Goal: Task Accomplishment & Management: Use online tool/utility

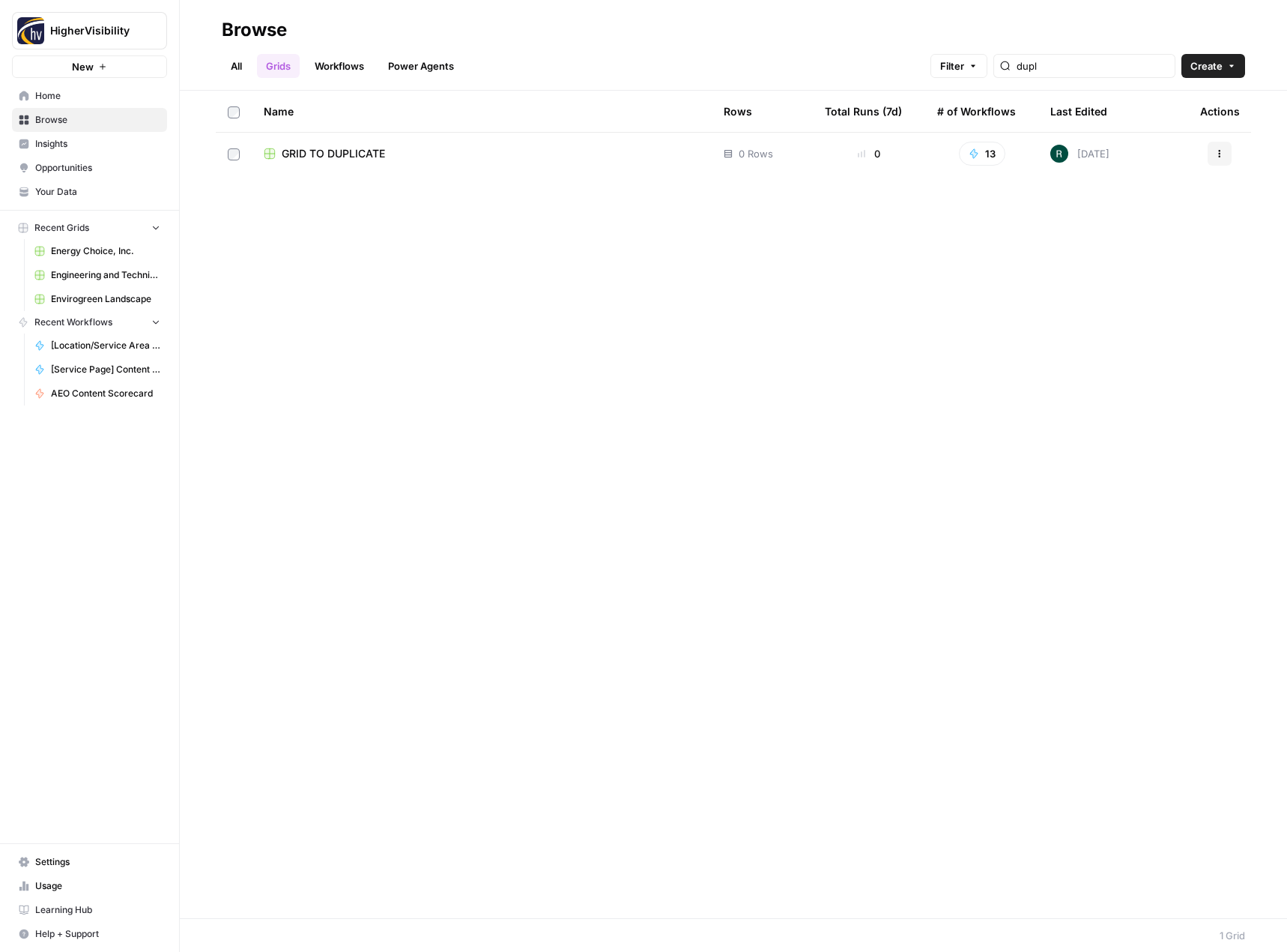
click at [1228, 151] on button "Actions" at bounding box center [1219, 154] width 24 height 24
click at [1156, 197] on button "Duplicate" at bounding box center [1148, 188] width 155 height 21
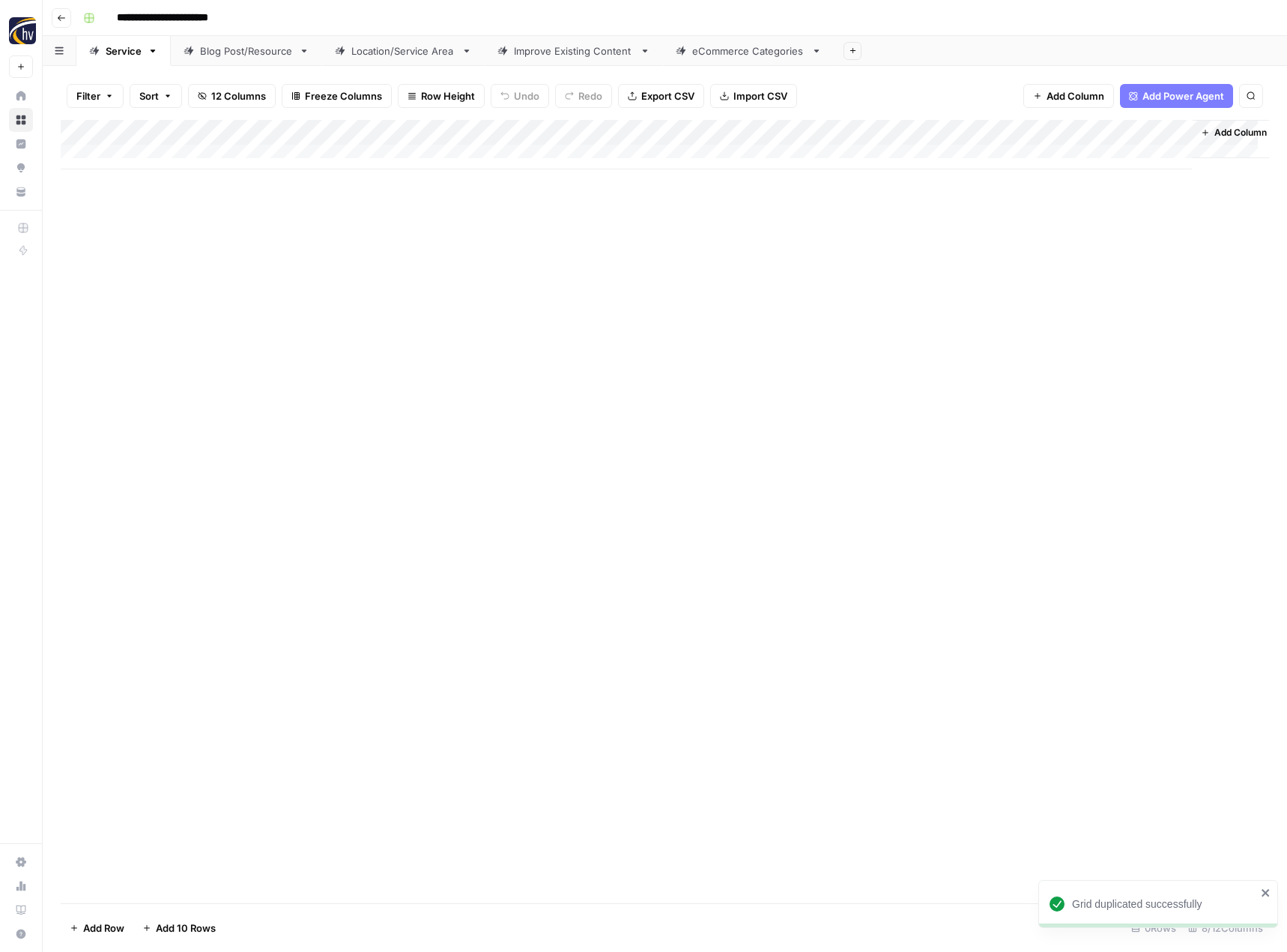
click at [219, 31] on header "**********" at bounding box center [665, 18] width 1244 height 36
click at [226, 18] on input "**********" at bounding box center [187, 18] width 155 height 24
paste input "*"
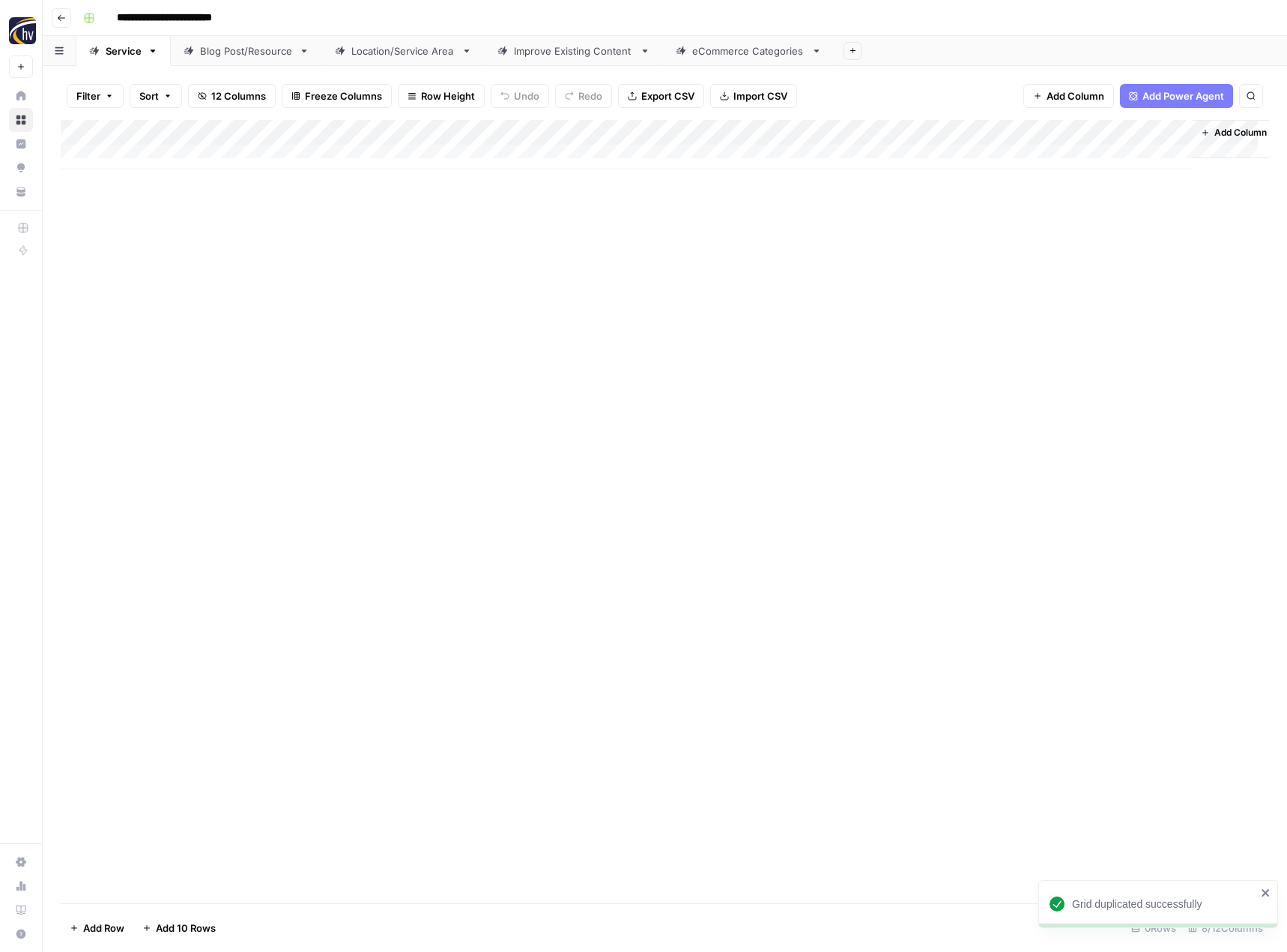
type input "**********"
click at [247, 392] on div "Add Column" at bounding box center [665, 512] width 1208 height 783
click at [356, 132] on div "Add Column" at bounding box center [665, 145] width 1208 height 50
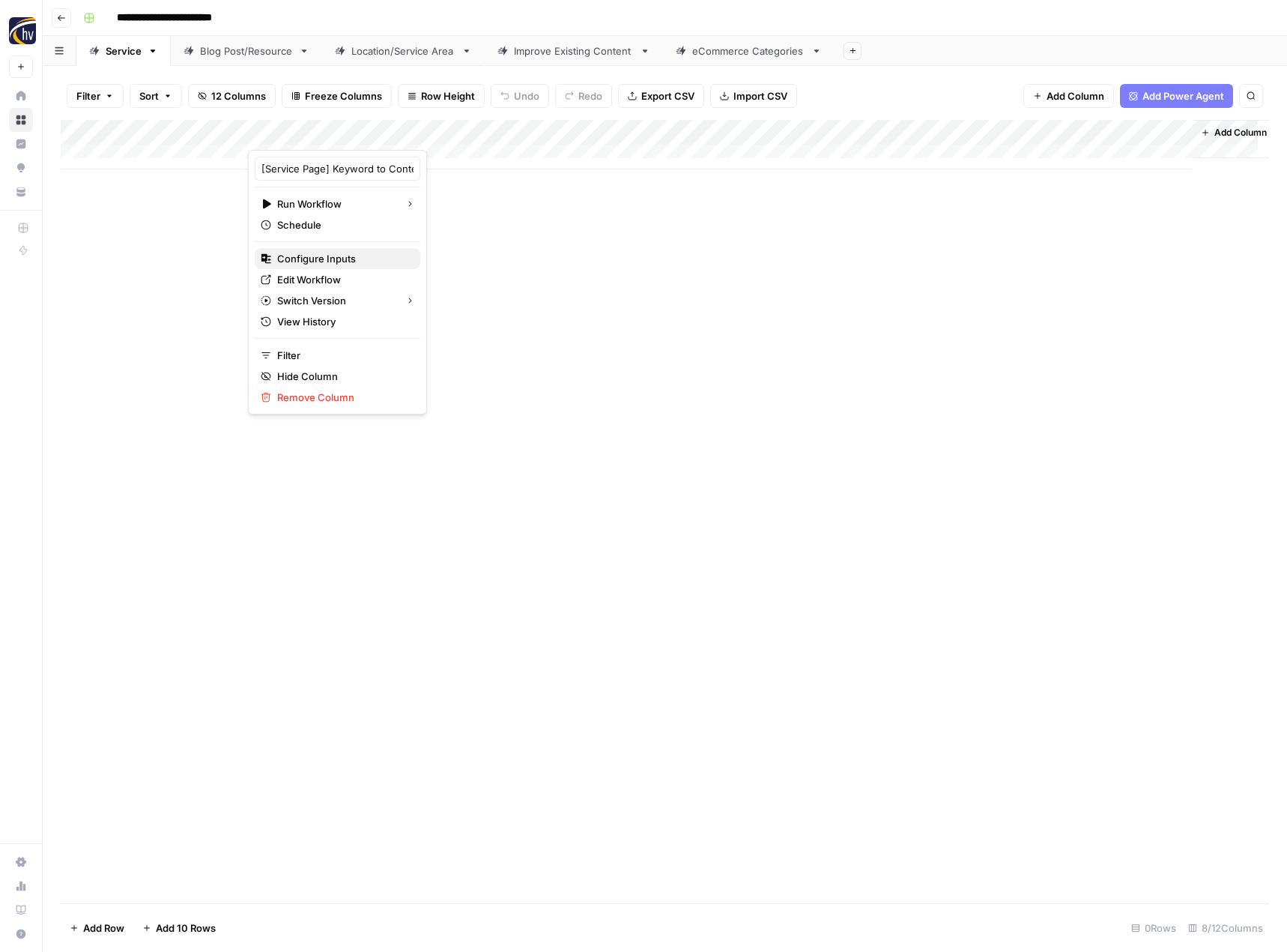
click at [316, 262] on span "Configure Inputs" at bounding box center [343, 259] width 131 height 15
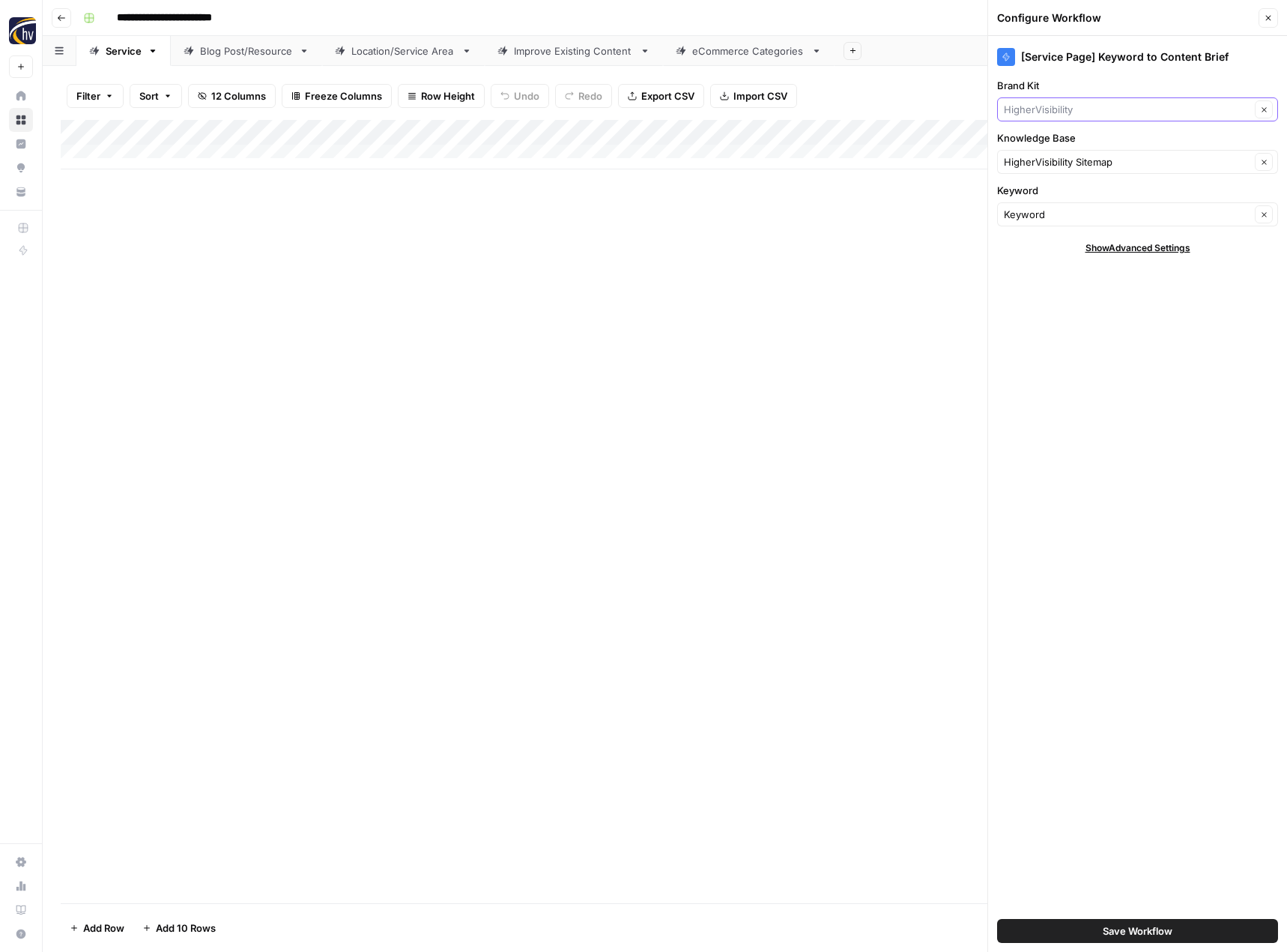
click at [1098, 103] on input "Brand Kit" at bounding box center [1127, 109] width 246 height 15
click at [1082, 138] on span "Executive Speakers Bureau" at bounding box center [1134, 145] width 250 height 15
type input "Executive Speakers Bureau"
click at [1053, 155] on input "Knowledge Base" at bounding box center [1127, 162] width 246 height 15
click at [1069, 199] on span "Executive Speakers Bureau Sitemap" at bounding box center [1134, 197] width 250 height 15
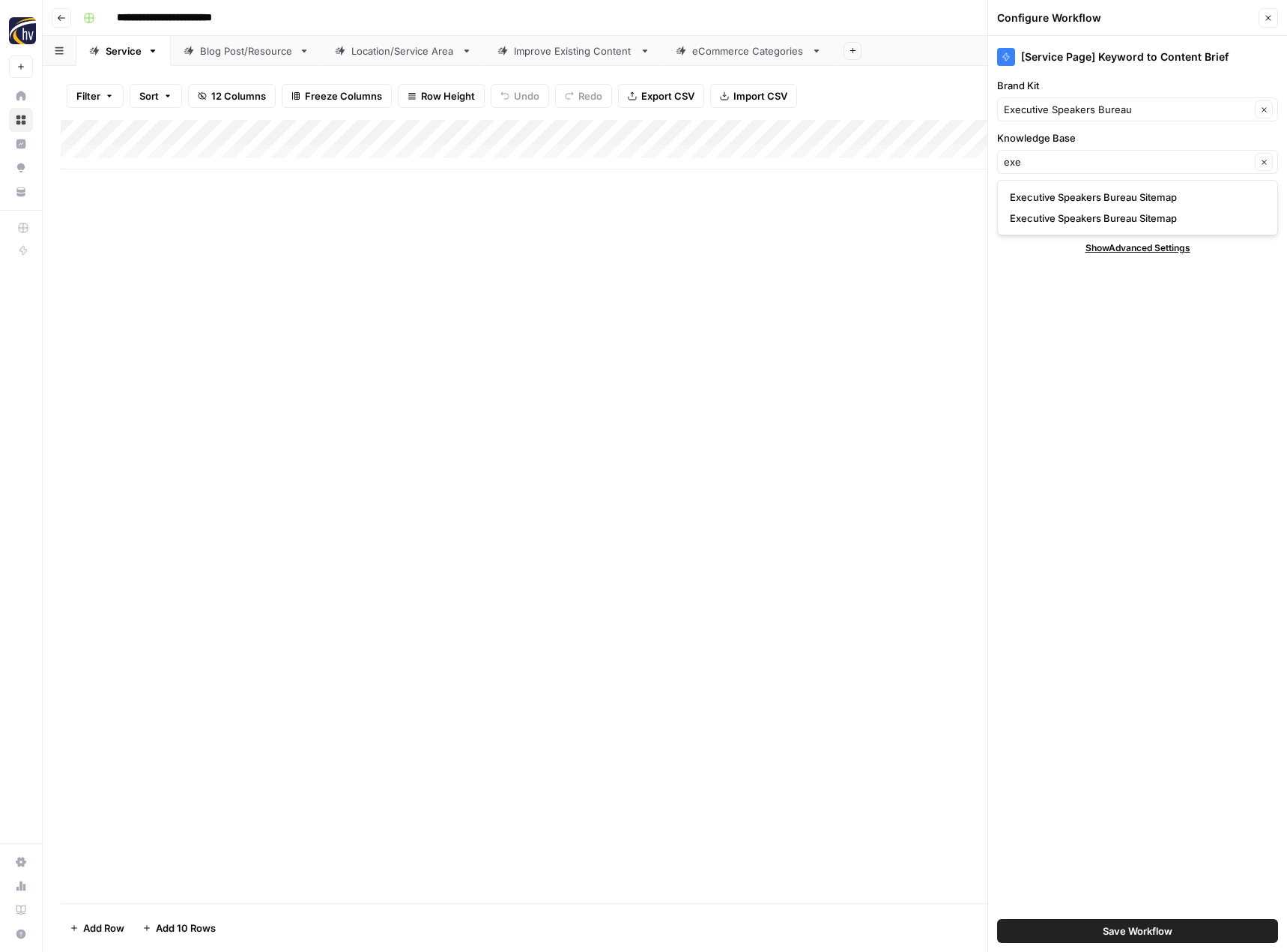
type input "Executive Speakers Bureau Sitemap"
click at [1097, 939] on button "Save Workflow" at bounding box center [1137, 930] width 281 height 24
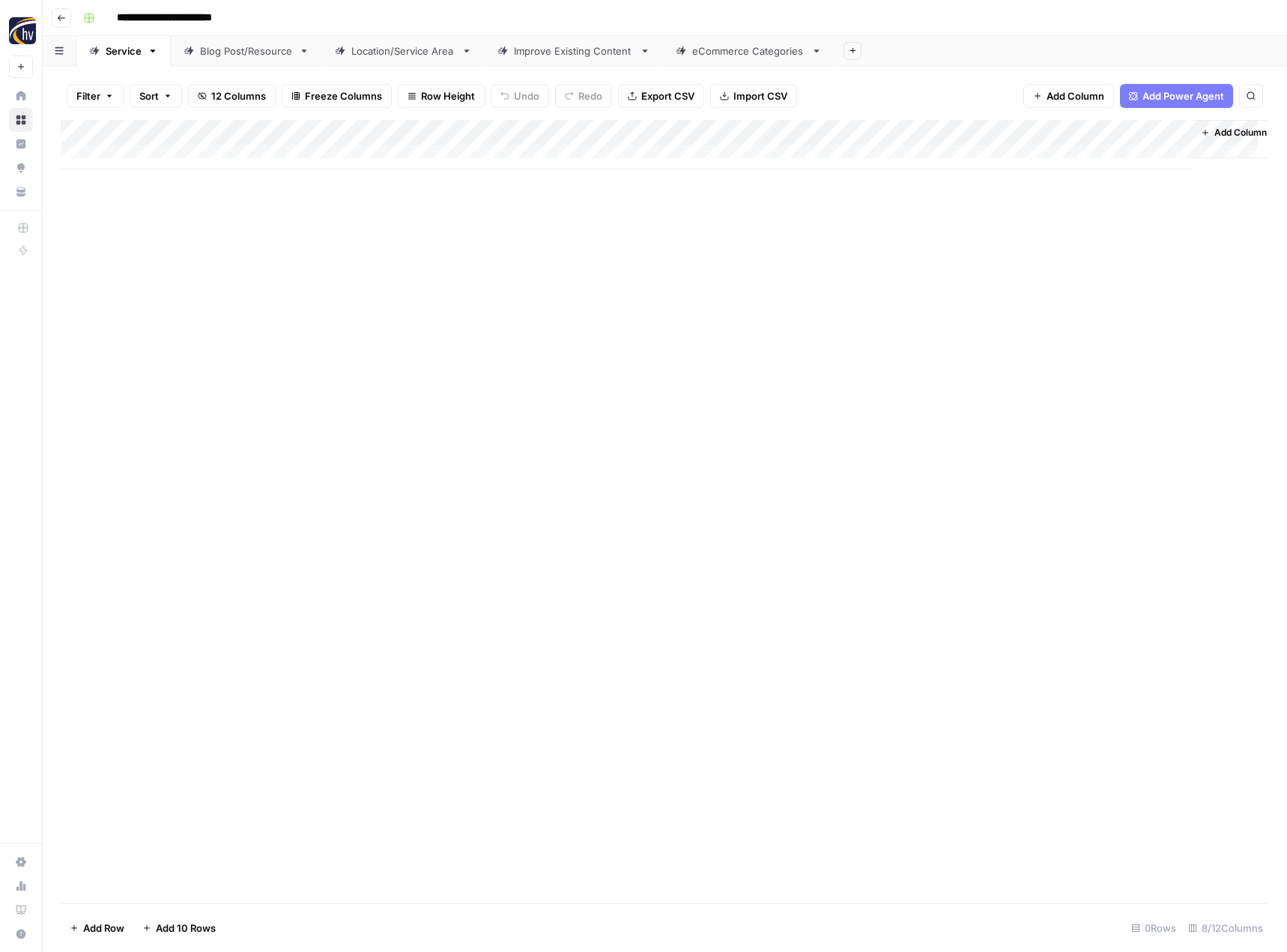
click at [1024, 126] on div "Add Column" at bounding box center [665, 145] width 1208 height 50
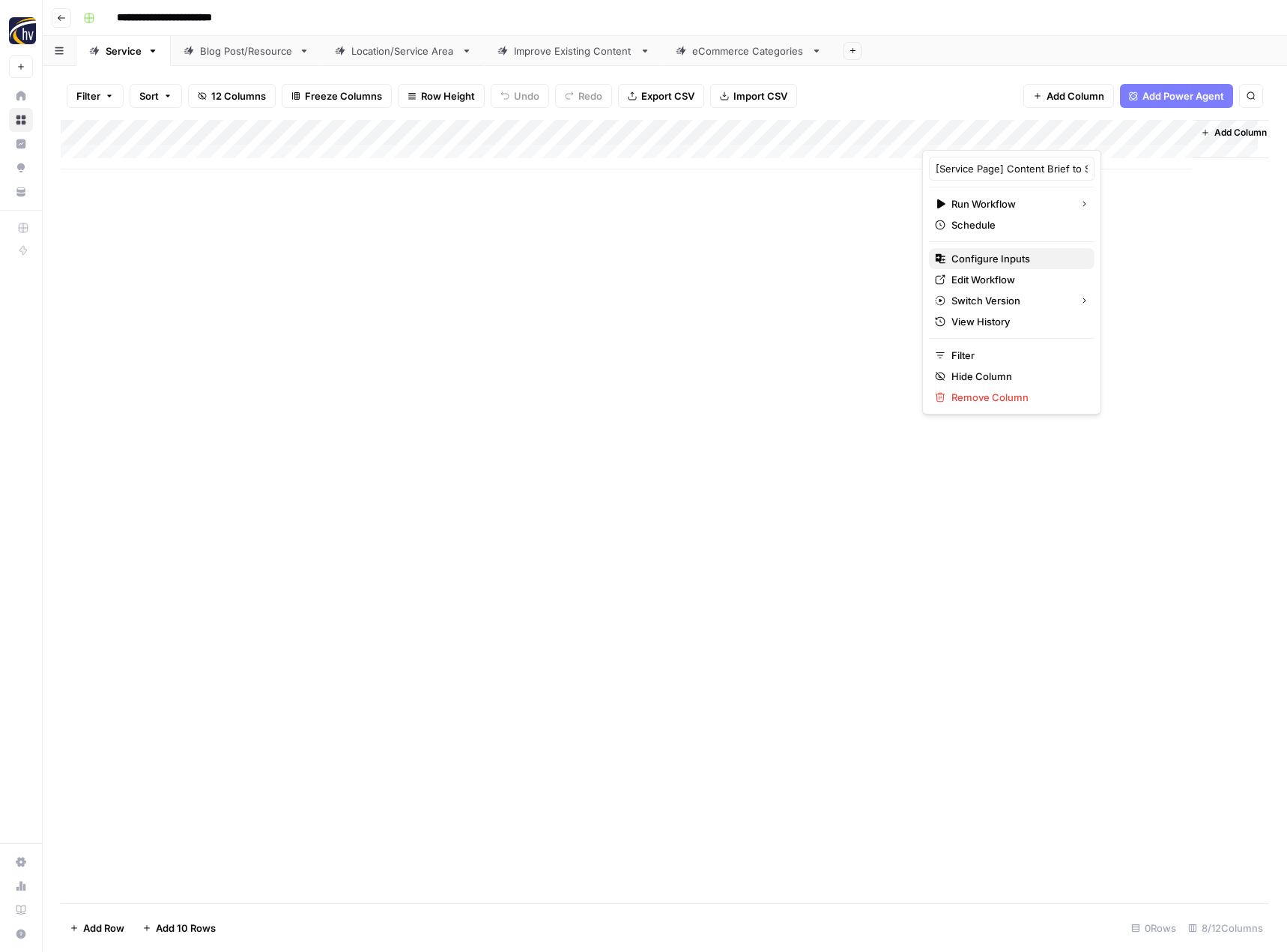
click at [971, 266] on span "Configure Inputs" at bounding box center [1017, 259] width 131 height 15
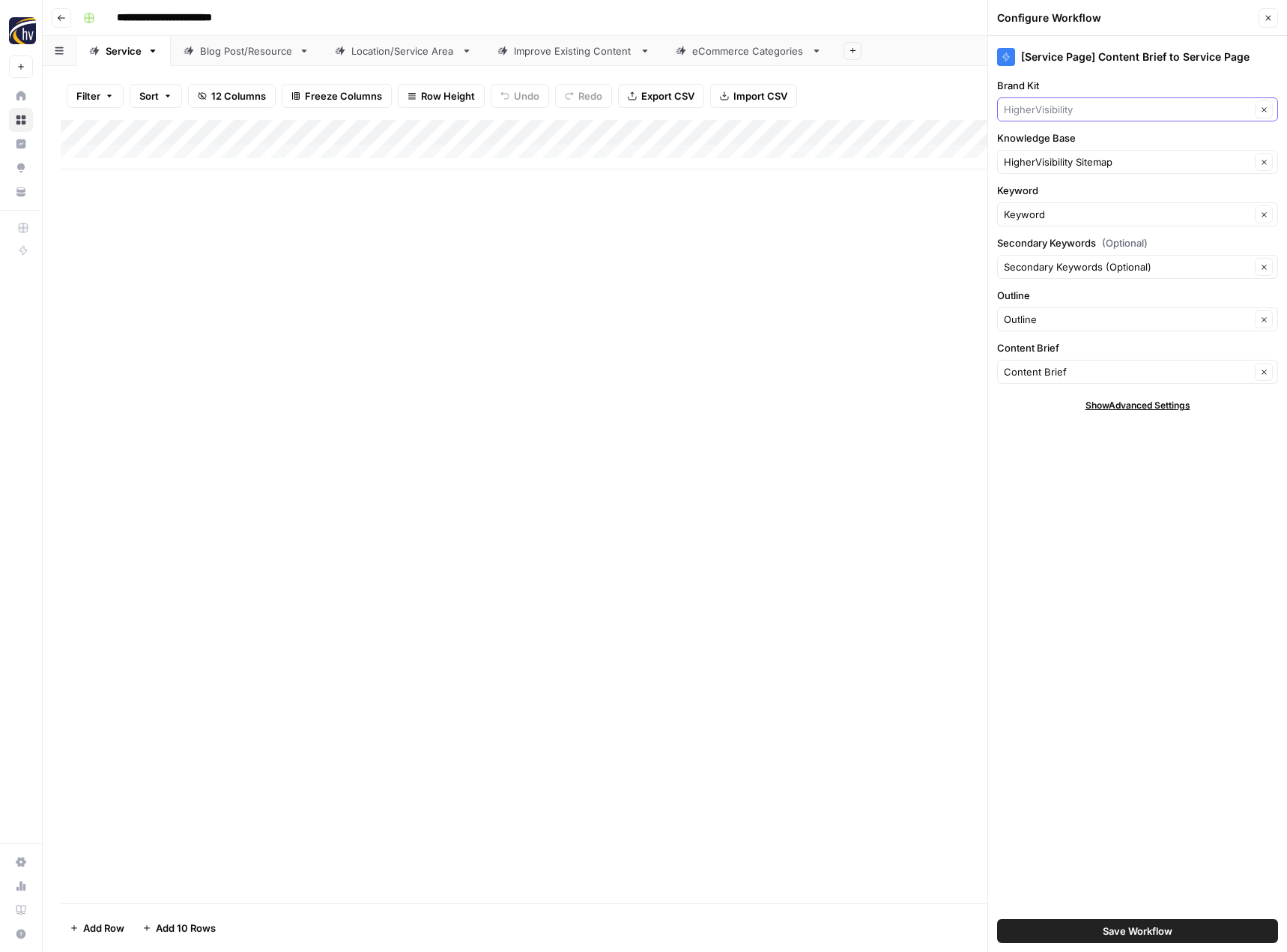
click at [1085, 116] on input "Brand Kit" at bounding box center [1127, 109] width 246 height 15
click at [1049, 154] on button "Executive Speakers Bureau" at bounding box center [1137, 145] width 267 height 21
type input "Executive Speakers Bureau"
click at [1042, 166] on input "Knowledge Base" at bounding box center [1127, 162] width 246 height 15
click at [1036, 194] on span "Executive Speakers Bureau Sitemap" at bounding box center [1134, 197] width 250 height 15
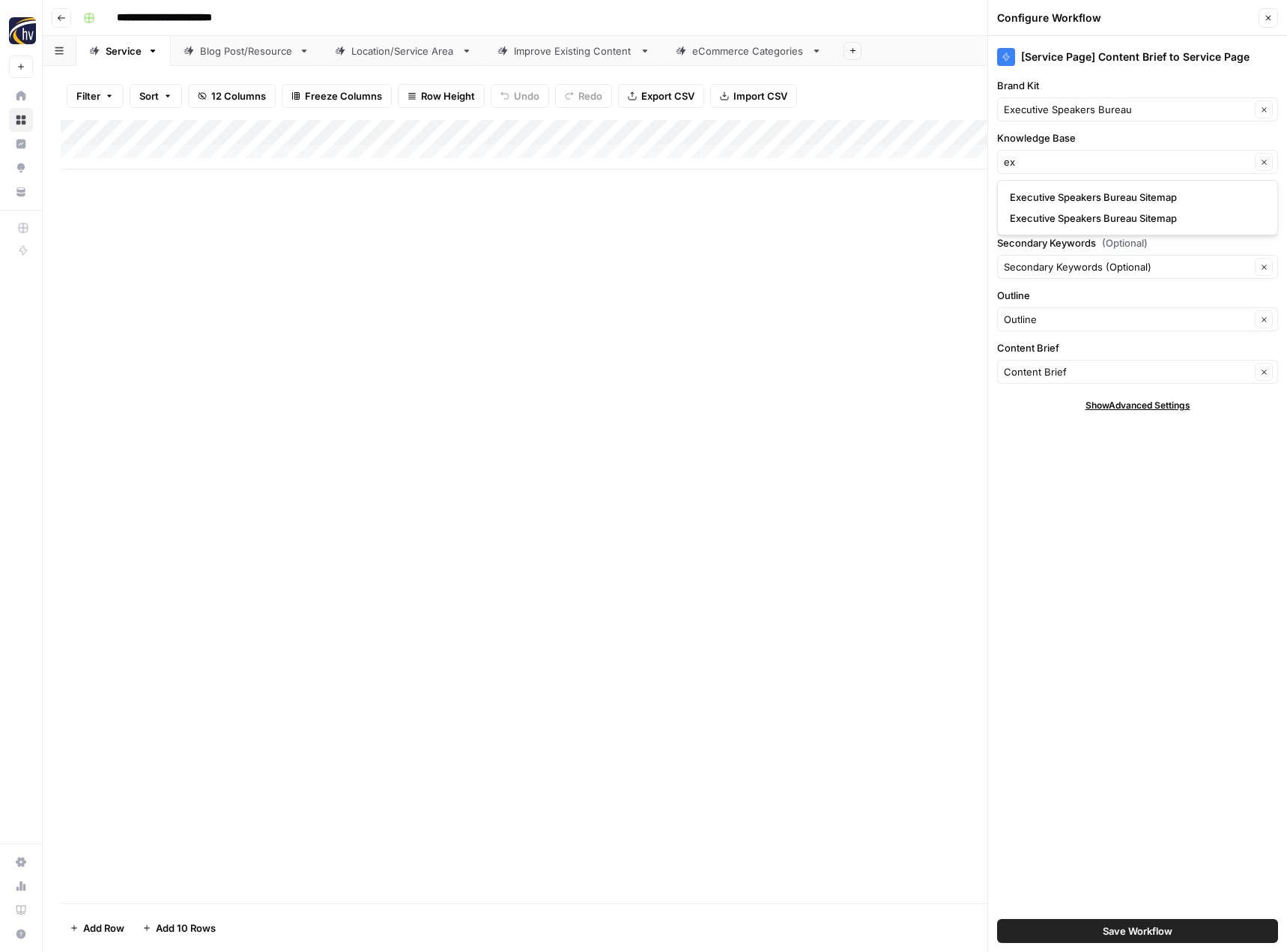
type input "Executive Speakers Bureau Sitemap"
click at [1111, 937] on span "Save Workflow" at bounding box center [1137, 931] width 70 height 15
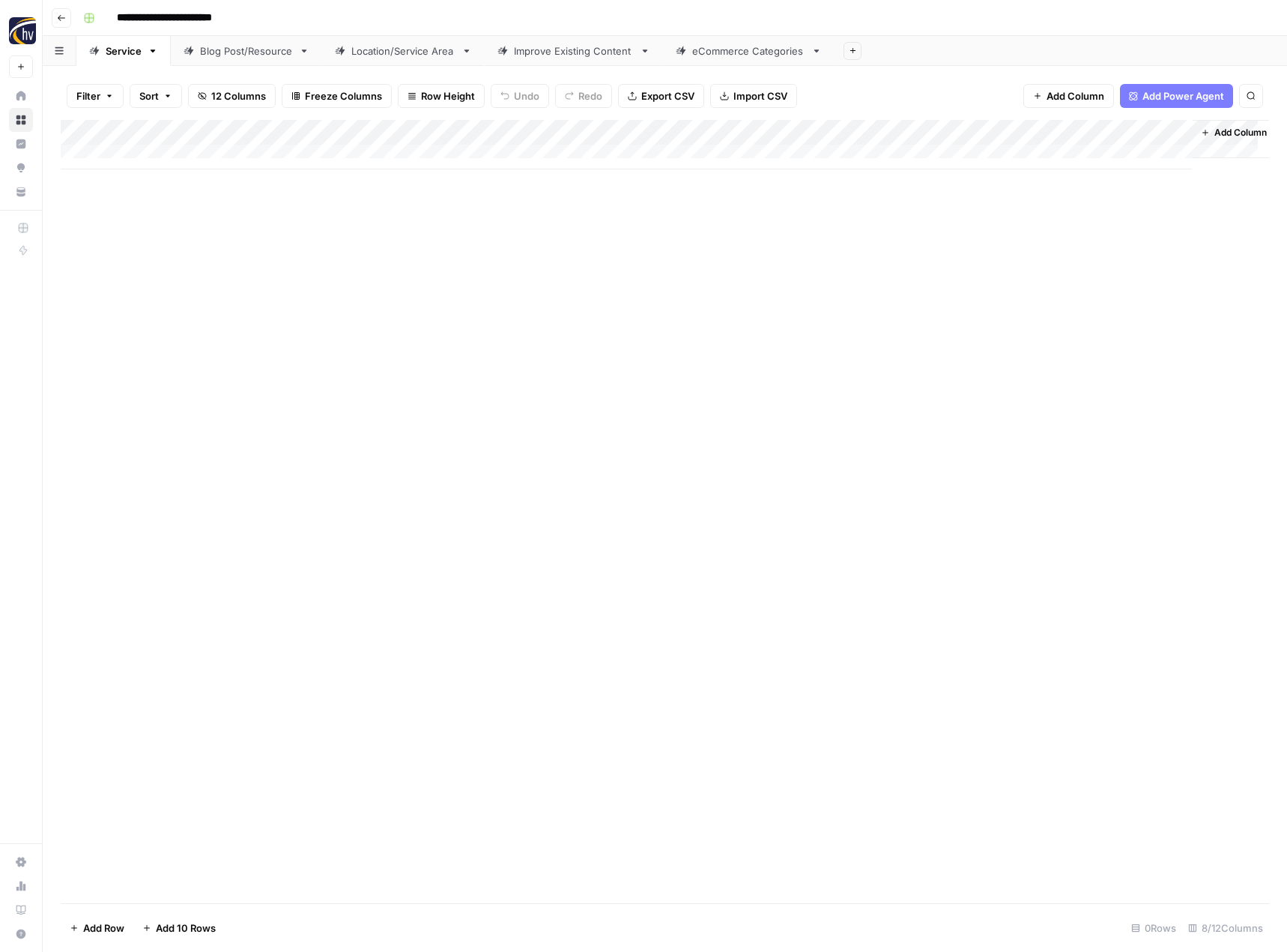
click at [250, 59] on link "Blog Post/Resource" at bounding box center [246, 51] width 151 height 30
click at [356, 134] on div "Add Column" at bounding box center [665, 145] width 1208 height 50
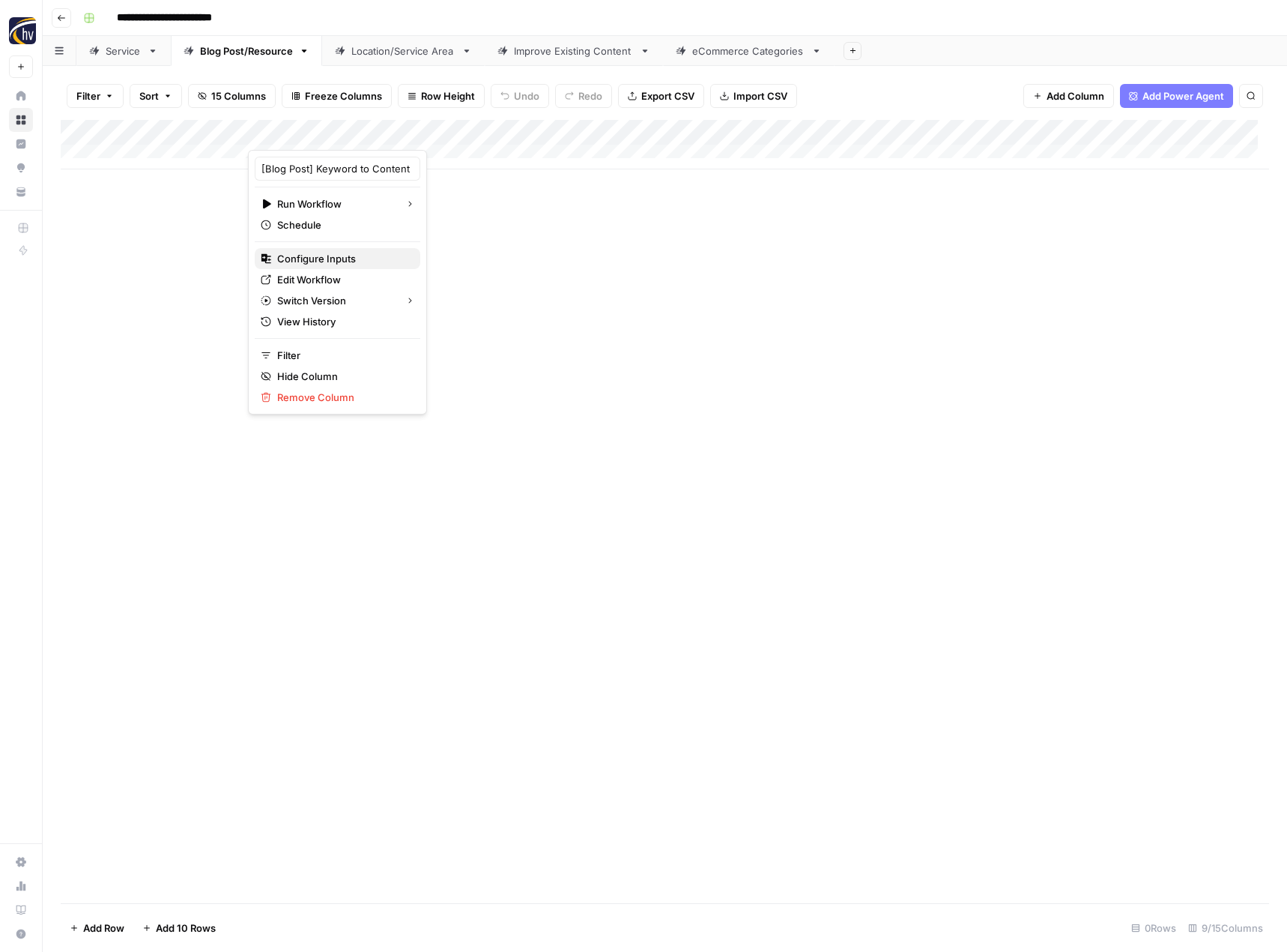
click at [318, 263] on span "Configure Inputs" at bounding box center [343, 259] width 131 height 15
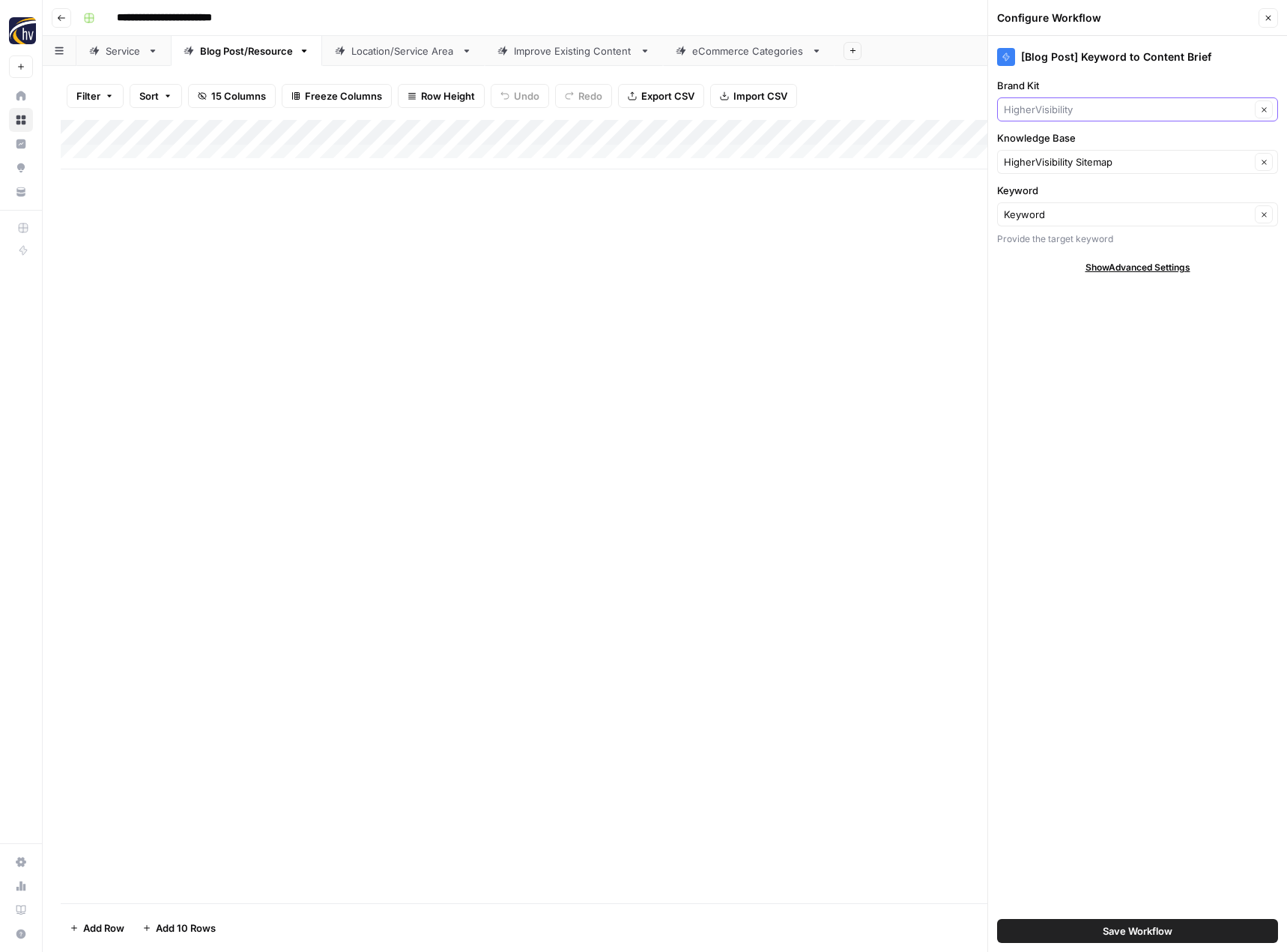
click at [1059, 113] on input "Brand Kit" at bounding box center [1127, 109] width 246 height 15
click at [1049, 138] on span "Executive Speakers Bureau" at bounding box center [1134, 145] width 250 height 15
type input "Executive Speakers Bureau"
click at [1036, 160] on input "Knowledge Base" at bounding box center [1127, 162] width 246 height 15
click at [1032, 195] on span "Executive Speakers Bureau Sitemap" at bounding box center [1134, 197] width 250 height 15
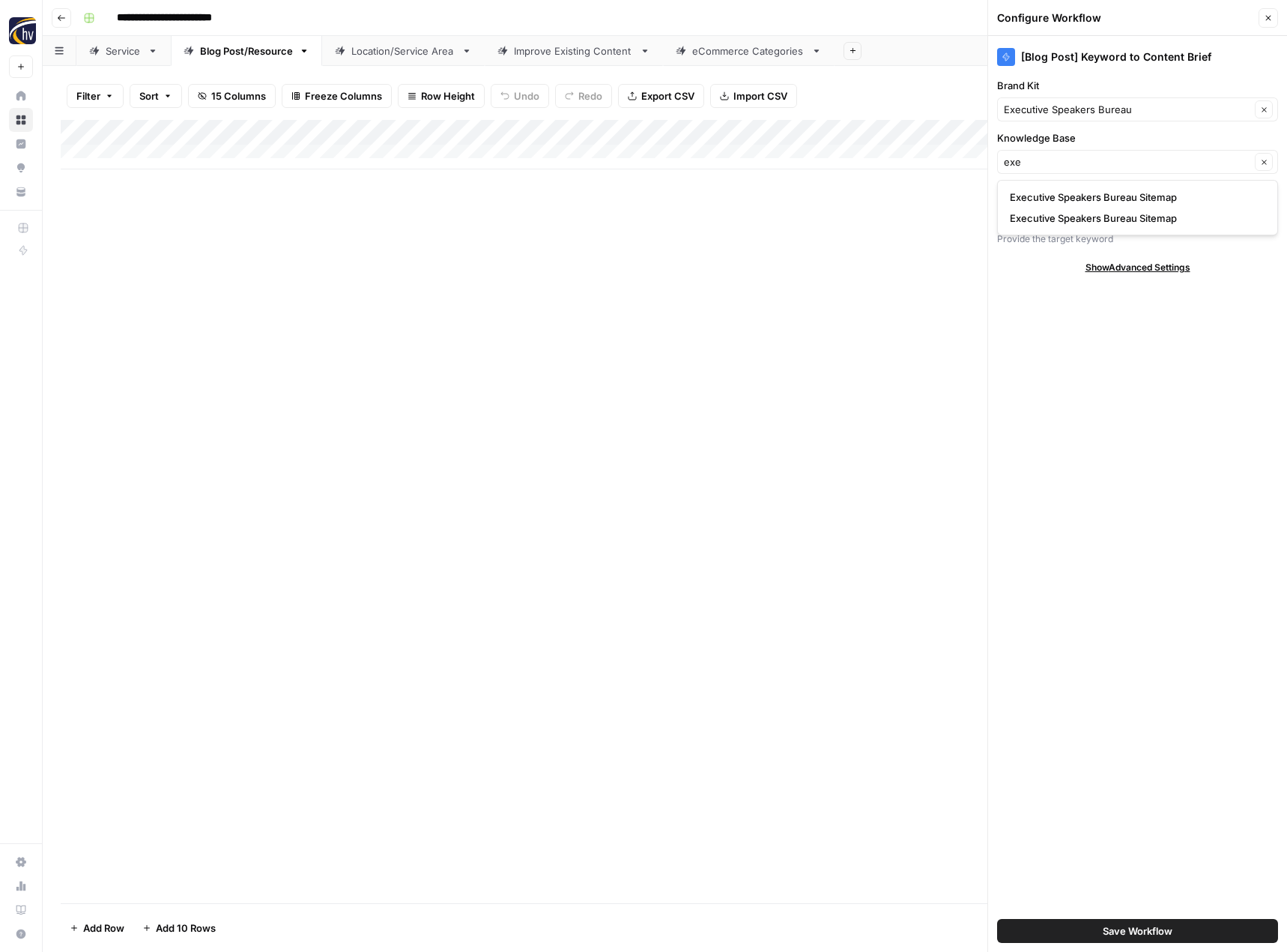
type input "Executive Speakers Bureau Sitemap"
click at [1149, 928] on span "Save Workflow" at bounding box center [1137, 931] width 70 height 15
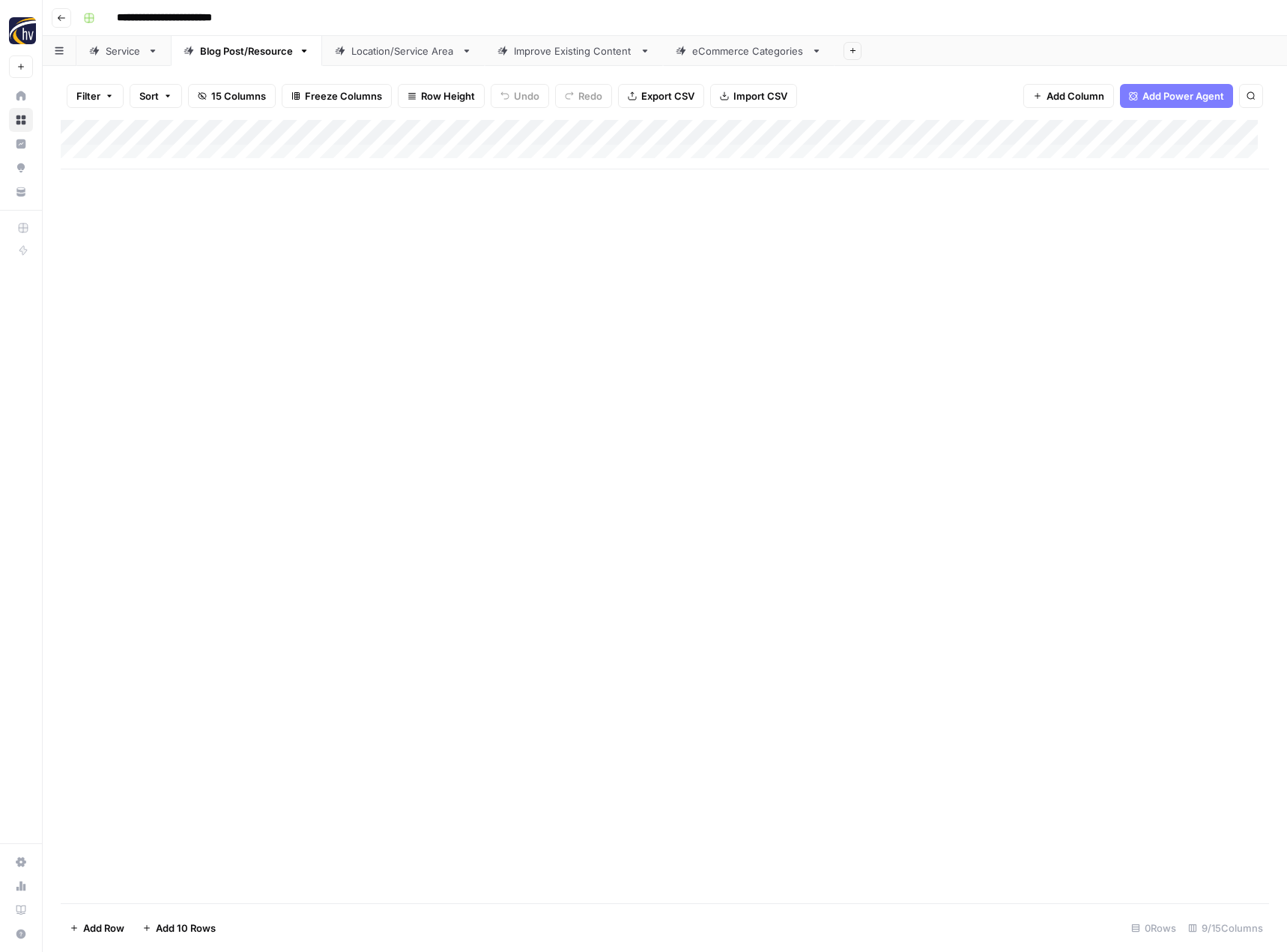
click at [1161, 132] on div "Add Column" at bounding box center [665, 145] width 1208 height 50
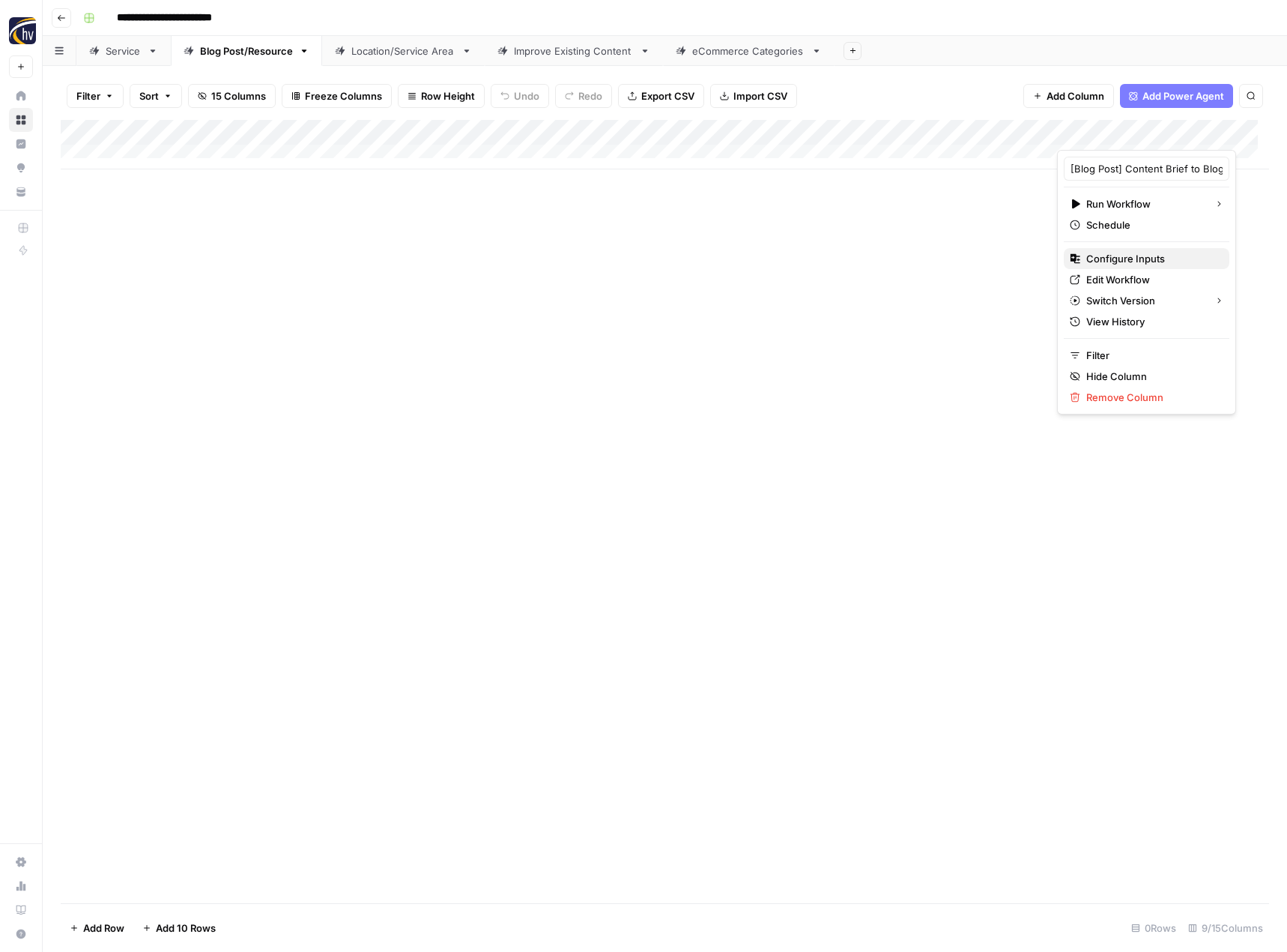
click at [1104, 257] on span "Configure Inputs" at bounding box center [1152, 259] width 131 height 15
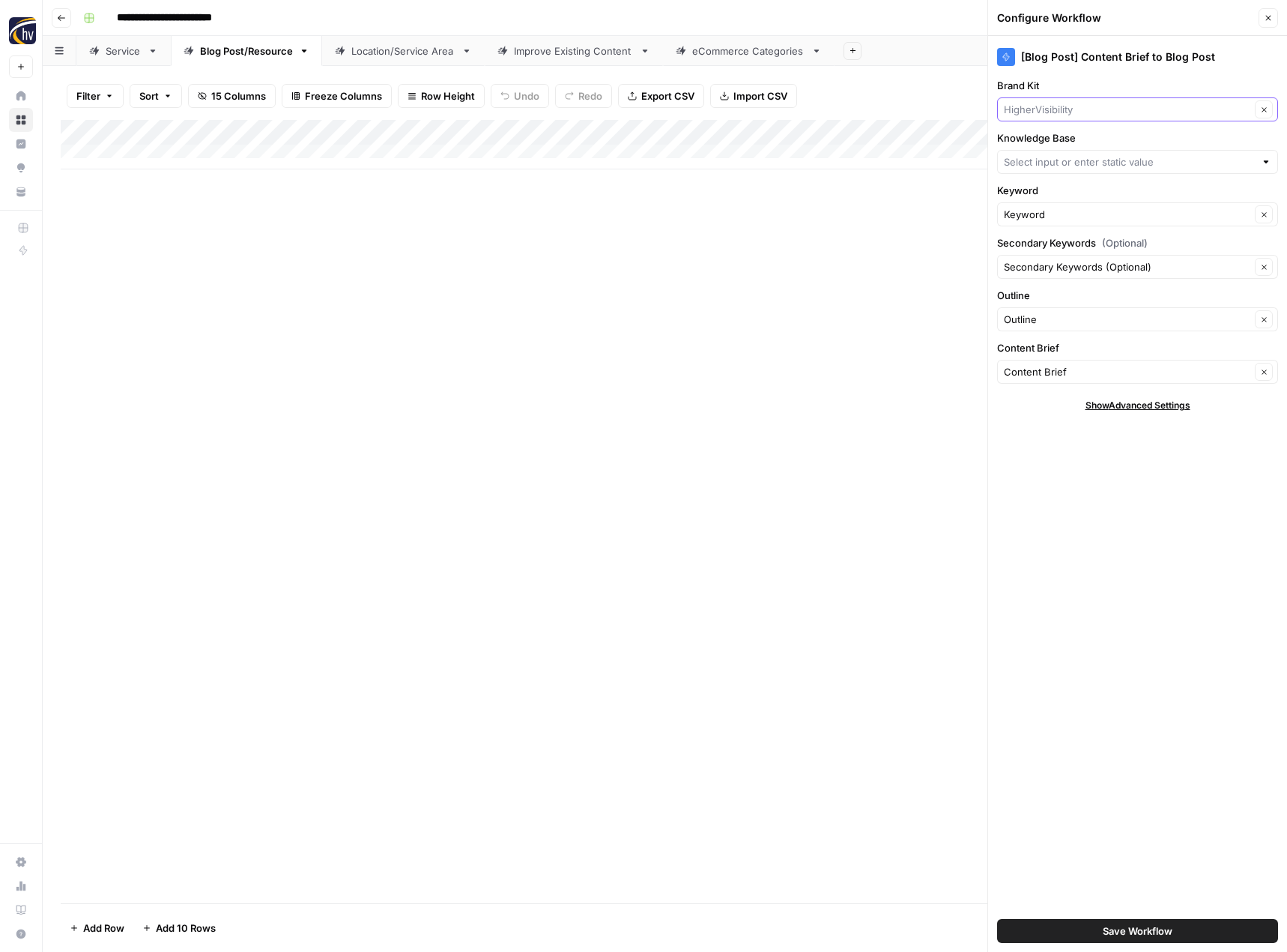
click at [1009, 109] on input "Brand Kit" at bounding box center [1127, 109] width 246 height 15
click at [1016, 143] on span "Executive Speakers Bureau" at bounding box center [1134, 145] width 250 height 15
type input "Executive Speakers Bureau"
click at [1028, 166] on input "Knowledge Base" at bounding box center [1129, 162] width 251 height 15
click at [1027, 192] on span "Executive Speakers Bureau Sitemap" at bounding box center [1134, 197] width 250 height 15
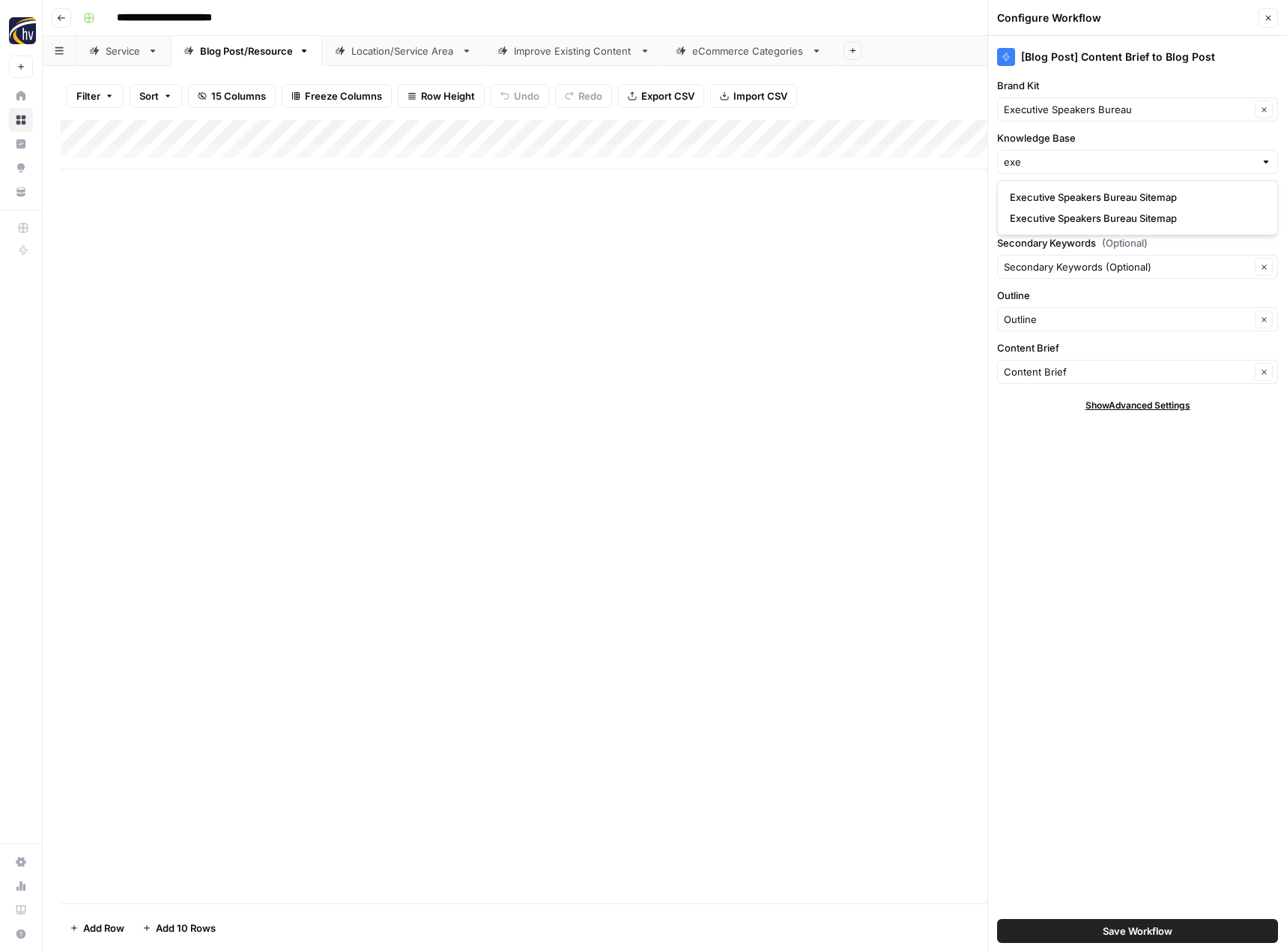
type input "Executive Speakers Bureau Sitemap"
click at [1090, 924] on button "Save Workflow" at bounding box center [1137, 930] width 281 height 24
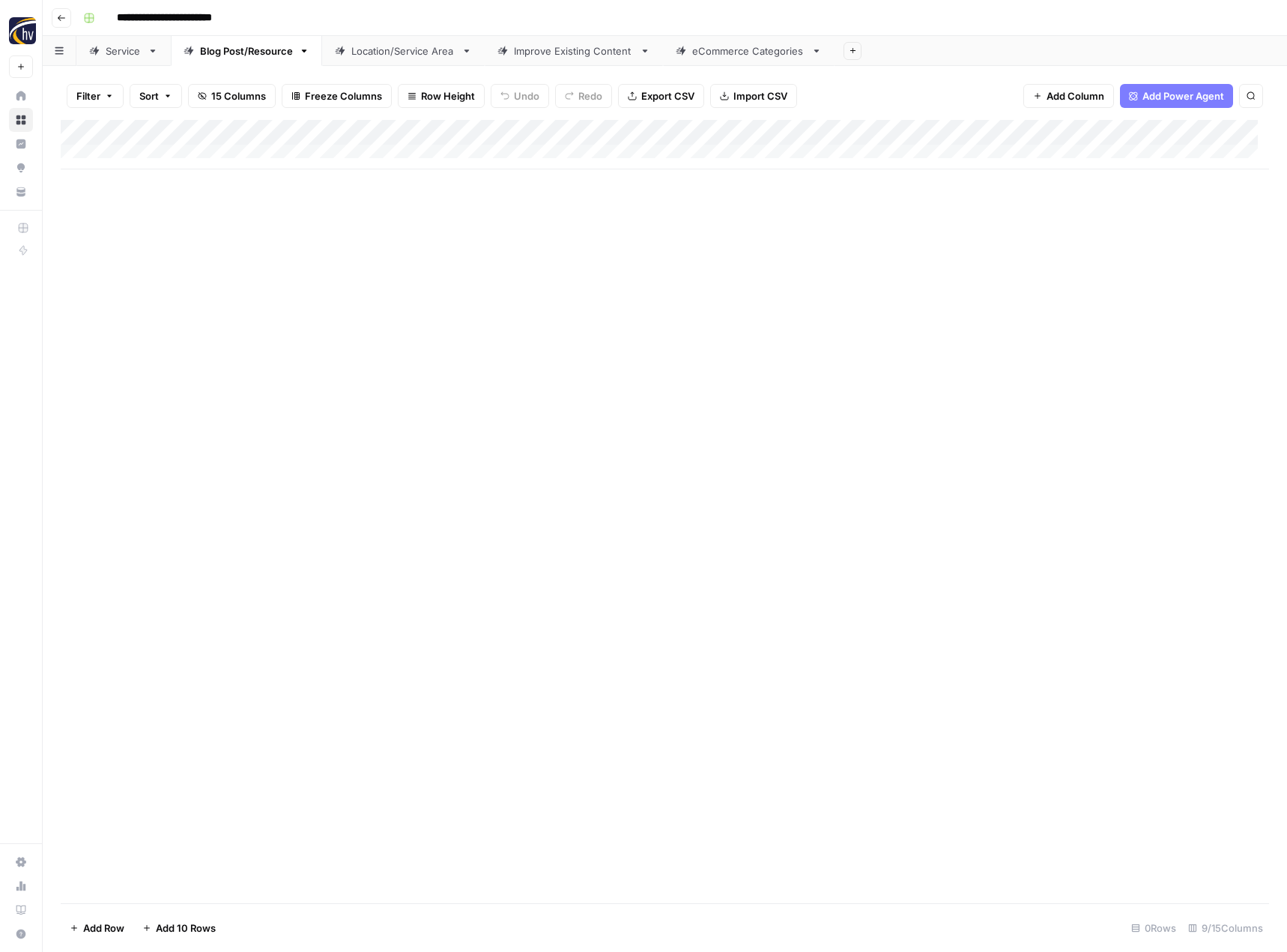
click at [365, 57] on div "Location/Service Area" at bounding box center [403, 51] width 104 height 15
click at [625, 128] on div "Add Column" at bounding box center [665, 145] width 1208 height 50
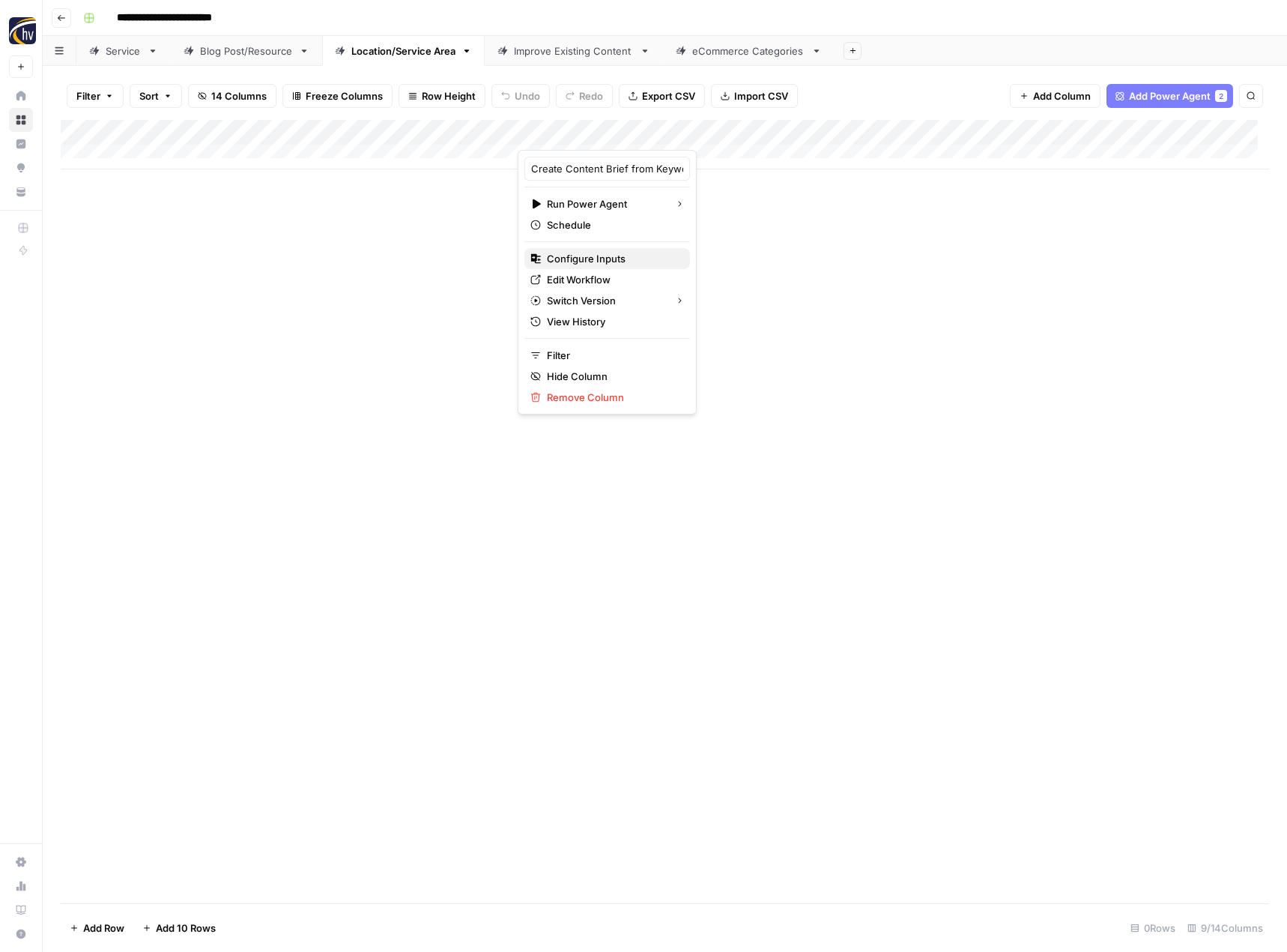
click at [582, 266] on button "Configure Inputs" at bounding box center [607, 258] width 165 height 21
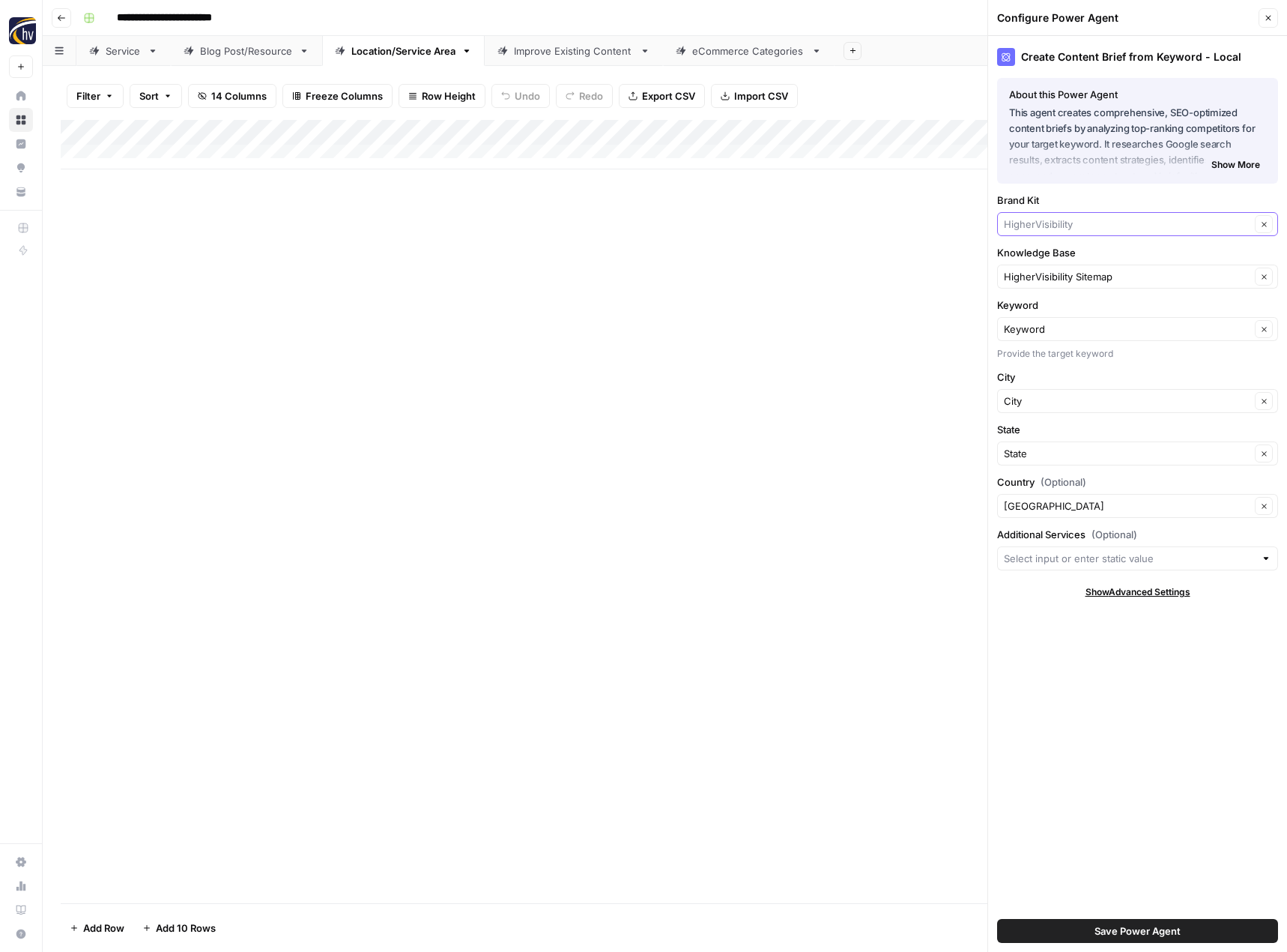
click at [1041, 221] on input "Brand Kit" at bounding box center [1127, 224] width 246 height 15
click at [1037, 254] on span "Executive Speakers Bureau" at bounding box center [1134, 260] width 250 height 15
type input "Executive Speakers Bureau"
click at [1032, 272] on input "Knowledge Base" at bounding box center [1127, 276] width 246 height 15
click at [1039, 303] on button "Executive Speakers Bureau Sitemap" at bounding box center [1137, 311] width 267 height 21
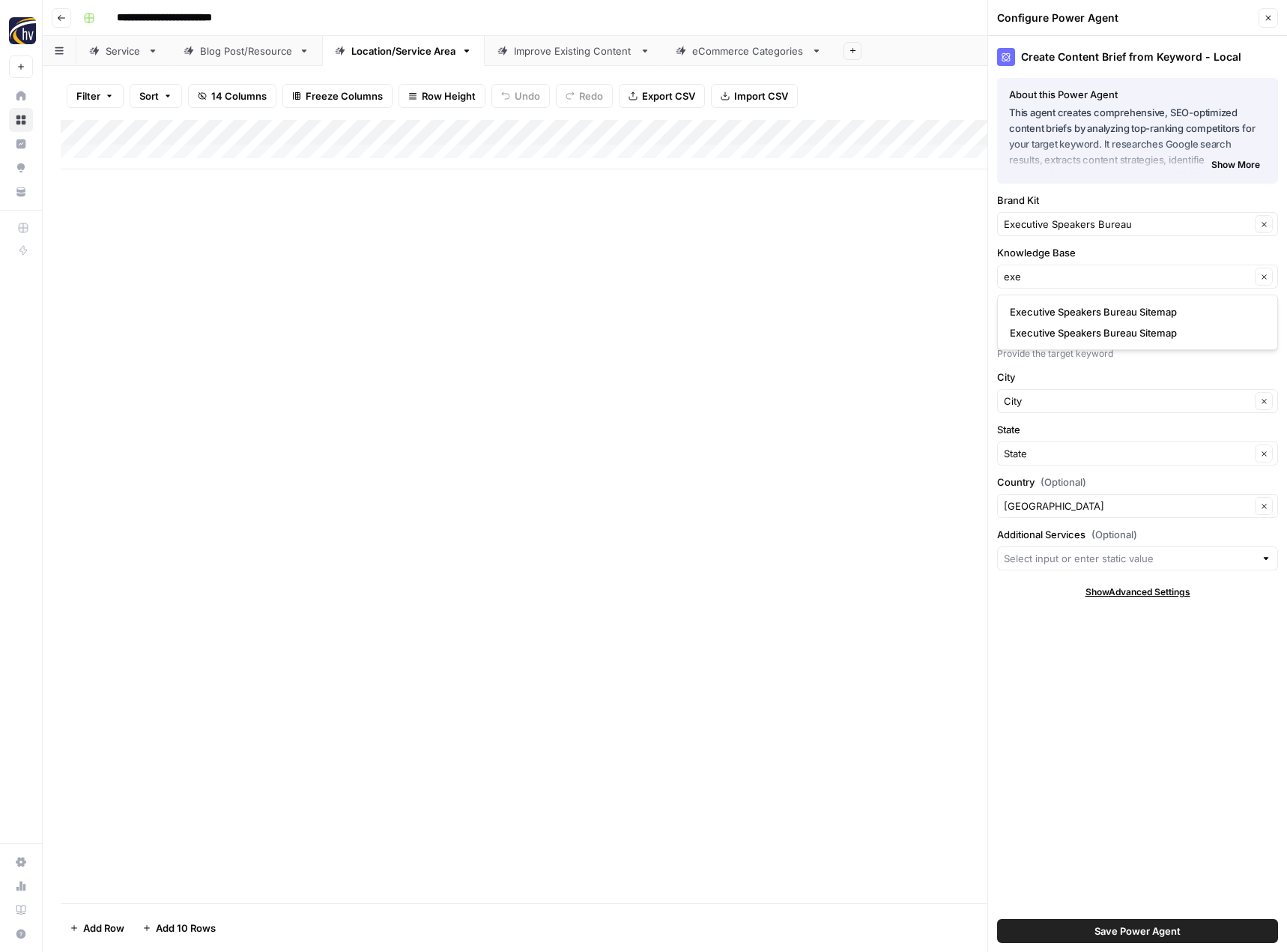
type input "Executive Speakers Bureau Sitemap"
click at [1143, 932] on span "Save Power Agent" at bounding box center [1137, 931] width 87 height 15
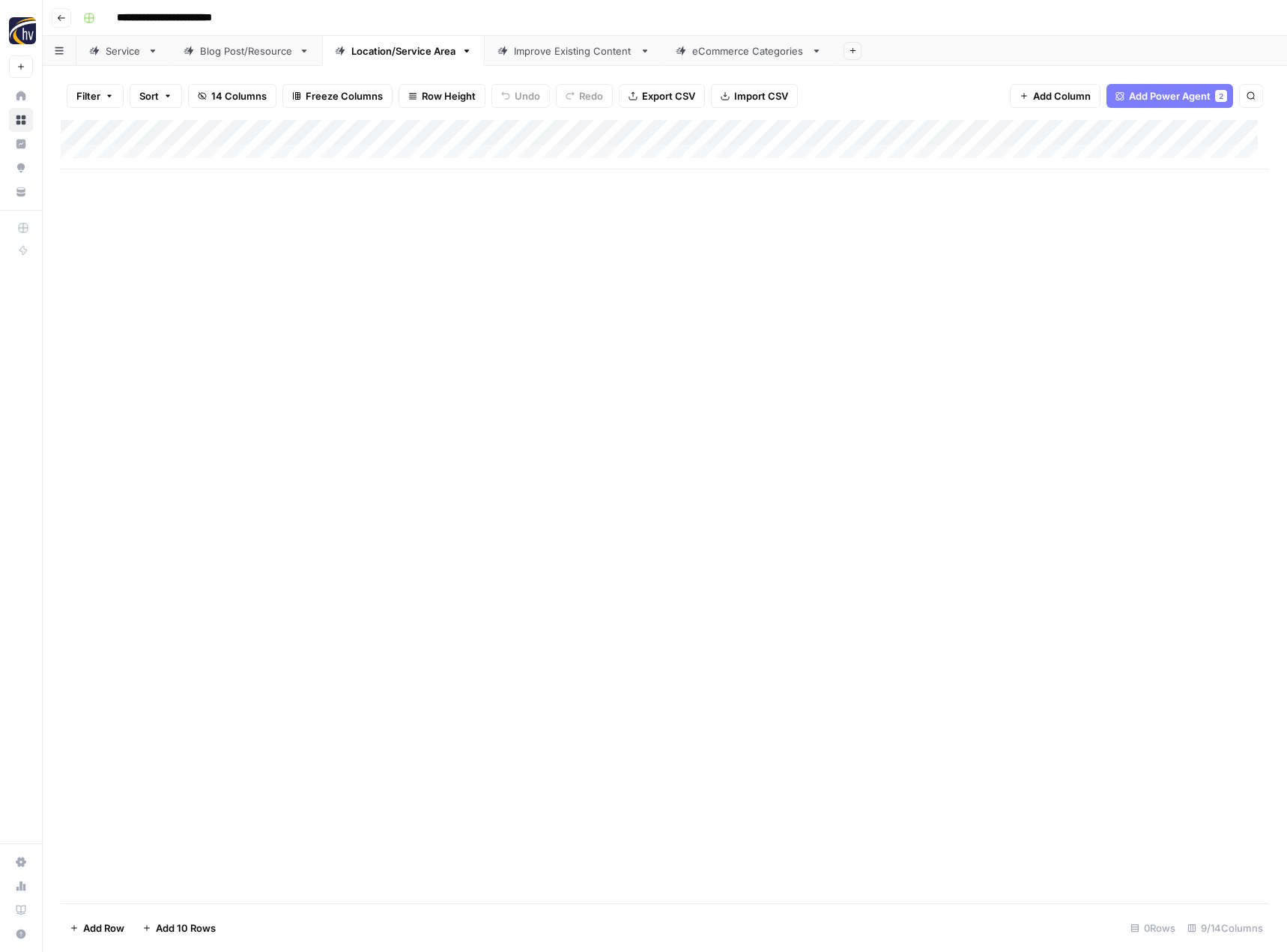
click at [1158, 134] on div "Add Column" at bounding box center [665, 145] width 1208 height 50
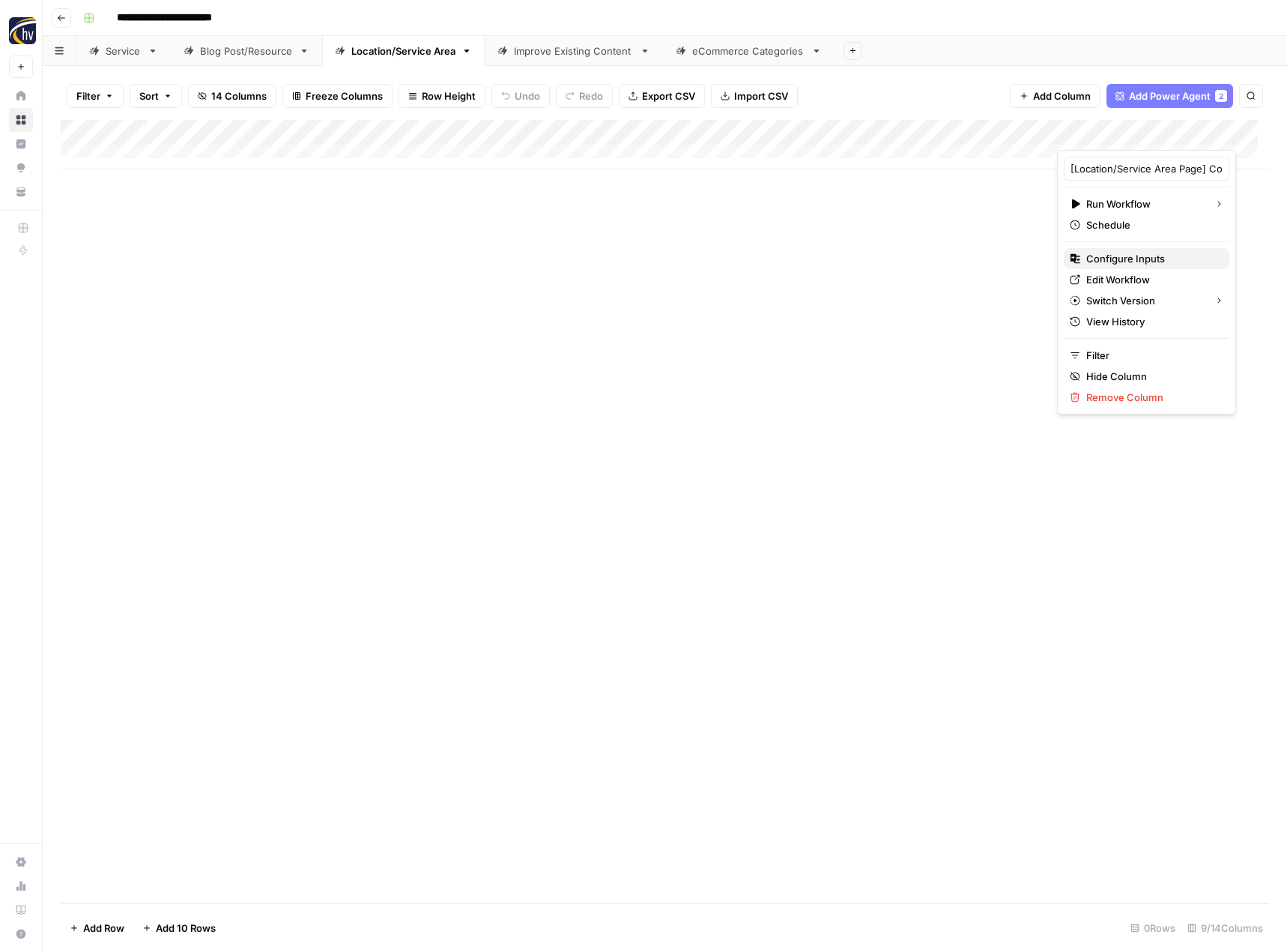
click at [1102, 257] on span "Configure Inputs" at bounding box center [1152, 259] width 131 height 15
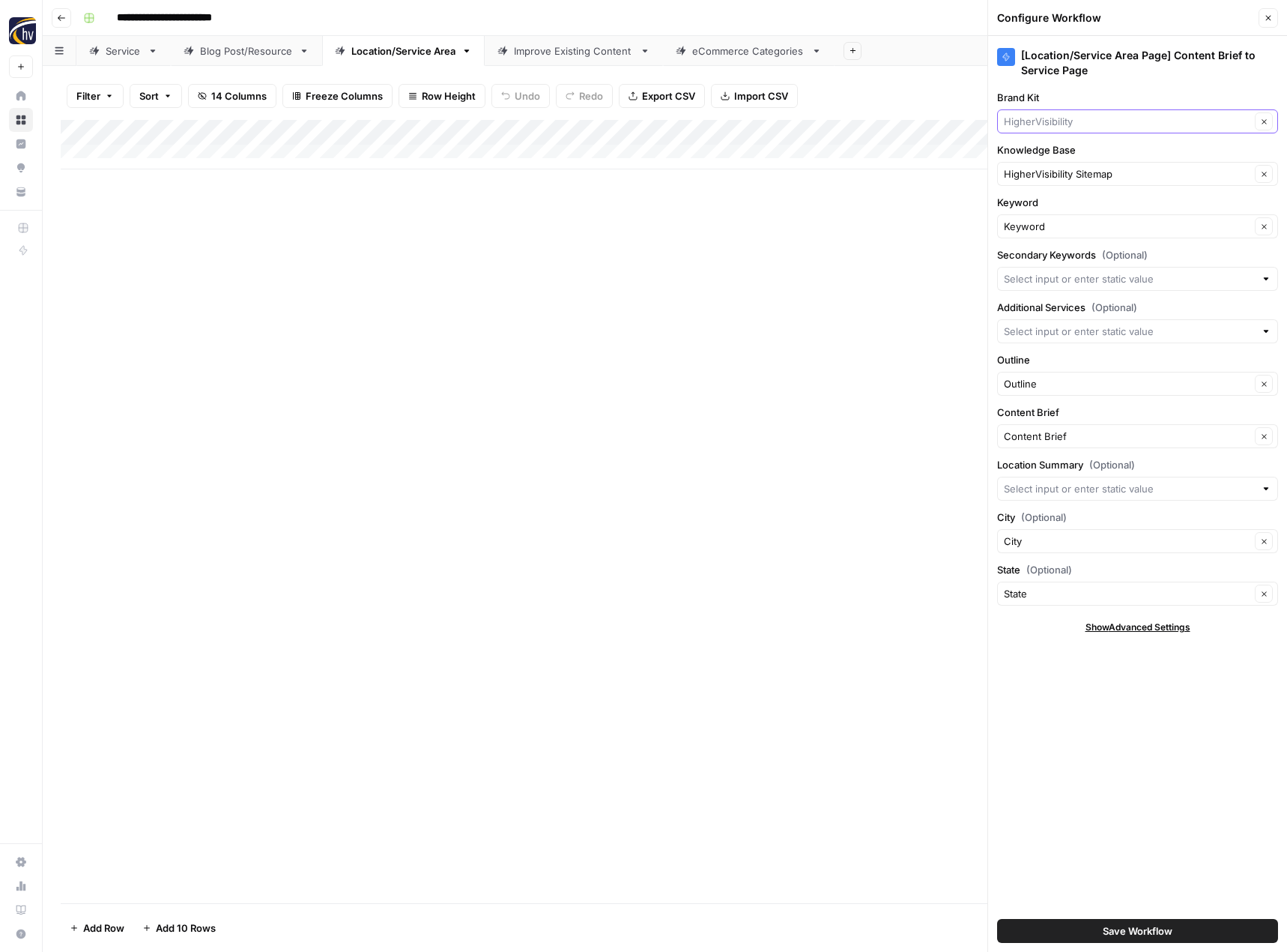
click at [1069, 122] on input "Brand Kit" at bounding box center [1127, 122] width 246 height 15
click at [1064, 167] on div "Executive Speakers Bureau" at bounding box center [1137, 156] width 281 height 34
click at [1068, 161] on span "Executive Speakers Bureau" at bounding box center [1134, 156] width 250 height 15
type input "Executive Speakers Bureau"
click at [1056, 175] on input "Knowledge Base" at bounding box center [1127, 174] width 246 height 15
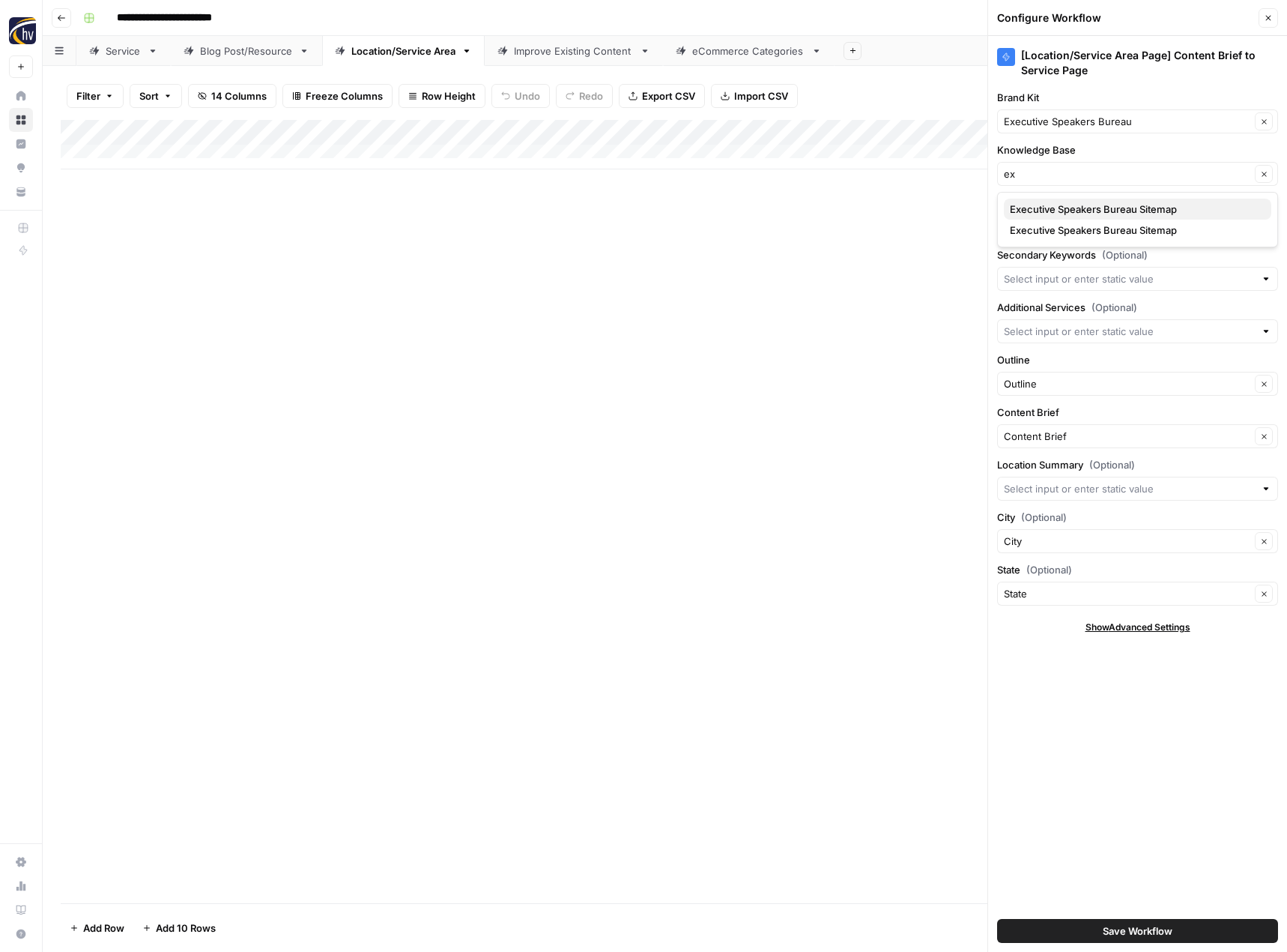
click at [1055, 204] on span "Executive Speakers Bureau Sitemap" at bounding box center [1134, 209] width 250 height 15
type input "Executive Speakers Bureau Sitemap"
click at [1089, 923] on button "Save Workflow" at bounding box center [1137, 930] width 281 height 24
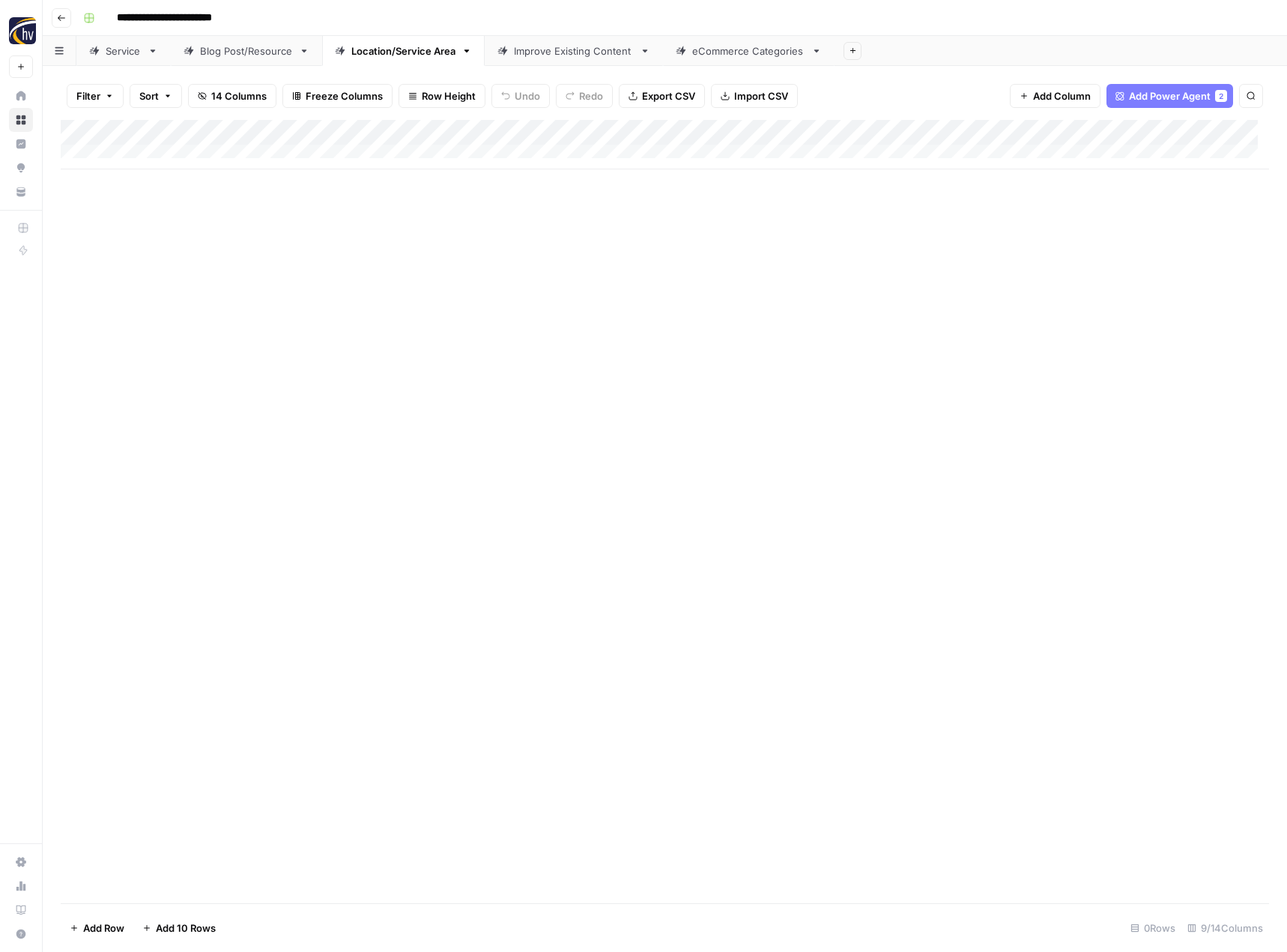
click at [525, 54] on div "Improve Existing Content" at bounding box center [574, 51] width 120 height 15
click at [518, 132] on div "Add Column" at bounding box center [665, 145] width 1208 height 50
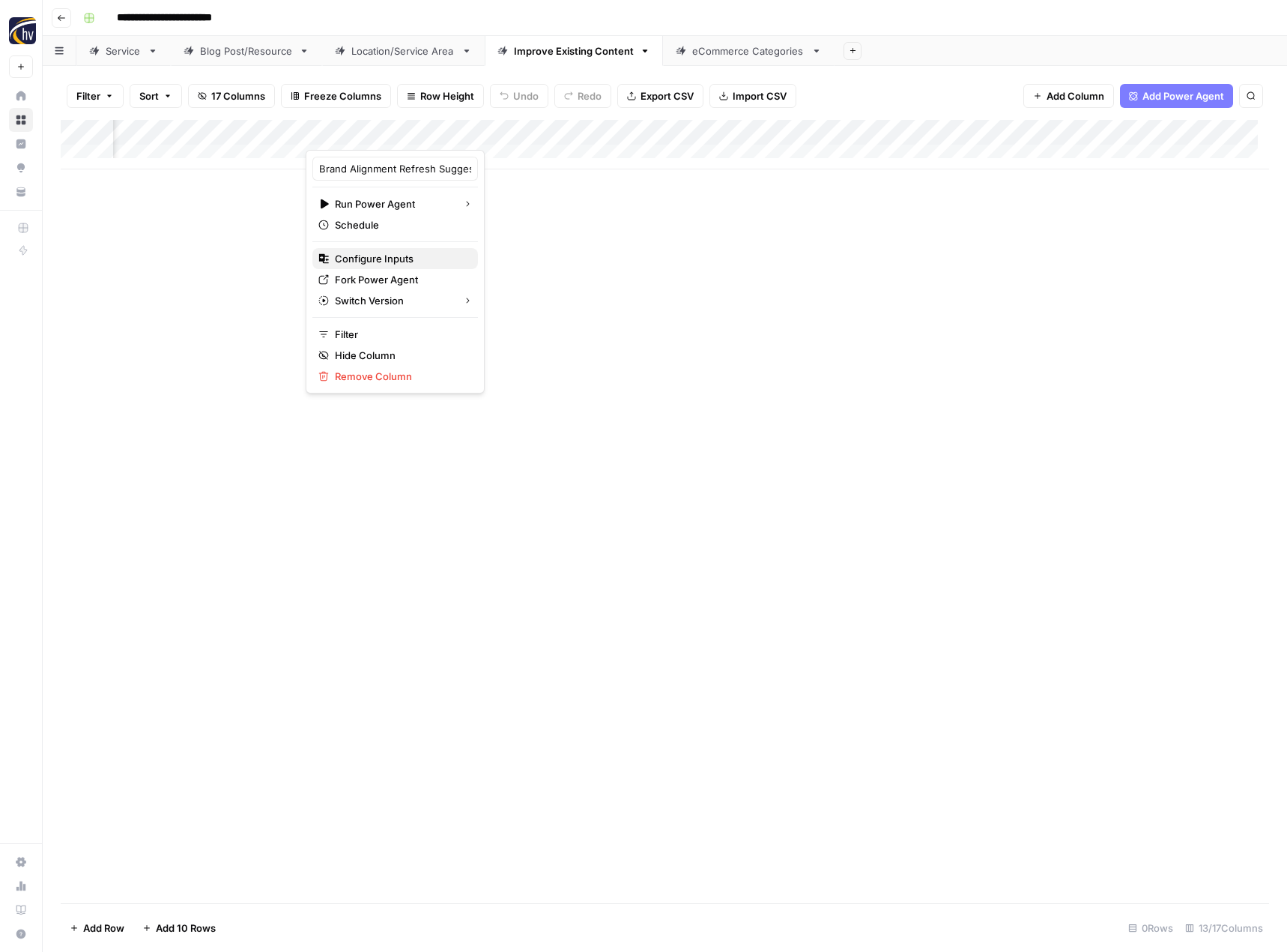
click at [418, 251] on span "Configure Inputs" at bounding box center [401, 259] width 131 height 15
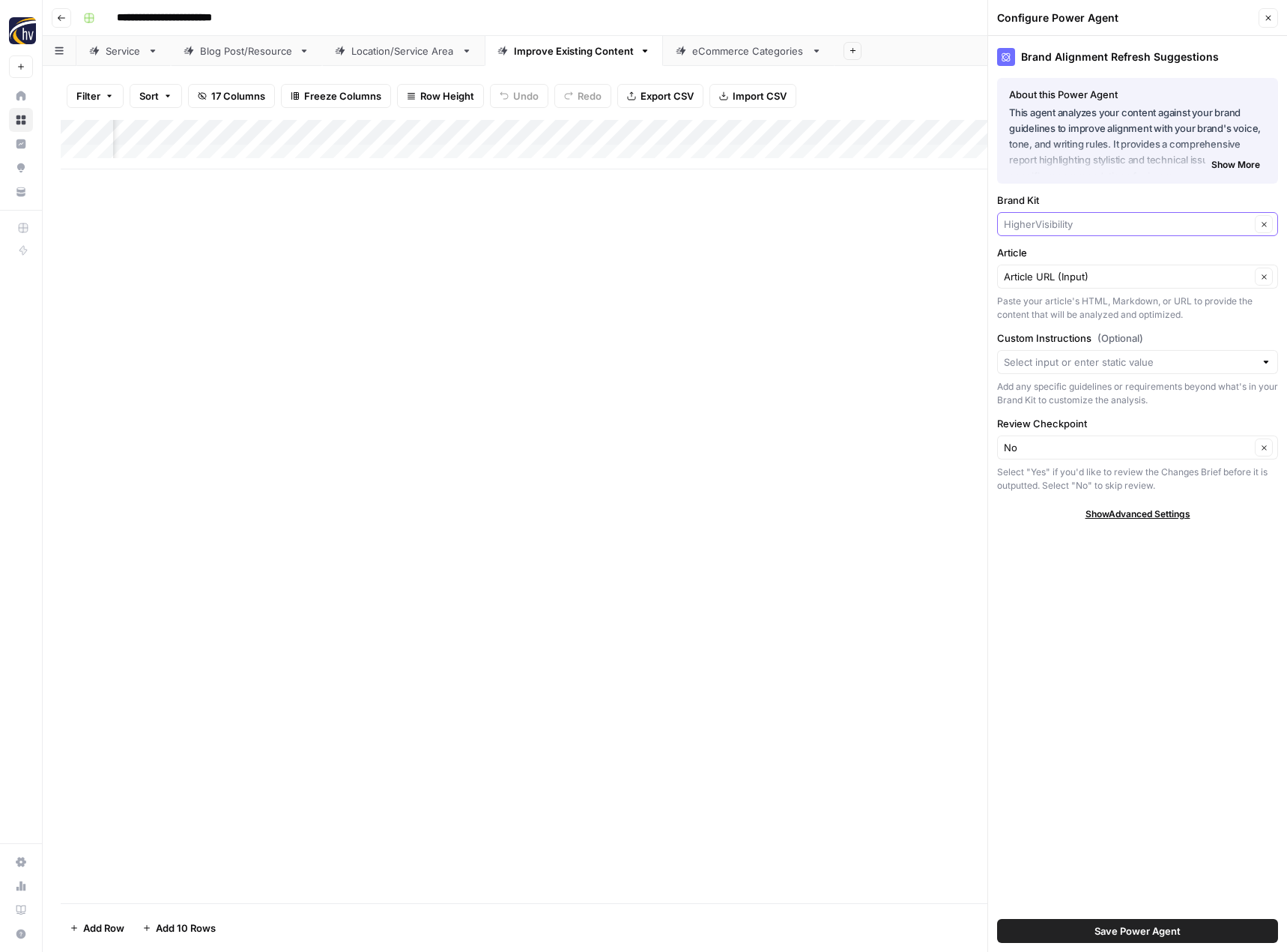
click at [1030, 224] on input "Brand Kit" at bounding box center [1127, 224] width 246 height 15
click at [1031, 255] on span "Executive Speakers Bureau" at bounding box center [1134, 260] width 250 height 15
type input "Executive Speakers Bureau"
click at [1029, 273] on input "Article" at bounding box center [1127, 276] width 246 height 15
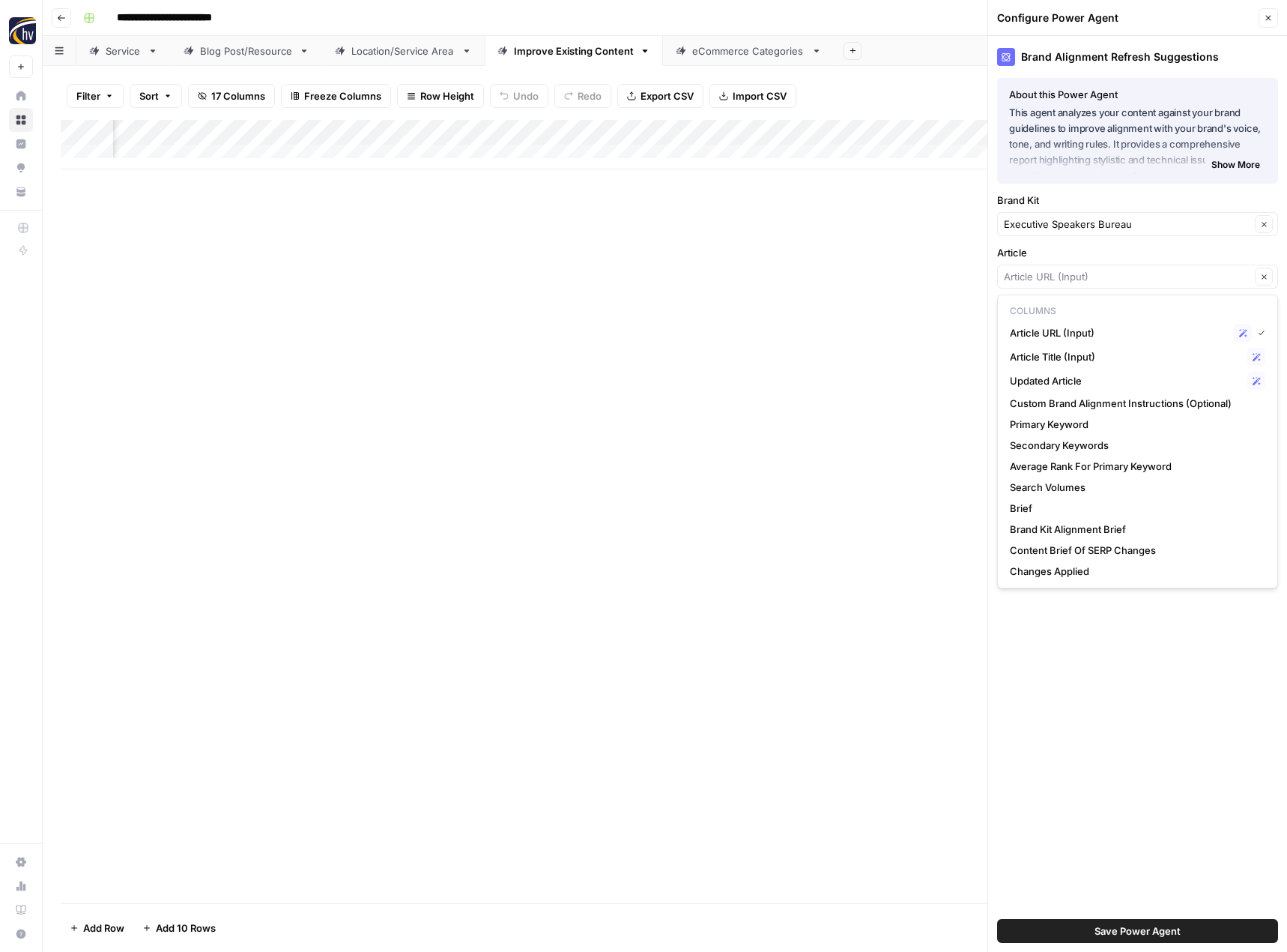
type input "Article URL (Input)"
click at [938, 277] on div "Add Column" at bounding box center [665, 512] width 1208 height 783
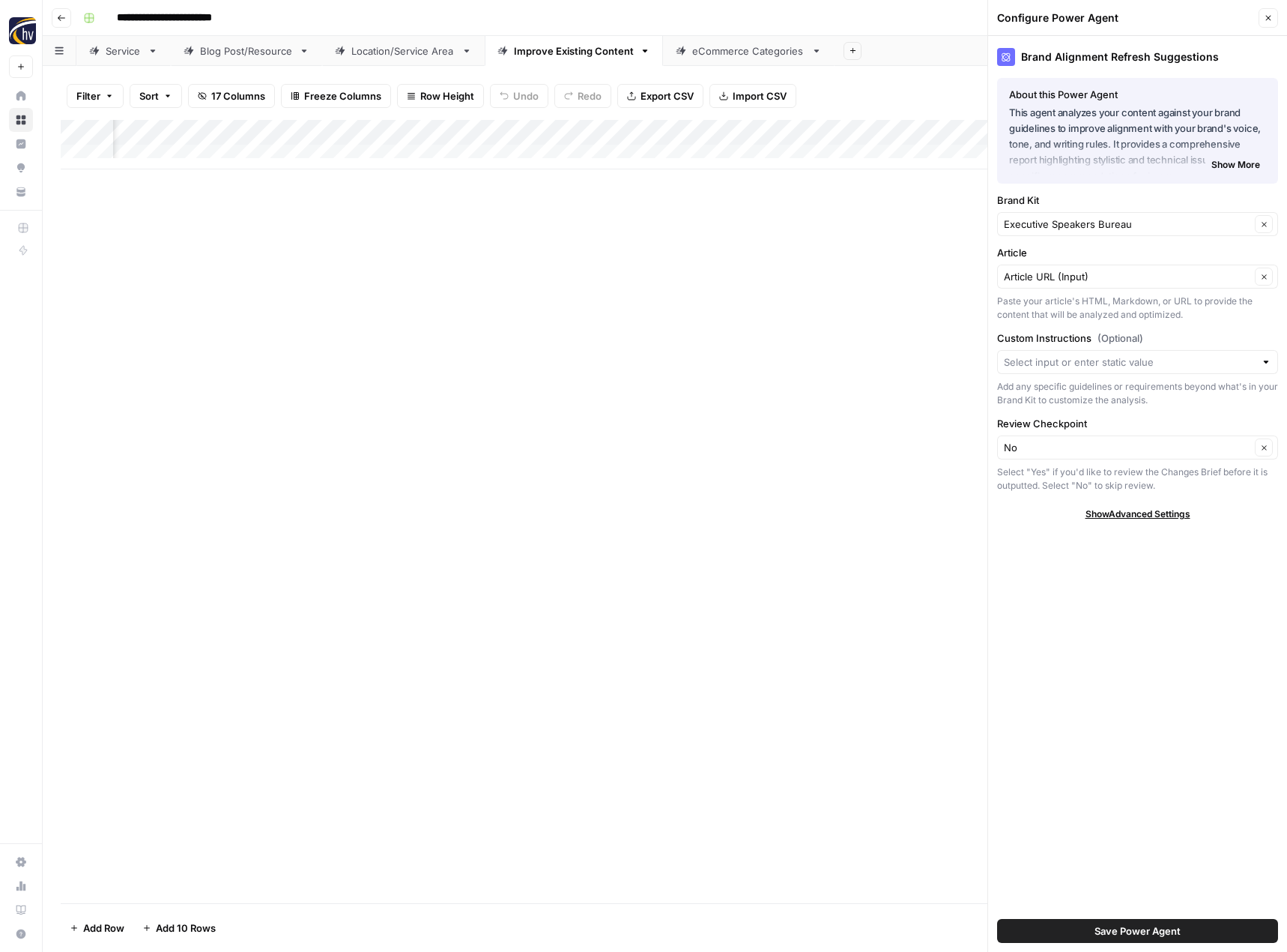
click at [1169, 924] on span "Save Power Agent" at bounding box center [1137, 931] width 87 height 15
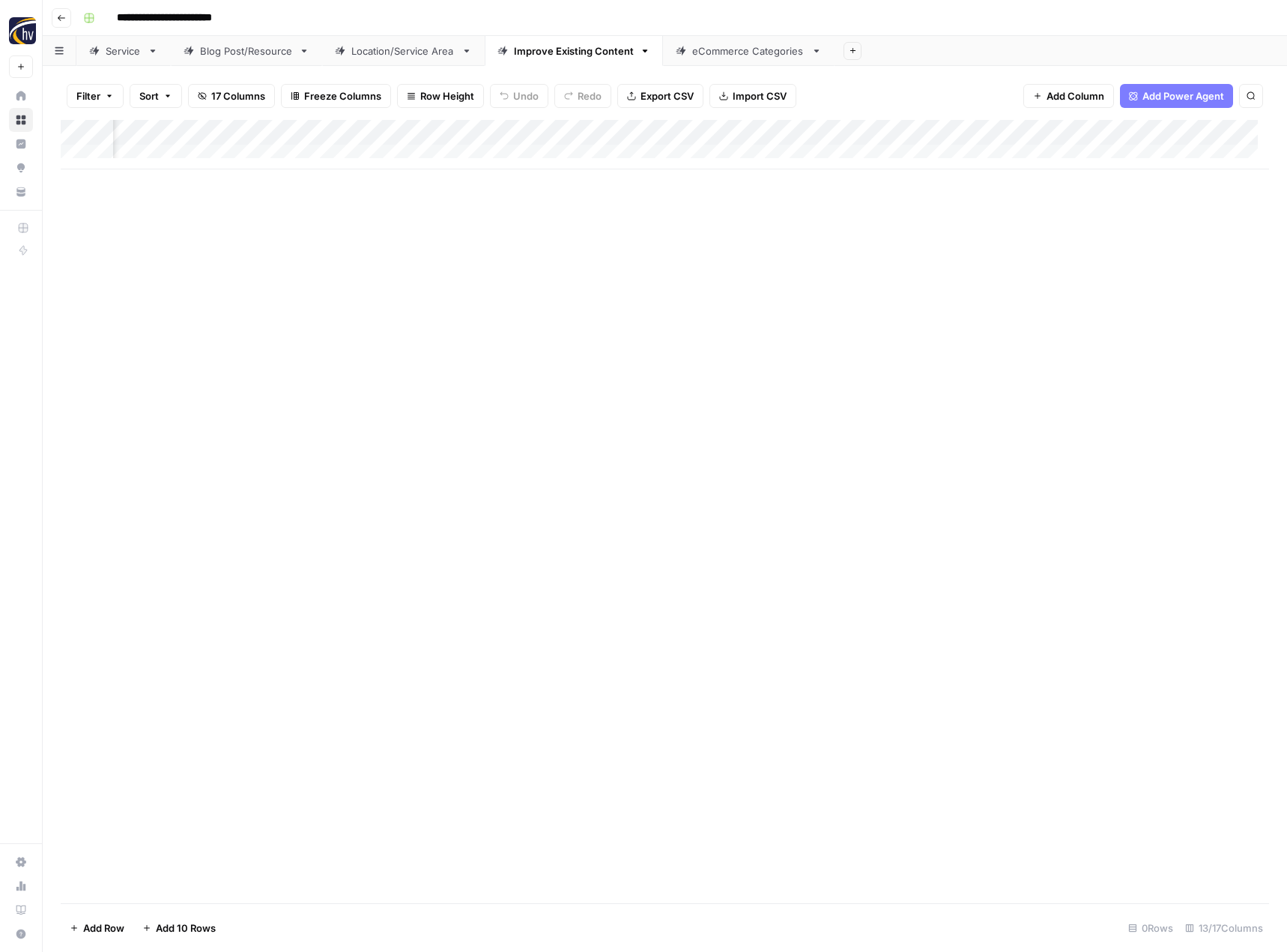
click at [910, 131] on div "Add Column" at bounding box center [665, 145] width 1208 height 50
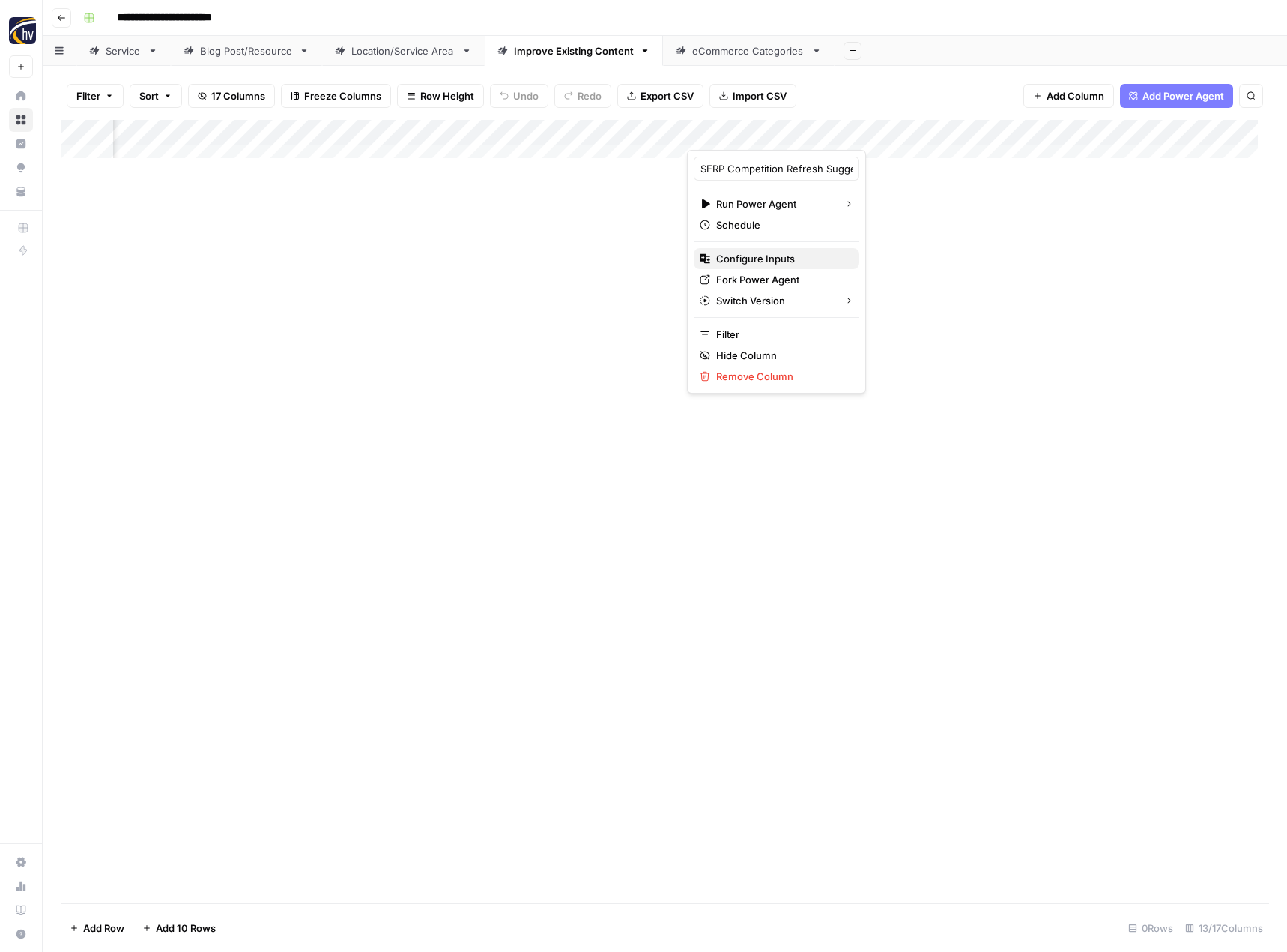
click at [801, 253] on span "Configure Inputs" at bounding box center [782, 259] width 131 height 15
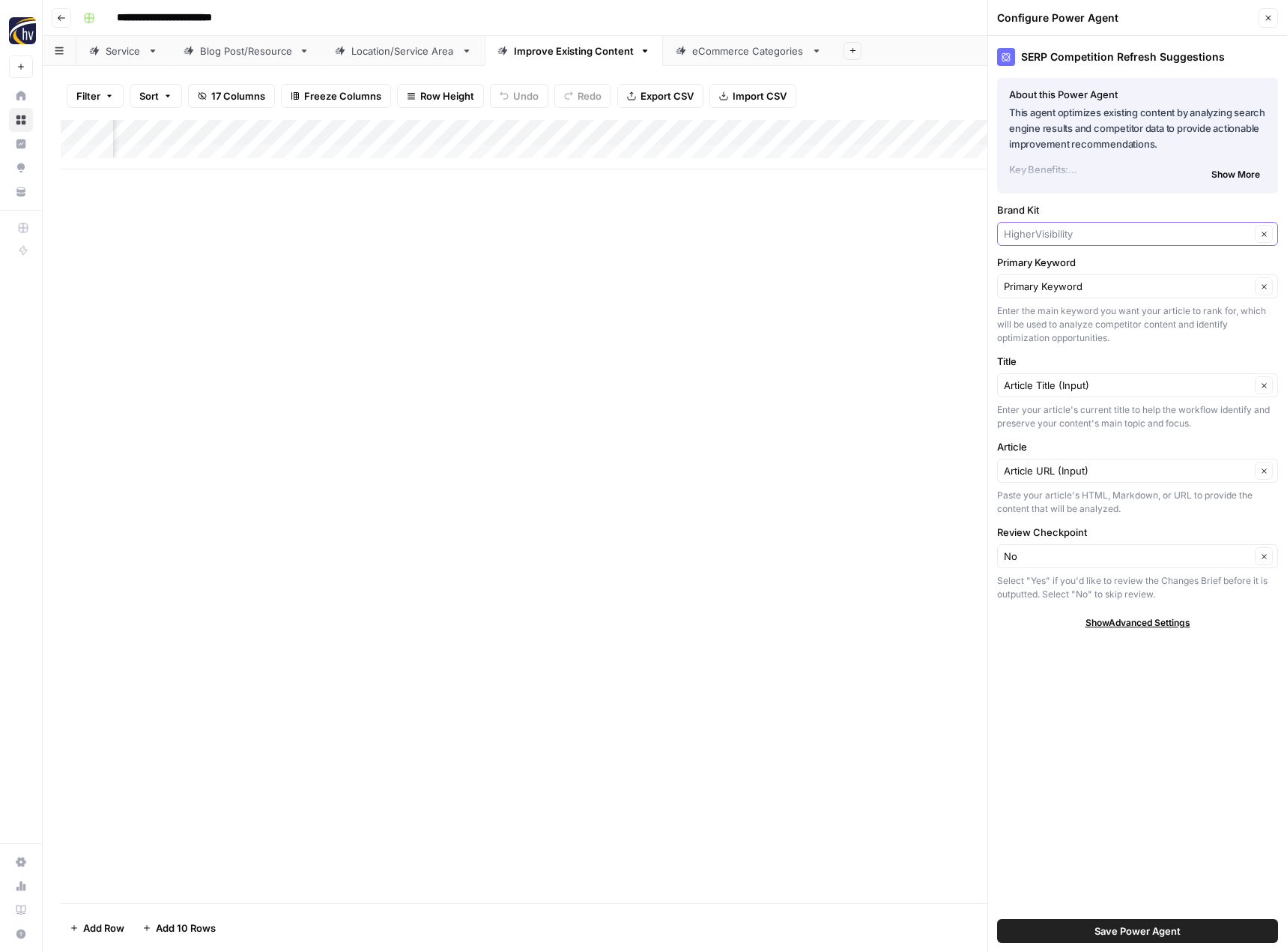
click at [1030, 230] on input "Brand Kit" at bounding box center [1127, 234] width 246 height 15
click at [1034, 271] on span "Executive Speakers Bureau" at bounding box center [1134, 269] width 250 height 15
type input "Executive Speakers Bureau"
click at [1146, 927] on span "Save Power Agent" at bounding box center [1137, 931] width 87 height 15
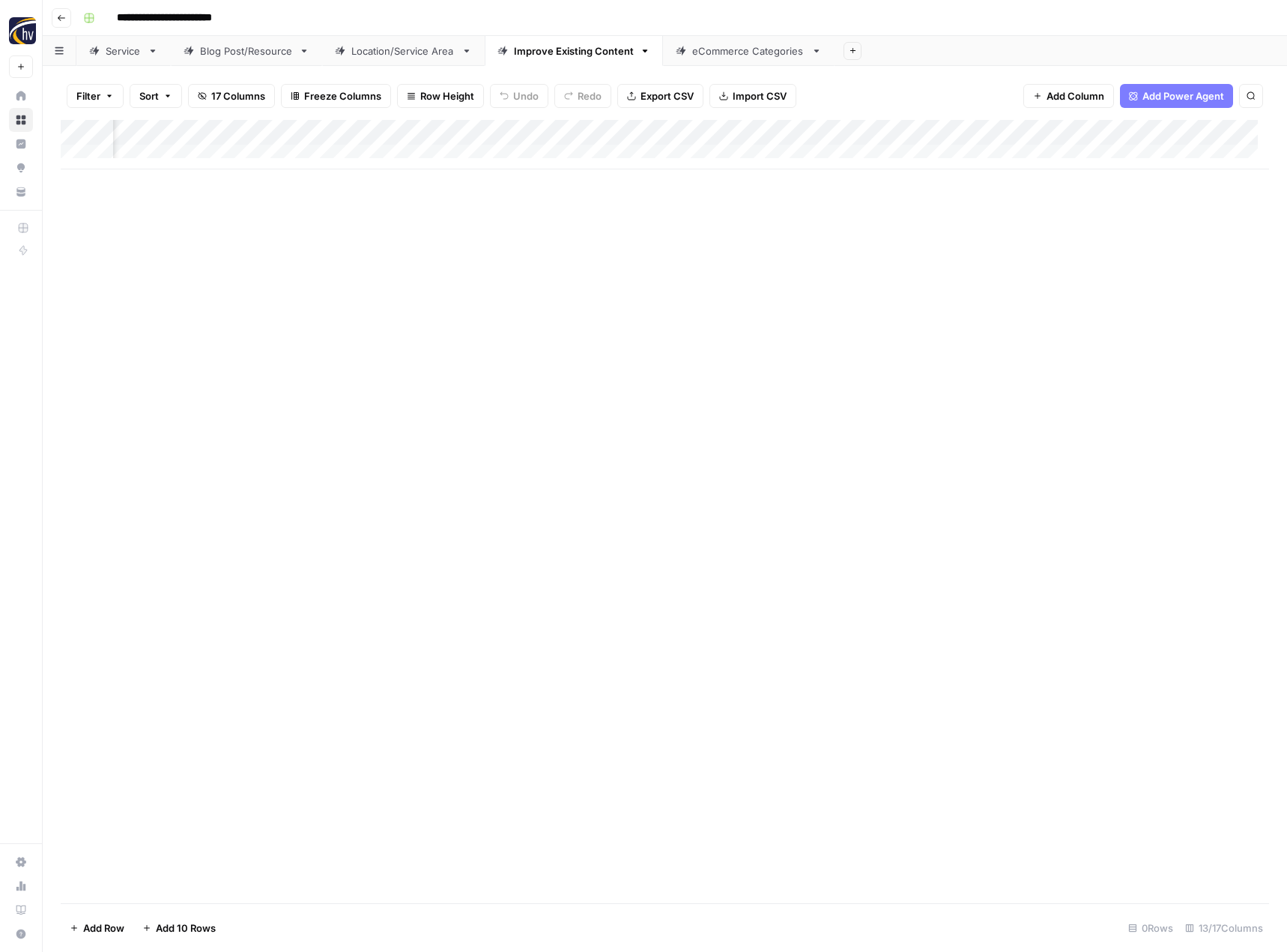
scroll to position [0, 1389]
click at [875, 133] on div "Add Column" at bounding box center [665, 145] width 1208 height 50
click at [769, 255] on span "Configure Inputs" at bounding box center [766, 259] width 131 height 15
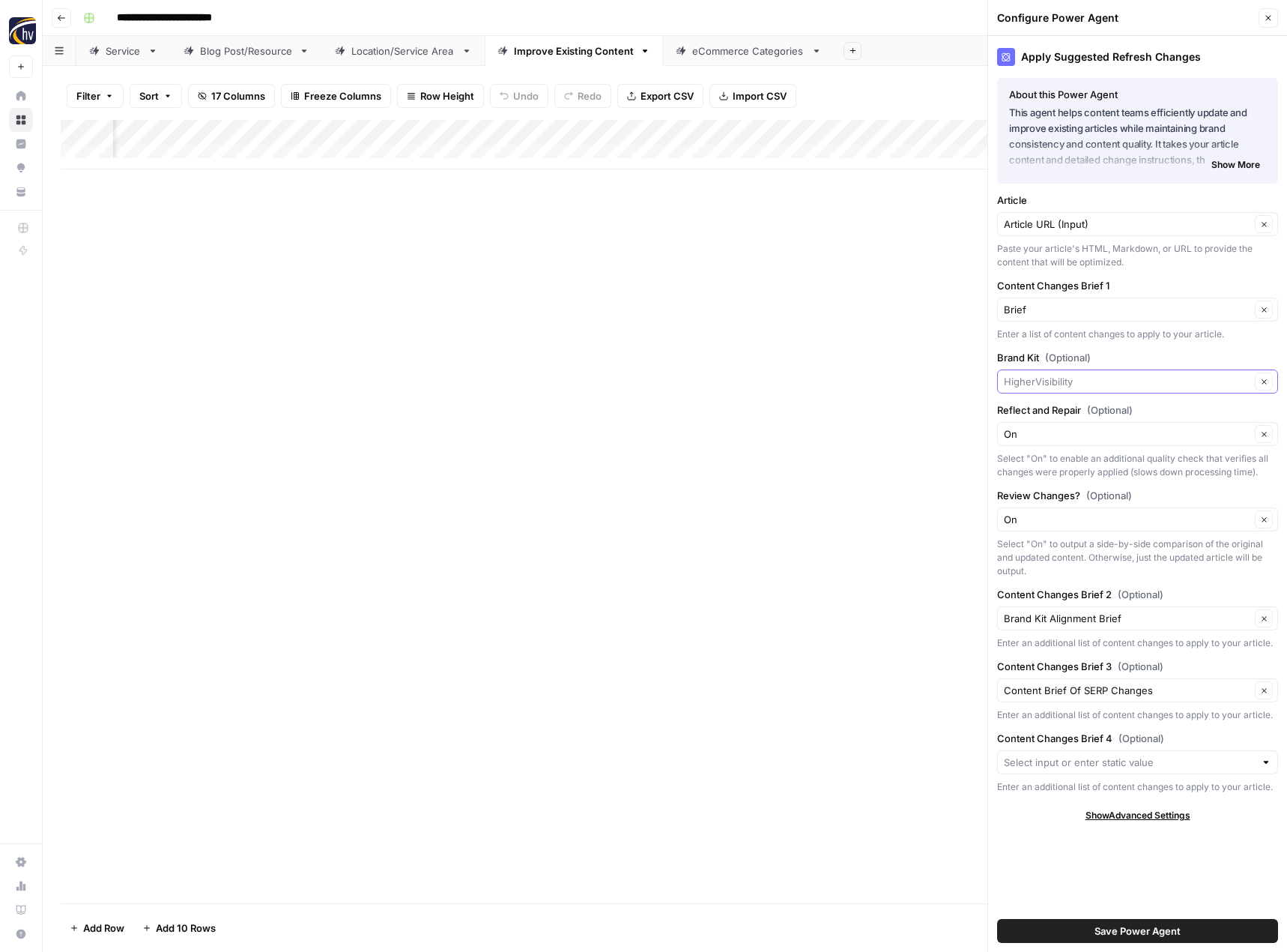
click at [1021, 385] on input "Brand Kit (Optional)" at bounding box center [1127, 381] width 246 height 15
click at [1024, 418] on span "Executive Speakers Bureau" at bounding box center [1134, 417] width 250 height 15
type input "Executive Speakers Bureau"
click at [1104, 926] on span "Save Power Agent" at bounding box center [1137, 931] width 87 height 15
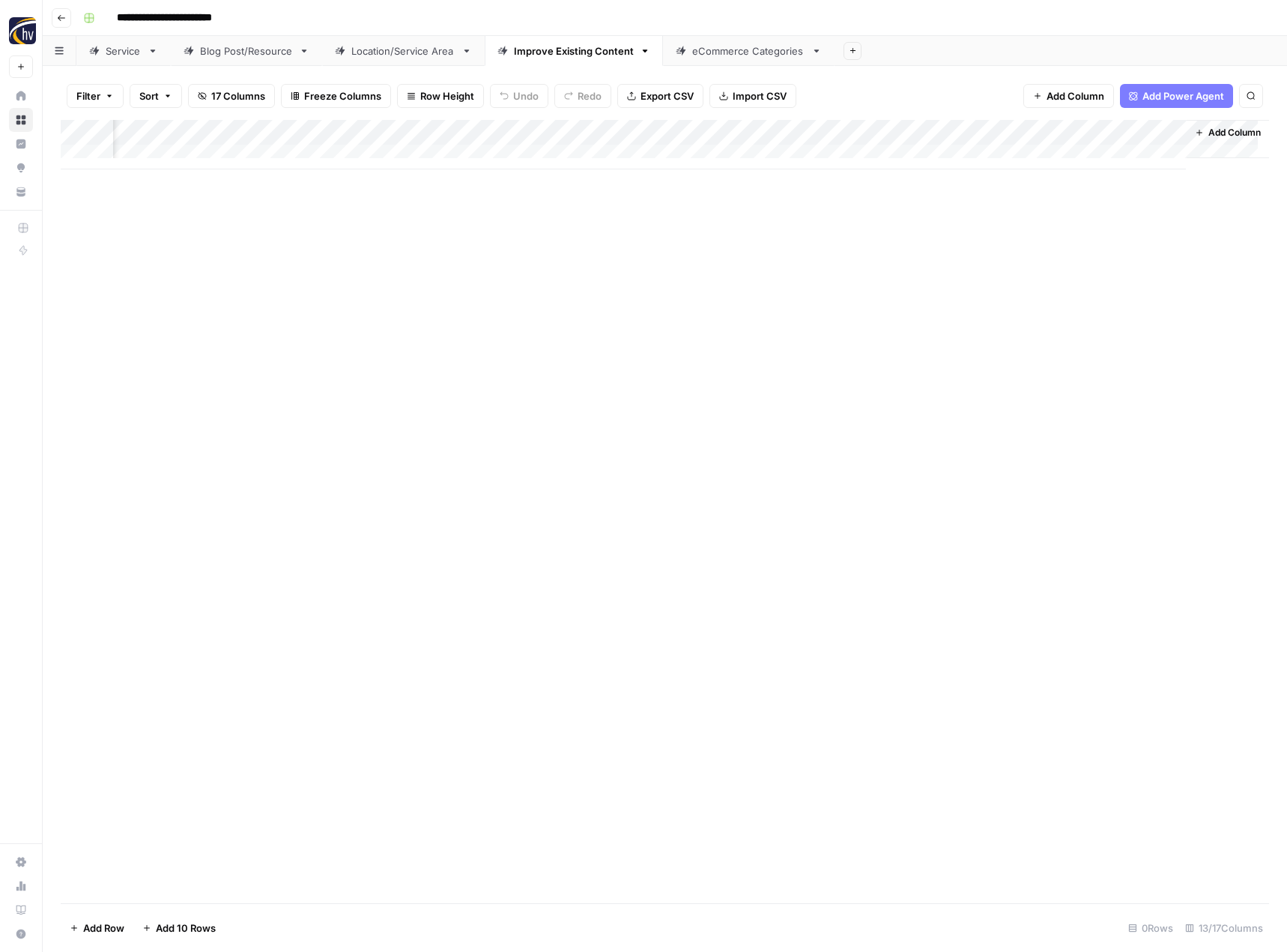
click at [741, 57] on div "eCommerce Categories" at bounding box center [749, 51] width 113 height 15
click at [729, 132] on div "Add Column" at bounding box center [665, 145] width 1208 height 50
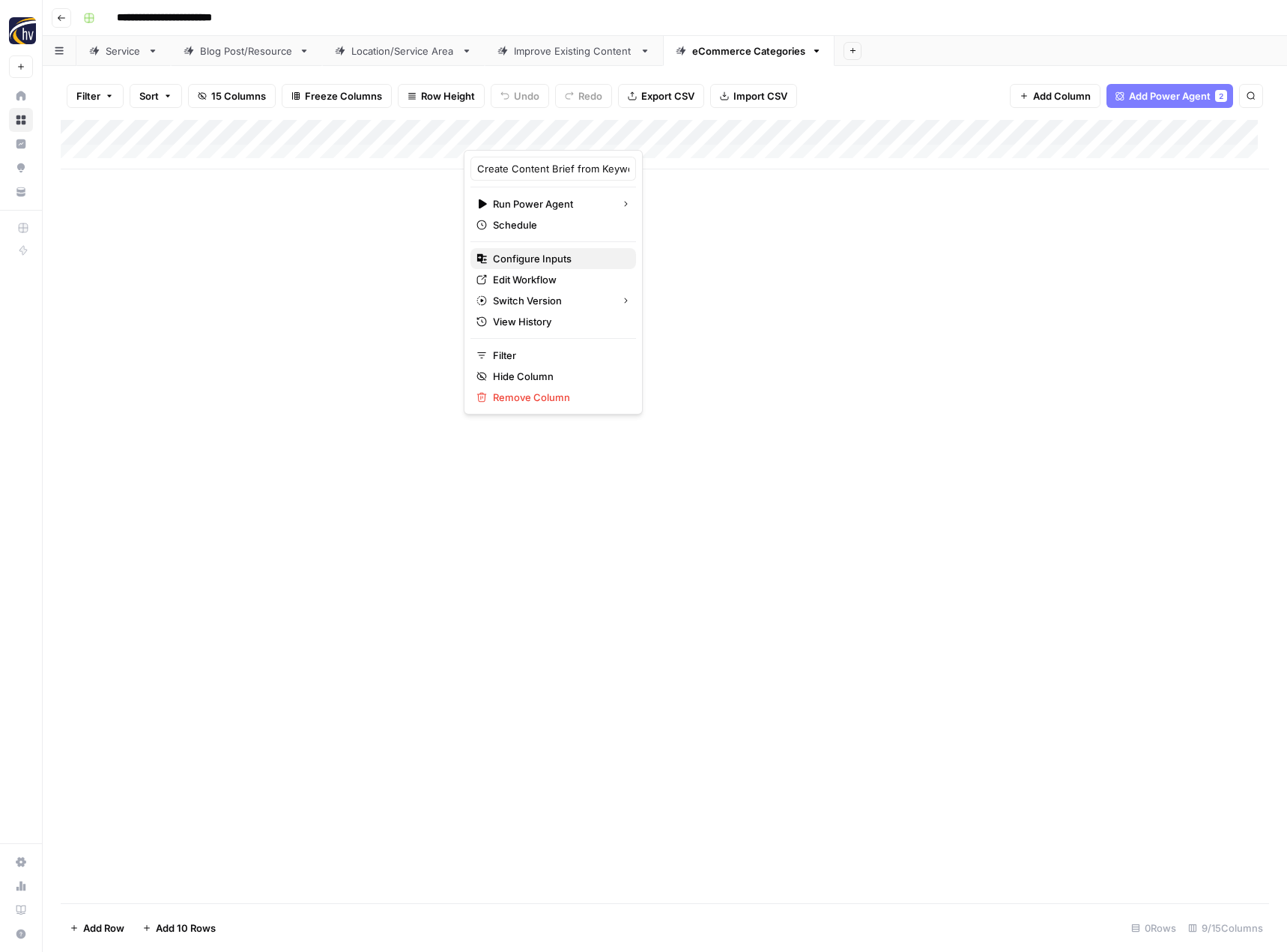
drag, startPoint x: 617, startPoint y: 266, endPoint x: 600, endPoint y: 260, distance: 18.0
click at [600, 260] on div "Create Content Brief from Keyword - eCommerce Run Power Agent Schedule Configur…" at bounding box center [553, 281] width 179 height 265
click at [599, 260] on span "Configure Inputs" at bounding box center [559, 259] width 131 height 15
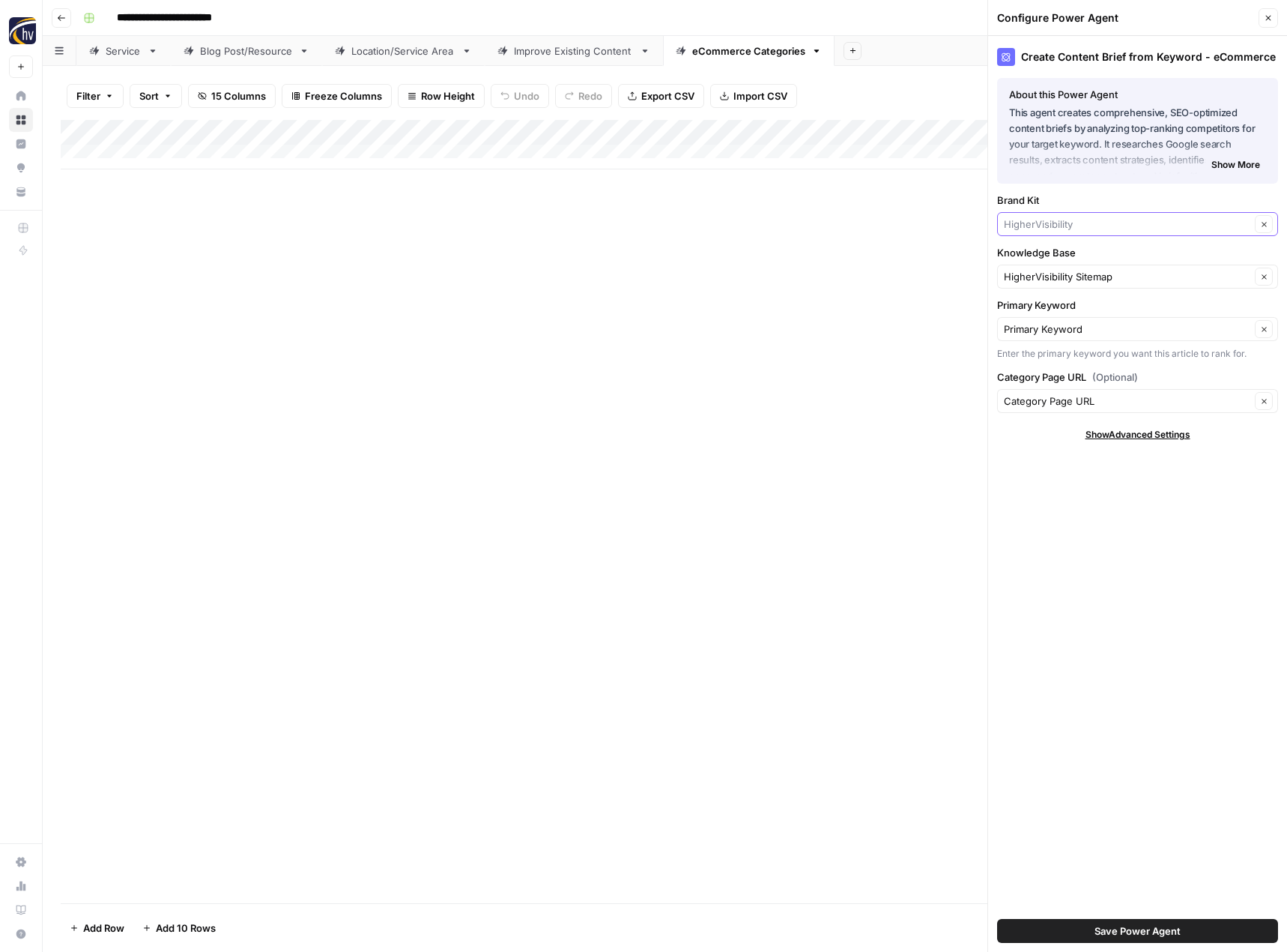
click at [1028, 228] on input "Brand Kit" at bounding box center [1127, 224] width 246 height 15
click at [1043, 256] on span "Executive Speakers Bureau" at bounding box center [1134, 260] width 250 height 15
type input "Executive Speakers Bureau"
click at [1102, 274] on input "Knowledge Base" at bounding box center [1127, 276] width 246 height 15
type input "exe"
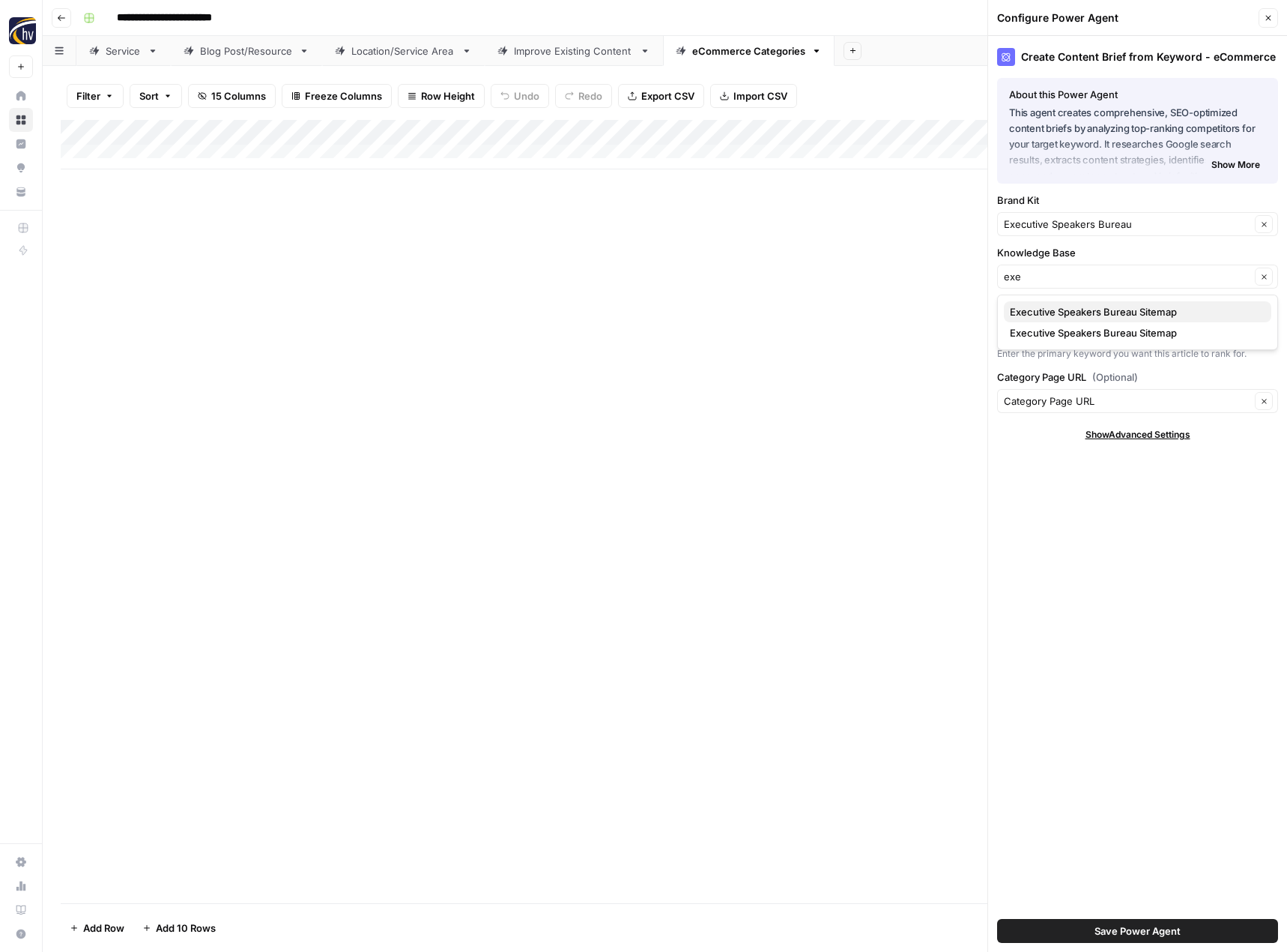
click at [1082, 305] on span "Executive Speakers Bureau Sitemap" at bounding box center [1134, 312] width 250 height 15
type input "Executive Speakers Bureau Sitemap"
click at [1154, 923] on button "Save Power Agent" at bounding box center [1137, 930] width 281 height 24
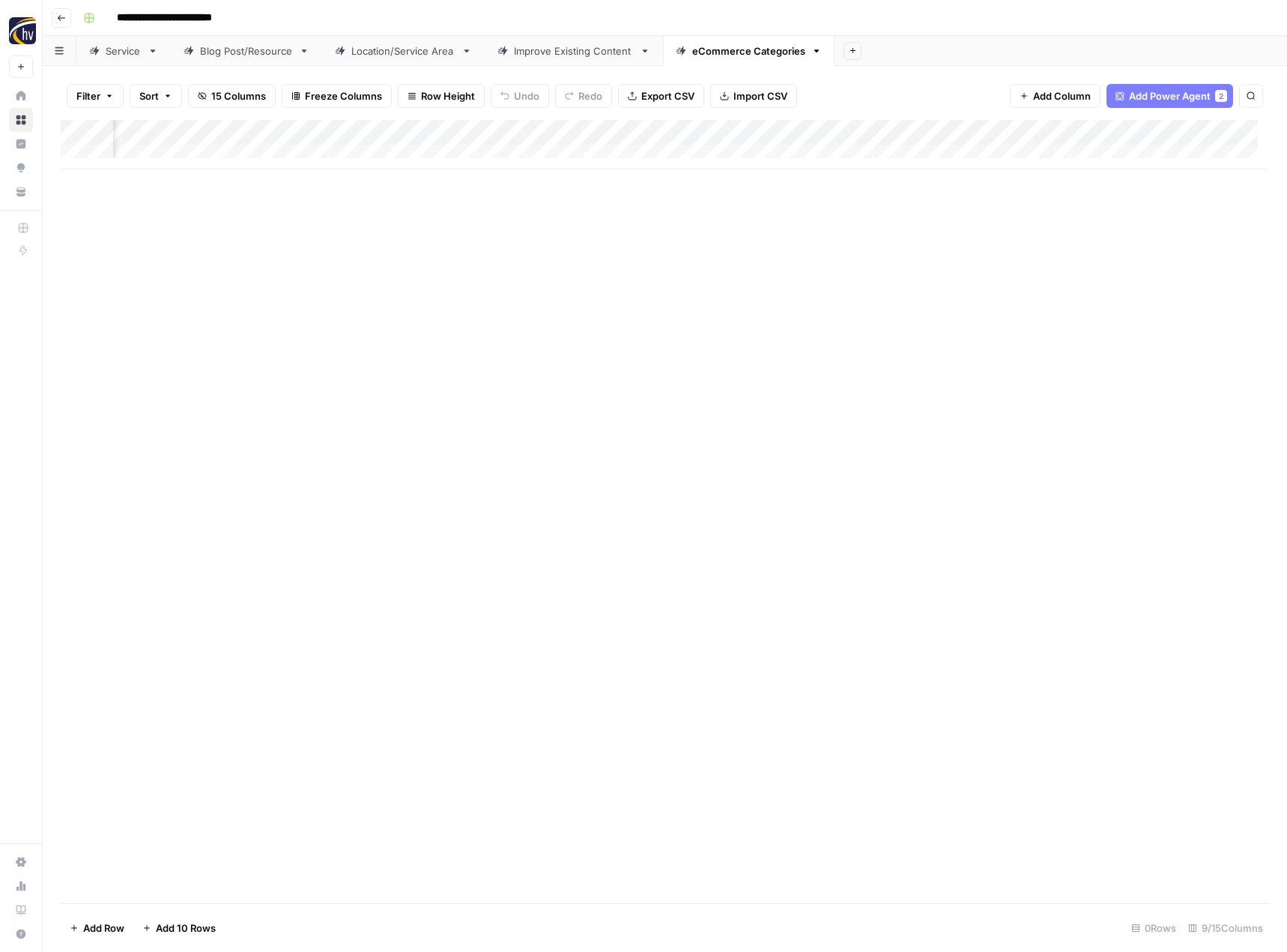
scroll to position [0, 459]
click at [1137, 131] on div "Add Column" at bounding box center [665, 145] width 1208 height 50
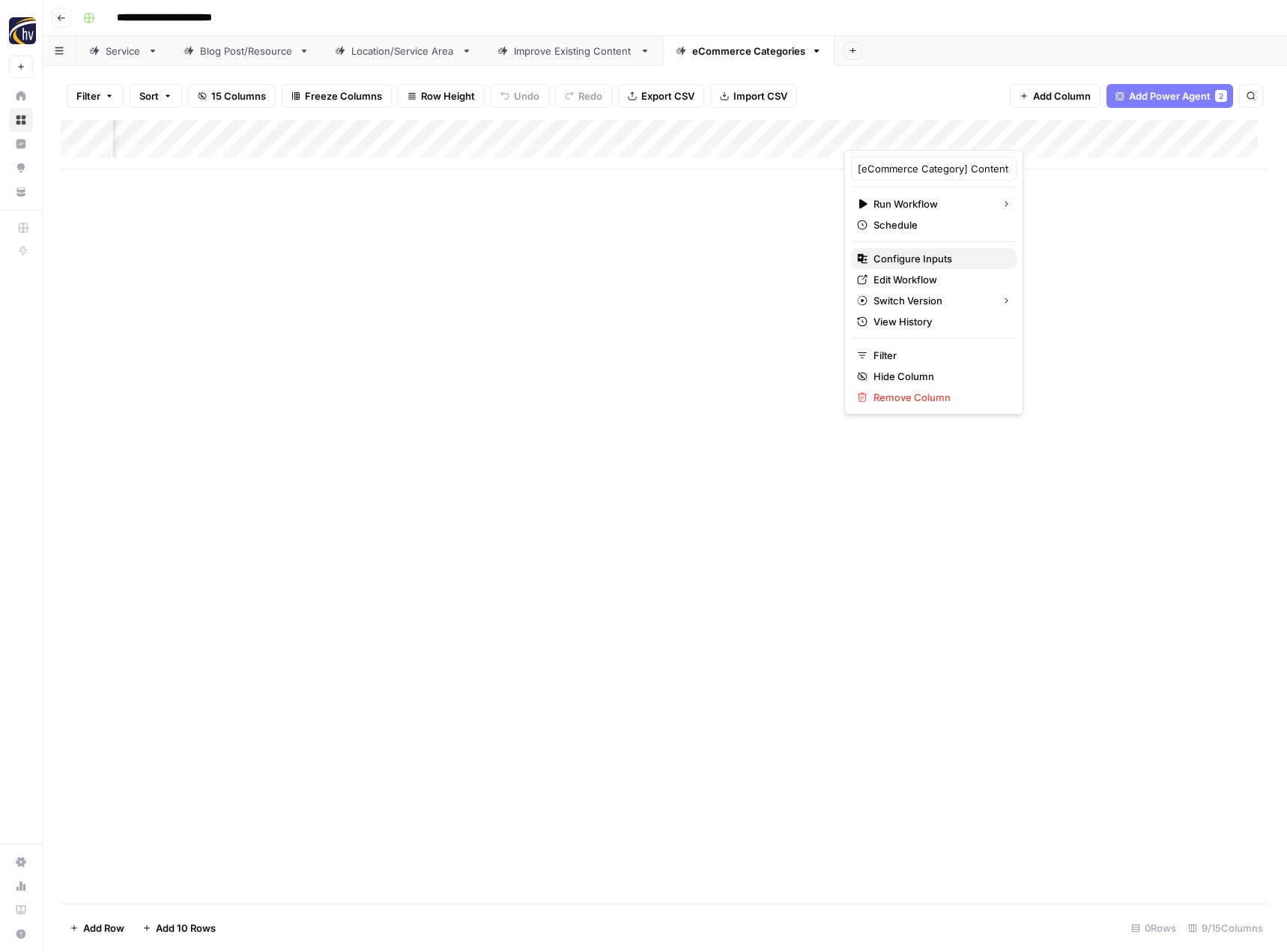
click at [914, 261] on span "Configure Inputs" at bounding box center [939, 259] width 131 height 15
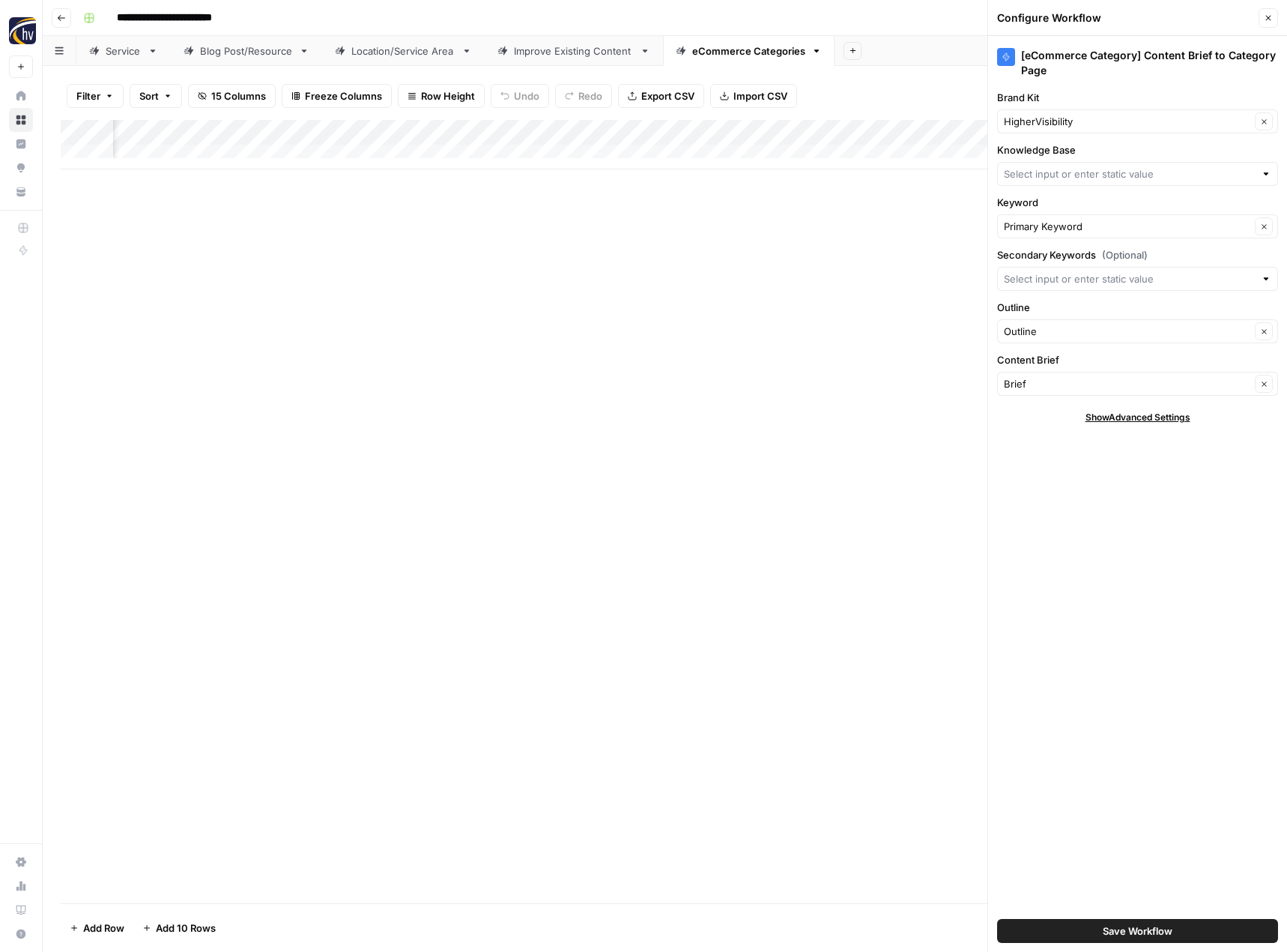
click at [1088, 131] on div "HigherVisibility Clear" at bounding box center [1137, 121] width 281 height 24
type input "exe"
click at [1065, 155] on span "Executive Speakers Bureau" at bounding box center [1134, 156] width 250 height 15
type input "Executive Speakers Bureau"
click at [1056, 176] on input "Knowledge Base" at bounding box center [1129, 174] width 251 height 15
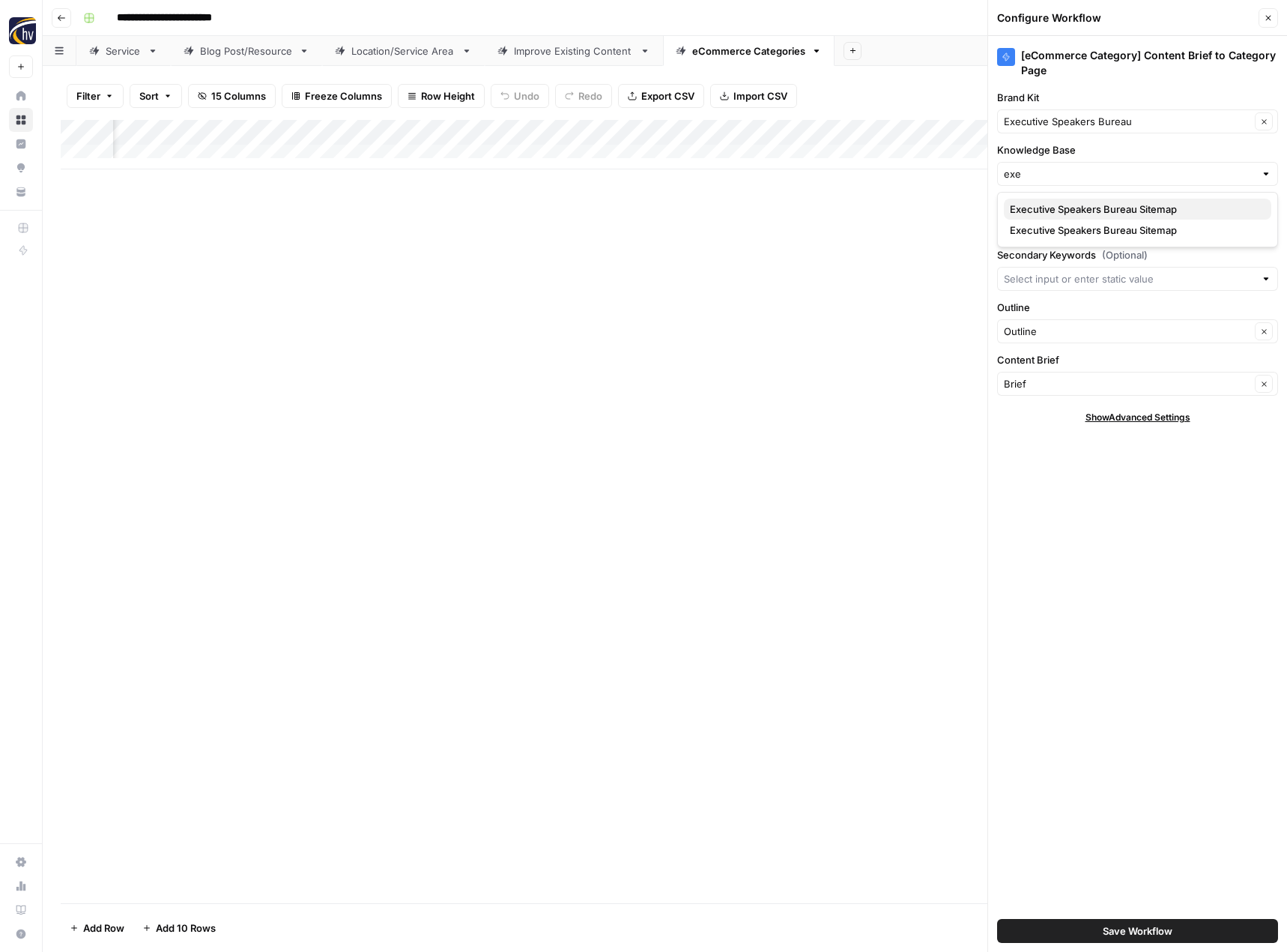
click at [1055, 204] on span "Executive Speakers Bureau Sitemap" at bounding box center [1134, 209] width 250 height 15
type input "Executive Speakers Bureau Sitemap"
click at [1178, 924] on button "Save Workflow" at bounding box center [1137, 930] width 281 height 24
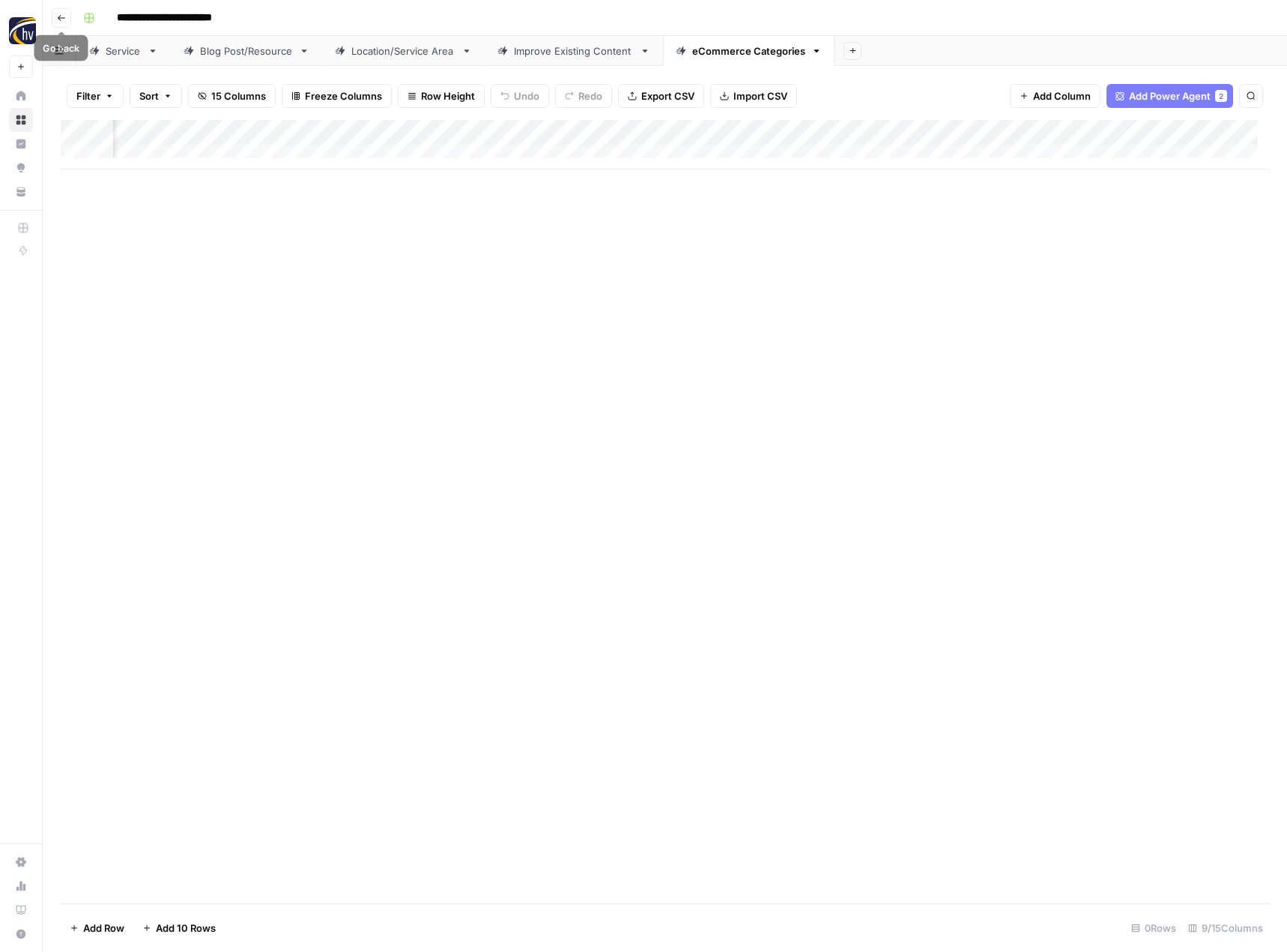
click at [61, 14] on icon "button" at bounding box center [61, 18] width 9 height 9
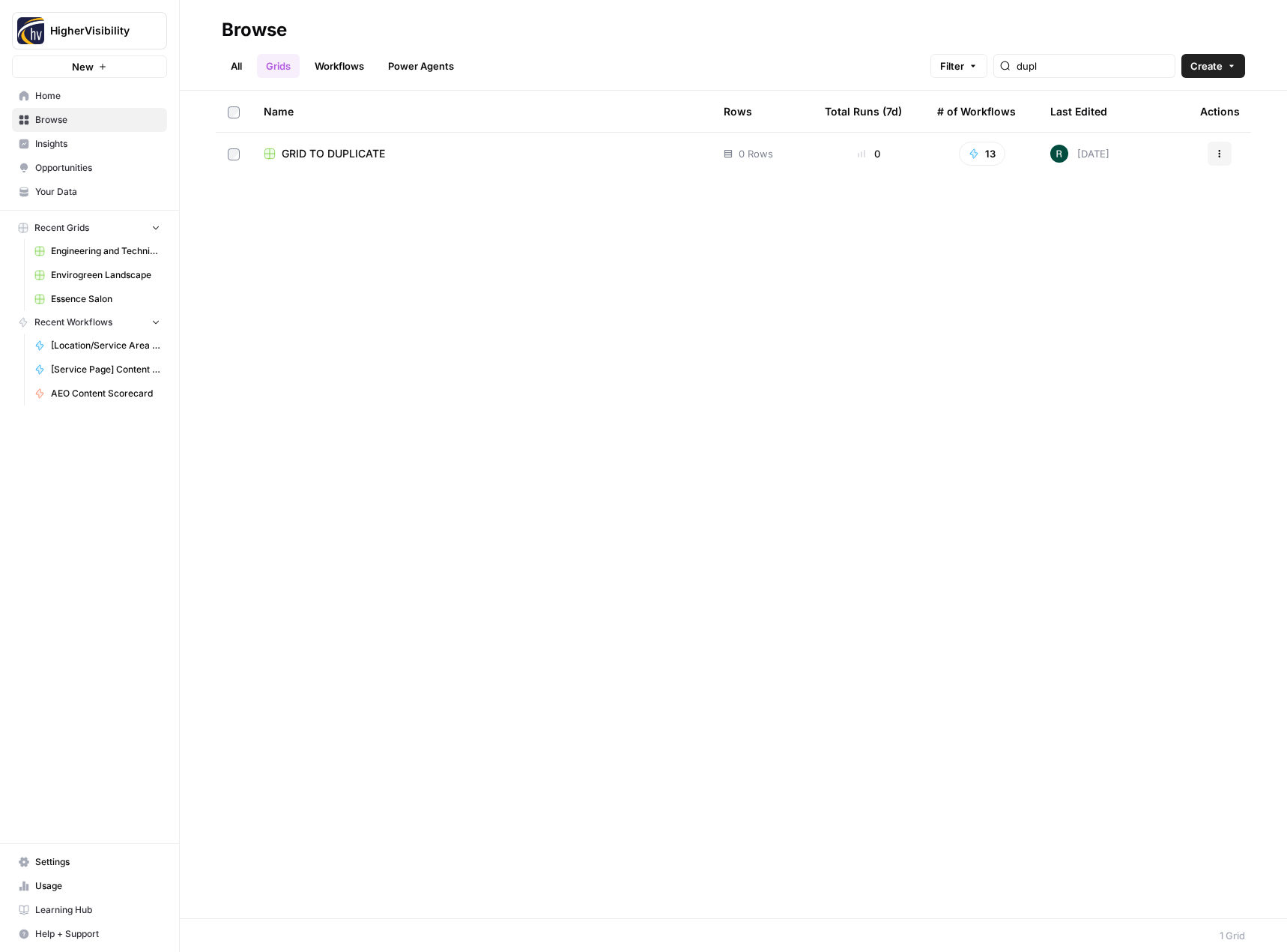
click at [1221, 147] on button "Actions" at bounding box center [1219, 154] width 24 height 24
click at [1142, 192] on span "Duplicate" at bounding box center [1153, 189] width 120 height 15
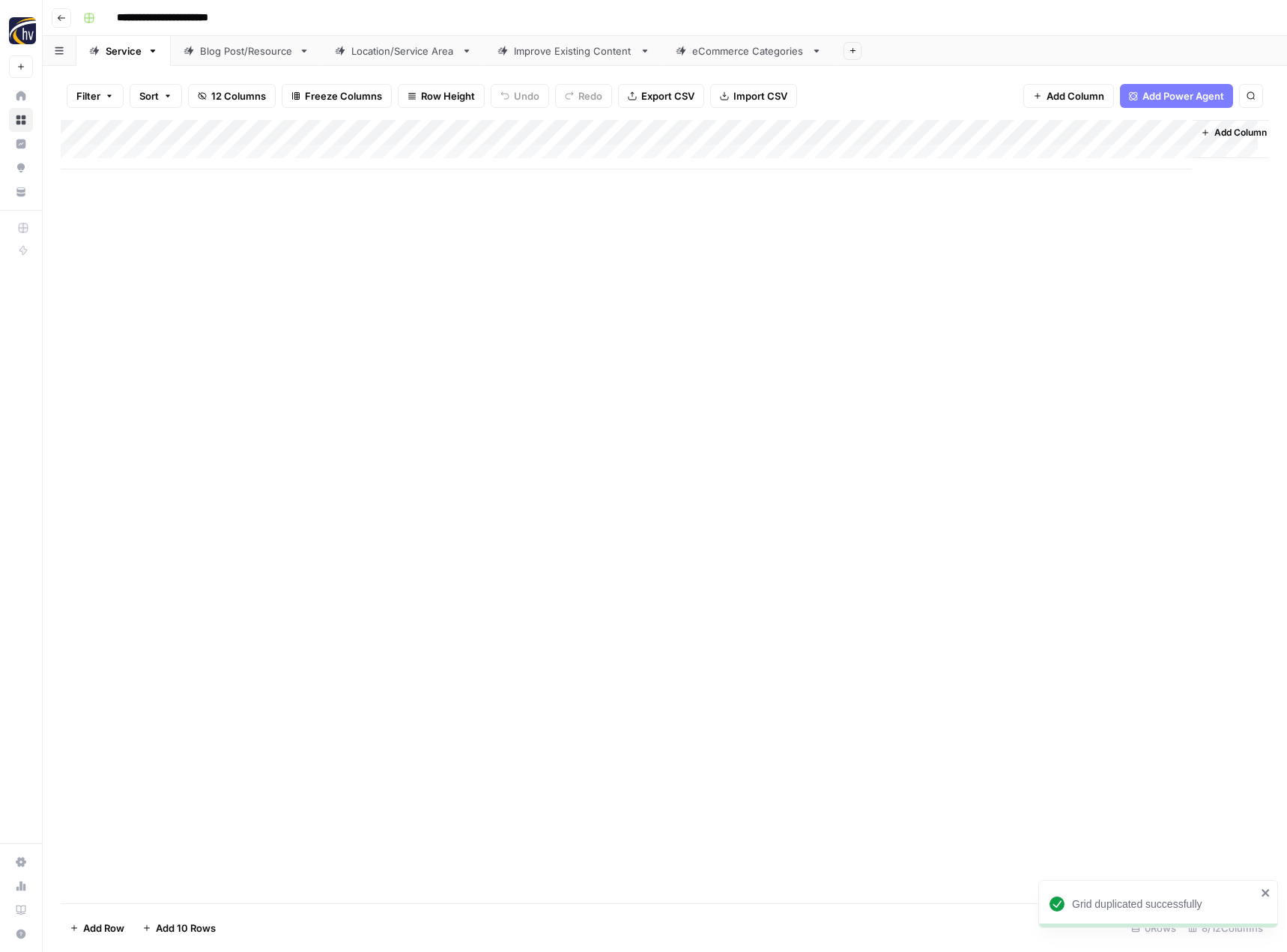
click at [190, 28] on input "**********" at bounding box center [187, 18] width 155 height 24
paste input "**********"
click at [265, 355] on div "Add Column" at bounding box center [665, 512] width 1208 height 783
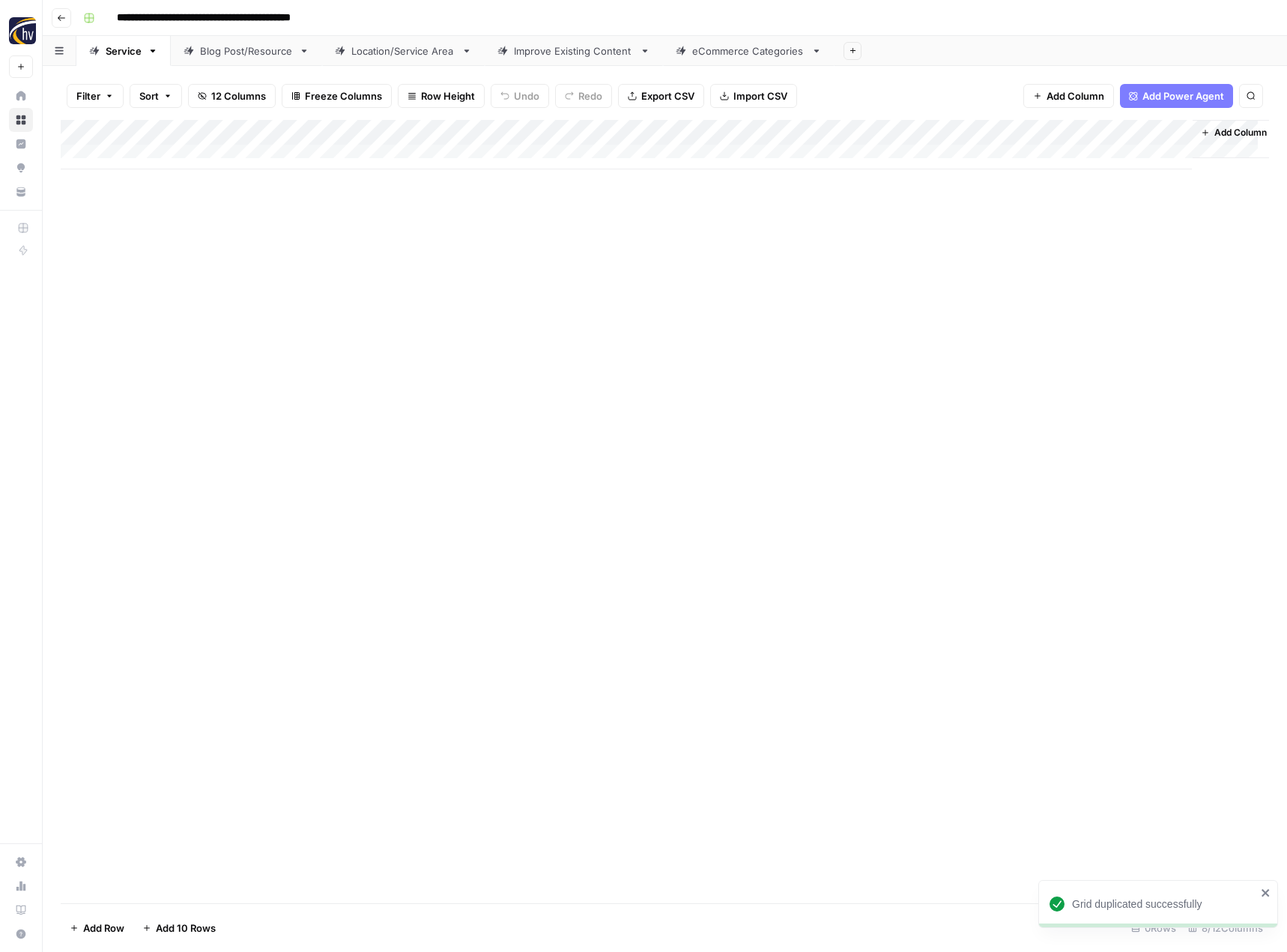
drag, startPoint x: 300, startPoint y: 18, endPoint x: 378, endPoint y: 17, distance: 78.0
click at [378, 17] on div "**********" at bounding box center [675, 18] width 1195 height 24
type input "**********"
click at [303, 423] on div "Add Column" at bounding box center [665, 512] width 1208 height 783
click at [355, 129] on div "Add Column" at bounding box center [665, 145] width 1208 height 50
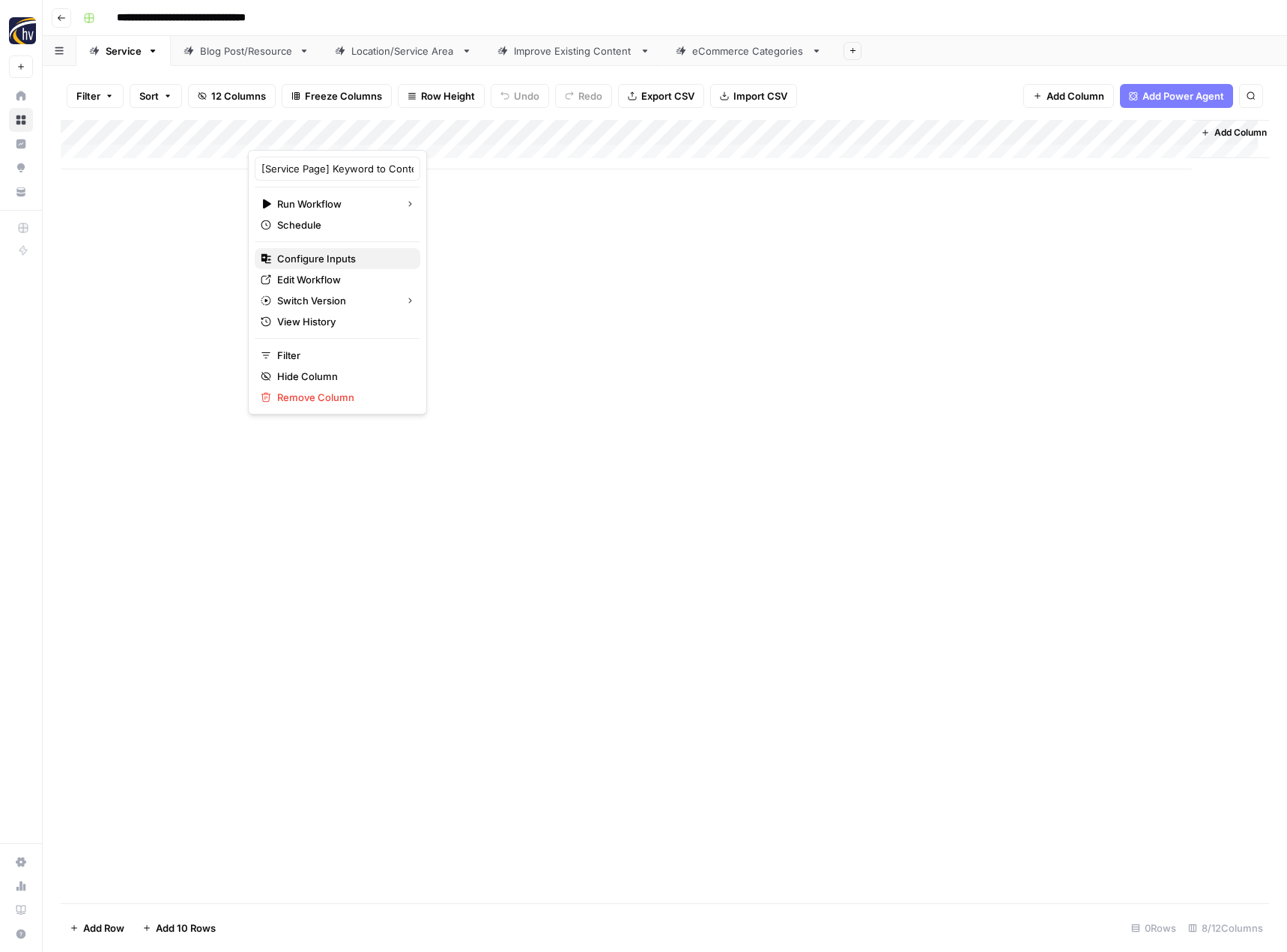
click at [318, 257] on span "Configure Inputs" at bounding box center [343, 259] width 131 height 15
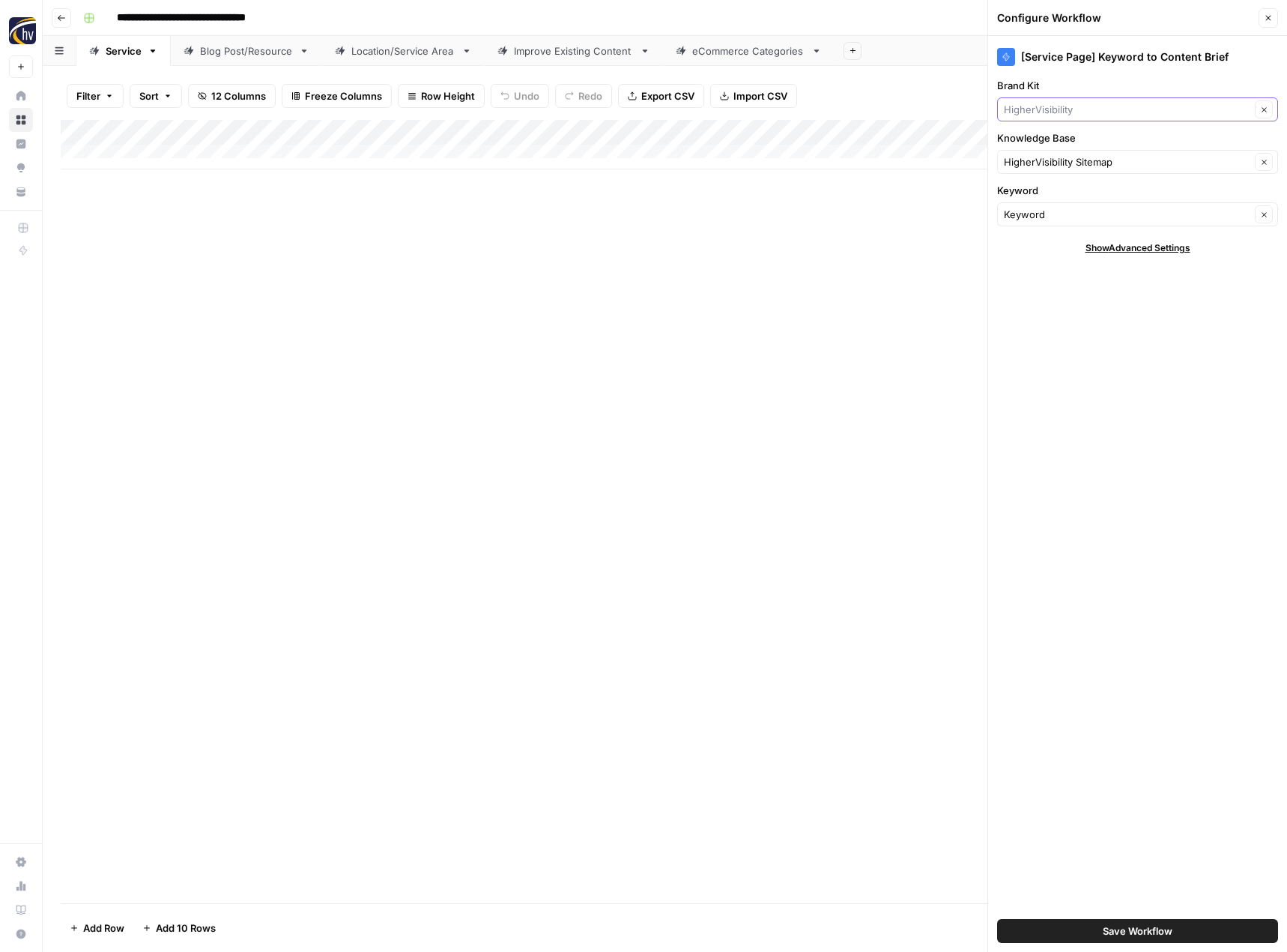
click at [1041, 108] on input "Brand Kit" at bounding box center [1127, 109] width 246 height 15
click at [1044, 135] on button "Fast-Fix Jewelry & Watch Repairs" at bounding box center [1137, 145] width 267 height 21
type input "Fast-Fix Jewelry & Watch Repairs"
click at [1035, 154] on div "HigherVisibility Sitemap Clear" at bounding box center [1137, 161] width 281 height 24
type input "f"
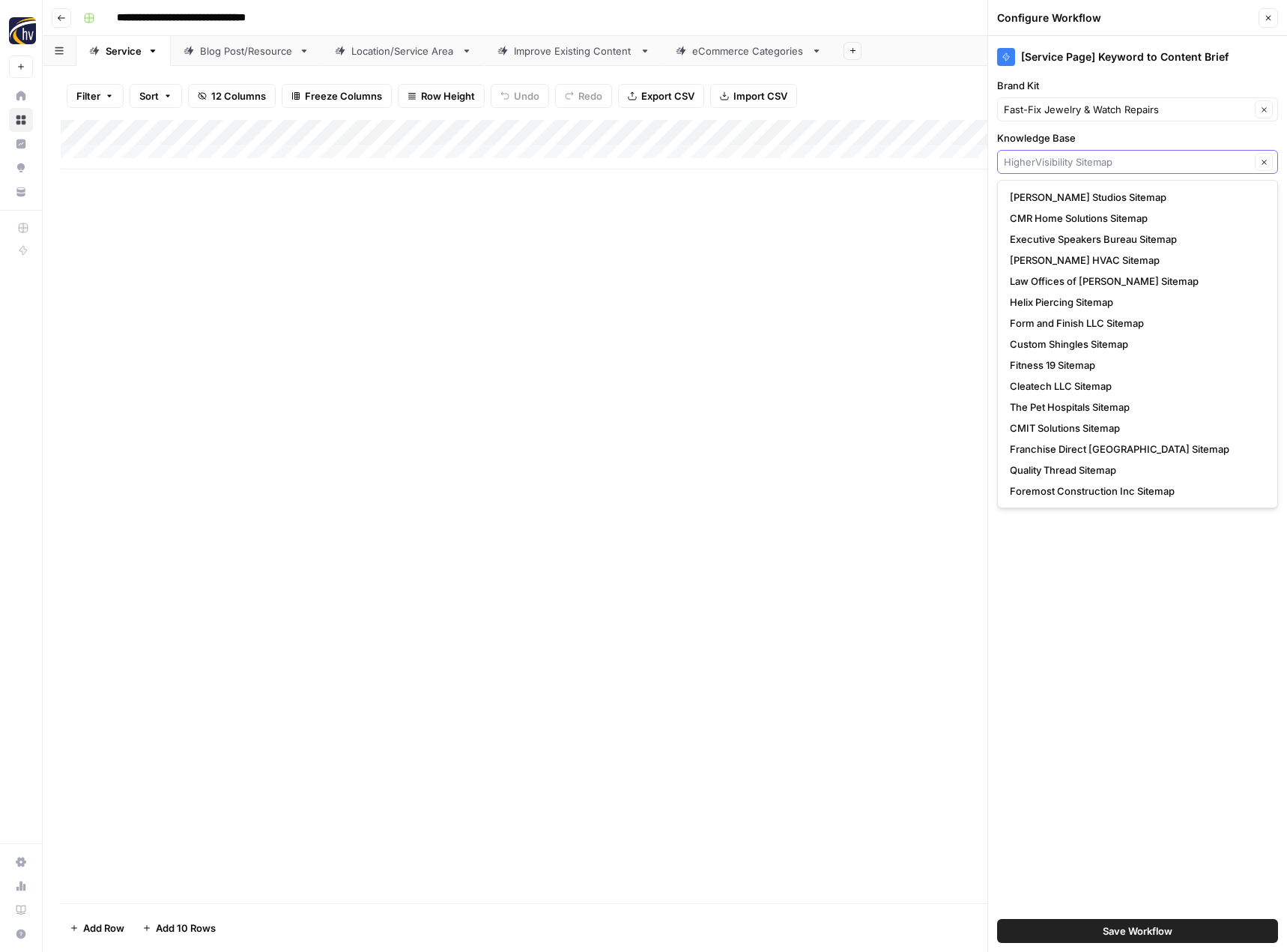
click at [1049, 162] on input "Knowledge Base" at bounding box center [1127, 162] width 246 height 15
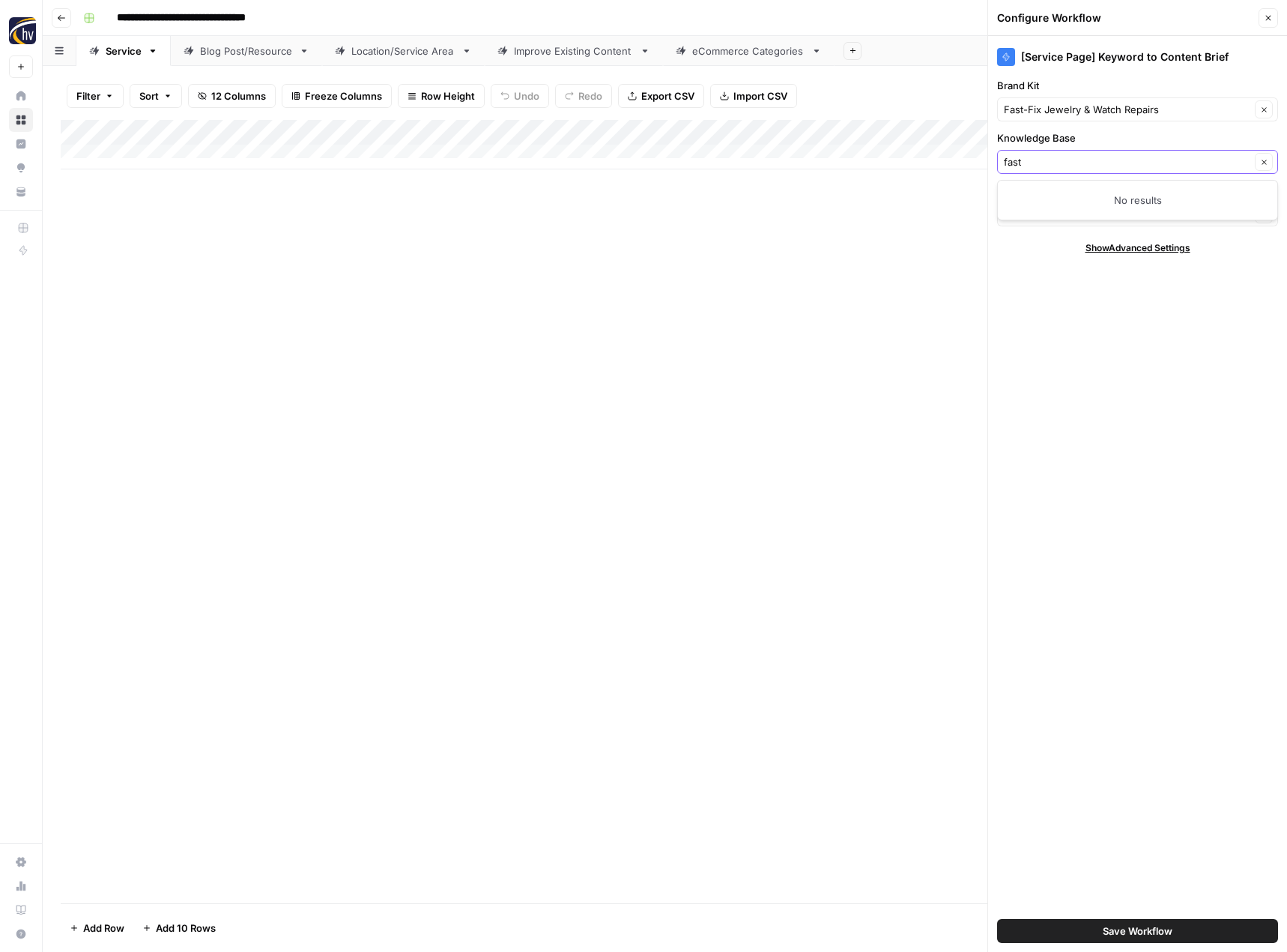
click at [1048, 166] on input "fast" at bounding box center [1127, 162] width 246 height 15
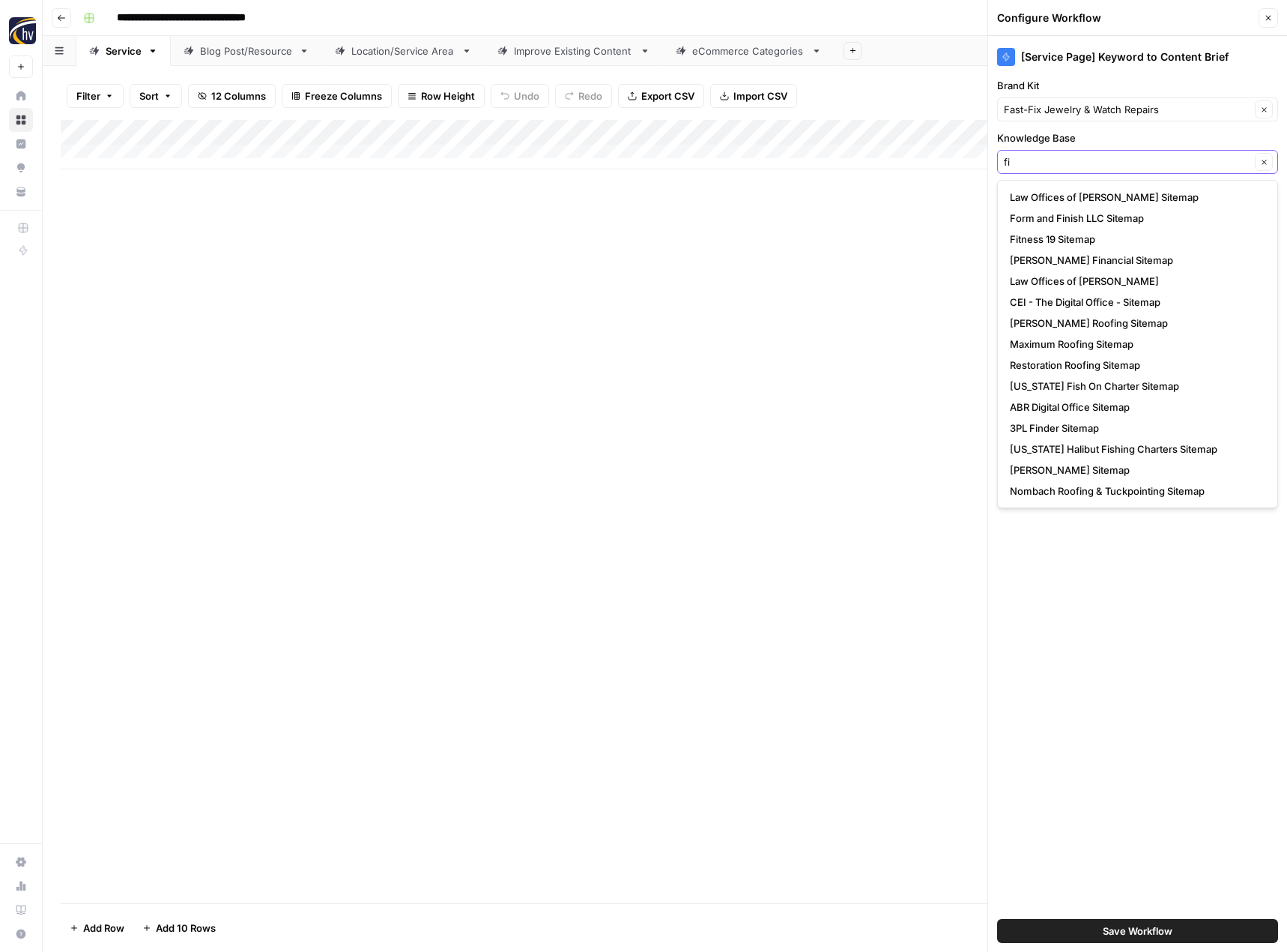
type input "f"
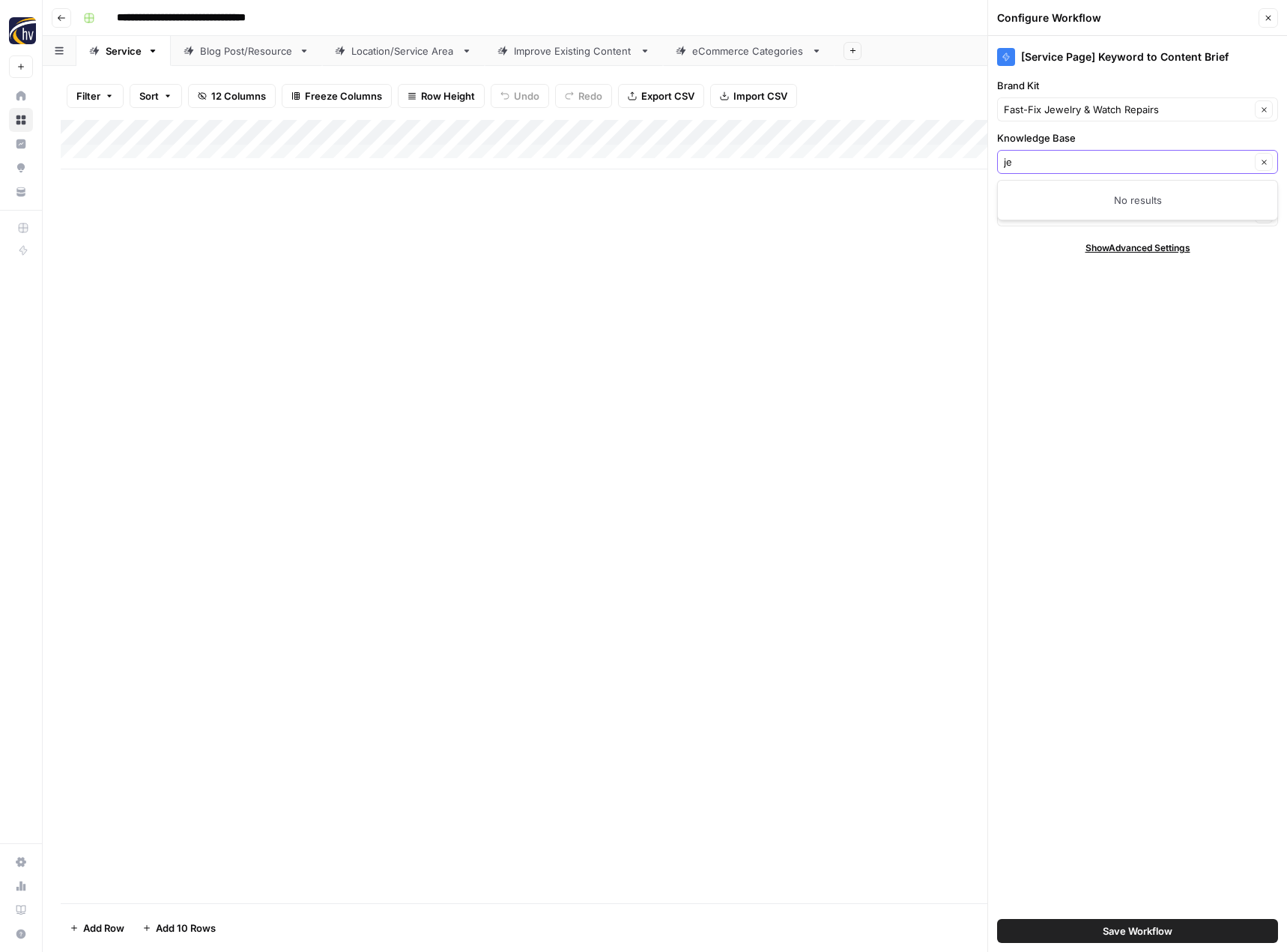
type input "[DEMOGRAPHIC_DATA]"
click at [1048, 166] on input "[DEMOGRAPHIC_DATA]" at bounding box center [1127, 162] width 246 height 15
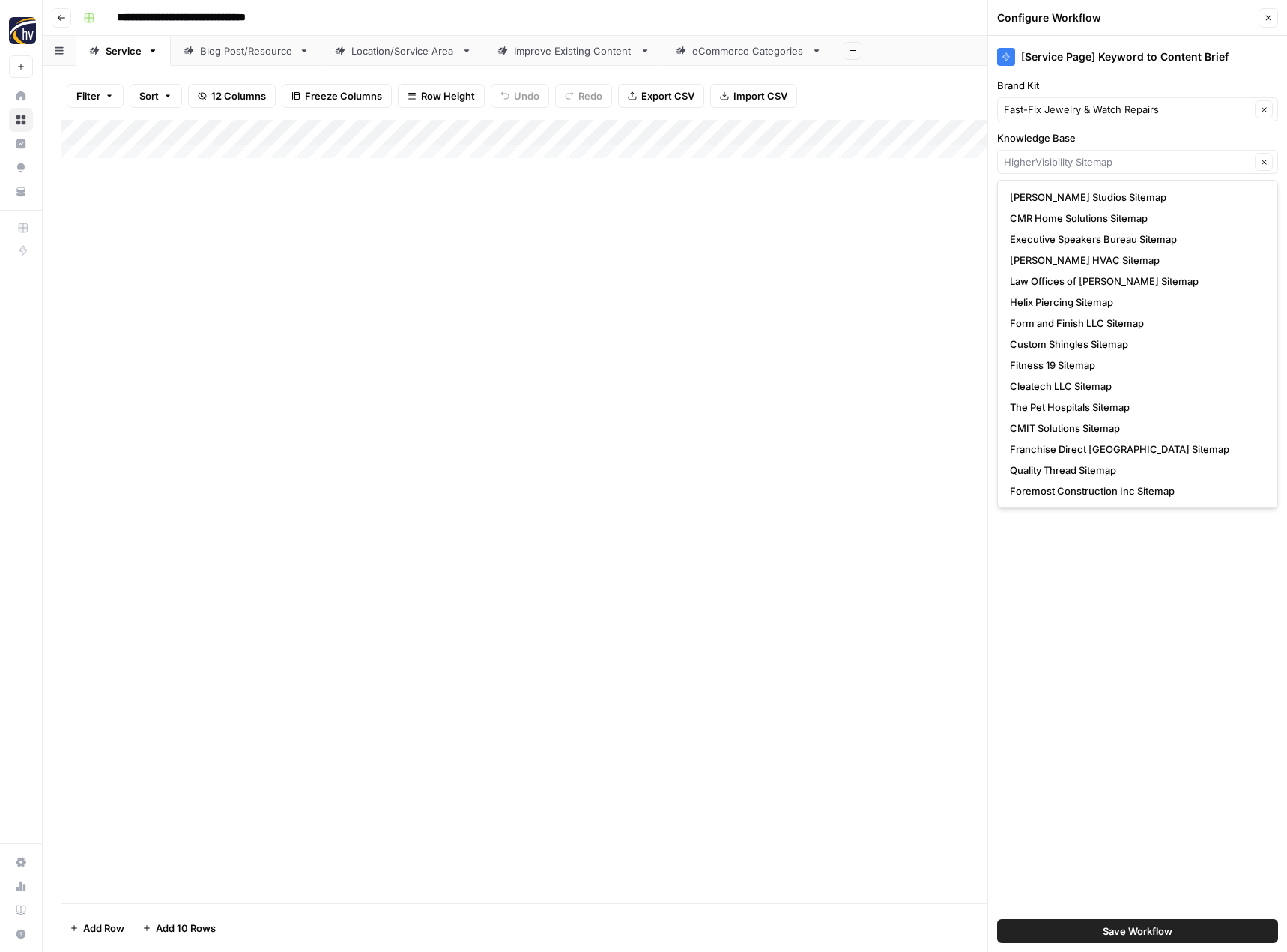
click at [939, 221] on div "Add Column" at bounding box center [665, 512] width 1208 height 783
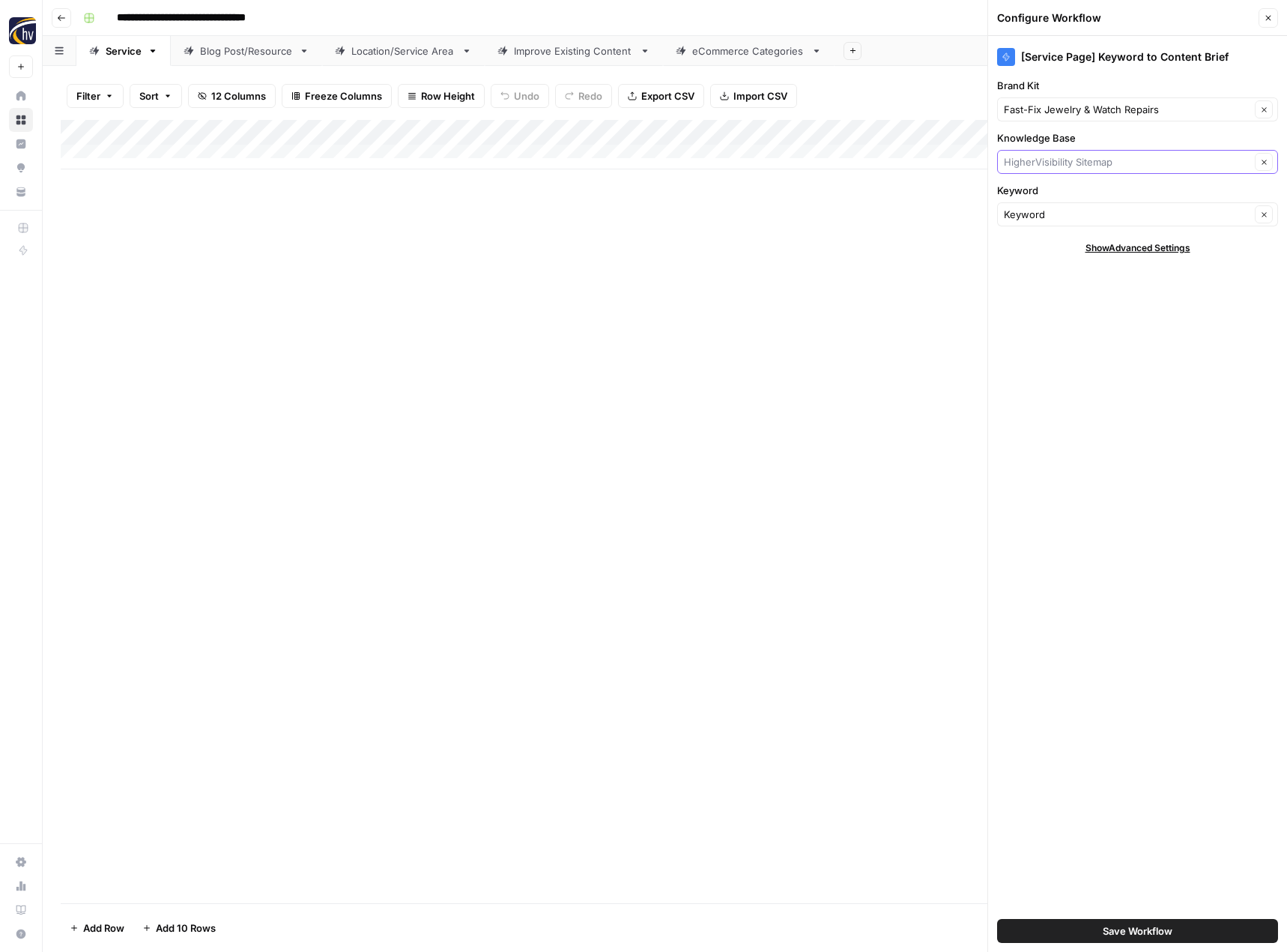
click at [1049, 168] on input "Knowledge Base" at bounding box center [1127, 162] width 246 height 15
click at [1035, 197] on span "HigherVisibility Sitemap" at bounding box center [1127, 197] width 236 height 15
type input "HigherVisibility Sitemap"
click at [1109, 928] on span "Save Workflow" at bounding box center [1137, 931] width 70 height 15
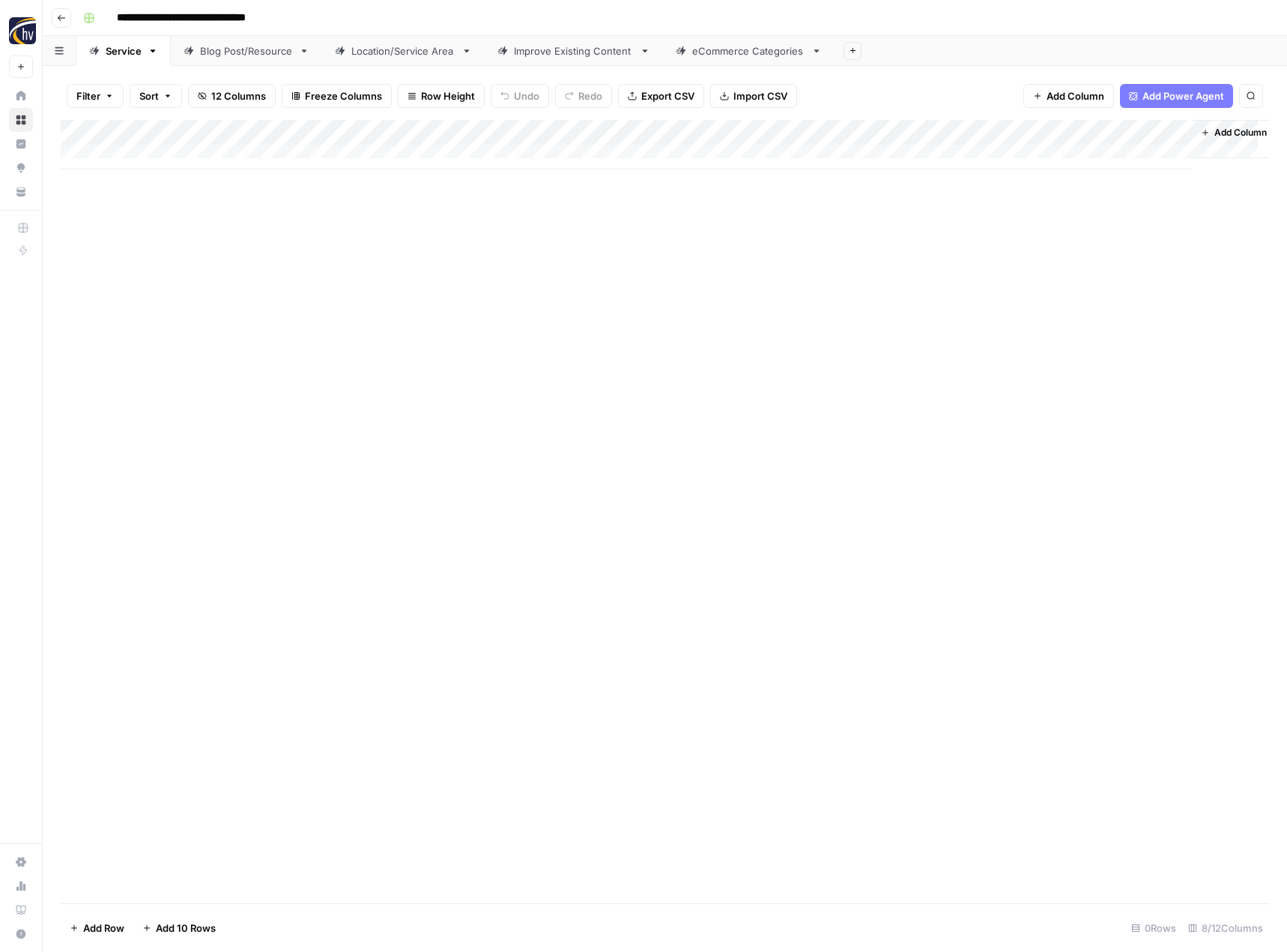
click at [1025, 132] on div "Add Column" at bounding box center [665, 145] width 1208 height 50
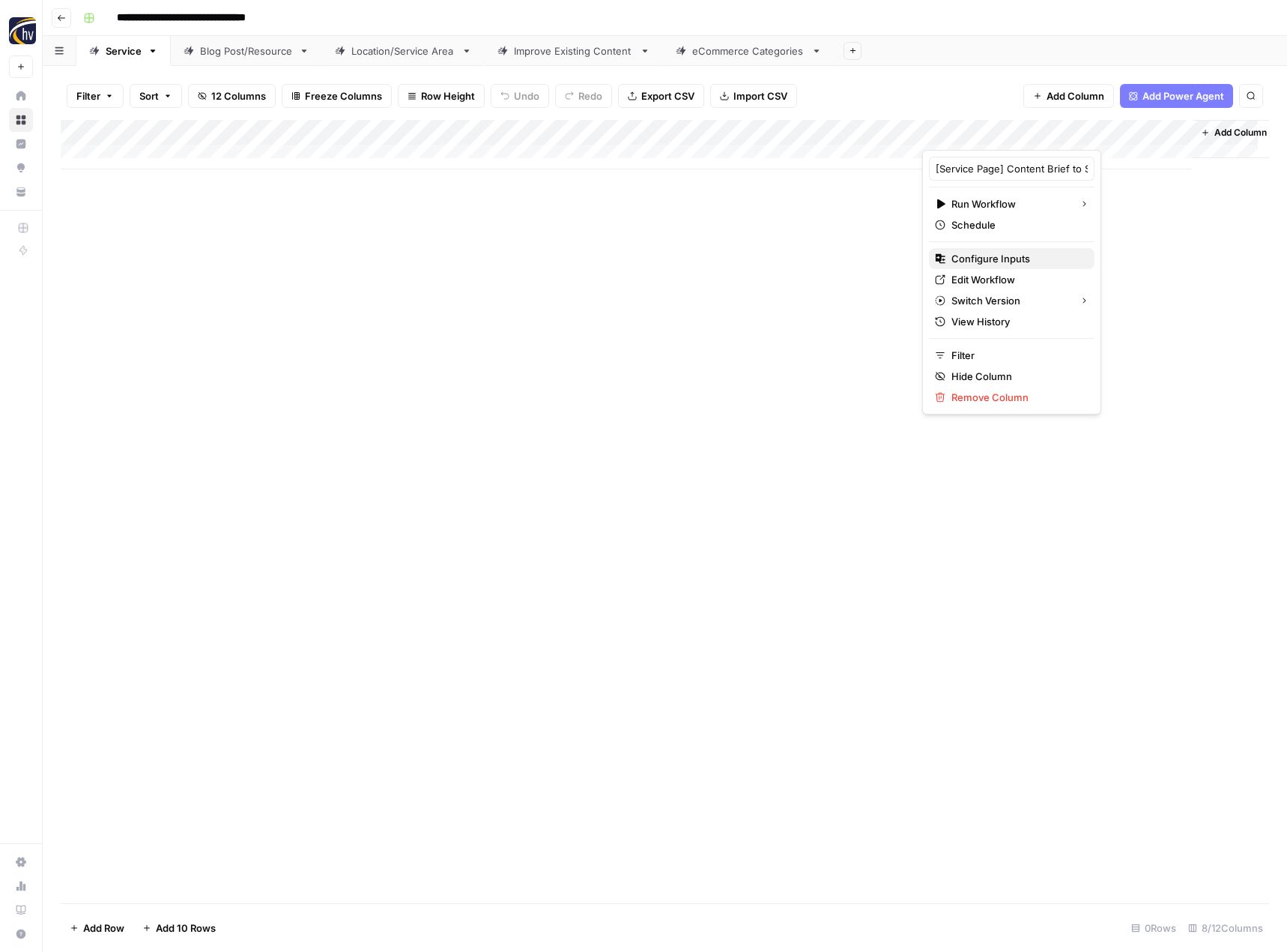
click at [964, 258] on span "Configure Inputs" at bounding box center [1017, 259] width 131 height 15
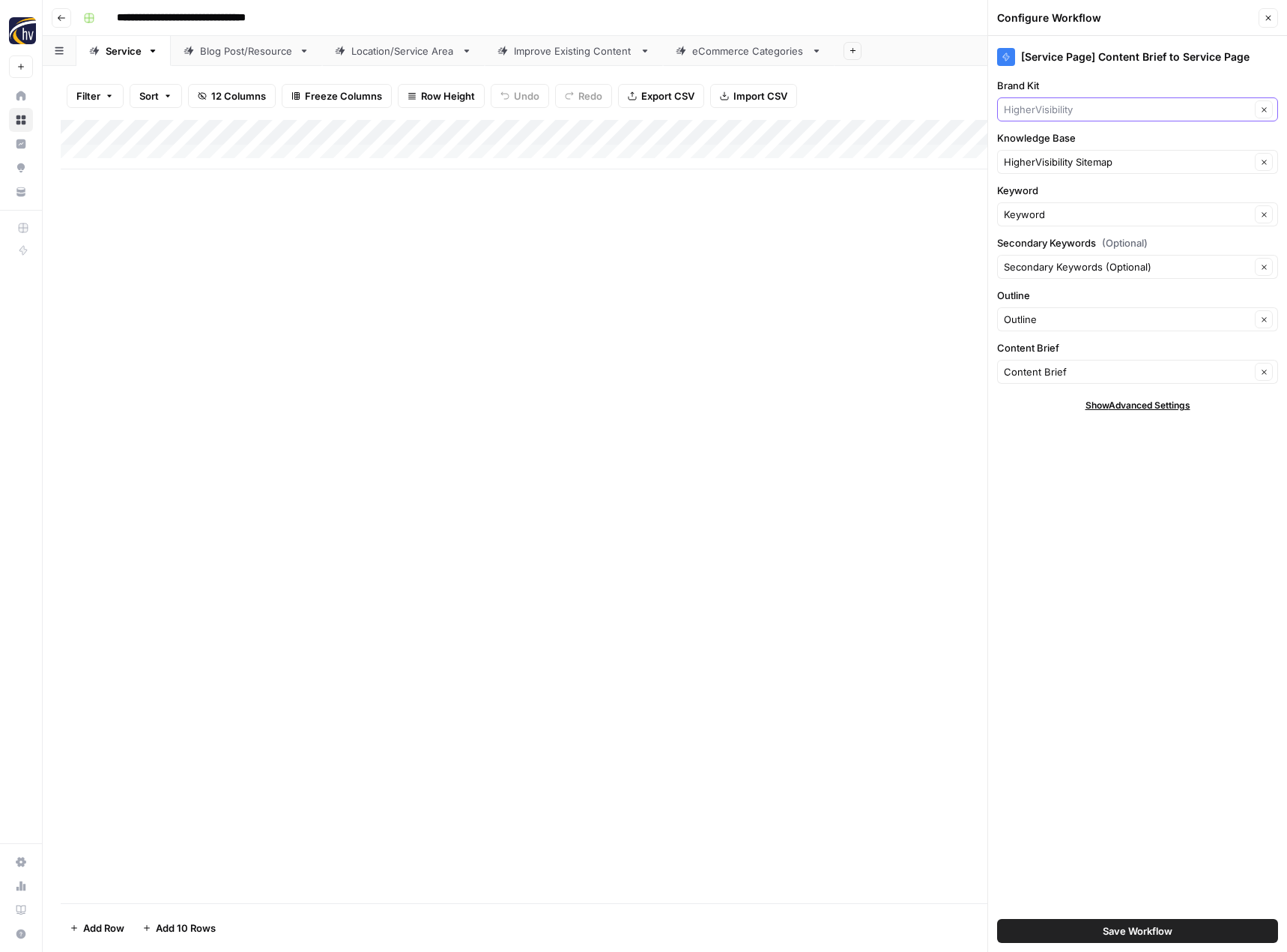
click at [1045, 108] on input "Brand Kit" at bounding box center [1127, 109] width 246 height 15
click at [1043, 142] on span "Fast-Fix Jewelry & Watch Repairs" at bounding box center [1134, 145] width 250 height 15
type input "Fast-Fix Jewelry & Watch Repairs"
click at [1093, 931] on button "Save Workflow" at bounding box center [1137, 930] width 281 height 24
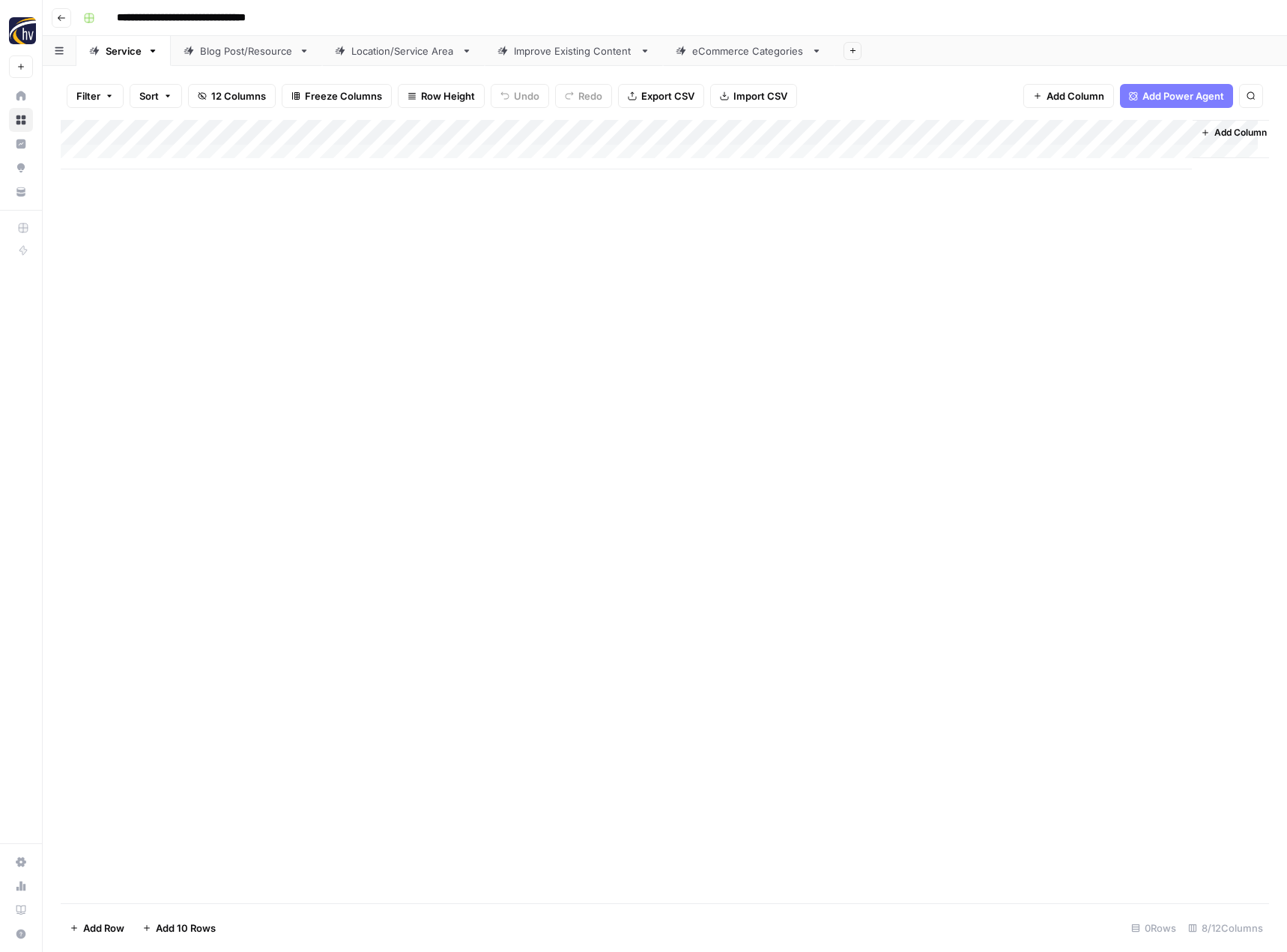
click at [276, 52] on div "Blog Post/Resource" at bounding box center [246, 51] width 93 height 15
click at [349, 127] on div "Add Column" at bounding box center [665, 145] width 1208 height 50
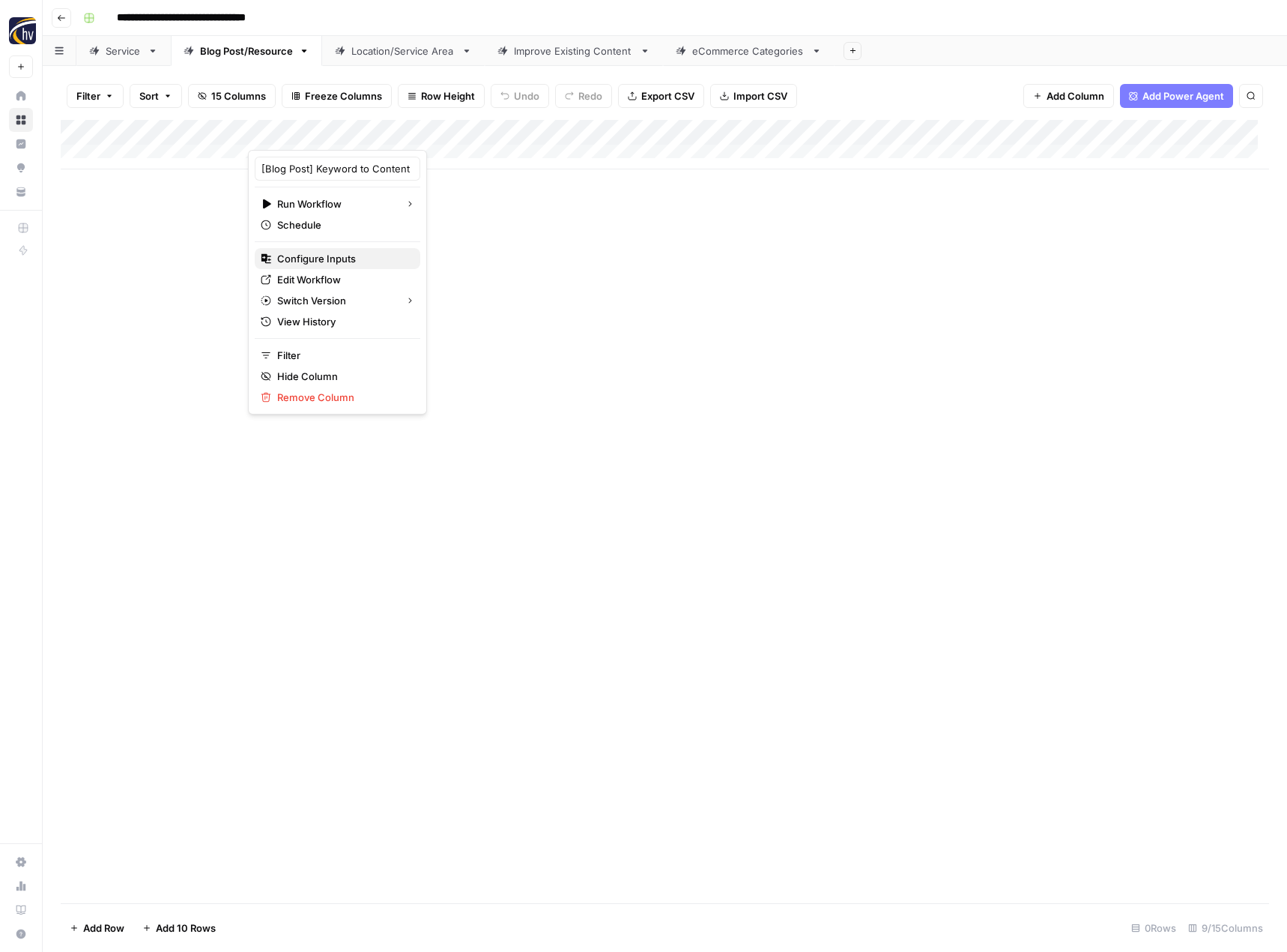
click at [314, 250] on button "Configure Inputs" at bounding box center [337, 258] width 165 height 21
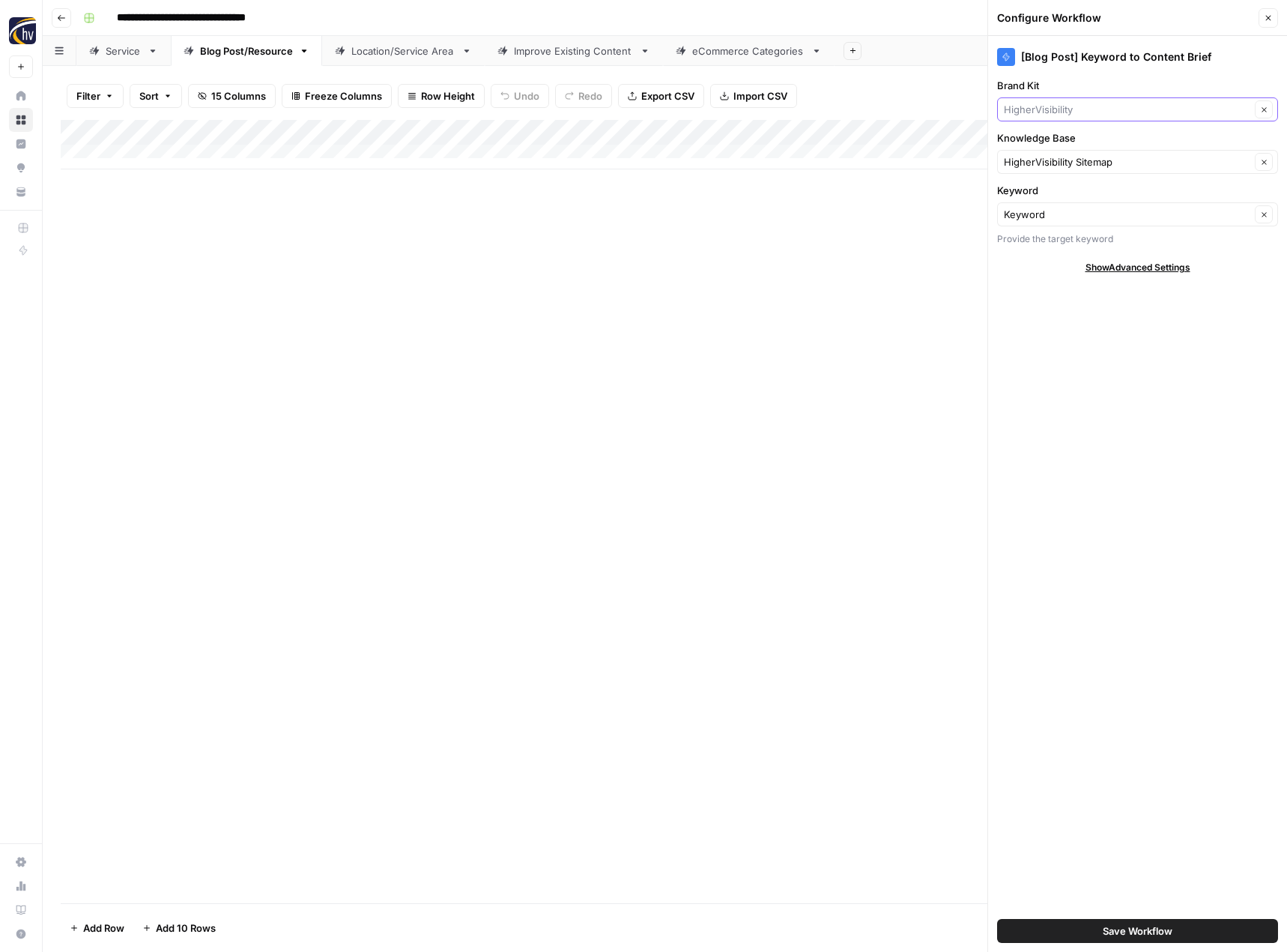
click at [1029, 114] on input "Brand Kit" at bounding box center [1127, 109] width 246 height 15
click at [1025, 139] on span "Fast-Fix Jewelry & Watch Repairs" at bounding box center [1134, 145] width 250 height 15
type input "Fast-Fix Jewelry & Watch Repairs"
click at [1108, 931] on span "Save Workflow" at bounding box center [1137, 931] width 70 height 15
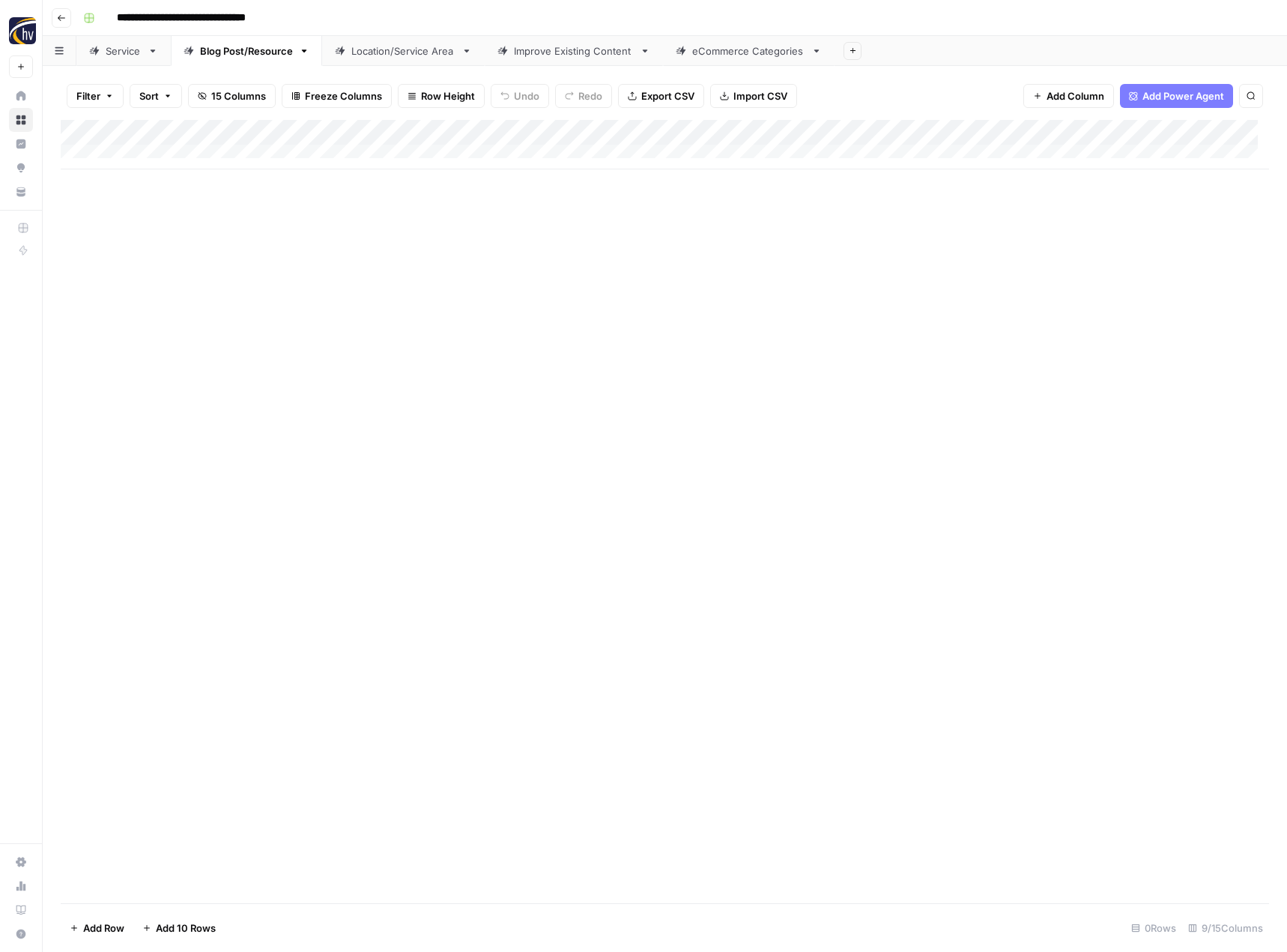
click at [1158, 132] on div "Add Column" at bounding box center [665, 145] width 1208 height 50
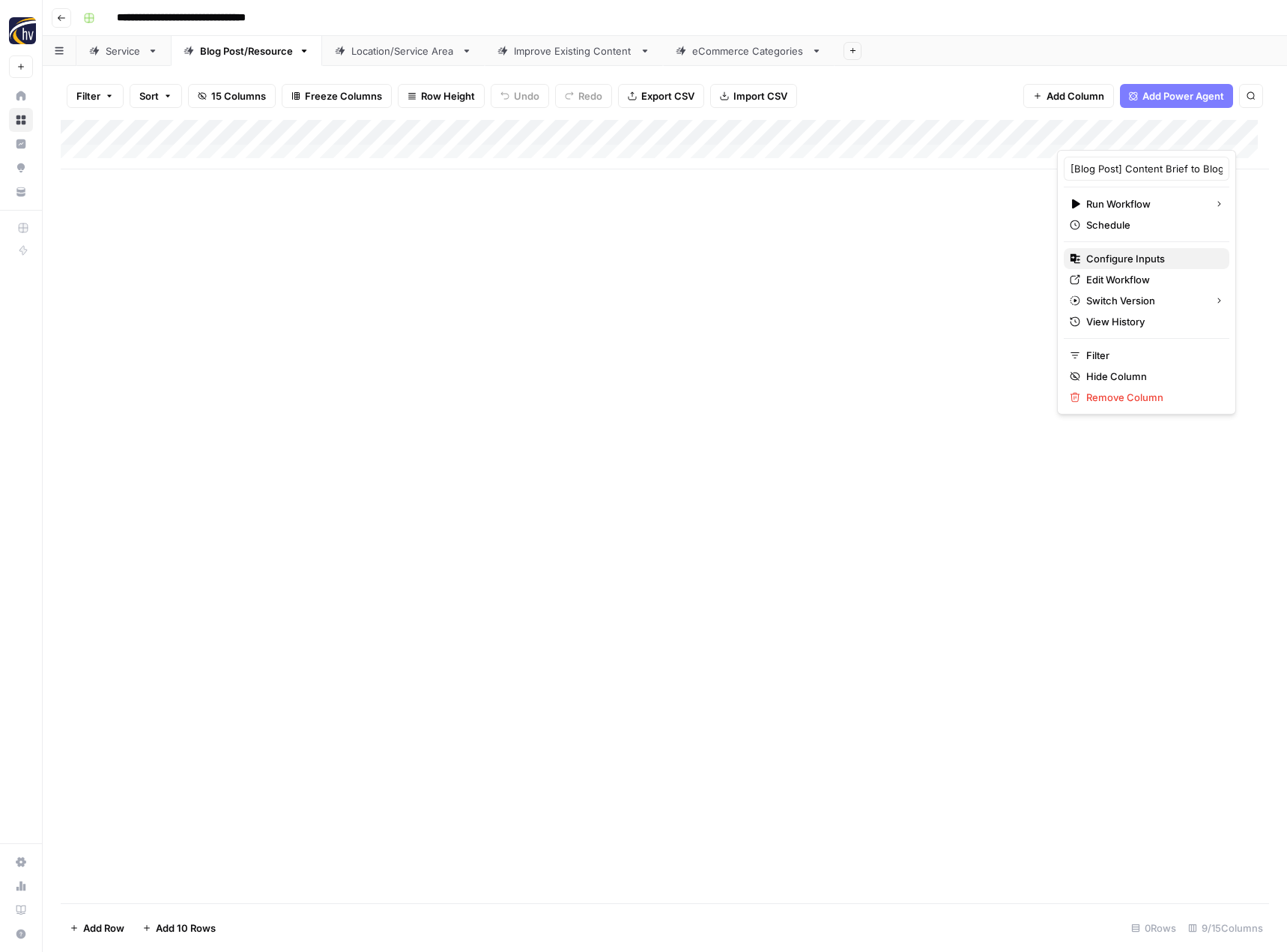
click at [1111, 259] on span "Configure Inputs" at bounding box center [1152, 259] width 131 height 15
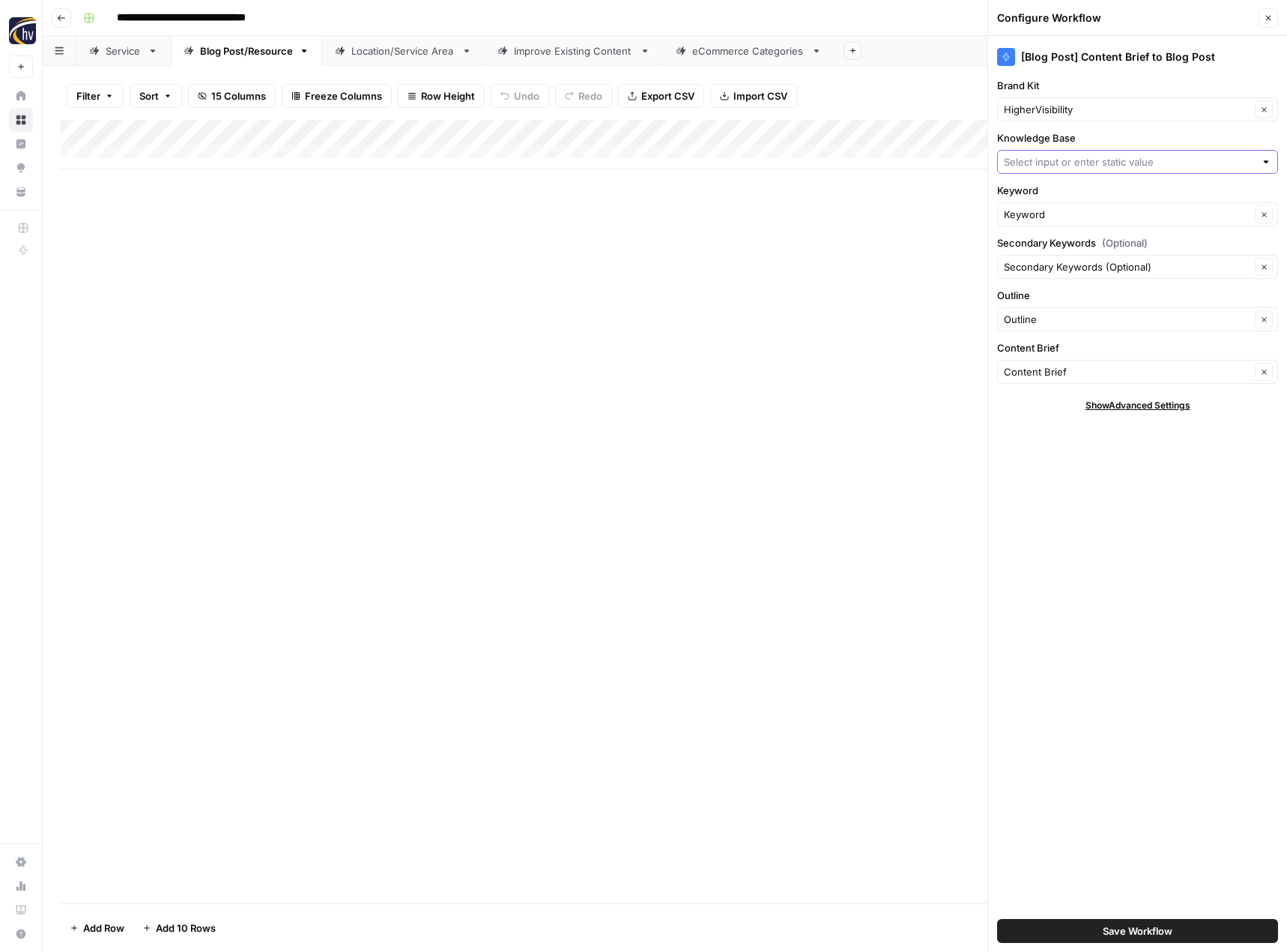
click at [1053, 161] on input "Knowledge Base" at bounding box center [1129, 162] width 251 height 15
click at [1058, 202] on span "HigherVisibility Sitemap" at bounding box center [1134, 197] width 250 height 15
type input "HigherVisibility Sitemap"
click at [1053, 114] on input "Brand Kit" at bounding box center [1127, 109] width 246 height 15
click at [1053, 148] on span "Fast-Fix Jewelry & Watch Repairs" at bounding box center [1134, 145] width 250 height 15
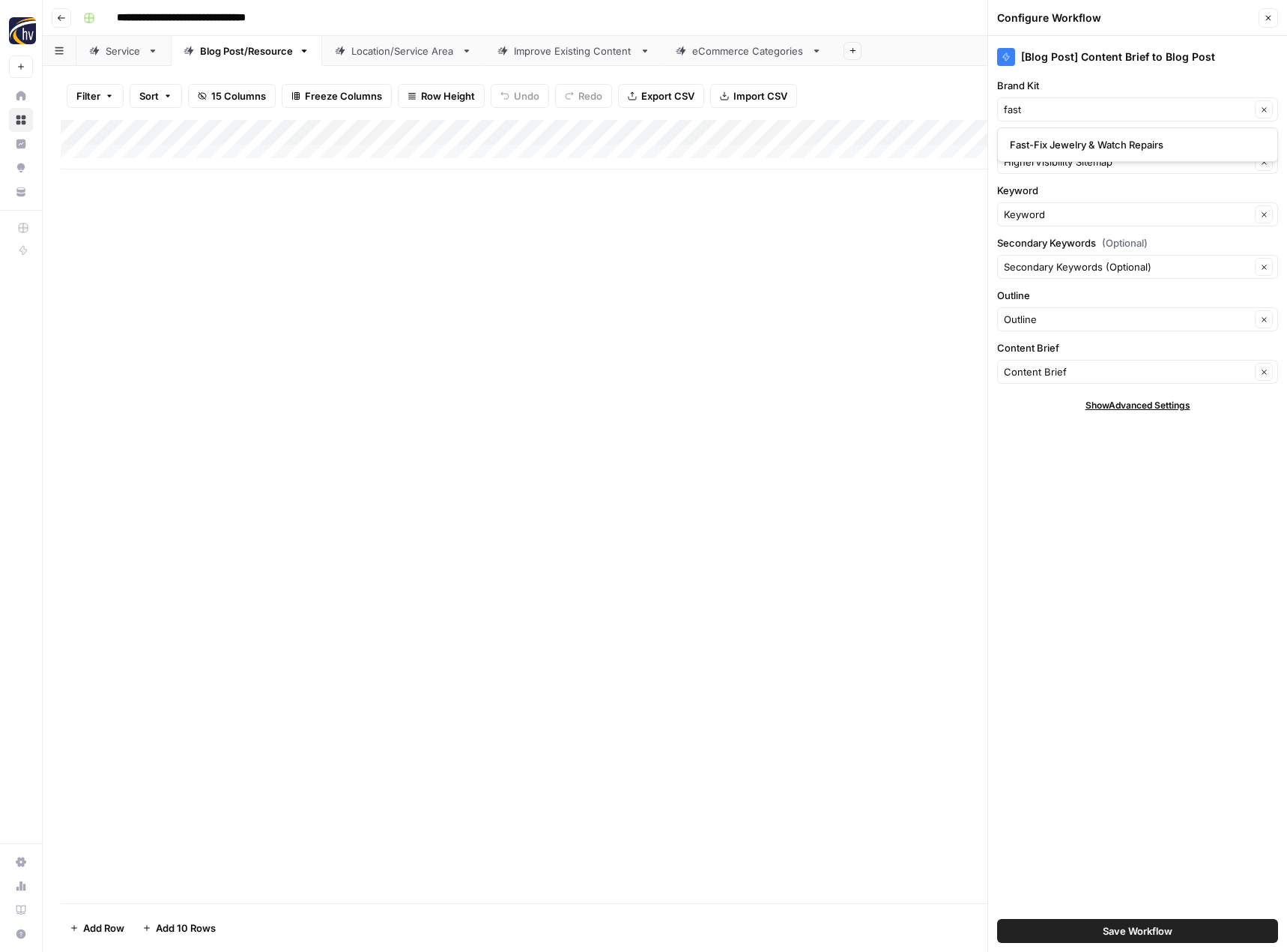
type input "Fast-Fix Jewelry & Watch Repairs"
click at [1127, 919] on button "Save Workflow" at bounding box center [1137, 930] width 281 height 24
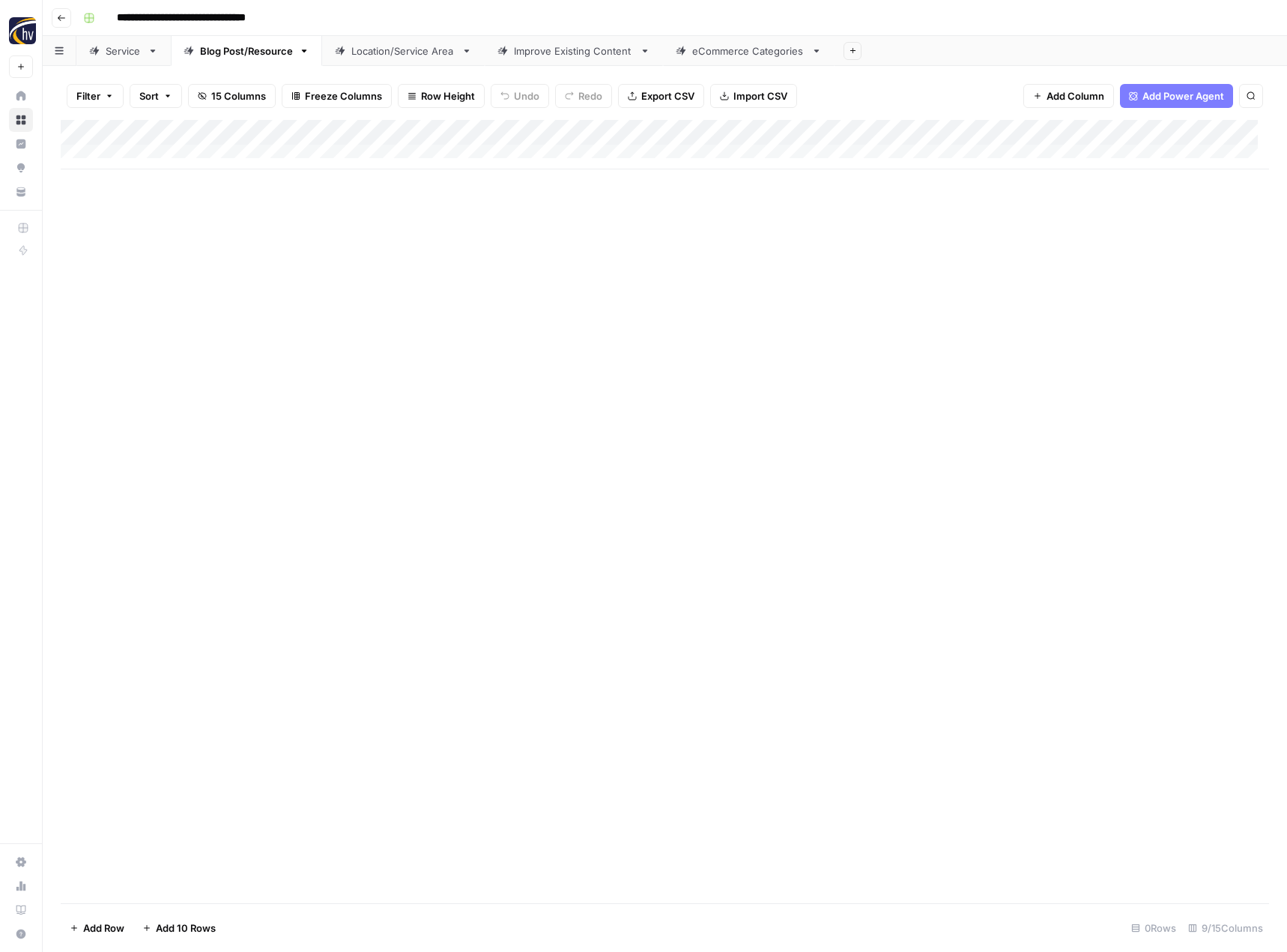
click at [410, 50] on div "Location/Service Area" at bounding box center [403, 51] width 104 height 15
click at [624, 129] on div "Add Column" at bounding box center [665, 145] width 1208 height 50
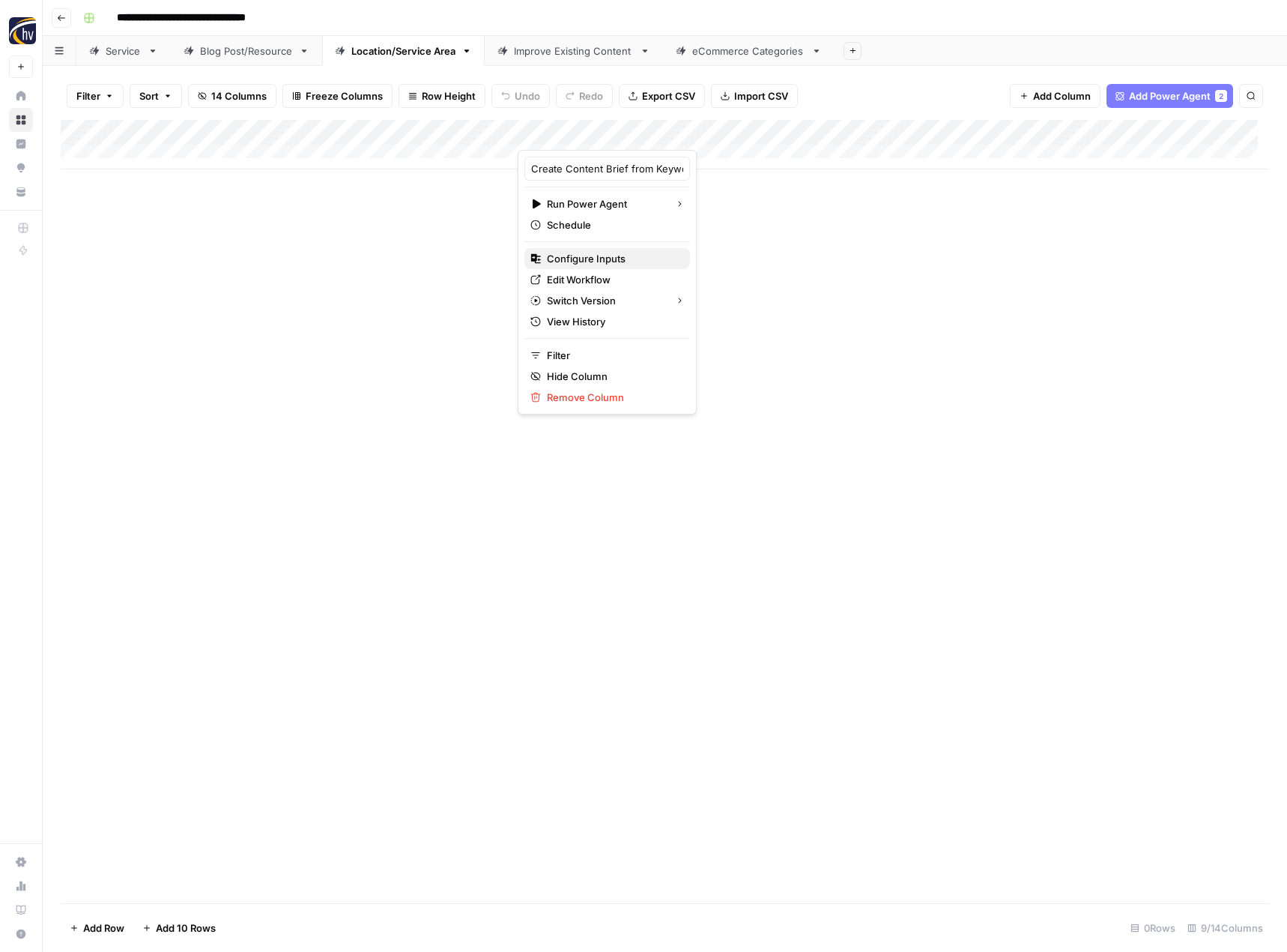
click at [571, 253] on span "Configure Inputs" at bounding box center [612, 259] width 131 height 15
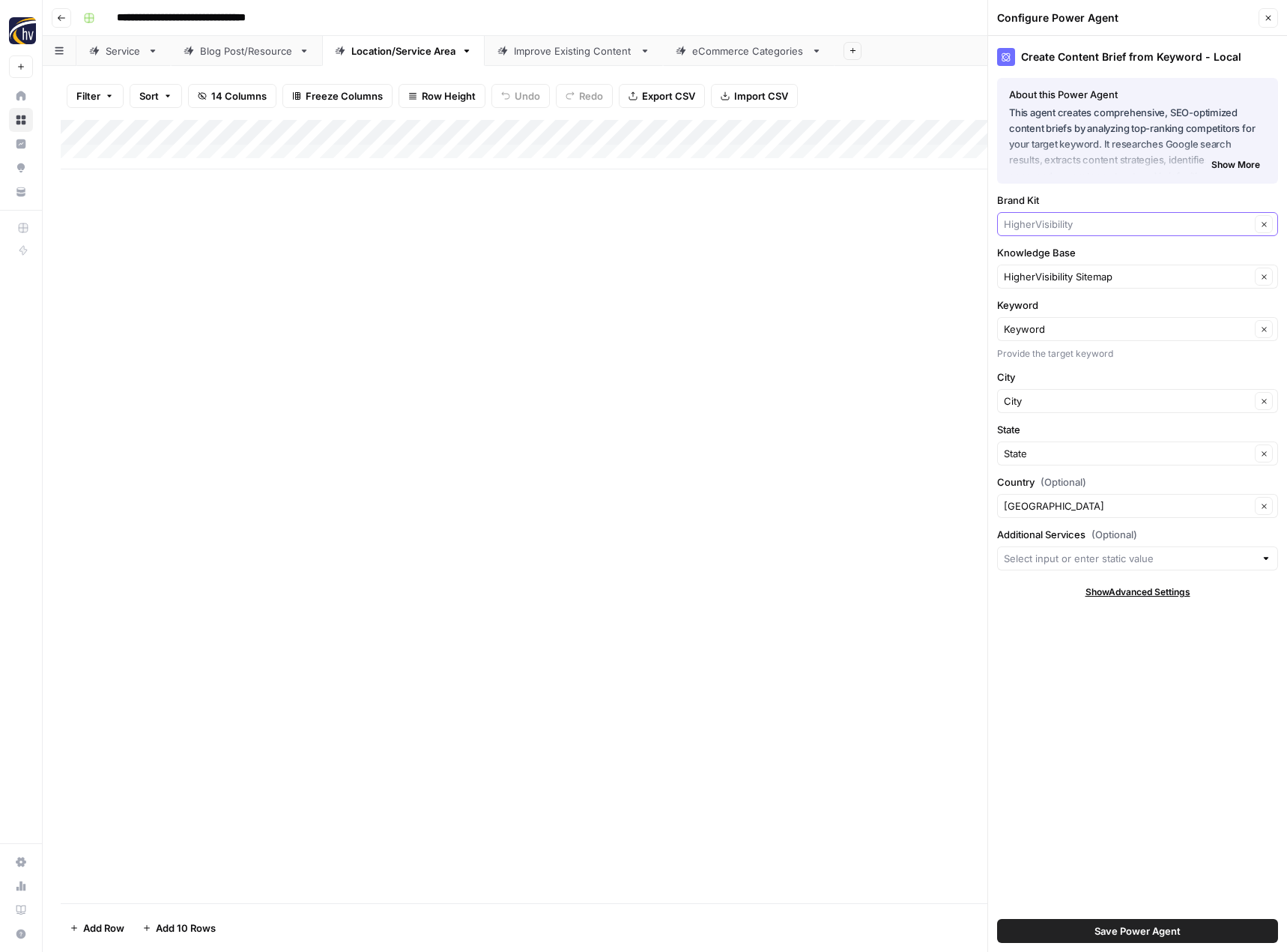
click at [1036, 226] on input "Brand Kit" at bounding box center [1127, 224] width 246 height 15
click at [1048, 256] on span "Fast-Fix Jewelry & Watch Repairs" at bounding box center [1134, 260] width 250 height 15
type input "Fast-Fix Jewelry & Watch Repairs"
click at [1129, 929] on span "Save Power Agent" at bounding box center [1137, 931] width 87 height 15
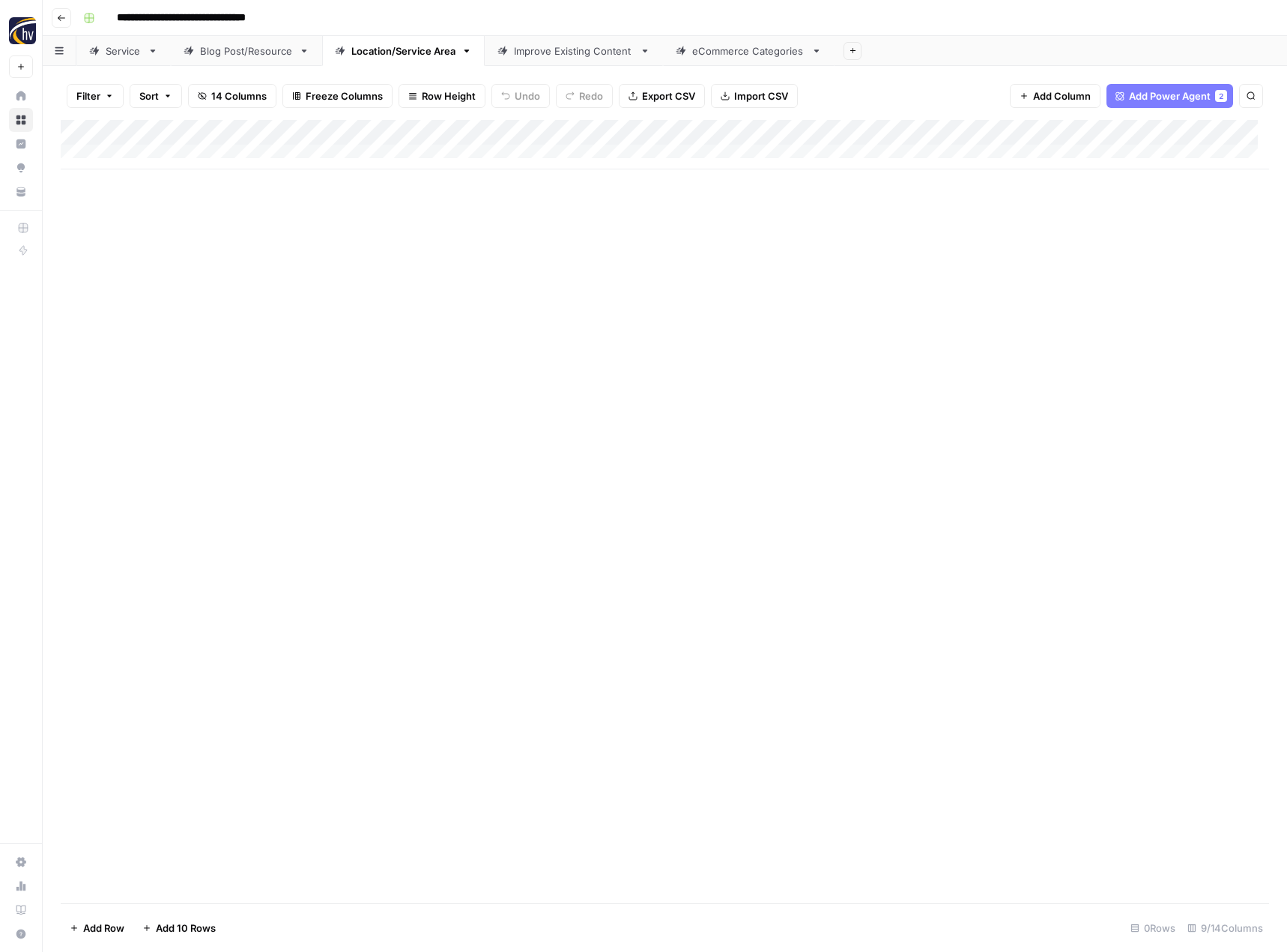
click at [1158, 140] on div "Add Column" at bounding box center [665, 145] width 1208 height 50
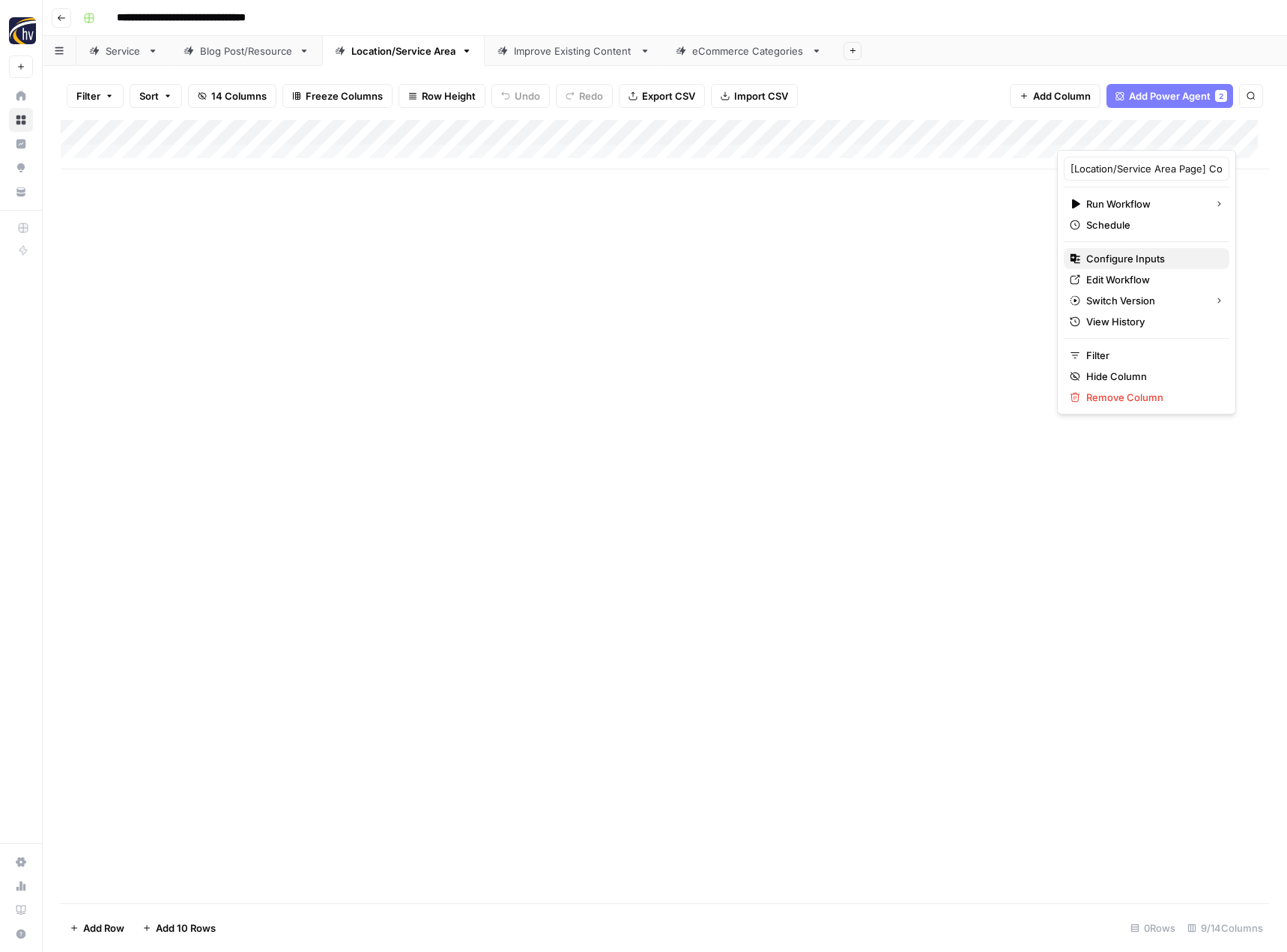
click at [1102, 262] on span "Configure Inputs" at bounding box center [1152, 259] width 131 height 15
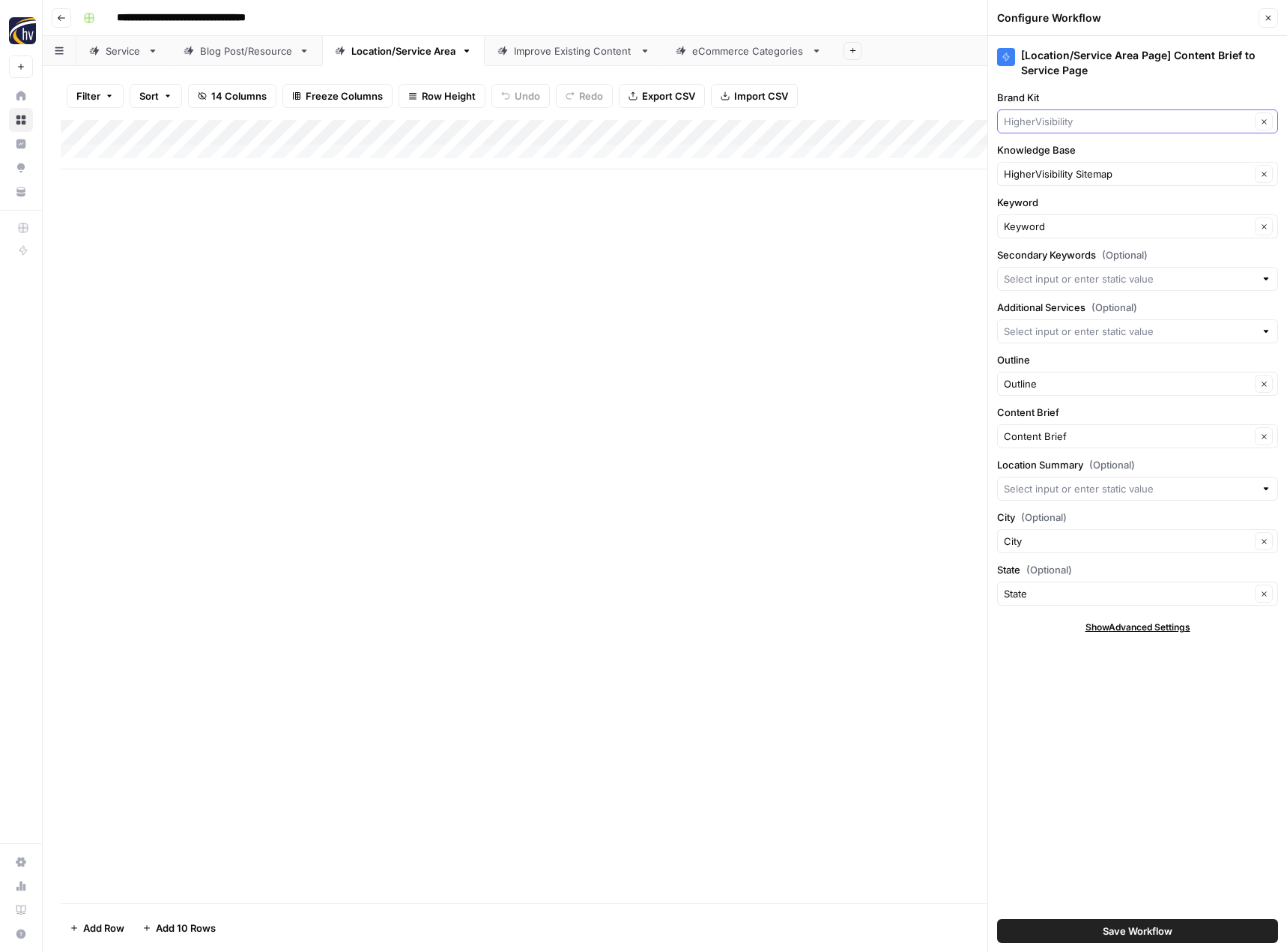
click at [1072, 128] on input "Brand Kit" at bounding box center [1127, 122] width 246 height 15
click at [1080, 158] on span "Fast-Fix Jewelry & Watch Repairs" at bounding box center [1134, 156] width 250 height 15
type input "Fast-Fix Jewelry & Watch Repairs"
click at [1106, 937] on span "Save Workflow" at bounding box center [1137, 931] width 70 height 15
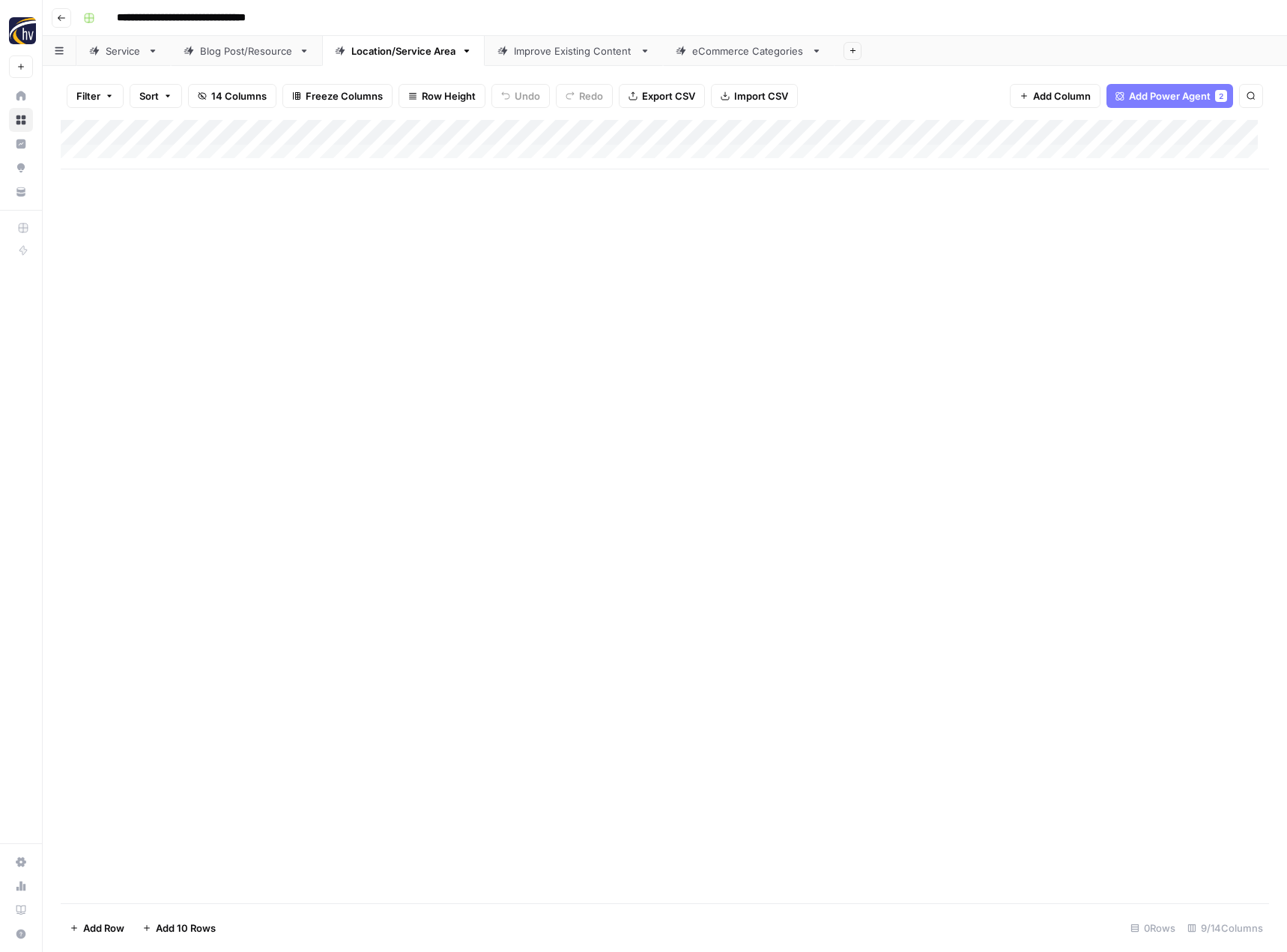
click at [554, 52] on div "Improve Existing Content" at bounding box center [574, 51] width 120 height 15
click at [531, 135] on div "Add Column" at bounding box center [665, 145] width 1208 height 50
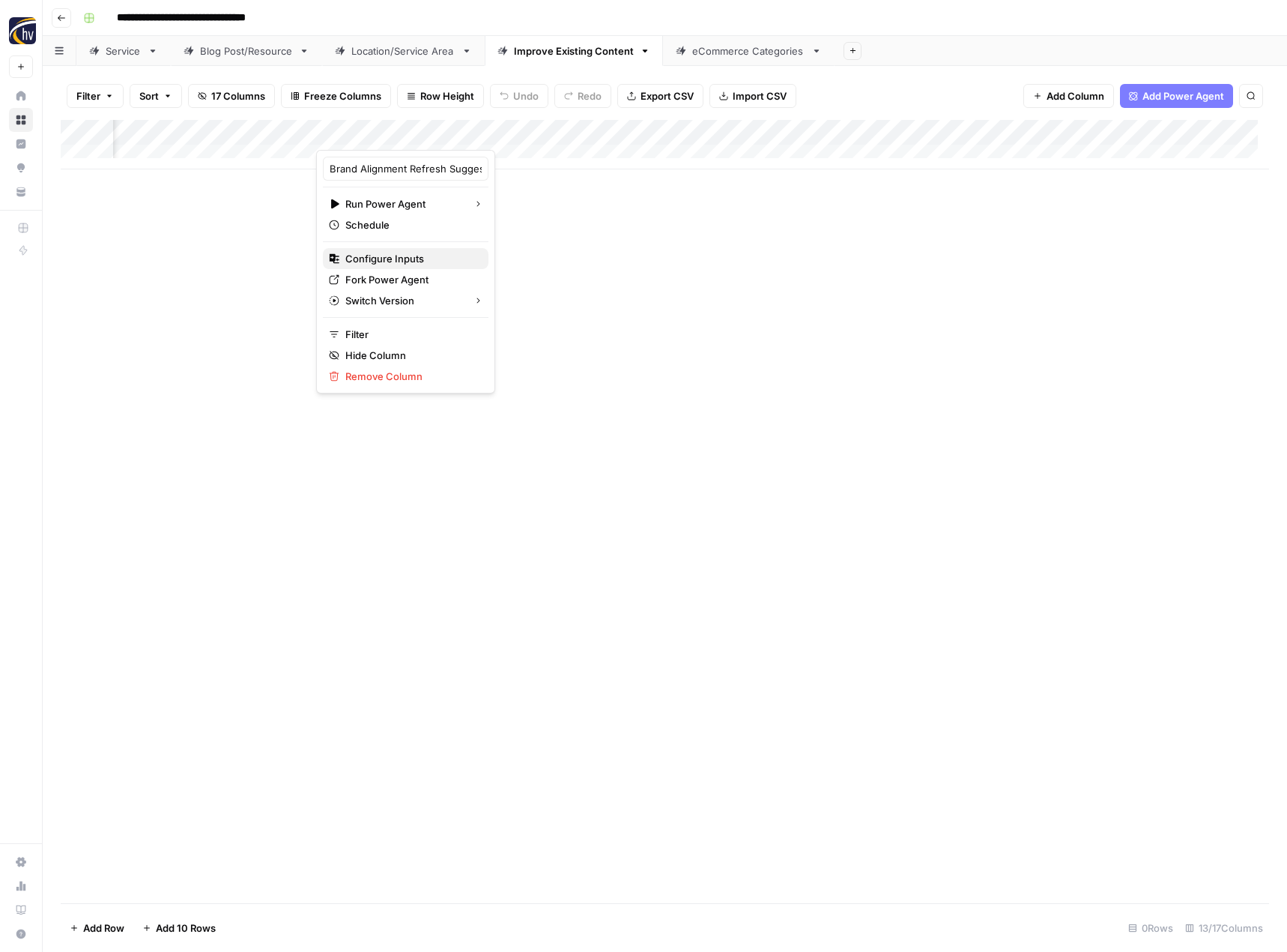
click at [444, 258] on span "Configure Inputs" at bounding box center [411, 259] width 131 height 15
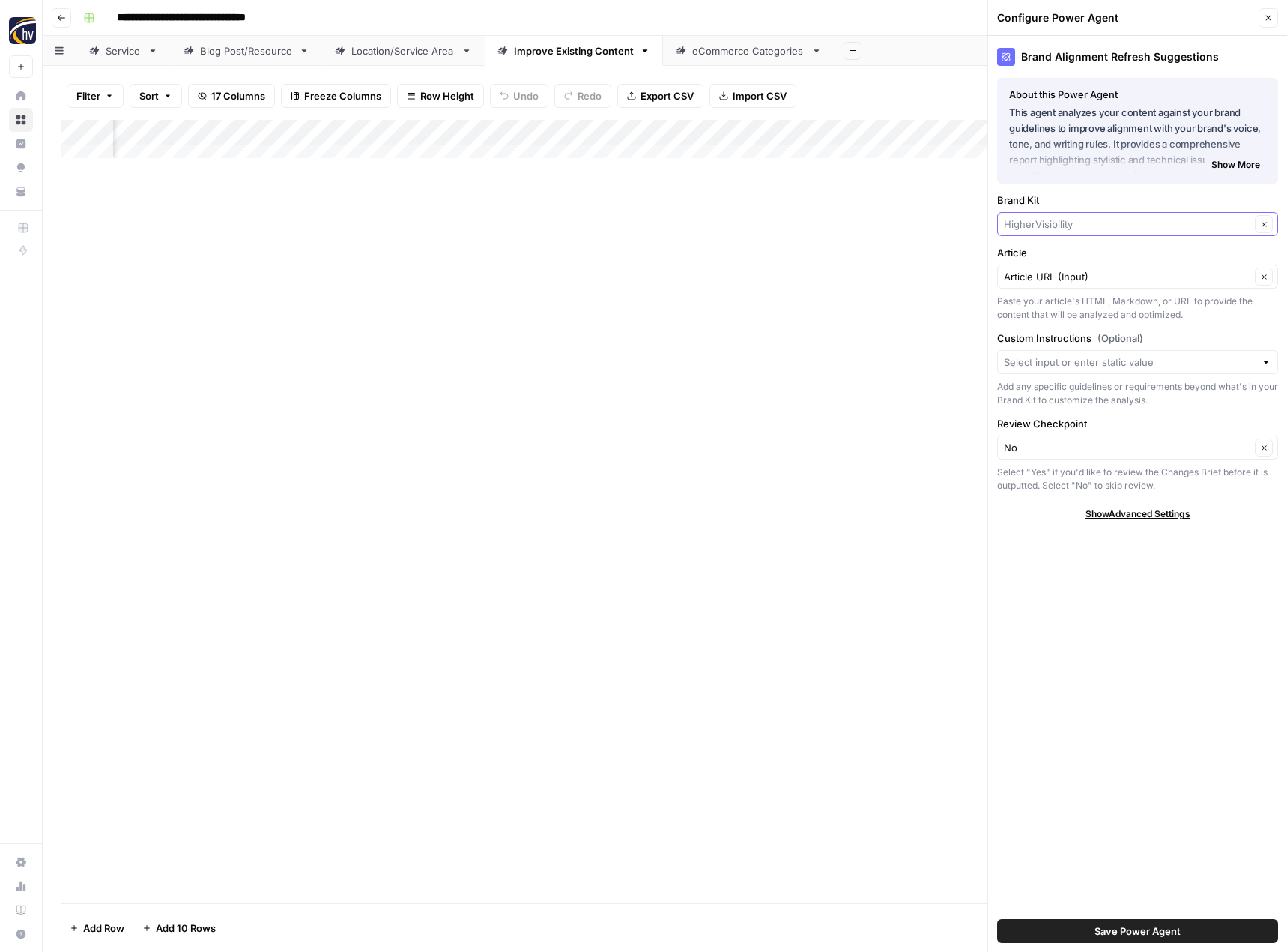
click at [1023, 225] on input "Brand Kit" at bounding box center [1127, 224] width 246 height 15
click at [1038, 265] on span "Fast-Fix Jewelry & Watch Repairs" at bounding box center [1134, 260] width 250 height 15
type input "Fast-Fix Jewelry & Watch Repairs"
click at [1112, 928] on span "Save Power Agent" at bounding box center [1137, 931] width 87 height 15
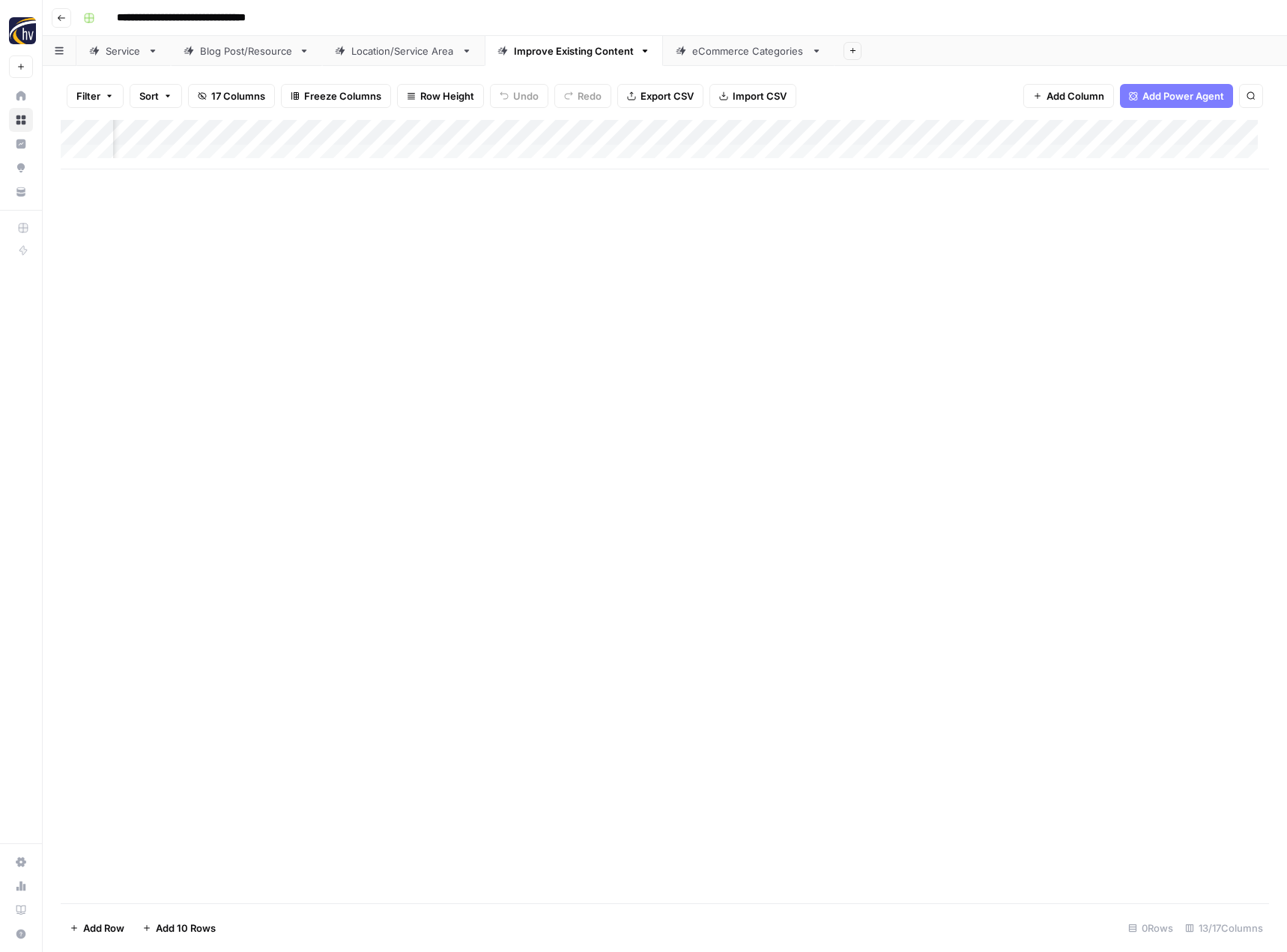
click at [921, 132] on div "Add Column" at bounding box center [665, 145] width 1208 height 50
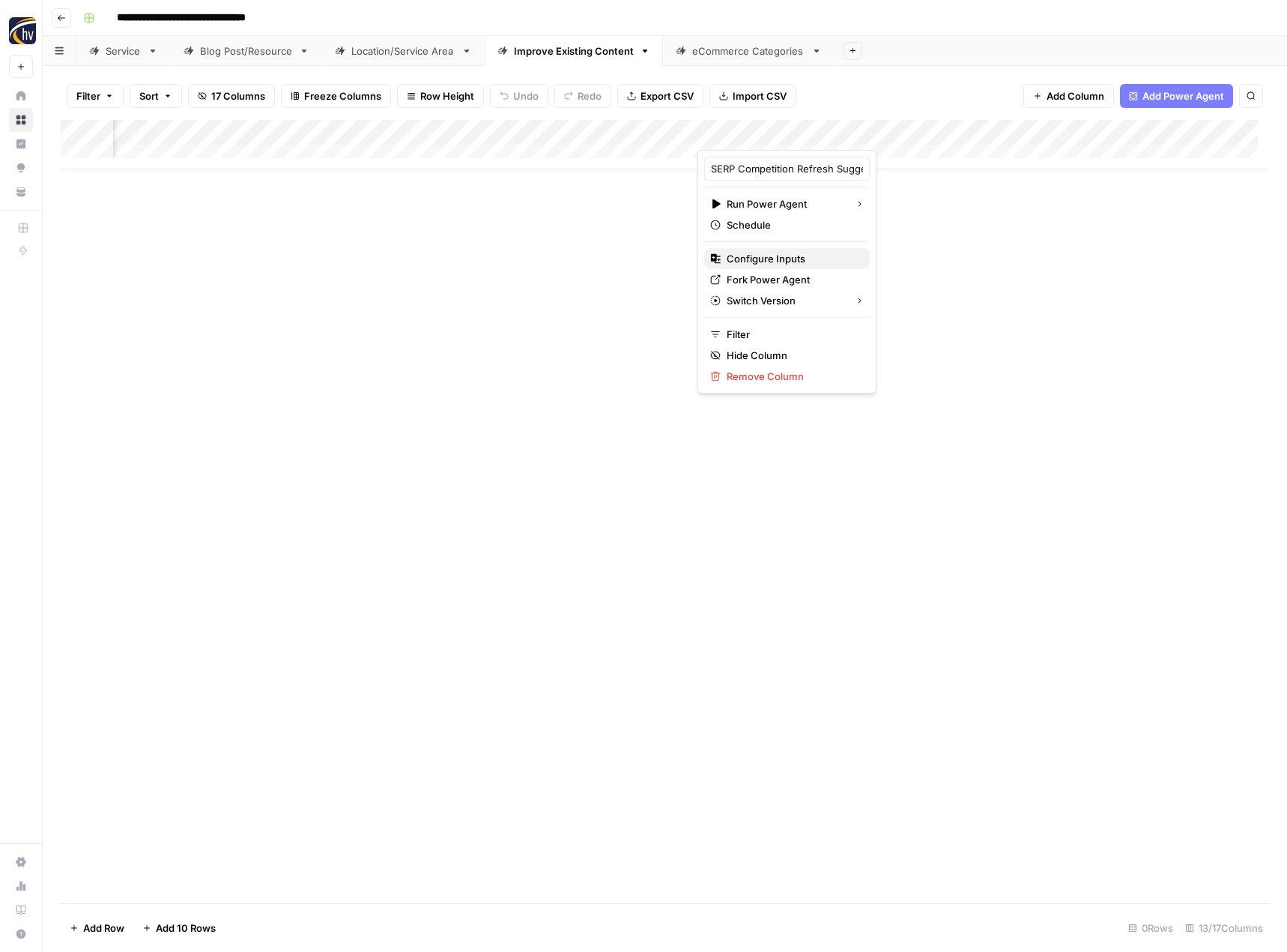
click at [819, 260] on span "Configure Inputs" at bounding box center [792, 259] width 131 height 15
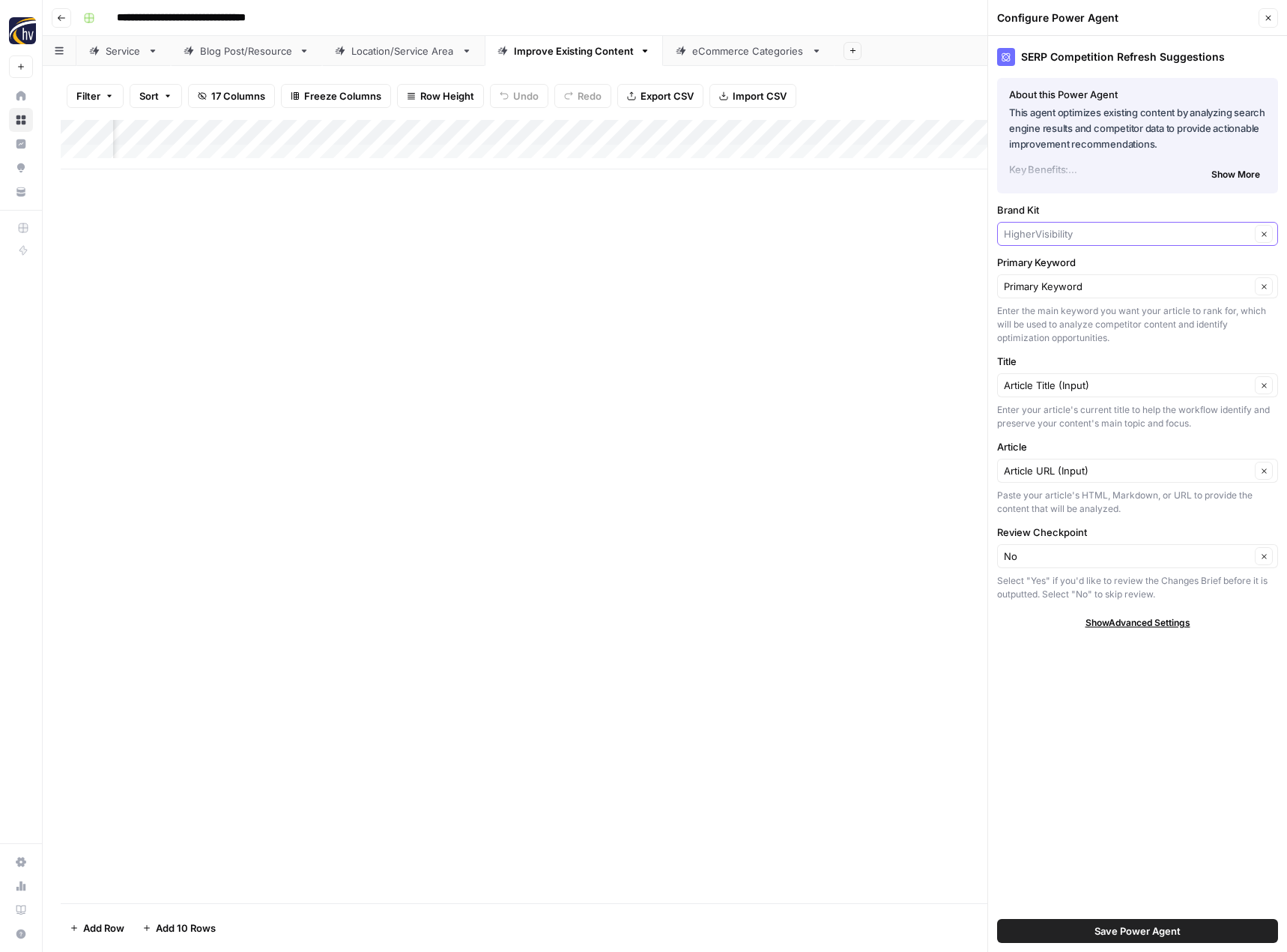
click at [1065, 239] on input "Brand Kit" at bounding box center [1127, 234] width 246 height 15
click at [1064, 263] on span "Fast-Fix Jewelry & Watch Repairs" at bounding box center [1134, 269] width 250 height 15
type input "Fast-Fix Jewelry & Watch Repairs"
click at [1134, 928] on span "Save Power Agent" at bounding box center [1137, 931] width 87 height 15
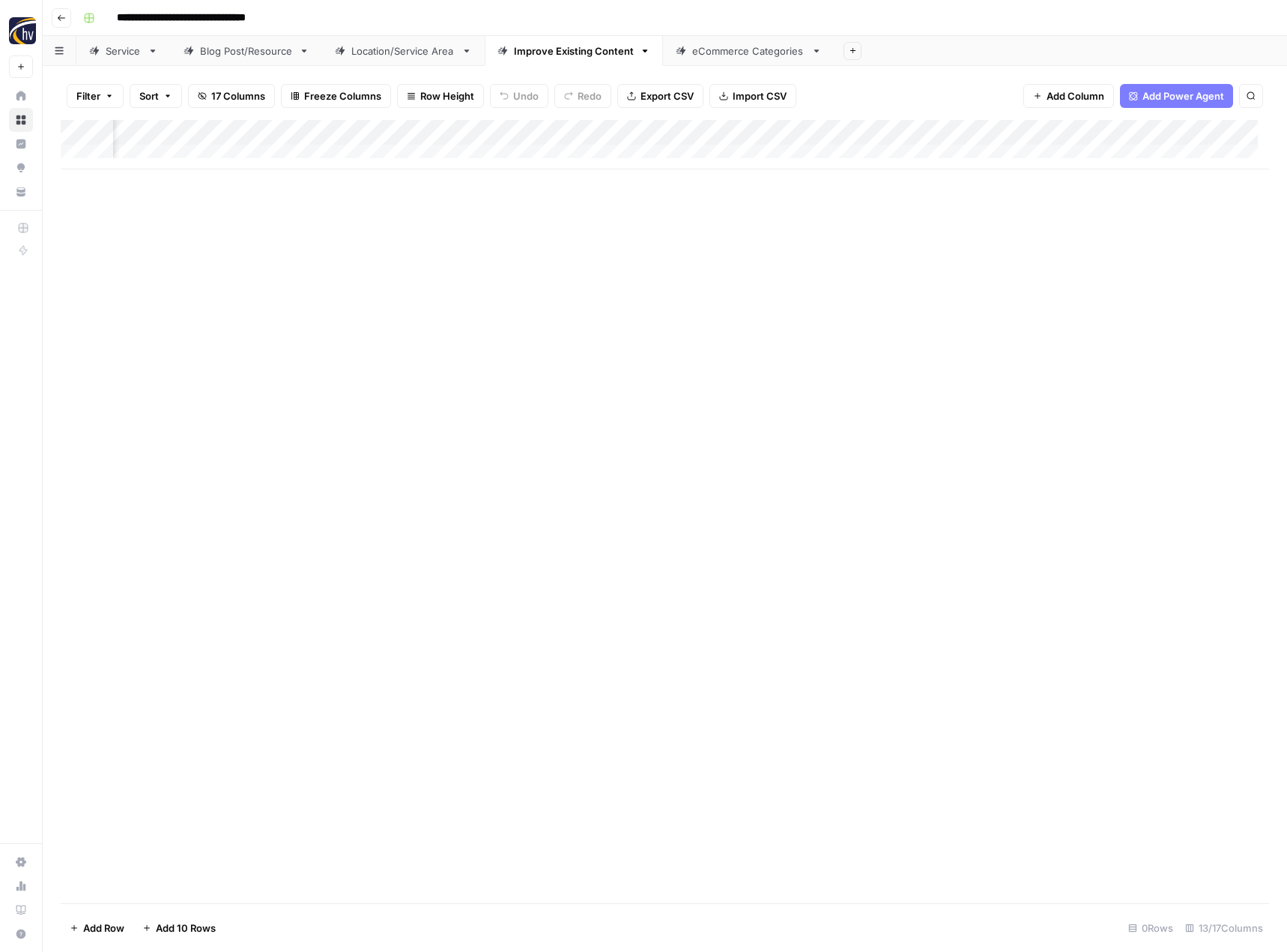
scroll to position [0, 1309]
click at [956, 130] on div "Add Column" at bounding box center [665, 145] width 1208 height 50
click at [860, 255] on span "Configure Inputs" at bounding box center [847, 259] width 131 height 15
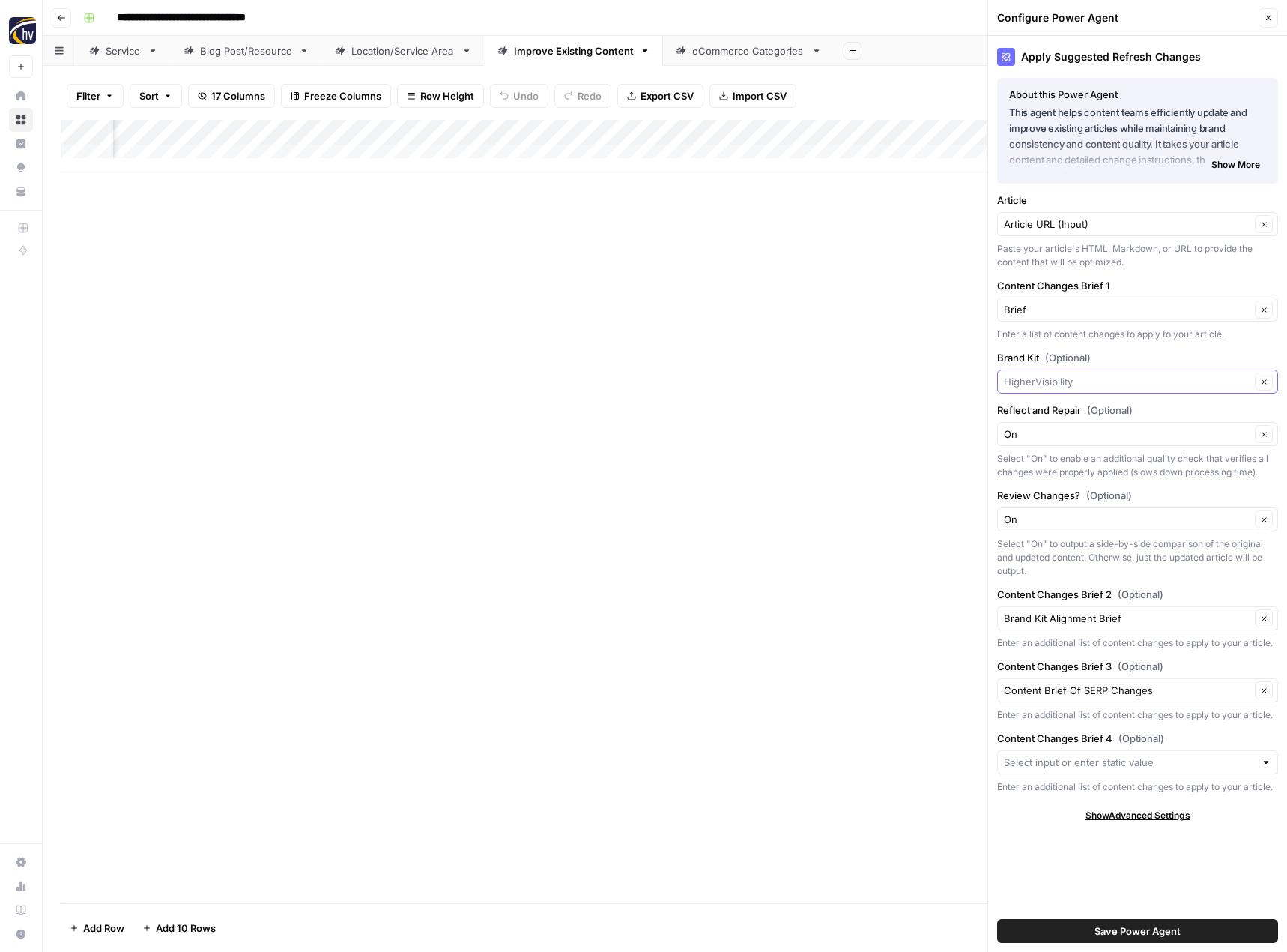
click at [1048, 380] on input "Brand Kit (Optional)" at bounding box center [1127, 381] width 246 height 15
click at [1045, 404] on div "Fast-Fix Jewelry & Watch Repairs" at bounding box center [1137, 416] width 281 height 34
click at [1045, 413] on span "Fast-Fix Jewelry & Watch Repairs" at bounding box center [1134, 417] width 250 height 15
type input "Fast-Fix Jewelry & Watch Repairs"
click at [1153, 933] on span "Save Power Agent" at bounding box center [1137, 931] width 87 height 15
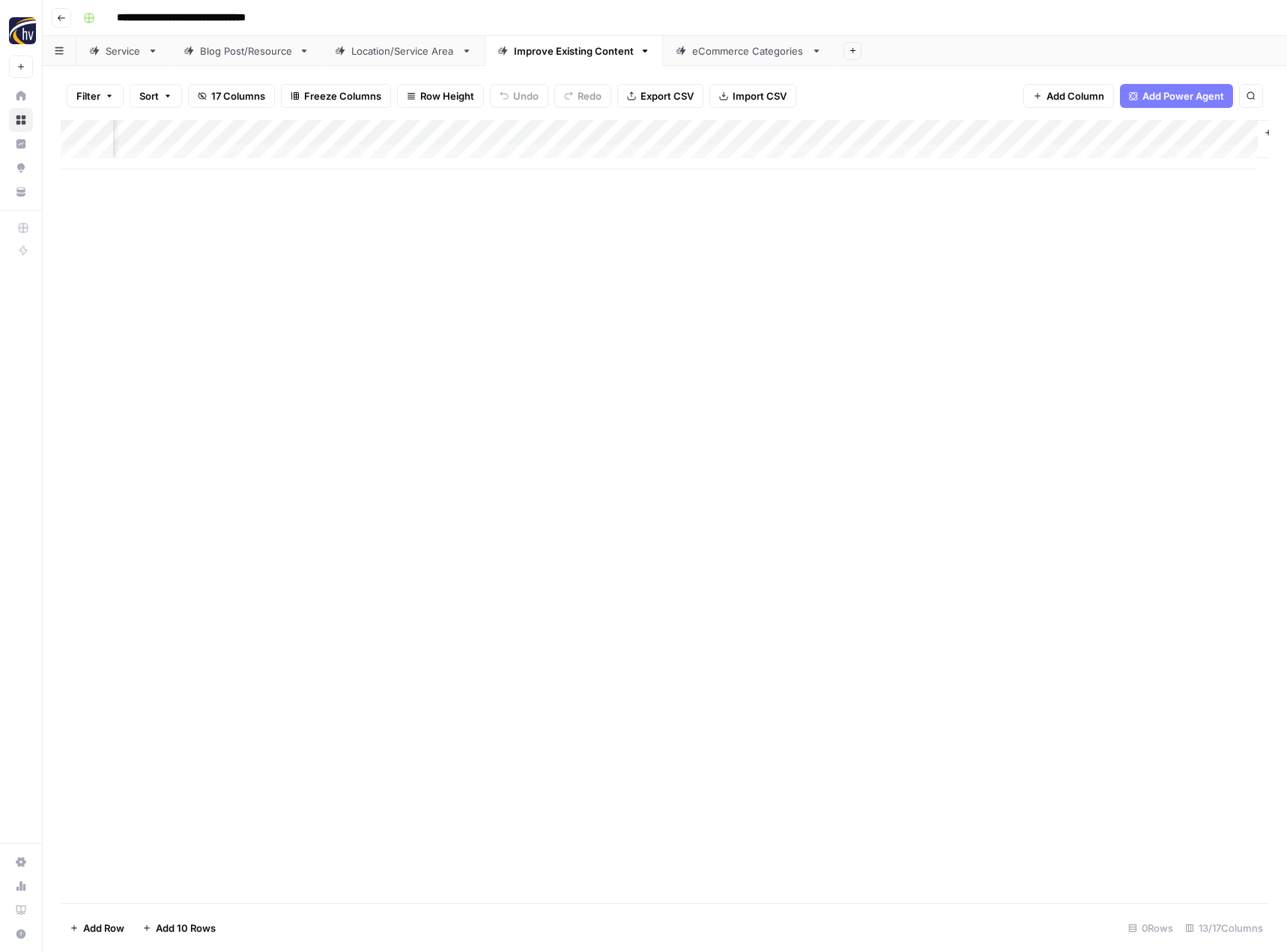
click at [700, 483] on div "Add Column" at bounding box center [665, 512] width 1208 height 783
click at [717, 55] on div "eCommerce Categories" at bounding box center [749, 51] width 113 height 15
click at [731, 131] on div "Add Column" at bounding box center [665, 145] width 1208 height 50
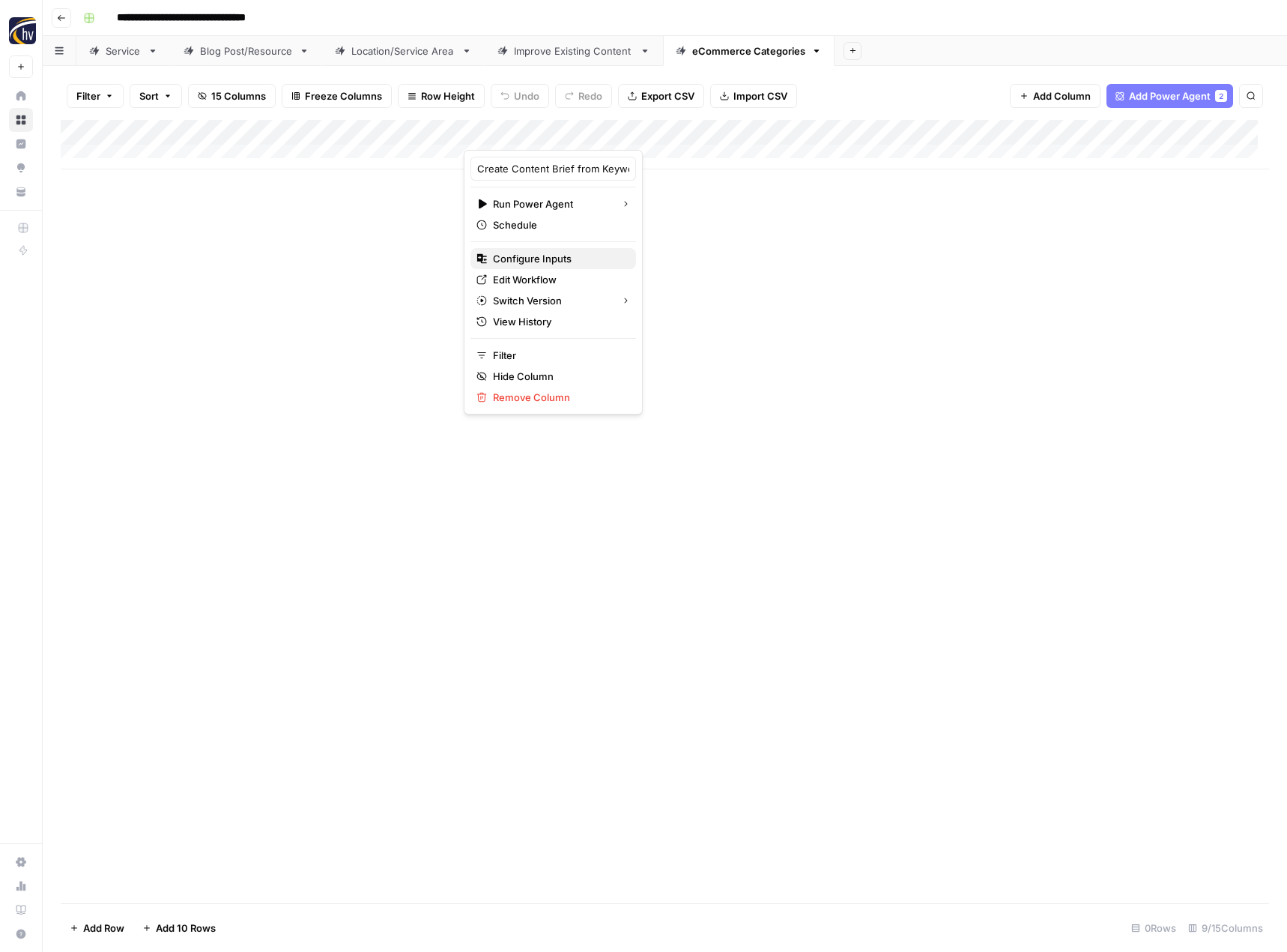
click at [606, 254] on div "Configure Inputs" at bounding box center [553, 259] width 154 height 15
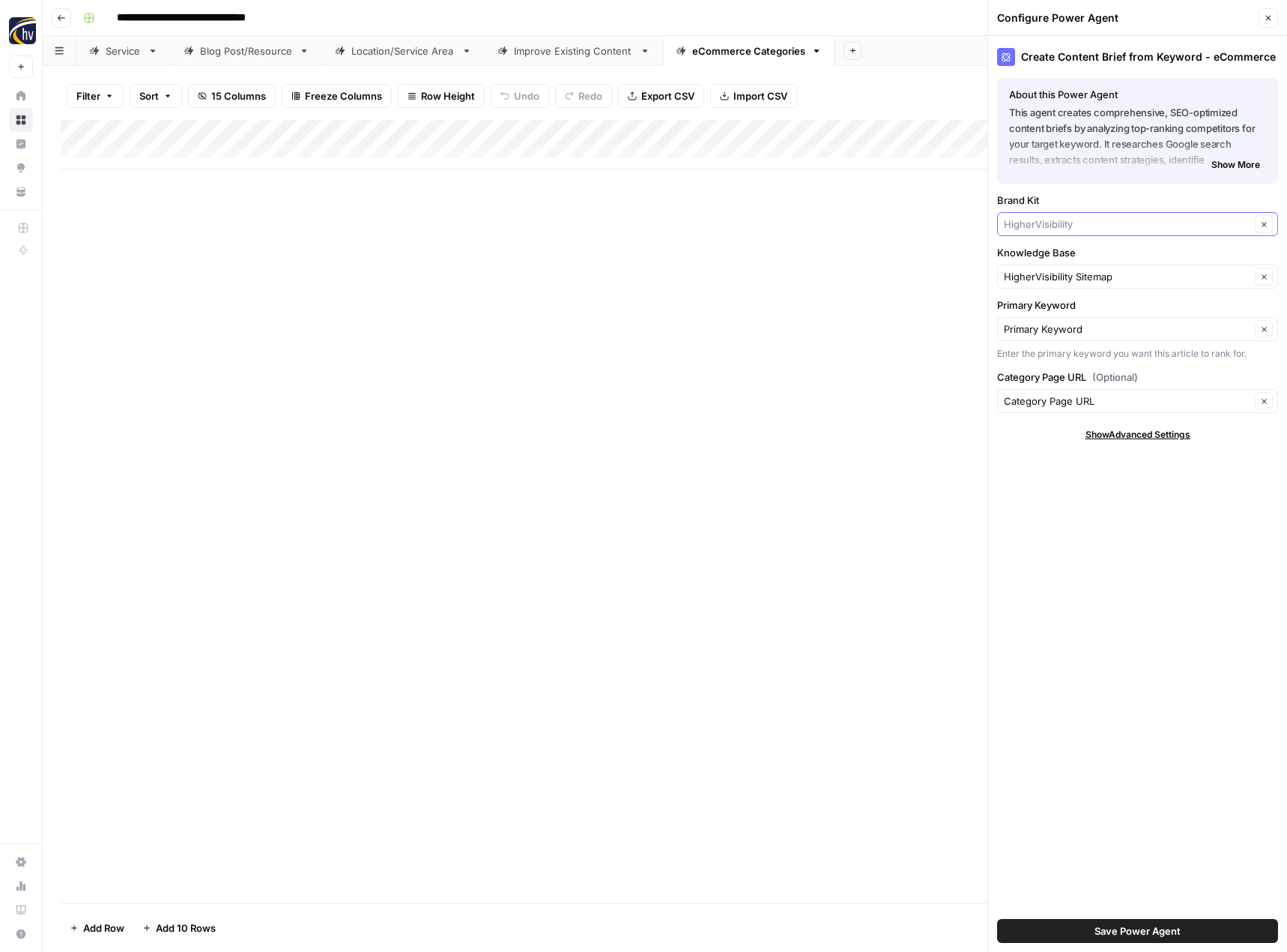
click at [1072, 228] on input "Brand Kit" at bounding box center [1127, 224] width 246 height 15
click at [1064, 250] on button "Fast-Fix Jewelry & Watch Repairs" at bounding box center [1137, 259] width 267 height 21
type input "Fast-Fix Jewelry & Watch Repairs"
click at [1115, 927] on span "Save Power Agent" at bounding box center [1137, 931] width 87 height 15
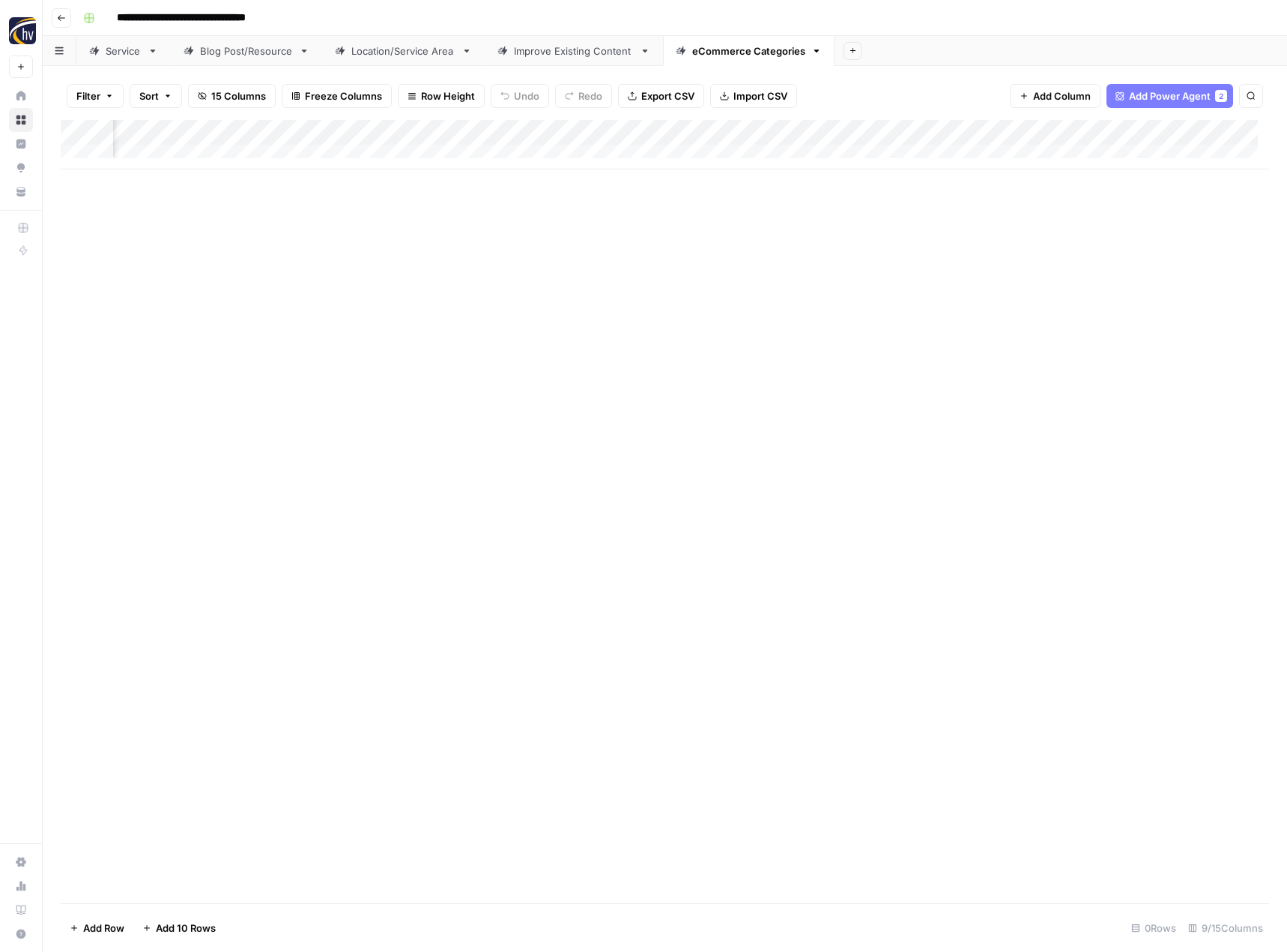
scroll to position [0, 565]
click at [1027, 128] on div "Add Column" at bounding box center [665, 145] width 1208 height 50
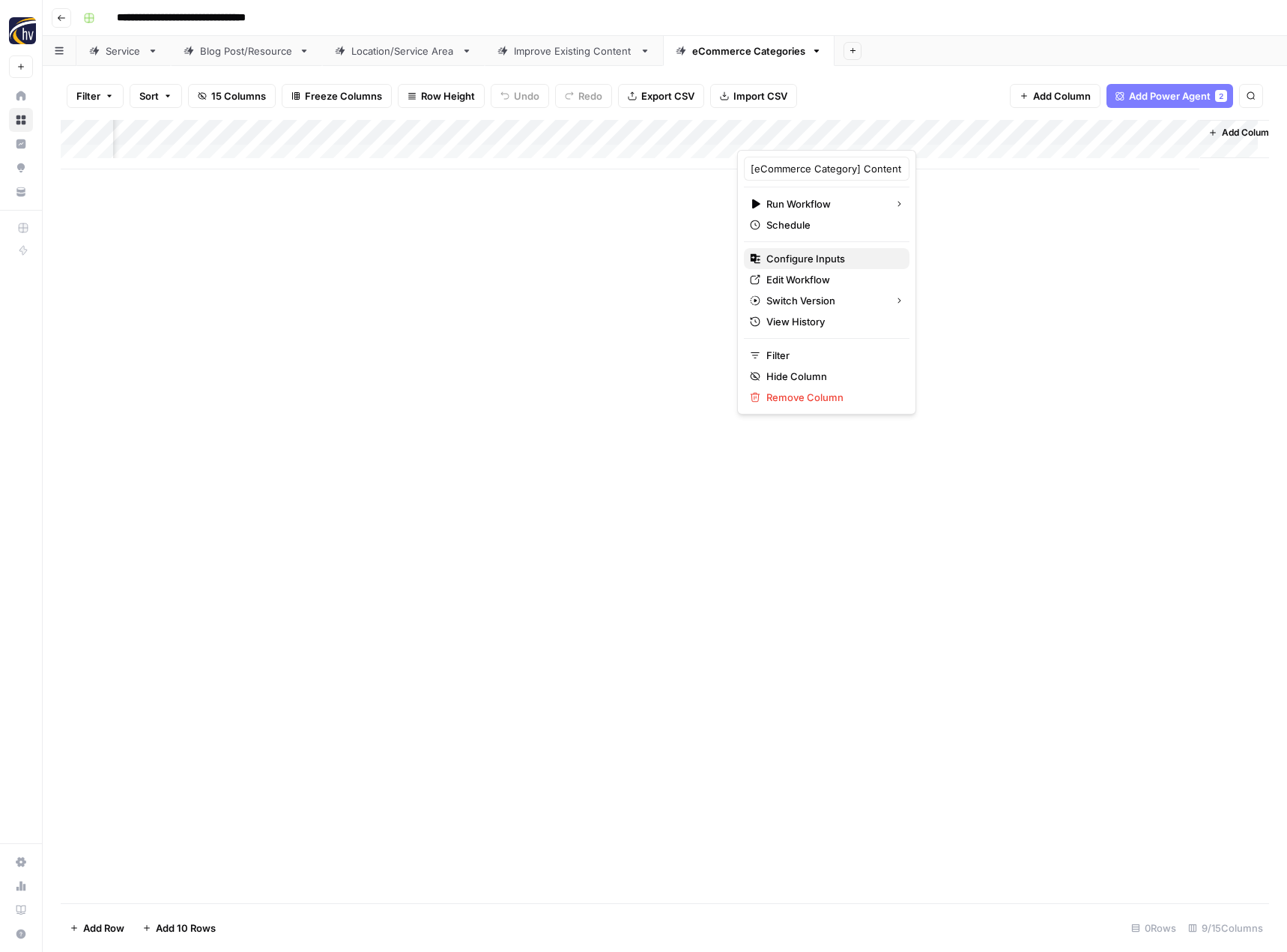
click at [838, 266] on button "Configure Inputs" at bounding box center [827, 258] width 165 height 21
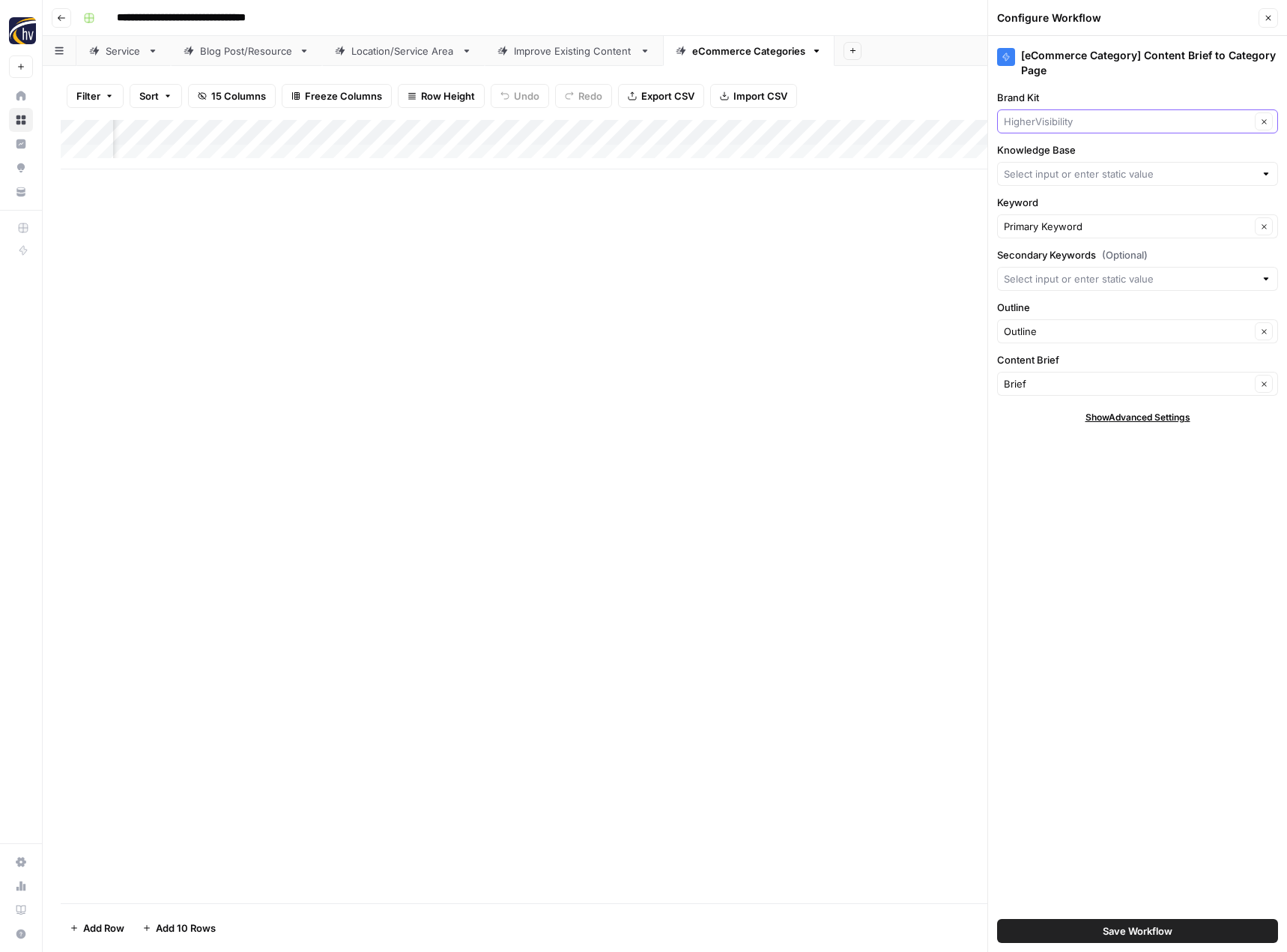
click at [1054, 126] on input "Brand Kit" at bounding box center [1127, 122] width 246 height 15
click at [1051, 166] on button "Fast-Fix Jewelry & Watch Repairs" at bounding box center [1137, 156] width 267 height 21
type input "Fast-Fix Jewelry & Watch Repairs"
click at [1051, 166] on input "Knowledge Base" at bounding box center [1129, 174] width 251 height 15
click at [1052, 201] on button "HigherVisibility Sitemap" at bounding box center [1137, 208] width 267 height 21
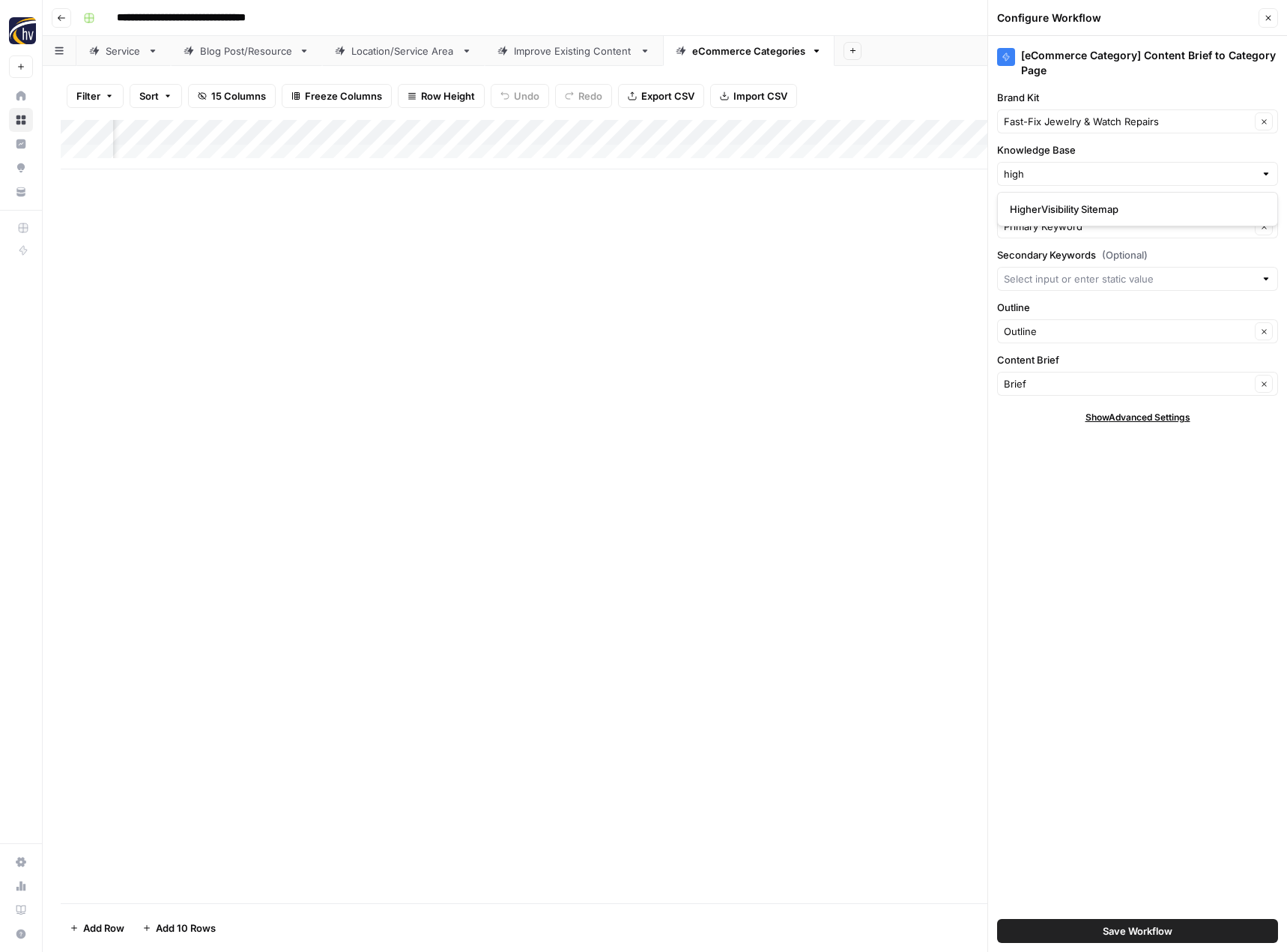
type input "HigherVisibility Sitemap"
click at [1131, 929] on span "Save Workflow" at bounding box center [1137, 931] width 70 height 15
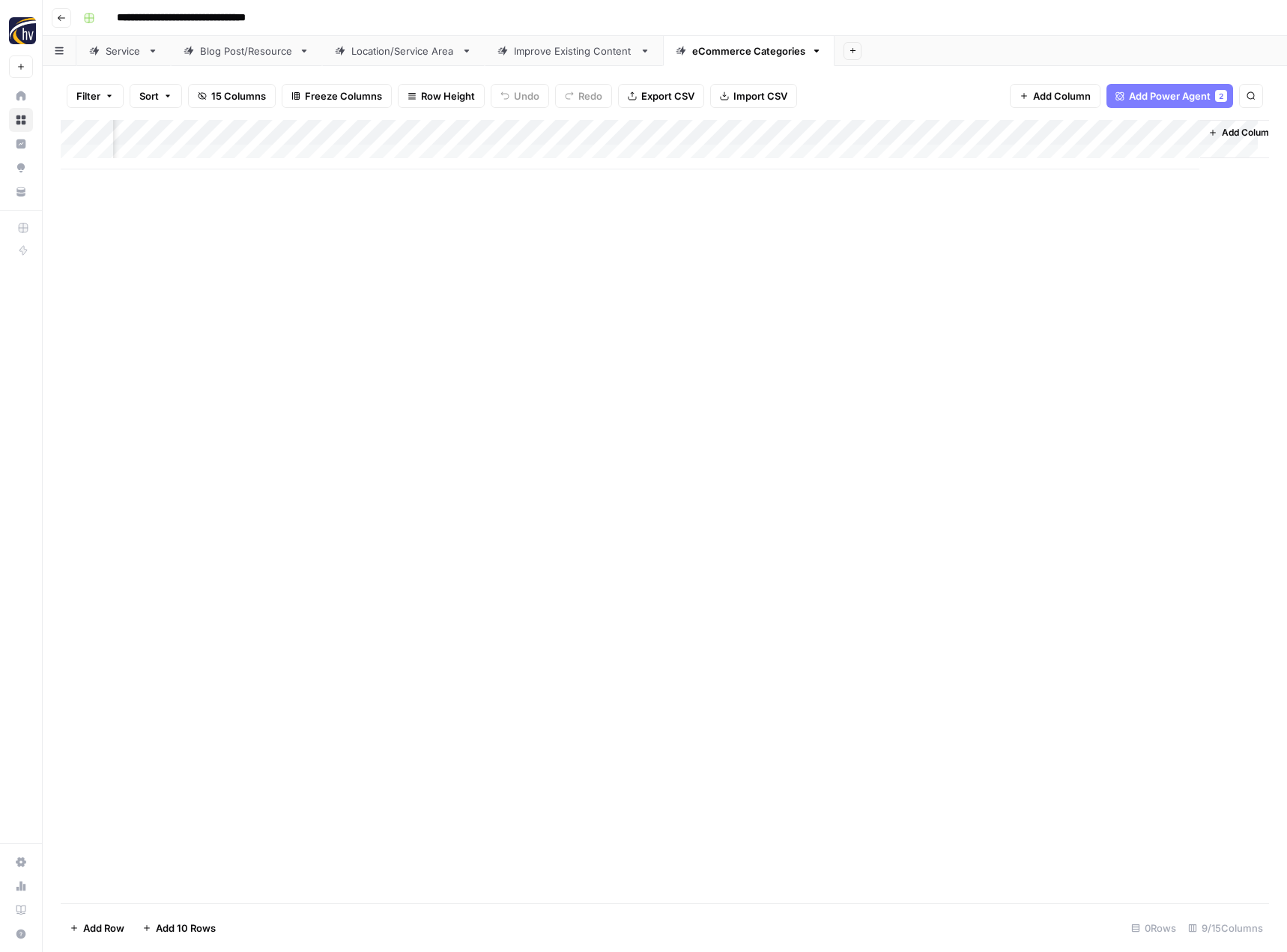
click at [628, 613] on div "Add Column" at bounding box center [665, 512] width 1208 height 783
click at [66, 17] on button "Go back" at bounding box center [61, 18] width 19 height 19
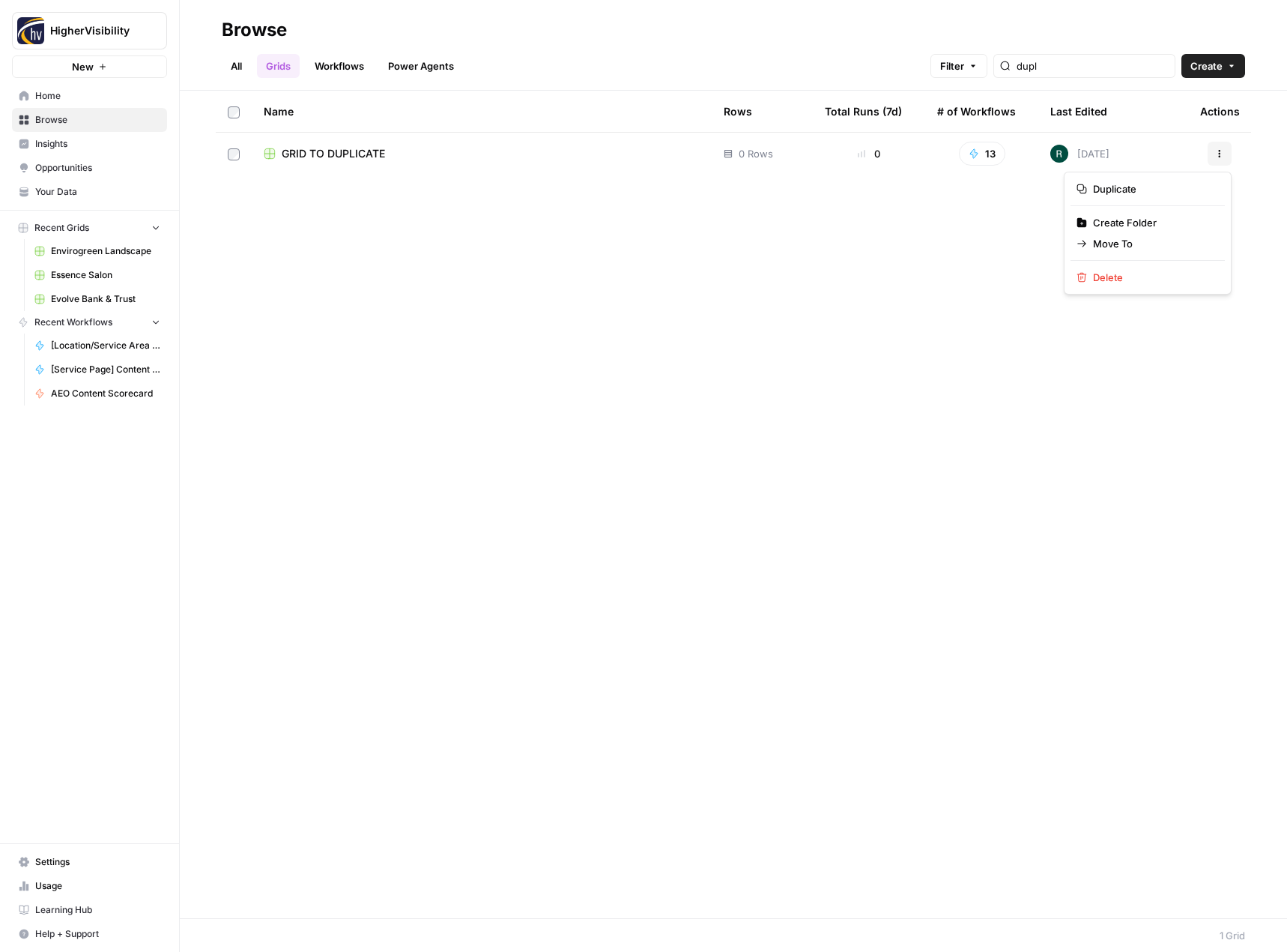
click at [1214, 150] on button "Actions" at bounding box center [1219, 154] width 24 height 24
click at [1165, 191] on span "Duplicate" at bounding box center [1153, 189] width 120 height 15
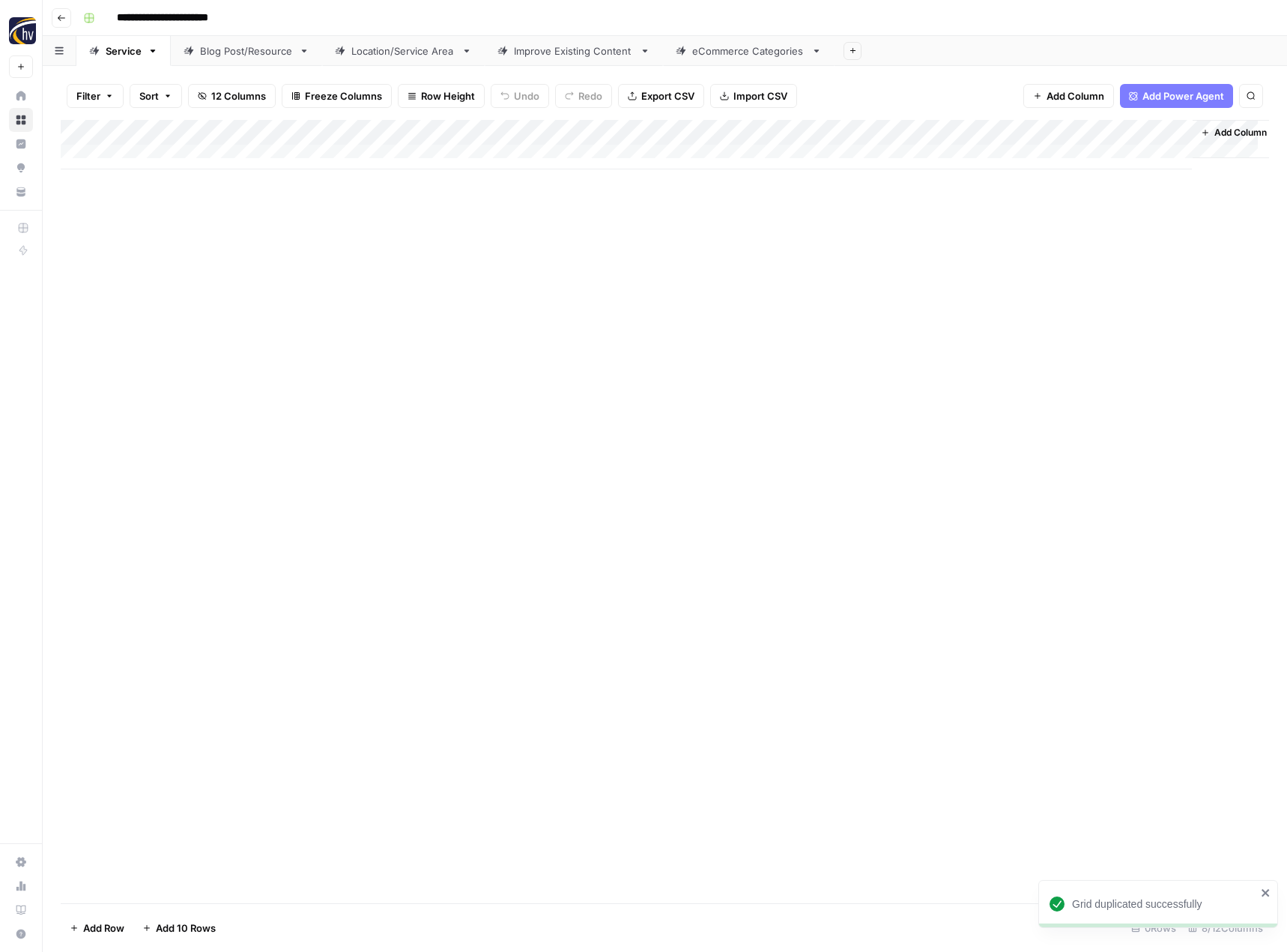
click at [218, 14] on input "**********" at bounding box center [187, 18] width 155 height 24
paste input
type input "**********"
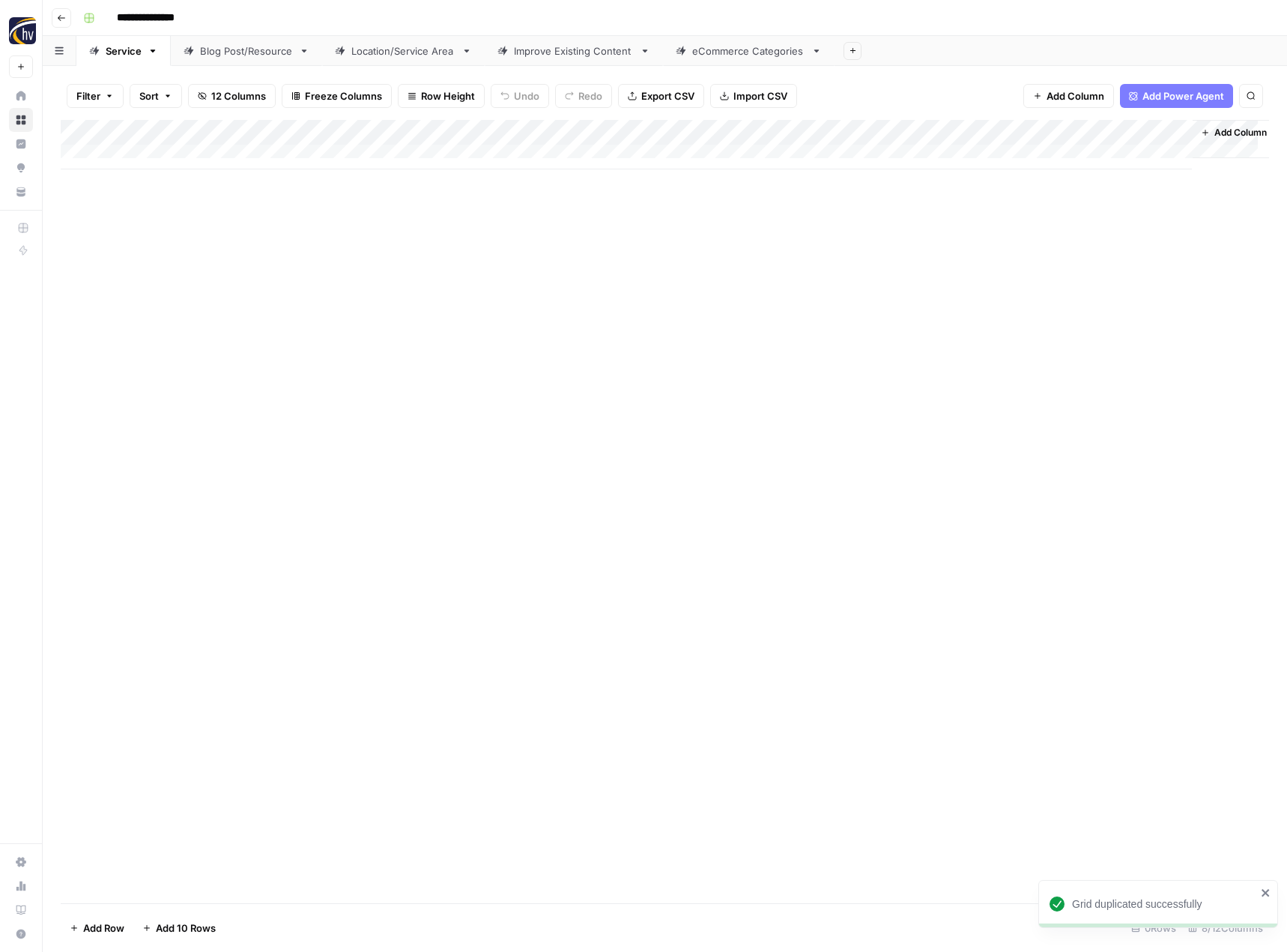
click at [359, 324] on div "Add Column" at bounding box center [665, 512] width 1208 height 783
click at [355, 130] on div "Add Column" at bounding box center [665, 145] width 1208 height 50
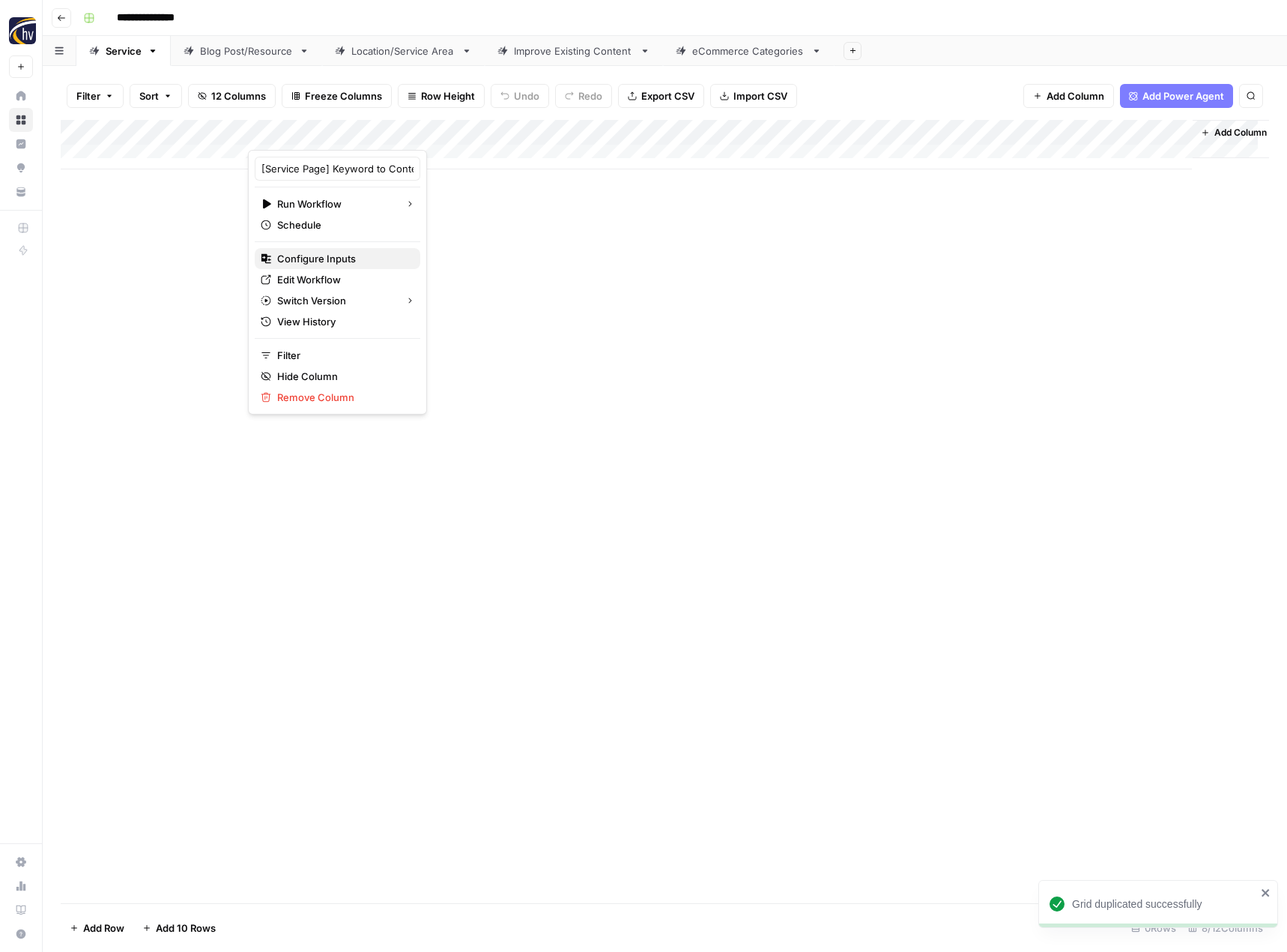
click at [330, 255] on span "Configure Inputs" at bounding box center [343, 259] width 131 height 15
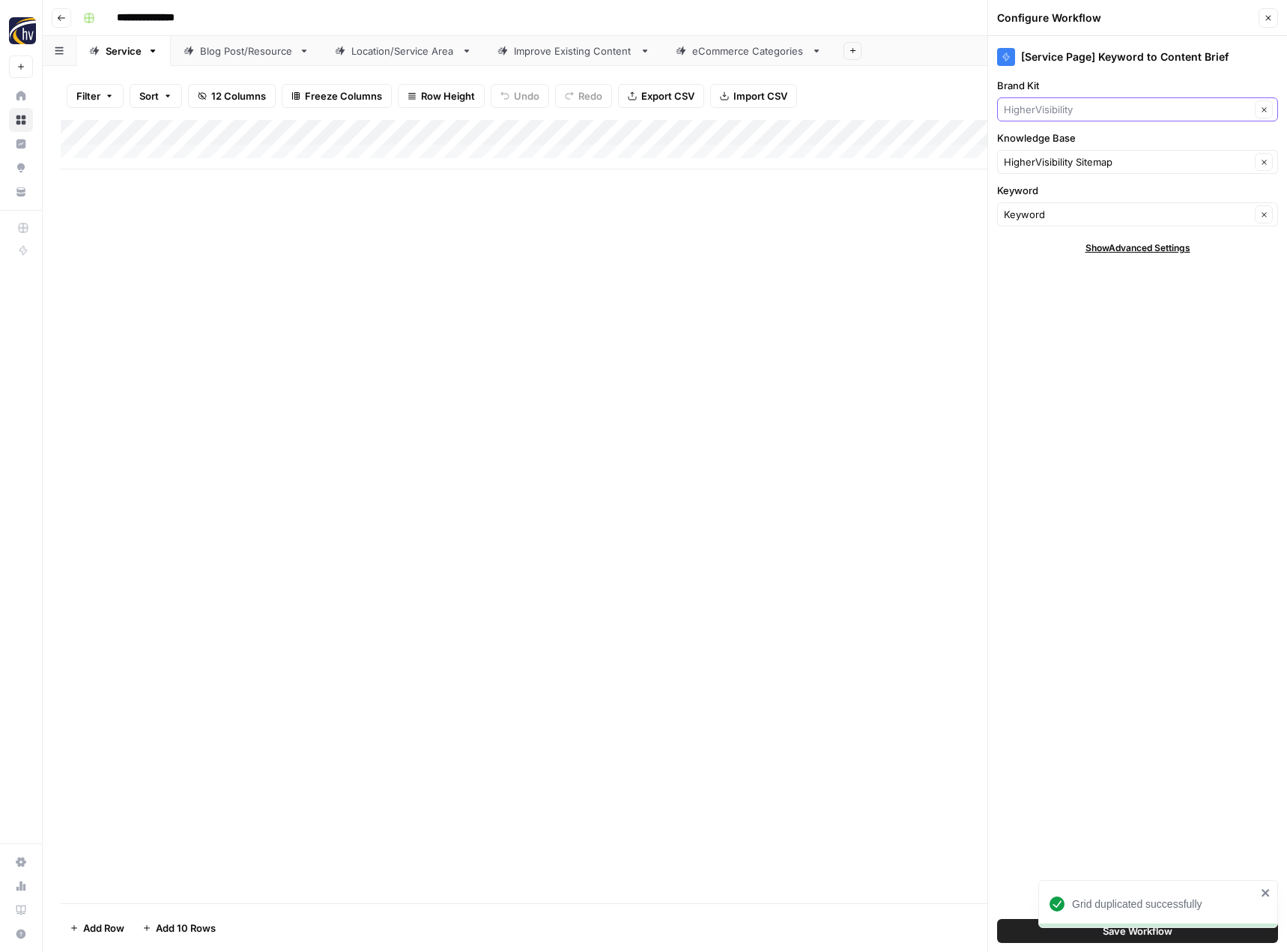
click at [1064, 113] on input "Brand Kit" at bounding box center [1127, 109] width 246 height 15
click at [1055, 139] on span "Fellow Products" at bounding box center [1134, 145] width 250 height 15
type input "Fellow Products"
click at [1043, 157] on input "Knowledge Base" at bounding box center [1127, 162] width 246 height 15
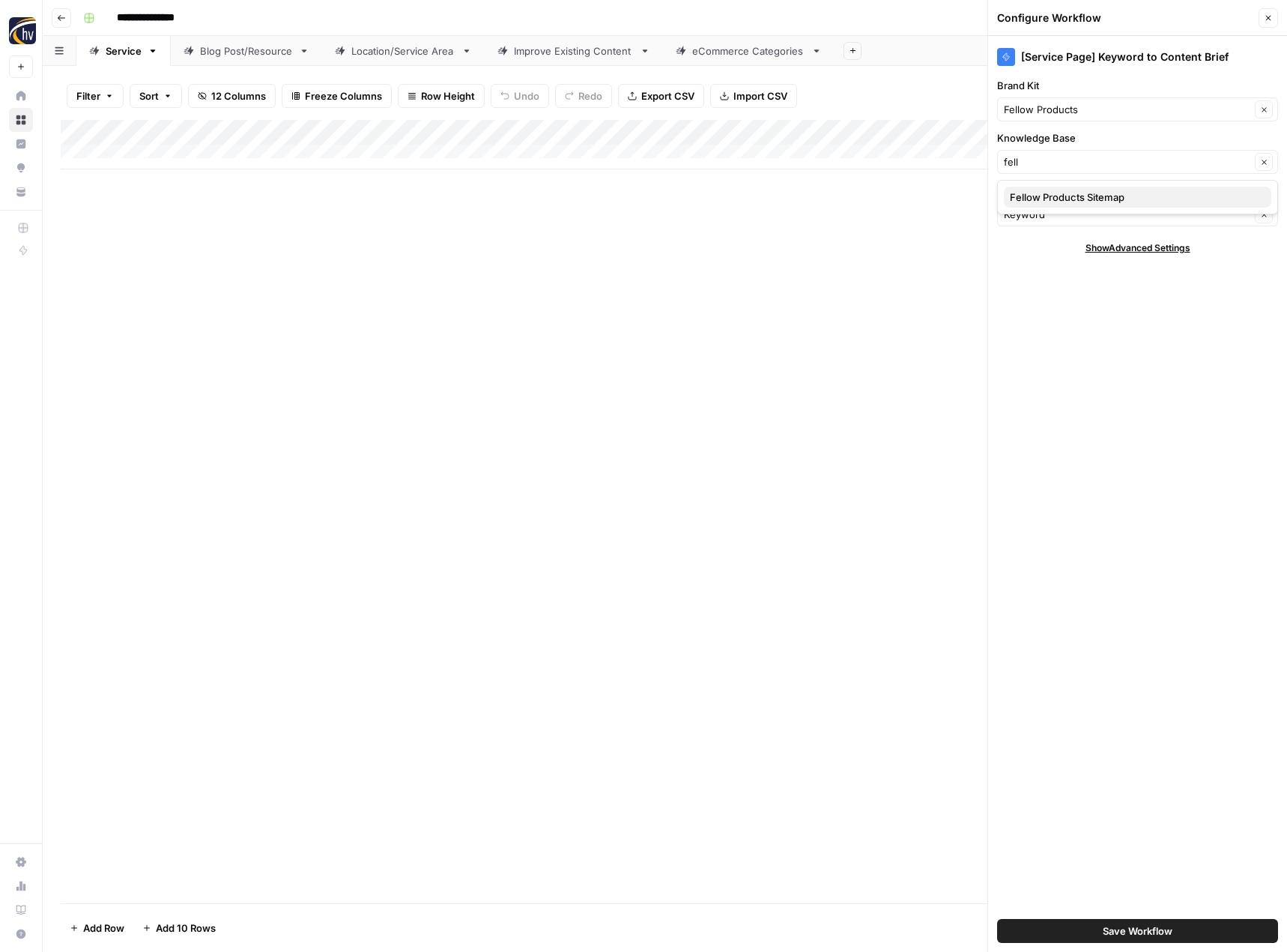
click at [1042, 197] on span "Fellow Products Sitemap" at bounding box center [1134, 197] width 250 height 15
type input "Fellow Products Sitemap"
click at [1104, 934] on span "Save Workflow" at bounding box center [1137, 931] width 70 height 15
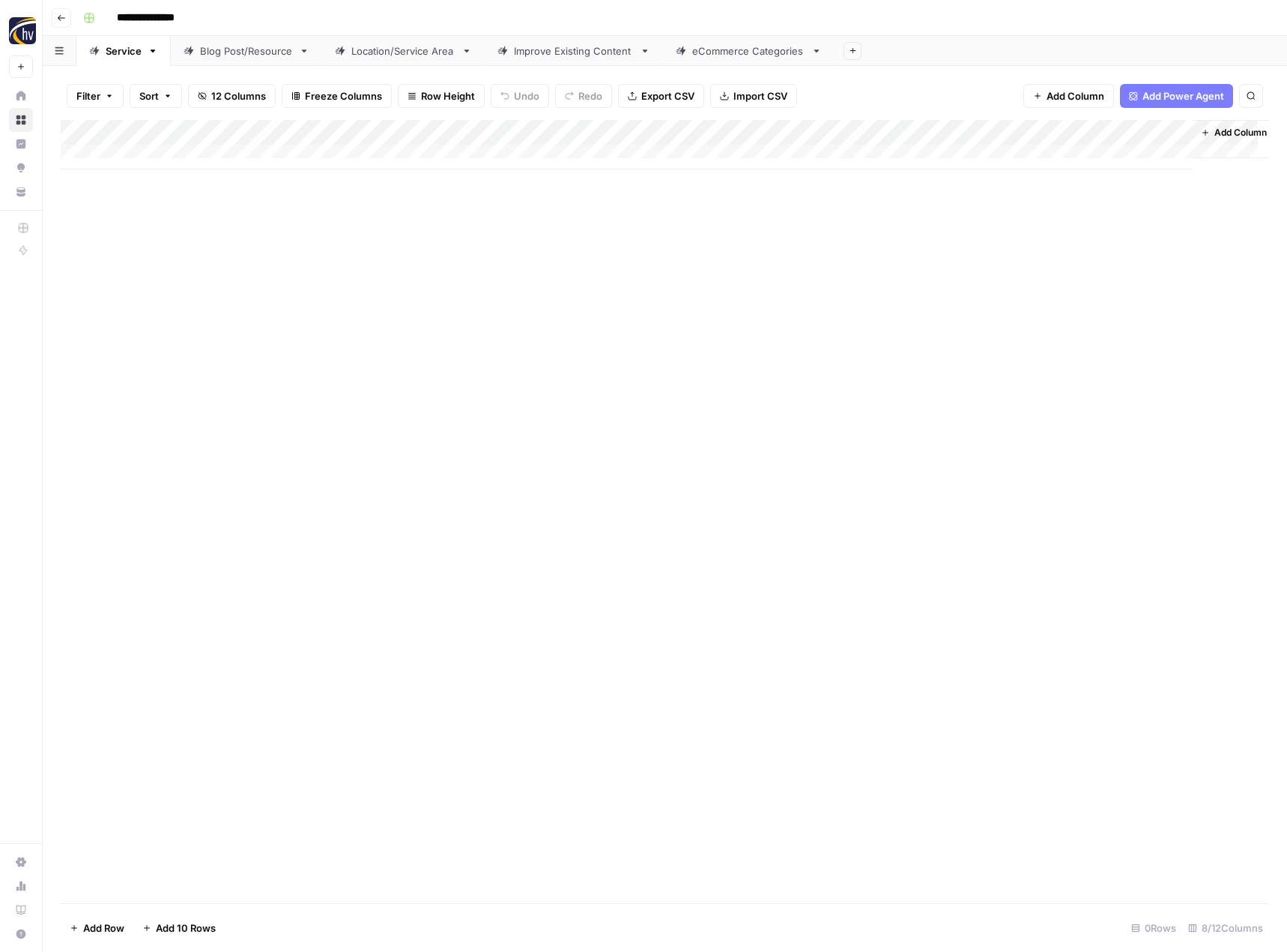
click at [1029, 131] on div "Add Column" at bounding box center [665, 145] width 1208 height 50
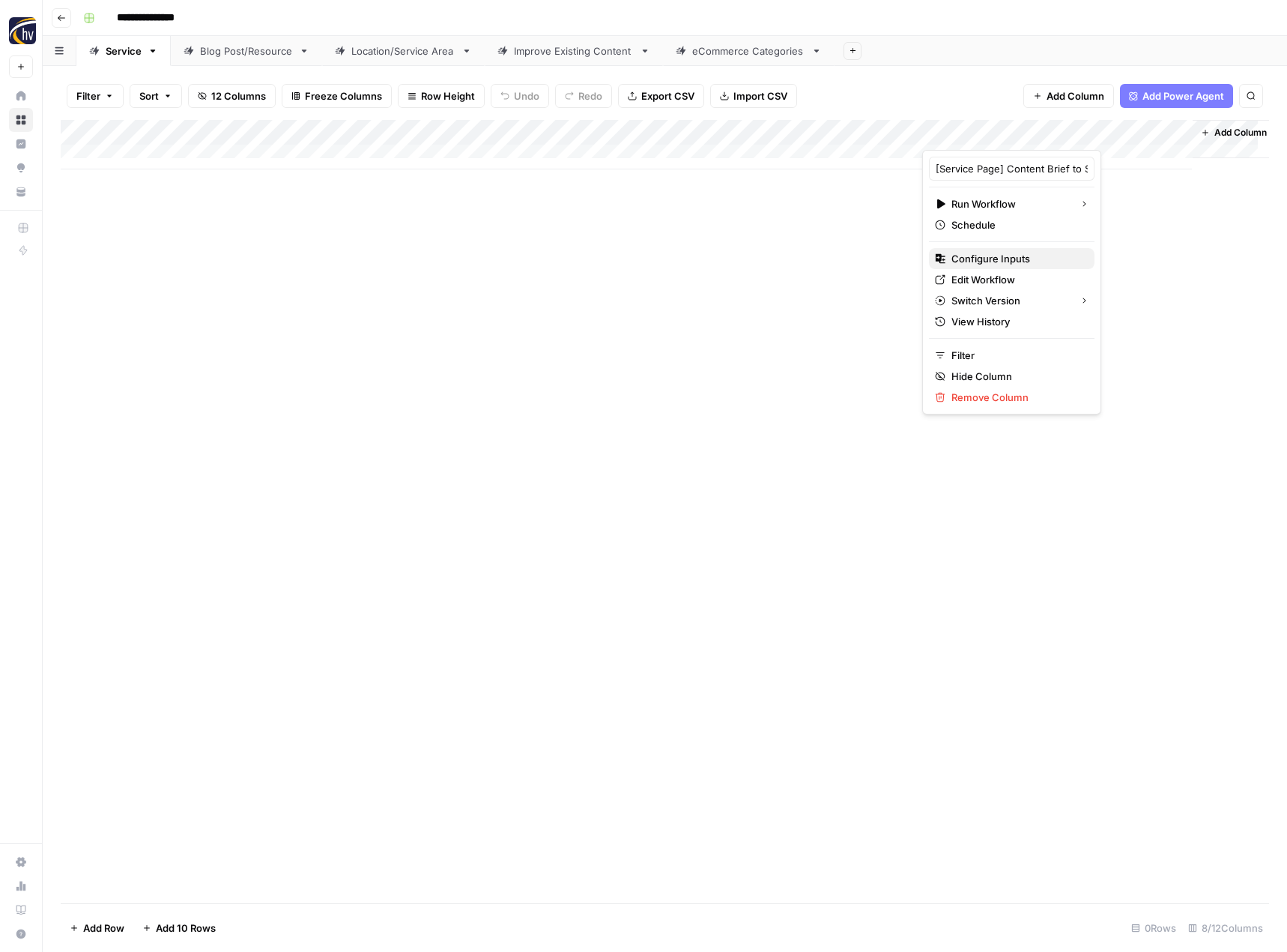
click at [975, 258] on span "Configure Inputs" at bounding box center [1017, 259] width 131 height 15
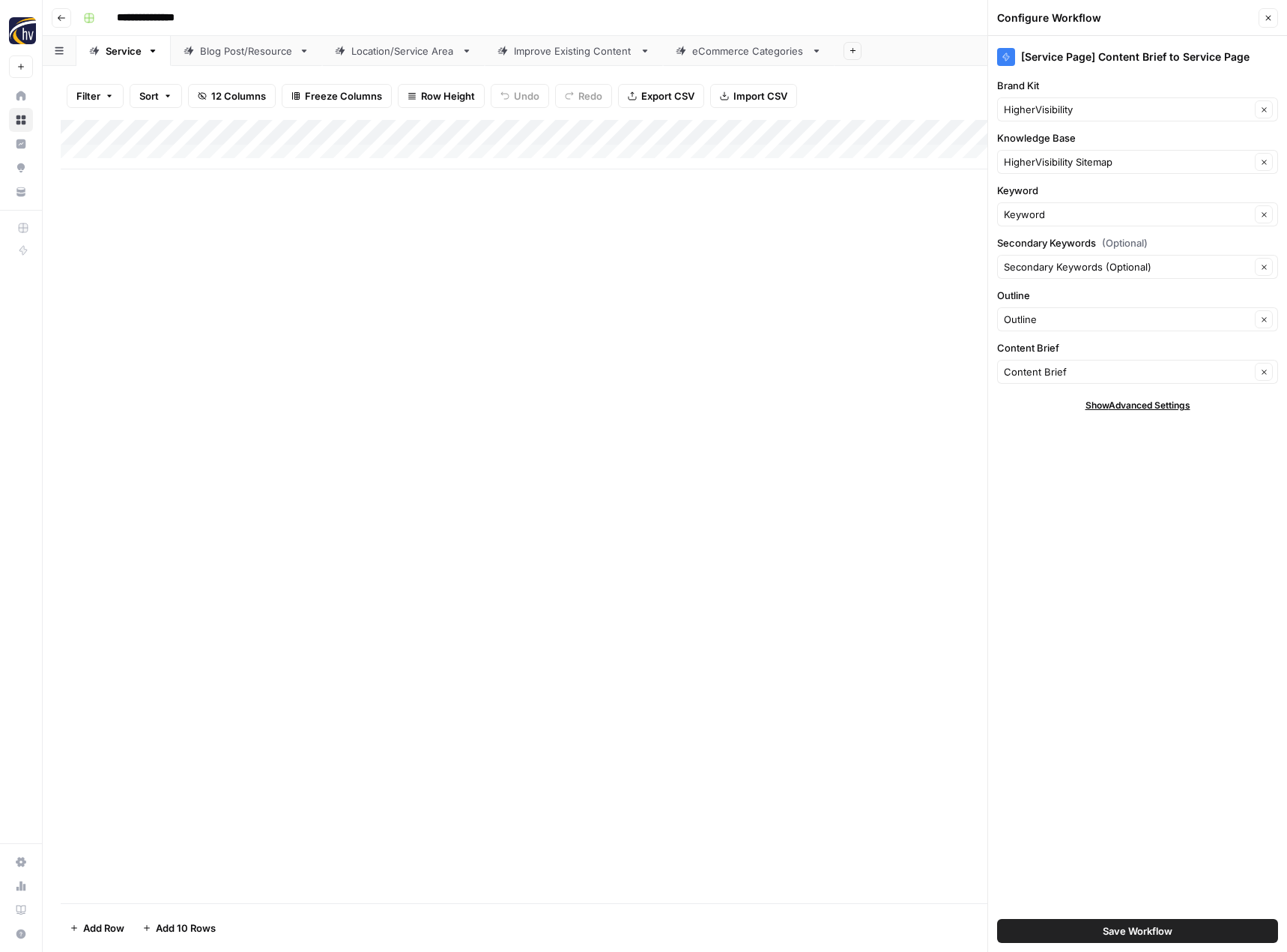
click at [1048, 96] on div "Brand Kit HigherVisibility Clear" at bounding box center [1137, 100] width 281 height 44
click at [1048, 102] on input "Brand Kit" at bounding box center [1127, 109] width 246 height 15
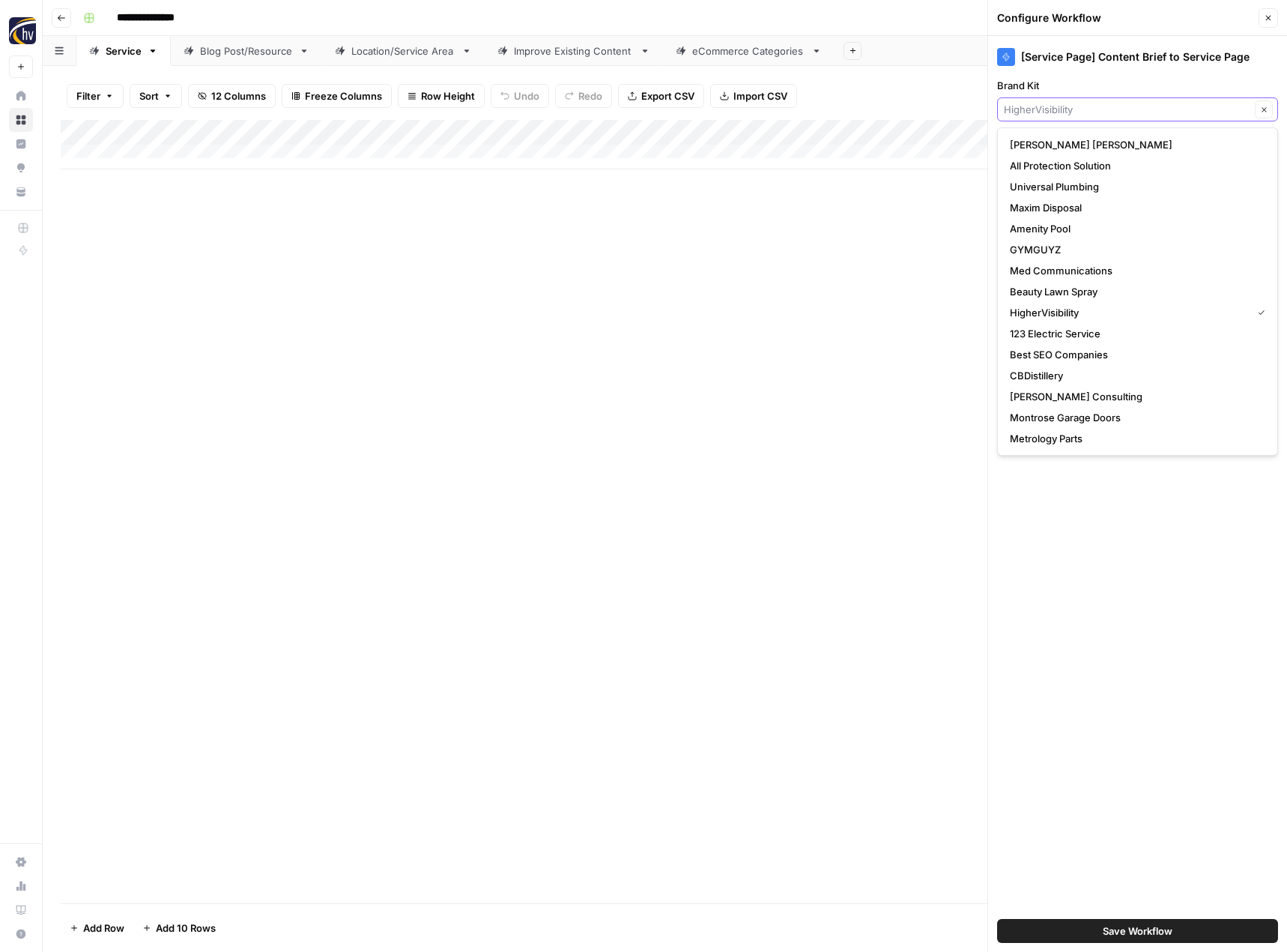
type input "g"
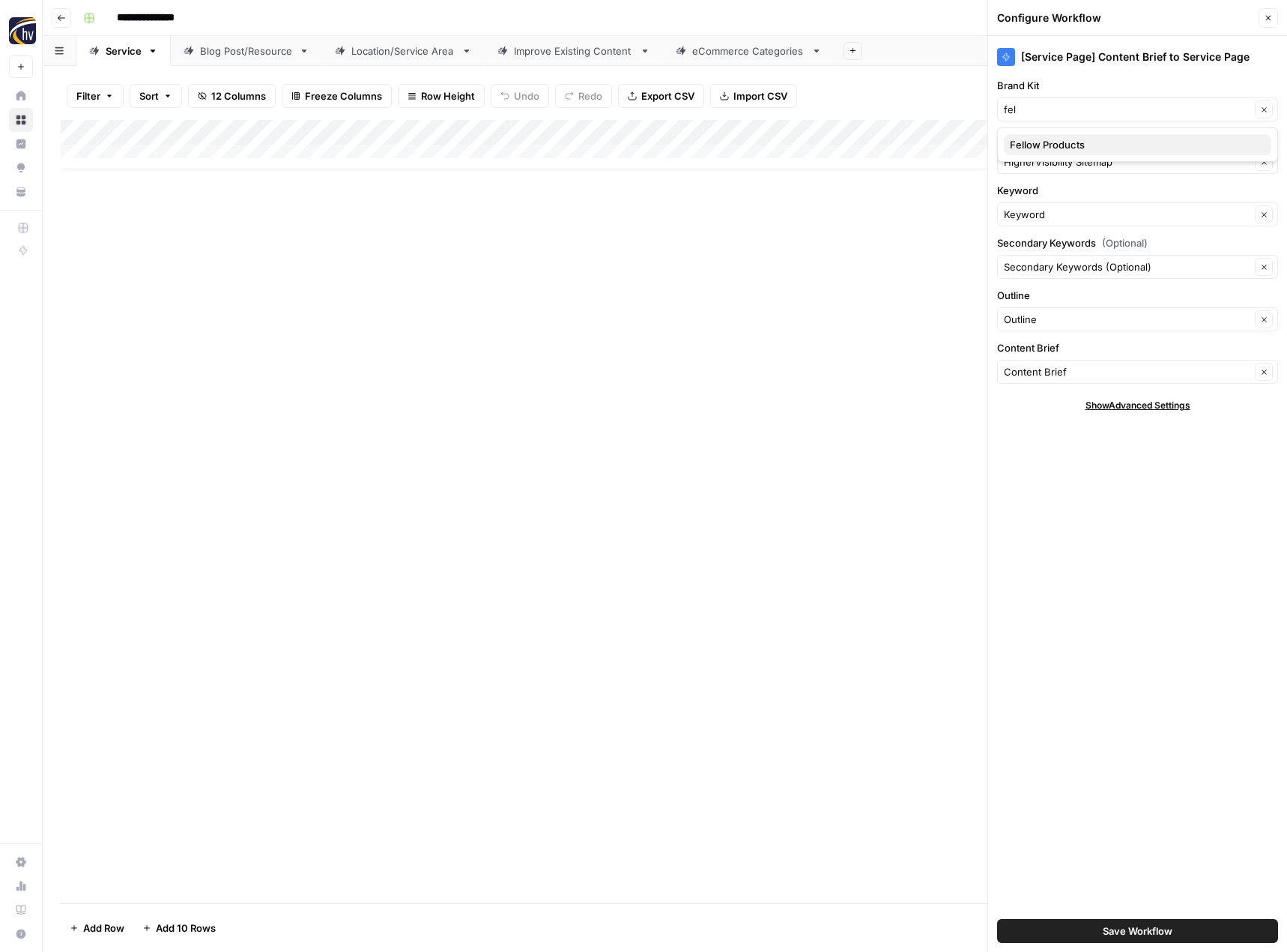
click at [1030, 137] on span "Fellow Products" at bounding box center [1134, 145] width 250 height 15
type input "Fellow Products"
click at [1035, 163] on input "Knowledge Base" at bounding box center [1127, 162] width 246 height 15
click at [1036, 197] on span "Fellow Products Sitemap" at bounding box center [1134, 197] width 250 height 15
type input "Fellow Products Sitemap"
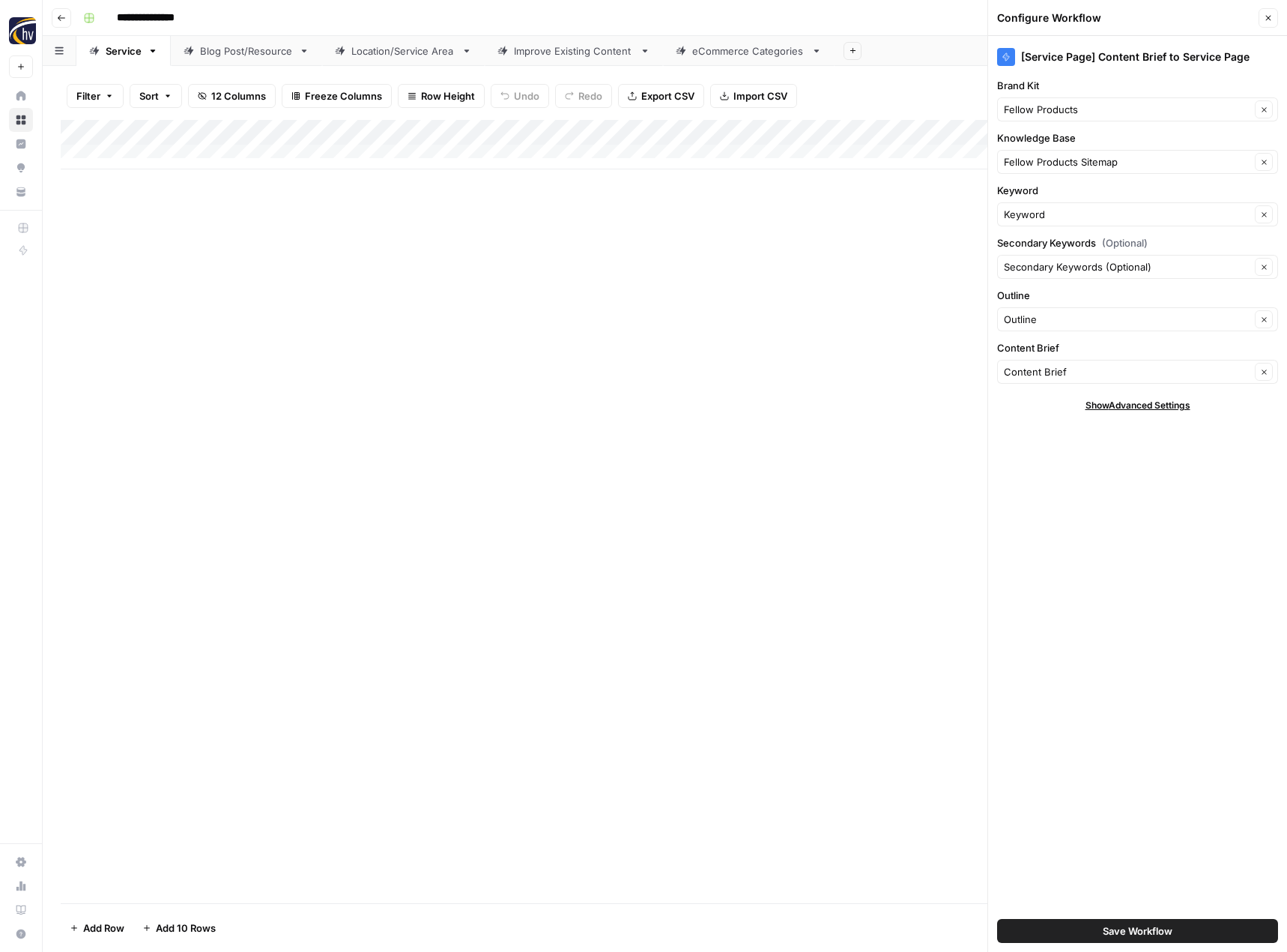
click at [1087, 923] on button "Save Workflow" at bounding box center [1137, 930] width 281 height 24
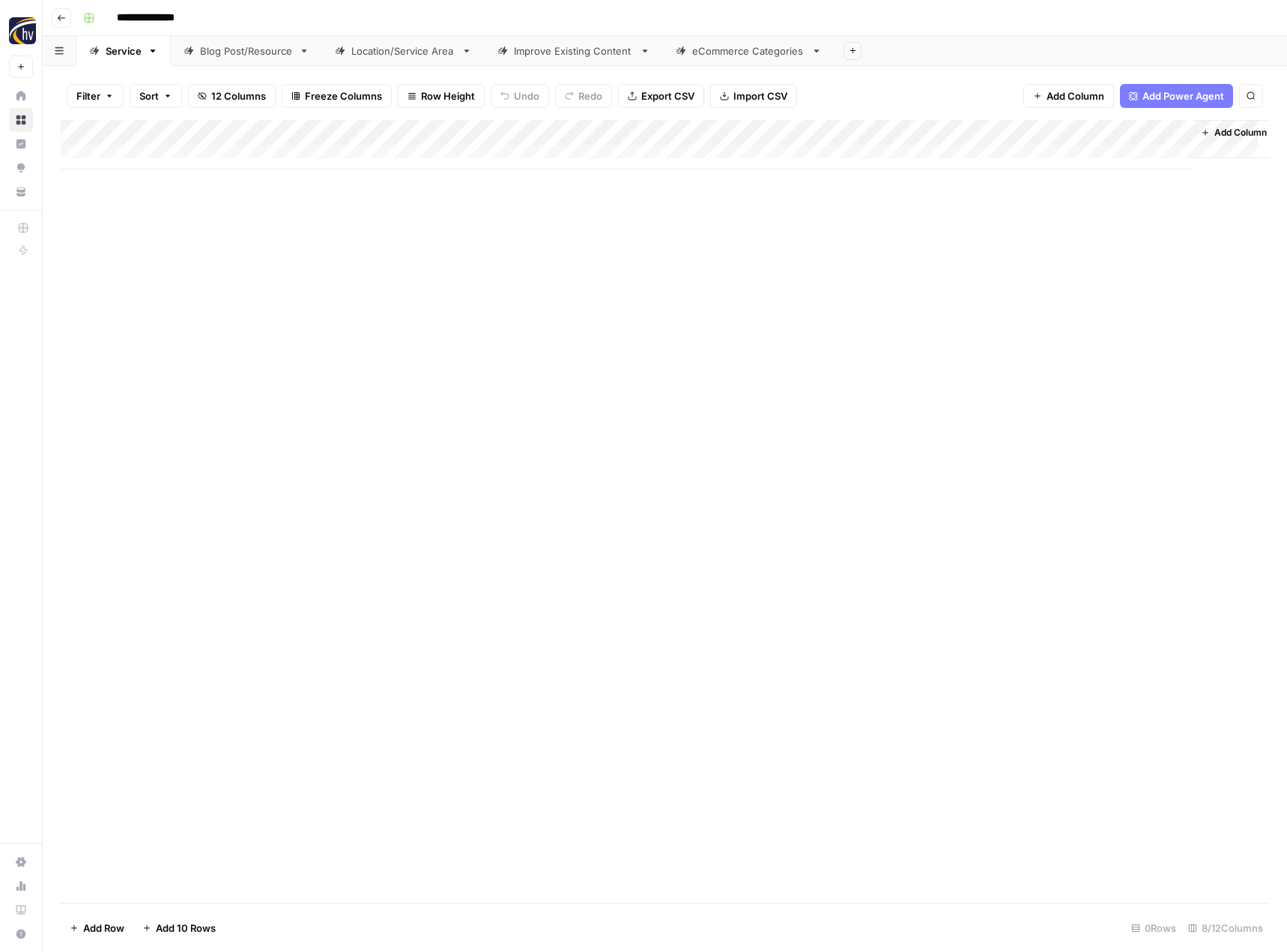
click at [1031, 133] on div "Add Column" at bounding box center [665, 145] width 1208 height 50
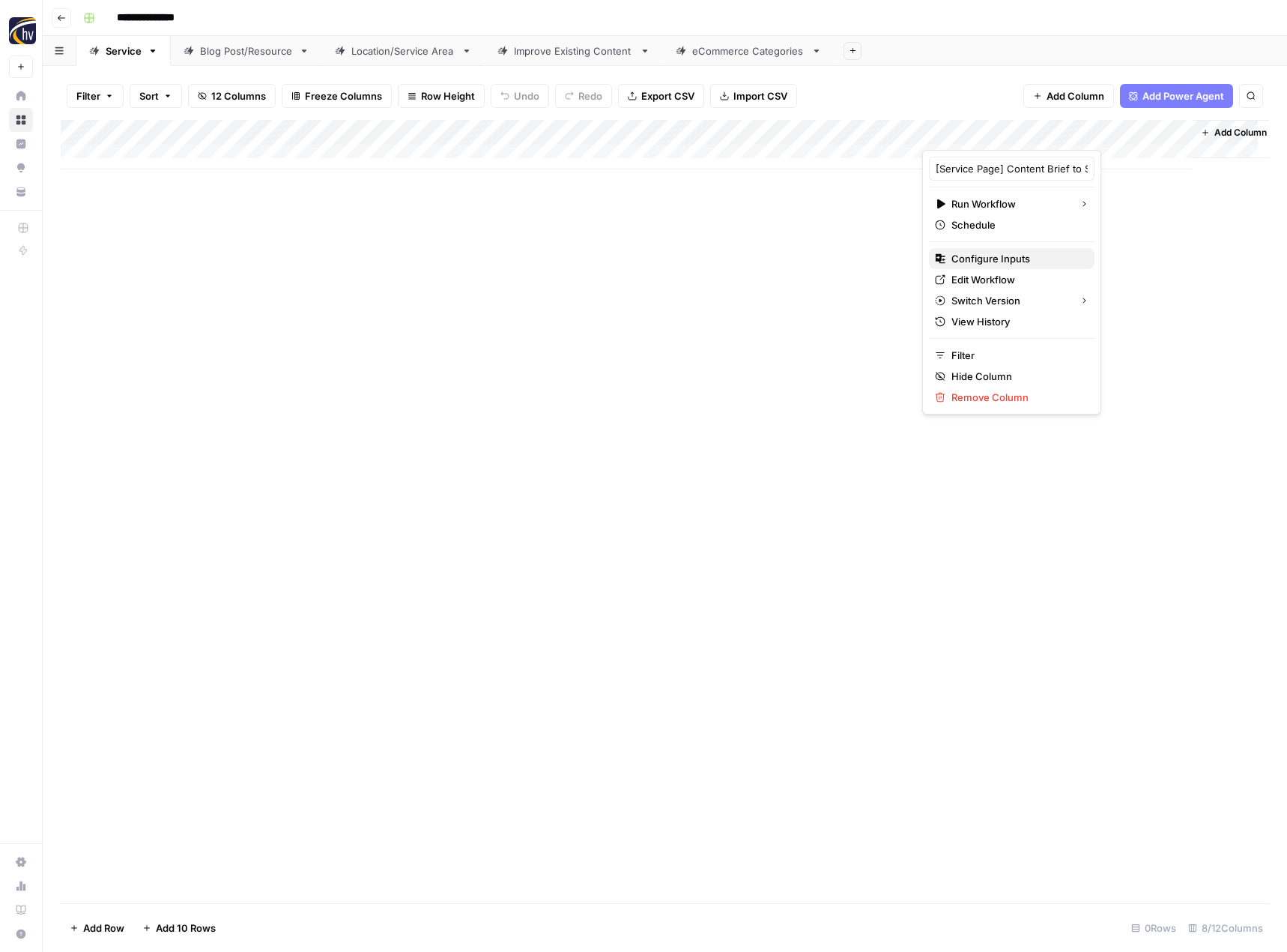
click at [972, 251] on span "Configure Inputs" at bounding box center [1017, 259] width 131 height 15
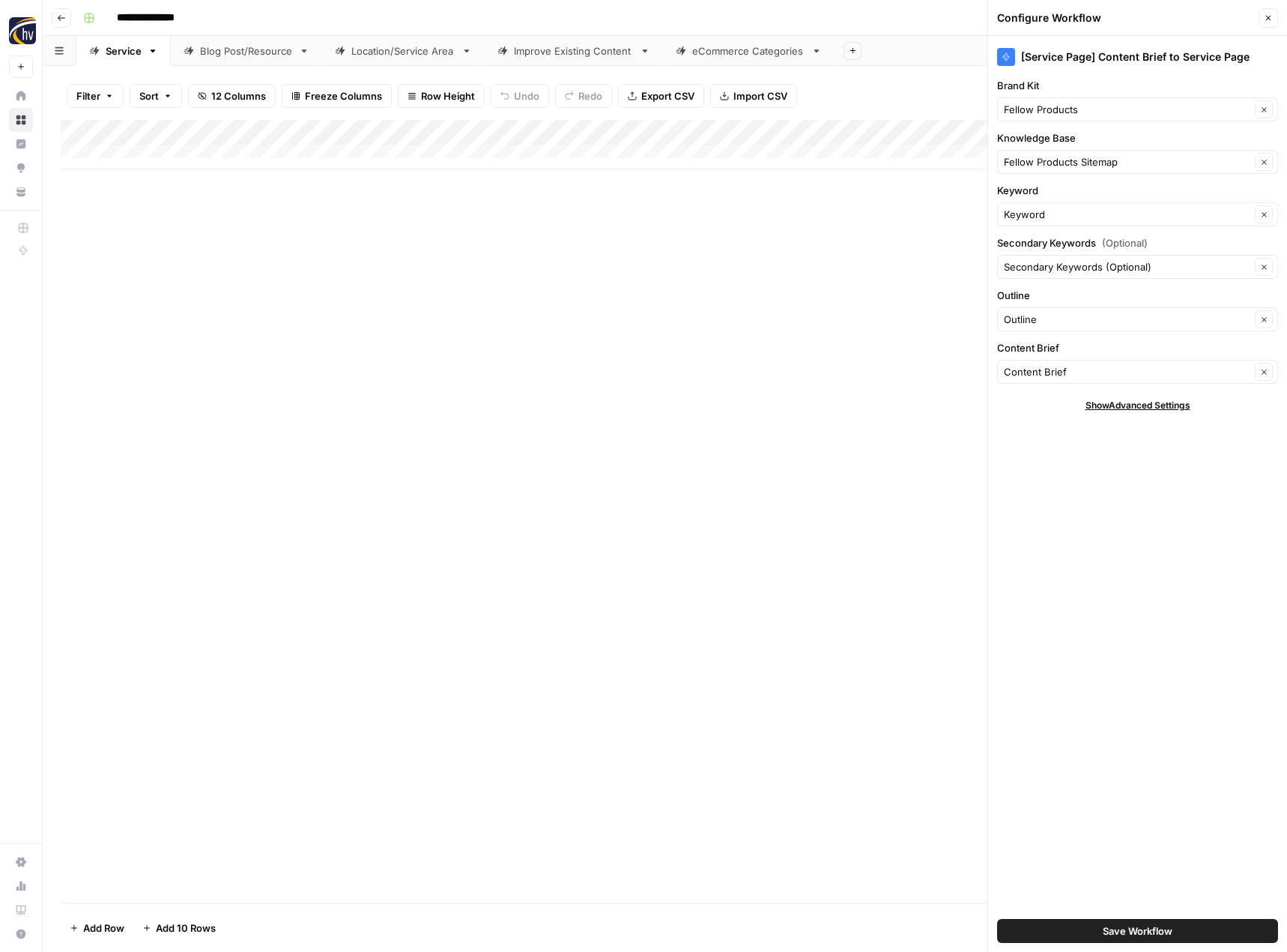
click at [1270, 11] on button "Close" at bounding box center [1268, 18] width 19 height 19
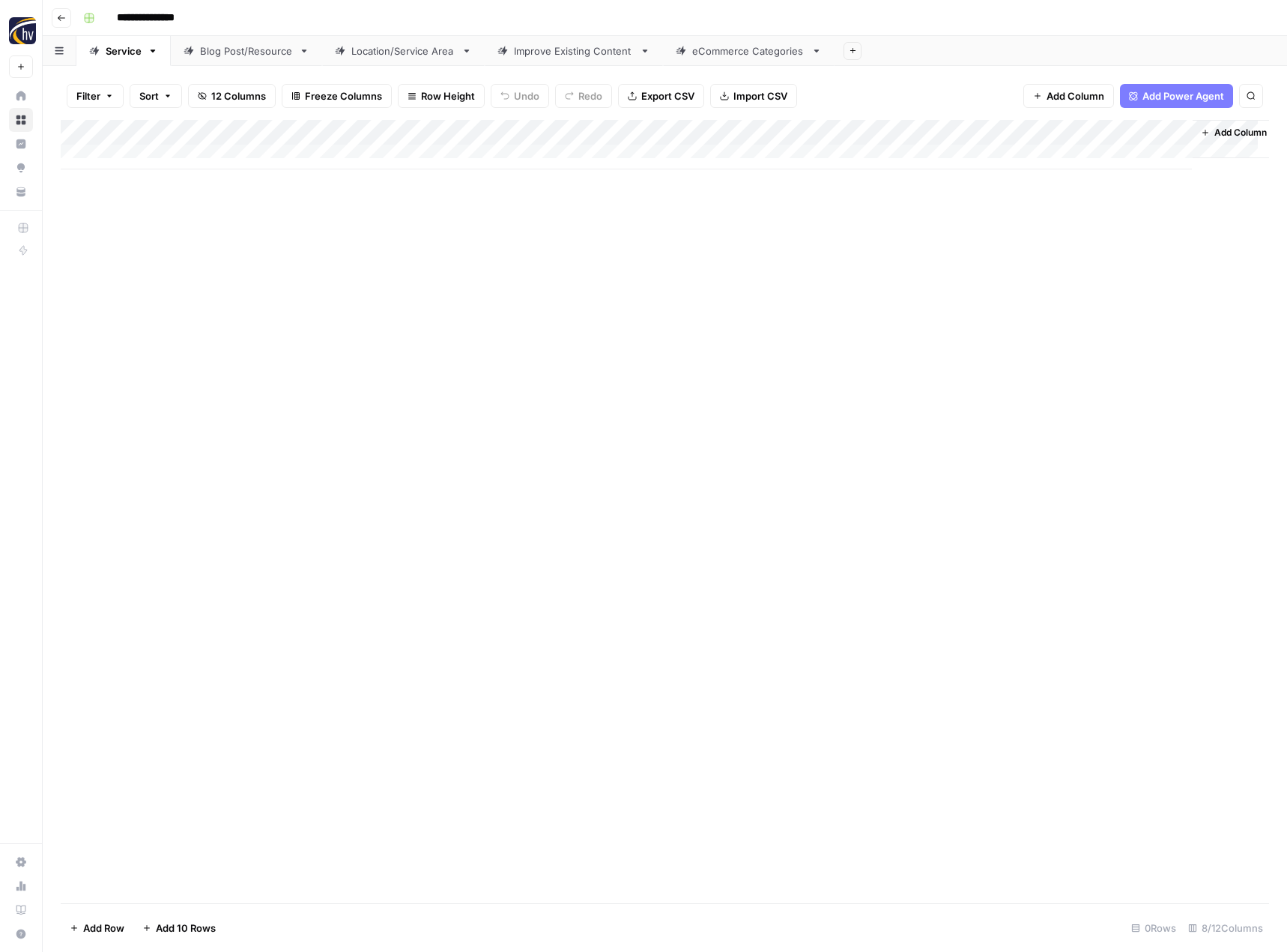
click at [270, 50] on div "Blog Post/Resource" at bounding box center [246, 51] width 93 height 15
click at [354, 134] on div "Add Column" at bounding box center [665, 145] width 1208 height 50
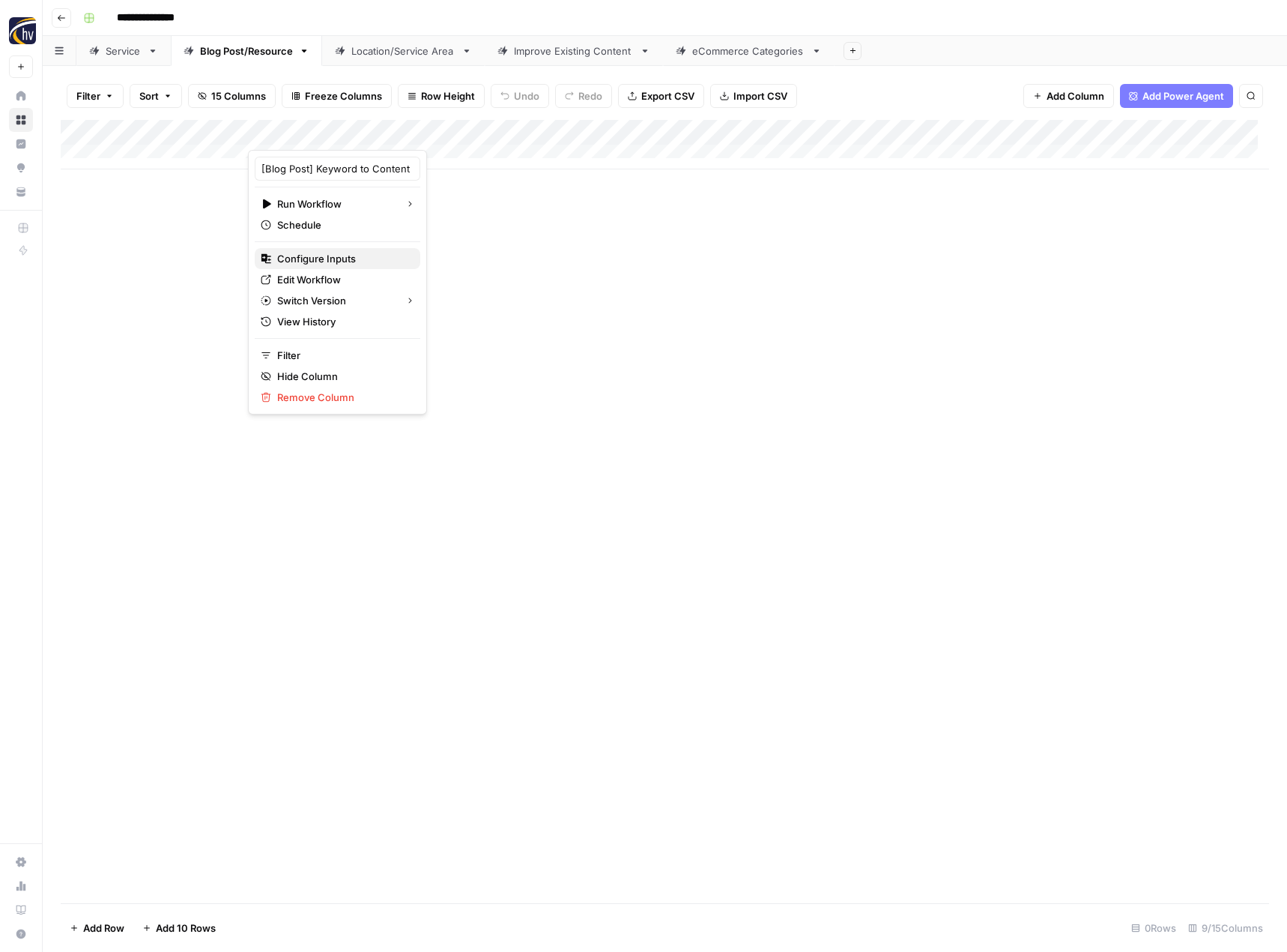
click at [310, 255] on span "Configure Inputs" at bounding box center [343, 259] width 131 height 15
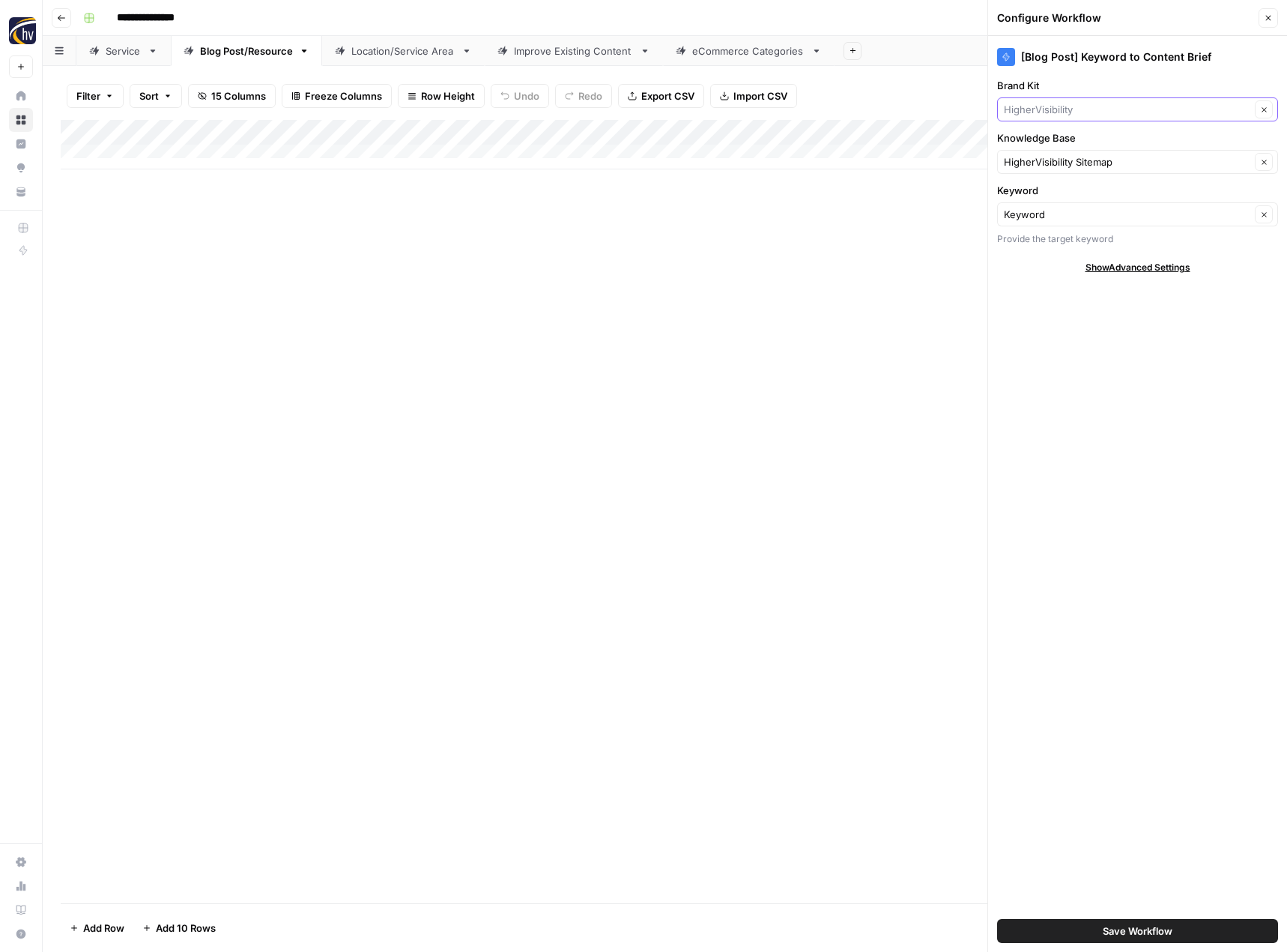
click at [1058, 111] on input "Brand Kit" at bounding box center [1127, 109] width 246 height 15
click at [1043, 142] on span "Fellow Products" at bounding box center [1134, 145] width 250 height 15
type input "Fellow Products"
click at [1027, 159] on input "Knowledge Base" at bounding box center [1127, 162] width 246 height 15
click at [1027, 192] on span "Fellow Products Sitemap" at bounding box center [1134, 197] width 250 height 15
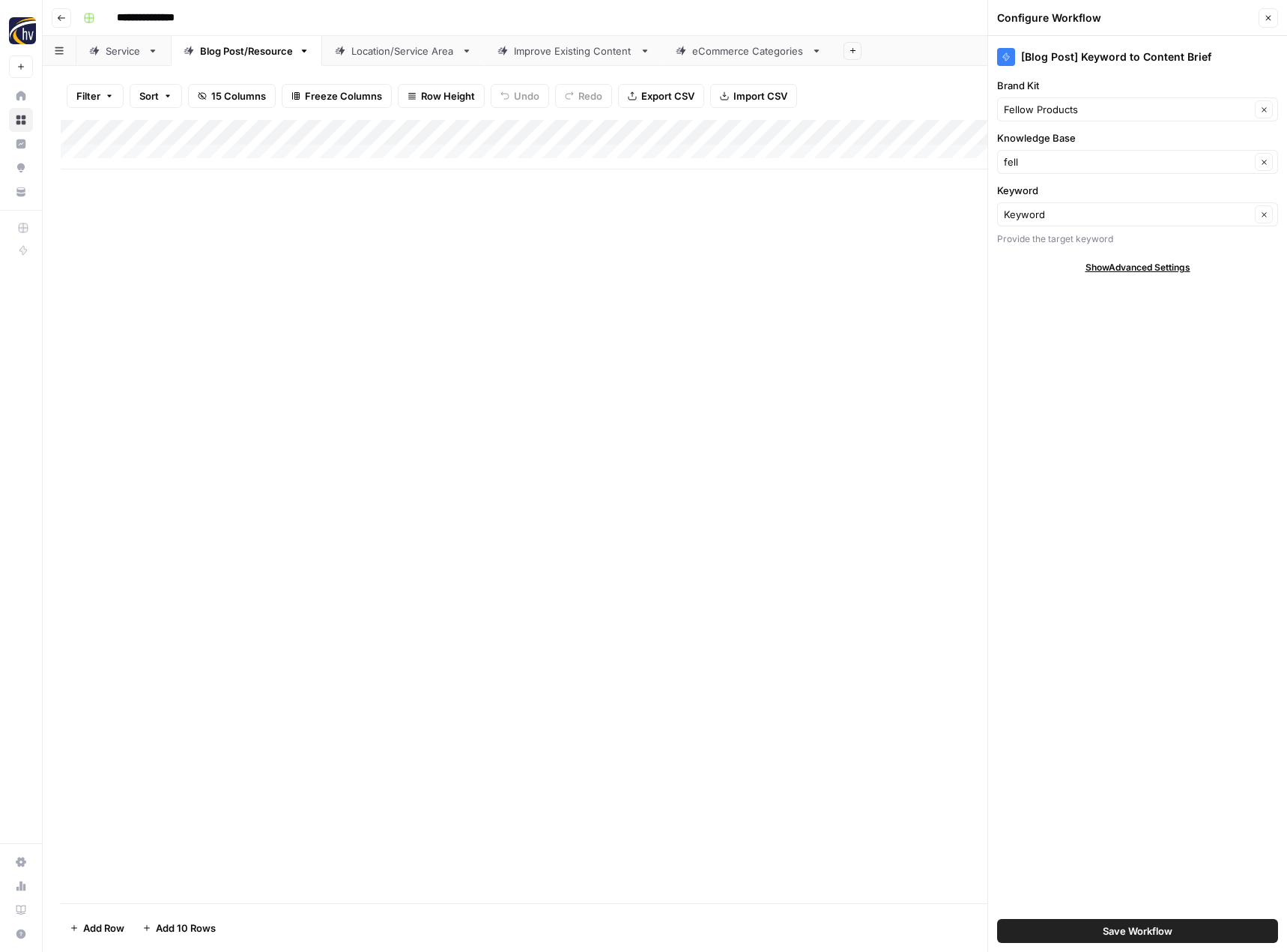
type input "Fellow Products Sitemap"
click at [1128, 931] on span "Save Workflow" at bounding box center [1137, 931] width 70 height 15
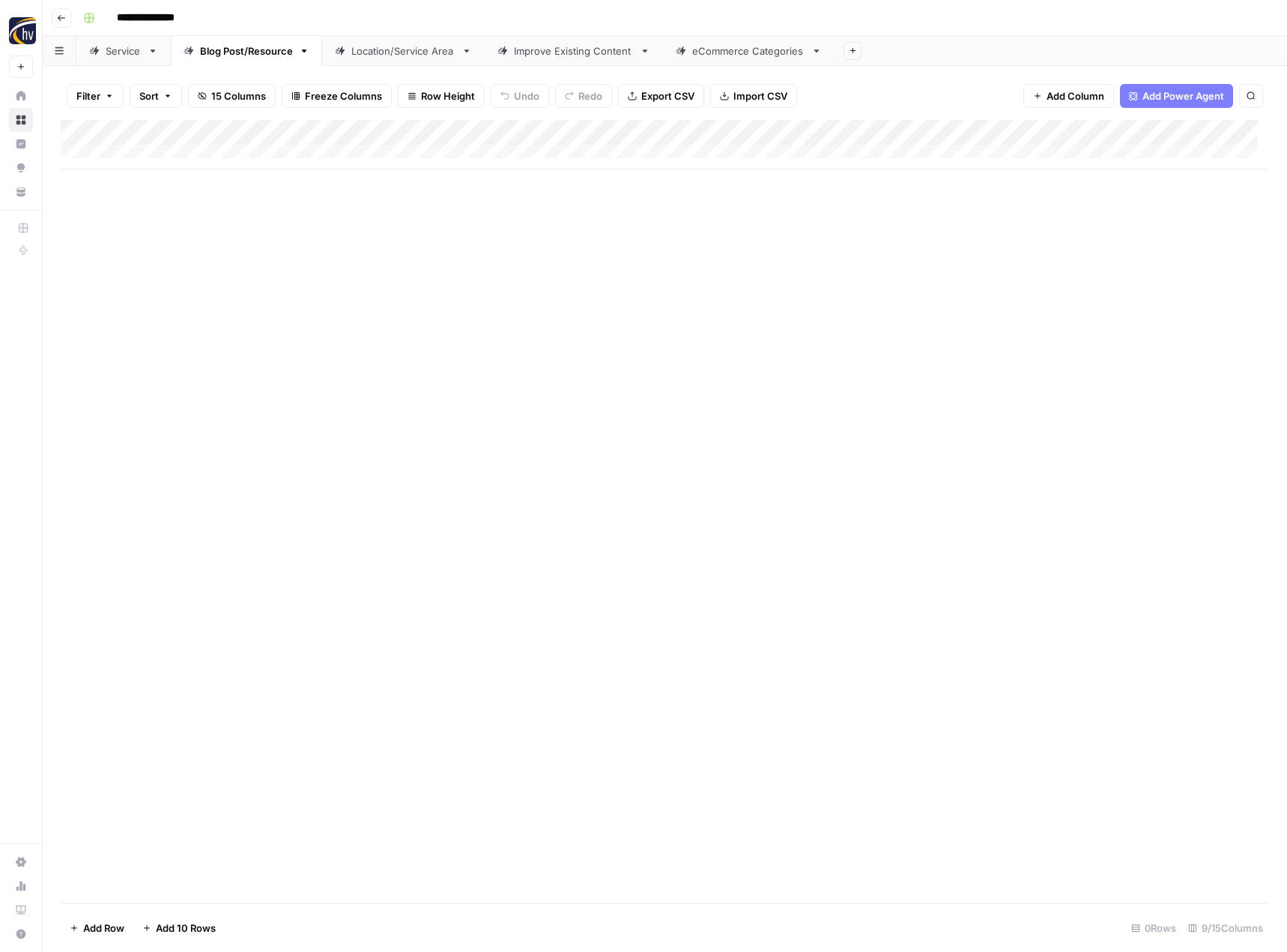
click at [1164, 136] on div "Add Column" at bounding box center [665, 145] width 1208 height 50
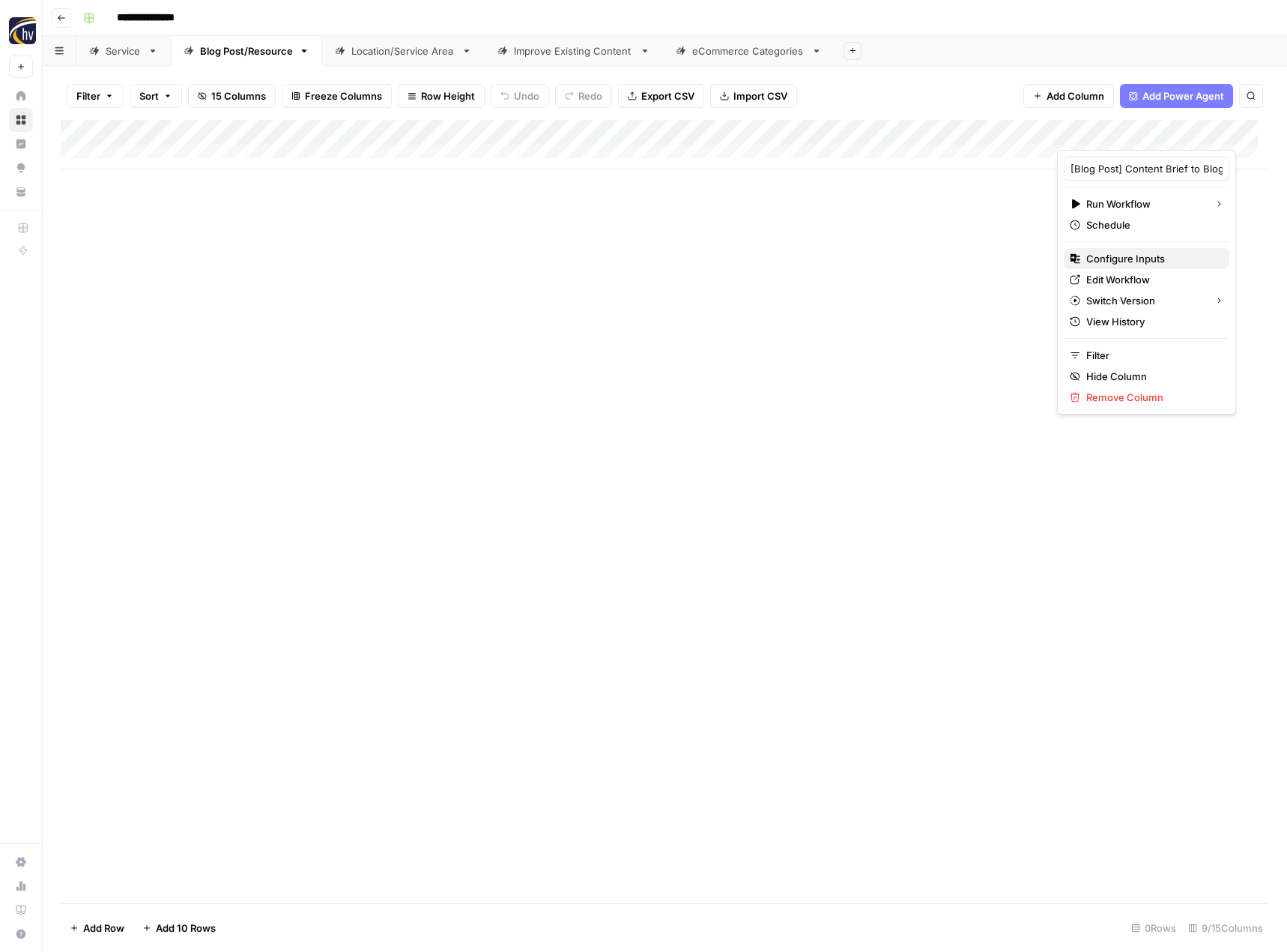
click at [1112, 262] on span "Configure Inputs" at bounding box center [1152, 259] width 131 height 15
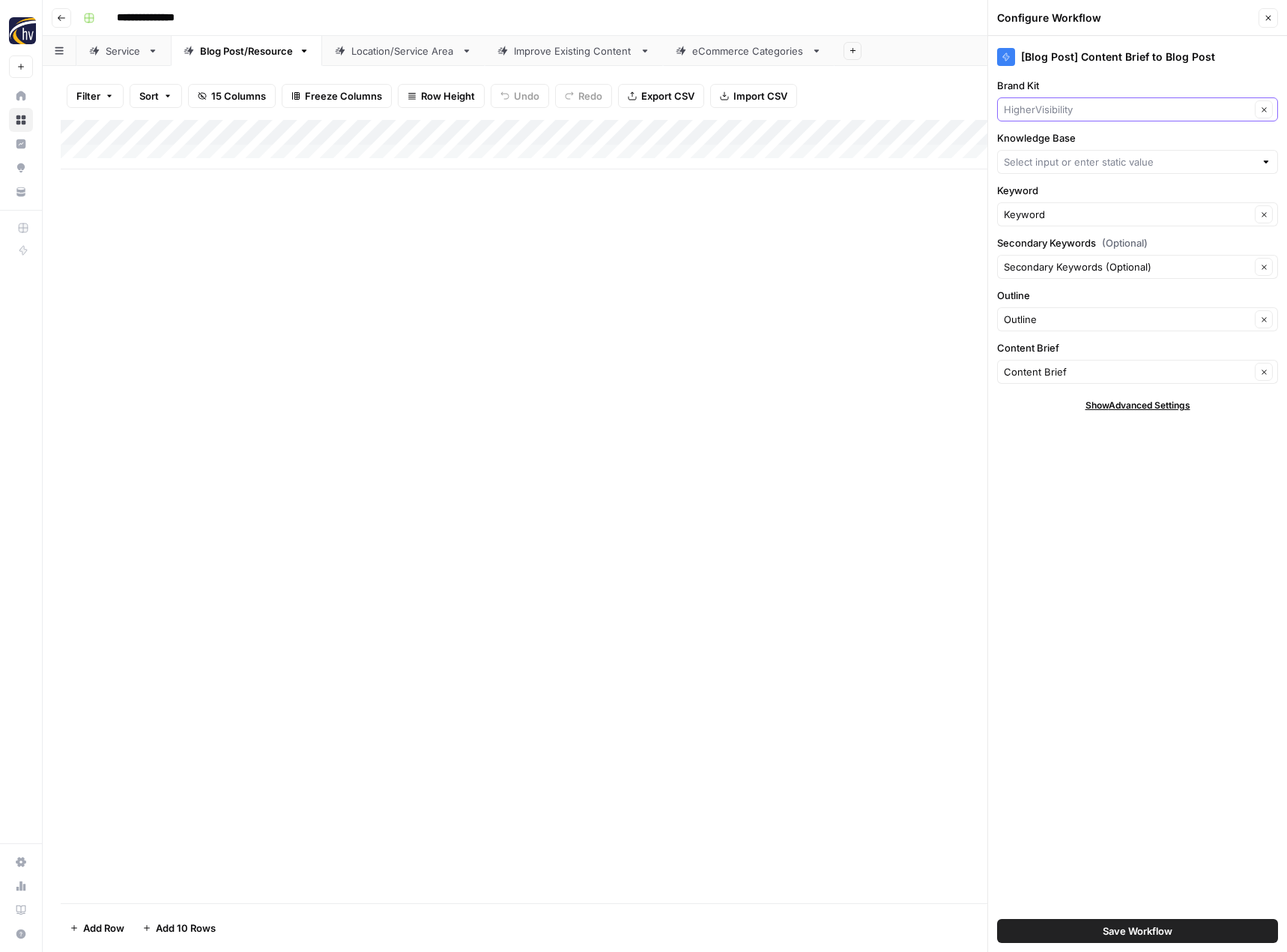
click at [1085, 112] on input "Brand Kit" at bounding box center [1127, 109] width 246 height 15
click at [1069, 148] on span "Fellow Products" at bounding box center [1134, 145] width 250 height 15
type input "Fellow Products"
click at [1063, 161] on input "Knowledge Base" at bounding box center [1129, 162] width 251 height 15
click at [1062, 191] on span "Fellow Products Sitemap" at bounding box center [1134, 197] width 250 height 15
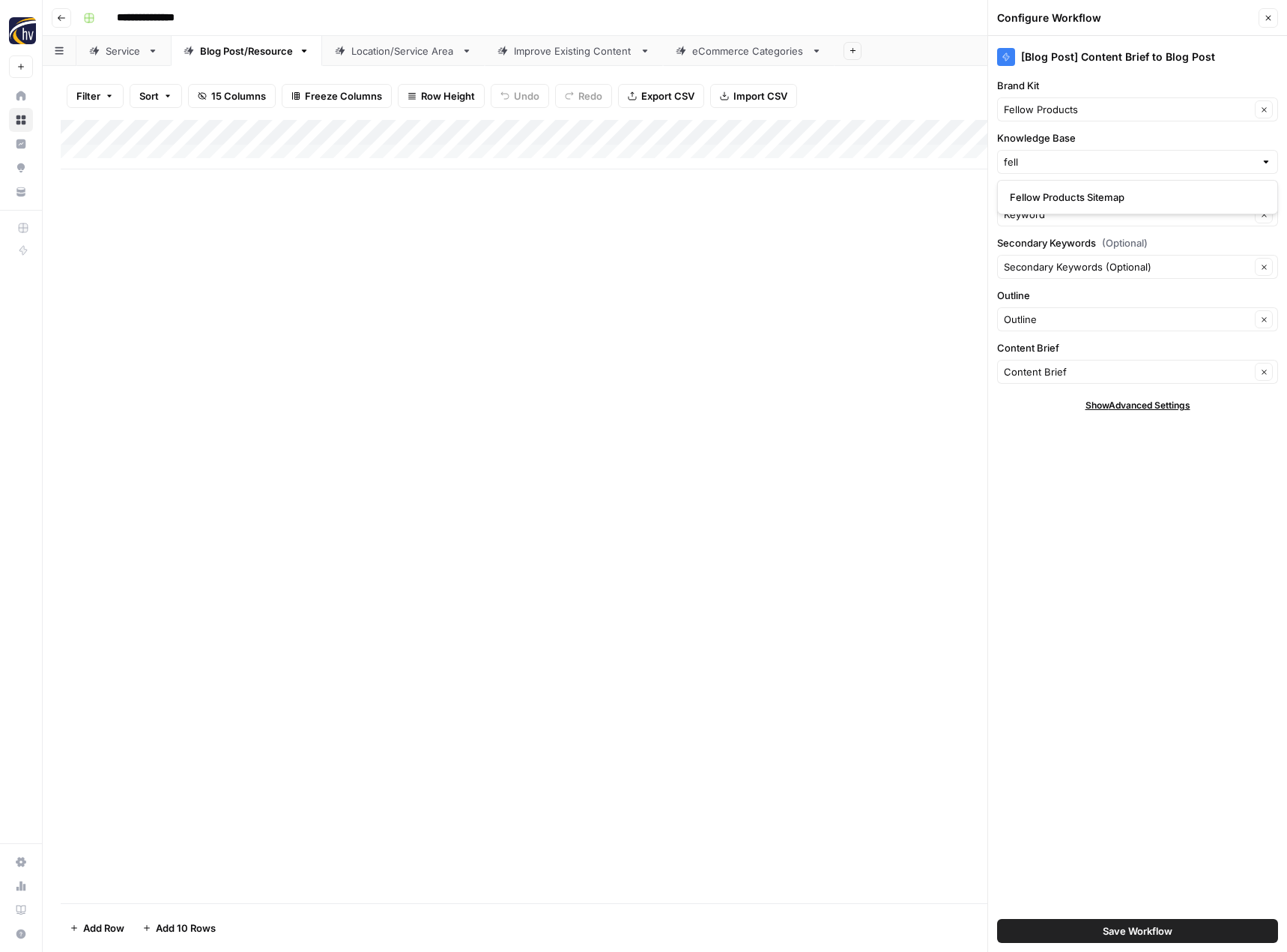
type input "Fellow Products Sitemap"
click at [1083, 935] on button "Save Workflow" at bounding box center [1137, 930] width 281 height 24
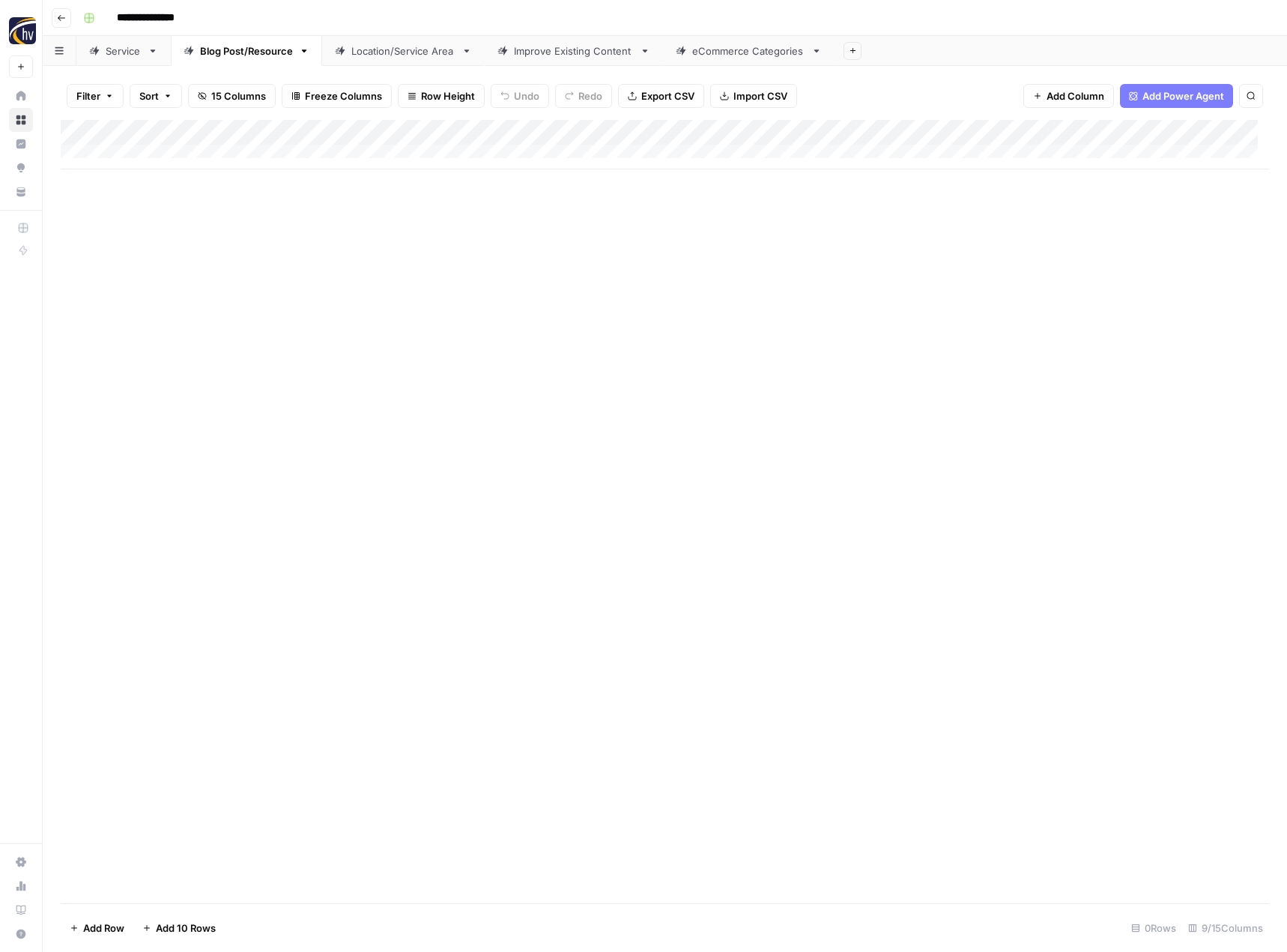
click at [377, 53] on div "Location/Service Area" at bounding box center [403, 51] width 104 height 15
click at [619, 134] on div "Add Column" at bounding box center [665, 145] width 1208 height 50
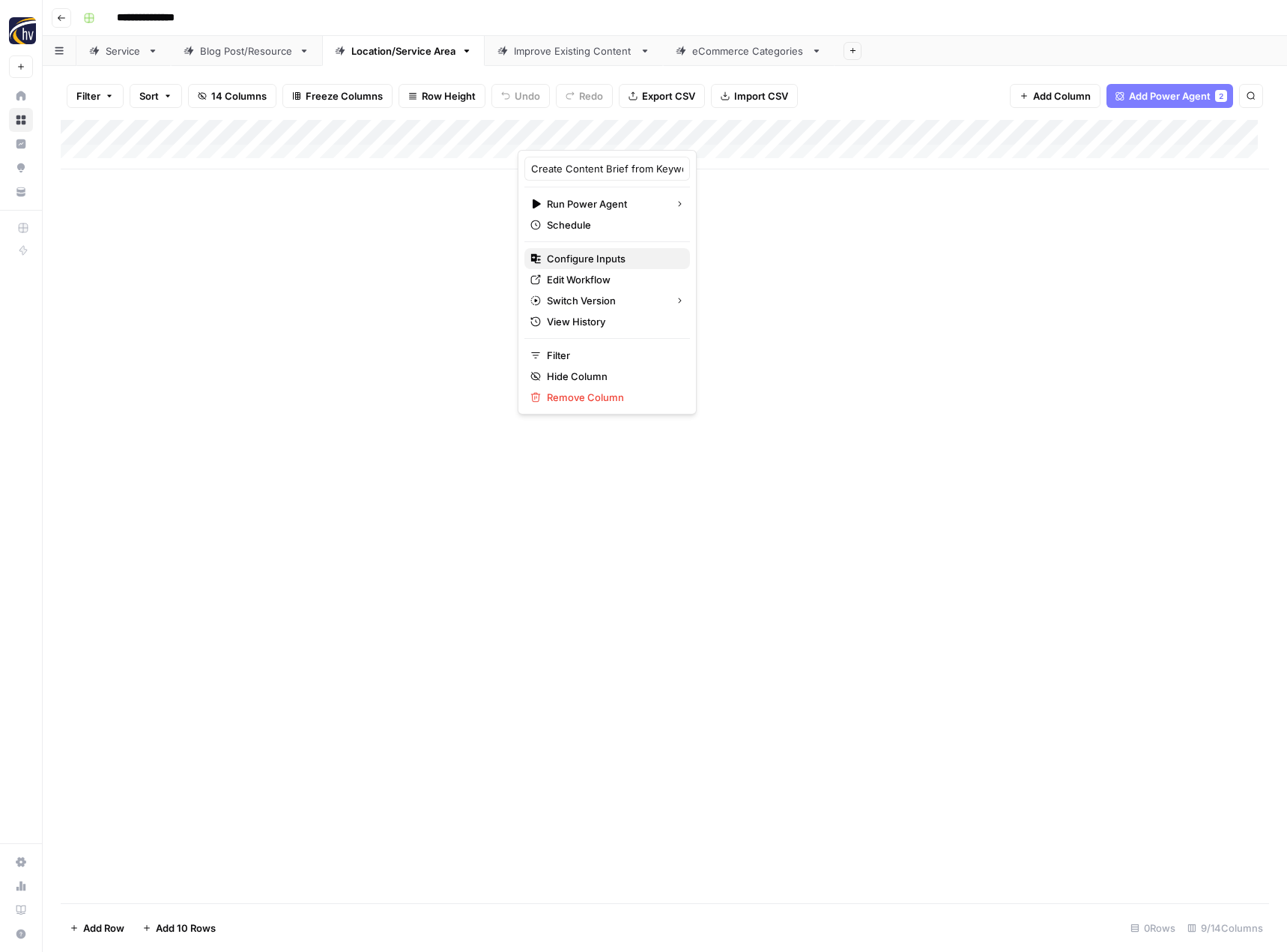
click at [578, 261] on span "Configure Inputs" at bounding box center [612, 259] width 131 height 15
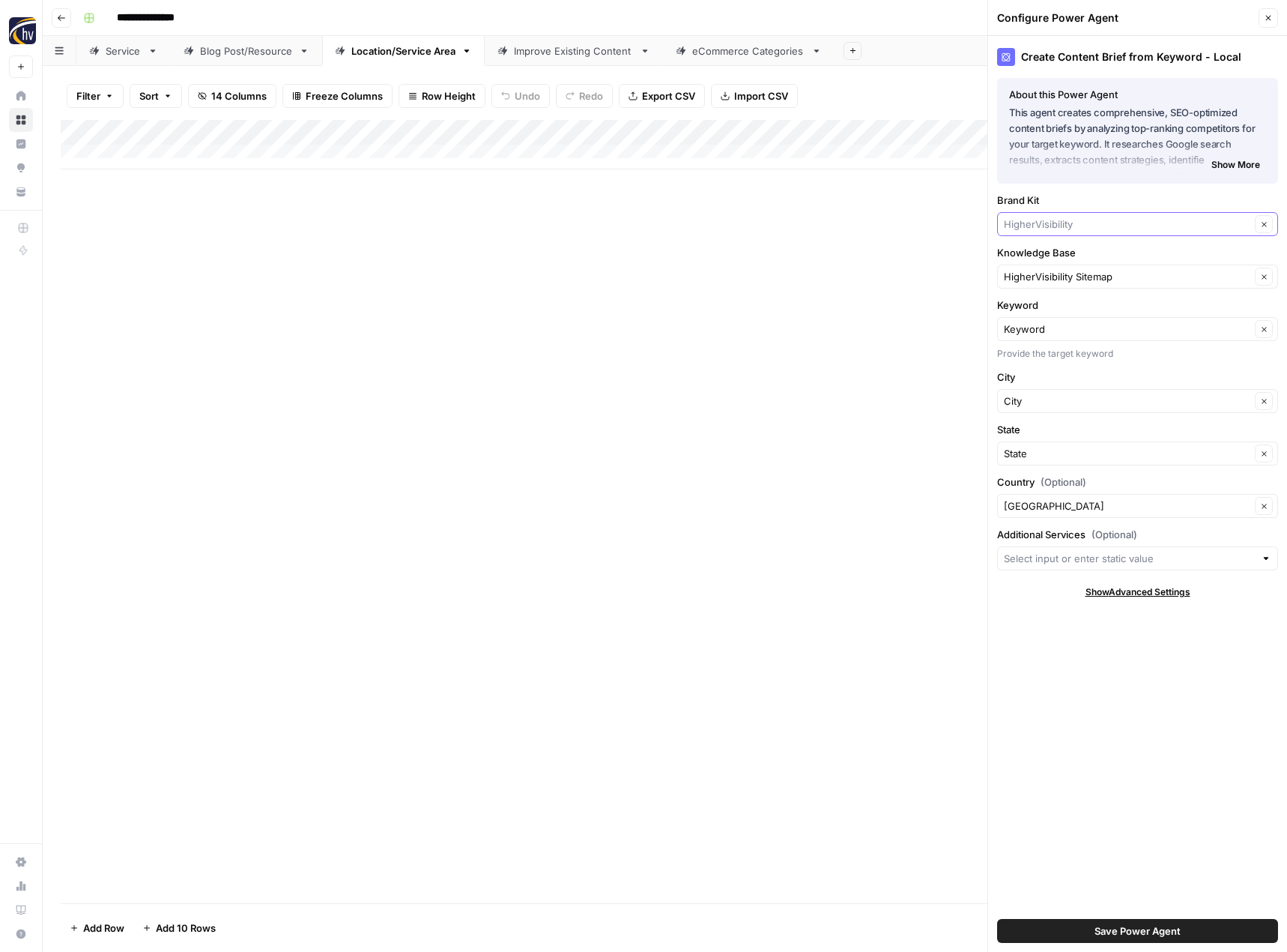
click at [1046, 227] on input "Brand Kit" at bounding box center [1127, 224] width 246 height 15
click at [1036, 263] on span "Fellow Products" at bounding box center [1134, 260] width 250 height 15
type input "Fellow Products"
click at [1036, 276] on input "Knowledge Base" at bounding box center [1127, 276] width 246 height 15
click at [1035, 302] on button "Fellow Products Sitemap" at bounding box center [1137, 311] width 267 height 21
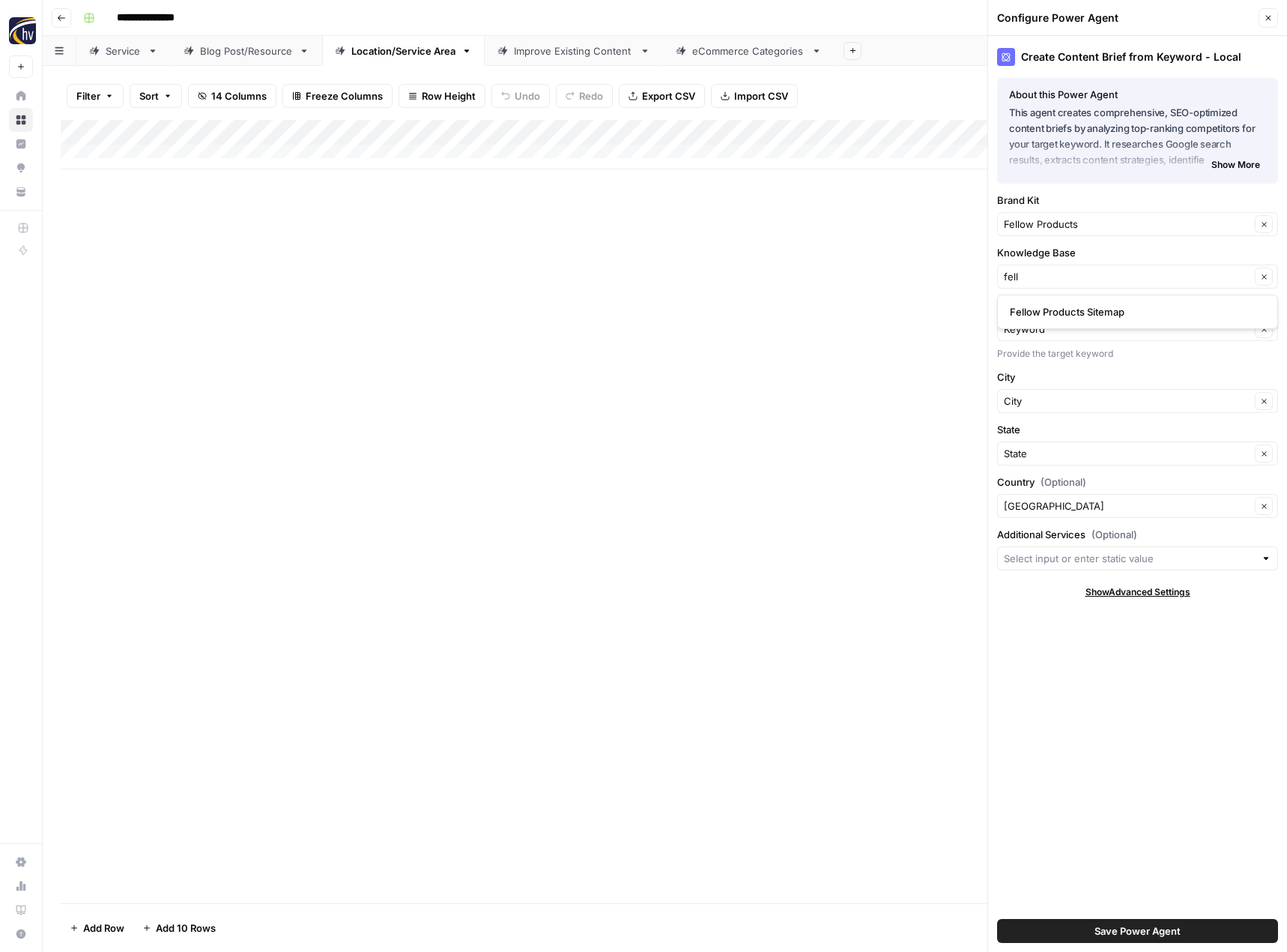
type input "Fellow Products Sitemap"
click at [1153, 938] on span "Save Power Agent" at bounding box center [1137, 931] width 87 height 15
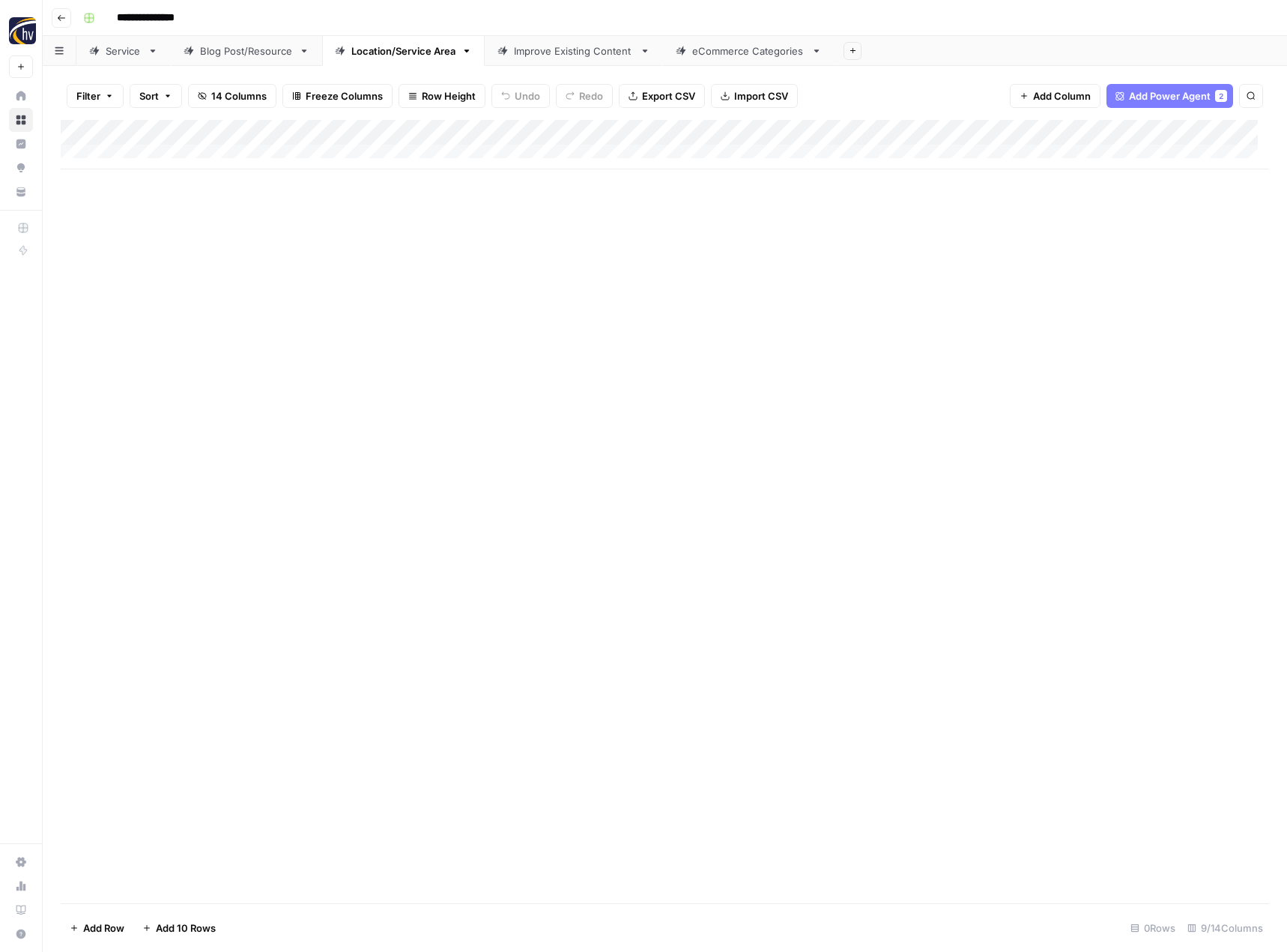
click at [1163, 134] on div "Add Column" at bounding box center [665, 145] width 1208 height 50
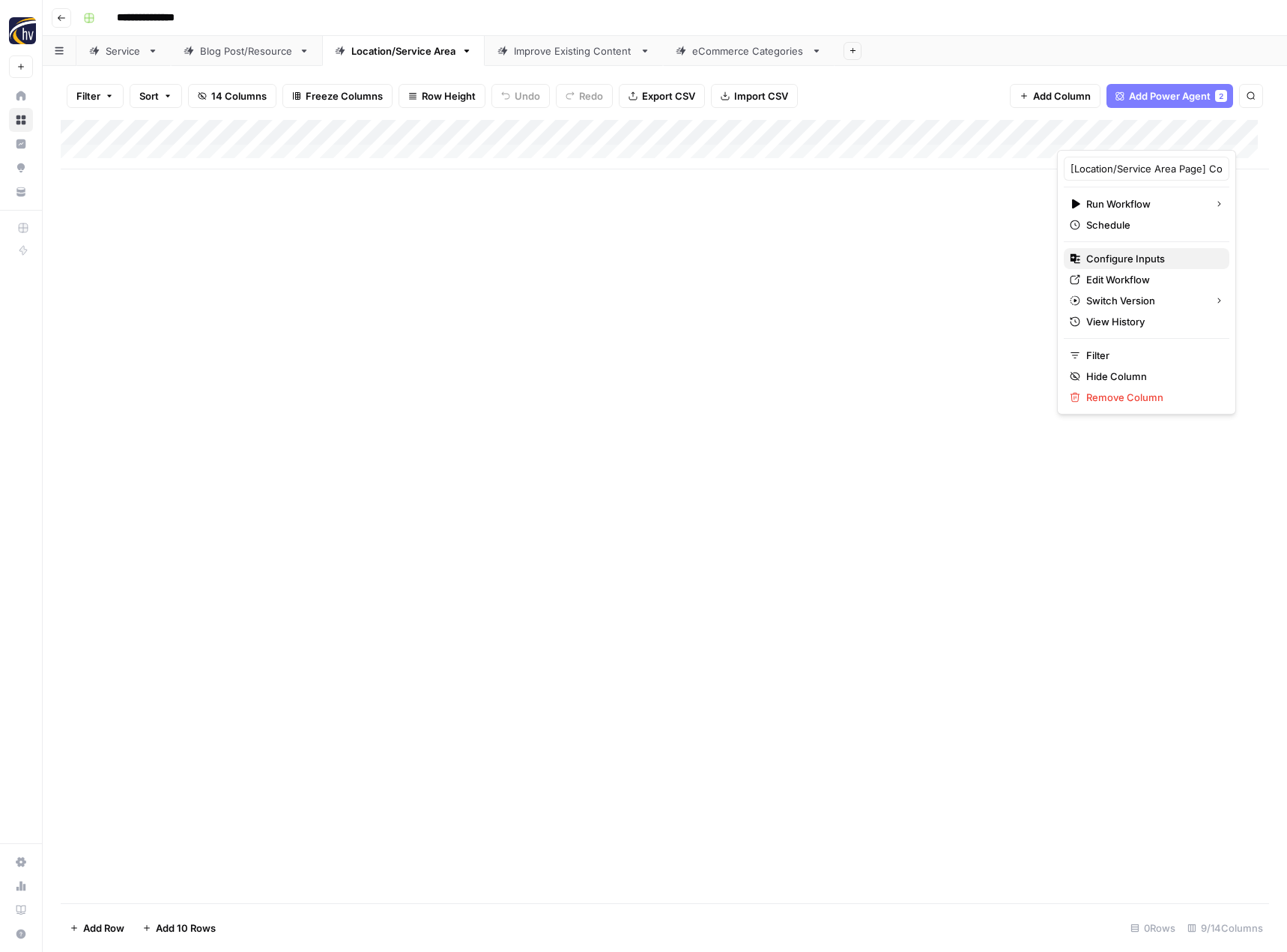
click at [1094, 259] on span "Configure Inputs" at bounding box center [1152, 259] width 131 height 15
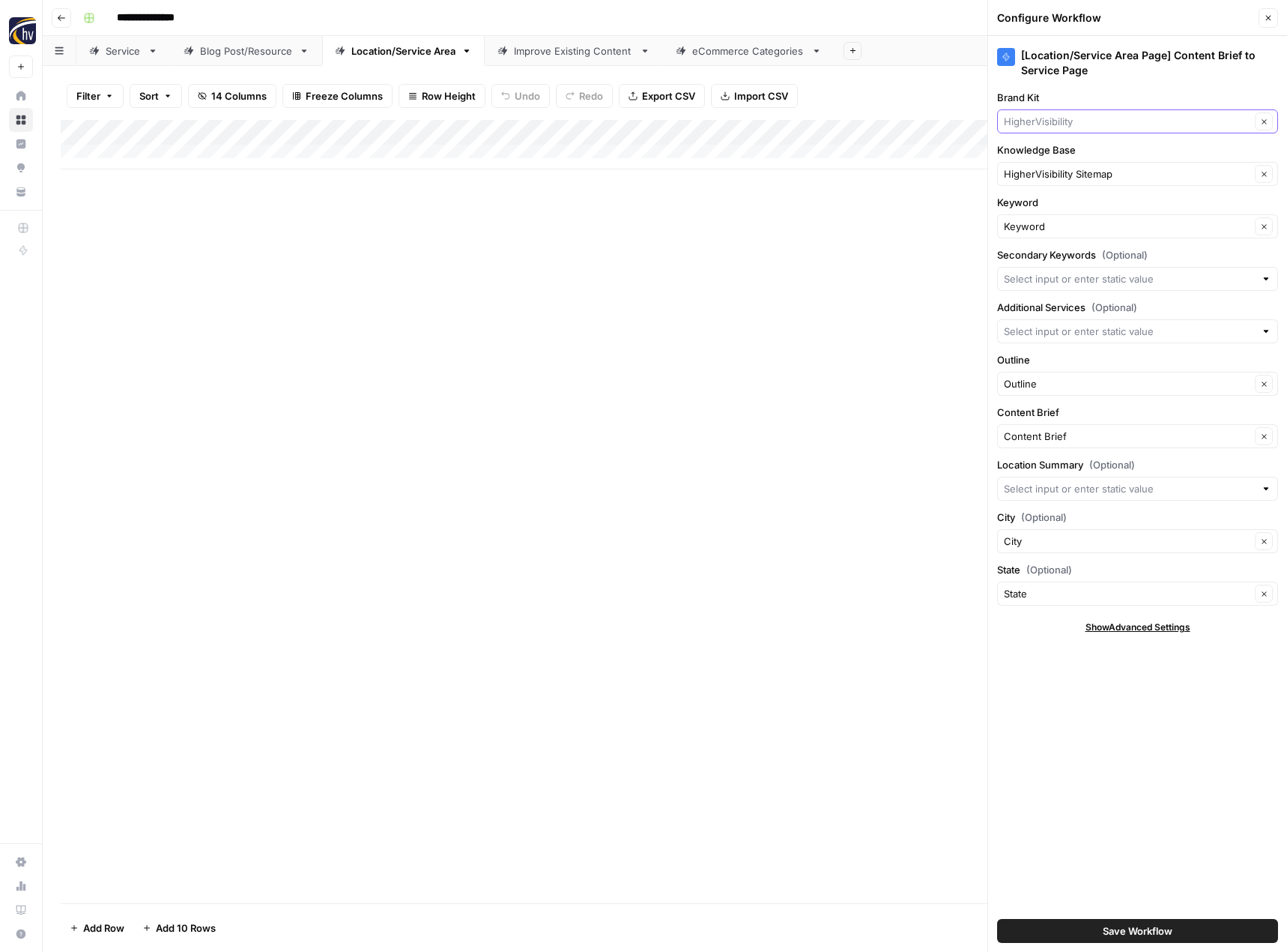
click at [1080, 124] on input "Brand Kit" at bounding box center [1127, 122] width 246 height 15
click at [1083, 160] on span "Fellow Products" at bounding box center [1134, 156] width 250 height 15
type input "Fellow Products"
click at [1075, 174] on input "Knowledge Base" at bounding box center [1127, 174] width 246 height 15
click at [1087, 214] on span "Fellow Products Sitemap" at bounding box center [1134, 209] width 250 height 15
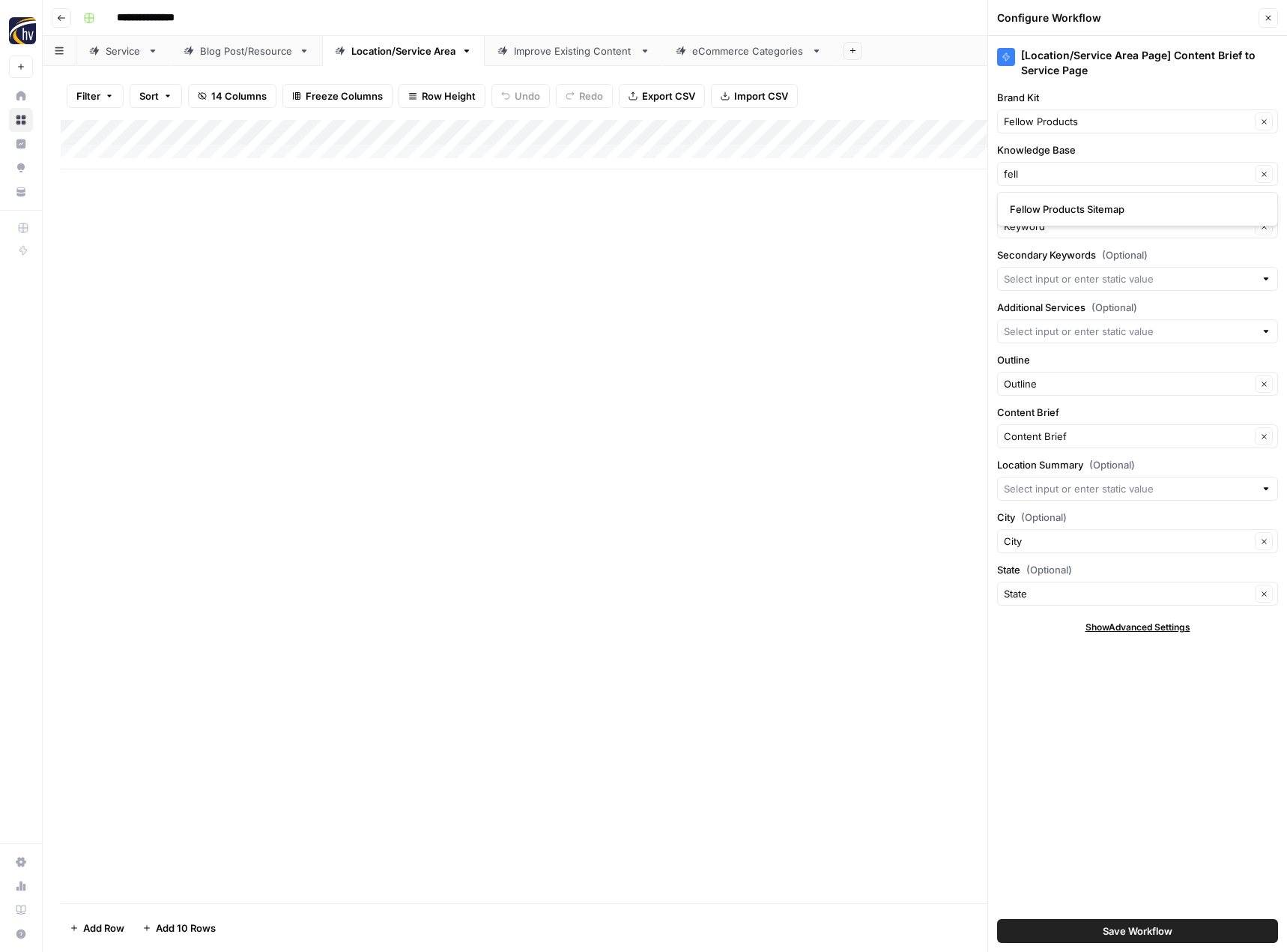
type input "Fellow Products Sitemap"
click at [1136, 928] on span "Save Workflow" at bounding box center [1137, 931] width 70 height 15
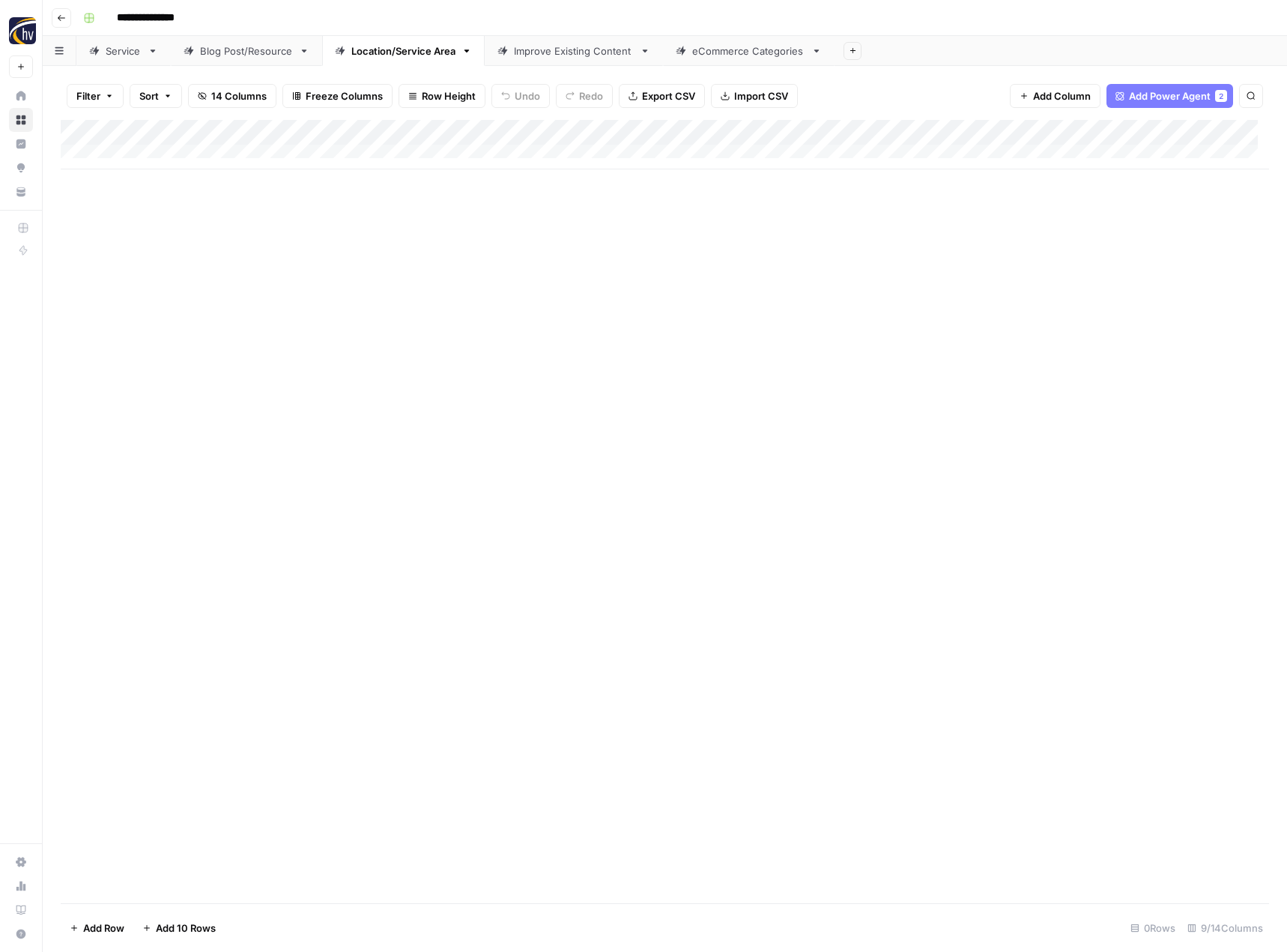
click at [546, 55] on div "Improve Existing Content" at bounding box center [574, 51] width 120 height 15
click at [744, 132] on div "Add Column" at bounding box center [665, 145] width 1208 height 50
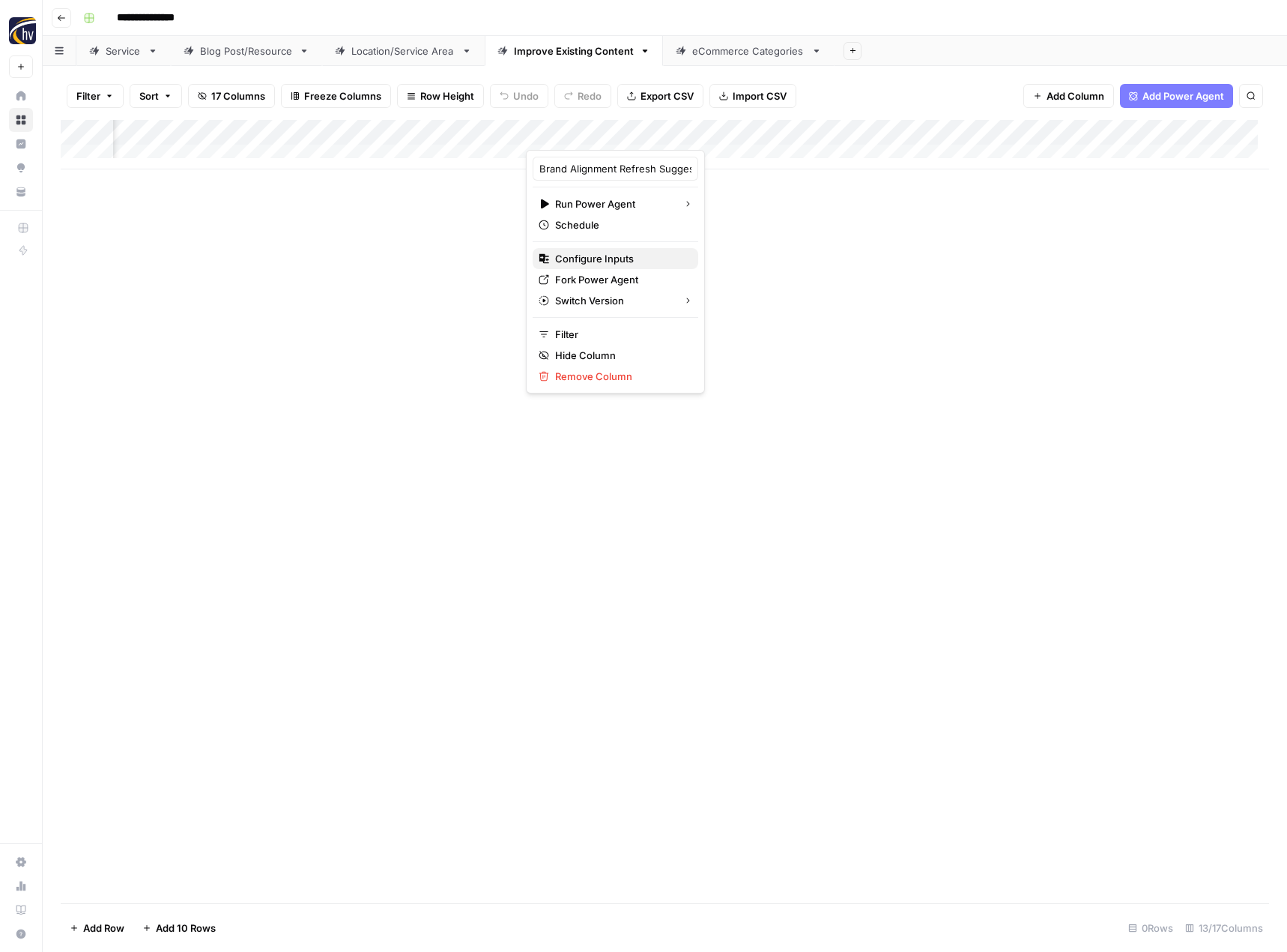
click at [633, 254] on span "Configure Inputs" at bounding box center [621, 259] width 131 height 15
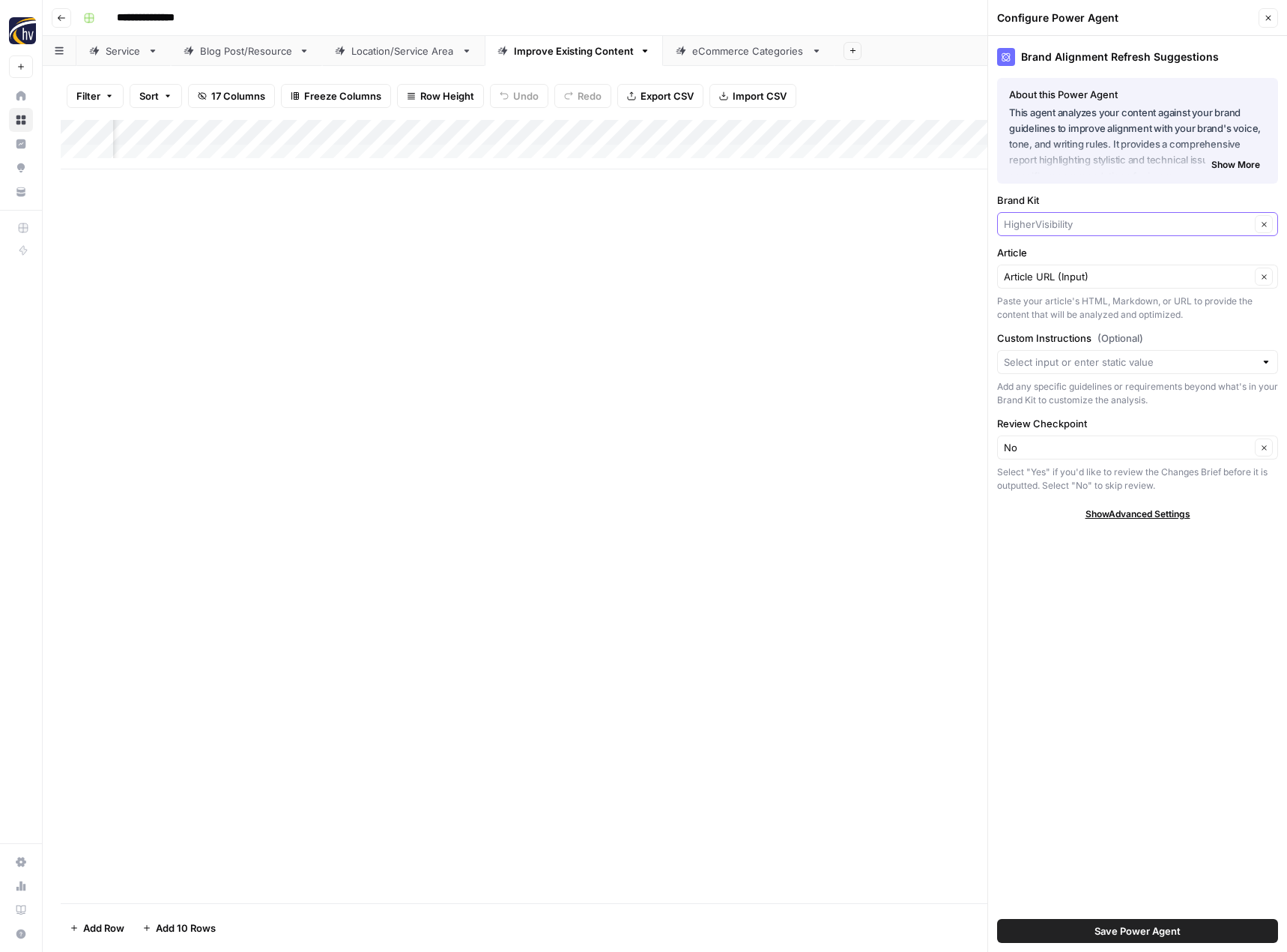
click at [1020, 224] on input "Brand Kit" at bounding box center [1127, 224] width 246 height 15
click at [1016, 255] on span "Fellow Products" at bounding box center [1134, 260] width 250 height 15
type input "Fellow Products"
click at [1143, 931] on span "Save Power Agent" at bounding box center [1137, 931] width 87 height 15
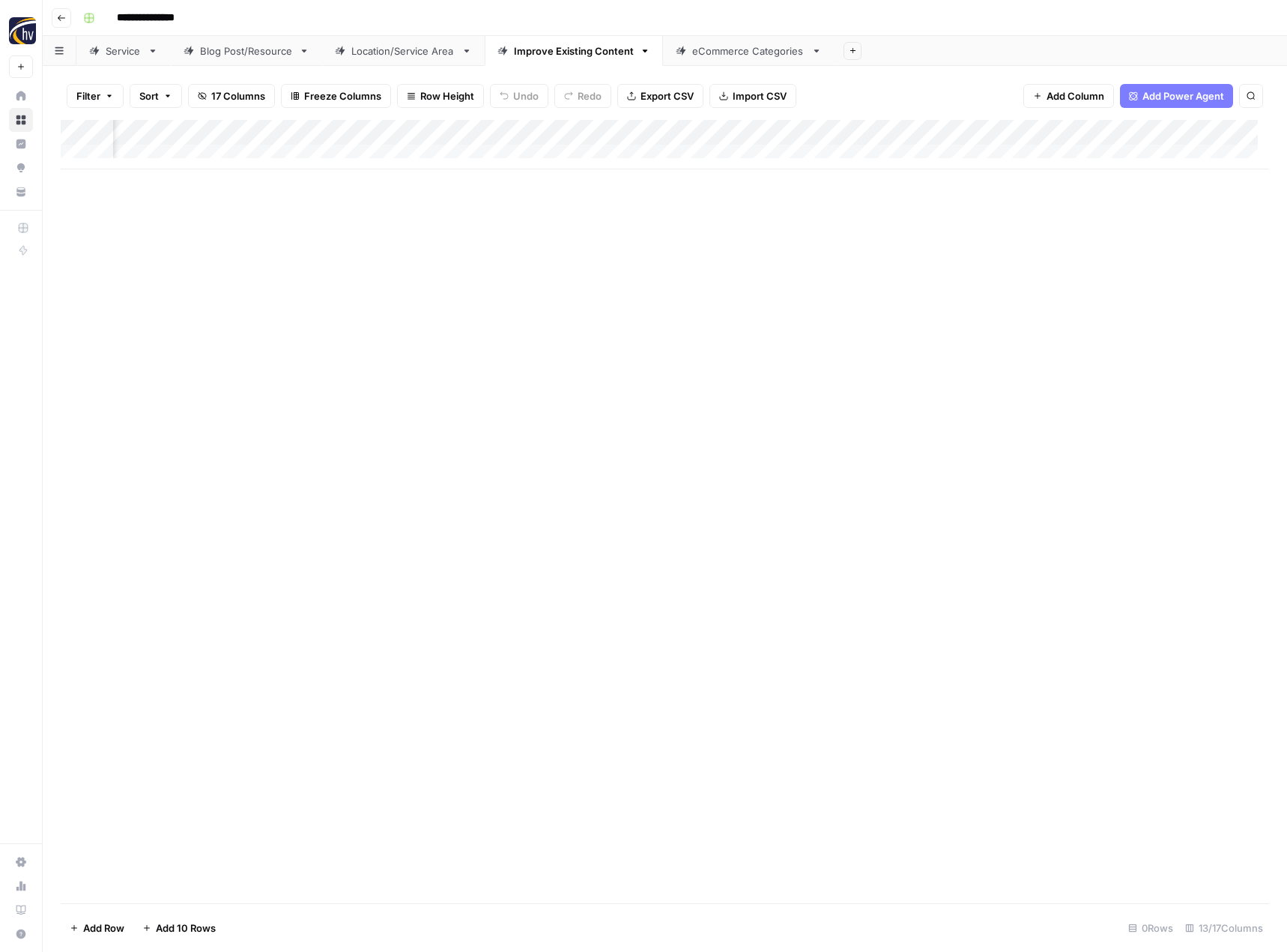
click at [1127, 134] on div "Add Column" at bounding box center [665, 145] width 1208 height 50
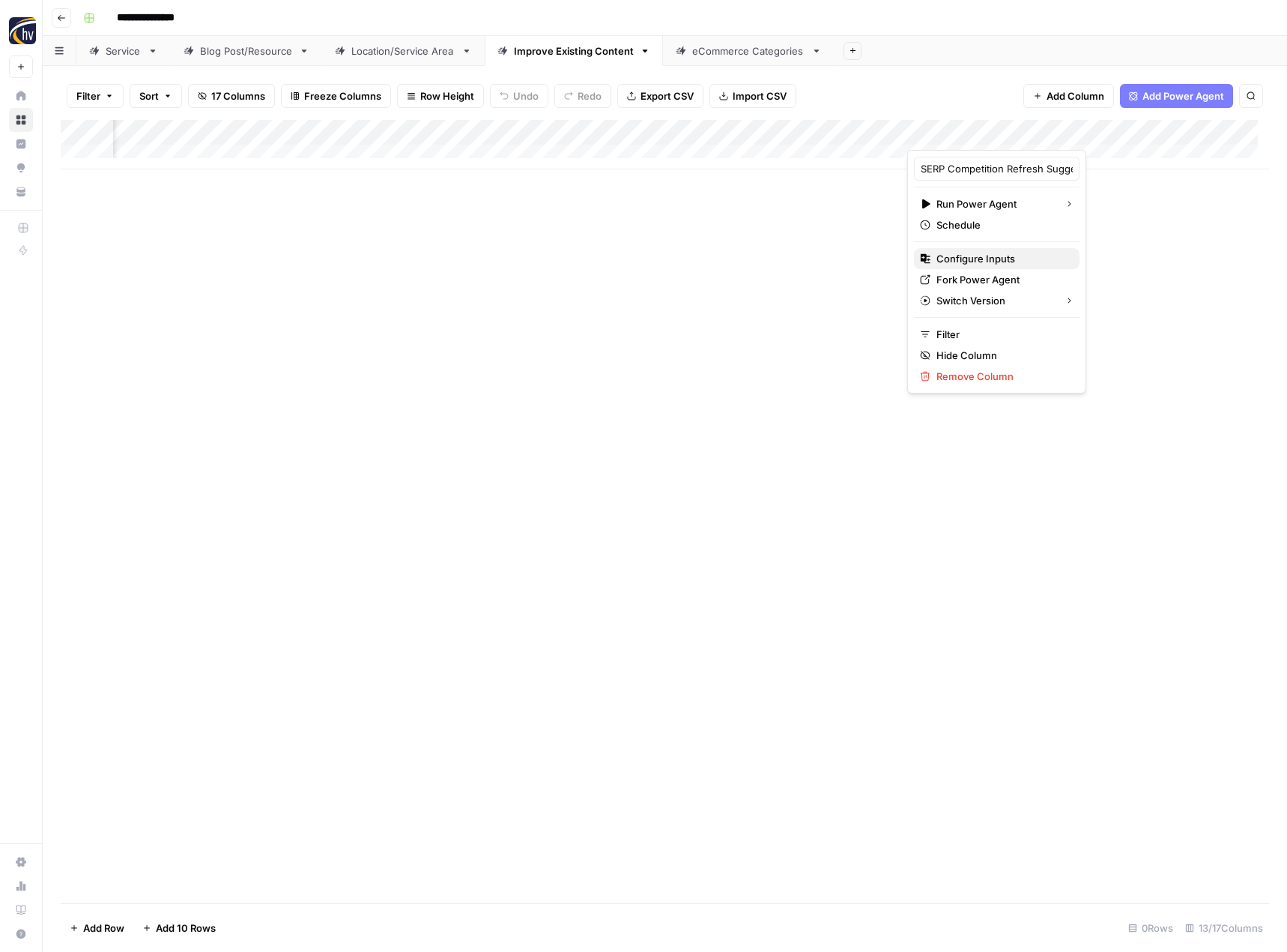
click at [1002, 254] on span "Configure Inputs" at bounding box center [1002, 259] width 131 height 15
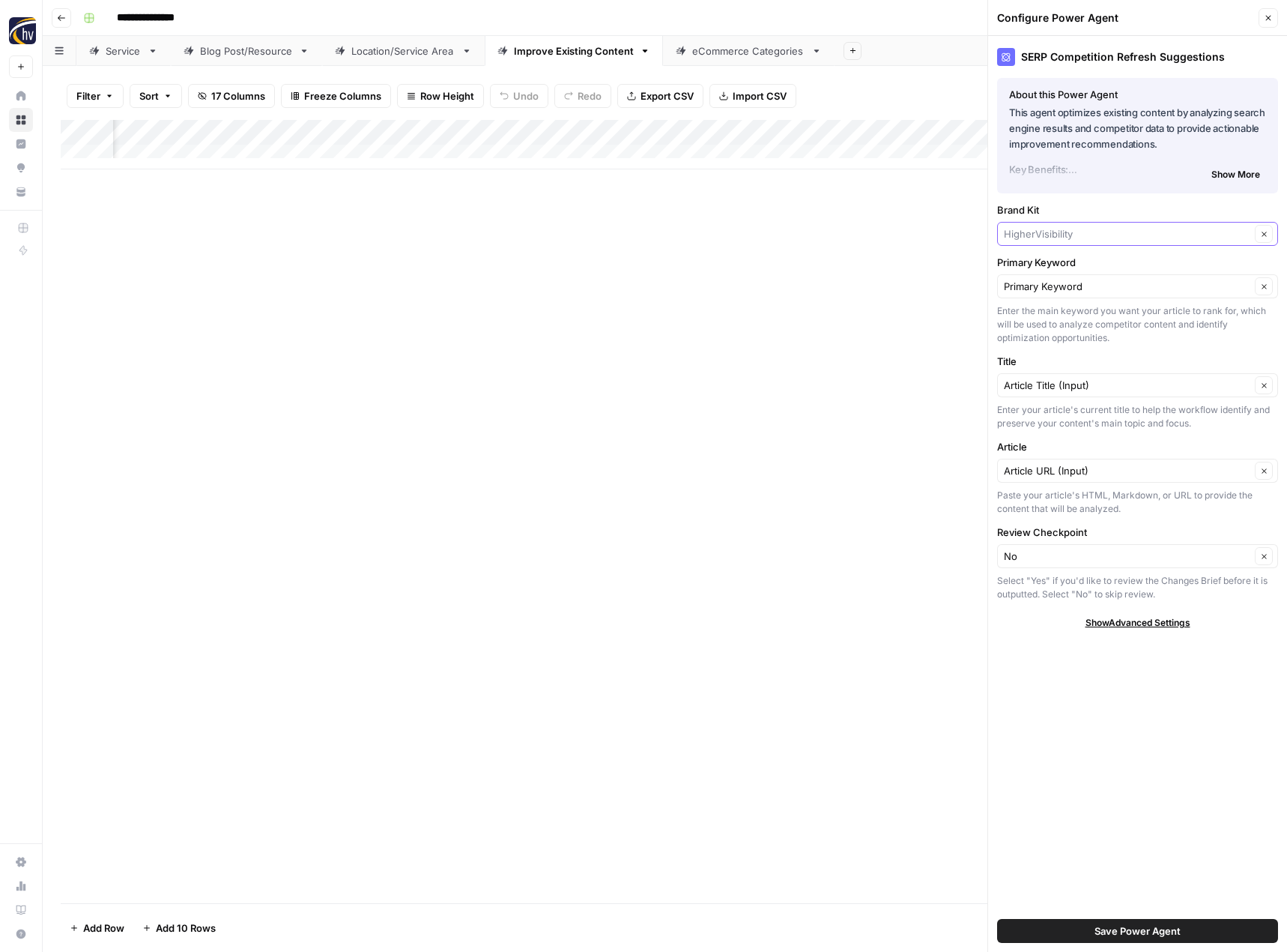
click at [1018, 239] on input "Brand Kit" at bounding box center [1127, 234] width 246 height 15
click at [1028, 266] on span "Fellow Products" at bounding box center [1134, 269] width 250 height 15
type input "Fellow Products"
click at [1094, 927] on button "Save Power Agent" at bounding box center [1137, 930] width 281 height 24
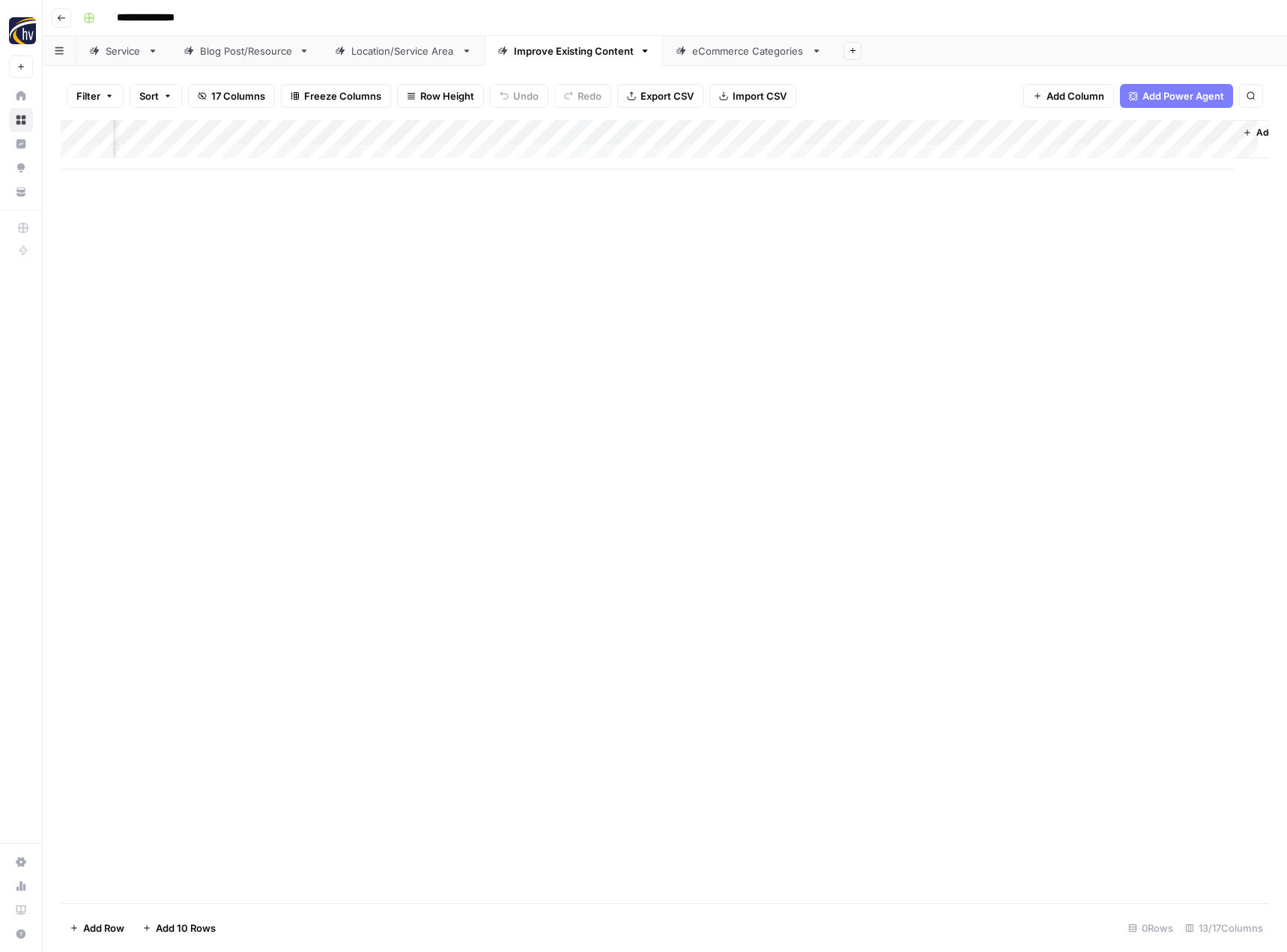
scroll to position [0, 1332]
click at [930, 128] on div "Add Column" at bounding box center [665, 145] width 1208 height 50
click at [833, 262] on span "Configure Inputs" at bounding box center [823, 259] width 131 height 15
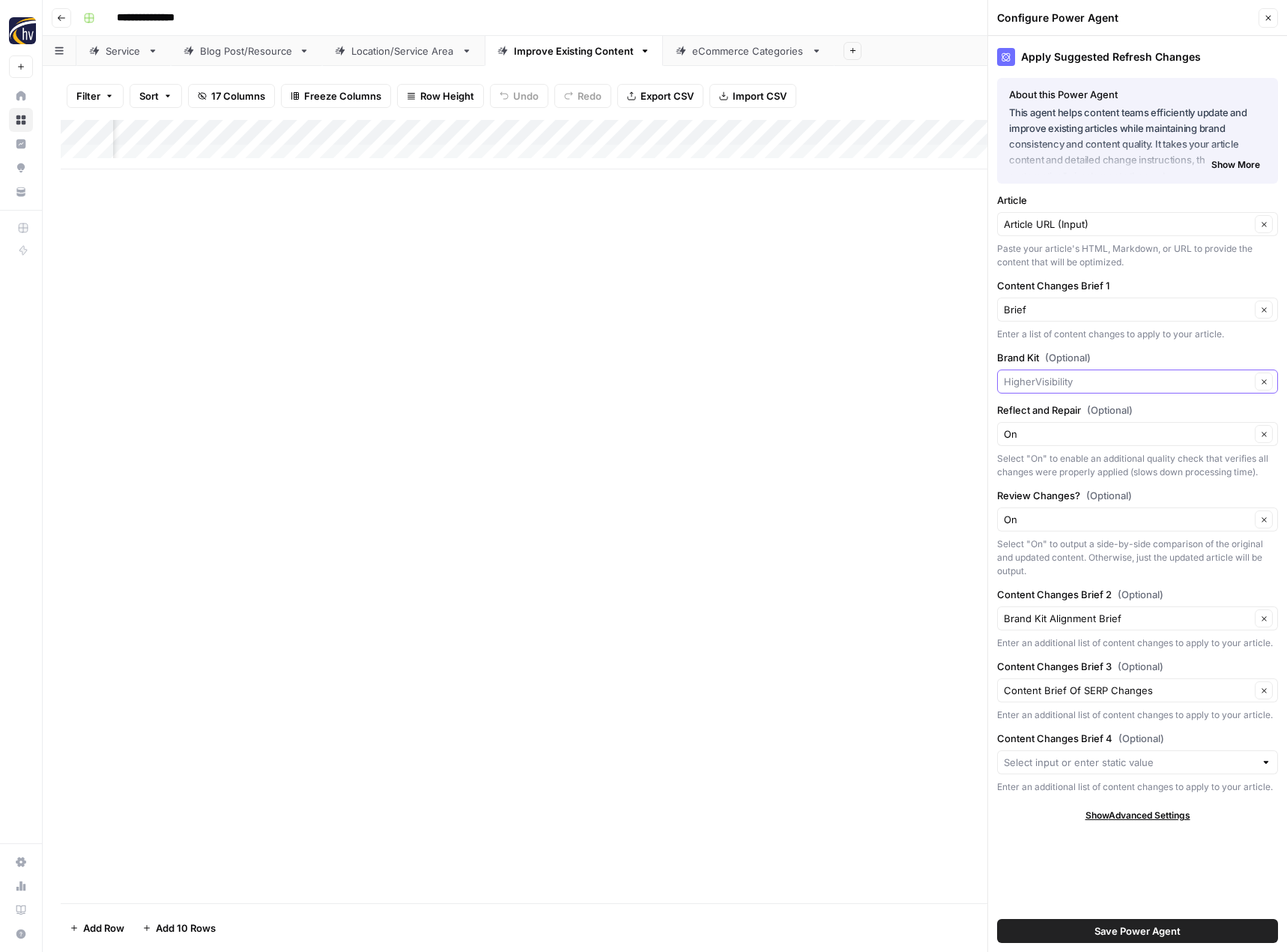
click at [1037, 380] on input "Brand Kit (Optional)" at bounding box center [1127, 381] width 246 height 15
click at [1037, 408] on button "Fellow Products" at bounding box center [1137, 416] width 267 height 21
type input "Fellow Products"
click at [1126, 931] on span "Save Power Agent" at bounding box center [1137, 931] width 87 height 15
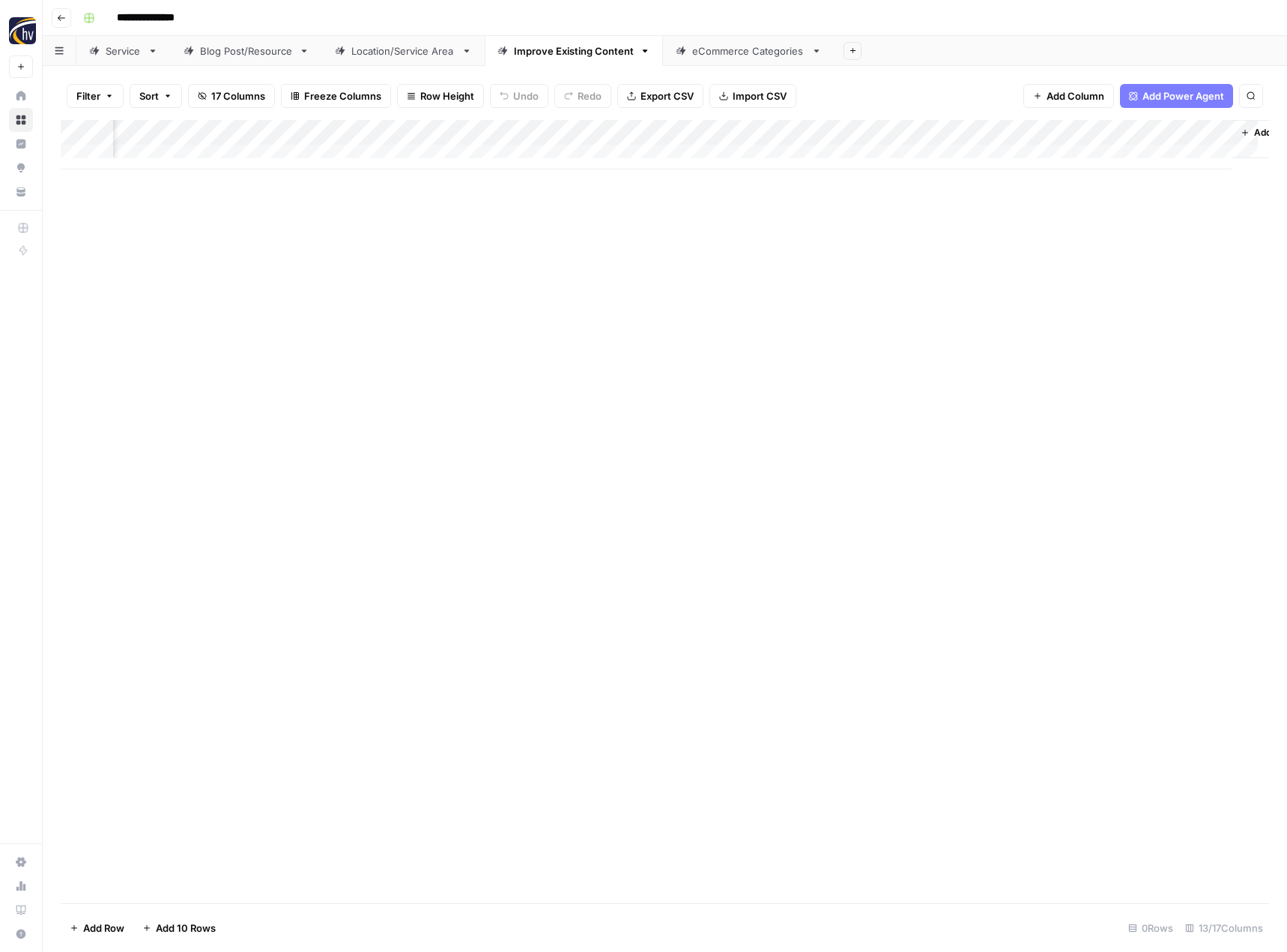
click at [779, 464] on div "Add Column" at bounding box center [665, 512] width 1208 height 783
click at [712, 54] on div "eCommerce Categories" at bounding box center [749, 51] width 113 height 15
click at [734, 129] on div "Add Column" at bounding box center [665, 145] width 1208 height 50
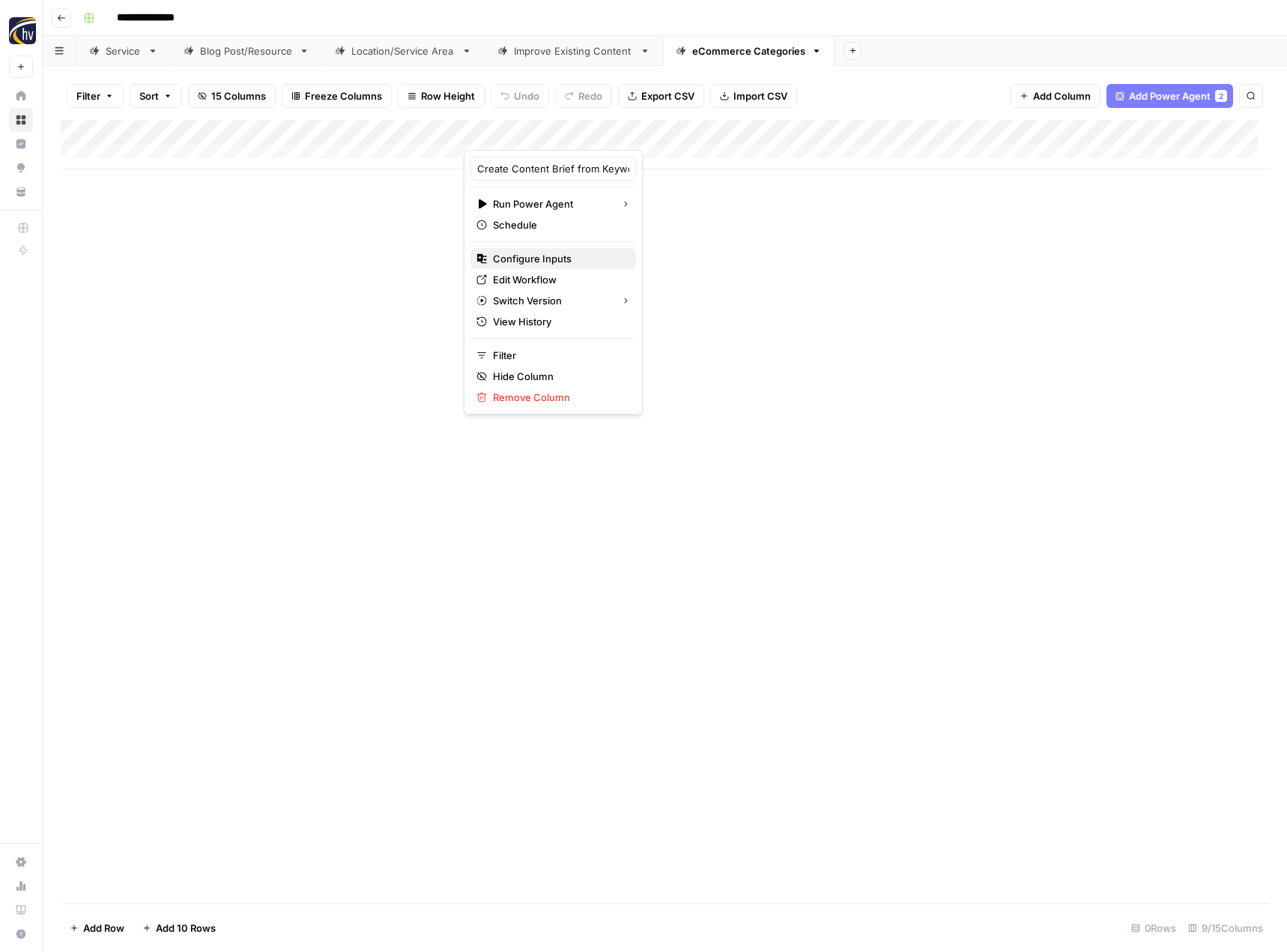
click at [579, 253] on span "Configure Inputs" at bounding box center [559, 259] width 131 height 15
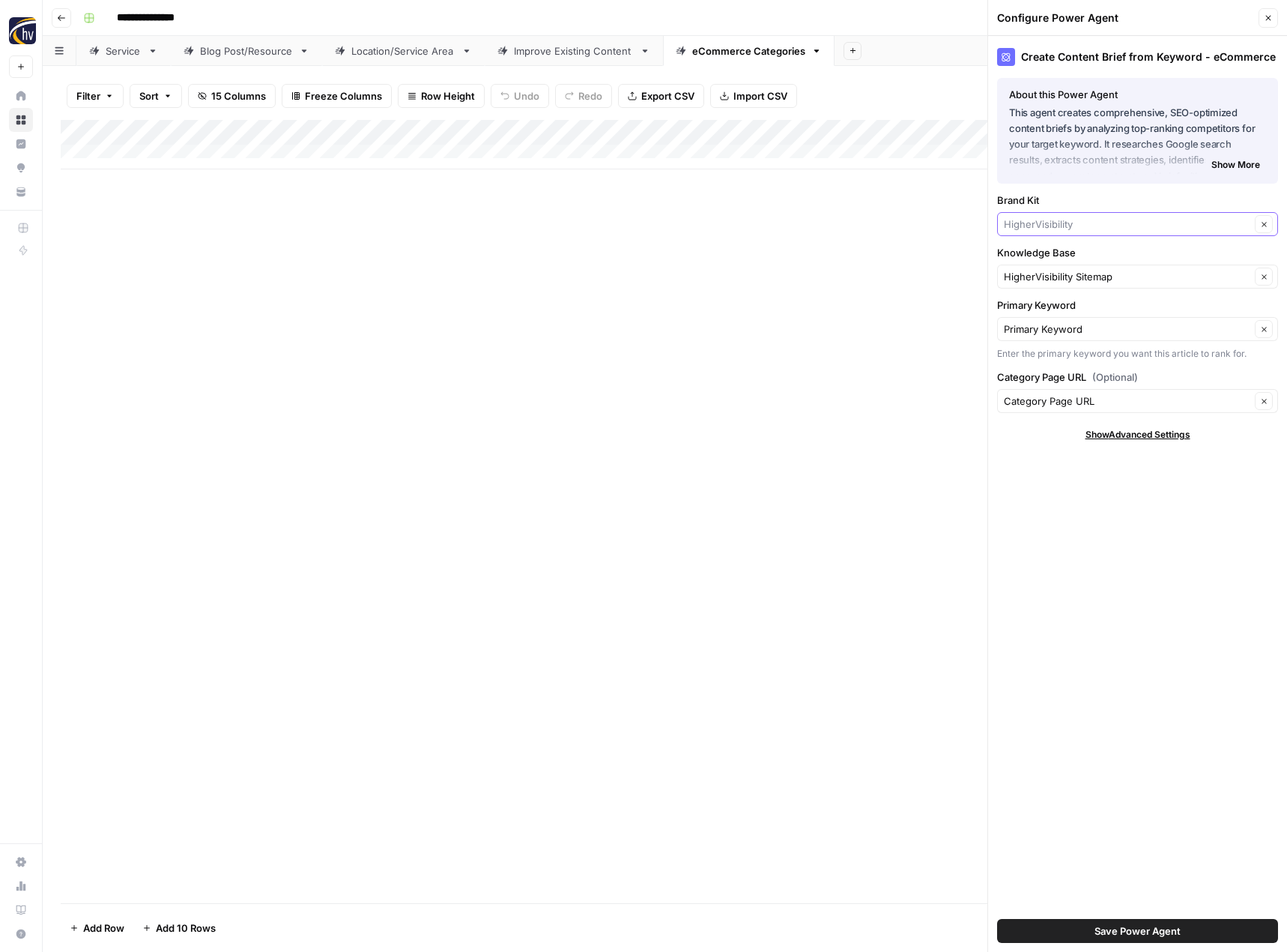
click at [1024, 220] on input "Brand Kit" at bounding box center [1127, 224] width 246 height 15
click at [1036, 258] on span "Fellow Products" at bounding box center [1134, 260] width 250 height 15
type input "Fellow Products"
click at [1035, 273] on input "Knowledge Base" at bounding box center [1127, 276] width 246 height 15
click at [1044, 314] on span "Fellow Products Sitemap" at bounding box center [1134, 312] width 250 height 15
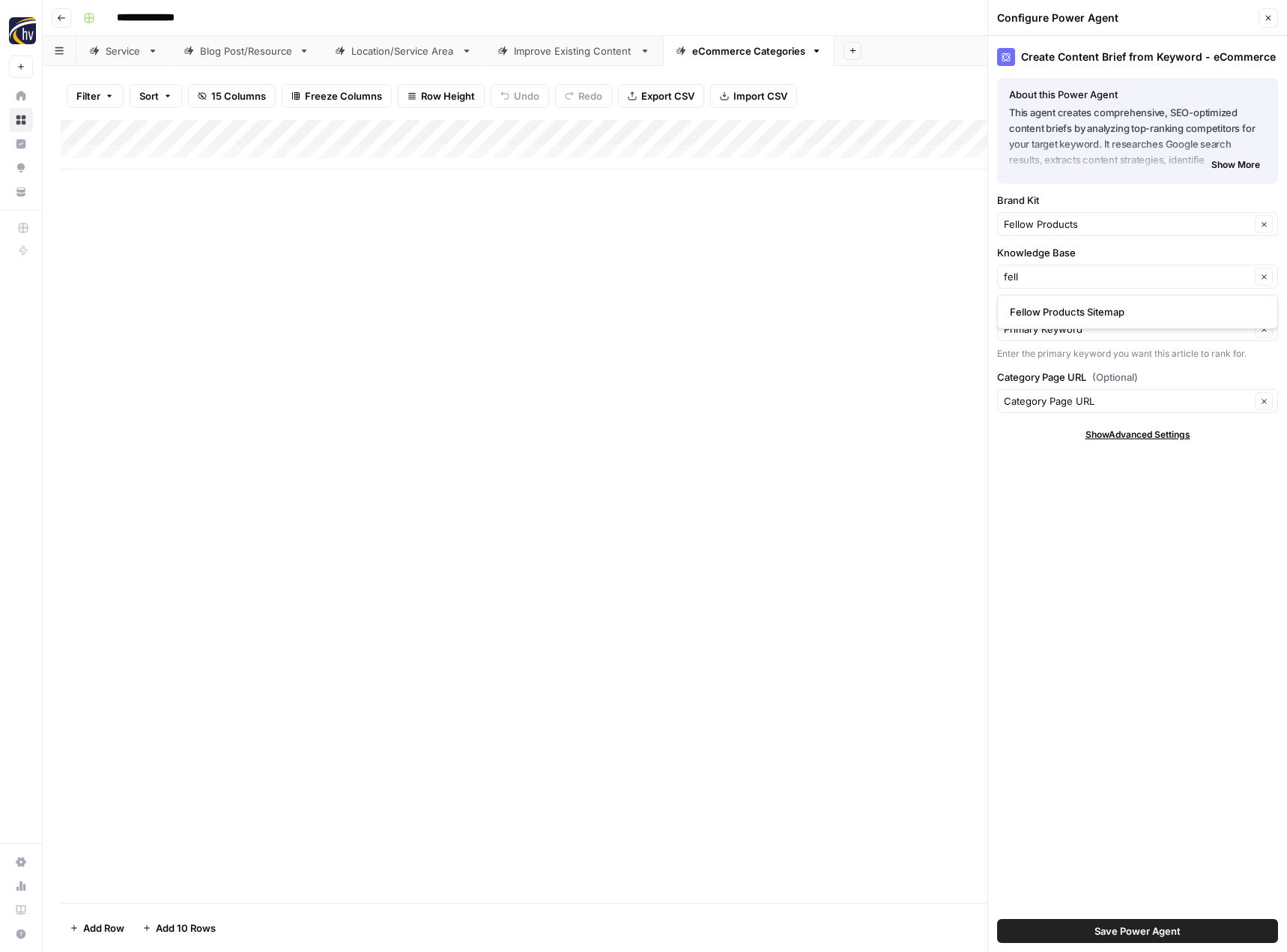
type input "Fellow Products Sitemap"
click at [1136, 931] on span "Save Power Agent" at bounding box center [1137, 931] width 87 height 15
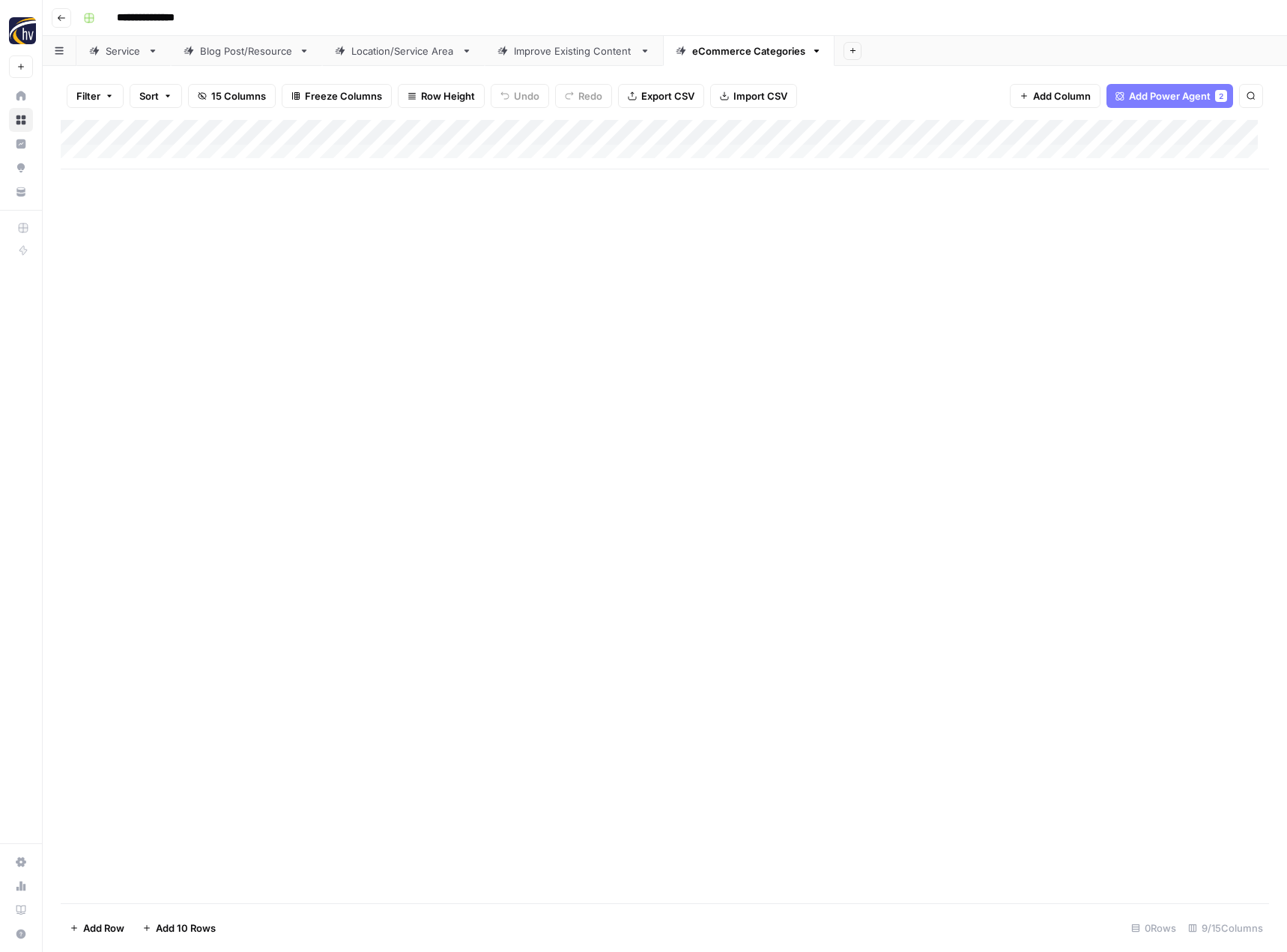
drag, startPoint x: 807, startPoint y: 170, endPoint x: 993, endPoint y: 170, distance: 186.0
click at [993, 170] on div "Add Column" at bounding box center [665, 512] width 1208 height 783
click at [1042, 132] on div "Add Column" at bounding box center [665, 145] width 1208 height 50
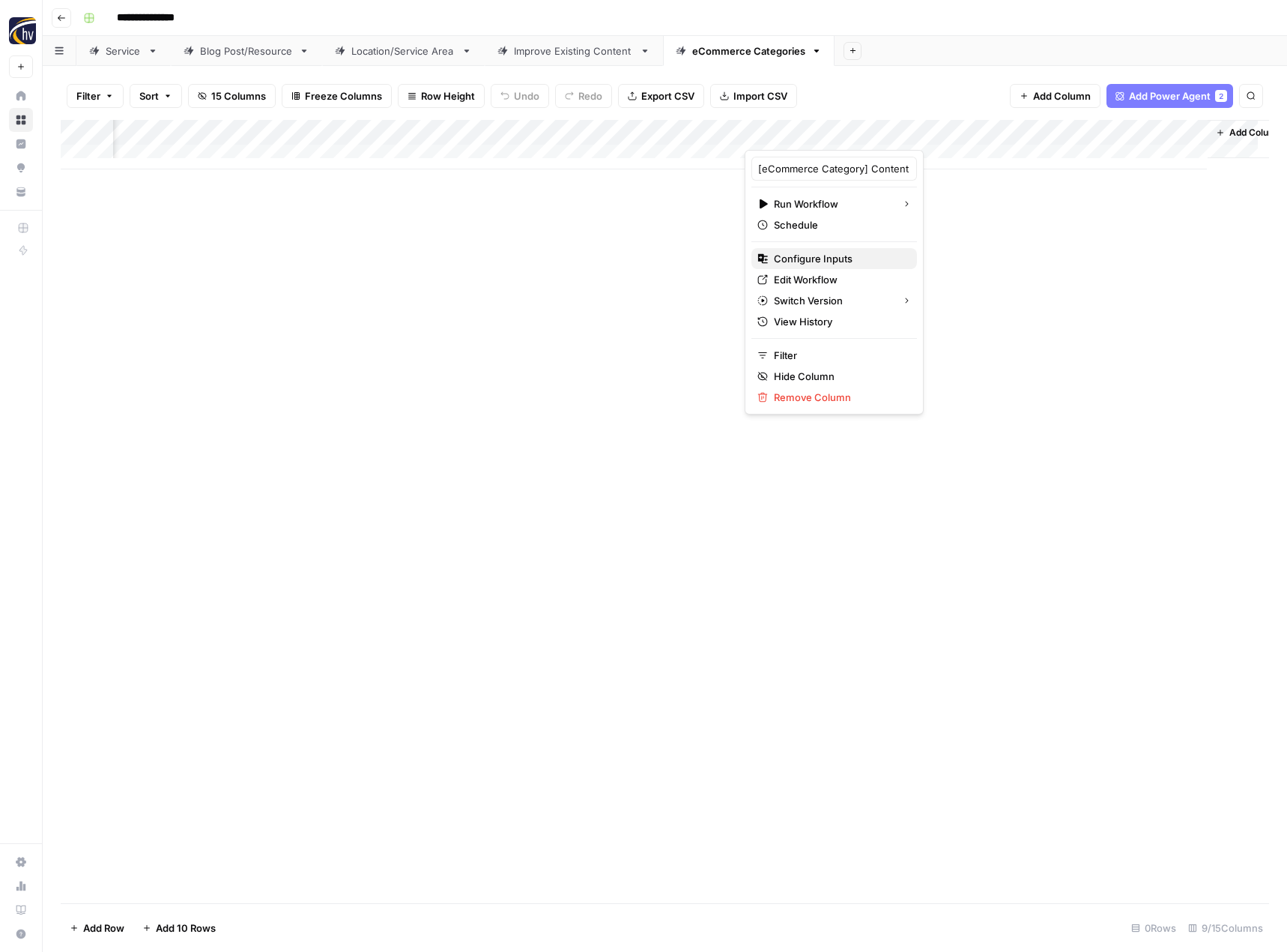
click at [844, 261] on span "Configure Inputs" at bounding box center [839, 259] width 131 height 15
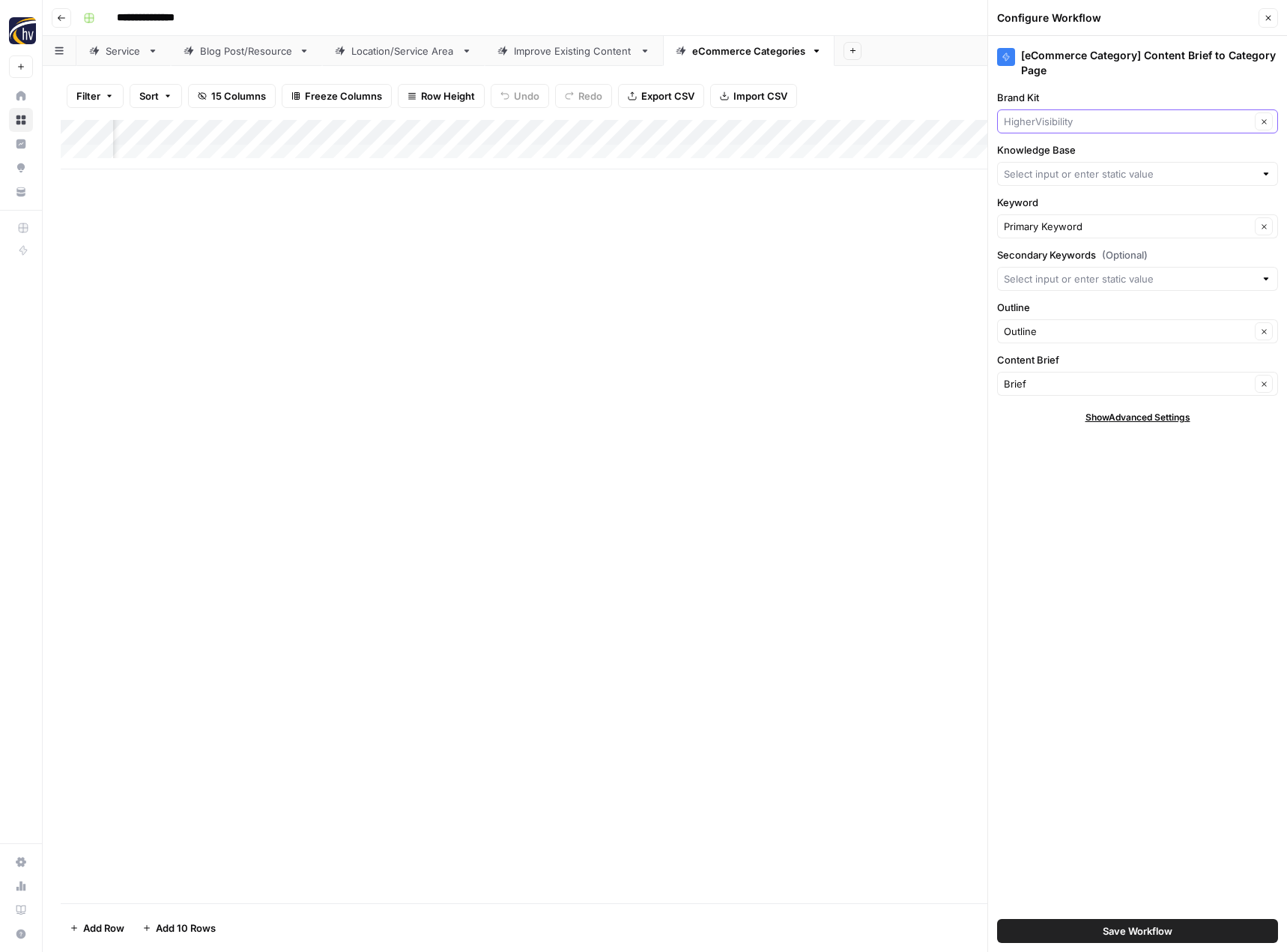
click at [1048, 116] on input "Brand Kit" at bounding box center [1127, 122] width 246 height 15
click at [1041, 158] on span "Fellow Products" at bounding box center [1134, 156] width 250 height 15
type input "Fellow Products"
click at [1032, 169] on input "Knowledge Base" at bounding box center [1129, 174] width 251 height 15
click at [1036, 208] on span "Fellow Products Sitemap" at bounding box center [1134, 209] width 250 height 15
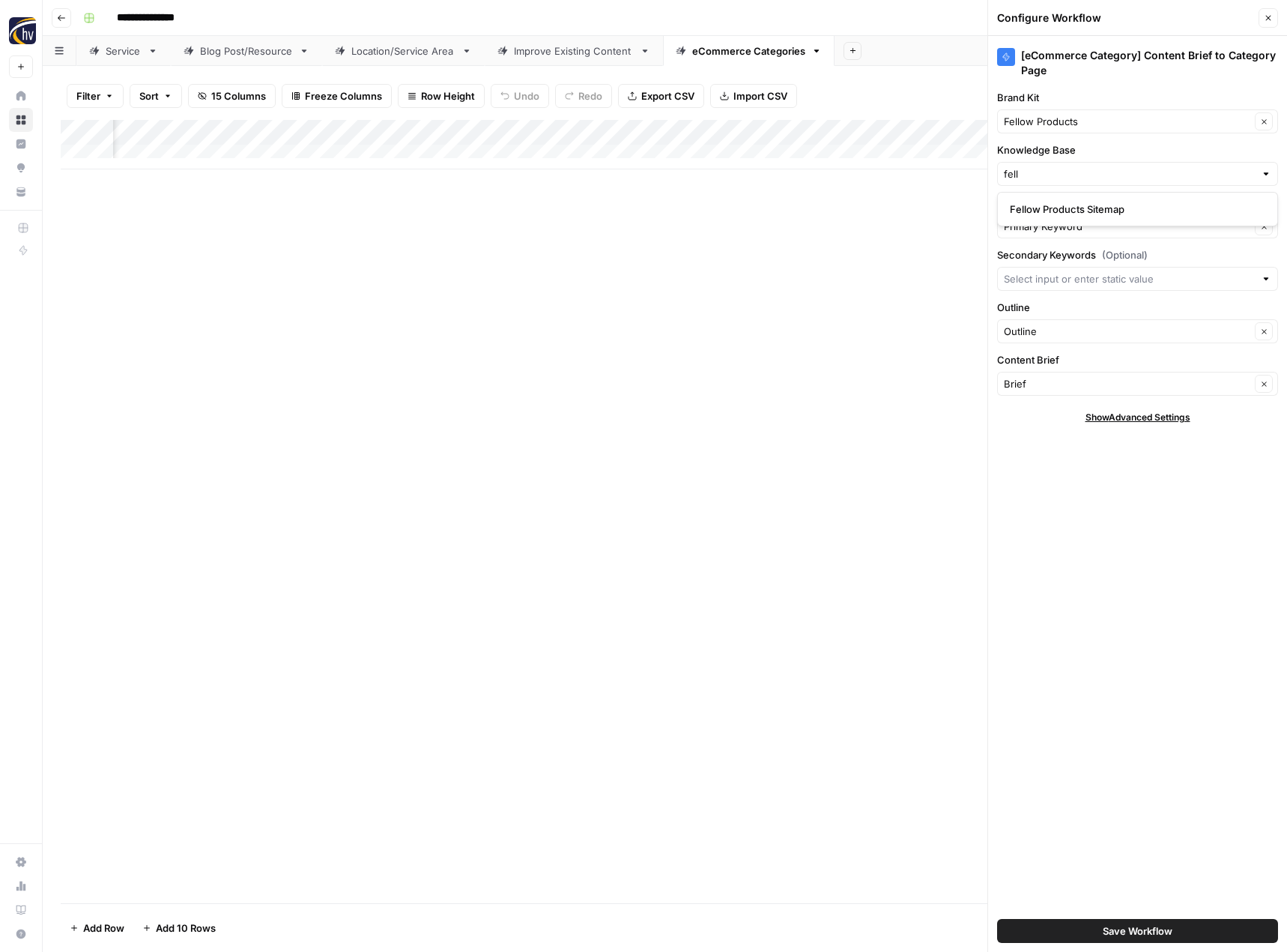
type input "Fellow Products Sitemap"
click at [1130, 928] on span "Save Workflow" at bounding box center [1137, 931] width 70 height 15
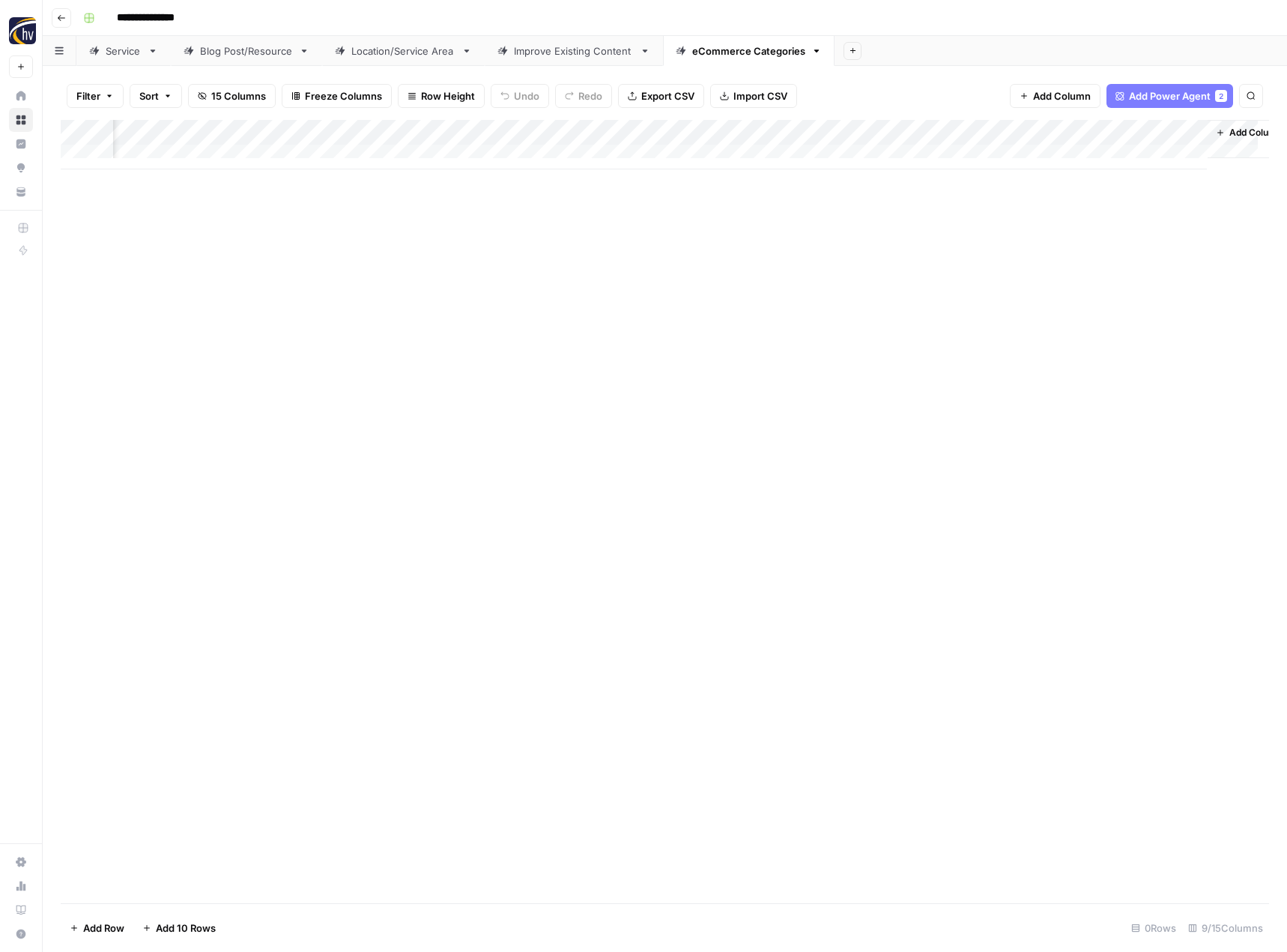
click at [671, 616] on div "Add Column" at bounding box center [665, 512] width 1208 height 783
click at [62, 15] on icon "button" at bounding box center [61, 18] width 9 height 9
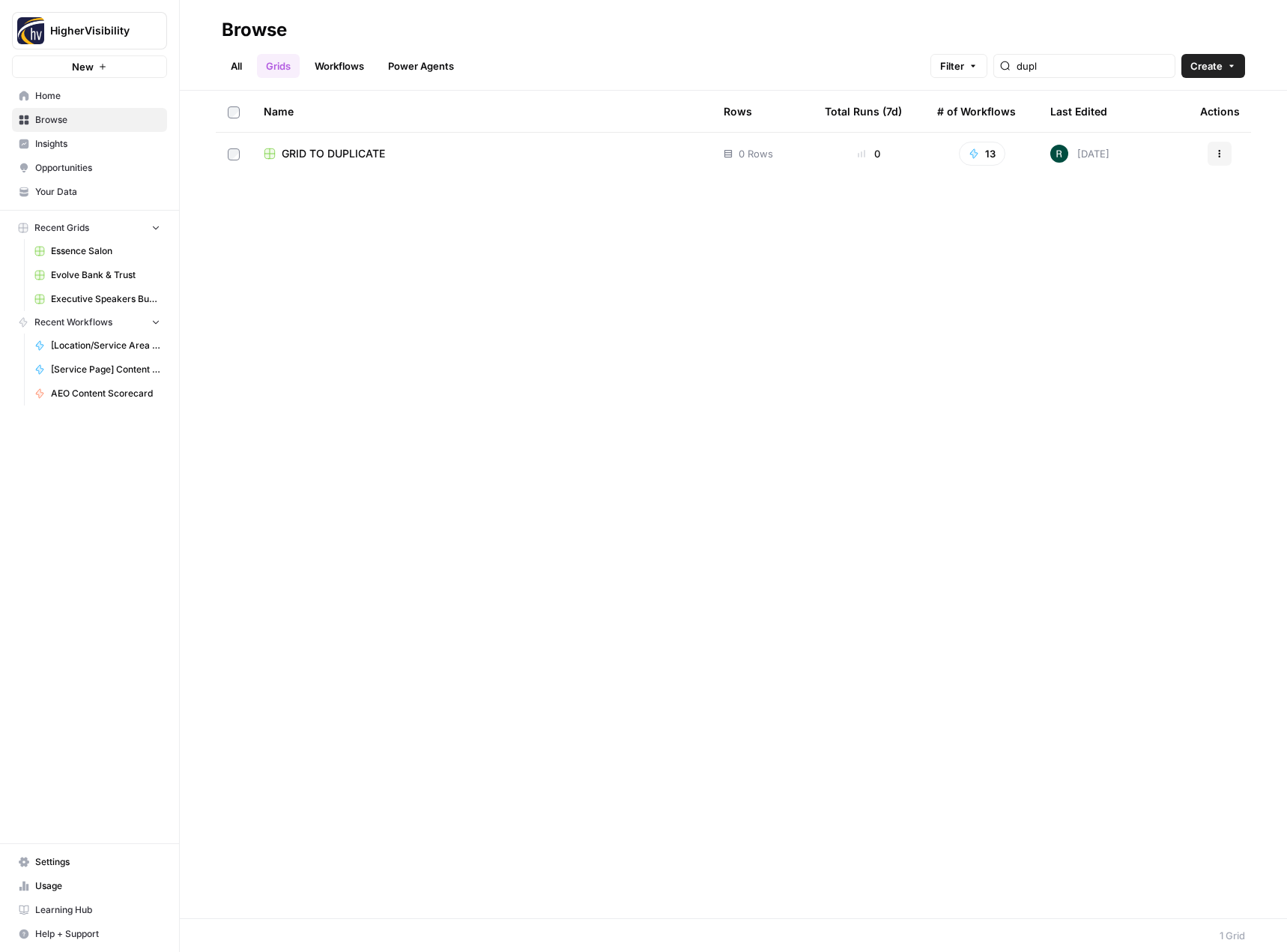
click at [1227, 159] on button "Actions" at bounding box center [1219, 154] width 24 height 24
click at [1153, 194] on span "Duplicate" at bounding box center [1153, 189] width 120 height 15
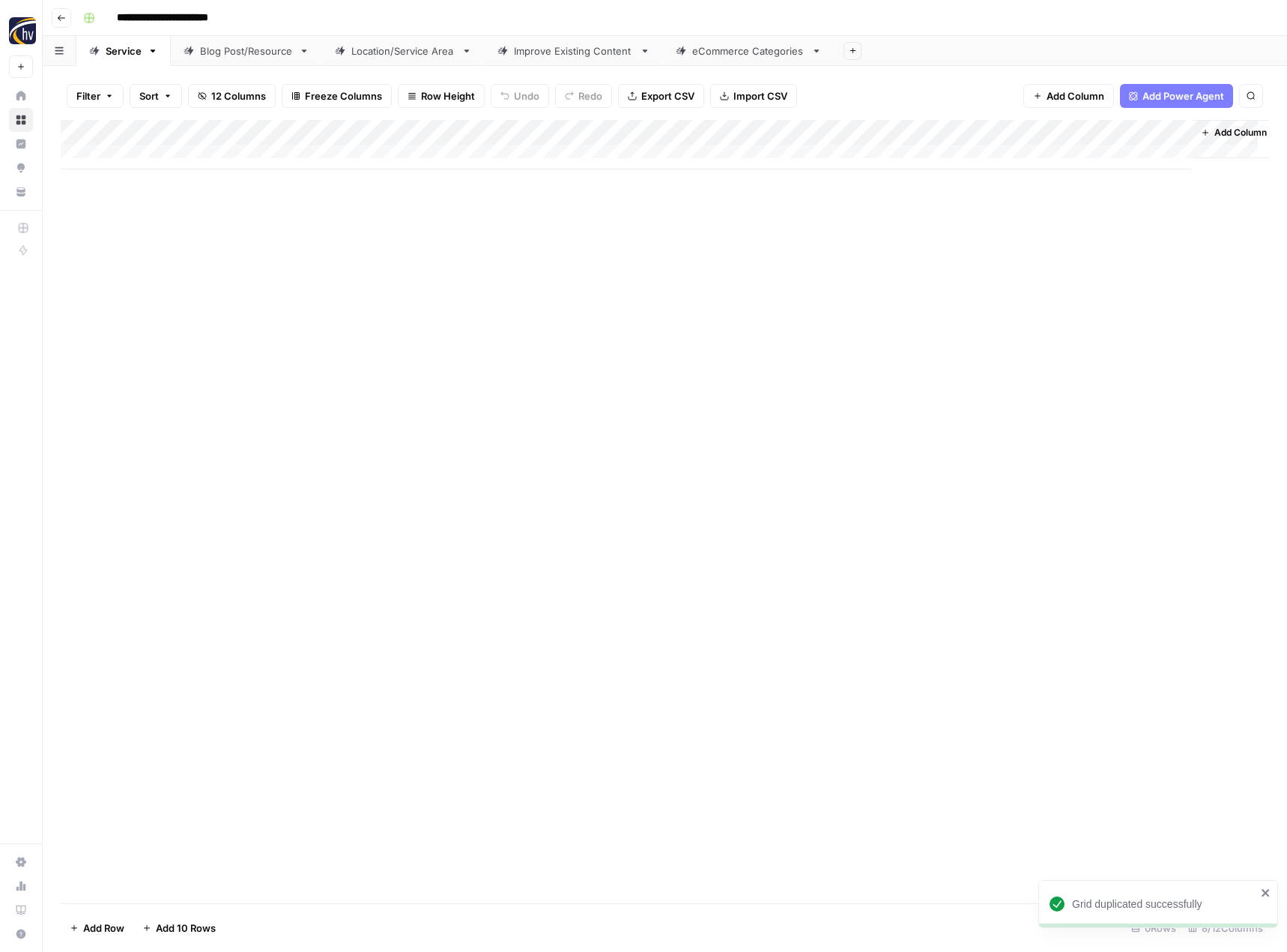
click at [206, 8] on input "**********" at bounding box center [187, 18] width 155 height 24
paste input
type input "**********"
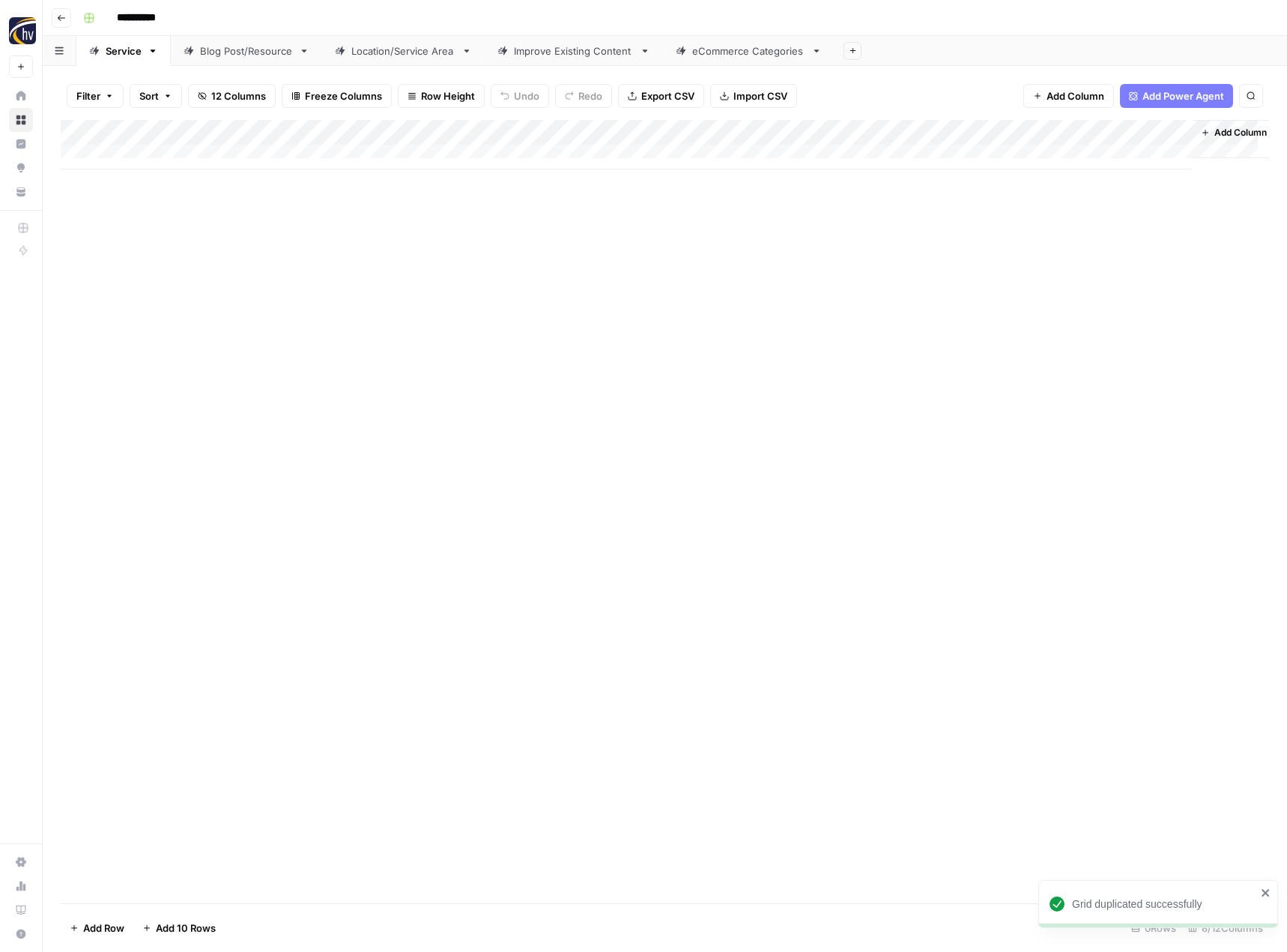
drag, startPoint x: 365, startPoint y: 449, endPoint x: 366, endPoint y: 439, distance: 10.0
click at [366, 449] on div "Add Column" at bounding box center [665, 512] width 1208 height 783
click at [354, 131] on div "Add Column" at bounding box center [665, 145] width 1208 height 50
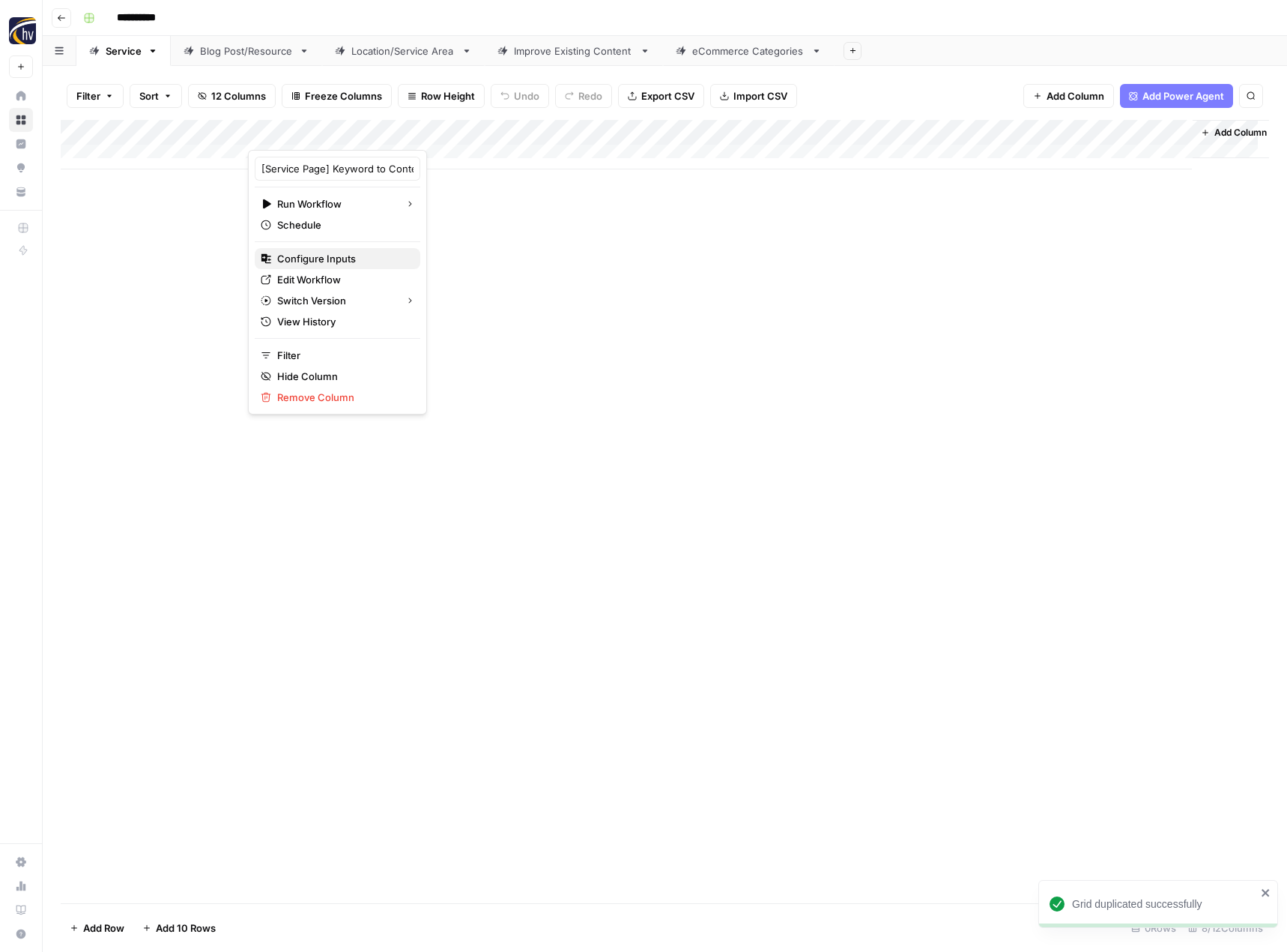
click at [318, 255] on span "Configure Inputs" at bounding box center [343, 259] width 131 height 15
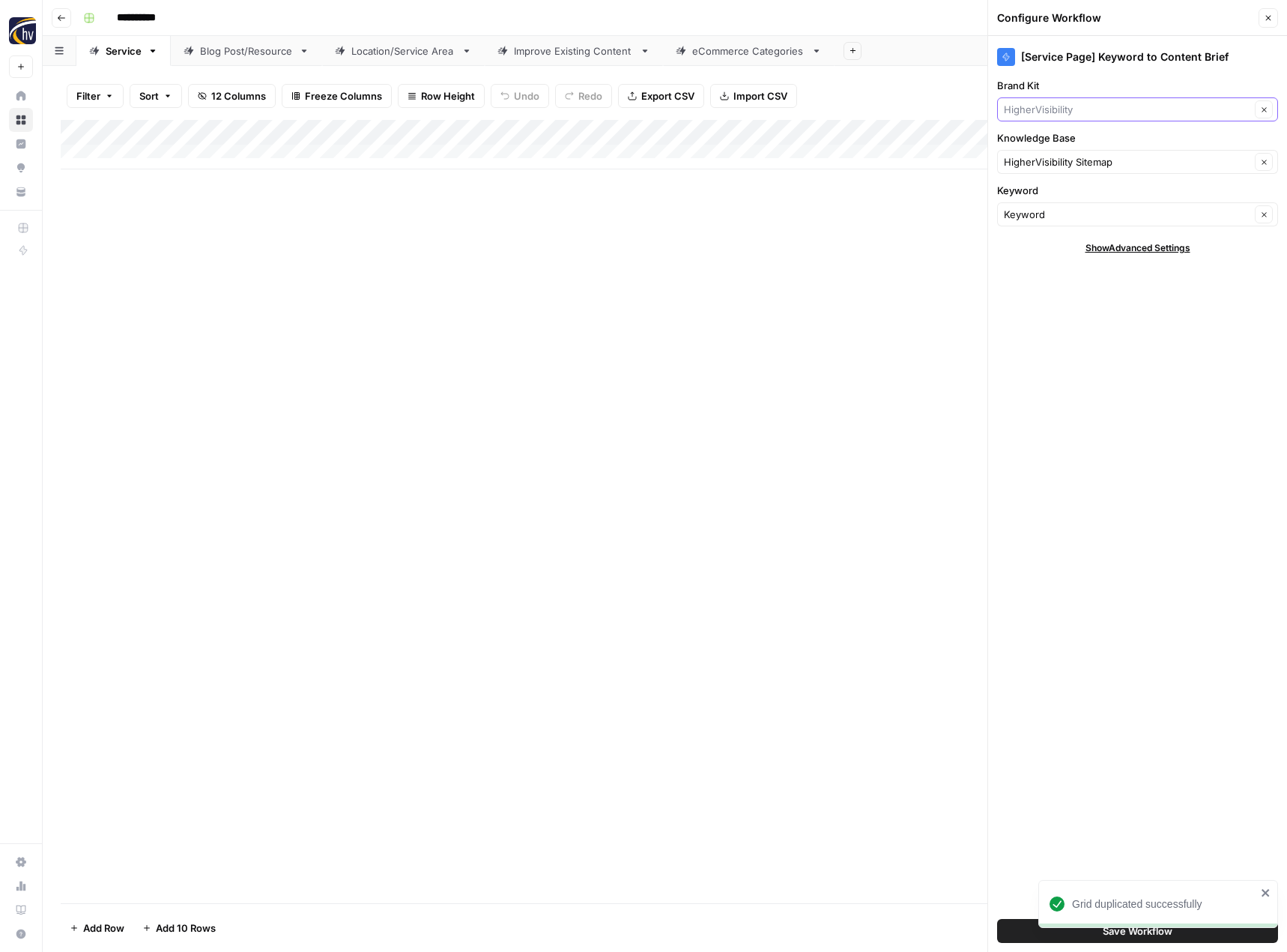
click at [1052, 107] on input "Brand Kit" at bounding box center [1127, 109] width 246 height 15
click at [1042, 145] on span "Fitness 19" at bounding box center [1134, 145] width 250 height 15
type input "Fitness 19"
click at [1035, 167] on input "Knowledge Base" at bounding box center [1127, 162] width 246 height 15
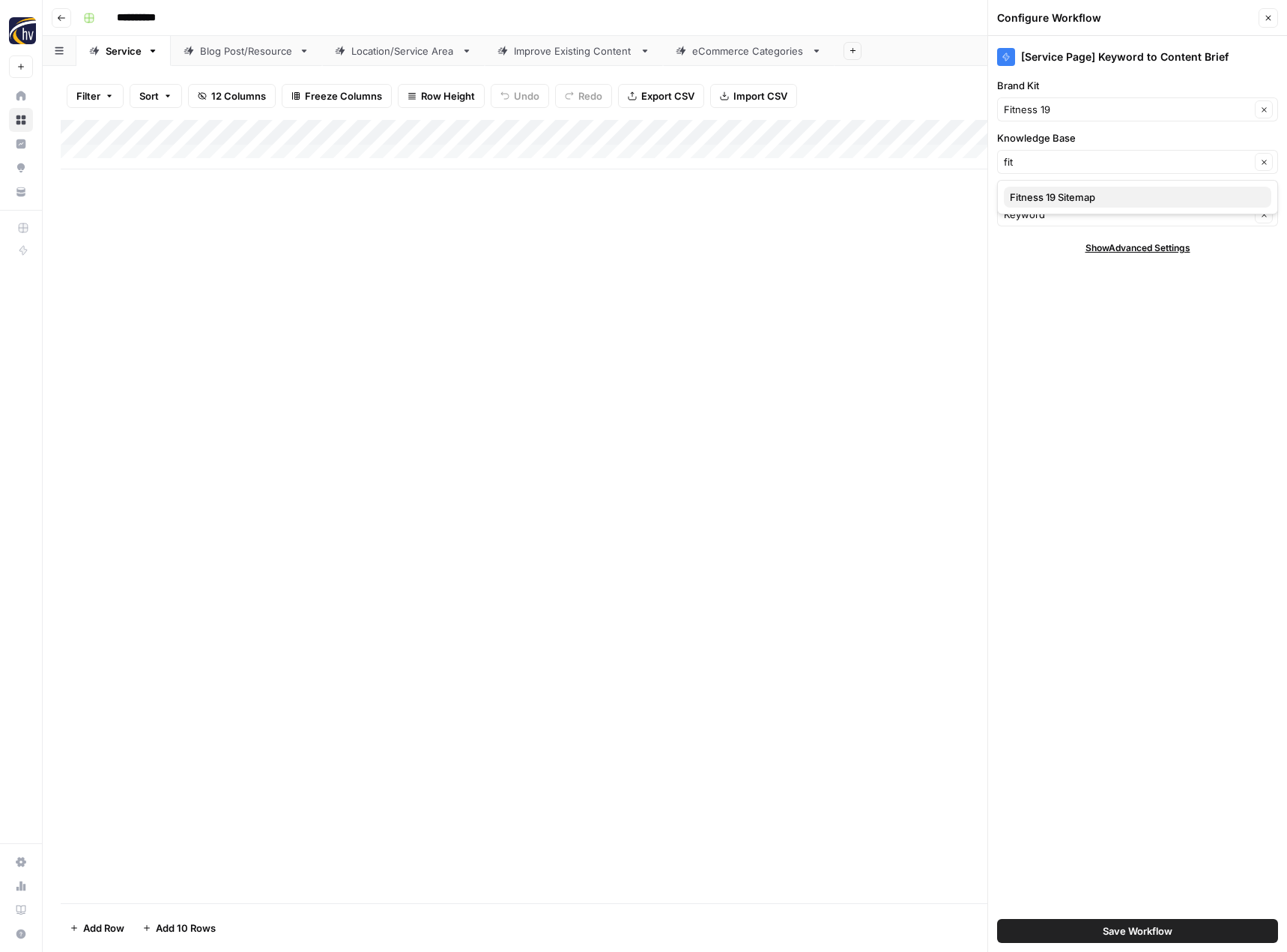
click at [1034, 188] on button "Fitness 19 Sitemap" at bounding box center [1137, 197] width 267 height 21
type input "Fitness 19 Sitemap"
click at [1118, 929] on span "Save Workflow" at bounding box center [1137, 931] width 70 height 15
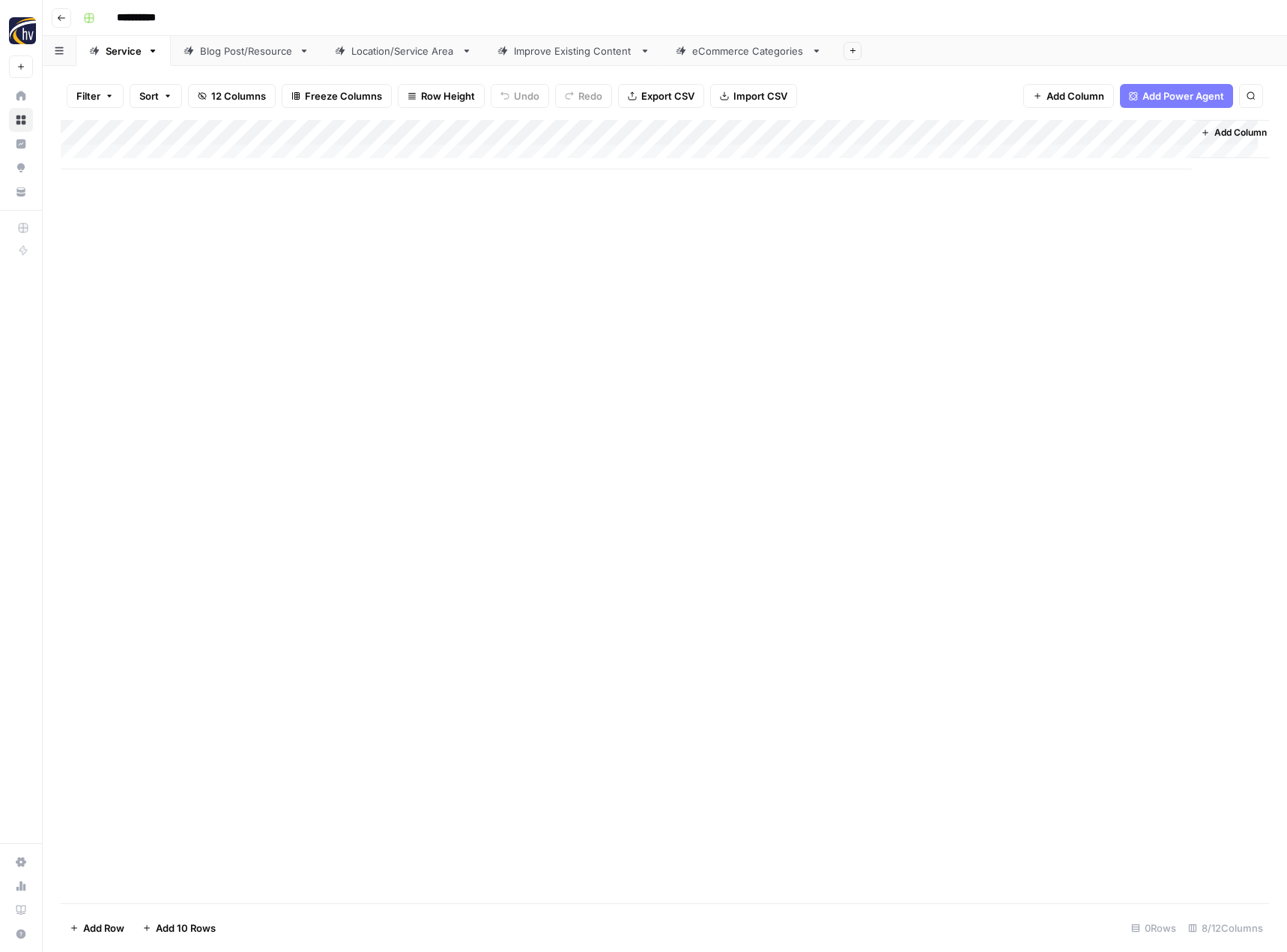
click at [1027, 139] on div "Add Column" at bounding box center [665, 145] width 1208 height 50
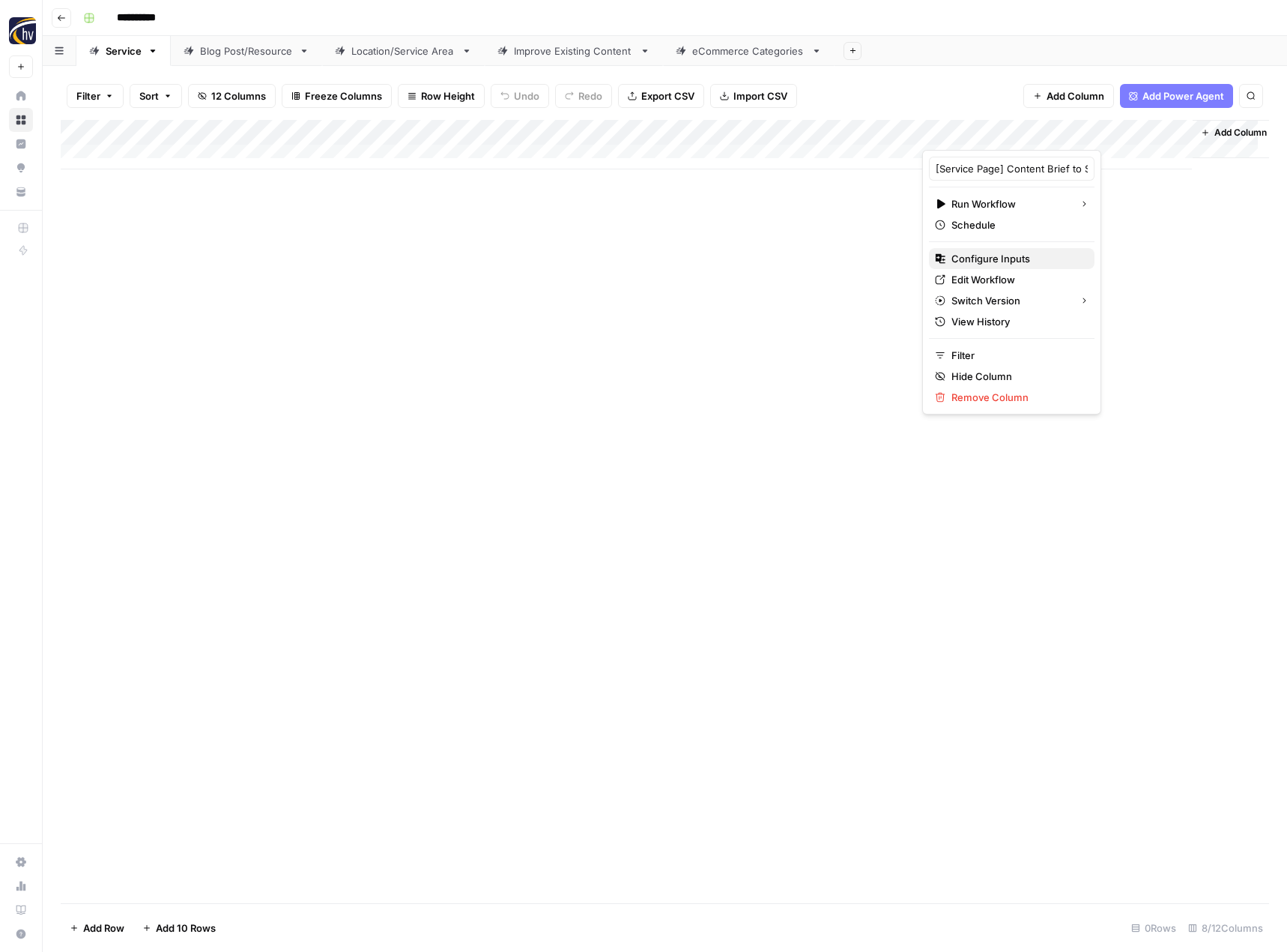
click at [978, 255] on span "Configure Inputs" at bounding box center [1017, 259] width 131 height 15
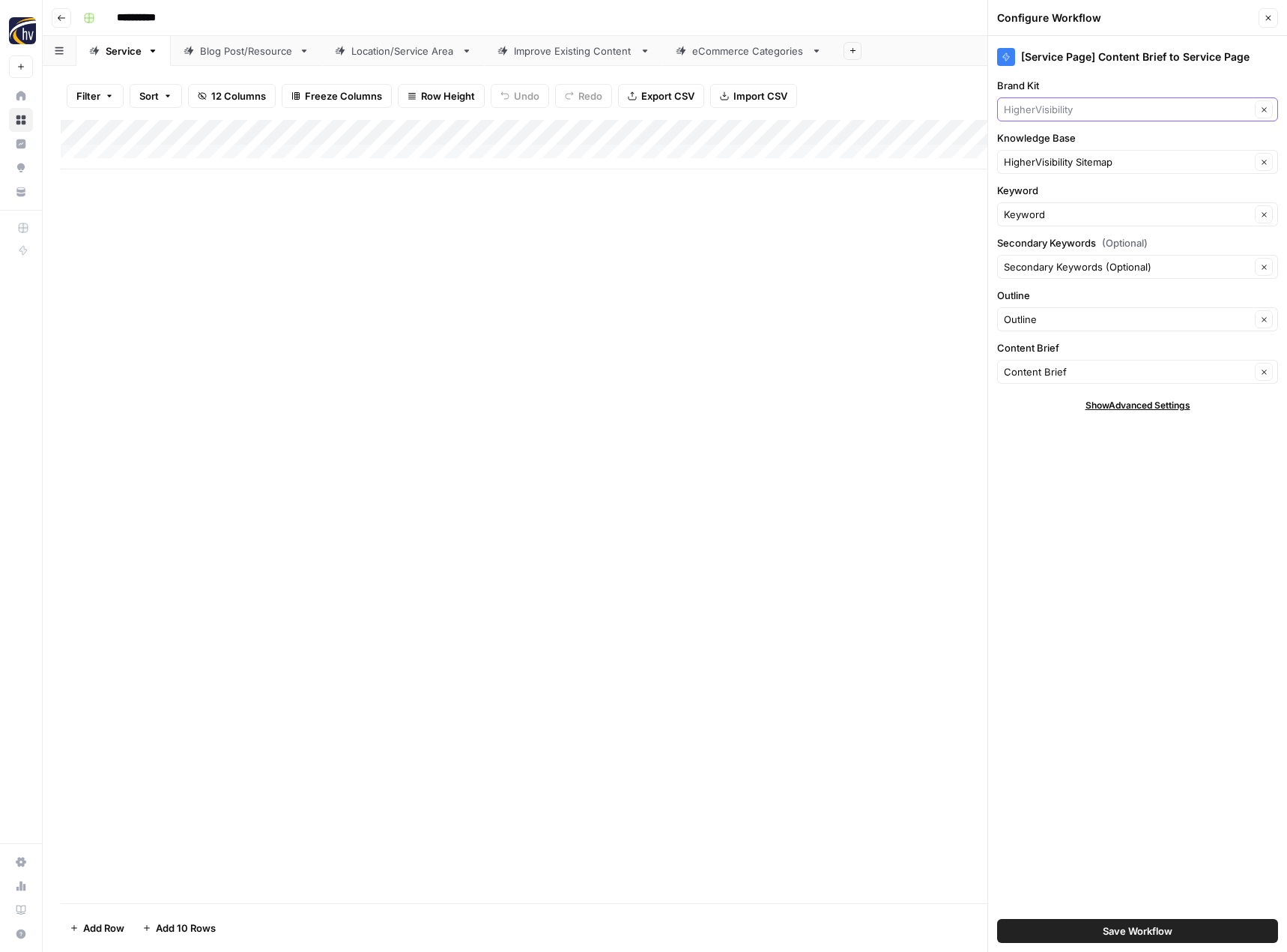
click at [1056, 110] on input "Brand Kit" at bounding box center [1127, 109] width 246 height 15
click at [1055, 143] on span "Fitness 19" at bounding box center [1134, 145] width 250 height 15
type input "Fitness 19"
click at [1042, 165] on input "Knowledge Base" at bounding box center [1127, 162] width 246 height 15
click at [1046, 191] on span "Fitness 19 Sitemap" at bounding box center [1134, 197] width 250 height 15
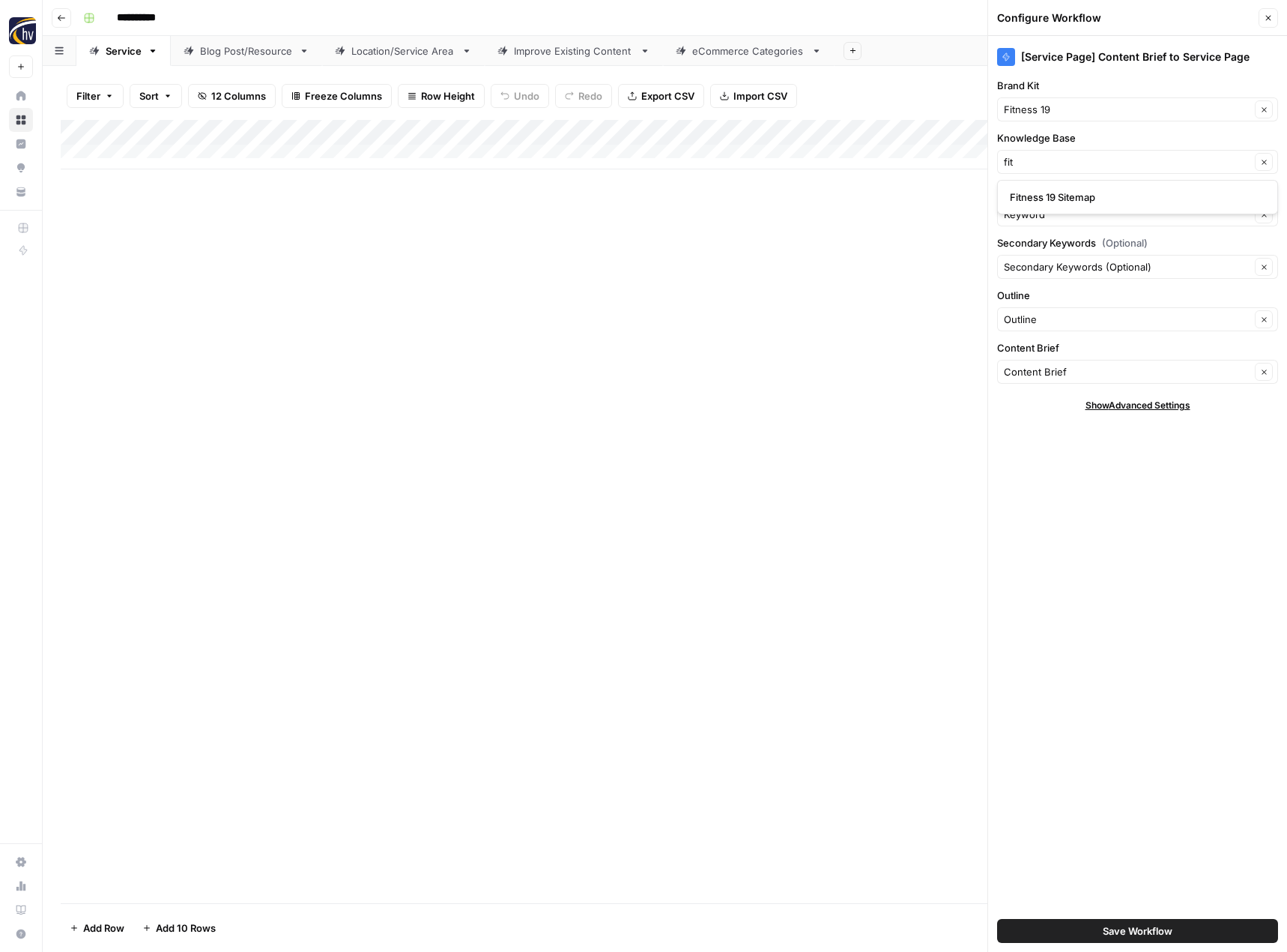
type input "Fitness 19 Sitemap"
click at [1077, 926] on button "Save Workflow" at bounding box center [1137, 930] width 281 height 24
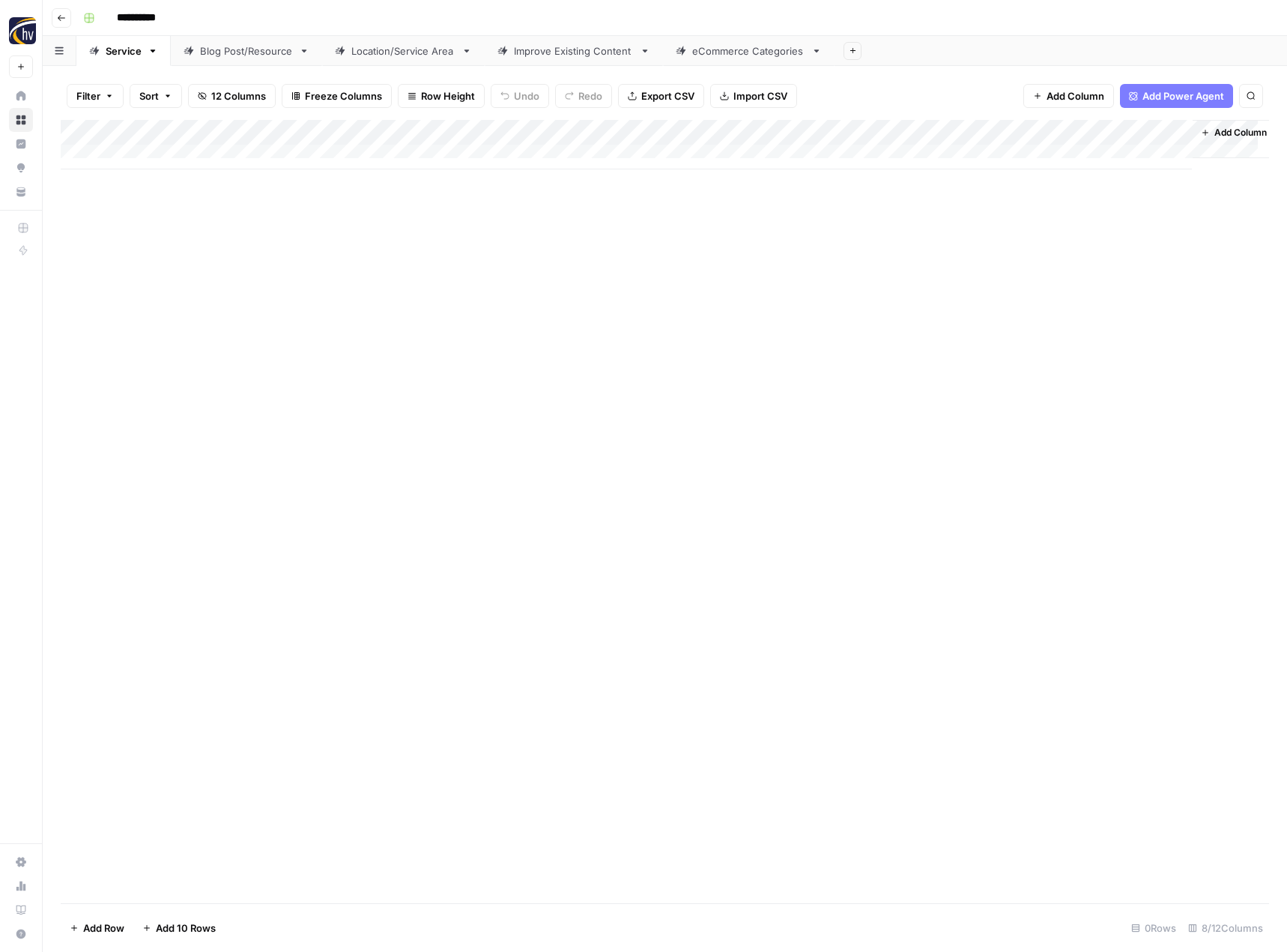
click at [266, 56] on div "Blog Post/Resource" at bounding box center [246, 51] width 93 height 15
click at [354, 134] on div "Add Column" at bounding box center [665, 145] width 1208 height 50
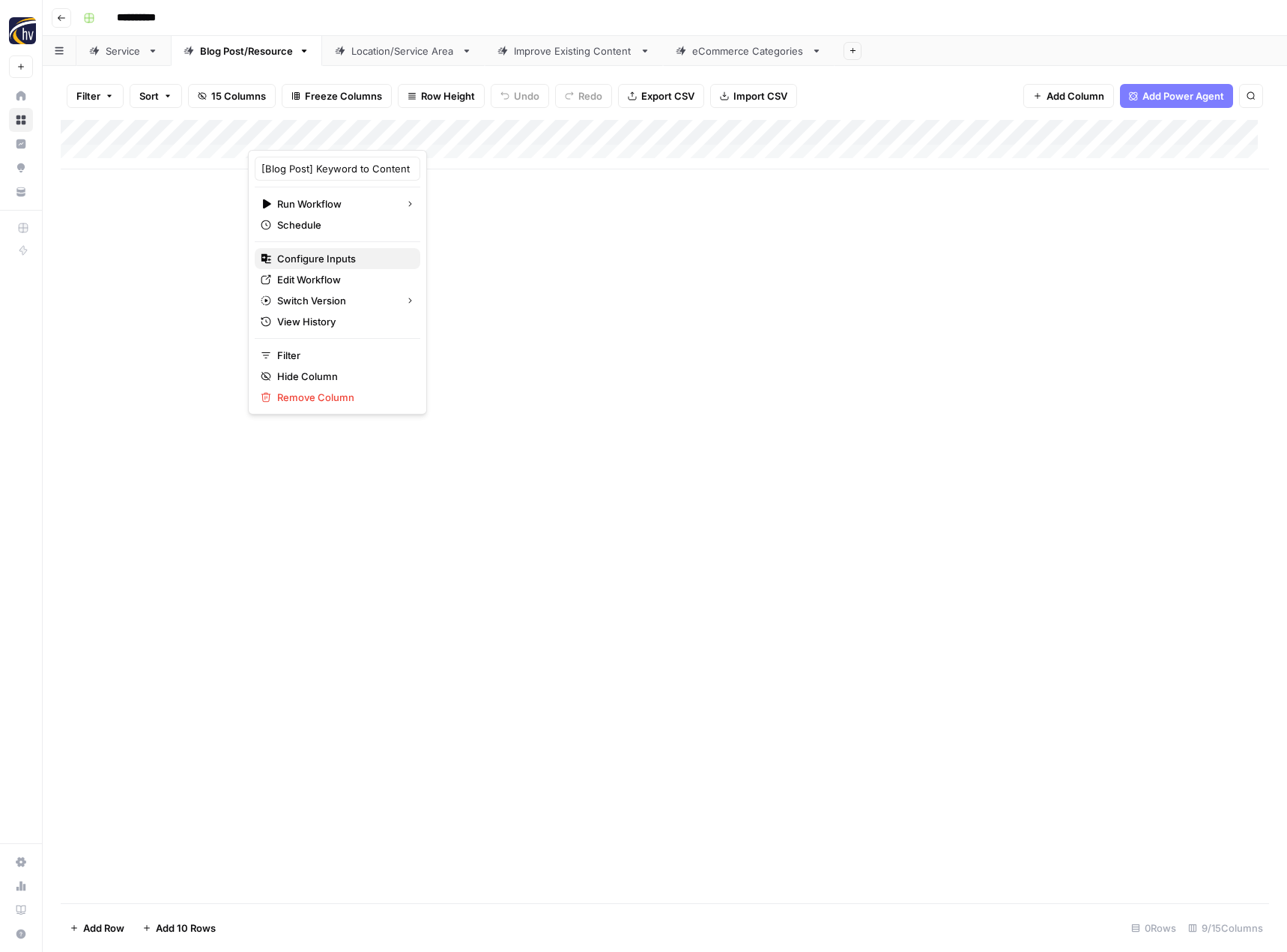
click at [344, 256] on span "Configure Inputs" at bounding box center [343, 259] width 131 height 15
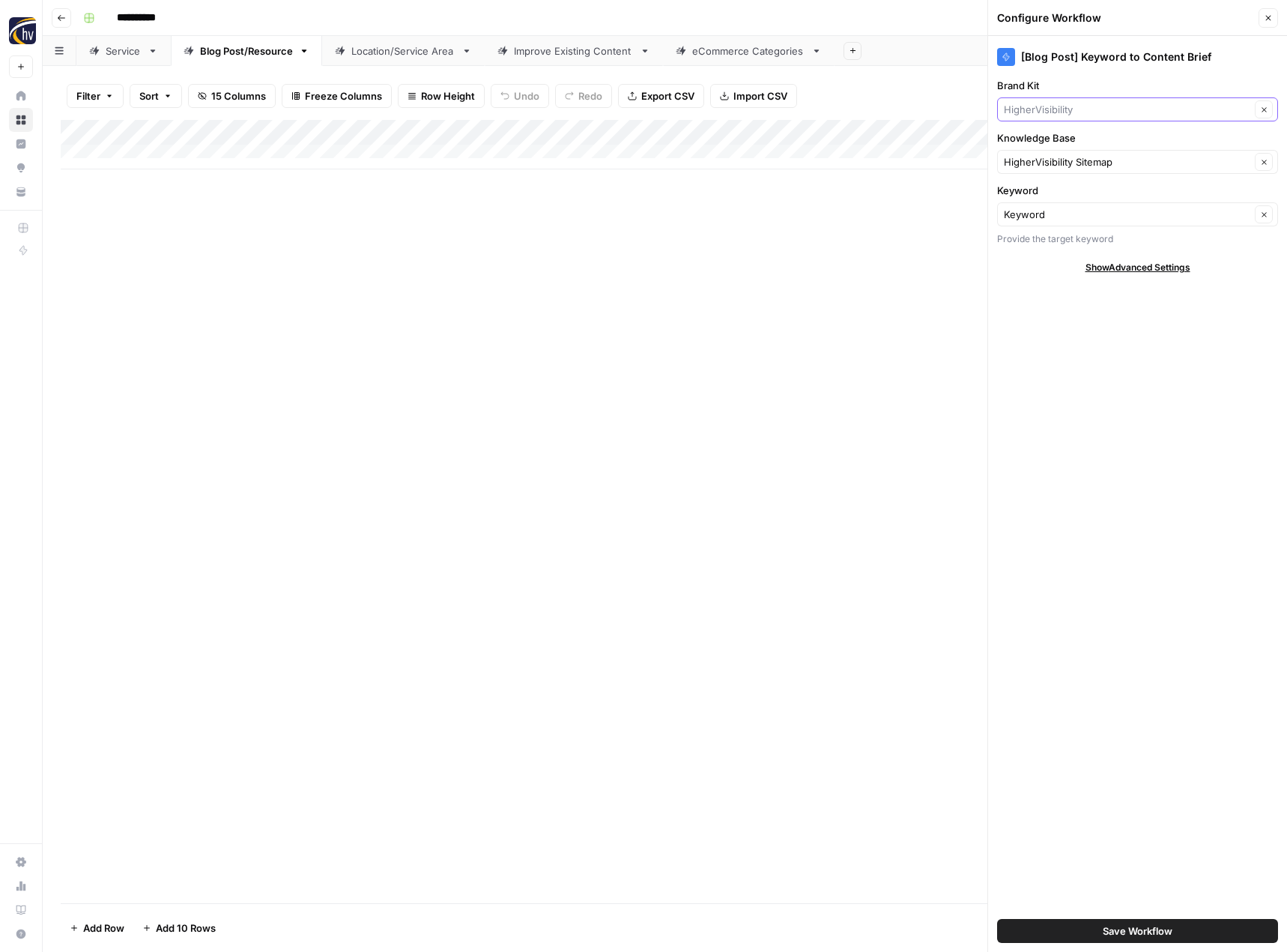
click at [1098, 110] on input "Brand Kit" at bounding box center [1127, 109] width 246 height 15
click at [1080, 149] on span "Fitness 19" at bounding box center [1134, 145] width 250 height 15
type input "Fitness 19"
click at [1064, 166] on input "Knowledge Base" at bounding box center [1127, 162] width 246 height 15
click at [1058, 192] on span "Fitness 19 Sitemap" at bounding box center [1134, 197] width 250 height 15
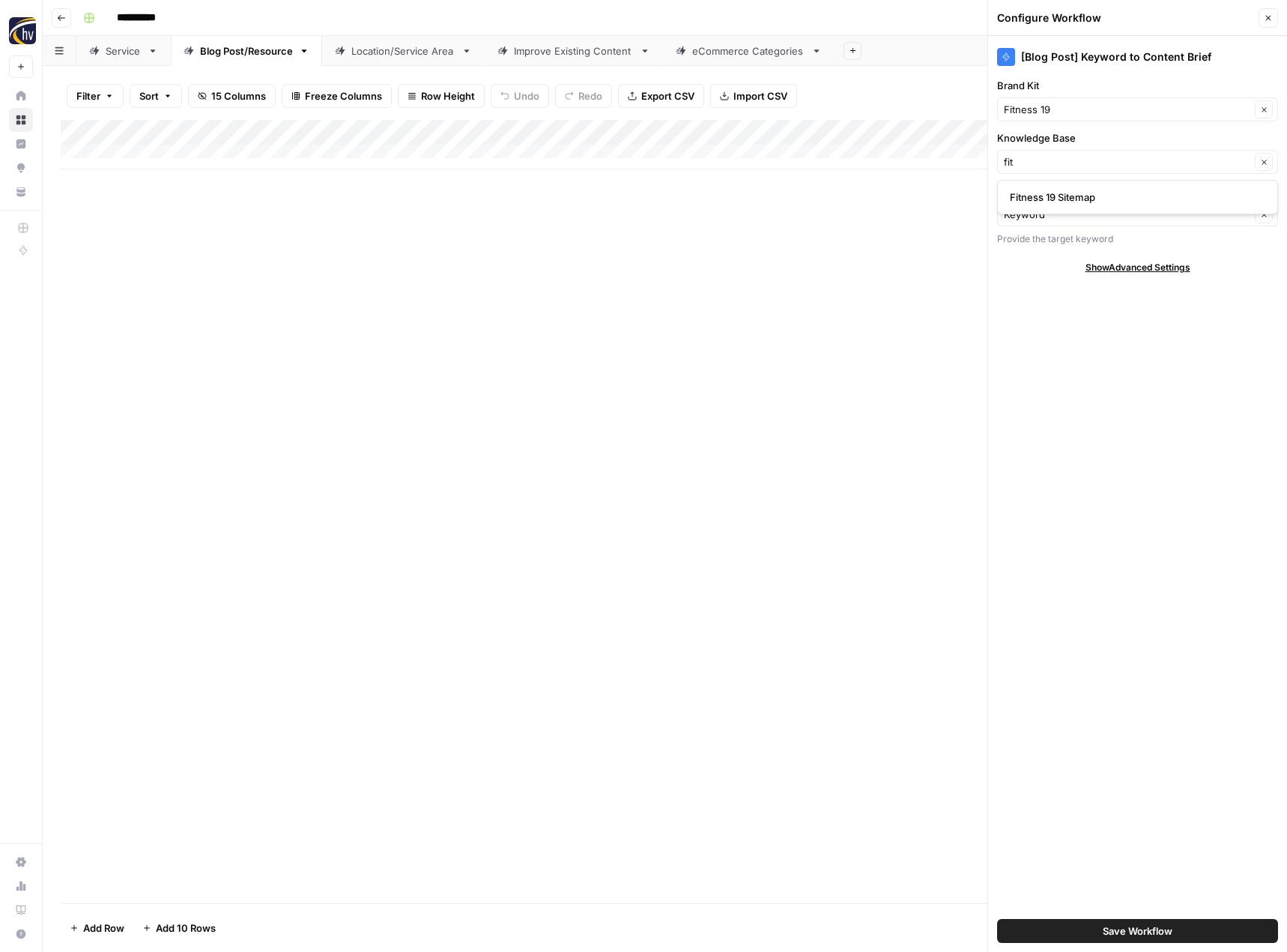
type input "Fitness 19 Sitemap"
click at [1106, 931] on span "Save Workflow" at bounding box center [1137, 931] width 70 height 15
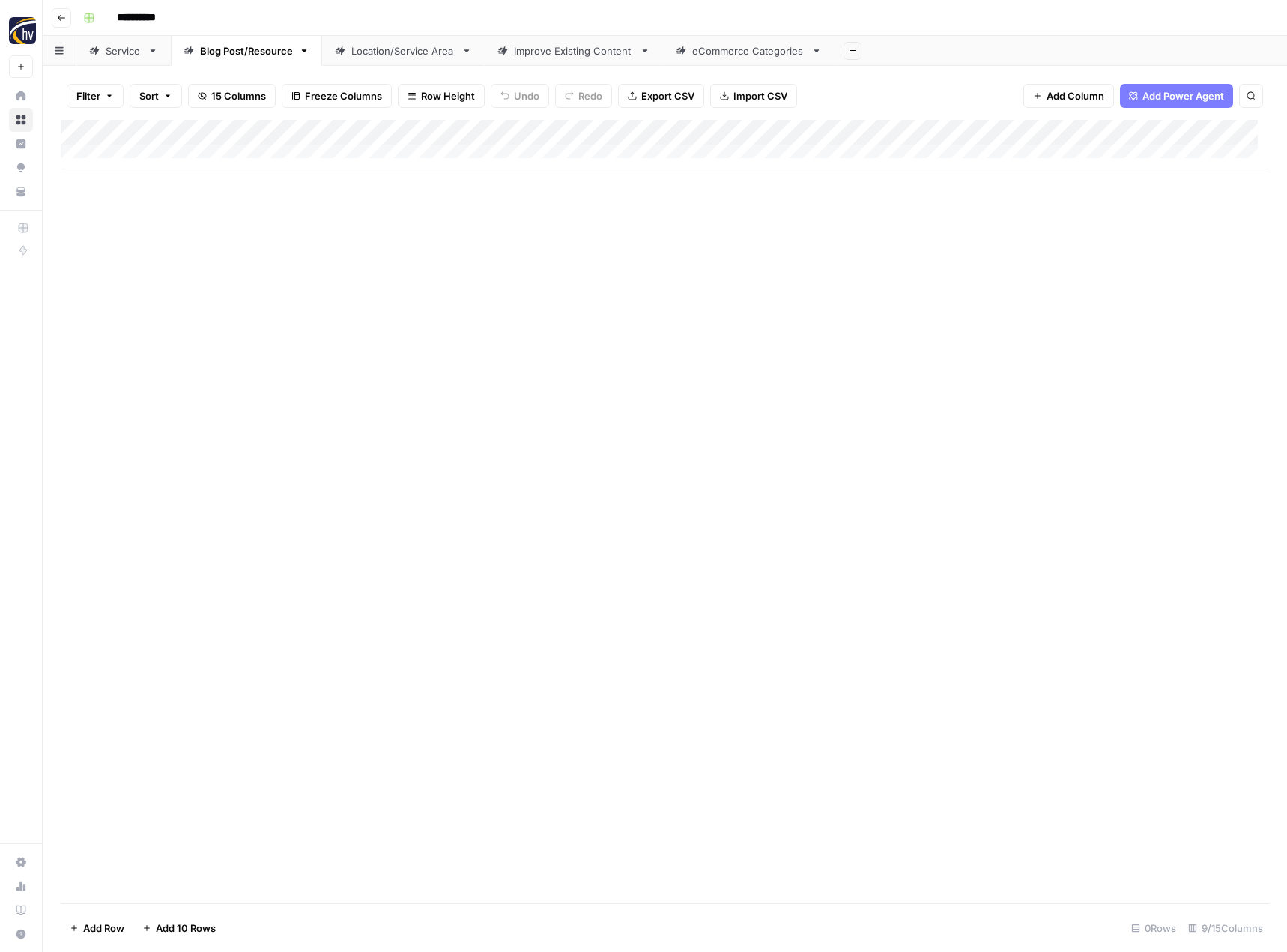
click at [1158, 131] on div "Add Column" at bounding box center [665, 145] width 1208 height 50
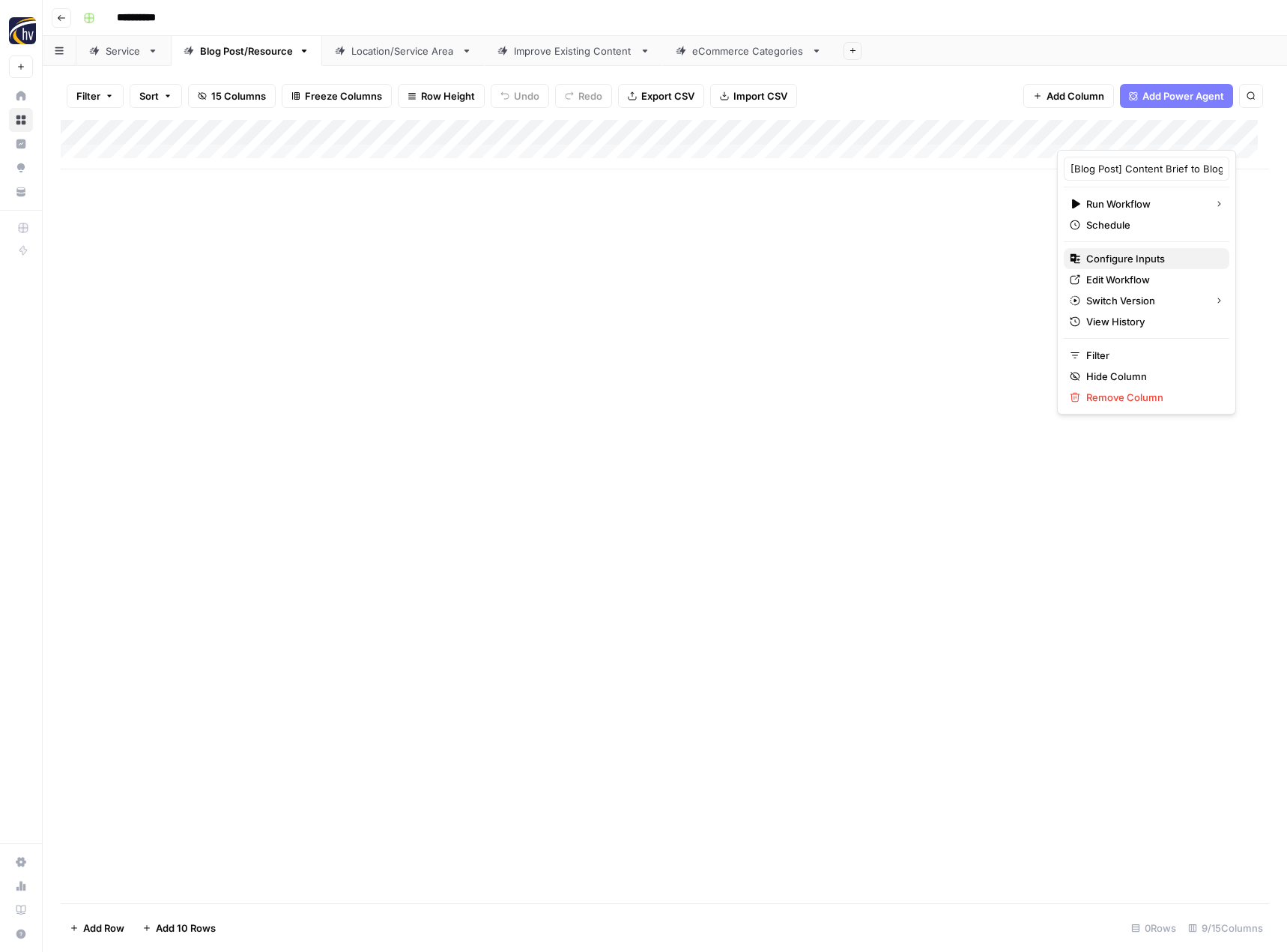
click at [1085, 266] on button "Configure Inputs" at bounding box center [1146, 258] width 165 height 21
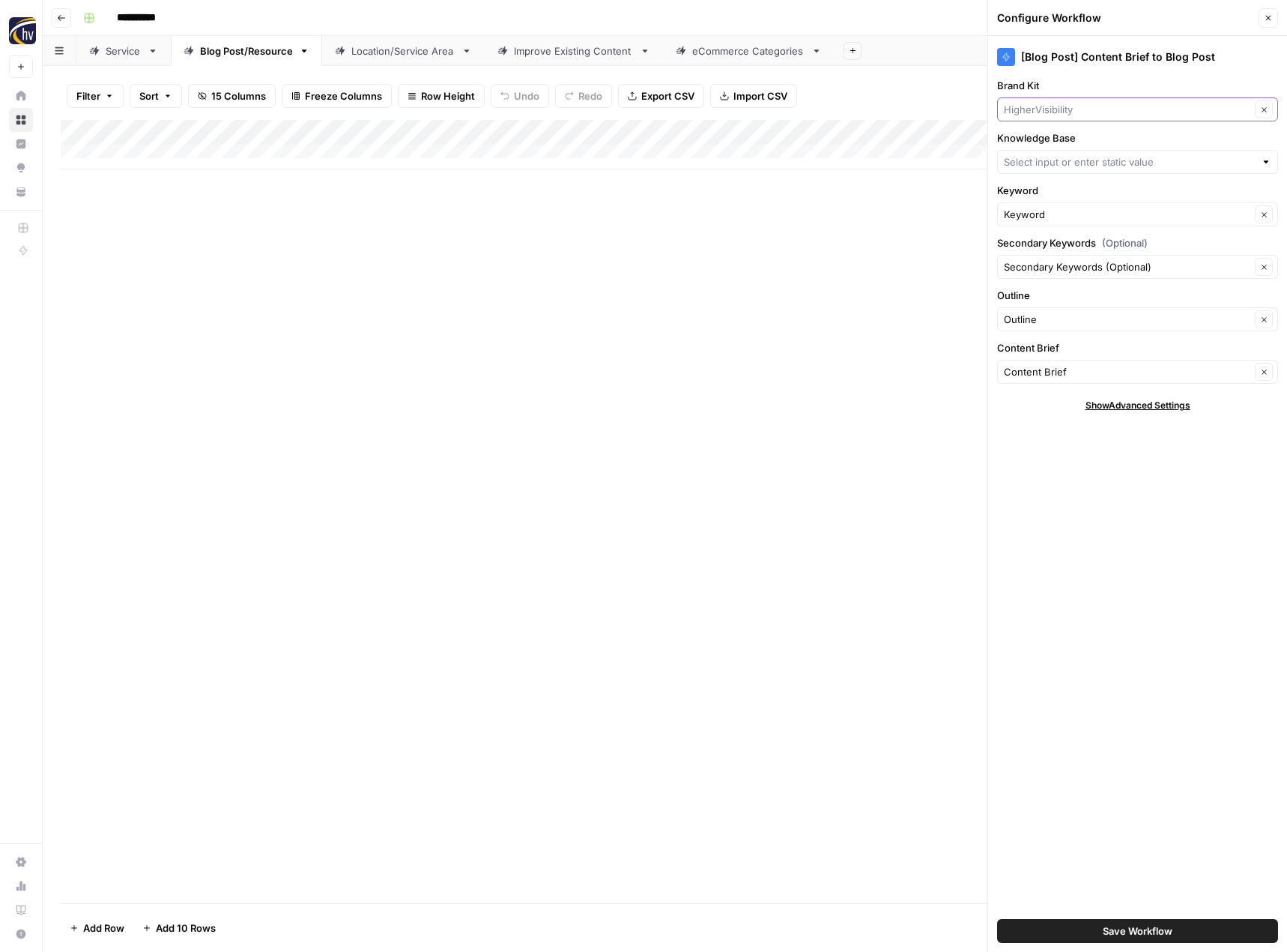
click at [1090, 109] on input "Brand Kit" at bounding box center [1127, 109] width 246 height 15
click at [1088, 143] on span "Fitness 19" at bounding box center [1134, 145] width 250 height 15
type input "Fitness 19"
click at [1074, 173] on div at bounding box center [1137, 161] width 281 height 24
click at [1074, 199] on span "Fitness 19 Sitemap" at bounding box center [1134, 197] width 250 height 15
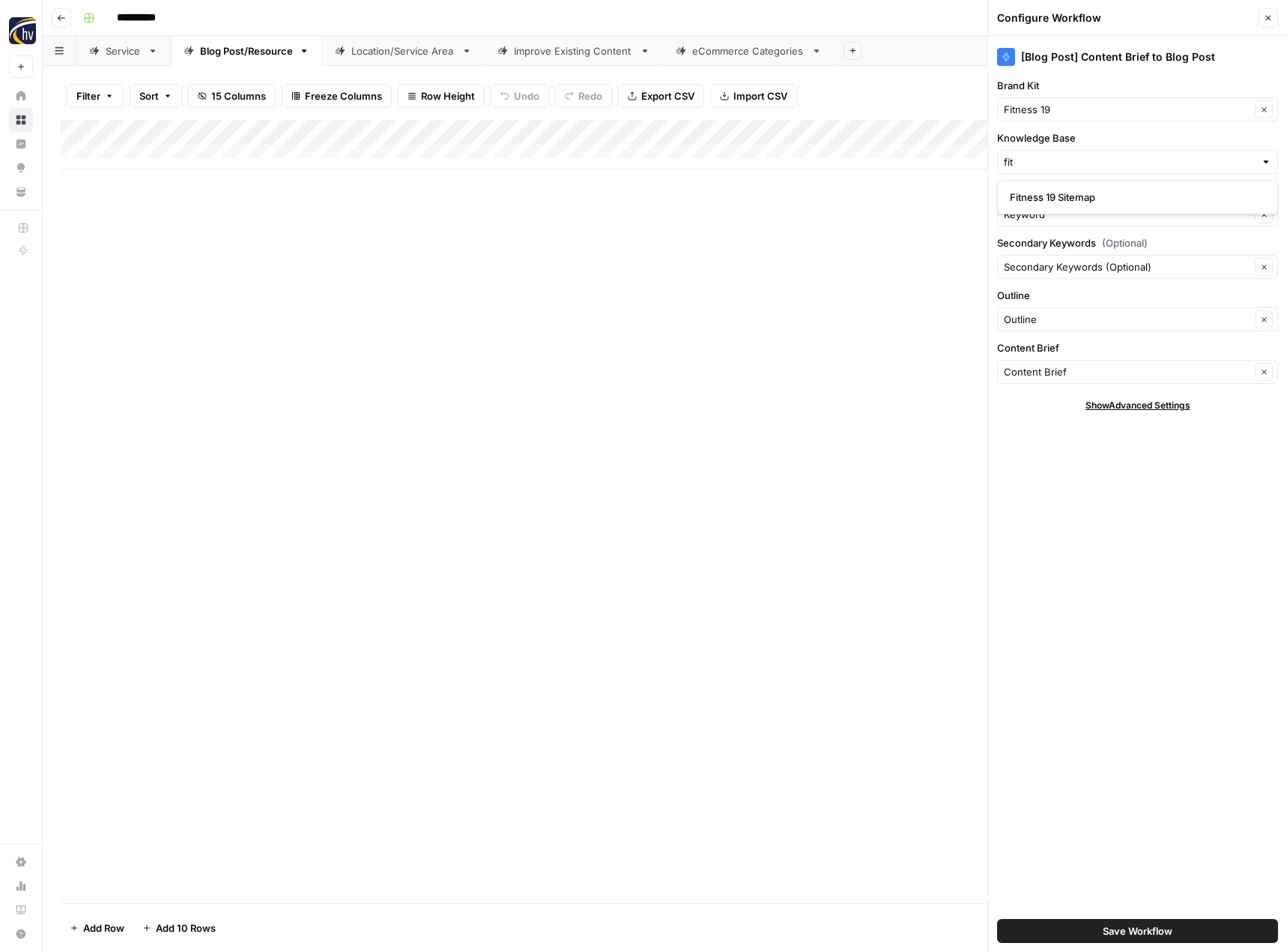
type input "Fitness 19 Sitemap"
click at [1103, 933] on span "Save Workflow" at bounding box center [1137, 931] width 70 height 15
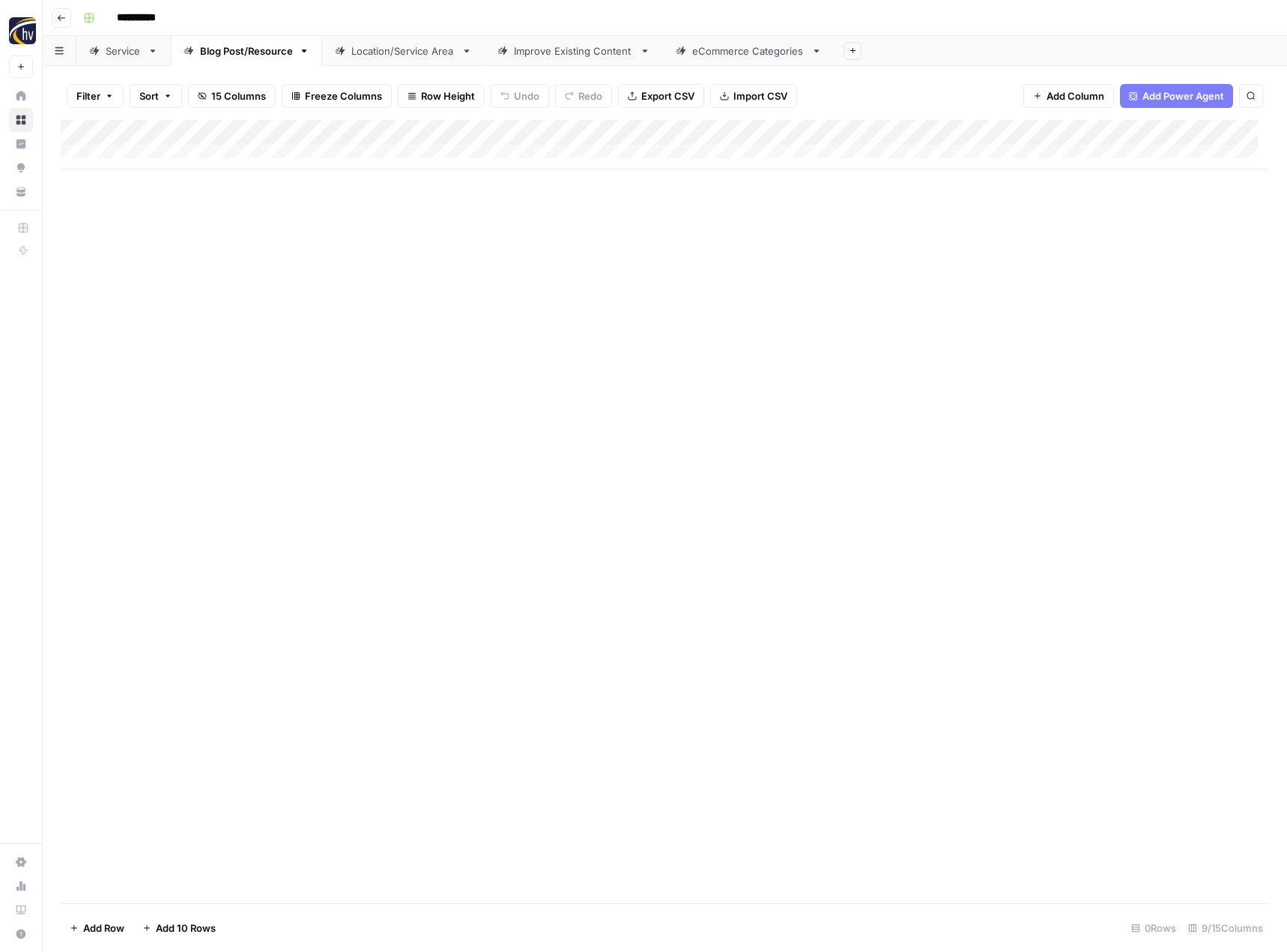
click at [402, 56] on div "Location/Service Area" at bounding box center [403, 51] width 104 height 15
click at [619, 130] on div "Add Column" at bounding box center [665, 145] width 1208 height 50
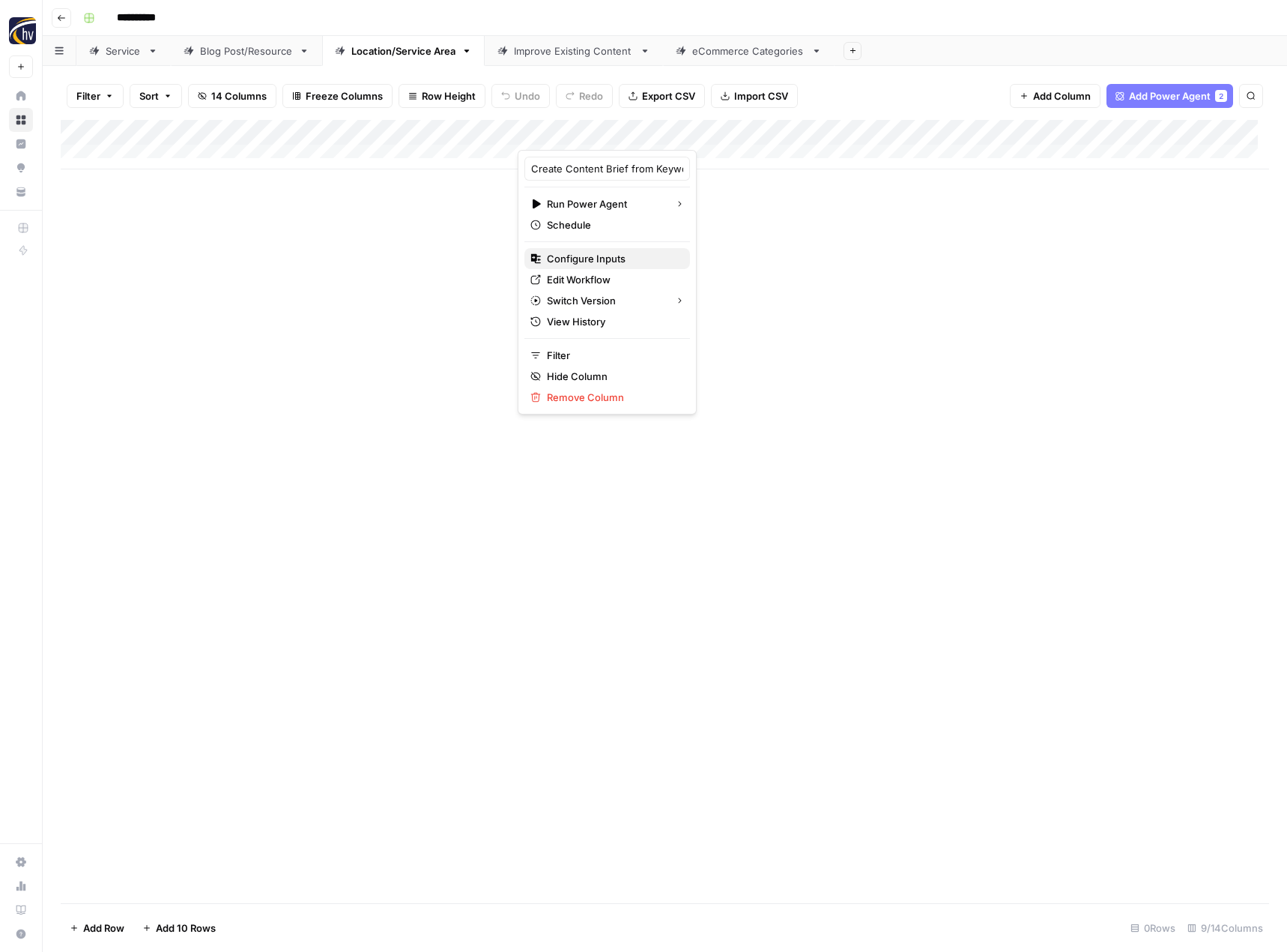
click at [594, 263] on span "Configure Inputs" at bounding box center [612, 259] width 131 height 15
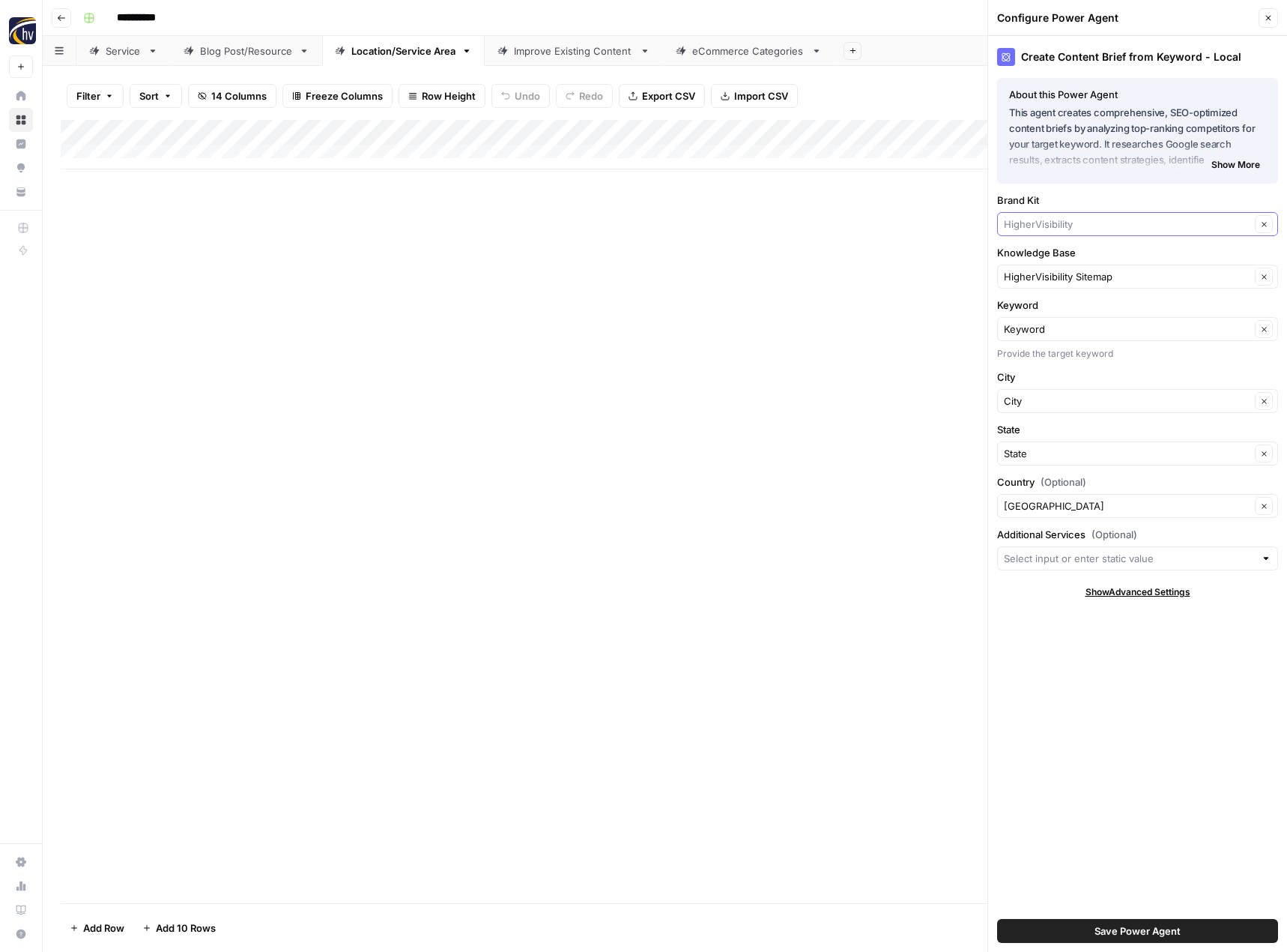
click at [1054, 224] on input "Brand Kit" at bounding box center [1127, 224] width 246 height 15
click at [1052, 264] on span "Fitness 19" at bounding box center [1134, 260] width 250 height 15
type input "Fitness 19"
click at [1048, 276] on input "Knowledge Base" at bounding box center [1127, 276] width 246 height 15
click at [1048, 302] on button "Fitness 19 Sitemap" at bounding box center [1137, 311] width 267 height 21
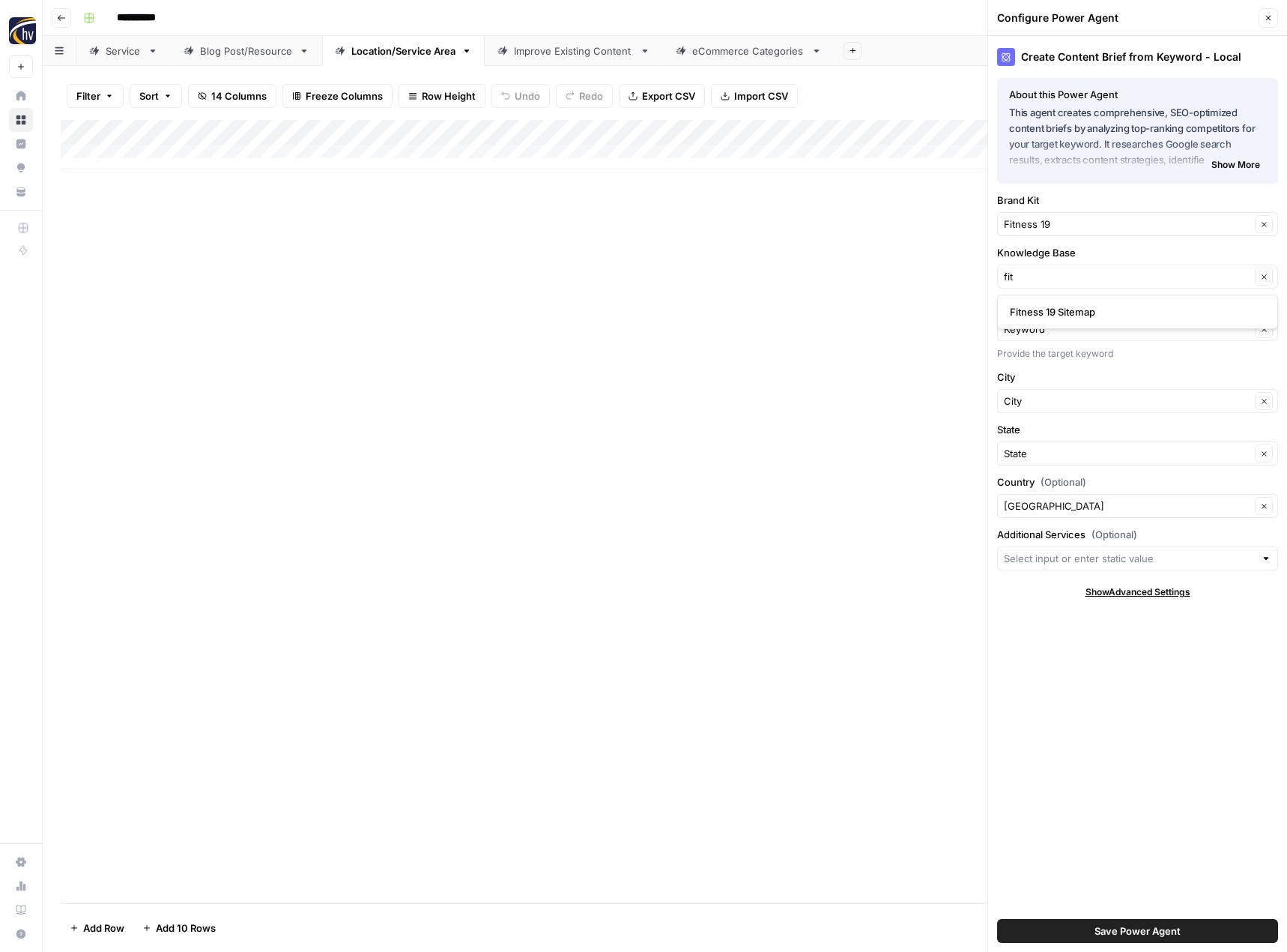
type input "Fitness 19 Sitemap"
click at [1145, 931] on span "Save Power Agent" at bounding box center [1137, 931] width 87 height 15
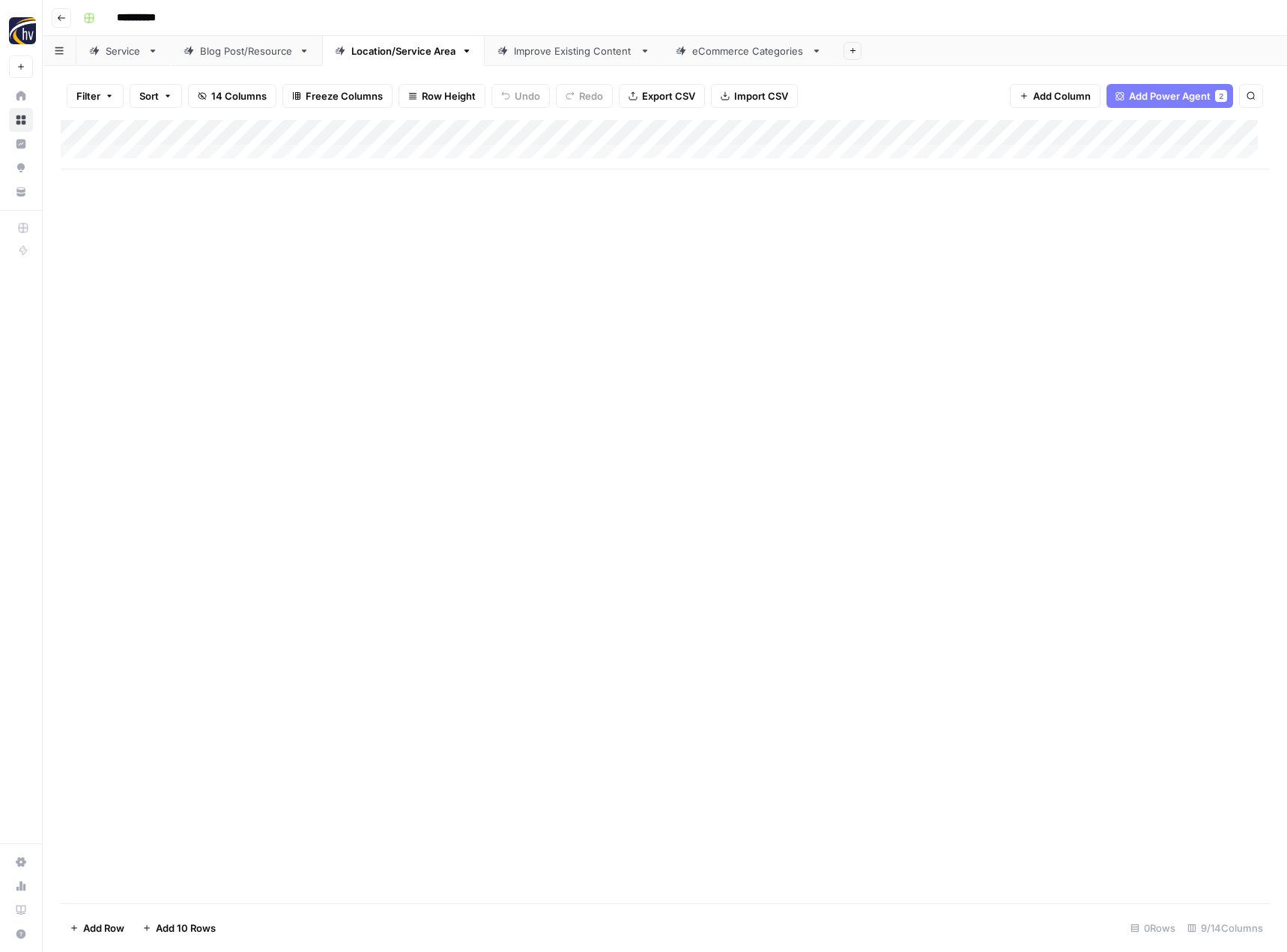
click at [1158, 135] on div "Add Column" at bounding box center [665, 145] width 1208 height 50
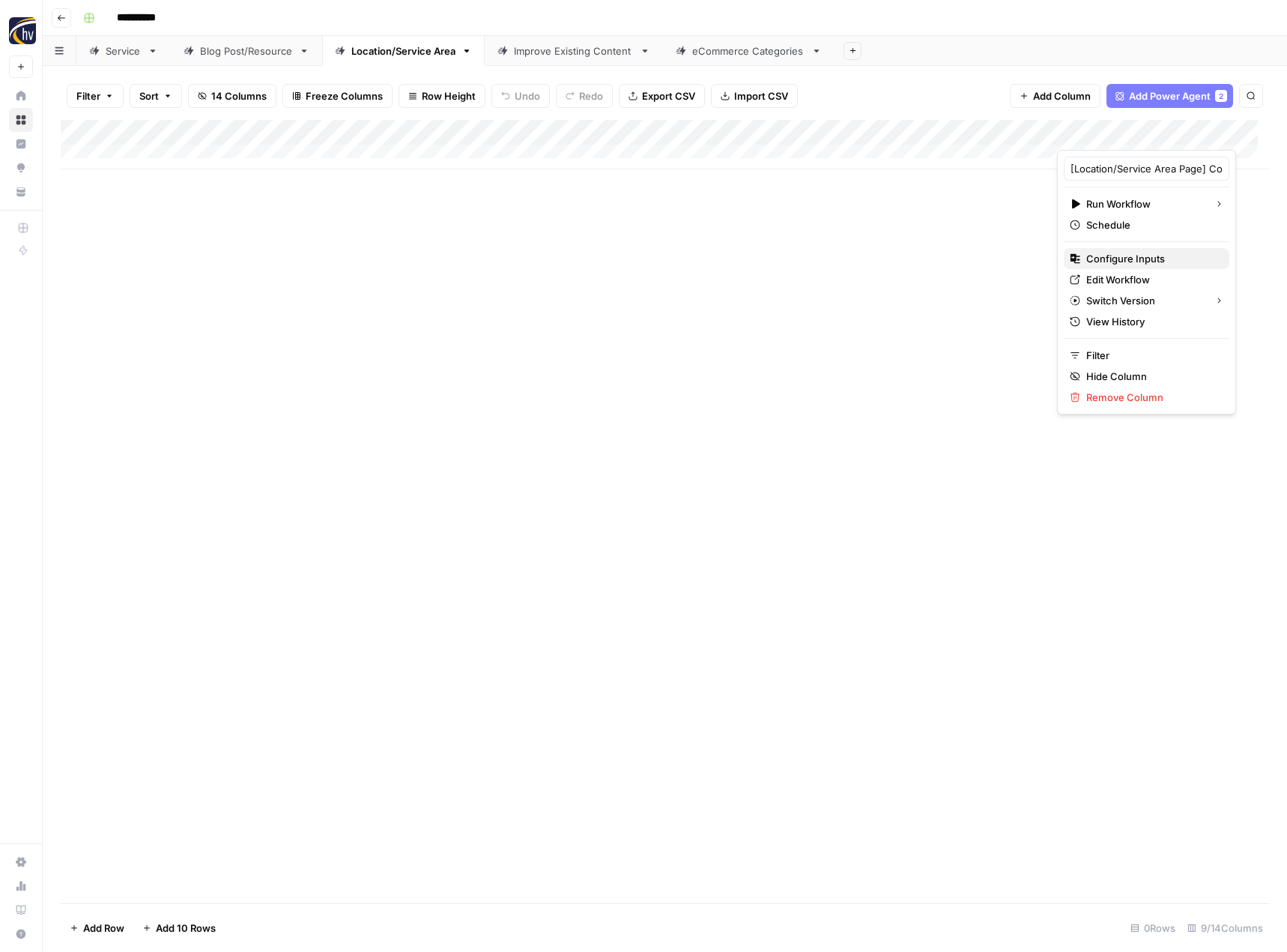
click at [1107, 257] on span "Configure Inputs" at bounding box center [1152, 259] width 131 height 15
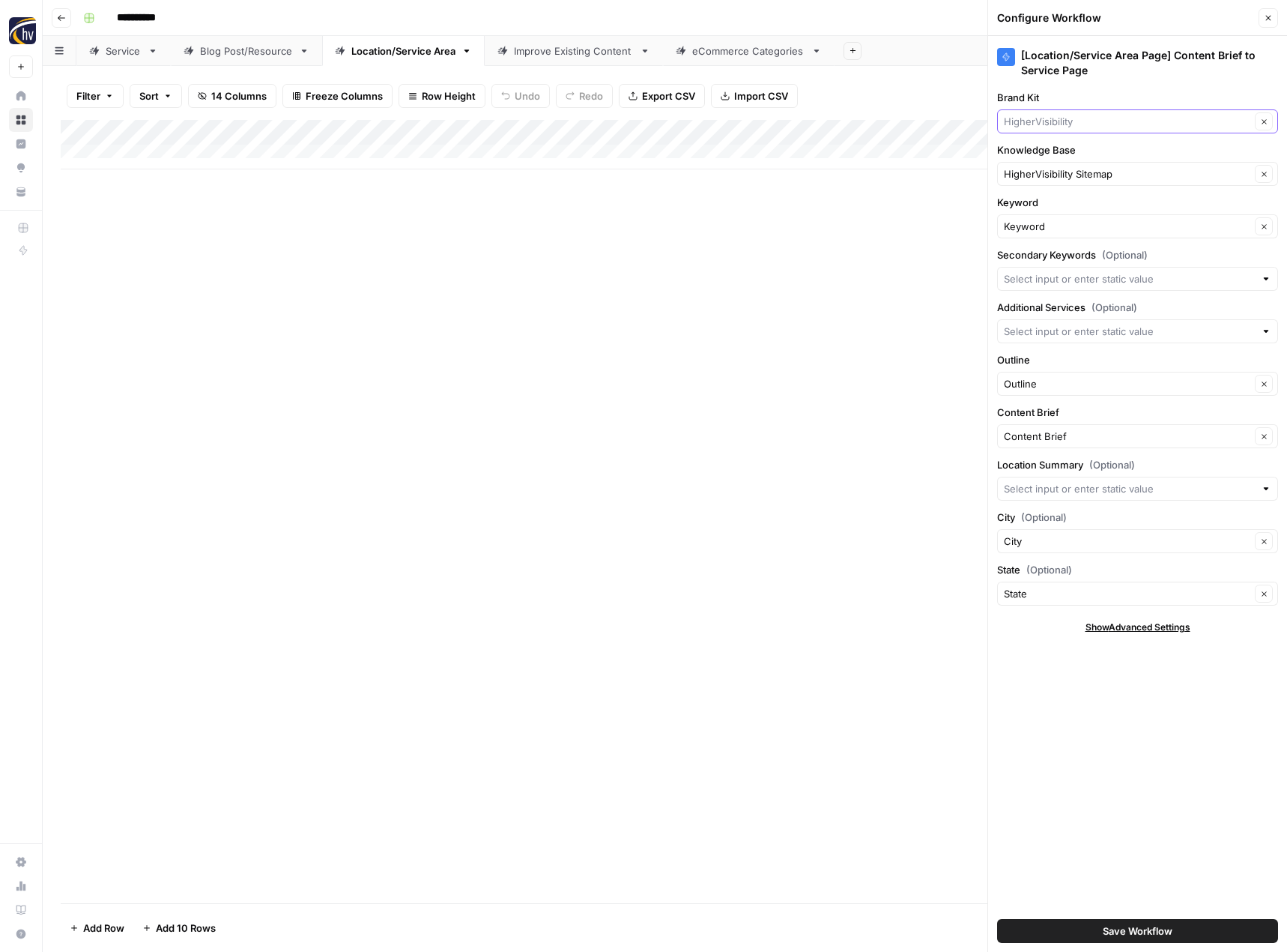
click at [1078, 126] on input "Brand Kit" at bounding box center [1127, 122] width 246 height 15
click at [1079, 162] on span "Fitness 19" at bounding box center [1134, 156] width 250 height 15
type input "Fitness 19"
click at [1069, 176] on input "Knowledge Base" at bounding box center [1127, 174] width 246 height 15
click at [1069, 206] on span "Fitness 19 Sitemap" at bounding box center [1134, 209] width 250 height 15
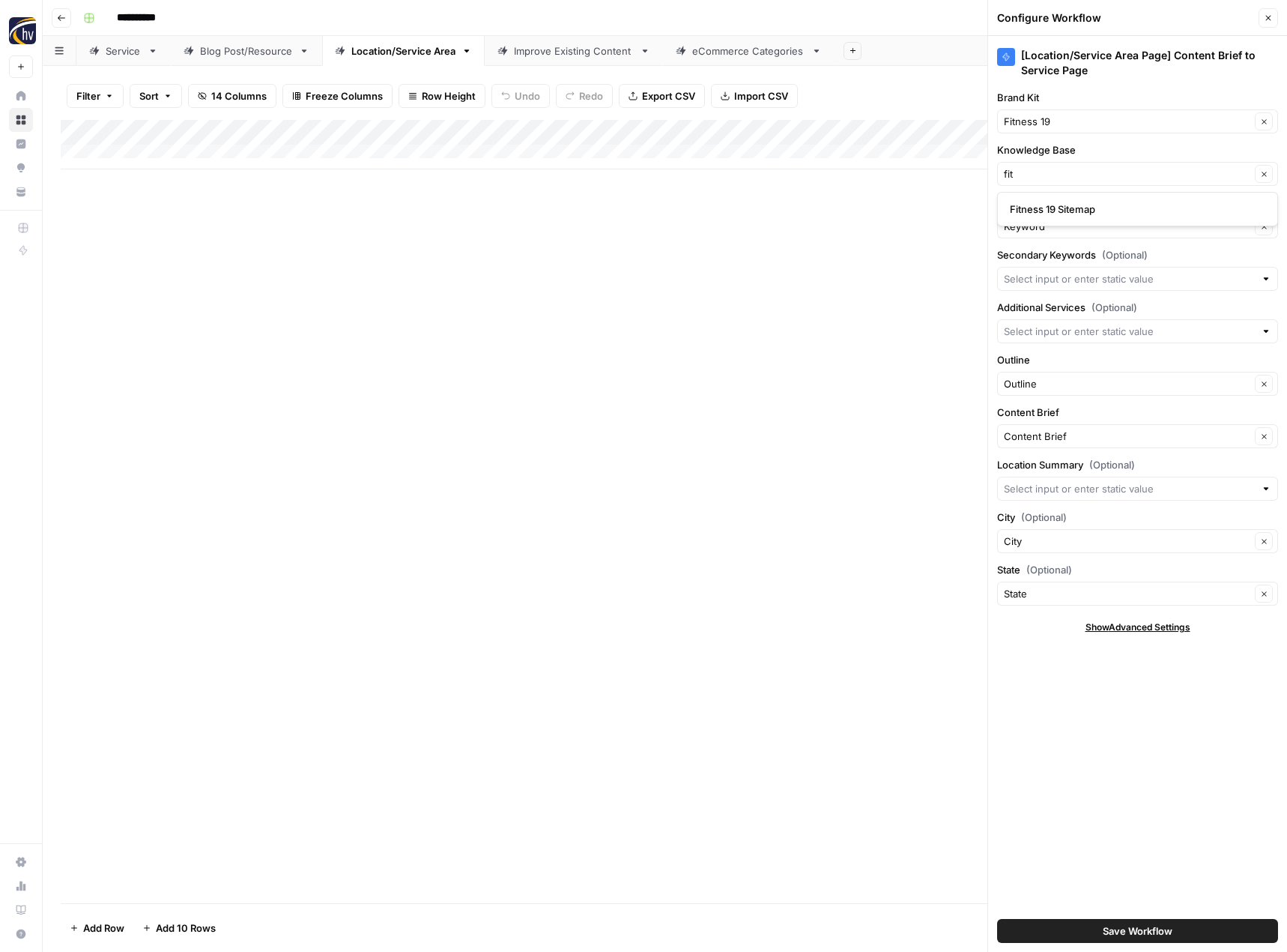
type input "Fitness 19 Sitemap"
click at [1112, 932] on span "Save Workflow" at bounding box center [1137, 931] width 70 height 15
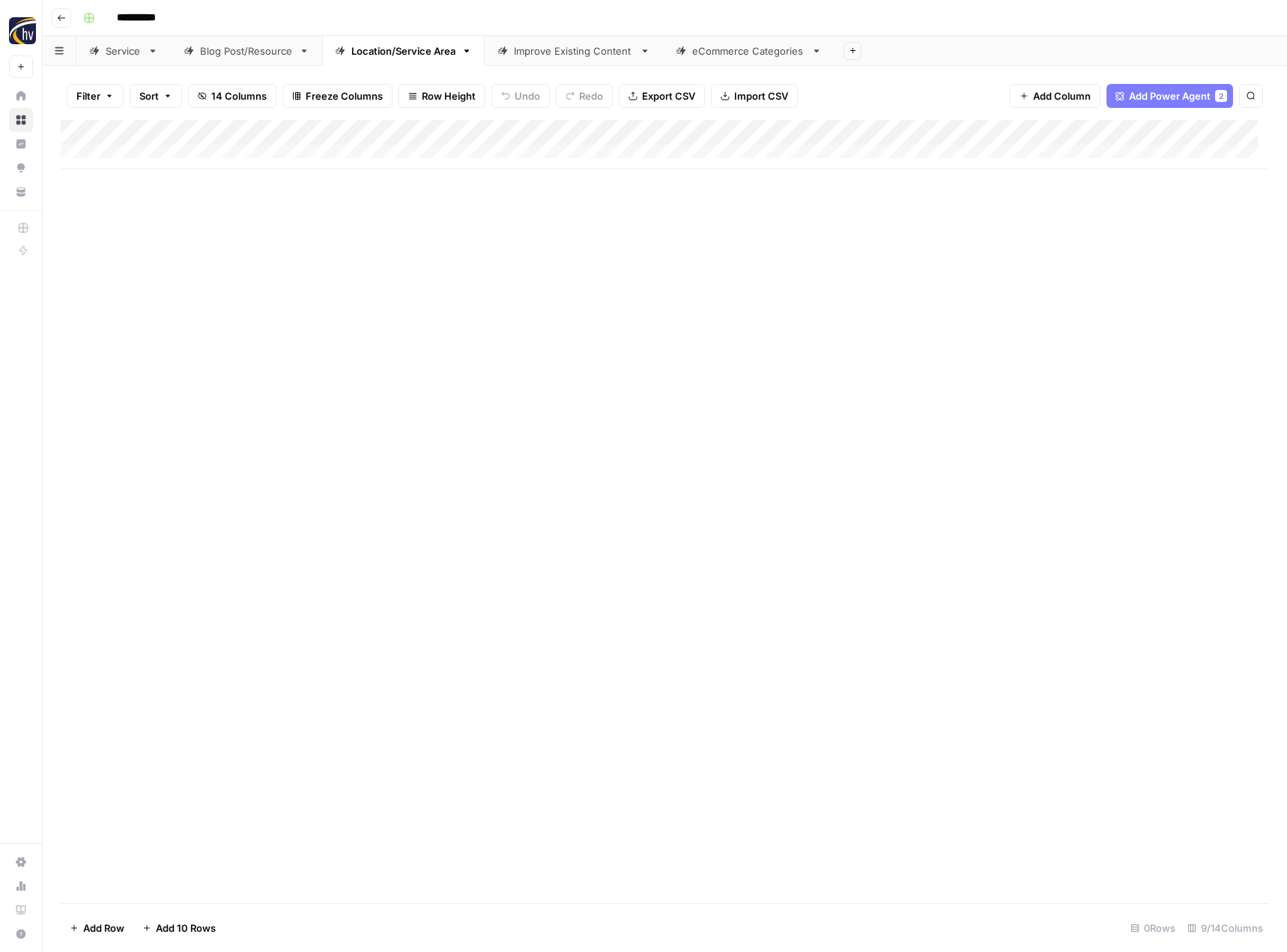
click at [578, 47] on div "Improve Existing Content" at bounding box center [574, 51] width 120 height 15
click at [803, 133] on div "Add Column" at bounding box center [665, 145] width 1208 height 50
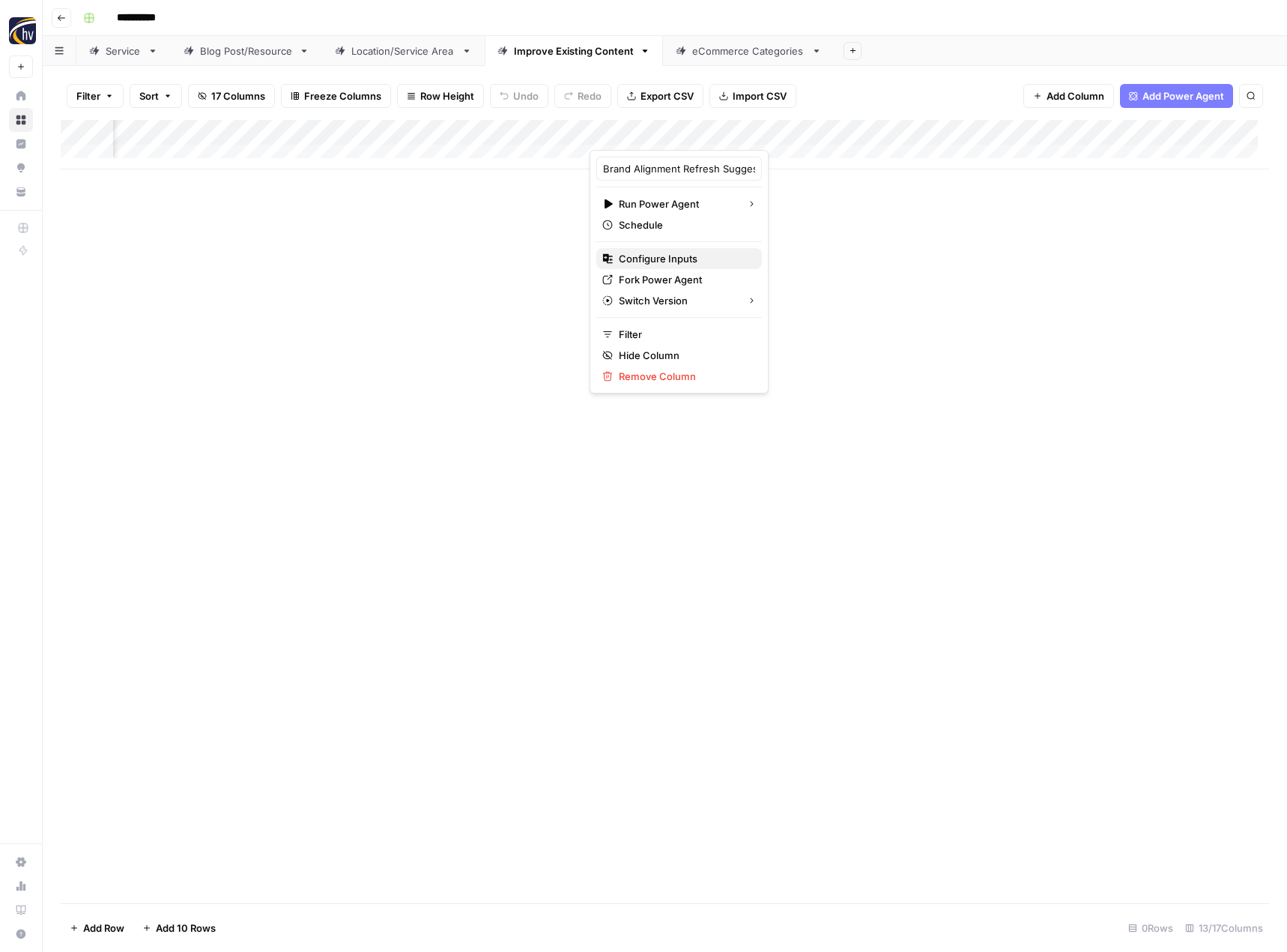
click at [659, 254] on span "Configure Inputs" at bounding box center [685, 259] width 131 height 15
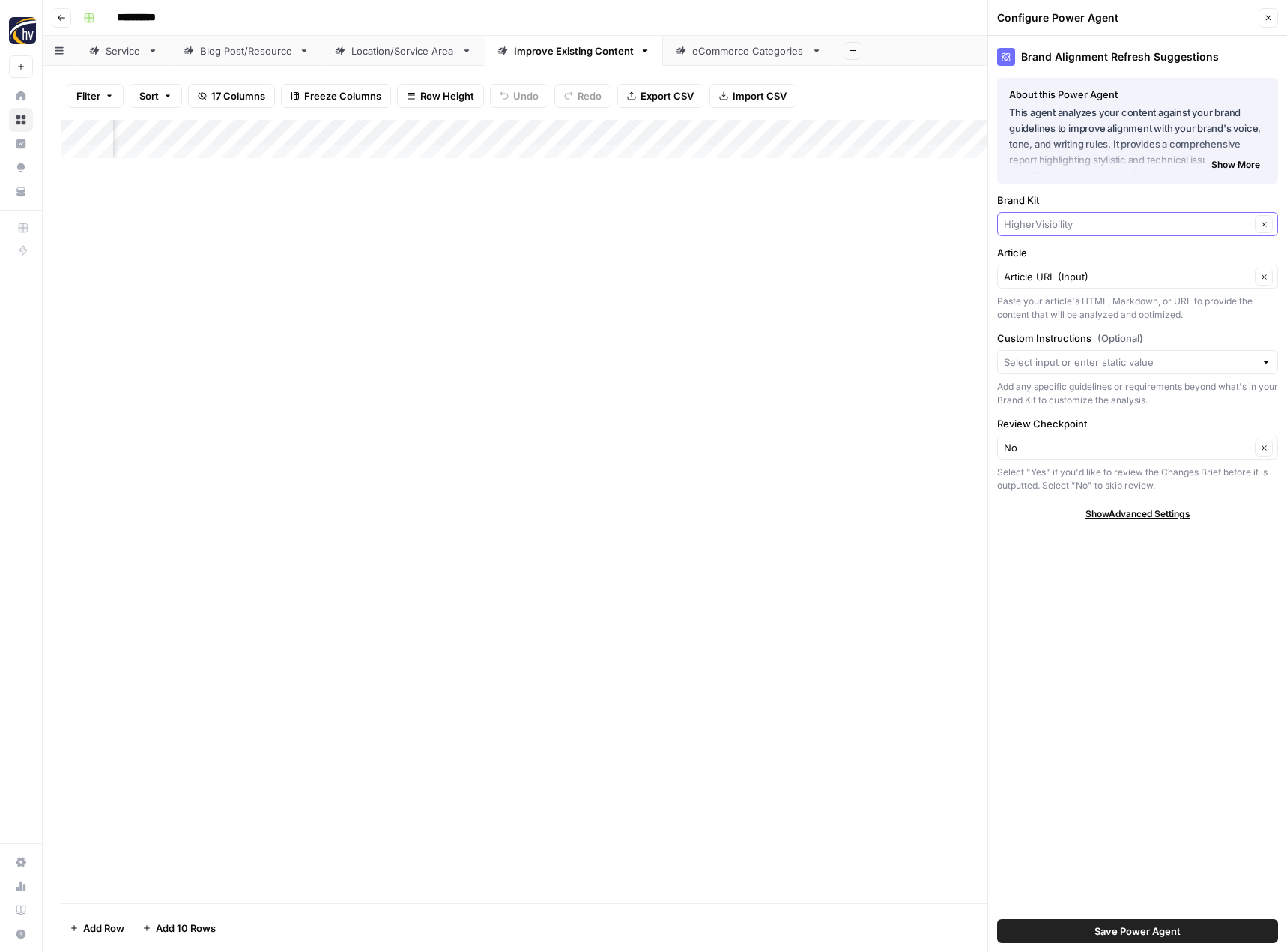
click at [1043, 229] on input "Brand Kit" at bounding box center [1127, 224] width 246 height 15
click at [1043, 257] on span "Fitness 19" at bounding box center [1134, 260] width 250 height 15
type input "Fitness 19"
click at [1159, 928] on span "Save Power Agent" at bounding box center [1137, 931] width 87 height 15
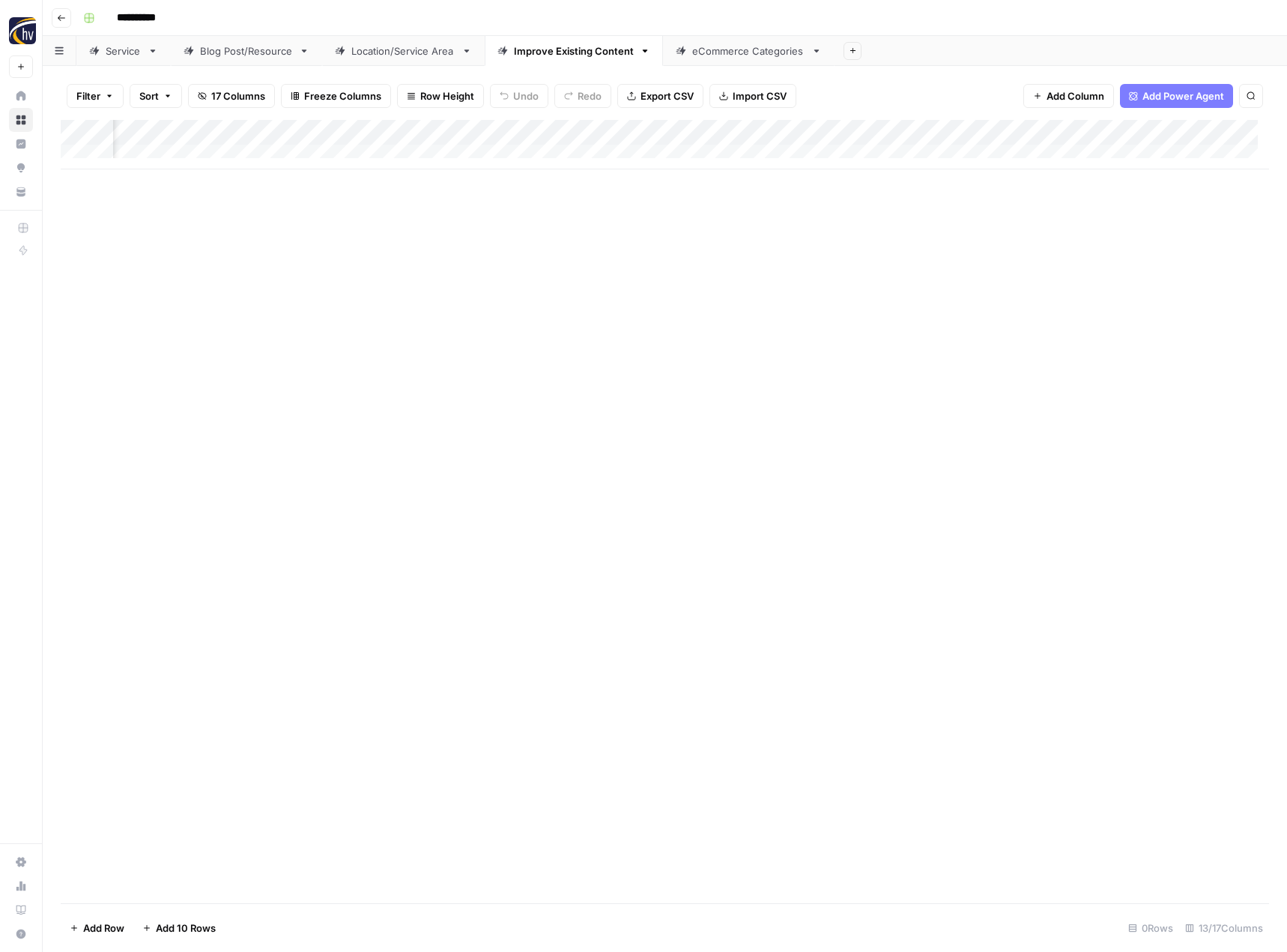
scroll to position [0, 1111]
click at [785, 130] on div "Add Column" at bounding box center [665, 145] width 1208 height 50
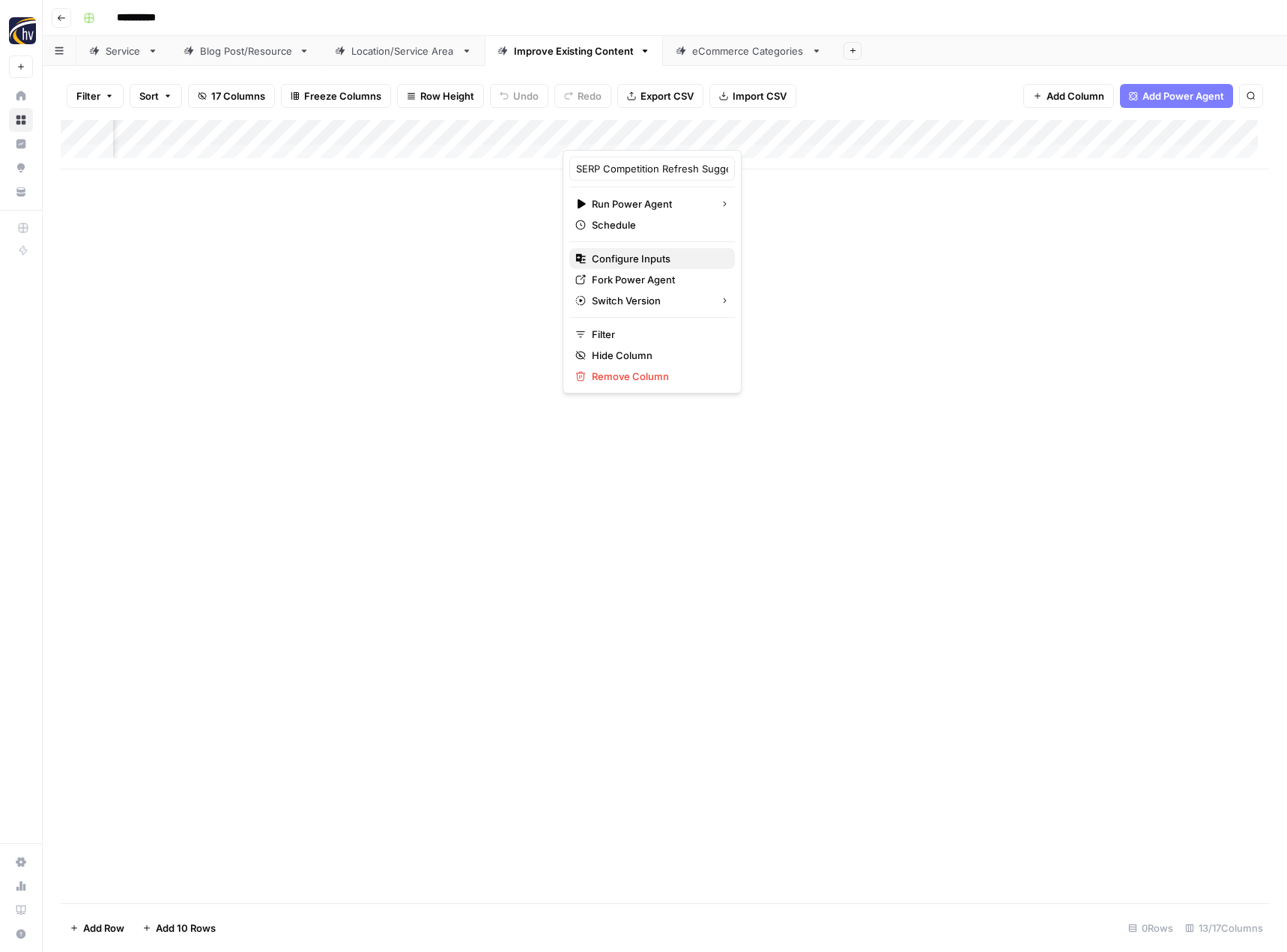
click at [674, 260] on span "Configure Inputs" at bounding box center [657, 259] width 131 height 15
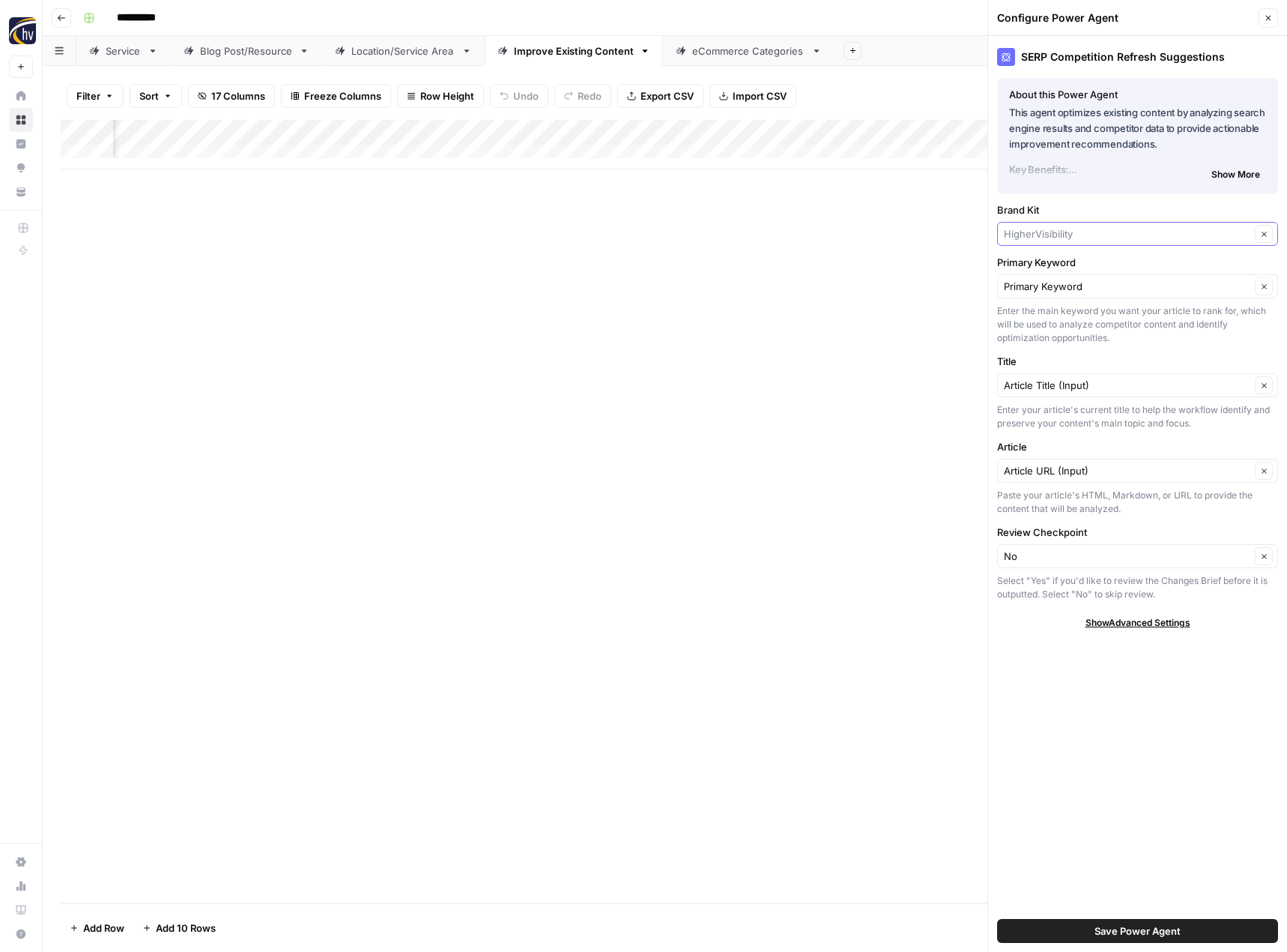
click at [1049, 232] on input "Brand Kit" at bounding box center [1127, 234] width 246 height 15
click at [1048, 264] on span "Fitness 19" at bounding box center [1134, 269] width 250 height 15
type input "Fitness 19"
click at [1150, 925] on span "Save Power Agent" at bounding box center [1137, 931] width 87 height 15
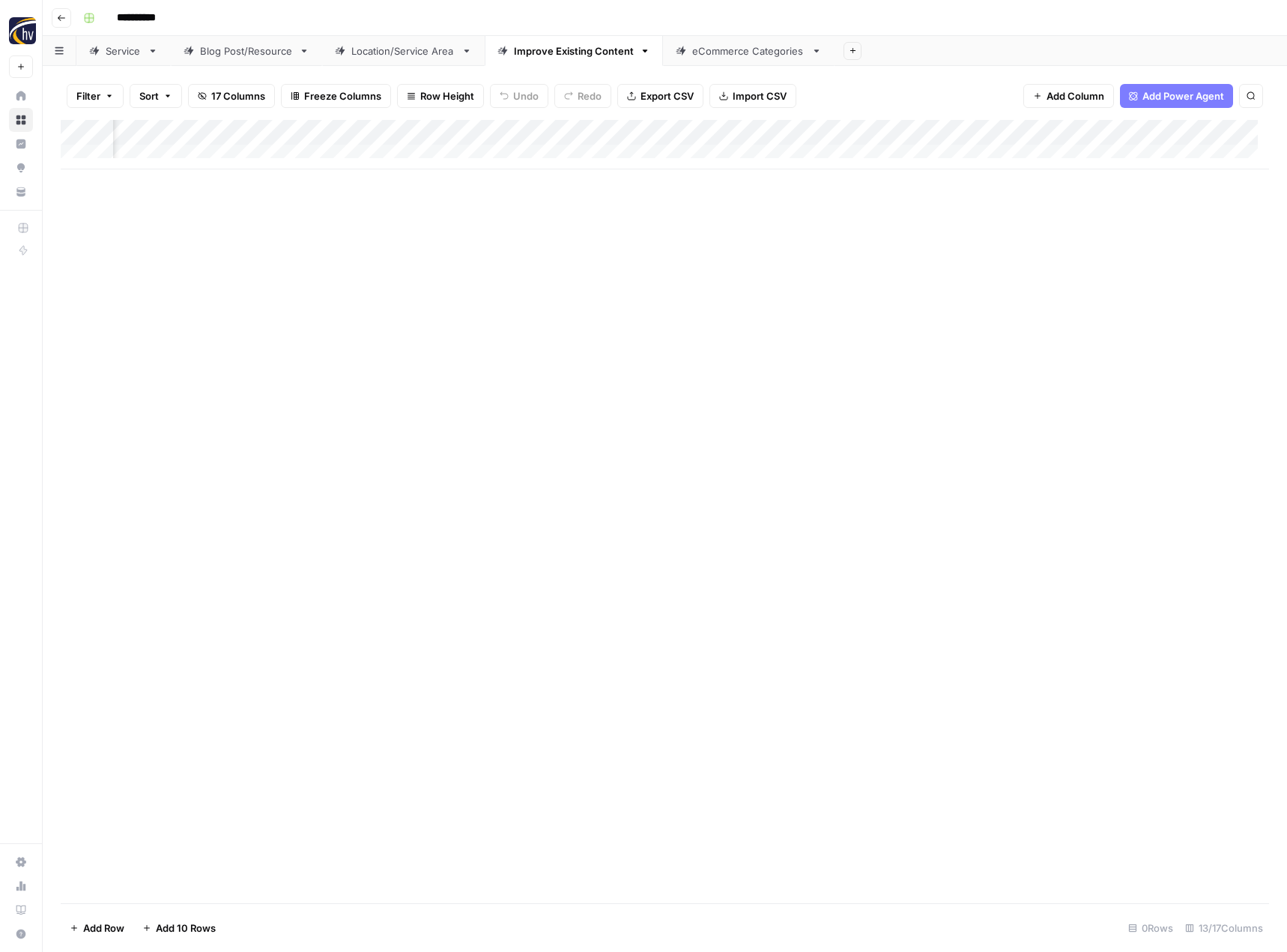
click at [1154, 132] on div "Add Column" at bounding box center [665, 145] width 1208 height 50
click at [1035, 250] on button "Configure Inputs" at bounding box center [1040, 258] width 165 height 21
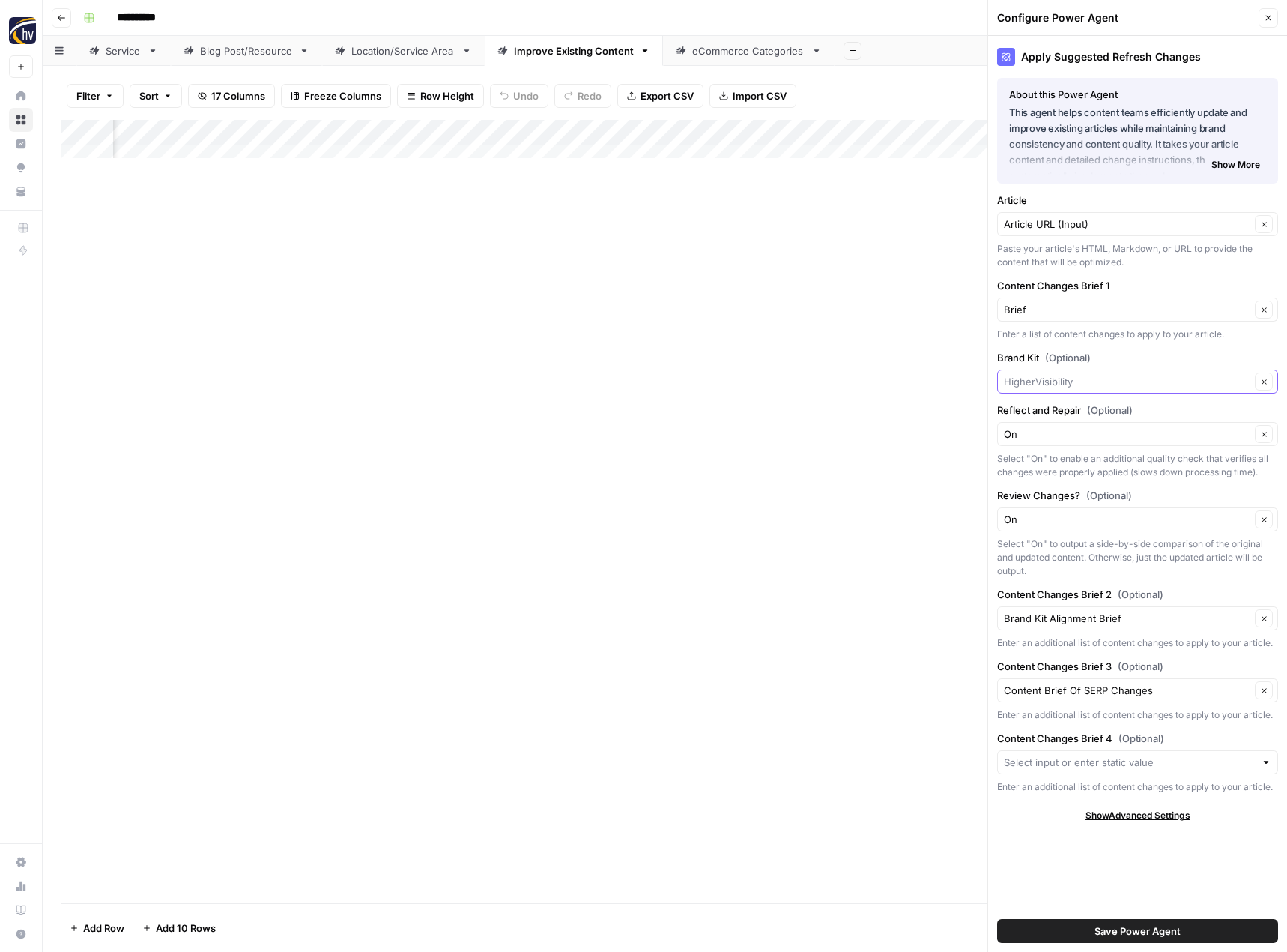
click at [1042, 381] on input "Brand Kit (Optional)" at bounding box center [1127, 381] width 246 height 15
click at [1043, 418] on span "Fitness 19" at bounding box center [1134, 417] width 250 height 15
type input "Fitness 19"
click at [1132, 933] on span "Save Power Agent" at bounding box center [1137, 931] width 87 height 15
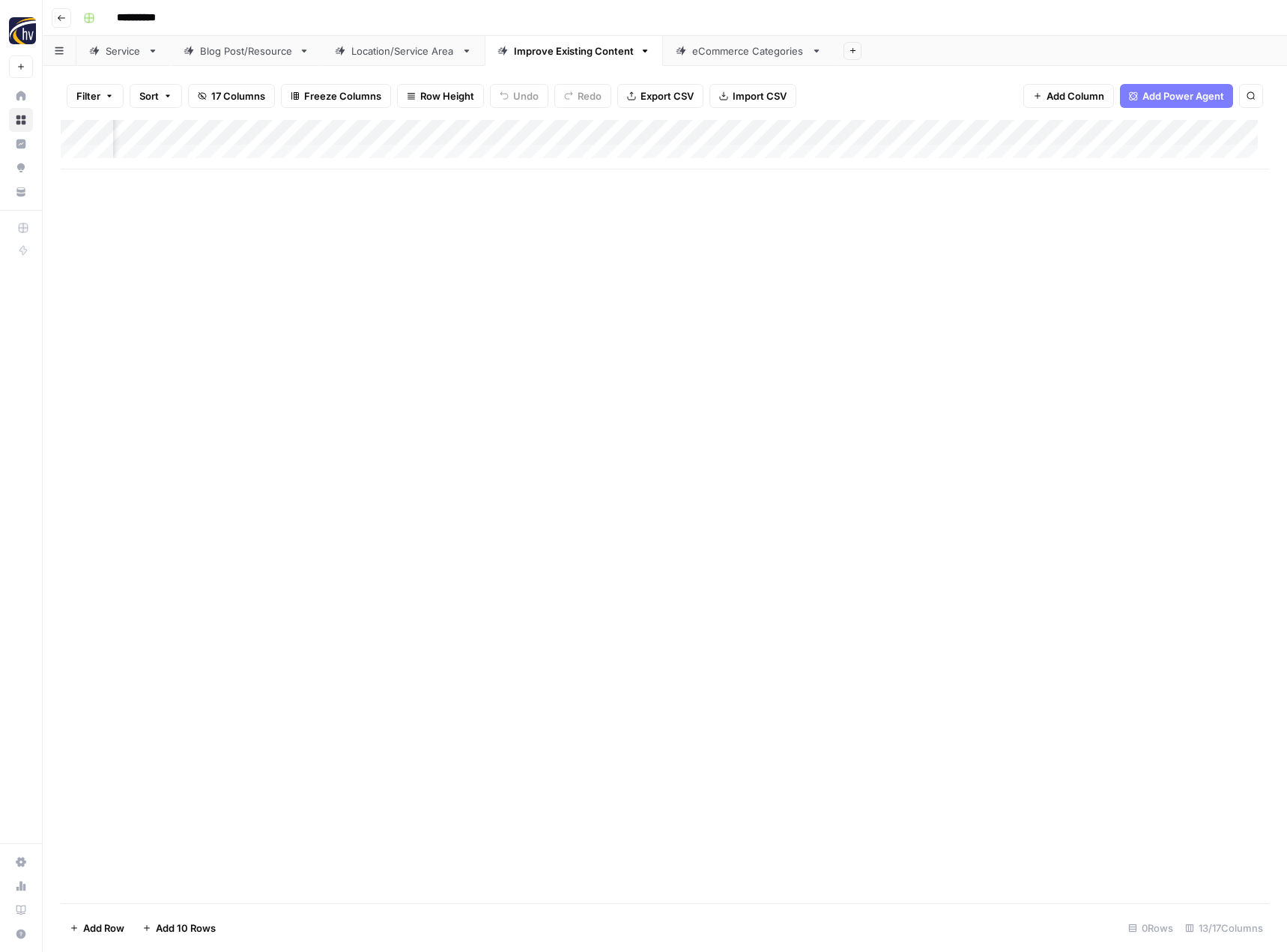
click at [676, 585] on div "Add Column" at bounding box center [665, 512] width 1208 height 783
click at [730, 59] on link "eCommerce Categories" at bounding box center [749, 51] width 171 height 30
click at [728, 134] on div "Add Column" at bounding box center [665, 145] width 1208 height 50
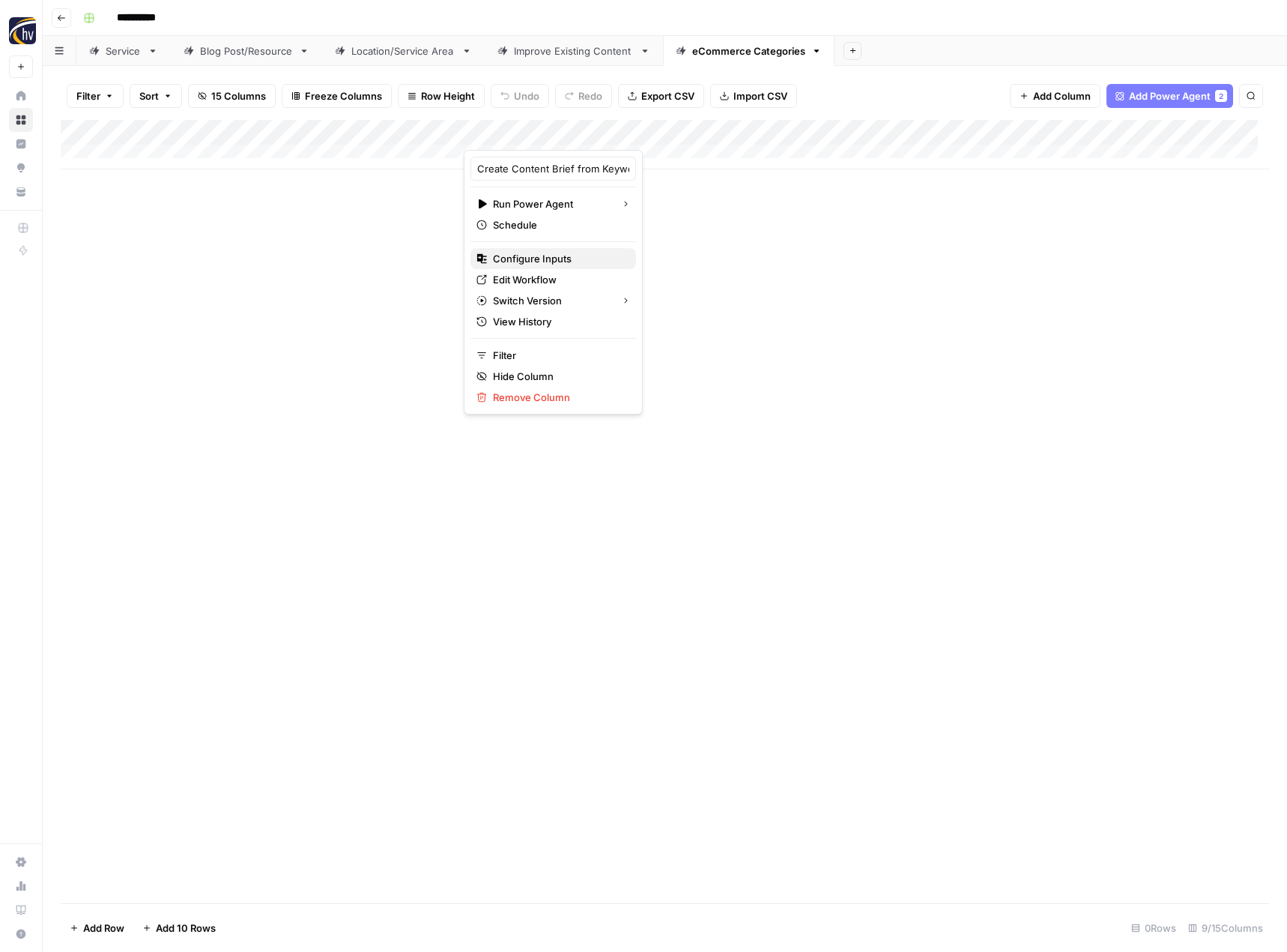
click at [571, 266] on button "Configure Inputs" at bounding box center [553, 258] width 165 height 21
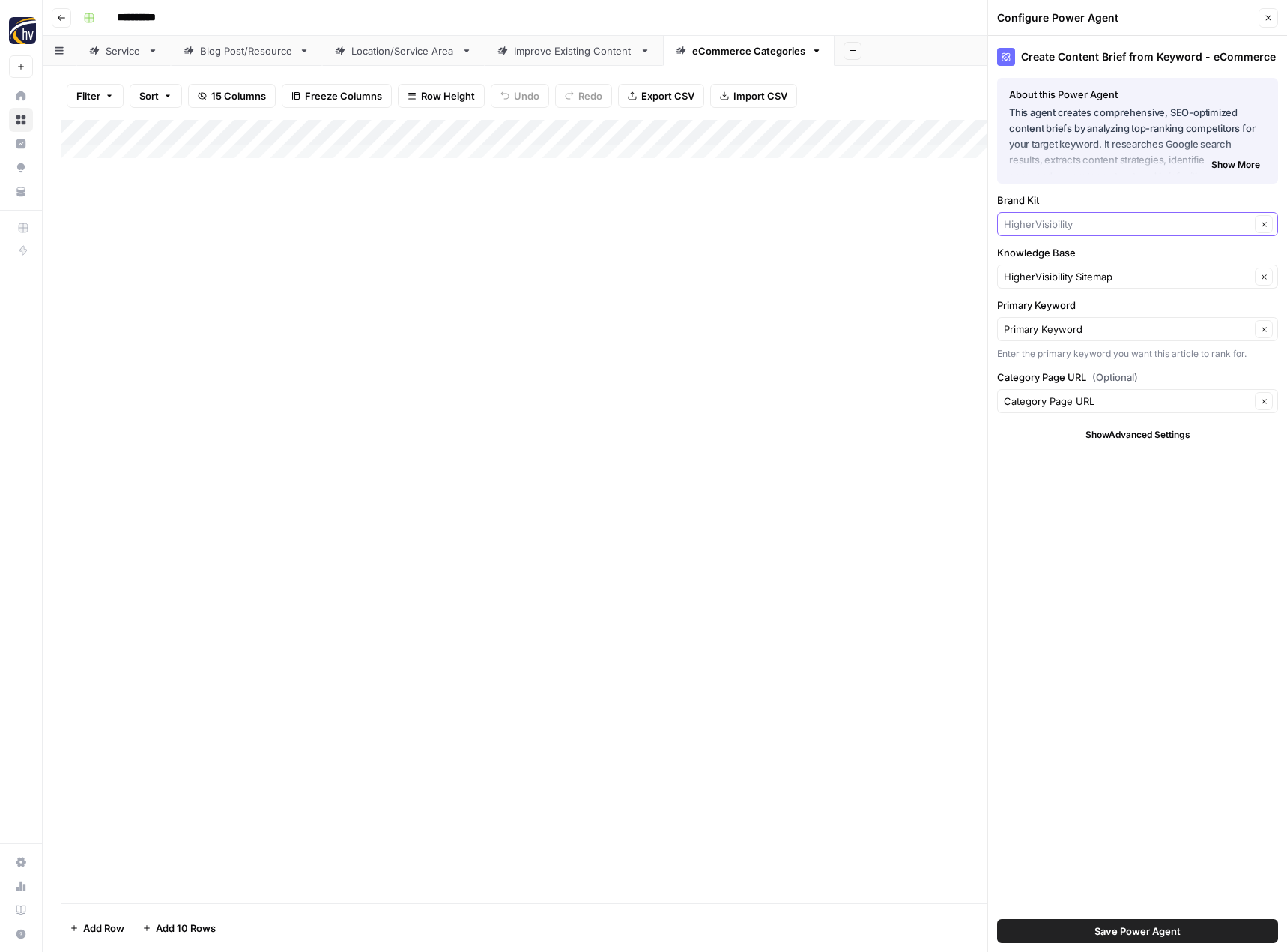
click at [1056, 225] on input "Brand Kit" at bounding box center [1127, 224] width 246 height 15
click at [1056, 254] on span "Fitness 19" at bounding box center [1134, 260] width 250 height 15
type input "Fitness 19"
click at [1053, 276] on input "Knowledge Base" at bounding box center [1127, 276] width 246 height 15
click at [1053, 308] on span "Fitness 19 Sitemap" at bounding box center [1134, 312] width 250 height 15
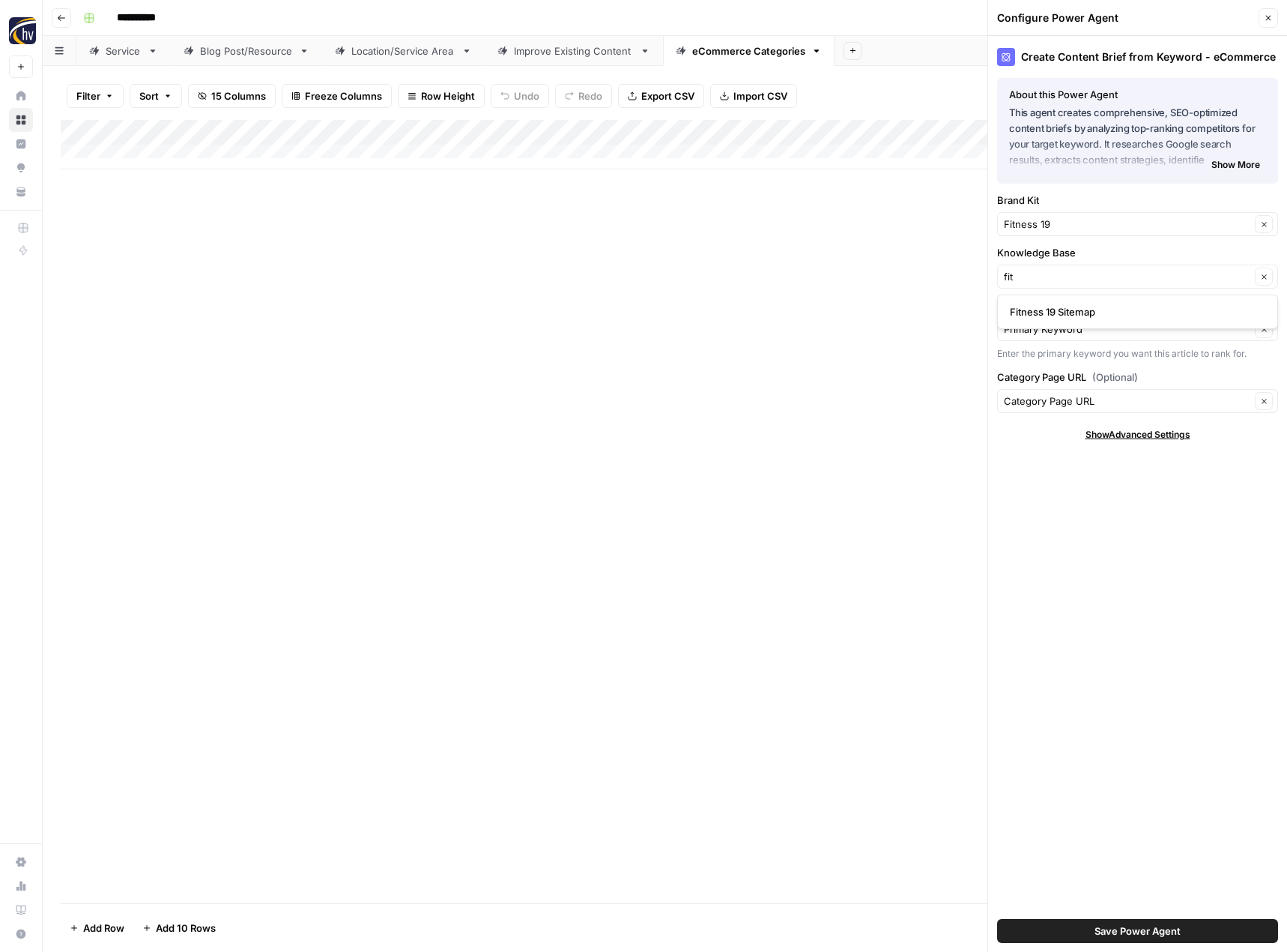
type input "Fitness 19 Sitemap"
click at [1117, 934] on span "Save Power Agent" at bounding box center [1137, 931] width 87 height 15
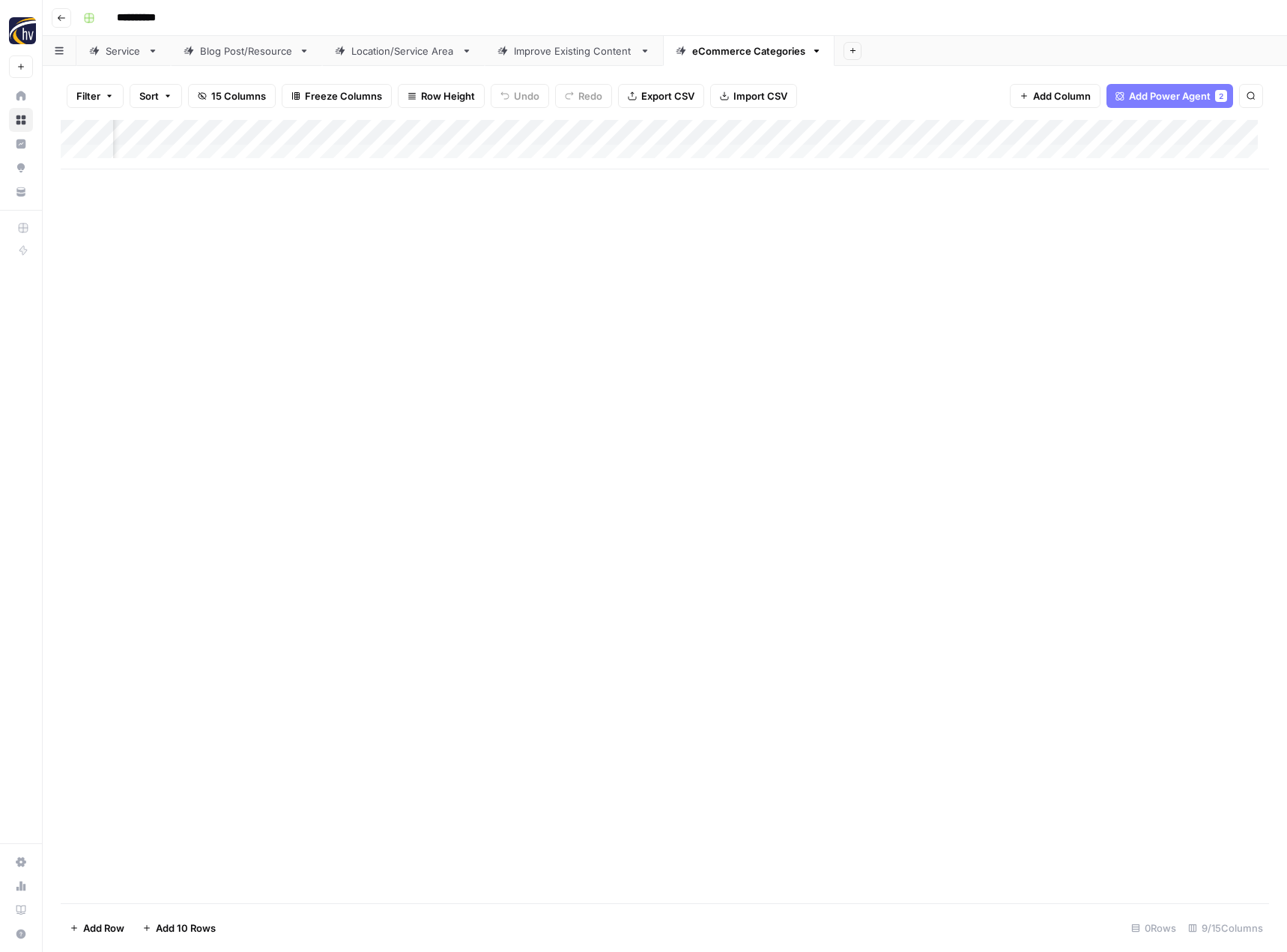
scroll to position [0, 523]
click at [1076, 134] on div "Add Column" at bounding box center [665, 145] width 1208 height 50
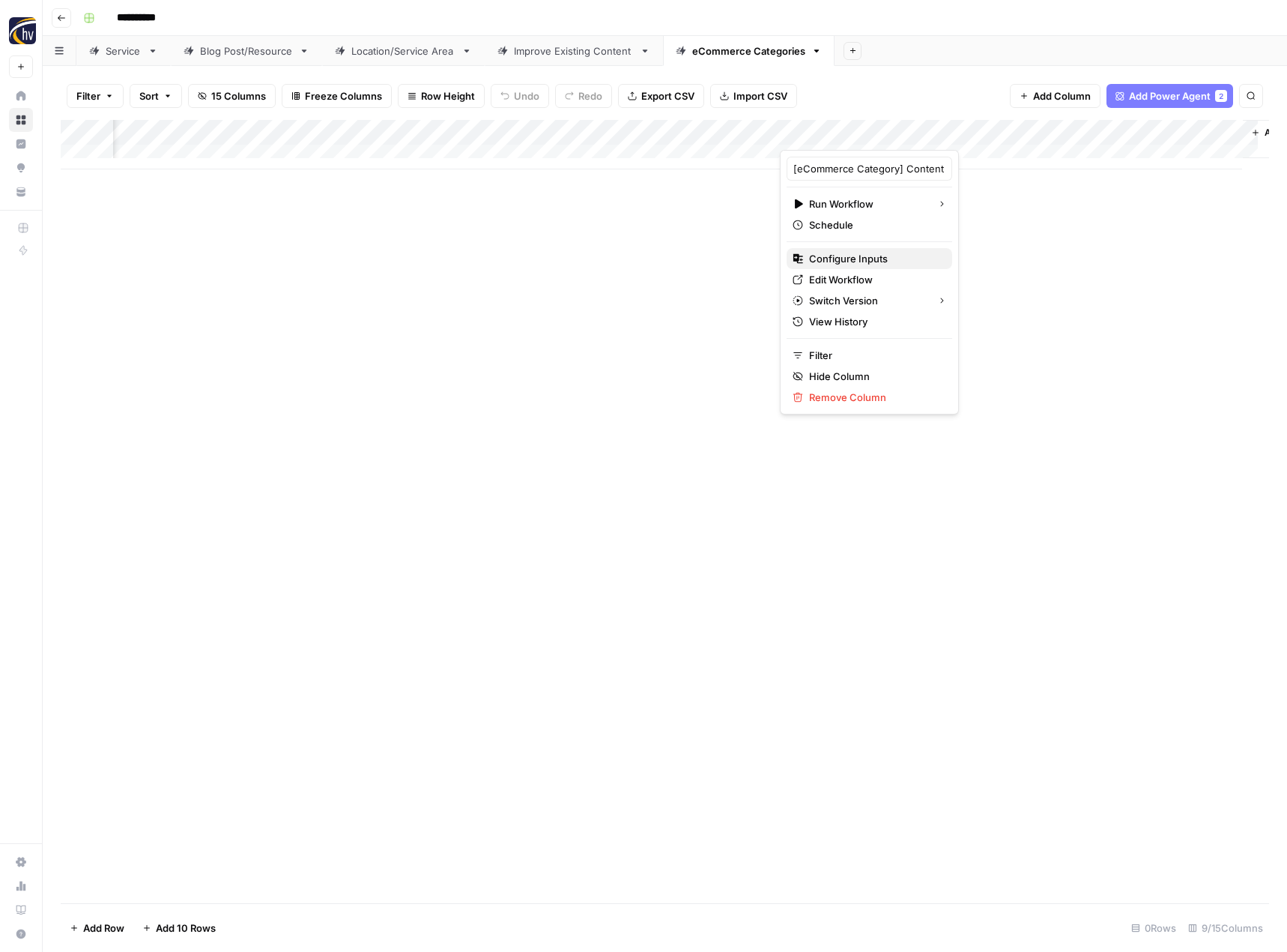
click at [911, 255] on span "Configure Inputs" at bounding box center [875, 259] width 131 height 15
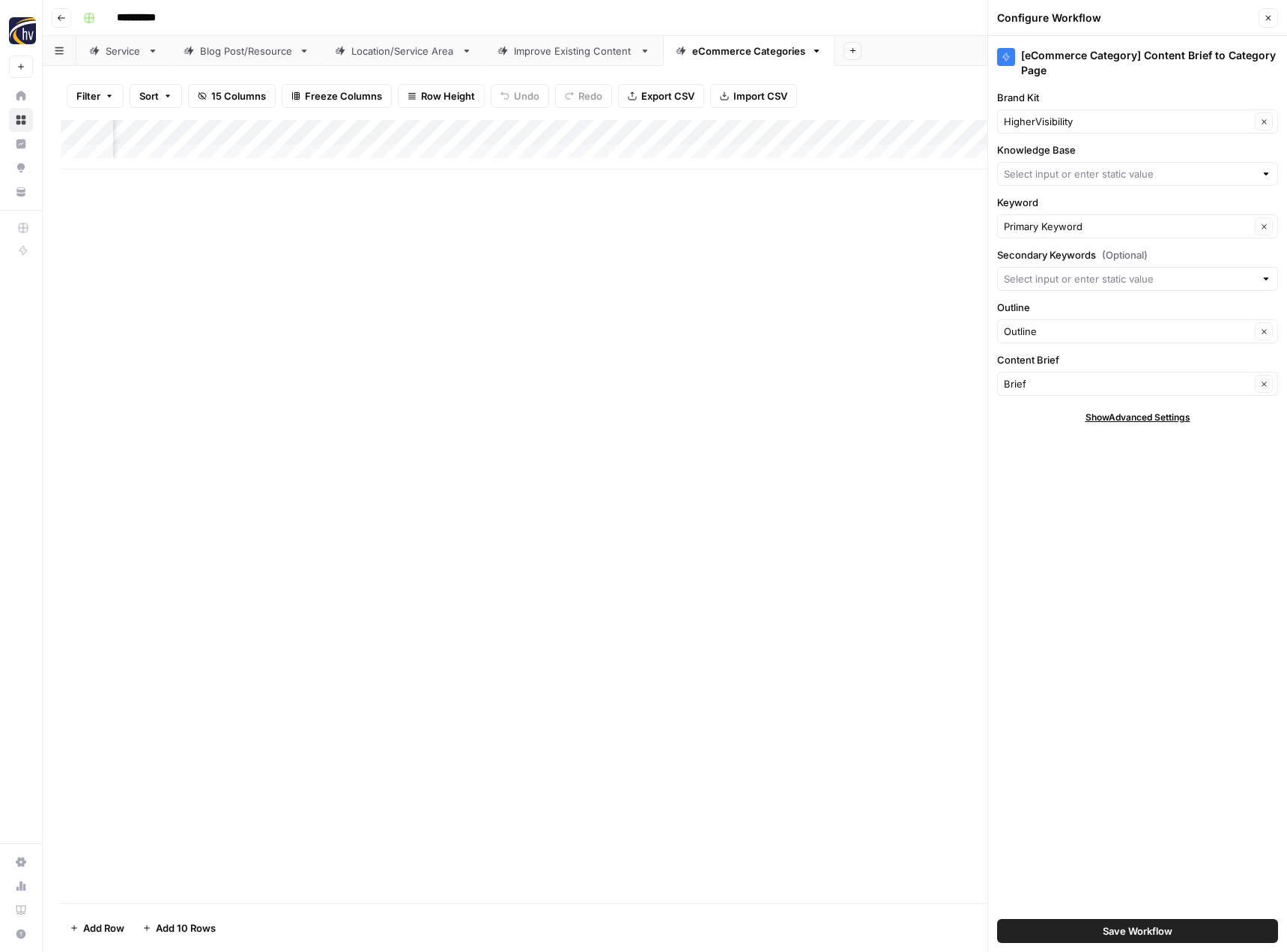
click at [1109, 130] on div "HigherVisibility Clear" at bounding box center [1137, 121] width 281 height 24
click at [1100, 157] on span "Fitness 19" at bounding box center [1134, 156] width 250 height 15
type input "Fitness 19"
click at [1086, 170] on input "Knowledge Base" at bounding box center [1129, 174] width 251 height 15
click at [1083, 203] on span "Fitness 19 Sitemap" at bounding box center [1134, 209] width 250 height 15
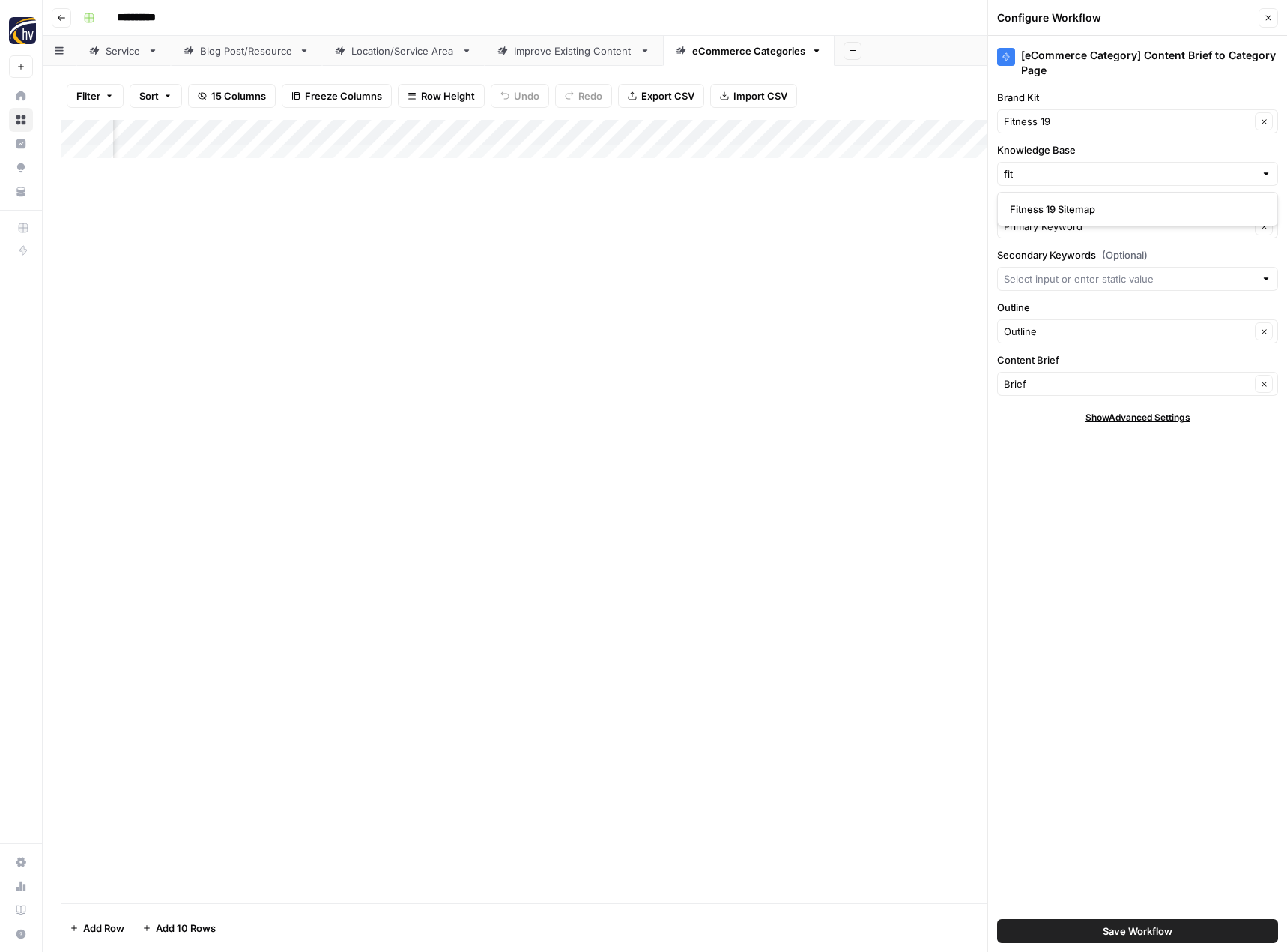
type input "Fitness 19 Sitemap"
click at [1138, 934] on span "Save Workflow" at bounding box center [1137, 931] width 70 height 15
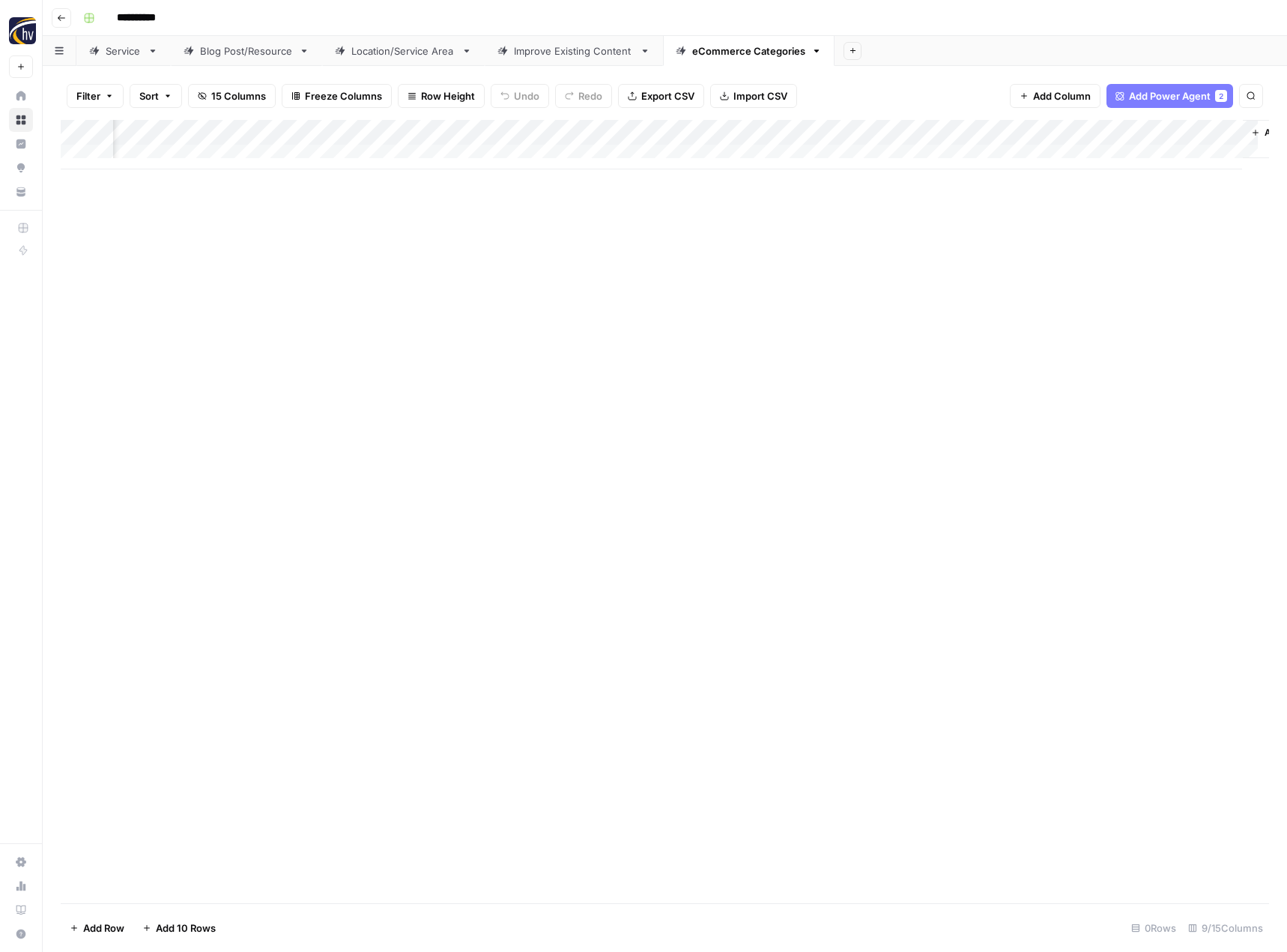
click at [633, 614] on div "Add Column" at bounding box center [665, 512] width 1208 height 783
click at [60, 19] on icon "button" at bounding box center [61, 18] width 9 height 9
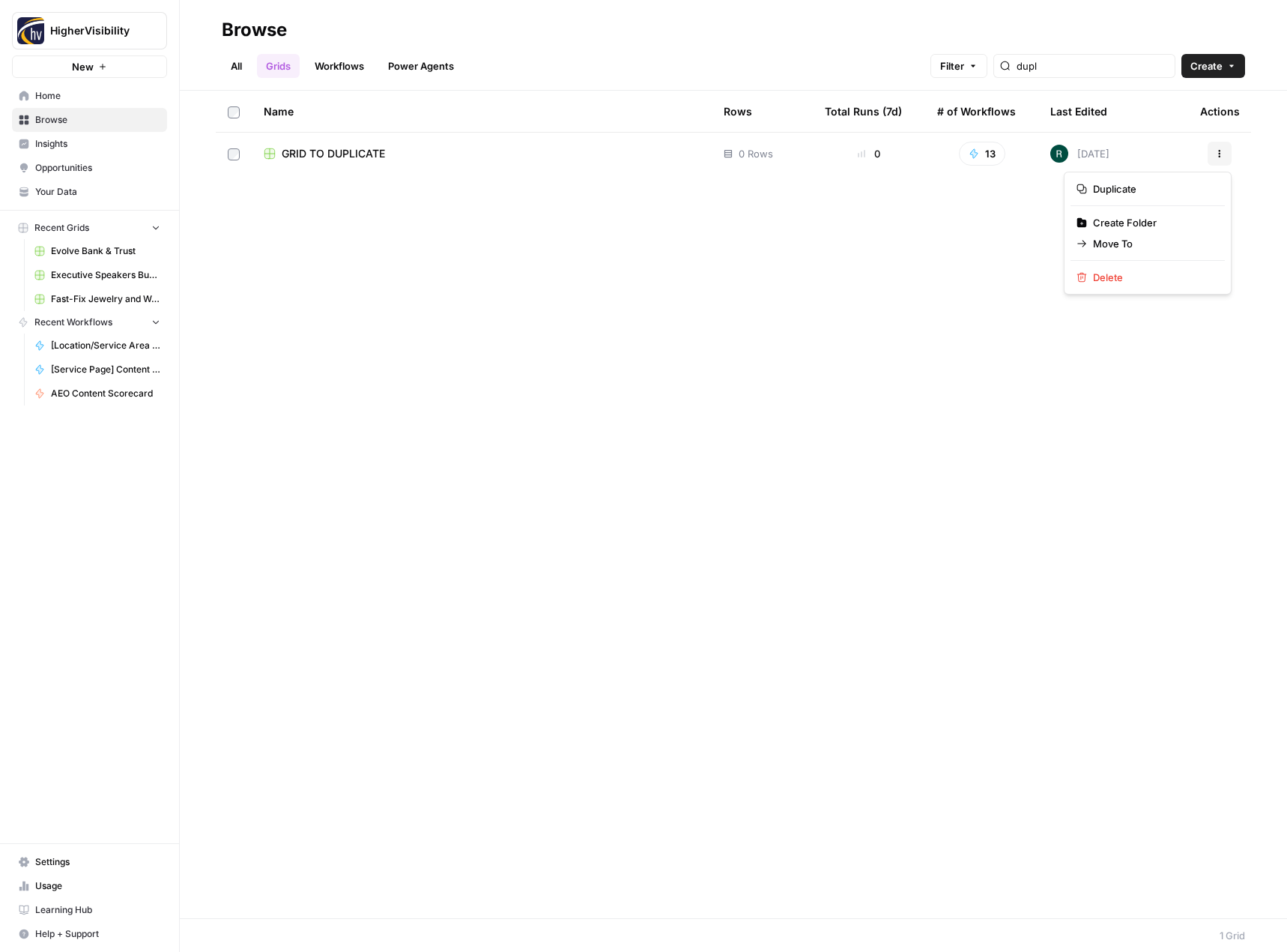
click at [1224, 150] on button "Actions" at bounding box center [1219, 154] width 24 height 24
click at [1148, 194] on span "Duplicate" at bounding box center [1153, 189] width 120 height 15
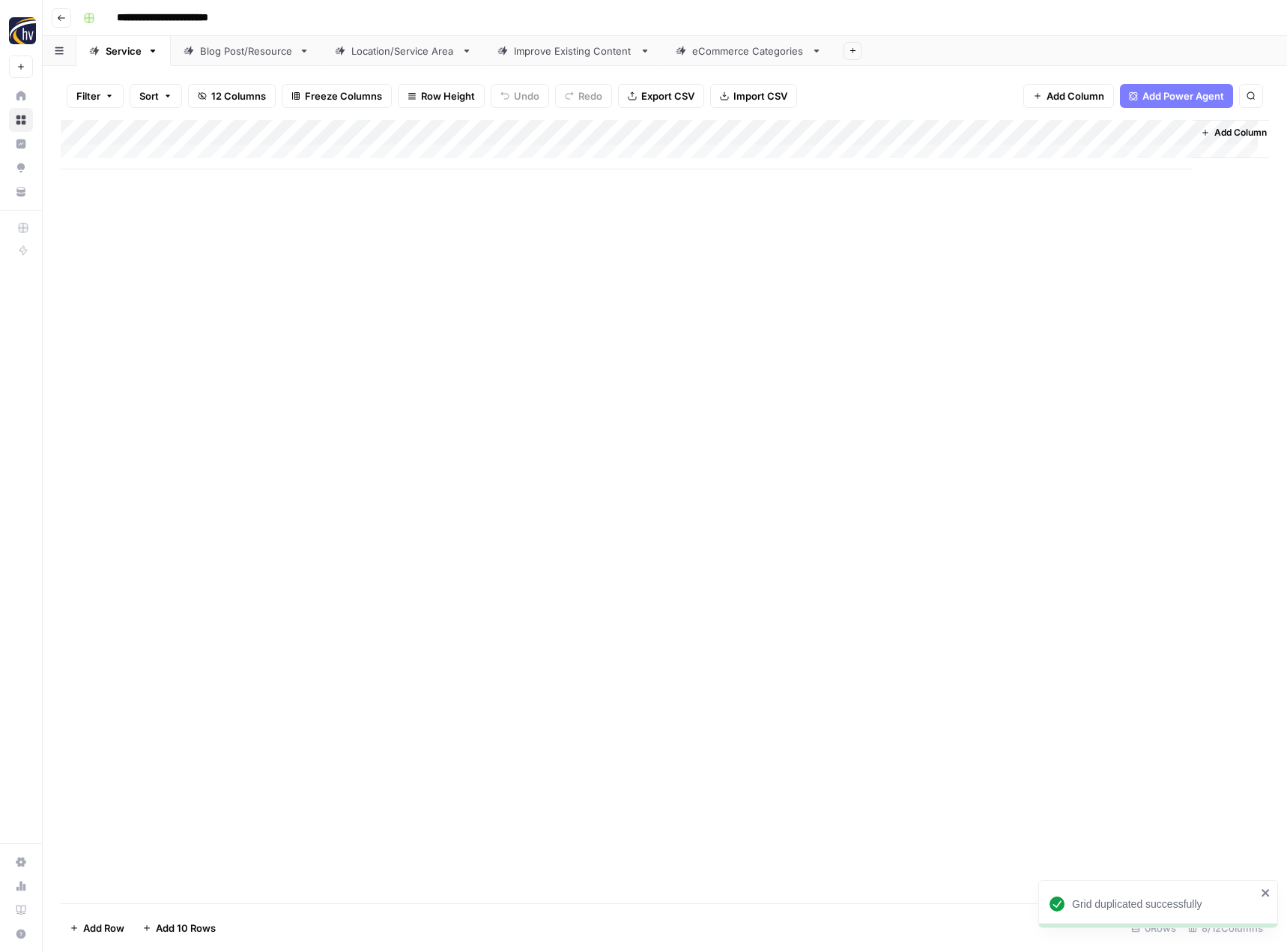
click at [159, 34] on header "**********" at bounding box center [665, 18] width 1244 height 36
click at [172, 24] on input "**********" at bounding box center [187, 18] width 155 height 24
paste input
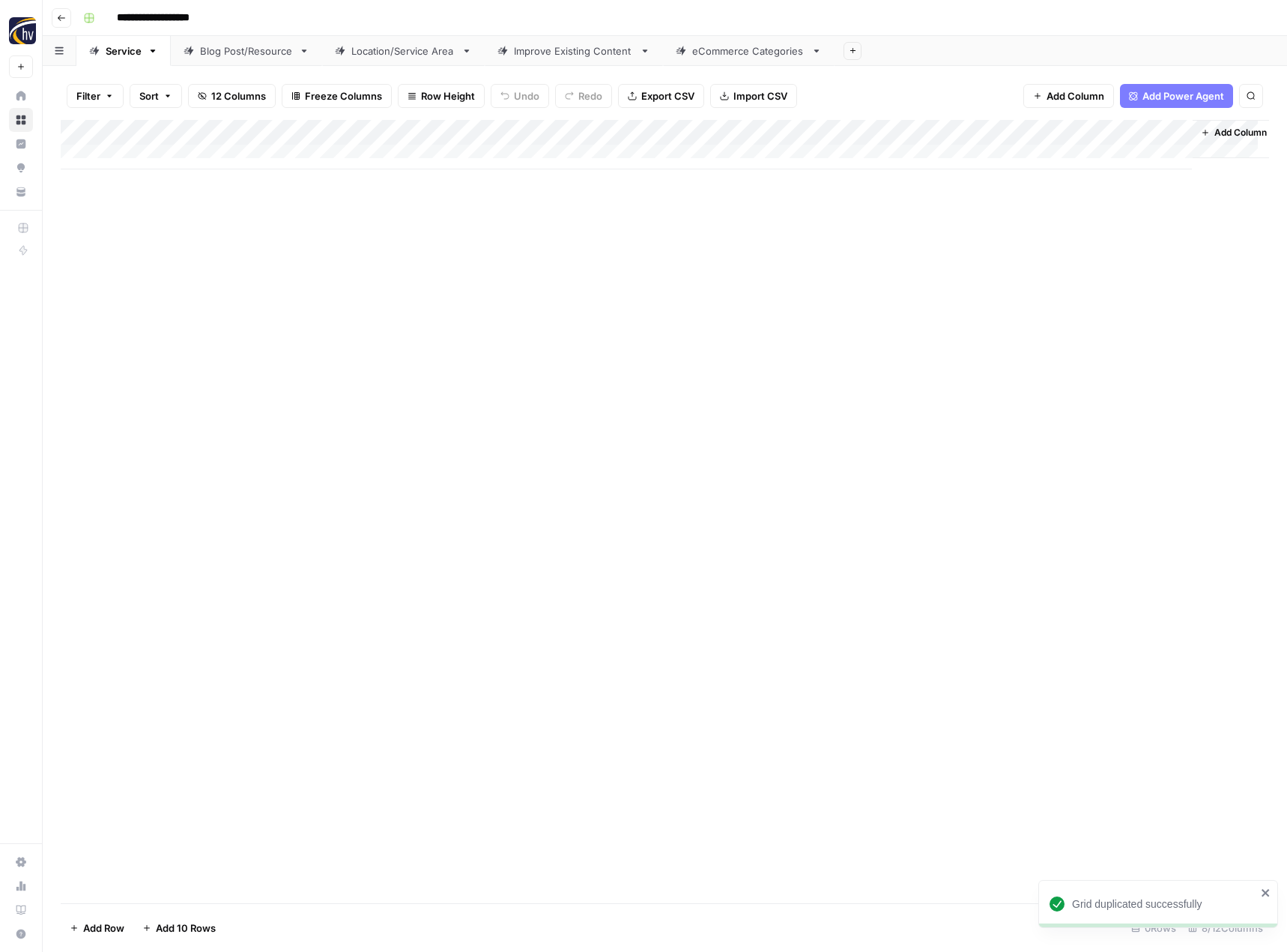
type input "**********"
click at [384, 442] on div "Add Column" at bounding box center [665, 512] width 1208 height 783
click at [350, 131] on div "Add Column" at bounding box center [665, 145] width 1208 height 50
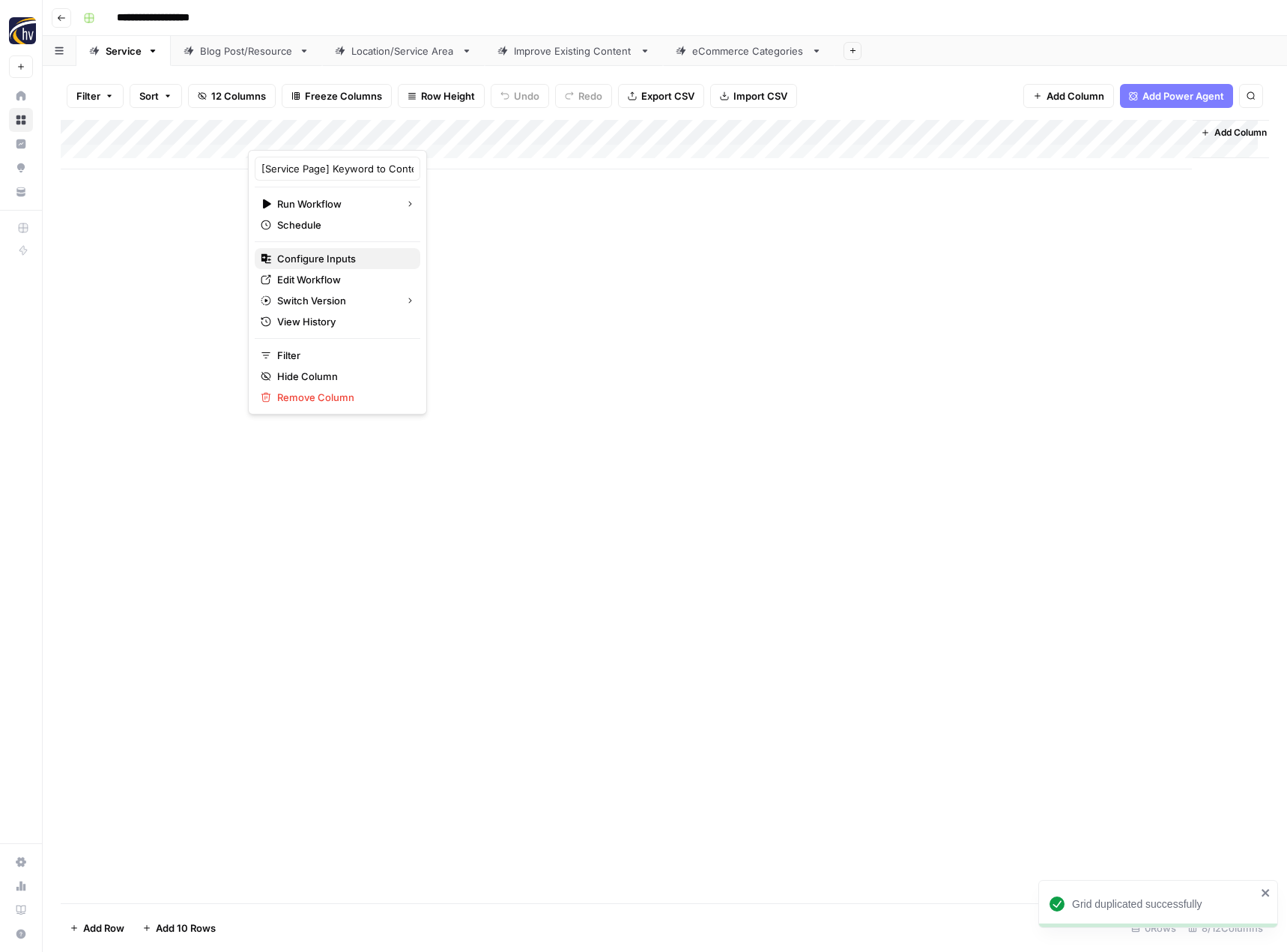
click at [313, 251] on span "Configure Inputs" at bounding box center [343, 259] width 131 height 15
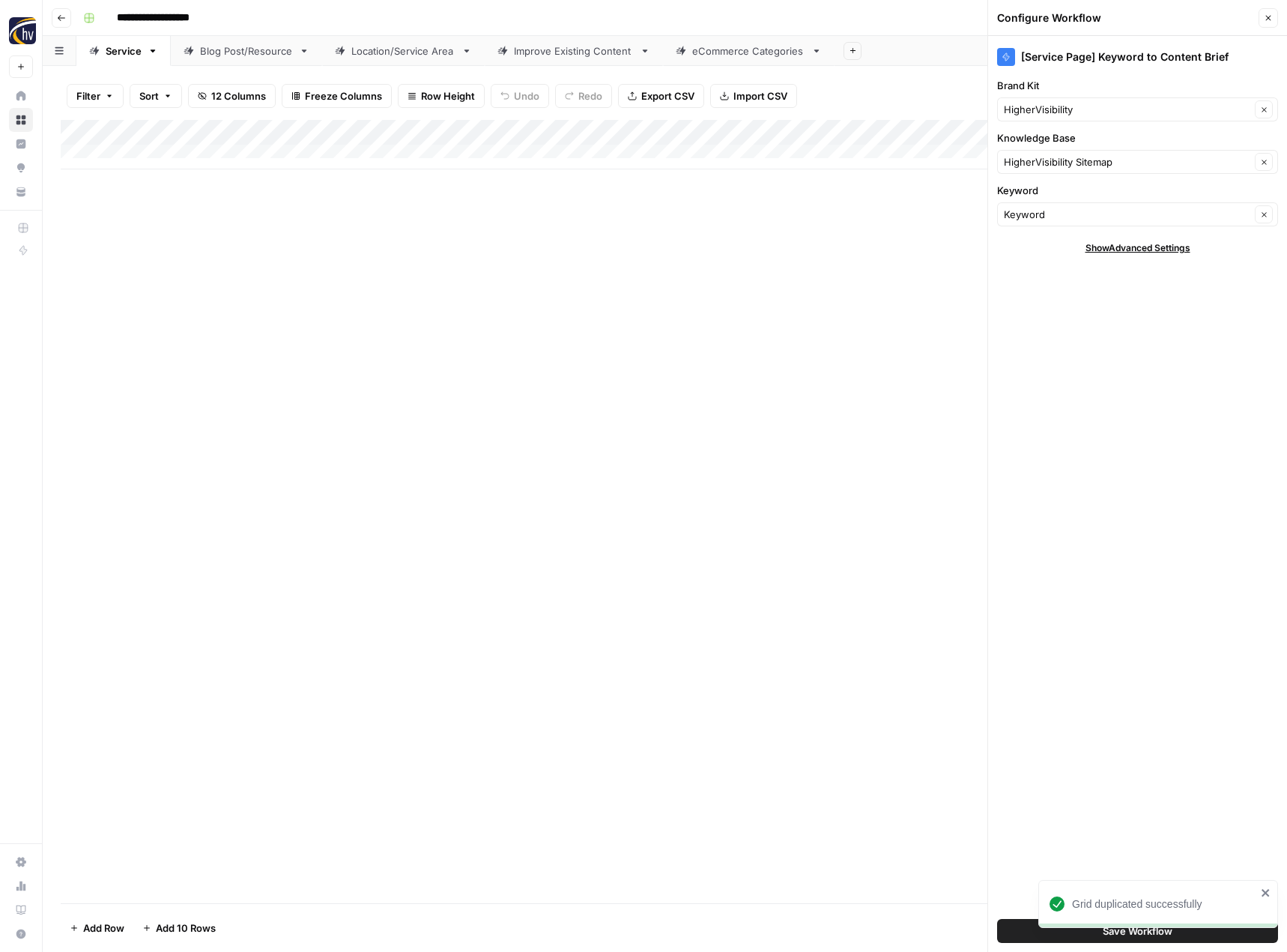
click at [1090, 96] on div "Brand Kit HigherVisibility Clear" at bounding box center [1137, 100] width 281 height 44
click at [1080, 104] on input "Brand Kit" at bounding box center [1127, 109] width 246 height 15
click at [1073, 137] on span "Flags Importer" at bounding box center [1134, 145] width 250 height 15
type input "Flags Importer"
click at [1053, 155] on input "Knowledge Base" at bounding box center [1127, 162] width 246 height 15
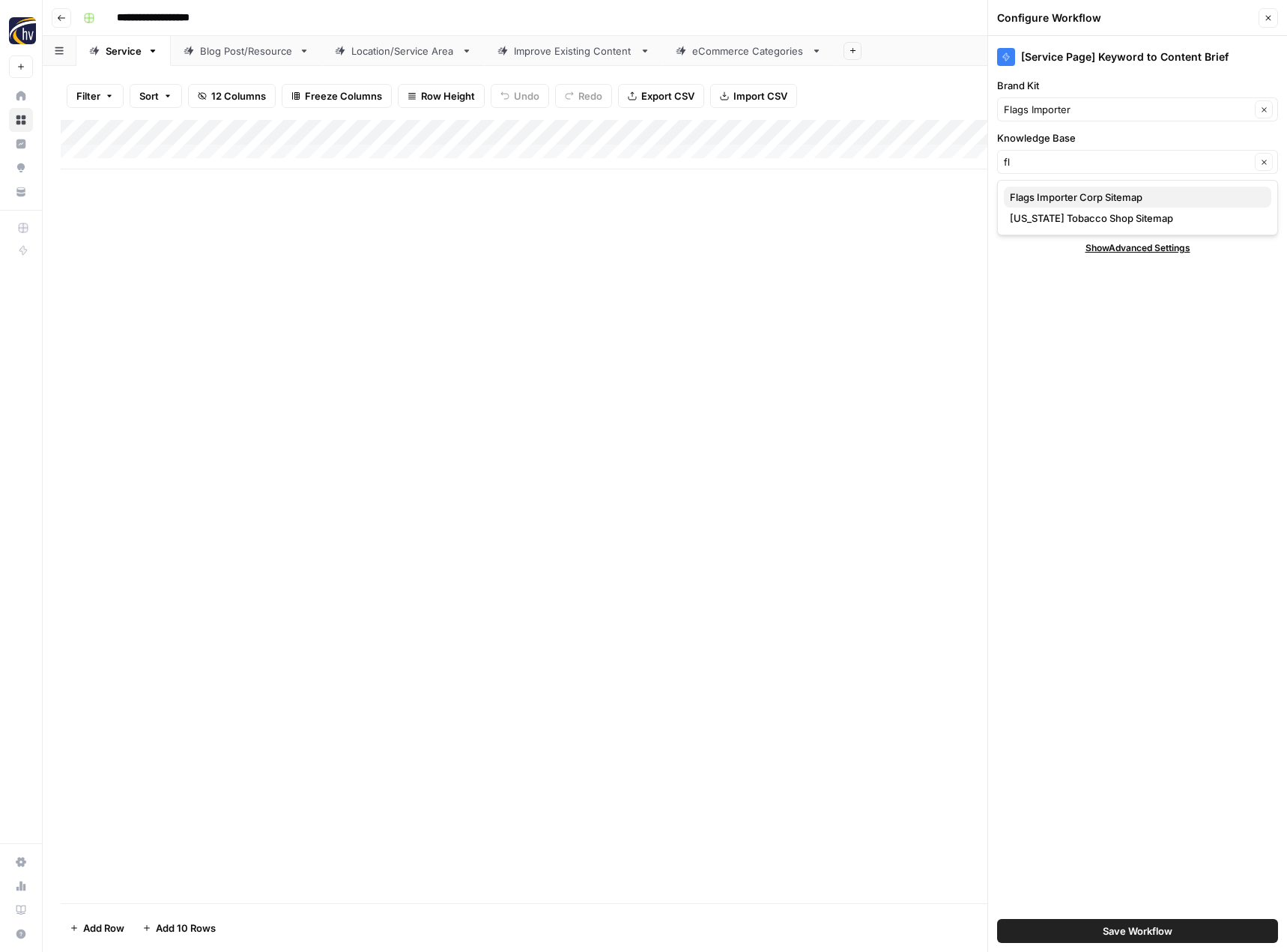
click at [1048, 191] on span "Flags Importer Corp Sitemap" at bounding box center [1134, 197] width 250 height 15
type input "Flags Importer Corp Sitemap"
click at [1074, 931] on button "Save Workflow" at bounding box center [1137, 930] width 281 height 24
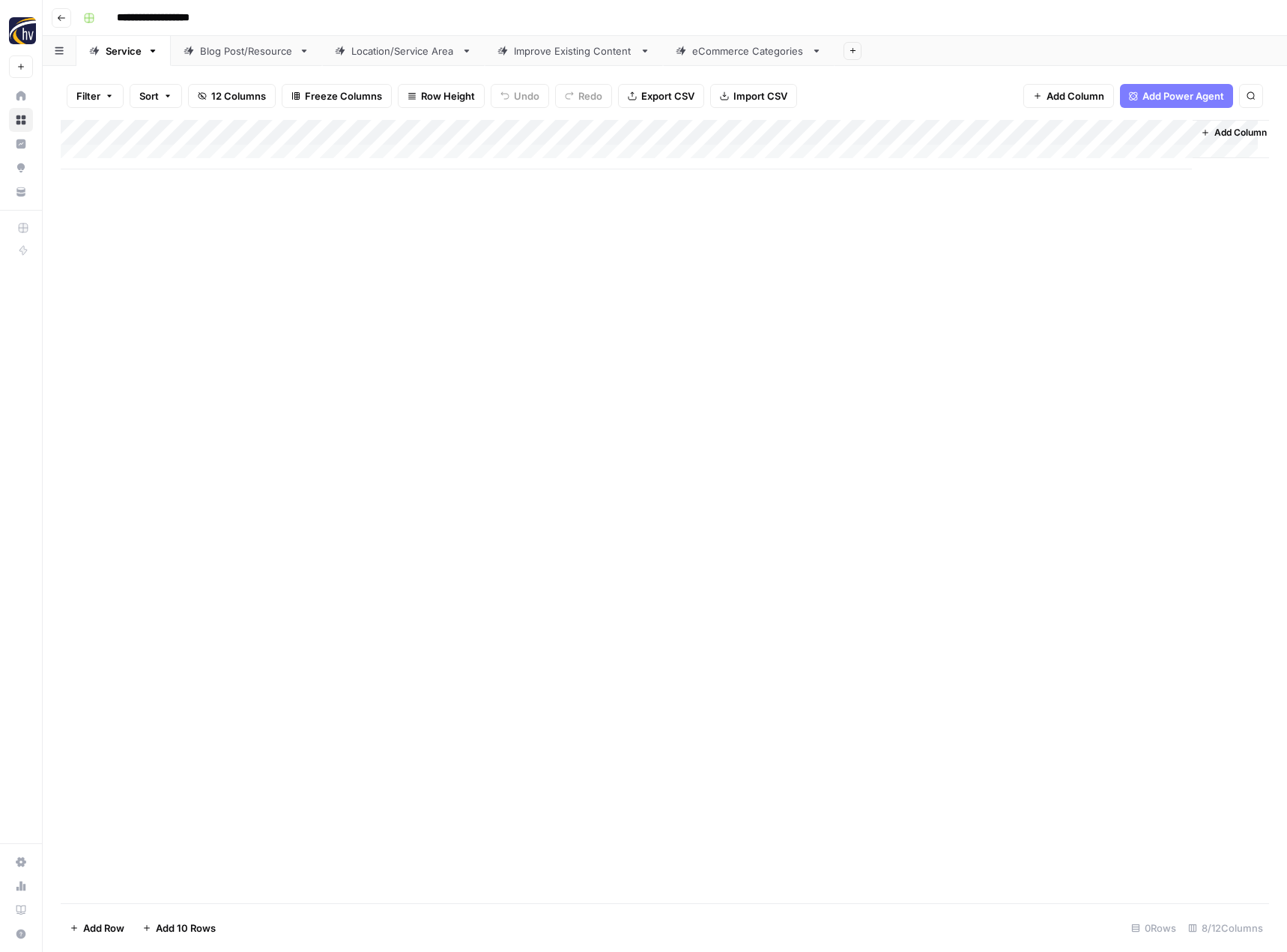
click at [1027, 132] on div "Add Column" at bounding box center [665, 145] width 1208 height 50
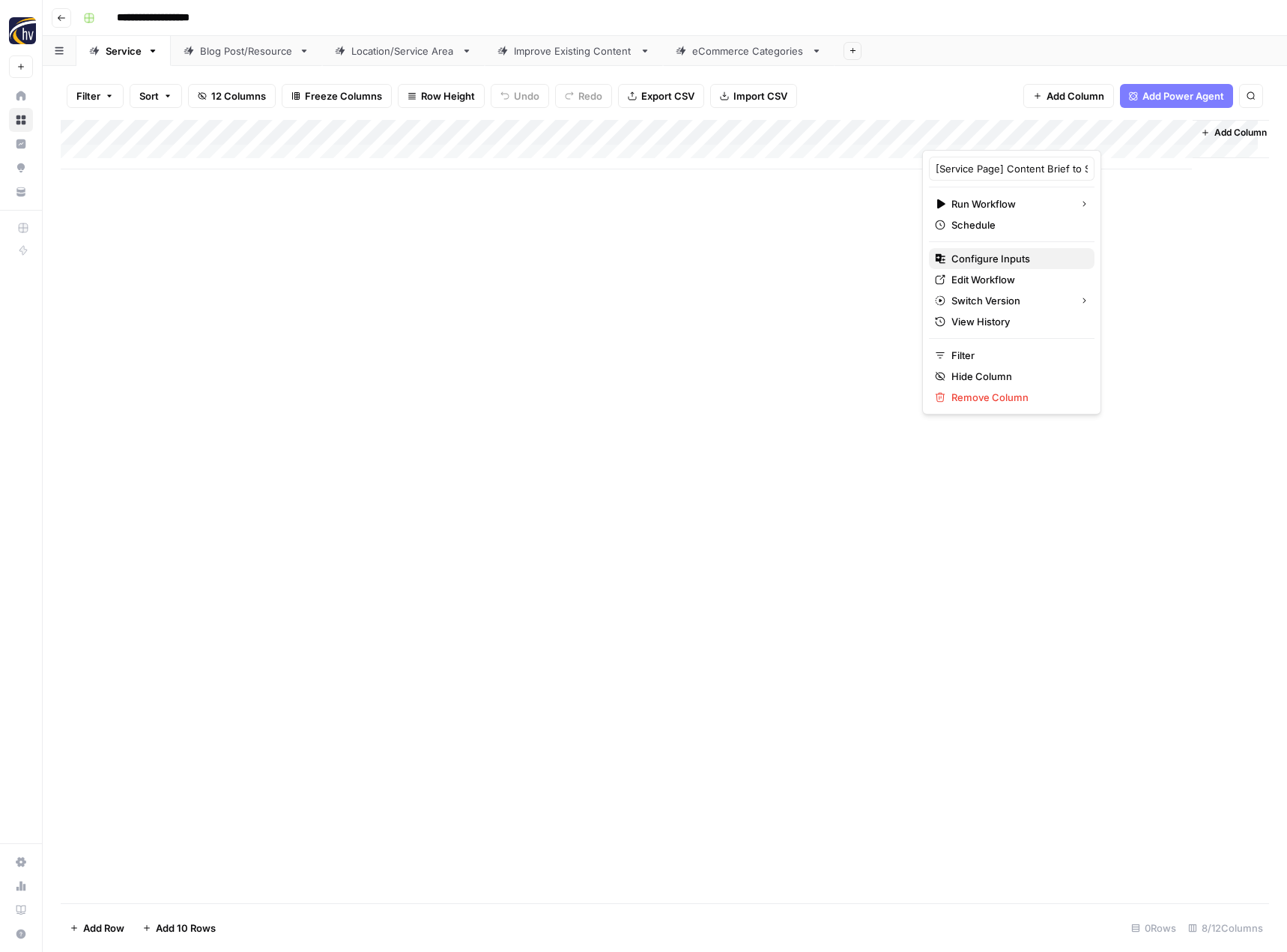
click at [970, 260] on span "Configure Inputs" at bounding box center [1017, 259] width 131 height 15
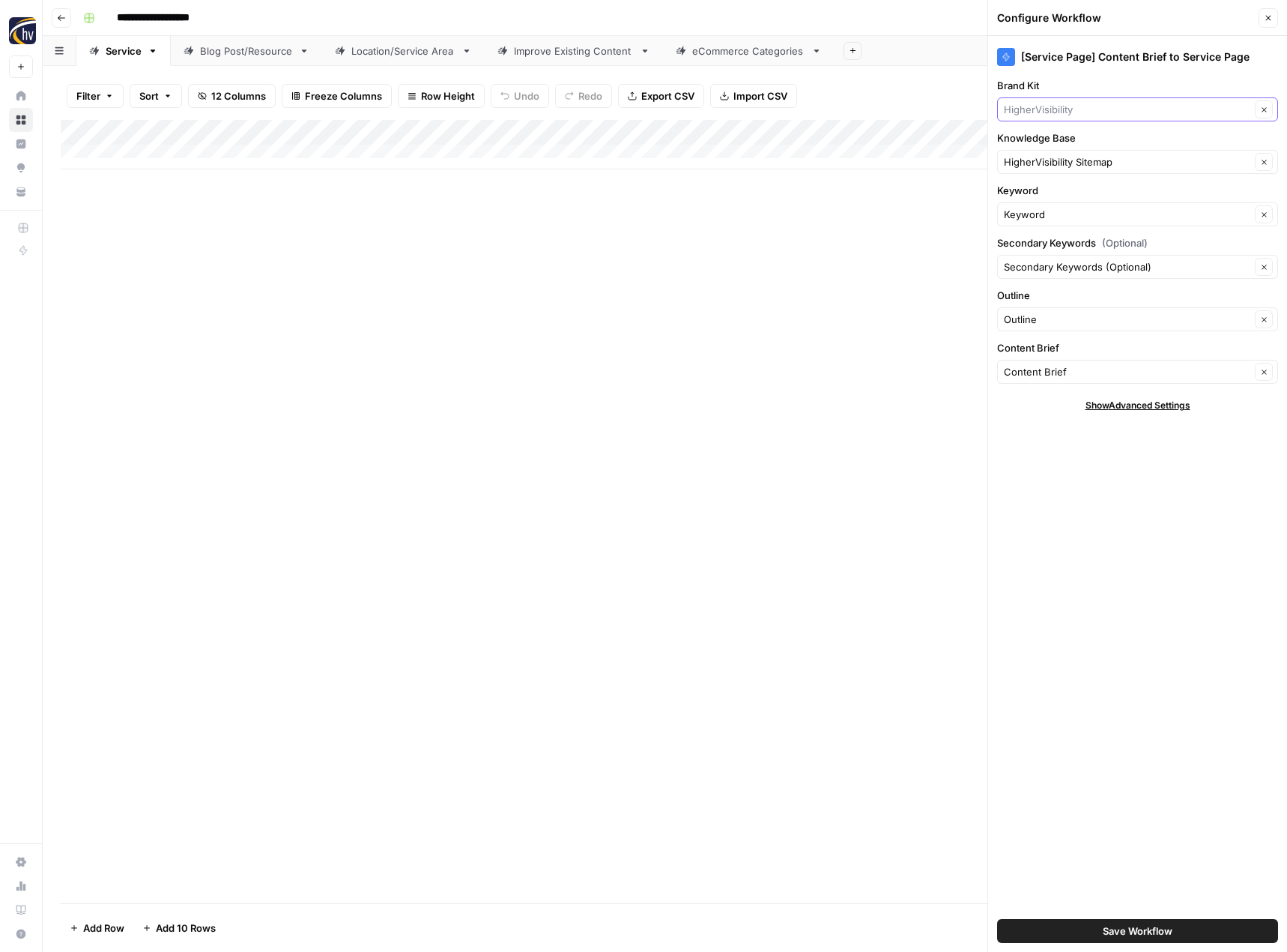
click at [1059, 107] on input "Brand Kit" at bounding box center [1127, 109] width 246 height 15
click at [1057, 141] on span "Flags Importer" at bounding box center [1134, 145] width 250 height 15
type input "Flags Importer"
click at [1042, 163] on input "Knowledge Base" at bounding box center [1127, 162] width 246 height 15
click at [1042, 195] on span "Flags Importer Corp Sitemap" at bounding box center [1134, 197] width 250 height 15
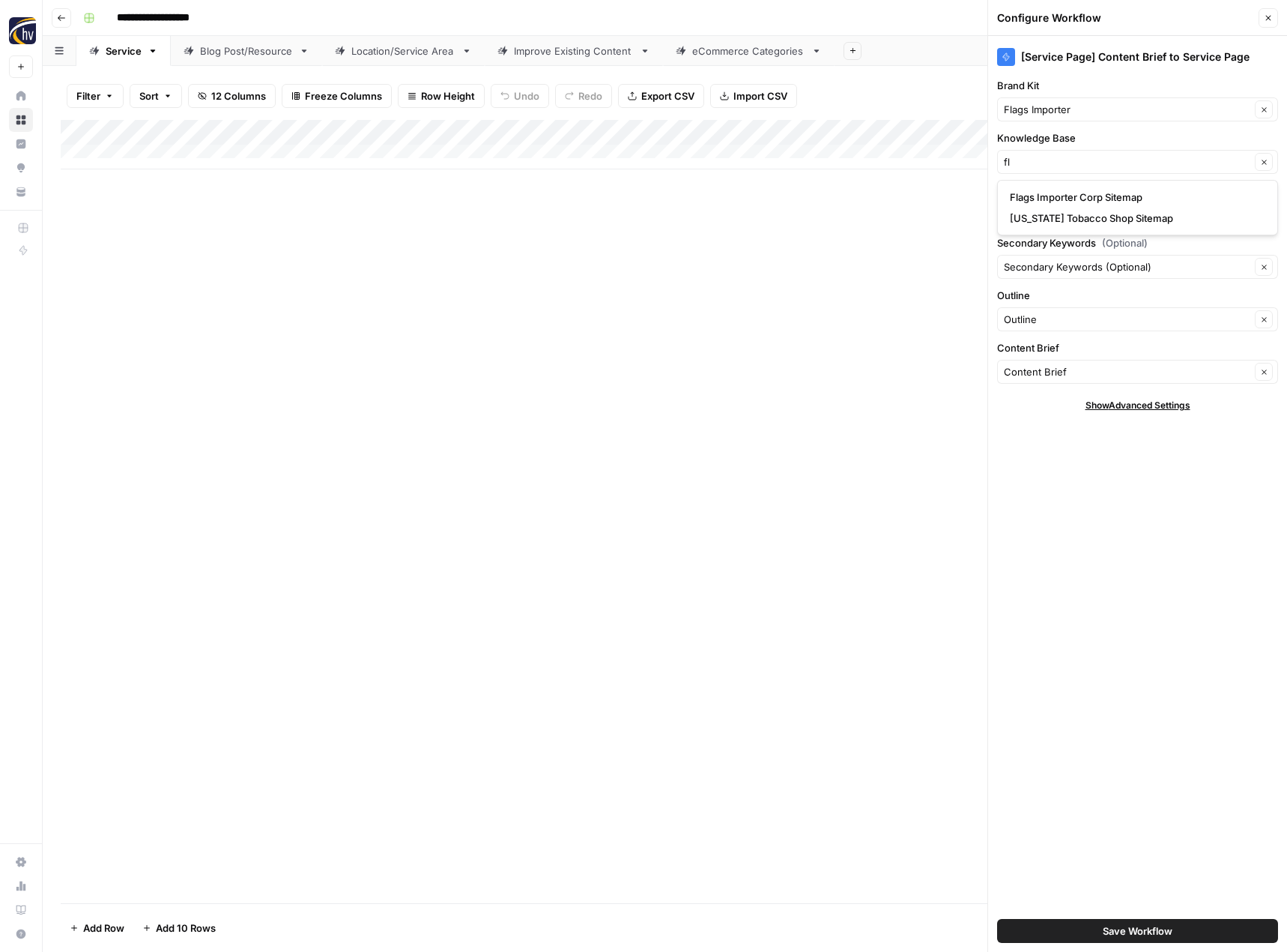
type input "Flags Importer Corp Sitemap"
click at [1135, 923] on button "Save Workflow" at bounding box center [1137, 930] width 281 height 24
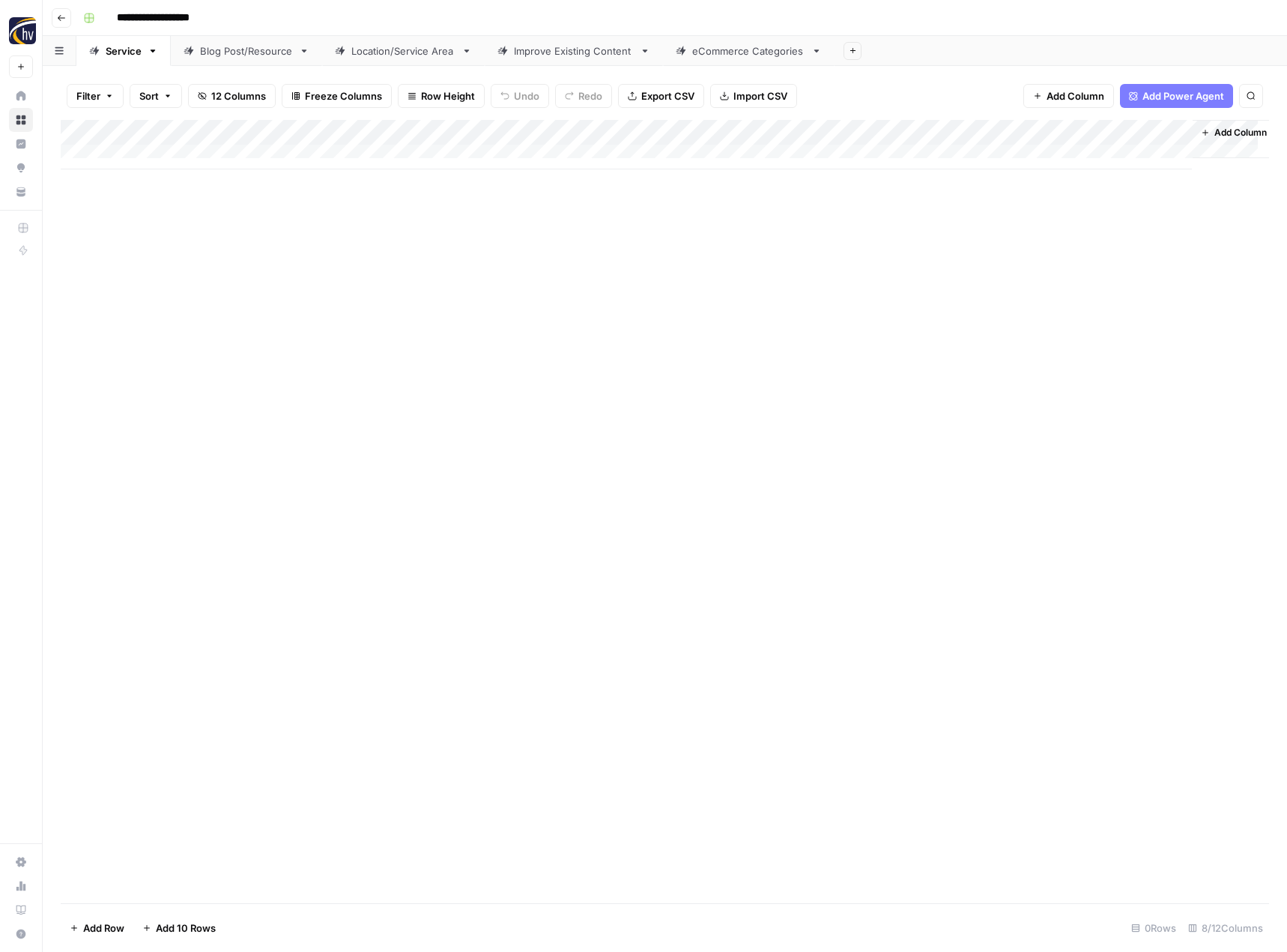
click at [267, 54] on div "Blog Post/Resource" at bounding box center [246, 51] width 93 height 15
type input "**********"
click at [355, 134] on div "Add Column" at bounding box center [665, 145] width 1208 height 50
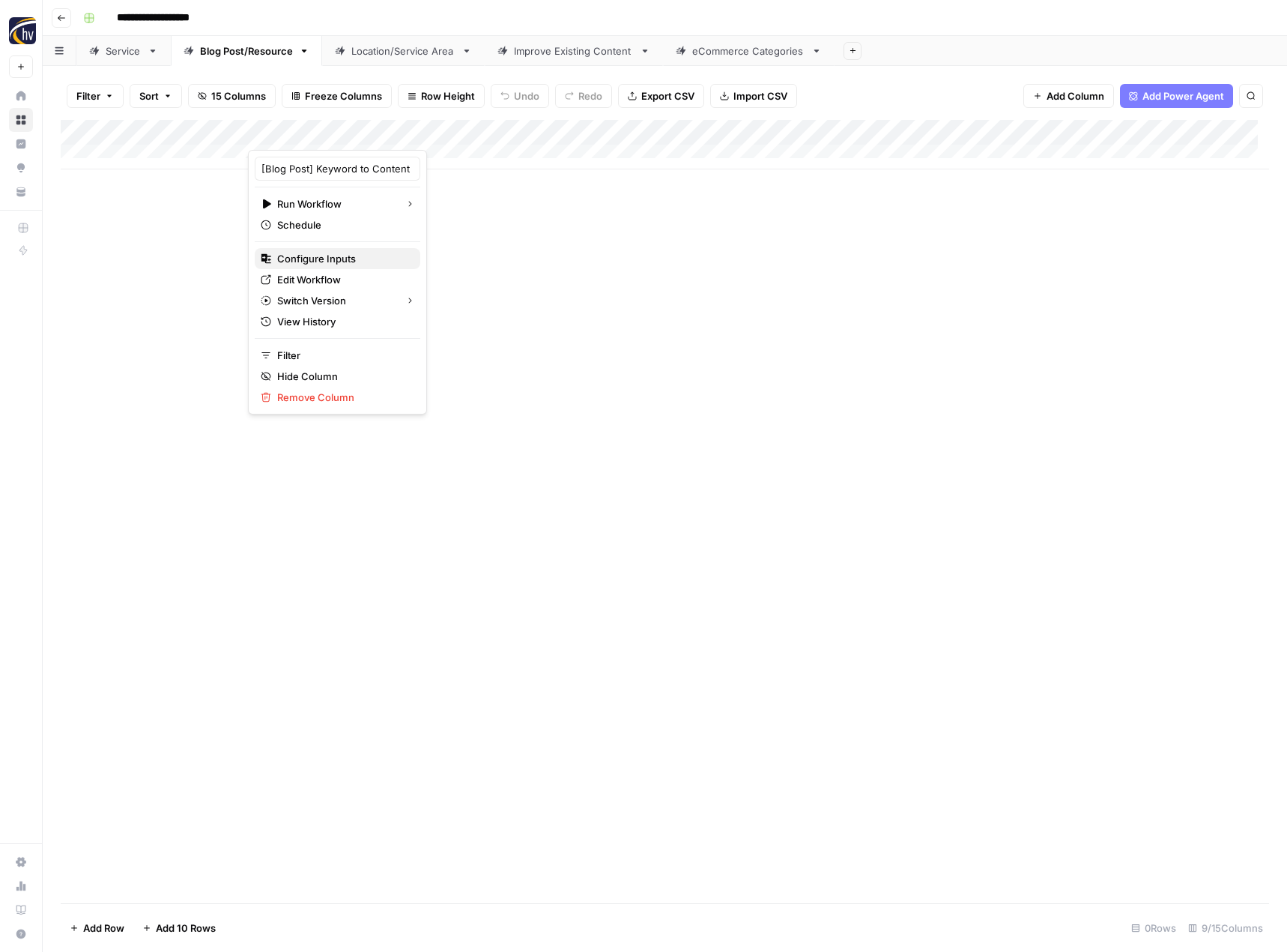
click at [323, 260] on span "Configure Inputs" at bounding box center [343, 259] width 131 height 15
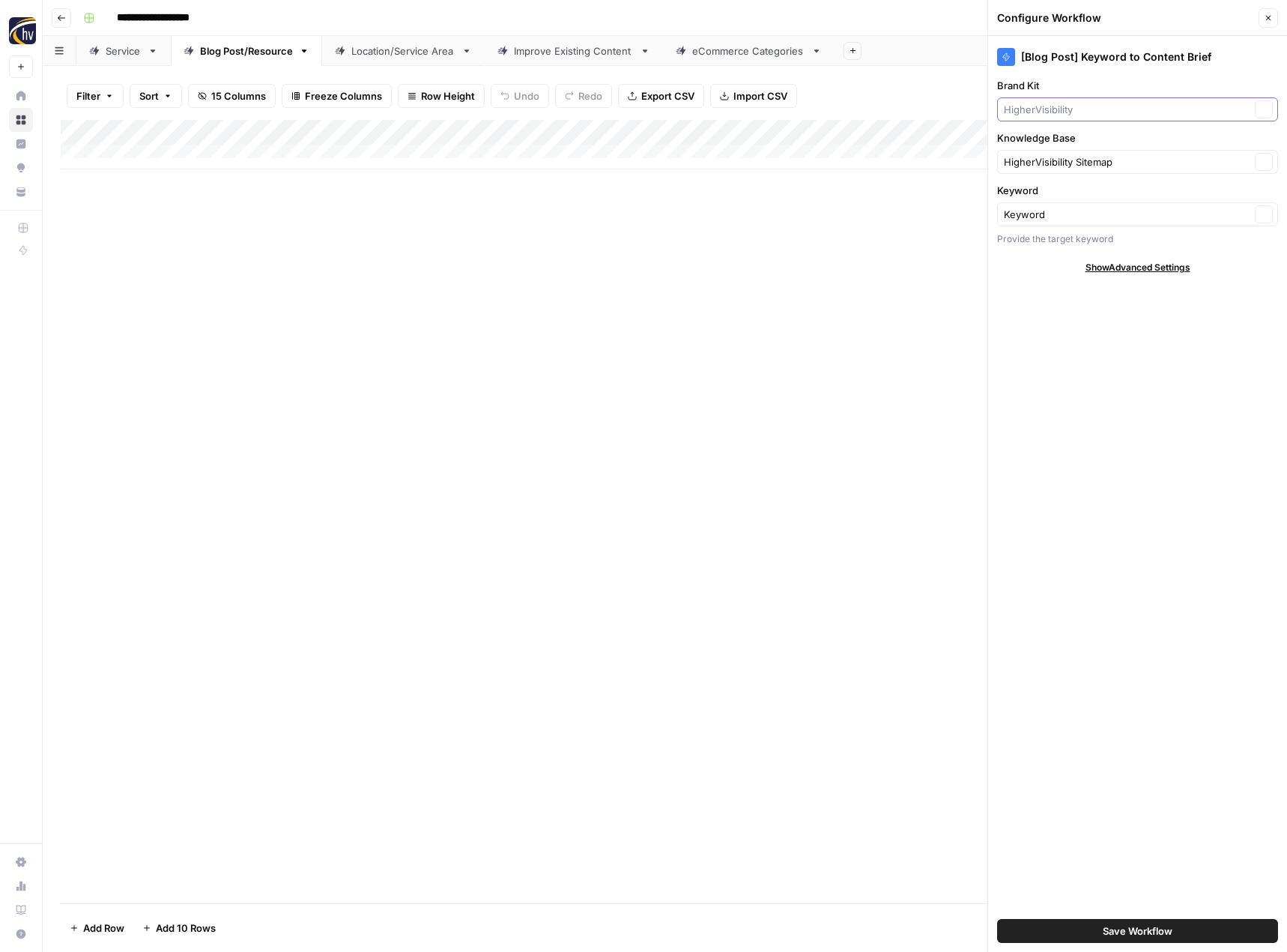
click at [1088, 108] on input "Brand Kit" at bounding box center [1127, 109] width 246 height 15
click at [1075, 148] on span "Flags Importer" at bounding box center [1134, 145] width 250 height 15
type input "Flags Importer"
click at [1049, 158] on input "Knowledge Base" at bounding box center [1127, 162] width 246 height 15
click at [1049, 191] on span "Flags Importer Corp Sitemap" at bounding box center [1134, 197] width 250 height 15
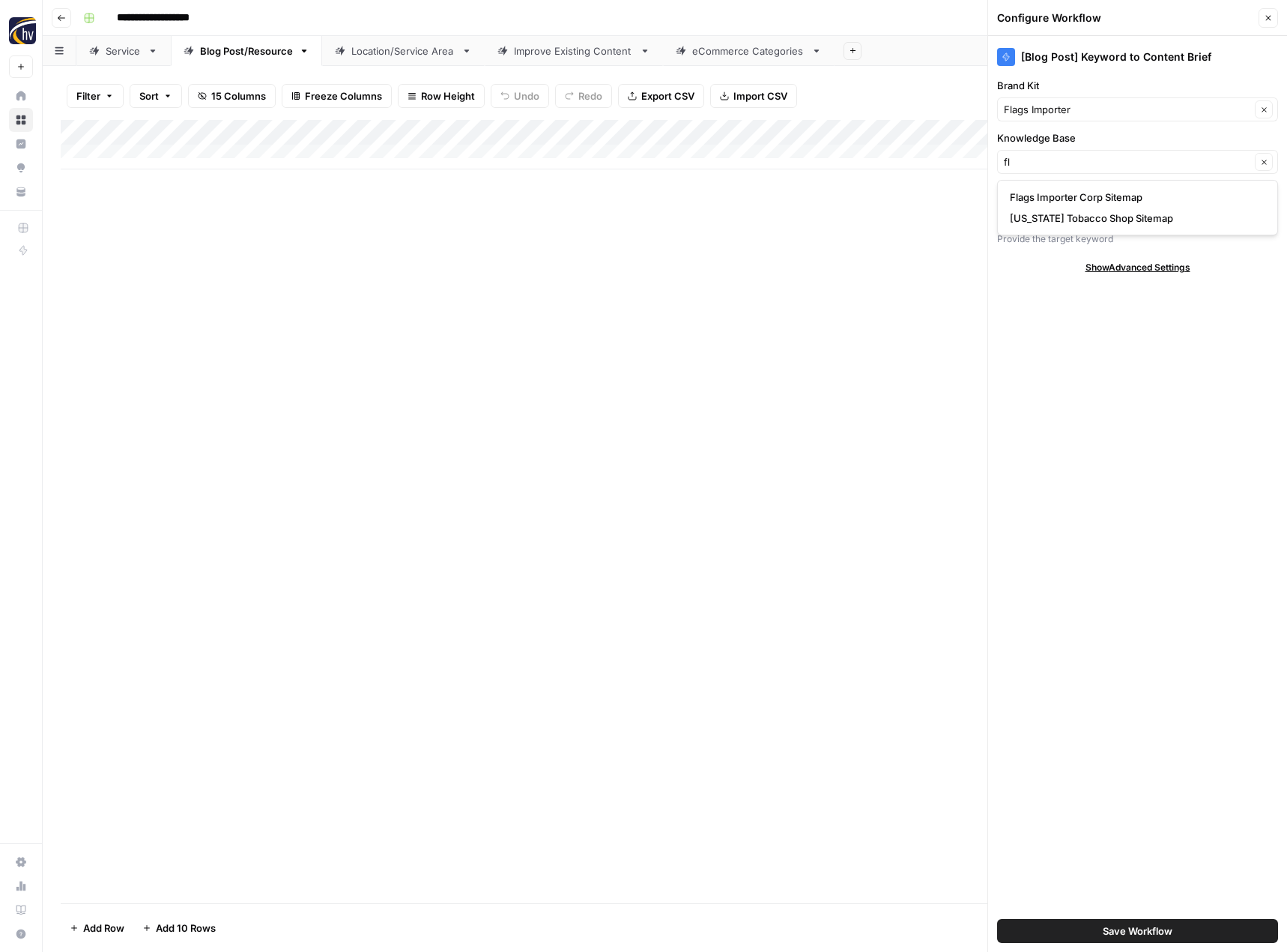
type input "Flags Importer Corp Sitemap"
click at [1161, 928] on span "Save Workflow" at bounding box center [1137, 931] width 70 height 15
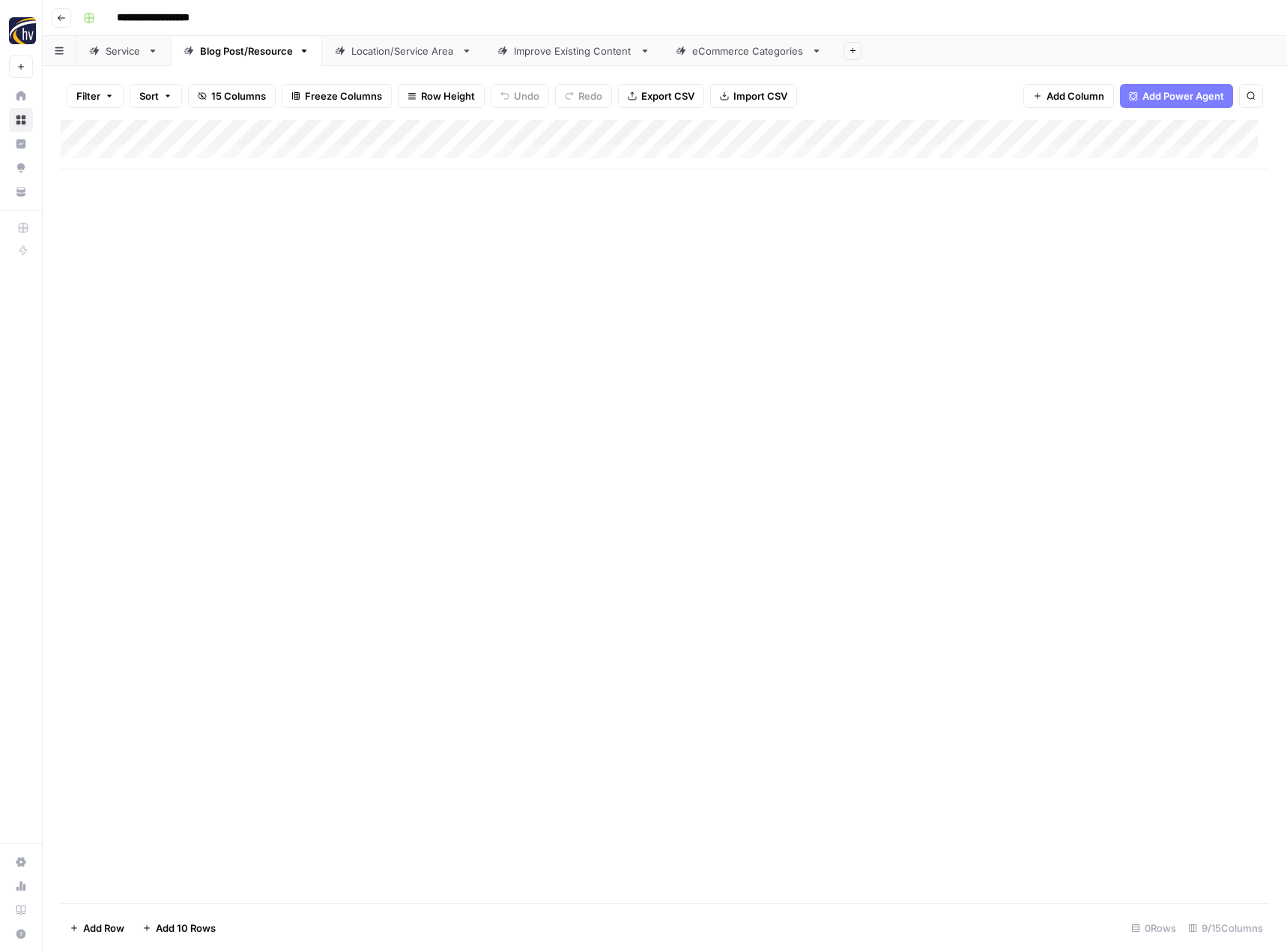
click at [1161, 129] on div "Add Column" at bounding box center [665, 145] width 1208 height 50
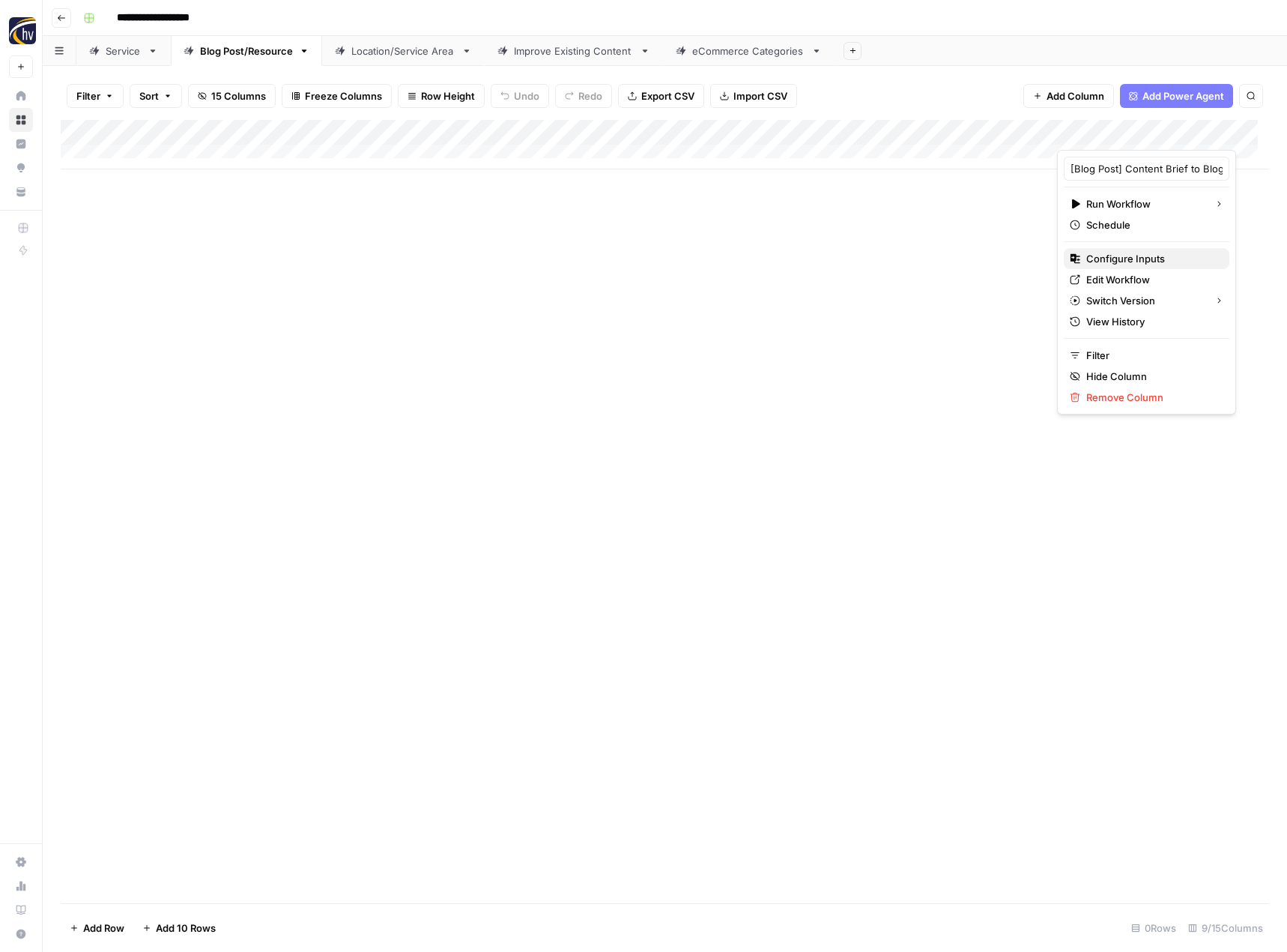
click at [1083, 259] on div "Configure Inputs" at bounding box center [1146, 259] width 154 height 15
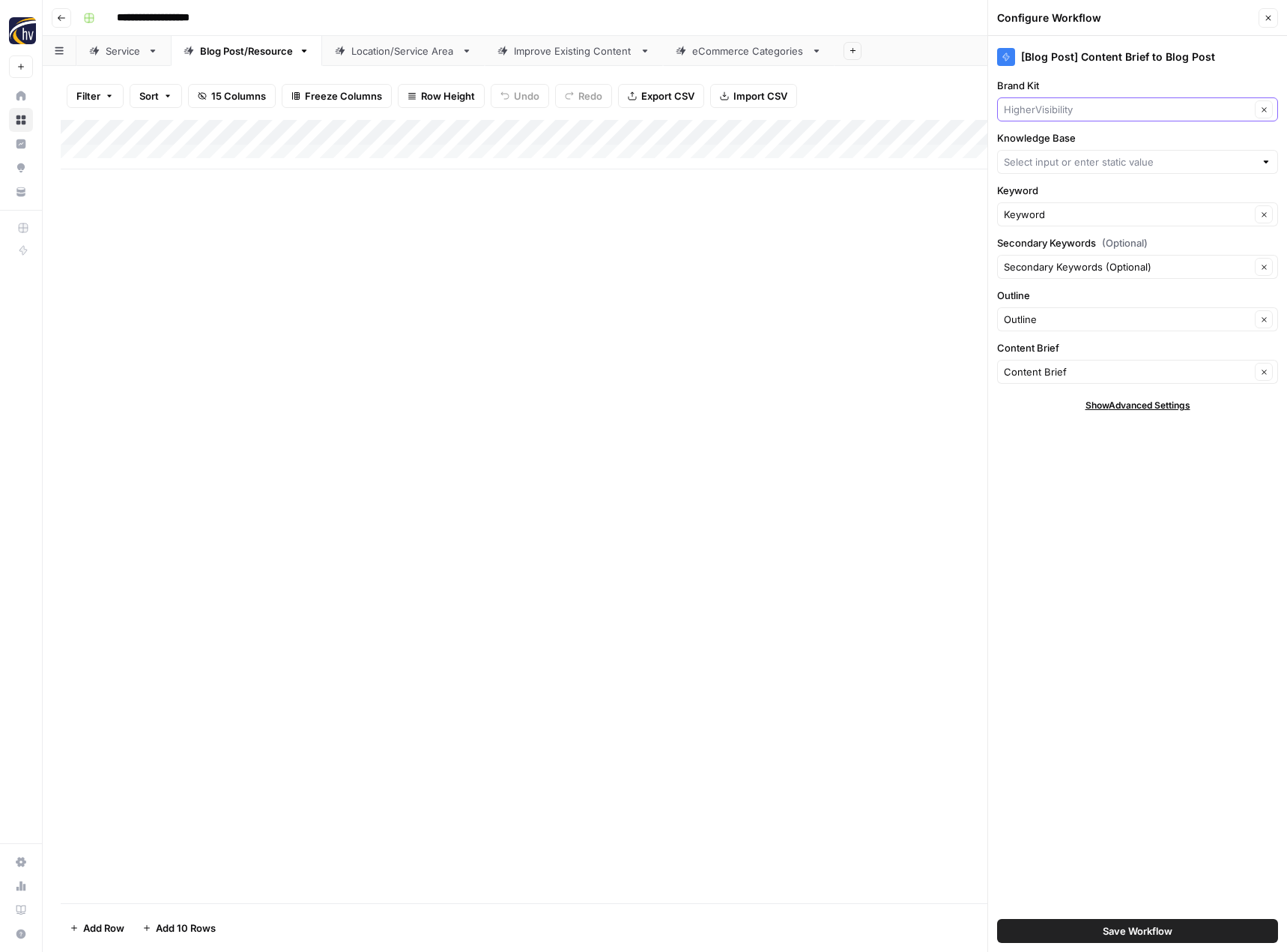
click at [1081, 113] on input "Brand Kit" at bounding box center [1127, 109] width 246 height 15
click at [1080, 146] on span "Flags Importer" at bounding box center [1134, 145] width 250 height 15
type input "Flags Importer"
click at [1069, 161] on input "Knowledge Base" at bounding box center [1129, 162] width 251 height 15
click at [1063, 193] on span "Flags Importer Corp Sitemap" at bounding box center [1134, 197] width 250 height 15
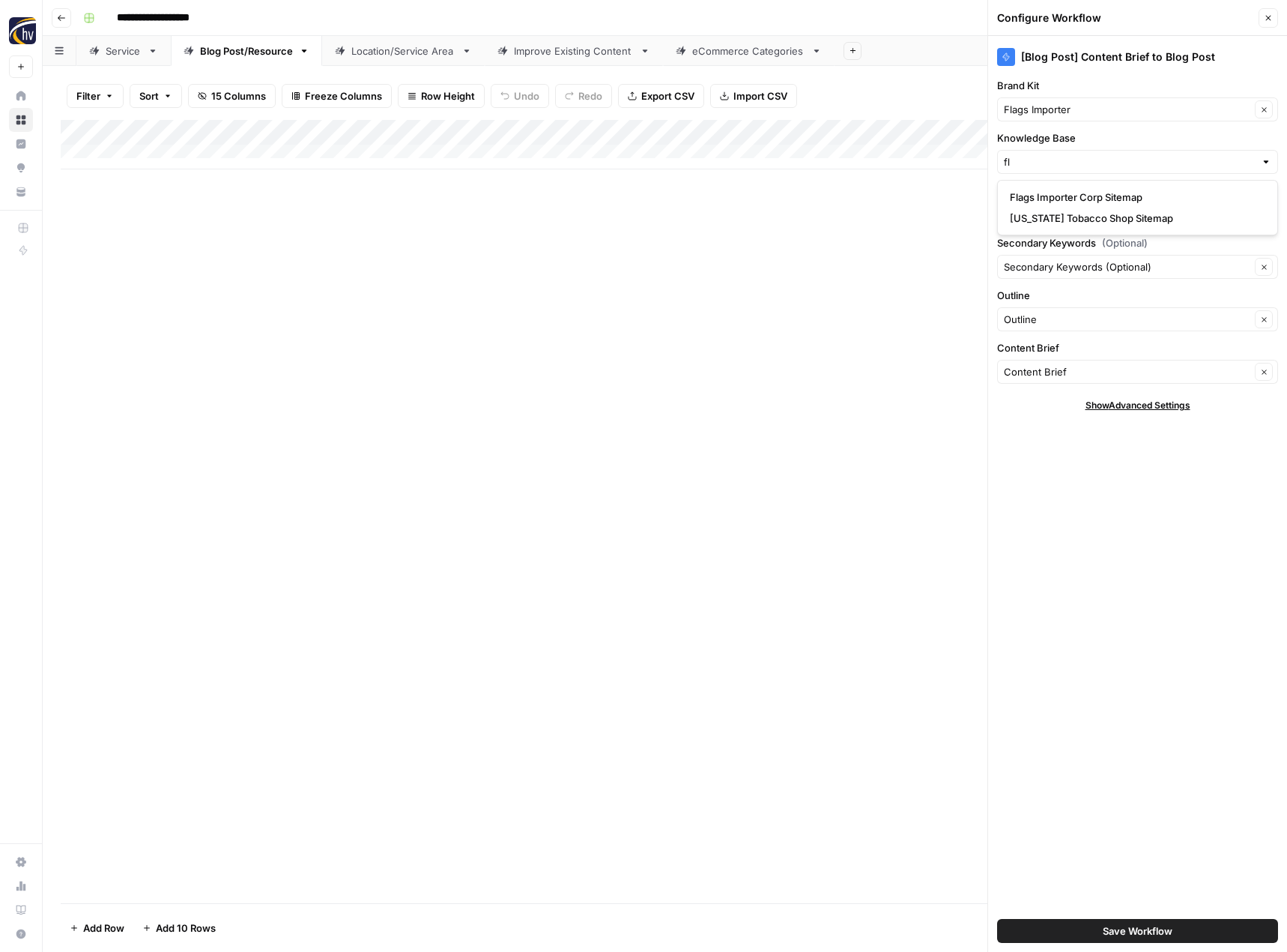
type input "Flags Importer Corp Sitemap"
click at [1148, 928] on span "Save Workflow" at bounding box center [1137, 931] width 70 height 15
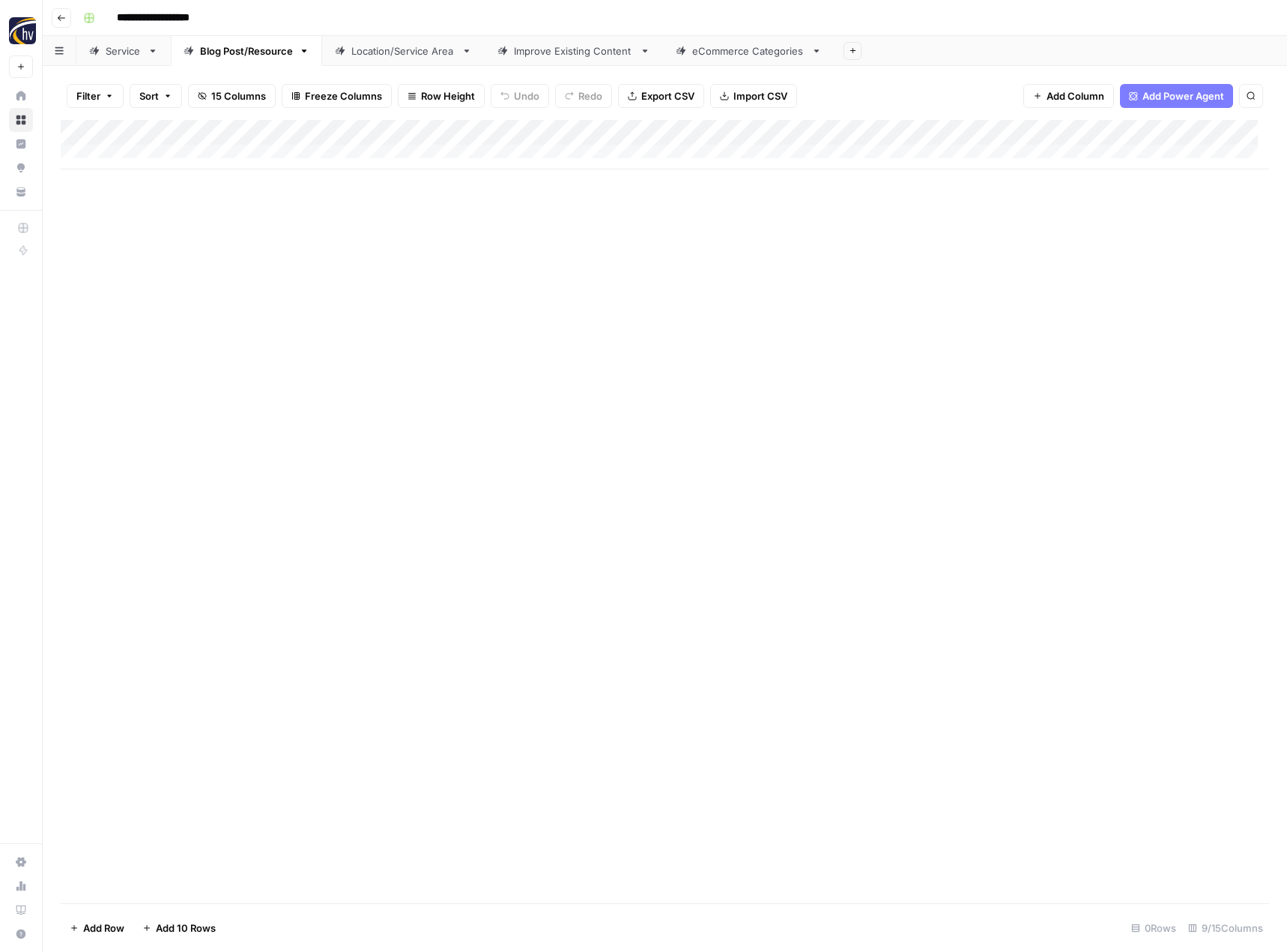
click at [401, 53] on div "Location/Service Area" at bounding box center [403, 51] width 104 height 15
click at [622, 129] on div "Add Column" at bounding box center [665, 145] width 1208 height 50
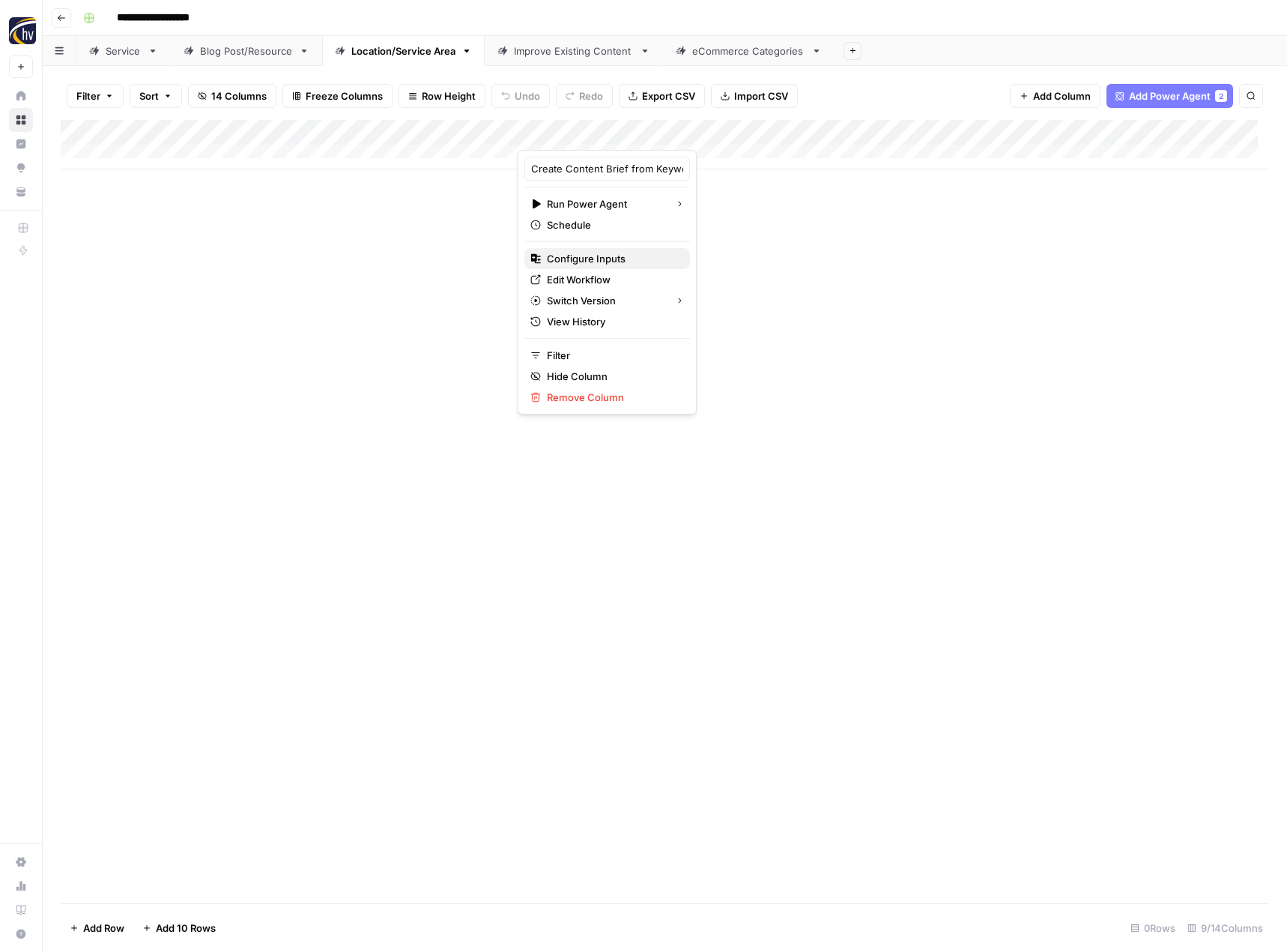
click at [571, 256] on span "Configure Inputs" at bounding box center [612, 259] width 131 height 15
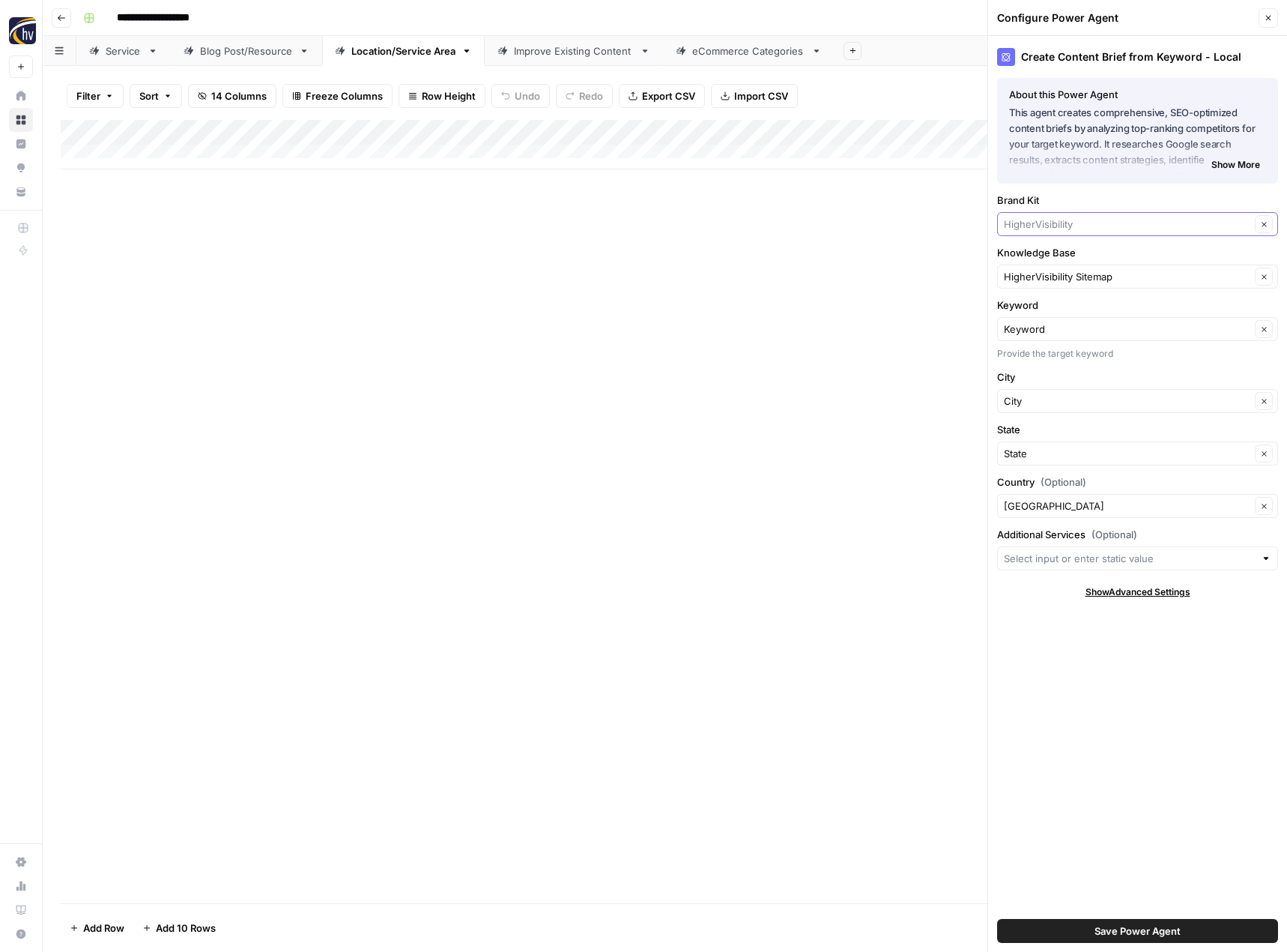
click at [1036, 221] on input "Brand Kit" at bounding box center [1127, 224] width 246 height 15
click at [1036, 255] on span "Flags Importer" at bounding box center [1134, 260] width 250 height 15
type input "Flags Importer"
click at [1030, 272] on input "Knowledge Base" at bounding box center [1127, 276] width 246 height 15
click at [1034, 312] on span "Flags Importer Corp Sitemap" at bounding box center [1134, 312] width 250 height 15
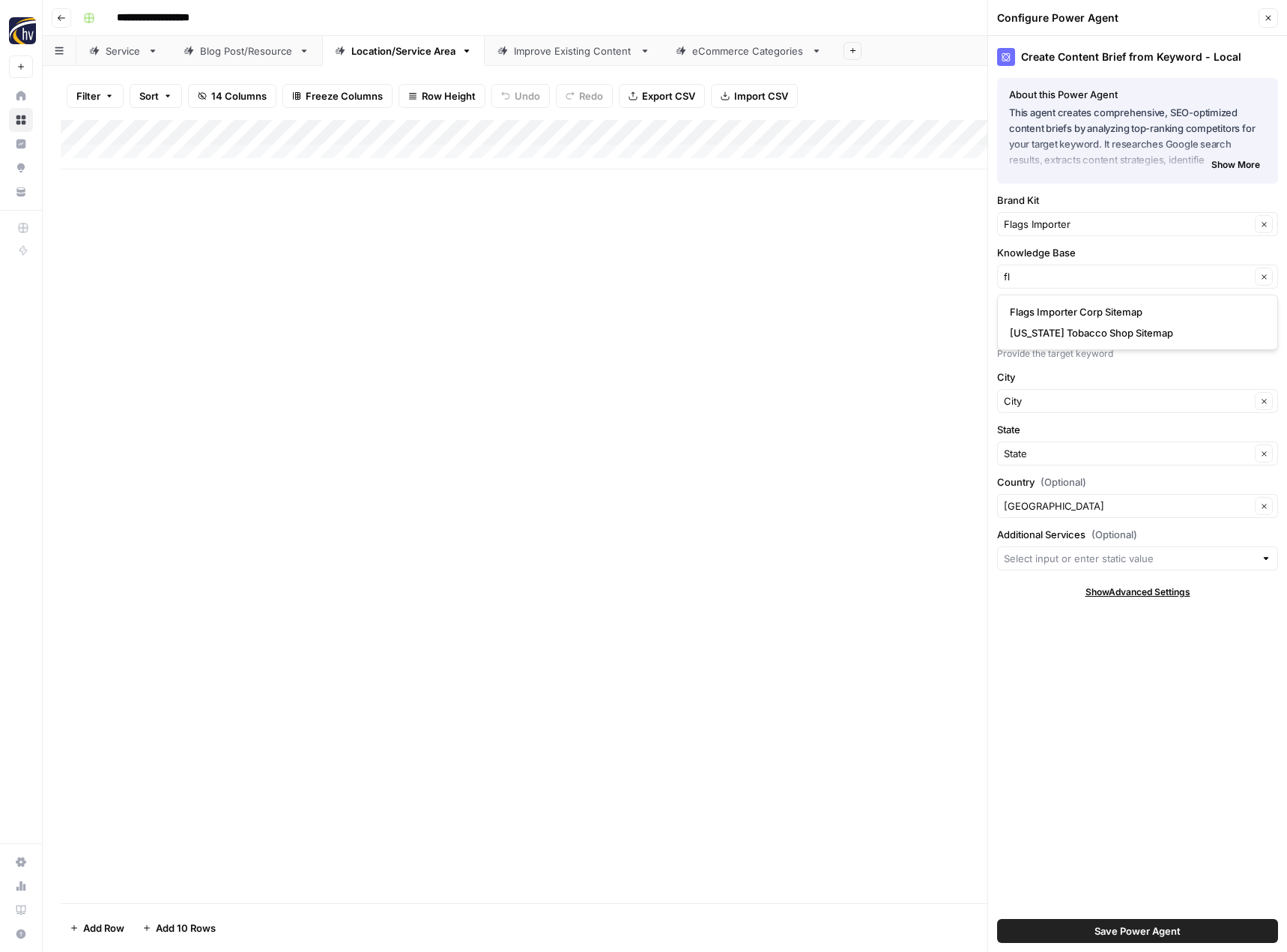
type input "Flags Importer Corp Sitemap"
click at [1149, 935] on span "Save Power Agent" at bounding box center [1137, 931] width 87 height 15
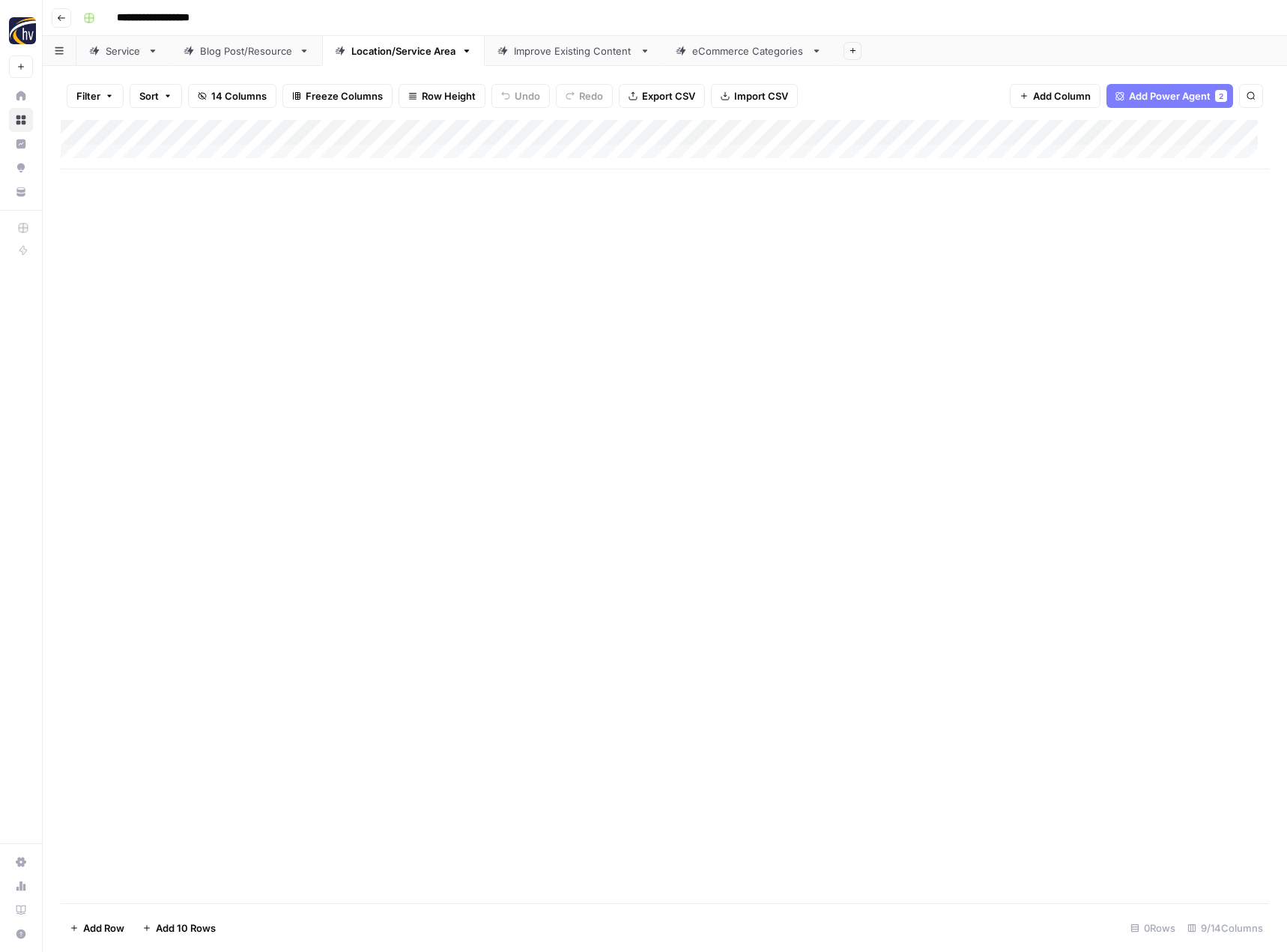
click at [1161, 134] on div "Add Column" at bounding box center [665, 145] width 1208 height 50
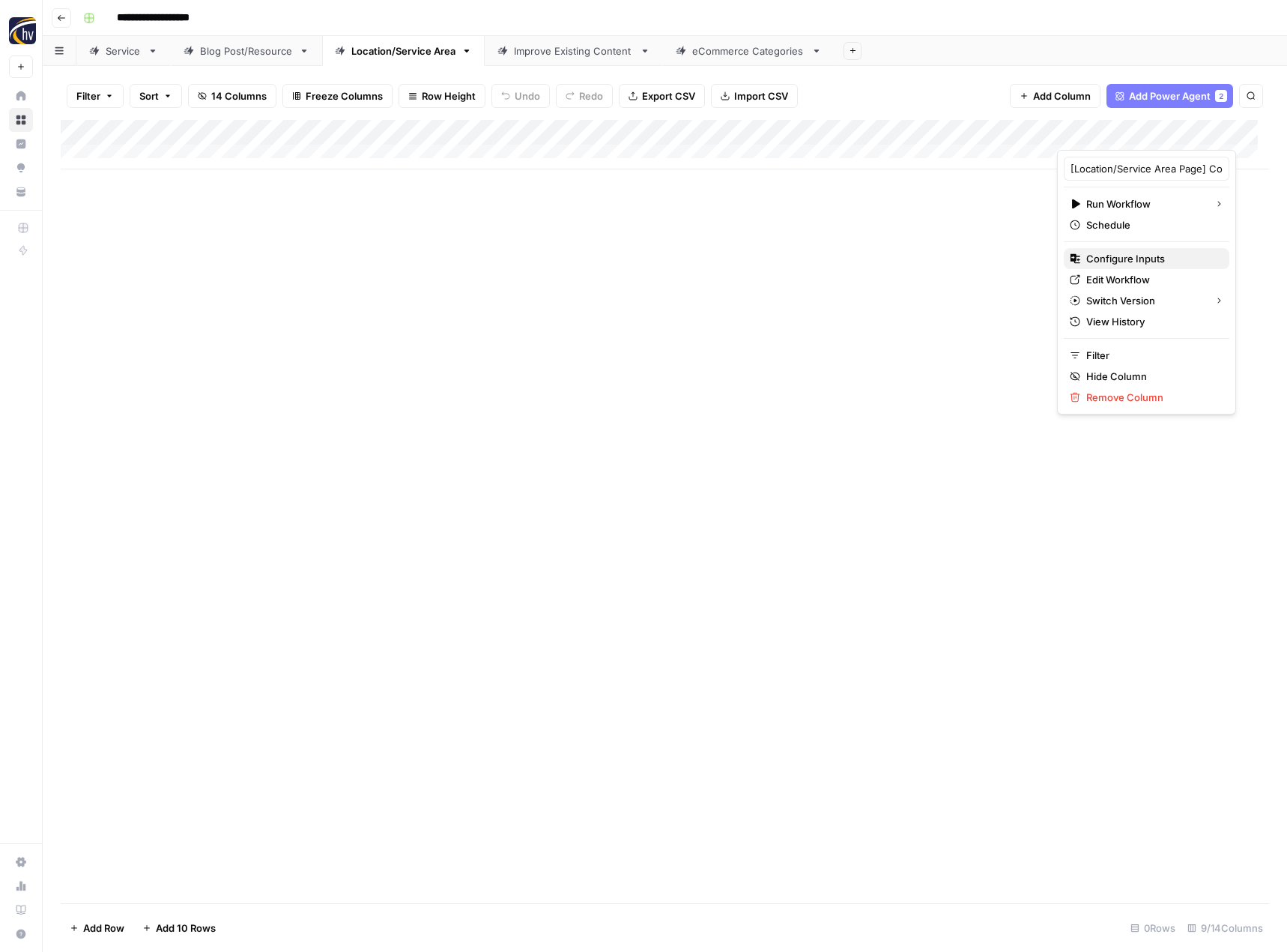
click at [1092, 266] on span "Configure Inputs" at bounding box center [1152, 259] width 131 height 15
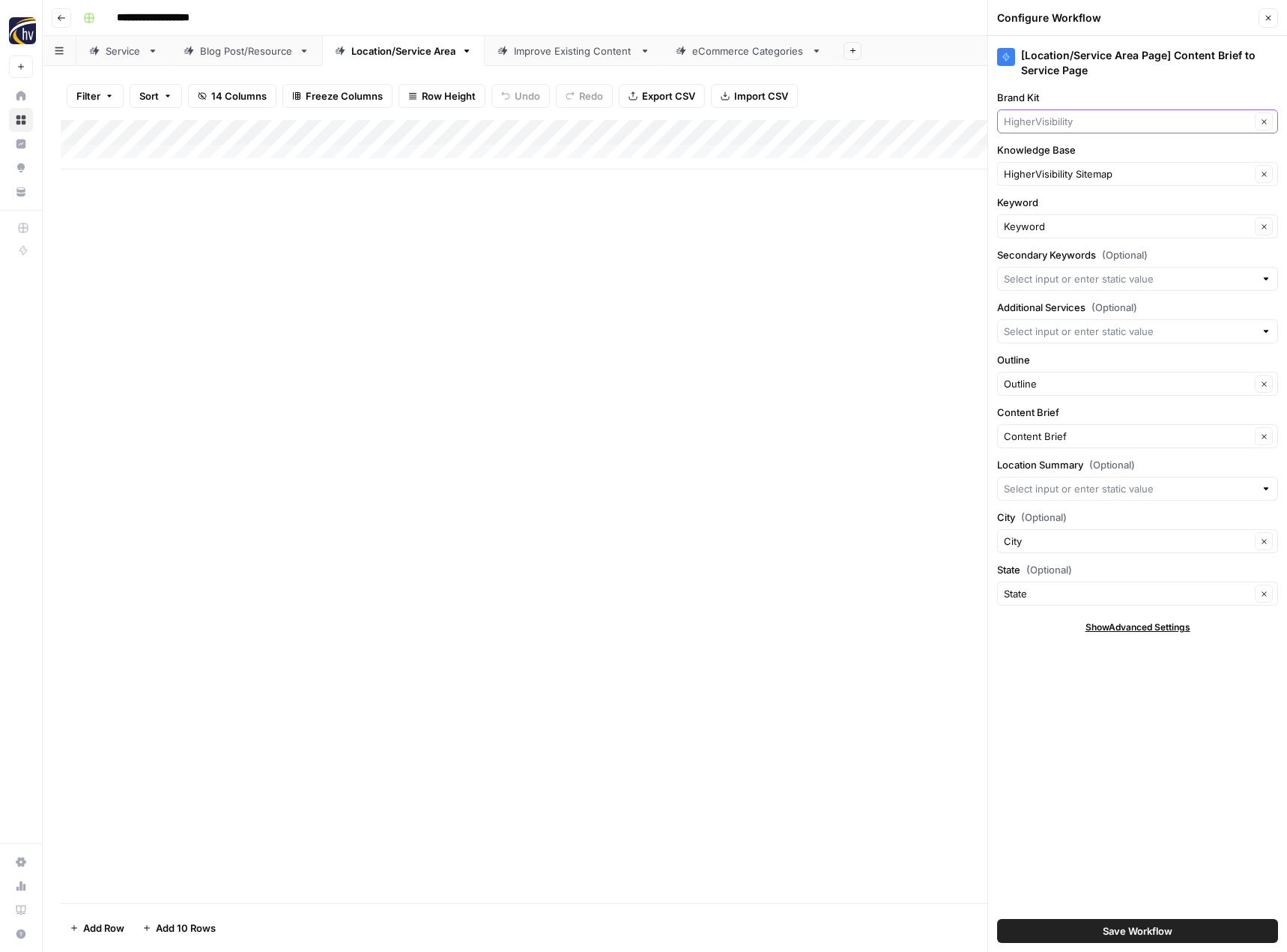
click at [1069, 123] on input "Brand Kit" at bounding box center [1127, 122] width 246 height 15
click at [1076, 156] on span "Flags Importer" at bounding box center [1134, 156] width 250 height 15
type input "Flags Importer"
click at [1069, 169] on input "Knowledge Base" at bounding box center [1127, 174] width 246 height 15
click at [1062, 204] on span "Flags Importer Corp Sitemap" at bounding box center [1134, 209] width 250 height 15
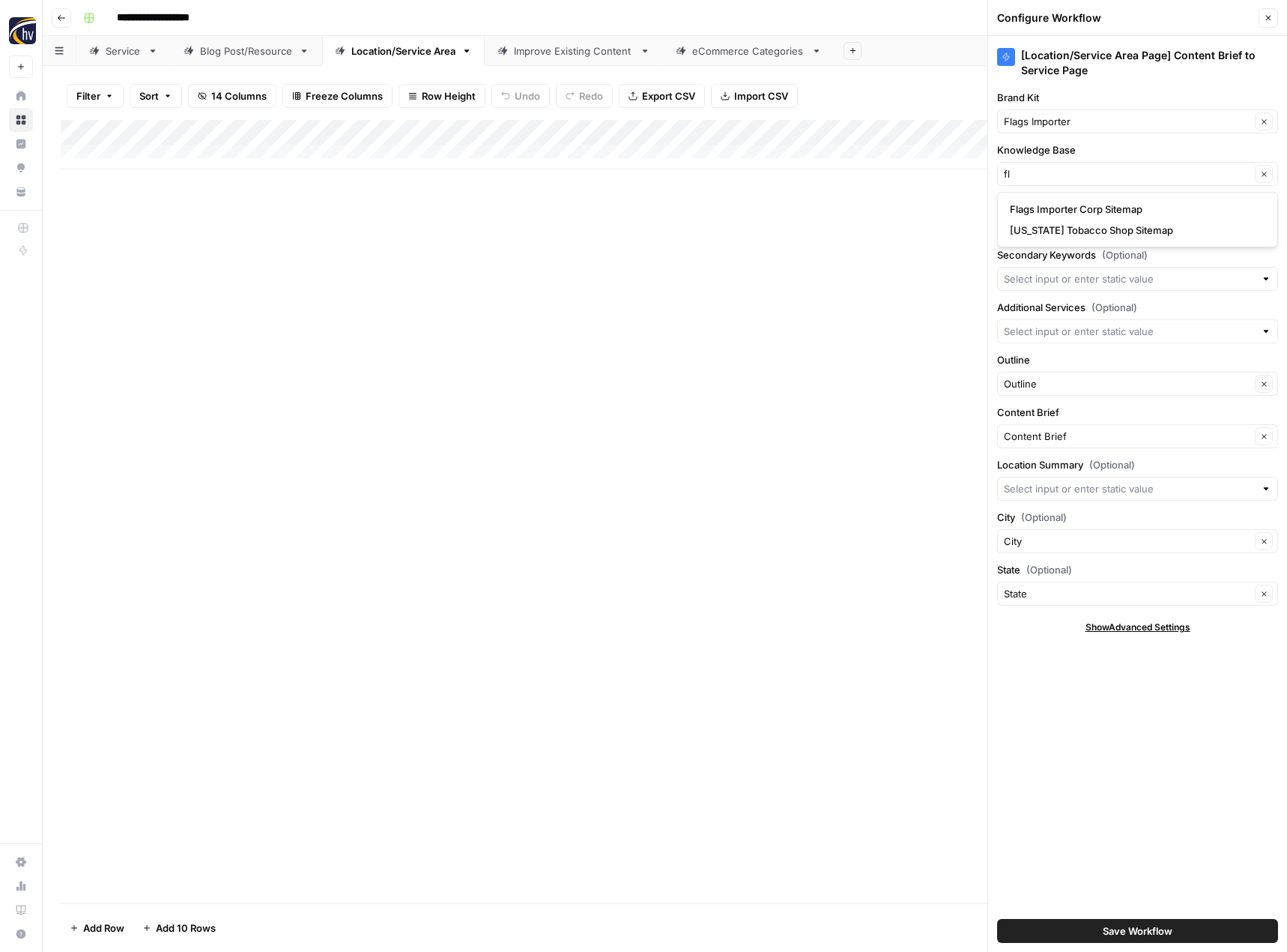
type input "Flags Importer Corp Sitemap"
click at [1125, 926] on span "Save Workflow" at bounding box center [1137, 931] width 70 height 15
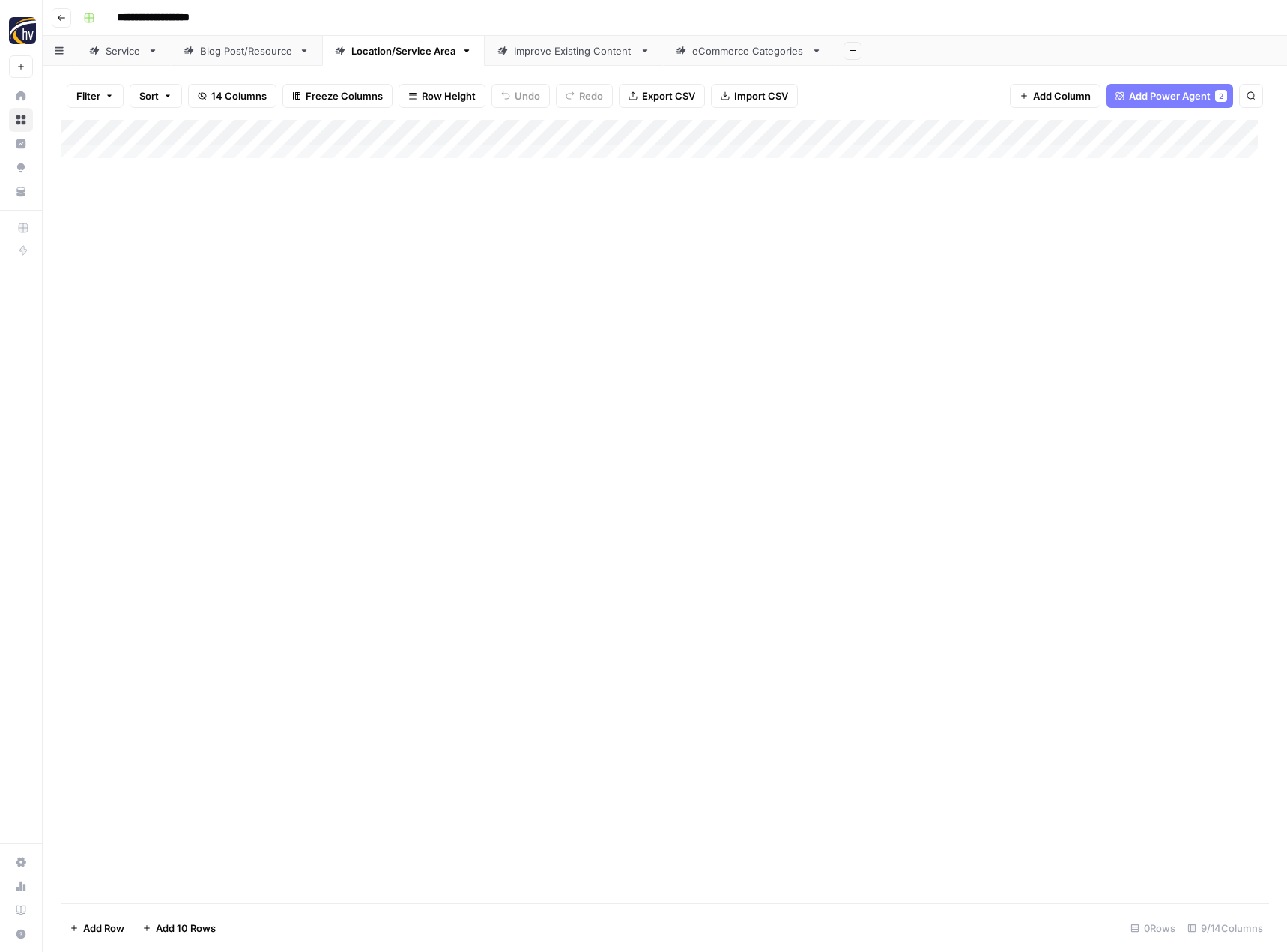
click at [1008, 437] on div "Add Column" at bounding box center [665, 512] width 1208 height 783
click at [596, 55] on div "Improve Existing Content" at bounding box center [574, 51] width 120 height 15
click at [699, 128] on div "Add Column" at bounding box center [665, 145] width 1208 height 50
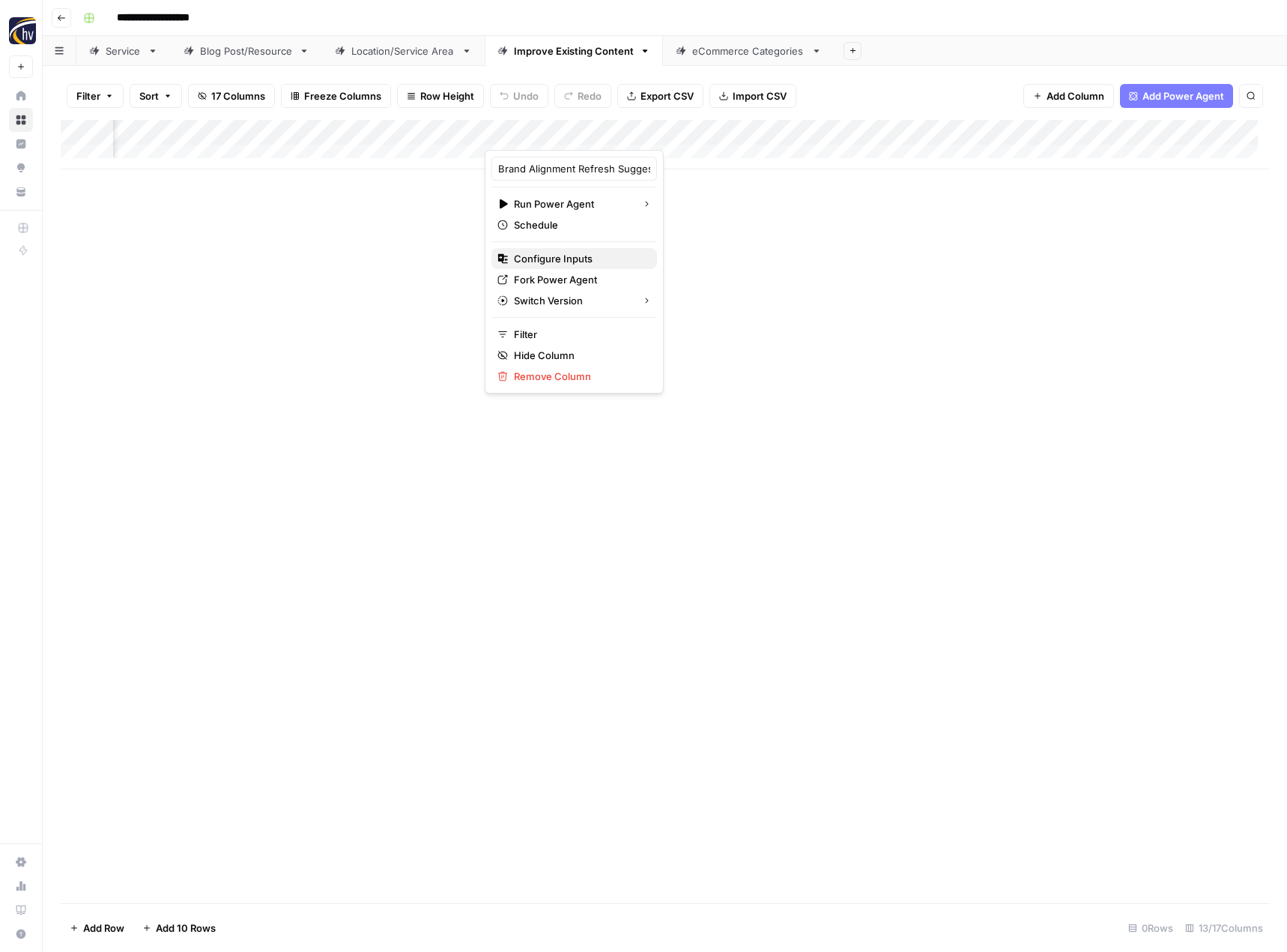
click at [575, 260] on span "Configure Inputs" at bounding box center [580, 259] width 131 height 15
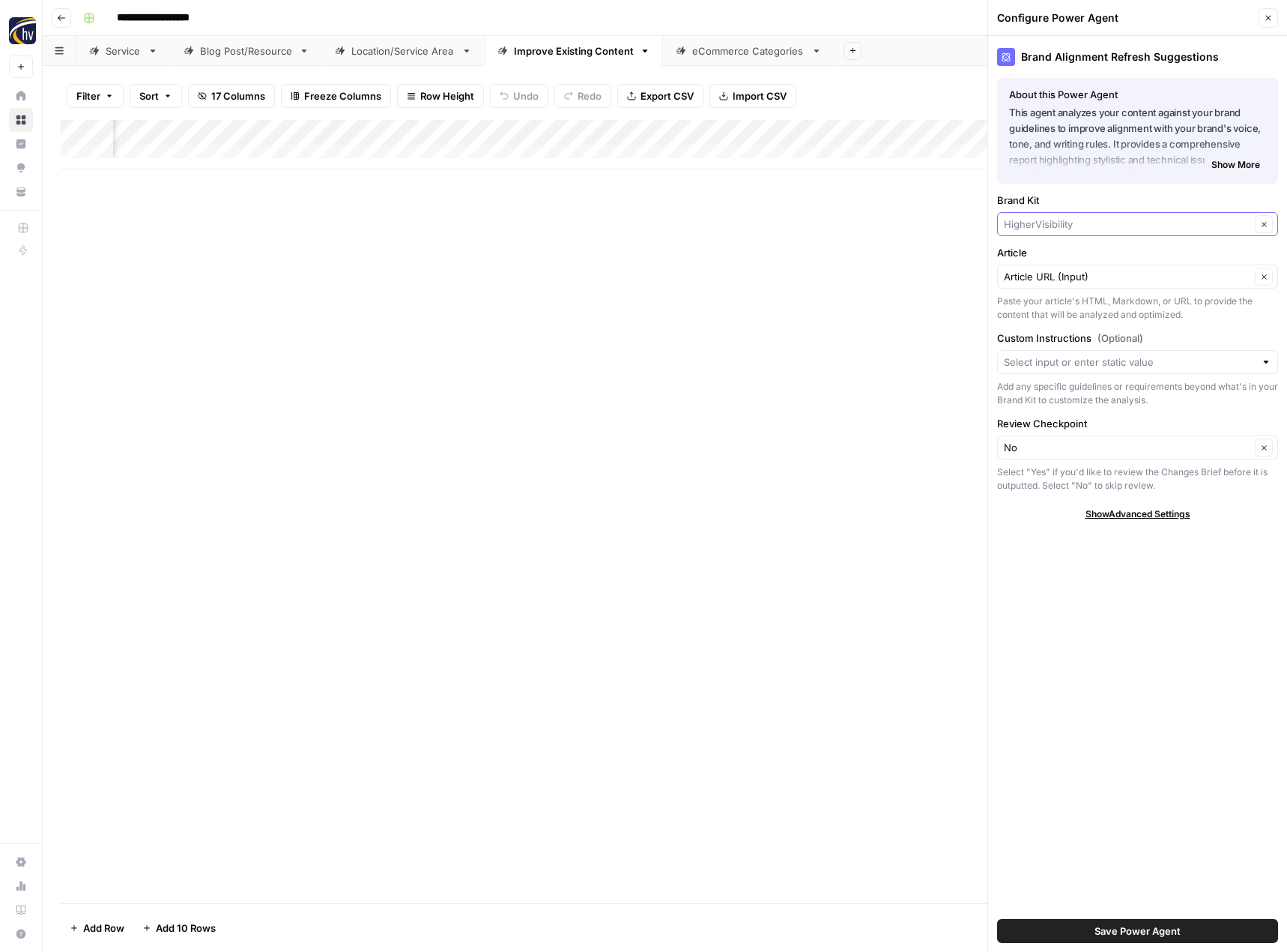
click at [1050, 225] on input "Brand Kit" at bounding box center [1127, 224] width 246 height 15
click at [1050, 250] on button "Flags Importer" at bounding box center [1137, 259] width 267 height 21
type input "Flags Importer"
click at [1132, 928] on span "Save Power Agent" at bounding box center [1137, 931] width 87 height 15
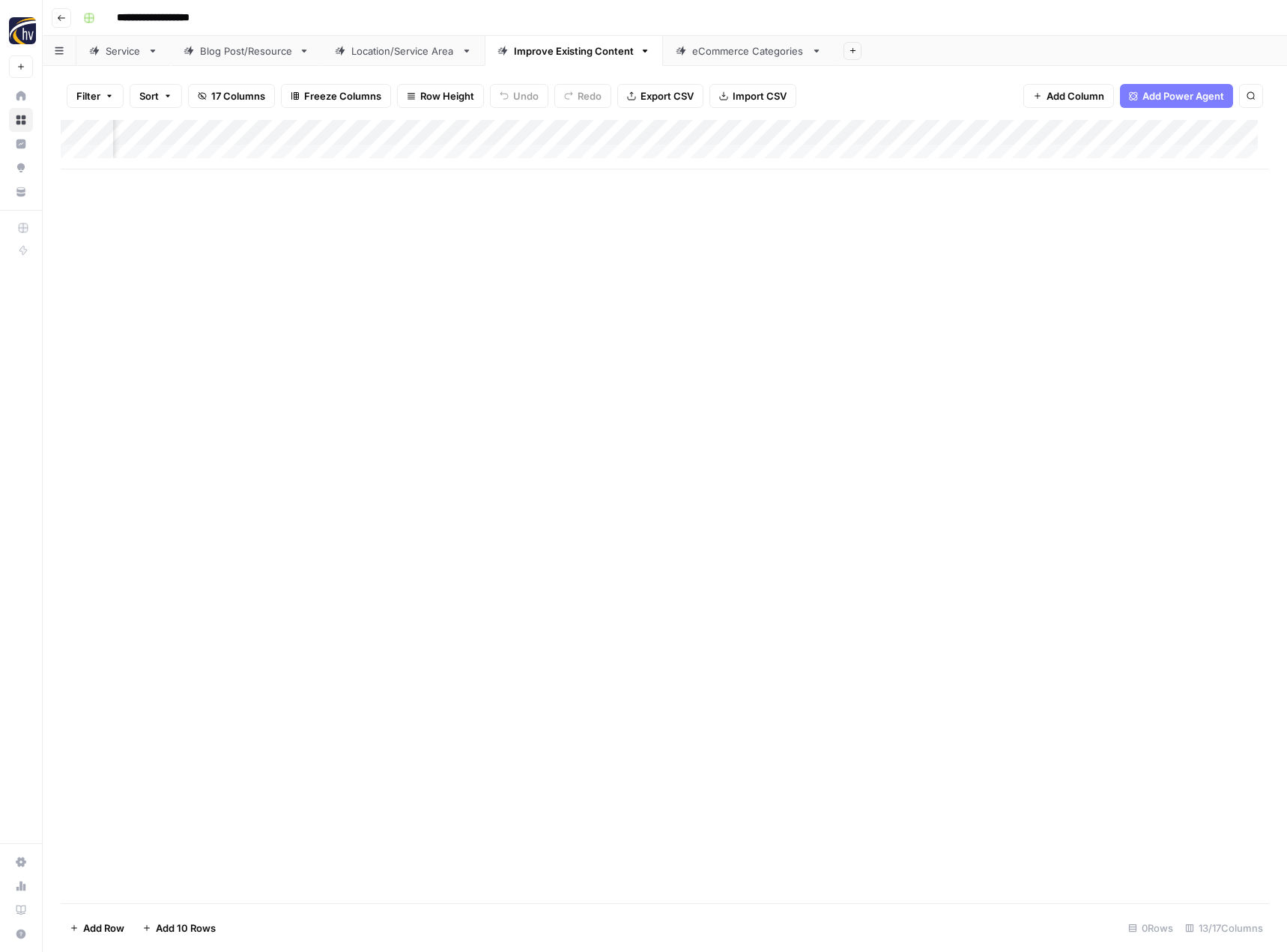
click at [1082, 130] on div "Add Column" at bounding box center [665, 145] width 1208 height 50
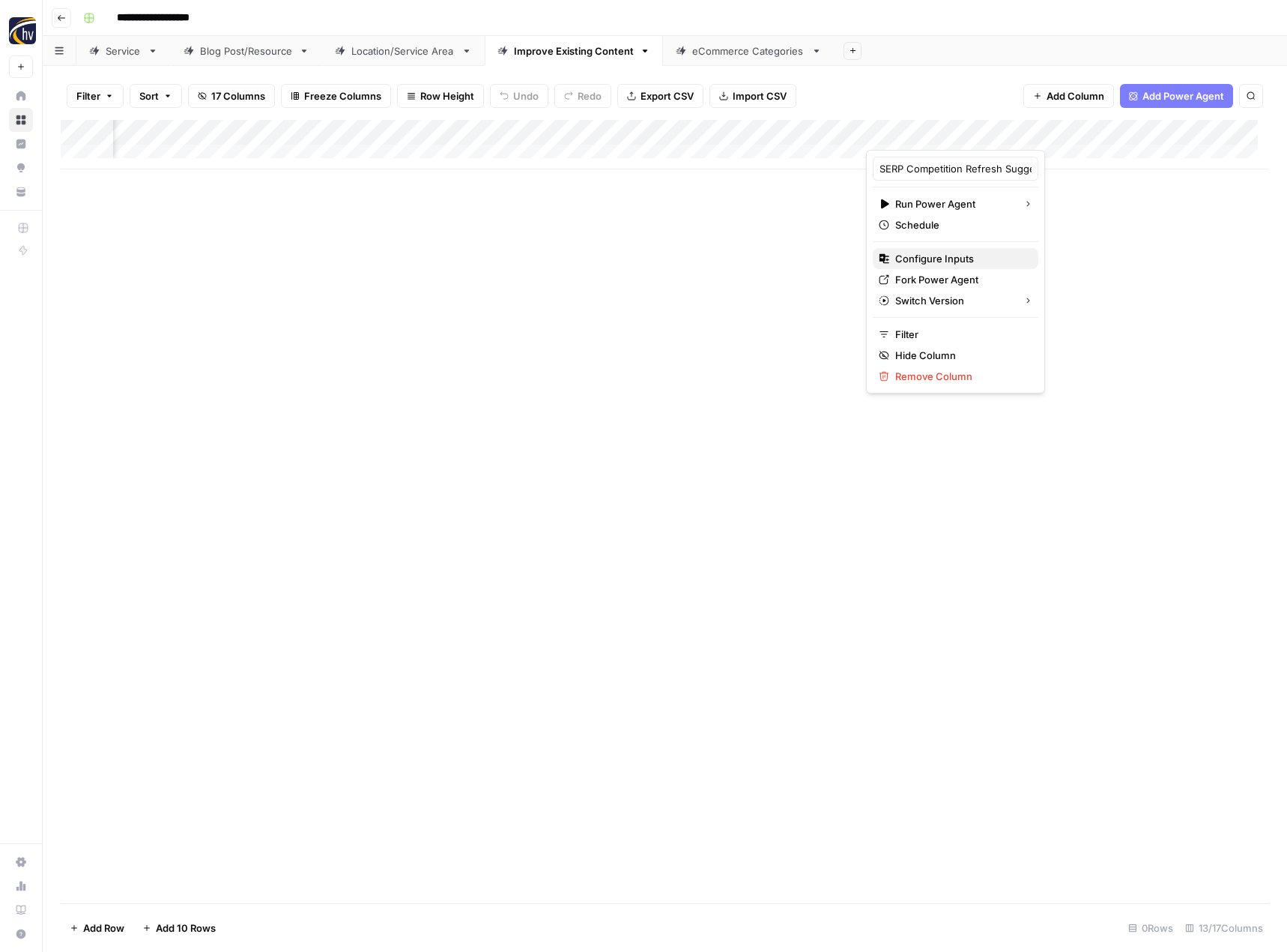
click at [952, 260] on span "Configure Inputs" at bounding box center [961, 259] width 131 height 15
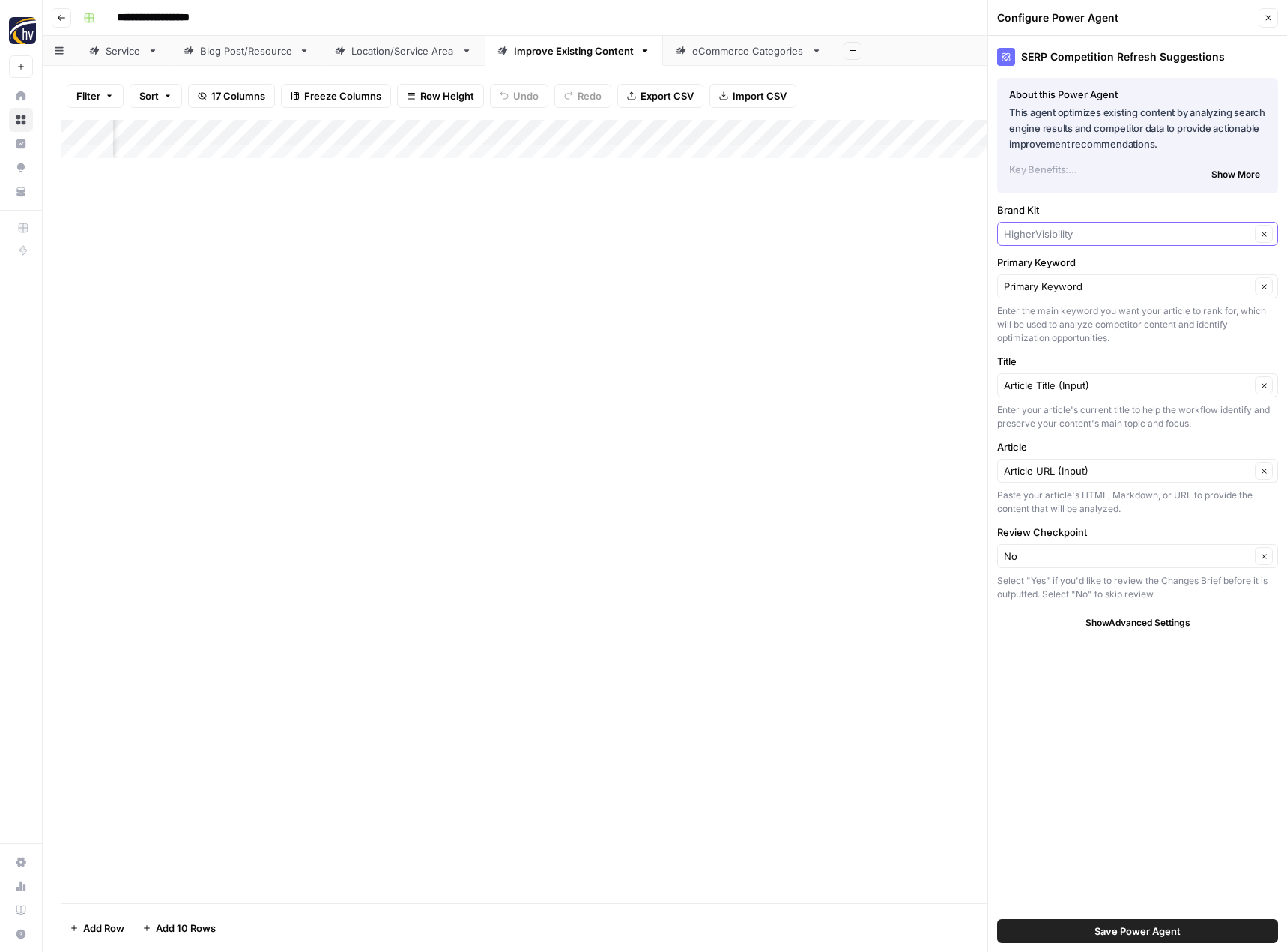
click at [1069, 228] on input "Brand Kit" at bounding box center [1127, 234] width 246 height 15
click at [1067, 258] on div "Flags Importer" at bounding box center [1137, 269] width 281 height 34
click at [1065, 266] on span "Flags Importer" at bounding box center [1134, 269] width 250 height 15
type input "Flags Importer"
click at [1124, 928] on span "Save Power Agent" at bounding box center [1137, 931] width 87 height 15
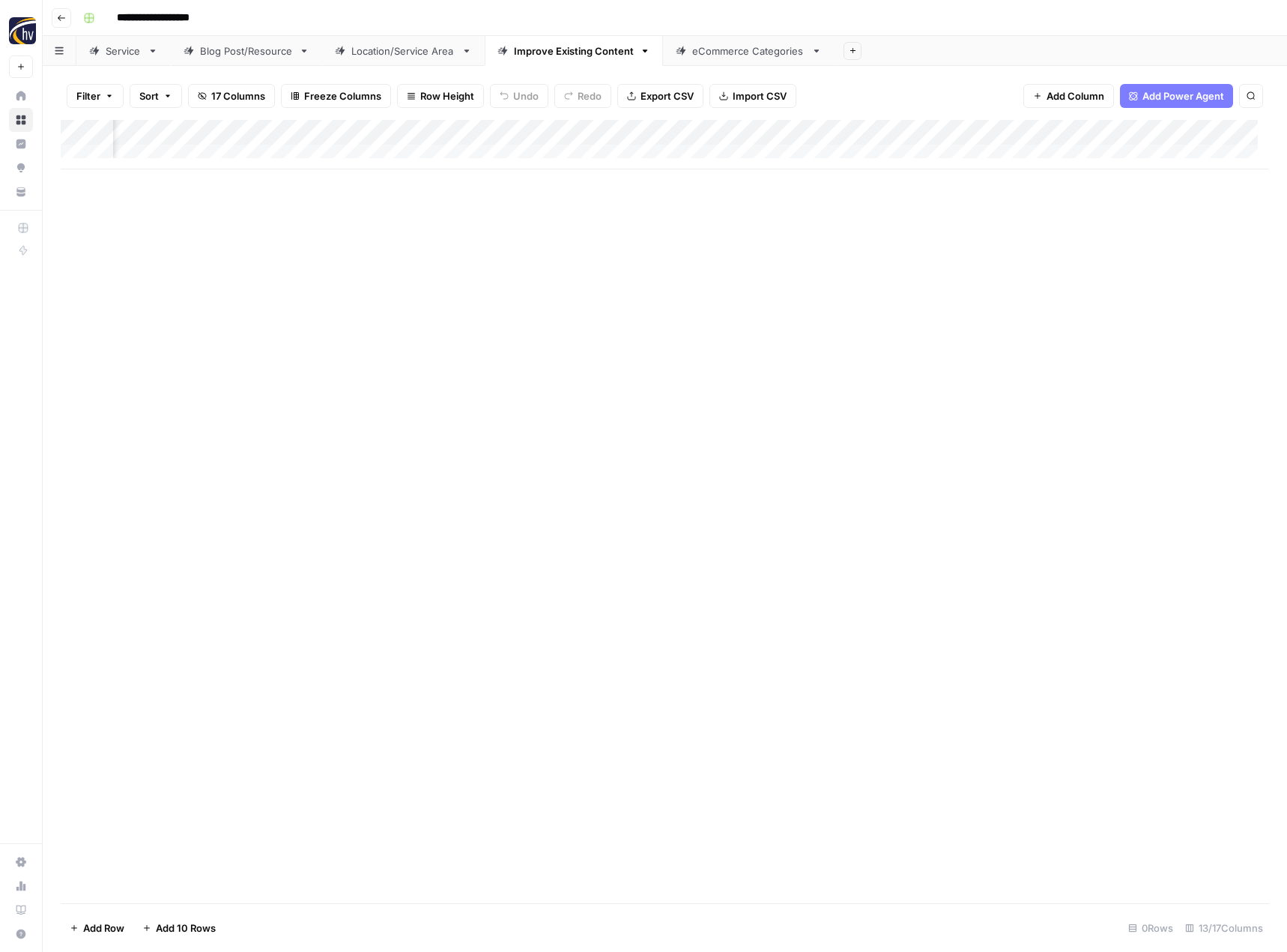
scroll to position [0, 1354]
click at [911, 129] on div "Add Column" at bounding box center [665, 145] width 1208 height 50
click at [814, 266] on span "Configure Inputs" at bounding box center [801, 259] width 131 height 15
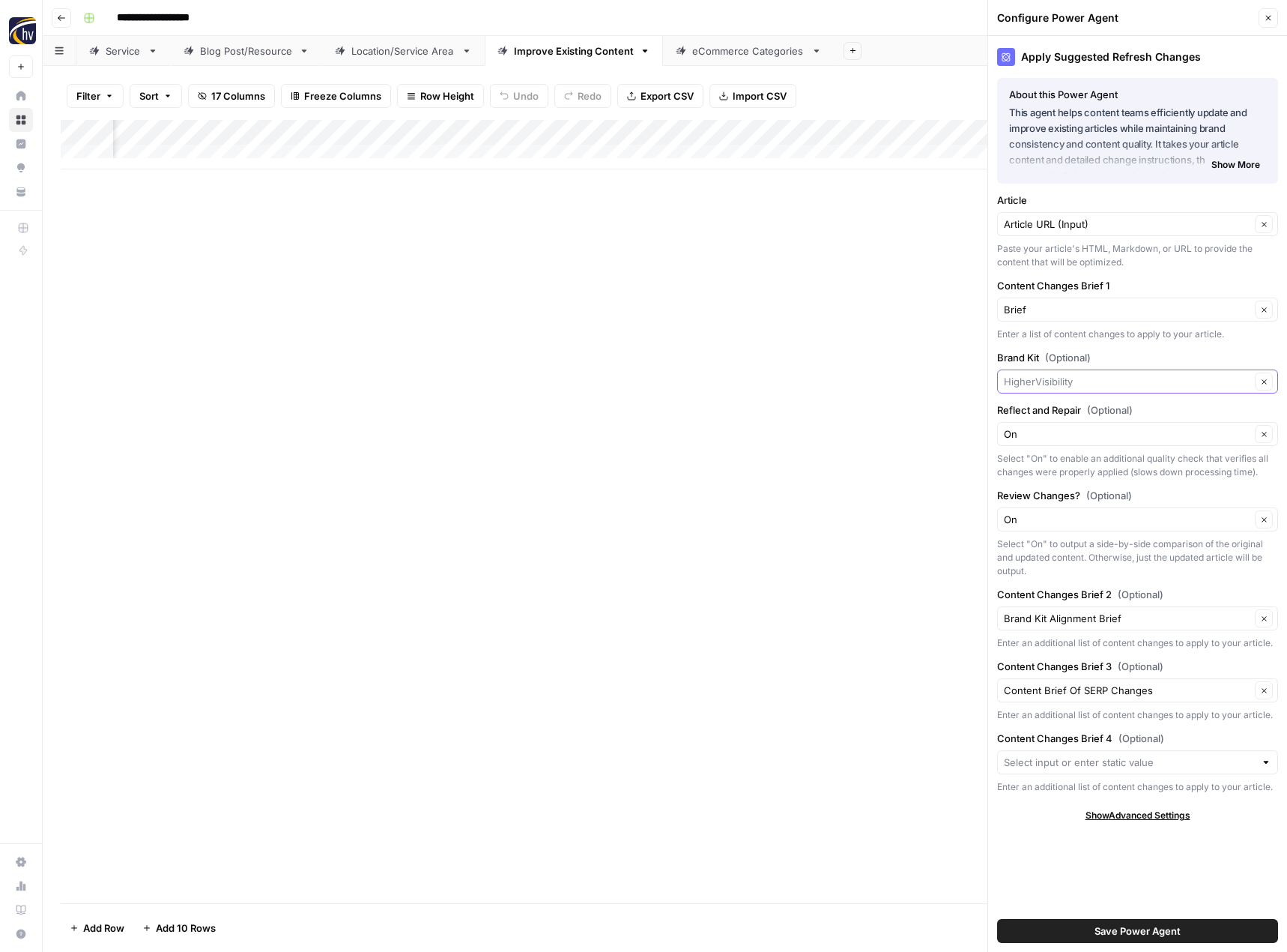
click at [1055, 381] on input "Brand Kit (Optional)" at bounding box center [1127, 381] width 246 height 15
click at [1054, 414] on span "Flags Importer" at bounding box center [1134, 417] width 250 height 15
type input "Flags Importer"
click at [1090, 926] on button "Save Power Agent" at bounding box center [1137, 930] width 281 height 24
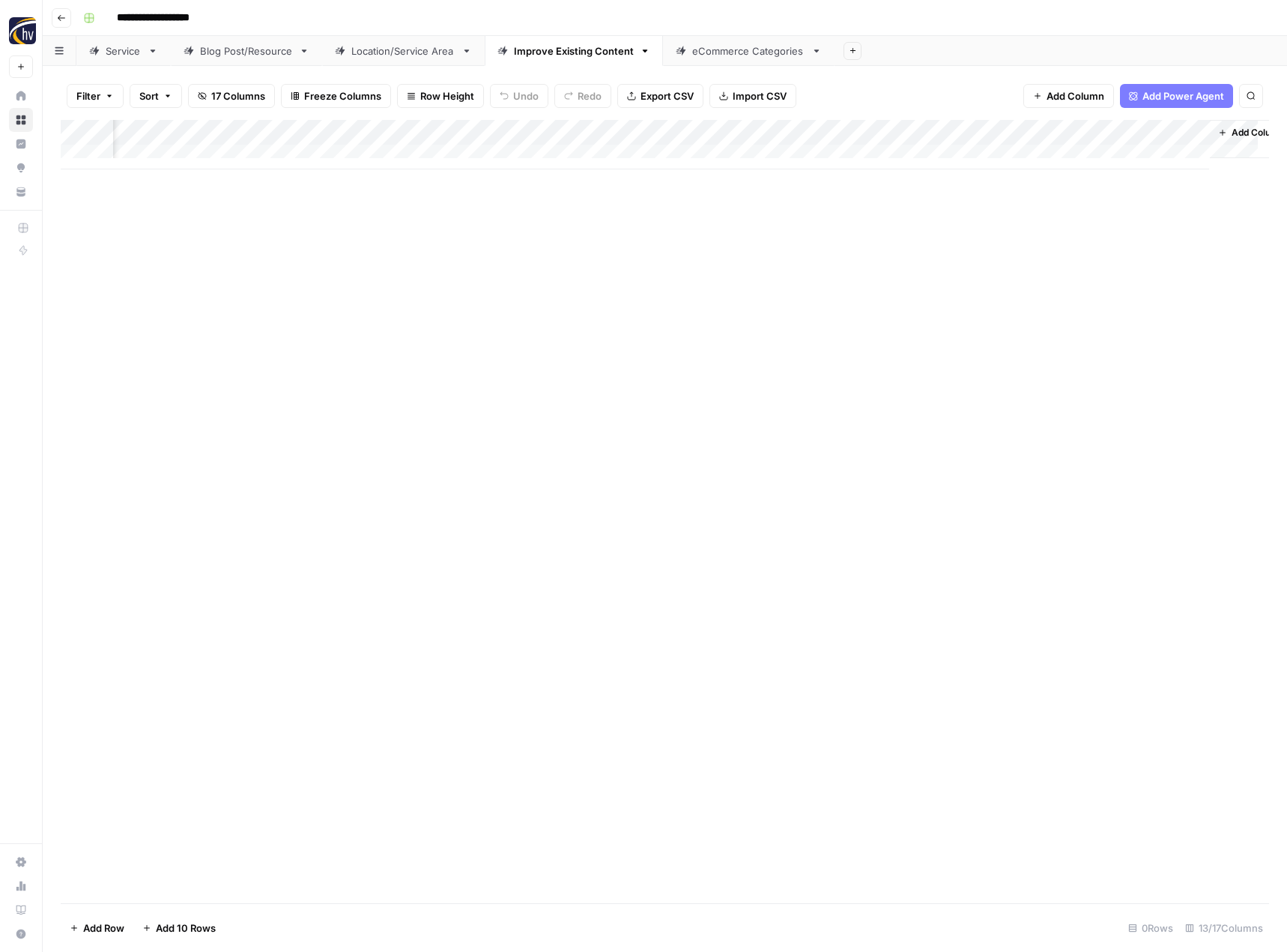
click at [751, 55] on div "eCommerce Categories" at bounding box center [749, 51] width 113 height 15
click at [734, 129] on div "Add Column" at bounding box center [665, 145] width 1208 height 50
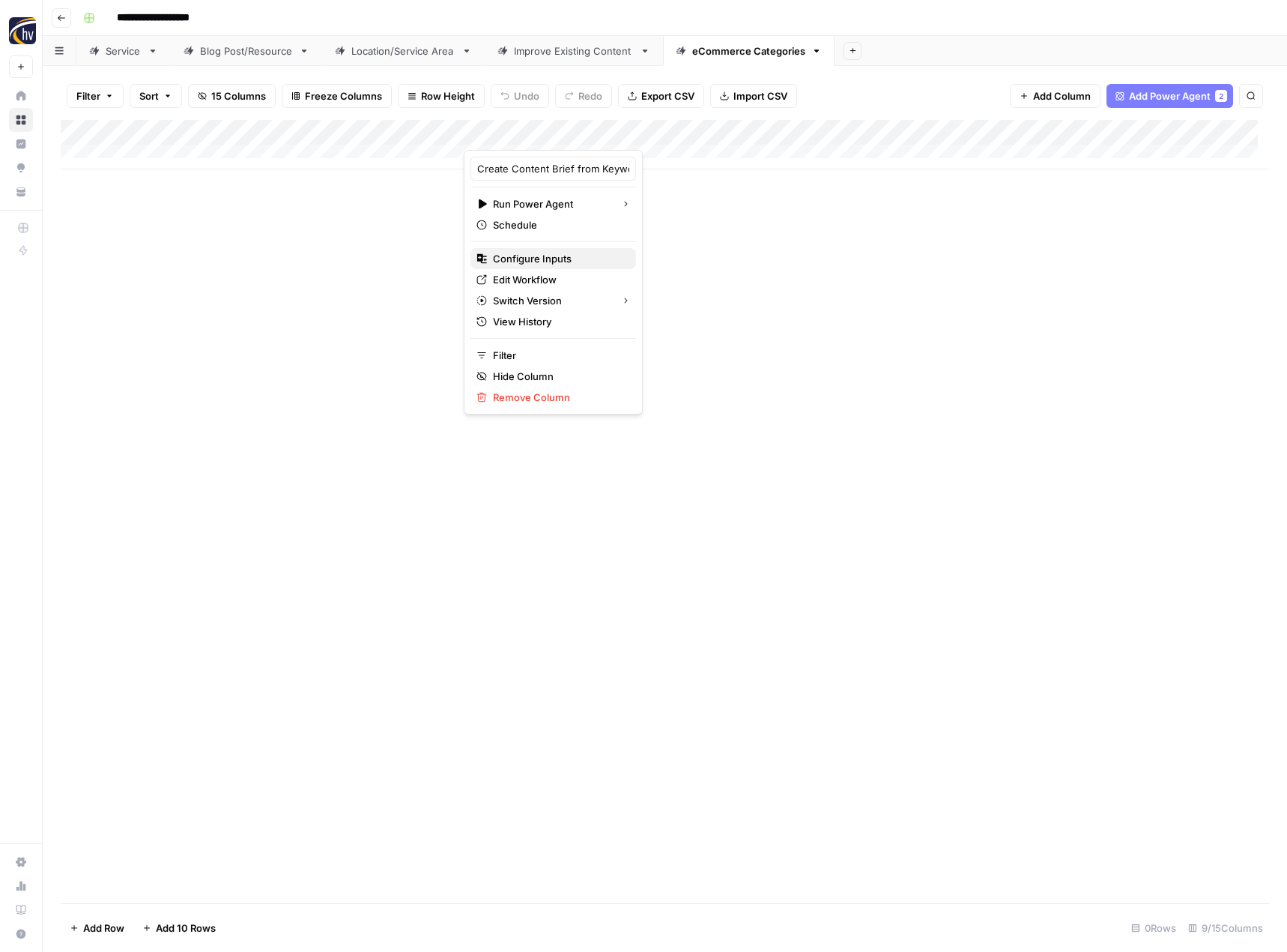
click at [591, 260] on span "Configure Inputs" at bounding box center [559, 259] width 131 height 15
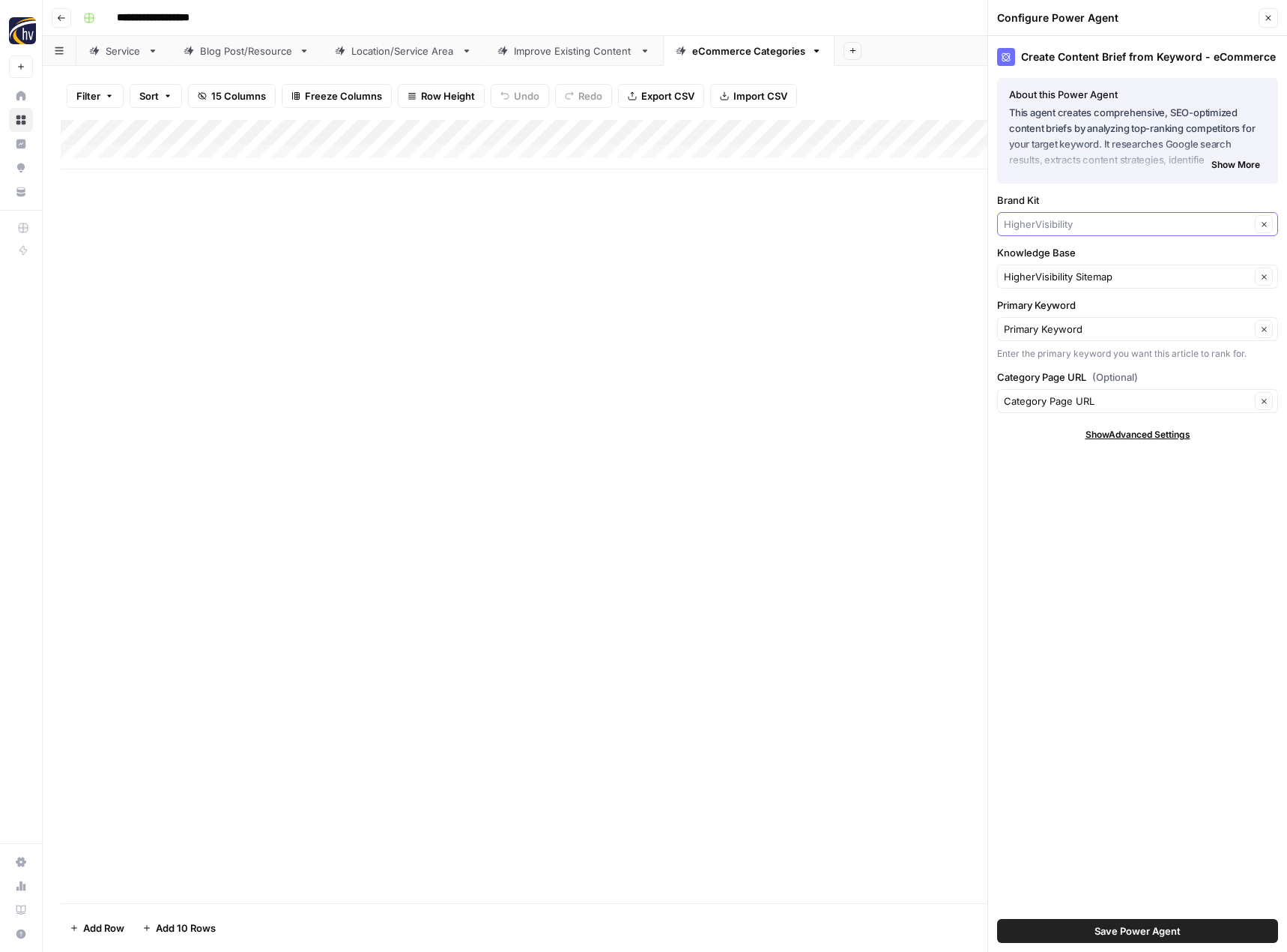
click at [1053, 229] on input "Brand Kit" at bounding box center [1127, 224] width 246 height 15
click at [1048, 262] on span "Flags Importer" at bounding box center [1134, 260] width 250 height 15
type input "Flags Importer"
click at [1041, 274] on input "Knowledge Base" at bounding box center [1127, 276] width 246 height 15
click at [1041, 306] on span "Flags Importer Corp Sitemap" at bounding box center [1134, 312] width 250 height 15
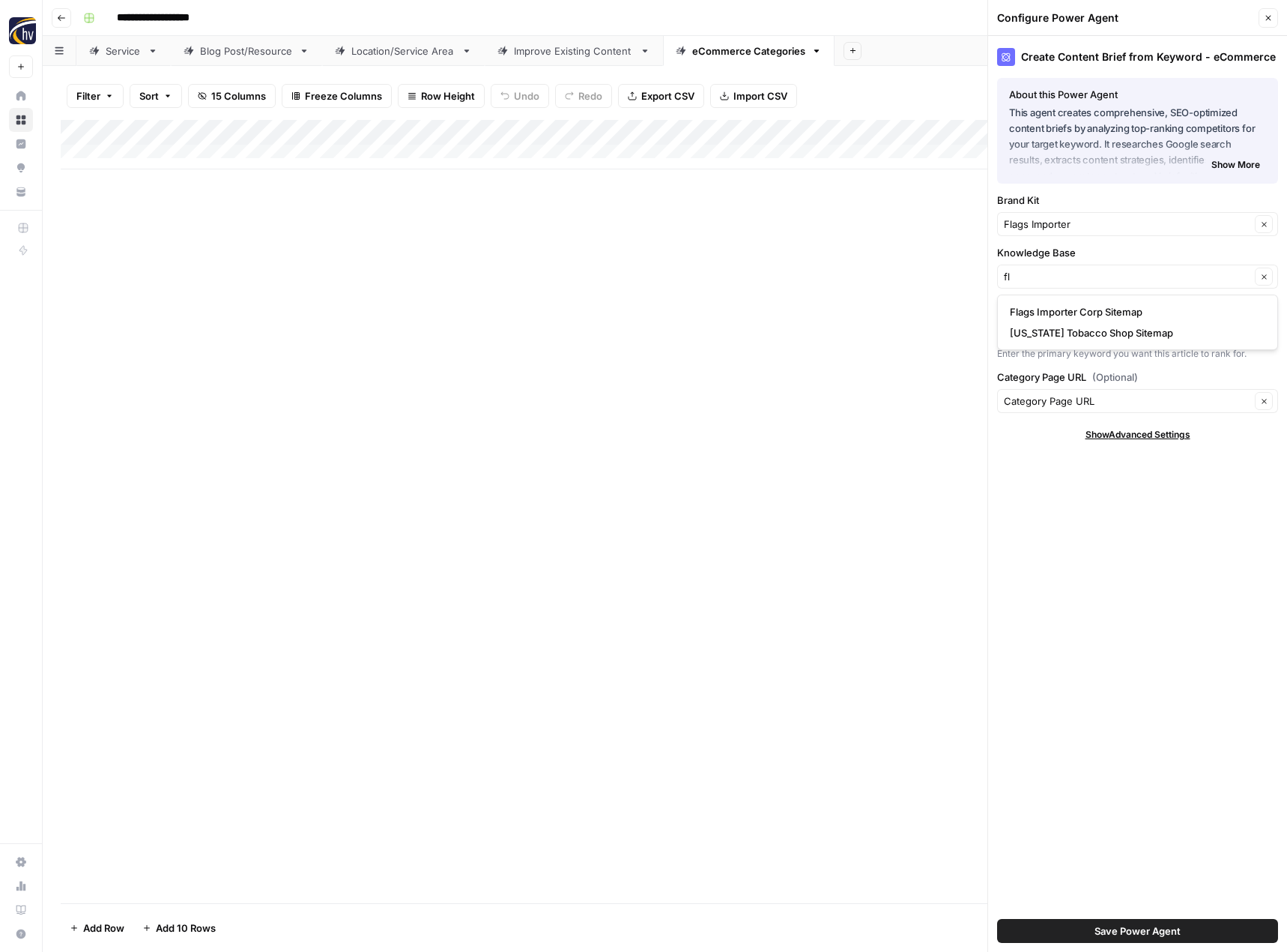
type input "Flags Importer Corp Sitemap"
click at [1140, 933] on span "Save Power Agent" at bounding box center [1137, 931] width 87 height 15
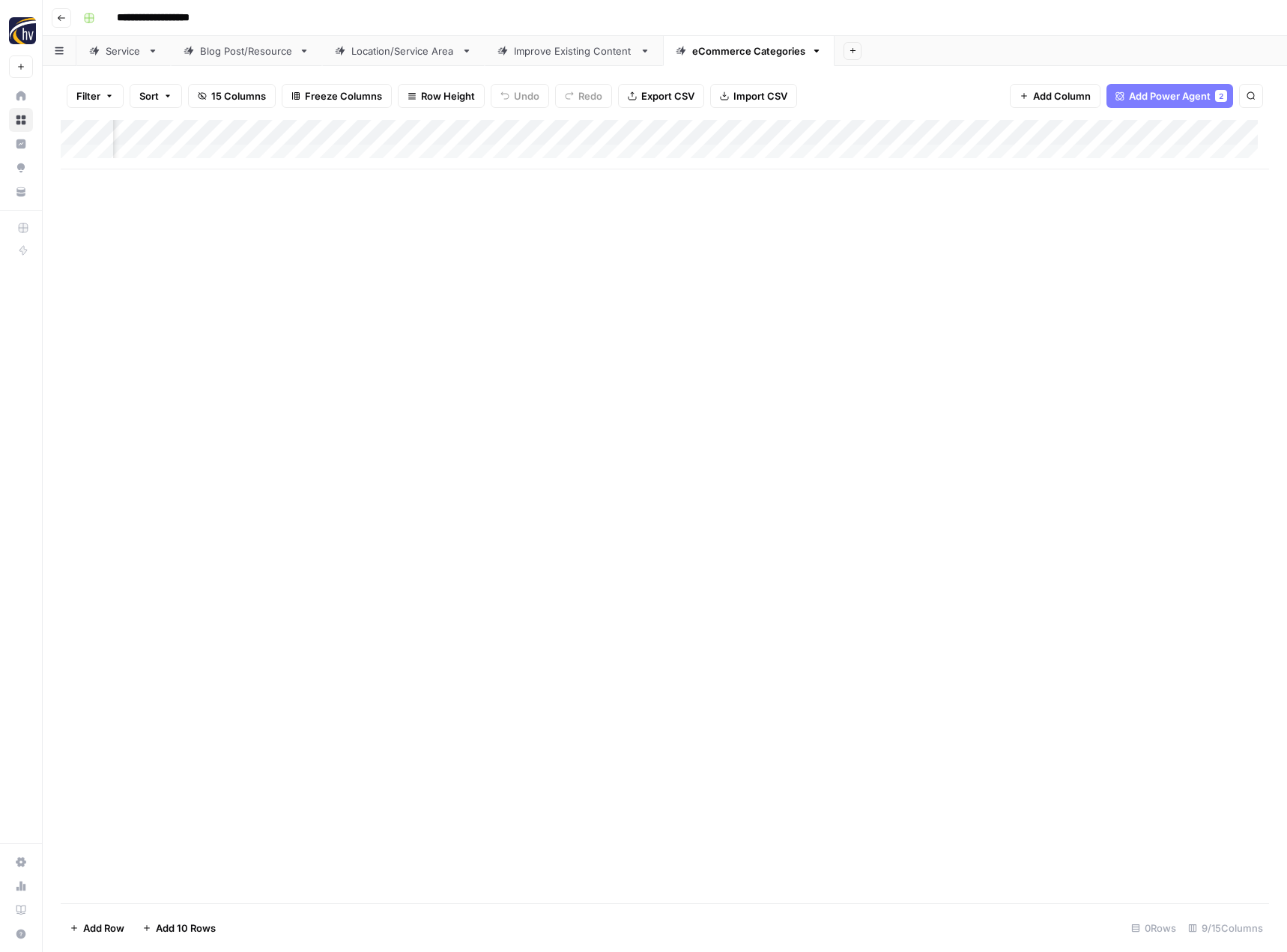
scroll to position [0, 489]
click at [1108, 130] on div "Add Column" at bounding box center [665, 145] width 1208 height 50
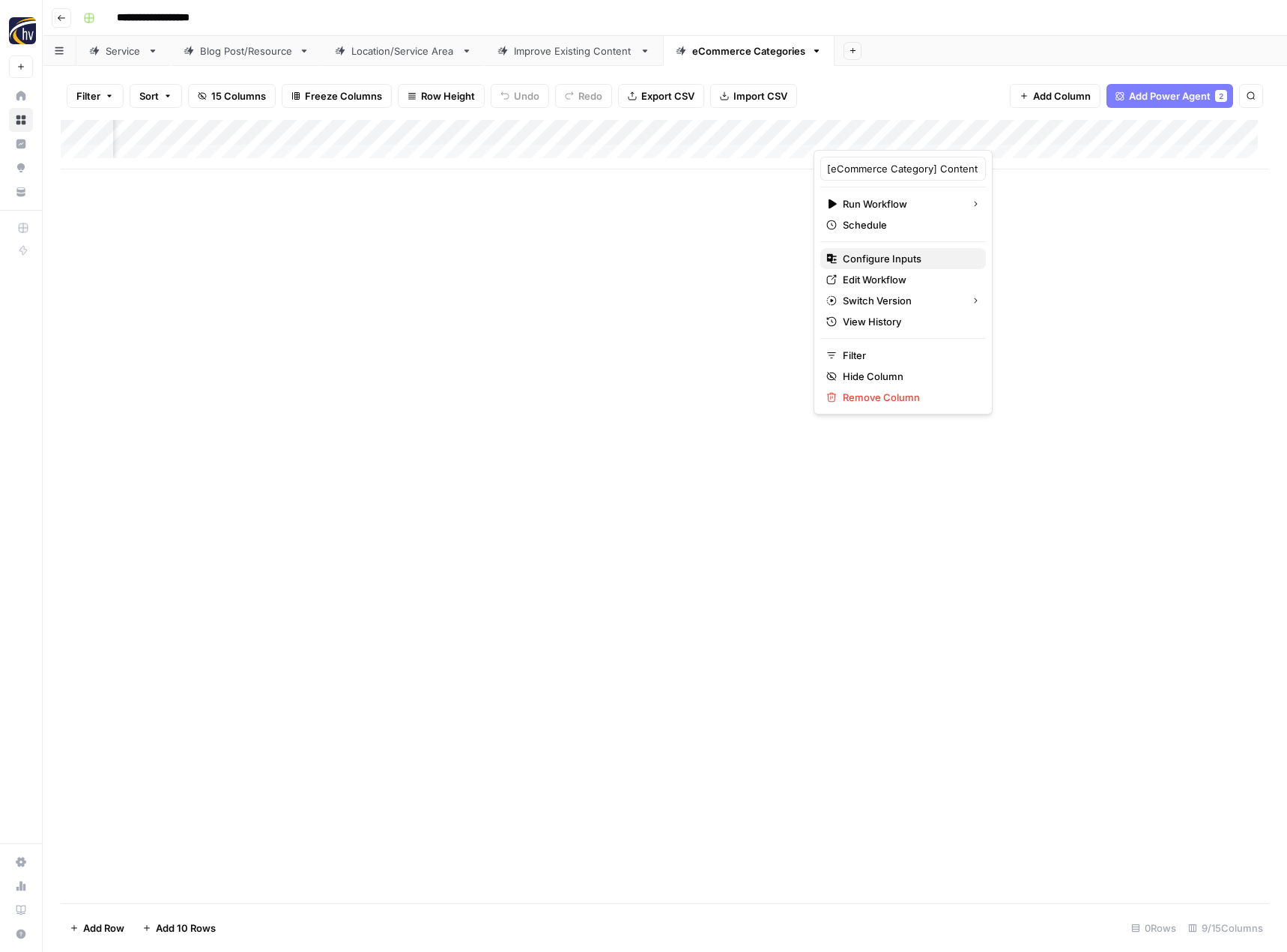
click at [927, 259] on span "Configure Inputs" at bounding box center [908, 259] width 131 height 15
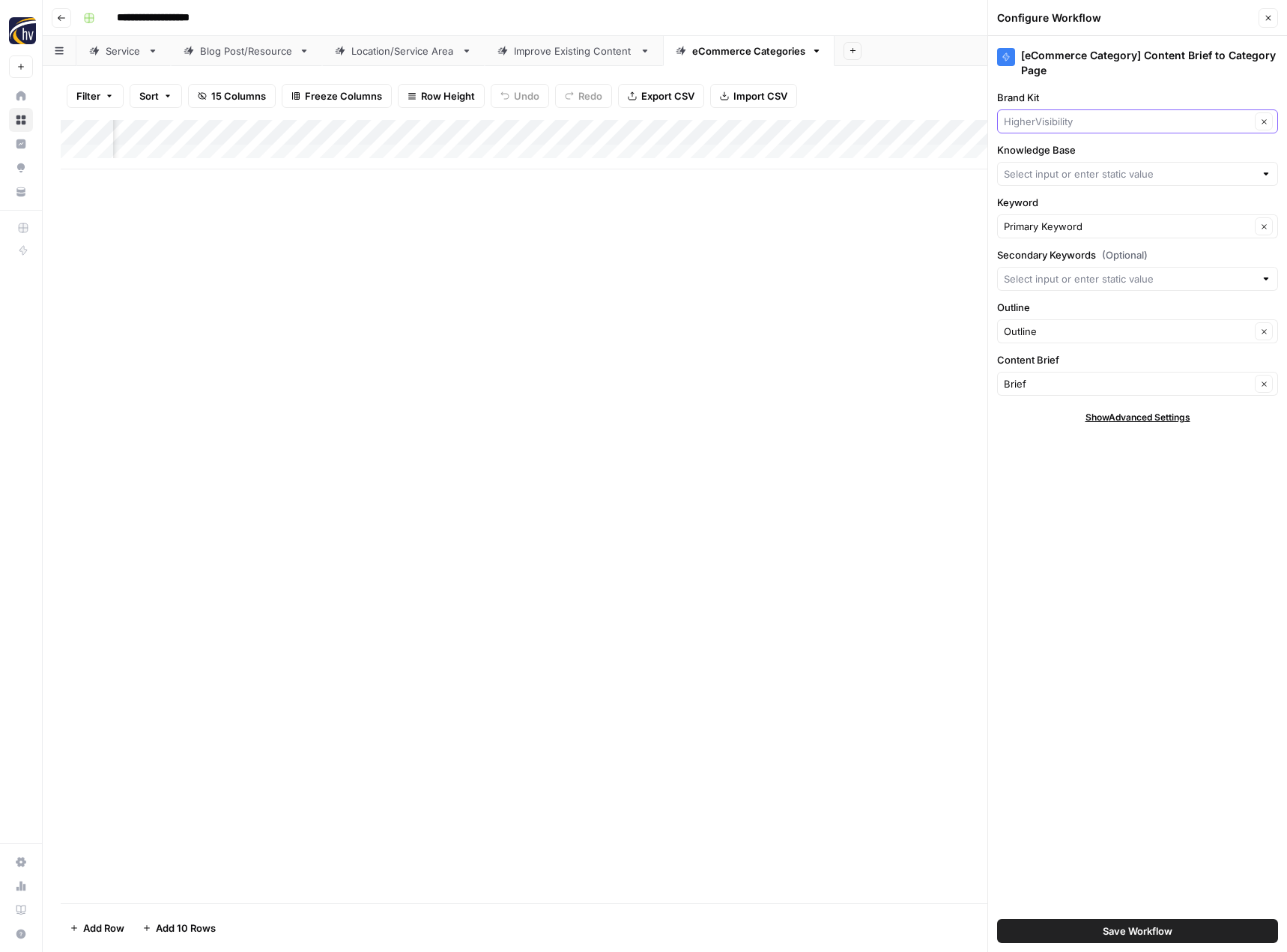
click at [1080, 125] on input "Brand Kit" at bounding box center [1127, 122] width 246 height 15
click at [1073, 156] on span "Flags Importer" at bounding box center [1134, 156] width 250 height 15
type input "Flags Importer"
click at [1061, 171] on input "Knowledge Base" at bounding box center [1129, 174] width 251 height 15
click at [1057, 204] on span "Flags Importer Corp Sitemap" at bounding box center [1134, 209] width 250 height 15
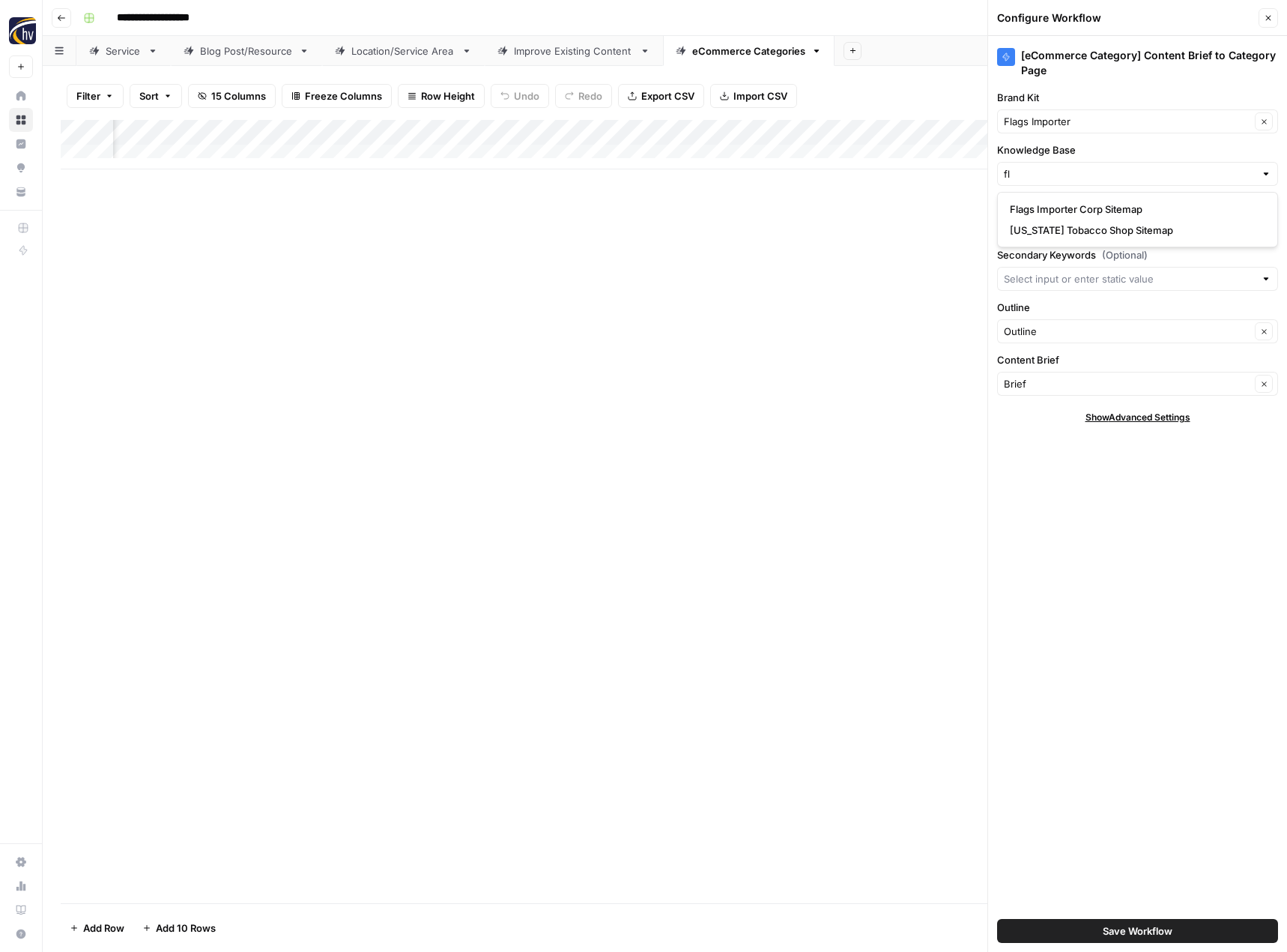
type input "Flags Importer Corp Sitemap"
click at [1110, 932] on span "Save Workflow" at bounding box center [1137, 931] width 70 height 15
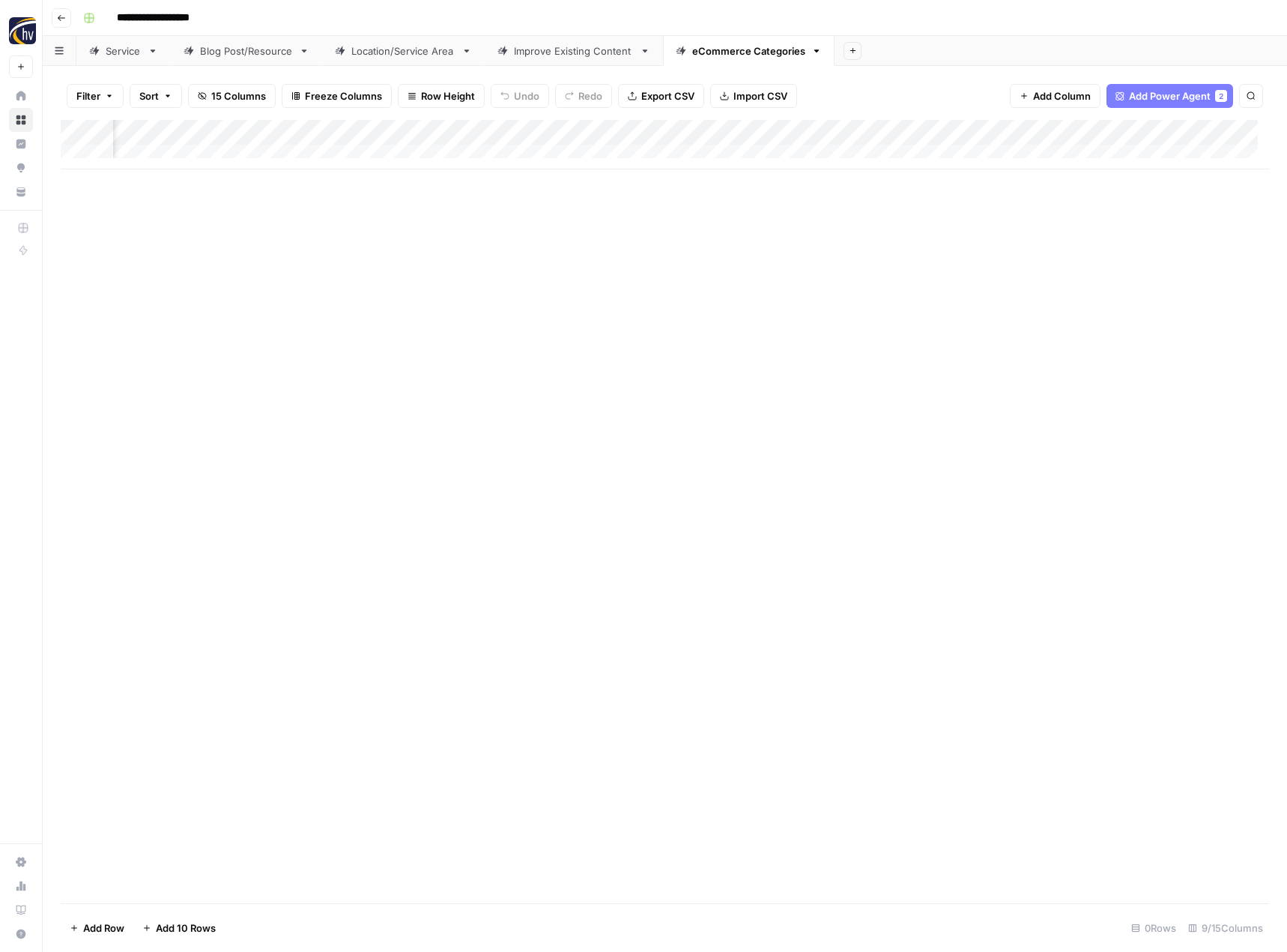
click at [592, 511] on div "Add Column" at bounding box center [665, 512] width 1208 height 783
click at [64, 16] on icon "button" at bounding box center [61, 18] width 9 height 9
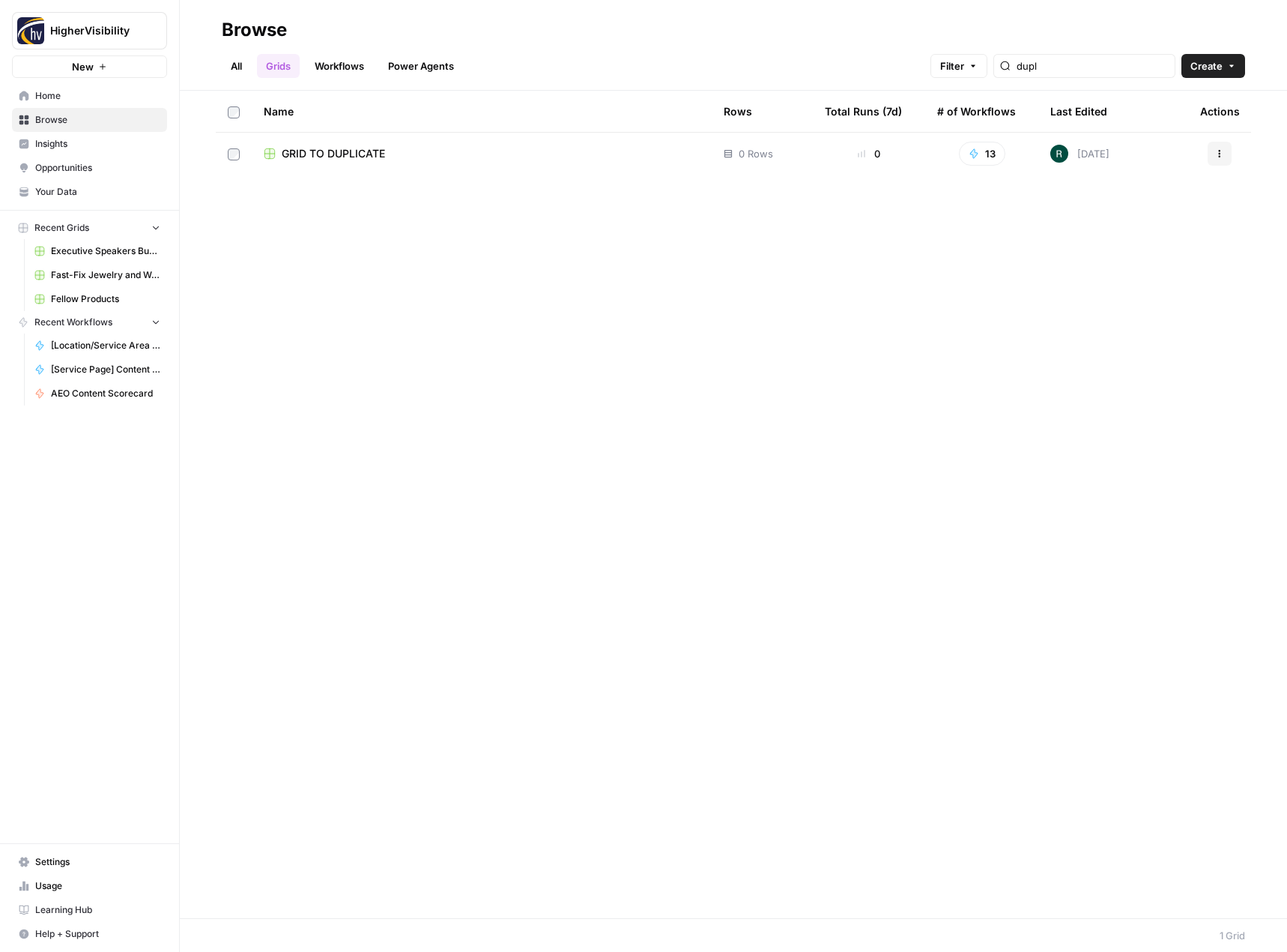
click at [1224, 155] on button "Actions" at bounding box center [1219, 154] width 24 height 24
click at [1143, 191] on span "Duplicate" at bounding box center [1153, 189] width 120 height 15
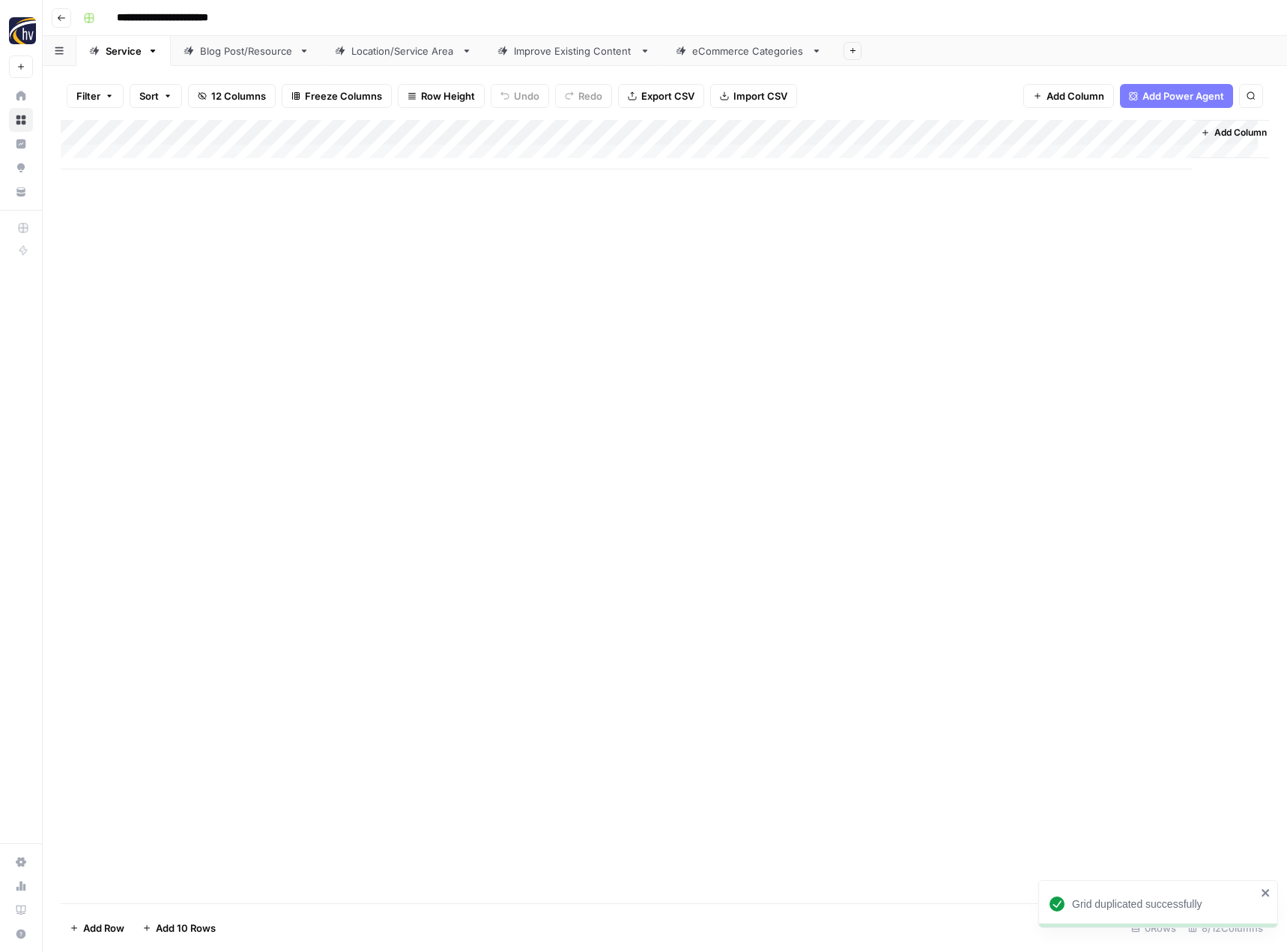
click at [206, 15] on input "**********" at bounding box center [187, 18] width 155 height 24
paste input
type input "**********"
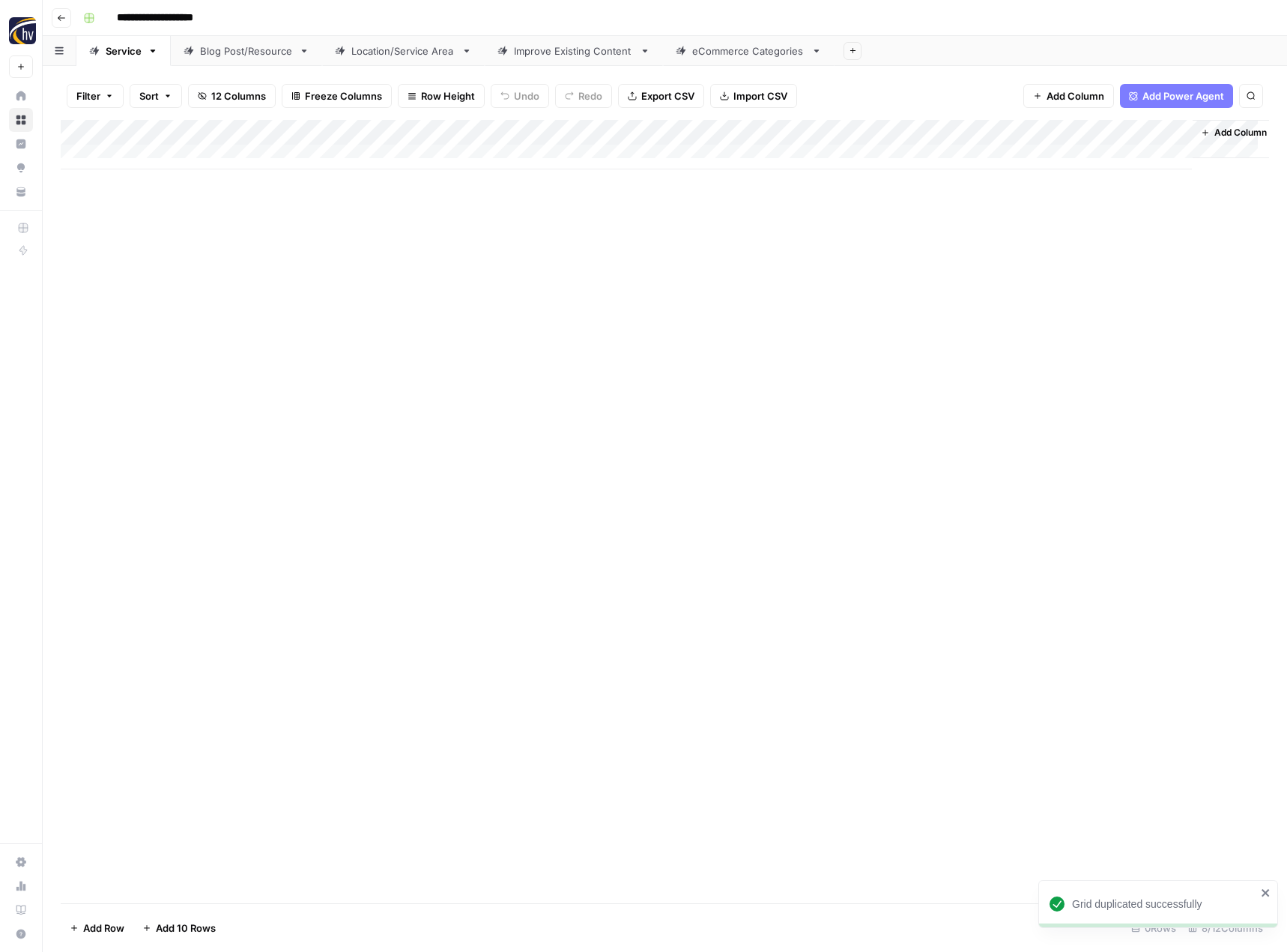
click at [282, 334] on div "Add Column" at bounding box center [665, 512] width 1208 height 783
click at [353, 133] on div "Add Column" at bounding box center [665, 145] width 1208 height 50
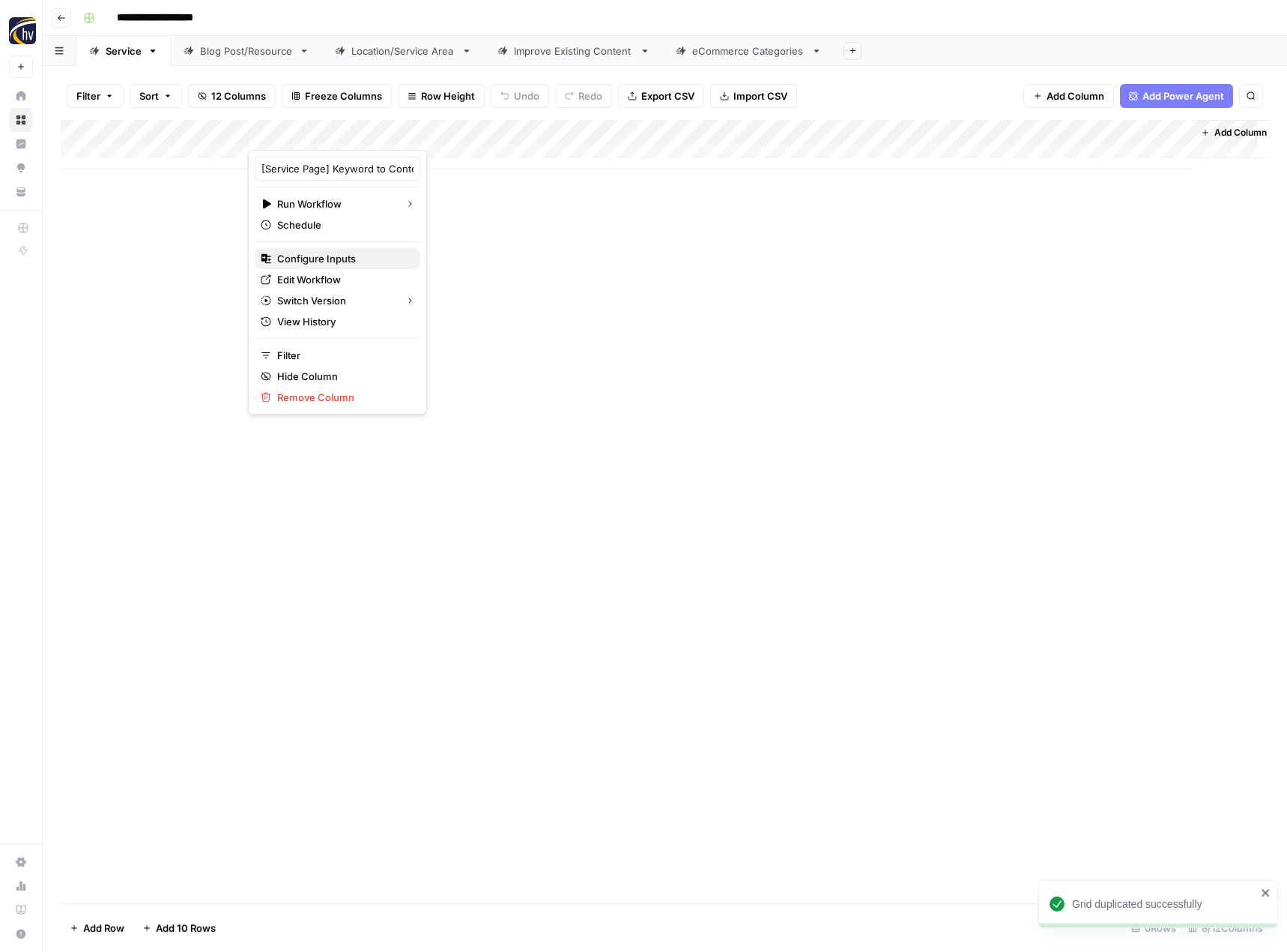
click at [292, 255] on span "Configure Inputs" at bounding box center [343, 259] width 131 height 15
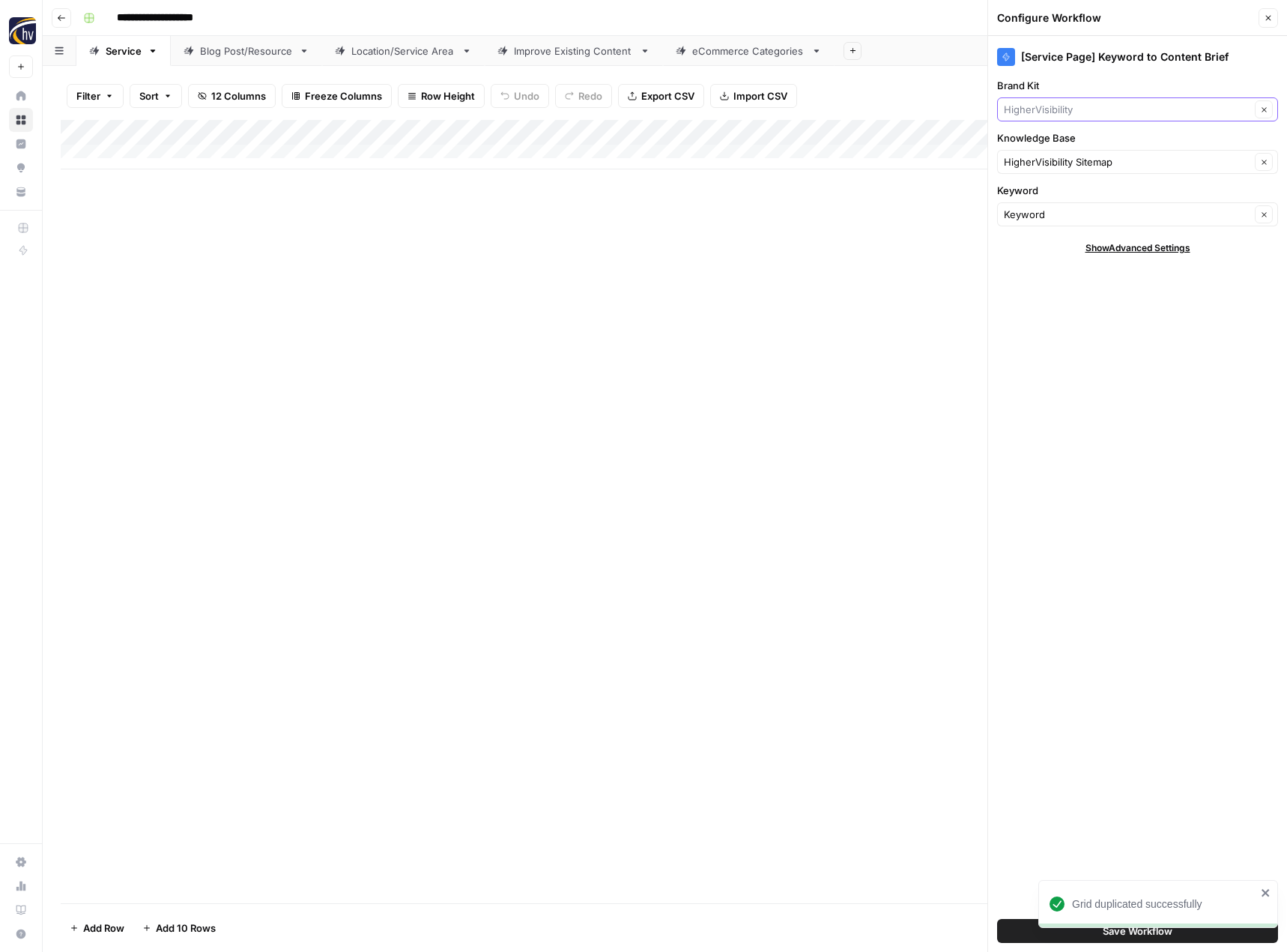
click at [1086, 108] on input "Brand Kit" at bounding box center [1127, 109] width 246 height 15
type input "f"
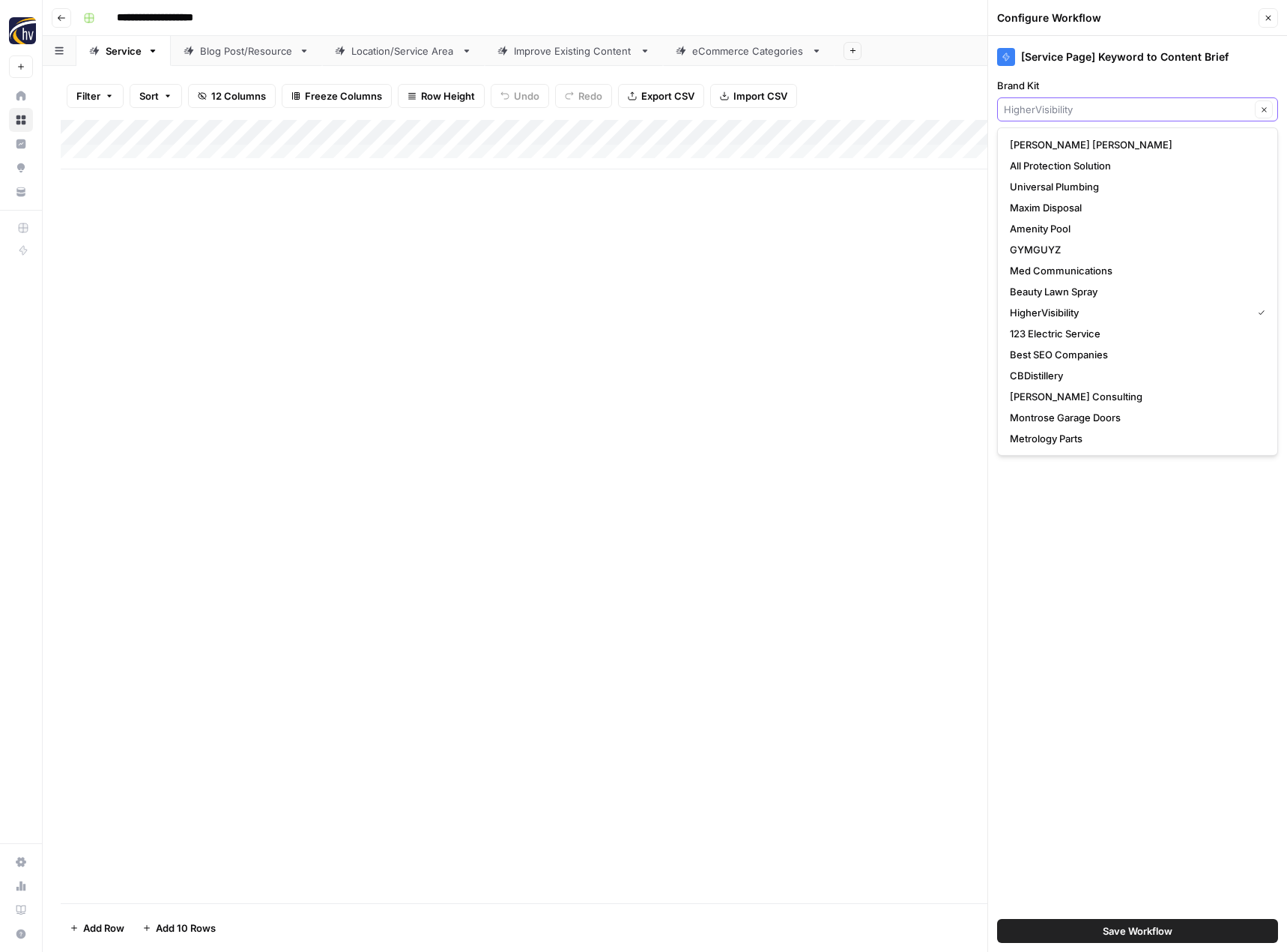
click at [1082, 114] on input "Brand Kit" at bounding box center [1127, 109] width 246 height 15
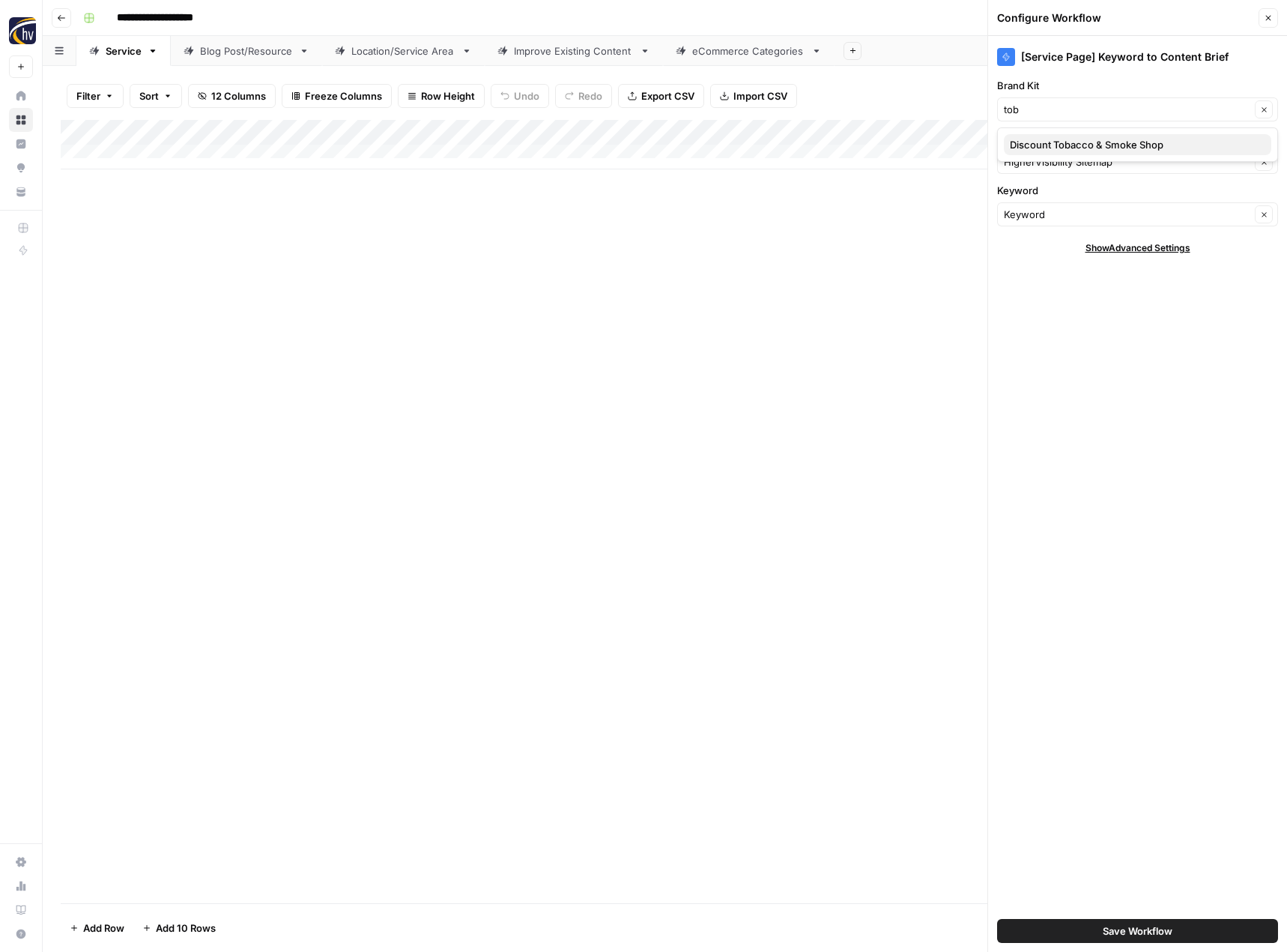
click at [1069, 147] on span "Discount Tobacco & Smoke Shop" at bounding box center [1134, 145] width 250 height 15
type input "Discount Tobacco & Smoke Shop"
click at [1063, 167] on input "Knowledge Base" at bounding box center [1127, 162] width 246 height 15
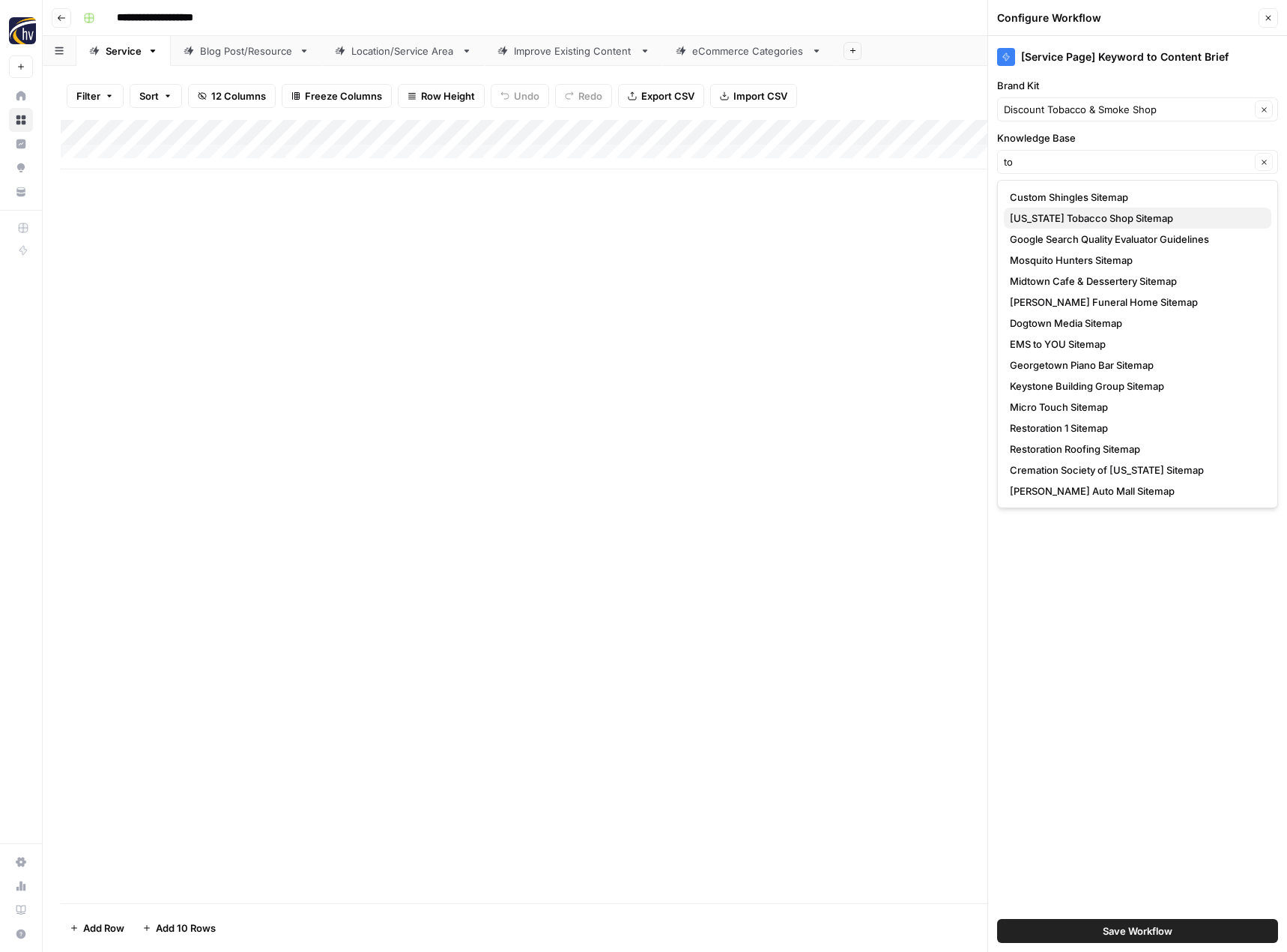
click at [1063, 218] on span "[US_STATE] Tobacco Shop Sitemap" at bounding box center [1134, 218] width 250 height 15
type input "[US_STATE] Tobacco Shop Sitemap"
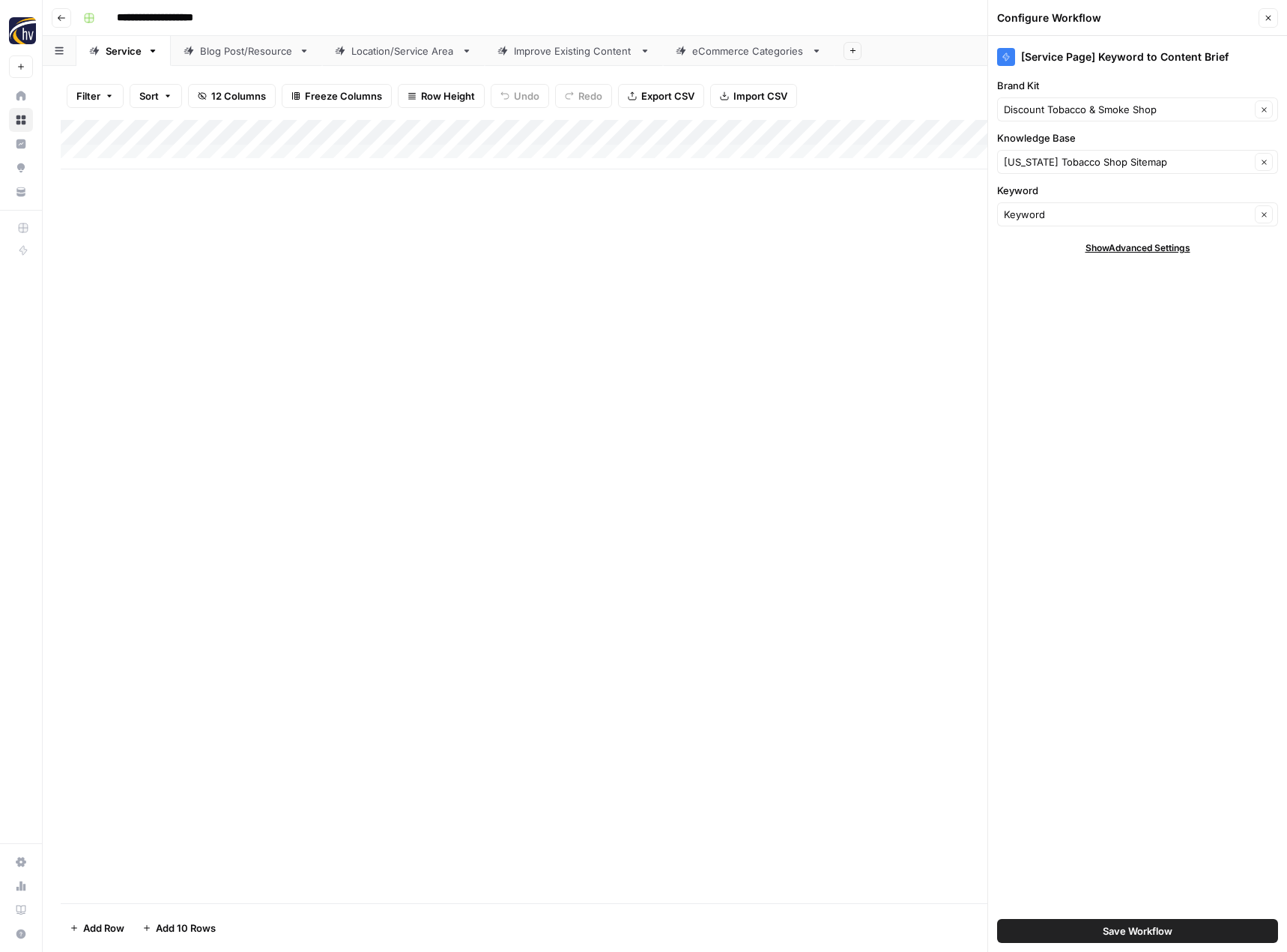
click at [1121, 928] on span "Save Workflow" at bounding box center [1137, 931] width 70 height 15
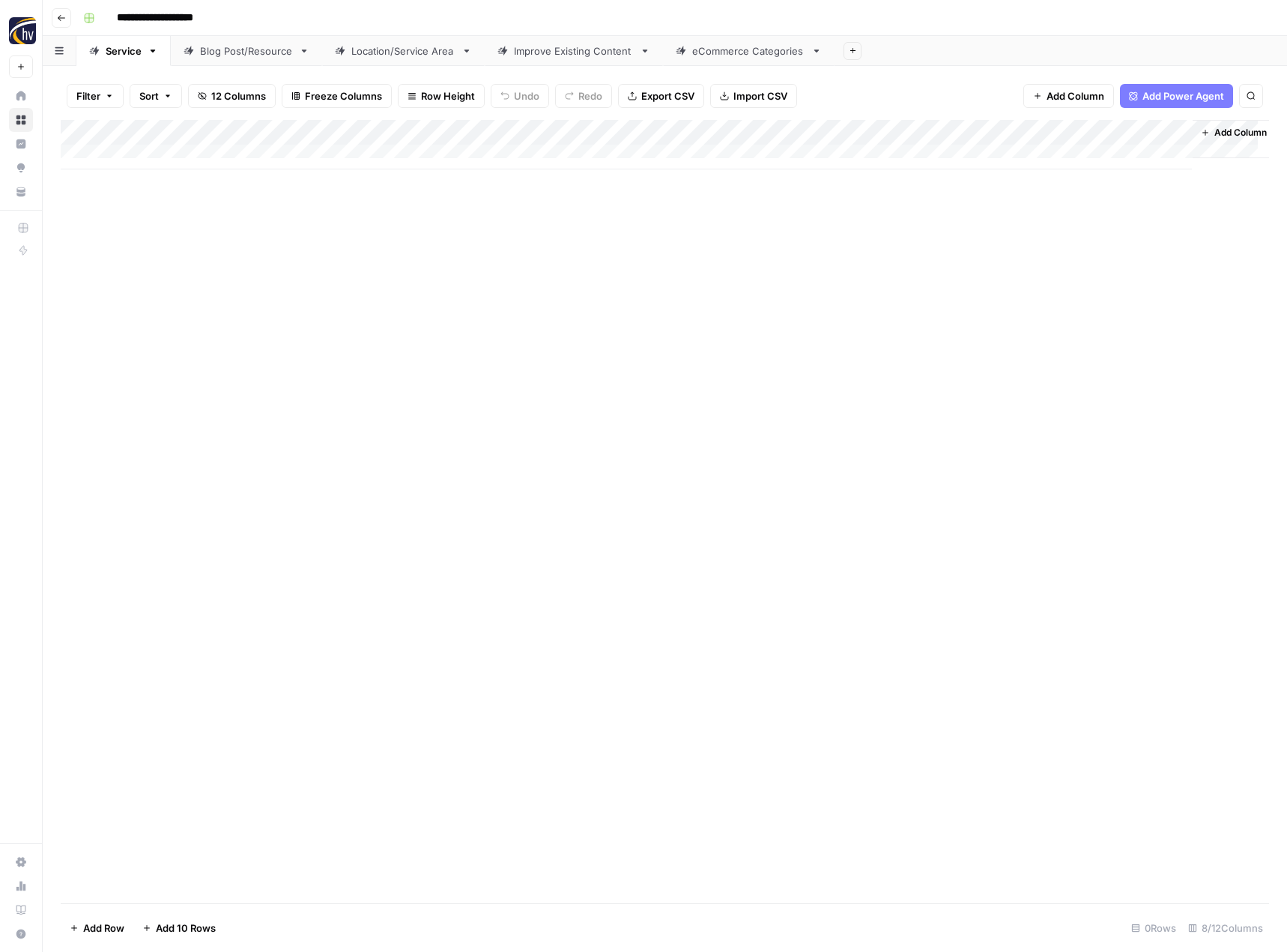
click at [1025, 133] on div "Add Column" at bounding box center [665, 145] width 1208 height 50
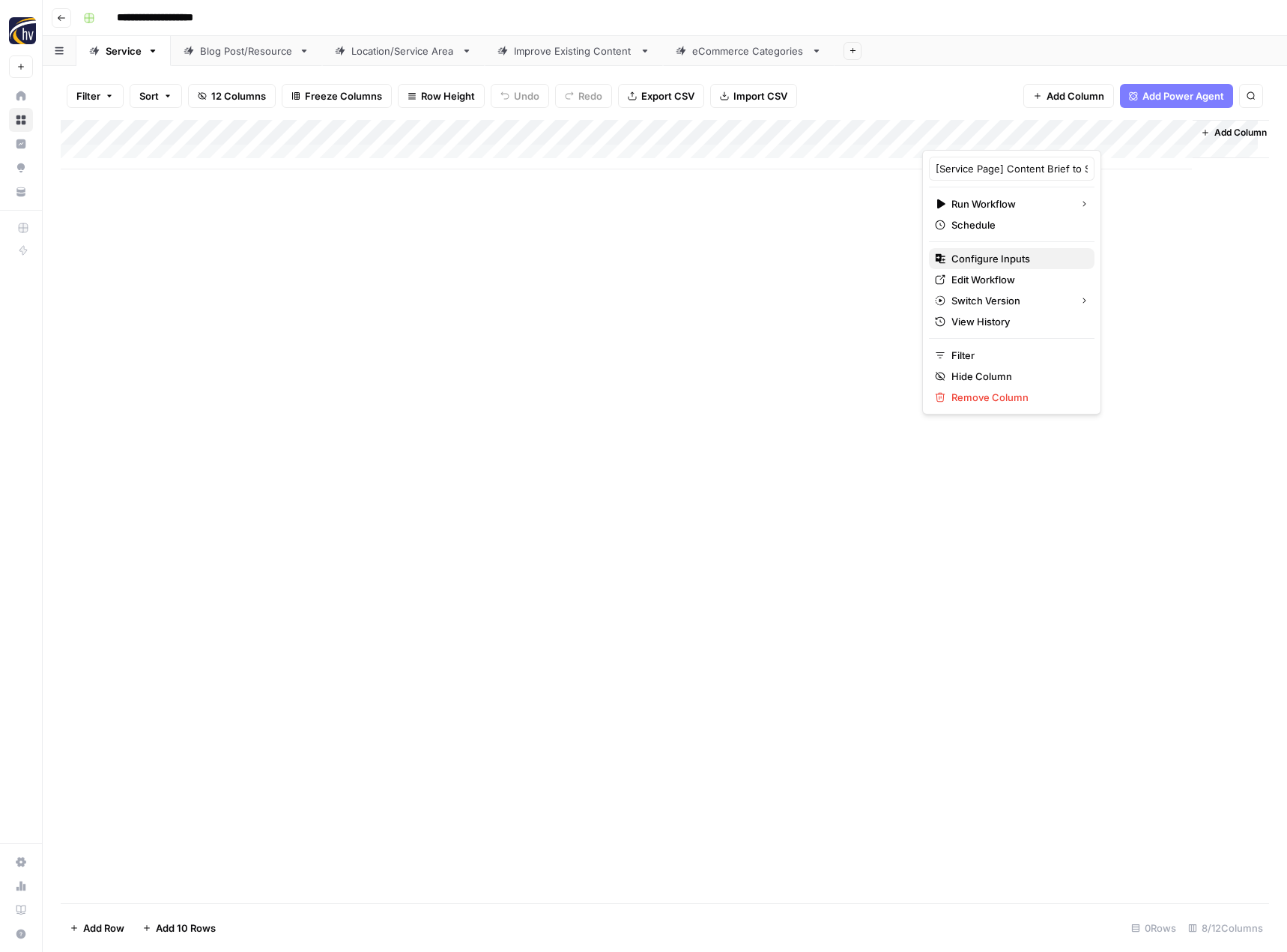
click at [981, 258] on span "Configure Inputs" at bounding box center [1017, 259] width 131 height 15
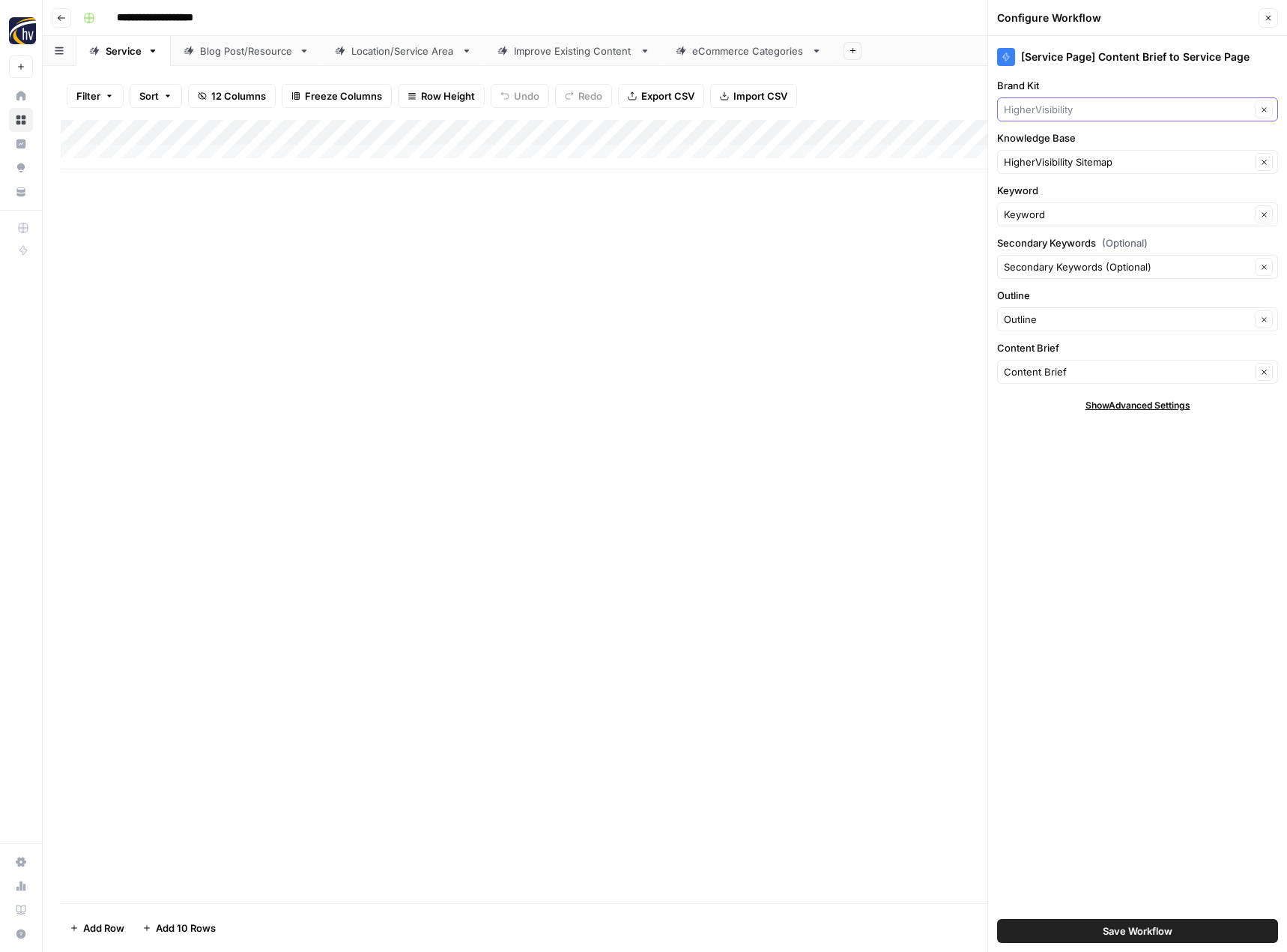
click at [1085, 113] on input "Brand Kit" at bounding box center [1127, 109] width 246 height 15
click at [1080, 139] on span "Discount Tobacco & Smoke Shop" at bounding box center [1134, 145] width 250 height 15
type input "Discount Tobacco & Smoke Shop"
click at [1064, 159] on input "Knowledge Base" at bounding box center [1127, 162] width 246 height 15
click at [1065, 192] on span "[US_STATE] Tobacco Shop Sitemap" at bounding box center [1134, 197] width 250 height 15
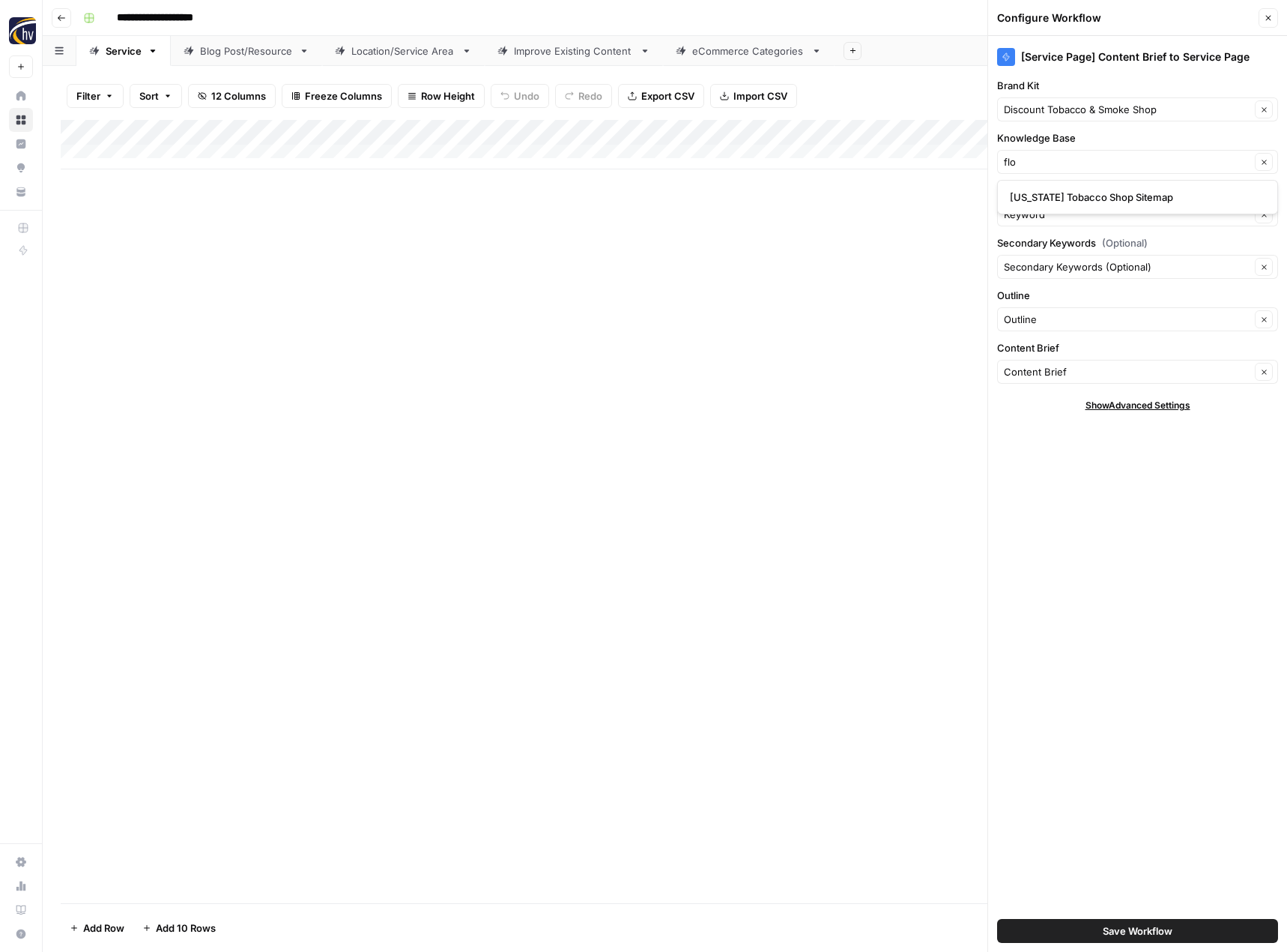
type input "[US_STATE] Tobacco Shop Sitemap"
click at [1094, 927] on button "Save Workflow" at bounding box center [1137, 930] width 281 height 24
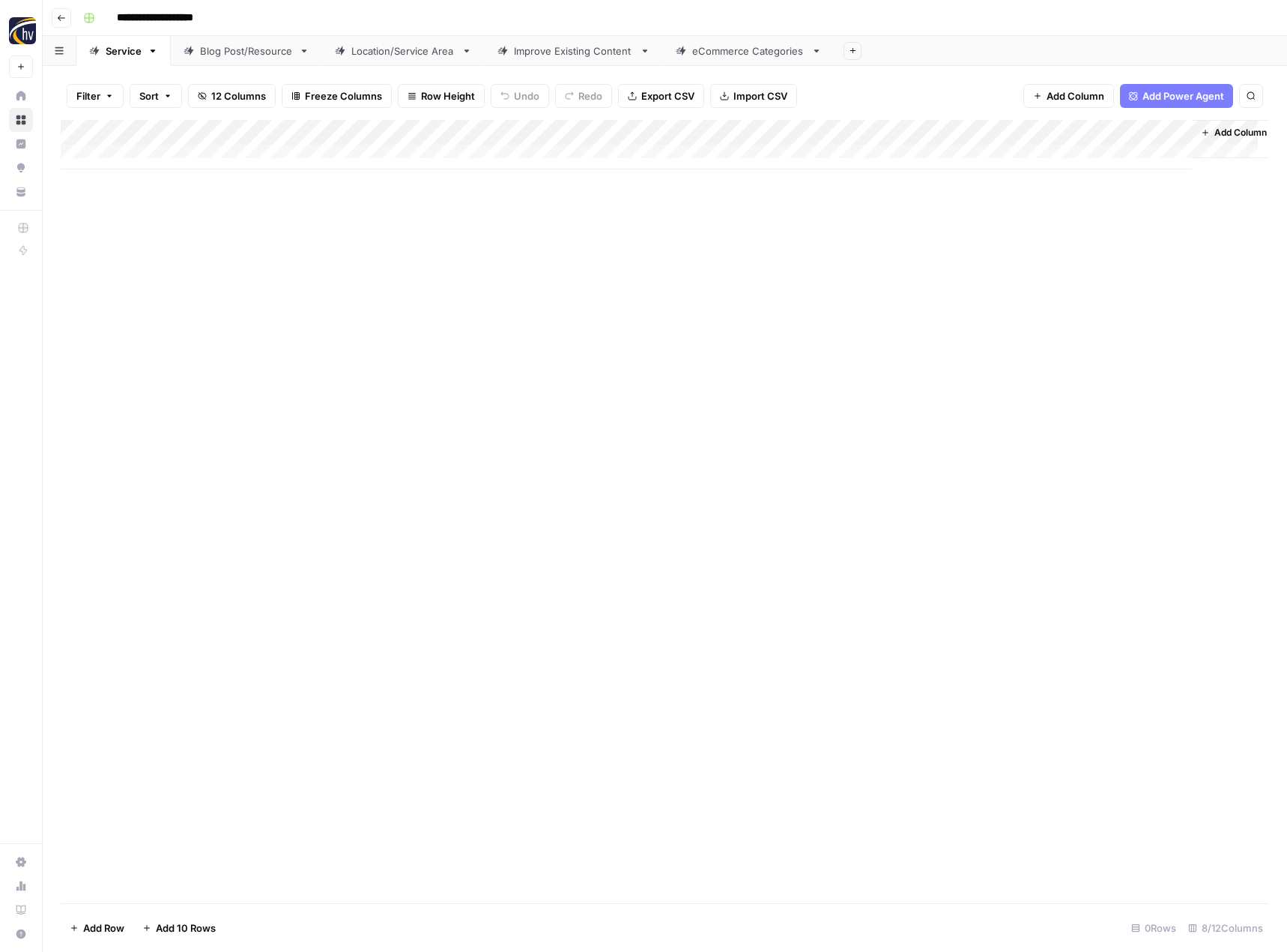
click at [259, 59] on link "Blog Post/Resource" at bounding box center [246, 51] width 151 height 30
click at [356, 131] on div "Add Column" at bounding box center [665, 145] width 1208 height 50
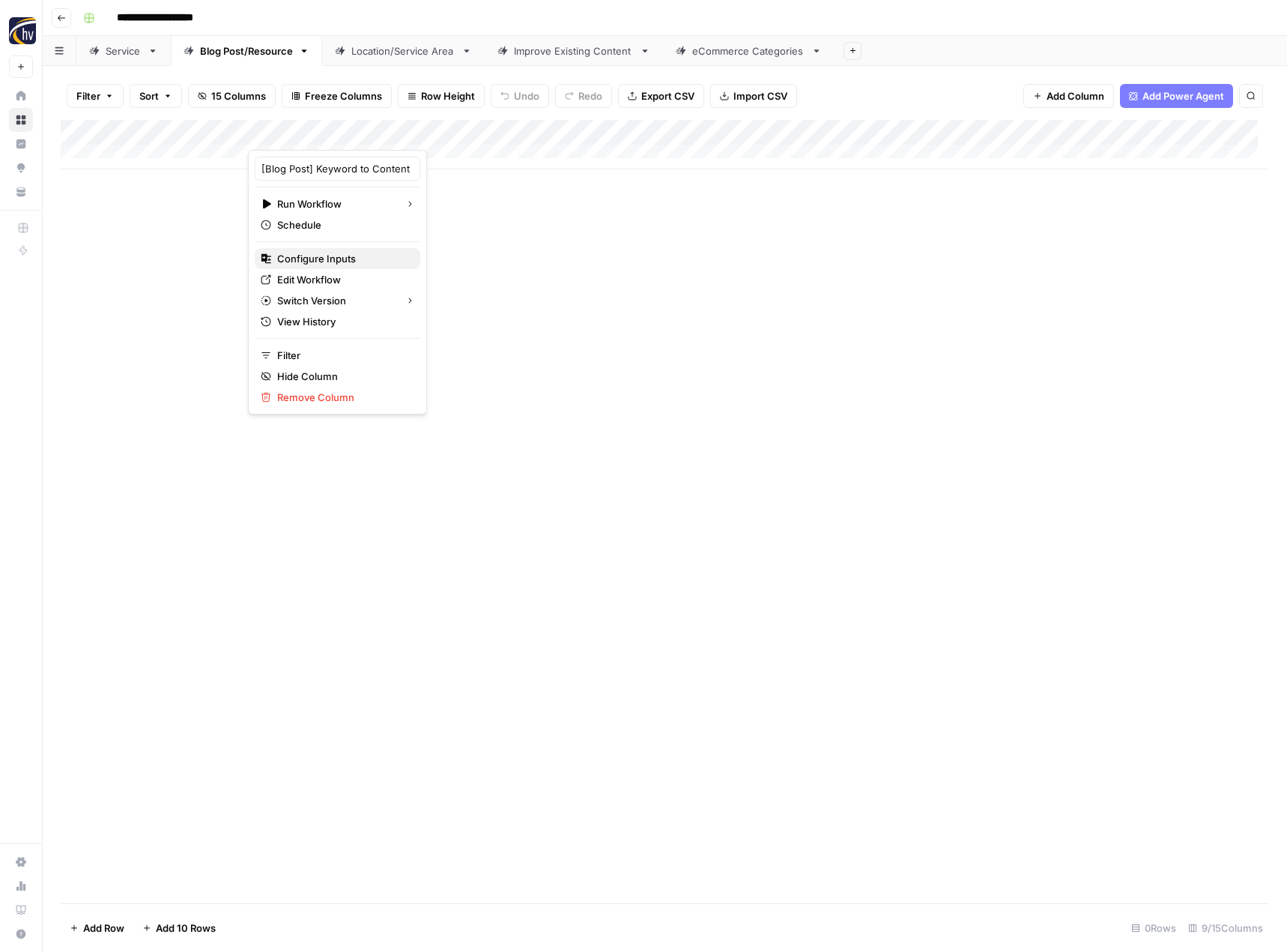
click at [345, 252] on span "Configure Inputs" at bounding box center [343, 259] width 131 height 15
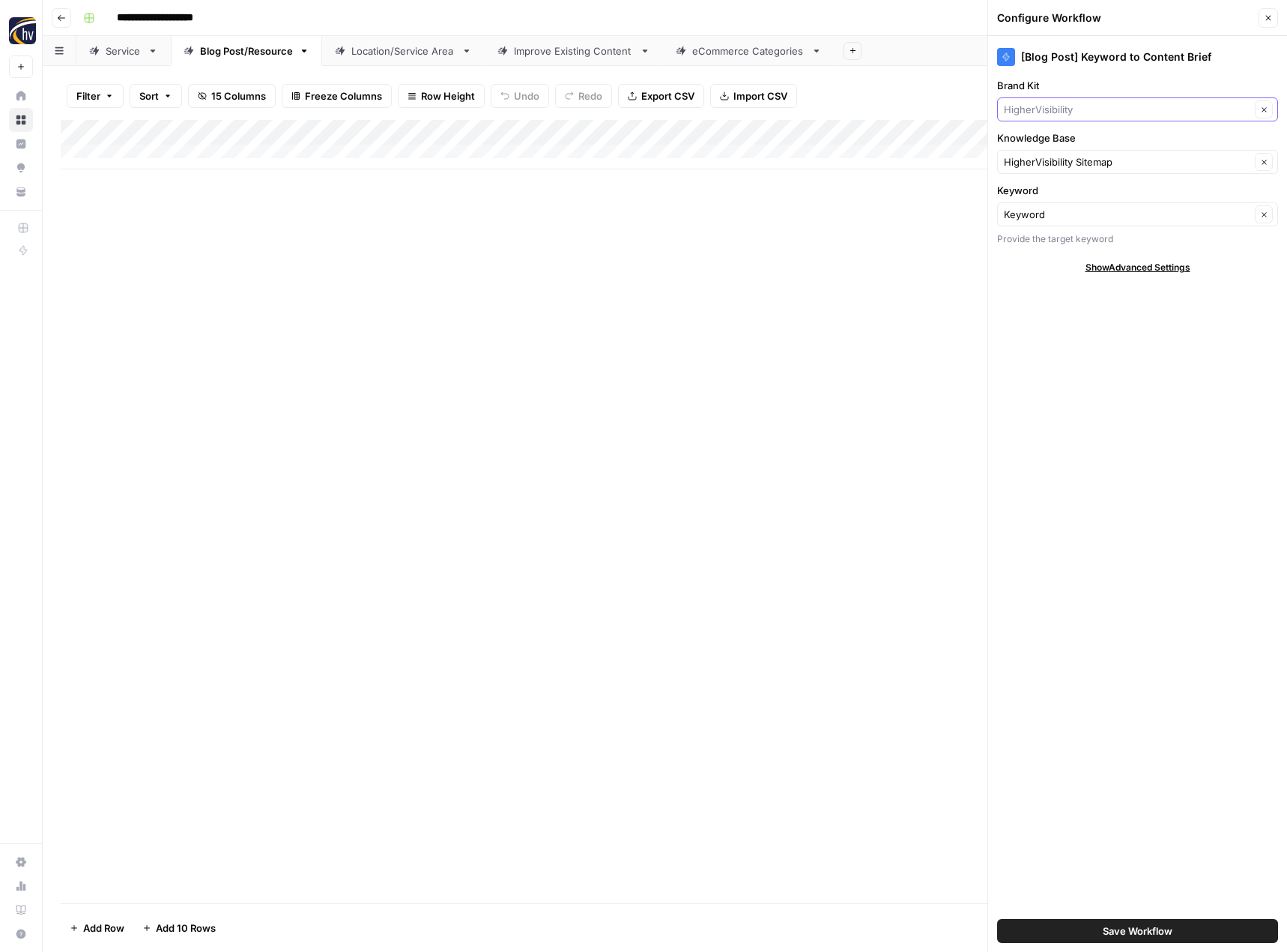
click at [1070, 114] on input "Brand Kit" at bounding box center [1127, 109] width 246 height 15
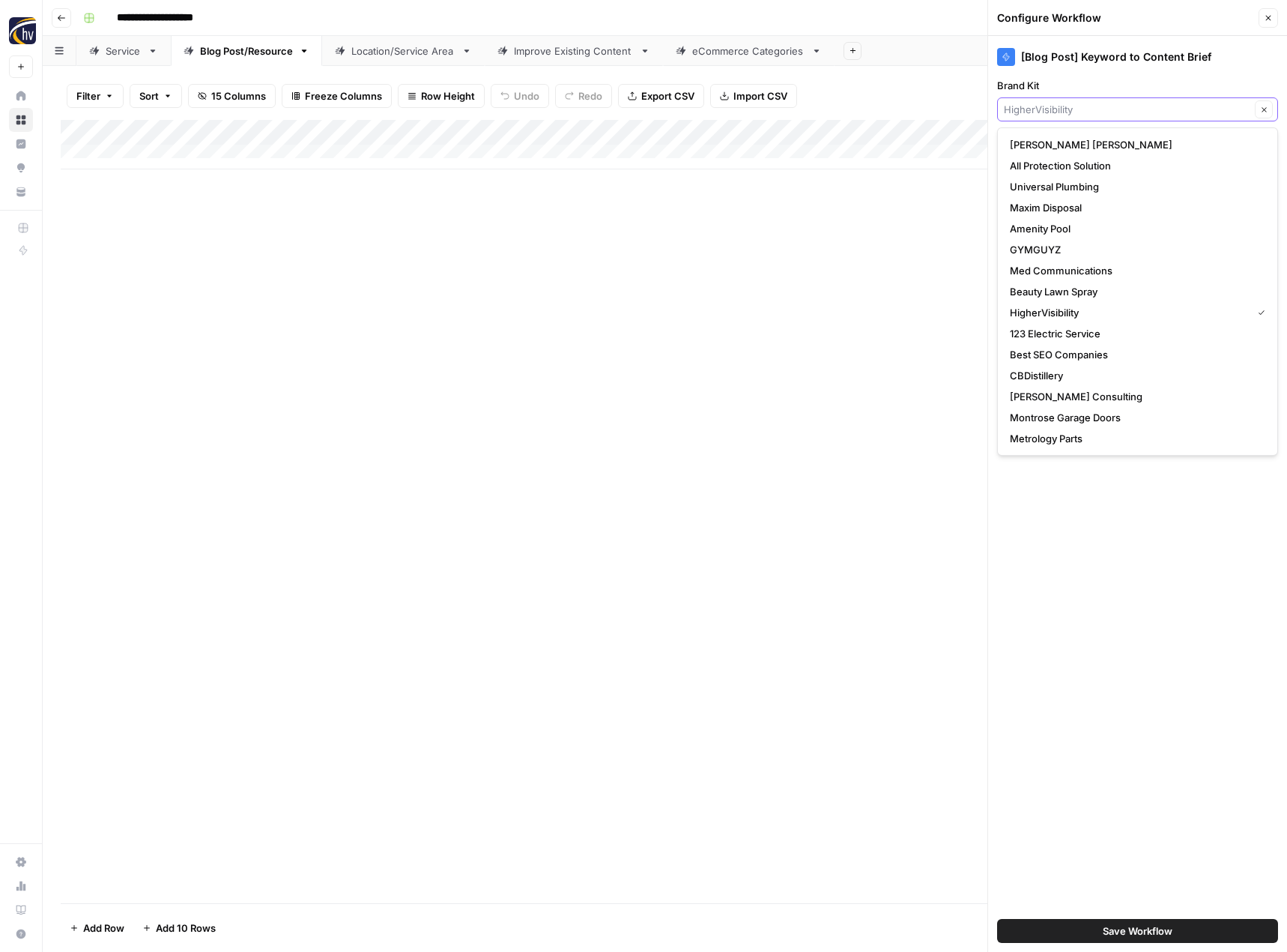
type input "f"
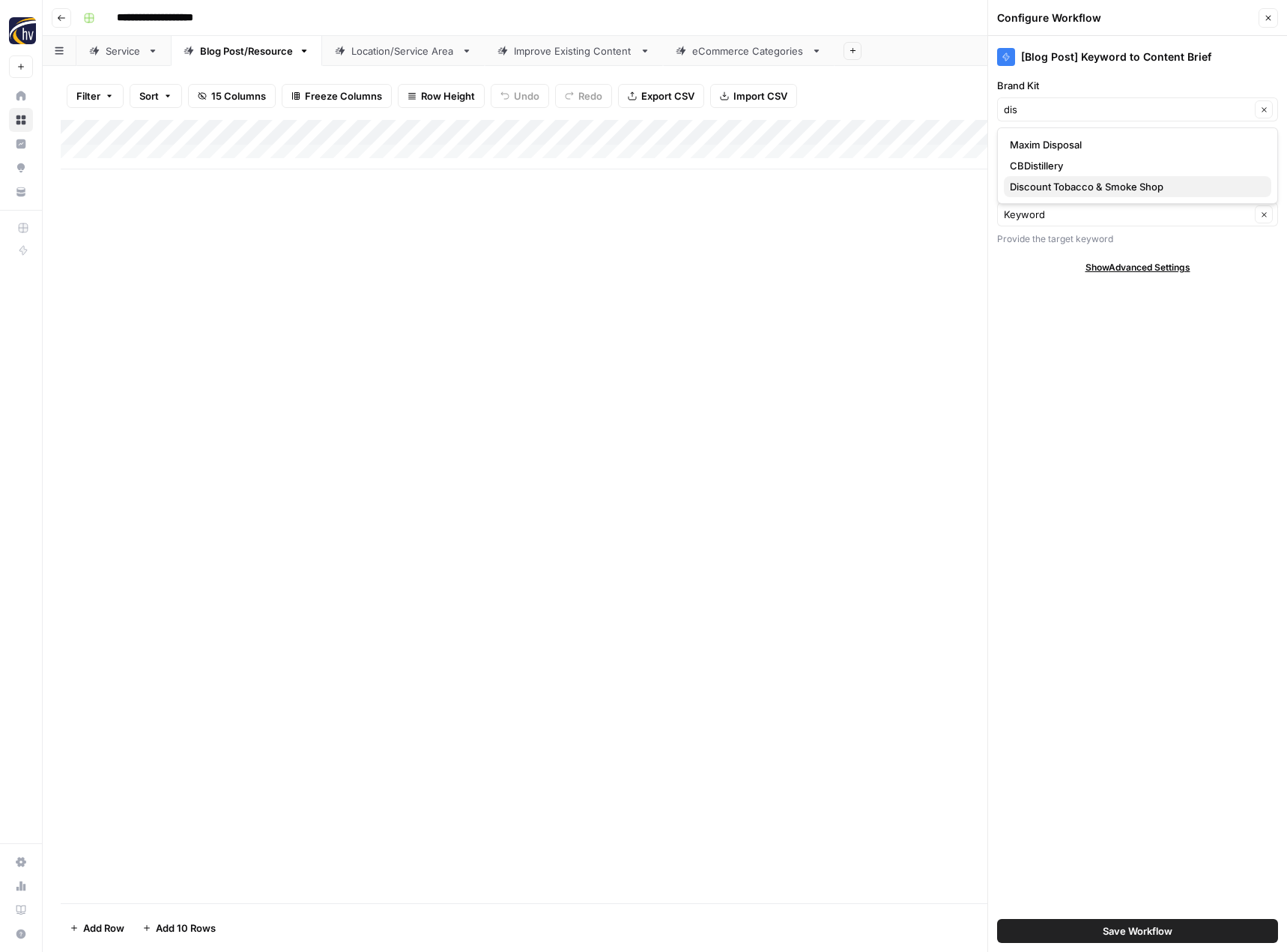
click at [1057, 183] on span "Discount Tobacco & Smoke Shop" at bounding box center [1134, 187] width 250 height 15
type input "Discount Tobacco & Smoke Shop"
click at [1059, 162] on input "Knowledge Base" at bounding box center [1127, 162] width 246 height 15
click at [1061, 192] on span "[US_STATE] Tobacco Shop Sitemap" at bounding box center [1134, 197] width 250 height 15
type input "[US_STATE] Tobacco Shop Sitemap"
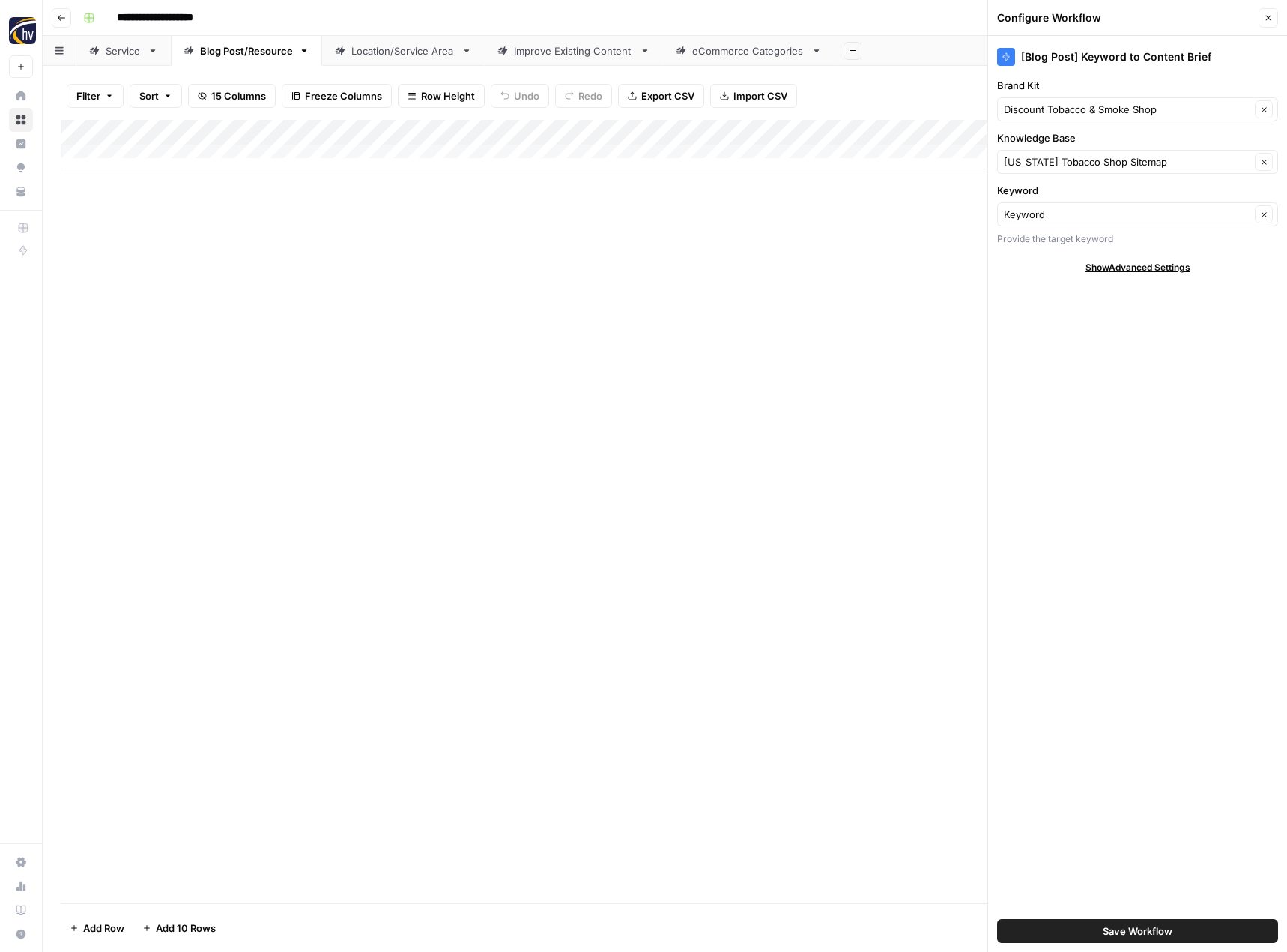
click at [1107, 926] on span "Save Workflow" at bounding box center [1137, 931] width 70 height 15
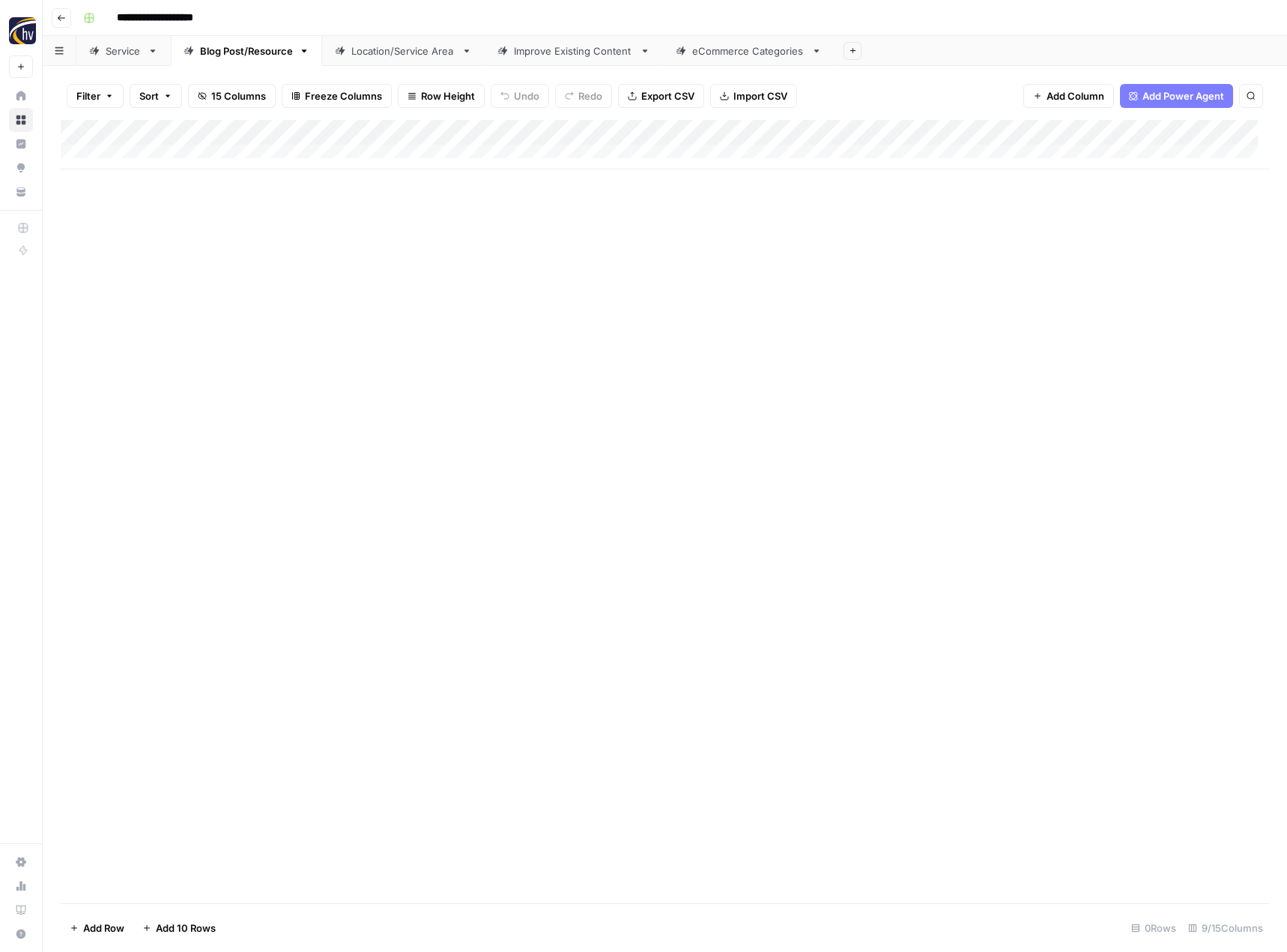
click at [1161, 133] on div "Add Column" at bounding box center [665, 145] width 1208 height 50
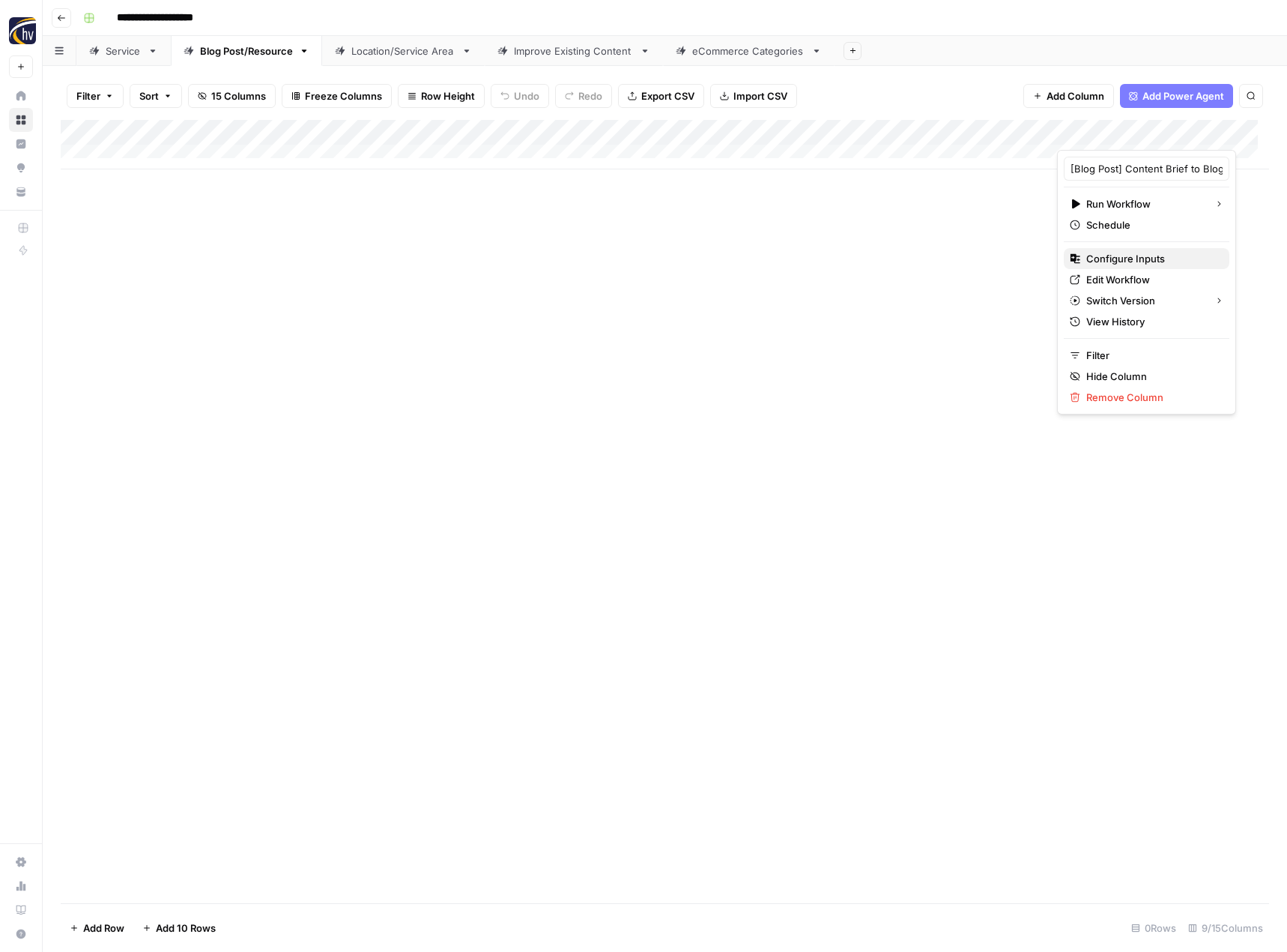
click at [1111, 260] on span "Configure Inputs" at bounding box center [1152, 259] width 131 height 15
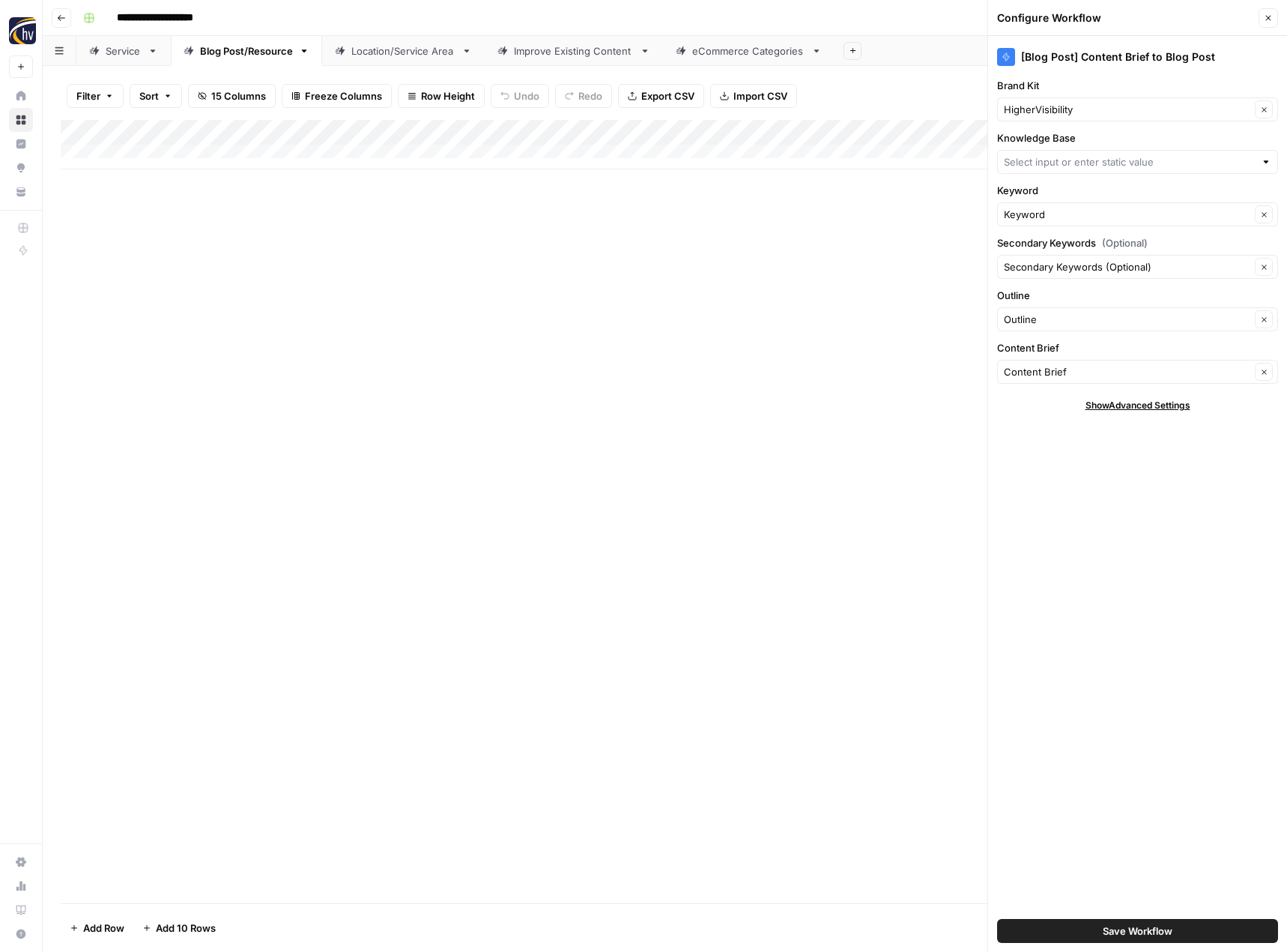
click at [1080, 93] on div "Brand Kit HigherVisibility Clear" at bounding box center [1137, 100] width 281 height 44
click at [1072, 107] on input "Brand Kit" at bounding box center [1127, 109] width 246 height 15
click at [1068, 142] on span "Discount Tobacco & Smoke Shop" at bounding box center [1134, 145] width 250 height 15
type input "Discount Tobacco & Smoke Shop"
click at [1060, 158] on input "Knowledge Base" at bounding box center [1129, 162] width 251 height 15
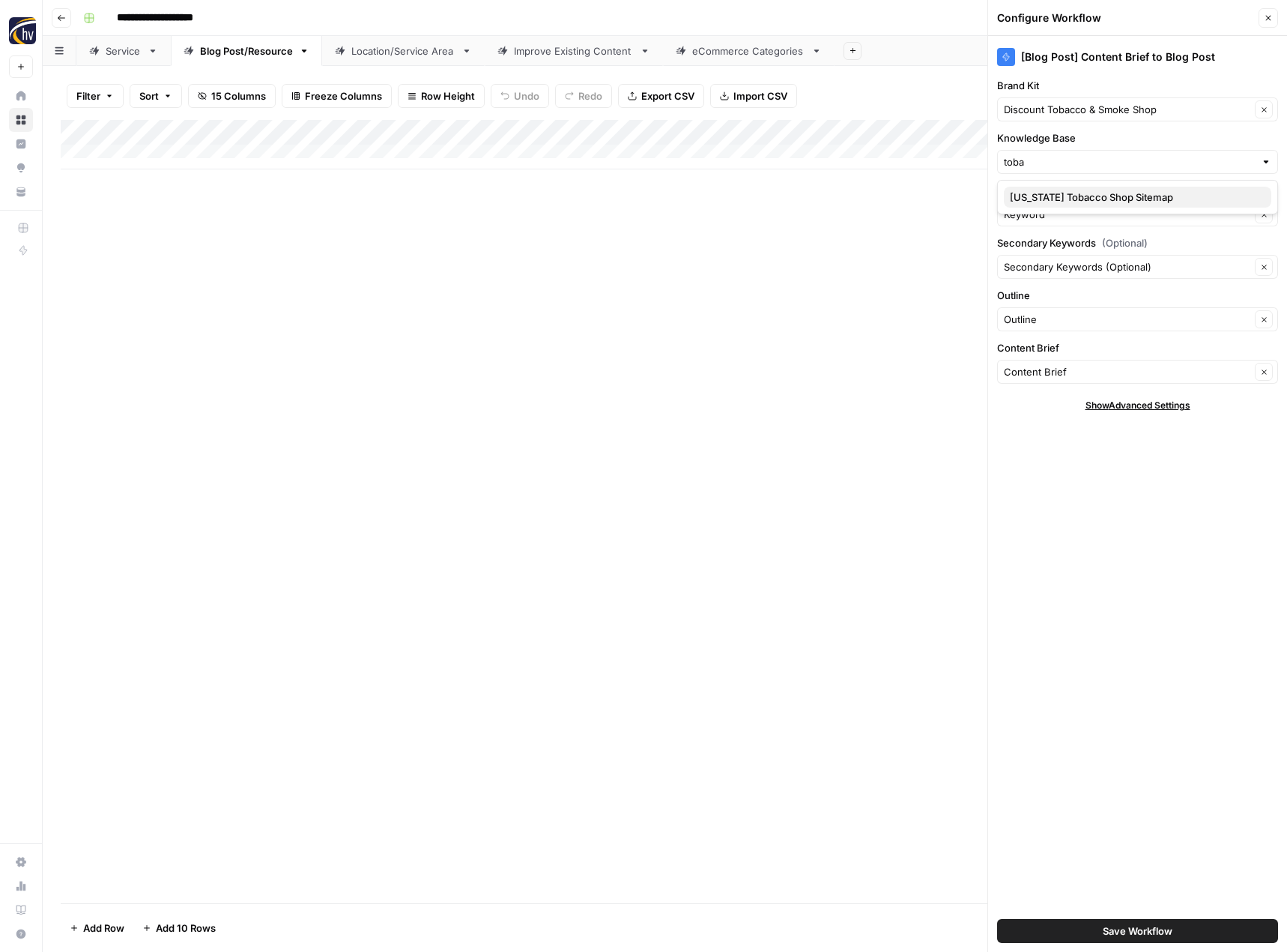
click at [1045, 197] on span "[US_STATE] Tobacco Shop Sitemap" at bounding box center [1134, 197] width 250 height 15
type input "[US_STATE] Tobacco Shop Sitemap"
click at [1137, 931] on span "Save Workflow" at bounding box center [1137, 931] width 70 height 15
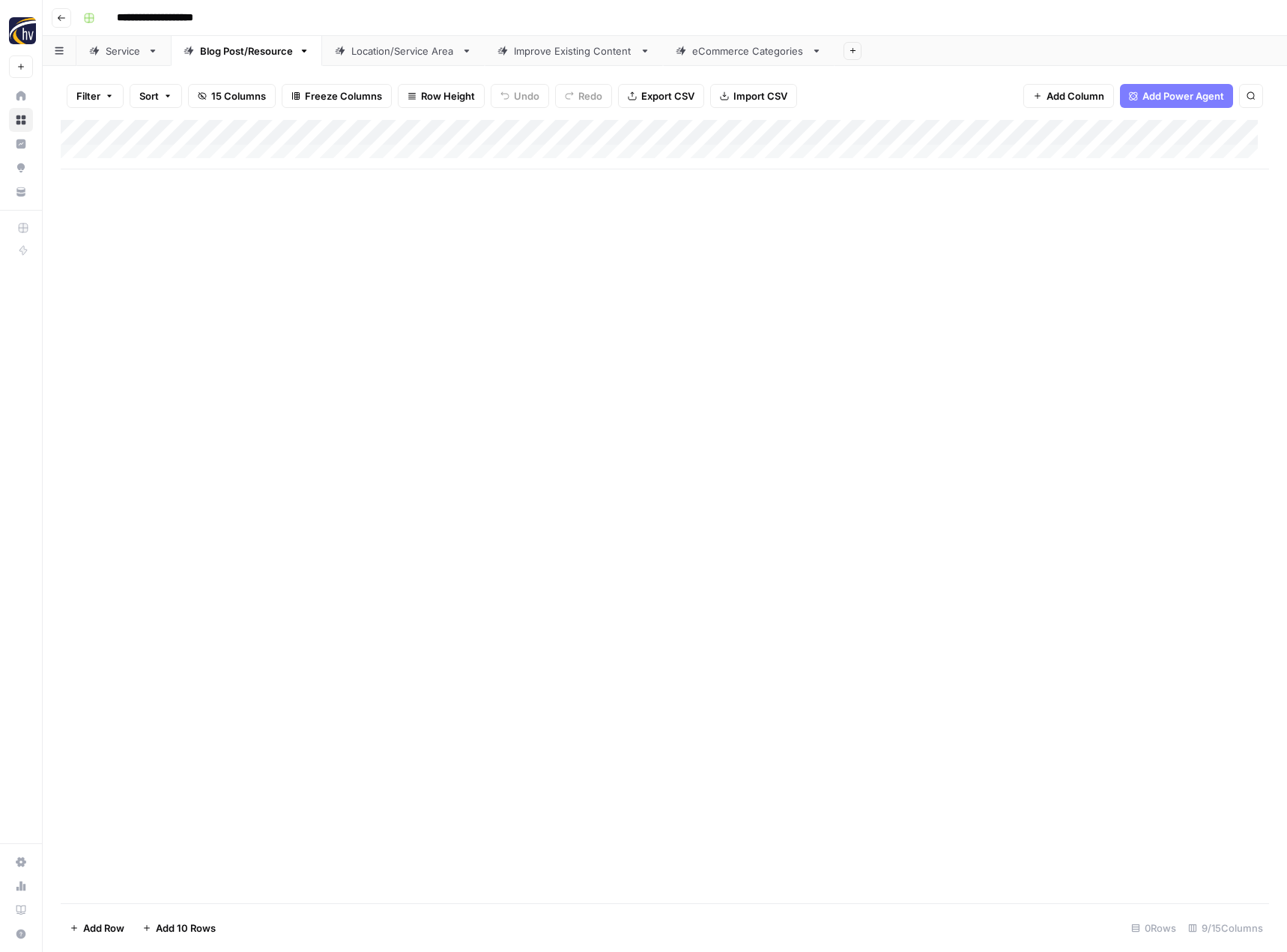
click at [402, 60] on link "Location/Service Area" at bounding box center [403, 51] width 163 height 30
click at [622, 128] on div "Add Column" at bounding box center [665, 145] width 1208 height 50
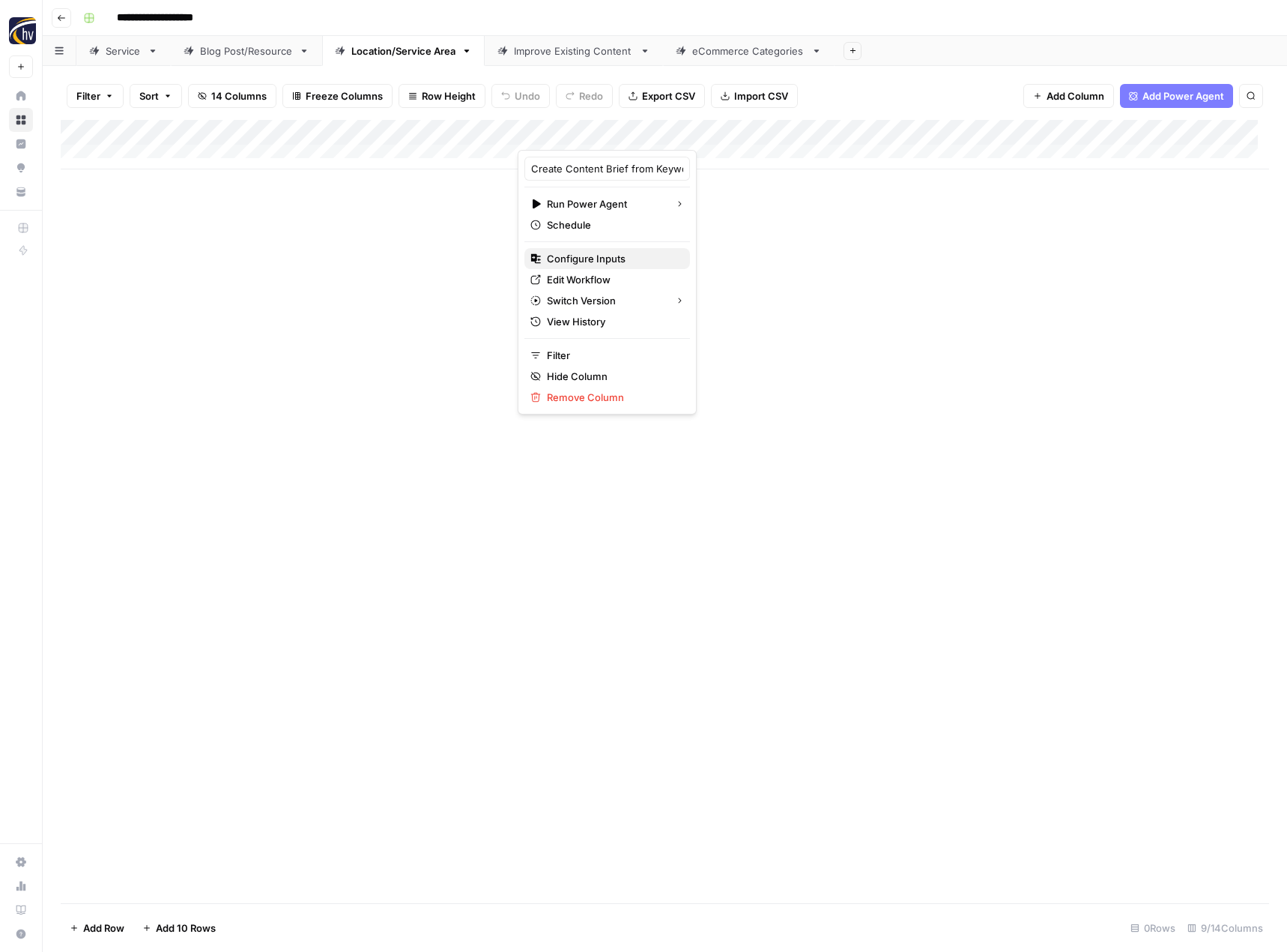
click at [576, 266] on span "Configure Inputs" at bounding box center [612, 259] width 131 height 15
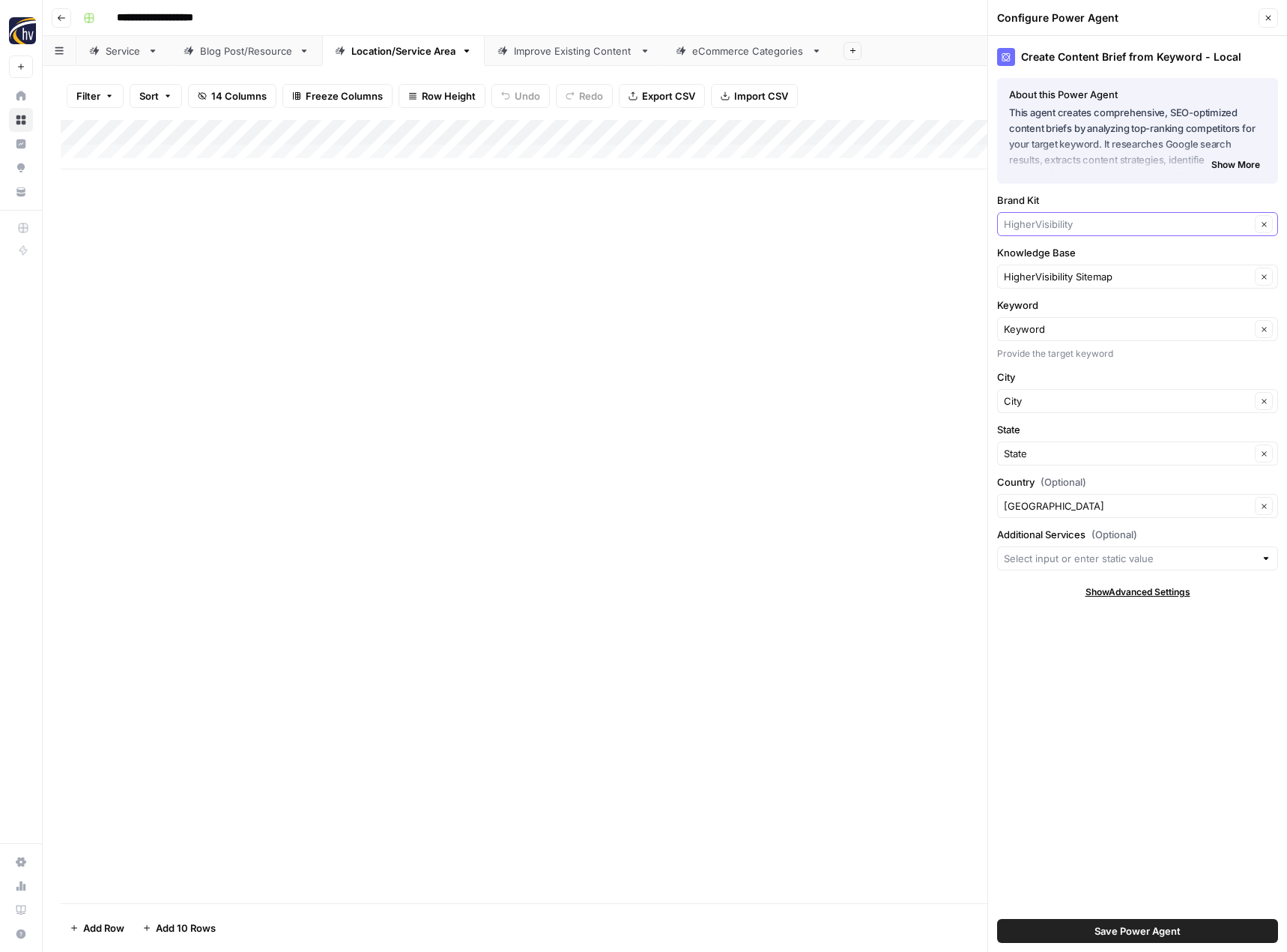
click at [1052, 225] on input "Brand Kit" at bounding box center [1127, 224] width 246 height 15
click at [1052, 256] on span "Discount Tobacco & Smoke Shop" at bounding box center [1134, 260] width 250 height 15
type input "Discount Tobacco & Smoke Shop"
click at [1041, 281] on input "Knowledge Base" at bounding box center [1127, 276] width 246 height 15
click at [1052, 313] on span "[US_STATE] Tobacco Shop Sitemap" at bounding box center [1134, 312] width 250 height 15
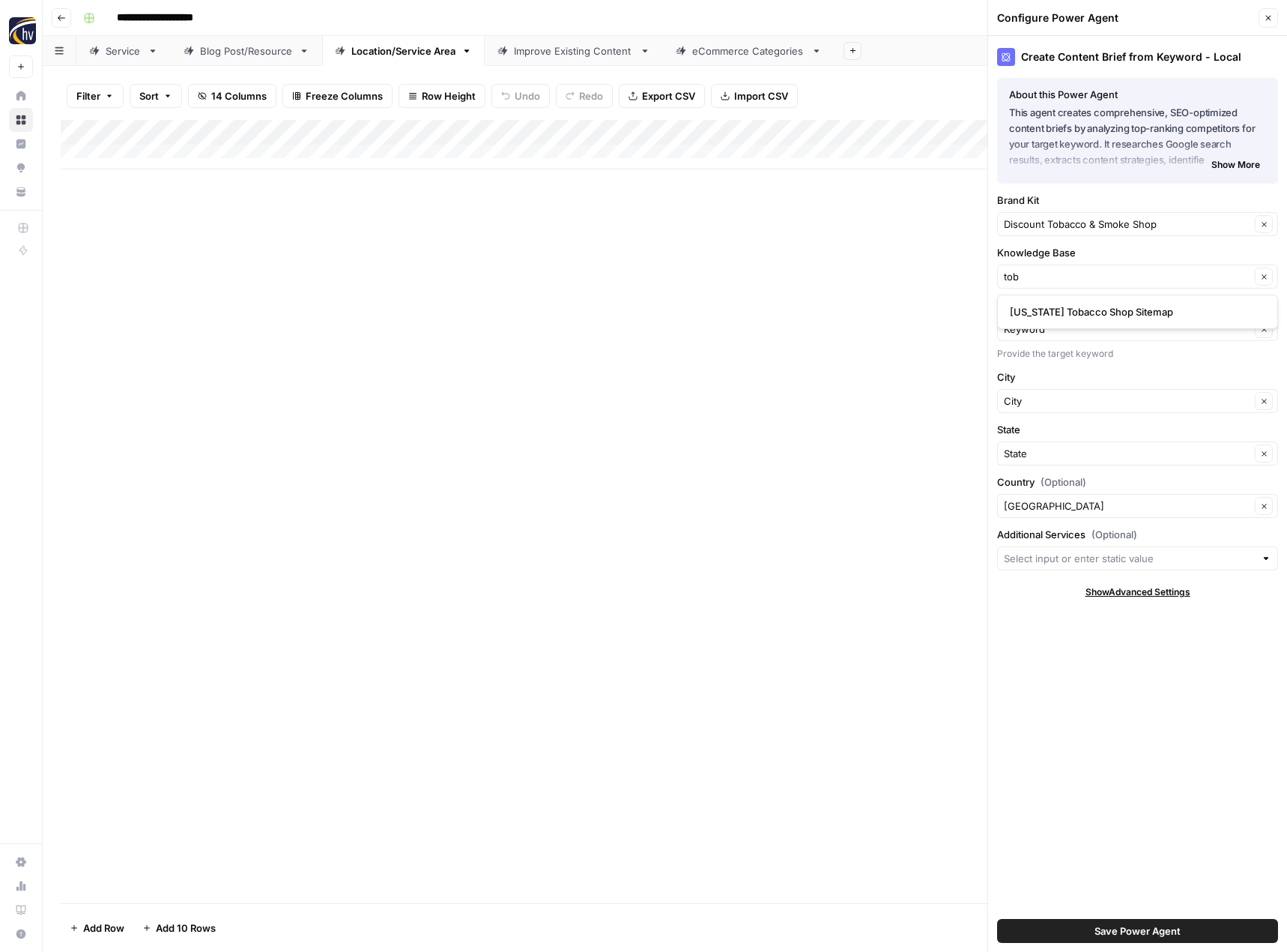
type input "[US_STATE] Tobacco Shop Sitemap"
click at [1160, 938] on button "Save Power Agent" at bounding box center [1137, 930] width 281 height 24
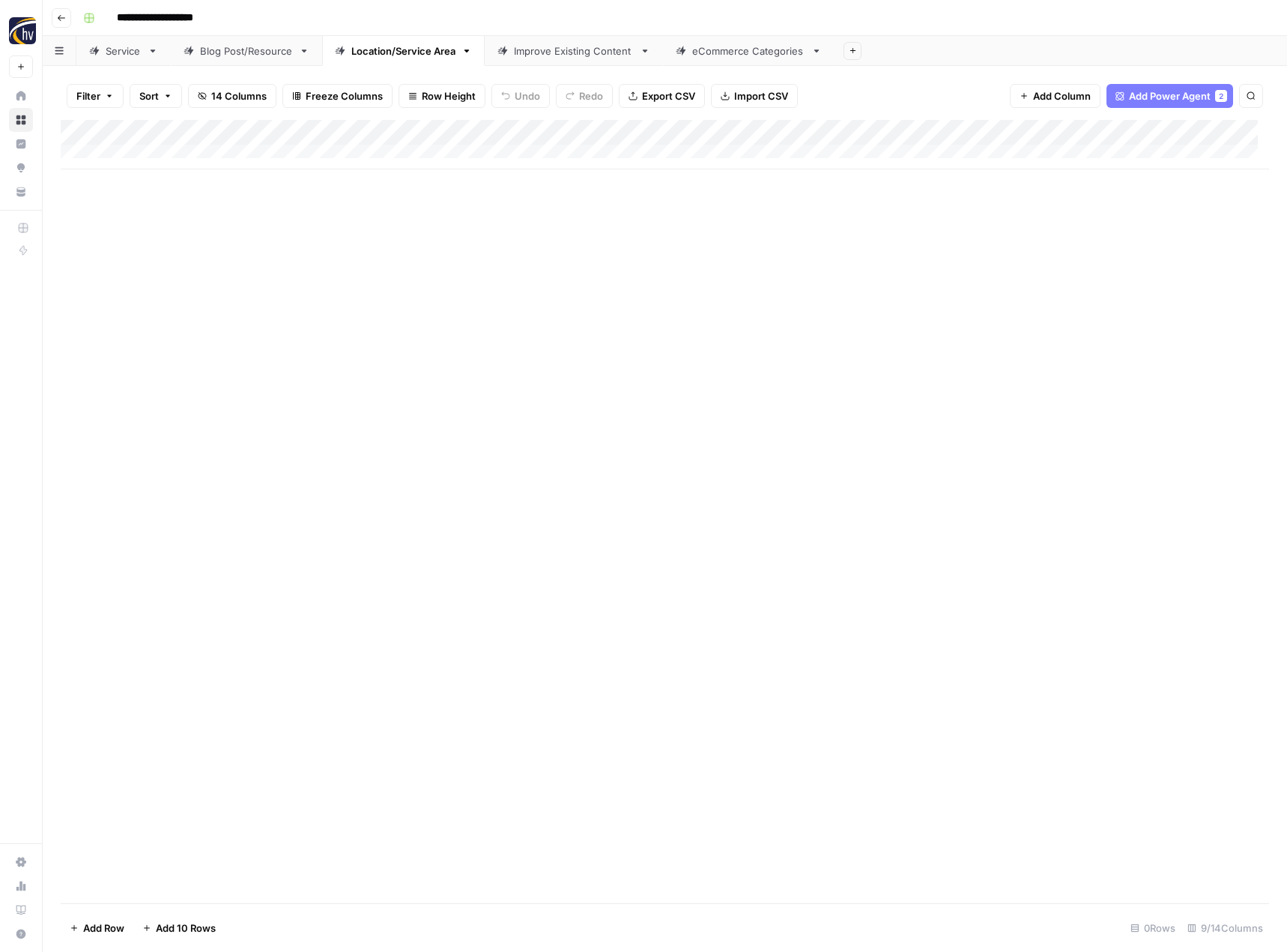
click at [1161, 129] on div "Add Column" at bounding box center [665, 145] width 1208 height 50
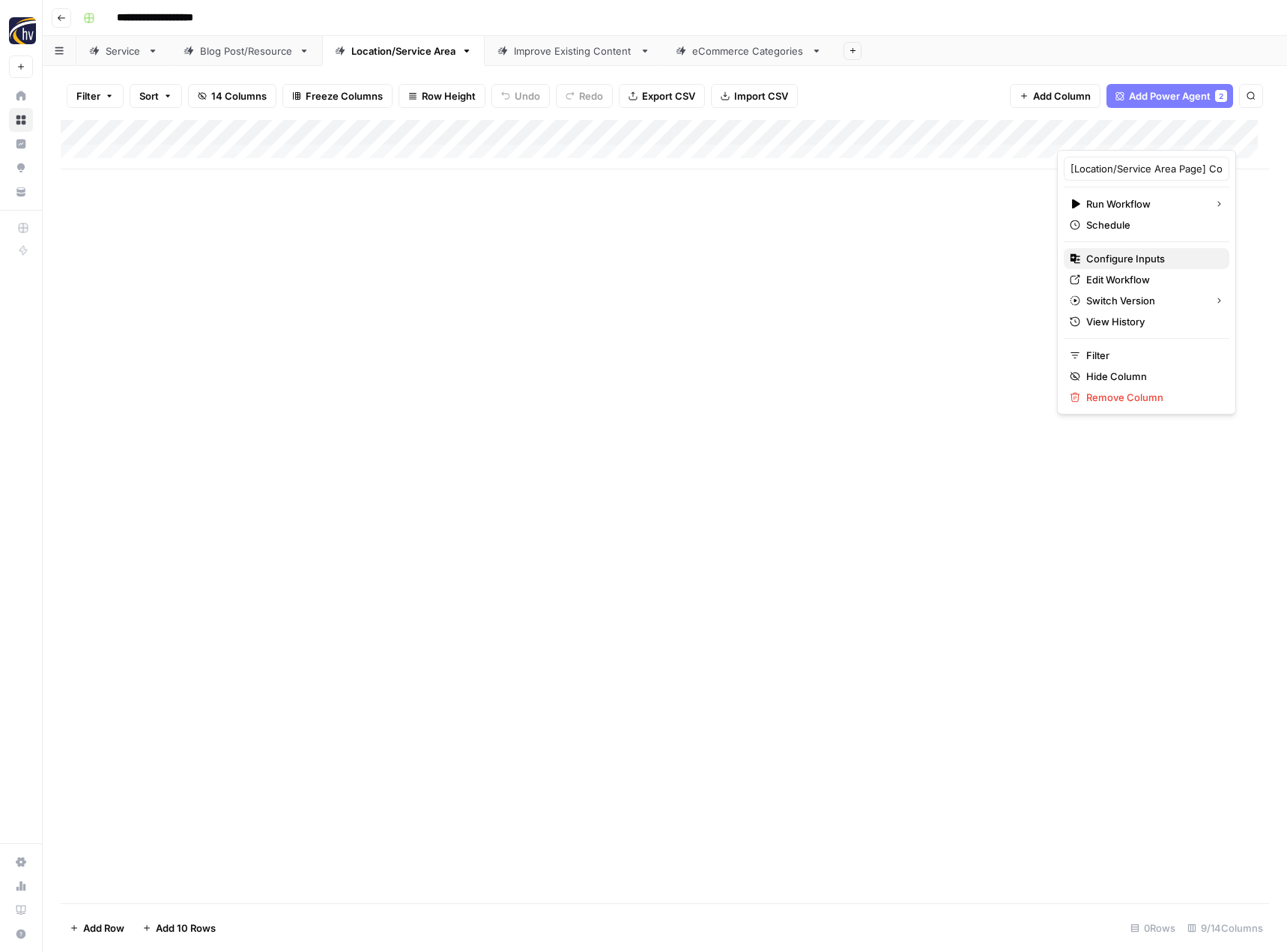
click at [1076, 250] on button "Configure Inputs" at bounding box center [1146, 258] width 165 height 21
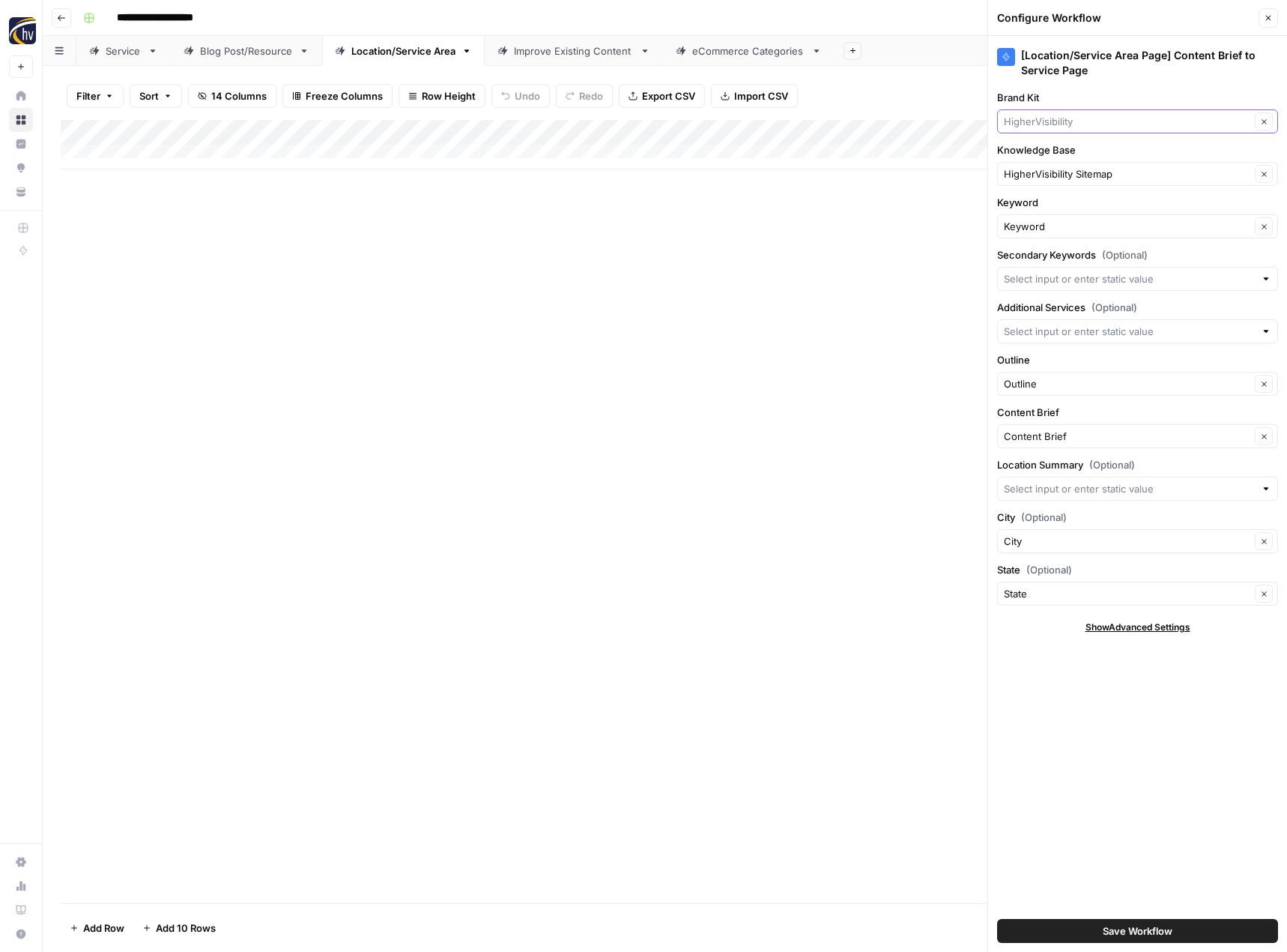
click at [1088, 123] on input "Brand Kit" at bounding box center [1127, 122] width 246 height 15
click at [1074, 163] on span "Discount Tobacco & Smoke Shop" at bounding box center [1134, 156] width 250 height 15
type input "Discount Tobacco & Smoke Shop"
click at [1050, 176] on input "Knowledge Base" at bounding box center [1127, 174] width 246 height 15
click at [1051, 202] on span "[US_STATE] Tobacco Shop Sitemap" at bounding box center [1134, 209] width 250 height 15
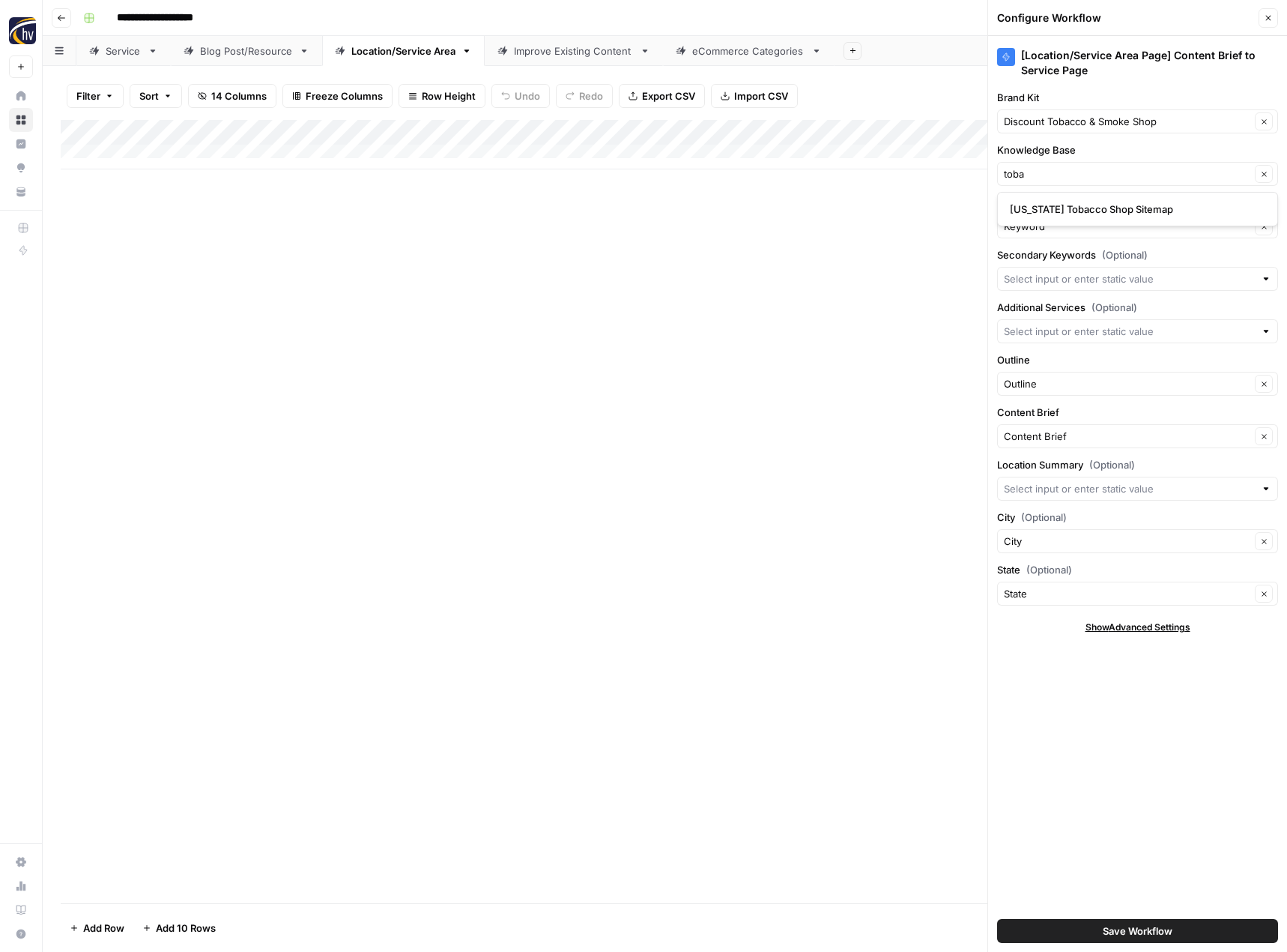
type input "[US_STATE] Tobacco Shop Sitemap"
click at [1107, 928] on span "Save Workflow" at bounding box center [1137, 931] width 70 height 15
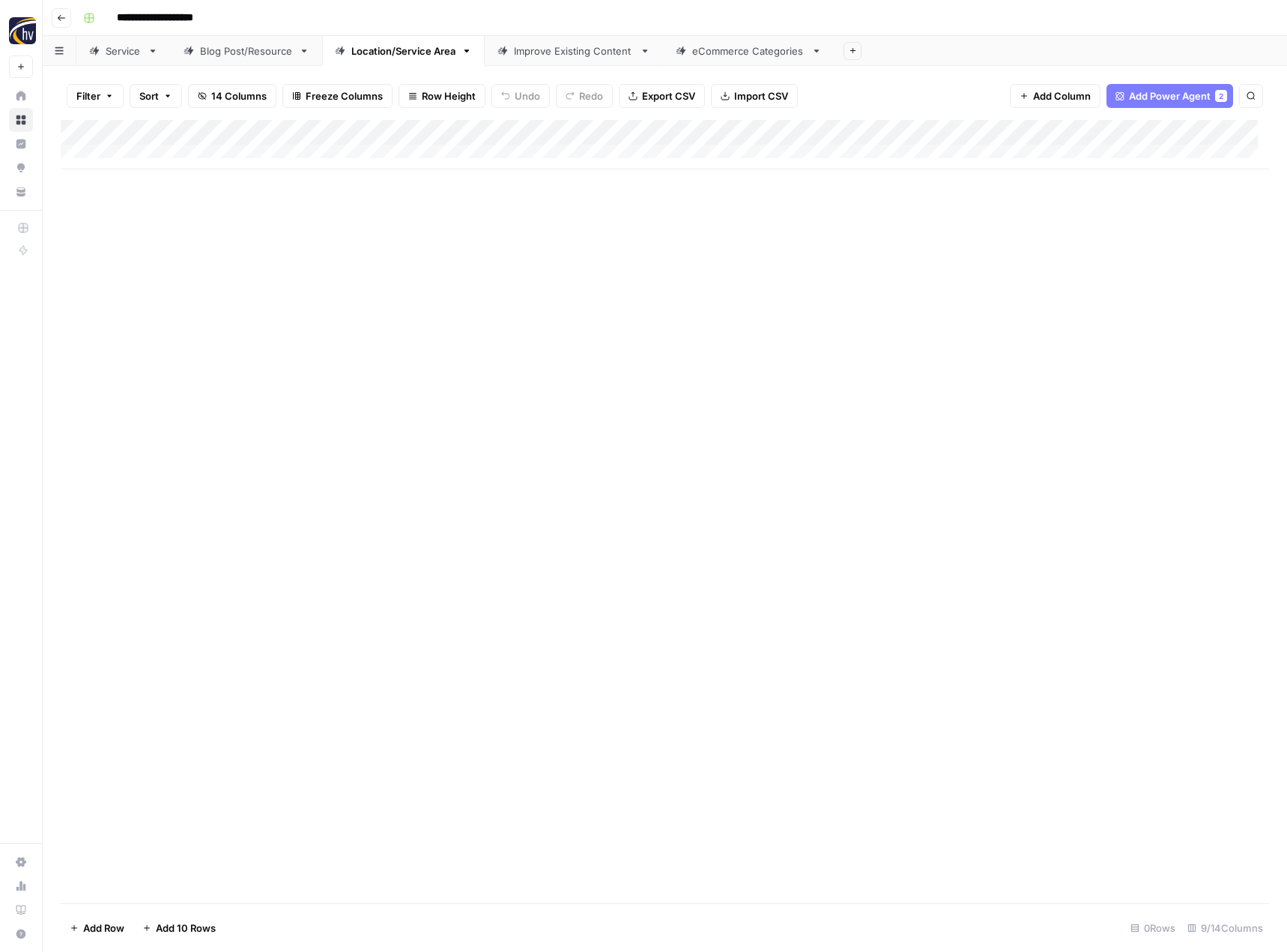
click at [553, 55] on div "Improve Existing Content" at bounding box center [574, 51] width 120 height 15
click at [641, 129] on div "Add Column" at bounding box center [665, 145] width 1208 height 50
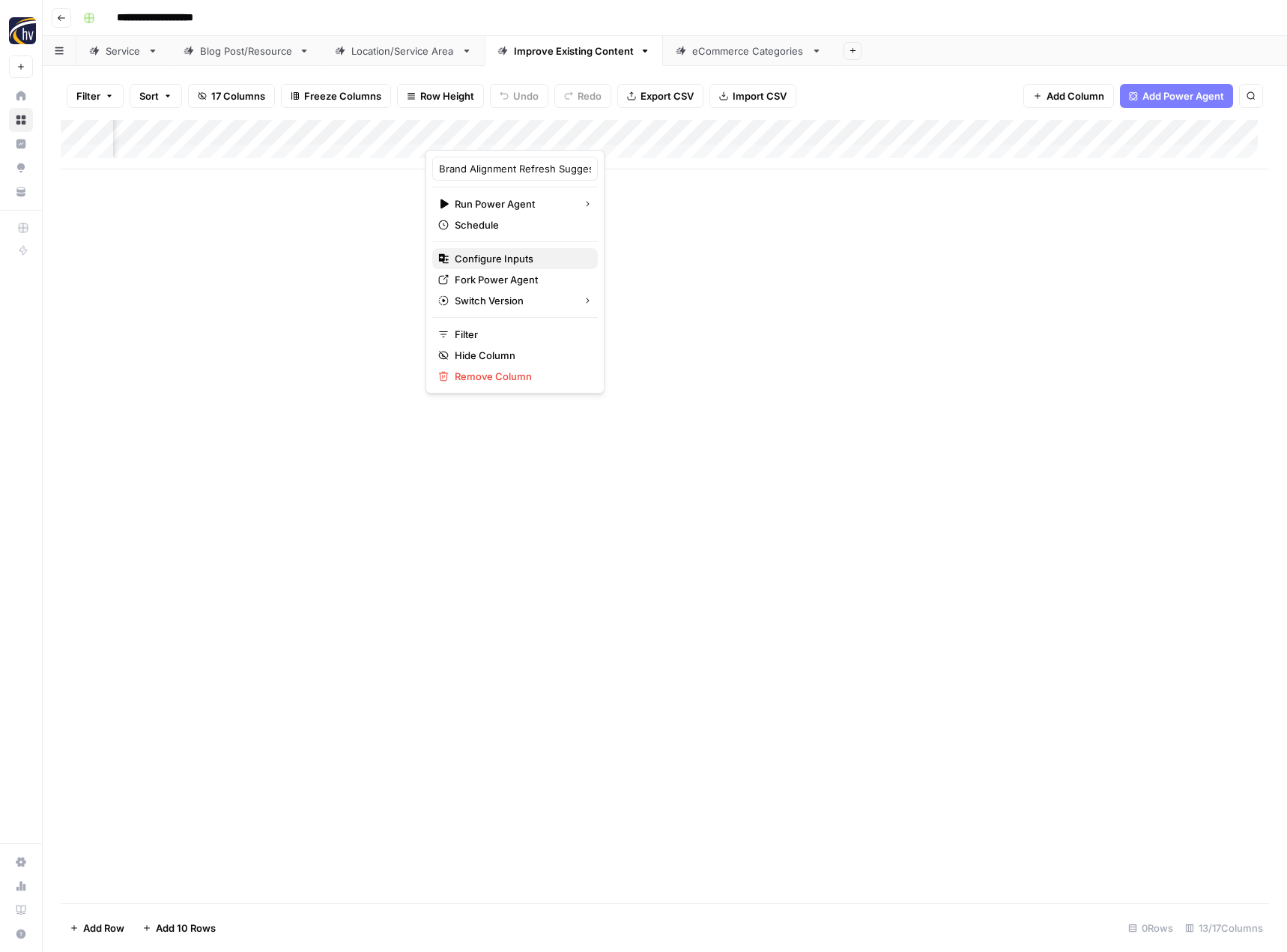
click at [548, 253] on span "Configure Inputs" at bounding box center [520, 259] width 131 height 15
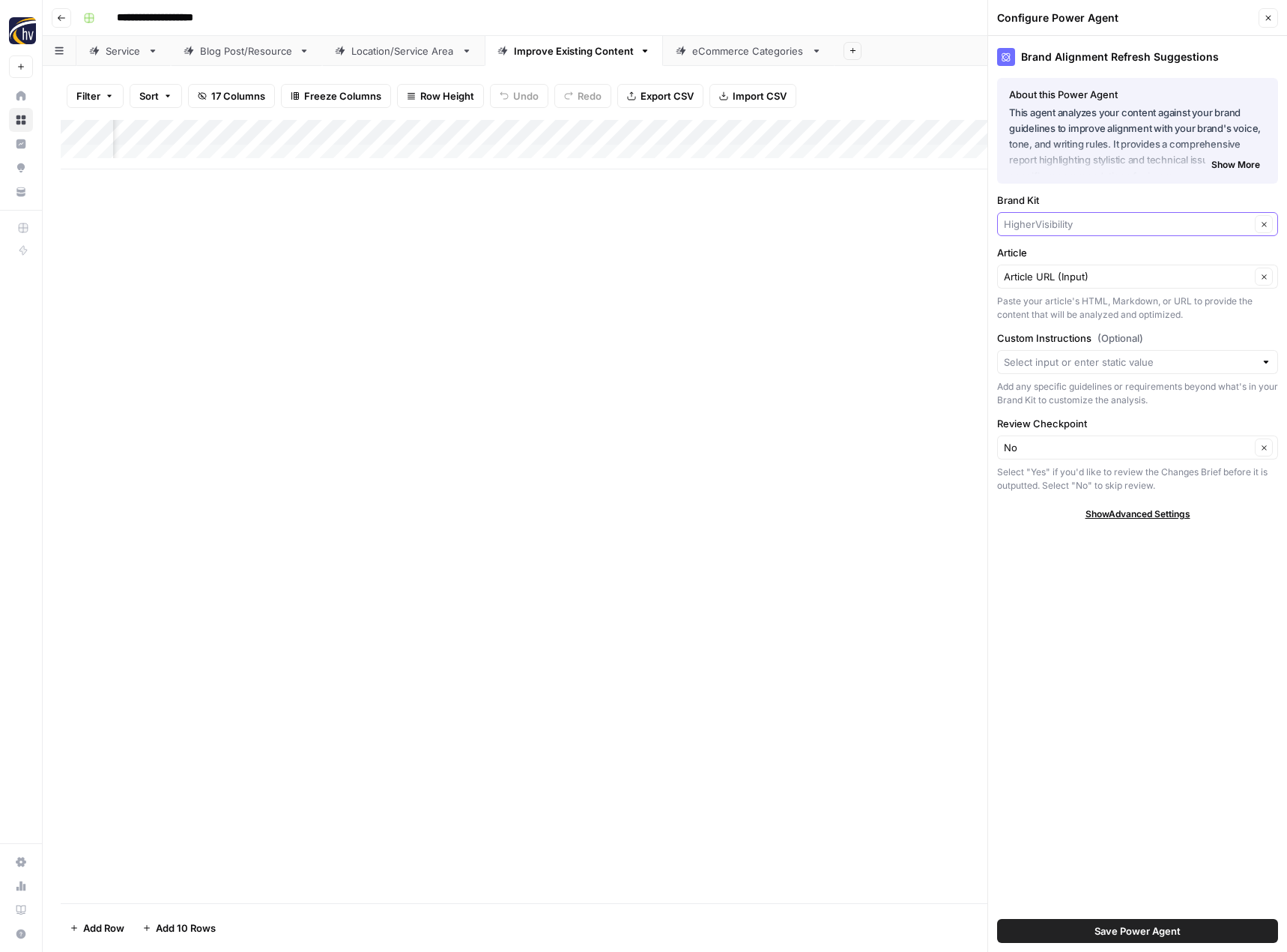
click at [1053, 230] on input "Brand Kit" at bounding box center [1127, 224] width 246 height 15
click at [1067, 266] on span "Discount Tobacco & Smoke Shop" at bounding box center [1134, 260] width 250 height 15
type input "Discount Tobacco & Smoke Shop"
click at [1139, 928] on span "Save Power Agent" at bounding box center [1137, 931] width 87 height 15
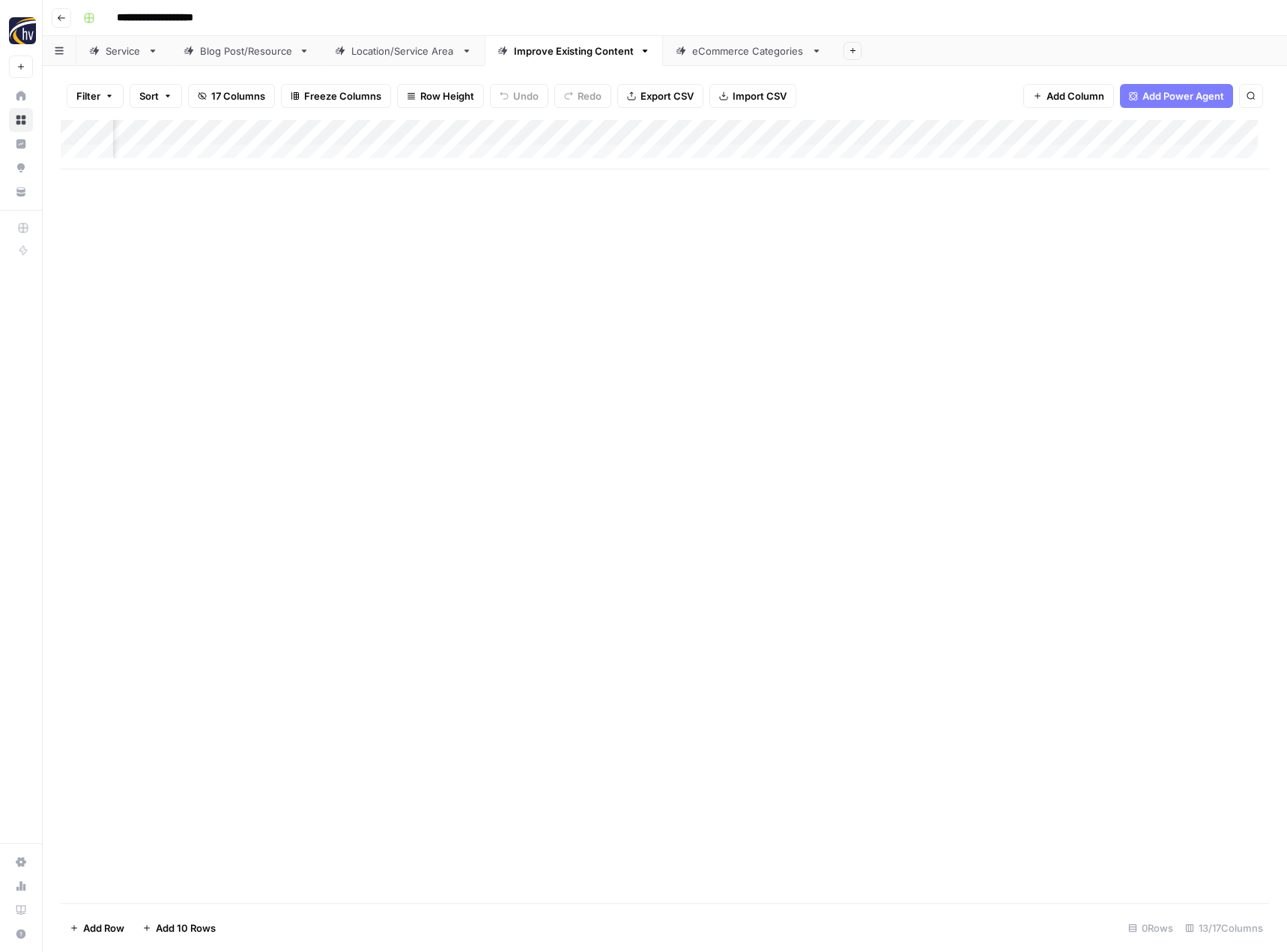
click at [1030, 129] on div "Add Column" at bounding box center [665, 145] width 1208 height 50
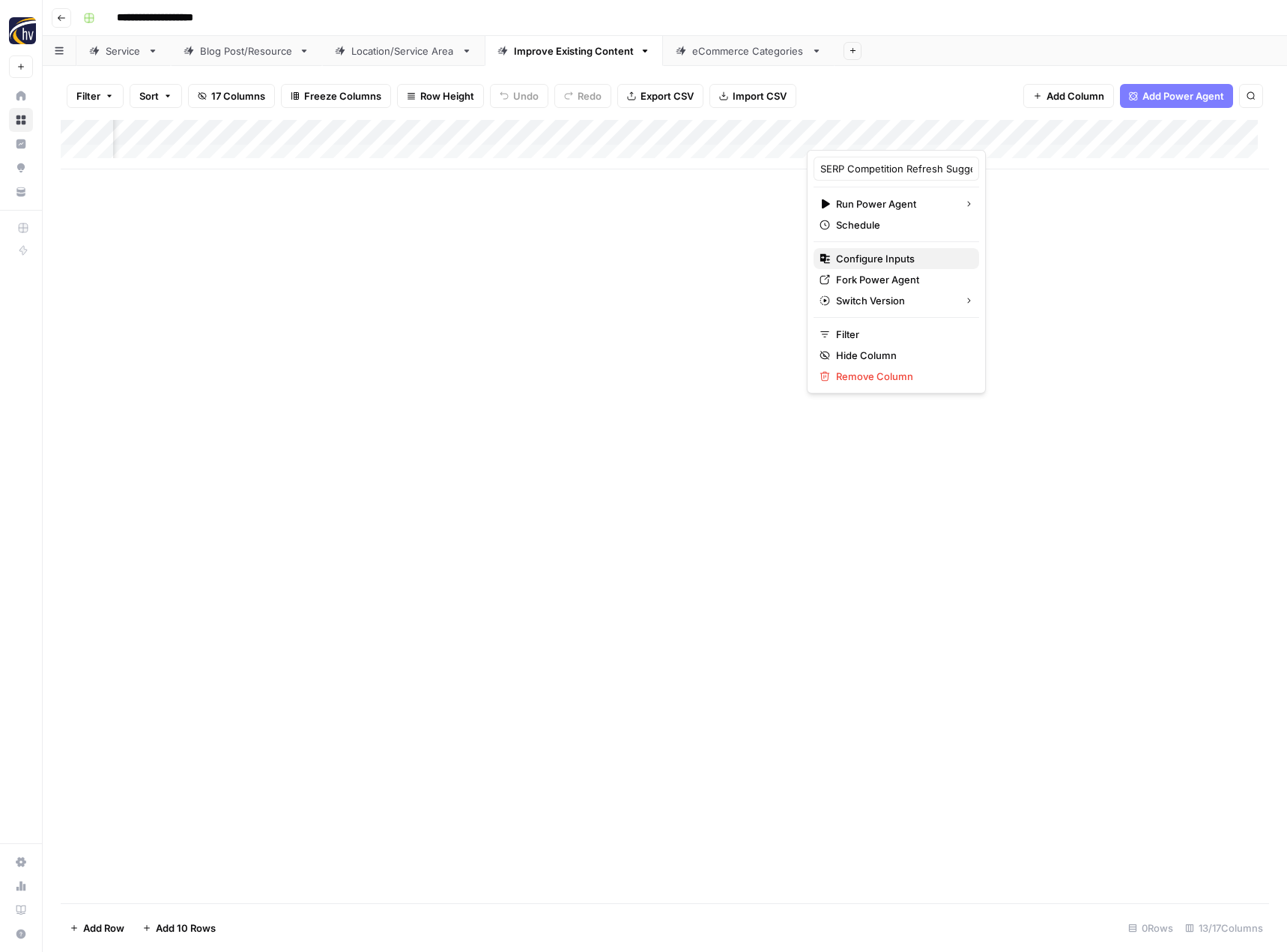
click at [905, 255] on span "Configure Inputs" at bounding box center [901, 259] width 131 height 15
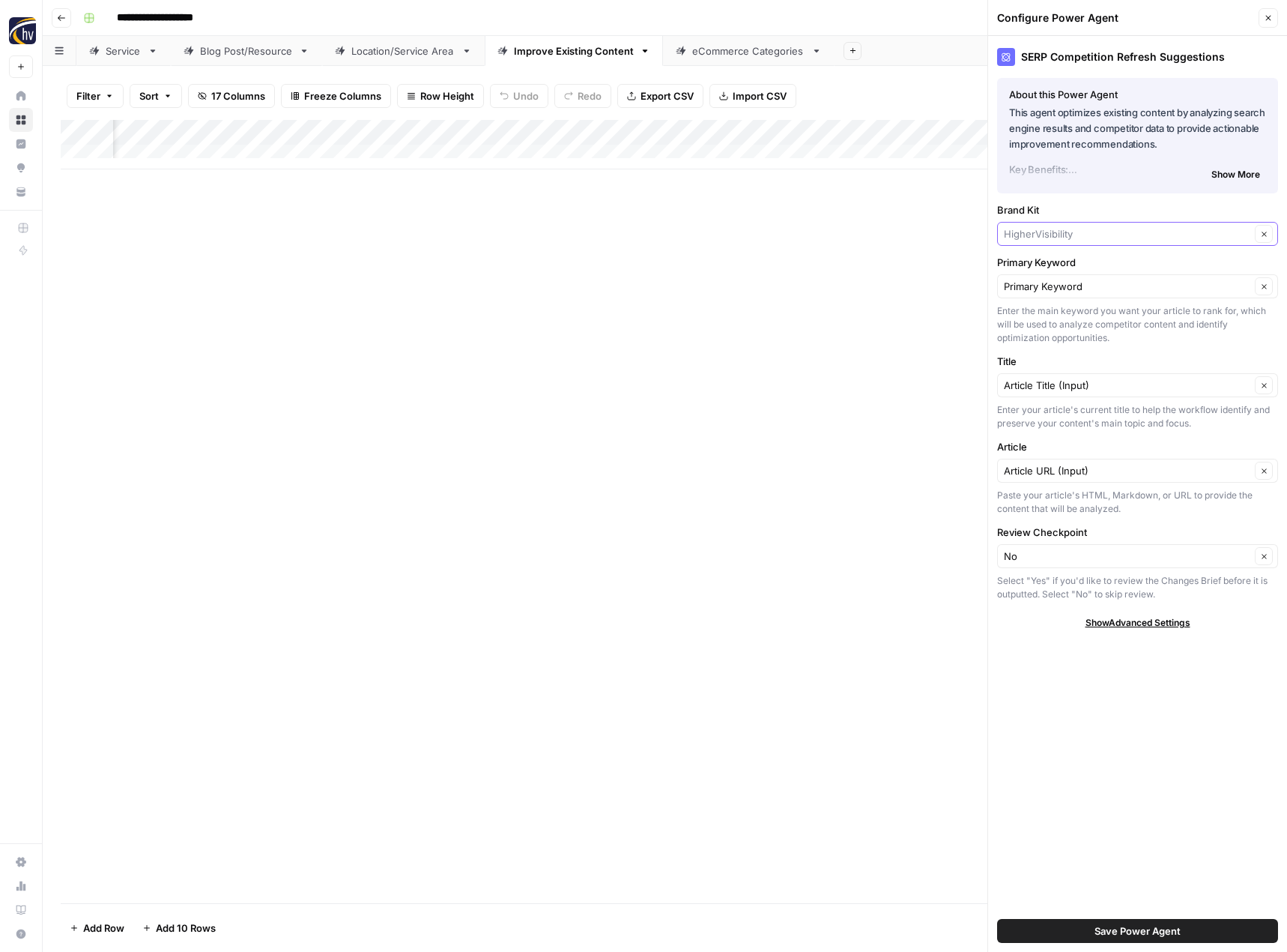
click at [1076, 232] on input "Brand Kit" at bounding box center [1127, 234] width 246 height 15
click at [1070, 271] on span "Discount Tobacco & Smoke Shop" at bounding box center [1134, 269] width 250 height 15
type input "Discount Tobacco & Smoke Shop"
click at [1110, 934] on span "Save Power Agent" at bounding box center [1137, 931] width 87 height 15
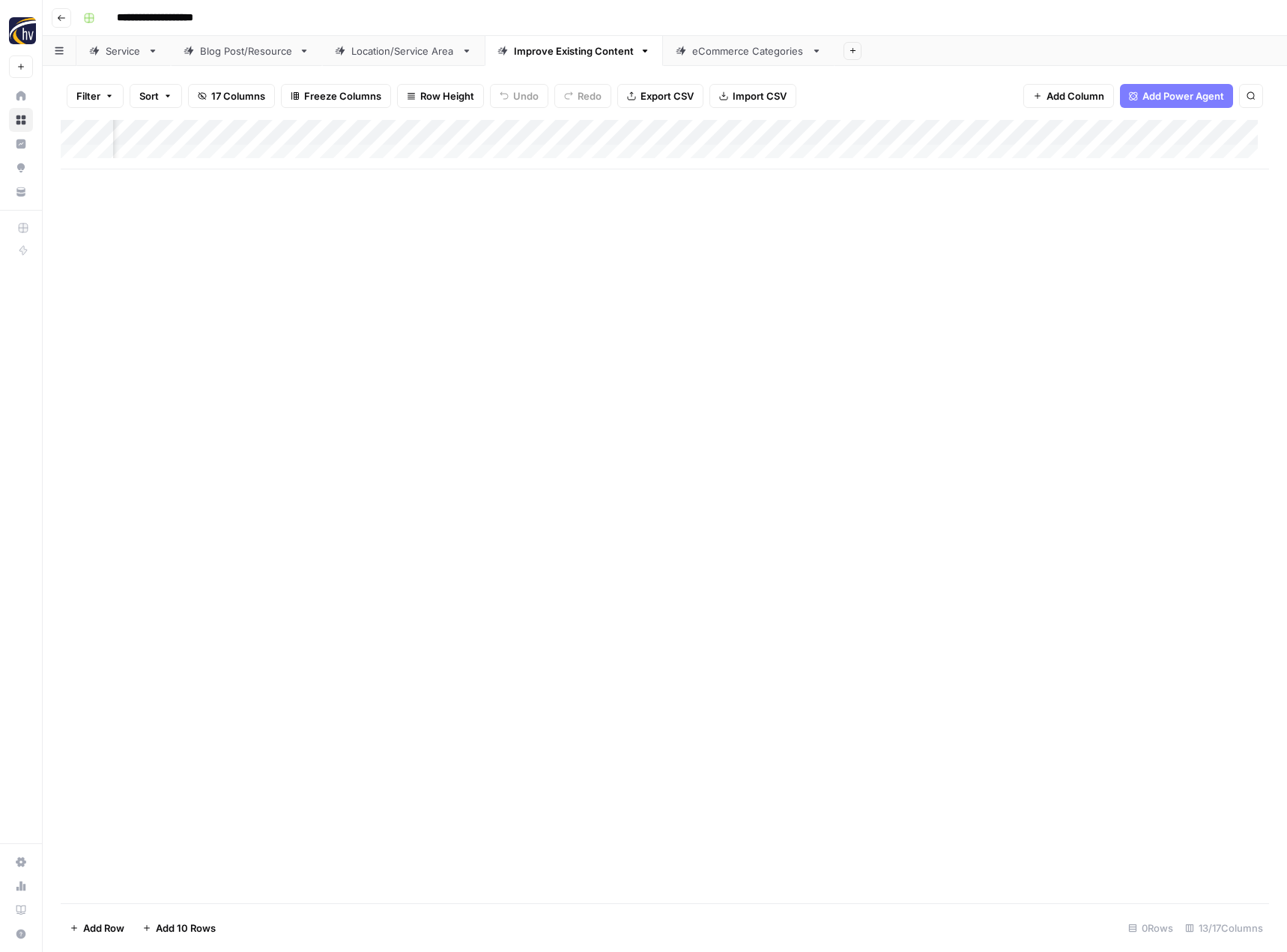
scroll to position [0, 1384]
click at [876, 134] on div "Add Column" at bounding box center [665, 145] width 1208 height 50
click at [783, 257] on span "Configure Inputs" at bounding box center [771, 259] width 131 height 15
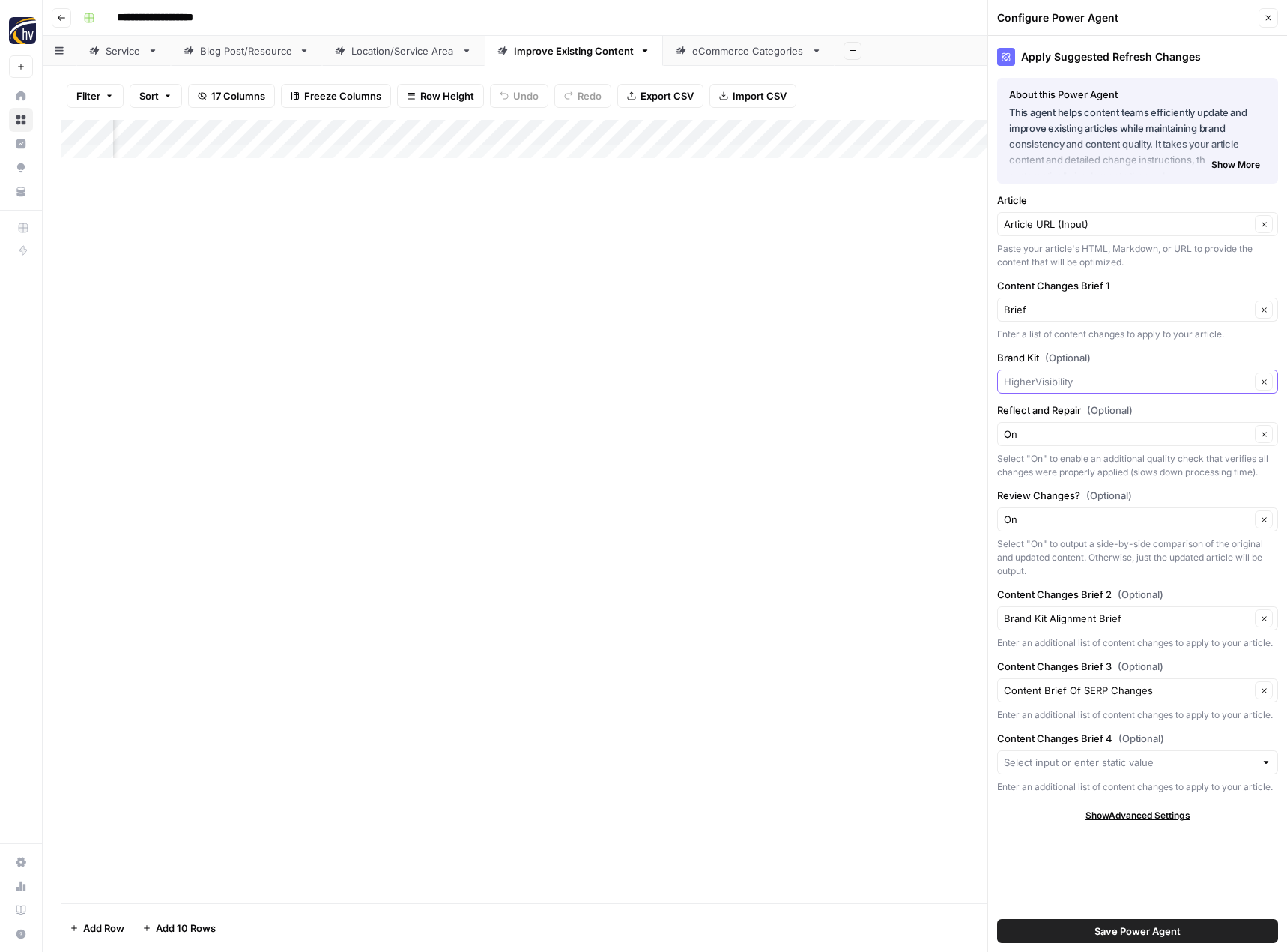
click at [1048, 375] on input "Brand Kit (Optional)" at bounding box center [1127, 381] width 246 height 15
click at [1052, 417] on span "Discount Tobacco & Smoke Shop" at bounding box center [1134, 417] width 250 height 15
type input "Discount Tobacco & Smoke Shop"
click at [1114, 928] on span "Save Power Agent" at bounding box center [1137, 931] width 87 height 15
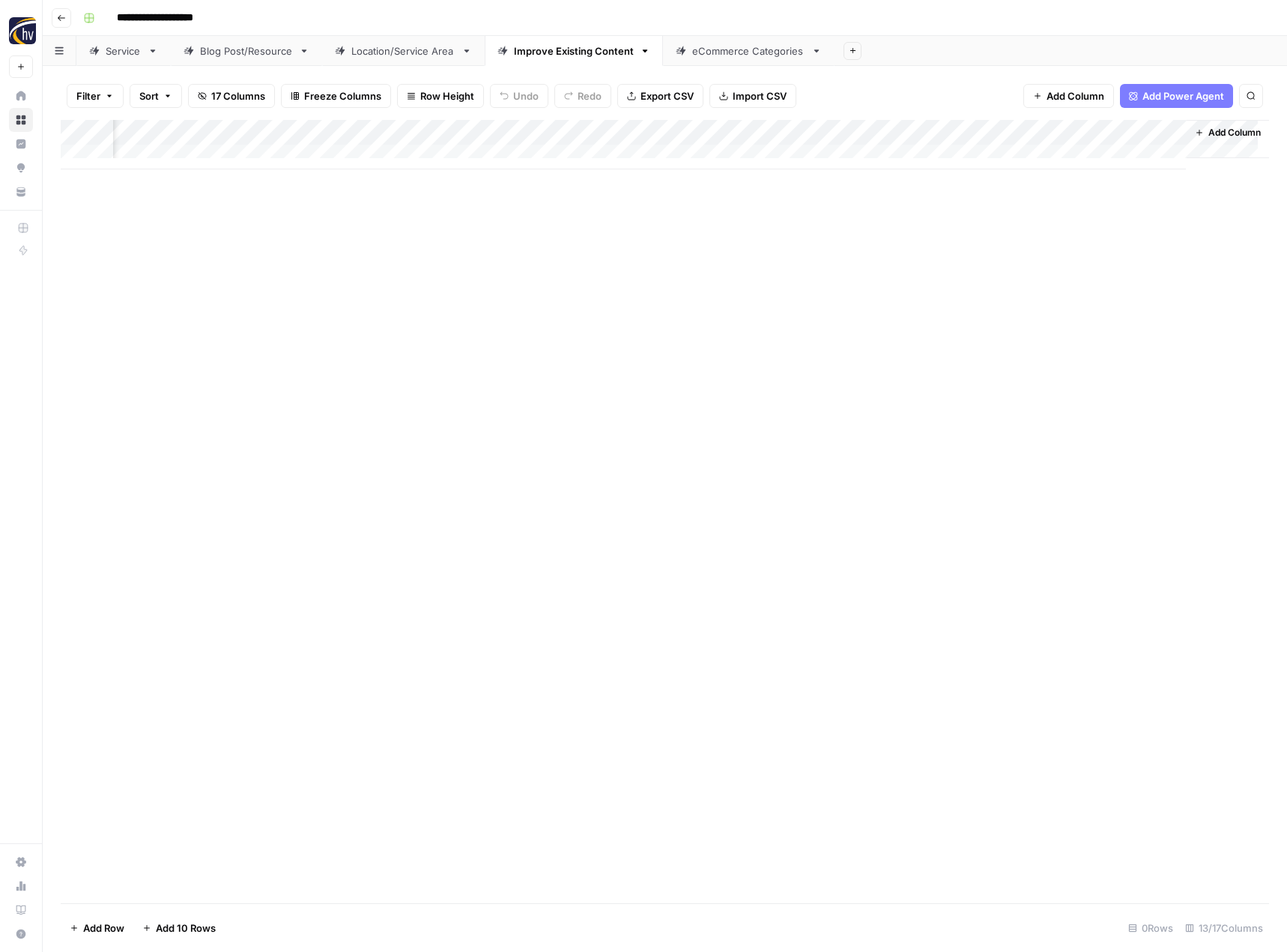
click at [741, 54] on div "eCommerce Categories" at bounding box center [749, 51] width 113 height 15
click at [733, 133] on div "Add Column" at bounding box center [665, 145] width 1208 height 50
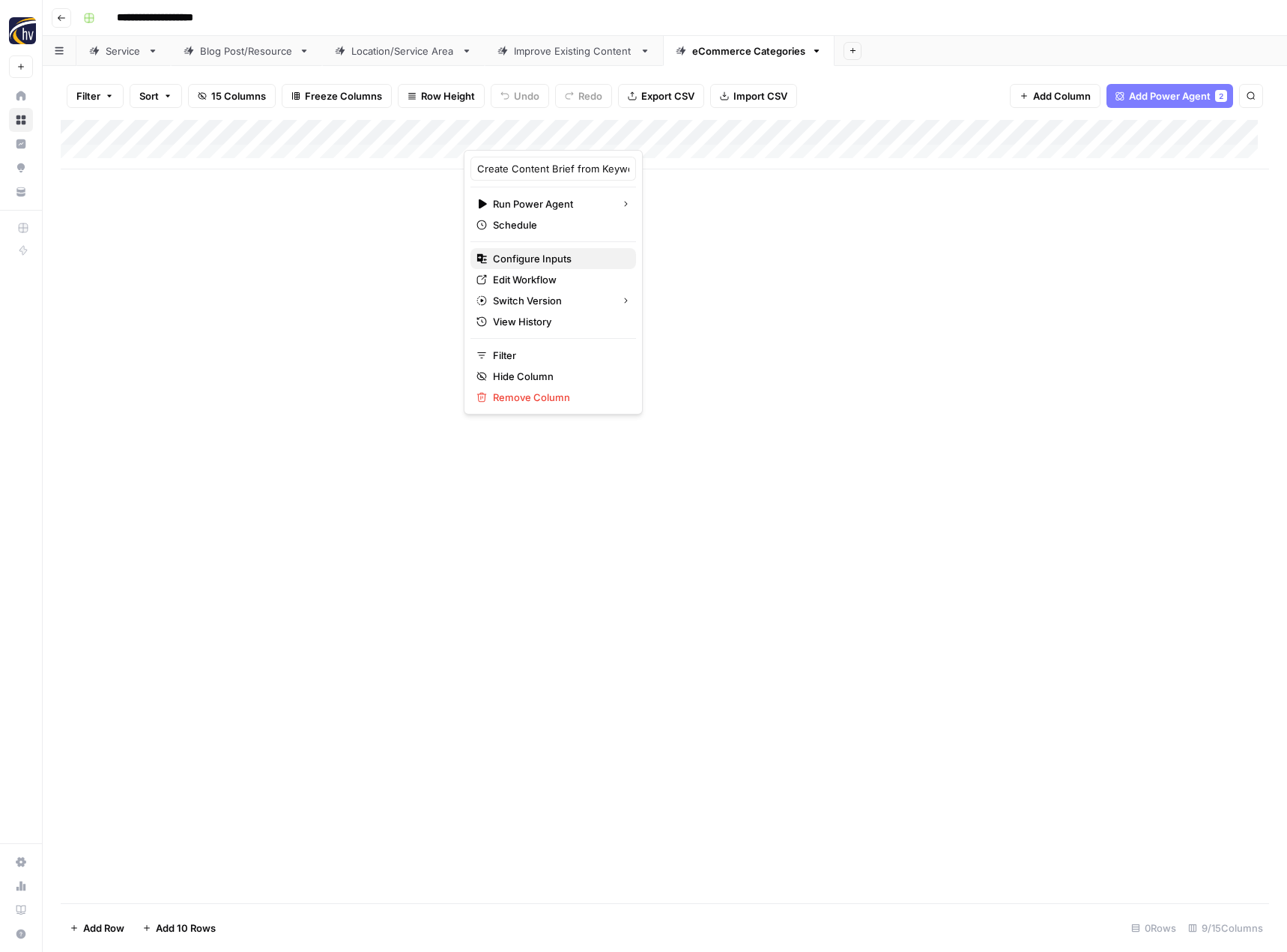
click at [599, 255] on span "Configure Inputs" at bounding box center [559, 259] width 131 height 15
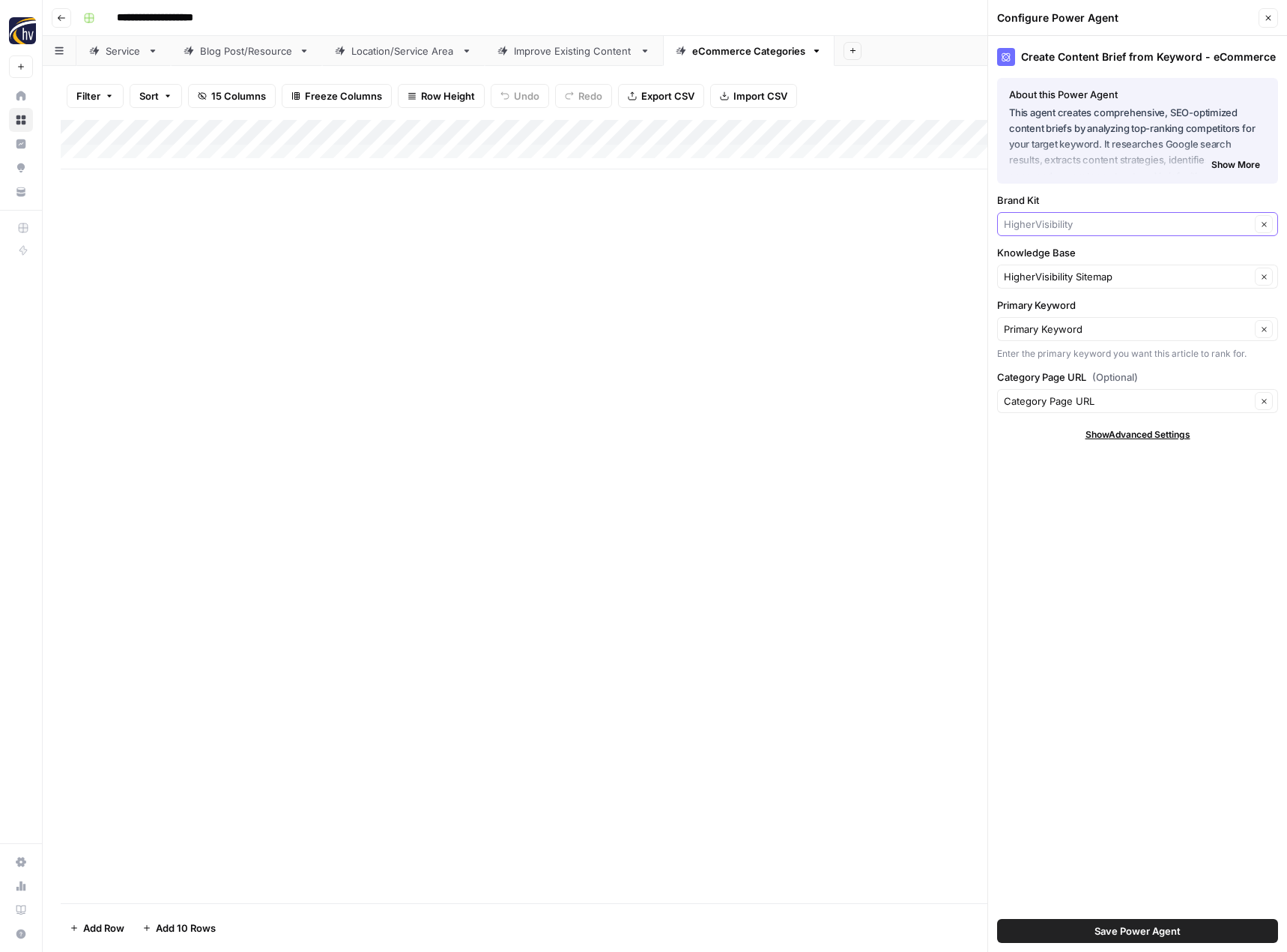
click at [1078, 227] on input "Brand Kit" at bounding box center [1127, 224] width 246 height 15
click at [1075, 267] on button "Discount Tobacco & Smoke Shop" at bounding box center [1137, 259] width 267 height 21
type input "Discount Tobacco & Smoke Shop"
click at [1064, 275] on input "Knowledge Base" at bounding box center [1127, 276] width 246 height 15
click at [1059, 308] on span "[US_STATE] Tobacco Shop Sitemap" at bounding box center [1134, 312] width 250 height 15
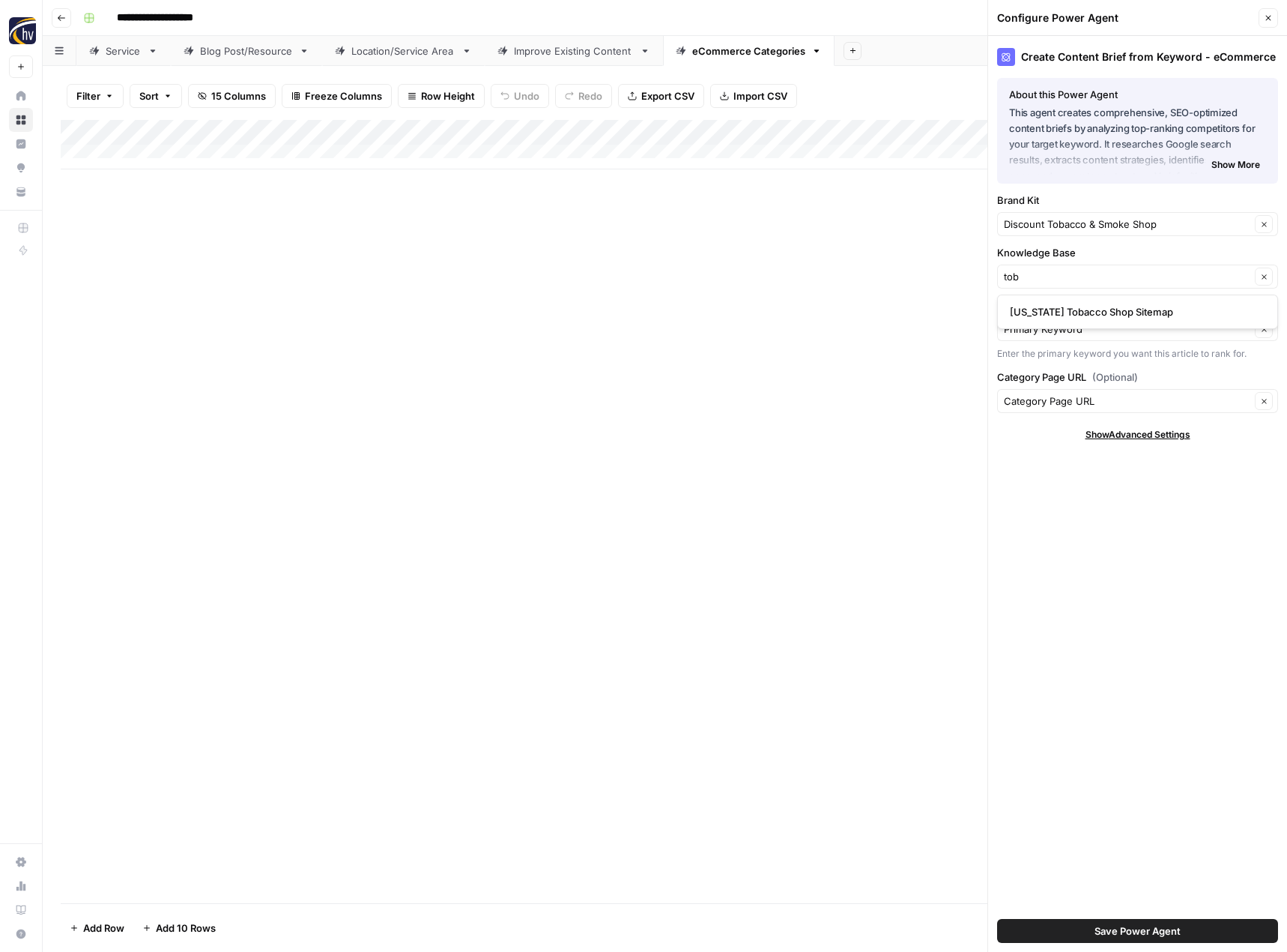
type input "[US_STATE] Tobacco Shop Sitemap"
click at [1117, 926] on span "Save Power Agent" at bounding box center [1137, 931] width 87 height 15
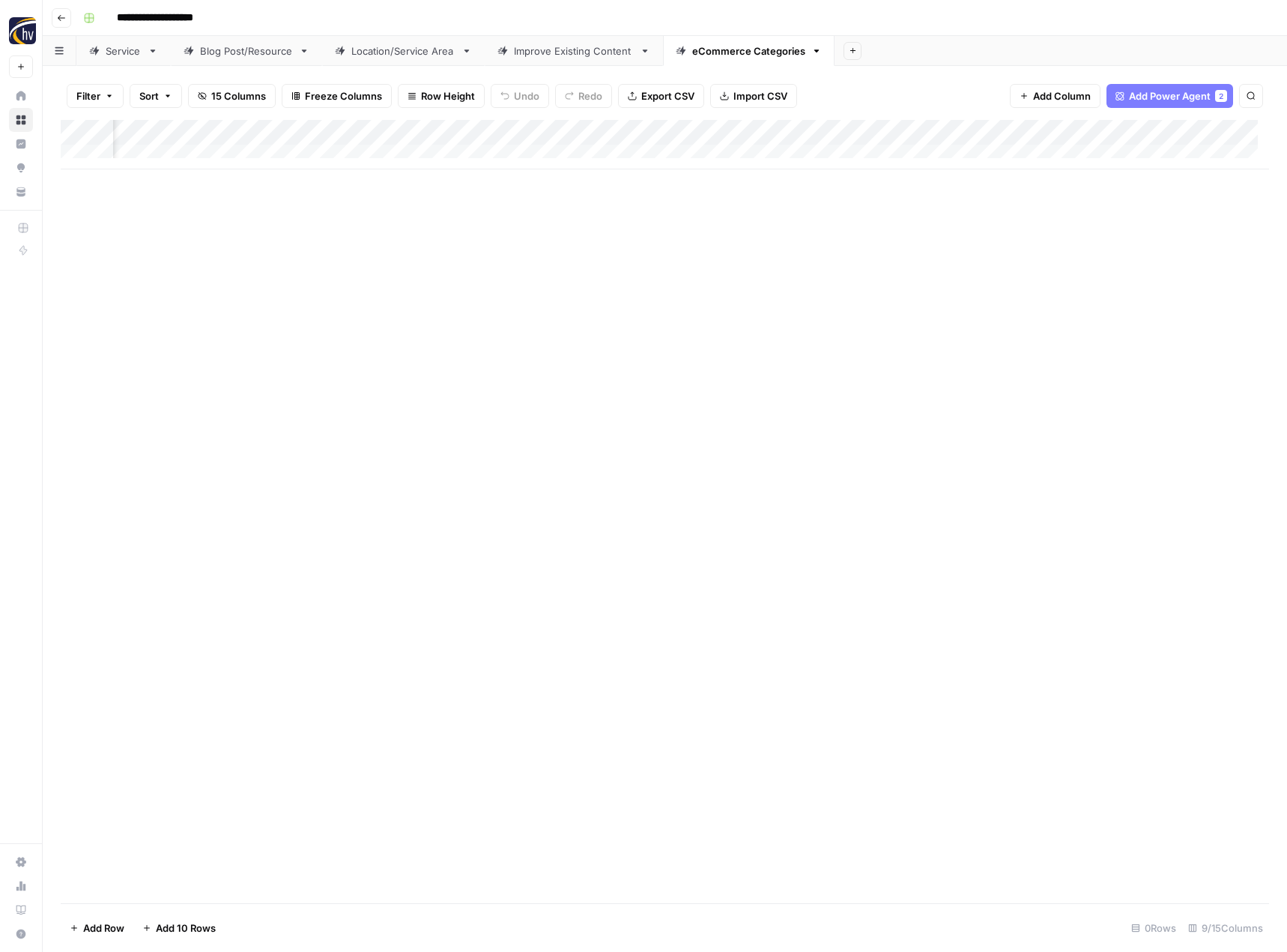
scroll to position [0, 487]
click at [1105, 134] on div "Add Column" at bounding box center [665, 145] width 1208 height 50
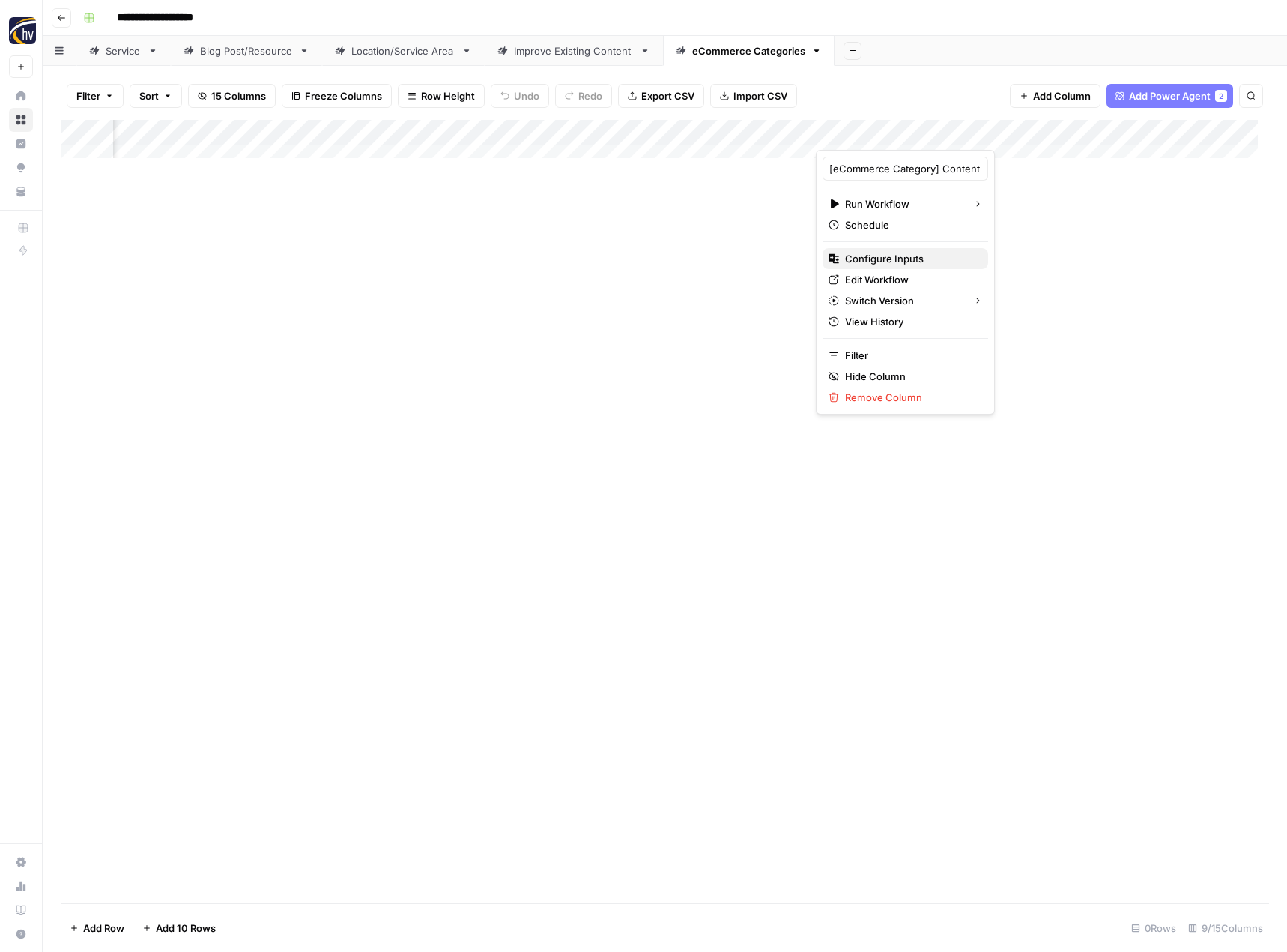
click at [906, 260] on span "Configure Inputs" at bounding box center [911, 259] width 131 height 15
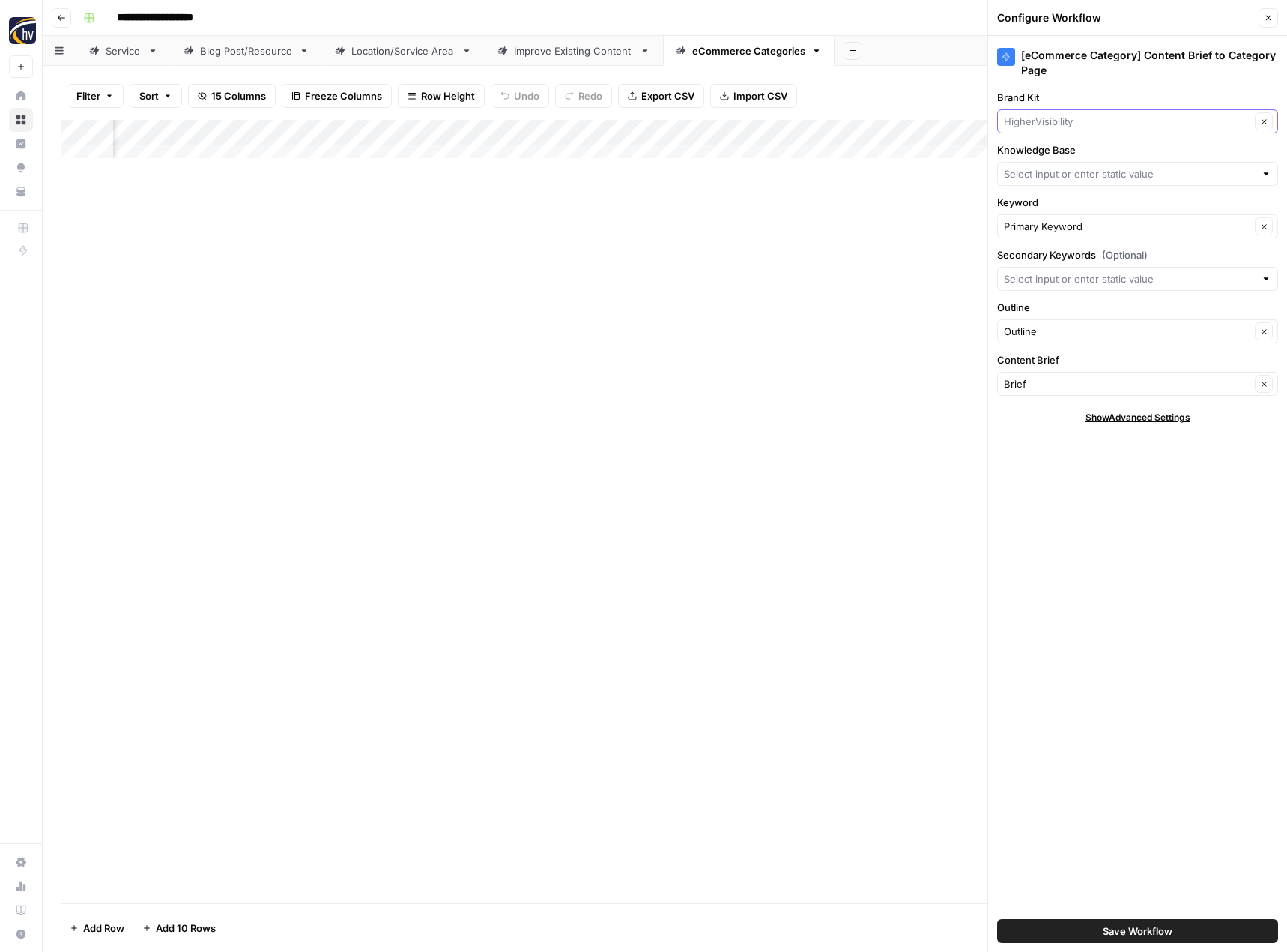
click at [1099, 128] on input "Brand Kit" at bounding box center [1127, 122] width 246 height 15
click at [1085, 152] on span "Discount Tobacco & Smoke Shop" at bounding box center [1134, 156] width 250 height 15
type input "Discount Tobacco & Smoke Shop"
click at [1069, 168] on input "Knowledge Base" at bounding box center [1129, 174] width 251 height 15
click at [1051, 207] on span "[US_STATE] Tobacco Shop Sitemap" at bounding box center [1134, 209] width 250 height 15
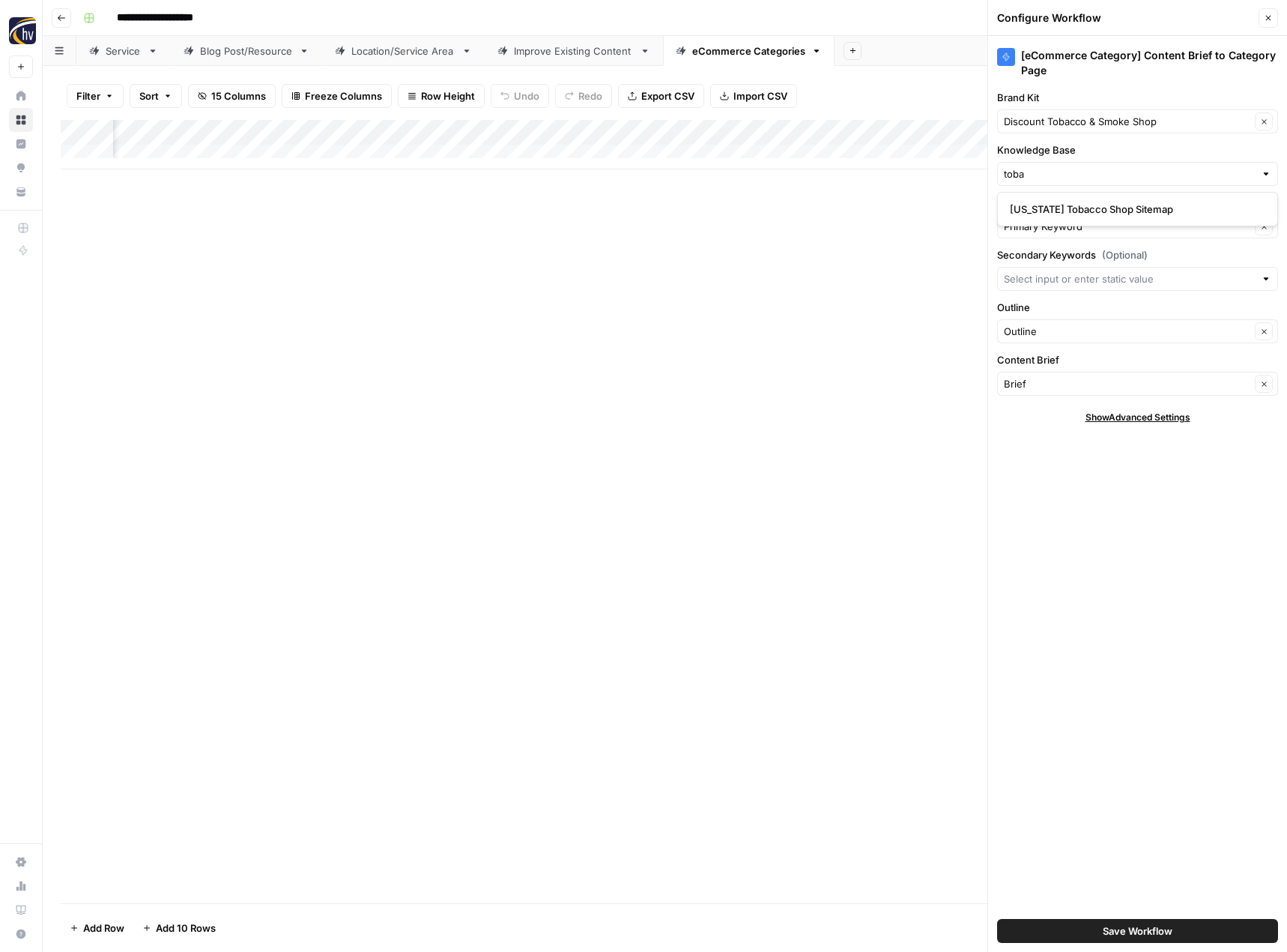
type input "[US_STATE] Tobacco Shop Sitemap"
click at [1137, 924] on span "Save Workflow" at bounding box center [1137, 931] width 70 height 15
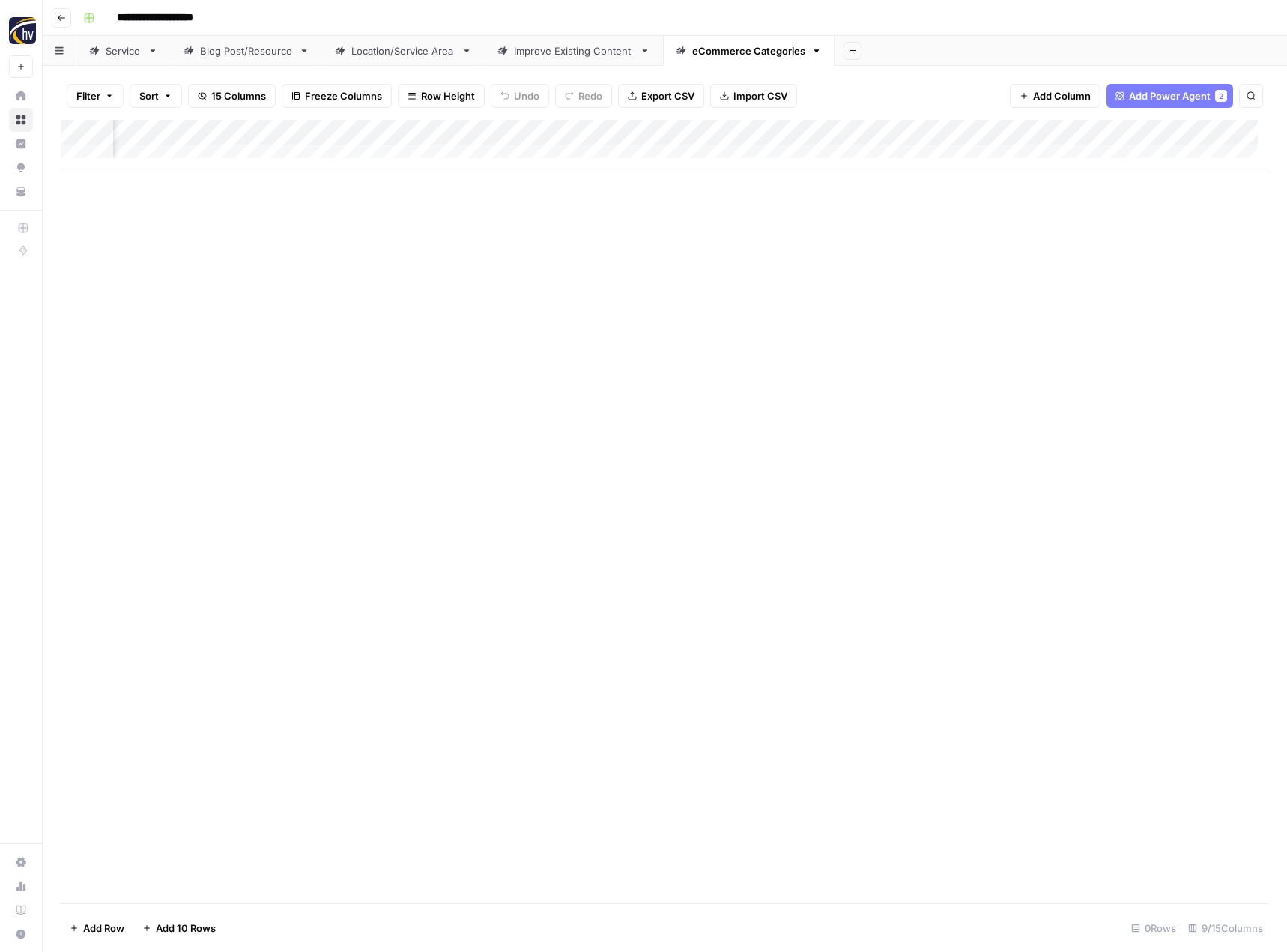
click at [680, 473] on div "Add Column" at bounding box center [665, 512] width 1208 height 783
click at [64, 18] on icon "button" at bounding box center [61, 18] width 9 height 9
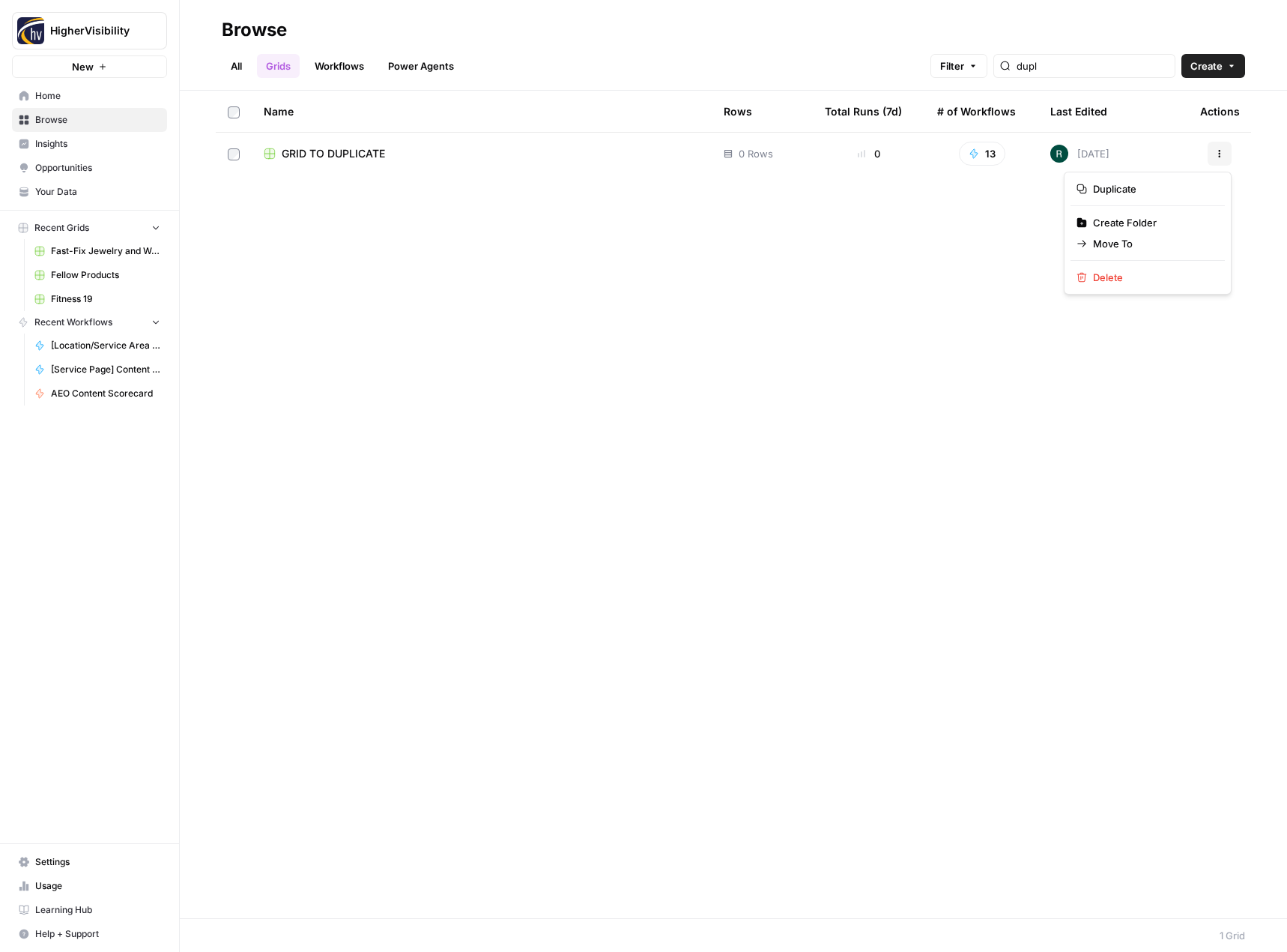
click at [1221, 150] on icon "button" at bounding box center [1219, 153] width 9 height 9
click at [1142, 183] on span "Duplicate" at bounding box center [1153, 189] width 120 height 15
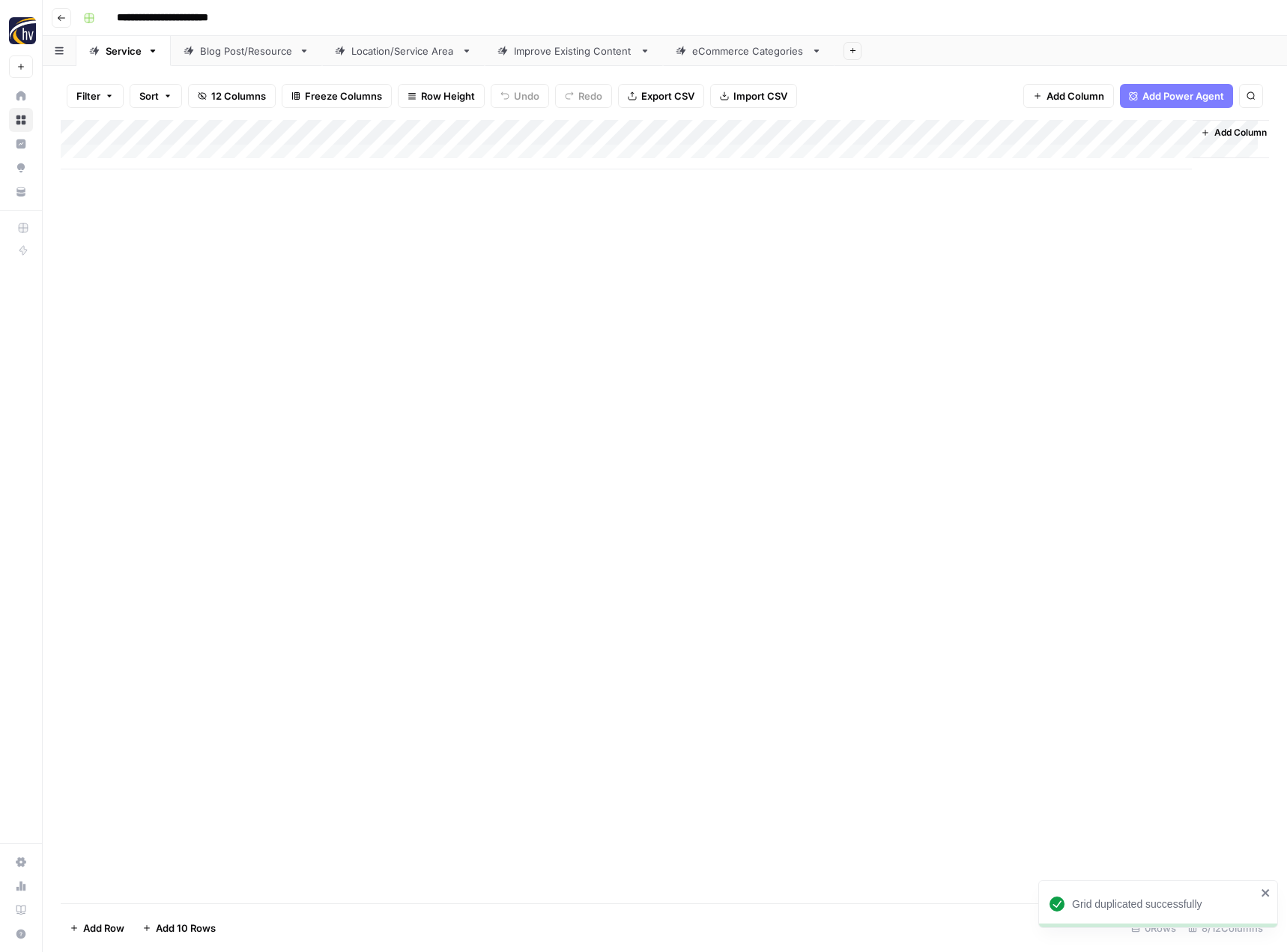
click at [196, 15] on input "**********" at bounding box center [187, 18] width 155 height 24
paste input "*"
type input "**********"
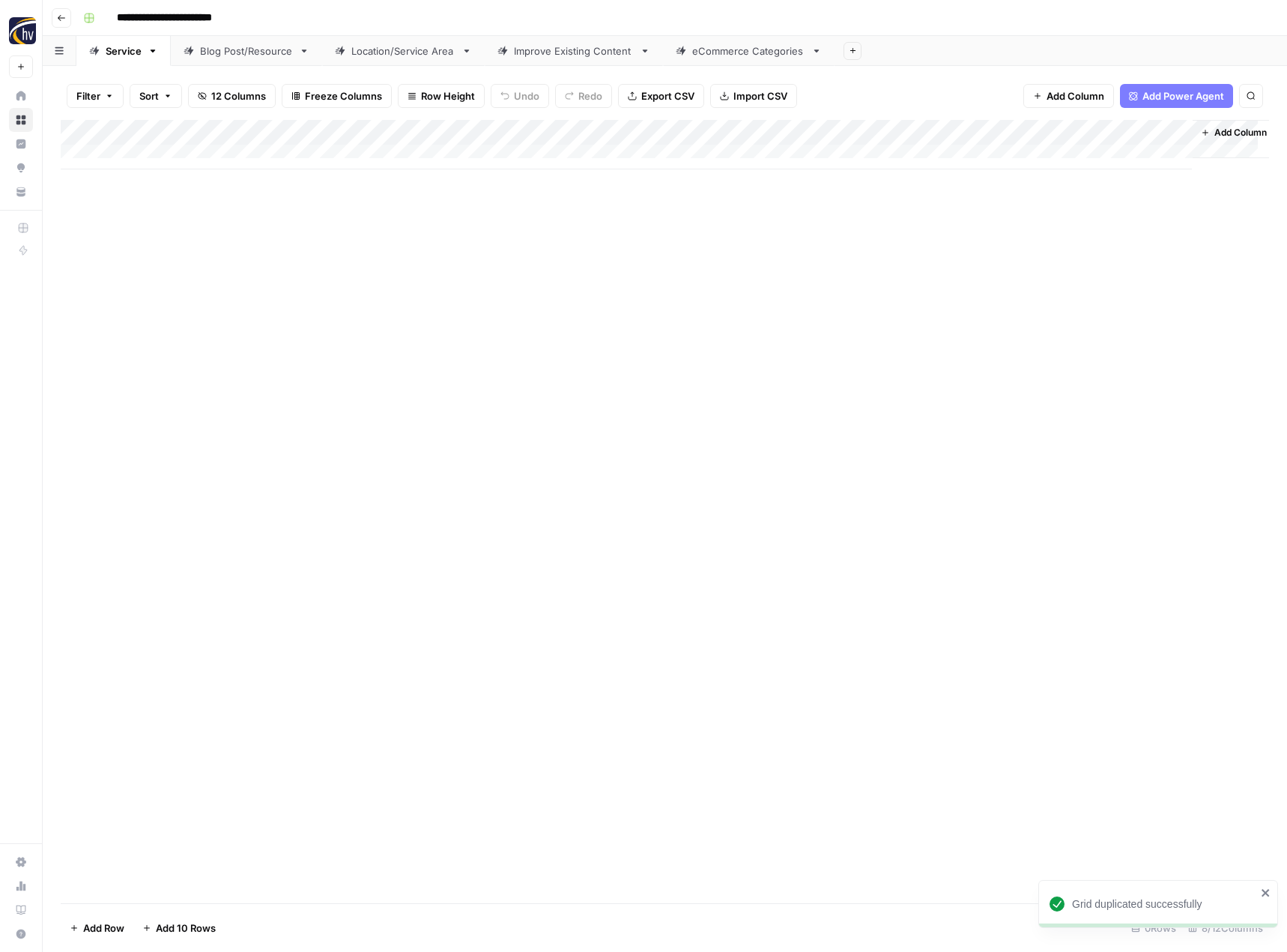
click at [332, 334] on div "Add Column" at bounding box center [665, 512] width 1208 height 783
click at [349, 127] on div "Add Column" at bounding box center [665, 145] width 1208 height 50
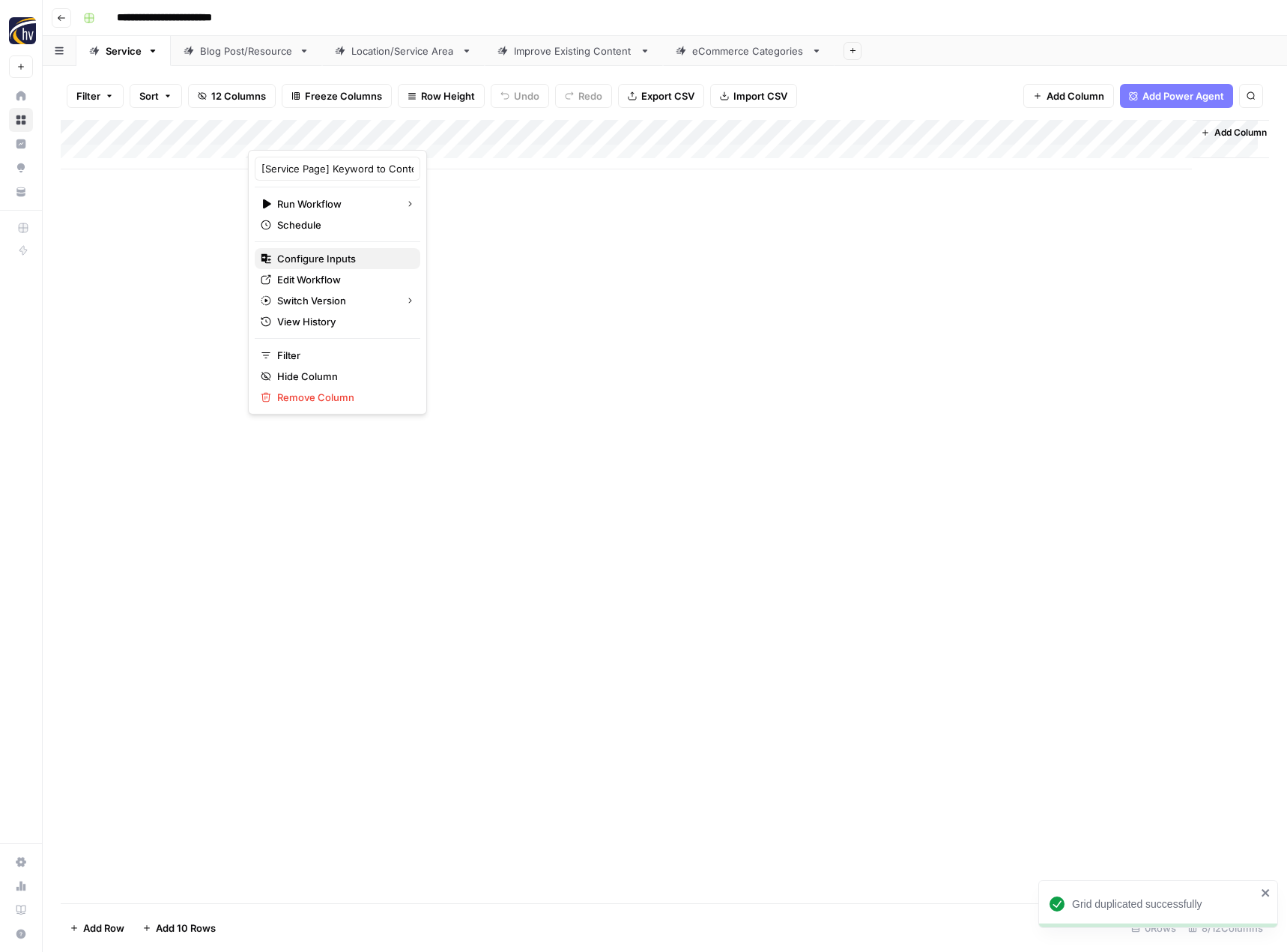
click at [301, 253] on span "Configure Inputs" at bounding box center [343, 259] width 131 height 15
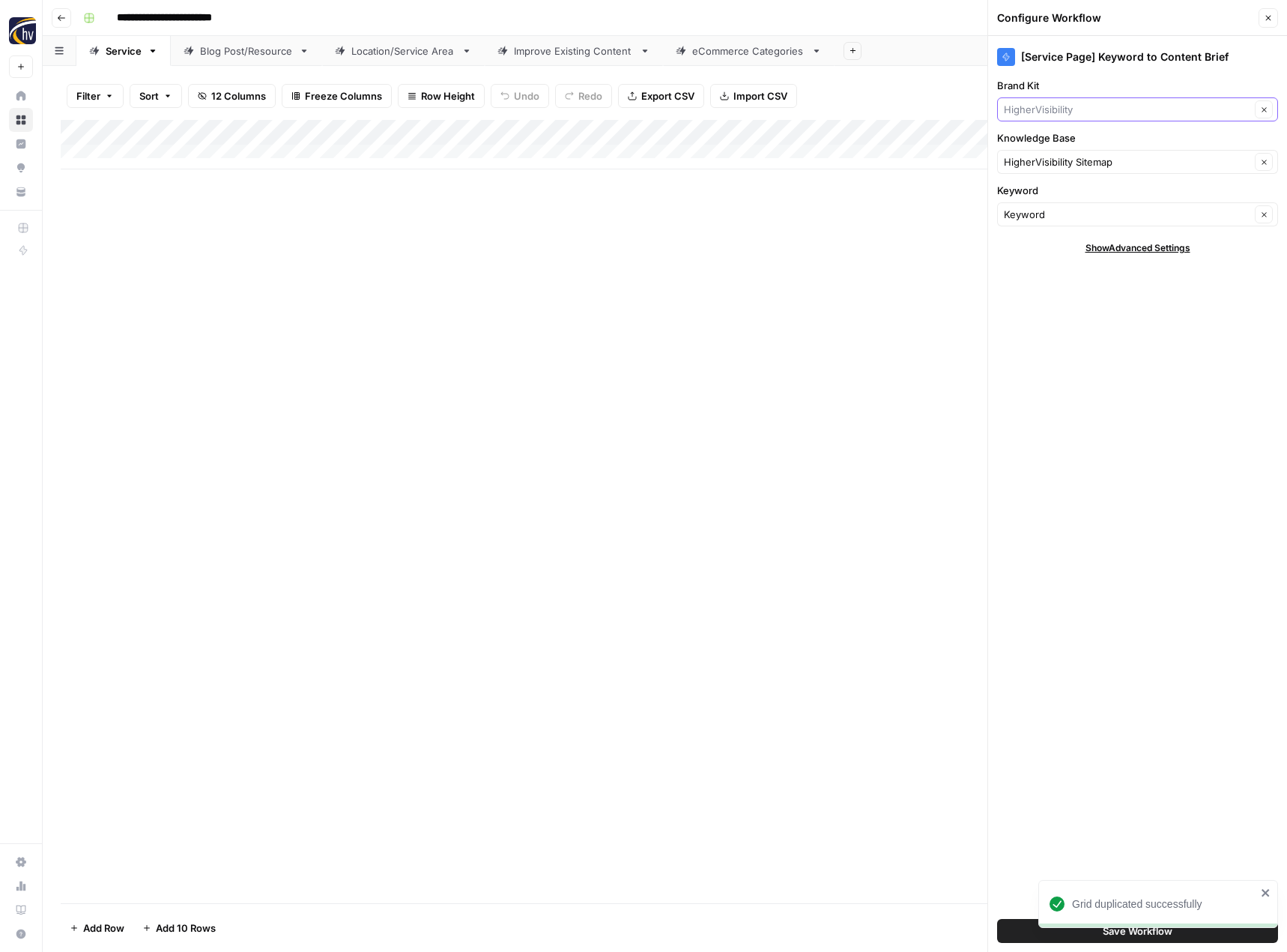
click at [1073, 110] on input "Brand Kit" at bounding box center [1127, 109] width 246 height 15
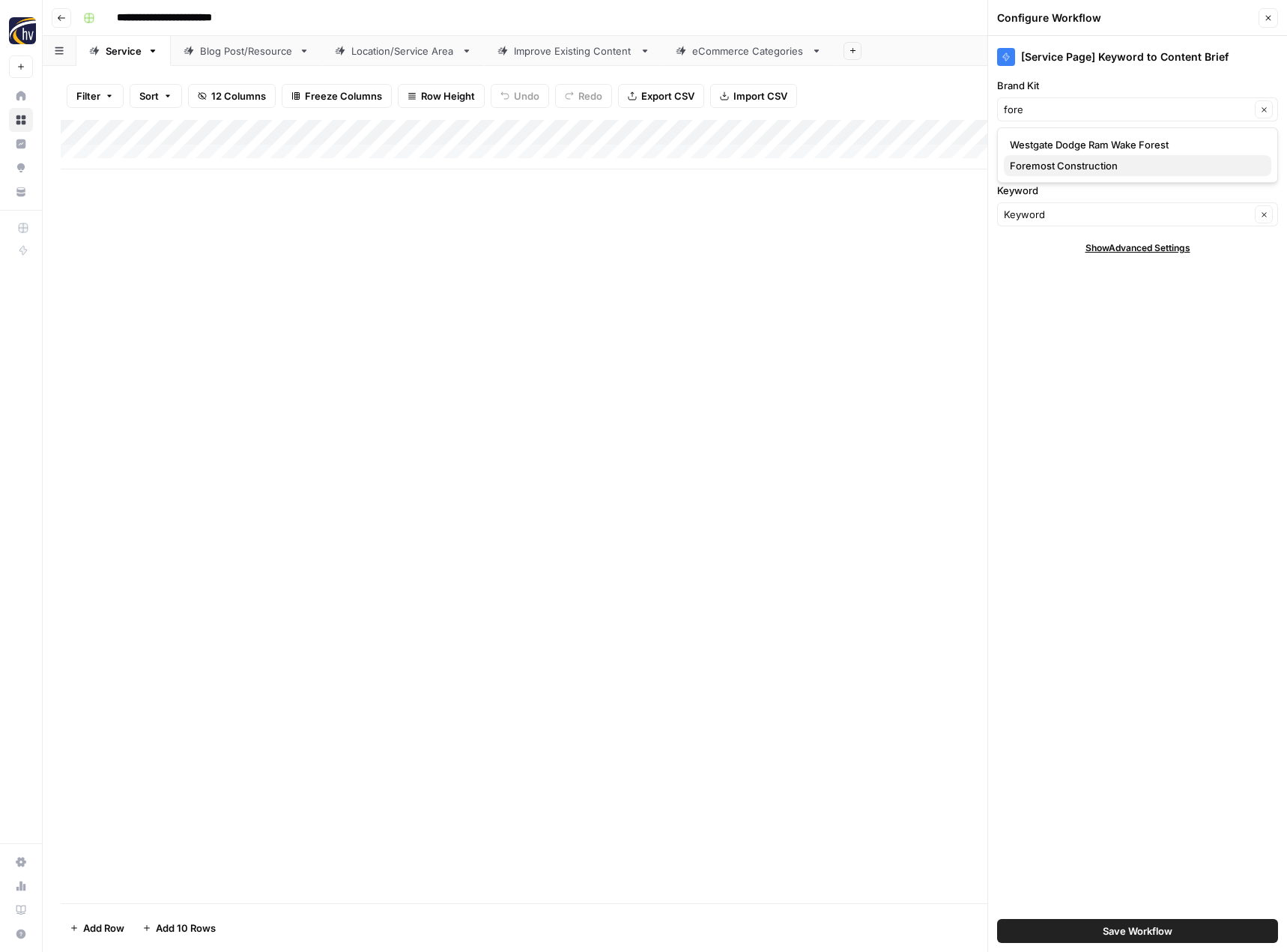
click at [1065, 163] on span "Foremost Construction" at bounding box center [1134, 166] width 250 height 15
type input "Foremost Construction"
click at [1027, 163] on input "Knowledge Base" at bounding box center [1127, 162] width 246 height 15
click at [1026, 198] on span "Foremost Construction Inc Sitemap" at bounding box center [1134, 197] width 250 height 15
type input "Foremost Construction Inc Sitemap"
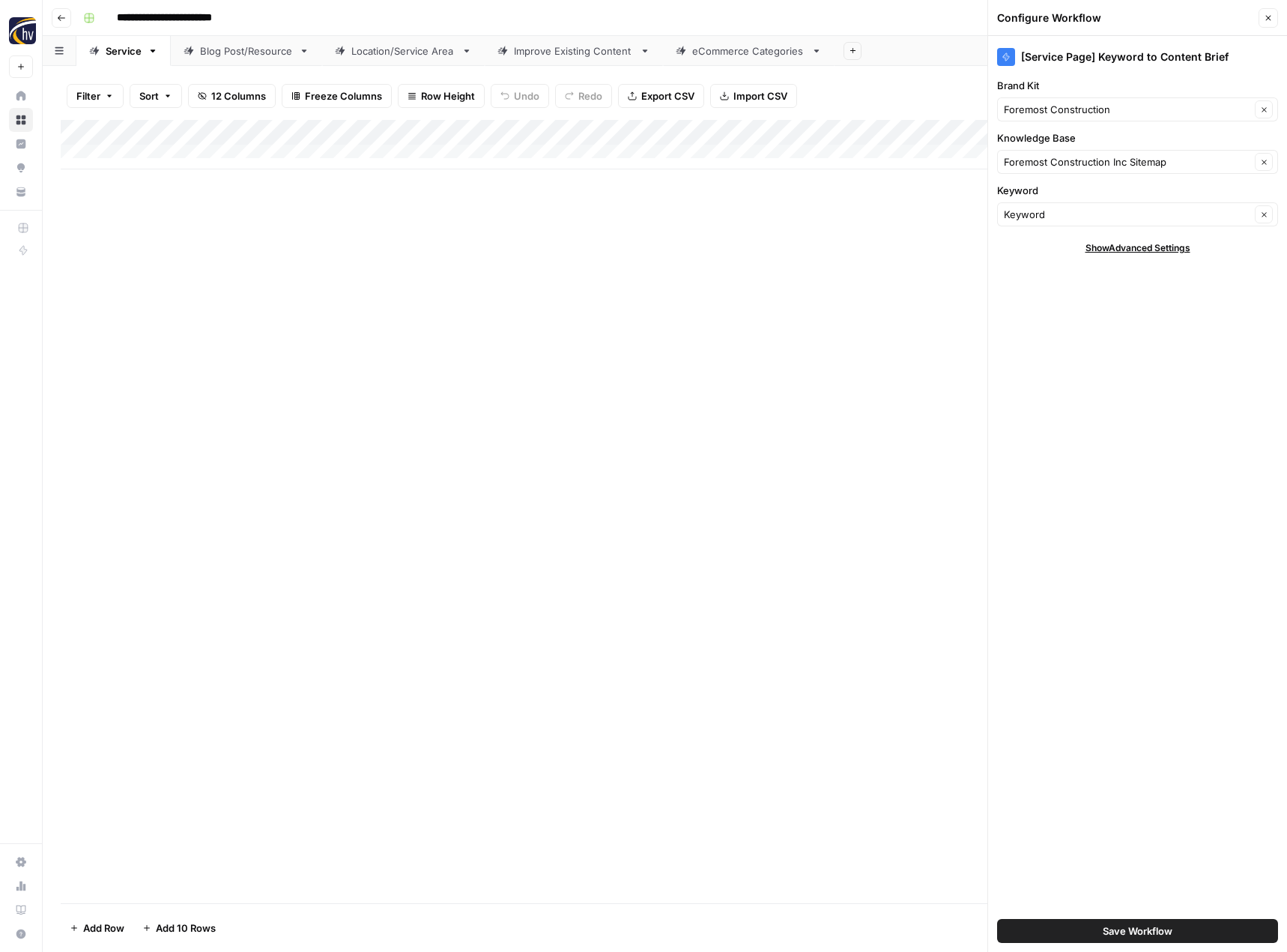
click at [1117, 928] on span "Save Workflow" at bounding box center [1137, 931] width 70 height 15
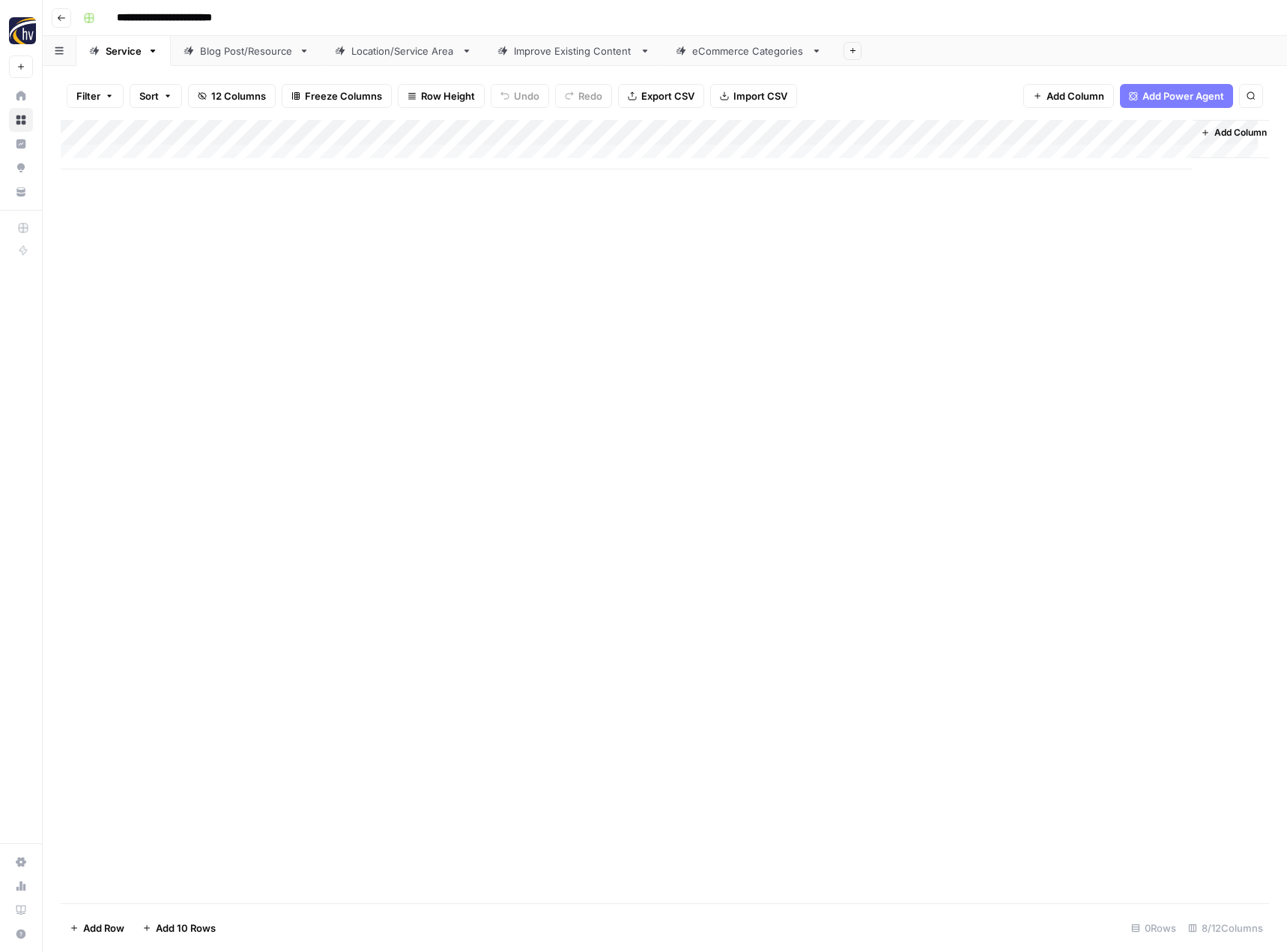
click at [1027, 137] on div "Add Column" at bounding box center [665, 145] width 1208 height 50
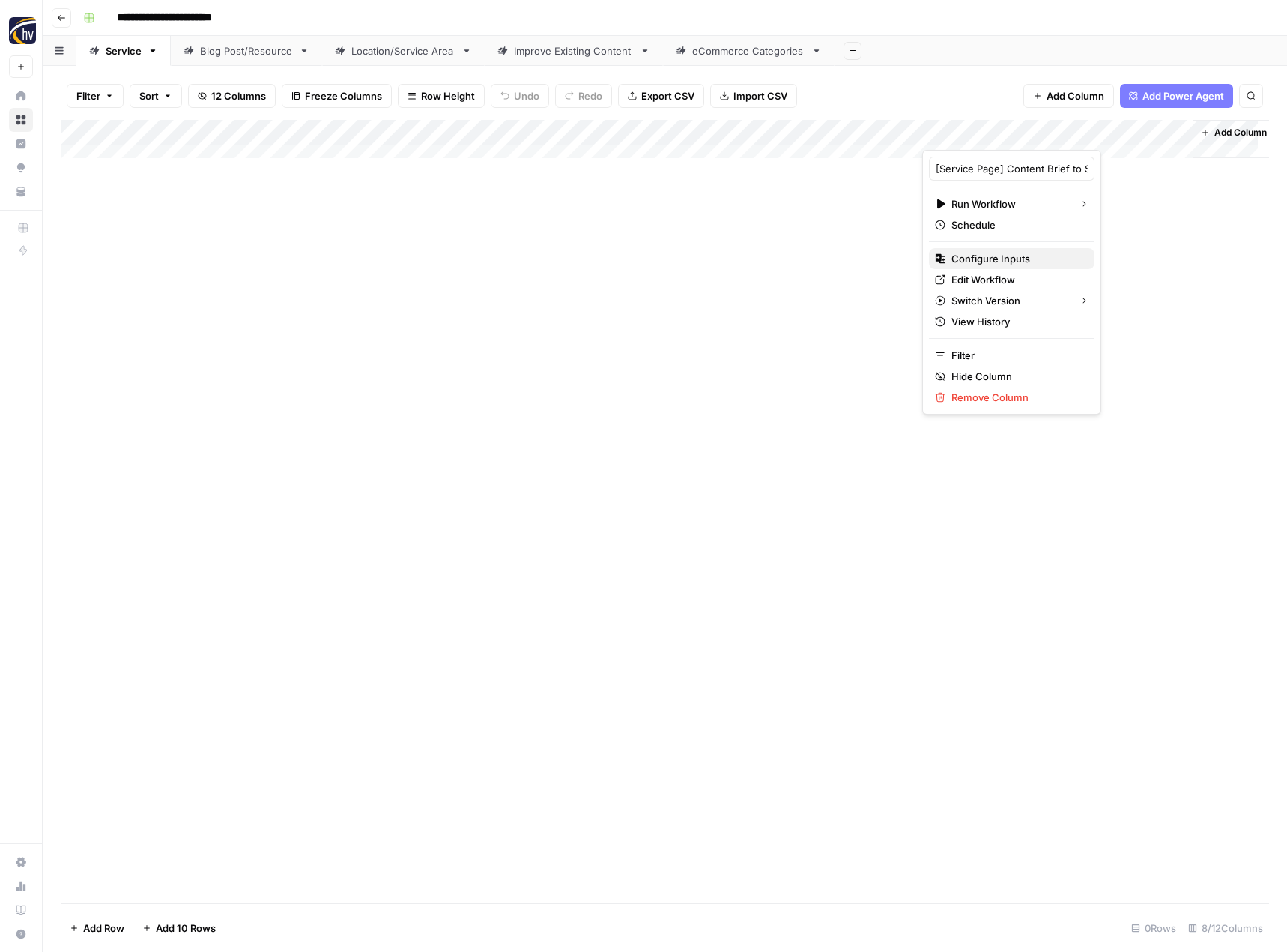
click at [963, 255] on span "Configure Inputs" at bounding box center [1017, 259] width 131 height 15
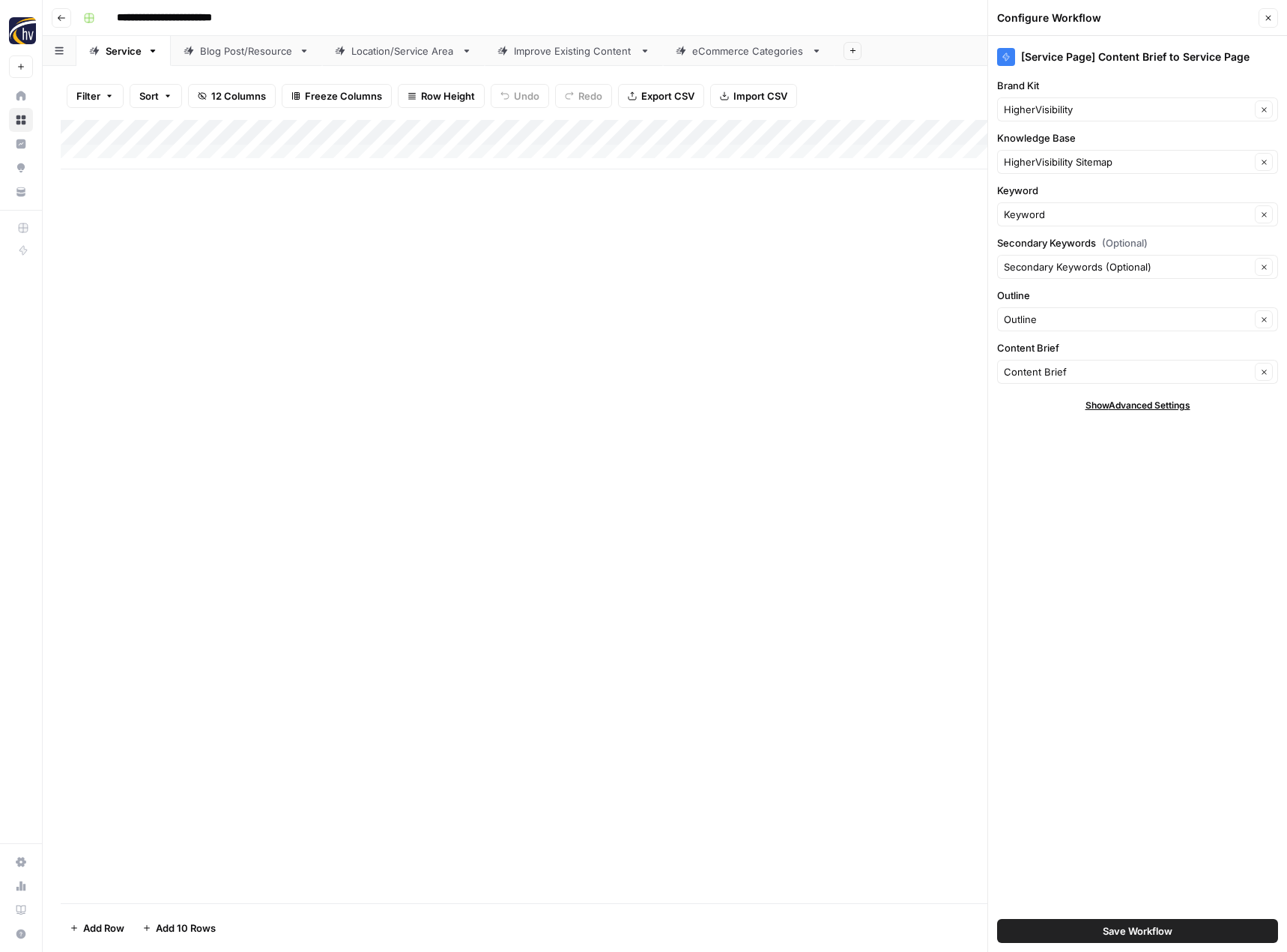
click at [1078, 73] on div "[Service Page] Content Brief to Service Page Brand Kit HigherVisibility Clear K…" at bounding box center [1137, 494] width 299 height 916
click at [1066, 107] on input "Brand Kit" at bounding box center [1127, 109] width 246 height 15
click at [1055, 161] on span "Foremost Construction" at bounding box center [1134, 166] width 250 height 15
type input "Foremost Construction"
click at [1046, 170] on div "HigherVisibility Sitemap Clear" at bounding box center [1137, 161] width 281 height 24
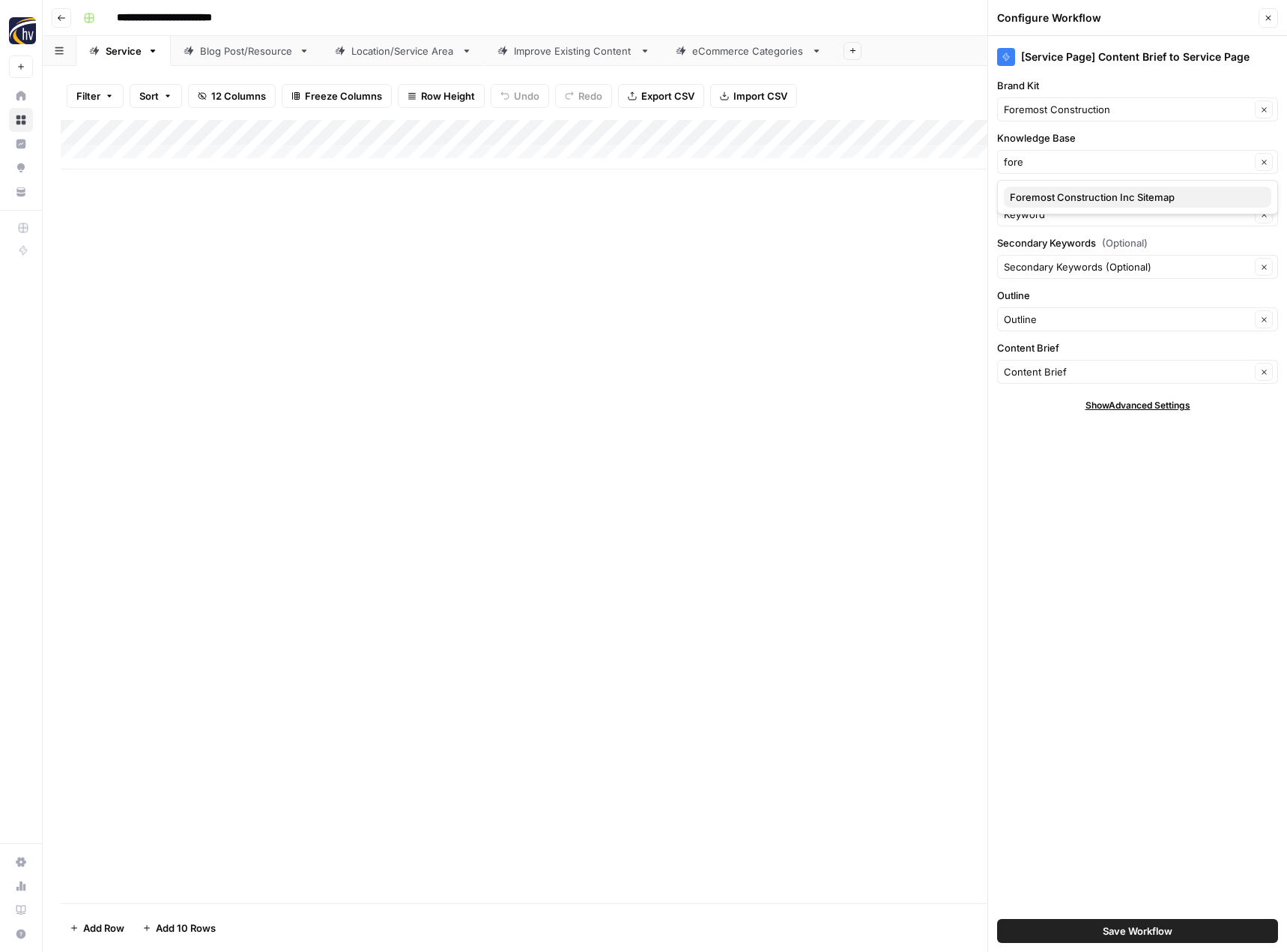
click at [1044, 197] on span "Foremost Construction Inc Sitemap" at bounding box center [1134, 197] width 250 height 15
type input "Foremost Construction Inc Sitemap"
click at [1135, 931] on span "Save Workflow" at bounding box center [1137, 931] width 70 height 15
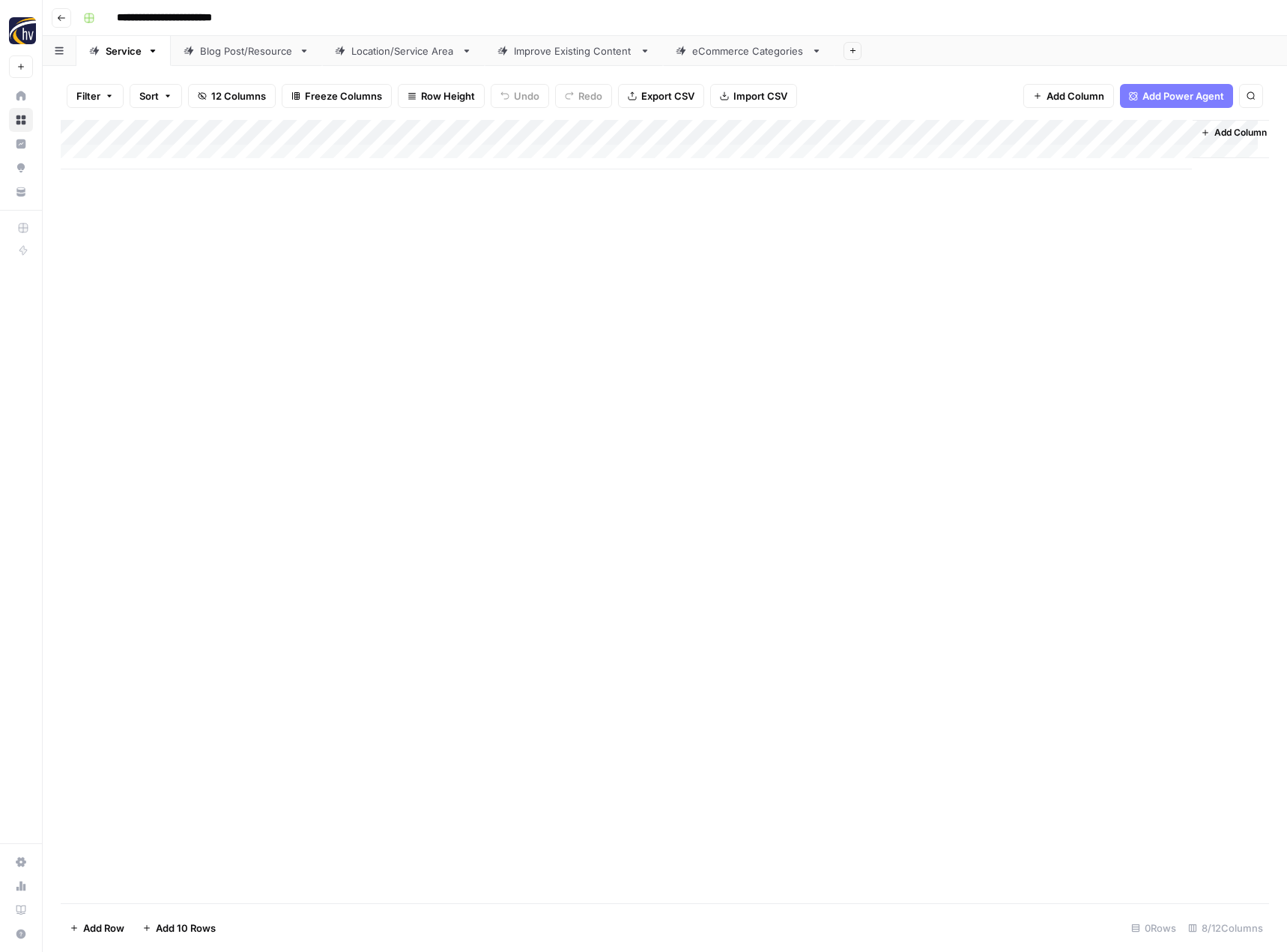
click at [245, 59] on link "Blog Post/Resource" at bounding box center [246, 51] width 151 height 30
type input "**********"
click at [350, 132] on div "Add Column" at bounding box center [665, 145] width 1208 height 50
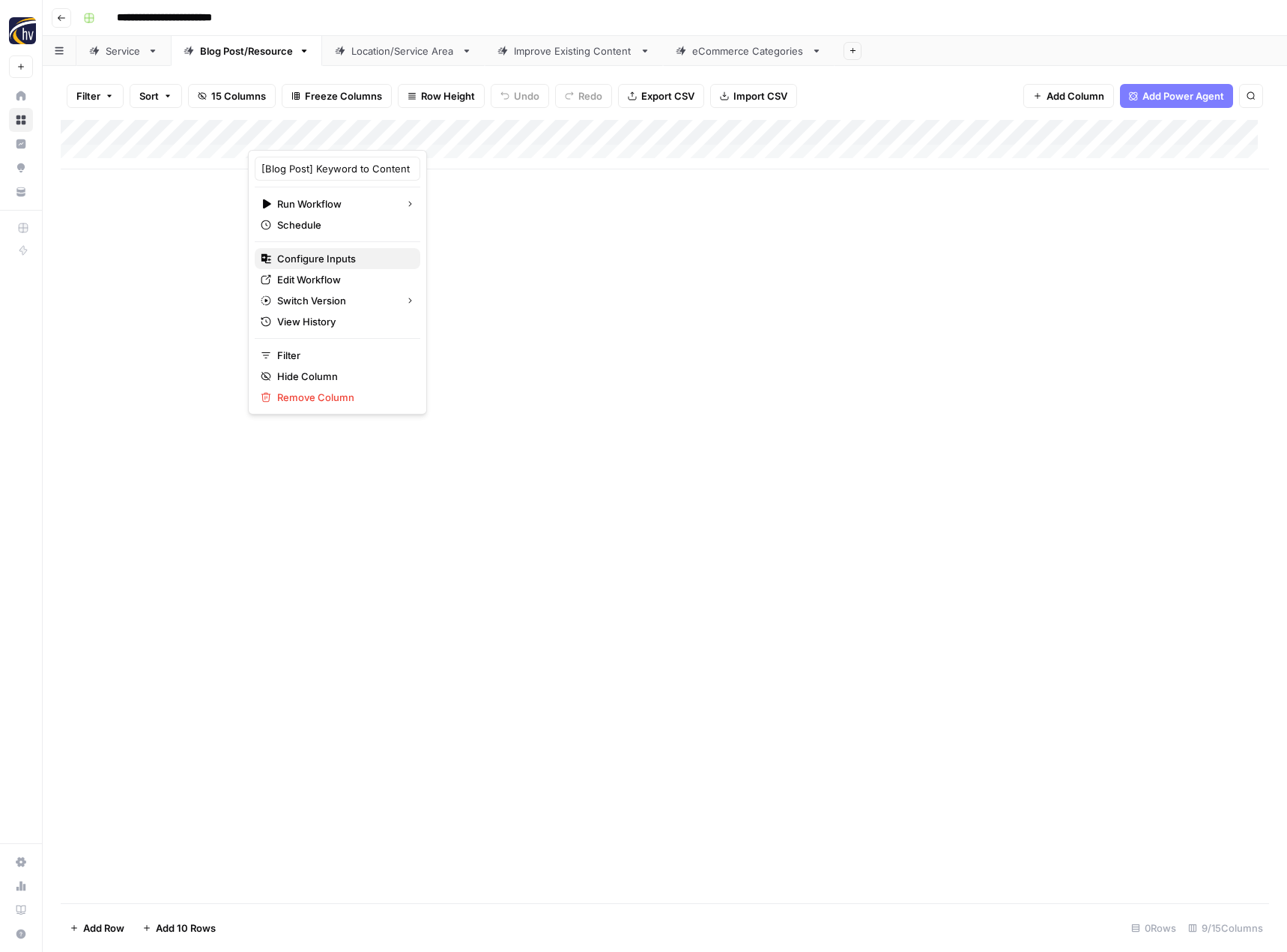
click at [322, 253] on span "Configure Inputs" at bounding box center [343, 259] width 131 height 15
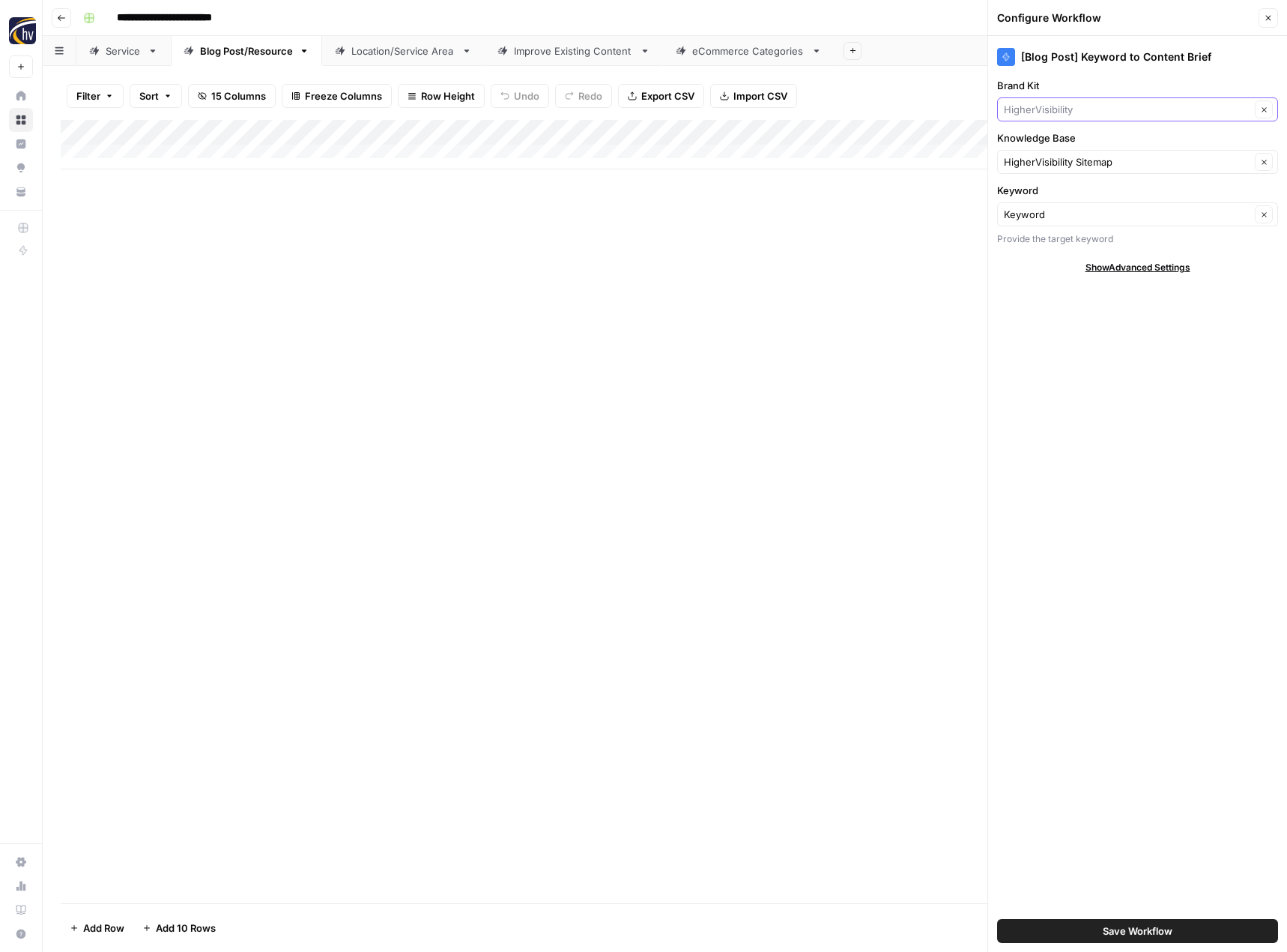
click at [1046, 109] on input "Brand Kit" at bounding box center [1127, 109] width 246 height 15
click at [1041, 160] on span "Foremost Construction" at bounding box center [1134, 166] width 250 height 15
type input "Foremost Construction"
click at [1027, 169] on input "Knowledge Base" at bounding box center [1127, 162] width 246 height 15
click at [1026, 197] on span "Foremost Construction Inc Sitemap" at bounding box center [1134, 197] width 250 height 15
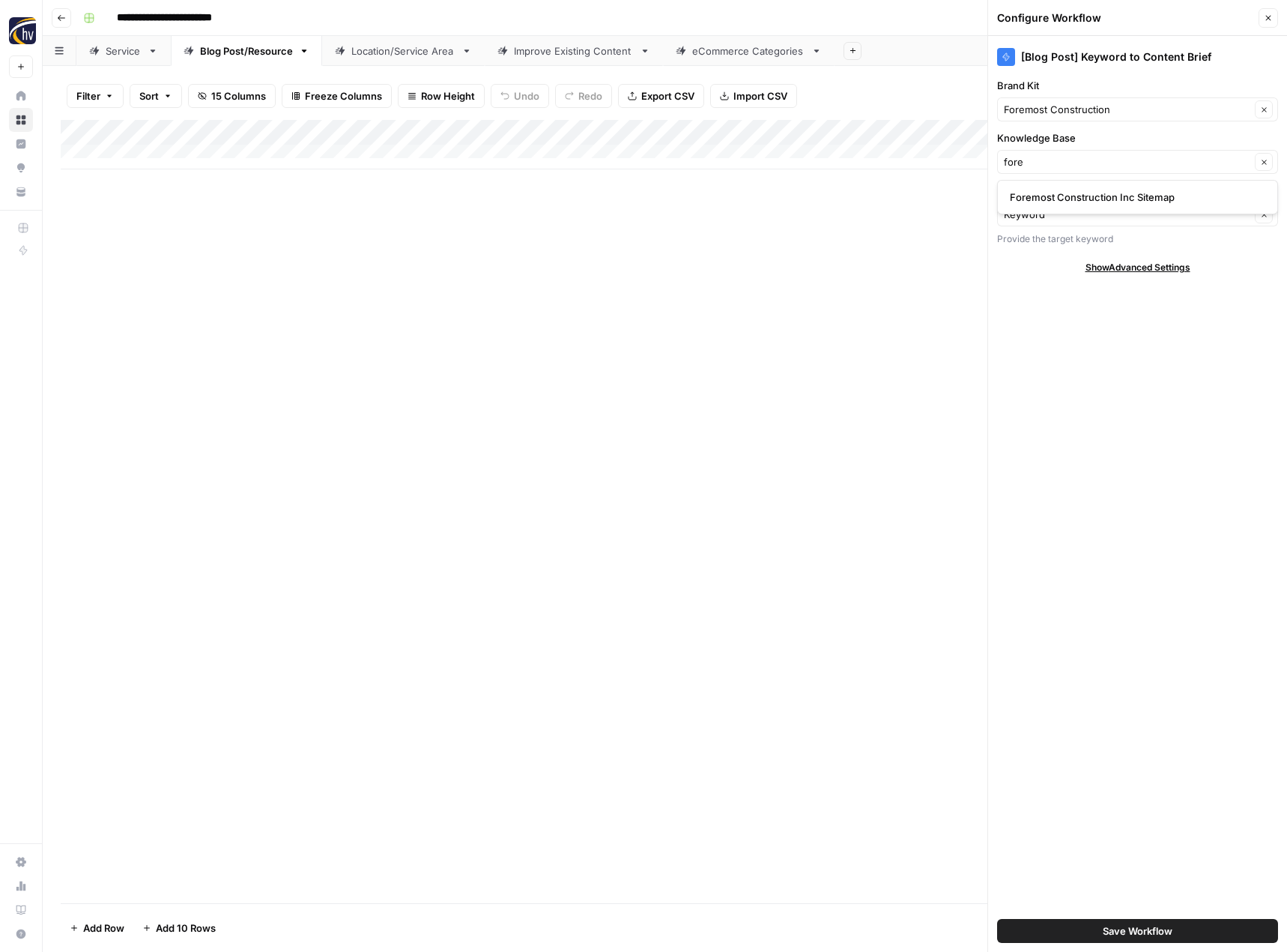
type input "Foremost Construction Inc Sitemap"
click at [1134, 930] on span "Save Workflow" at bounding box center [1137, 931] width 70 height 15
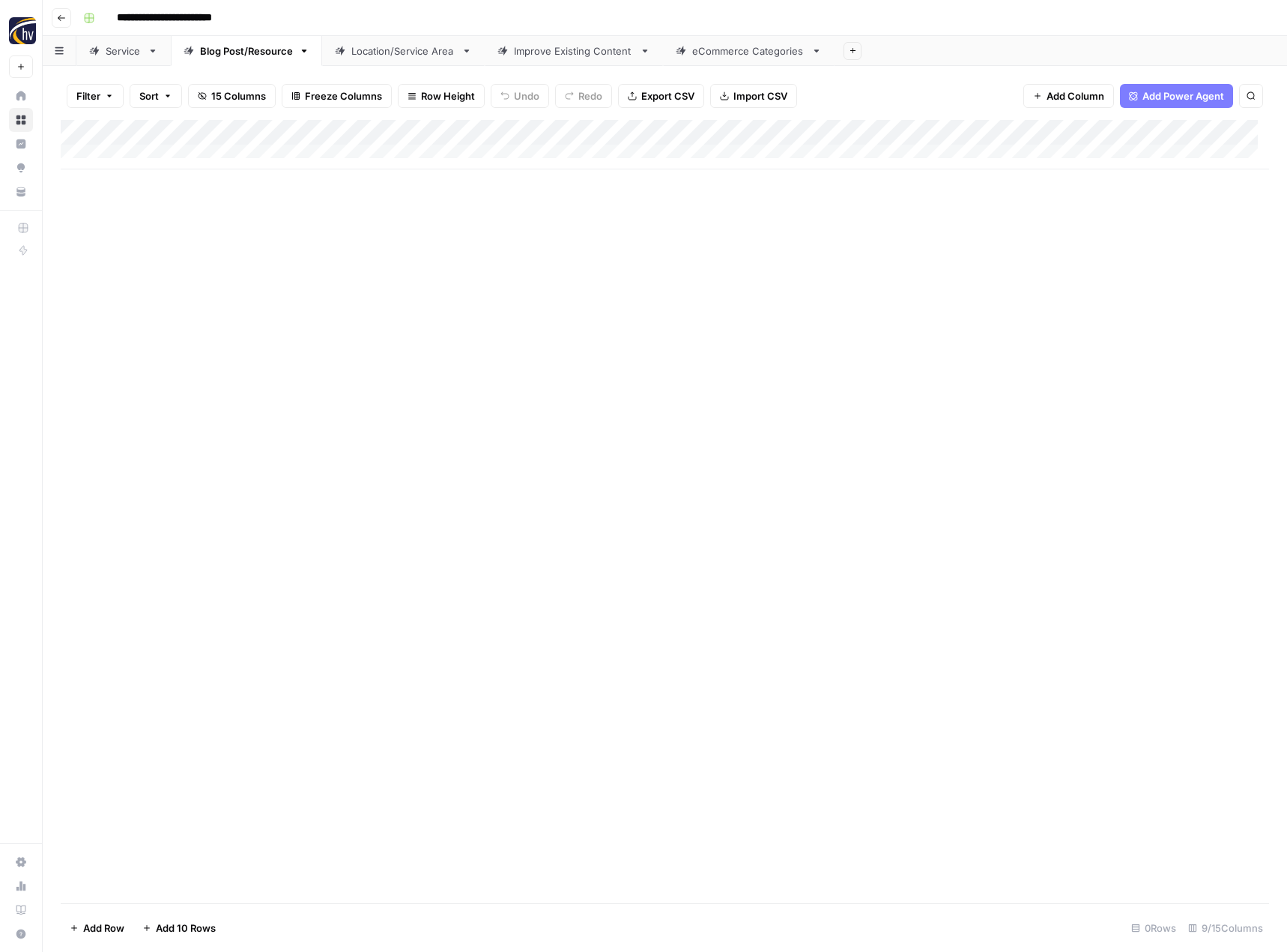
click at [1159, 130] on div "Add Column" at bounding box center [665, 145] width 1208 height 50
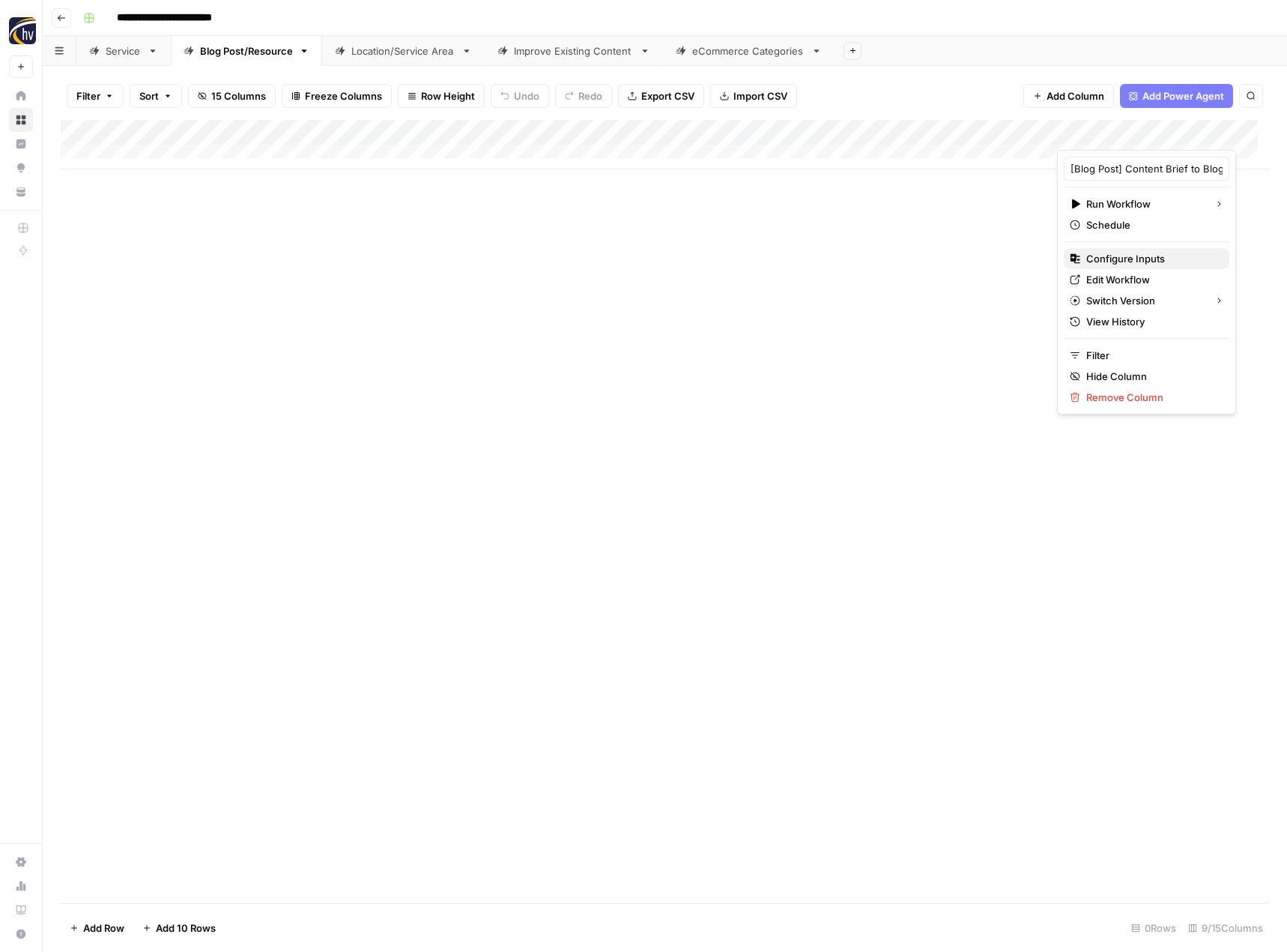
click at [1101, 257] on span "Configure Inputs" at bounding box center [1152, 259] width 131 height 15
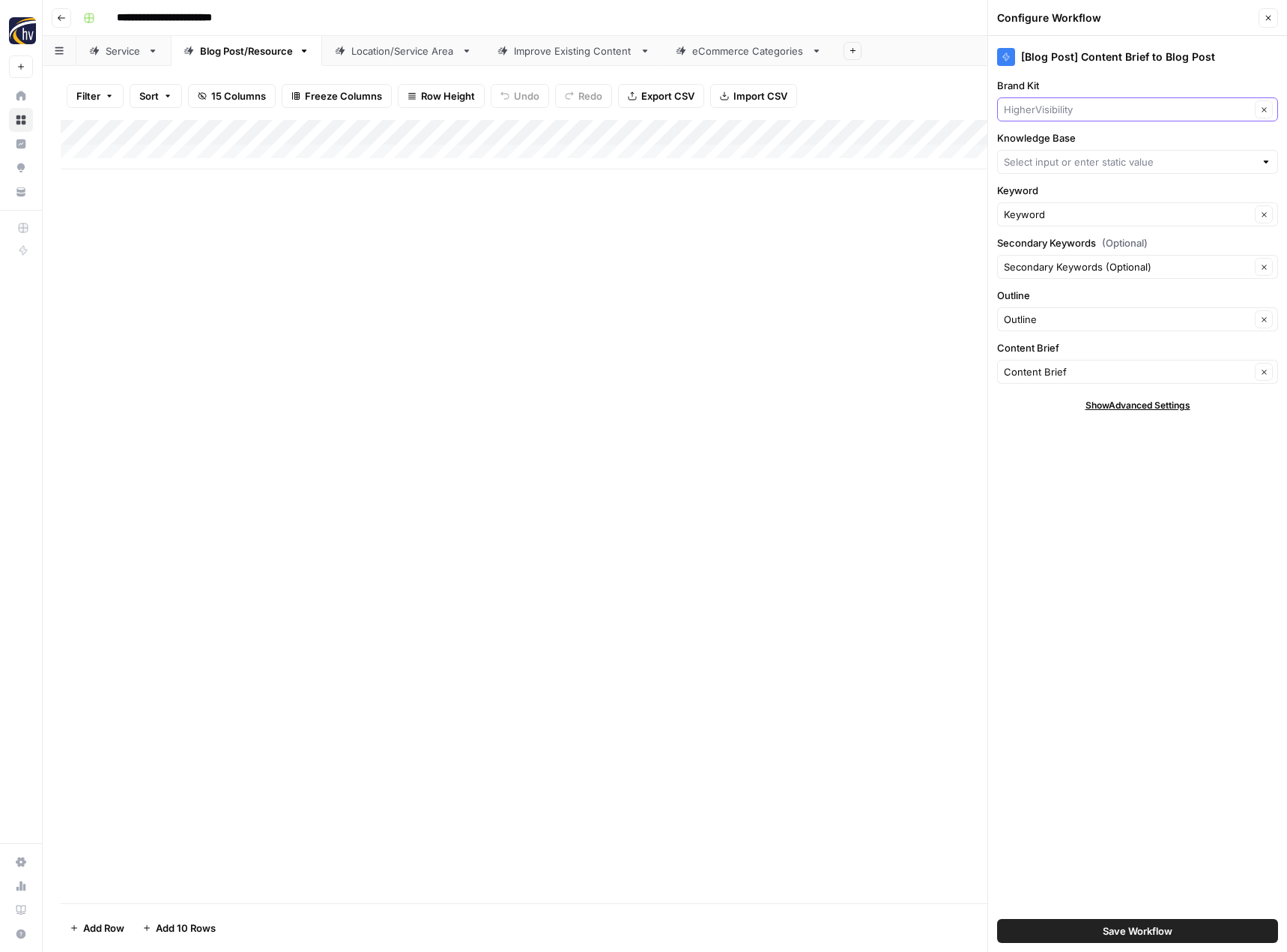
click at [1090, 112] on input "Brand Kit" at bounding box center [1127, 109] width 246 height 15
click at [1073, 165] on span "Foremost Construction" at bounding box center [1134, 166] width 250 height 15
type input "Foremost Construction"
click at [1049, 171] on div at bounding box center [1137, 161] width 281 height 24
click at [1045, 195] on span "Foremost Construction Inc Sitemap" at bounding box center [1134, 197] width 250 height 15
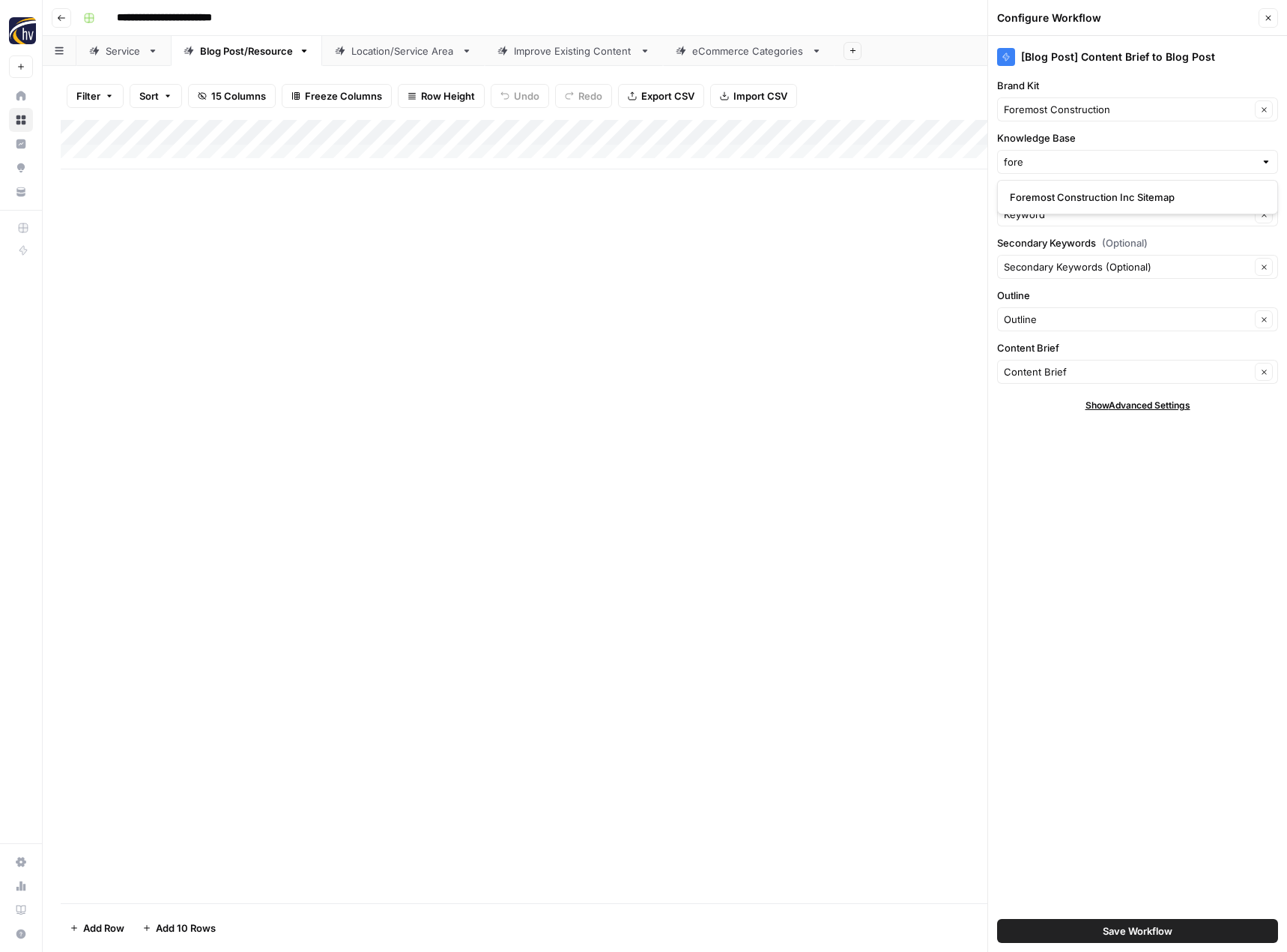
type input "Foremost Construction Inc Sitemap"
click at [1126, 924] on span "Save Workflow" at bounding box center [1137, 931] width 70 height 15
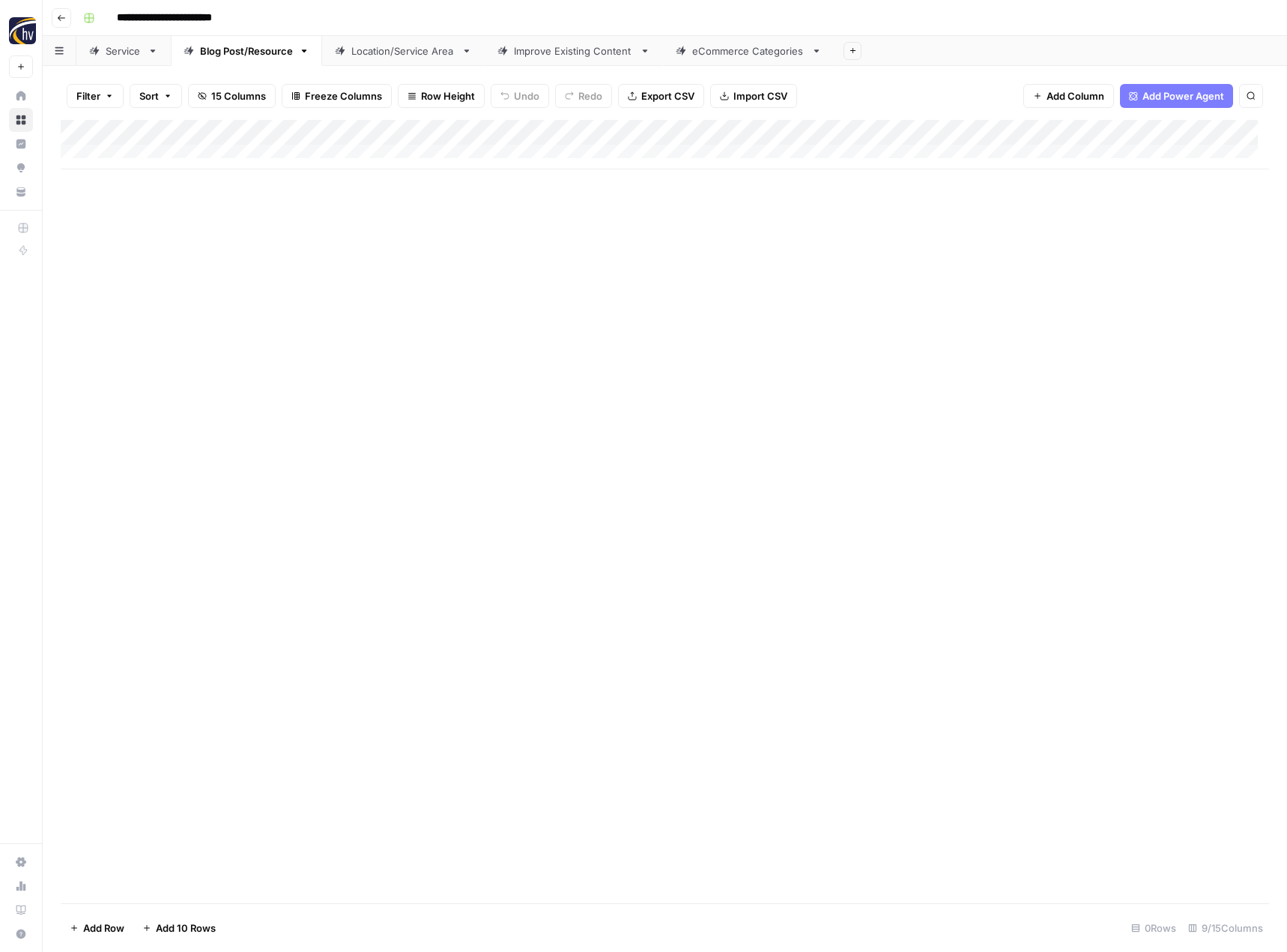
click at [571, 352] on div "Add Column" at bounding box center [665, 512] width 1208 height 783
click at [373, 45] on div "Location/Service Area" at bounding box center [403, 51] width 104 height 15
click at [627, 128] on div "Add Column" at bounding box center [665, 145] width 1208 height 50
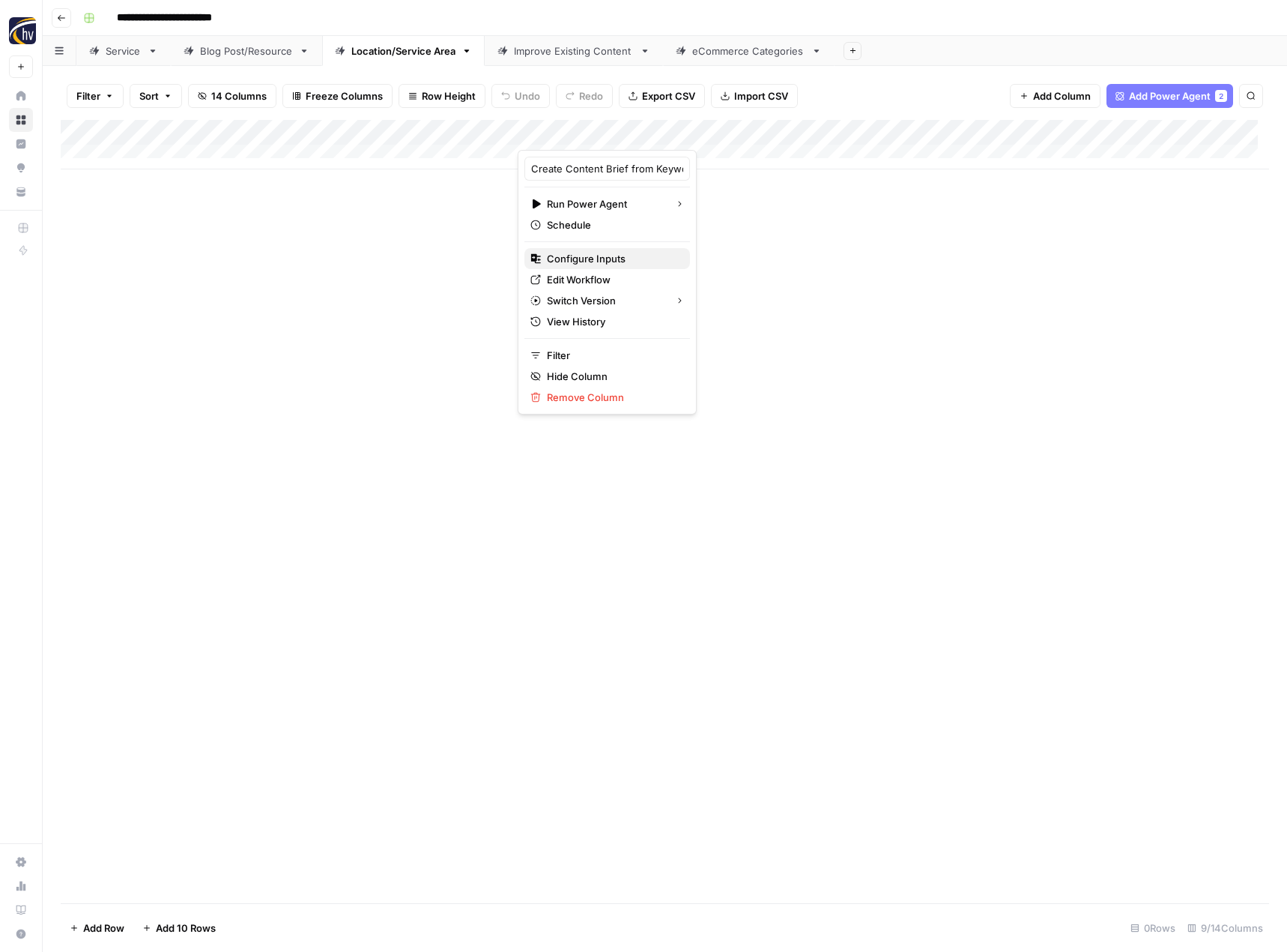
click at [599, 255] on span "Configure Inputs" at bounding box center [612, 259] width 131 height 15
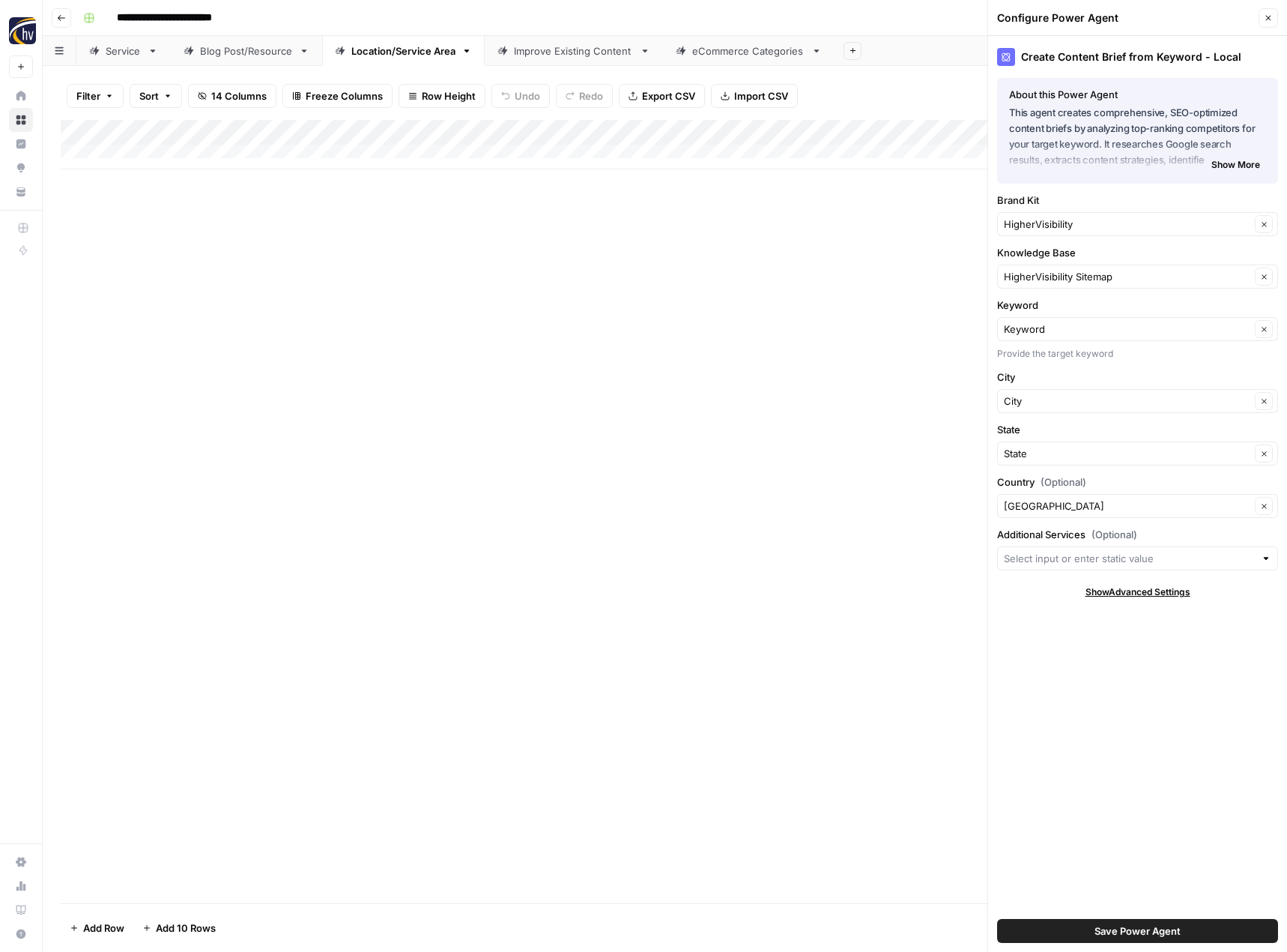
click at [1084, 233] on div "HigherVisibility Clear" at bounding box center [1137, 224] width 281 height 24
click at [1069, 288] on button "Foremost Construction" at bounding box center [1137, 280] width 267 height 21
type input "Foremost Construction"
click at [1062, 286] on div "HigherVisibility Sitemap Clear" at bounding box center [1137, 276] width 281 height 24
click at [1058, 308] on span "Foremost Construction Inc Sitemap" at bounding box center [1134, 312] width 250 height 15
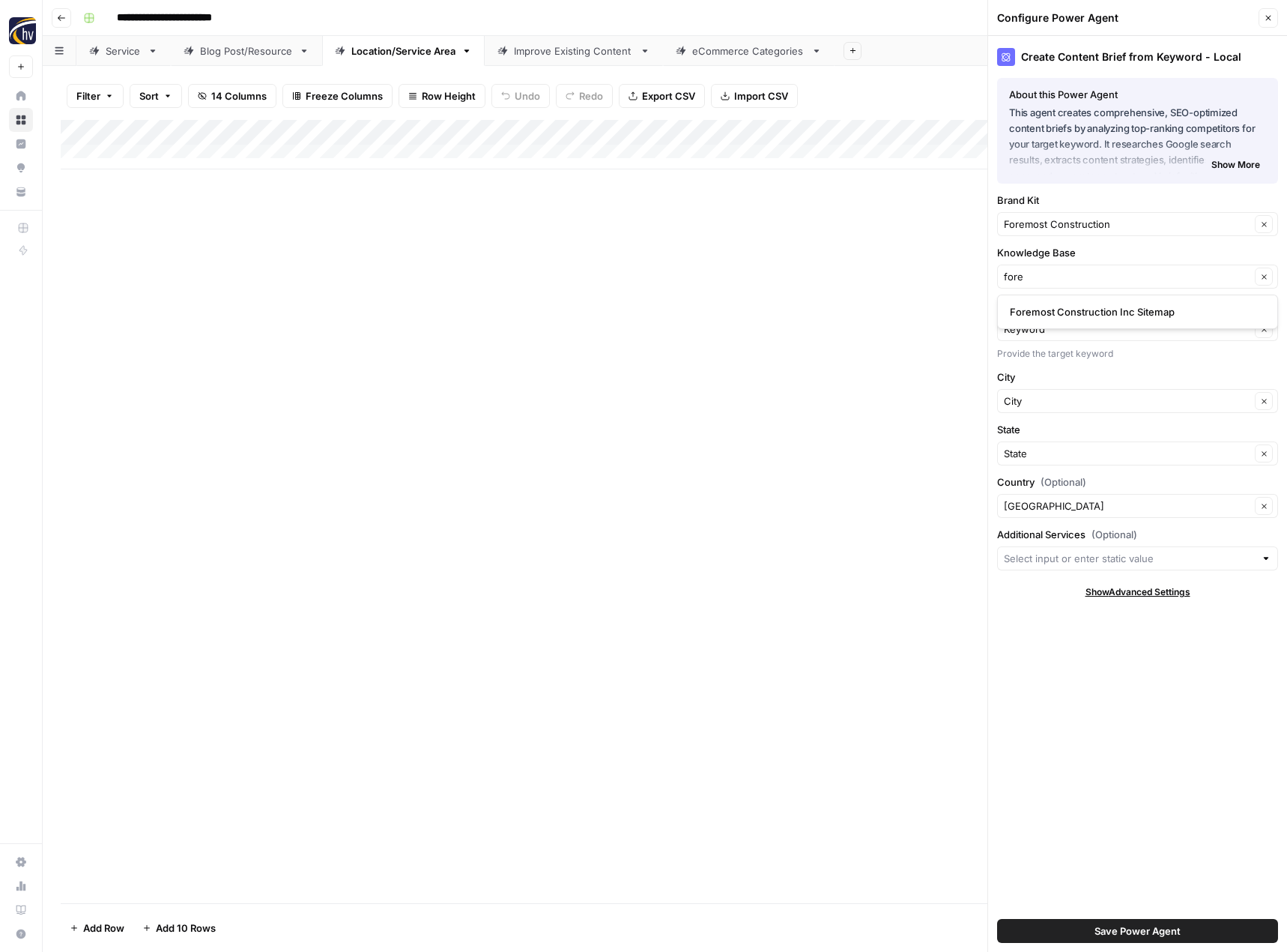
type input "Foremost Construction Inc Sitemap"
click at [1132, 933] on span "Save Power Agent" at bounding box center [1137, 931] width 87 height 15
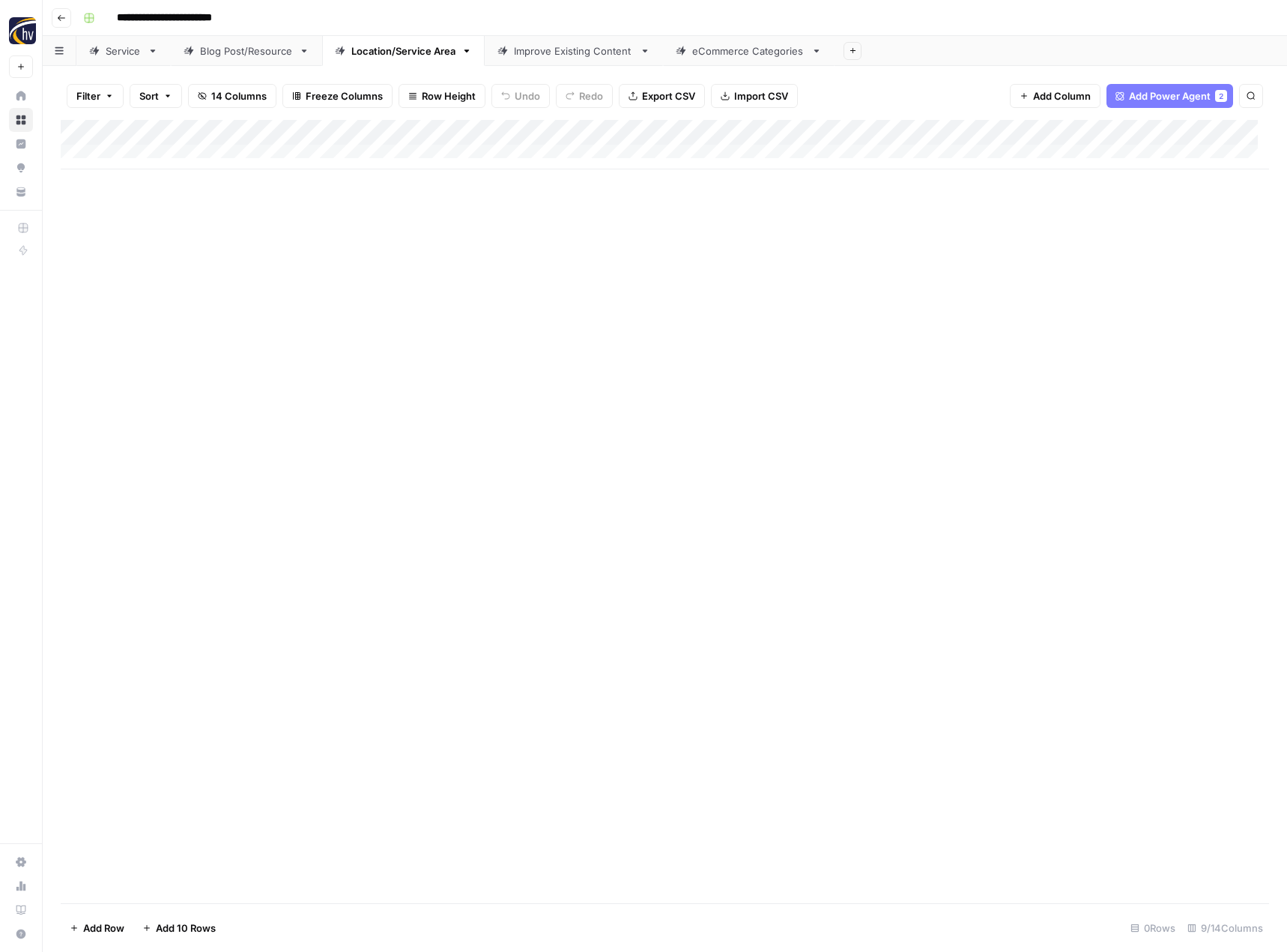
click at [1166, 129] on div "Add Column" at bounding box center [665, 145] width 1208 height 50
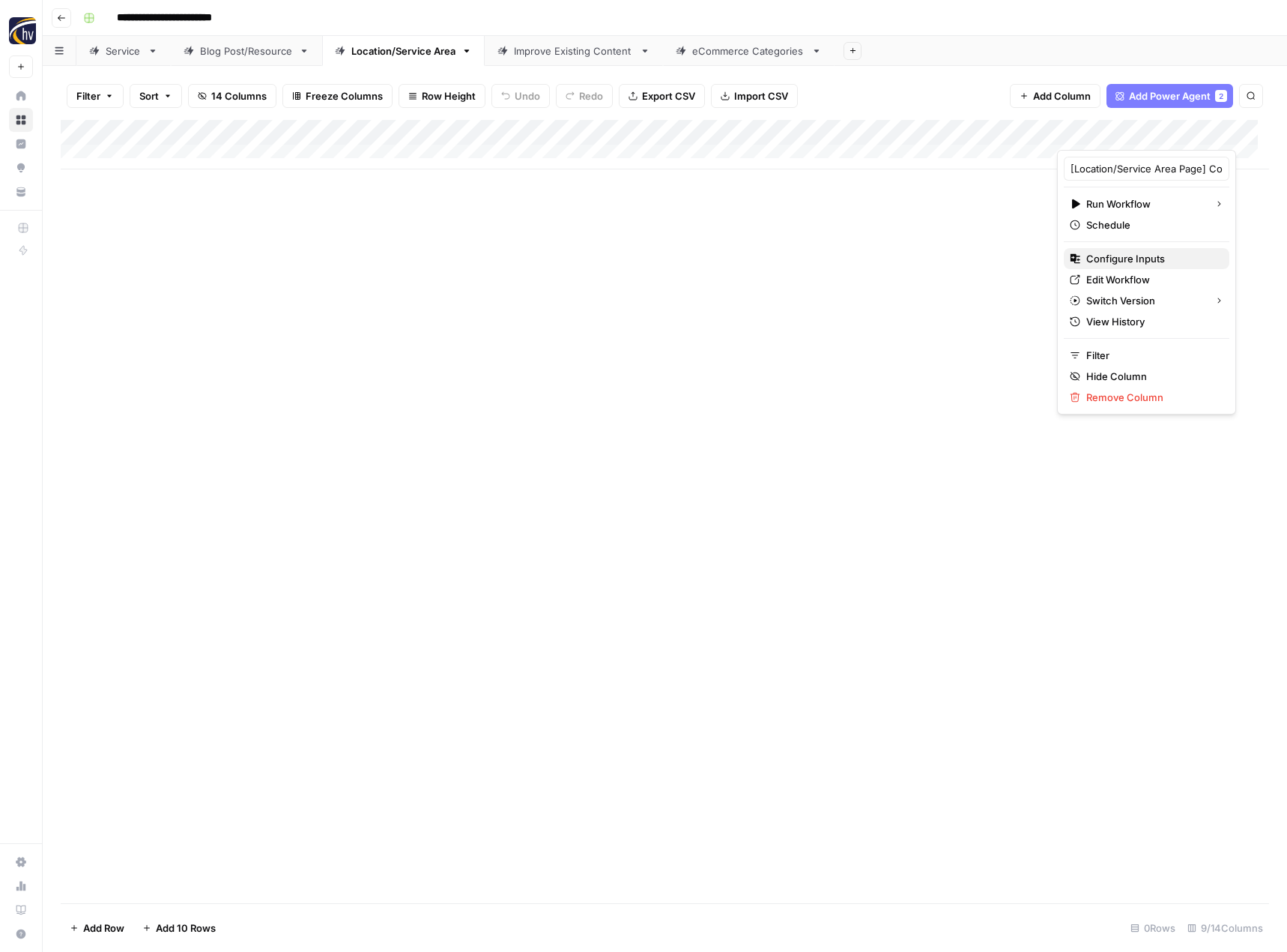
click at [1116, 258] on span "Configure Inputs" at bounding box center [1152, 259] width 131 height 15
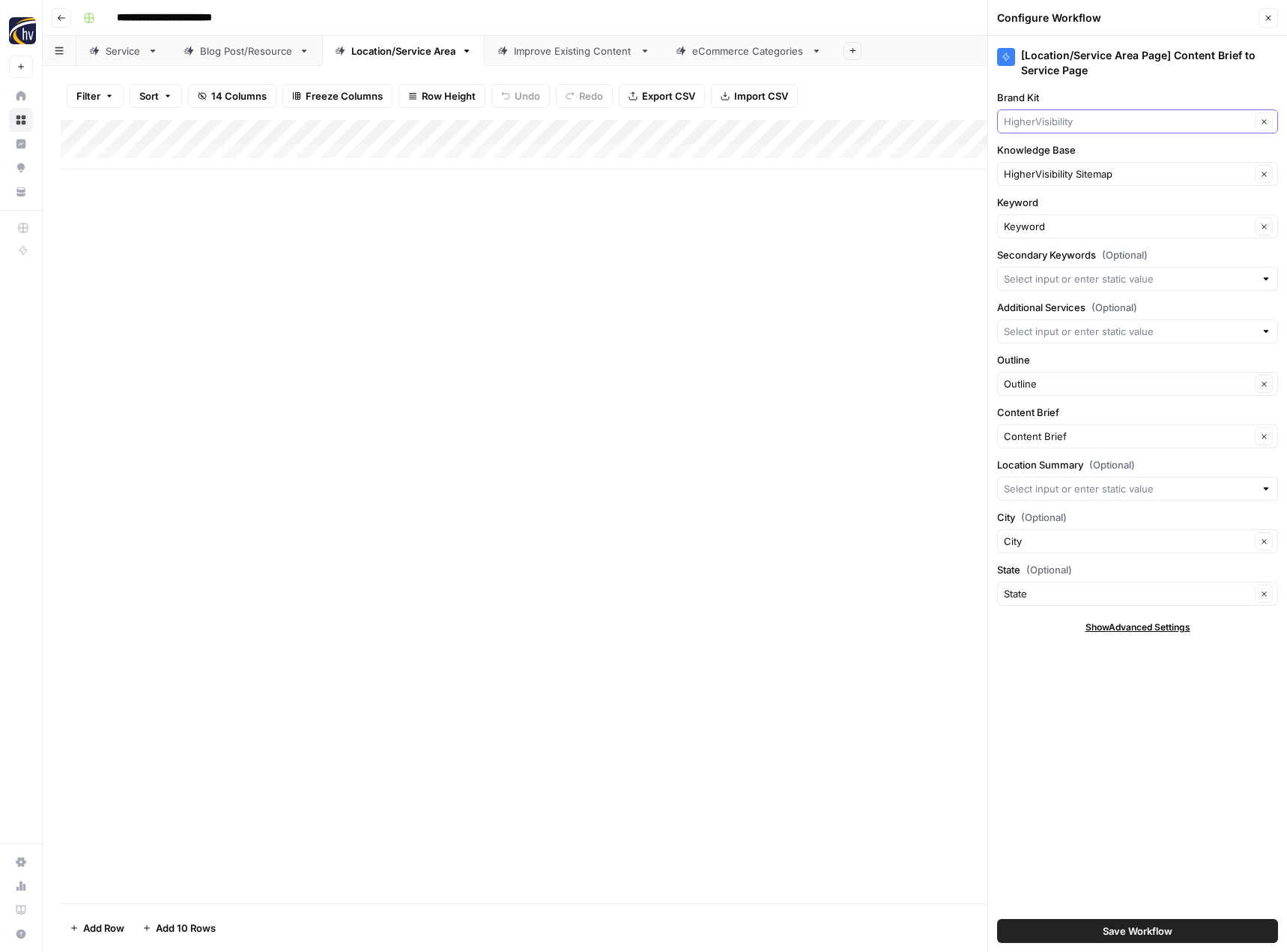
click at [1084, 124] on input "Brand Kit" at bounding box center [1127, 122] width 246 height 15
click at [1081, 175] on span "Foremost Construction" at bounding box center [1134, 177] width 250 height 15
type input "Foremost Construction"
click at [1070, 173] on input "Knowledge Base" at bounding box center [1127, 174] width 246 height 15
click at [1066, 208] on span "Foremost Construction Inc Sitemap" at bounding box center [1134, 209] width 250 height 15
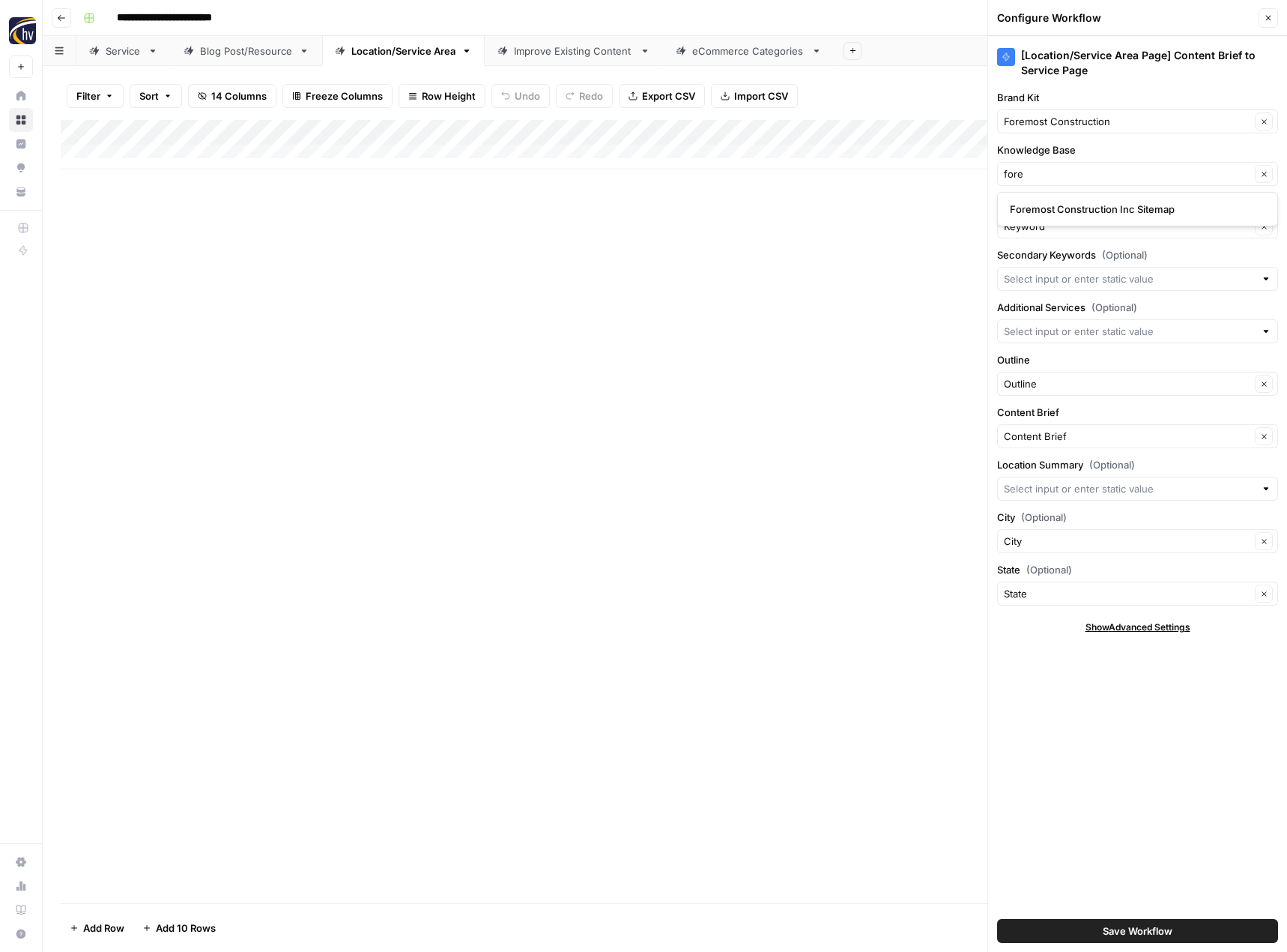
type input "Foremost Construction Inc Sitemap"
click at [1142, 924] on span "Save Workflow" at bounding box center [1137, 931] width 70 height 15
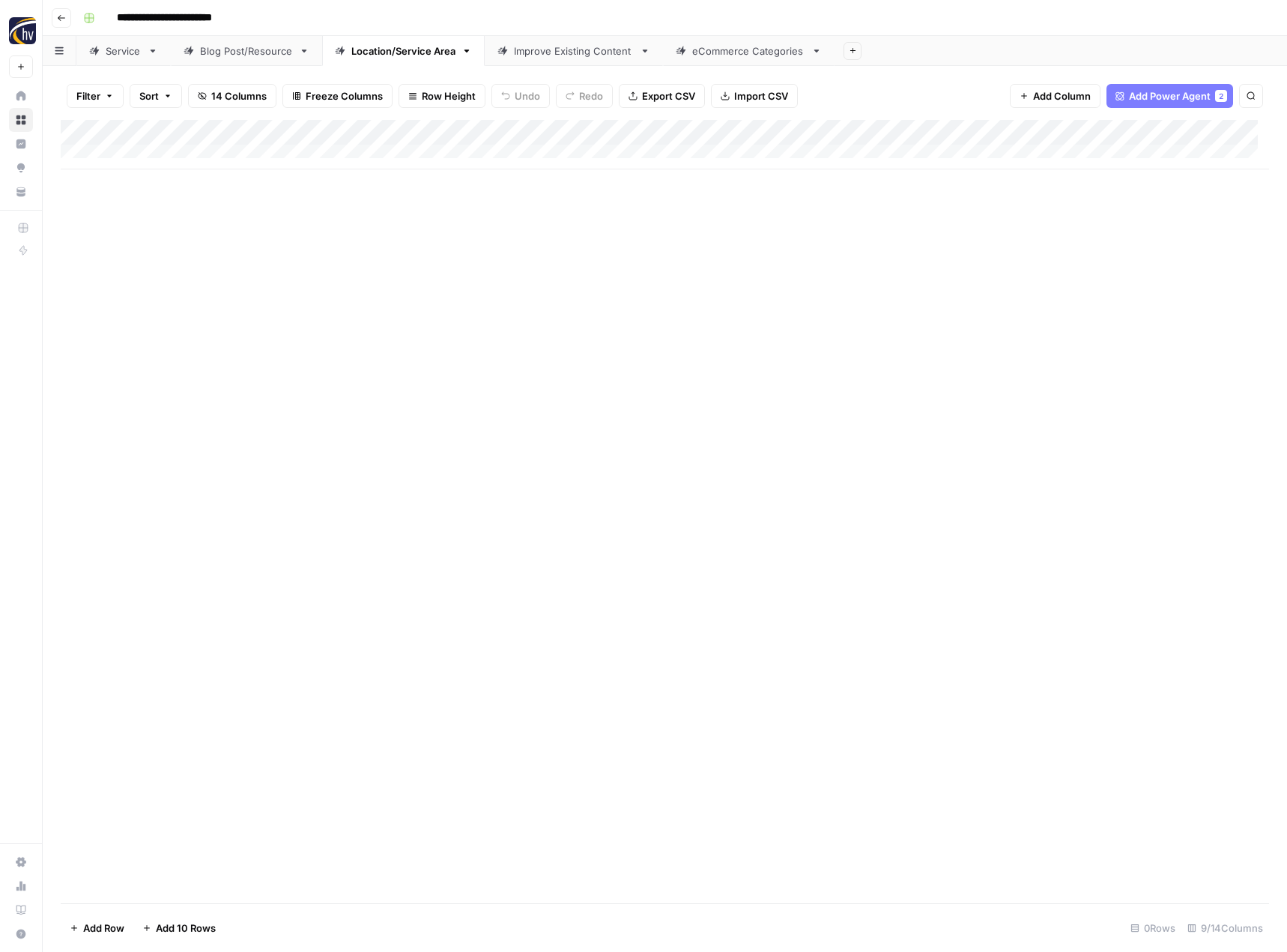
click at [709, 489] on div "Add Column" at bounding box center [665, 512] width 1208 height 783
click at [565, 52] on div "Improve Existing Content" at bounding box center [574, 51] width 120 height 15
click at [762, 126] on div "Add Column" at bounding box center [665, 145] width 1208 height 50
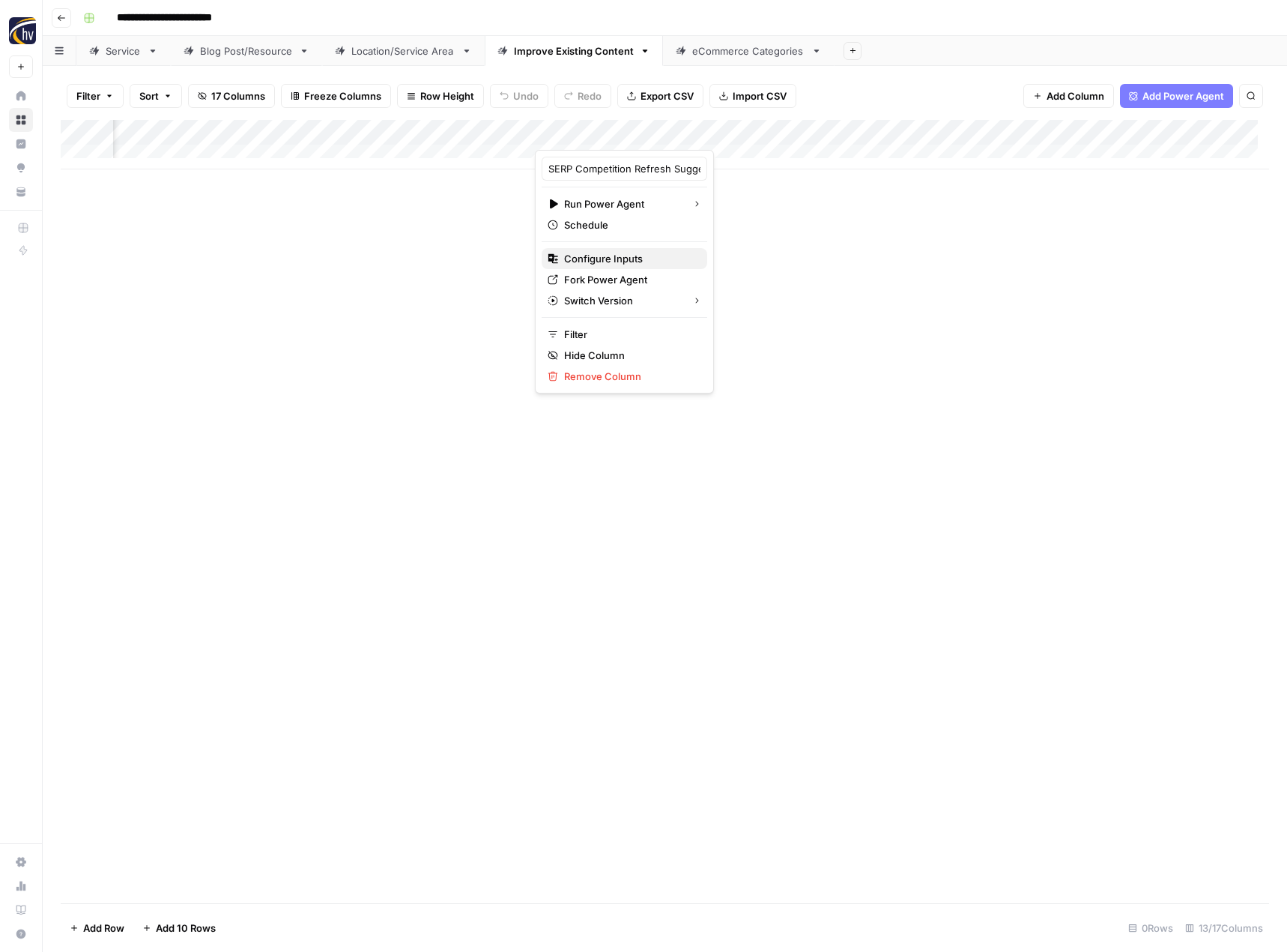
click at [625, 256] on span "Configure Inputs" at bounding box center [629, 259] width 131 height 15
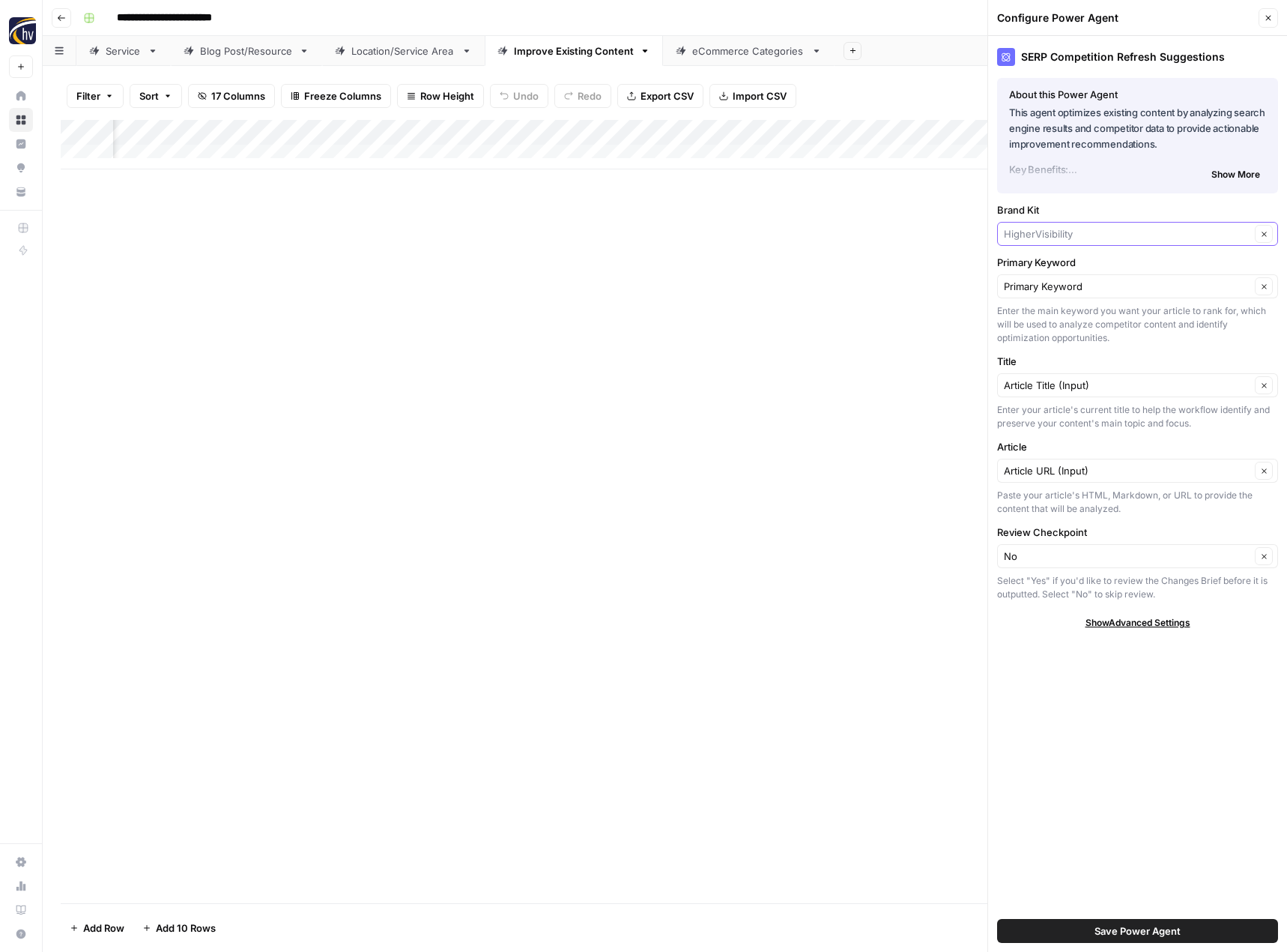
click at [1076, 236] on input "Brand Kit" at bounding box center [1127, 234] width 246 height 15
click at [1053, 296] on span "Foremost Construction" at bounding box center [1134, 290] width 250 height 15
type input "Foremost Construction"
click at [1137, 925] on span "Save Power Agent" at bounding box center [1137, 931] width 87 height 15
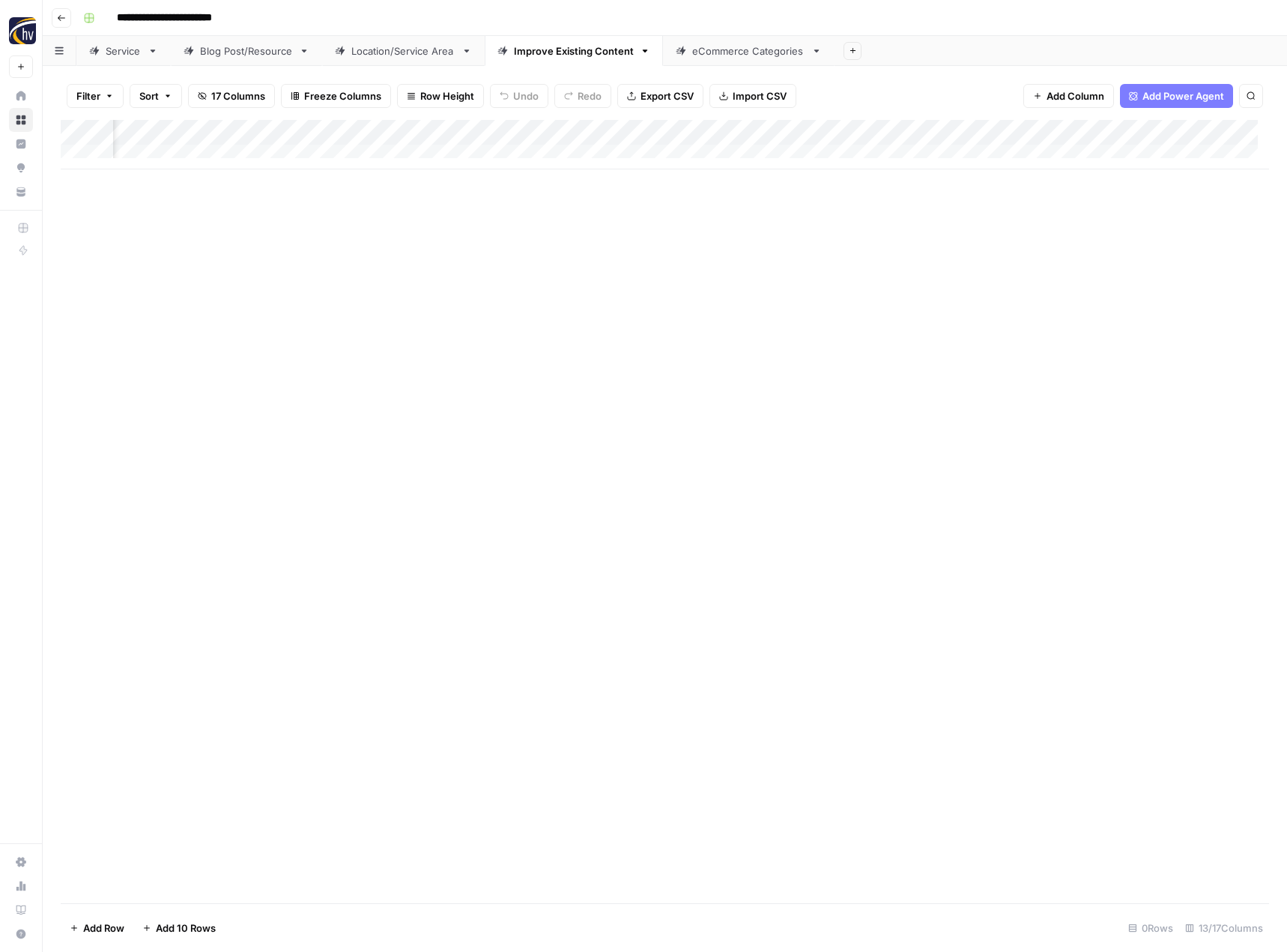
click at [1122, 131] on div "Add Column" at bounding box center [665, 145] width 1208 height 50
click at [1030, 255] on span "Configure Inputs" at bounding box center [1017, 259] width 131 height 15
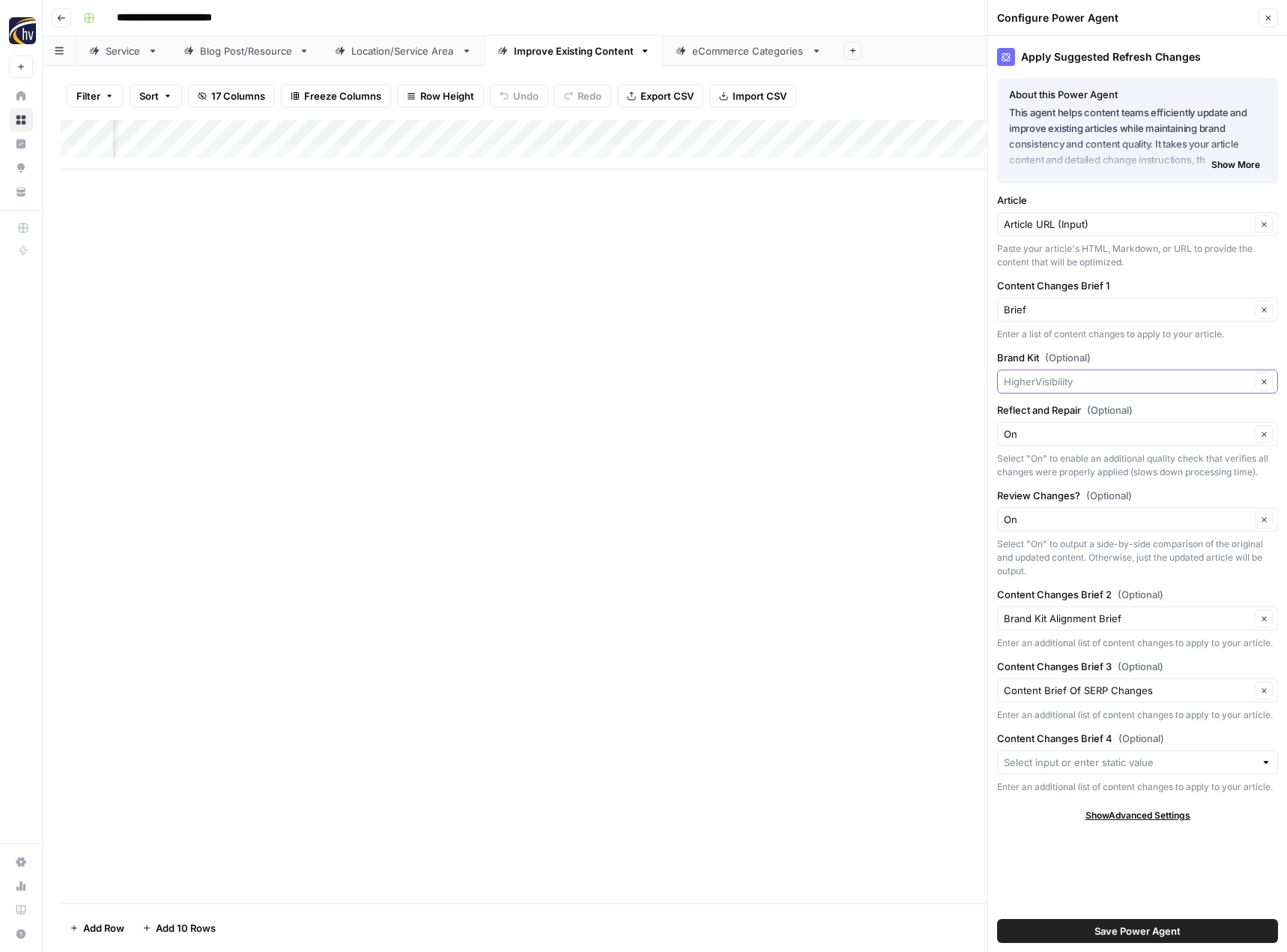
click at [1060, 375] on input "Brand Kit (Optional)" at bounding box center [1127, 381] width 246 height 15
click at [1053, 439] on span "Foremost Construction" at bounding box center [1134, 438] width 250 height 15
type input "Foremost Construction"
click at [1195, 936] on button "Save Power Agent" at bounding box center [1137, 930] width 281 height 24
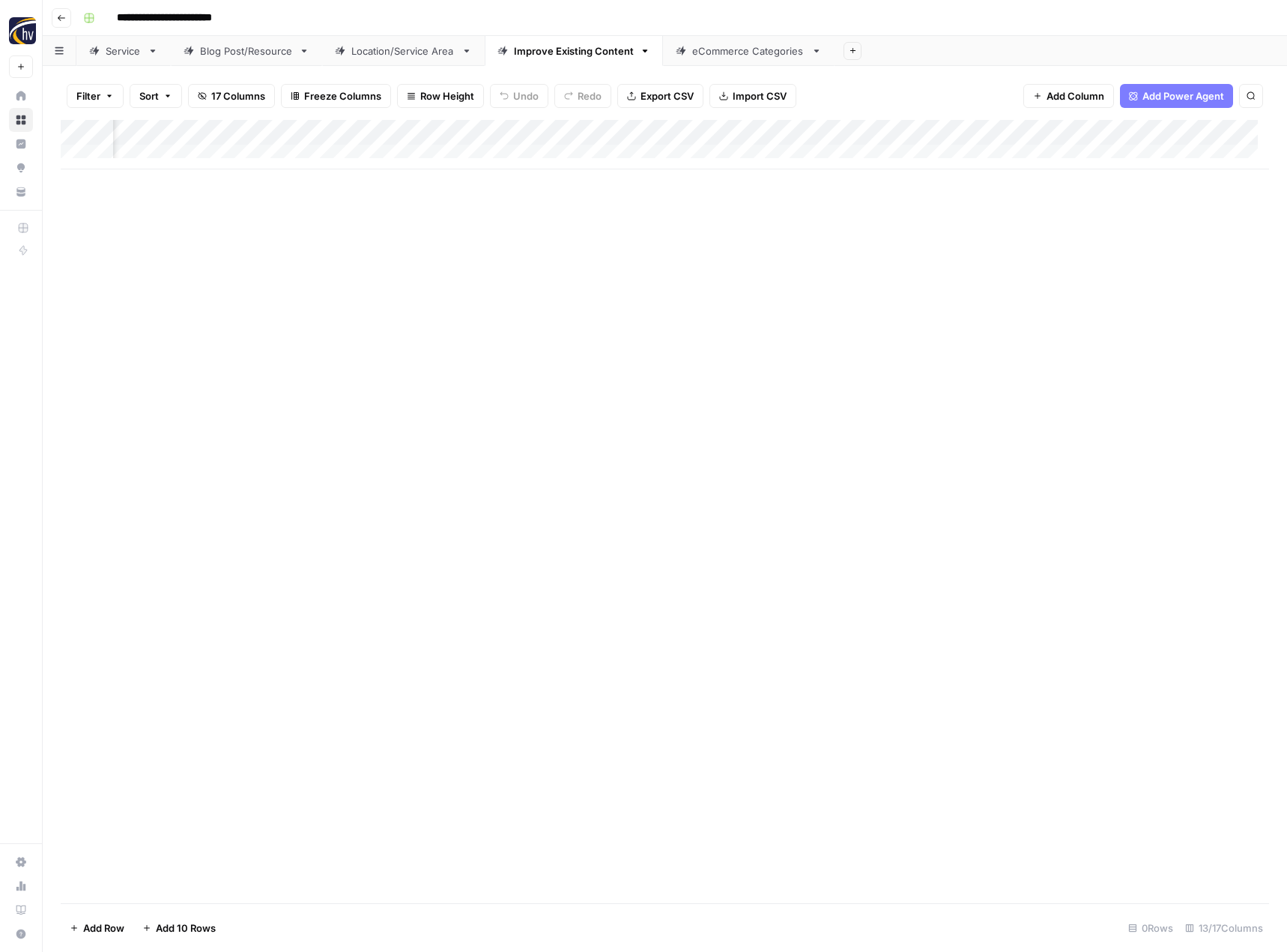
click at [825, 543] on div "Add Column" at bounding box center [665, 512] width 1208 height 783
click at [736, 52] on div "eCommerce Categories" at bounding box center [749, 51] width 113 height 15
click at [734, 127] on div "Add Column" at bounding box center [665, 145] width 1208 height 50
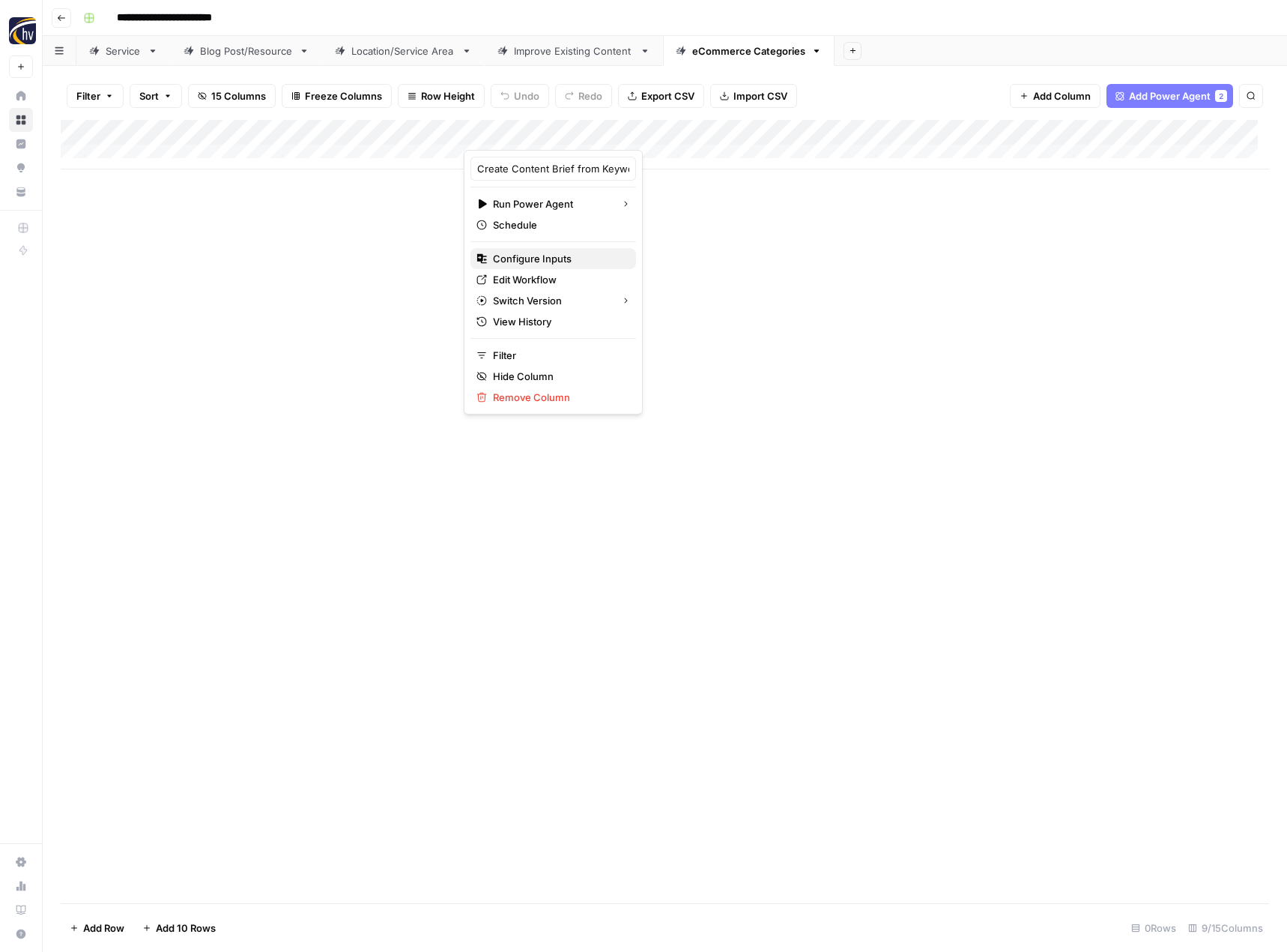
click at [570, 253] on span "Configure Inputs" at bounding box center [559, 259] width 131 height 15
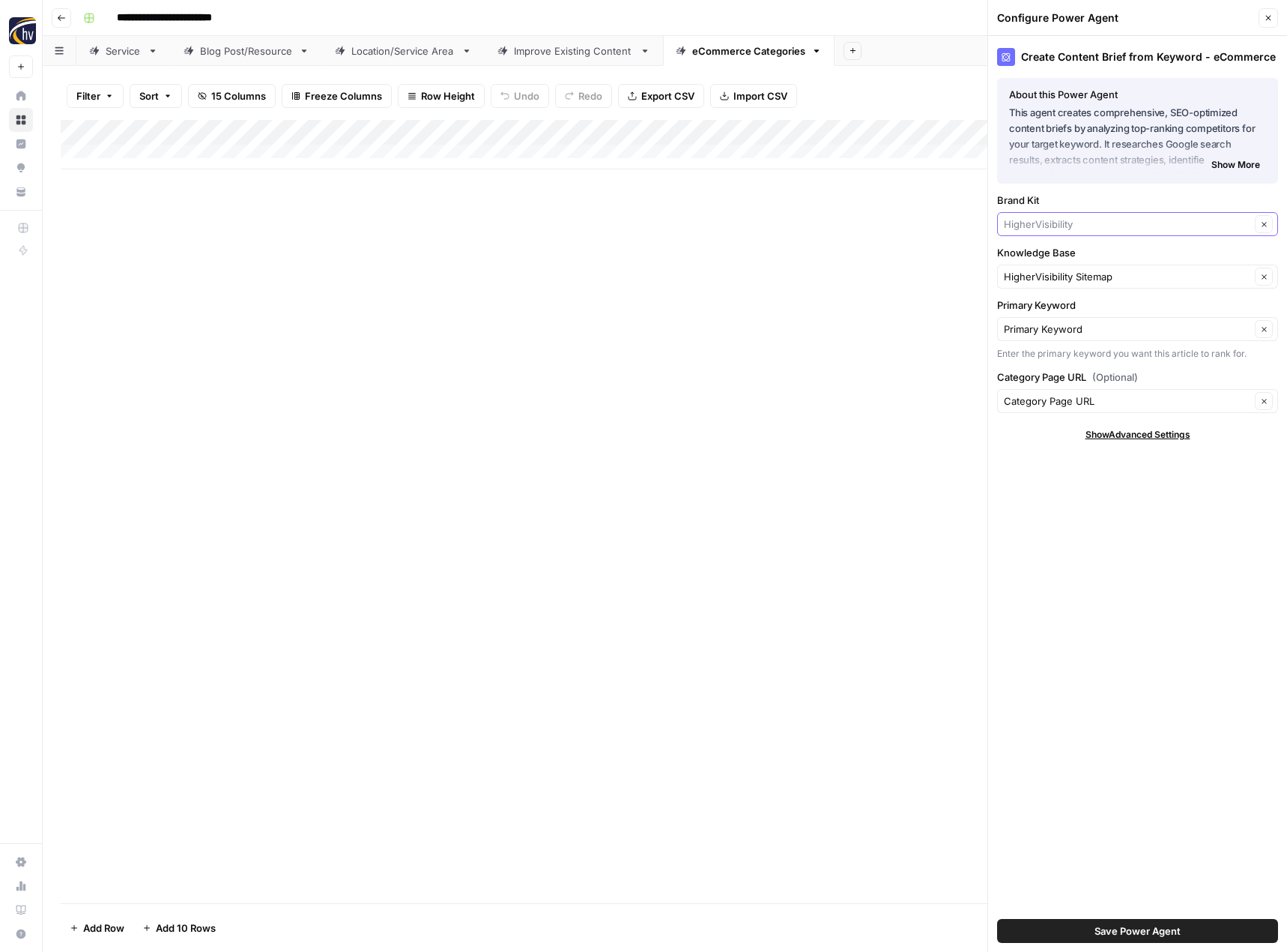
click at [1042, 222] on input "Brand Kit" at bounding box center [1127, 224] width 246 height 15
click at [1037, 280] on span "Foremost Construction" at bounding box center [1134, 281] width 250 height 15
type input "Foremost Construction"
click at [1037, 280] on input "Knowledge Base" at bounding box center [1127, 276] width 246 height 15
click at [1053, 315] on span "Foremost Construction Inc Sitemap" at bounding box center [1134, 312] width 250 height 15
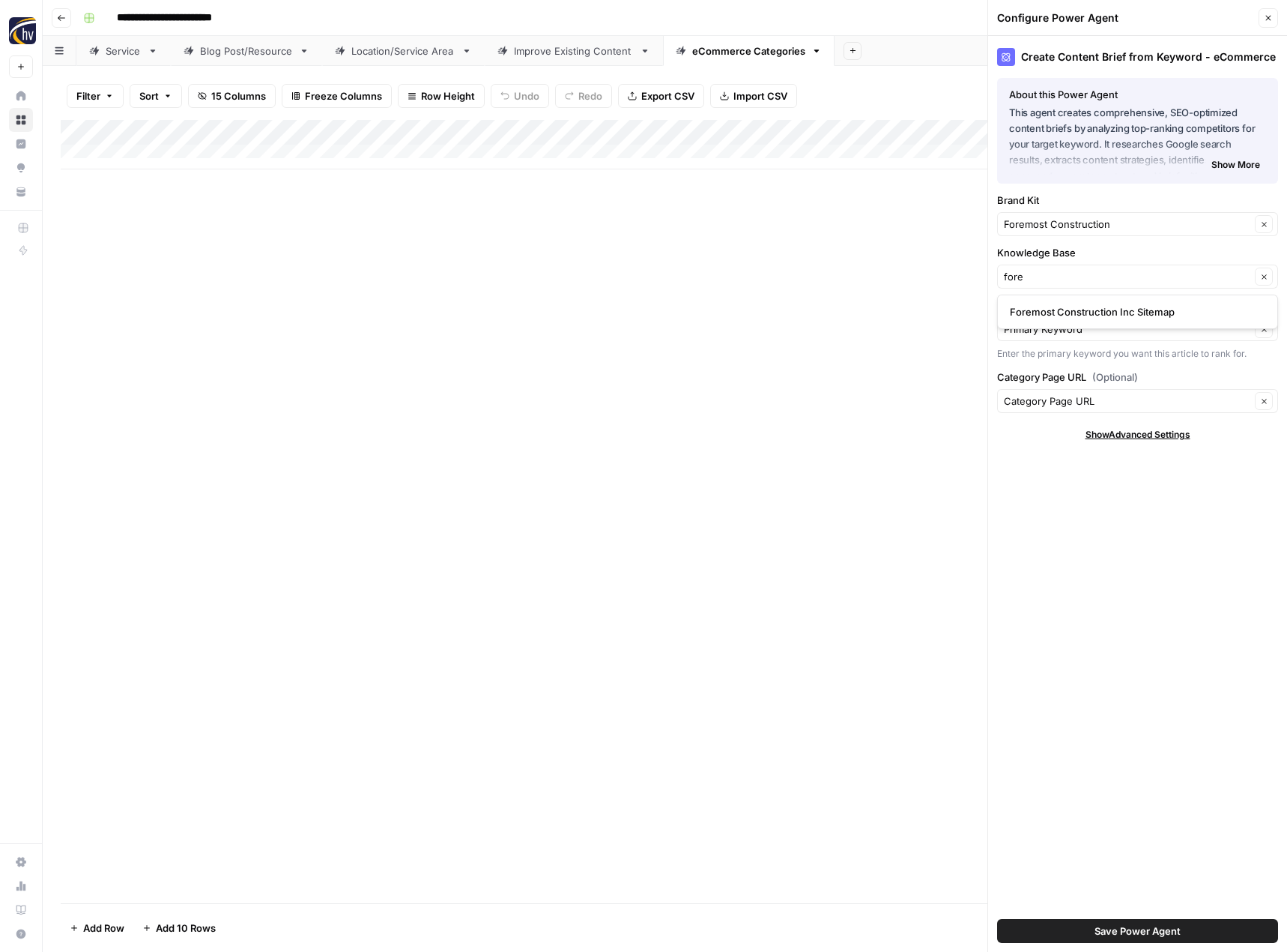
type input "Foremost Construction Inc Sitemap"
click at [1165, 937] on span "Save Power Agent" at bounding box center [1137, 931] width 87 height 15
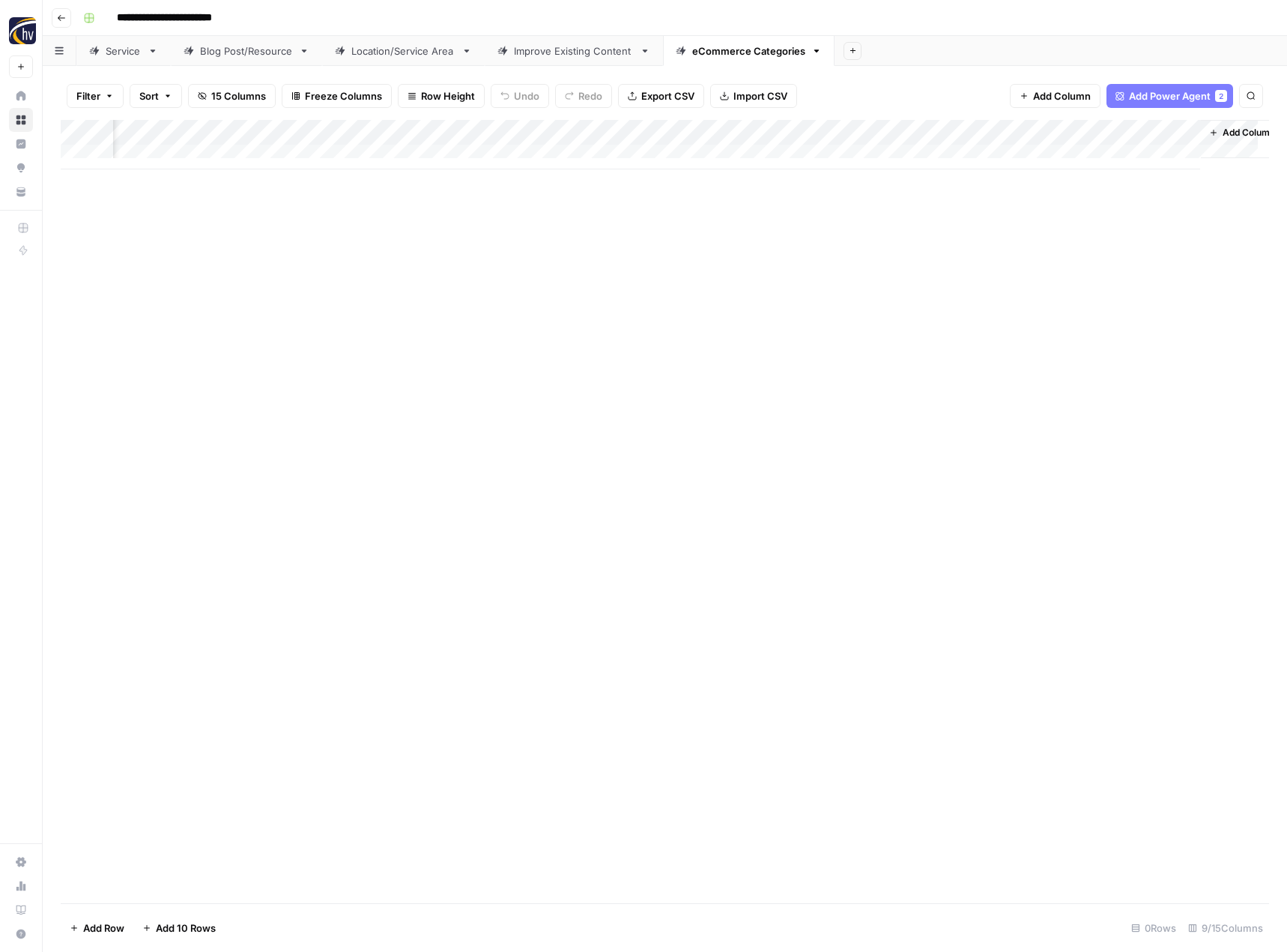
scroll to position [0, 591]
click at [1009, 134] on div "Add Column" at bounding box center [665, 145] width 1208 height 50
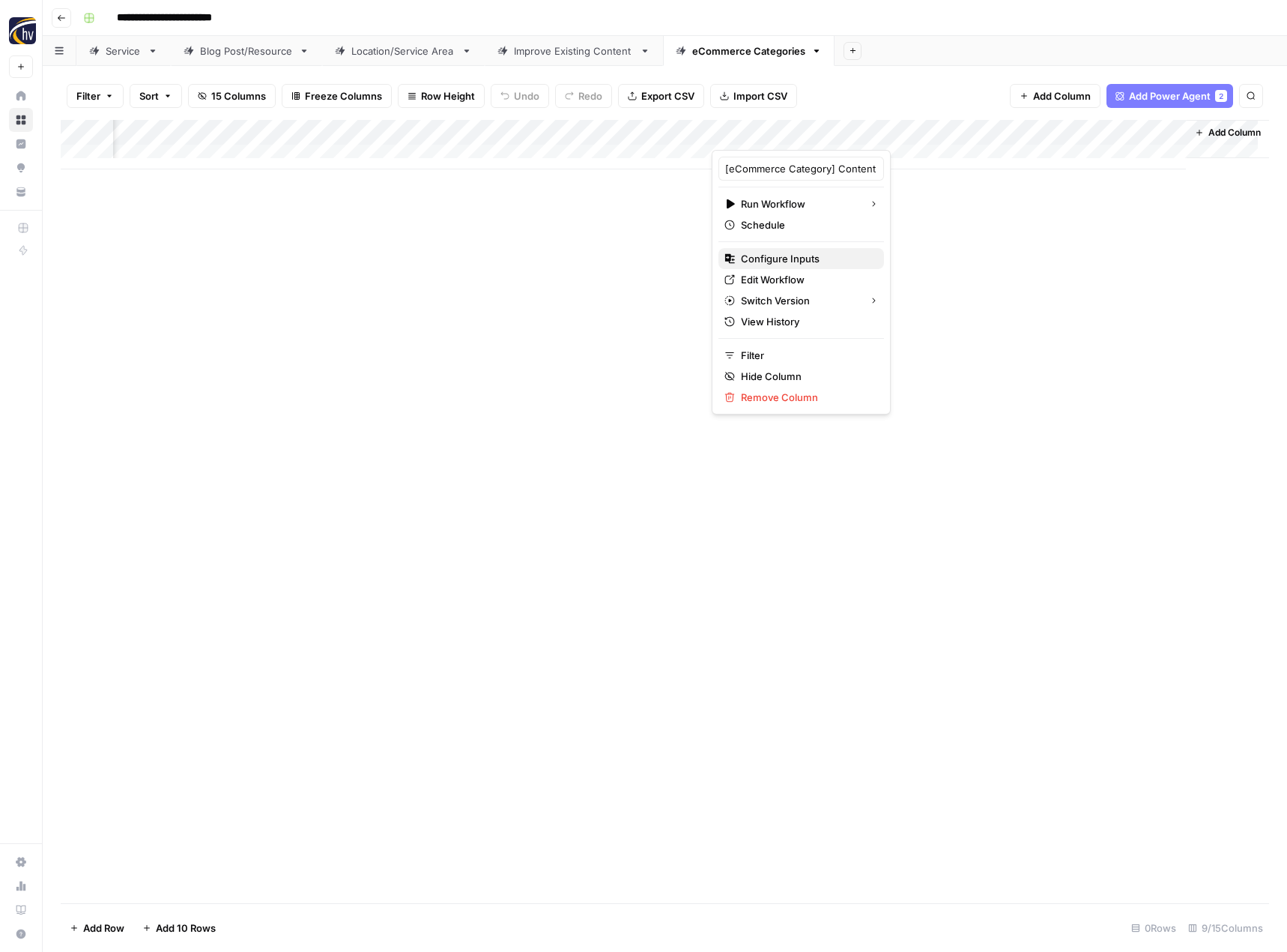
click at [780, 252] on span "Configure Inputs" at bounding box center [806, 259] width 131 height 15
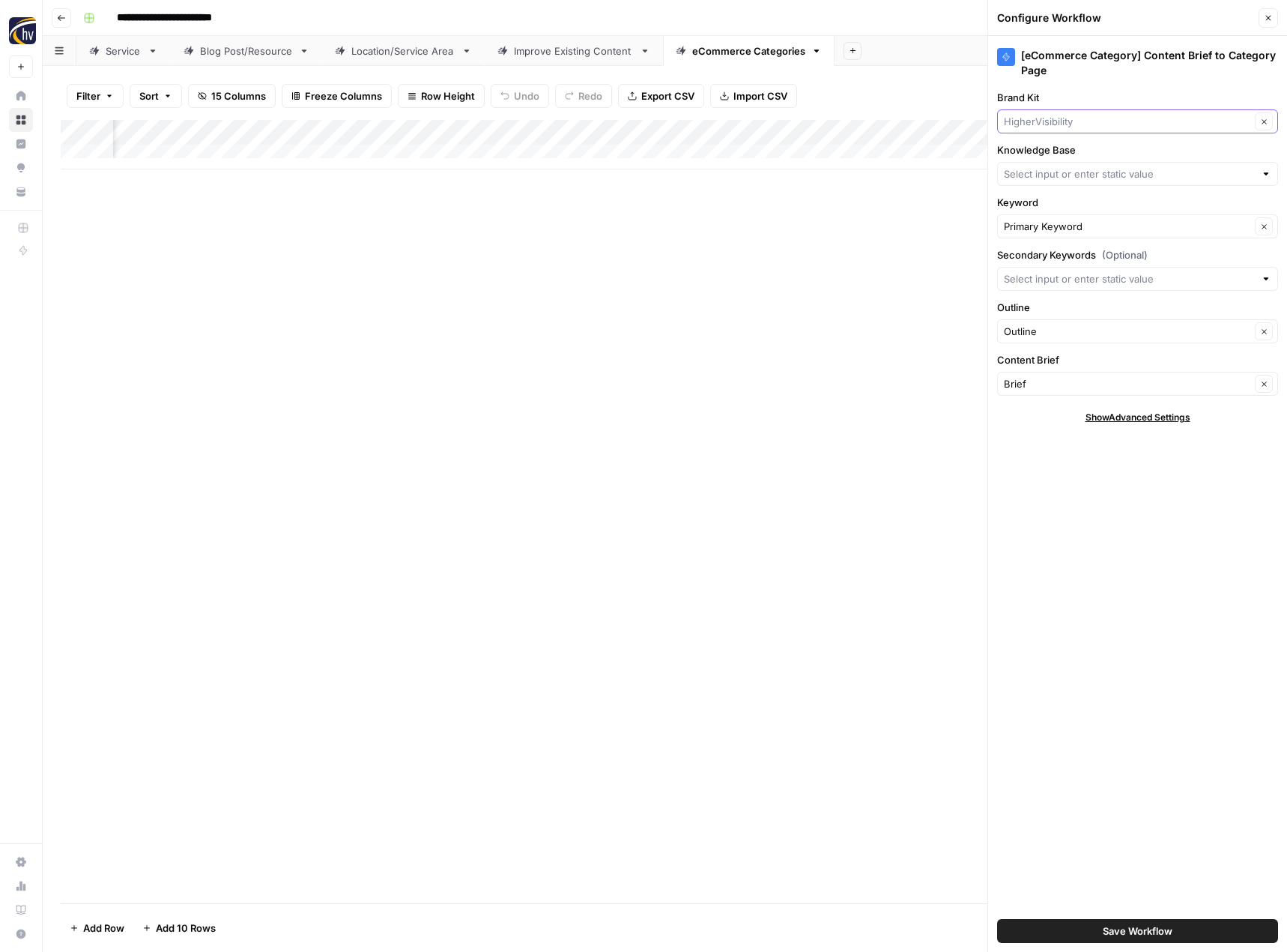
click at [1100, 124] on input "Brand Kit" at bounding box center [1127, 122] width 246 height 15
click at [1089, 172] on span "Foremost Construction" at bounding box center [1134, 177] width 250 height 15
type input "Foremost Construction"
click at [1063, 167] on input "Knowledge Base" at bounding box center [1129, 174] width 251 height 15
click at [1061, 204] on span "Foremost Construction Inc Sitemap" at bounding box center [1134, 209] width 250 height 15
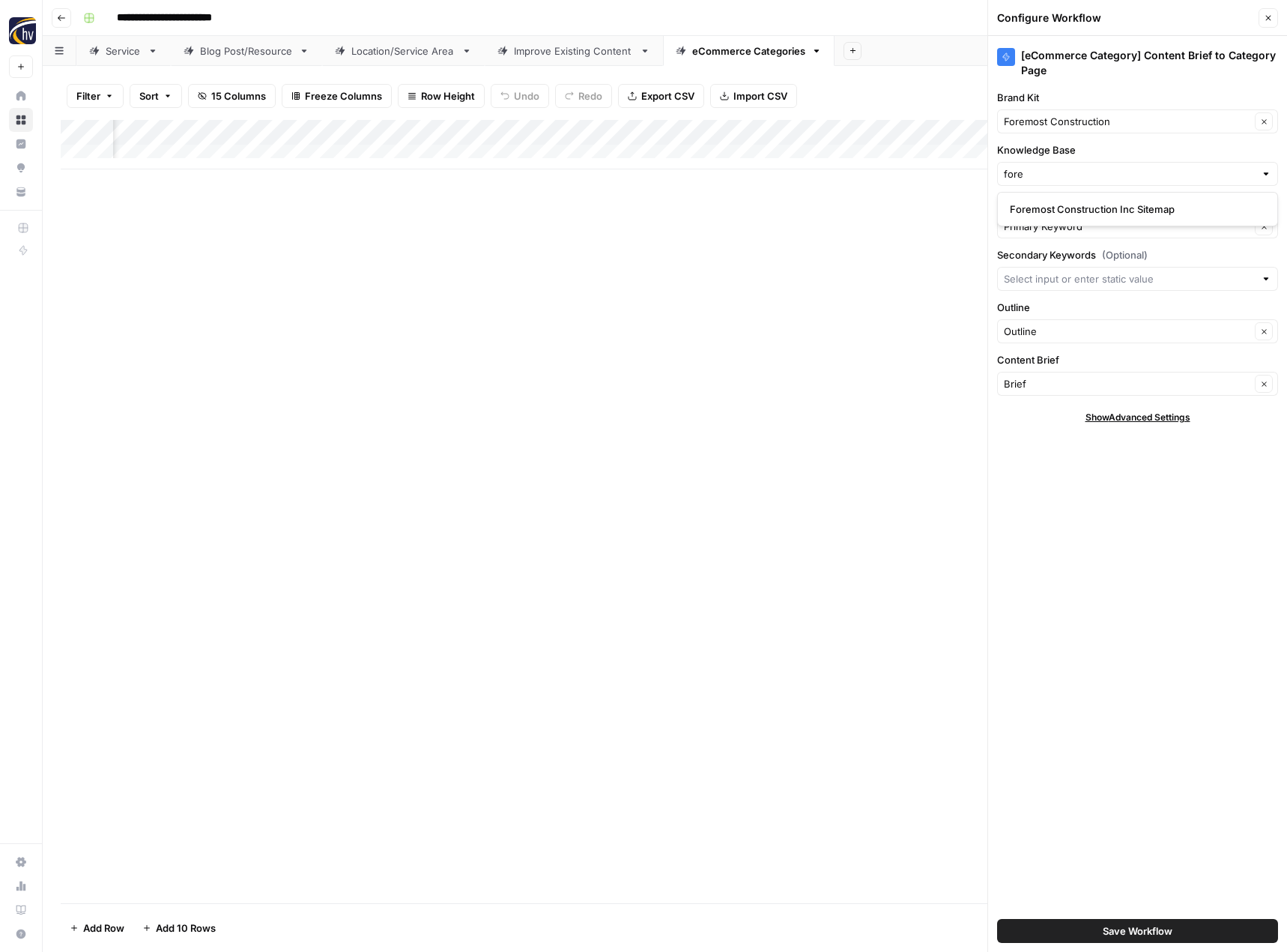
type input "Foremost Construction Inc Sitemap"
click at [1124, 922] on button "Save Workflow" at bounding box center [1137, 930] width 281 height 24
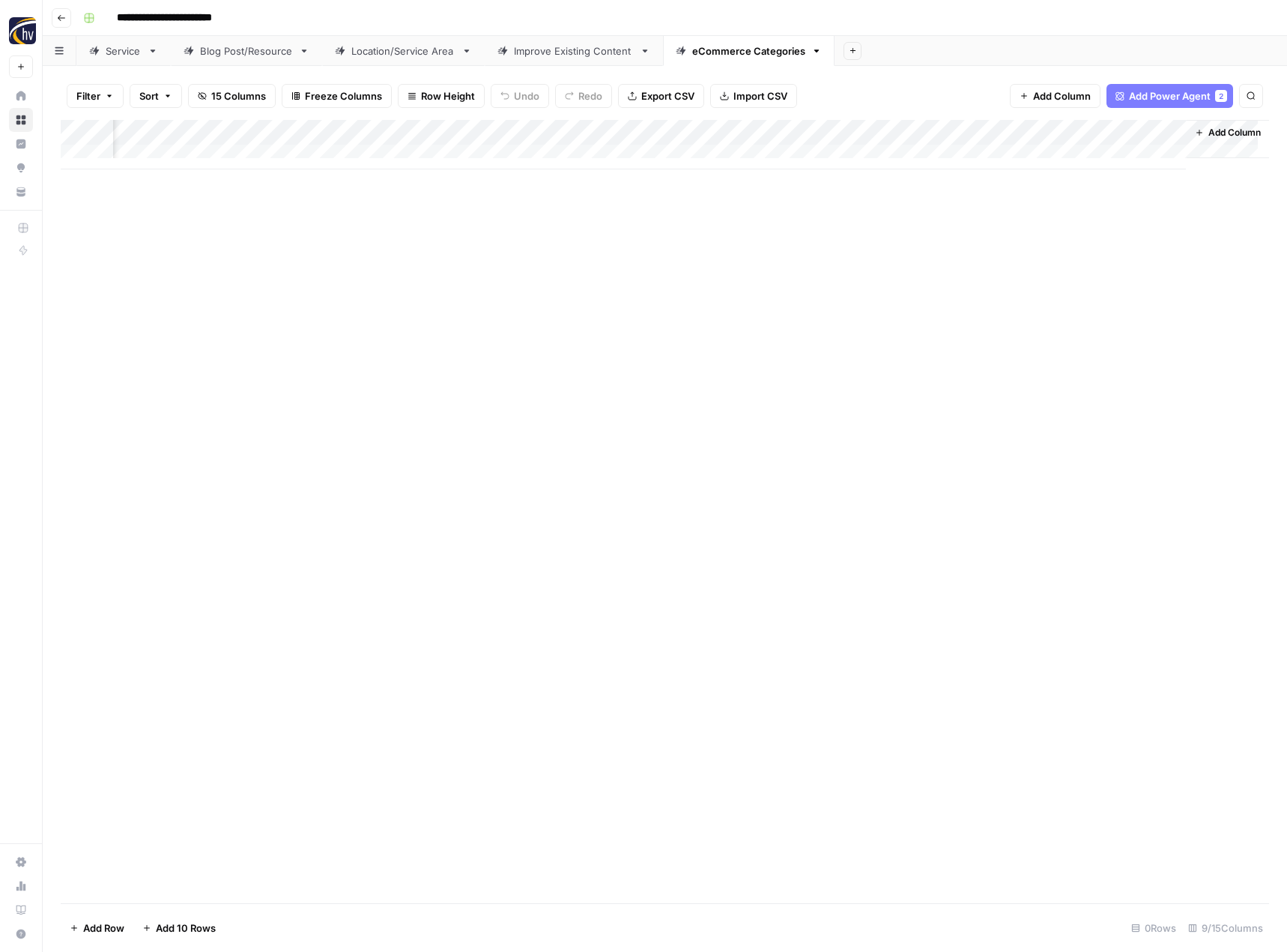
click at [588, 647] on div "Add Column" at bounding box center [665, 512] width 1208 height 783
click at [66, 15] on icon "button" at bounding box center [61, 18] width 9 height 9
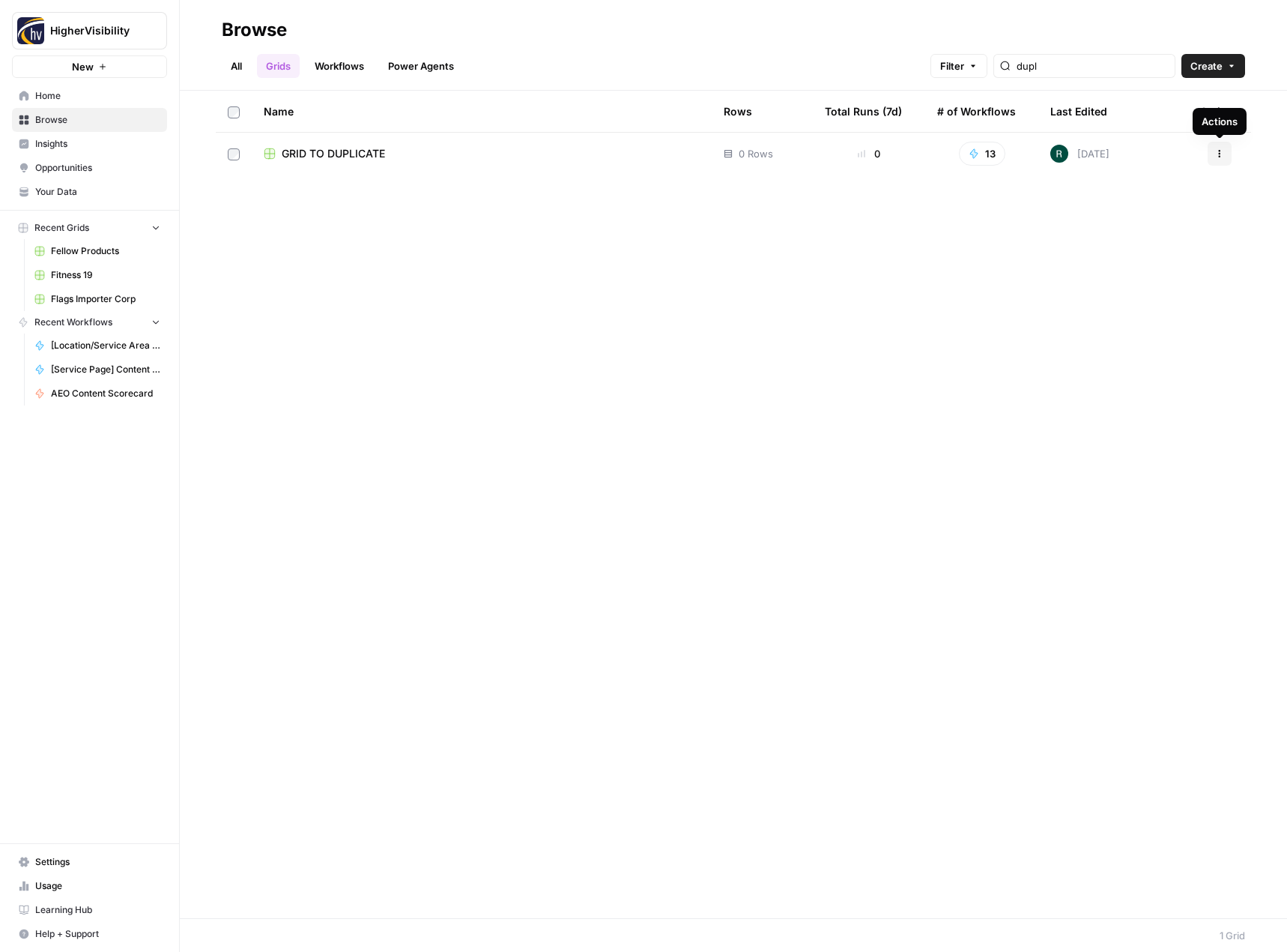
click at [1214, 158] on button "Actions" at bounding box center [1219, 154] width 24 height 24
click at [1148, 192] on span "Duplicate" at bounding box center [1153, 189] width 120 height 15
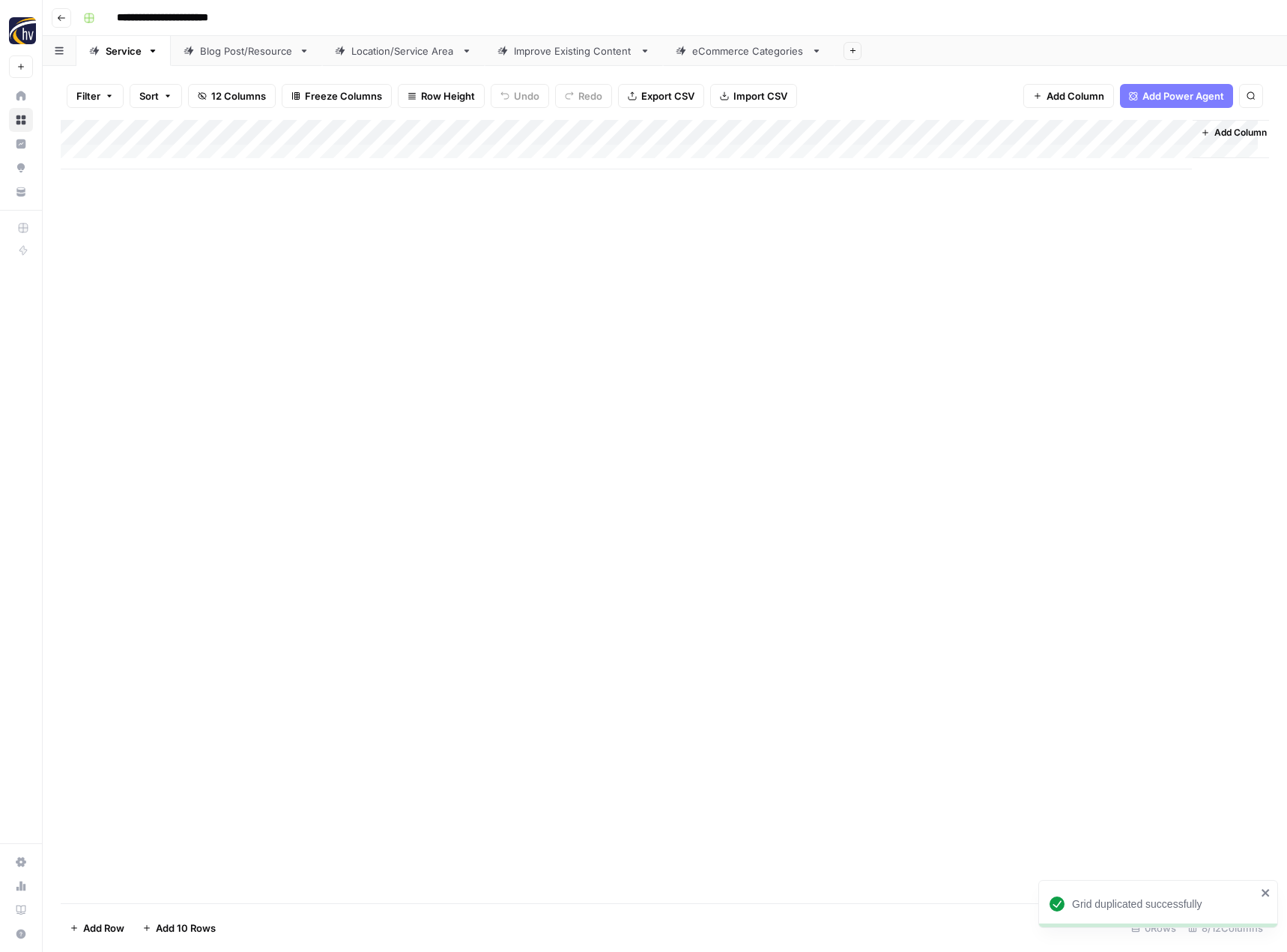
click at [187, 20] on input "**********" at bounding box center [187, 18] width 155 height 24
paste input
type input "**********"
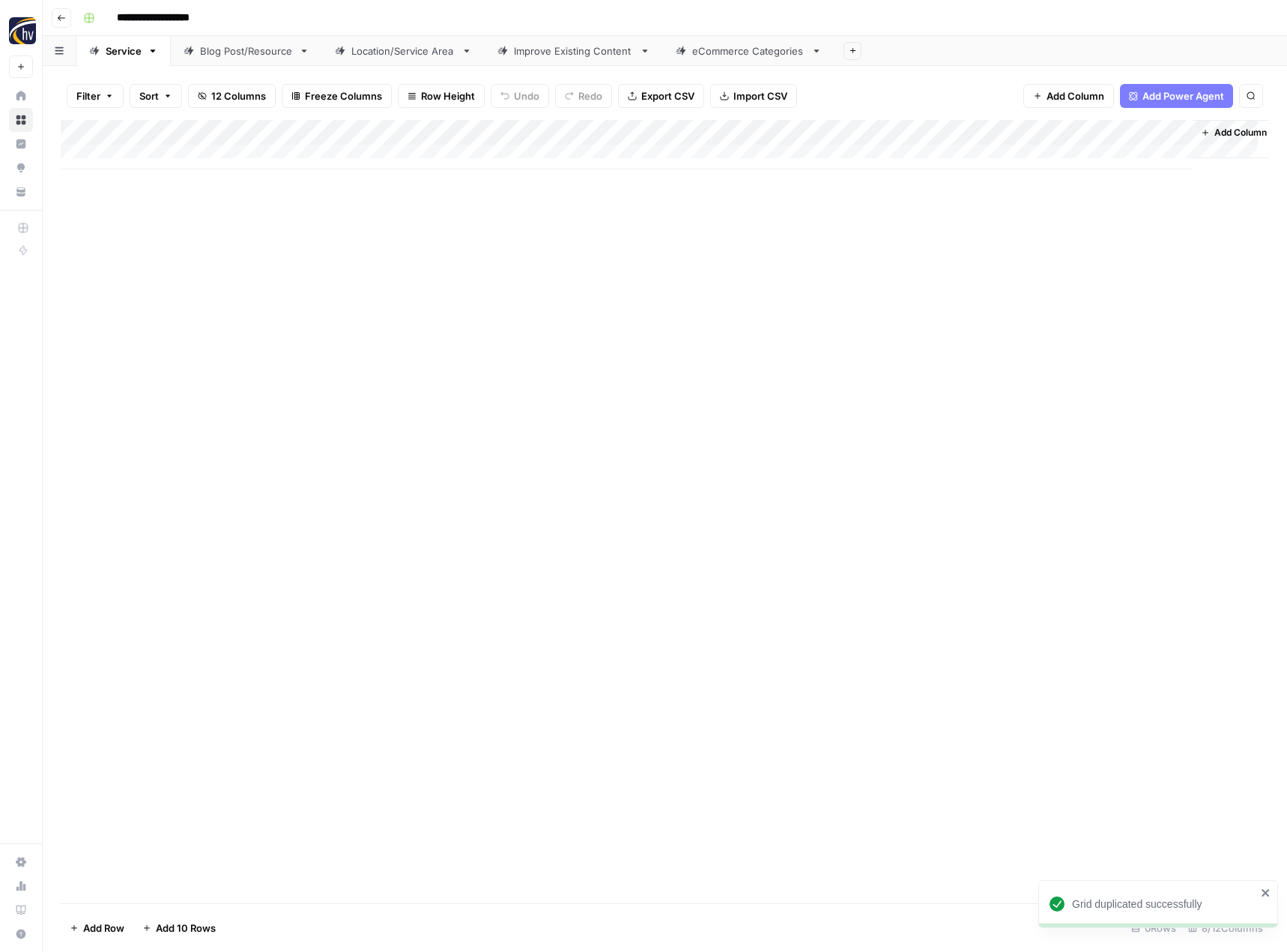
click at [355, 329] on div "Add Column" at bounding box center [665, 512] width 1208 height 783
click at [352, 133] on div "Add Column" at bounding box center [665, 145] width 1208 height 50
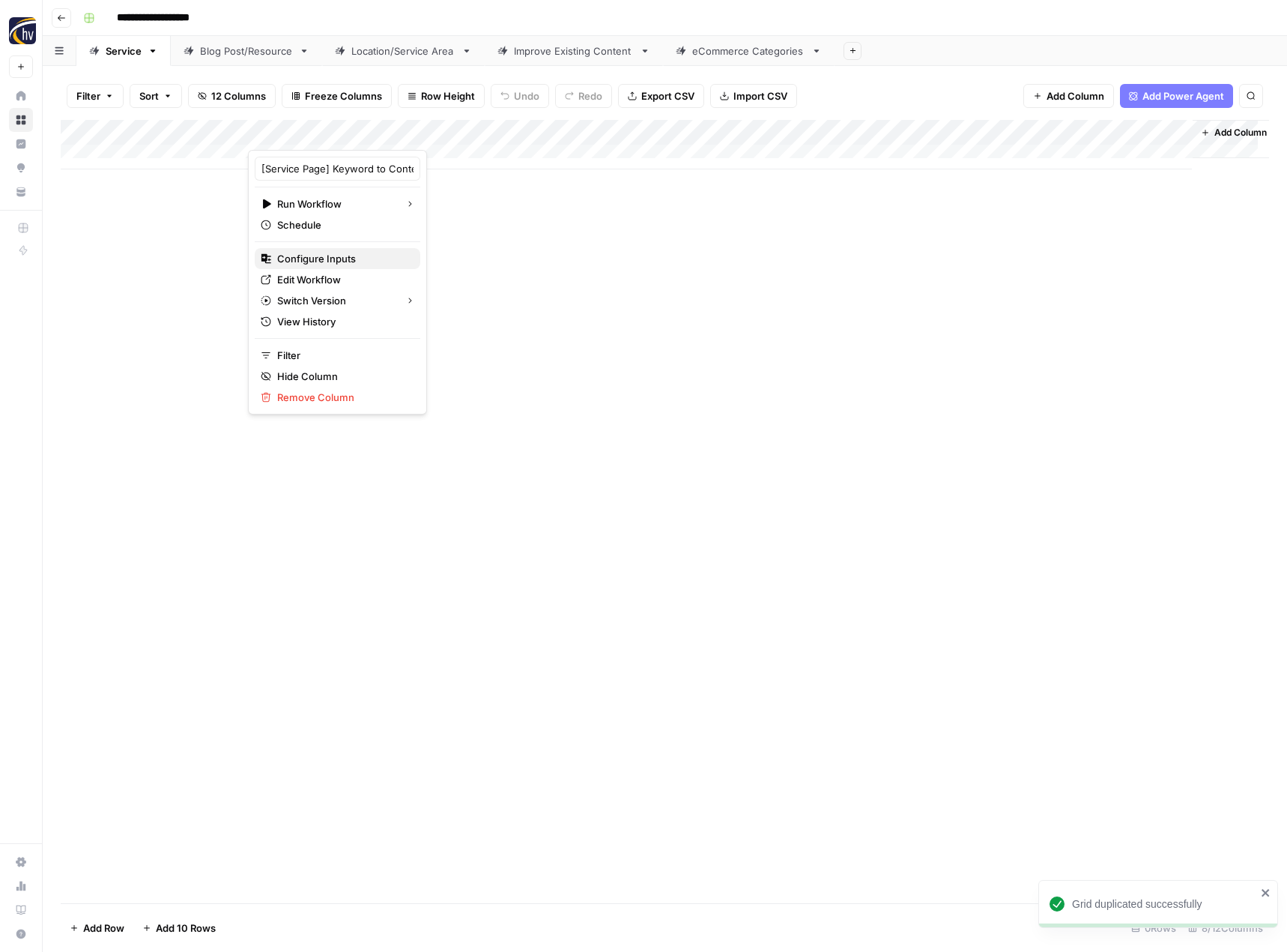
click at [324, 252] on span "Configure Inputs" at bounding box center [343, 259] width 131 height 15
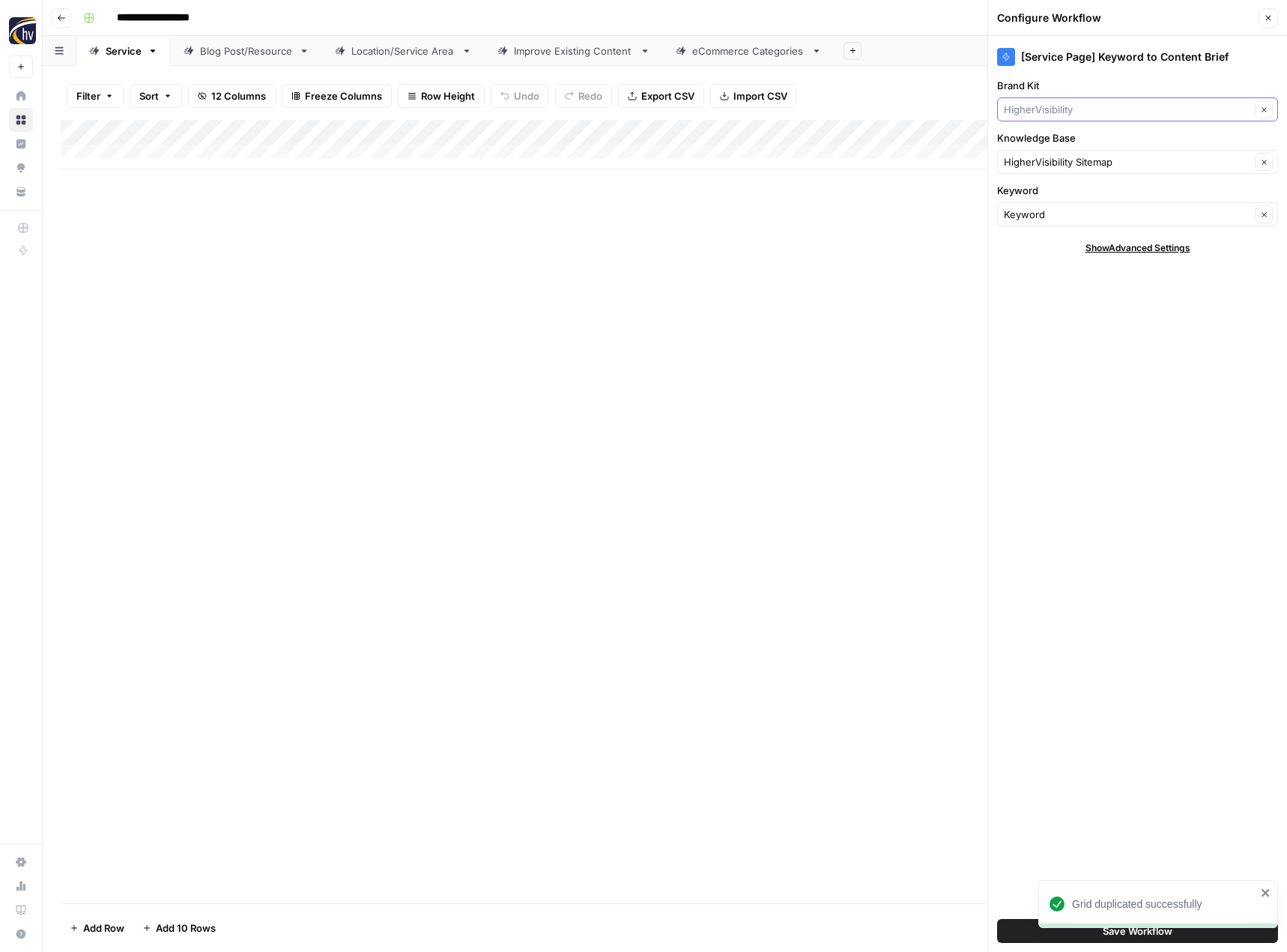
click at [1032, 103] on input "Brand Kit" at bounding box center [1127, 109] width 246 height 15
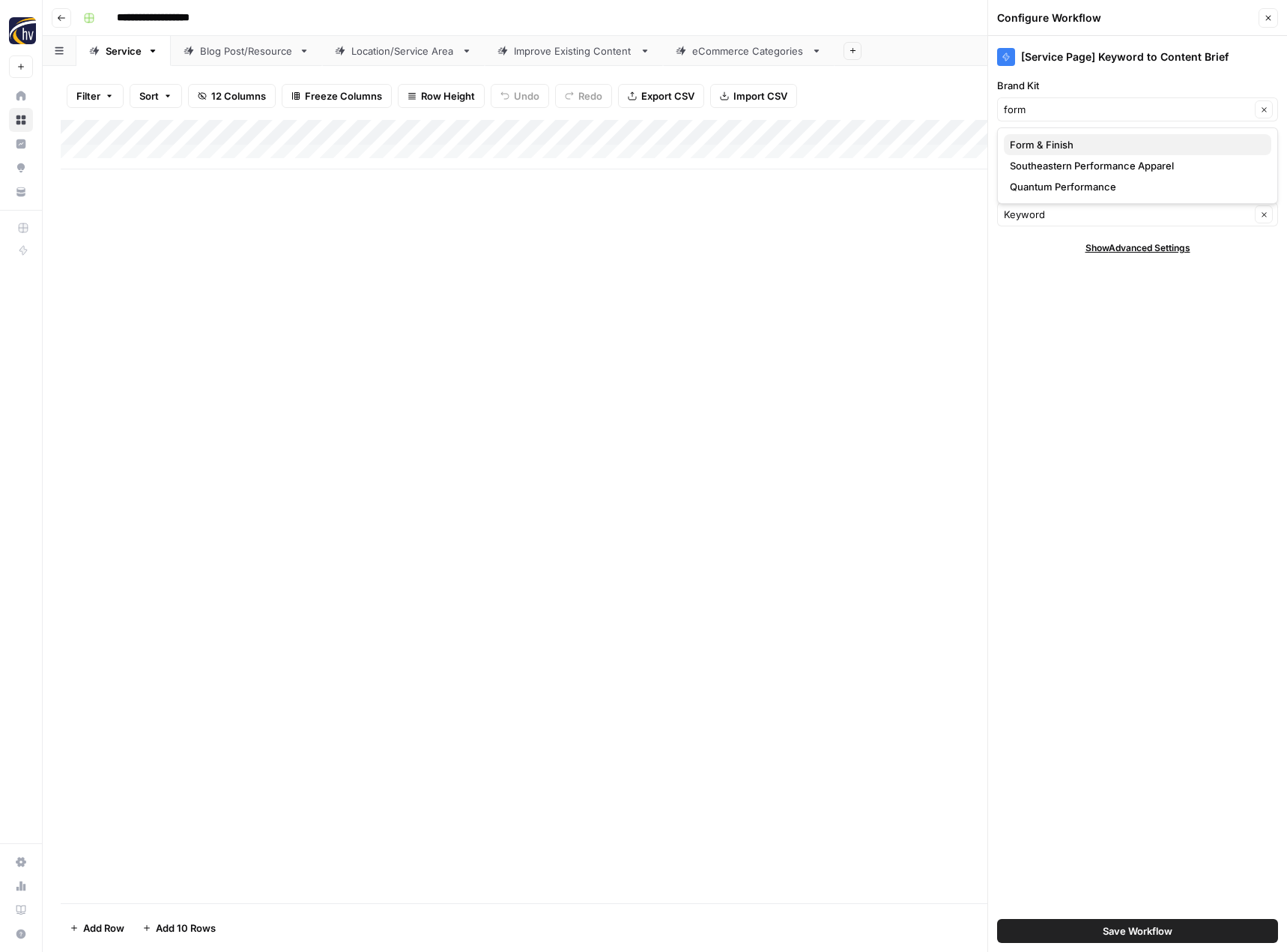
click at [1036, 143] on span "Form & Finish" at bounding box center [1134, 145] width 250 height 15
type input "Form & Finish"
click at [1032, 158] on input "Knowledge Base" at bounding box center [1127, 162] width 246 height 15
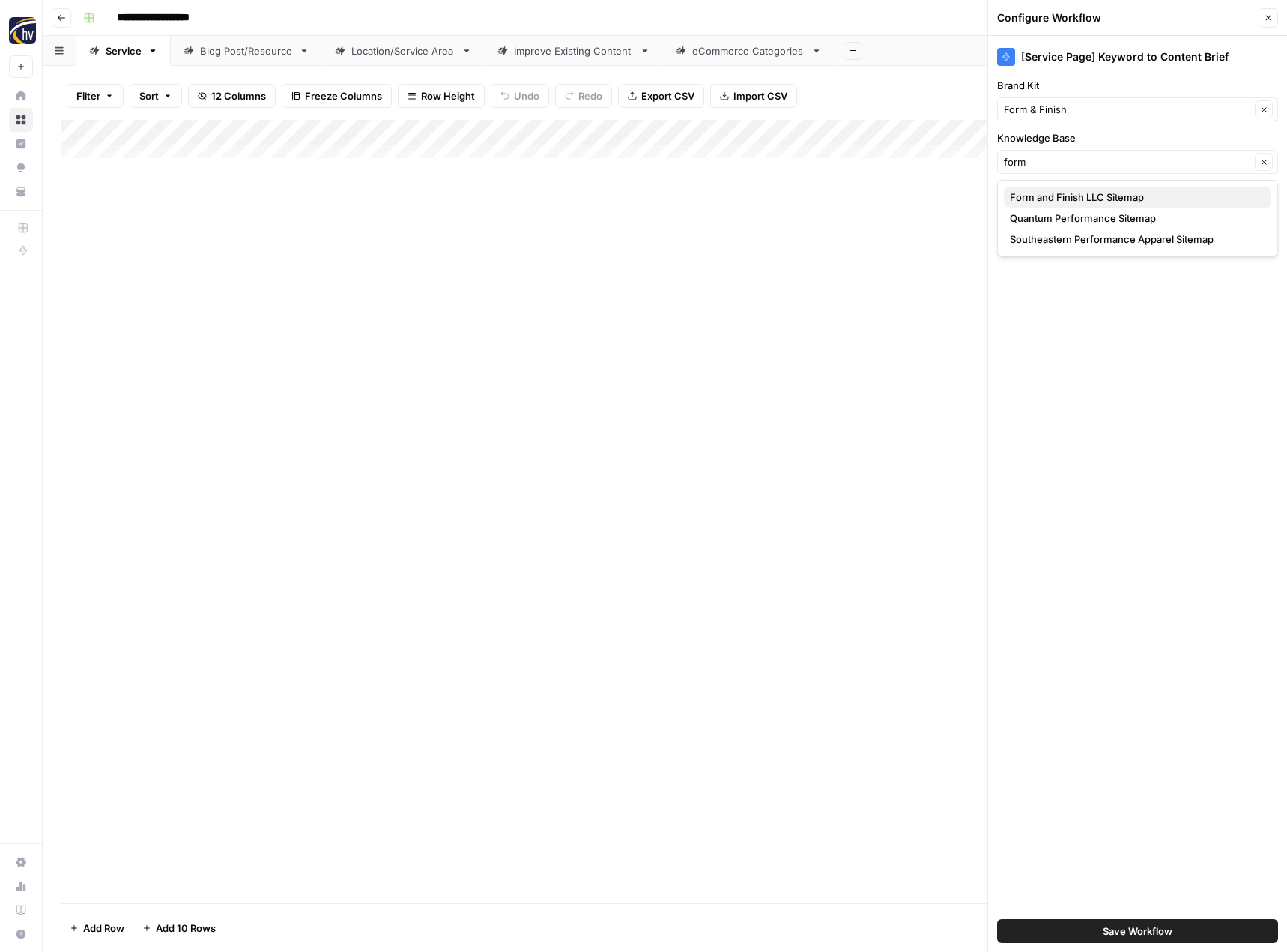
click at [1041, 197] on span "Form and Finish LLC Sitemap" at bounding box center [1134, 197] width 250 height 15
type input "Form and Finish LLC Sitemap"
click at [1103, 927] on span "Save Workflow" at bounding box center [1137, 931] width 70 height 15
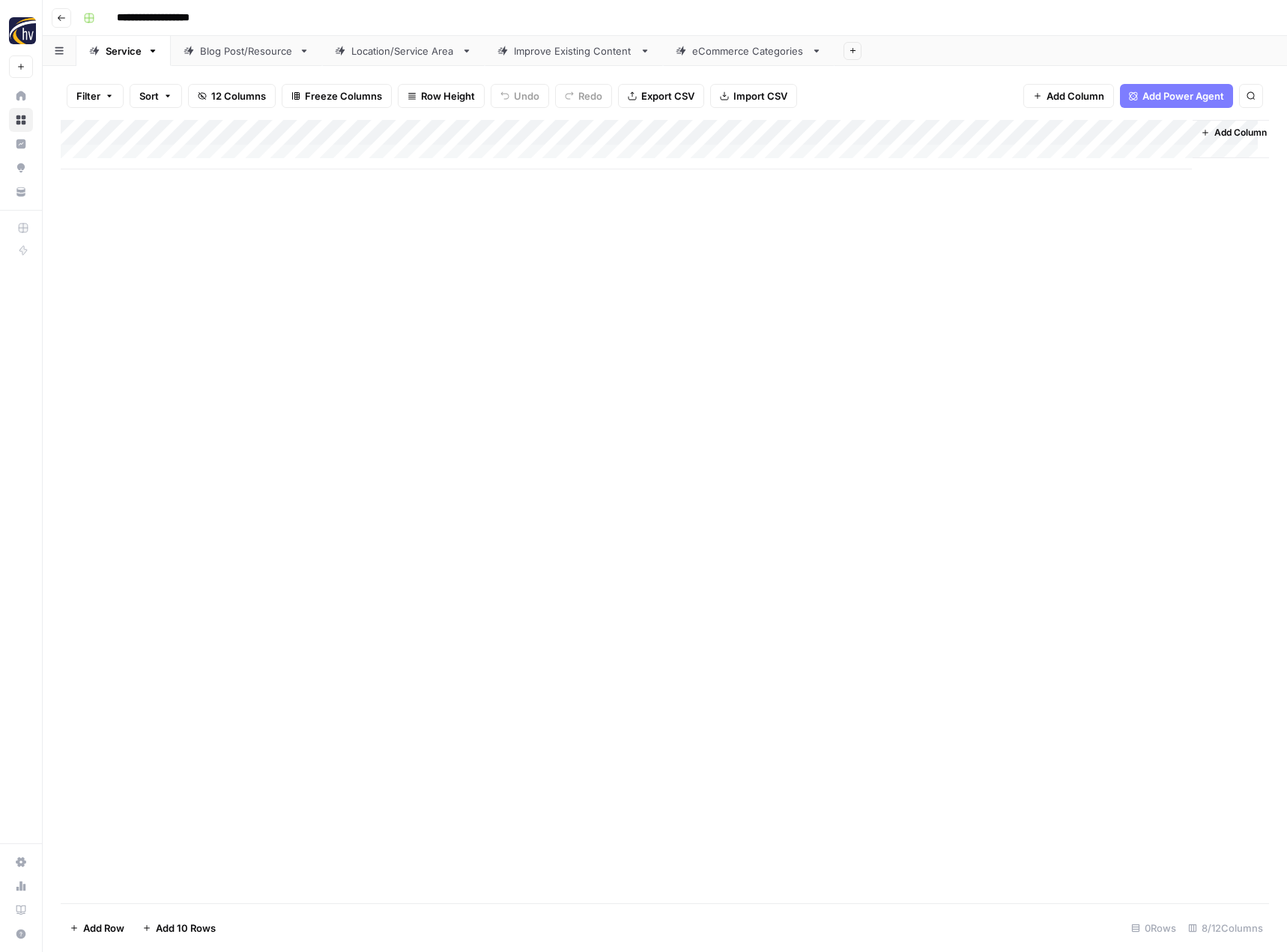
click at [1025, 134] on div "Add Column" at bounding box center [665, 145] width 1208 height 50
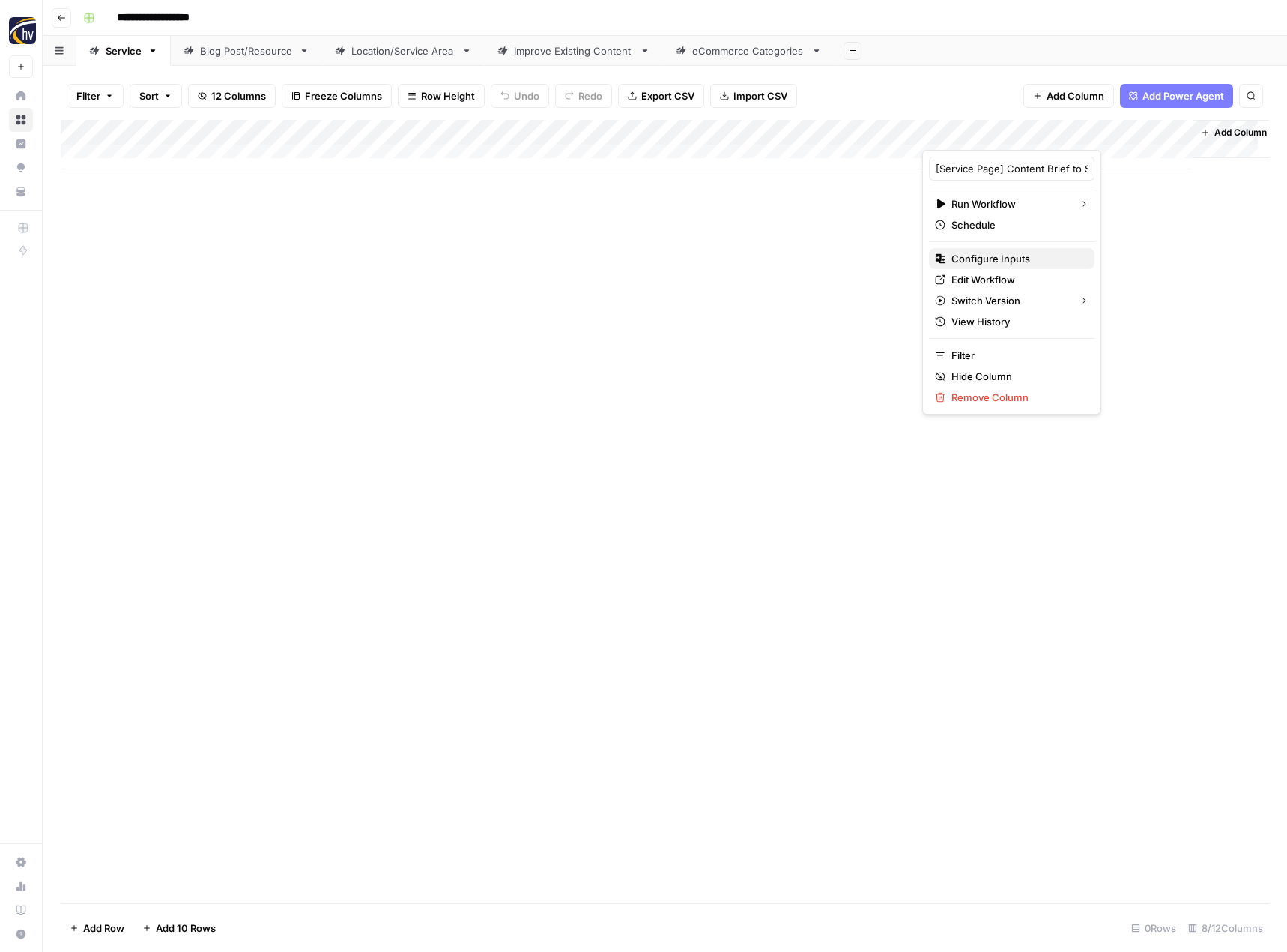
click at [972, 261] on span "Configure Inputs" at bounding box center [1017, 259] width 131 height 15
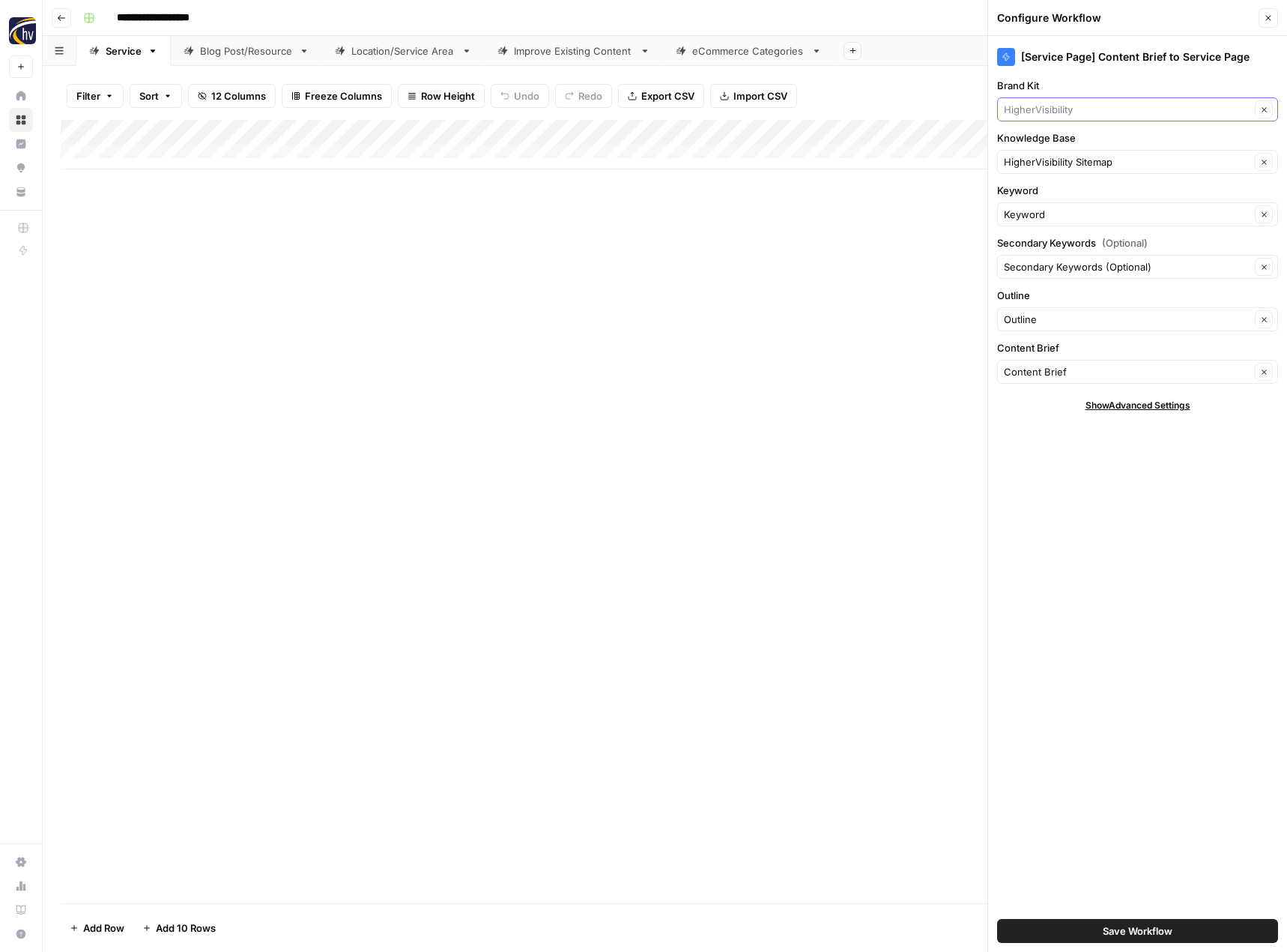
click at [1060, 114] on input "Brand Kit" at bounding box center [1127, 109] width 246 height 15
click at [1053, 142] on span "Form & Finish" at bounding box center [1134, 145] width 250 height 15
type input "Form & Finish"
click at [1028, 146] on div "Knowledge Base HigherVisibility Sitemap Clear" at bounding box center [1137, 152] width 281 height 44
click at [1022, 165] on input "Knowledge Base" at bounding box center [1127, 162] width 246 height 15
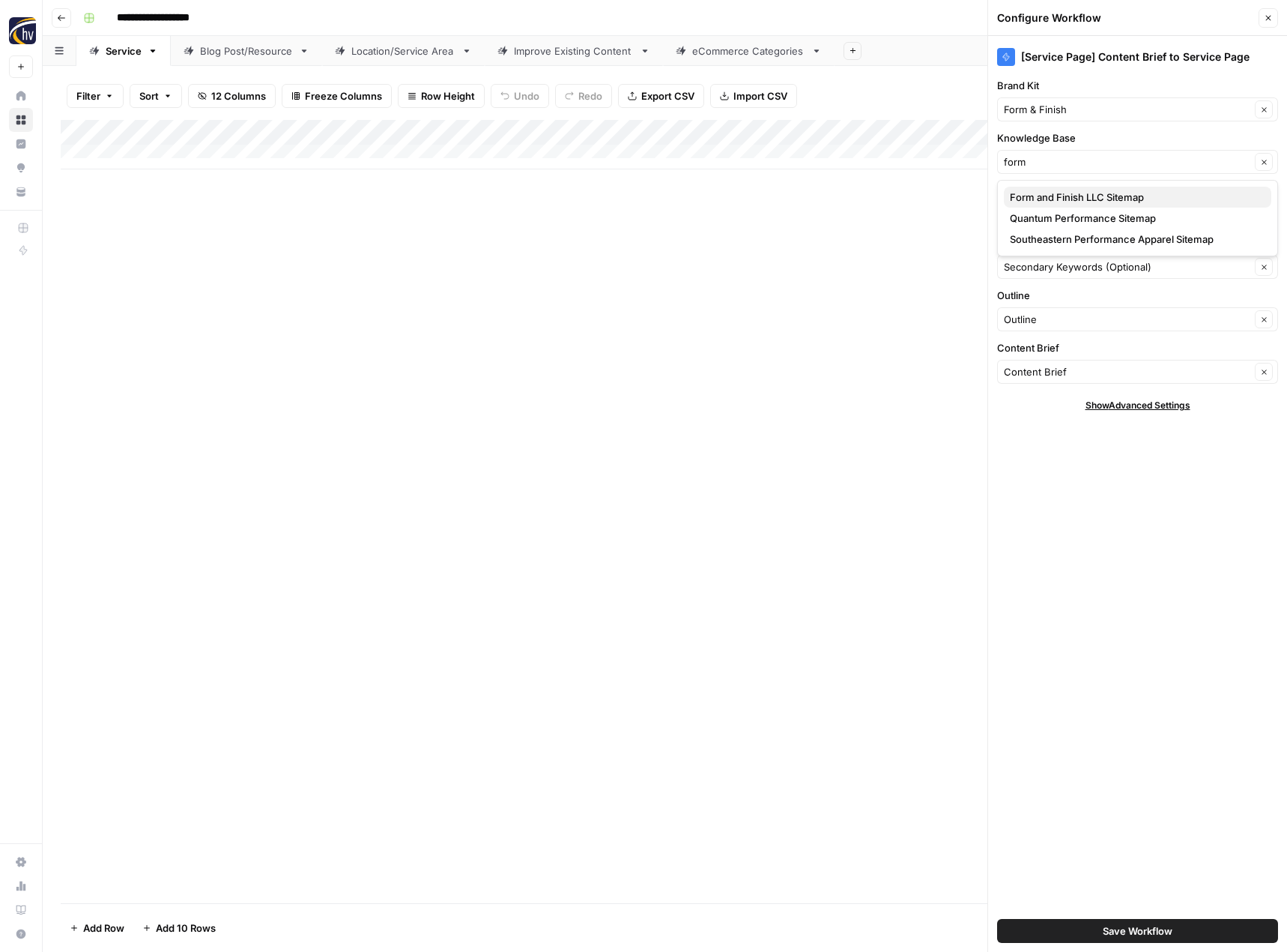
click at [1027, 188] on button "Form and Finish LLC Sitemap" at bounding box center [1137, 197] width 267 height 21
type input "Form and Finish LLC Sitemap"
click at [1089, 928] on button "Save Workflow" at bounding box center [1137, 930] width 281 height 24
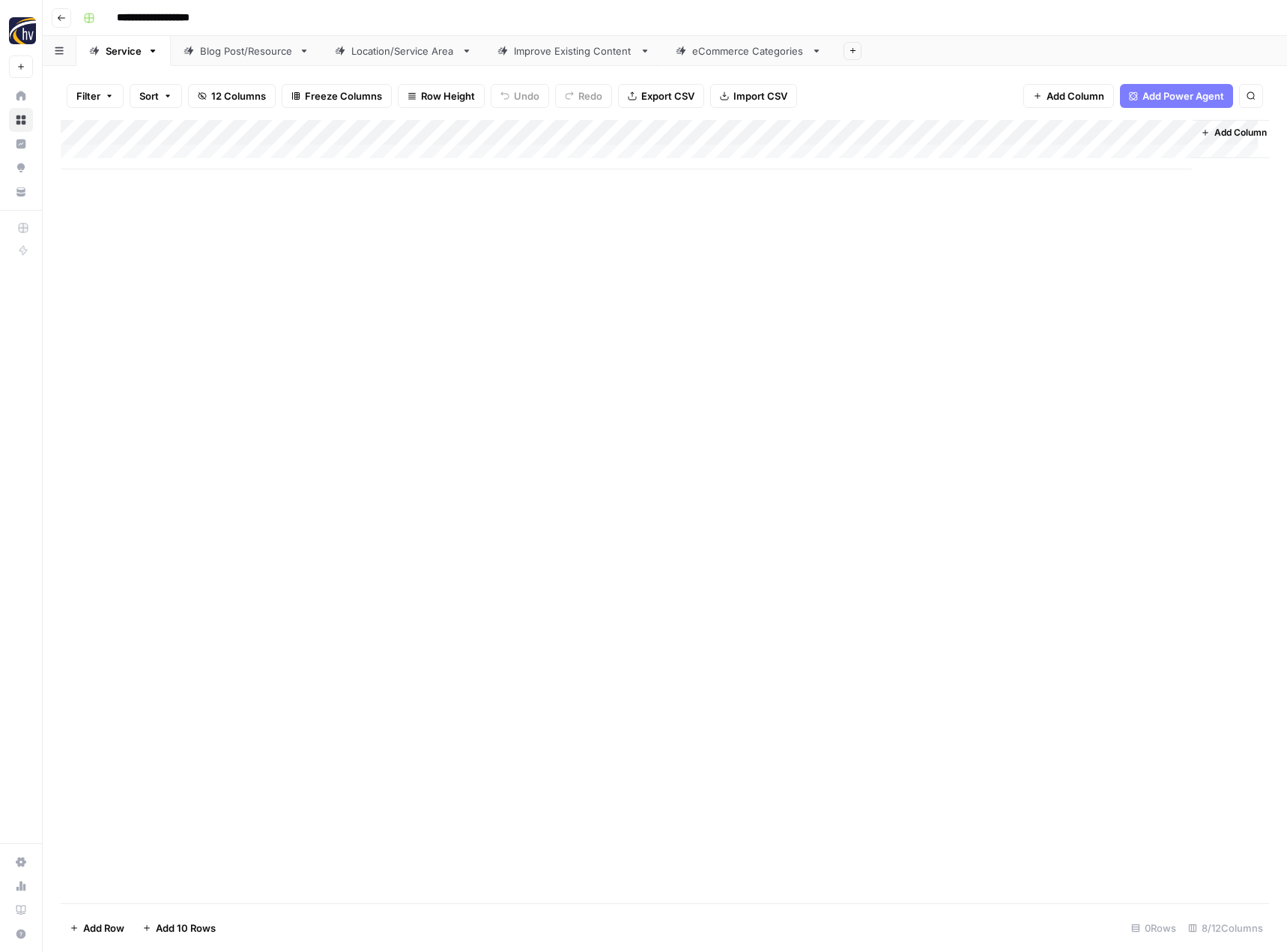
click at [255, 60] on link "Blog Post/Resource" at bounding box center [246, 51] width 151 height 30
click at [355, 127] on div "Add Column" at bounding box center [665, 145] width 1208 height 50
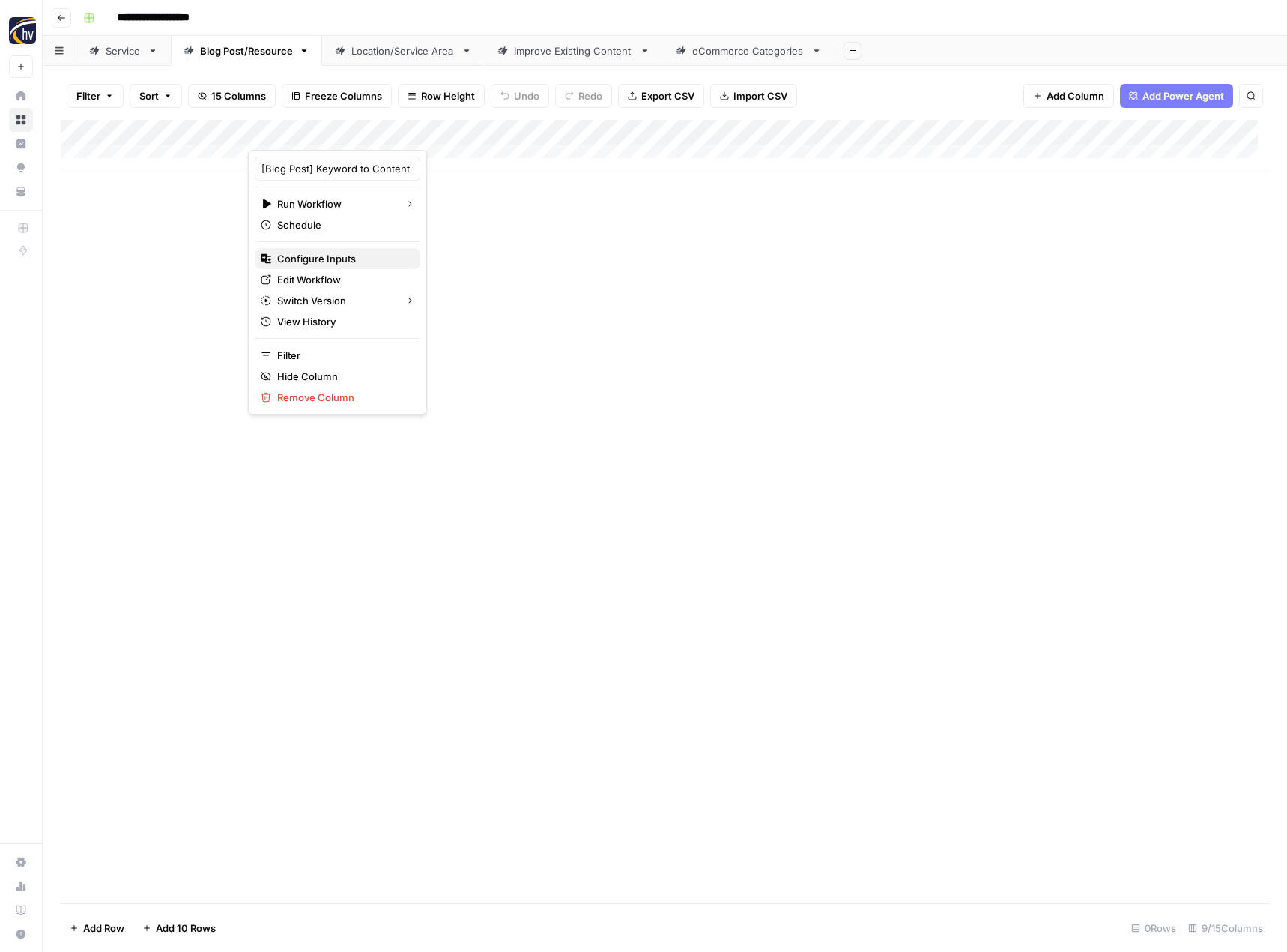
click at [317, 257] on span "Configure Inputs" at bounding box center [343, 259] width 131 height 15
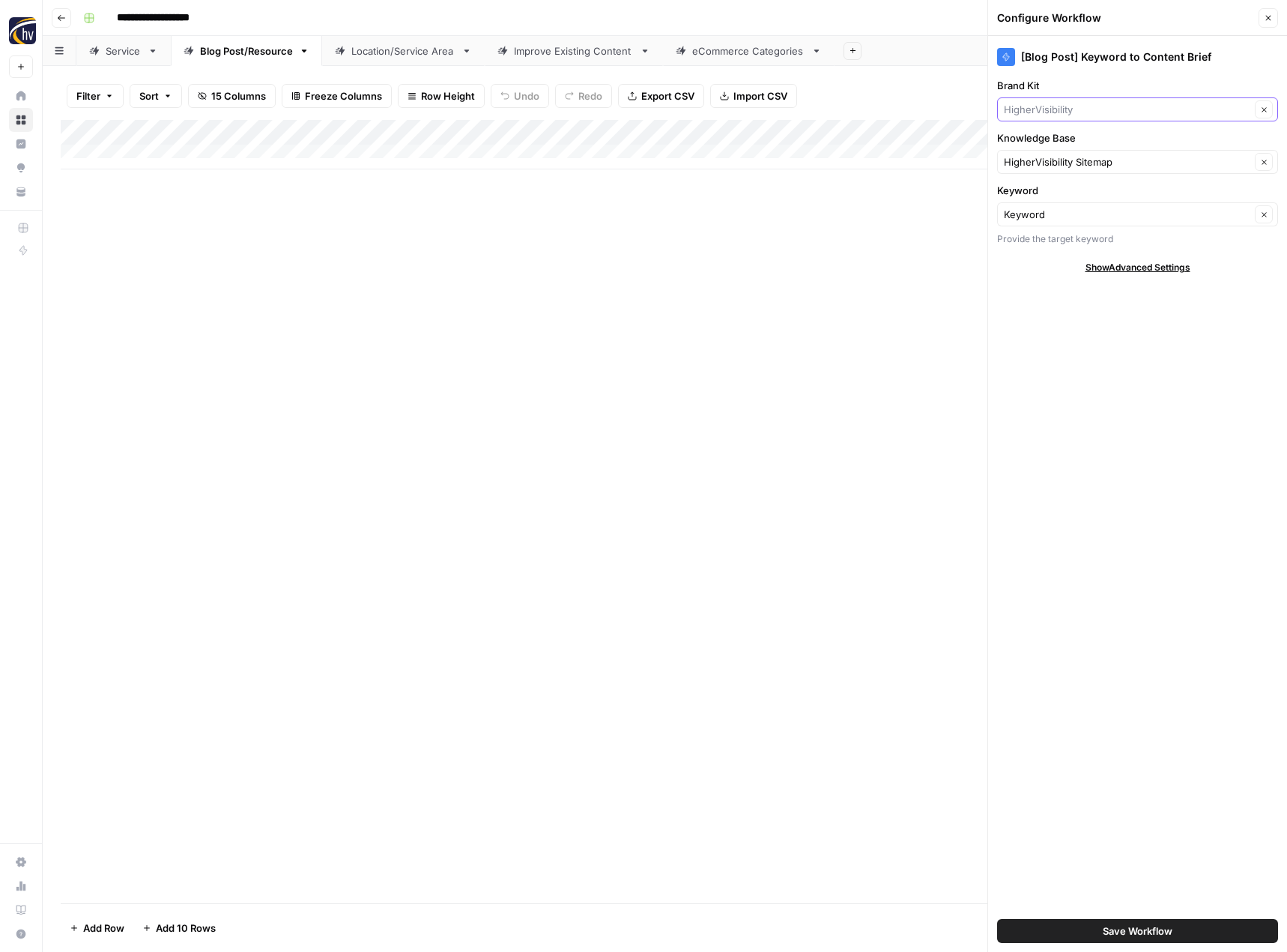
click at [1037, 109] on input "Brand Kit" at bounding box center [1127, 109] width 246 height 15
click at [1035, 148] on span "Form & Finish" at bounding box center [1134, 145] width 250 height 15
type input "Form & Finish"
click at [1039, 171] on div "HigherVisibility Sitemap Clear" at bounding box center [1137, 161] width 281 height 24
click at [1045, 204] on button "Form and Finish LLC Sitemap" at bounding box center [1137, 197] width 267 height 21
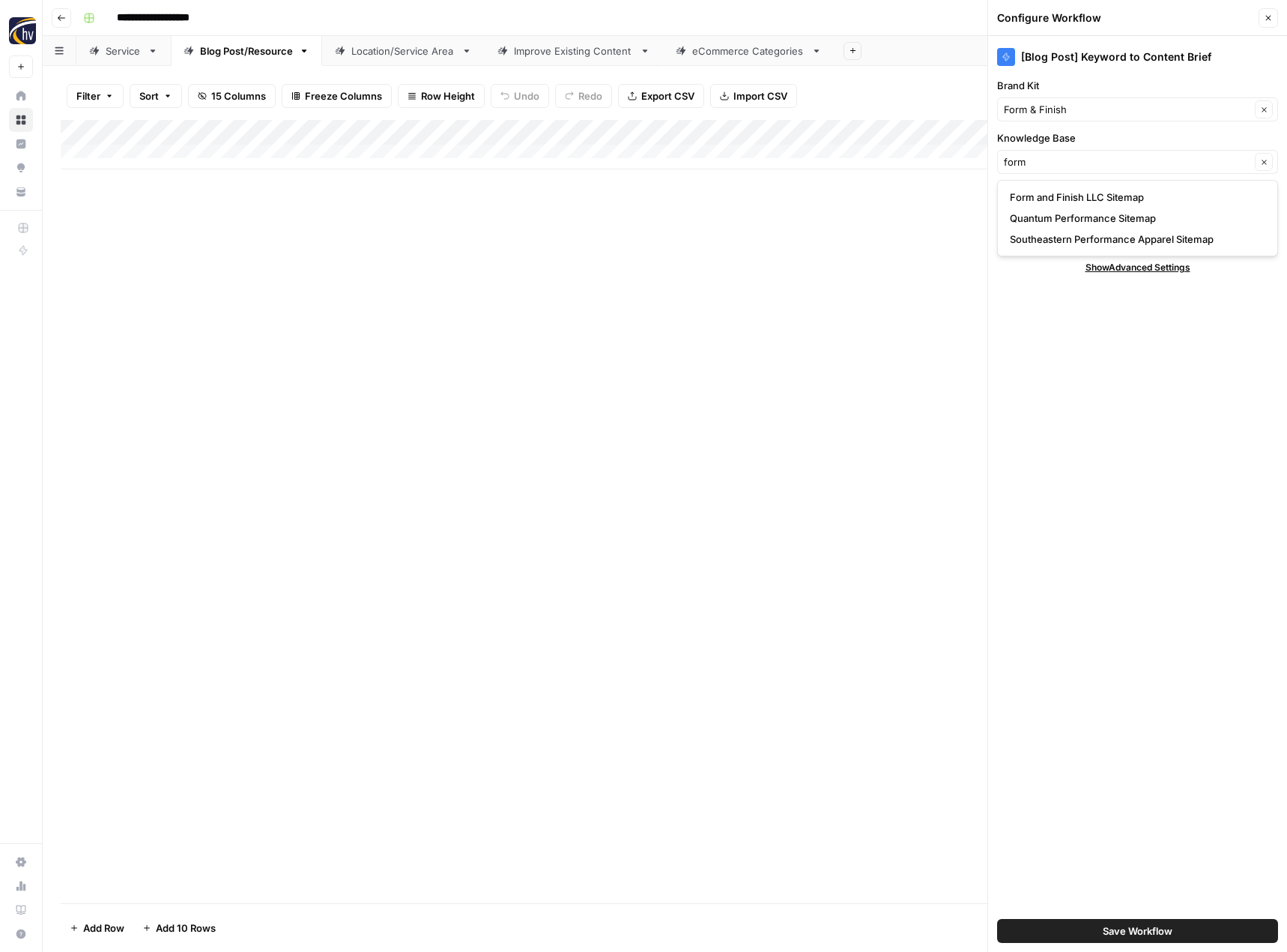
type input "Form and Finish LLC Sitemap"
click at [1142, 925] on span "Save Workflow" at bounding box center [1137, 931] width 70 height 15
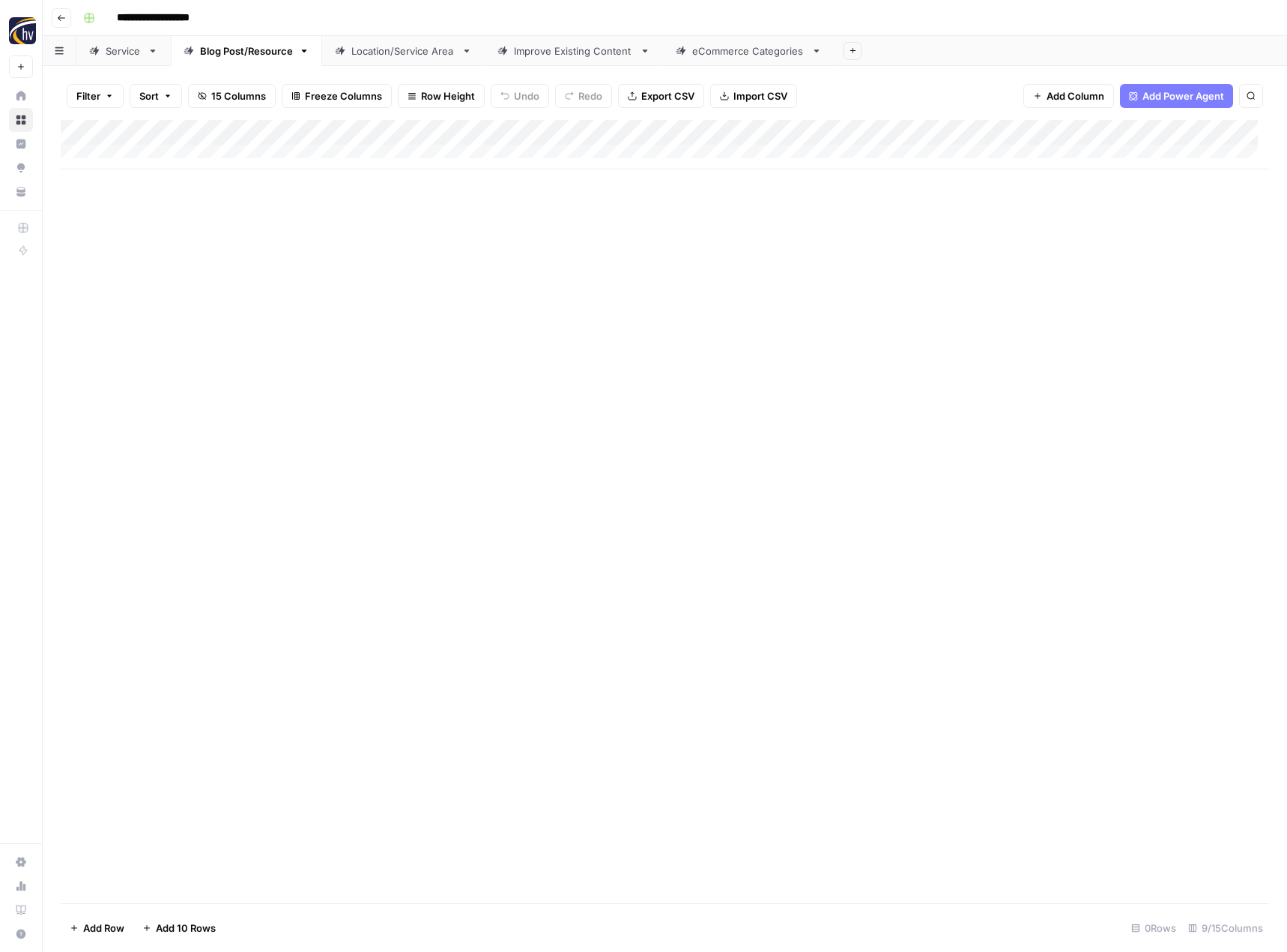
click at [1159, 128] on div "Add Column" at bounding box center [665, 145] width 1208 height 50
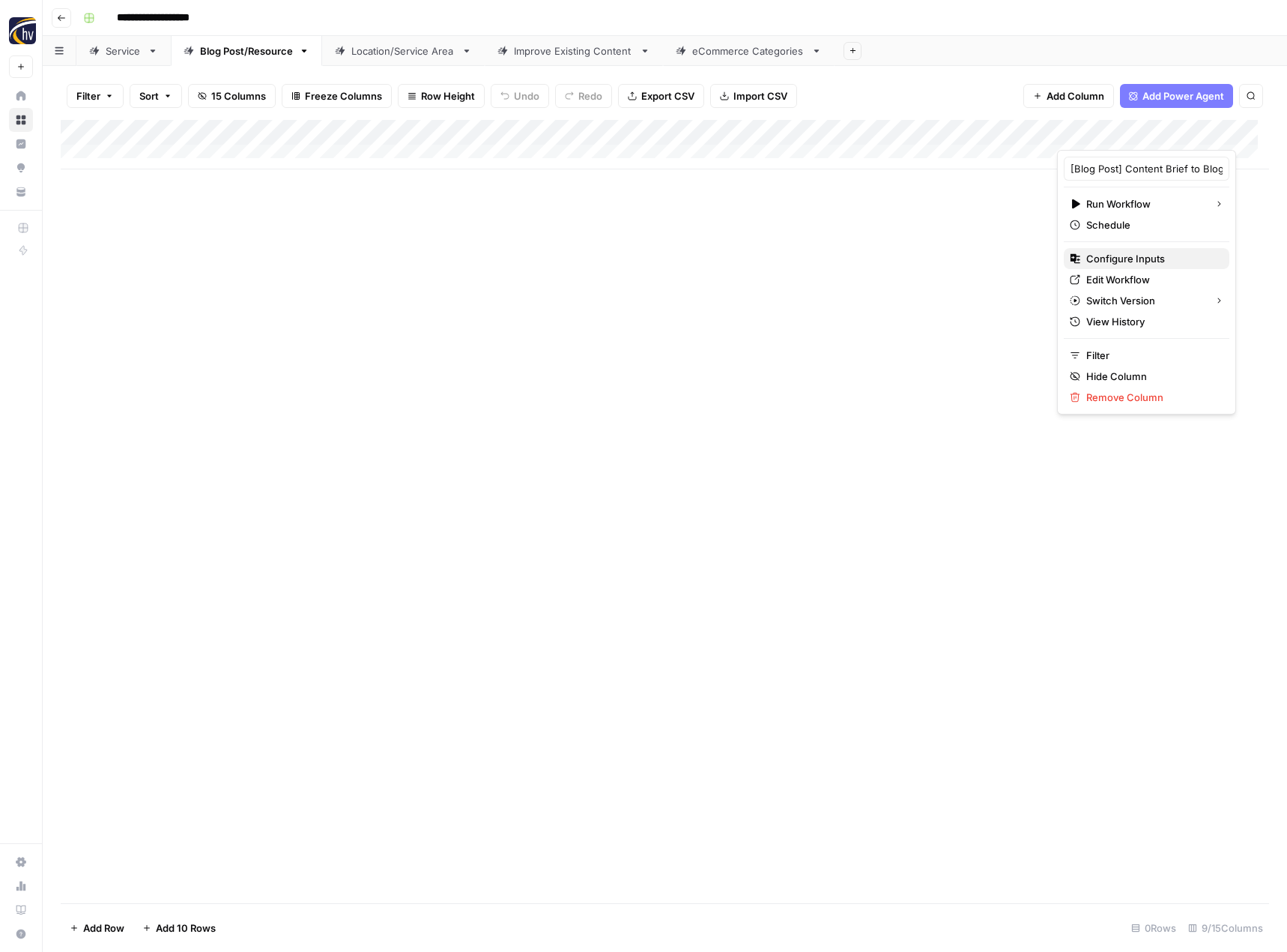
click at [1110, 266] on button "Configure Inputs" at bounding box center [1146, 258] width 165 height 21
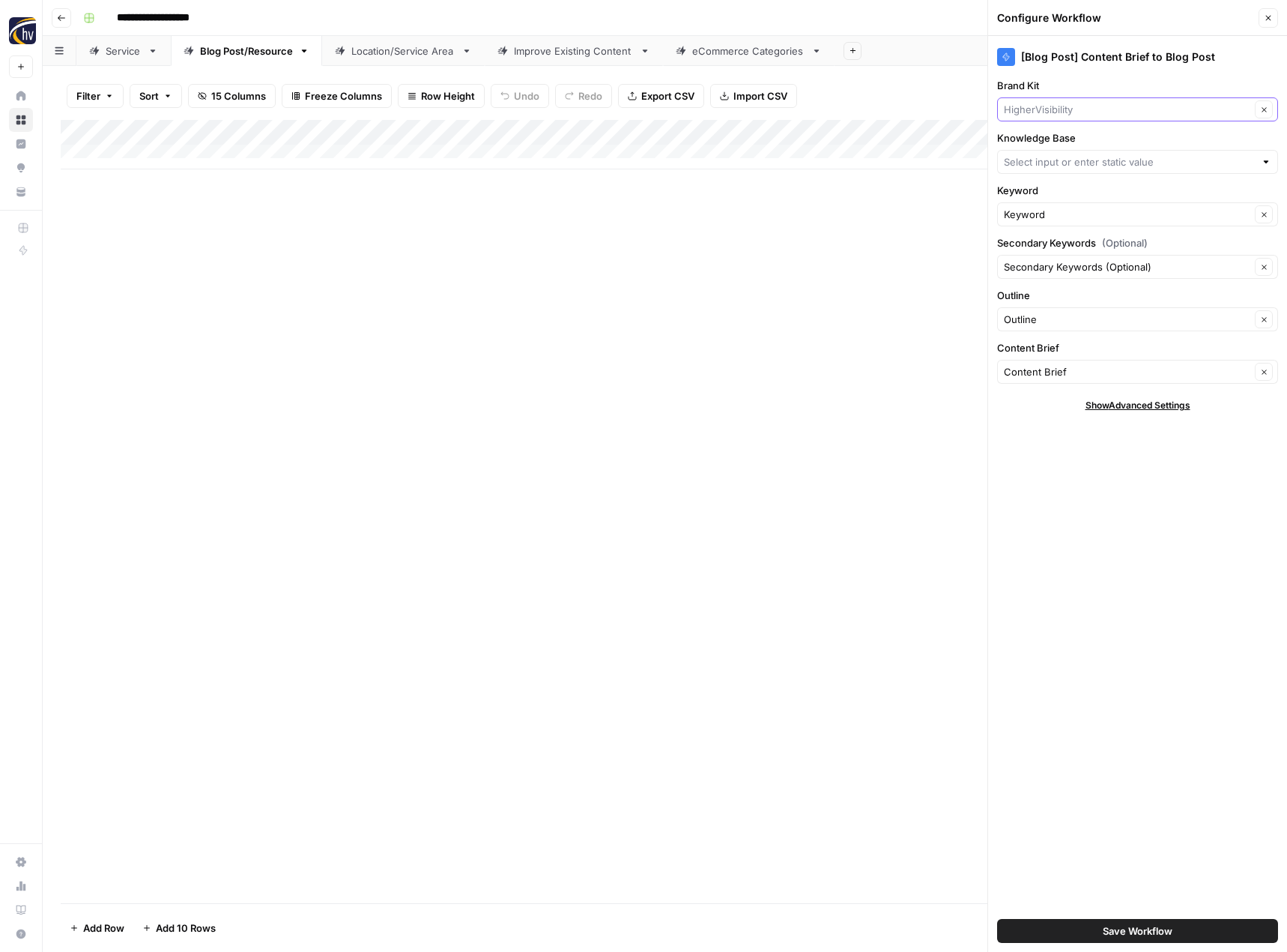
click at [1109, 104] on input "Brand Kit" at bounding box center [1127, 109] width 246 height 15
click at [1085, 140] on span "Form & Finish" at bounding box center [1134, 145] width 250 height 15
type input "Form & Finish"
click at [1076, 160] on input "Knowledge Base" at bounding box center [1129, 162] width 251 height 15
click at [1062, 200] on span "Form and Finish LLC Sitemap" at bounding box center [1134, 197] width 250 height 15
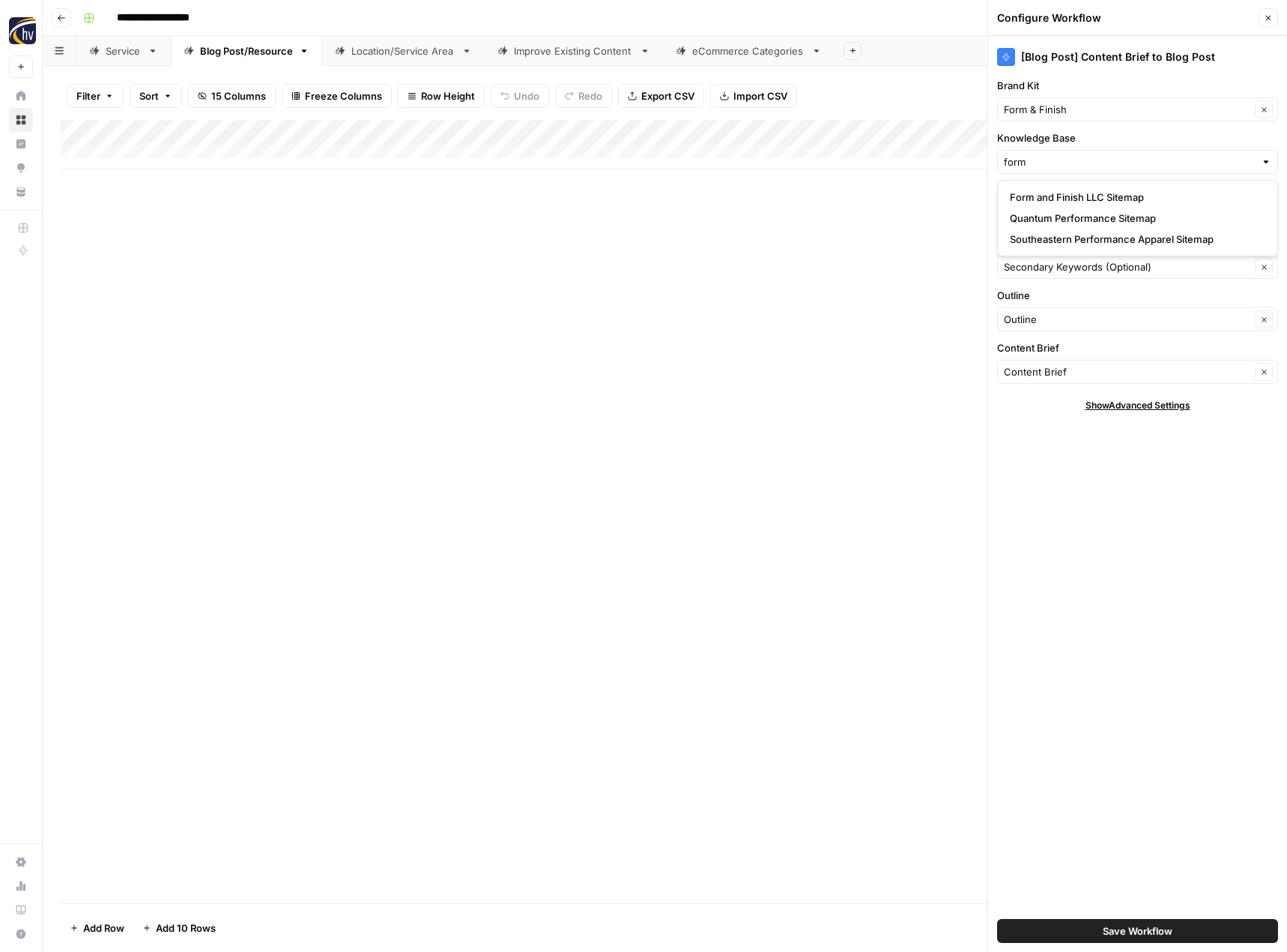
type input "Form and Finish LLC Sitemap"
click at [1132, 931] on span "Save Workflow" at bounding box center [1137, 931] width 70 height 15
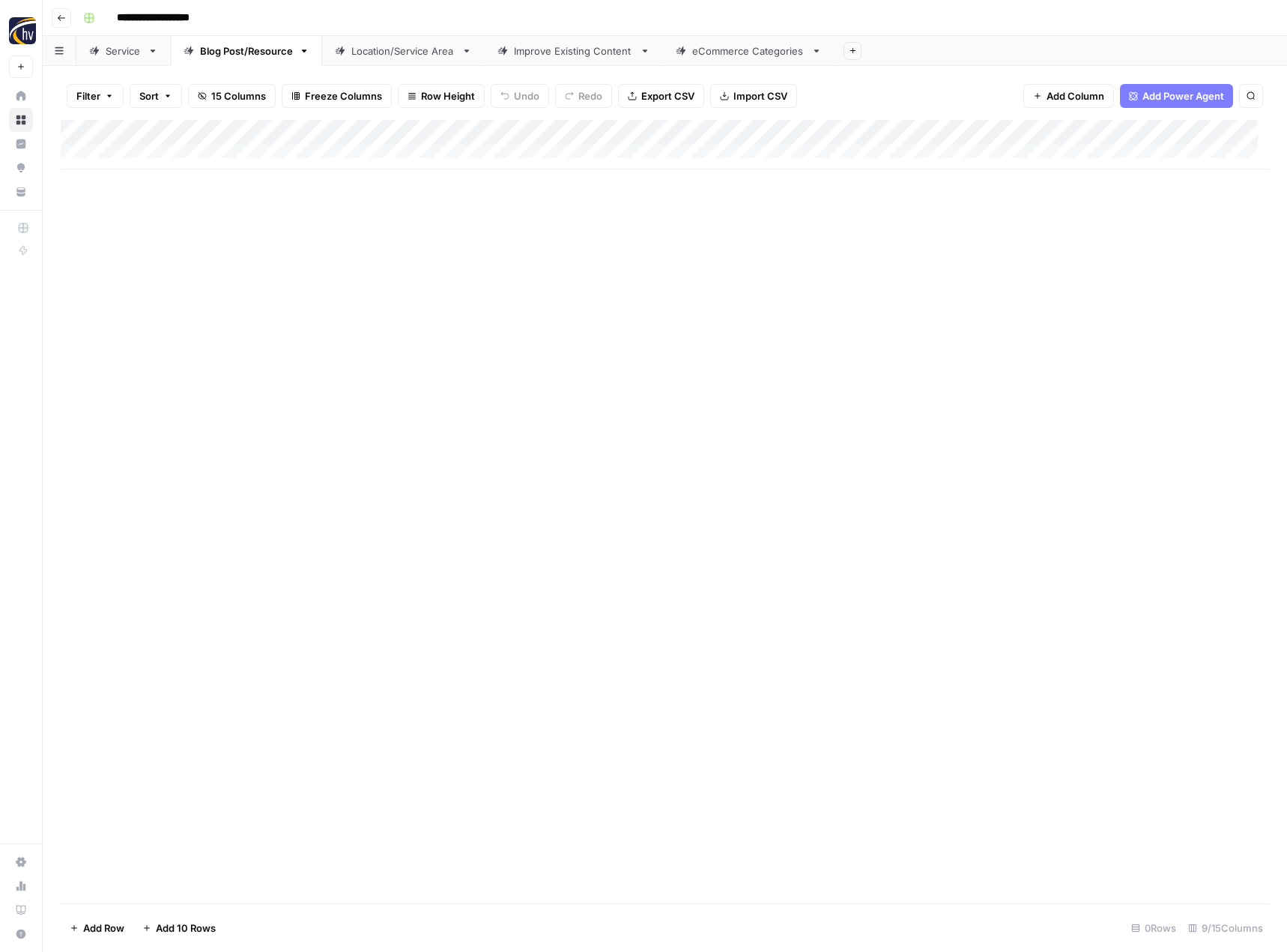
click at [656, 702] on div "Add Column" at bounding box center [665, 512] width 1208 height 783
click at [406, 57] on div "Location/Service Area" at bounding box center [403, 51] width 104 height 15
click at [623, 129] on div "Add Column" at bounding box center [665, 145] width 1208 height 50
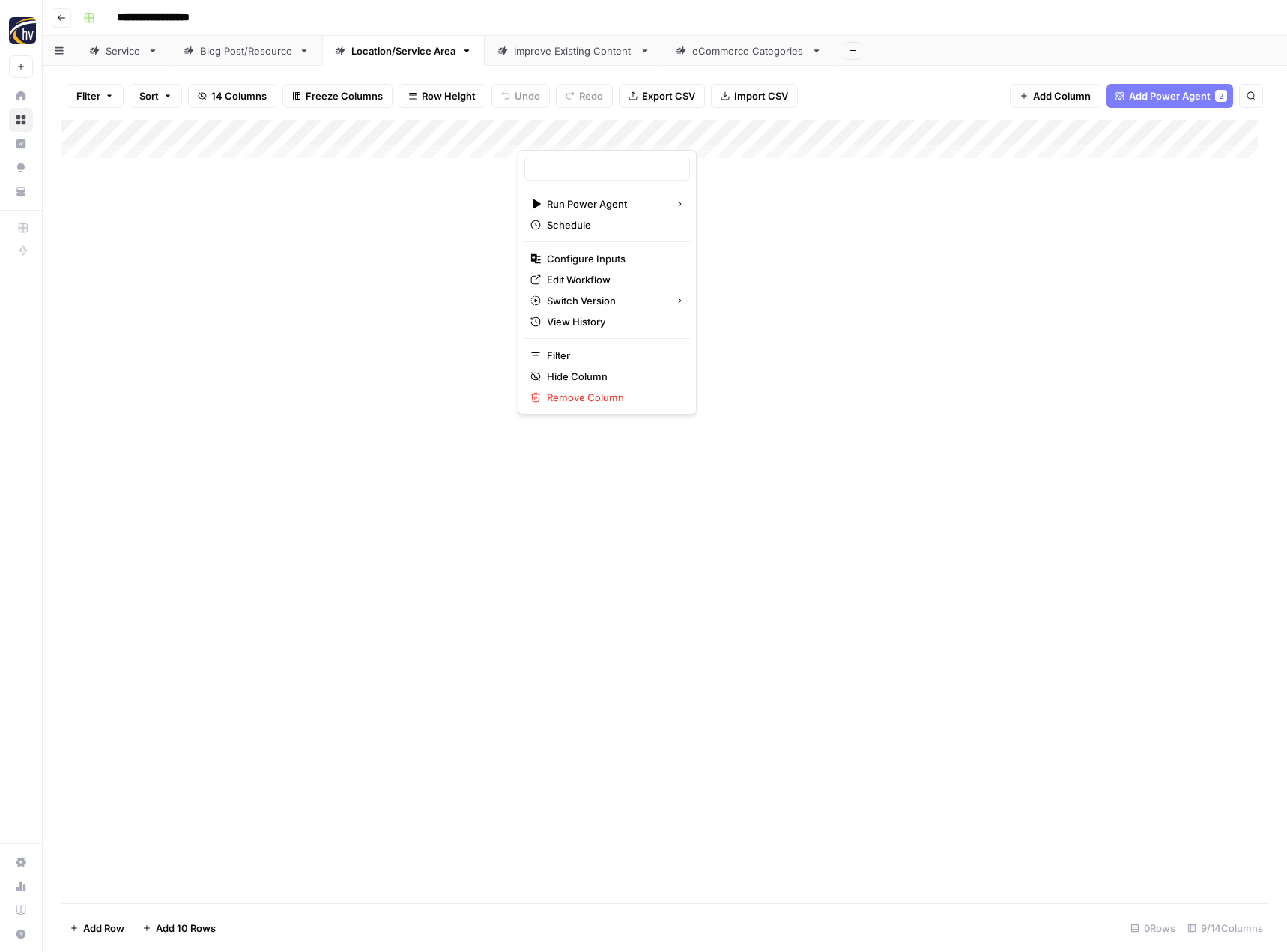
type input "Create Content Brief from Keyword - Local"
click at [571, 257] on span "Configure Inputs" at bounding box center [612, 259] width 131 height 15
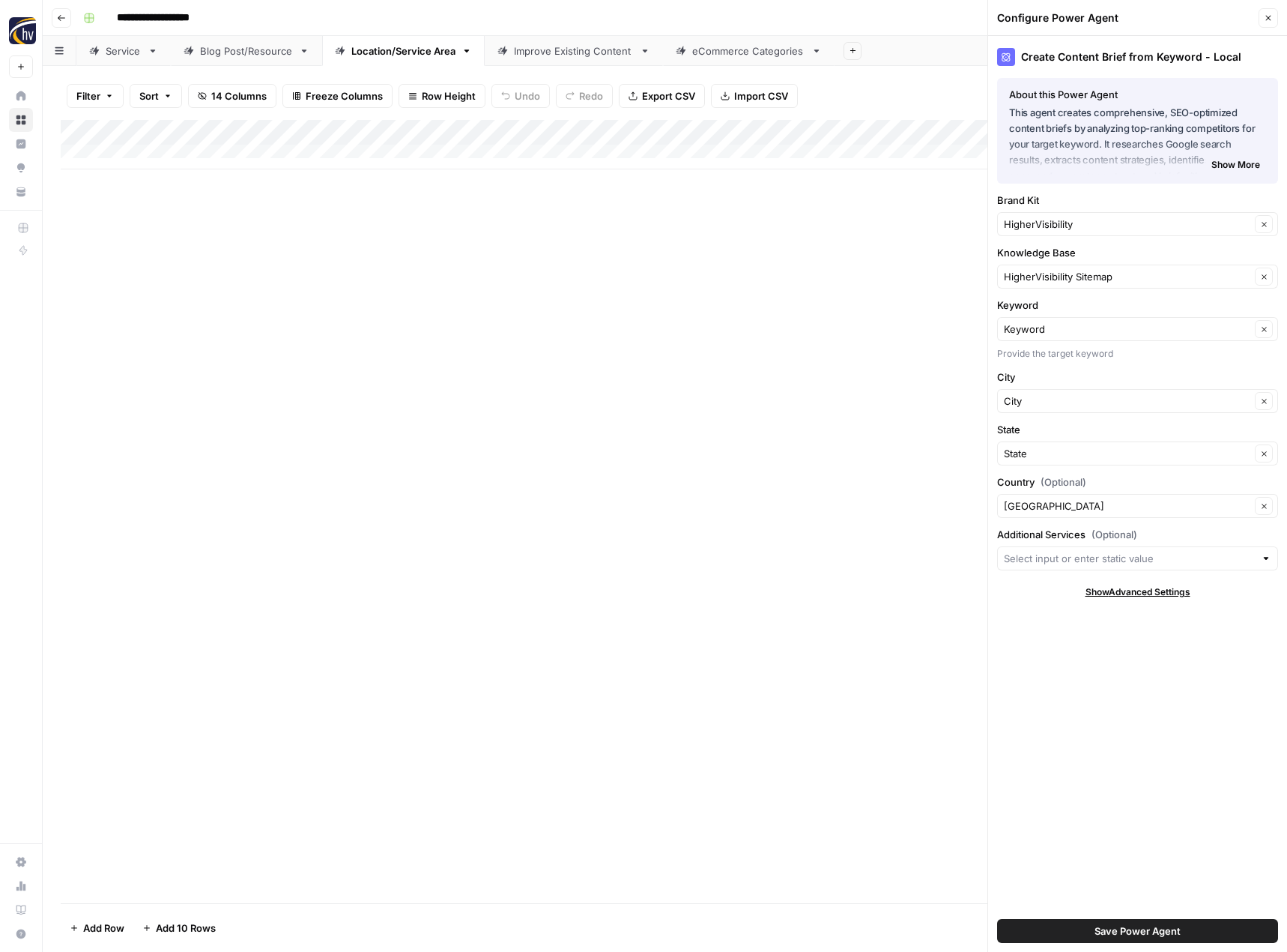
click at [1019, 238] on div "Create Content Brief from Keyword - Local About this Power Agent This agent cre…" at bounding box center [1137, 494] width 299 height 916
click at [1023, 226] on input "Brand Kit" at bounding box center [1127, 224] width 246 height 15
click at [1038, 255] on span "Form & Finish" at bounding box center [1134, 260] width 250 height 15
type input "Form & Finish"
click at [1035, 279] on input "Knowledge Base" at bounding box center [1127, 276] width 246 height 15
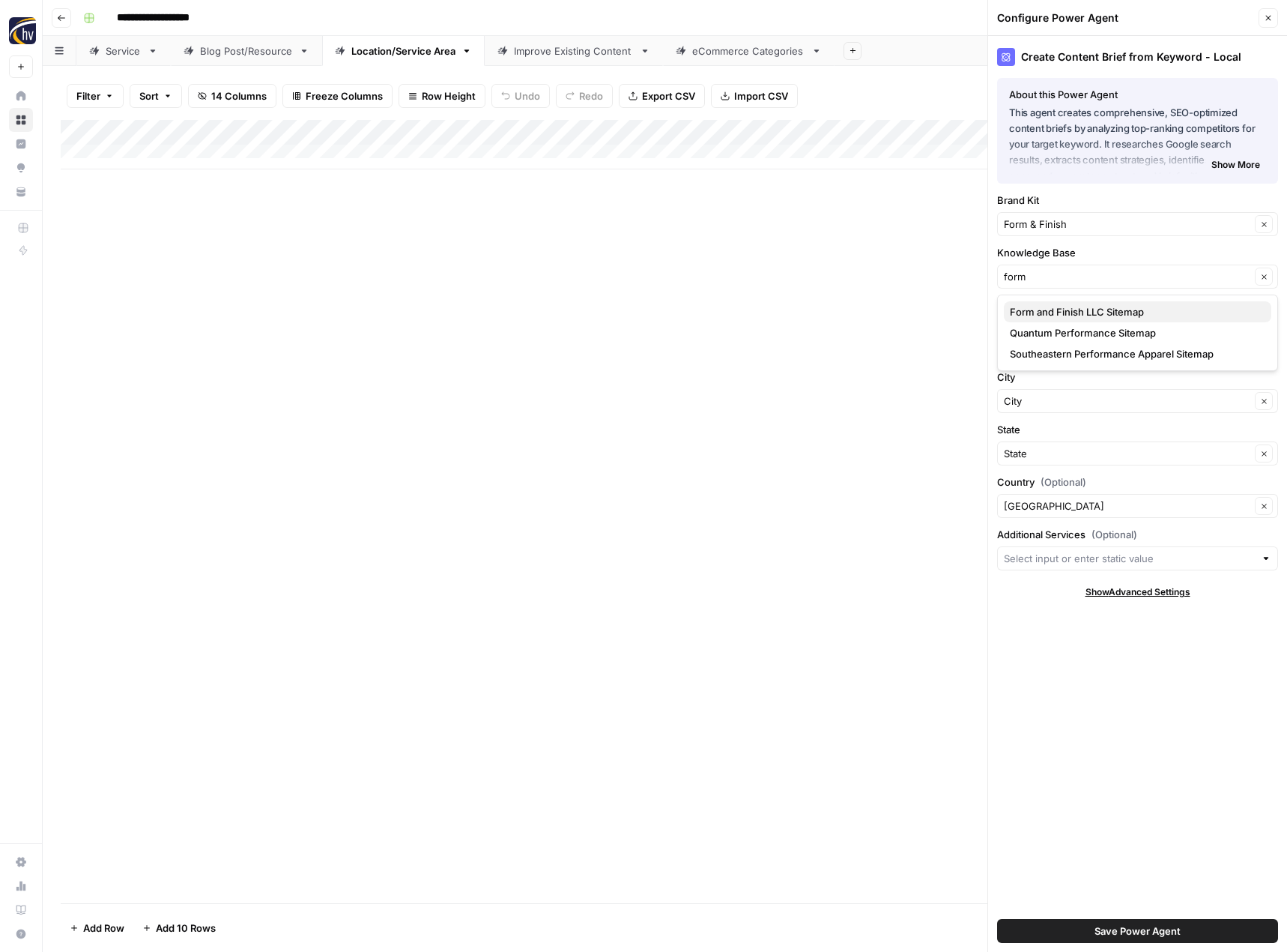
click at [1033, 301] on button "Form and Finish LLC Sitemap" at bounding box center [1137, 311] width 267 height 21
type input "Form and Finish LLC Sitemap"
click at [1093, 925] on button "Save Power Agent" at bounding box center [1137, 930] width 281 height 24
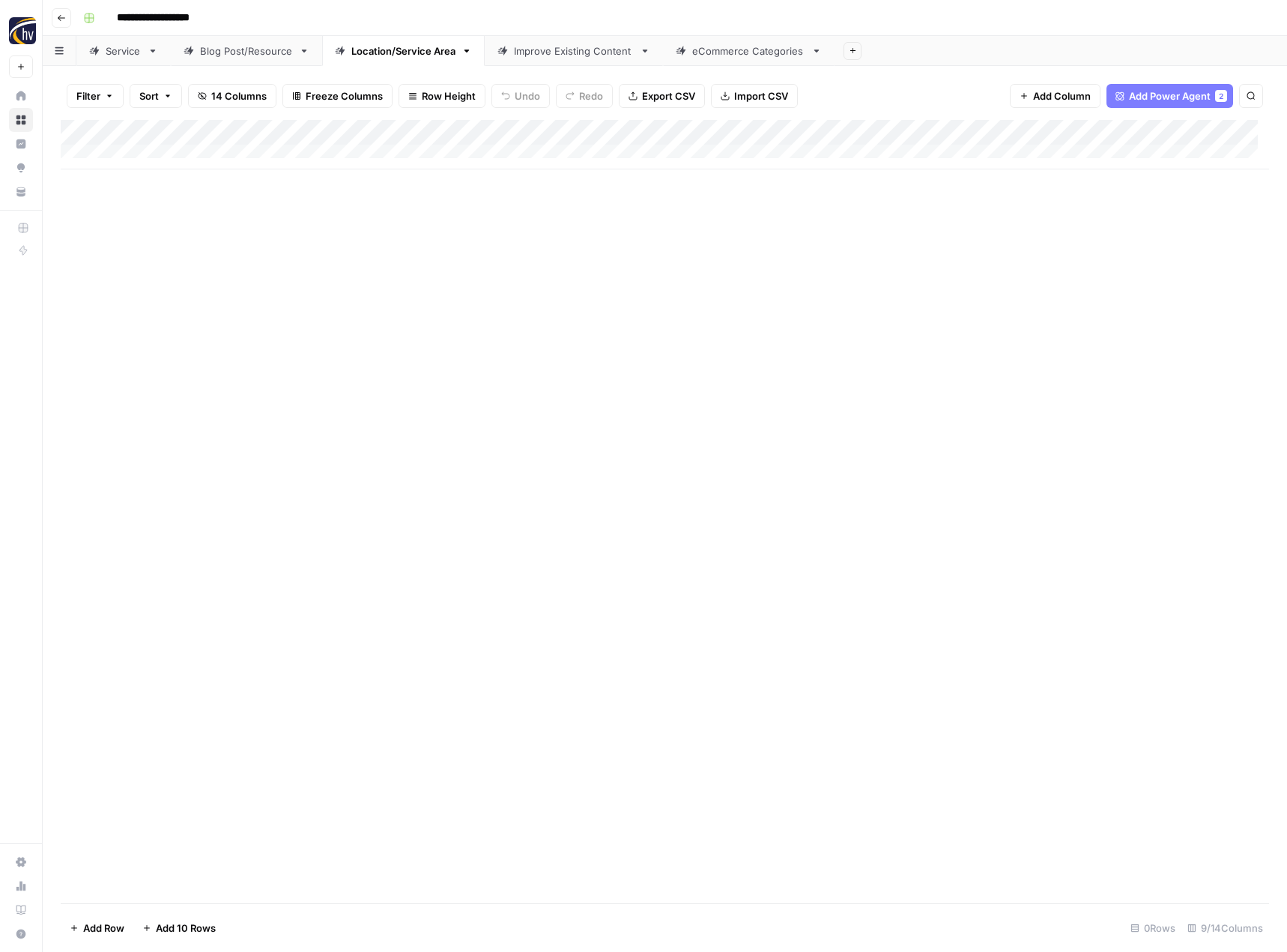
click at [1154, 124] on div "Add Column" at bounding box center [665, 145] width 1208 height 50
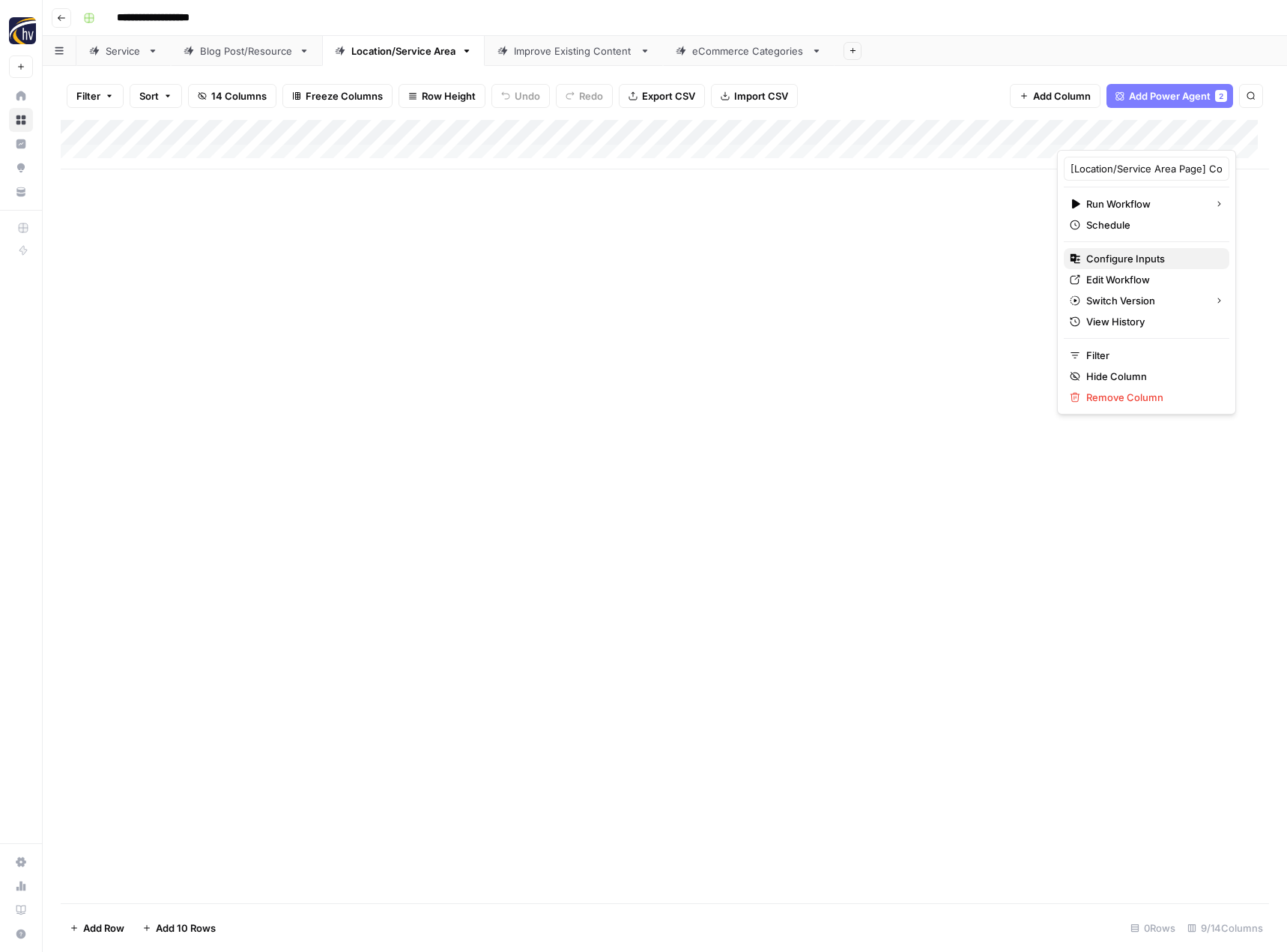
click at [1095, 252] on span "Configure Inputs" at bounding box center [1152, 259] width 131 height 15
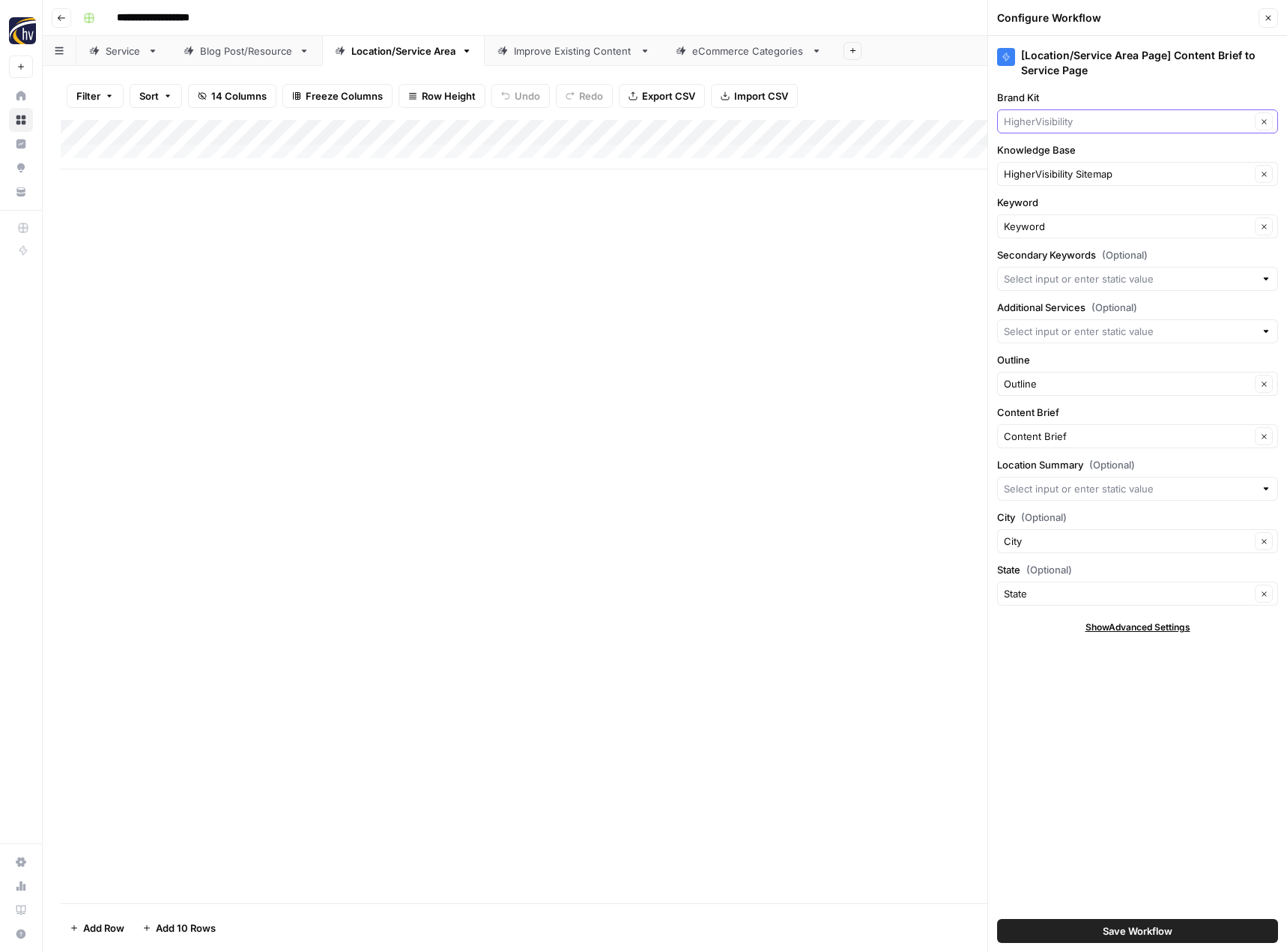
click at [1061, 121] on input "Brand Kit" at bounding box center [1127, 122] width 246 height 15
click at [1049, 154] on span "Form & Finish" at bounding box center [1134, 156] width 250 height 15
type input "Form & Finish"
click at [1031, 181] on input "Knowledge Base" at bounding box center [1127, 174] width 246 height 15
click at [1035, 213] on span "Form and Finish LLC Sitemap" at bounding box center [1134, 209] width 250 height 15
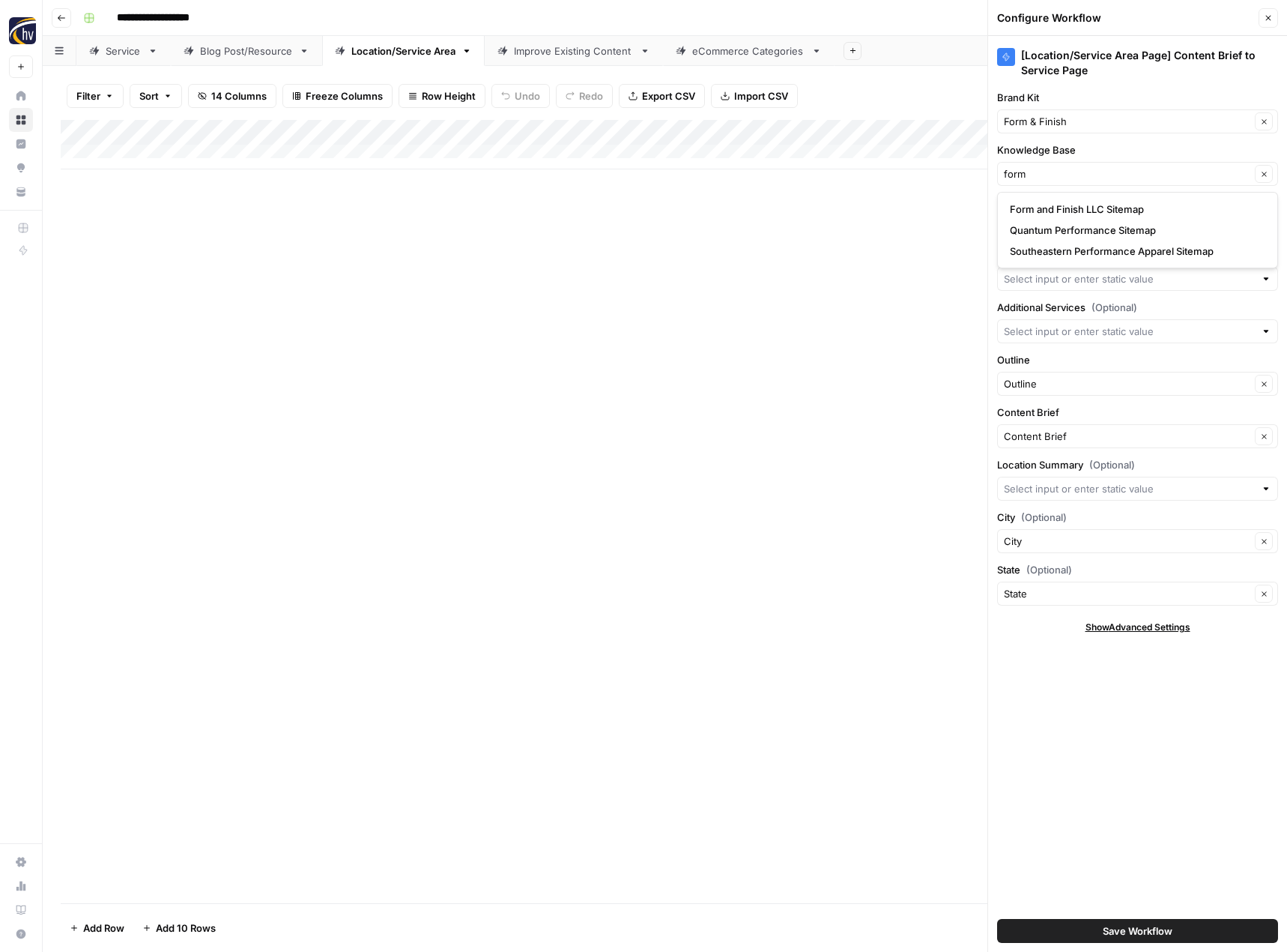
type input "Form and Finish LLC Sitemap"
click at [1153, 925] on span "Save Workflow" at bounding box center [1137, 931] width 70 height 15
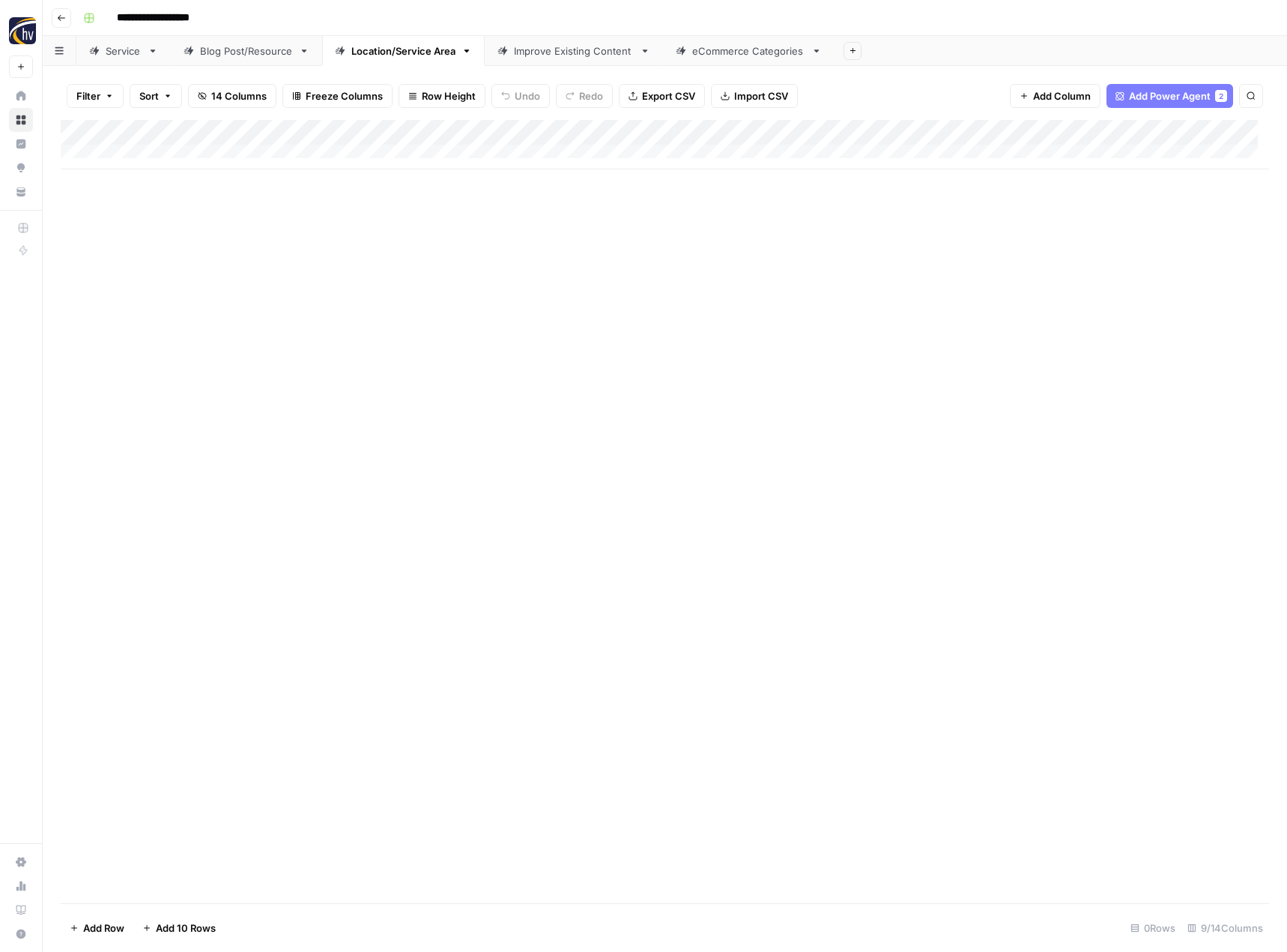
click at [572, 54] on div "Improve Existing Content" at bounding box center [574, 51] width 120 height 15
click at [653, 128] on div "Add Column" at bounding box center [665, 145] width 1208 height 50
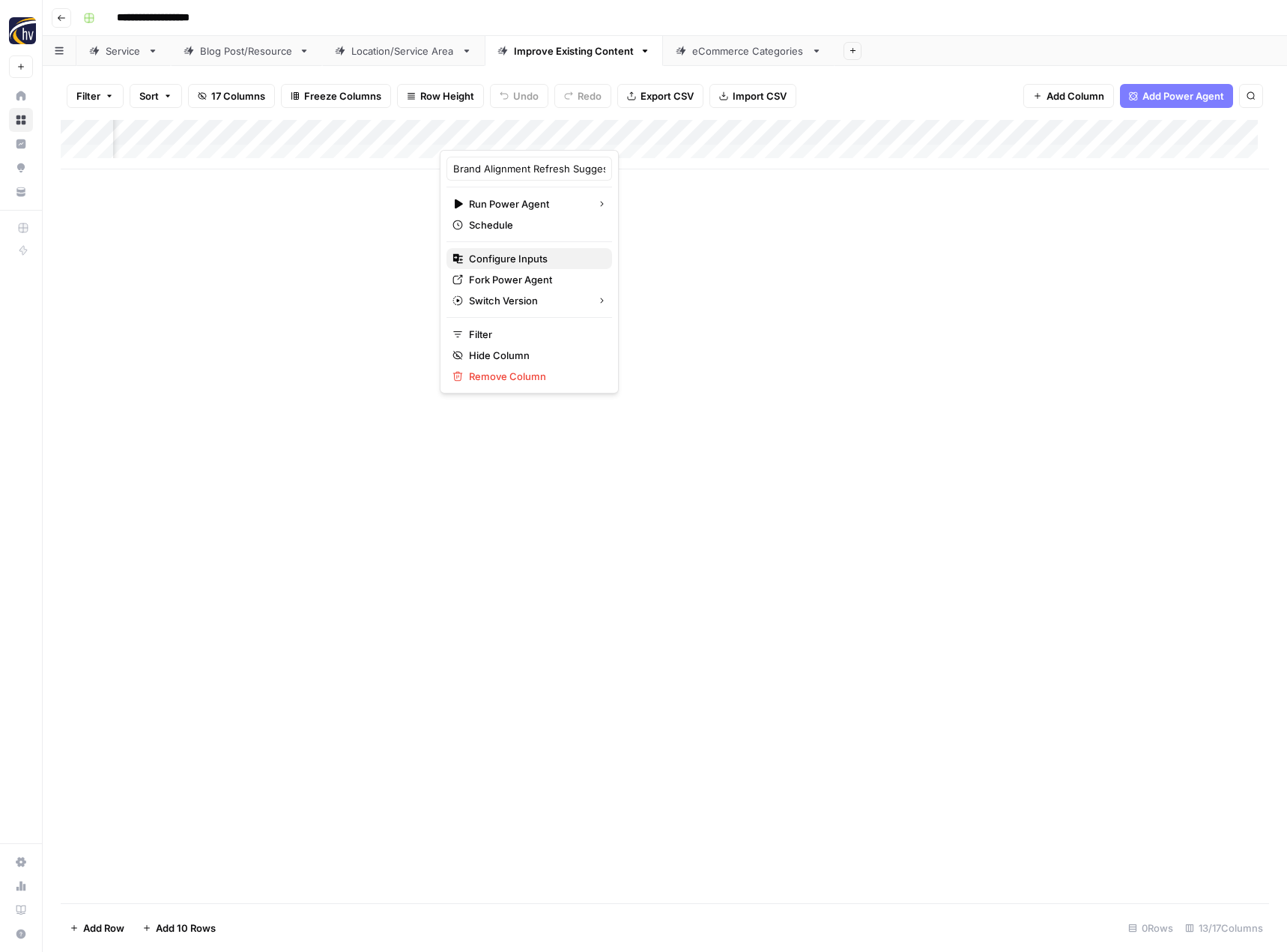
click at [533, 253] on span "Configure Inputs" at bounding box center [534, 259] width 131 height 15
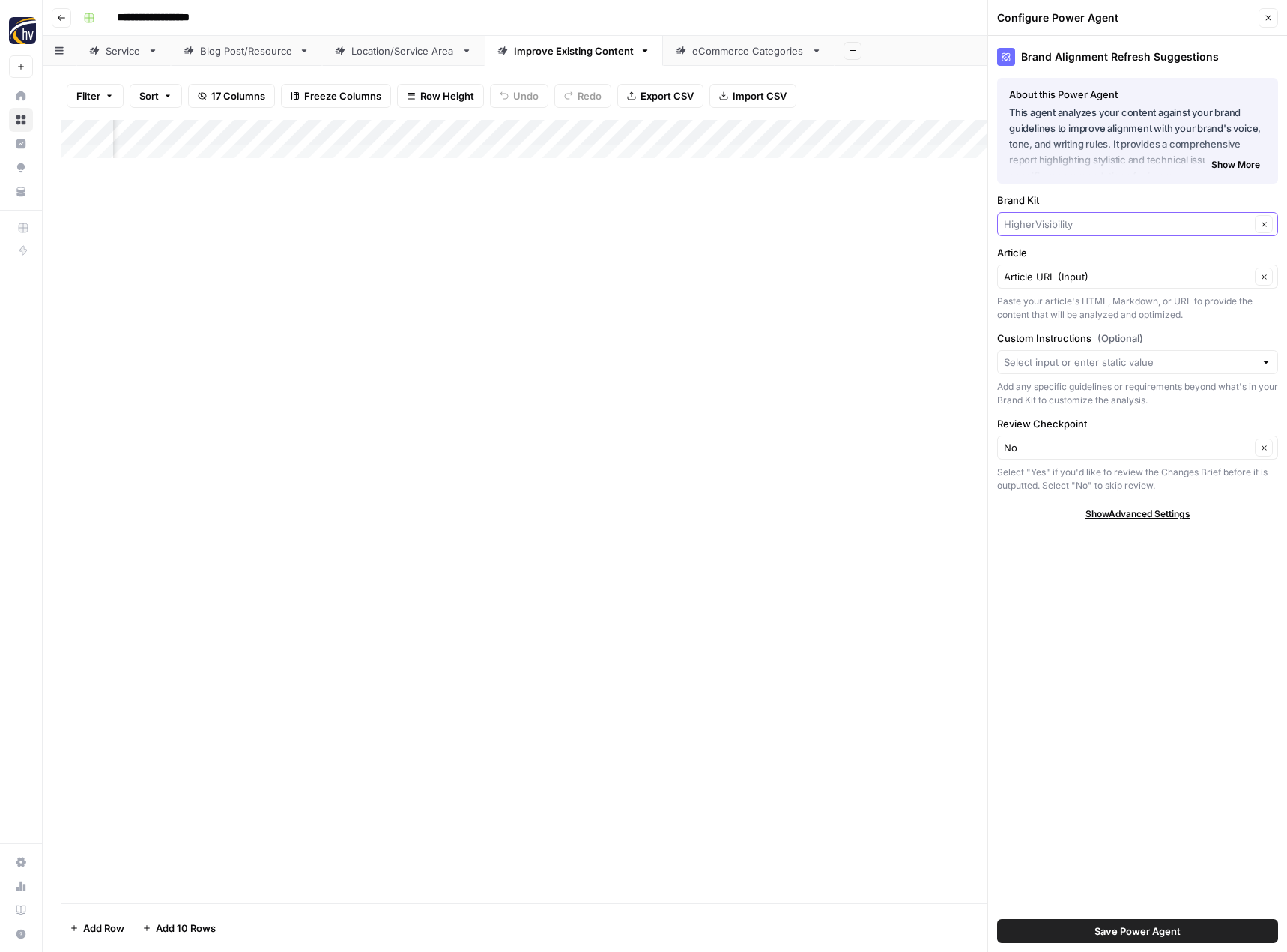
click at [1067, 224] on input "Brand Kit" at bounding box center [1127, 224] width 246 height 15
click at [1041, 257] on span "Form & Finish" at bounding box center [1134, 260] width 250 height 15
type input "Form & Finish"
click at [1117, 930] on span "Save Power Agent" at bounding box center [1137, 931] width 87 height 15
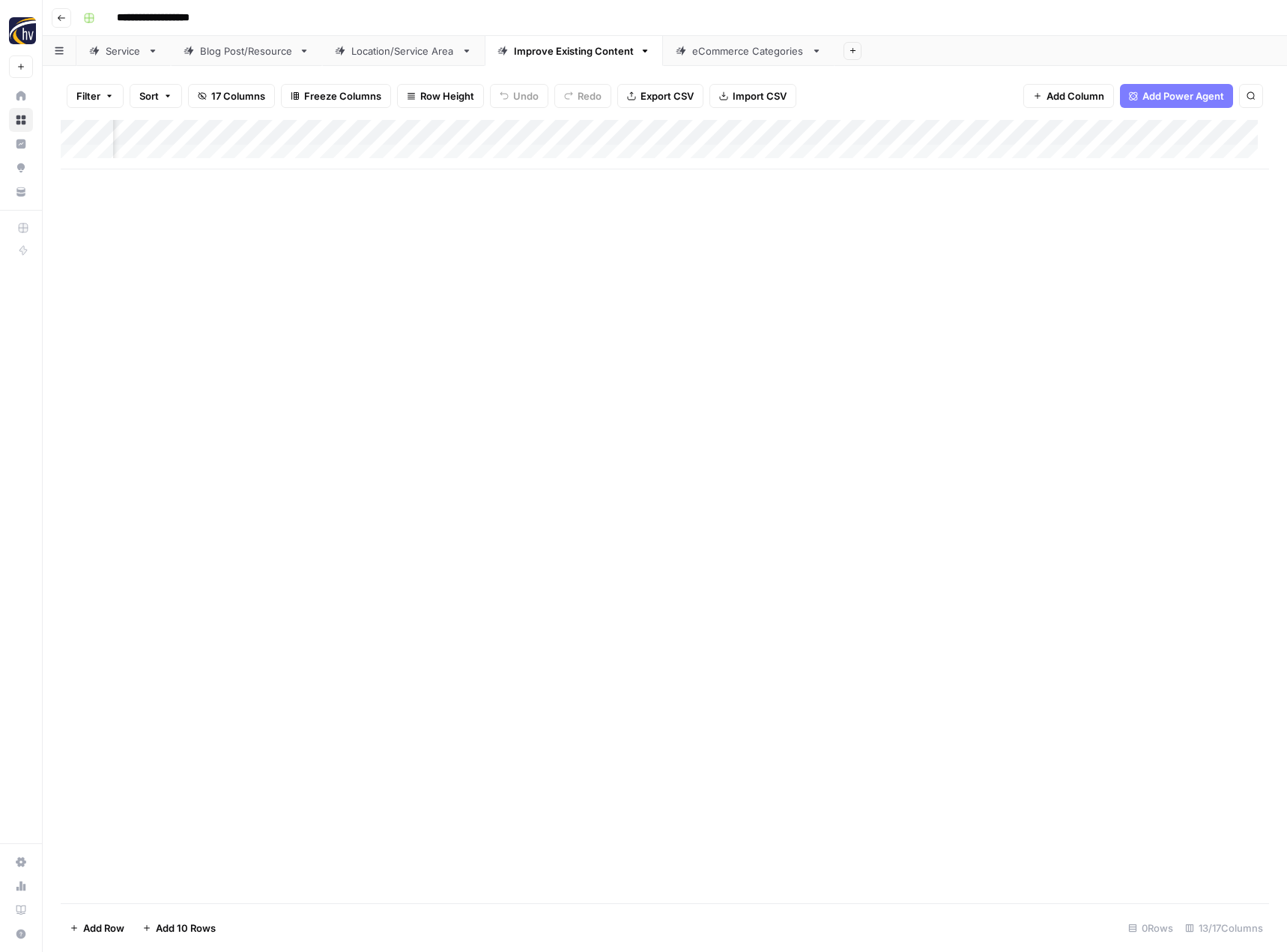
click at [1042, 133] on div "Add Column" at bounding box center [665, 145] width 1208 height 50
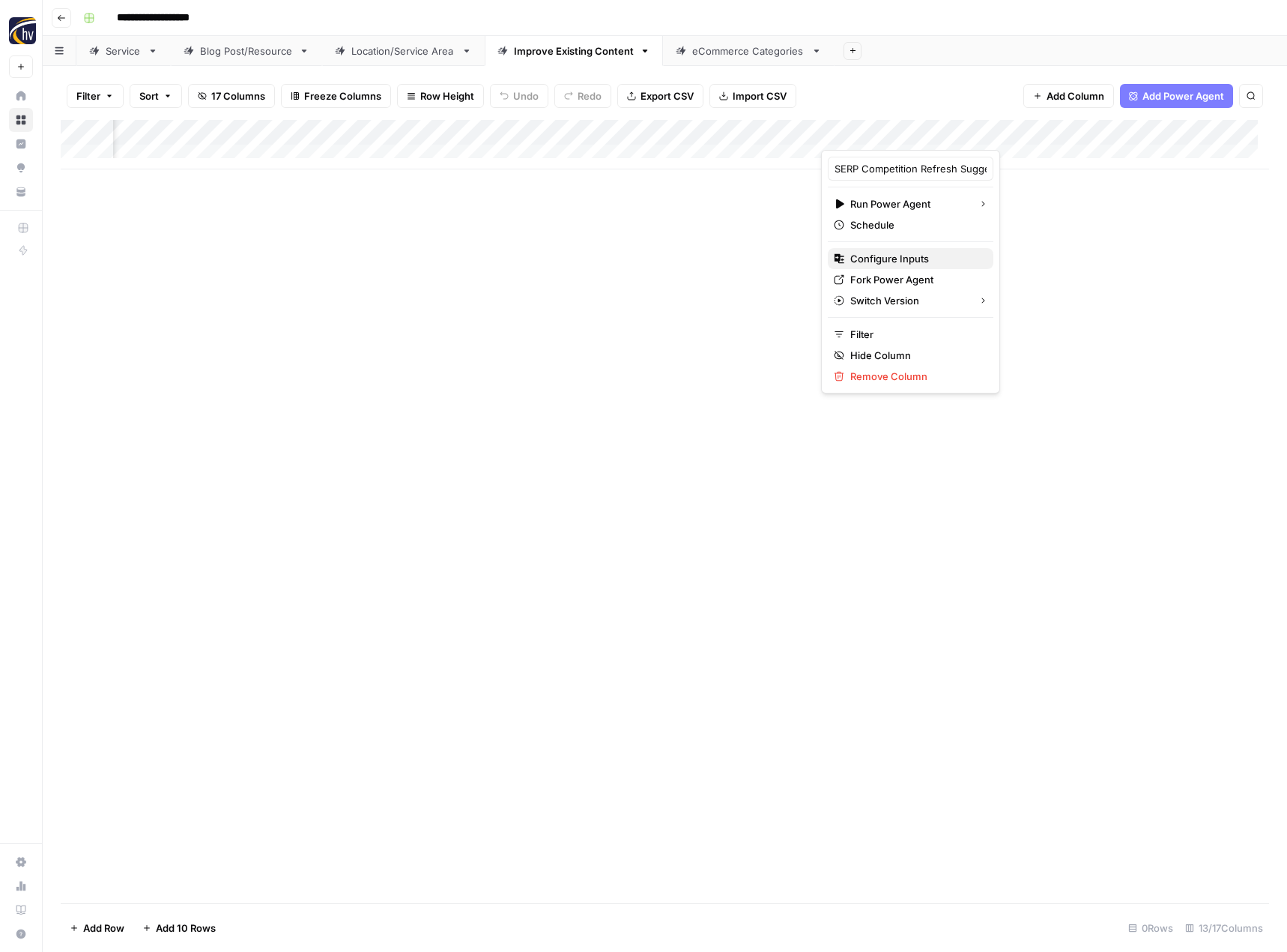
click at [956, 266] on span "Configure Inputs" at bounding box center [916, 259] width 131 height 15
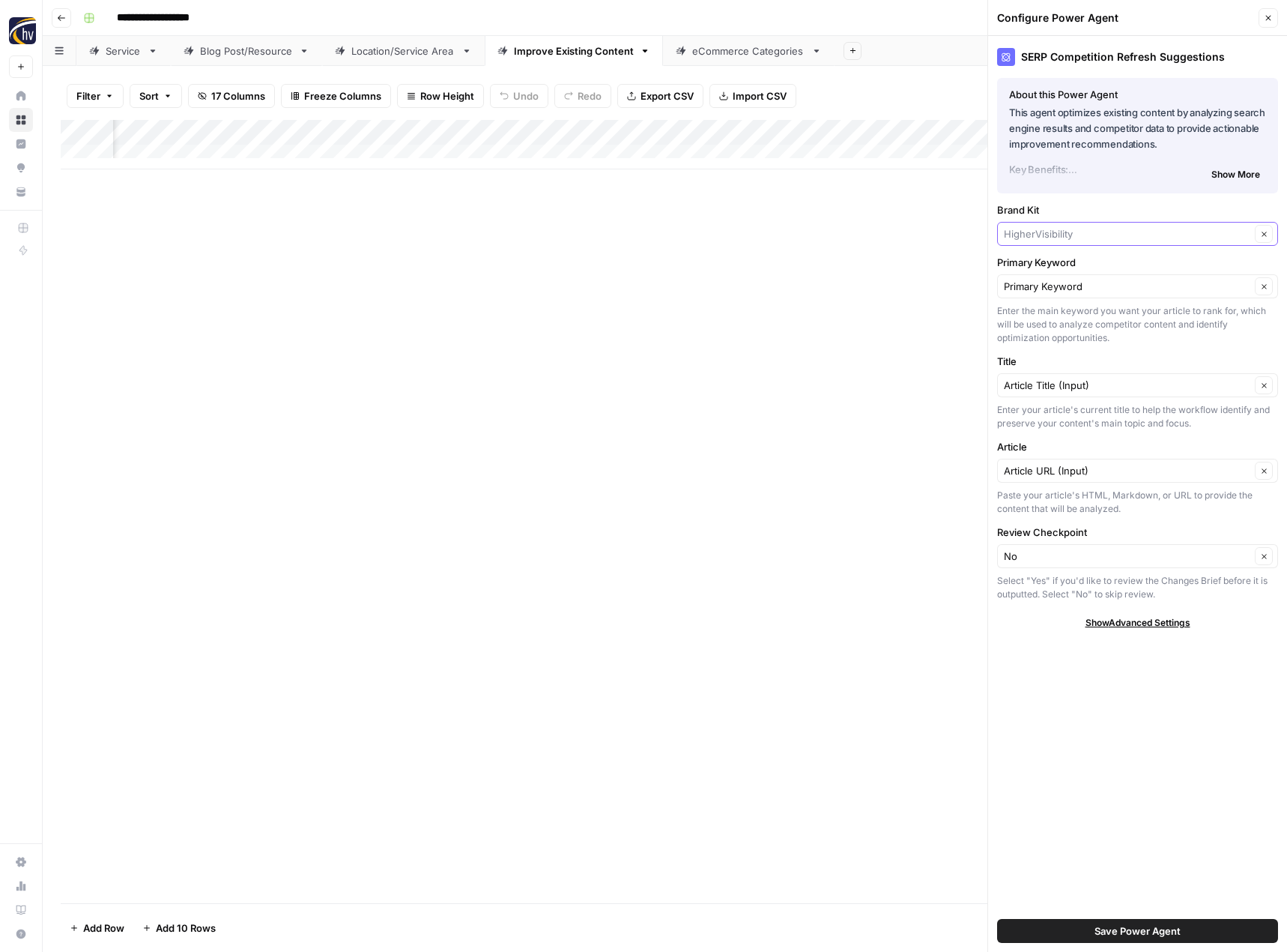
click at [1063, 232] on input "Brand Kit" at bounding box center [1127, 234] width 246 height 15
click at [1062, 261] on span "Form & Finish" at bounding box center [1134, 269] width 250 height 15
type input "Form & Finish"
click at [1132, 930] on span "Save Power Agent" at bounding box center [1137, 931] width 87 height 15
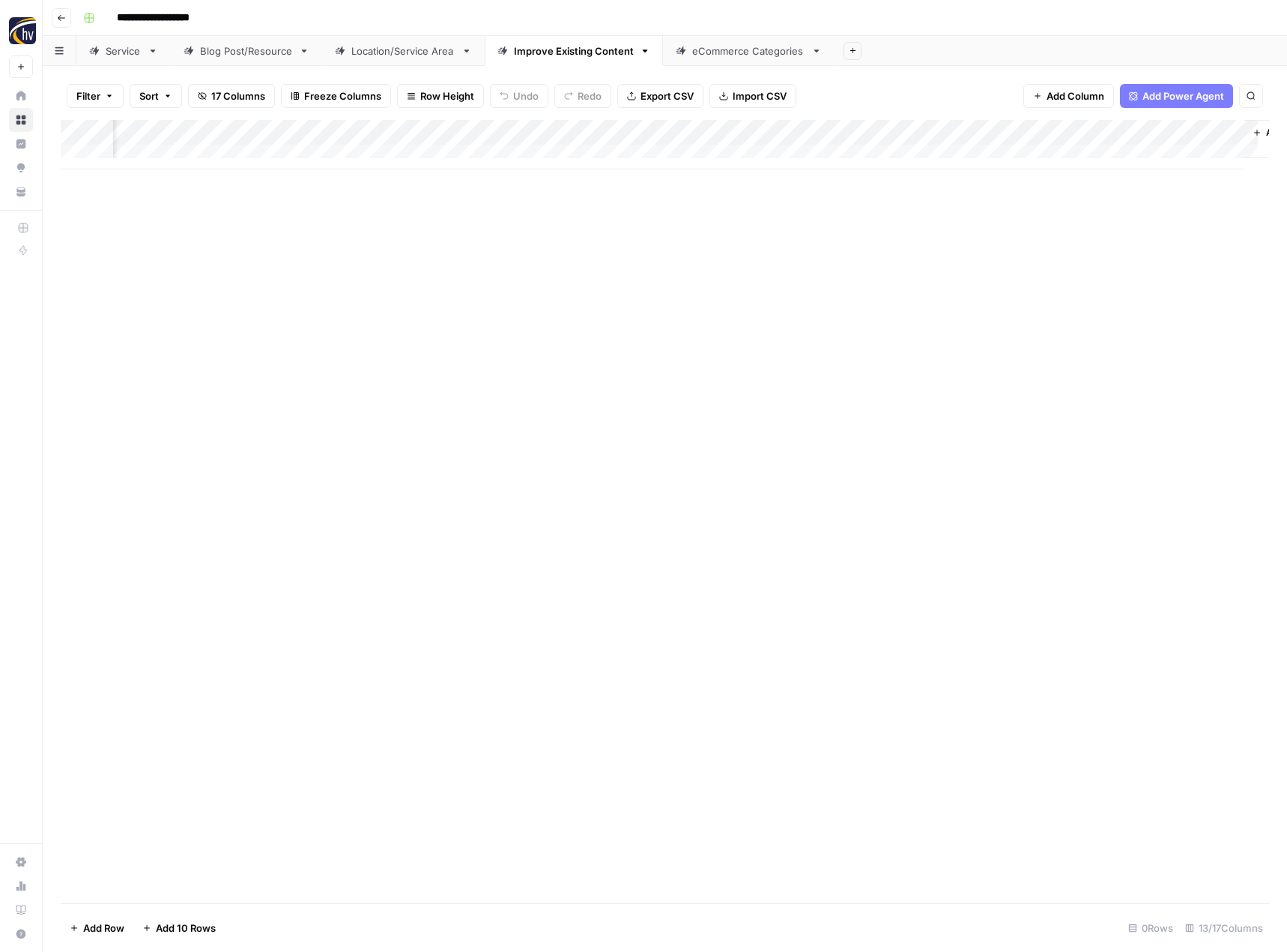
scroll to position [0, 1322]
click at [944, 131] on div "Add Column" at bounding box center [665, 145] width 1208 height 50
click at [834, 259] on span "Configure Inputs" at bounding box center [833, 259] width 131 height 15
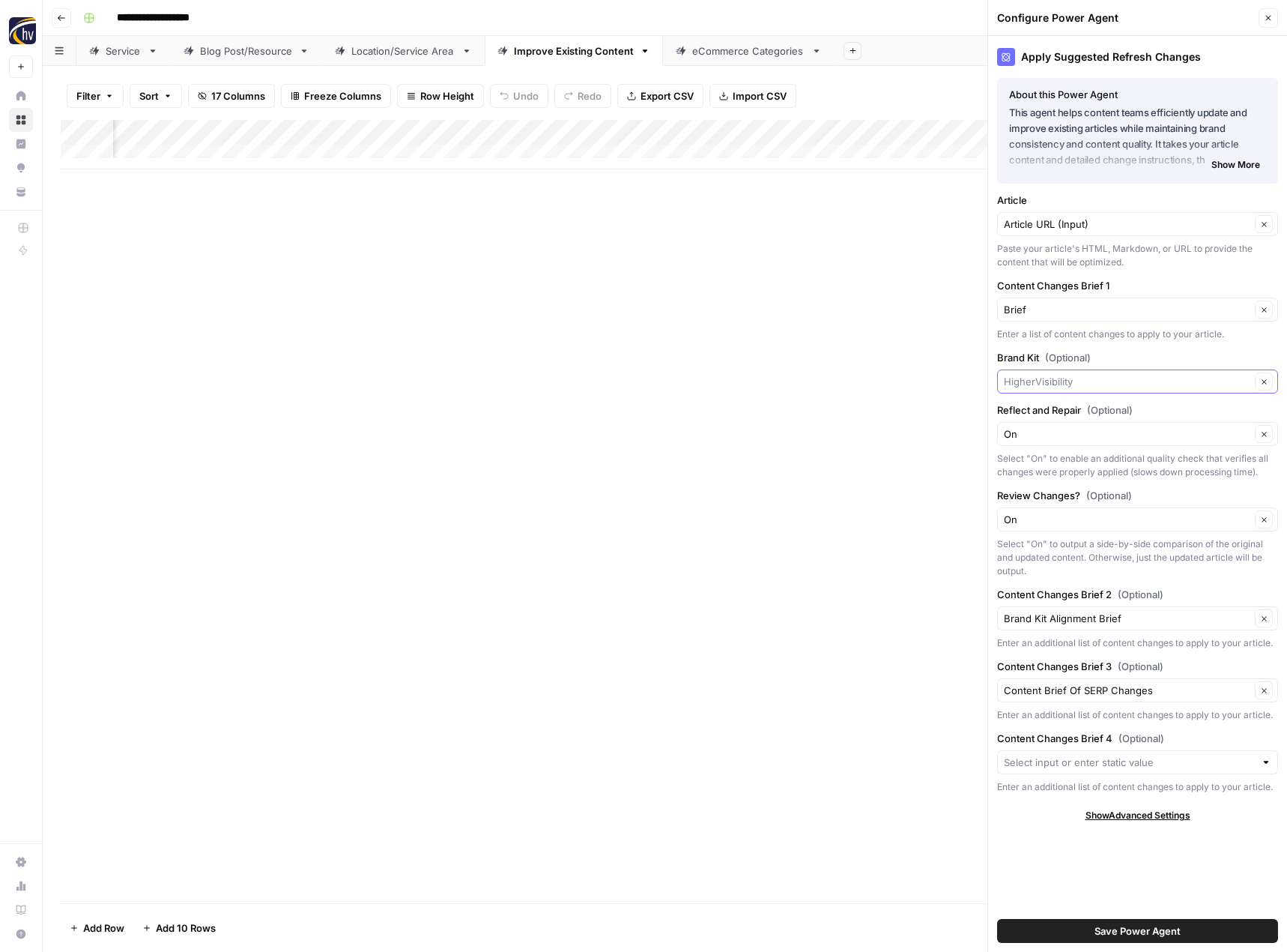
click at [1048, 383] on input "Brand Kit (Optional)" at bounding box center [1127, 381] width 246 height 15
click at [1048, 409] on span "Form & Finish" at bounding box center [1134, 417] width 250 height 15
type input "Form & Finish"
click at [1136, 924] on span "Save Power Agent" at bounding box center [1137, 931] width 87 height 15
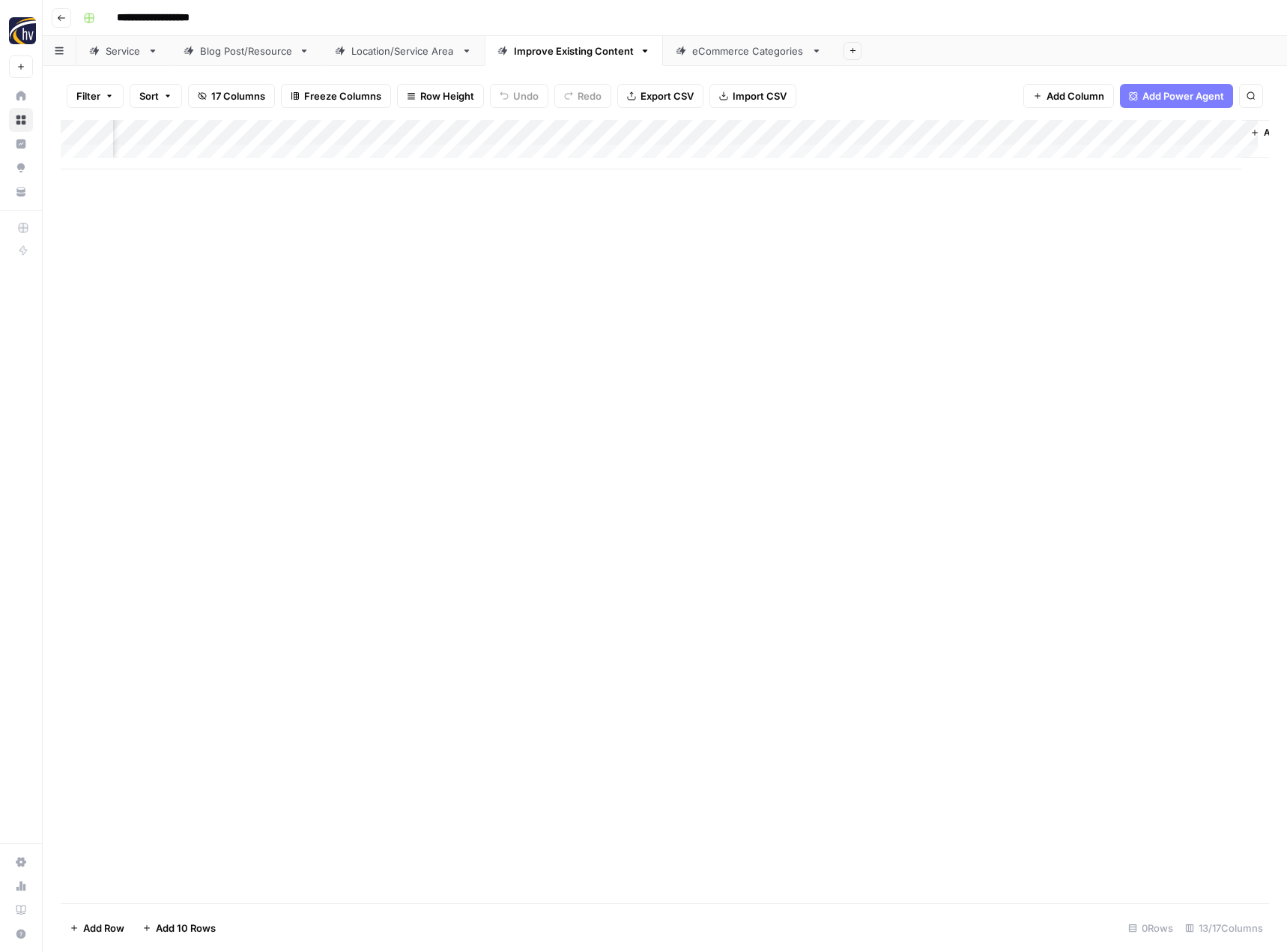
click at [583, 485] on div "Add Column" at bounding box center [665, 512] width 1208 height 783
click at [718, 52] on div "eCommerce Categories" at bounding box center [749, 51] width 113 height 15
click at [731, 132] on div "Add Column" at bounding box center [665, 145] width 1208 height 50
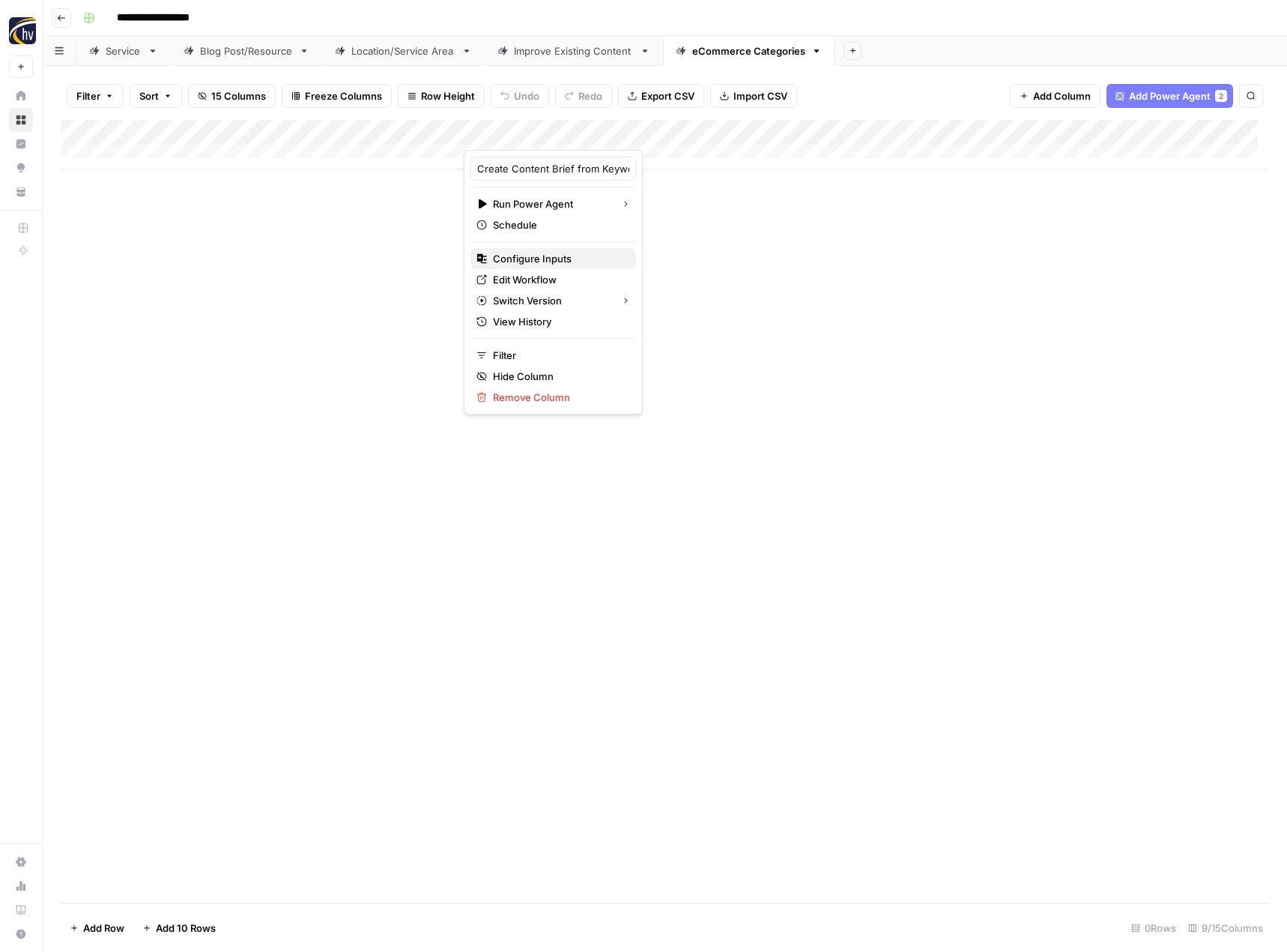
click at [577, 262] on span "Configure Inputs" at bounding box center [559, 259] width 131 height 15
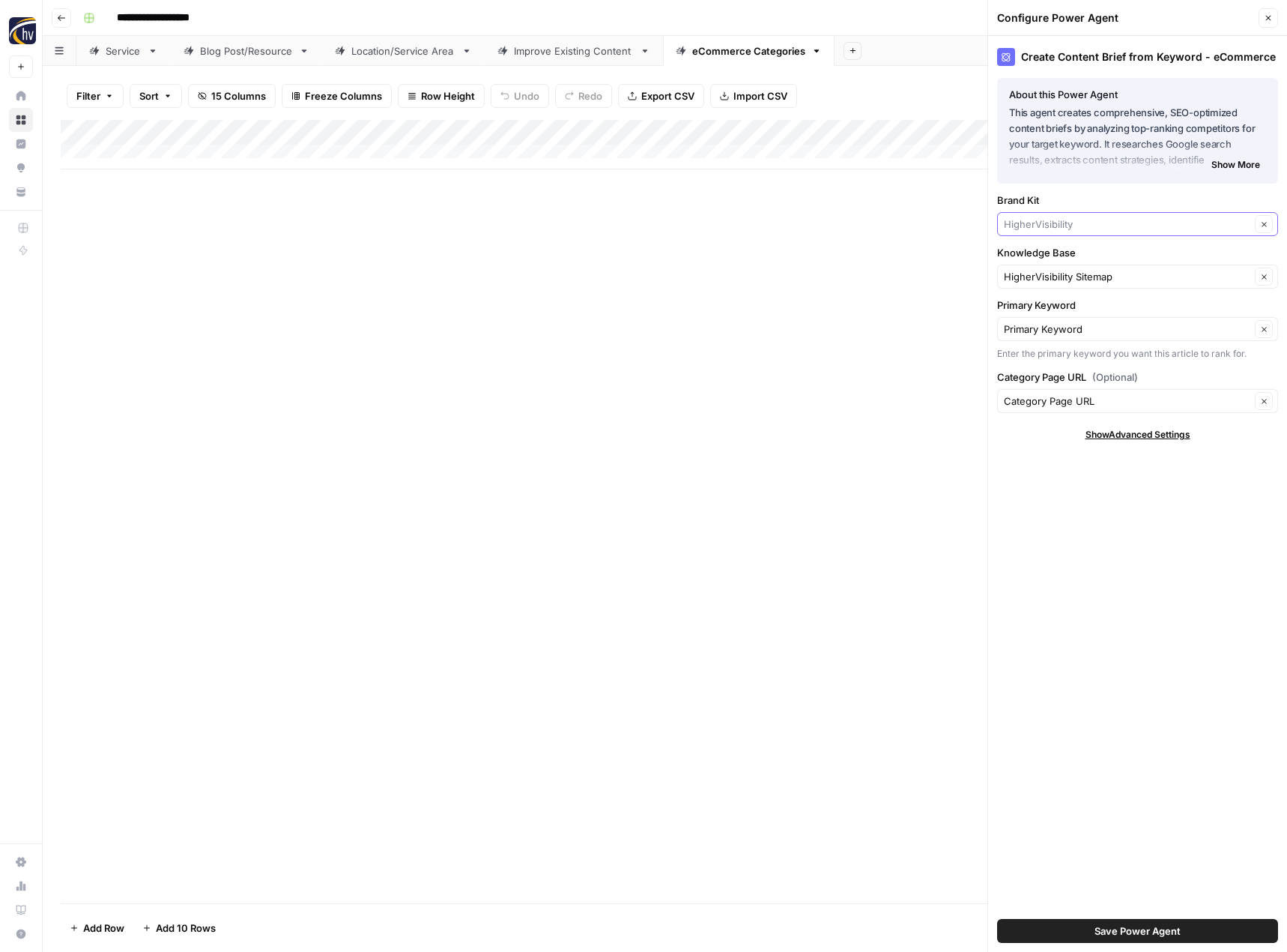
click at [1063, 219] on input "Brand Kit" at bounding box center [1127, 224] width 246 height 15
click at [1065, 248] on div "Form & Finish Southeastern Performance Apparel Quantum Performance" at bounding box center [1137, 280] width 281 height 76
click at [1062, 253] on span "Form & Finish" at bounding box center [1134, 260] width 250 height 15
type input "Form & Finish"
click at [1050, 266] on div "HigherVisibility Sitemap Clear" at bounding box center [1137, 276] width 281 height 24
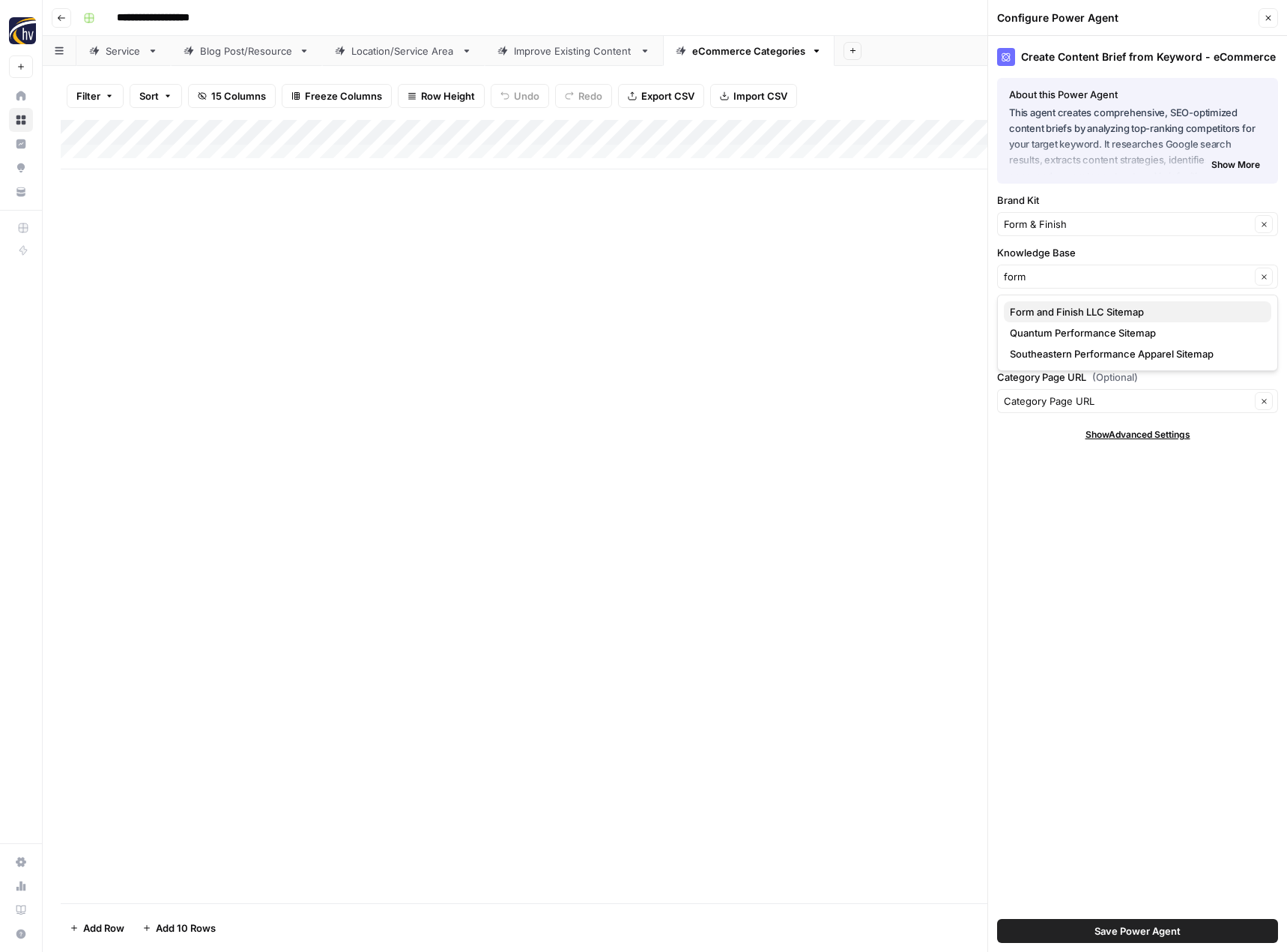
click at [1048, 308] on span "Form and Finish LLC Sitemap" at bounding box center [1134, 312] width 250 height 15
type input "Form and Finish LLC Sitemap"
click at [1083, 937] on button "Save Power Agent" at bounding box center [1137, 930] width 281 height 24
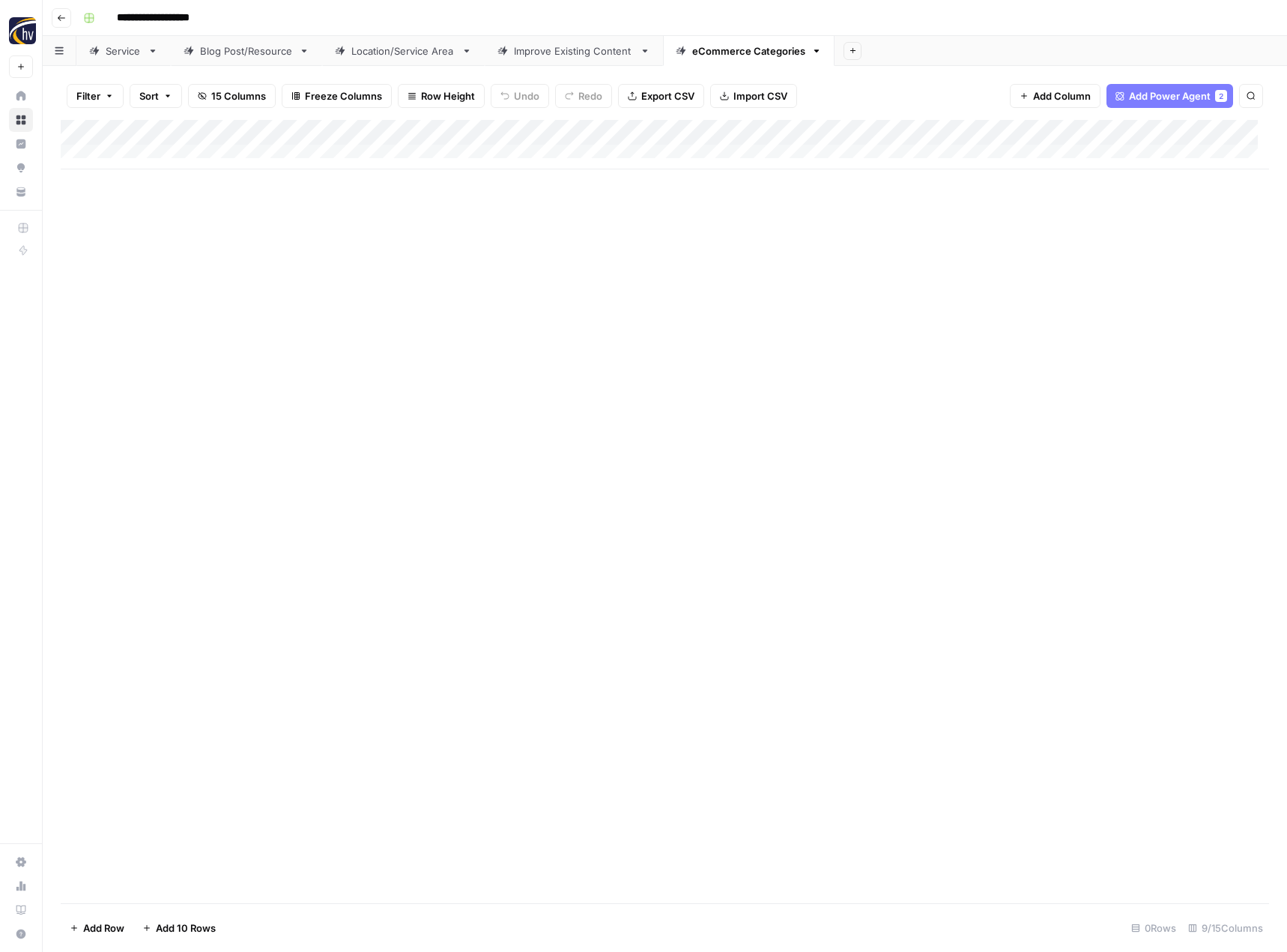
click at [838, 170] on div "Add Column" at bounding box center [665, 512] width 1208 height 783
click at [1007, 128] on div "Add Column" at bounding box center [665, 145] width 1208 height 50
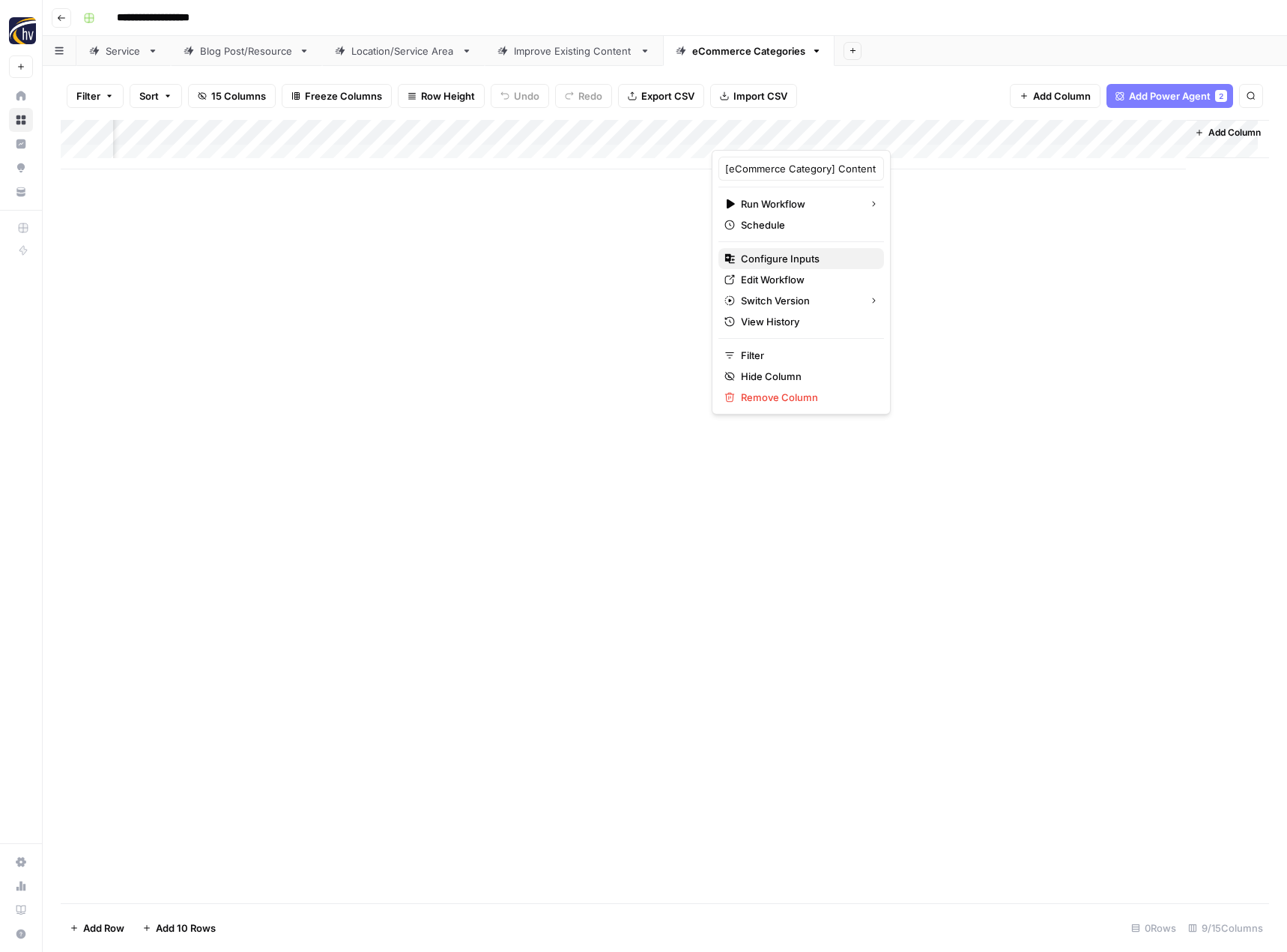
click at [811, 265] on span "Configure Inputs" at bounding box center [806, 259] width 131 height 15
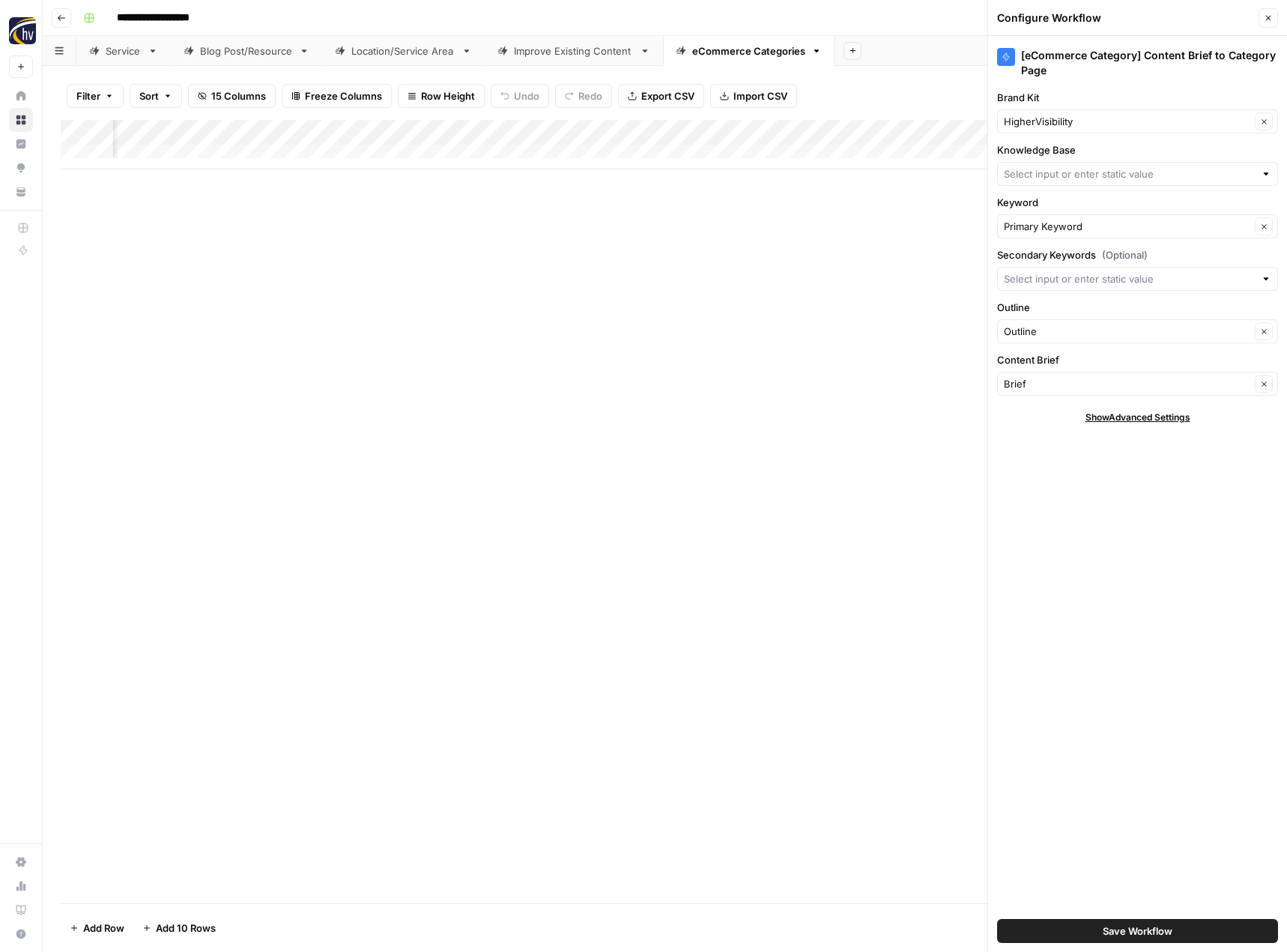
click at [1087, 130] on div "HigherVisibility Clear" at bounding box center [1137, 121] width 281 height 24
click at [1082, 163] on span "Form & Finish" at bounding box center [1134, 156] width 250 height 15
type input "Form & Finish"
click at [1057, 176] on input "Knowledge Base" at bounding box center [1129, 174] width 251 height 15
click at [1013, 208] on span "Form and Finish LLC Sitemap" at bounding box center [1134, 209] width 250 height 15
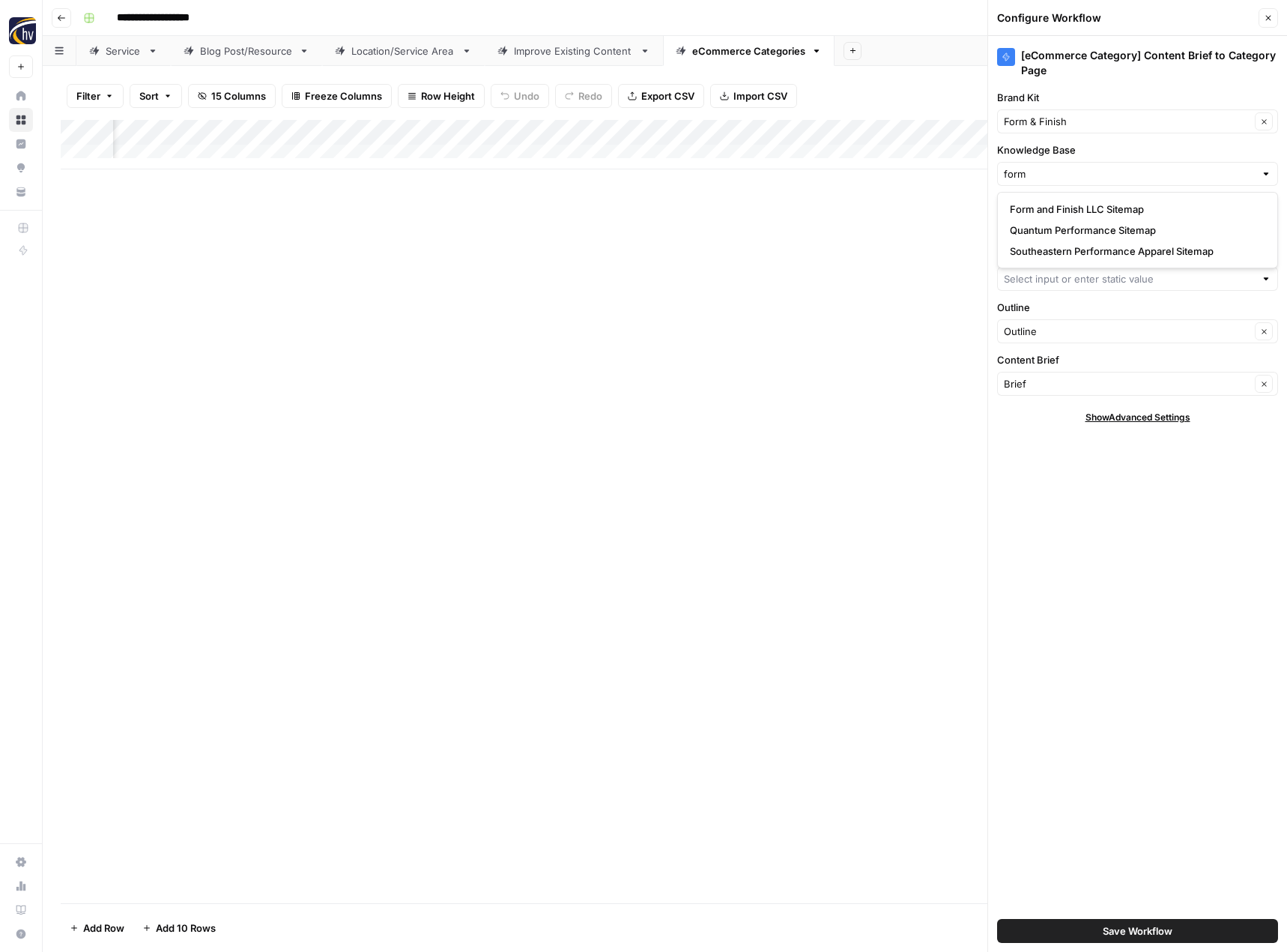
type input "Form and Finish LLC Sitemap"
click at [1084, 924] on button "Save Workflow" at bounding box center [1137, 930] width 281 height 24
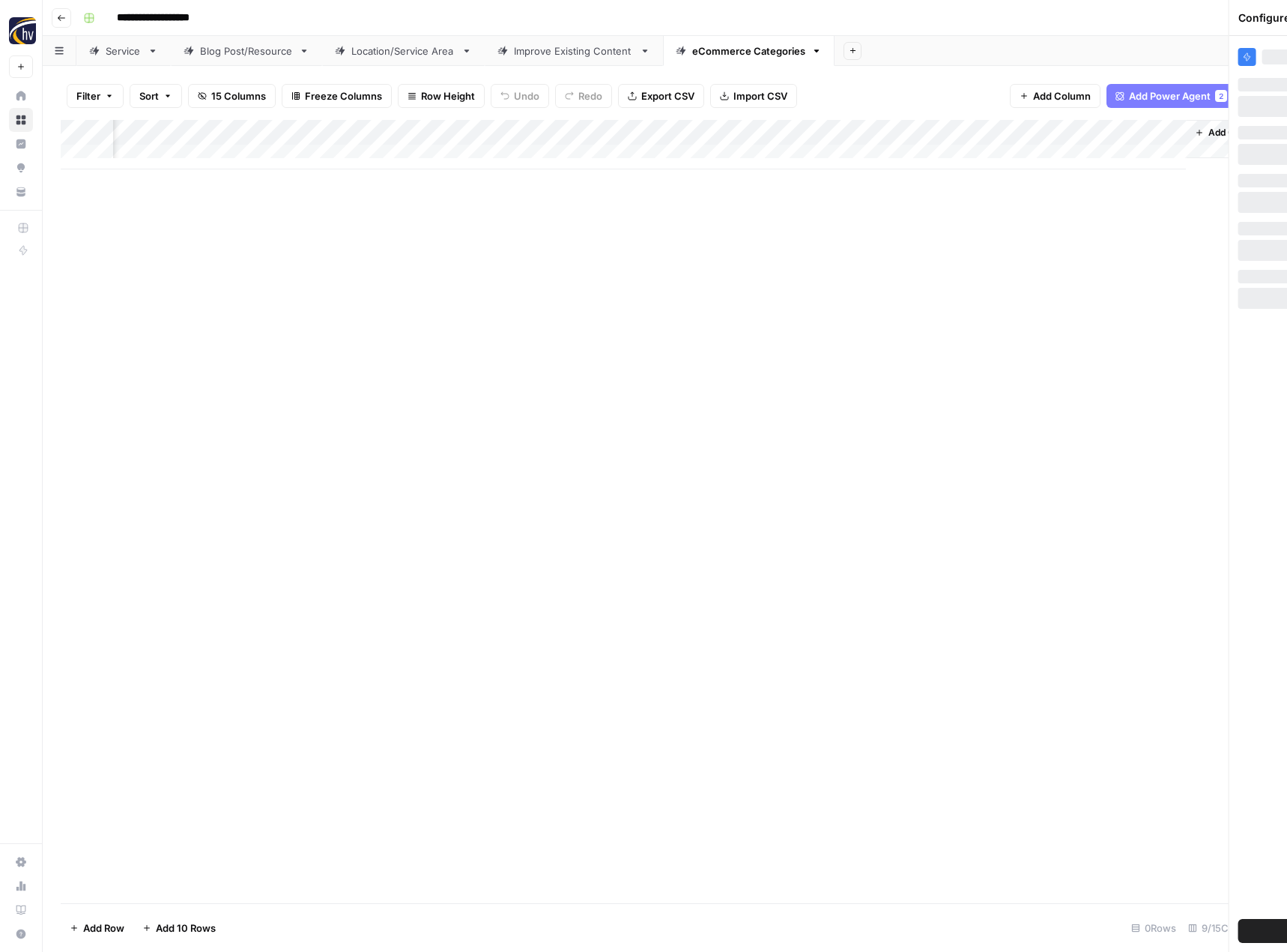
click at [709, 711] on div "Add Column" at bounding box center [665, 512] width 1208 height 783
click at [59, 15] on icon "button" at bounding box center [61, 18] width 9 height 9
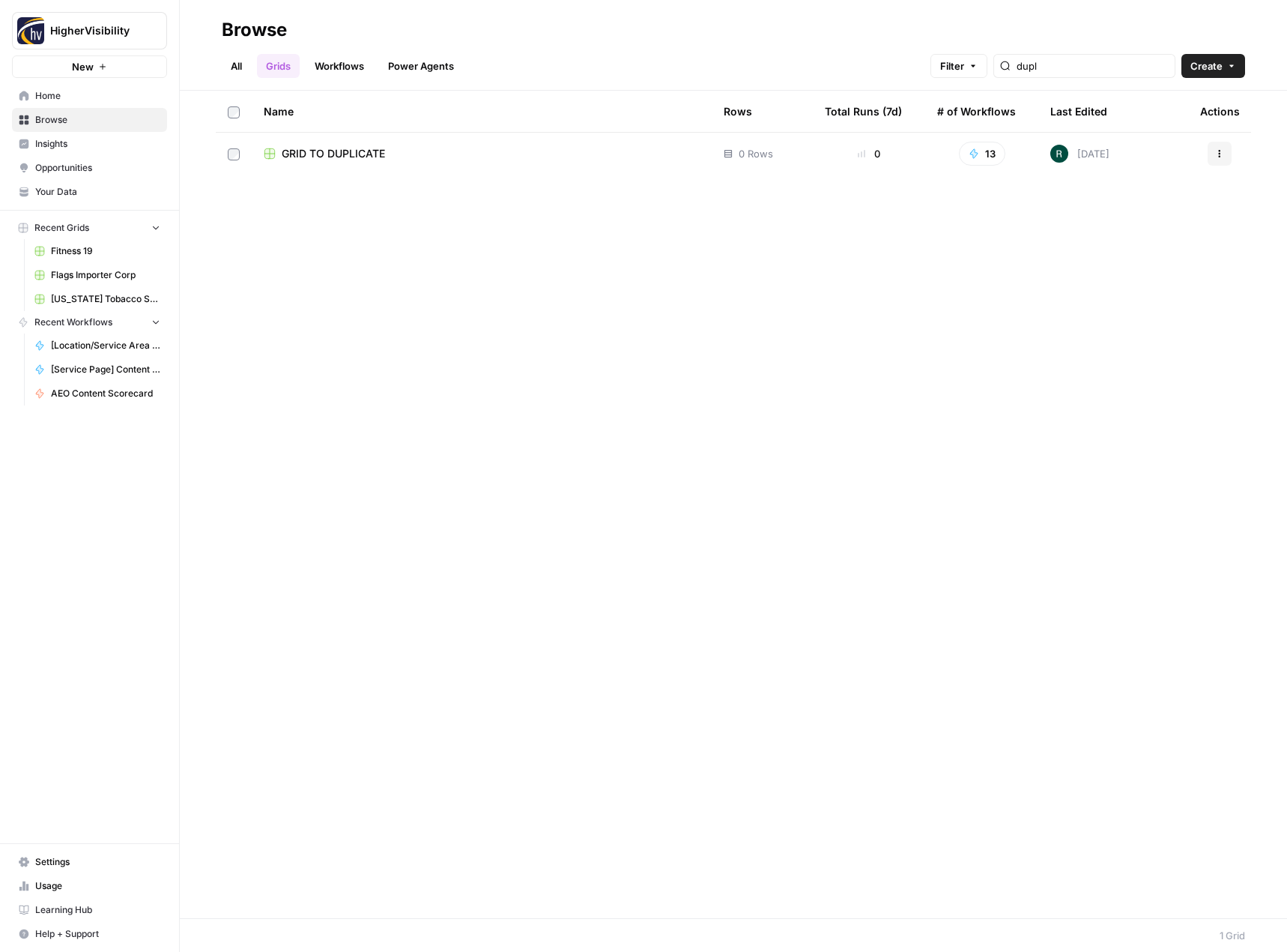
click at [1221, 142] on button "Actions" at bounding box center [1219, 154] width 24 height 24
click at [1142, 186] on span "Duplicate" at bounding box center [1153, 189] width 120 height 15
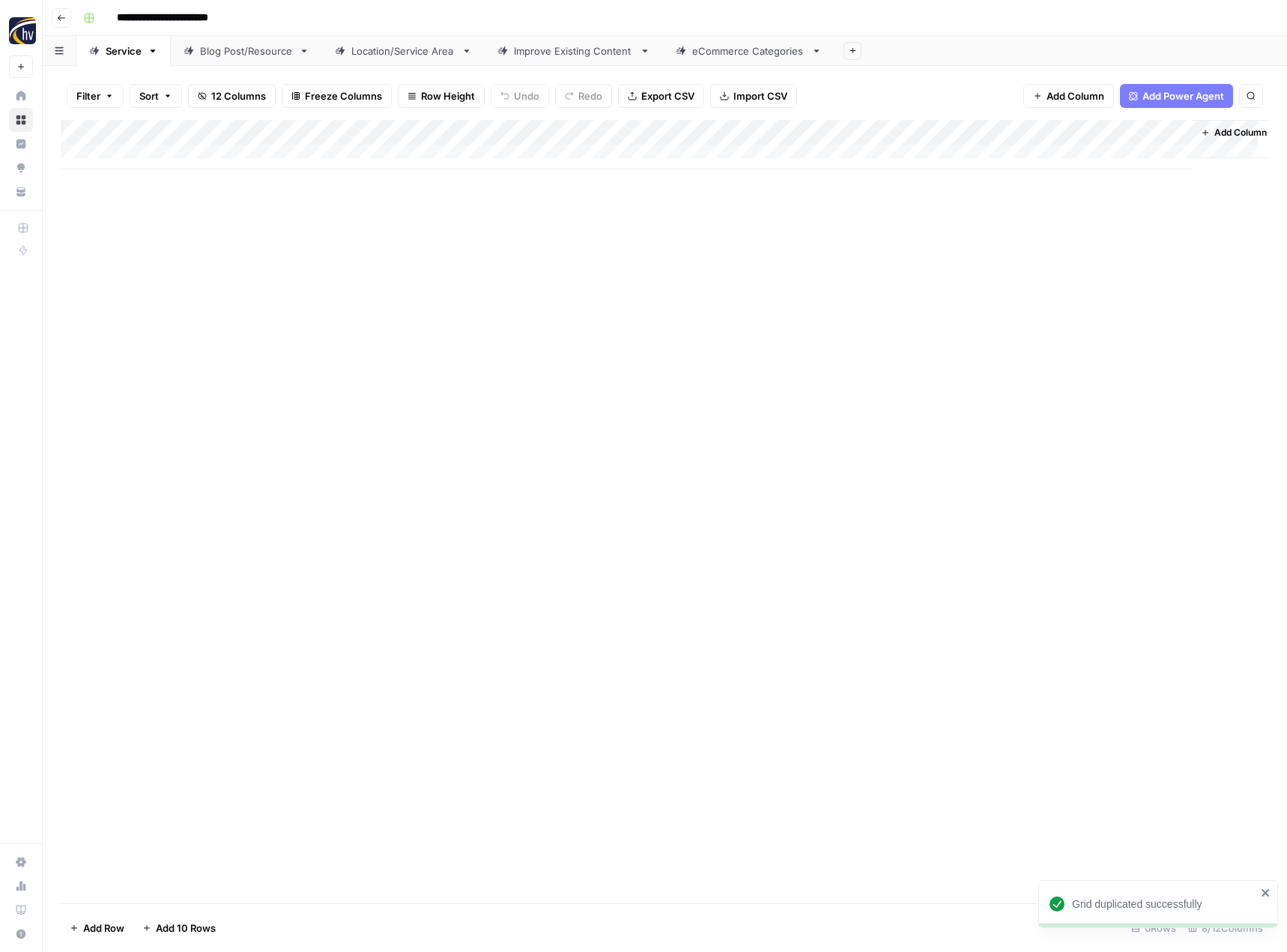
click at [215, 18] on input "**********" at bounding box center [187, 18] width 155 height 24
paste input
type input "**********"
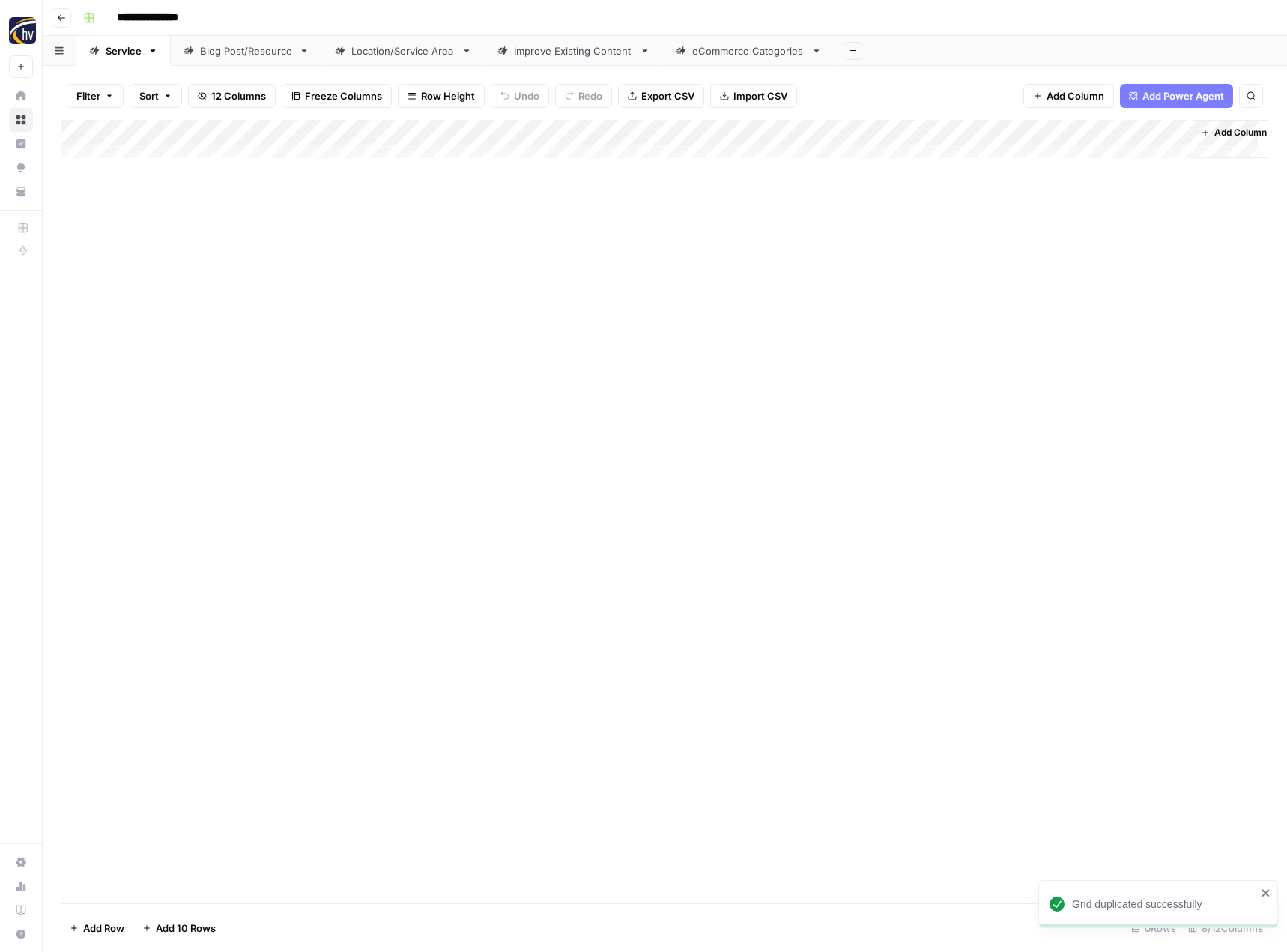
click at [277, 343] on div "Add Column" at bounding box center [665, 512] width 1208 height 783
click at [349, 137] on div "Add Column" at bounding box center [665, 145] width 1208 height 50
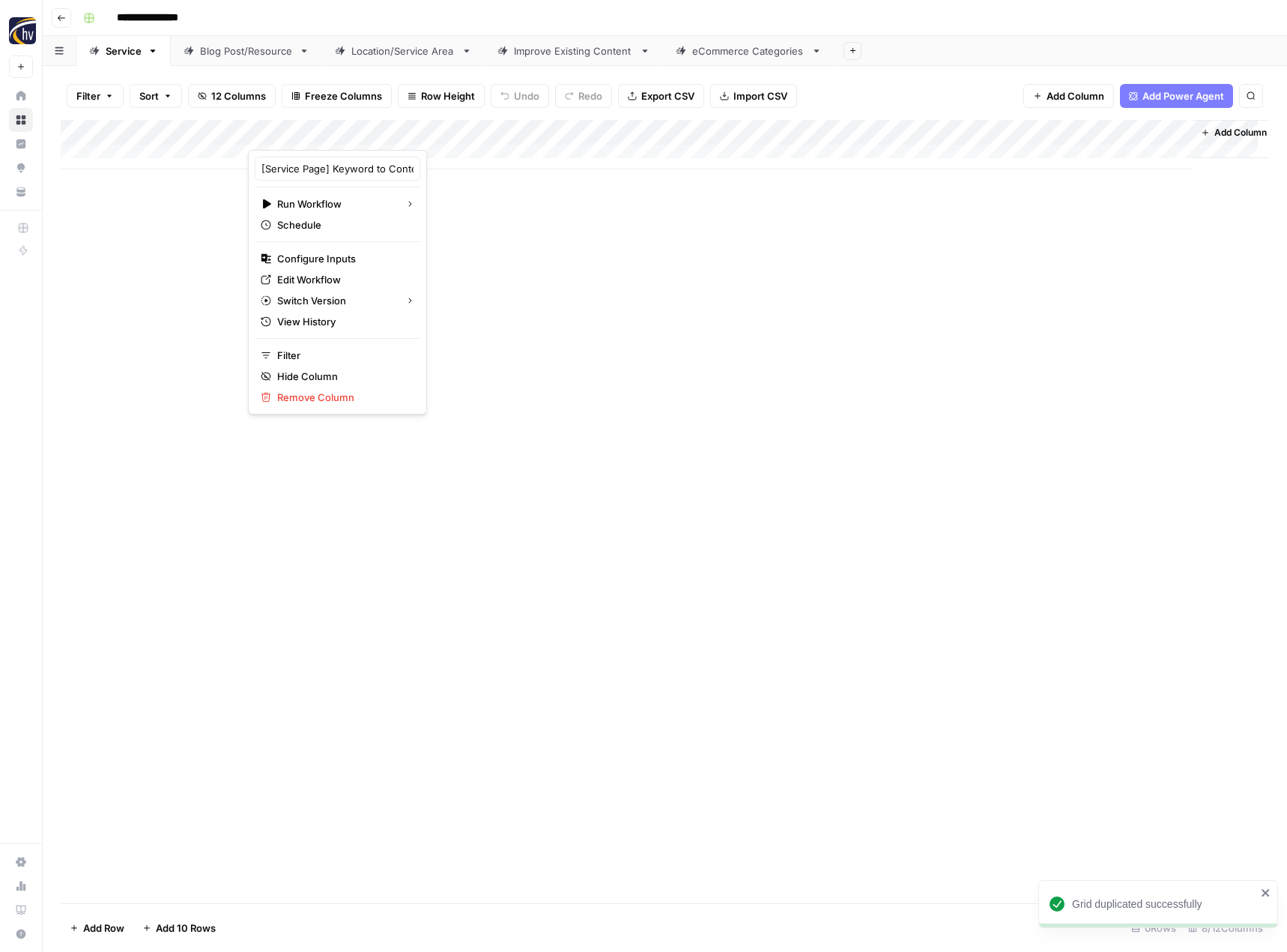
click at [327, 246] on div "[Service Page] Keyword to Content Brief Run Workflow Schedule Configure Inputs …" at bounding box center [337, 281] width 179 height 265
click at [326, 248] on button "Configure Inputs" at bounding box center [337, 258] width 165 height 21
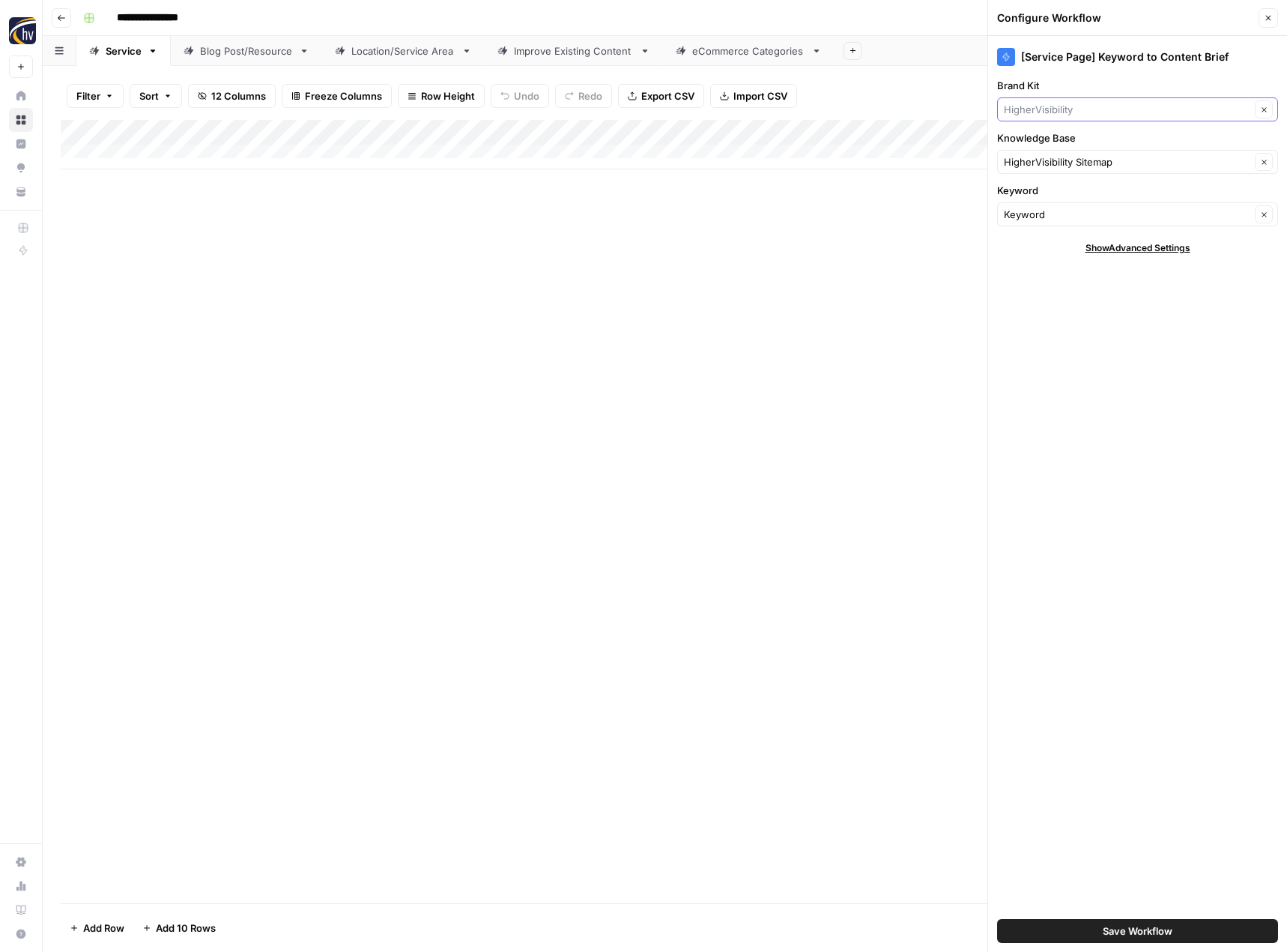
click at [1058, 113] on input "Brand Kit" at bounding box center [1127, 109] width 246 height 15
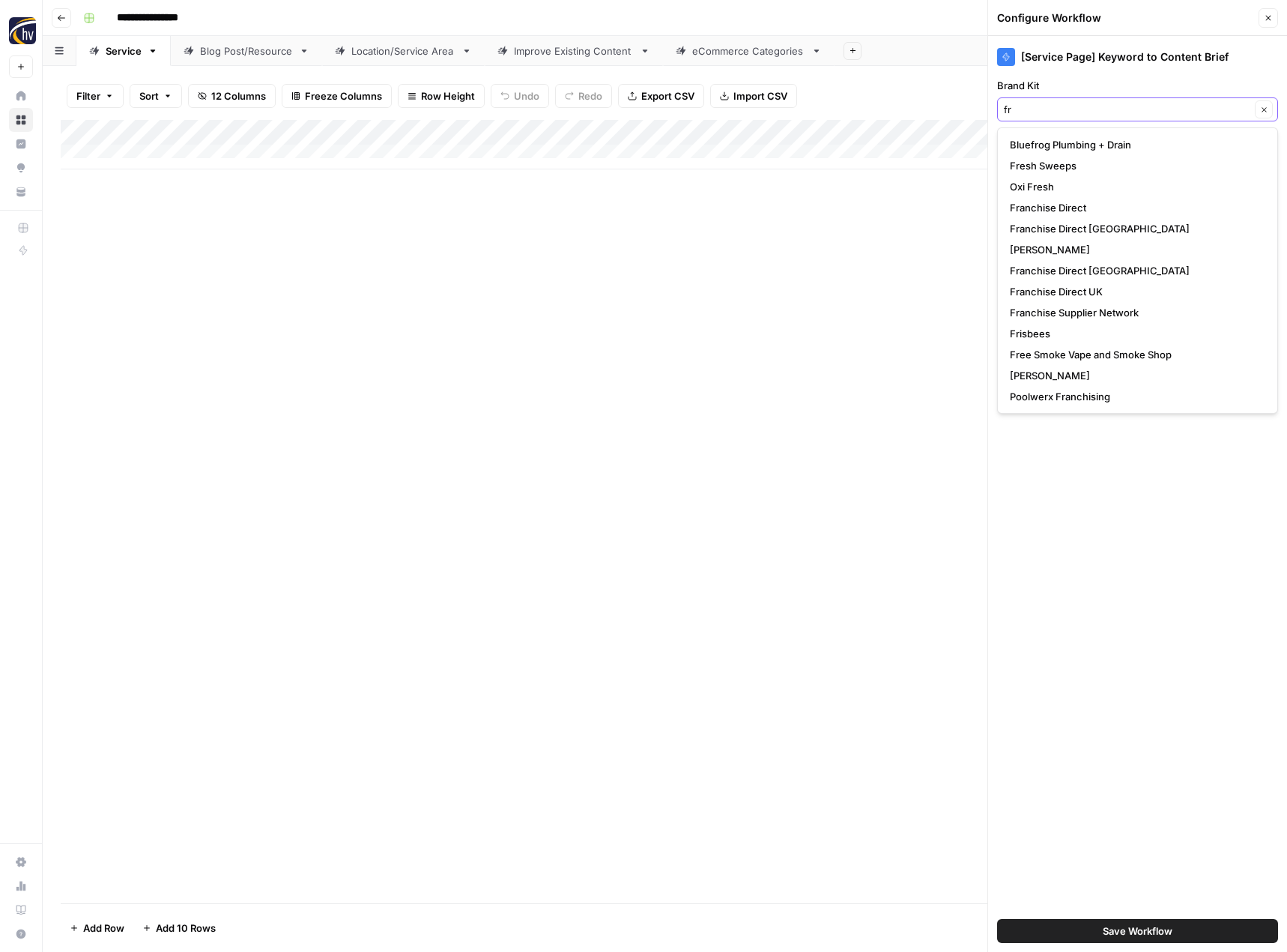
type input "fr"
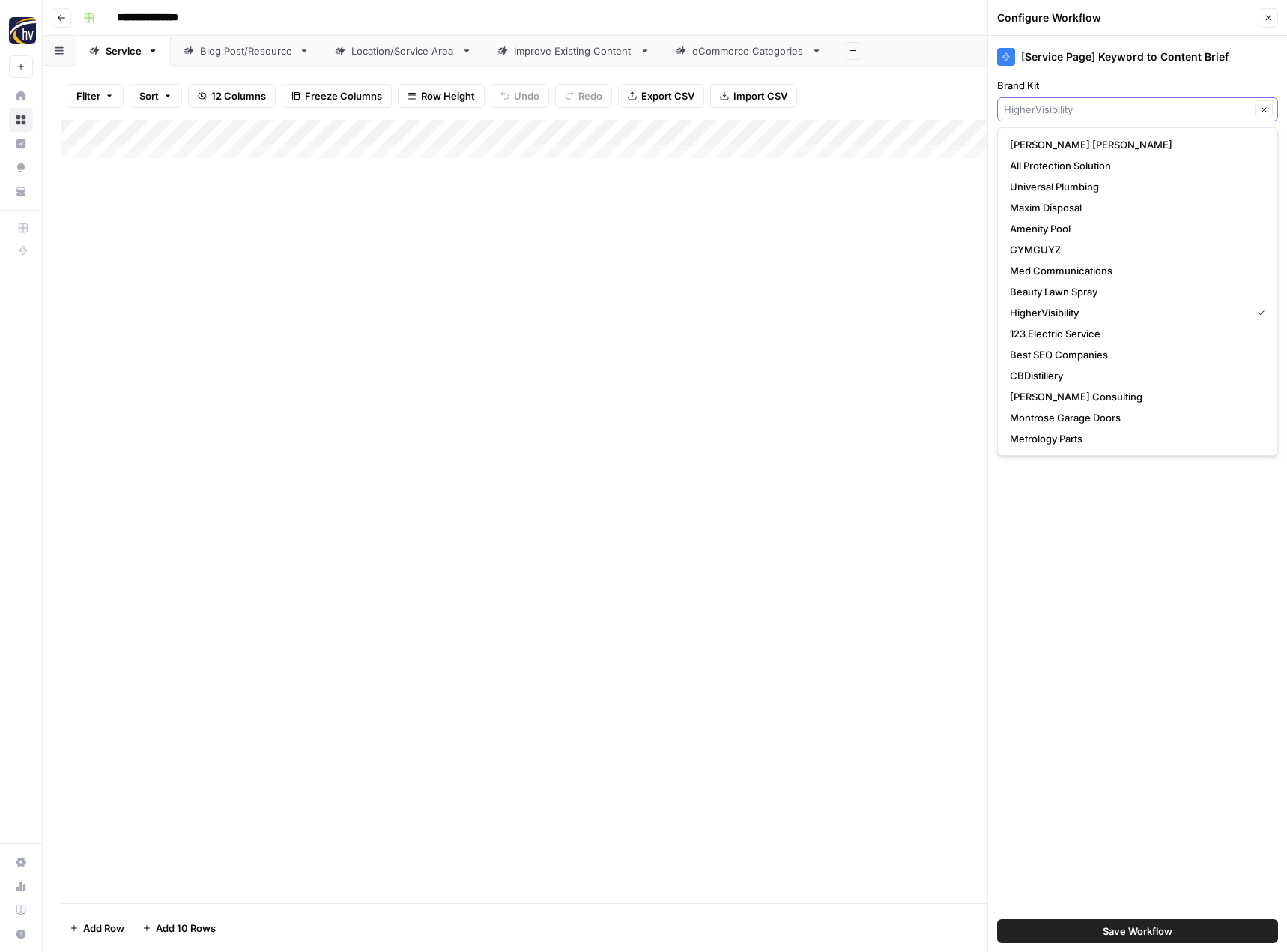
click at [1054, 111] on input "Brand Kit" at bounding box center [1127, 109] width 246 height 15
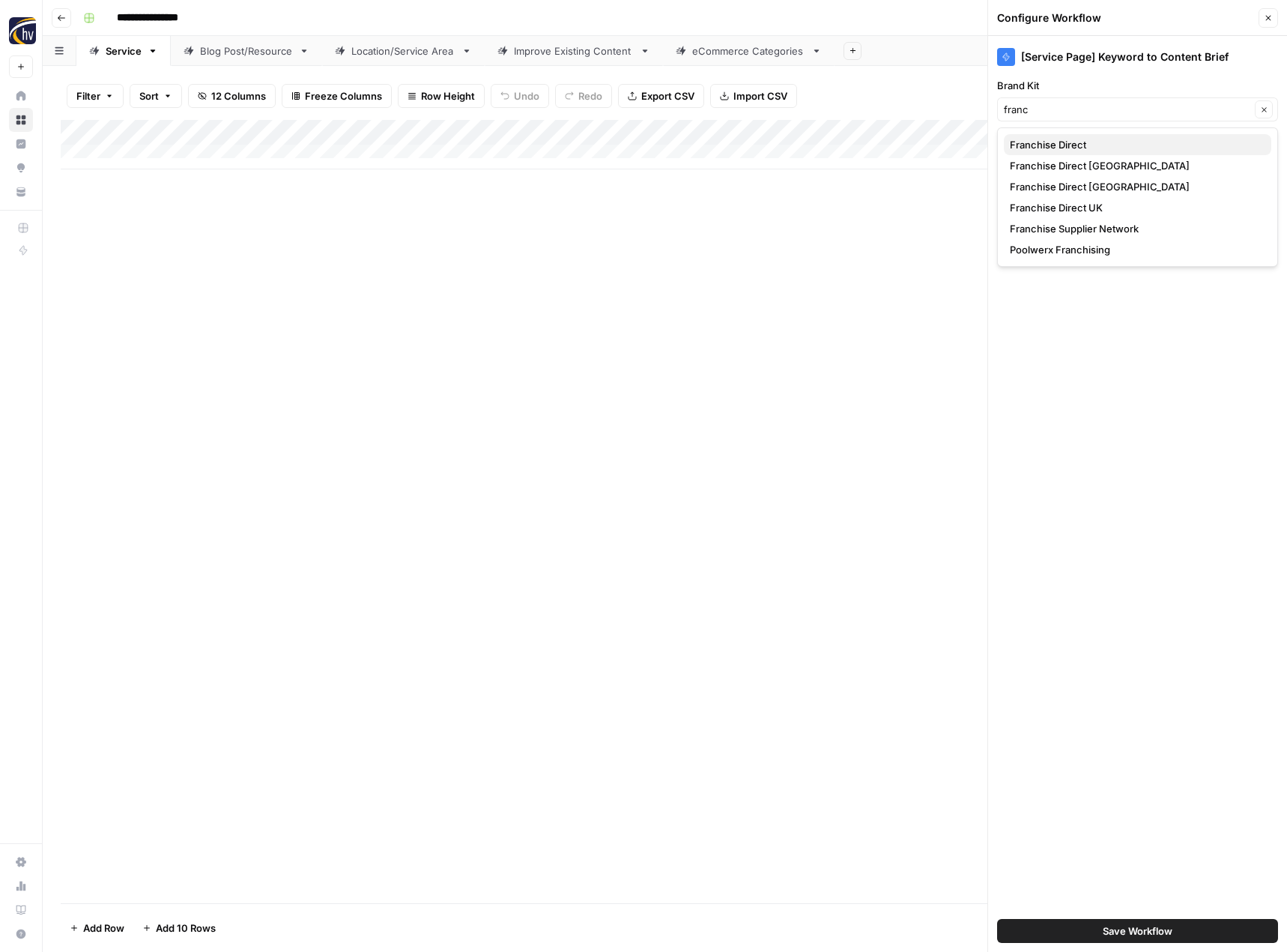
click at [1059, 147] on span "Franchise Direct" at bounding box center [1134, 145] width 250 height 15
type input "Franchise Direct"
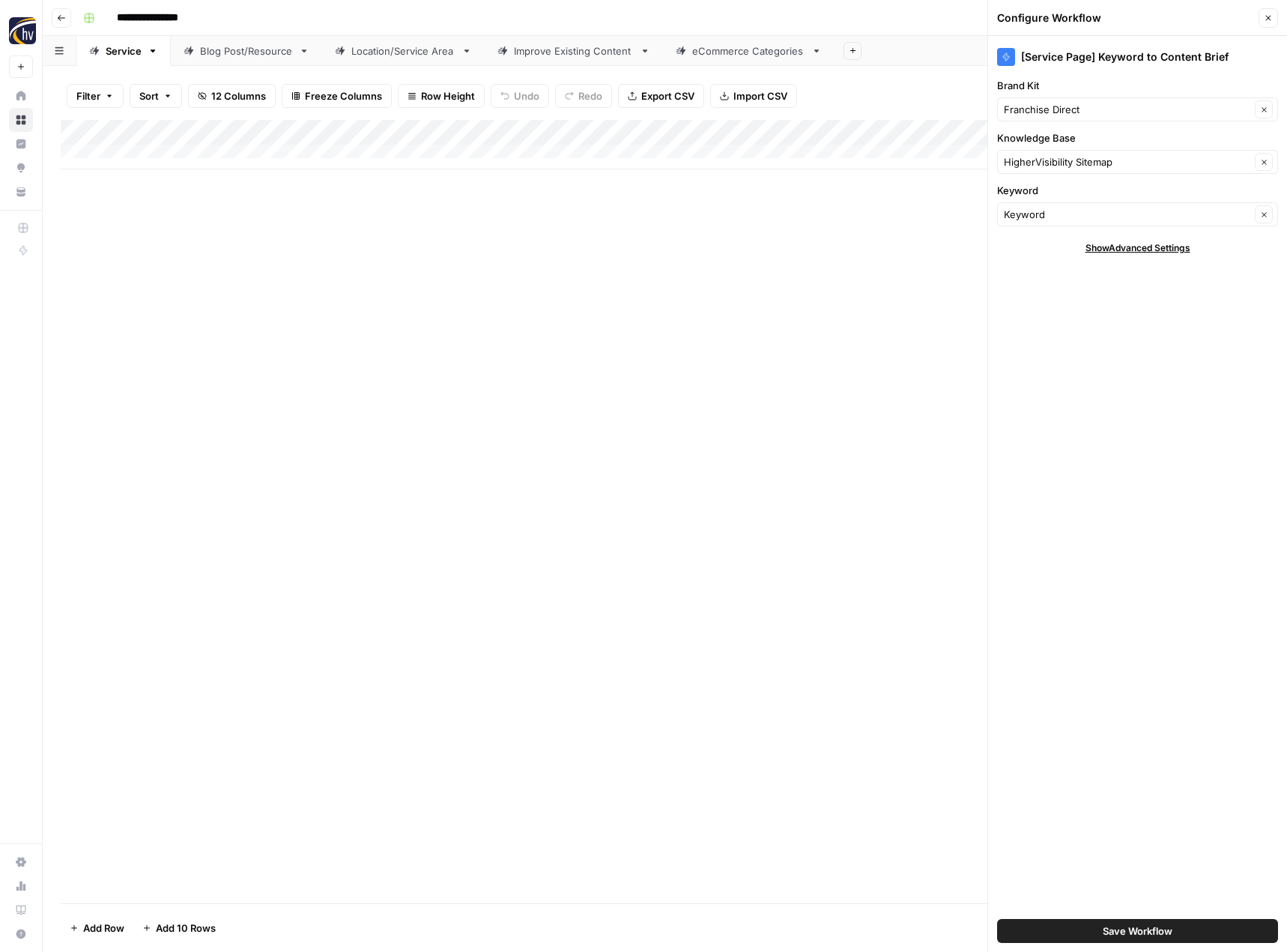
click at [1042, 154] on div "HigherVisibility Sitemap Clear" at bounding box center [1137, 161] width 281 height 24
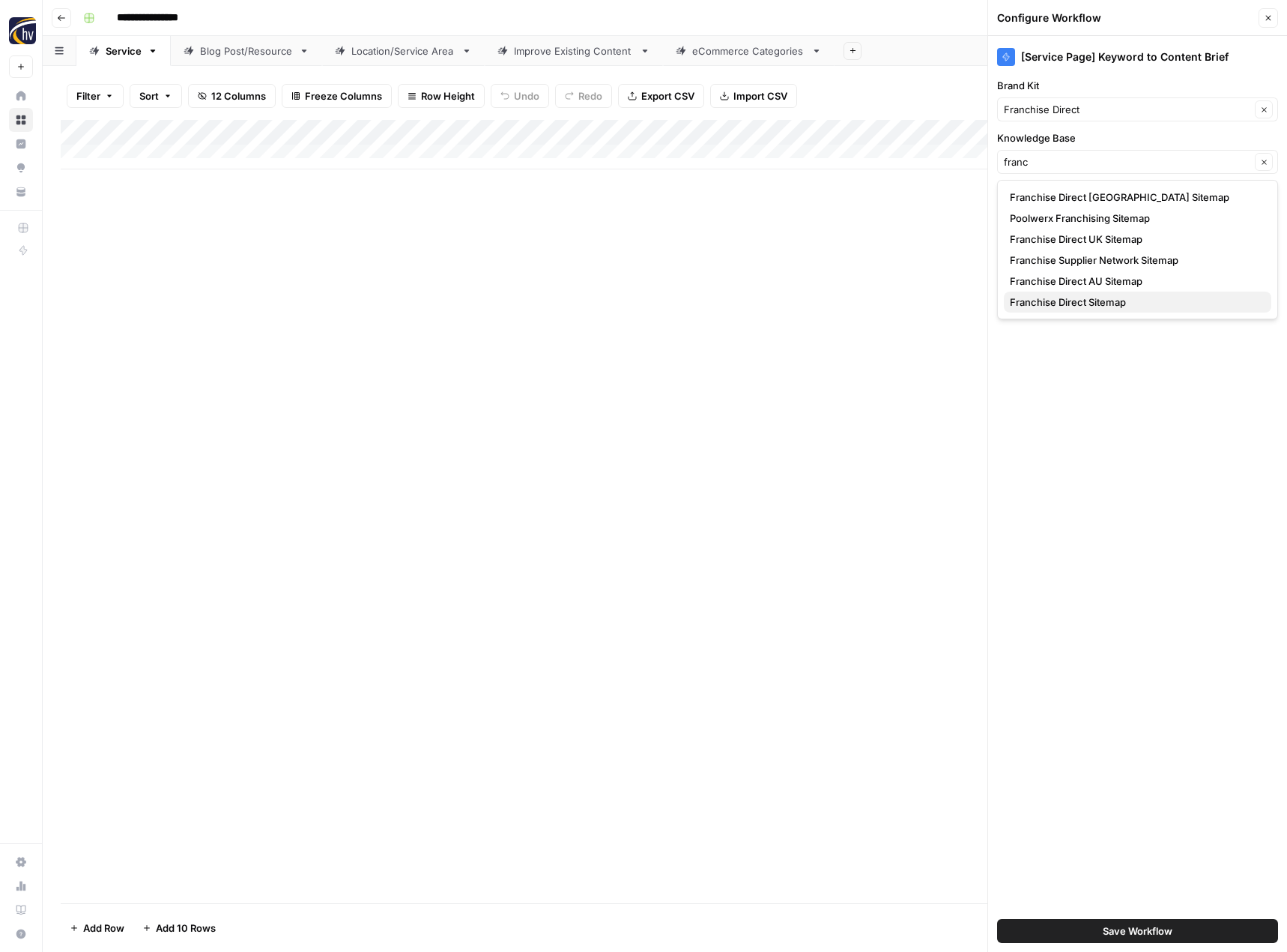
click at [1053, 308] on span "Franchise Direct Sitemap" at bounding box center [1134, 302] width 250 height 15
type input "Franchise Direct Sitemap"
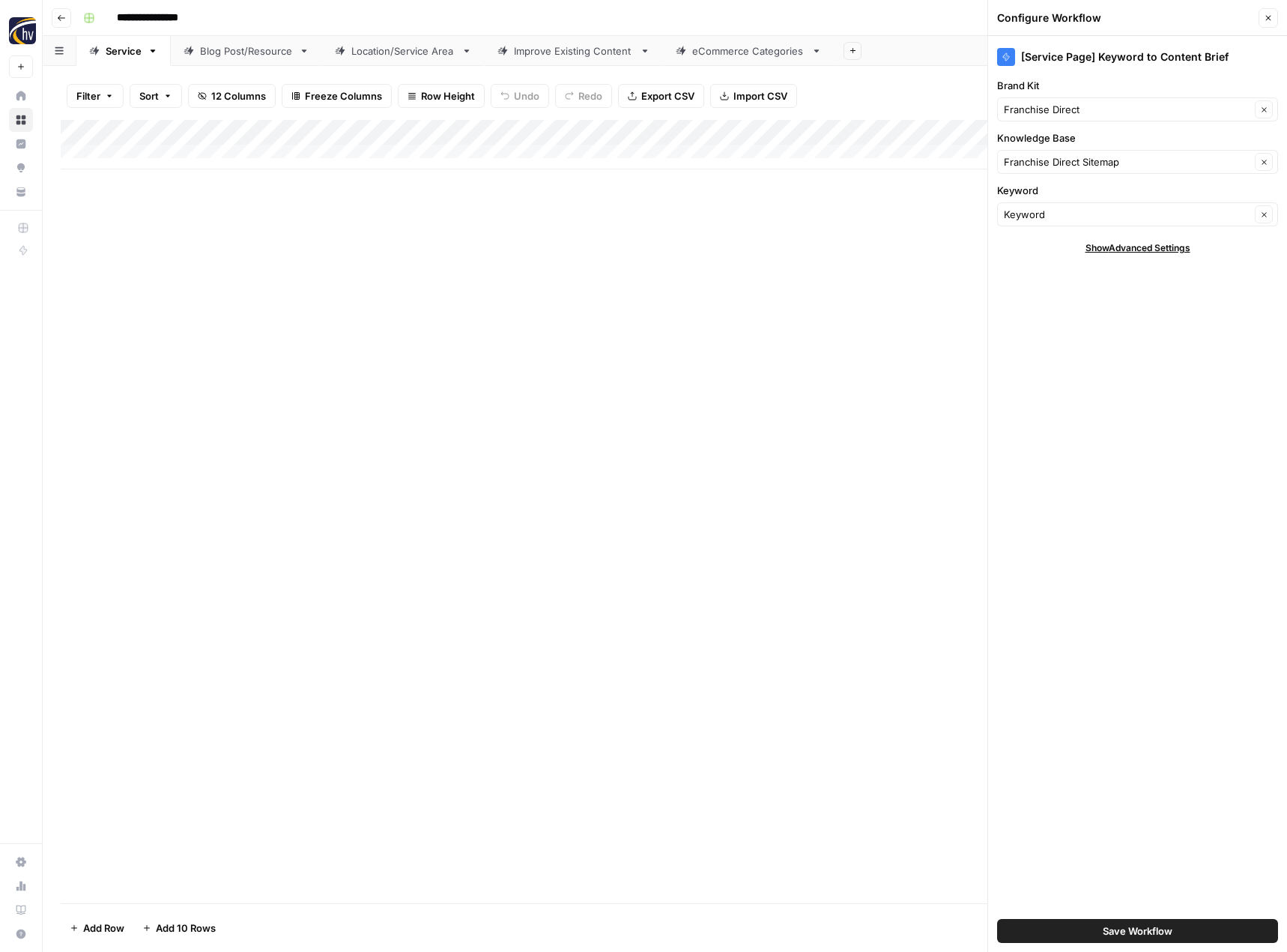
click at [1098, 939] on button "Save Workflow" at bounding box center [1137, 930] width 281 height 24
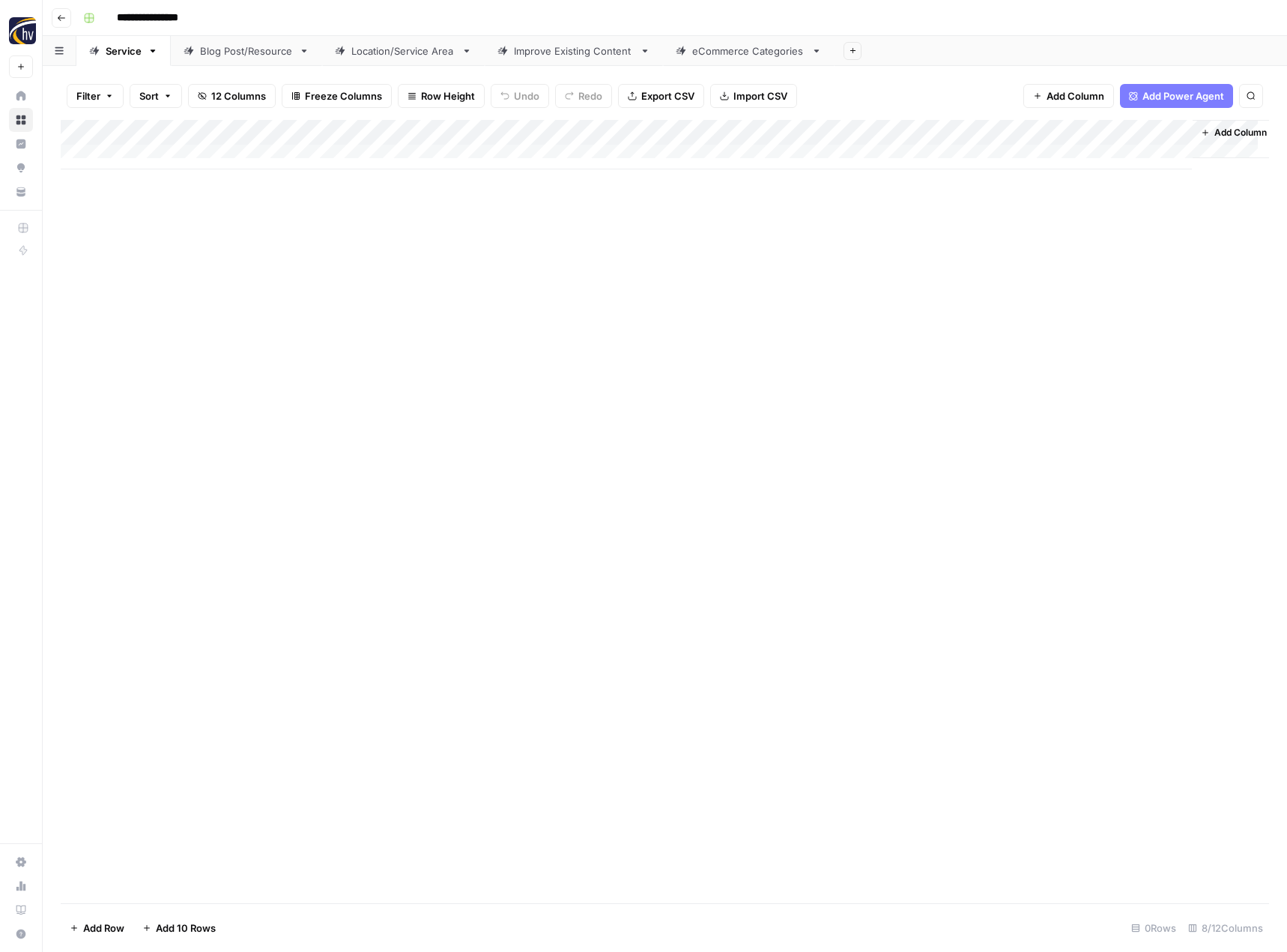
click at [1022, 134] on div "Add Column" at bounding box center [665, 145] width 1208 height 50
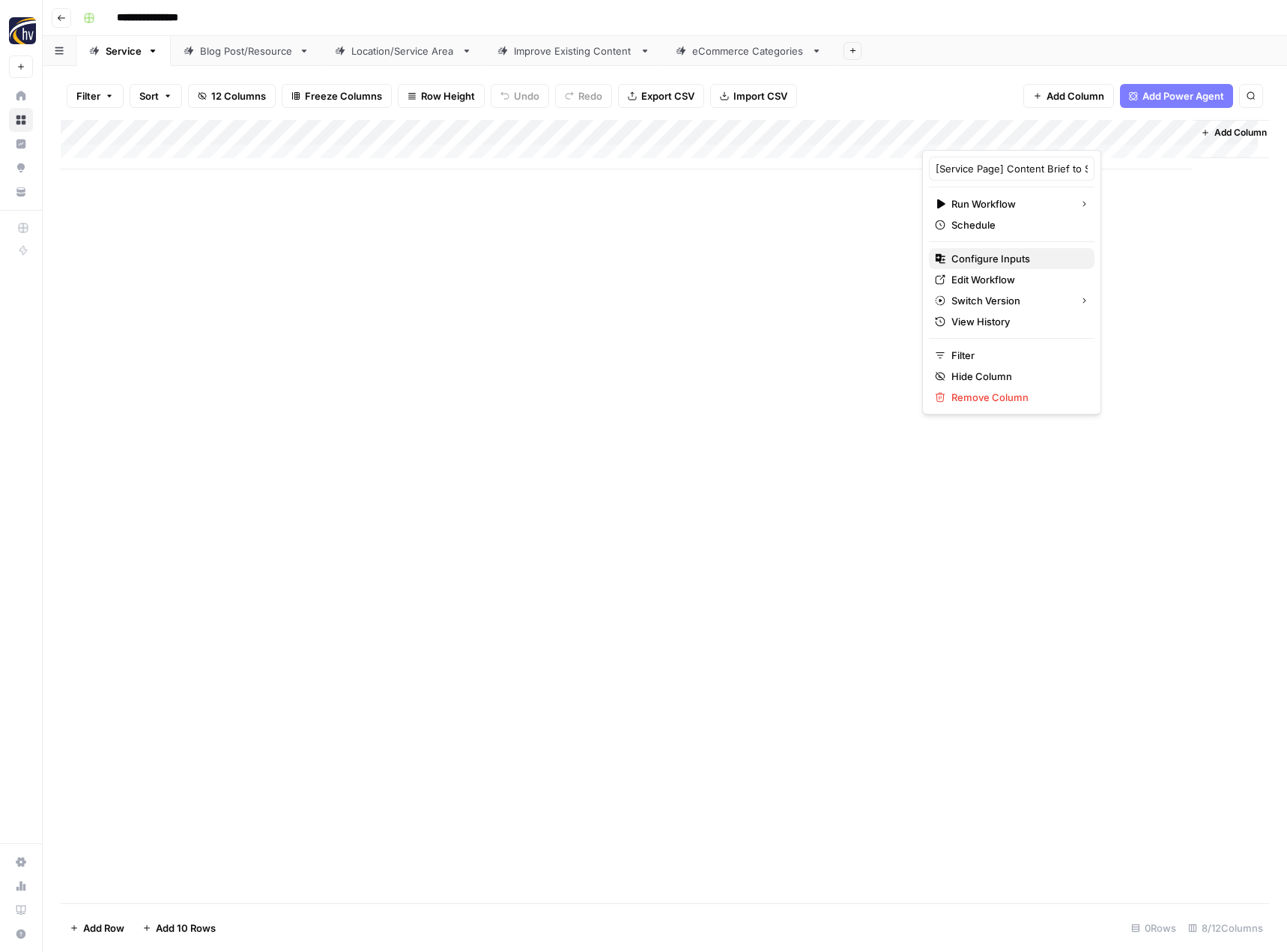
click at [981, 258] on span "Configure Inputs" at bounding box center [1017, 259] width 131 height 15
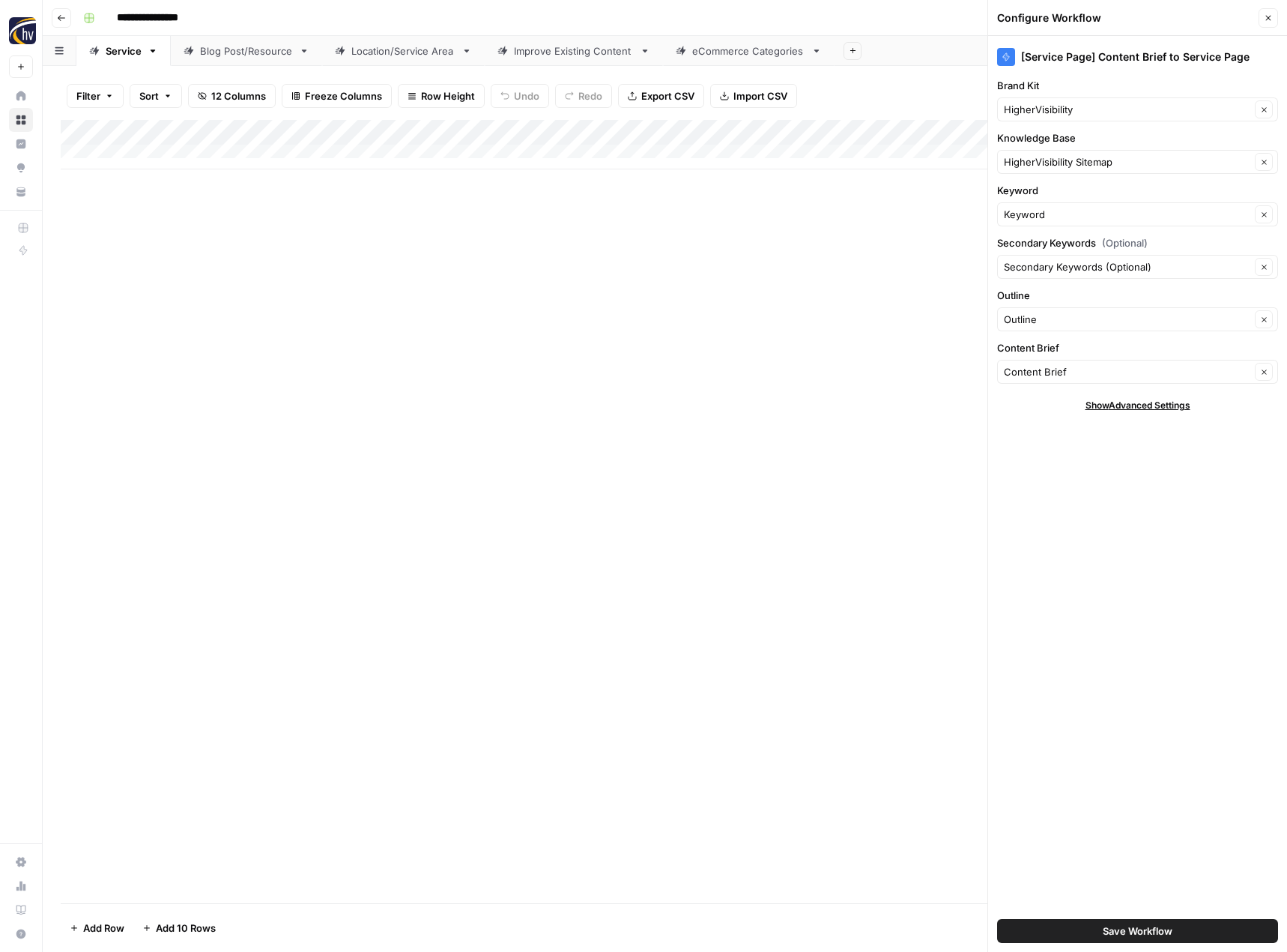
click at [1065, 119] on div "HigherVisibility Clear" at bounding box center [1137, 109] width 281 height 24
click at [1062, 149] on span "Franchise Direct" at bounding box center [1134, 145] width 250 height 15
type input "Franchise Direct"
click at [1067, 163] on input "Knowledge Base" at bounding box center [1127, 162] width 246 height 15
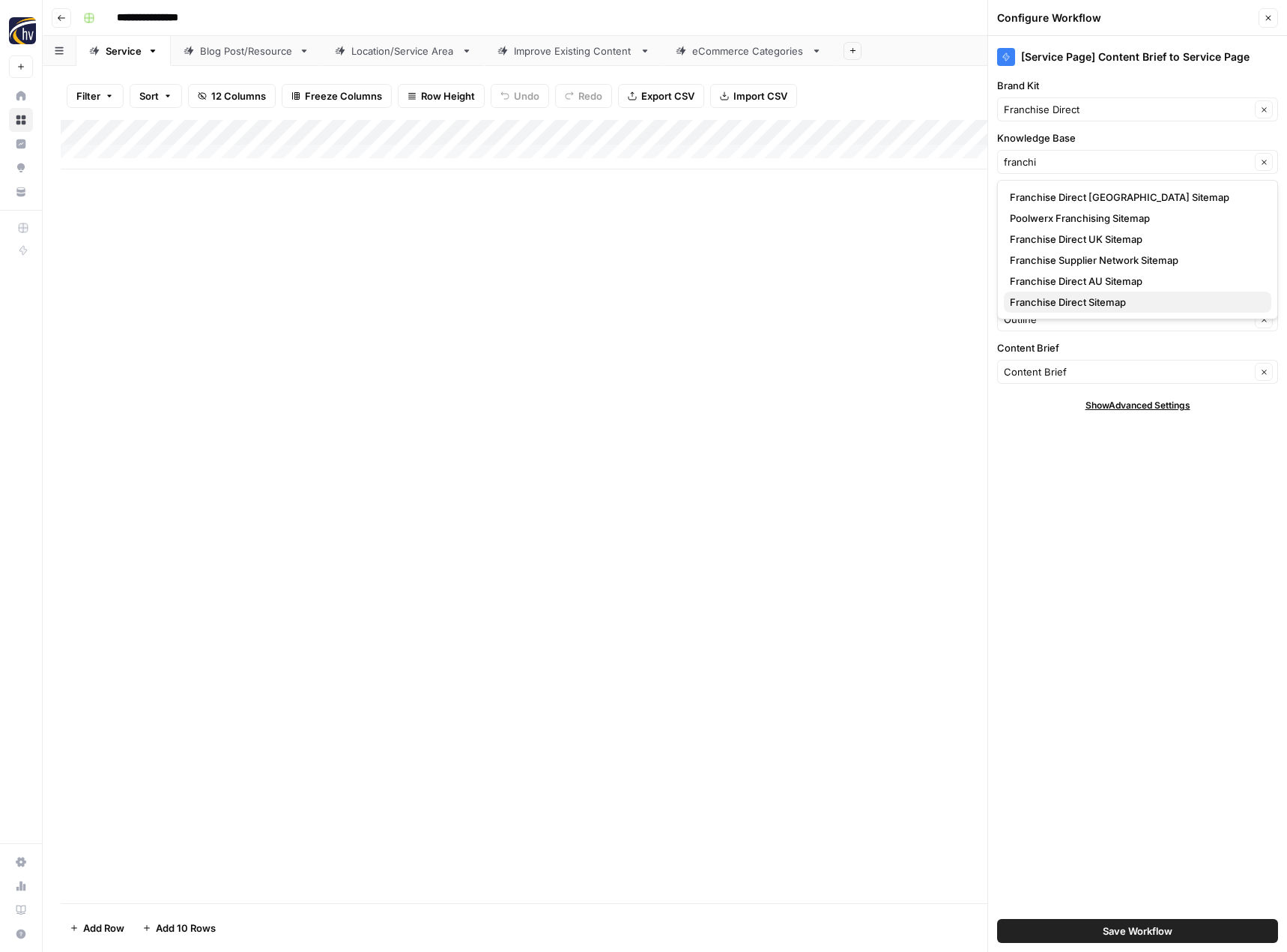
click at [1055, 303] on span "Franchise Direct Sitemap" at bounding box center [1134, 302] width 250 height 15
type input "Franchise Direct Sitemap"
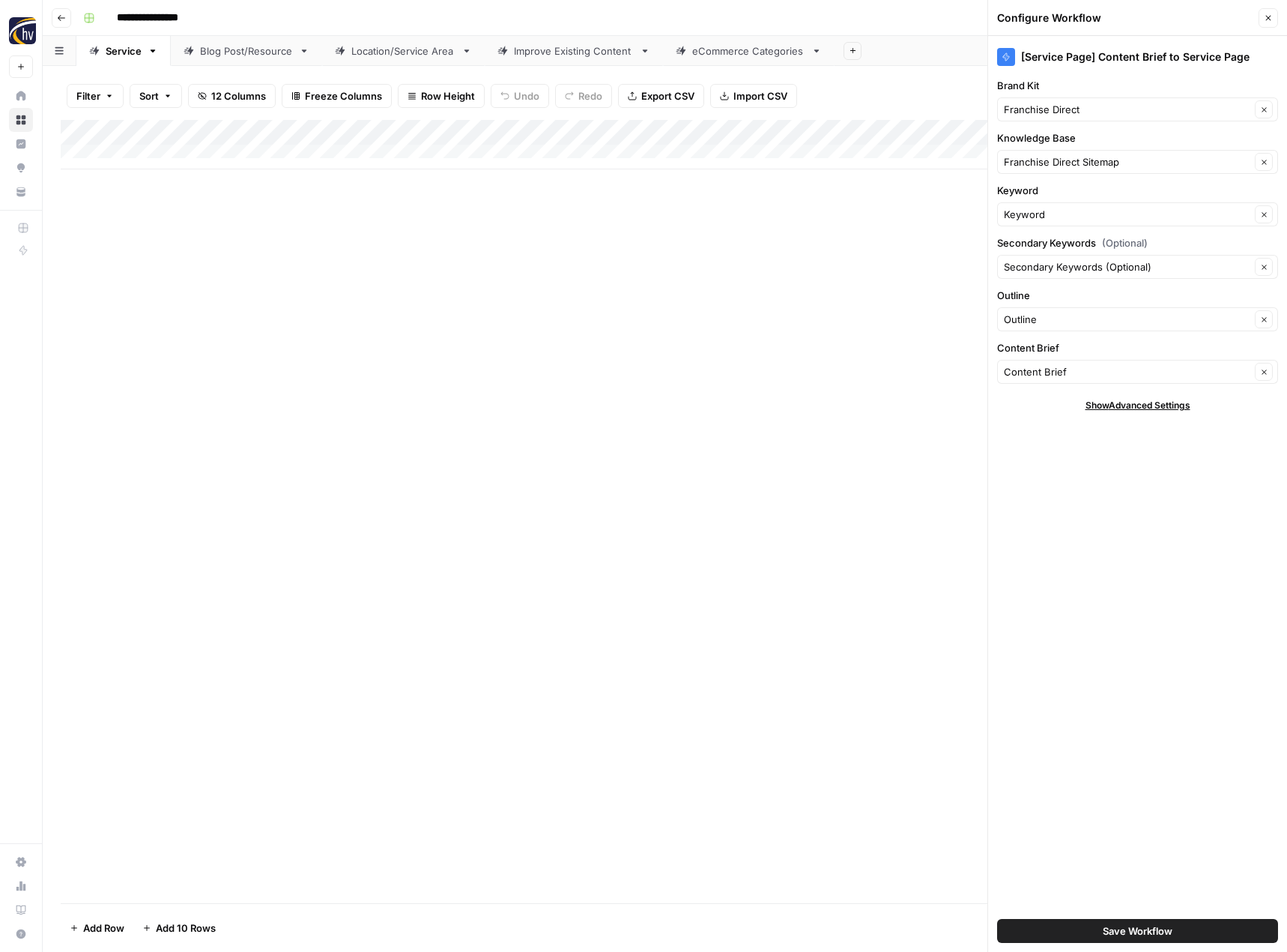
click at [1111, 937] on span "Save Workflow" at bounding box center [1137, 931] width 70 height 15
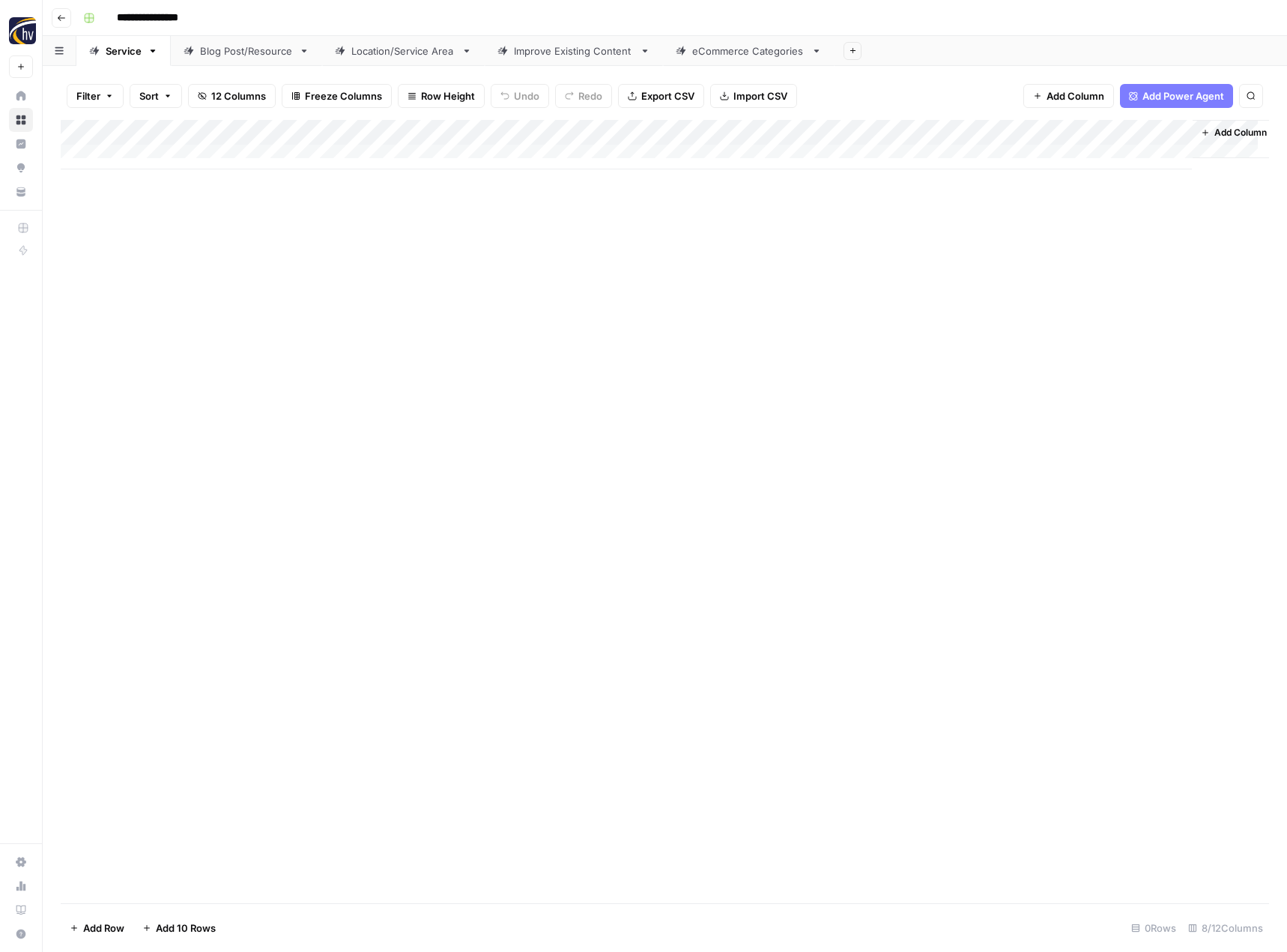
click at [239, 54] on div "Blog Post/Resource" at bounding box center [246, 51] width 93 height 15
click at [349, 129] on div "Add Column" at bounding box center [665, 145] width 1208 height 50
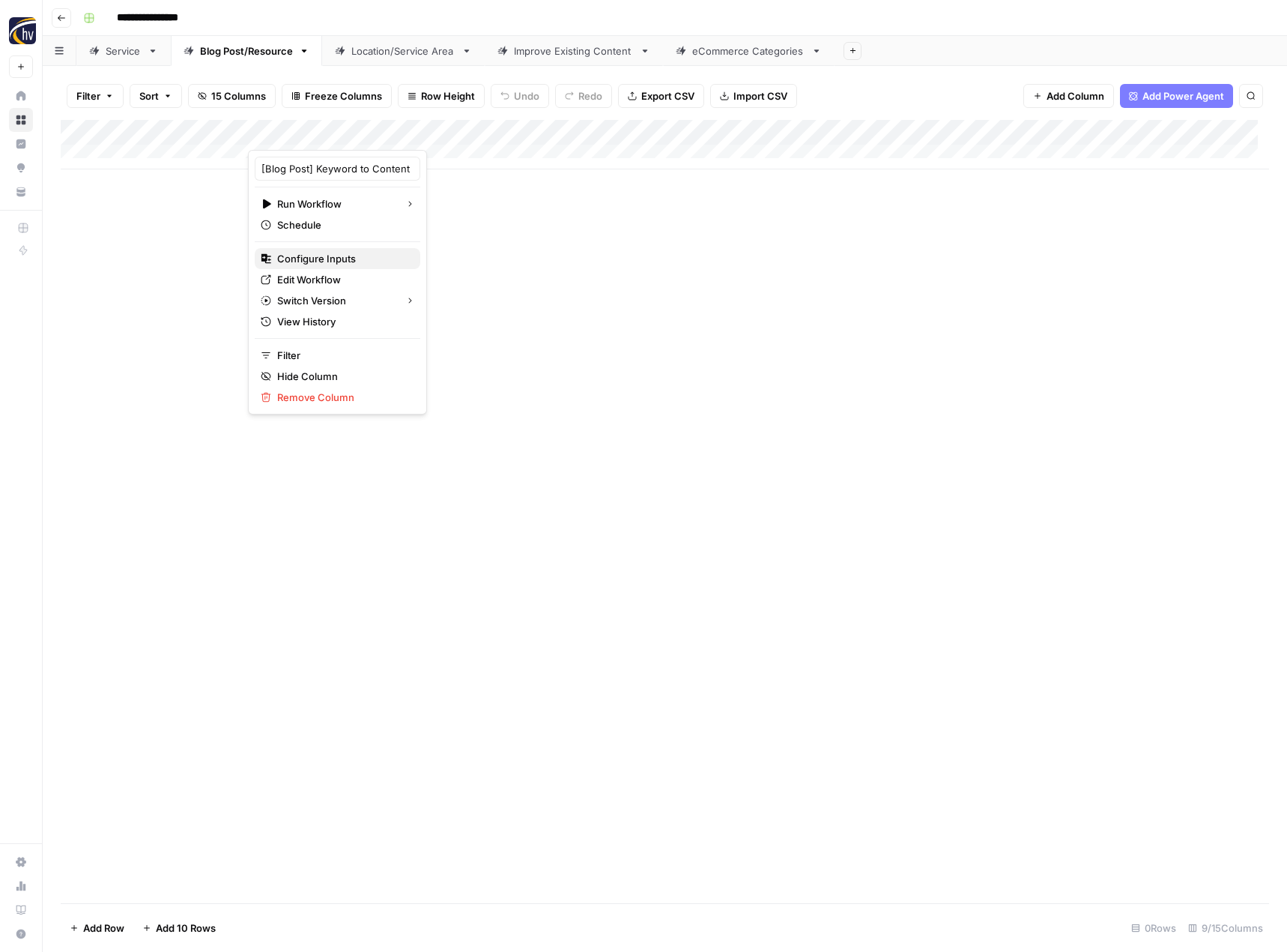
click at [313, 255] on span "Configure Inputs" at bounding box center [343, 259] width 131 height 15
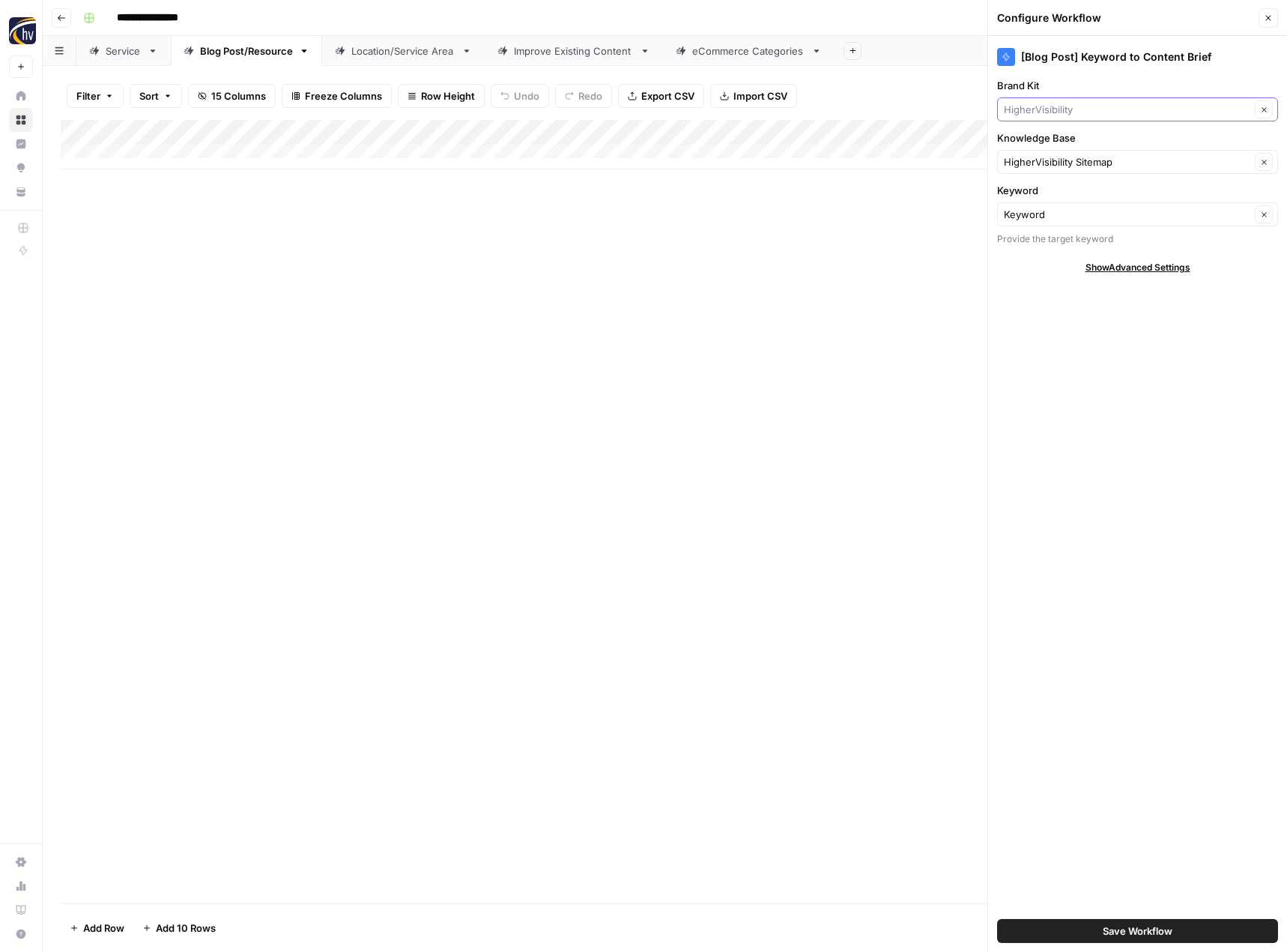
click at [1046, 108] on input "Brand Kit" at bounding box center [1127, 109] width 246 height 15
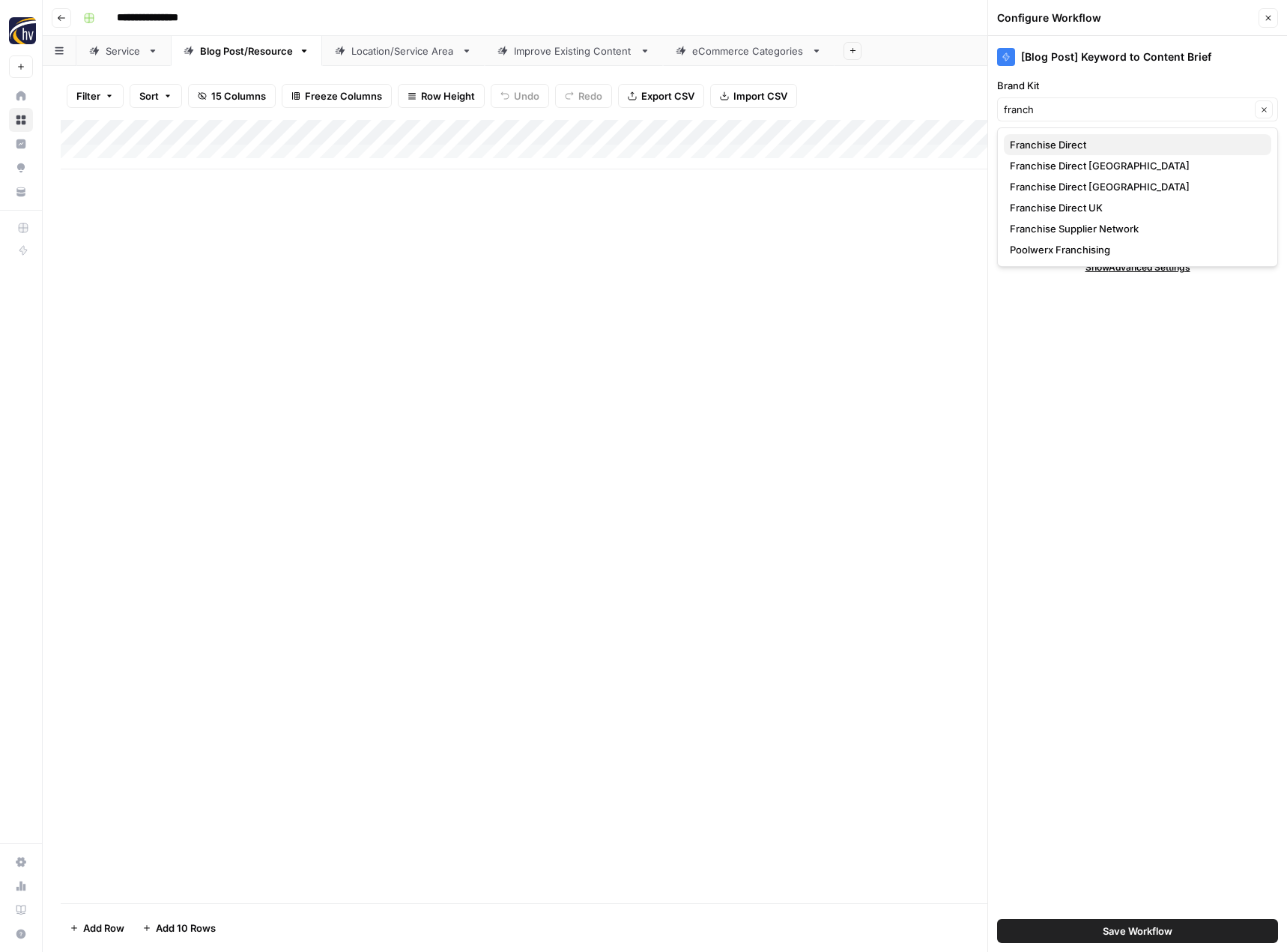
click at [1079, 148] on span "Franchise Direct" at bounding box center [1134, 145] width 250 height 15
type input "Franchise Direct"
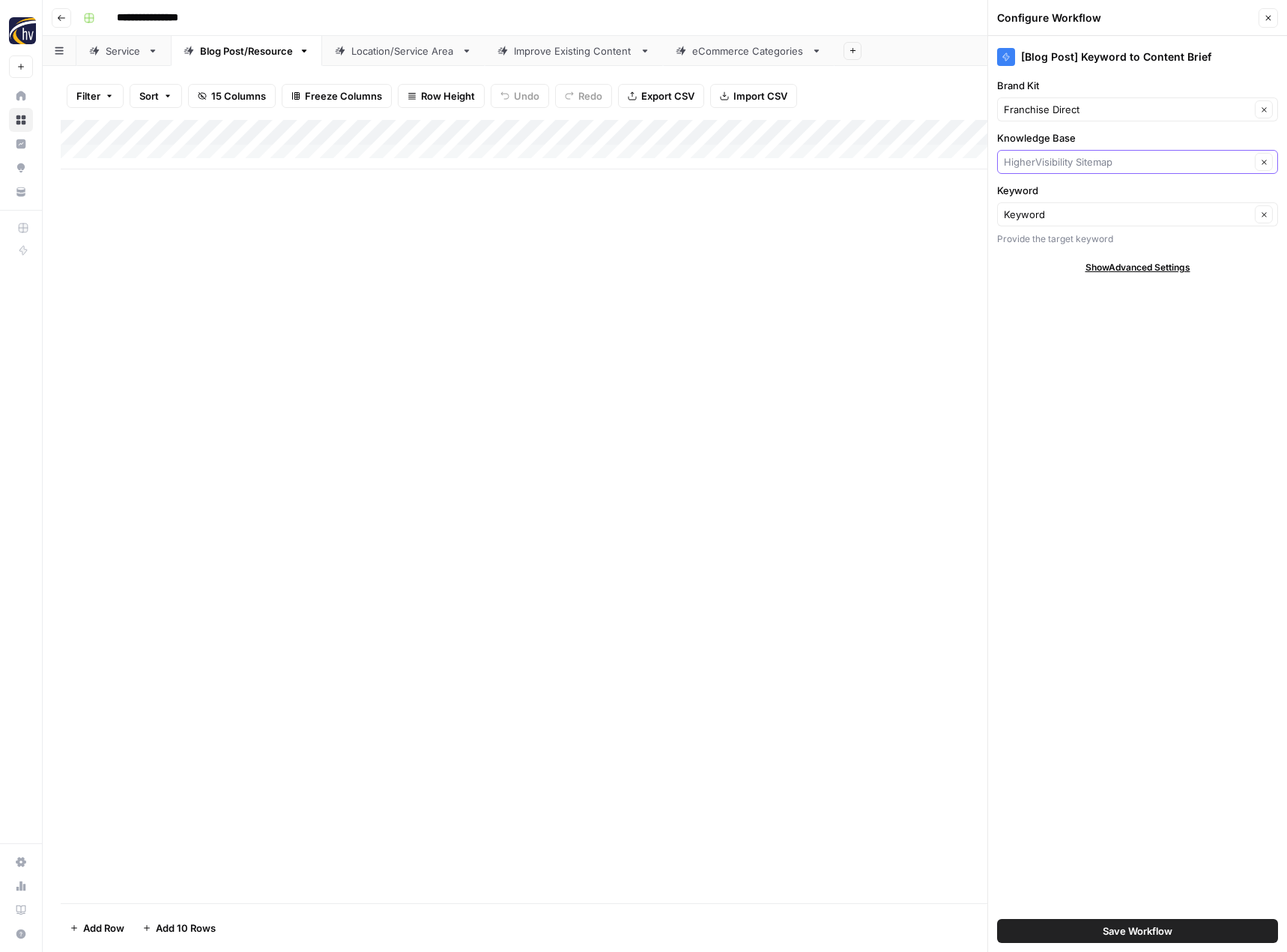
click at [1037, 169] on input "Knowledge Base" at bounding box center [1127, 162] width 246 height 15
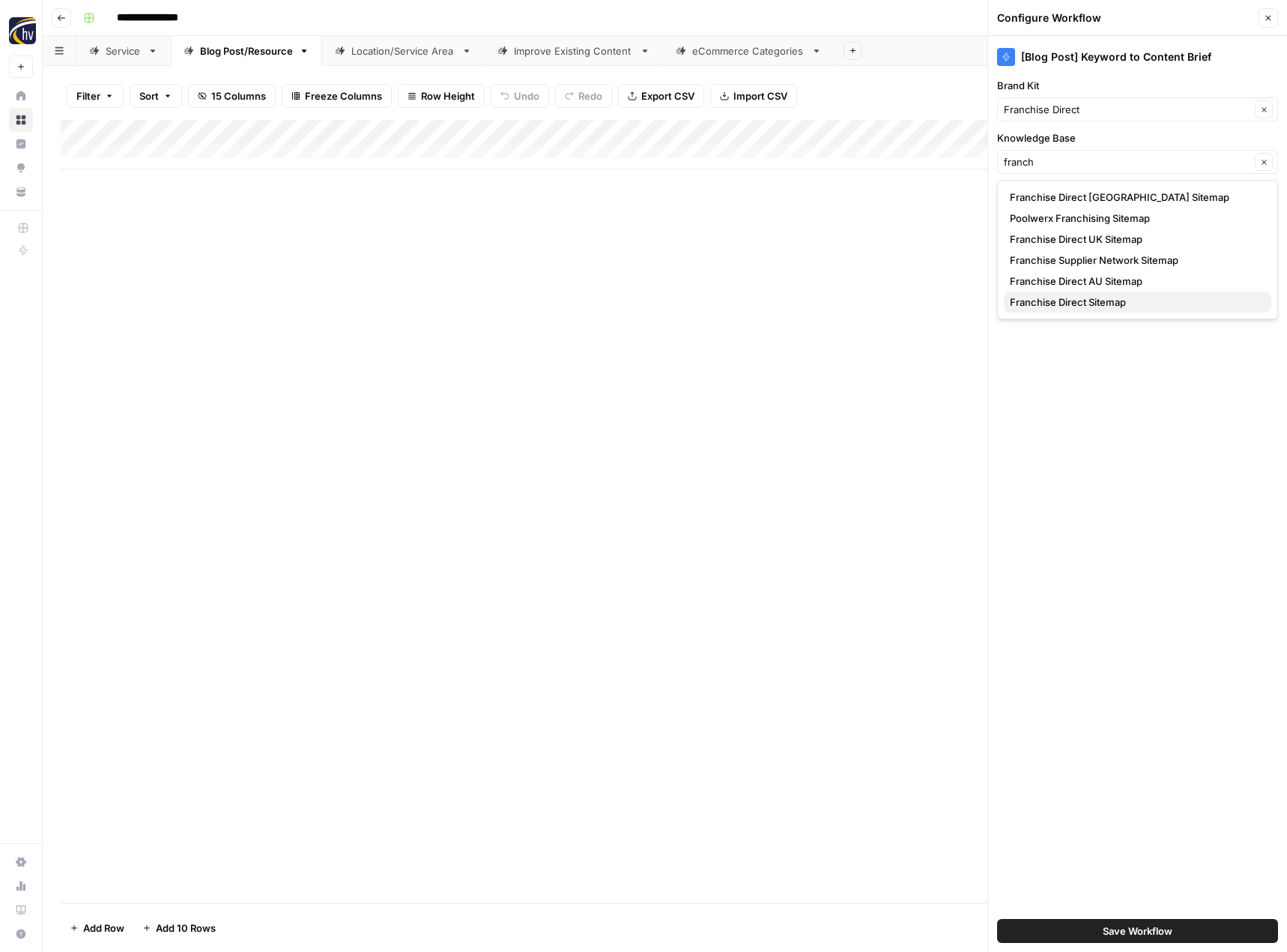
click at [1029, 292] on button "Franchise Direct Sitemap" at bounding box center [1137, 302] width 267 height 21
type input "Franchise Direct Sitemap"
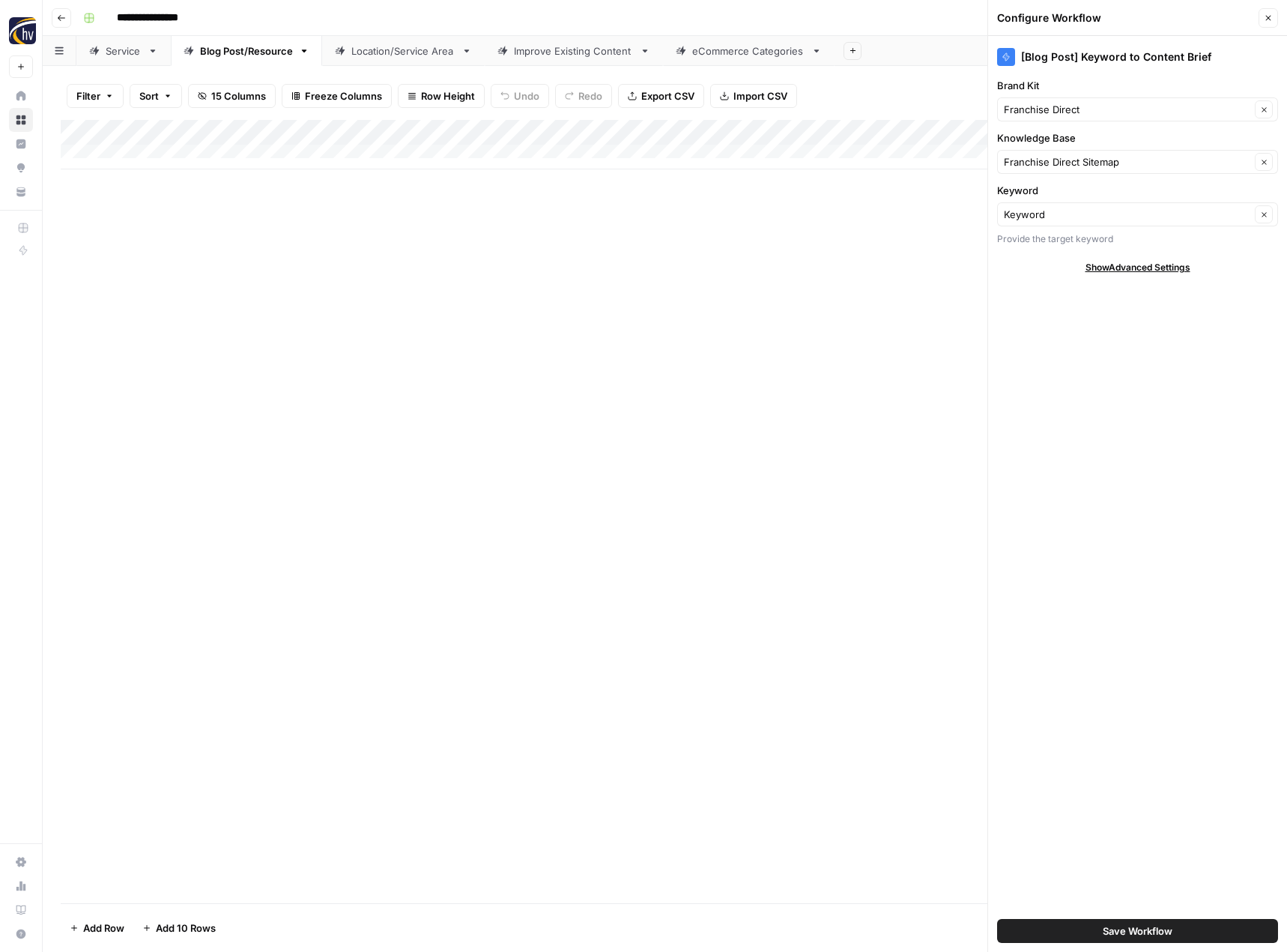
click at [1106, 923] on span "Save Workflow" at bounding box center [1137, 931] width 70 height 15
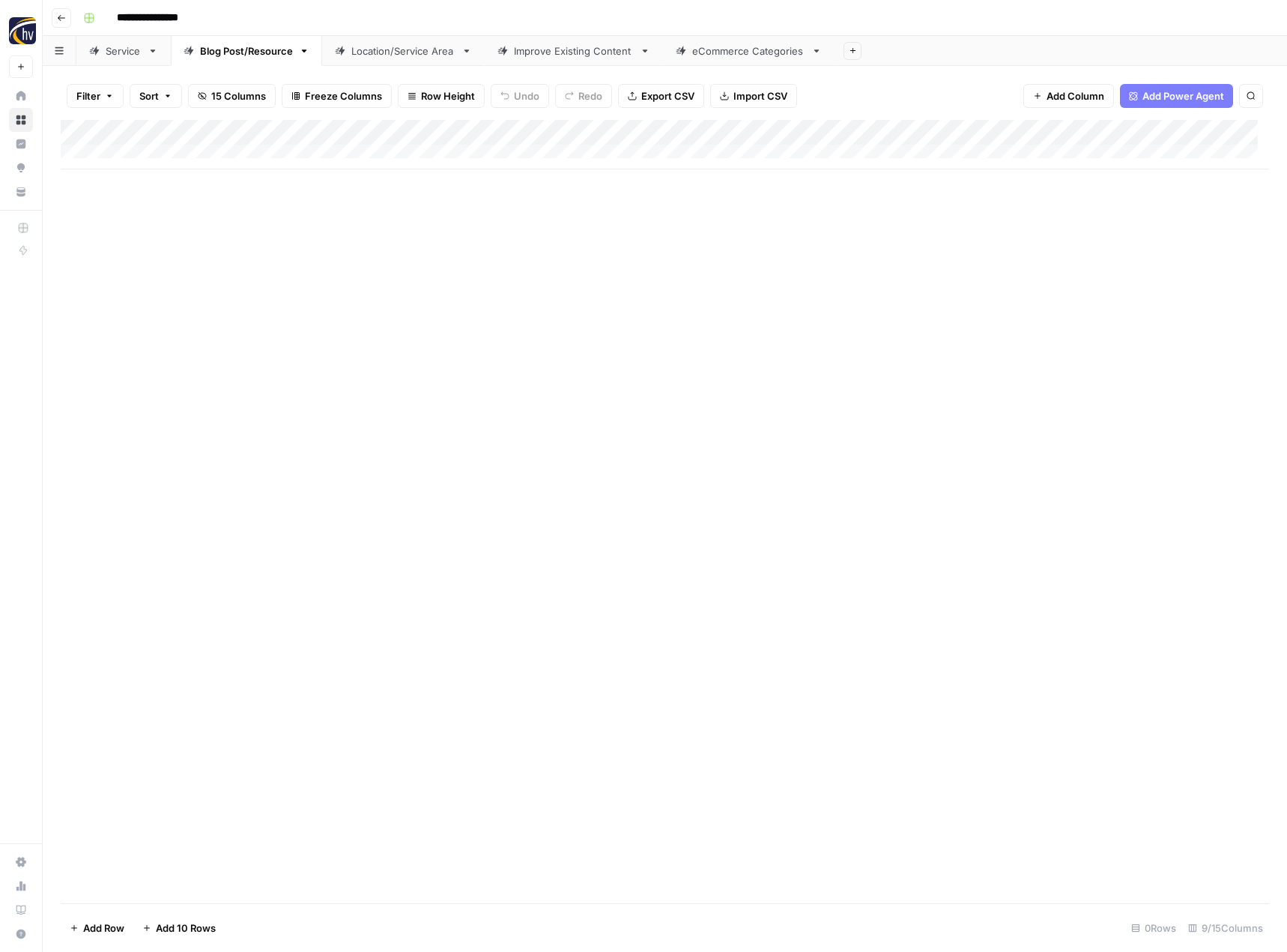
click at [1159, 138] on div "Add Column" at bounding box center [665, 145] width 1208 height 50
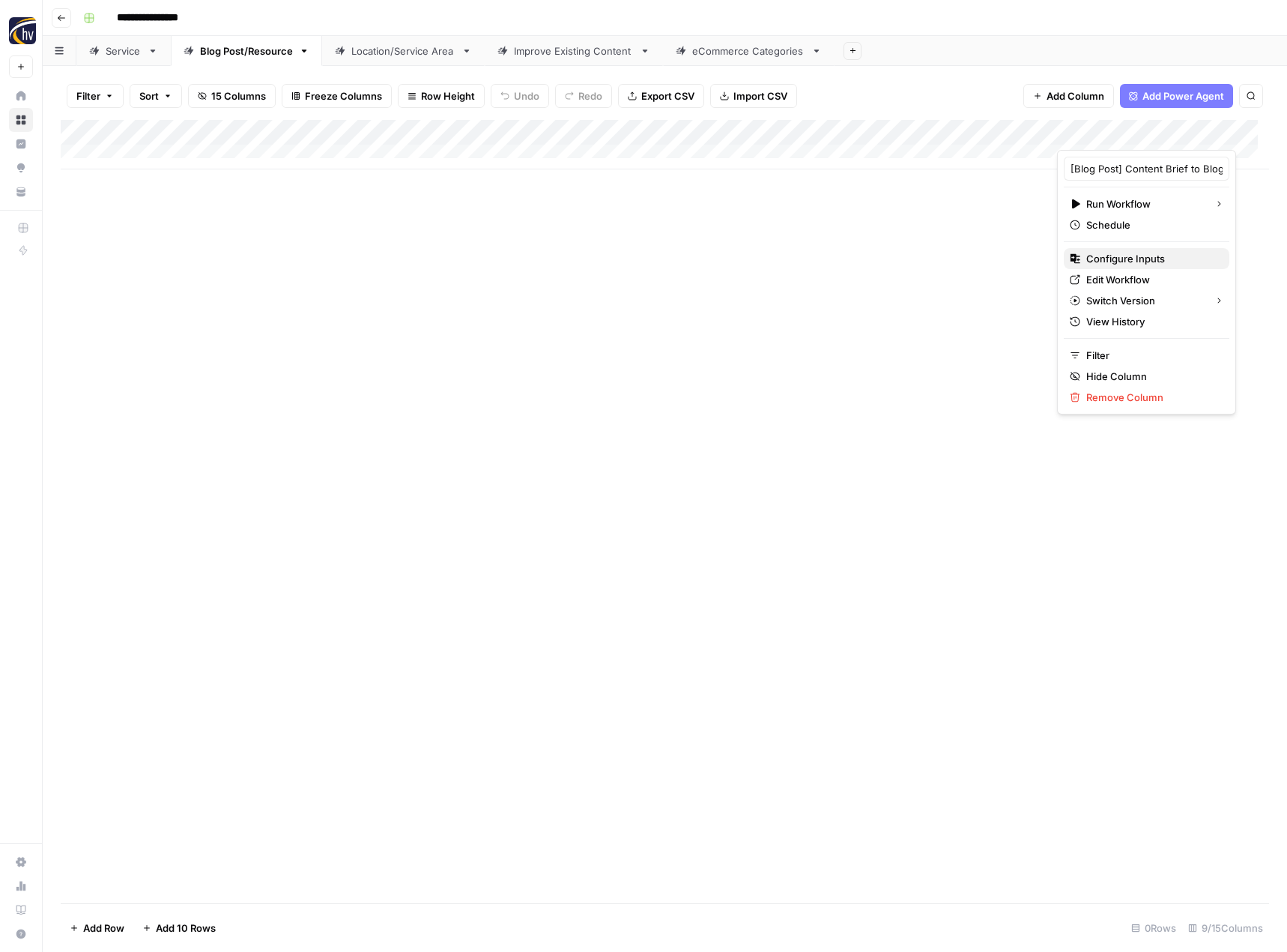
click at [1128, 260] on span "Configure Inputs" at bounding box center [1152, 259] width 131 height 15
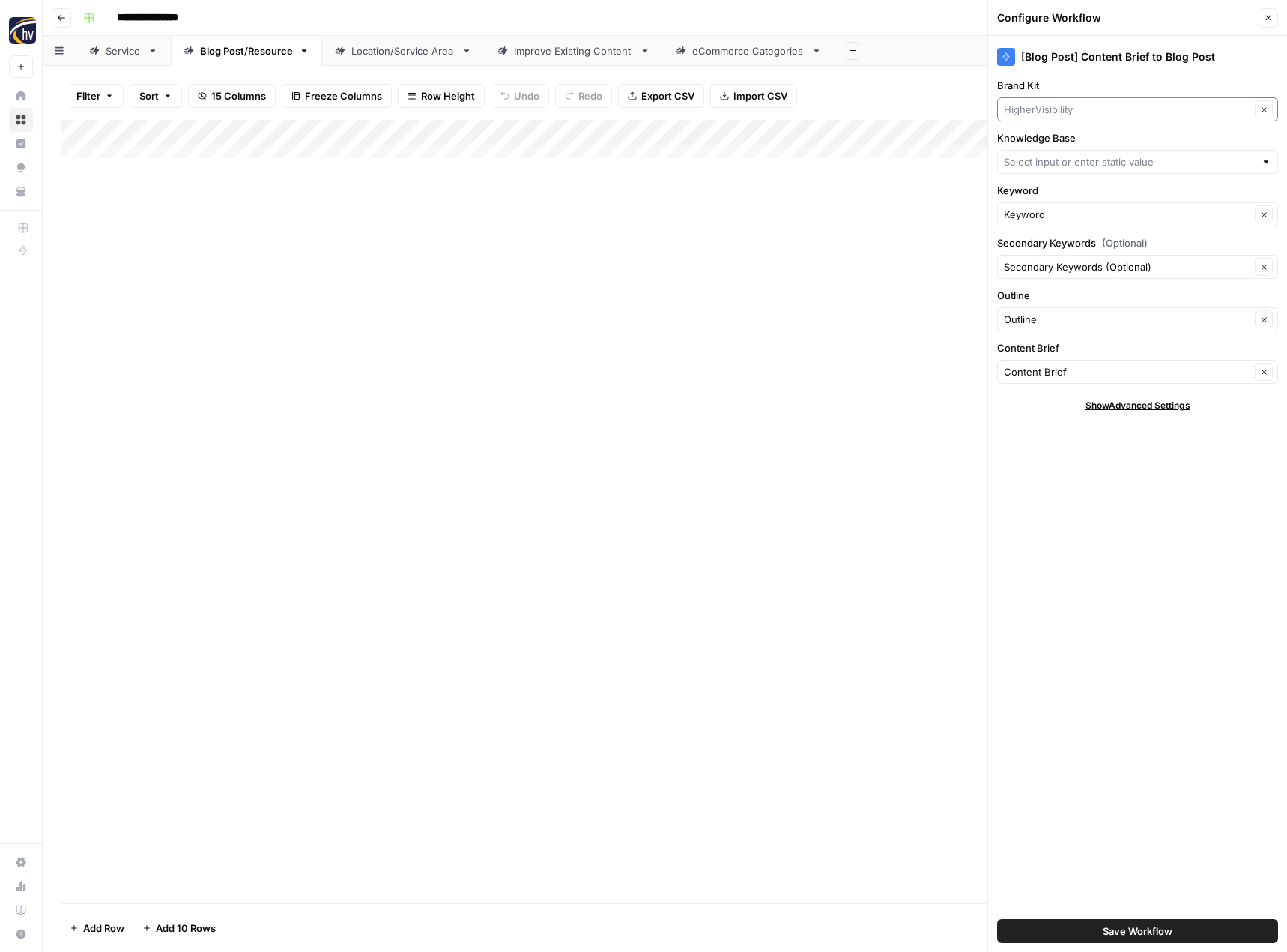
click at [1083, 115] on input "Brand Kit" at bounding box center [1127, 109] width 246 height 15
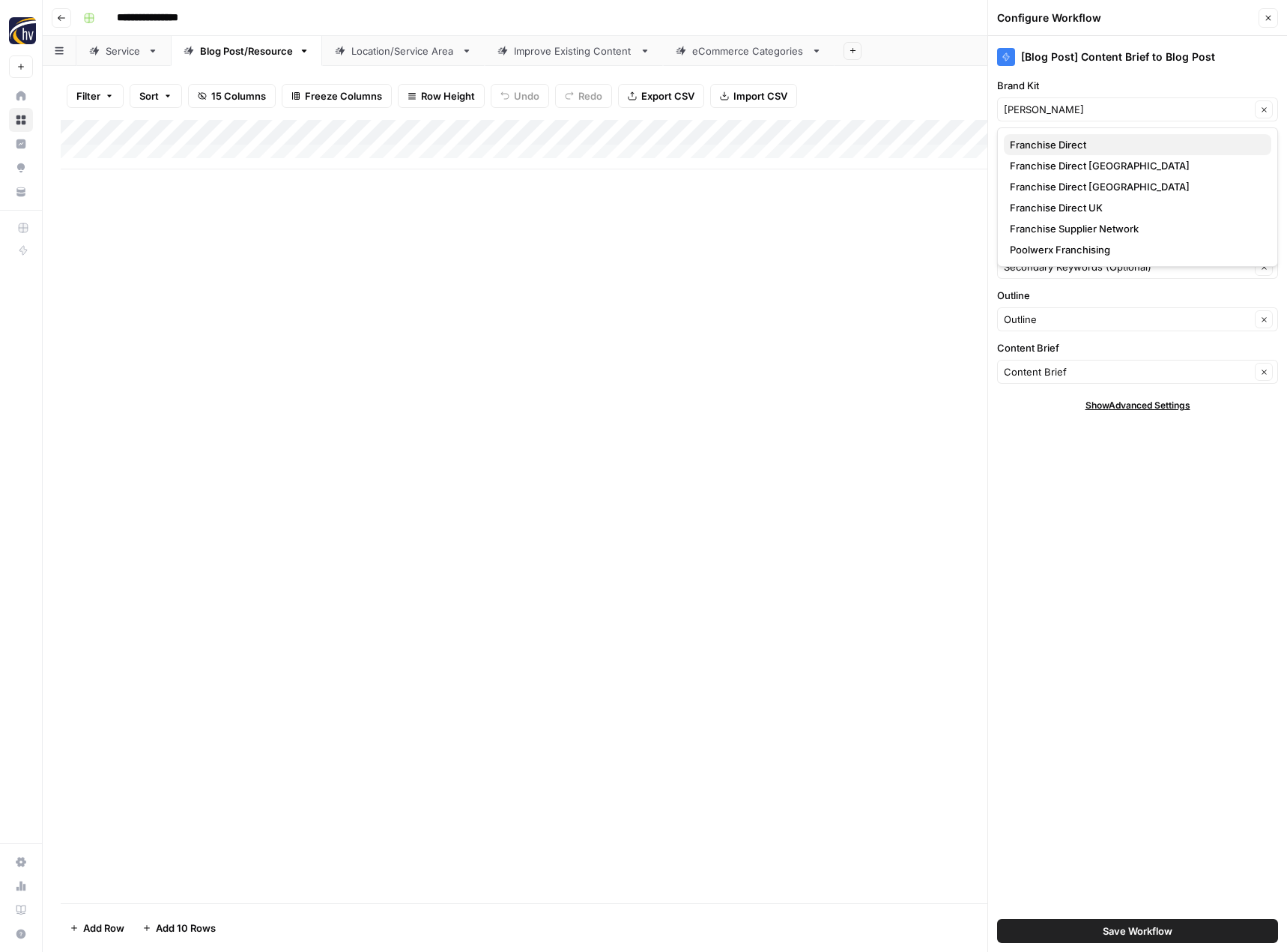
click at [1069, 139] on span "Franchise Direct" at bounding box center [1134, 145] width 250 height 15
type input "Franchise Direct"
click at [1046, 161] on input "Knowledge Base" at bounding box center [1129, 162] width 251 height 15
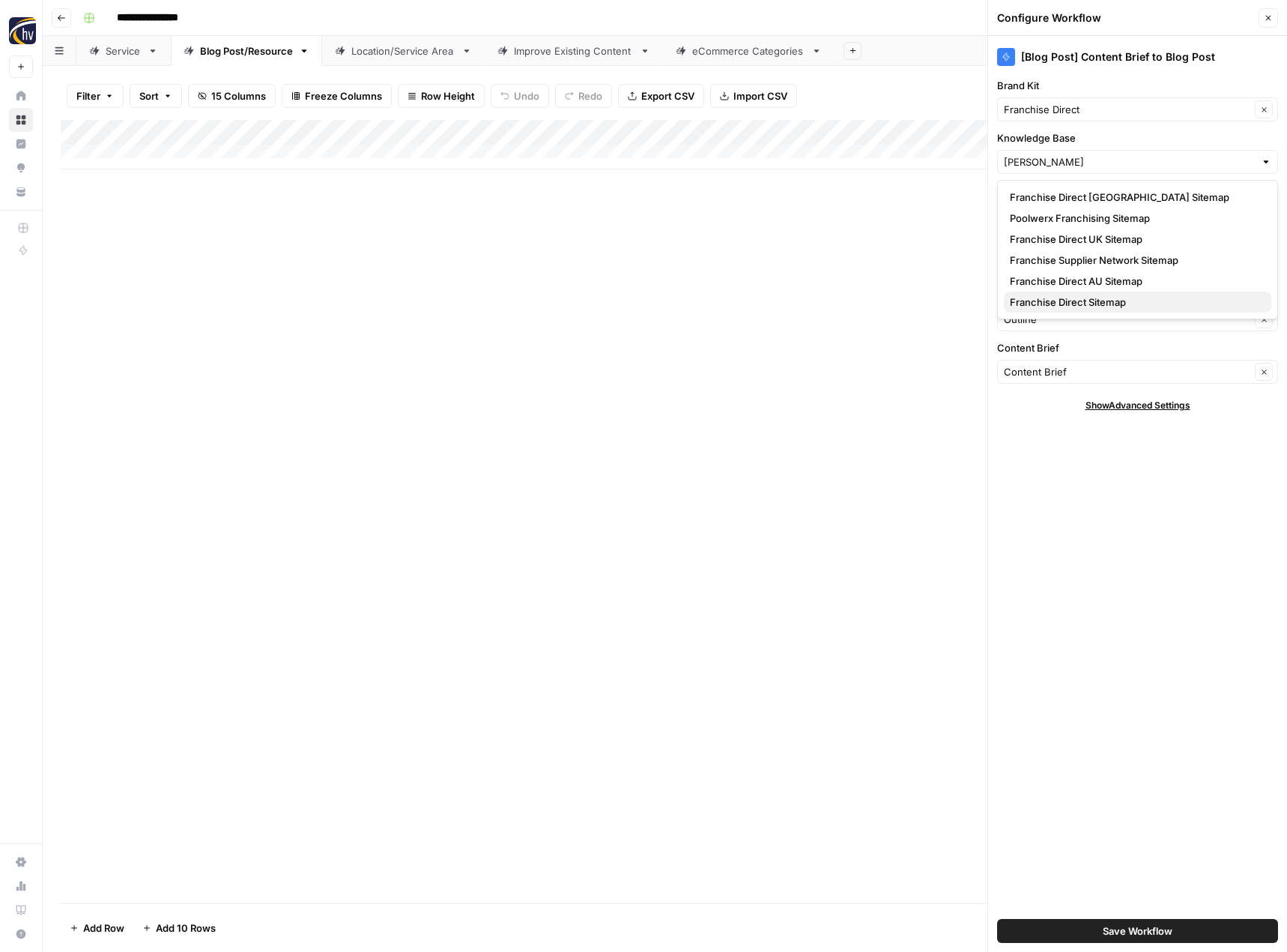
click at [1026, 302] on span "Franchise Direct Sitemap" at bounding box center [1134, 302] width 250 height 15
type input "Franchise Direct Sitemap"
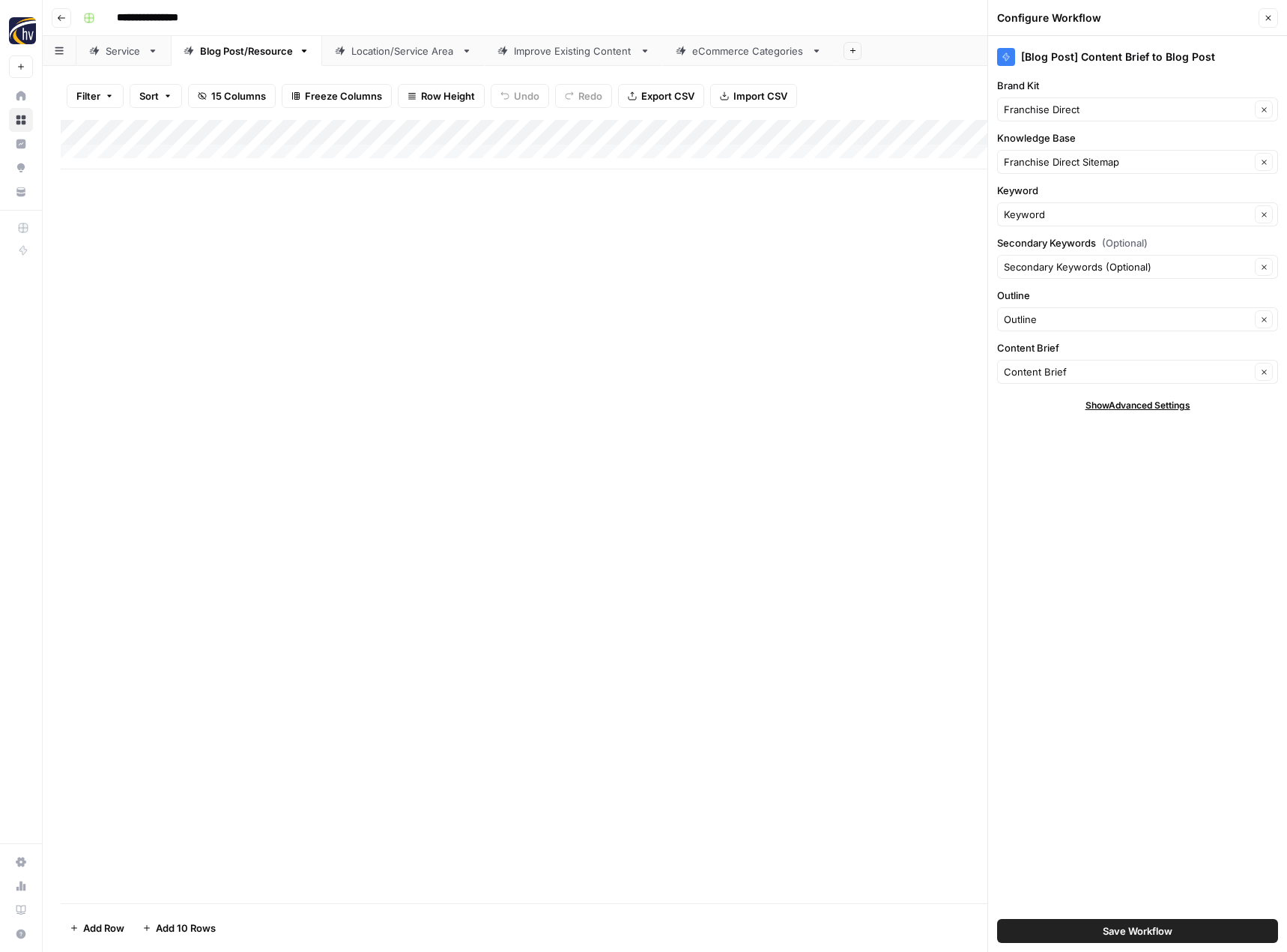
click at [1111, 937] on span "Save Workflow" at bounding box center [1137, 931] width 70 height 15
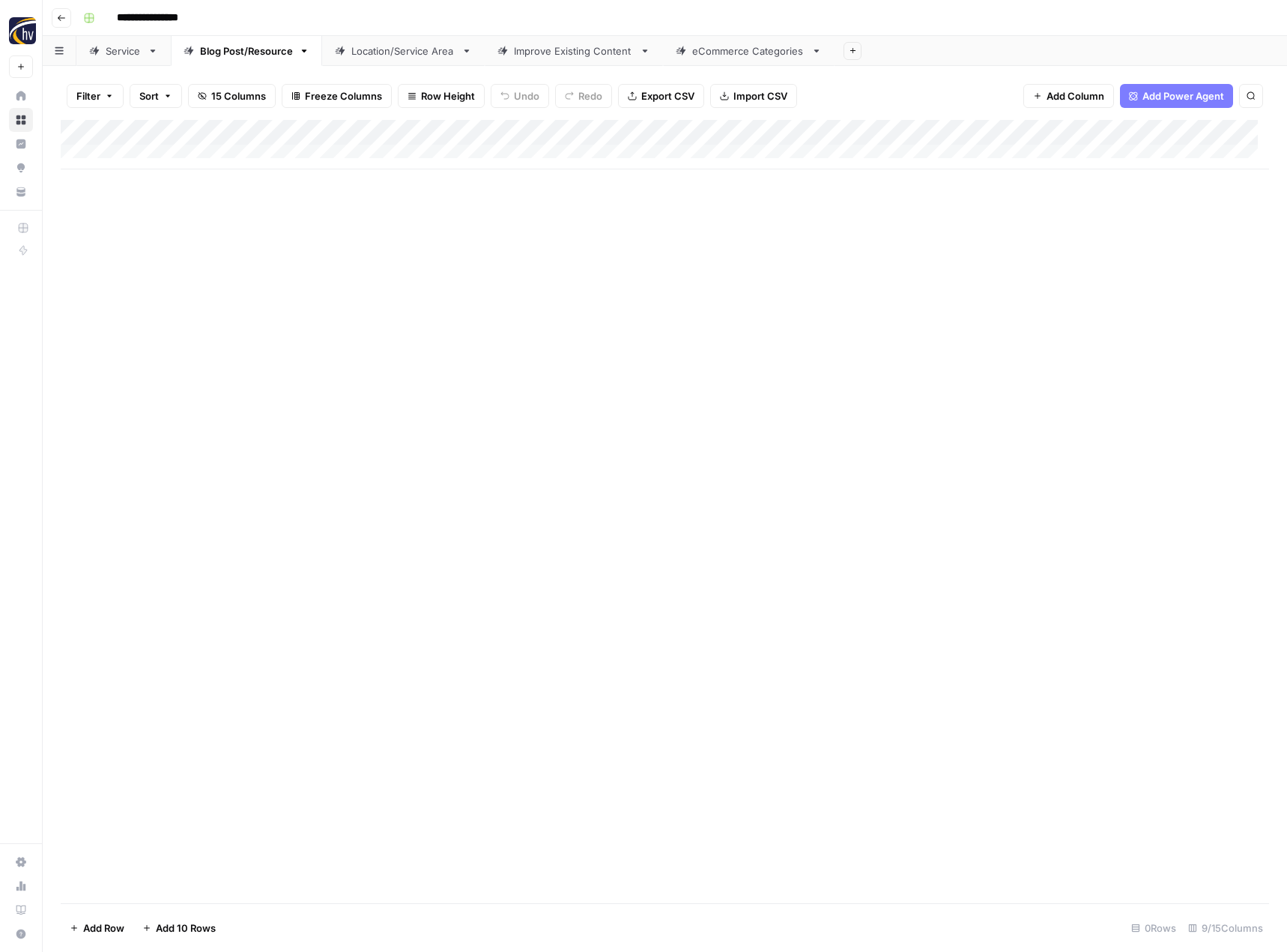
click at [386, 44] on div "Location/Service Area" at bounding box center [403, 51] width 104 height 15
click at [619, 130] on div "Add Column" at bounding box center [665, 145] width 1208 height 50
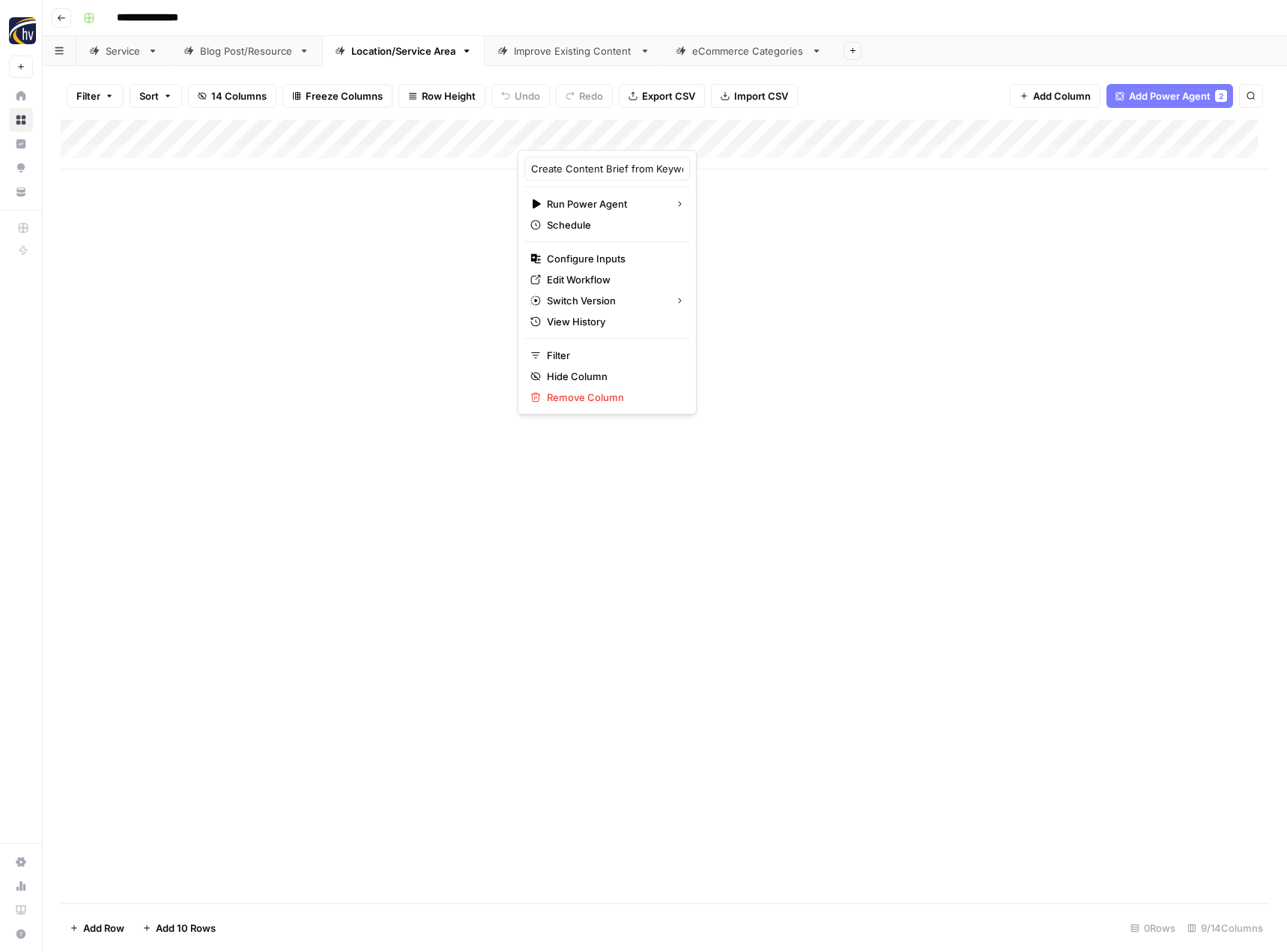
click at [583, 260] on span "Configure Inputs" at bounding box center [612, 259] width 131 height 15
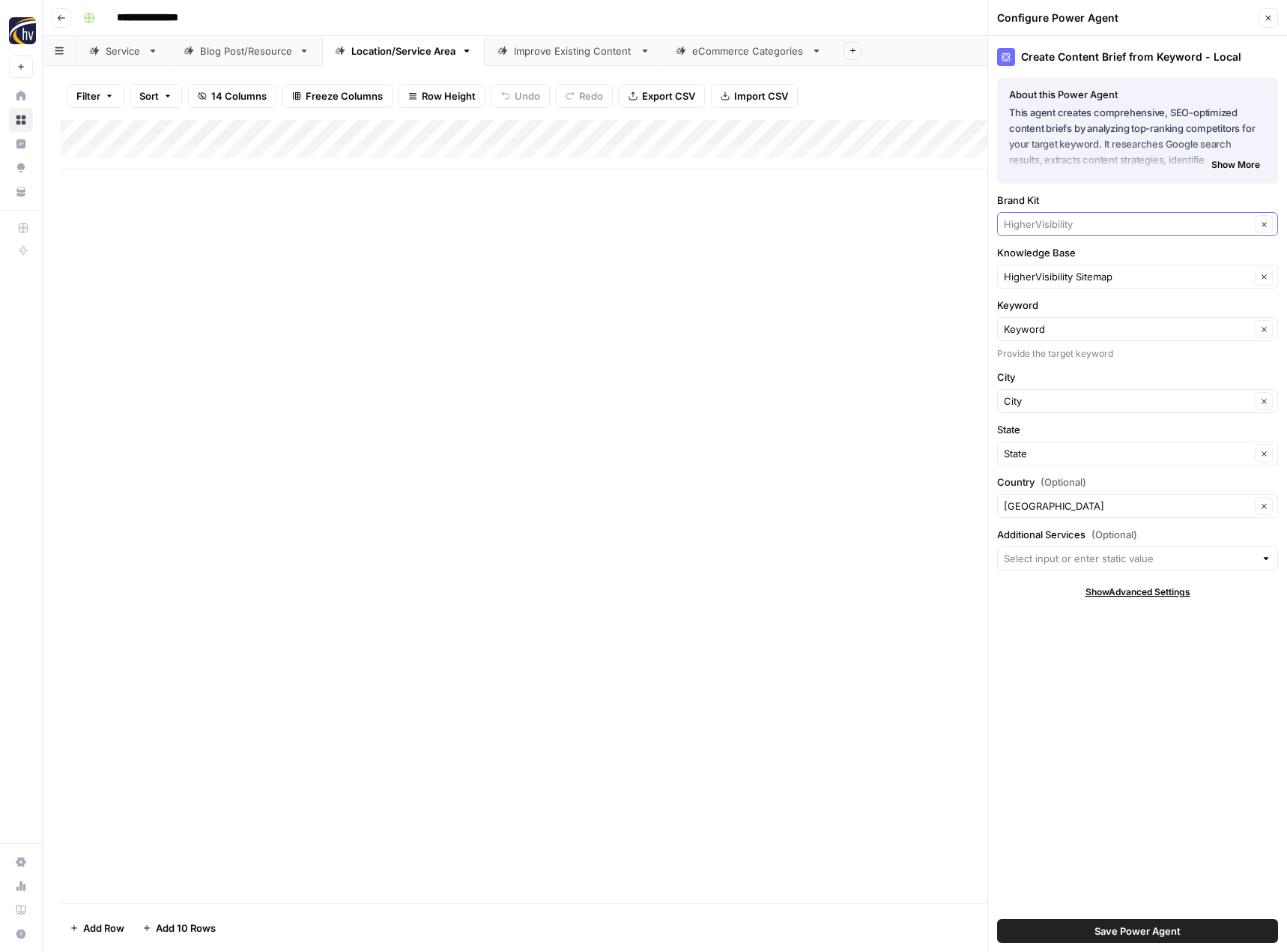
click at [1040, 218] on input "Brand Kit" at bounding box center [1127, 224] width 246 height 15
click at [1043, 262] on span "Franchise Direct" at bounding box center [1134, 260] width 250 height 15
type input "Franchise Direct"
click at [1037, 281] on input "Knowledge Base" at bounding box center [1127, 276] width 246 height 15
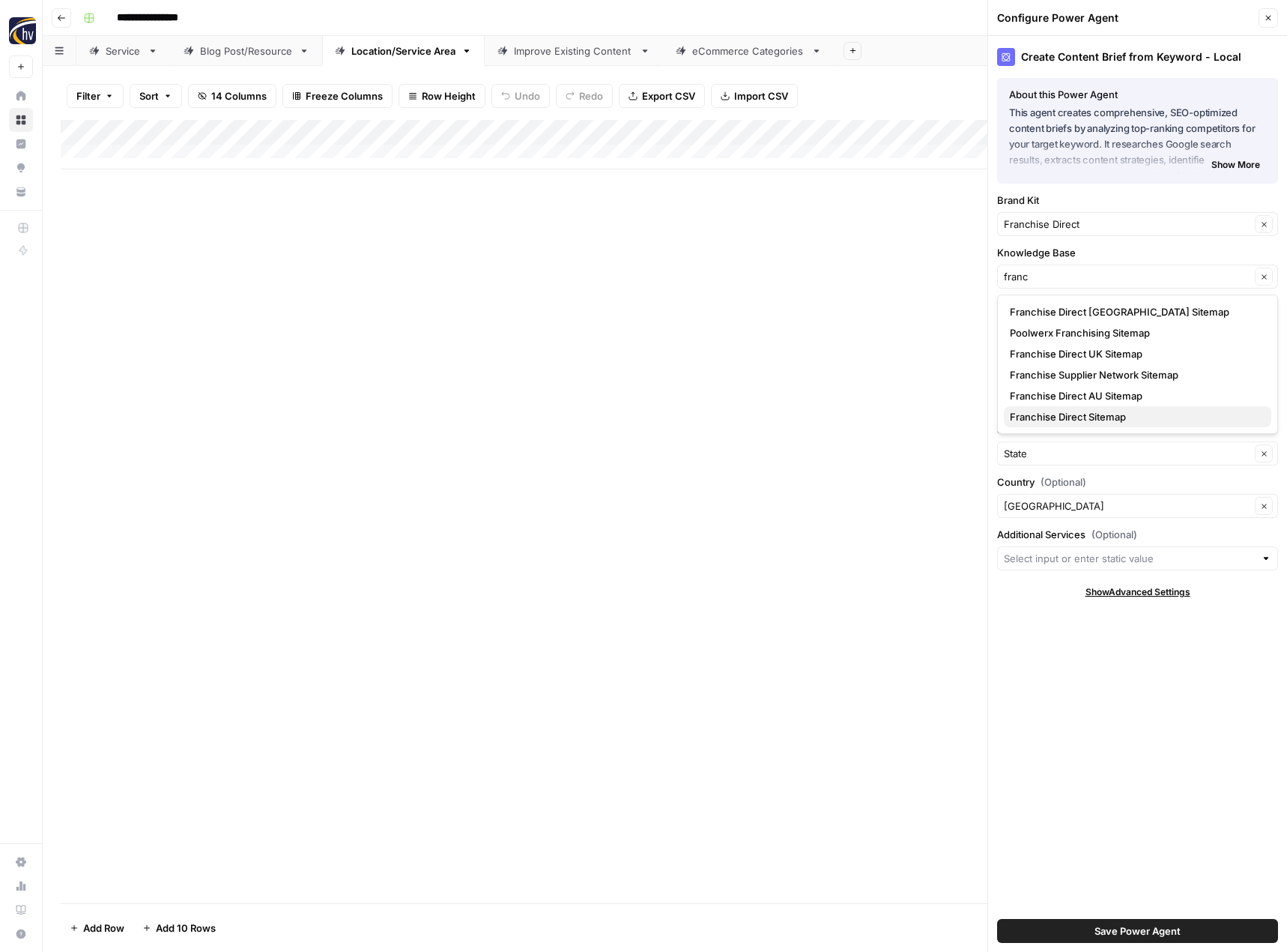
click at [1054, 419] on span "Franchise Direct Sitemap" at bounding box center [1134, 417] width 250 height 15
type input "Franchise Direct Sitemap"
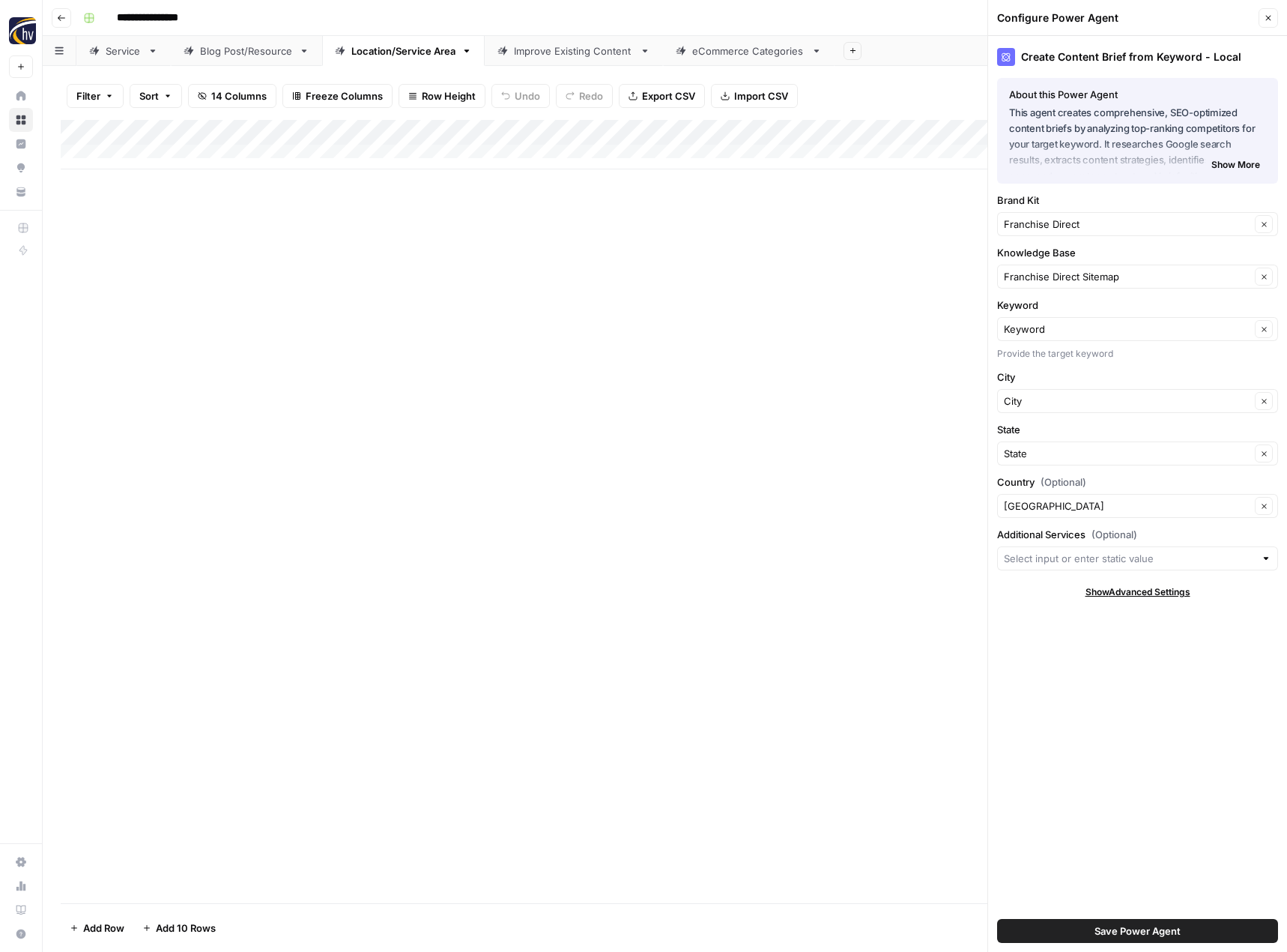
click at [1152, 930] on span "Save Power Agent" at bounding box center [1137, 931] width 87 height 15
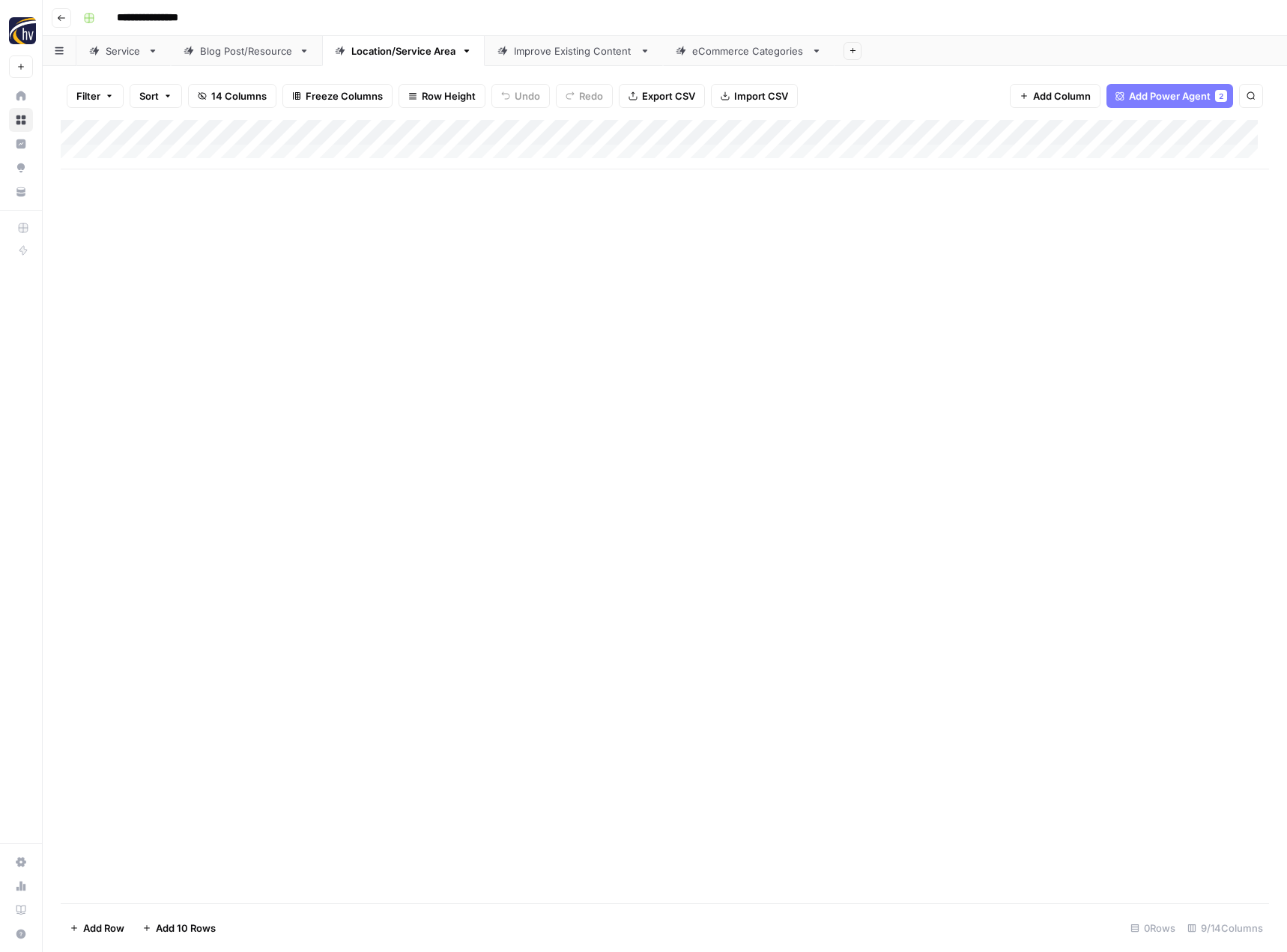
click at [1163, 132] on div "Add Column" at bounding box center [665, 145] width 1208 height 50
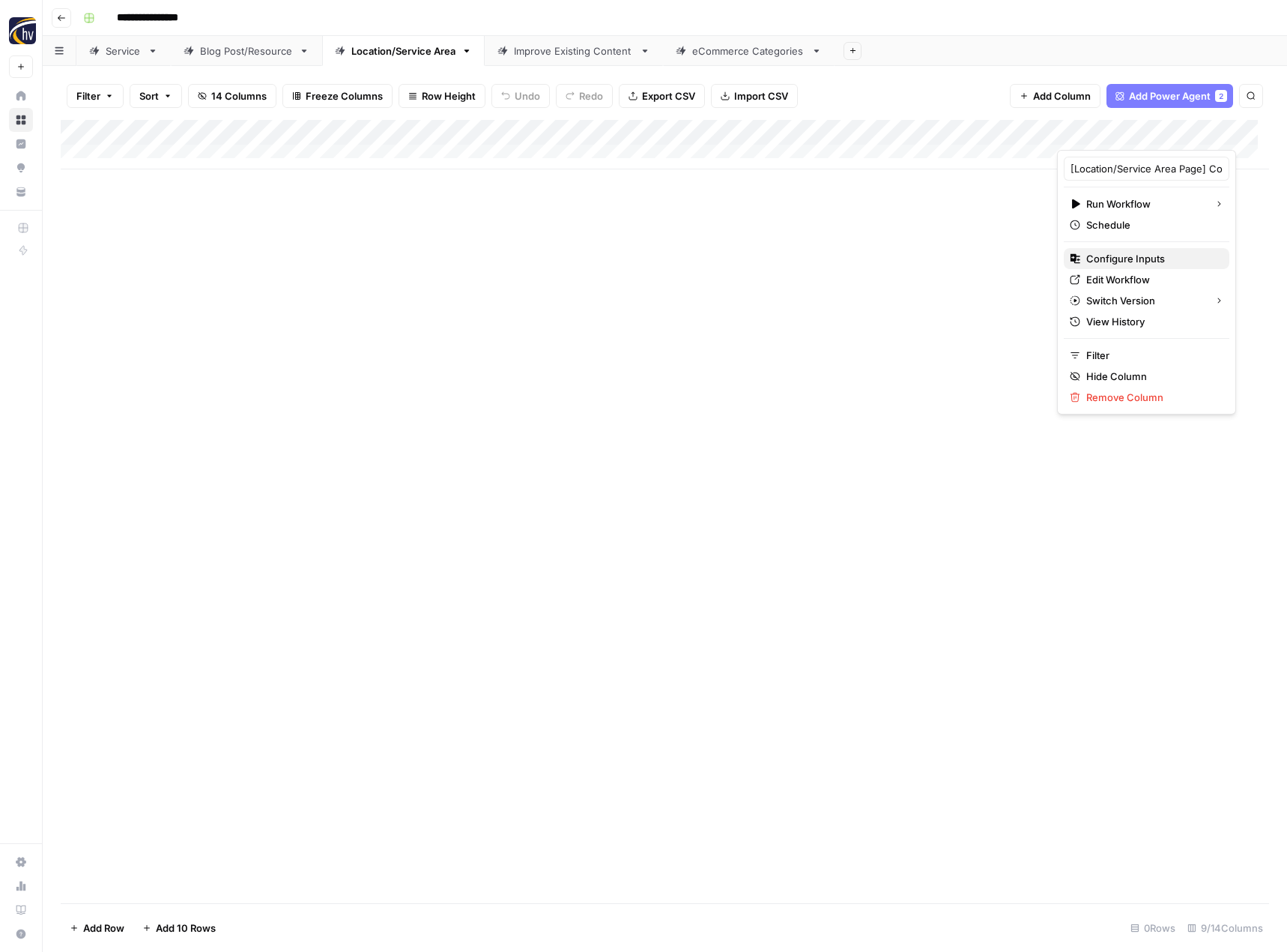
click at [1120, 259] on span "Configure Inputs" at bounding box center [1152, 259] width 131 height 15
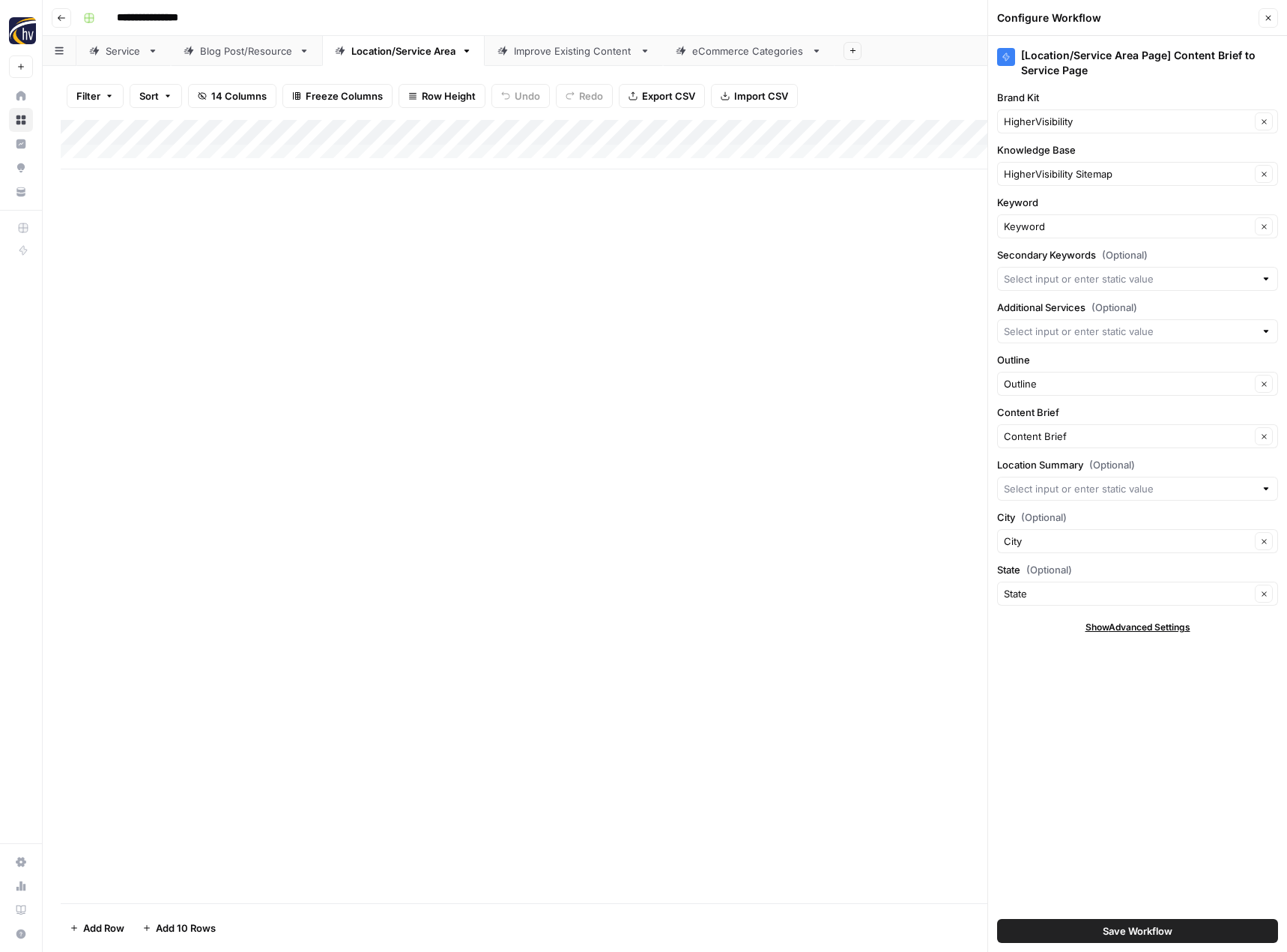
click at [1058, 110] on div "HigherVisibility Clear" at bounding box center [1137, 121] width 281 height 24
click at [1062, 155] on span "Franchise Direct" at bounding box center [1134, 156] width 250 height 15
type input "Franchise Direct"
click at [1048, 166] on div "HigherVisibility Sitemap Clear" at bounding box center [1137, 174] width 281 height 24
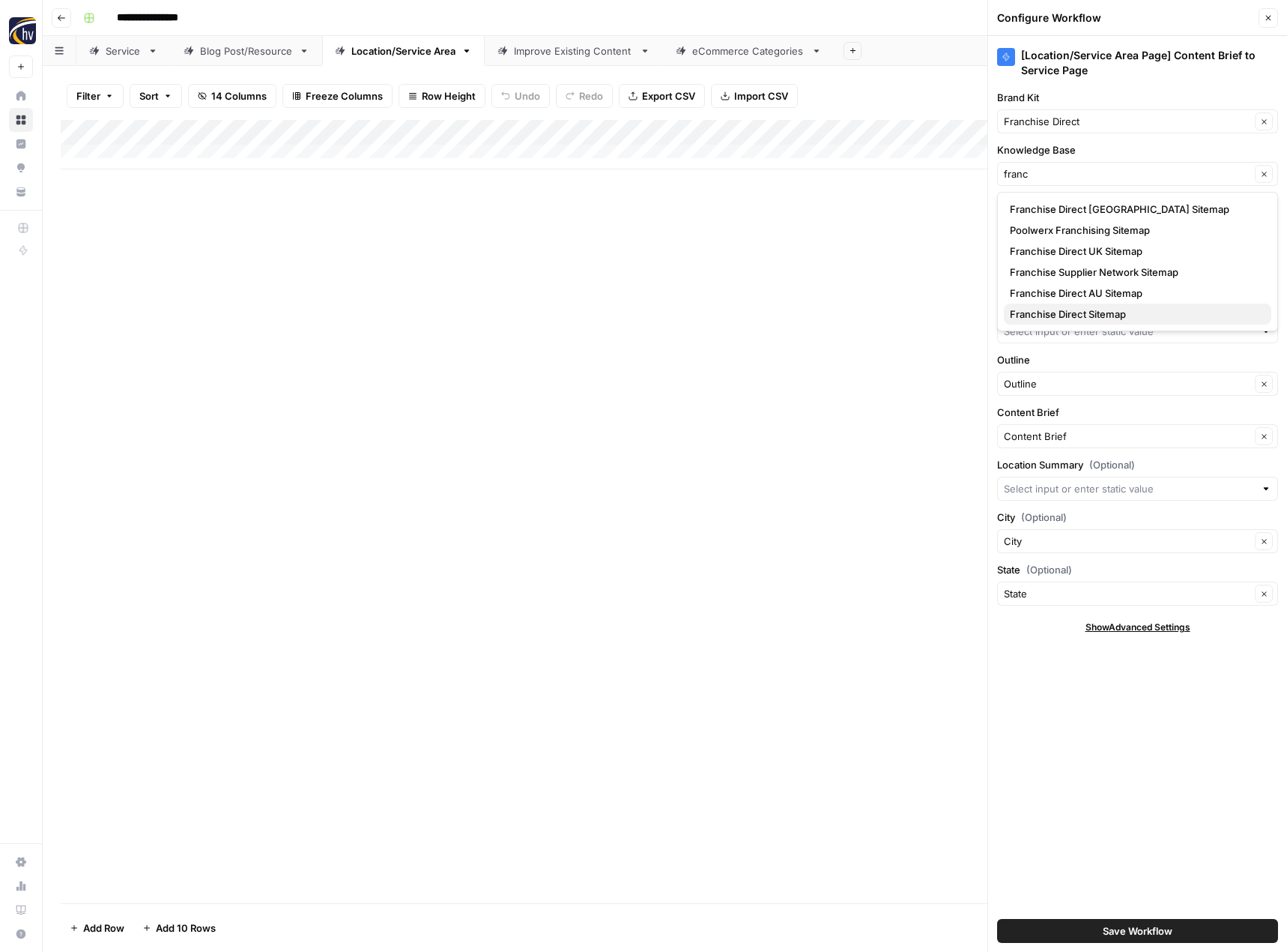
click at [1107, 317] on span "Franchise Direct Sitemap" at bounding box center [1134, 314] width 250 height 15
type input "Franchise Direct Sitemap"
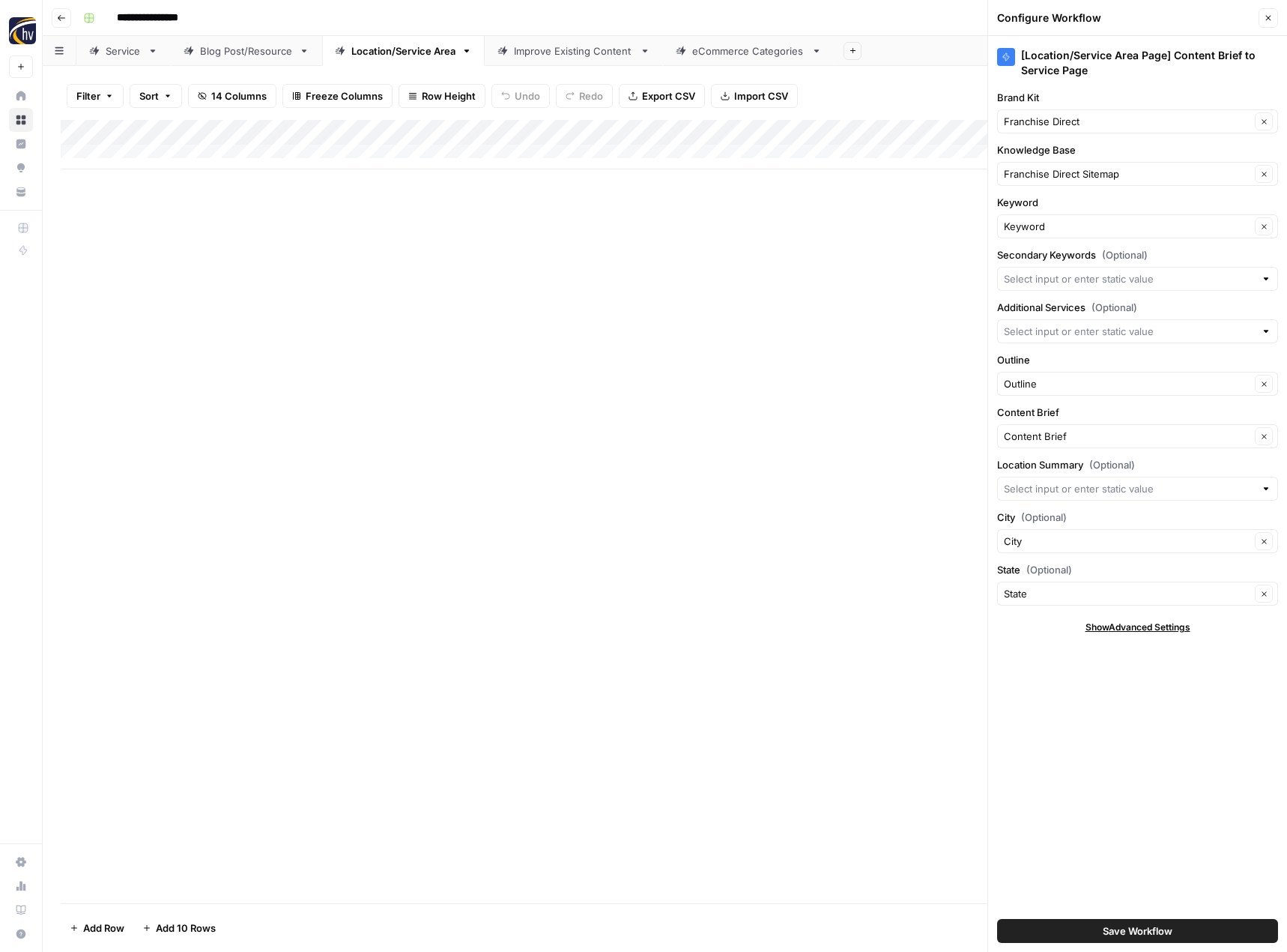
click at [1139, 931] on span "Save Workflow" at bounding box center [1137, 931] width 70 height 15
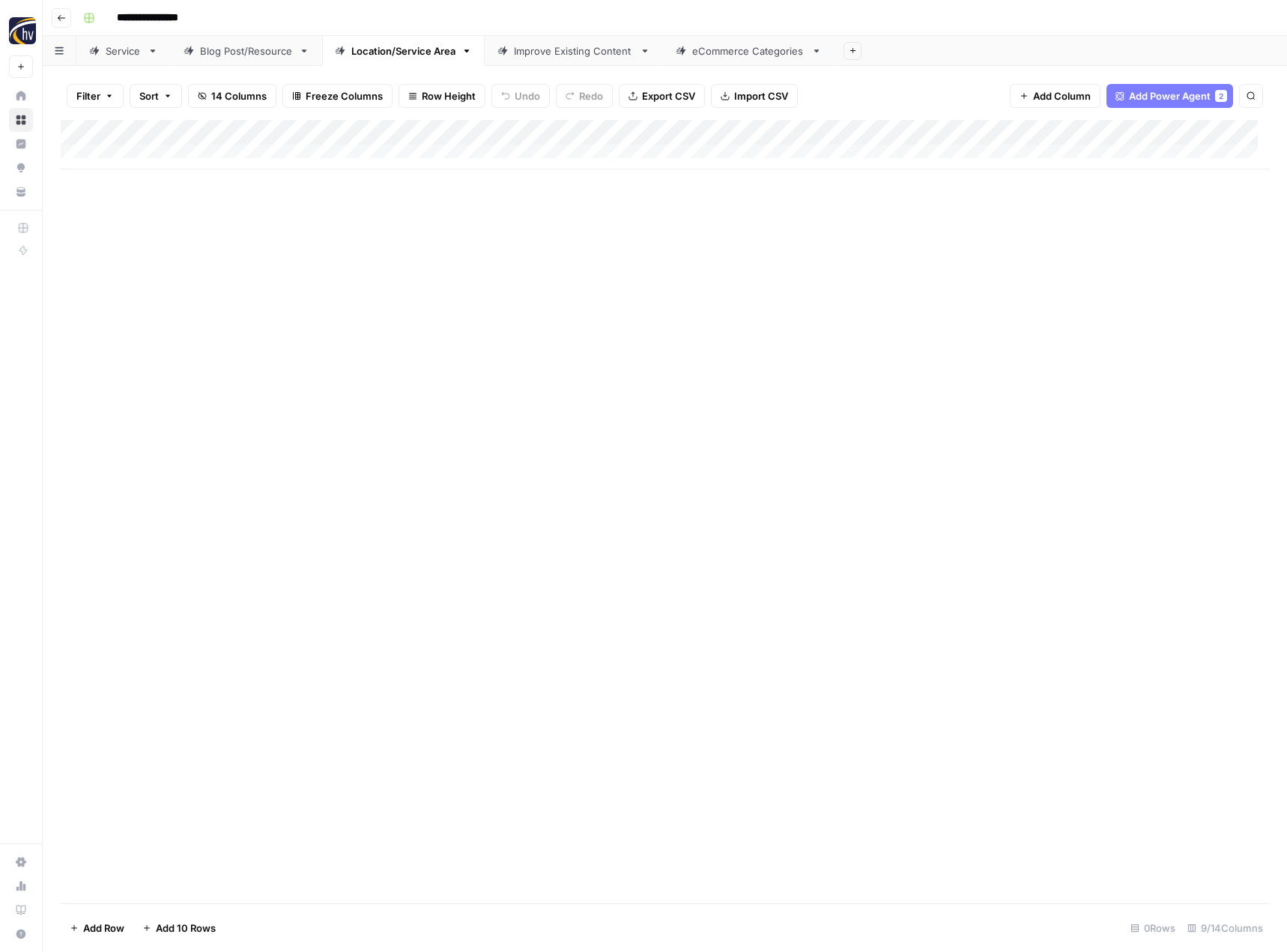
click at [559, 58] on div "Improve Existing Content" at bounding box center [574, 51] width 120 height 15
click at [822, 129] on div "Add Column" at bounding box center [665, 145] width 1208 height 50
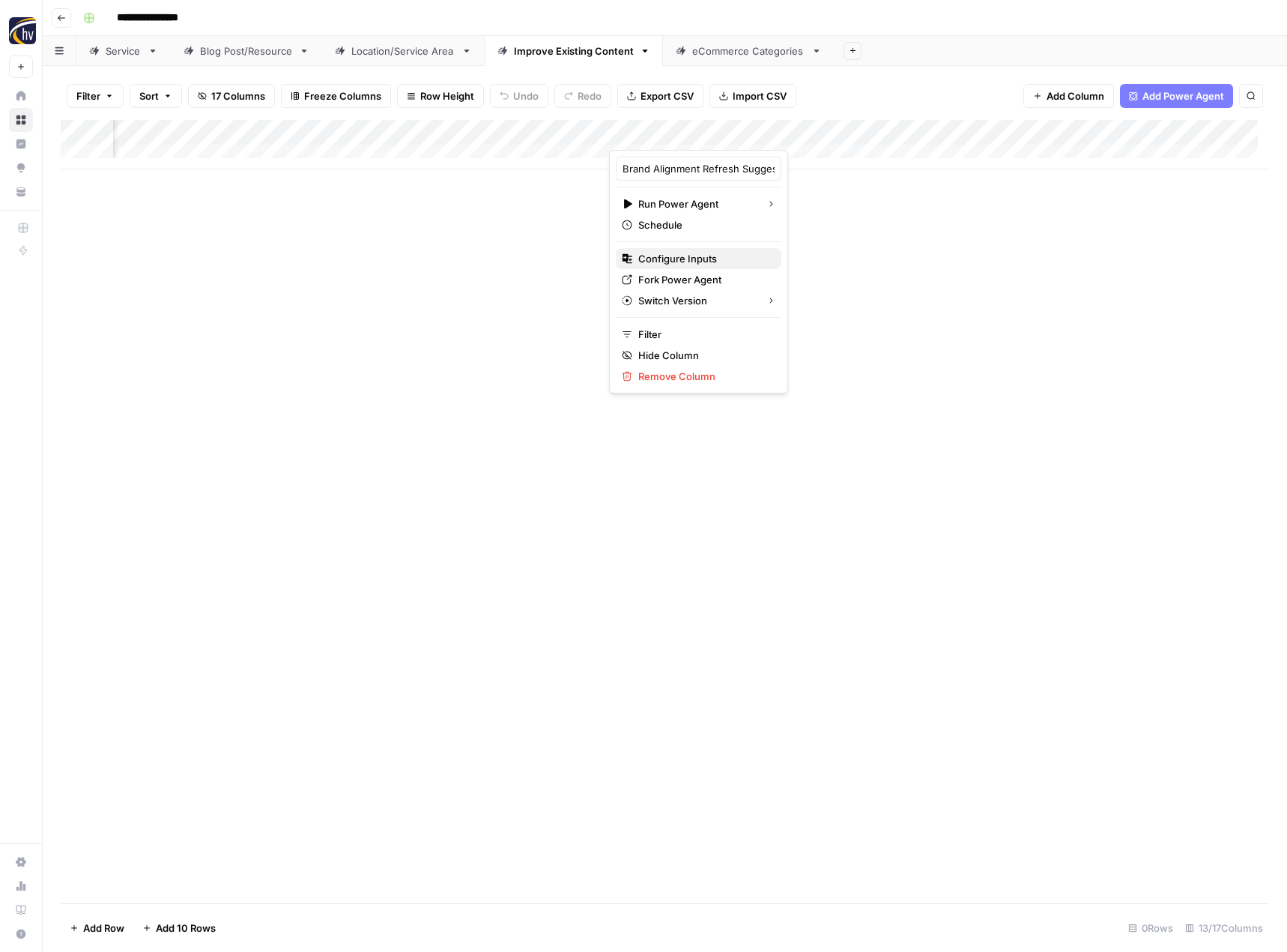
click at [716, 254] on span "Configure Inputs" at bounding box center [704, 259] width 131 height 15
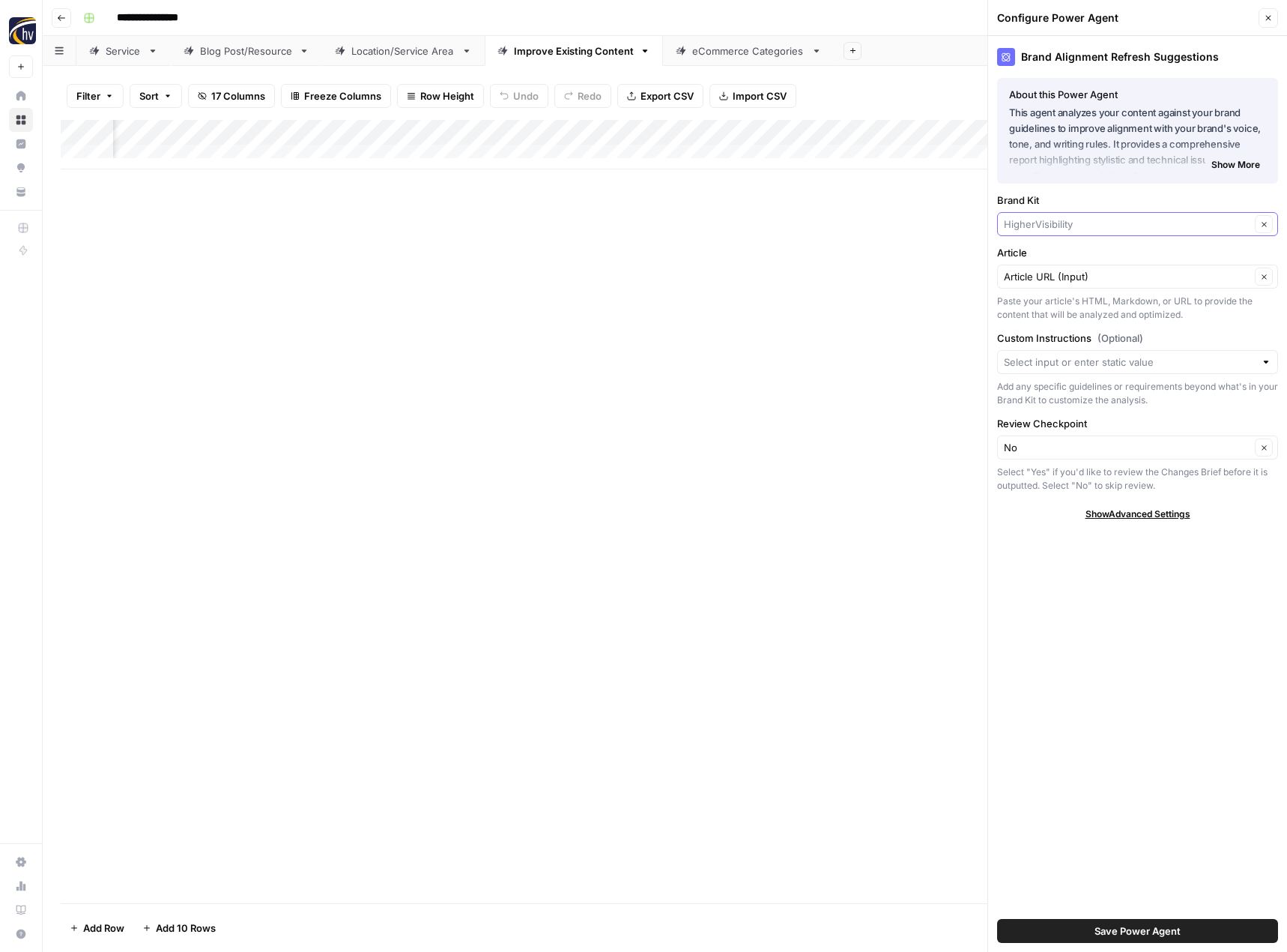
click at [1046, 223] on input "Brand Kit" at bounding box center [1127, 224] width 246 height 15
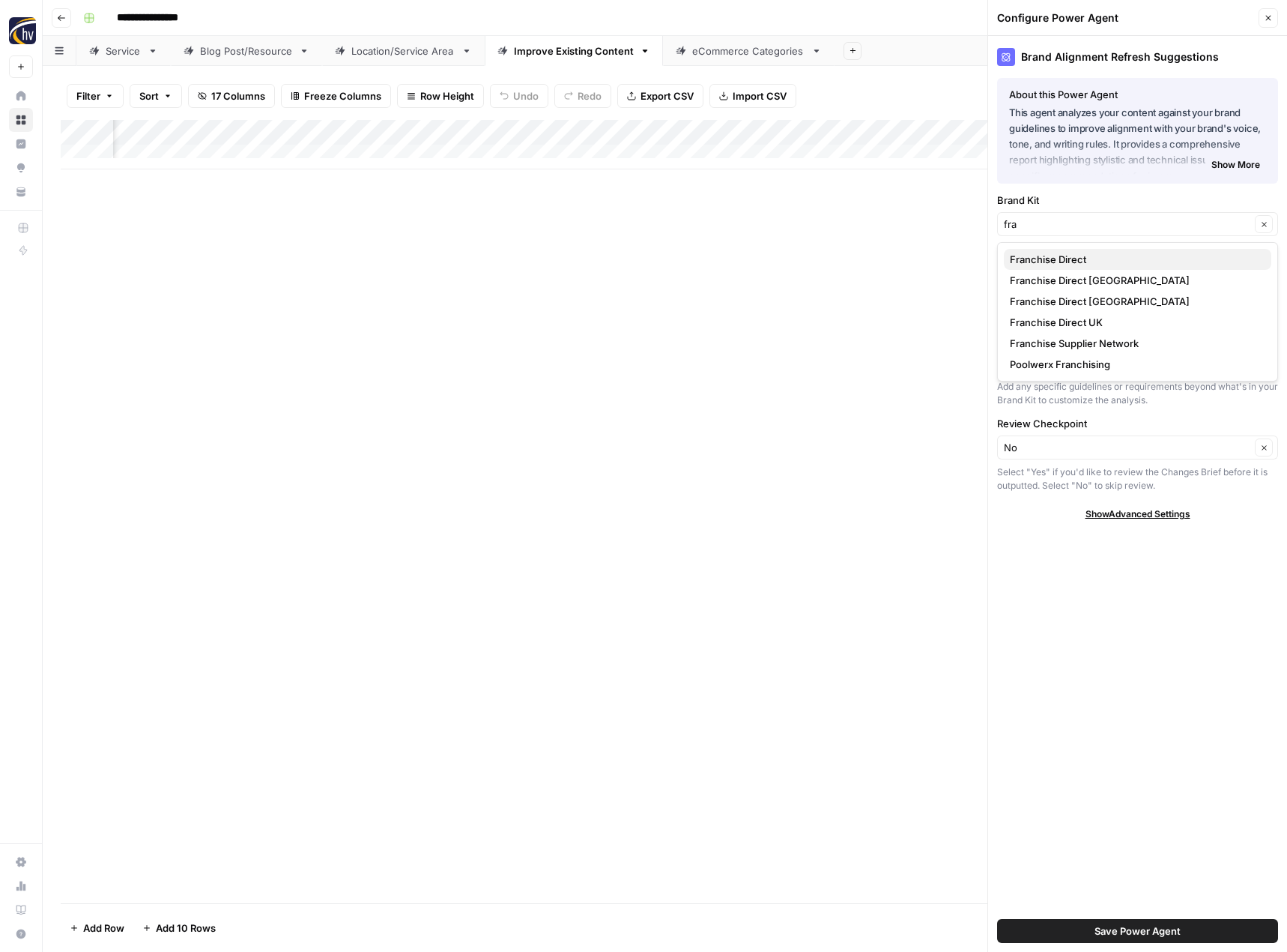
click at [1052, 260] on span "Franchise Direct" at bounding box center [1134, 260] width 250 height 15
type input "Franchise Direct"
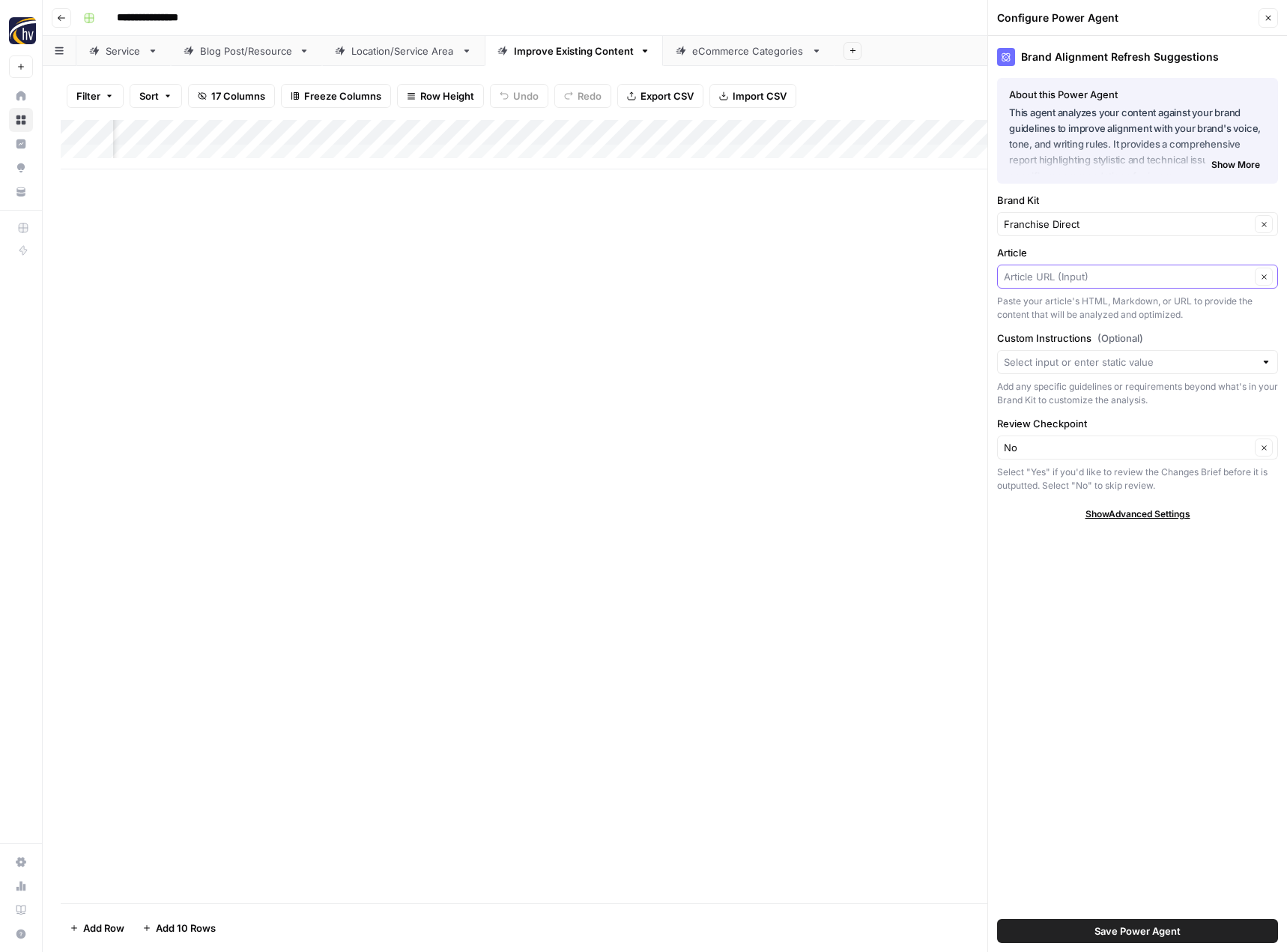
click at [1048, 270] on input "Article" at bounding box center [1127, 276] width 246 height 15
type input "Article URL (Input)"
click at [872, 271] on div "Add Column" at bounding box center [665, 512] width 1208 height 783
click at [1143, 933] on span "Save Power Agent" at bounding box center [1137, 931] width 87 height 15
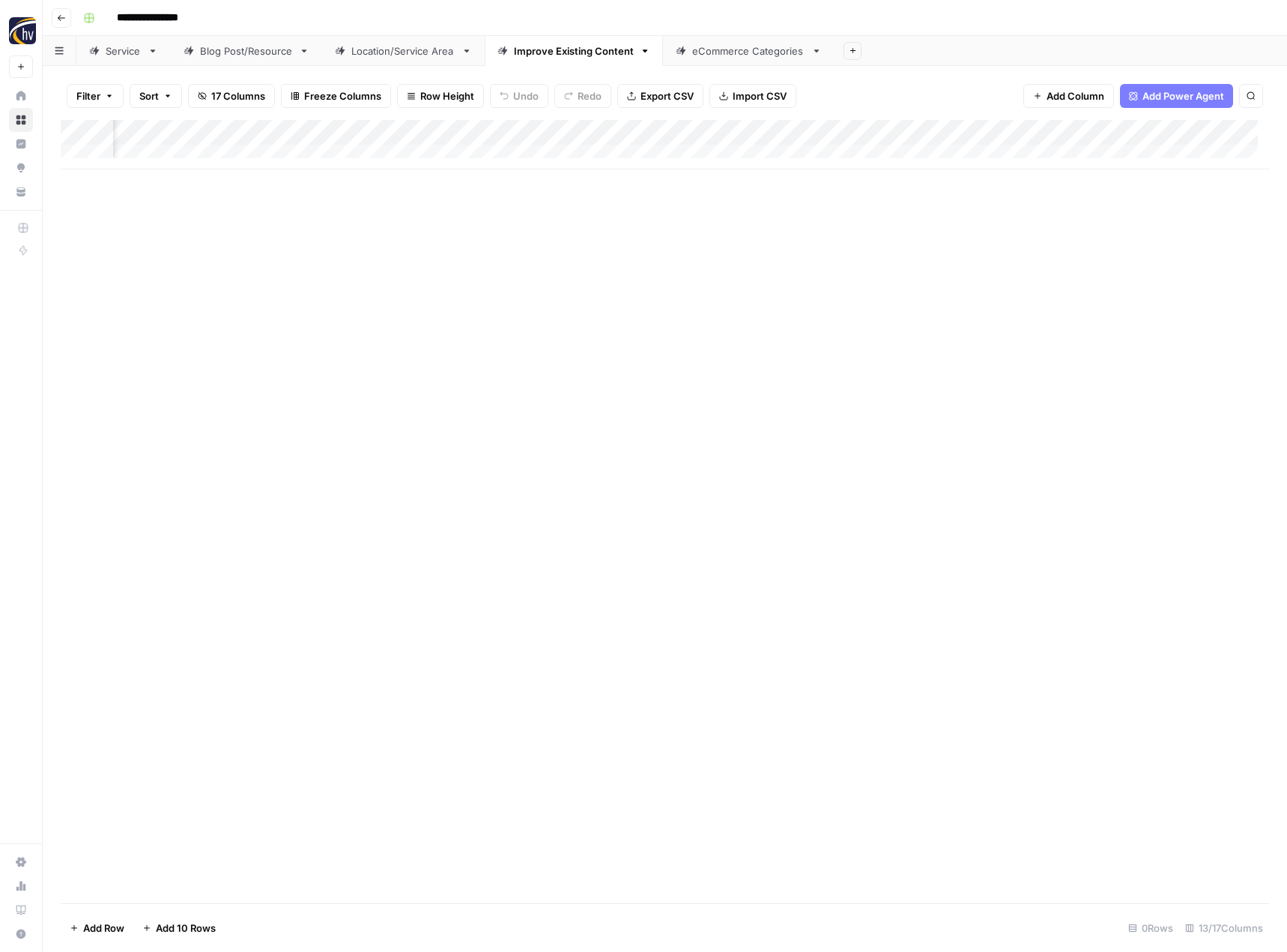
click at [1210, 135] on div "Add Column" at bounding box center [665, 145] width 1208 height 50
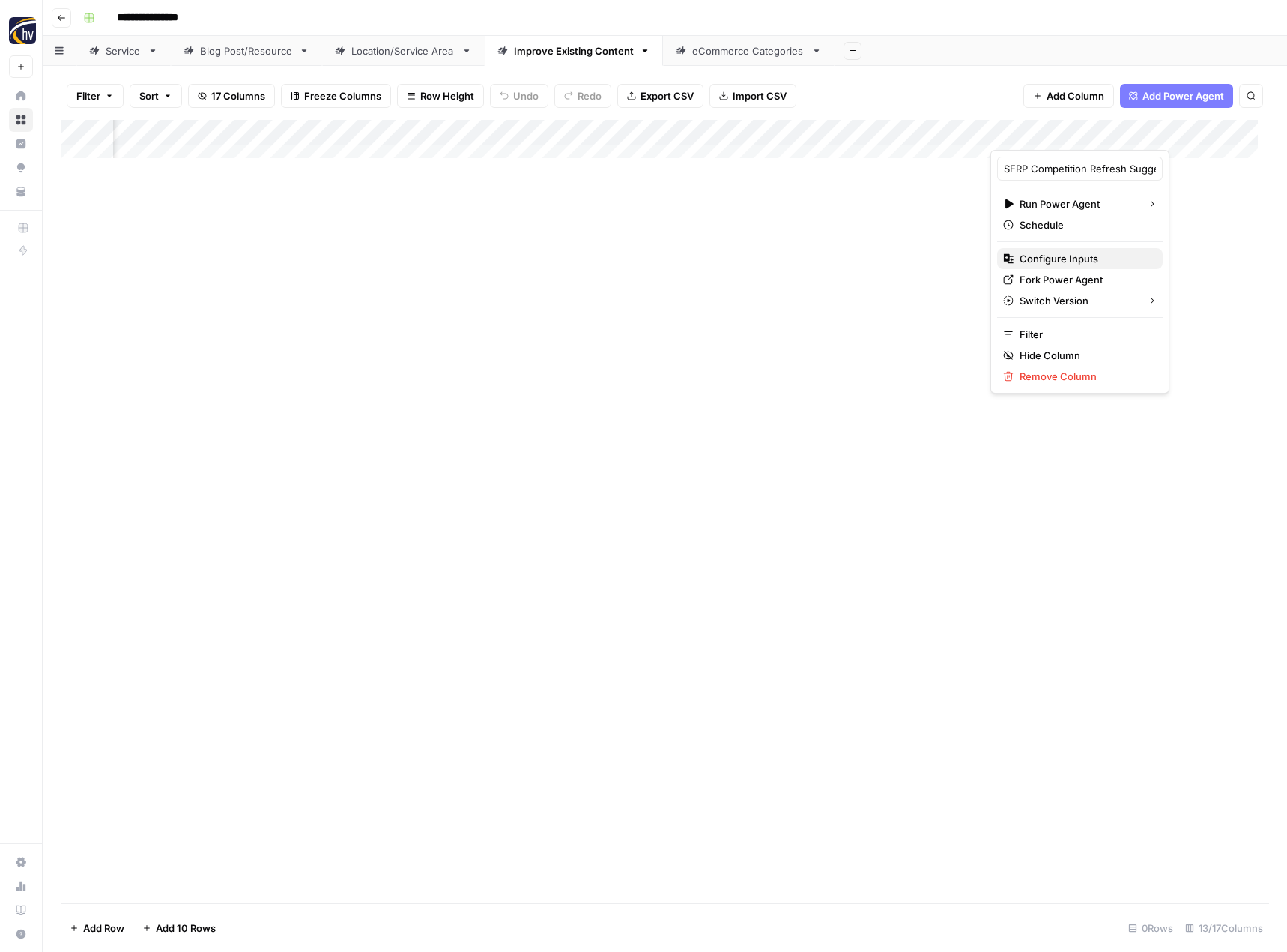
click
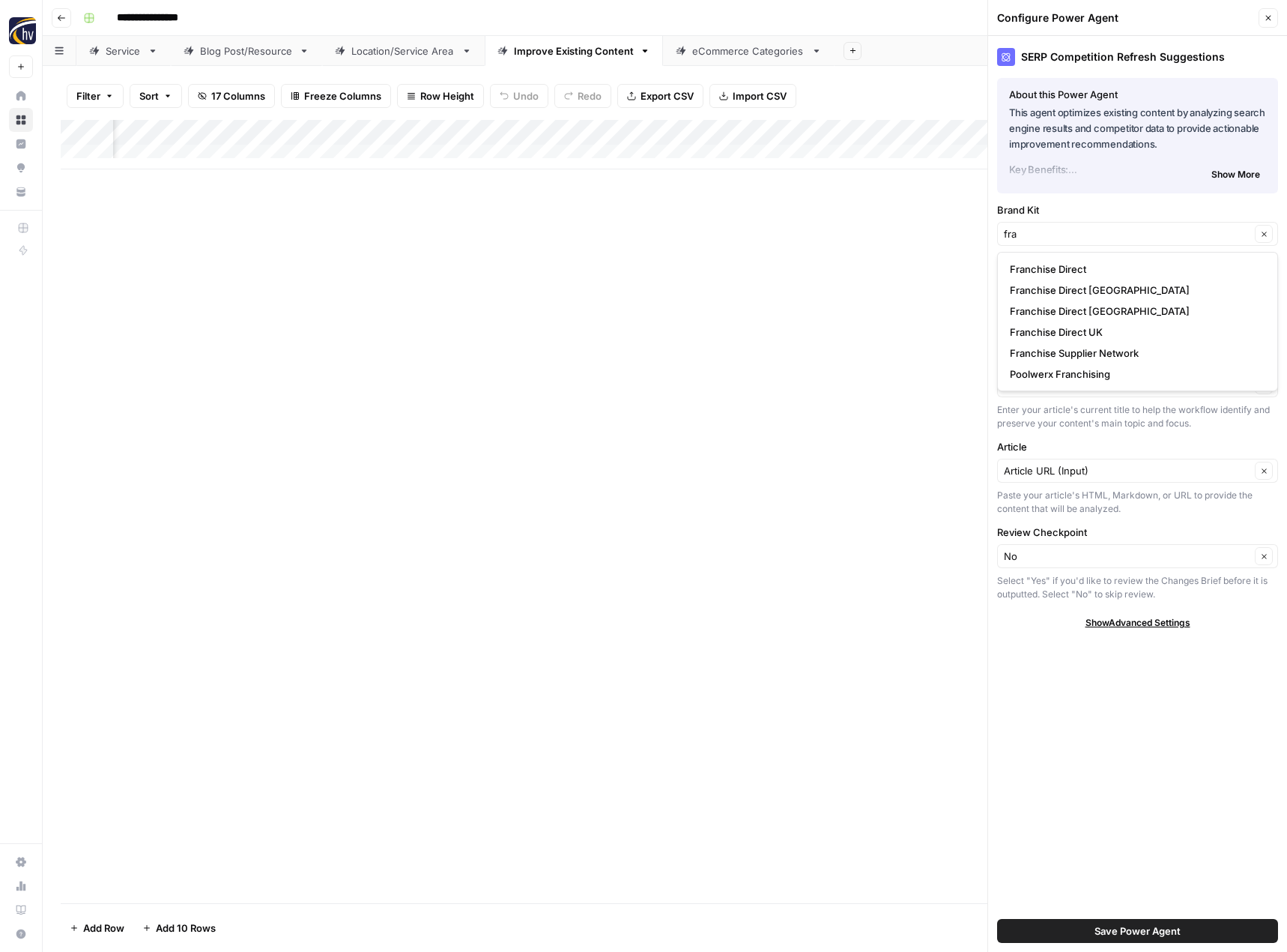
type input "Franchise Direct"
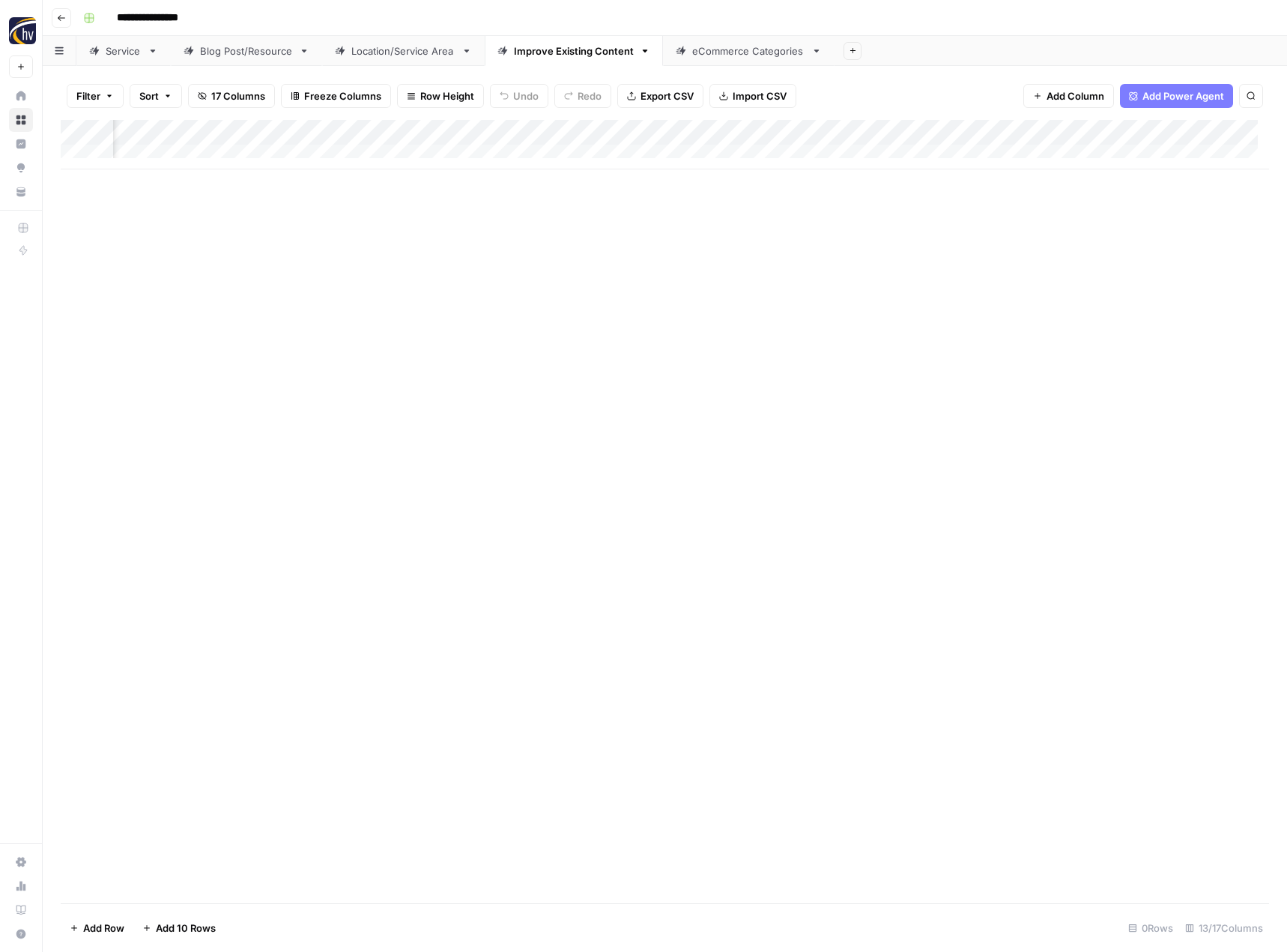
scroll to position [0, 1186]
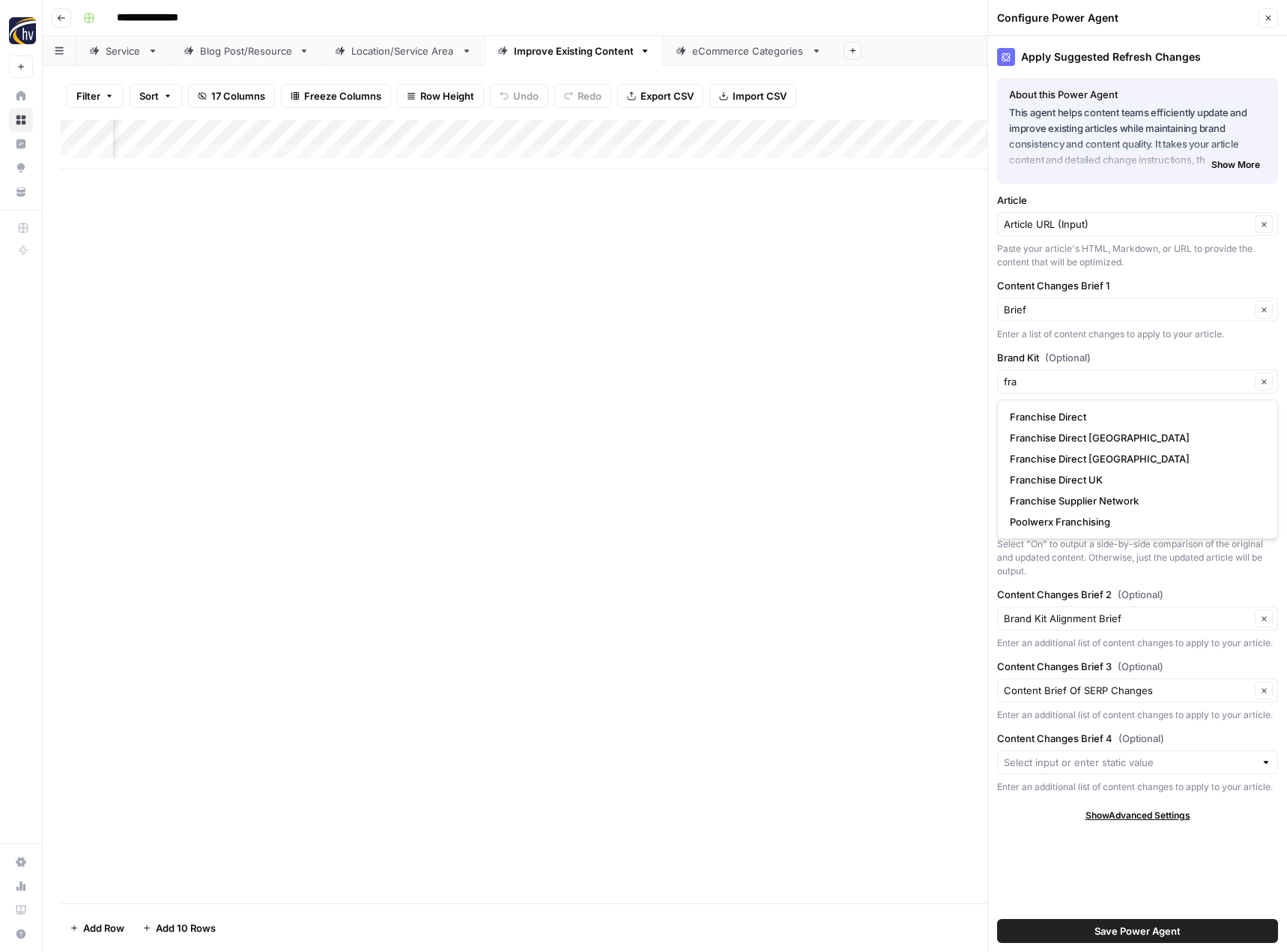
type input "Franchise Direct"
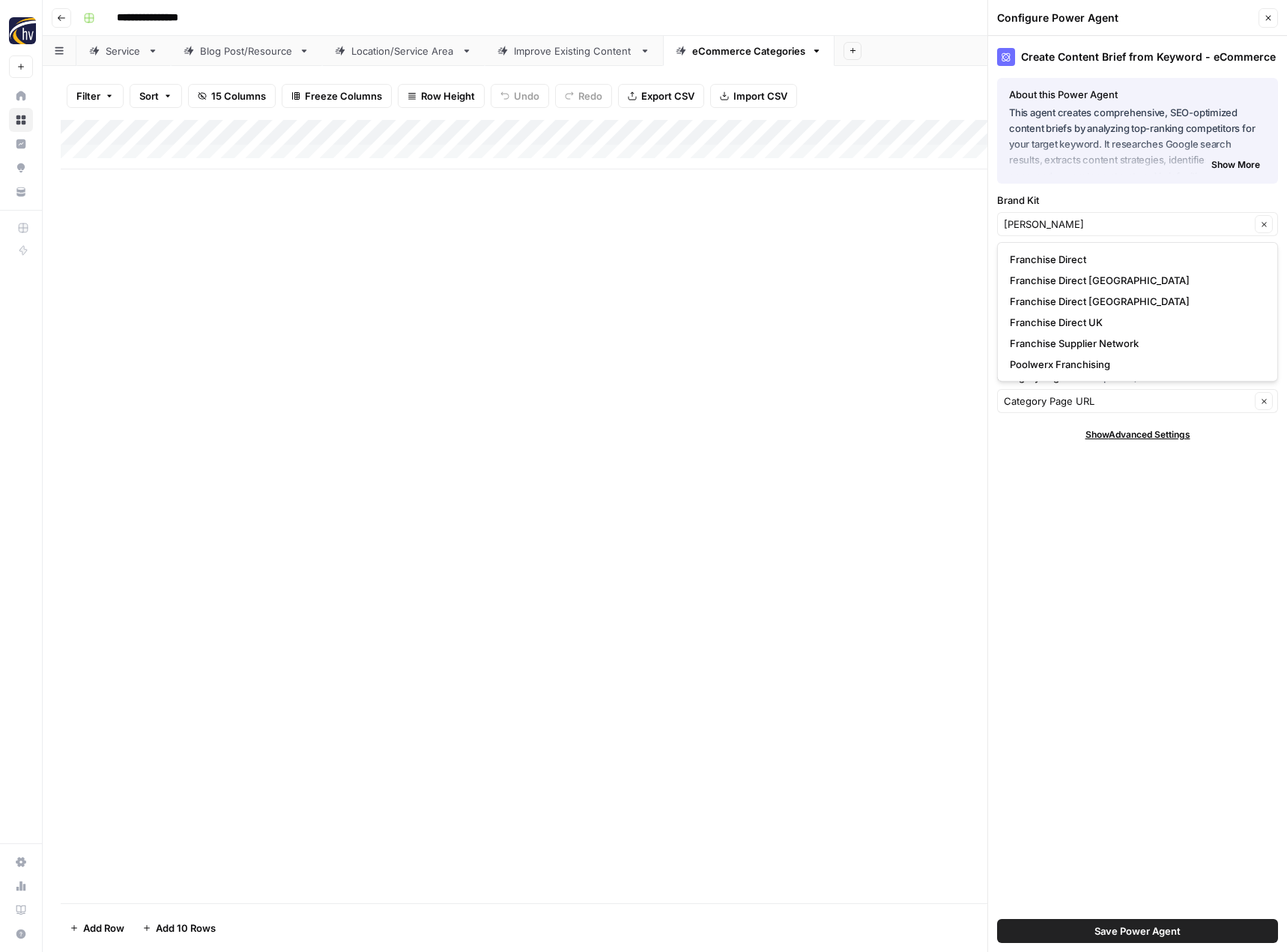
type input "Franchise Direct"
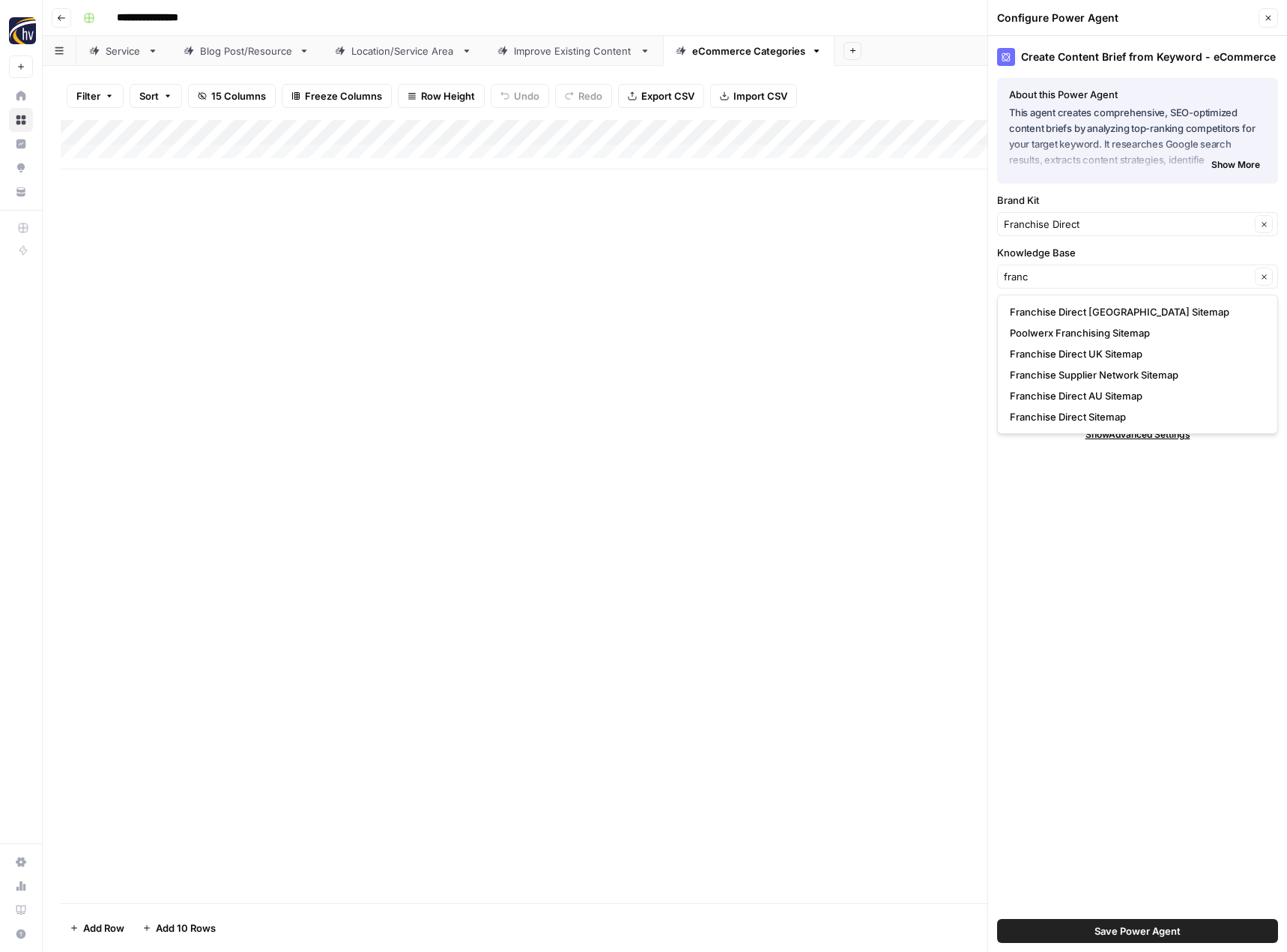
type input "Franchise Direct Sitemap"
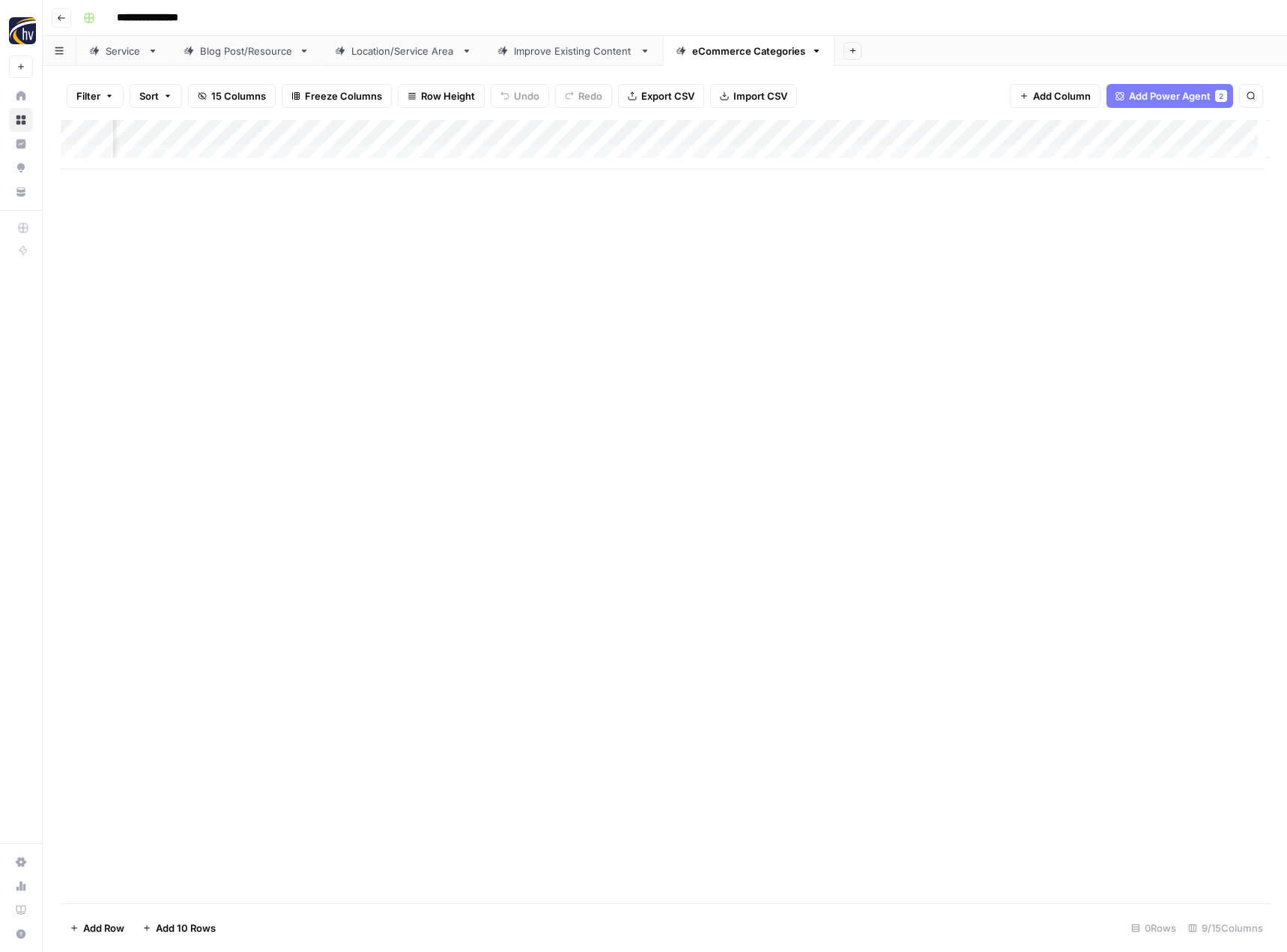
scroll to position [0, 509]
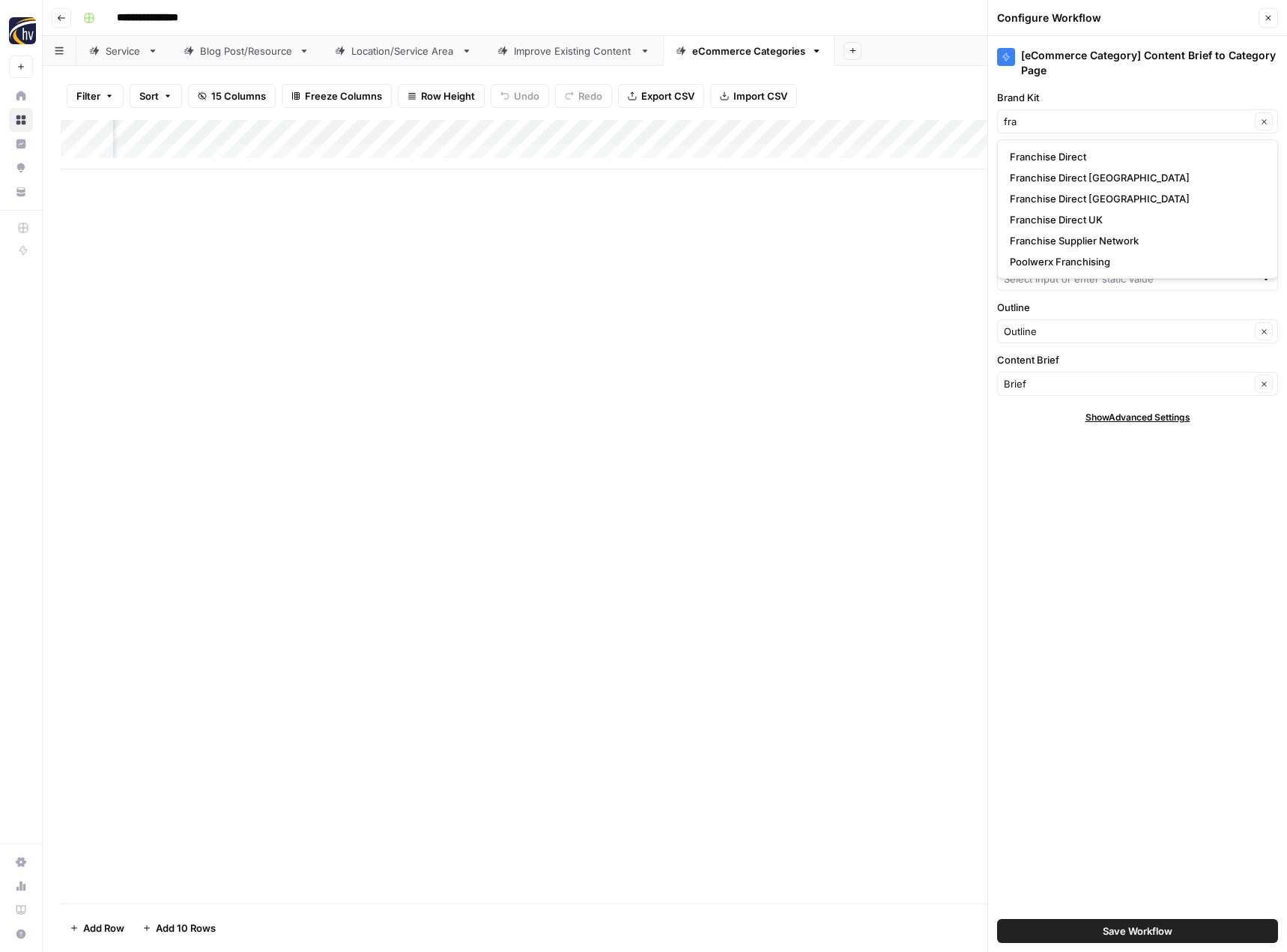
type input "Franchise Direct"
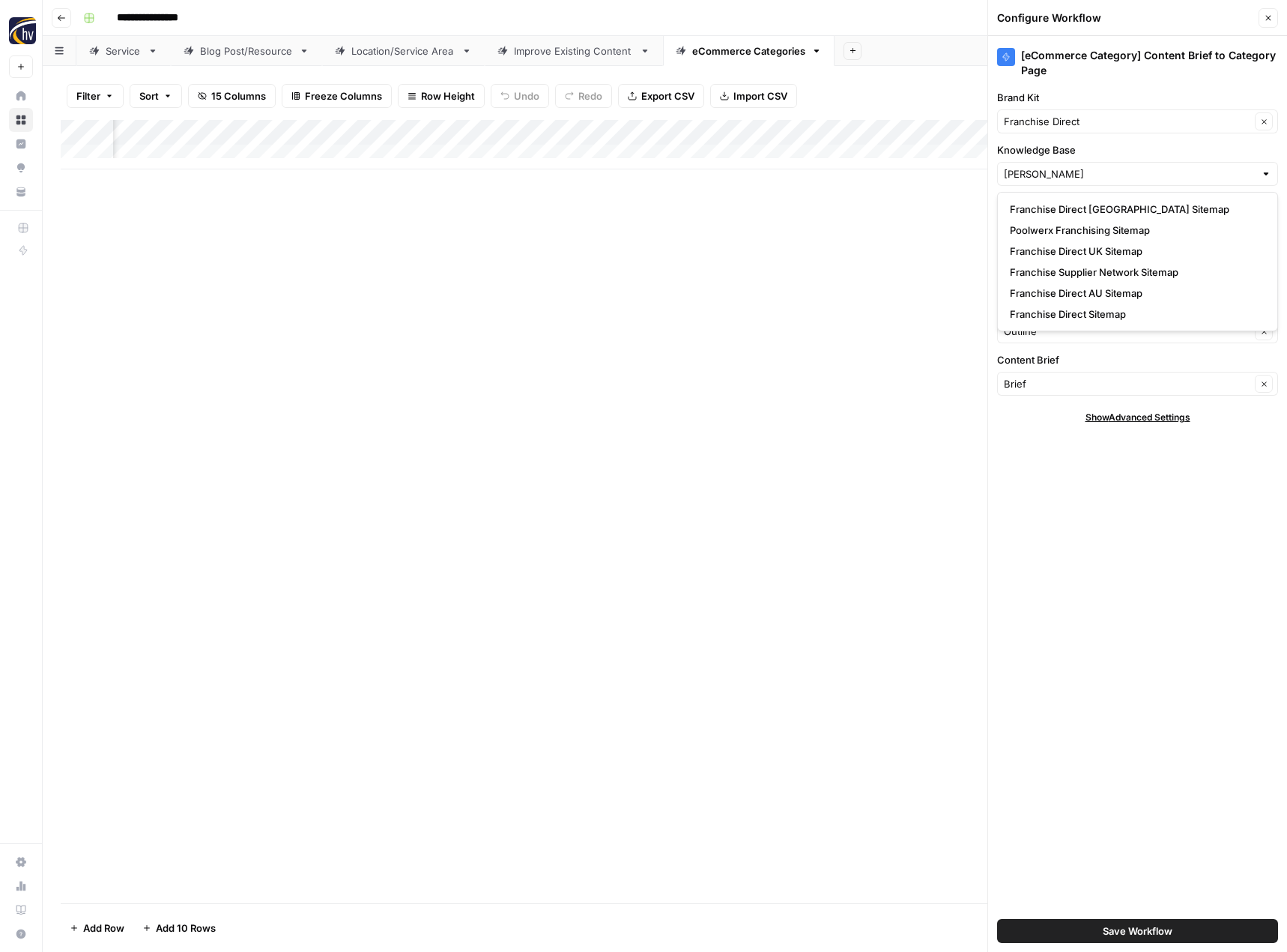
type input "Franchise Direct Sitemap"
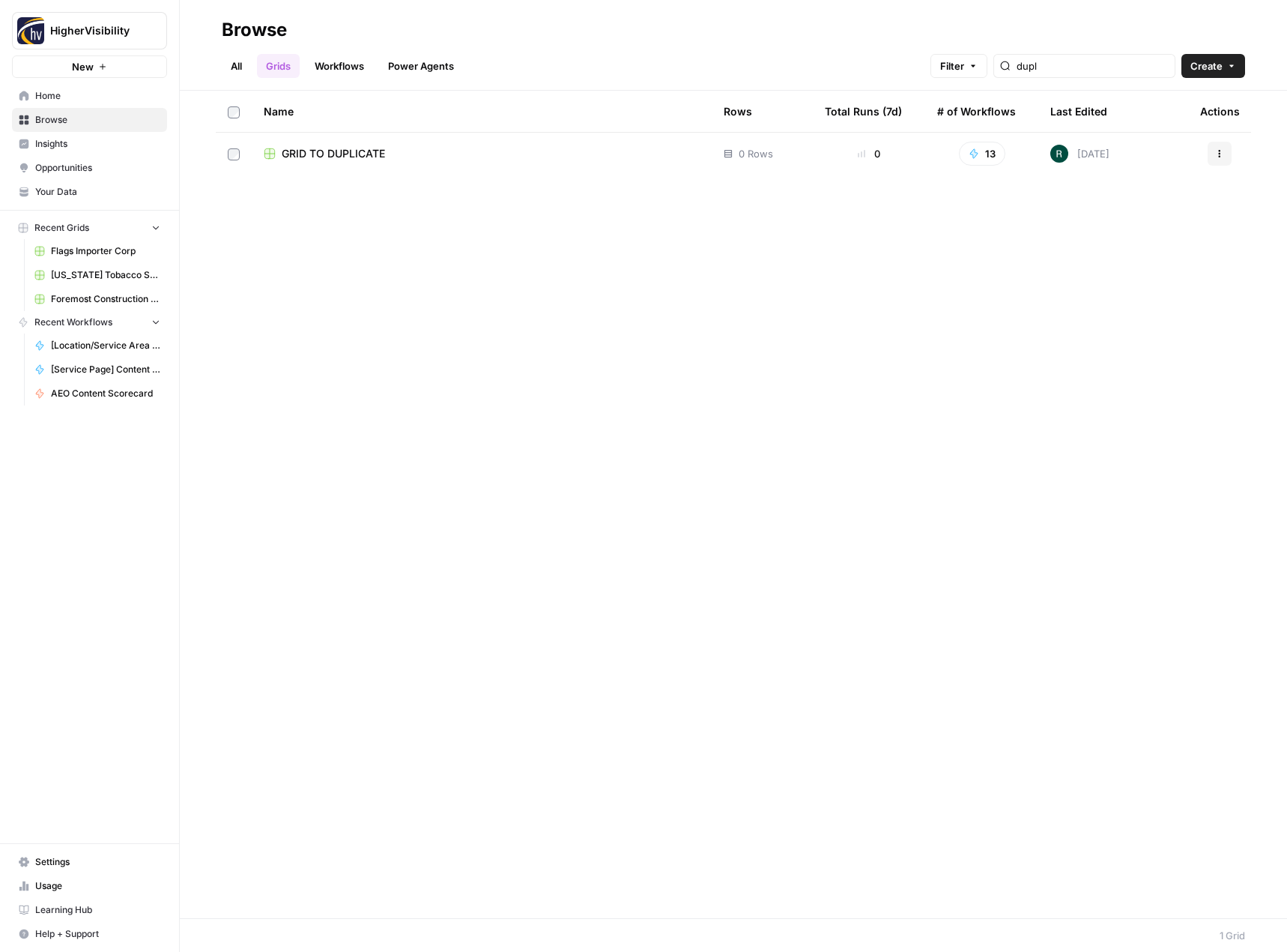
click at [1222, 155] on icon "button" at bounding box center [1219, 153] width 9 height 9
click at [1164, 195] on span "Duplicate" at bounding box center [1153, 189] width 120 height 15
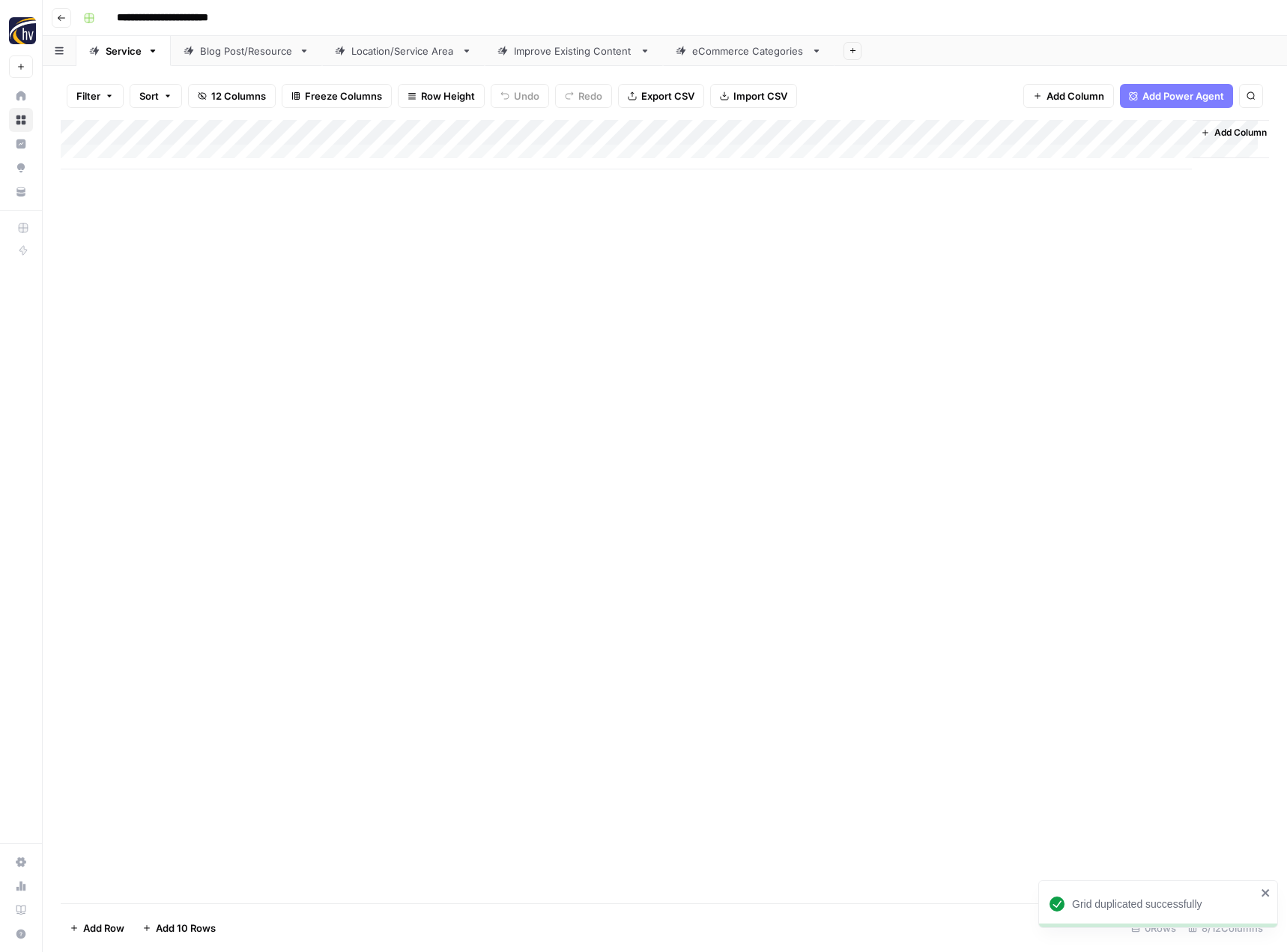
click at [170, 16] on input "**********" at bounding box center [187, 18] width 155 height 24
paste input
type input "**********"
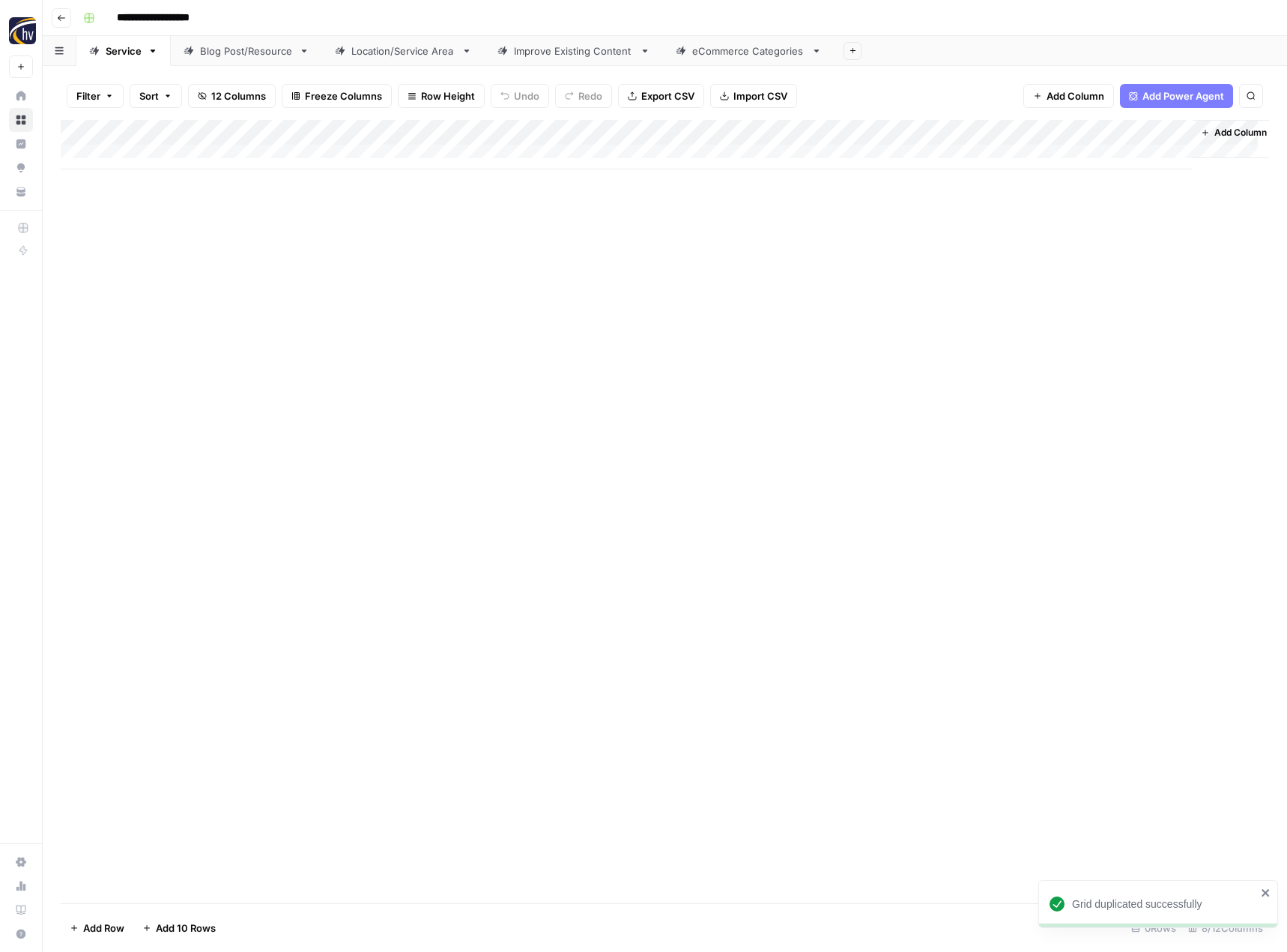
click at [280, 366] on div "Add Column" at bounding box center [665, 512] width 1208 height 783
click at [356, 130] on div "Add Column" at bounding box center [665, 145] width 1208 height 50
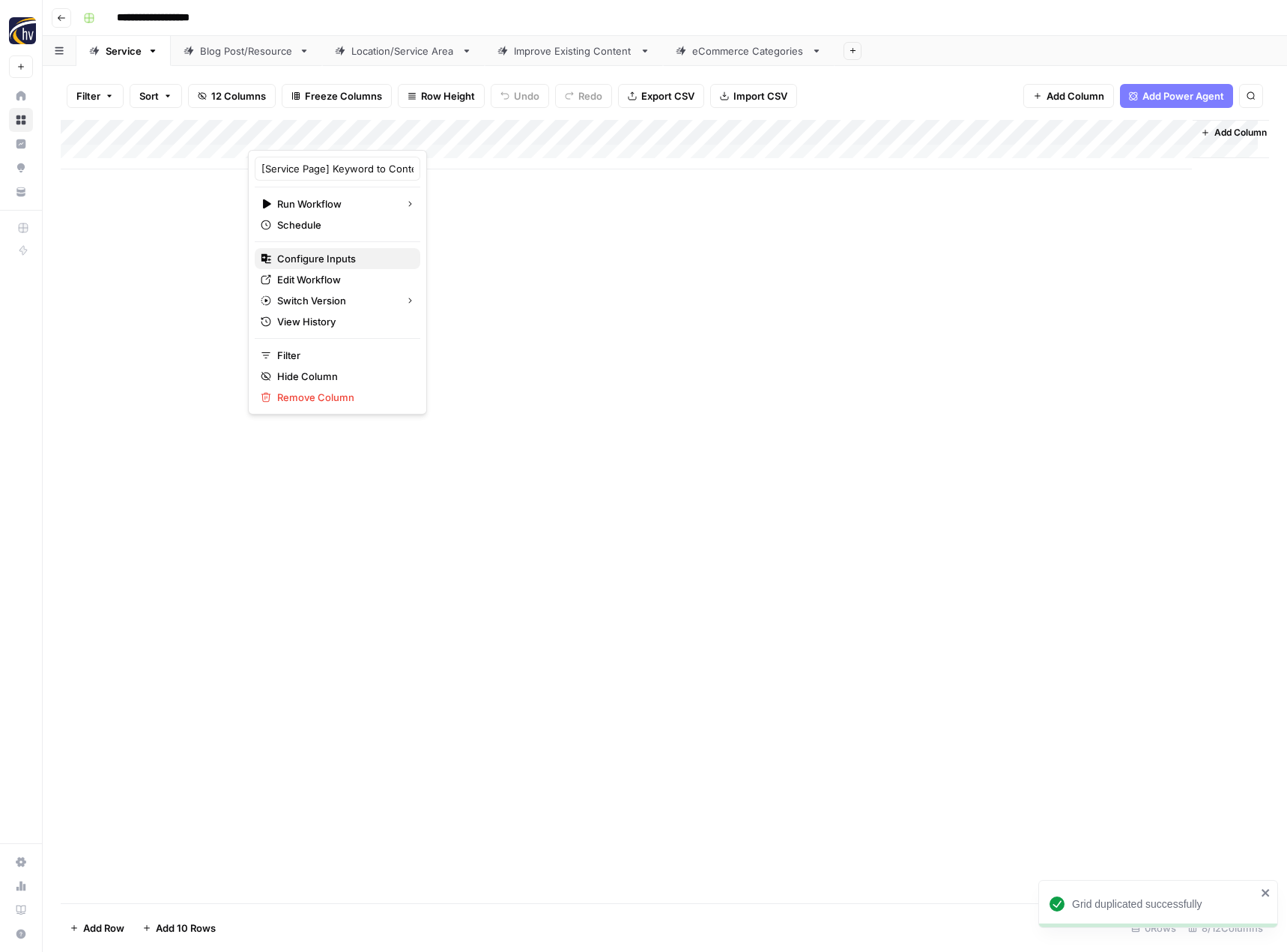
click at [322, 259] on span "Configure Inputs" at bounding box center [343, 259] width 131 height 15
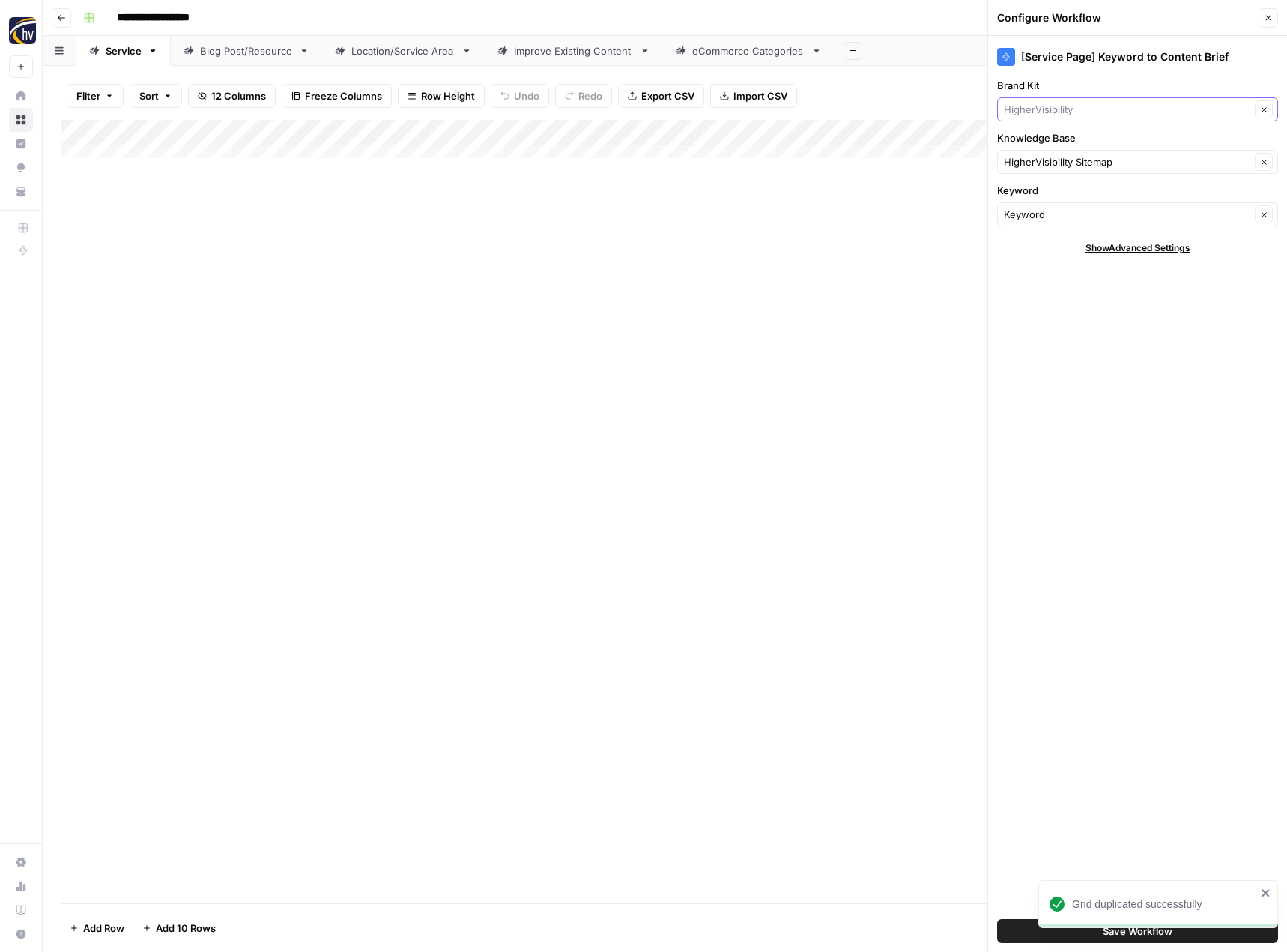
click at [1064, 107] on input "Brand Kit" at bounding box center [1127, 109] width 246 height 15
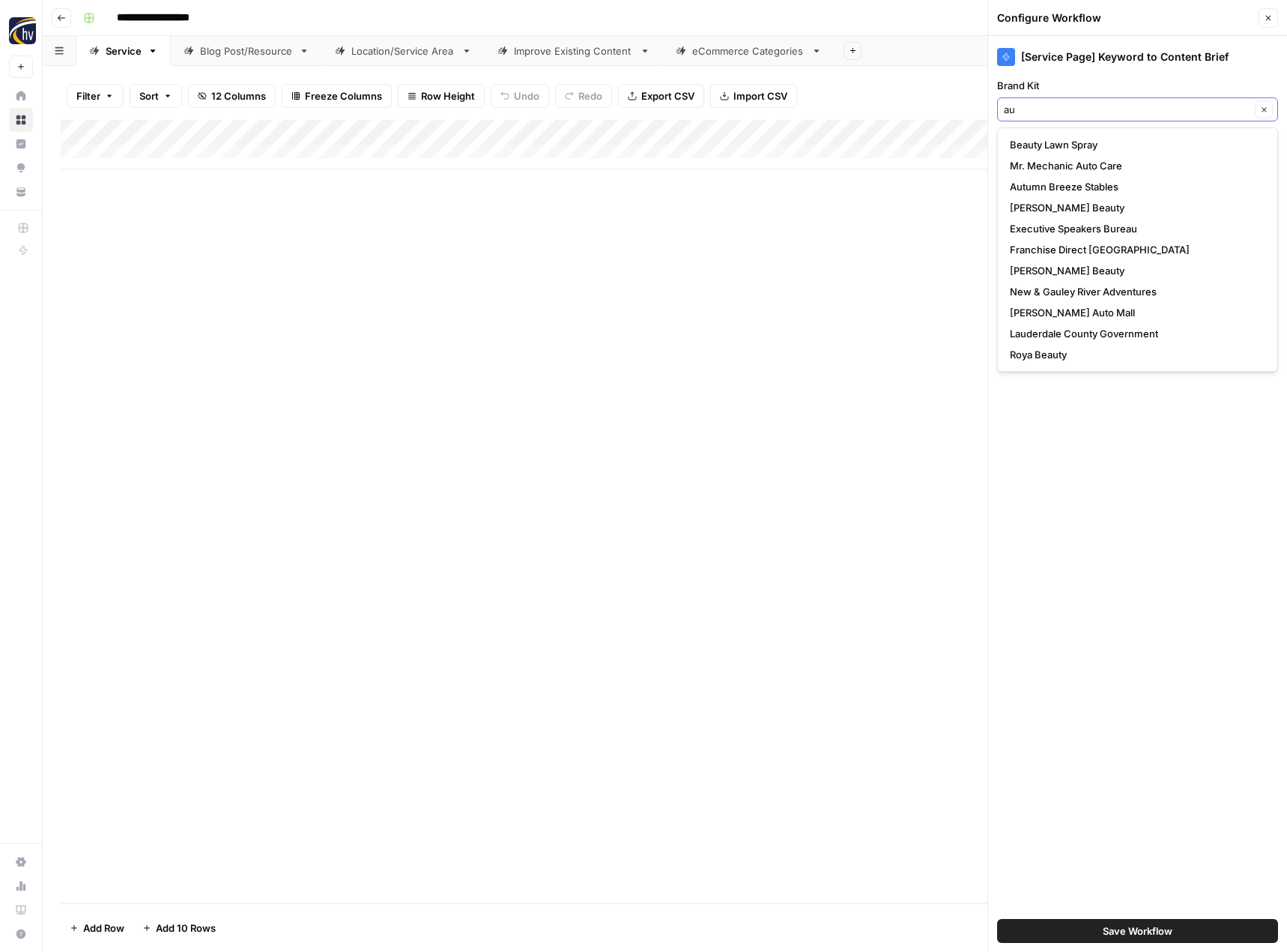
click at [1062, 113] on input "au" at bounding box center [1127, 109] width 246 height 15
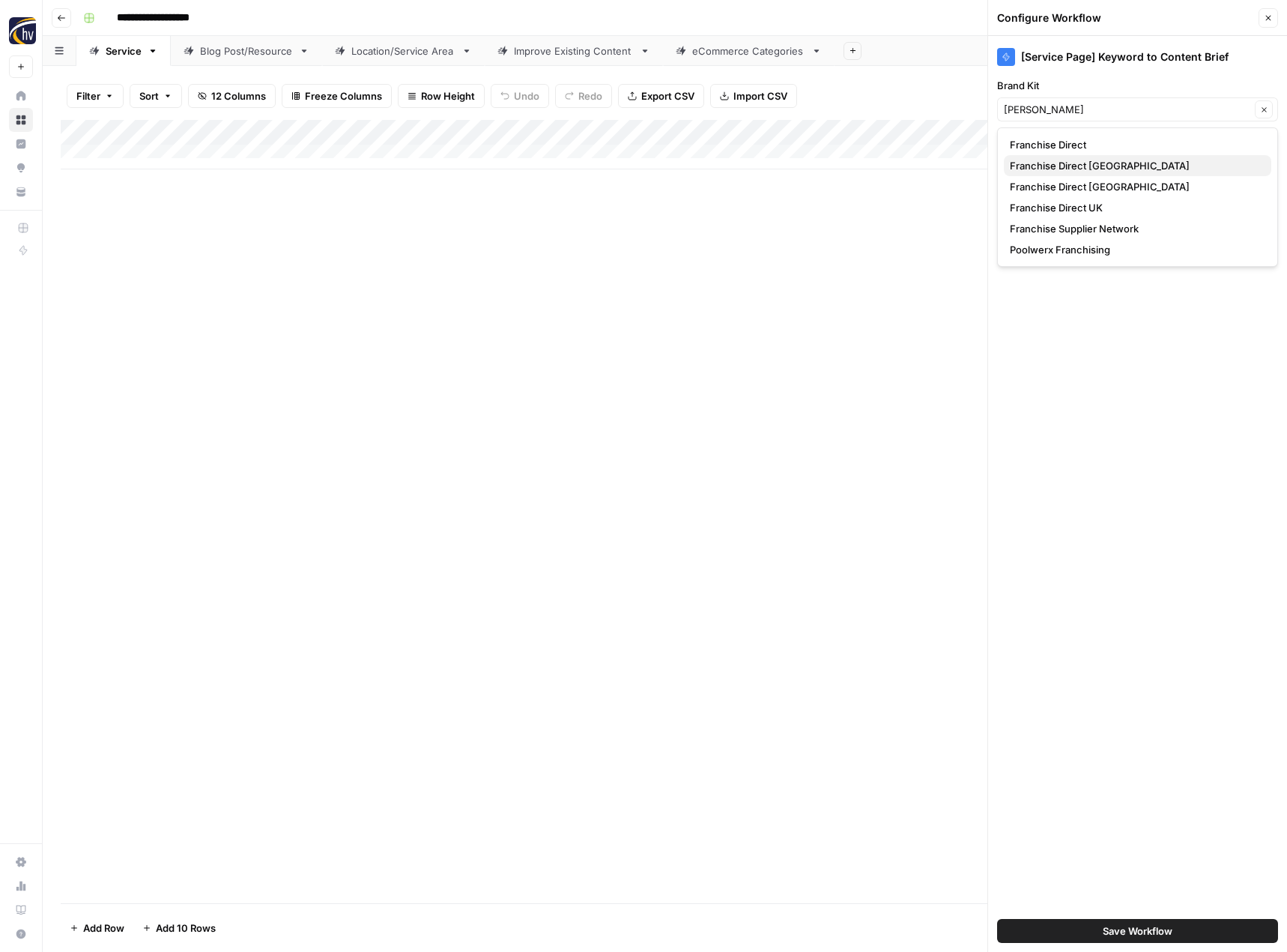
click at [1081, 167] on span "Franchise Direct [GEOGRAPHIC_DATA]" at bounding box center [1134, 166] width 250 height 15
type input "Franchise Direct [GEOGRAPHIC_DATA]"
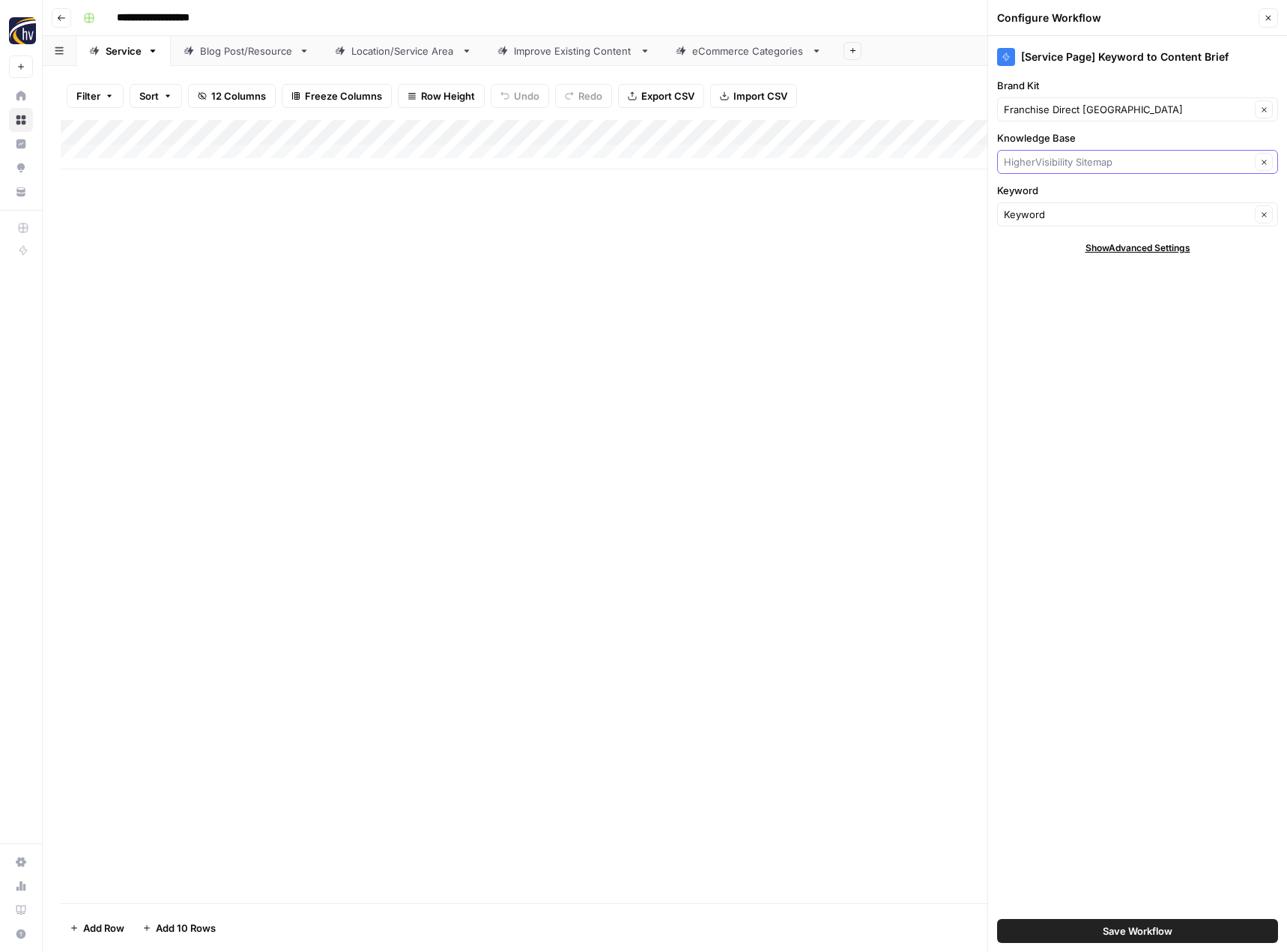
click at [1081, 167] on input "Knowledge Base" at bounding box center [1127, 162] width 246 height 15
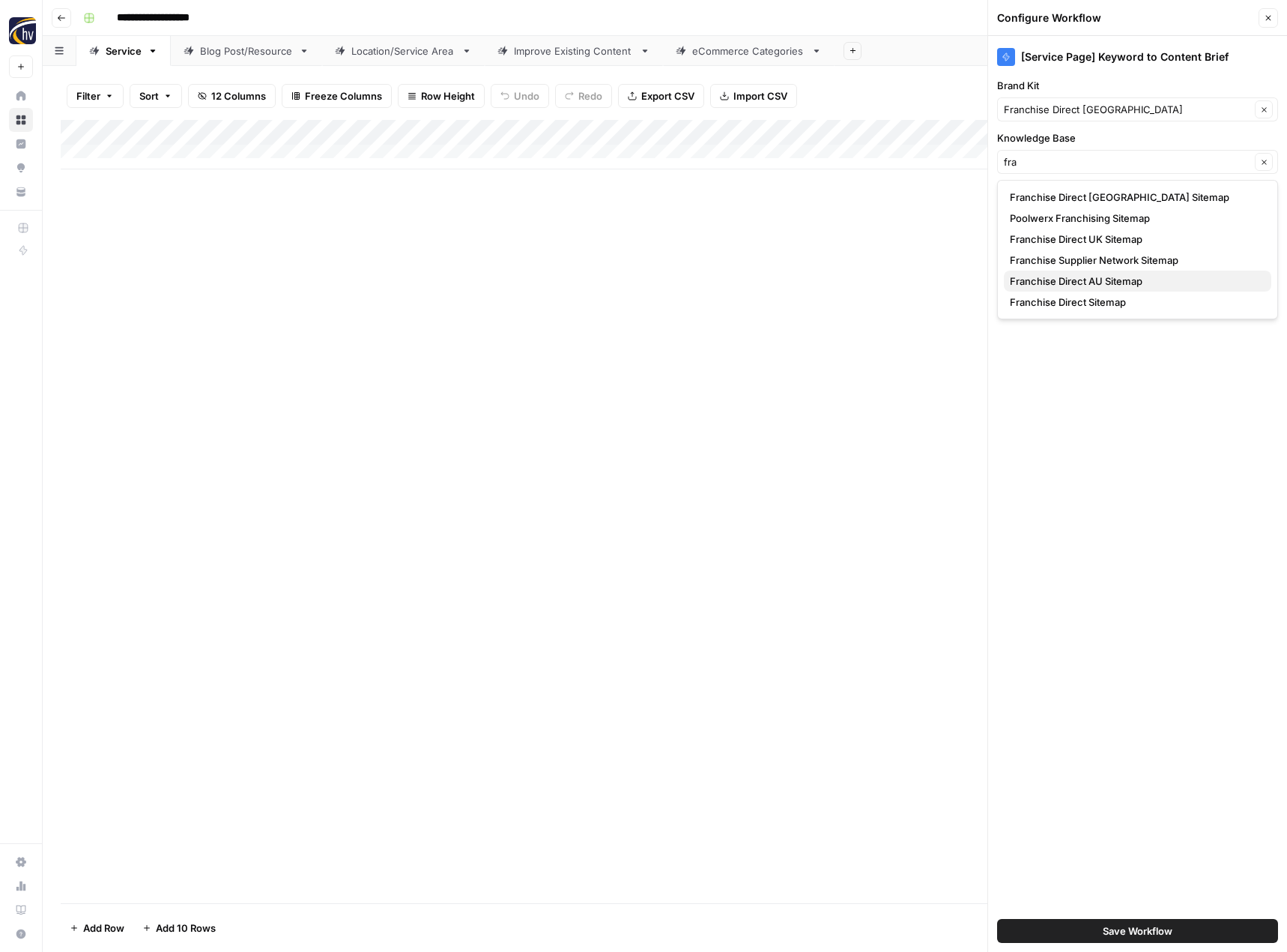
click at [1076, 288] on button "Franchise Direct AU Sitemap" at bounding box center [1137, 281] width 267 height 21
type input "Franchise Direct AU Sitemap"
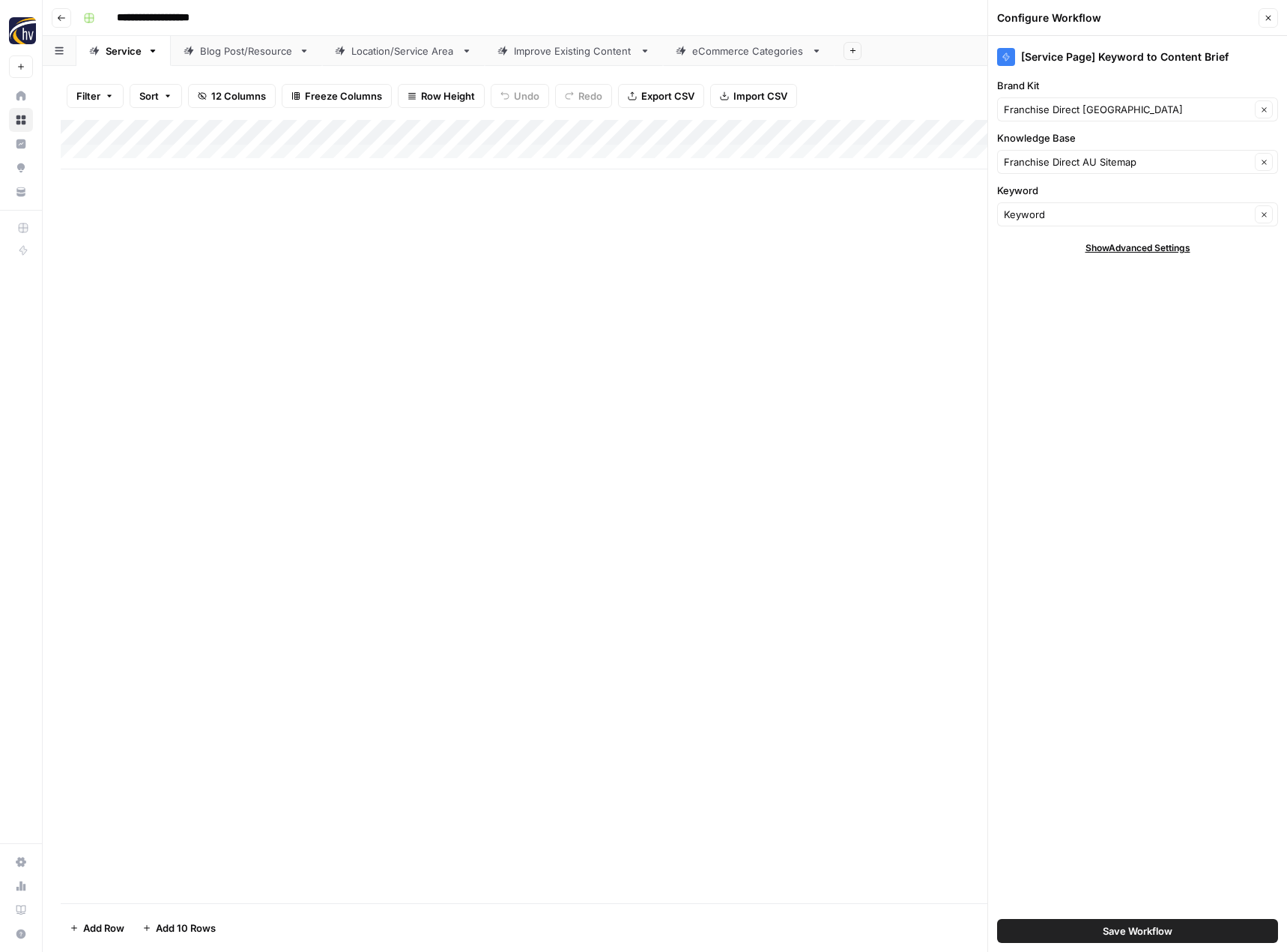
click at [1127, 928] on span "Save Workflow" at bounding box center [1137, 931] width 70 height 15
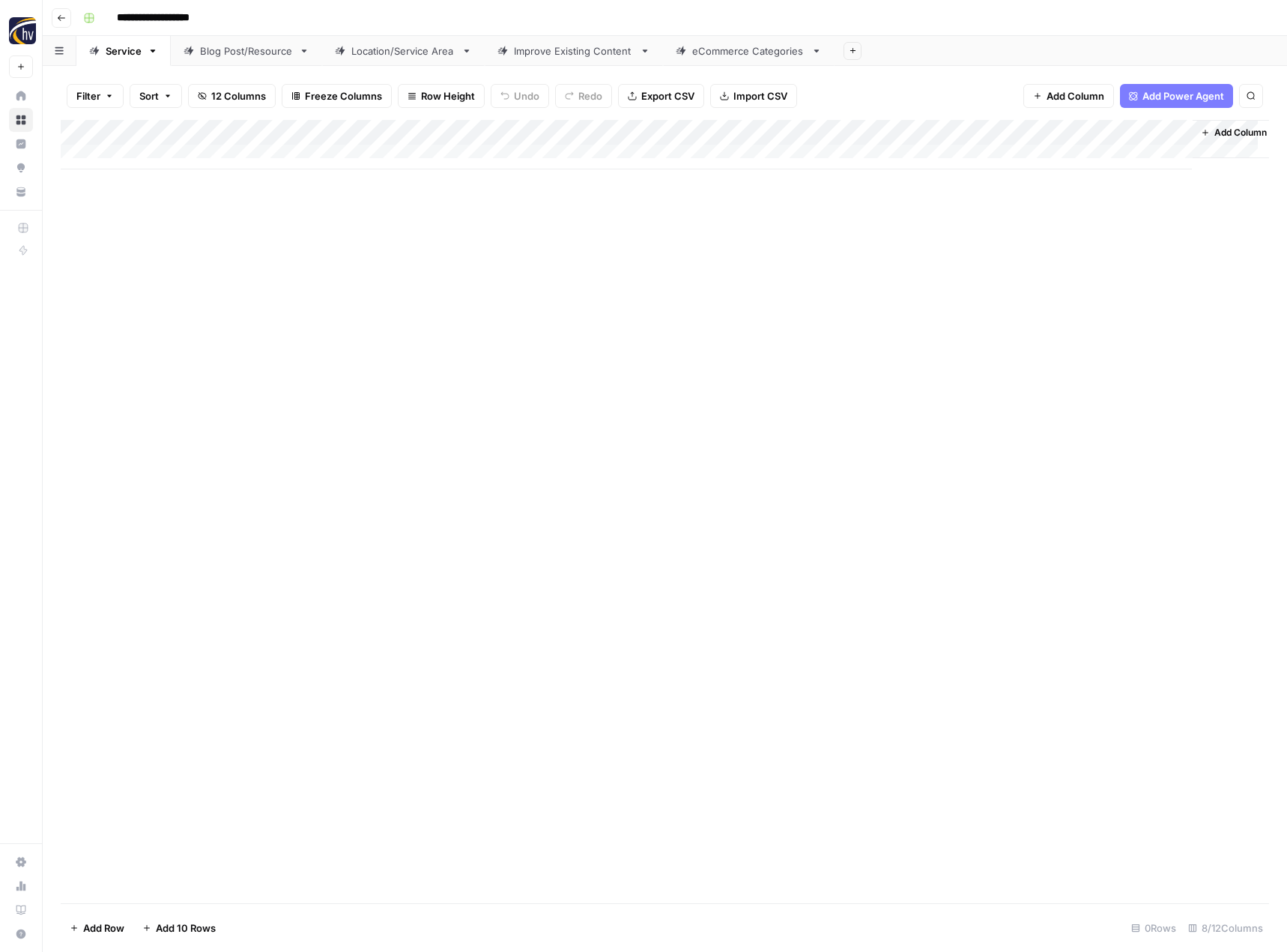
click at [1028, 130] on div "Add Column" at bounding box center [665, 145] width 1208 height 50
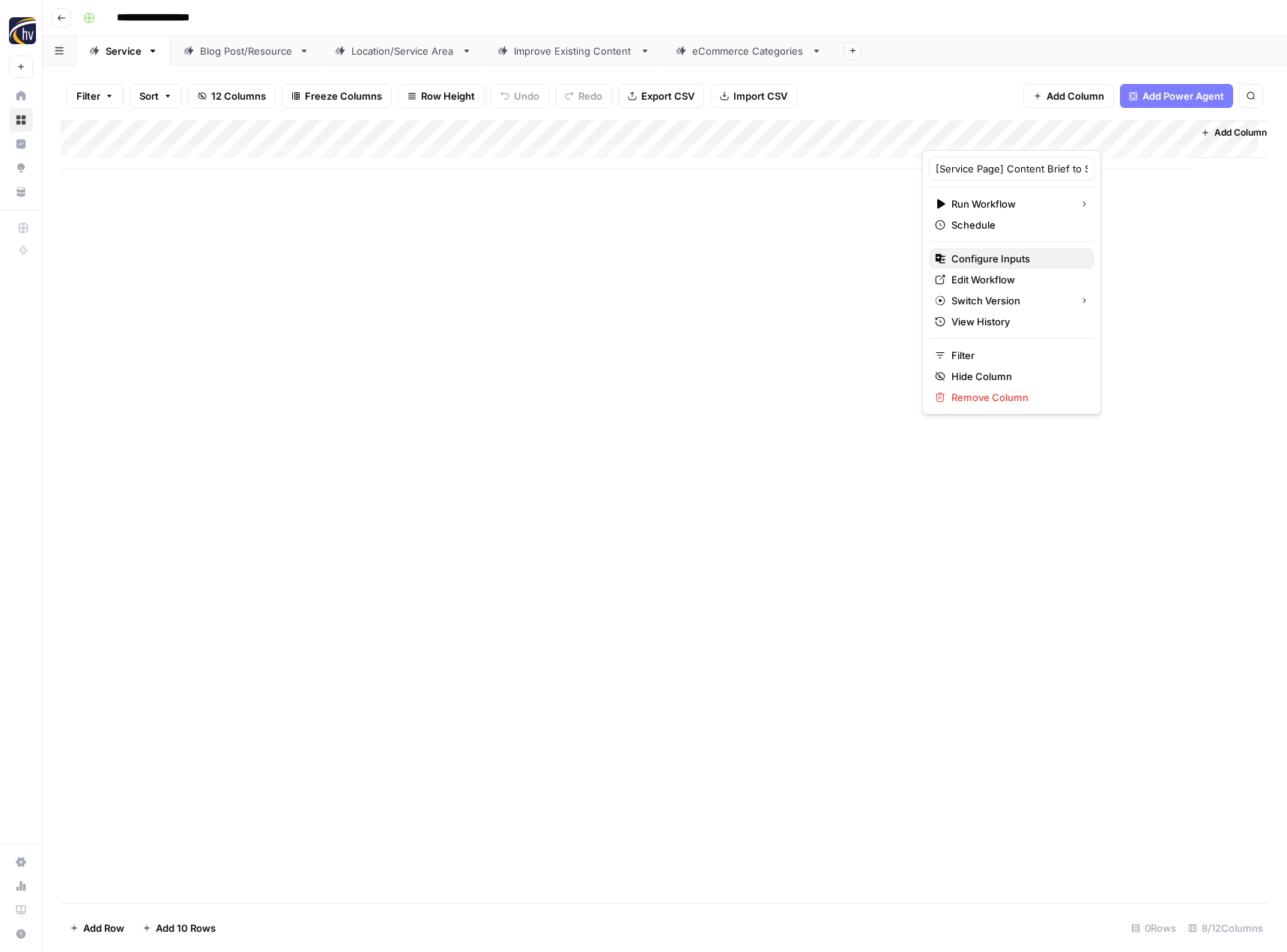
click at [966, 260] on span "Configure Inputs" at bounding box center [1017, 259] width 131 height 15
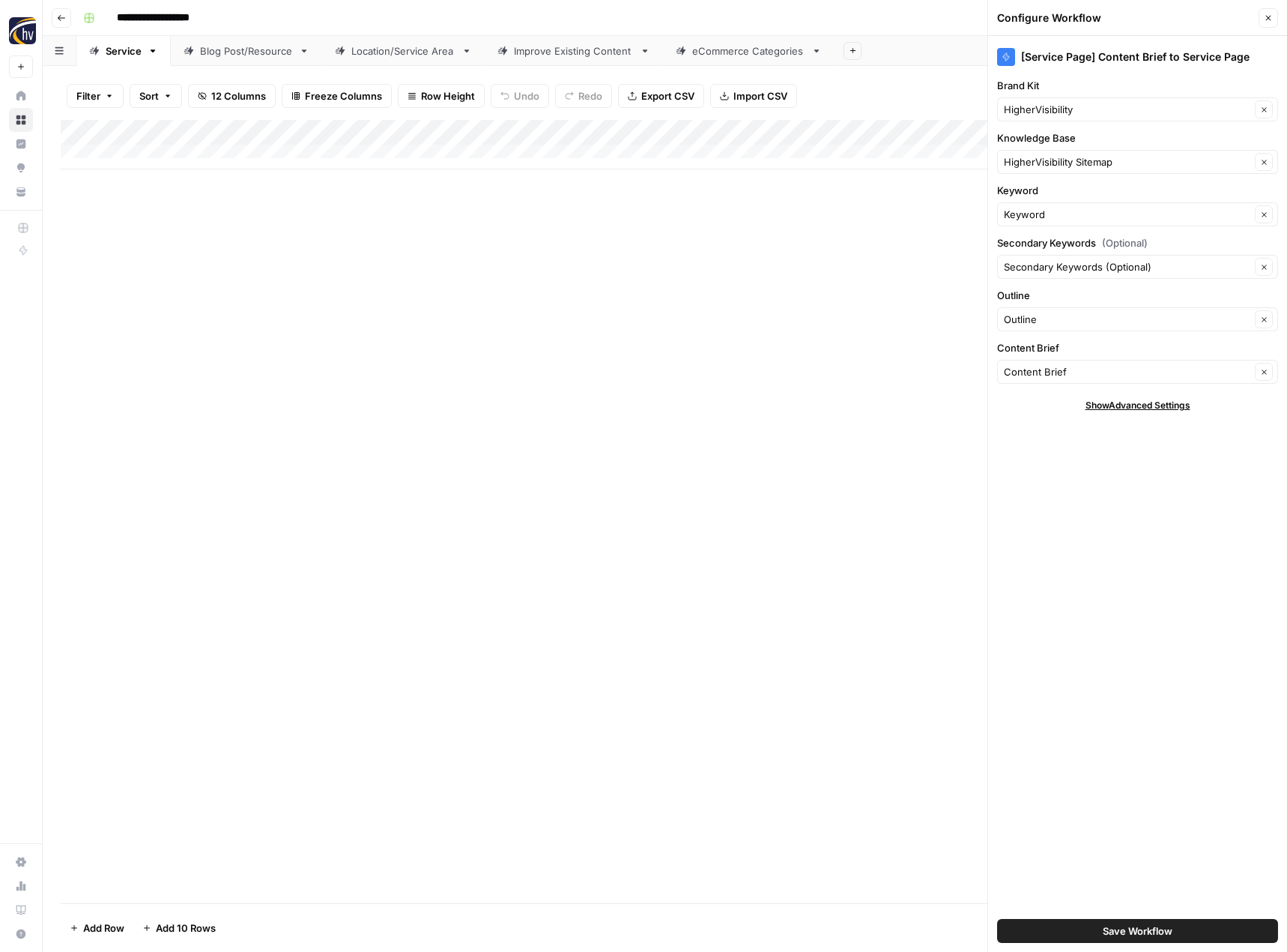
click at [1054, 121] on div "HigherVisibility Clear" at bounding box center [1137, 109] width 281 height 24
click at [1051, 173] on button "Franchise Direct [GEOGRAPHIC_DATA]" at bounding box center [1137, 166] width 267 height 21
type input "Franchise Direct [GEOGRAPHIC_DATA]"
click at [1058, 155] on input "Knowledge Base" at bounding box center [1127, 162] width 246 height 15
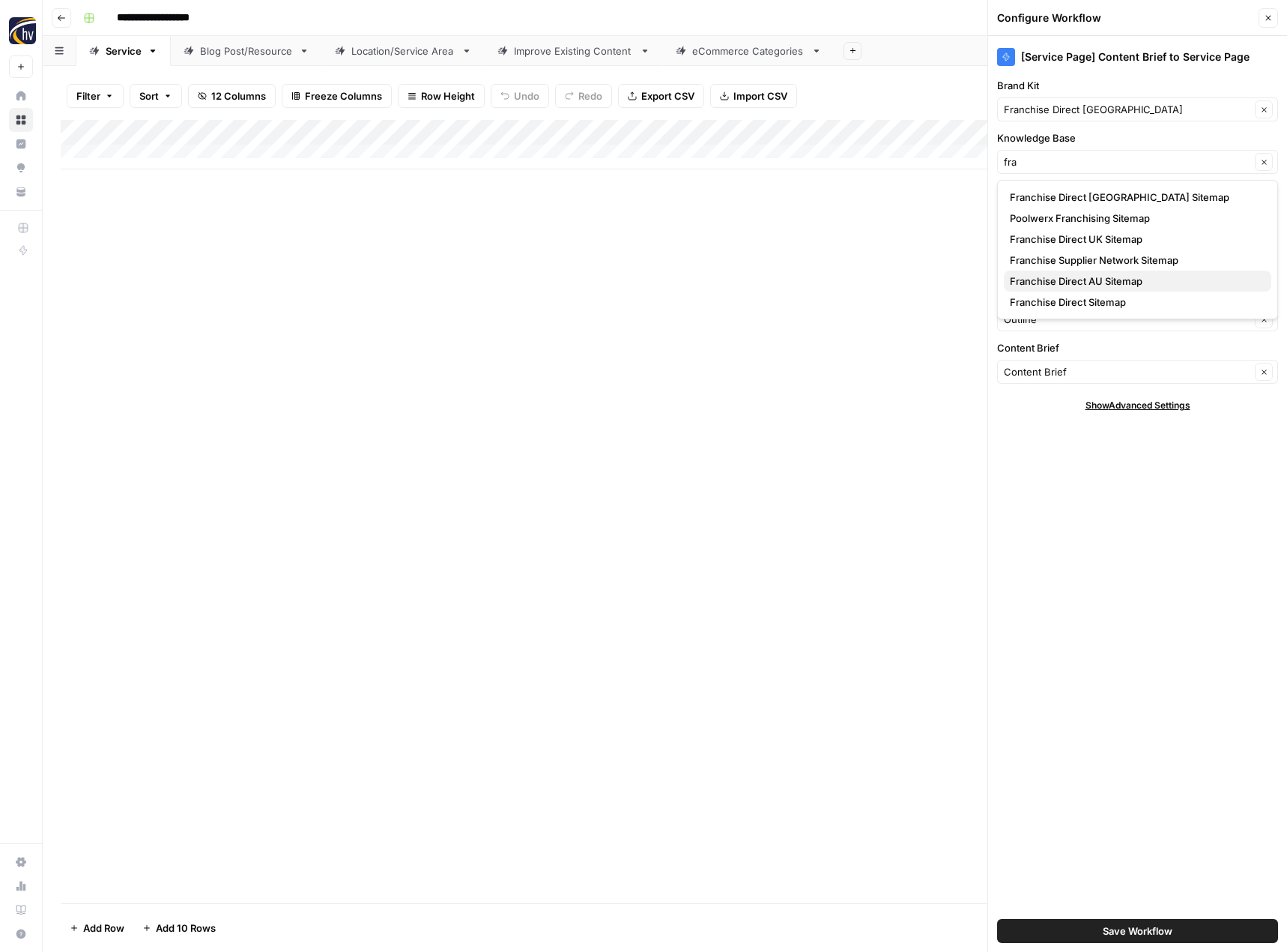
click at [1063, 281] on span "Franchise Direct AU Sitemap" at bounding box center [1134, 281] width 250 height 15
type input "Franchise Direct AU Sitemap"
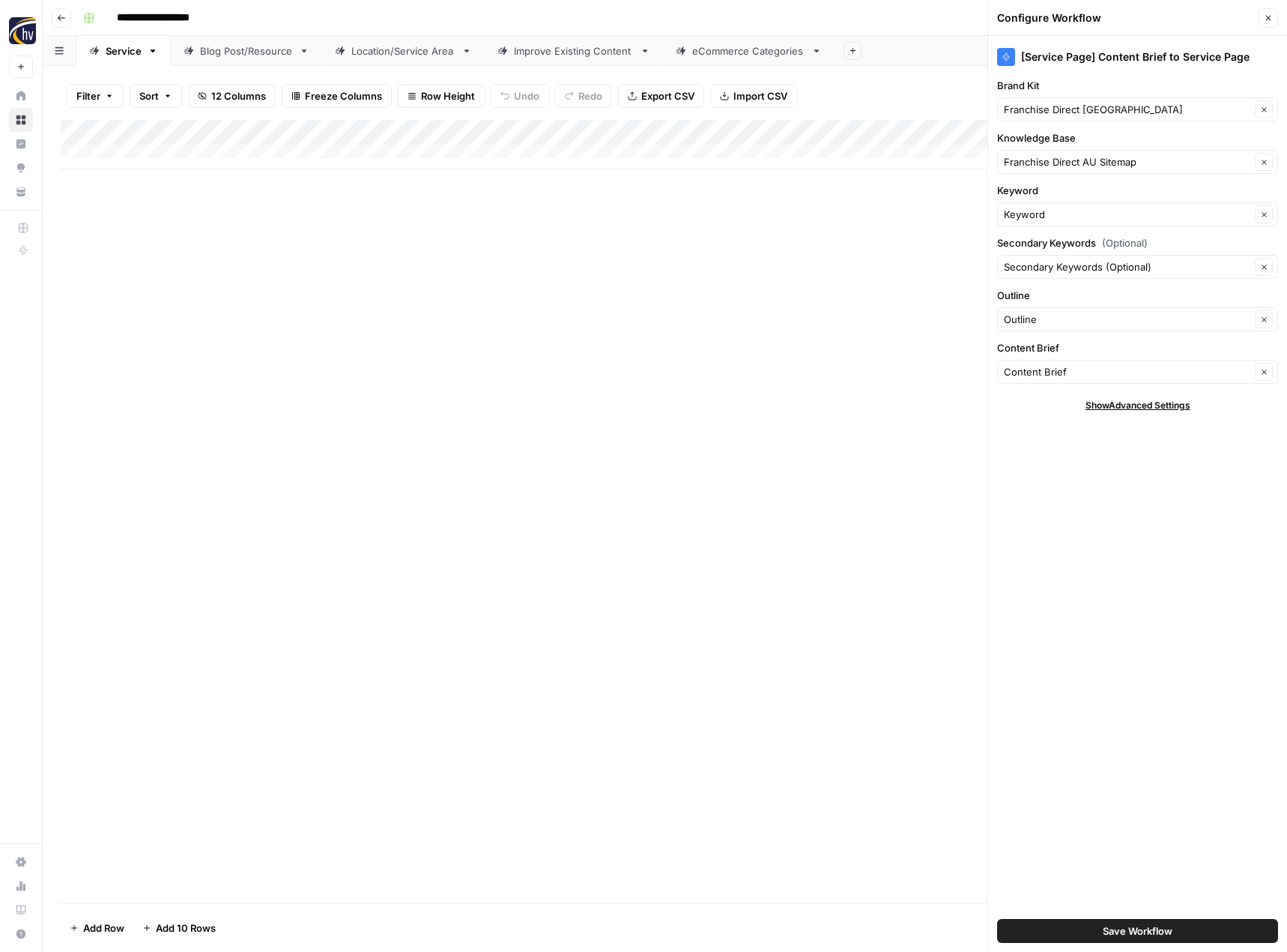
click at [1143, 934] on span "Save Workflow" at bounding box center [1137, 931] width 70 height 15
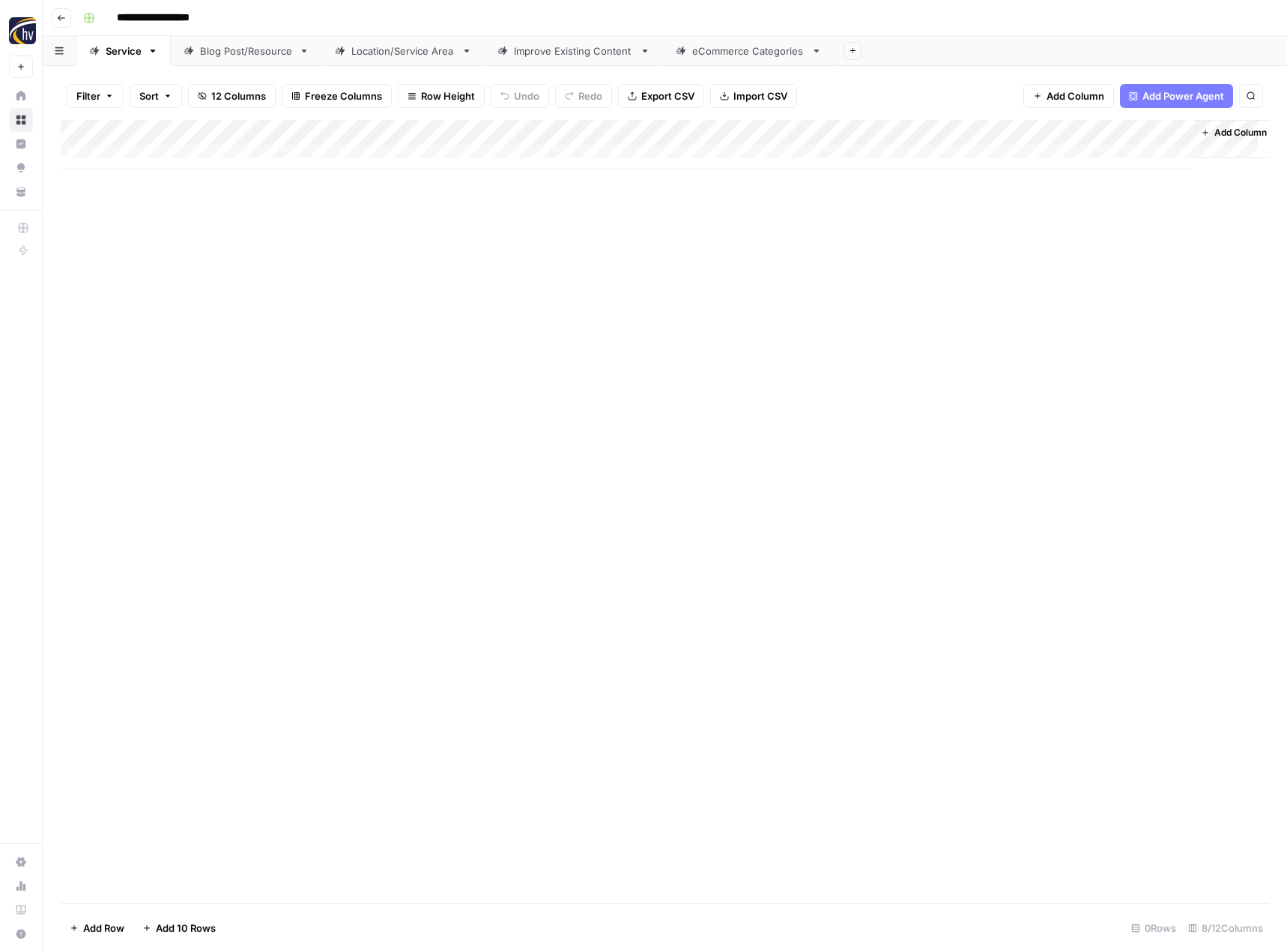
click at [780, 411] on div "Add Column" at bounding box center [665, 512] width 1208 height 783
click at [252, 50] on div "Blog Post/Resource" at bounding box center [246, 51] width 93 height 15
click at [353, 130] on div "Add Column" at bounding box center [665, 145] width 1208 height 50
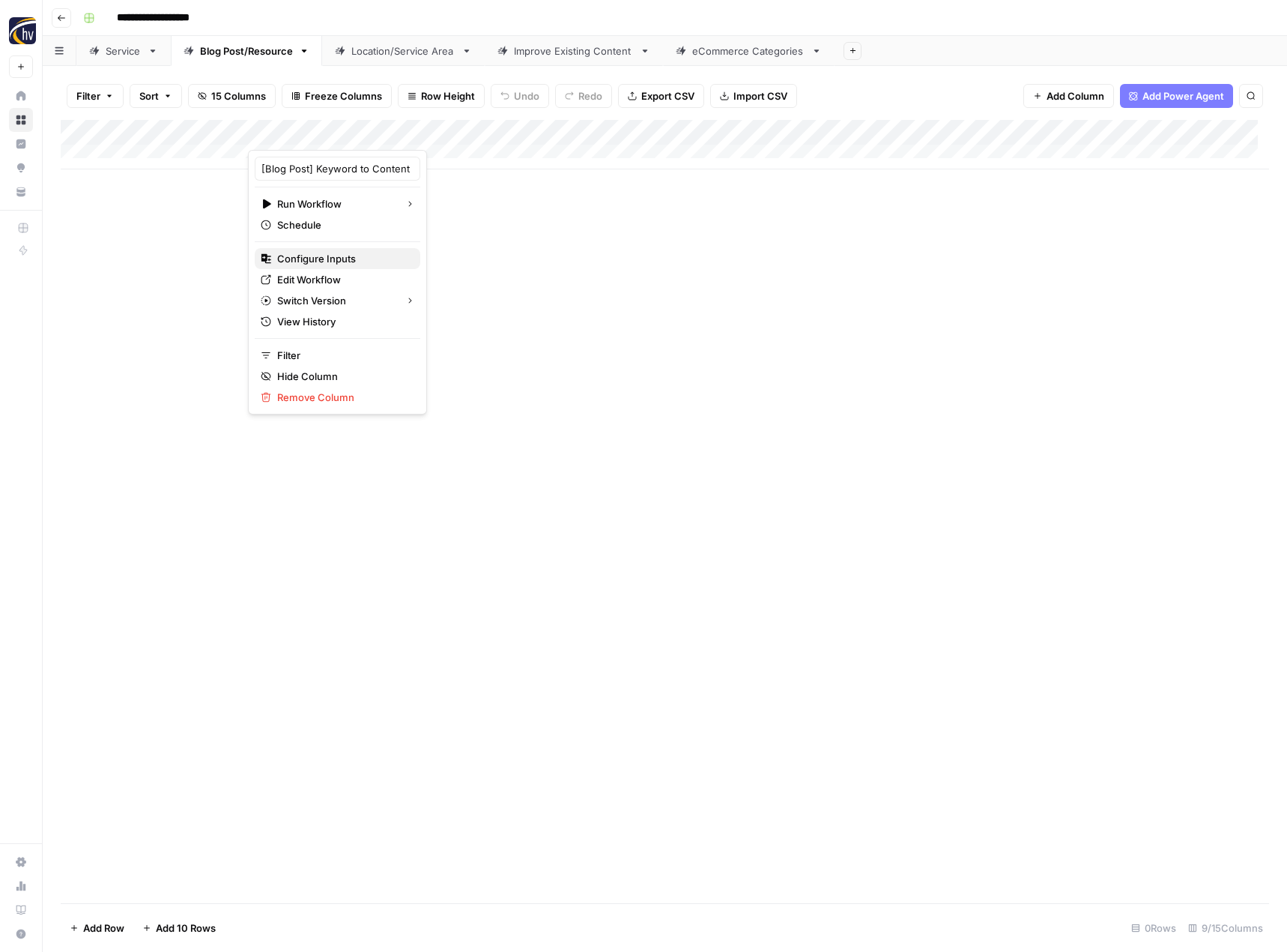
click at [320, 261] on span "Configure Inputs" at bounding box center [343, 259] width 131 height 15
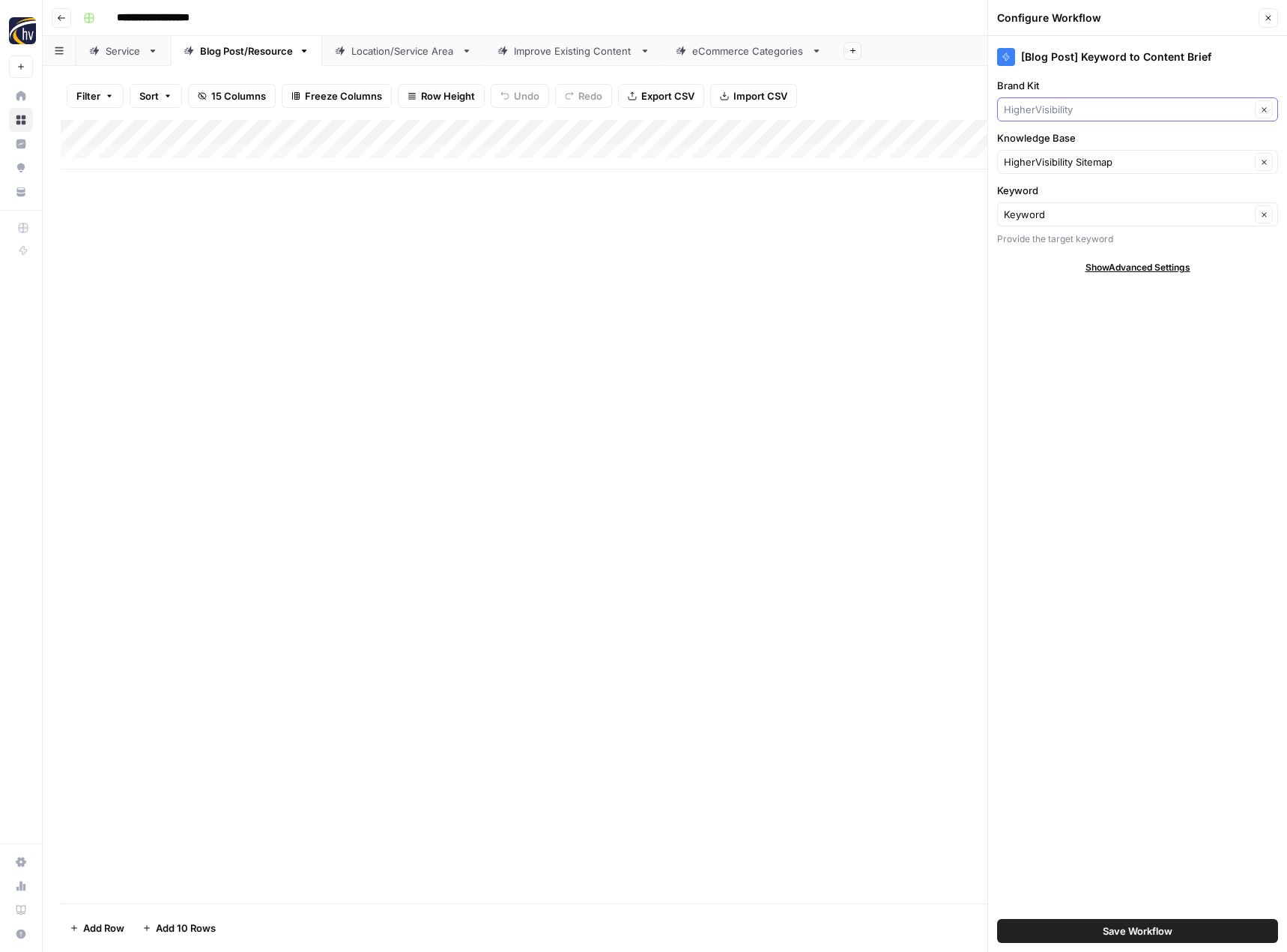
click at [1044, 109] on input "Brand Kit" at bounding box center [1127, 109] width 246 height 15
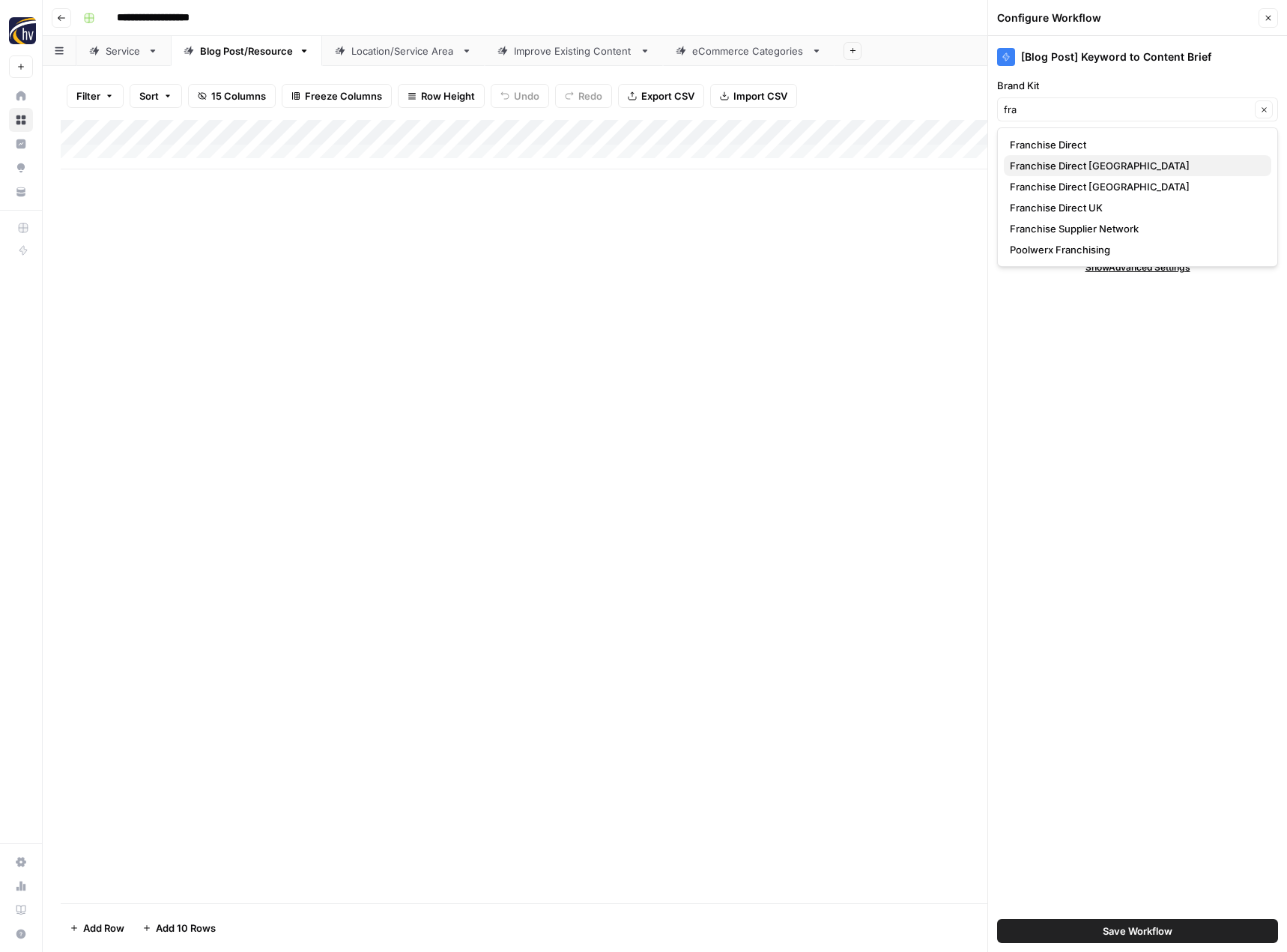
click at [1043, 161] on span "Franchise Direct [GEOGRAPHIC_DATA]" at bounding box center [1134, 166] width 250 height 15
type input "Franchise Direct [GEOGRAPHIC_DATA]"
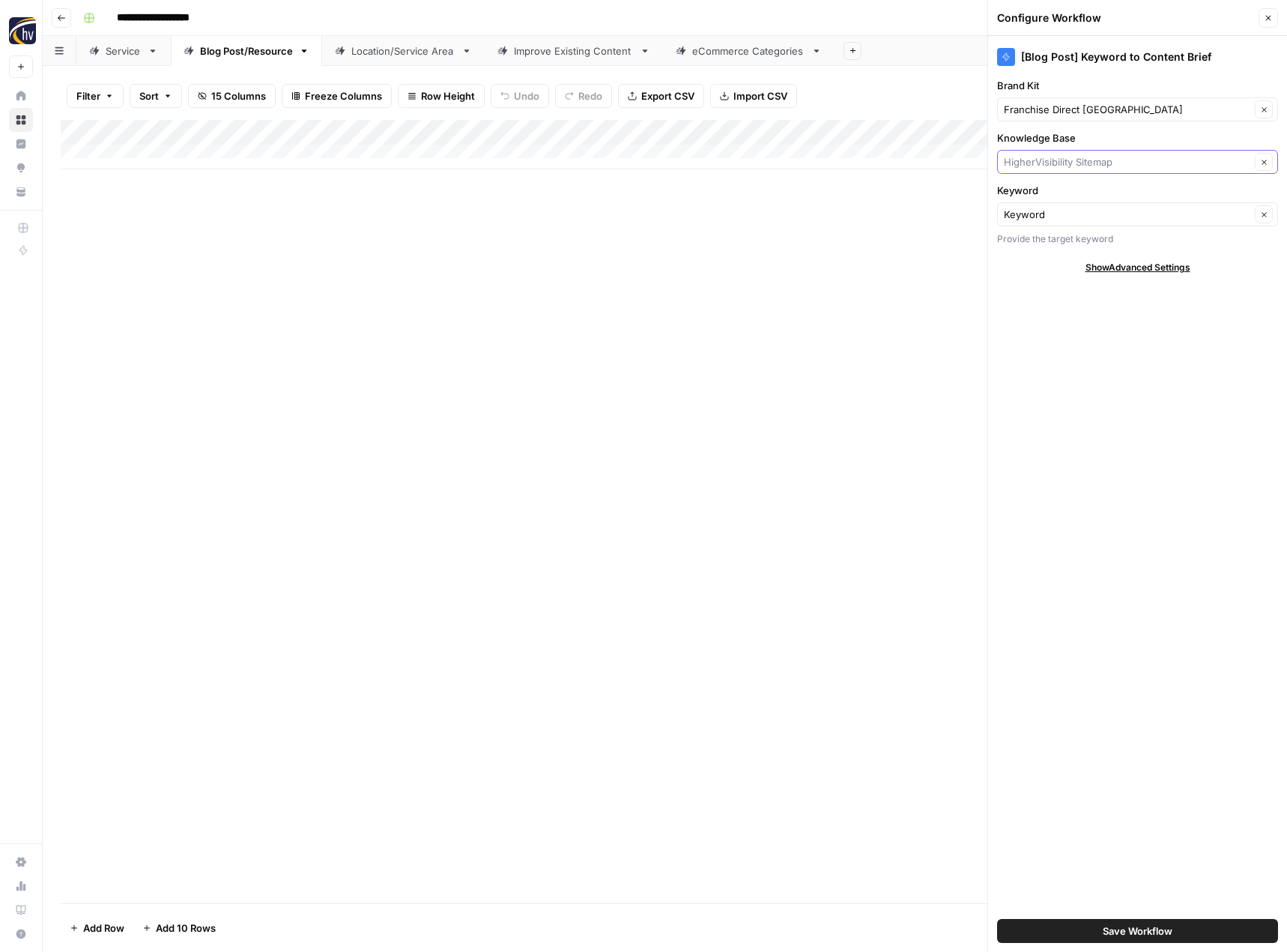
click at [1035, 164] on input "Knowledge Base" at bounding box center [1127, 162] width 246 height 15
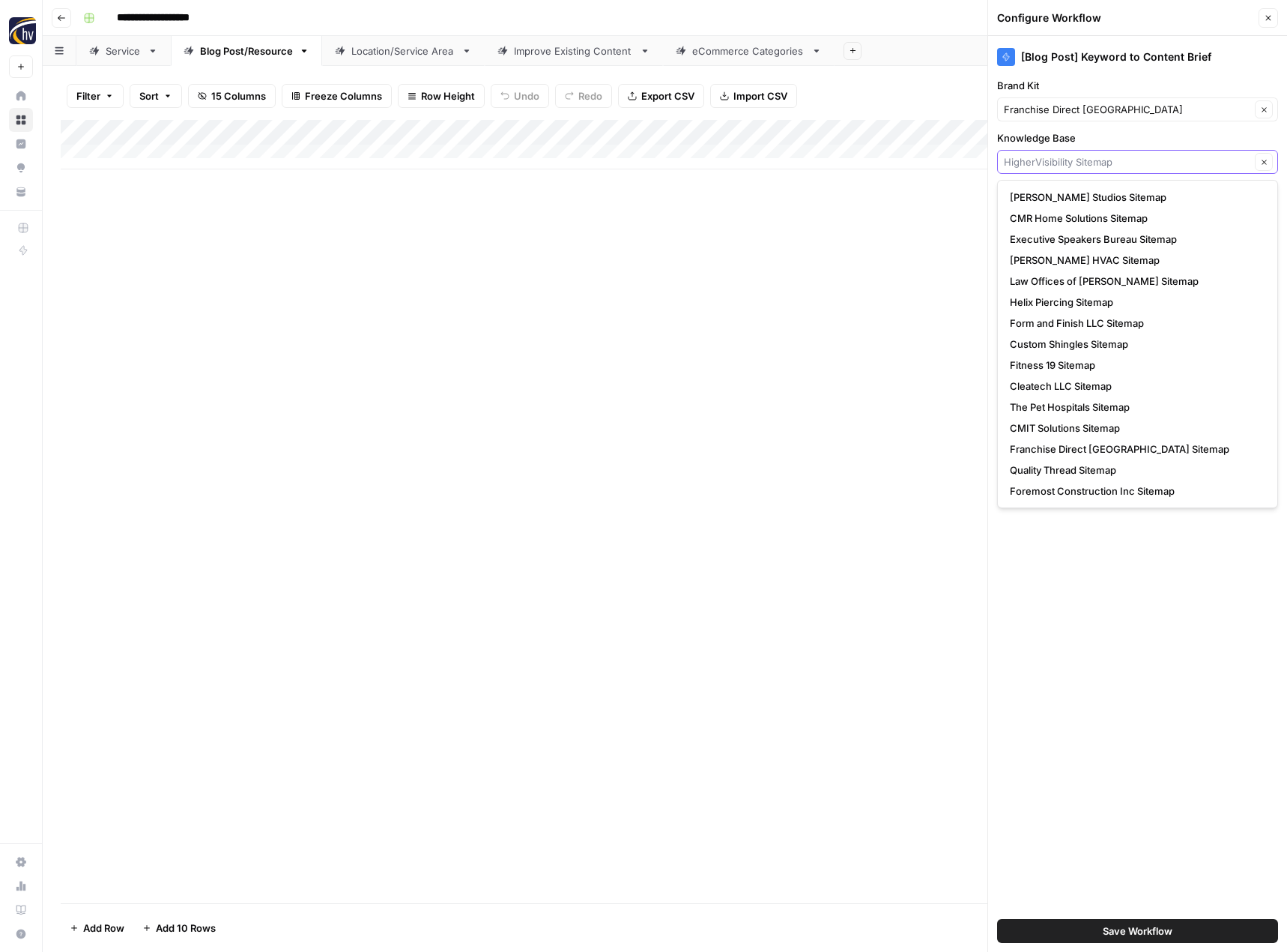
type input "d"
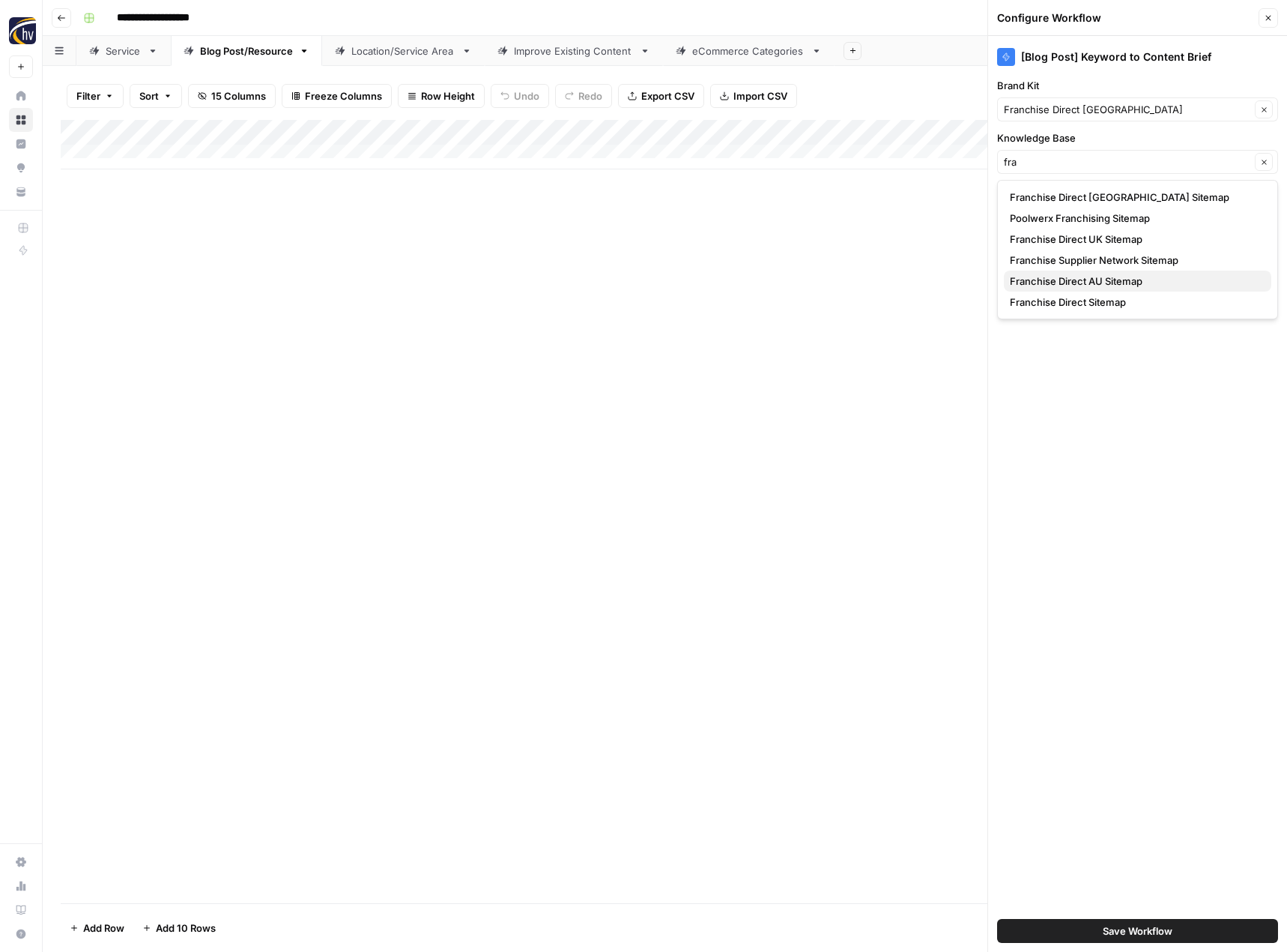
click at [1071, 285] on span "Franchise Direct AU Sitemap" at bounding box center [1134, 281] width 250 height 15
type input "Franchise Direct AU Sitemap"
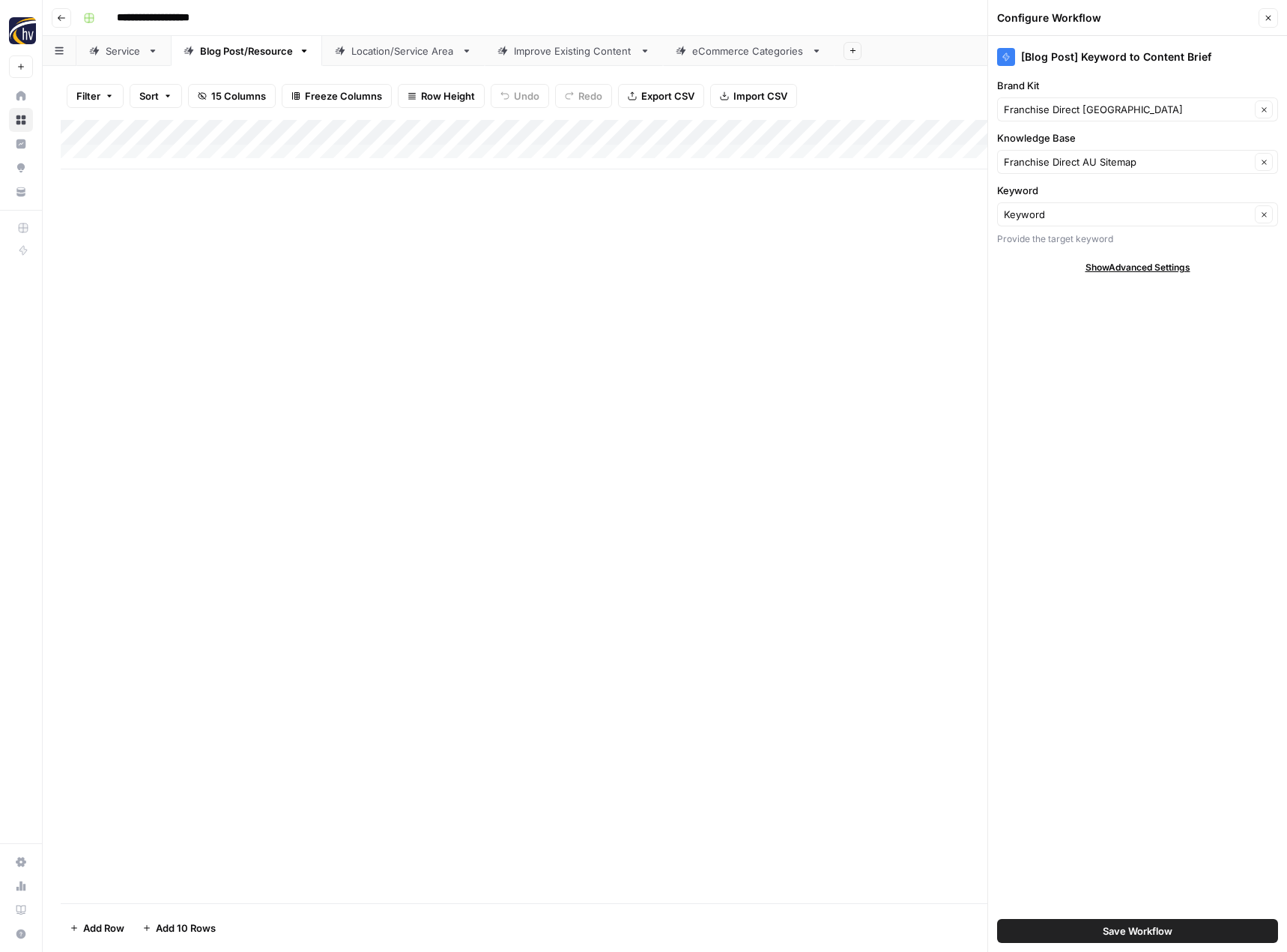
click at [1132, 931] on span "Save Workflow" at bounding box center [1137, 931] width 70 height 15
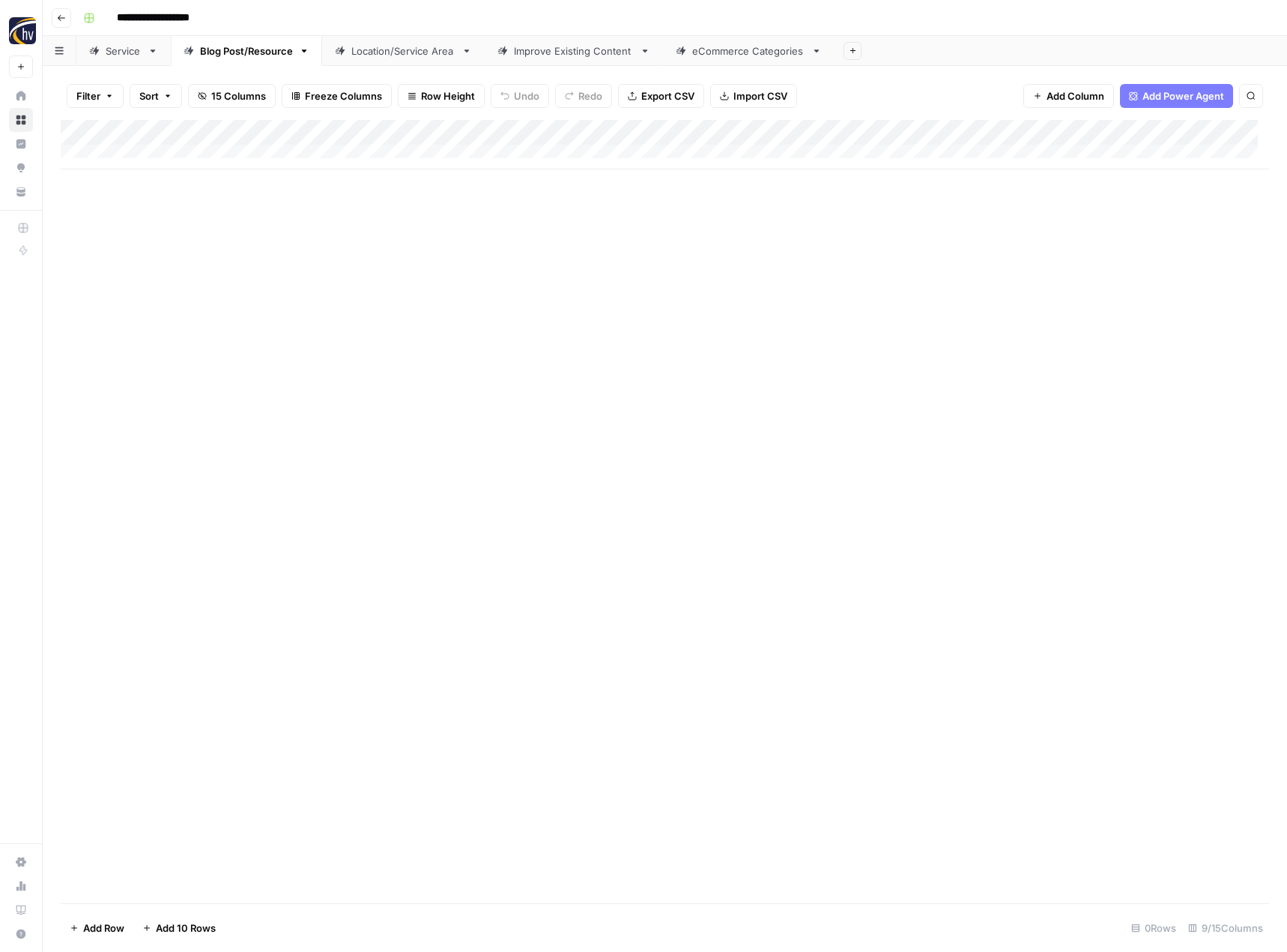
click at [1160, 132] on div "Add Column" at bounding box center [665, 145] width 1208 height 50
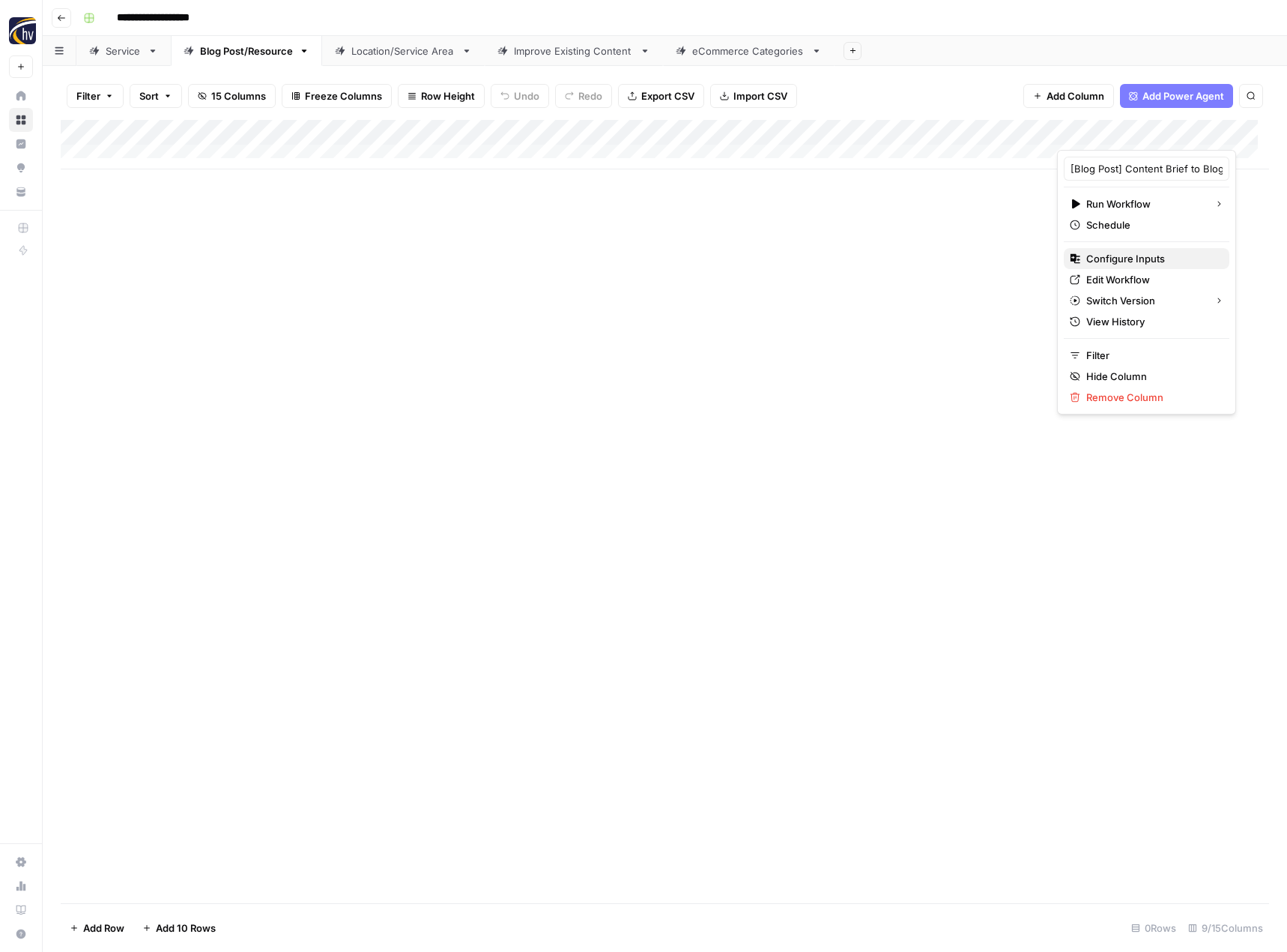
click at [1104, 253] on span "Configure Inputs" at bounding box center [1152, 259] width 131 height 15
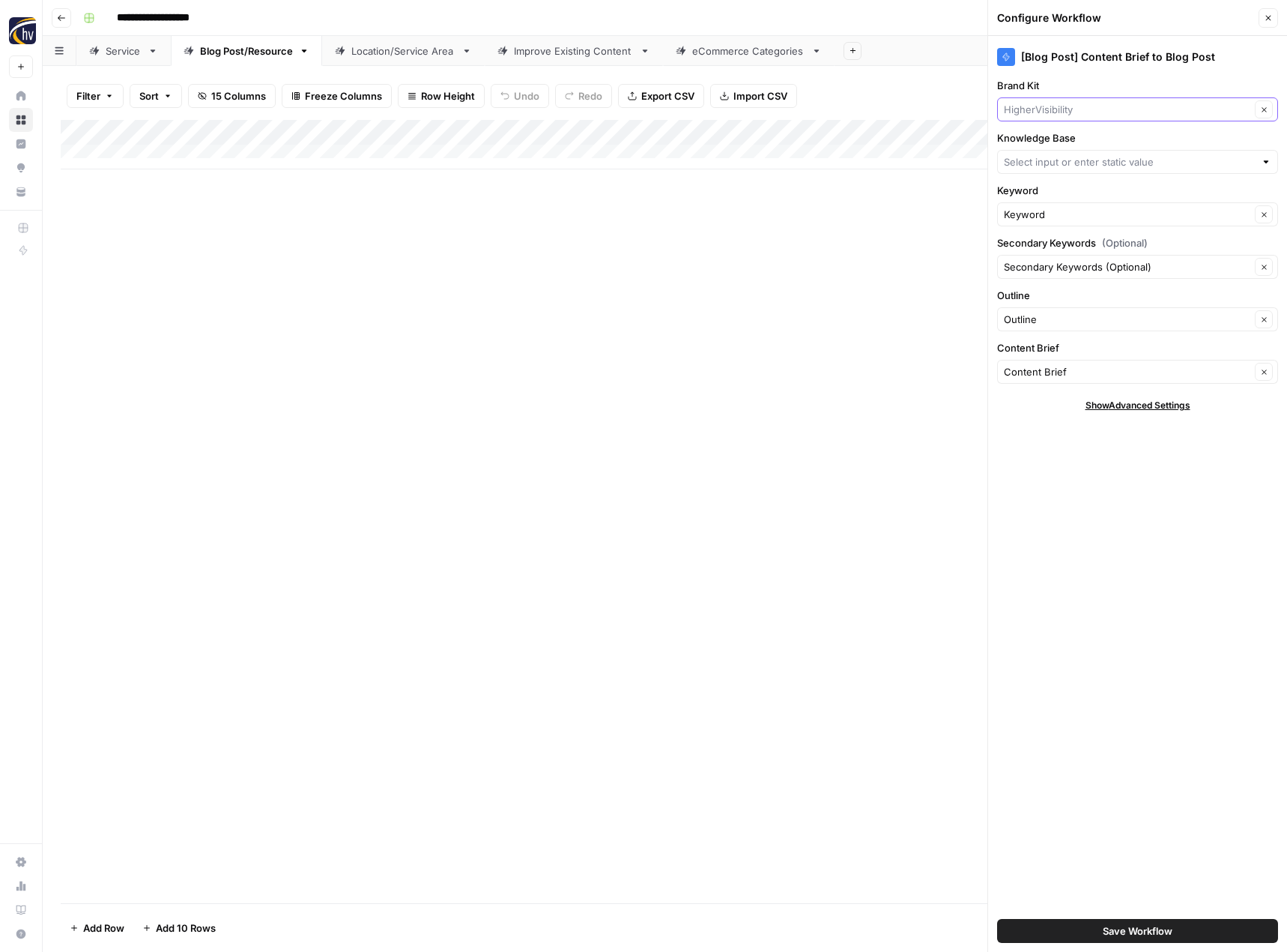
click at [1049, 110] on input "Brand Kit" at bounding box center [1127, 109] width 246 height 15
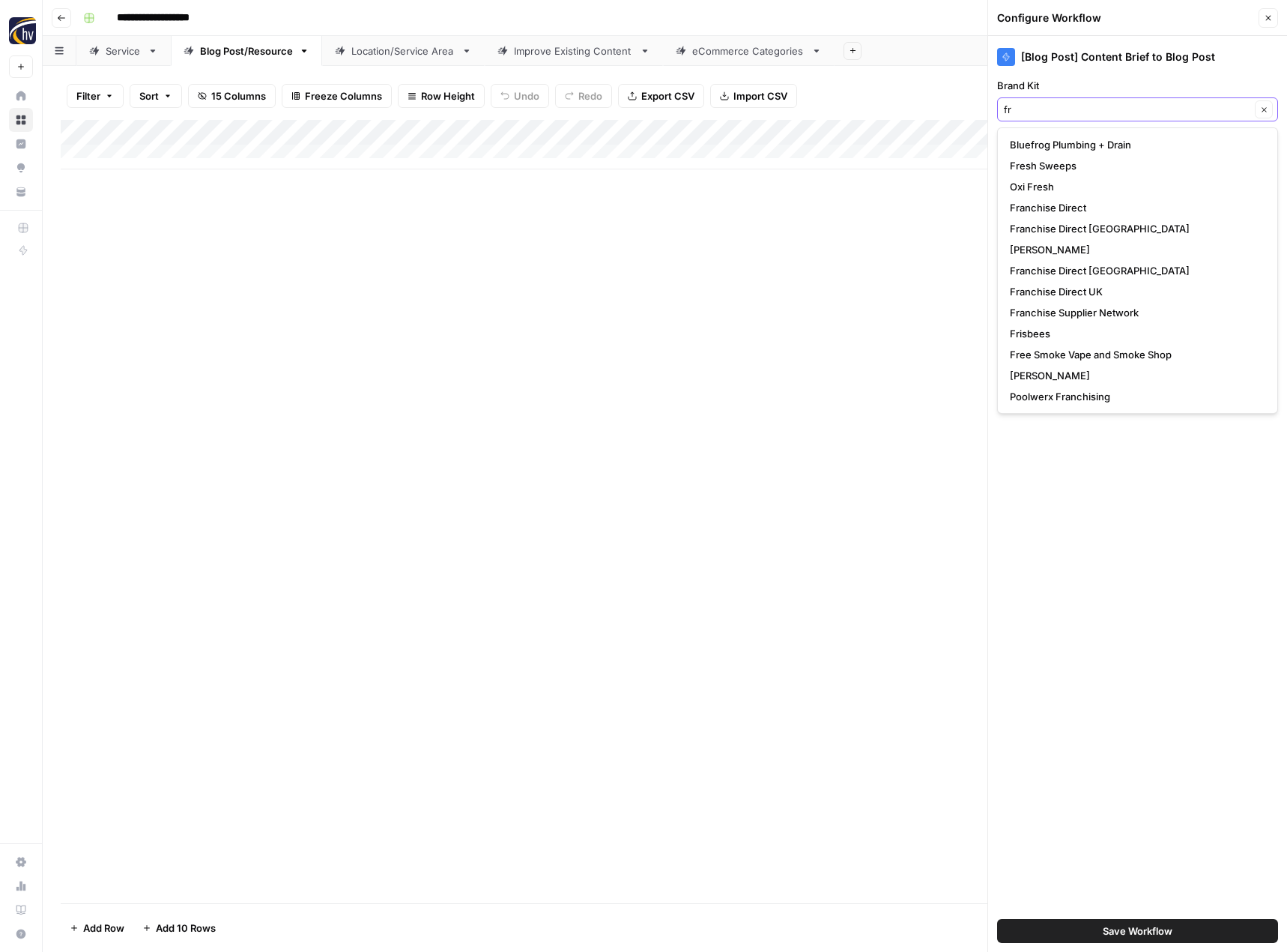
type input "fr"
click at [1077, 223] on span "Franchise Direct [GEOGRAPHIC_DATA]" at bounding box center [1134, 229] width 250 height 15
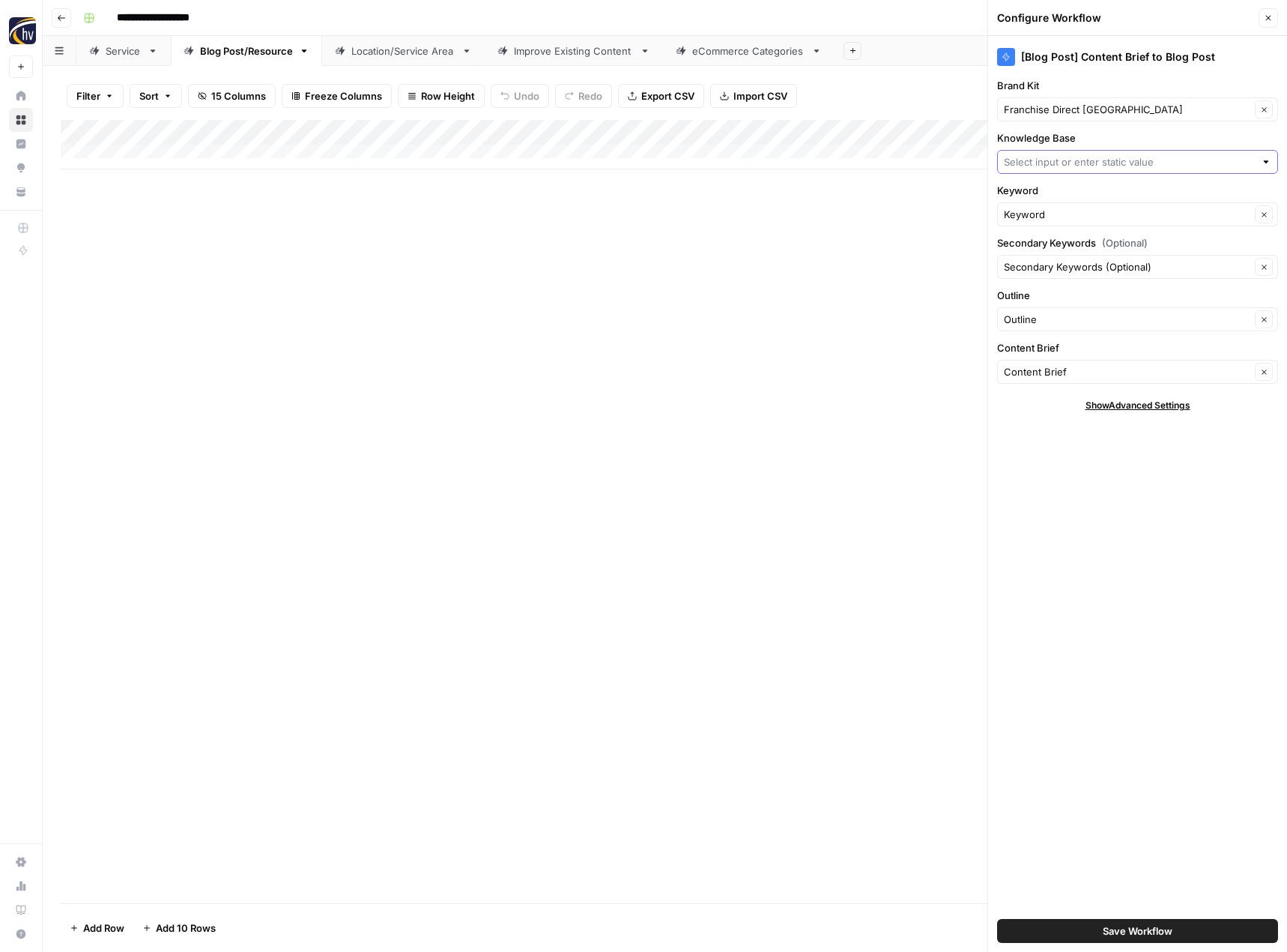
click at [1074, 160] on input "Knowledge Base" at bounding box center [1129, 162] width 251 height 15
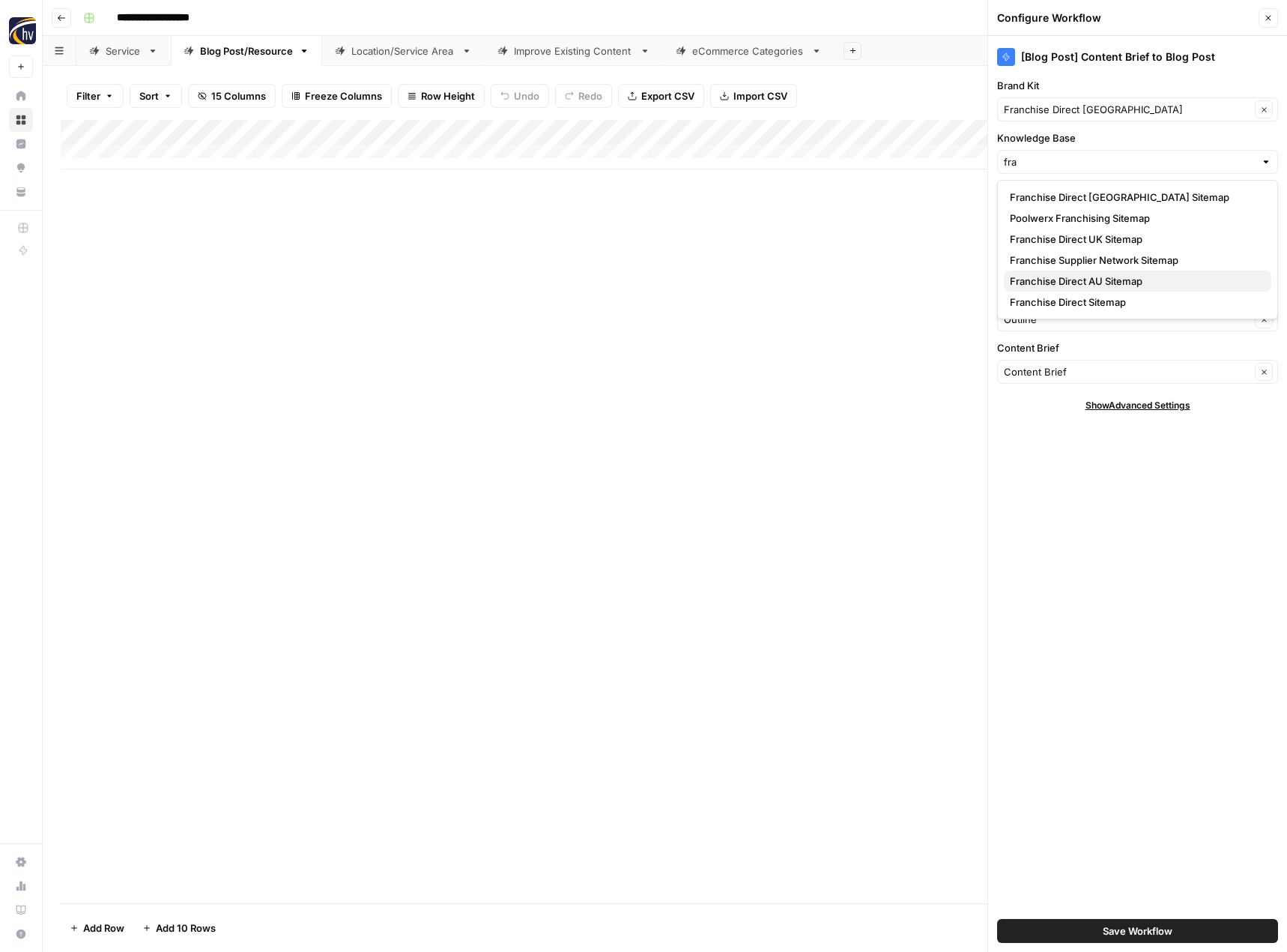
click at [1069, 277] on span "Franchise Direct AU Sitemap" at bounding box center [1134, 281] width 250 height 15
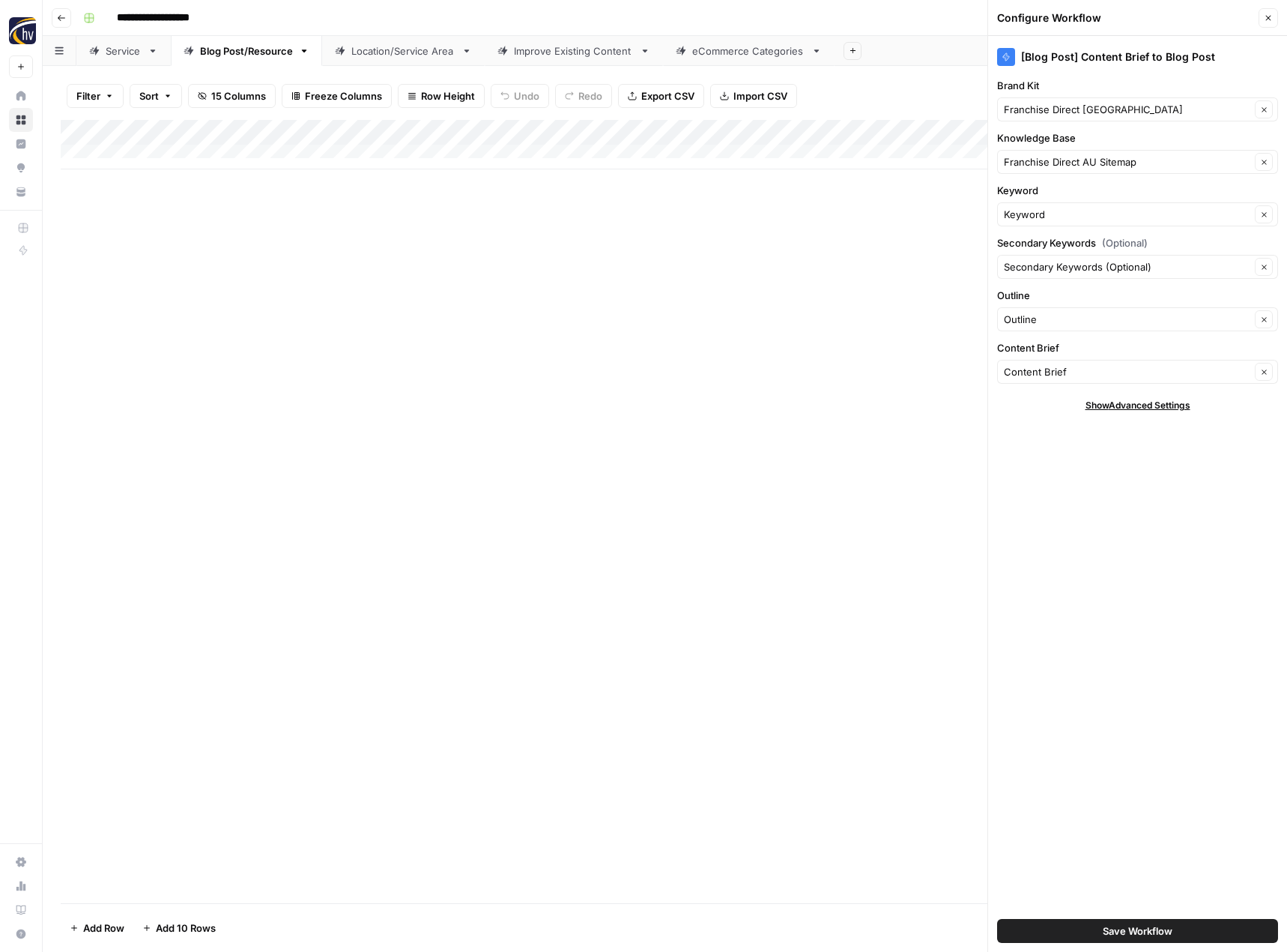
click at [1079, 923] on button "Save Workflow" at bounding box center [1137, 930] width 281 height 24
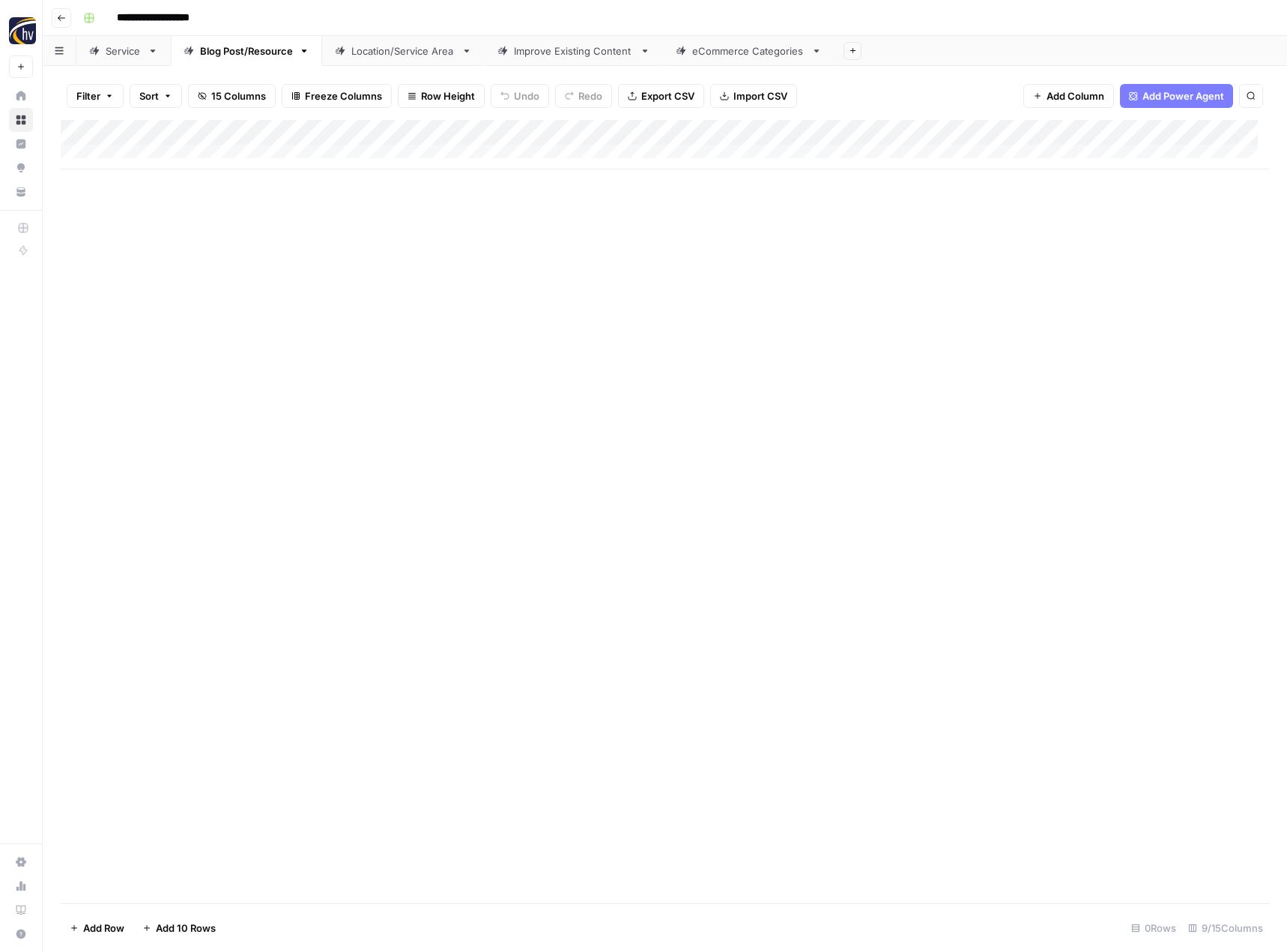
click at [412, 59] on link "Location/Service Area" at bounding box center [403, 51] width 163 height 30
click at [622, 133] on div "Add Column" at bounding box center [665, 145] width 1208 height 50
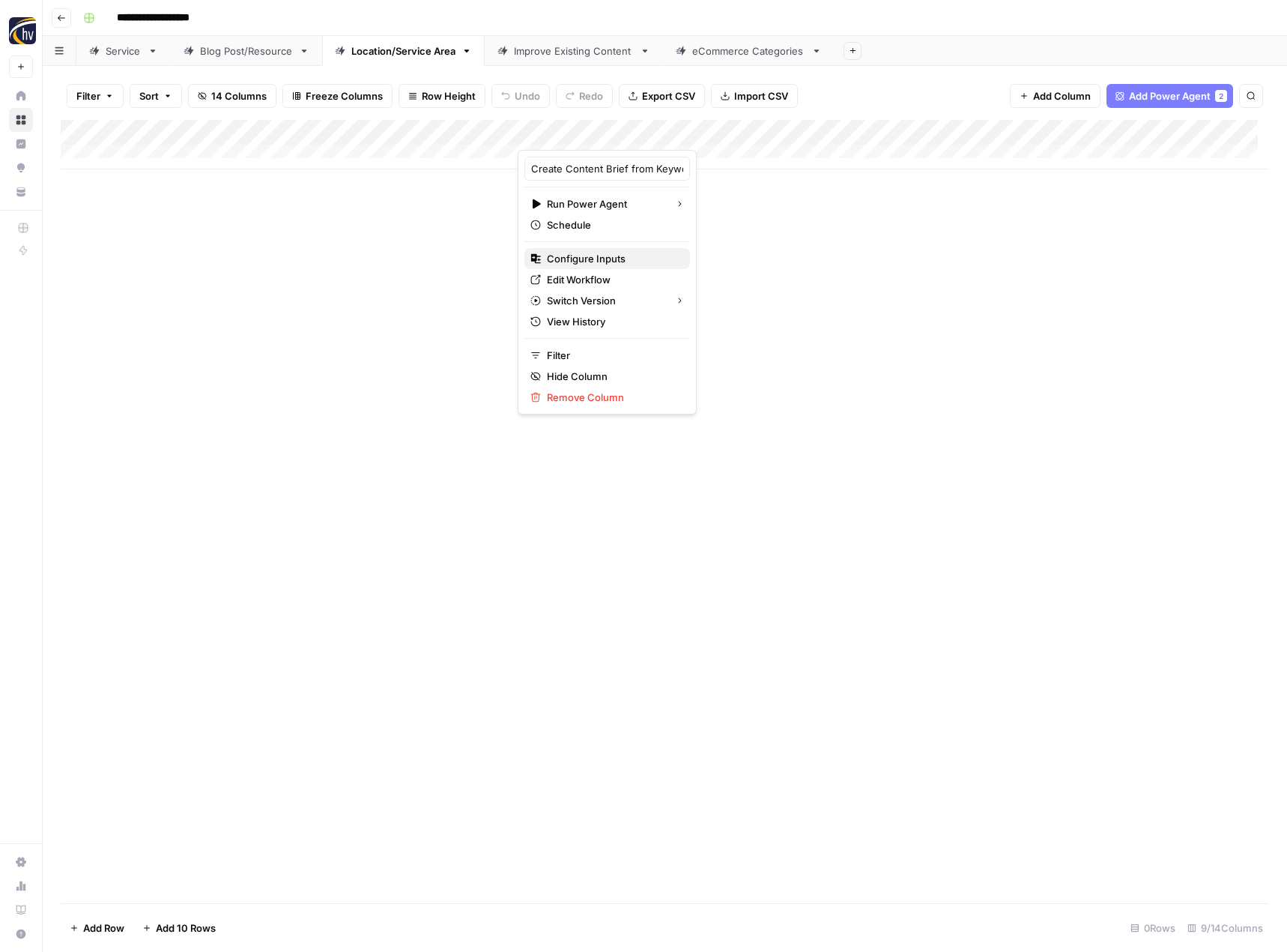
click at [583, 261] on span "Configure Inputs" at bounding box center [612, 259] width 131 height 15
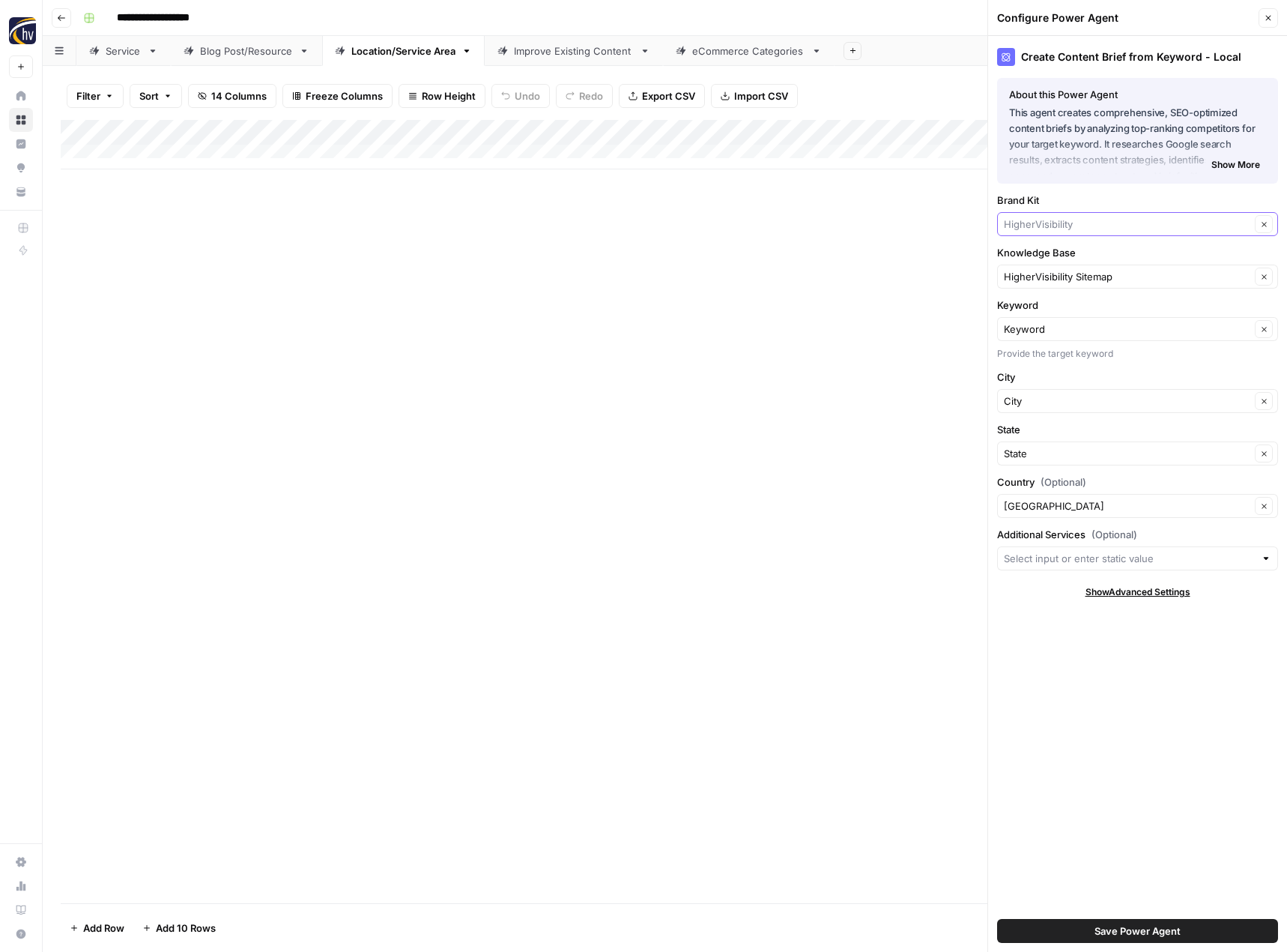
click at [1042, 228] on input "Brand Kit" at bounding box center [1127, 224] width 246 height 15
click at [1042, 279] on span "Franchise Direct [GEOGRAPHIC_DATA]" at bounding box center [1134, 281] width 250 height 15
click at [1042, 279] on input "Knowledge Base" at bounding box center [1127, 276] width 246 height 15
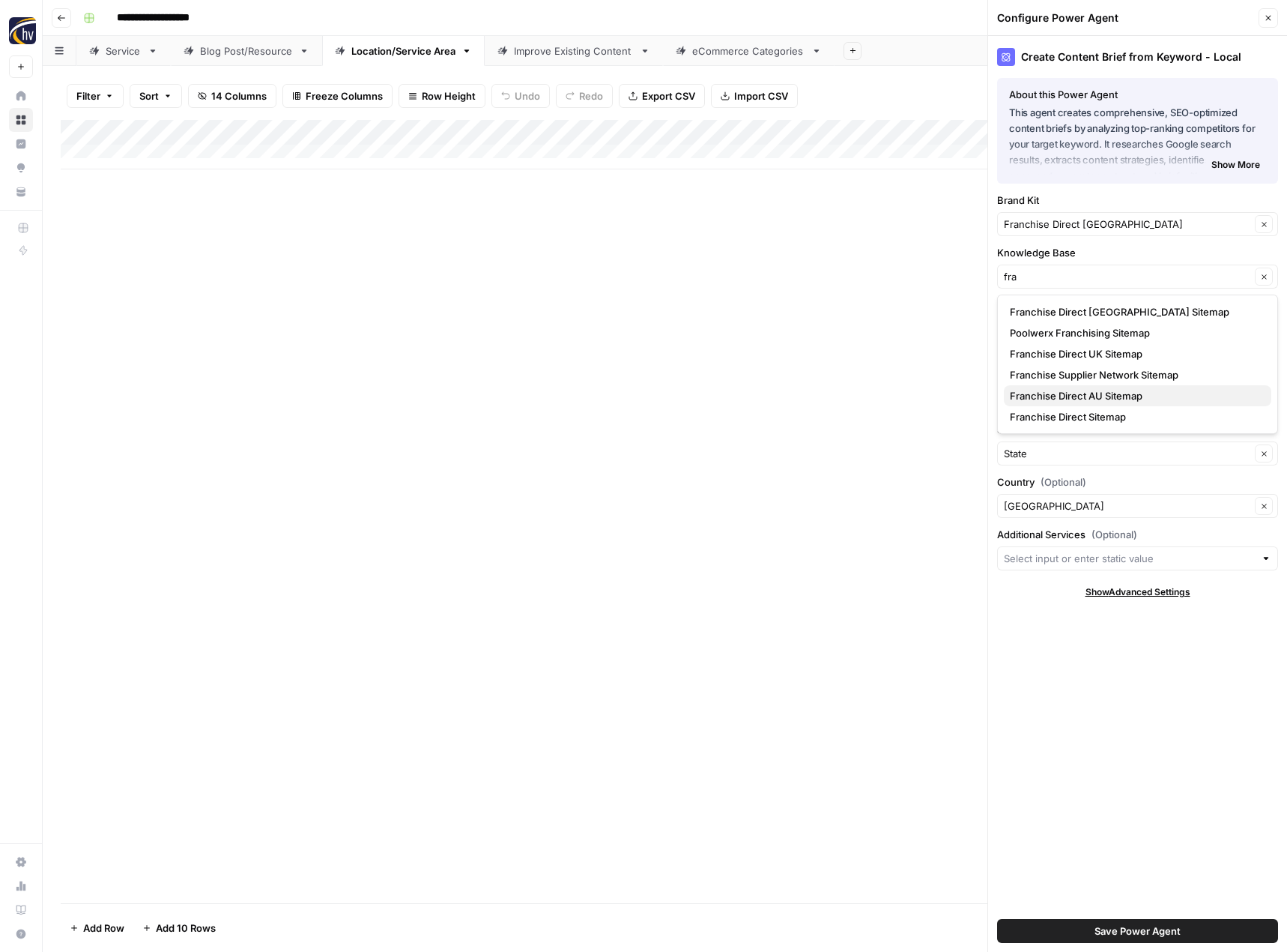
click at [1047, 402] on span "Franchise Direct AU Sitemap" at bounding box center [1134, 396] width 250 height 15
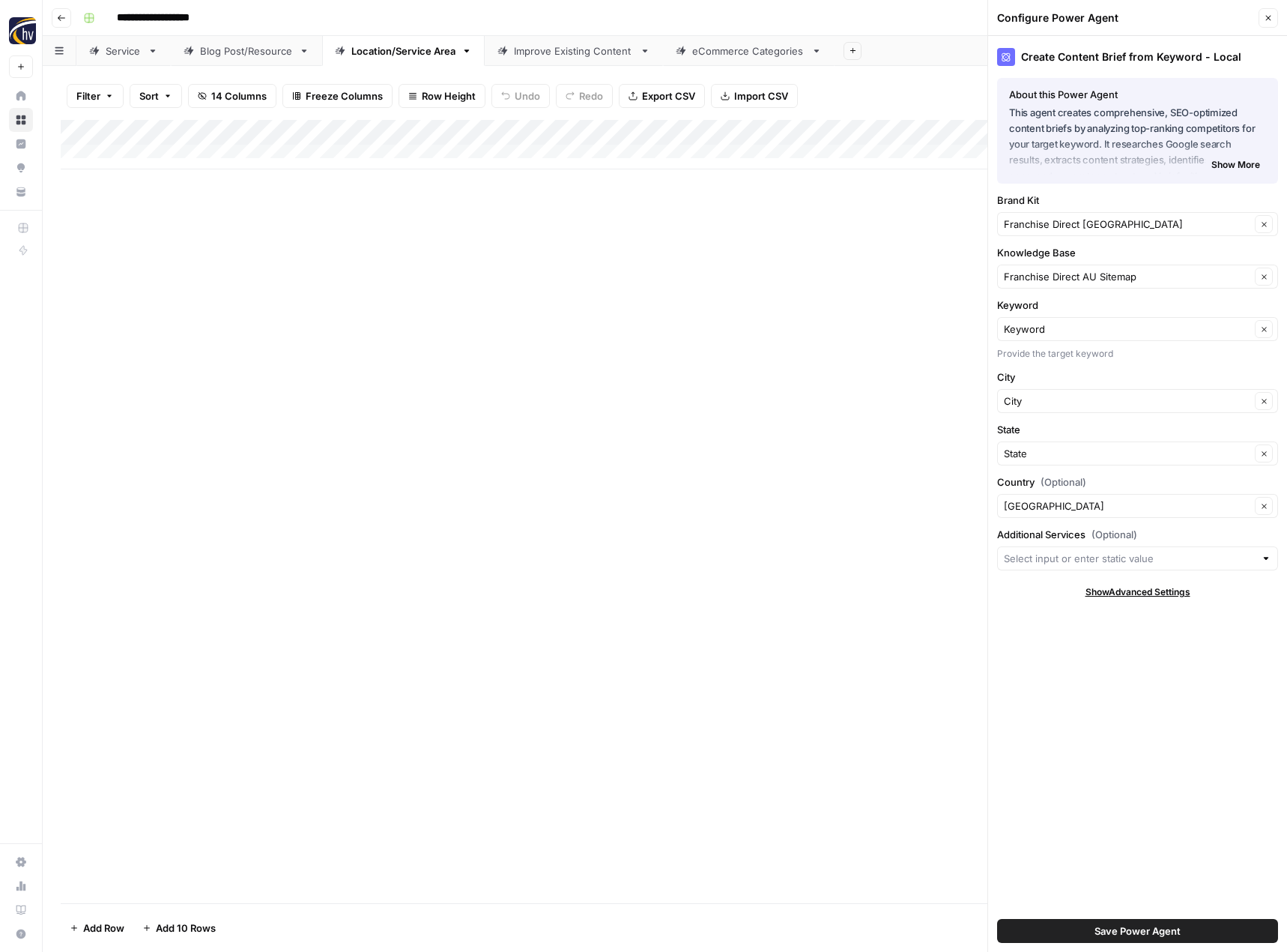
click at [1145, 937] on span "Save Power Agent" at bounding box center [1137, 931] width 87 height 15
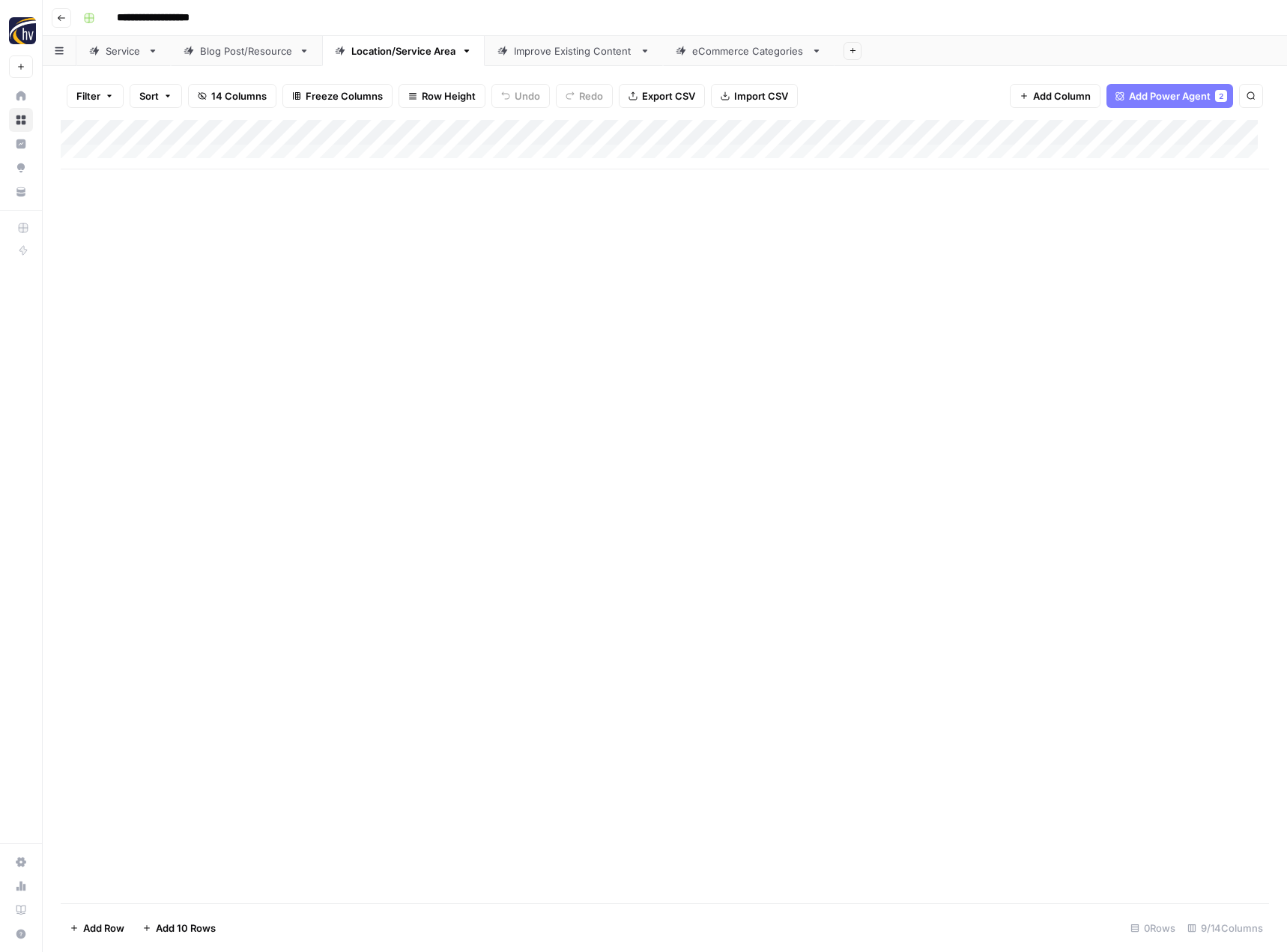
click at [1156, 132] on div "Add Column" at bounding box center [665, 145] width 1208 height 50
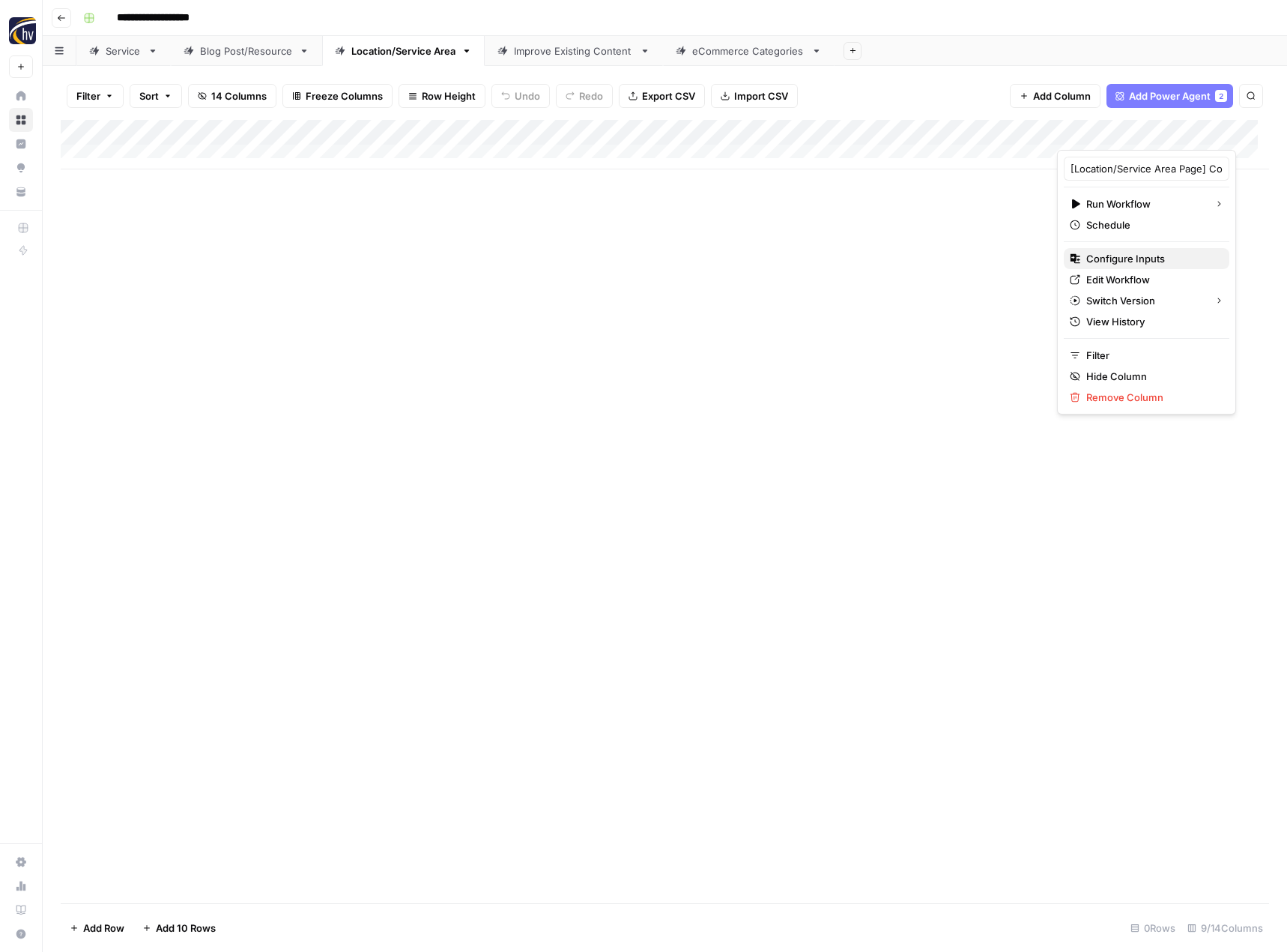
click at [1095, 252] on span "Configure Inputs" at bounding box center [1152, 259] width 131 height 15
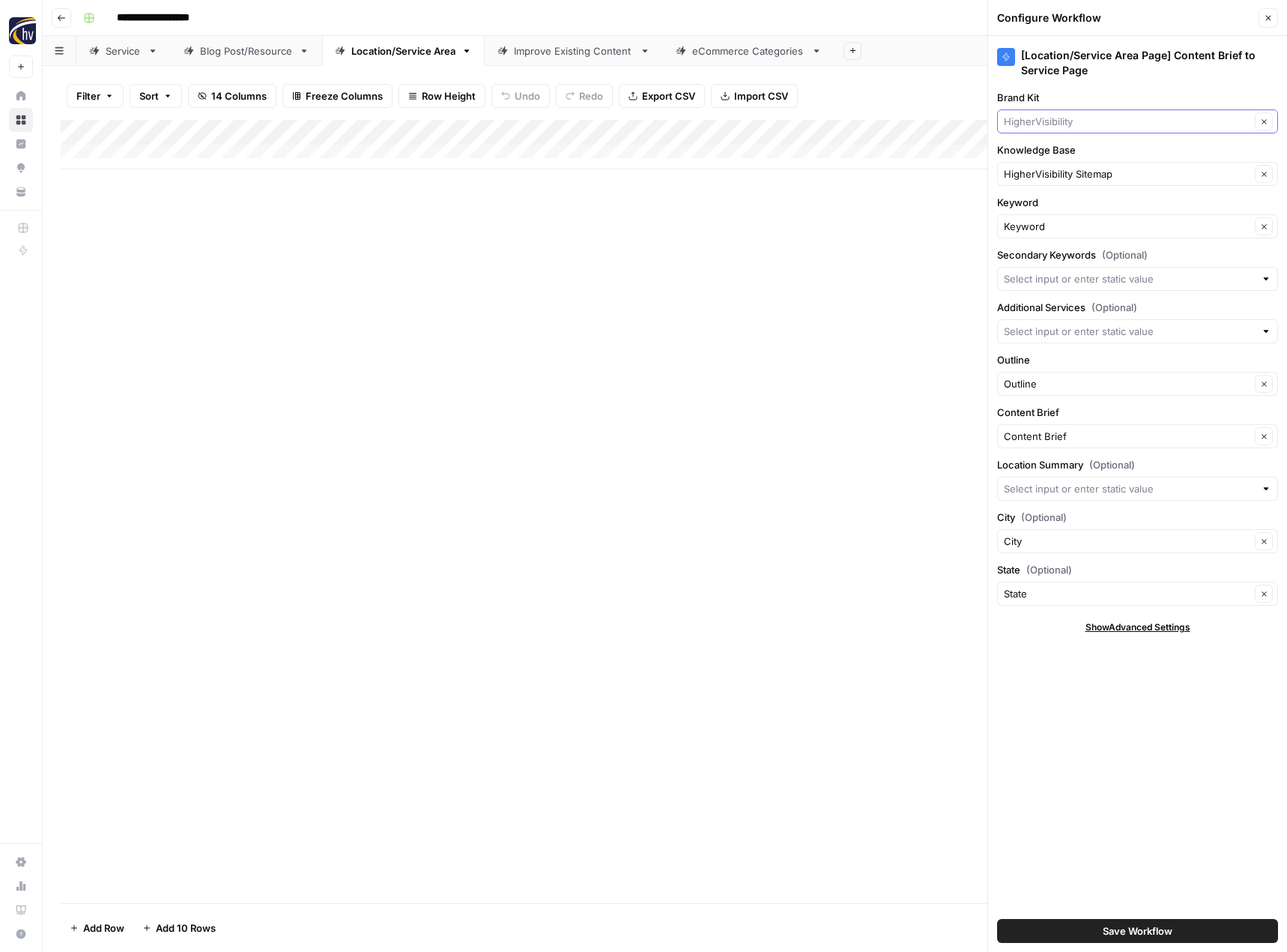
click at [1055, 117] on input "Brand Kit" at bounding box center [1127, 122] width 246 height 15
click at [1058, 175] on span "Franchise Direct [GEOGRAPHIC_DATA]" at bounding box center [1134, 177] width 250 height 15
click at [1058, 175] on input "Knowledge Base" at bounding box center [1127, 174] width 246 height 15
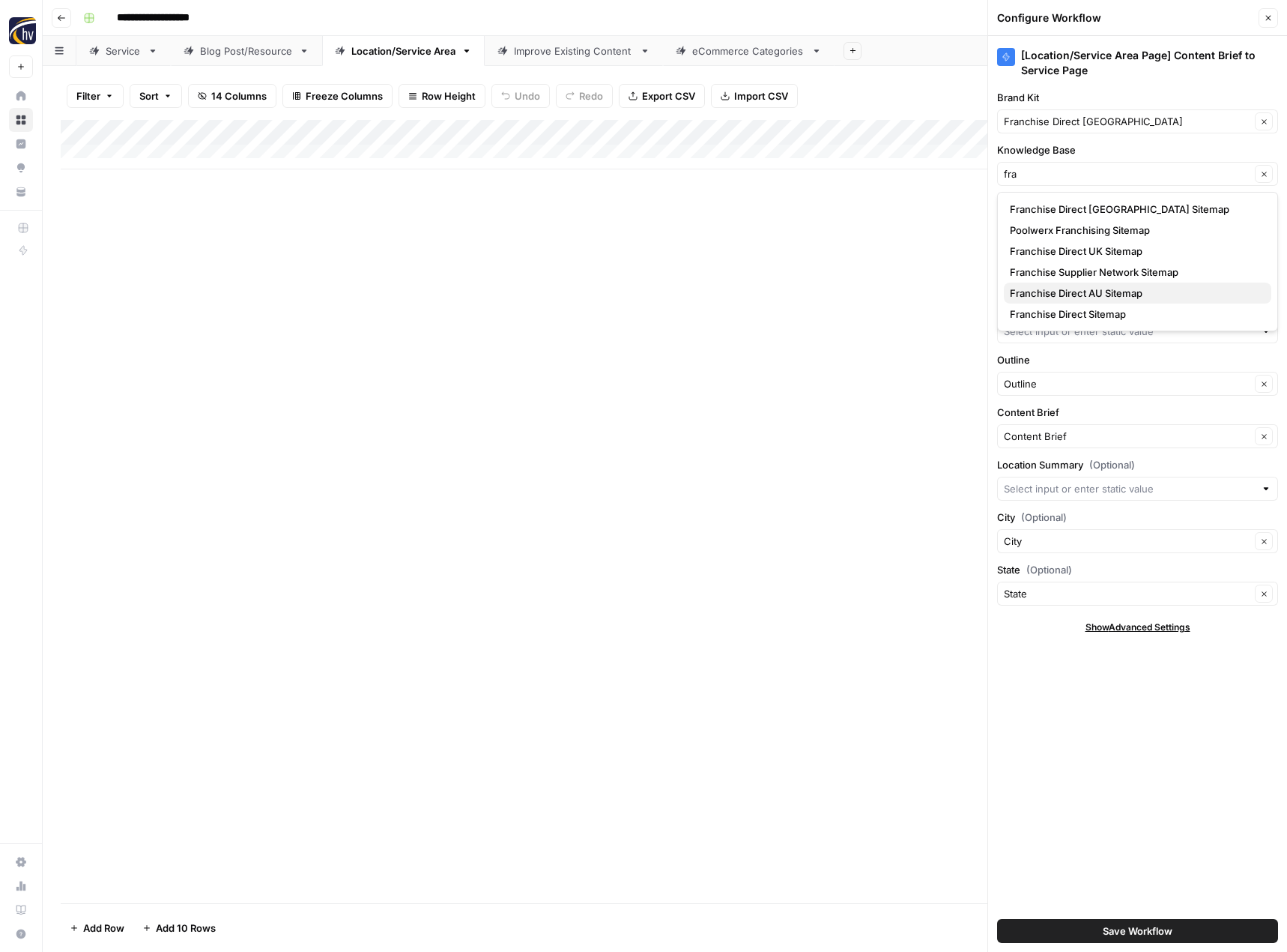
click at [1044, 292] on span "Franchise Direct AU Sitemap" at bounding box center [1134, 293] width 250 height 15
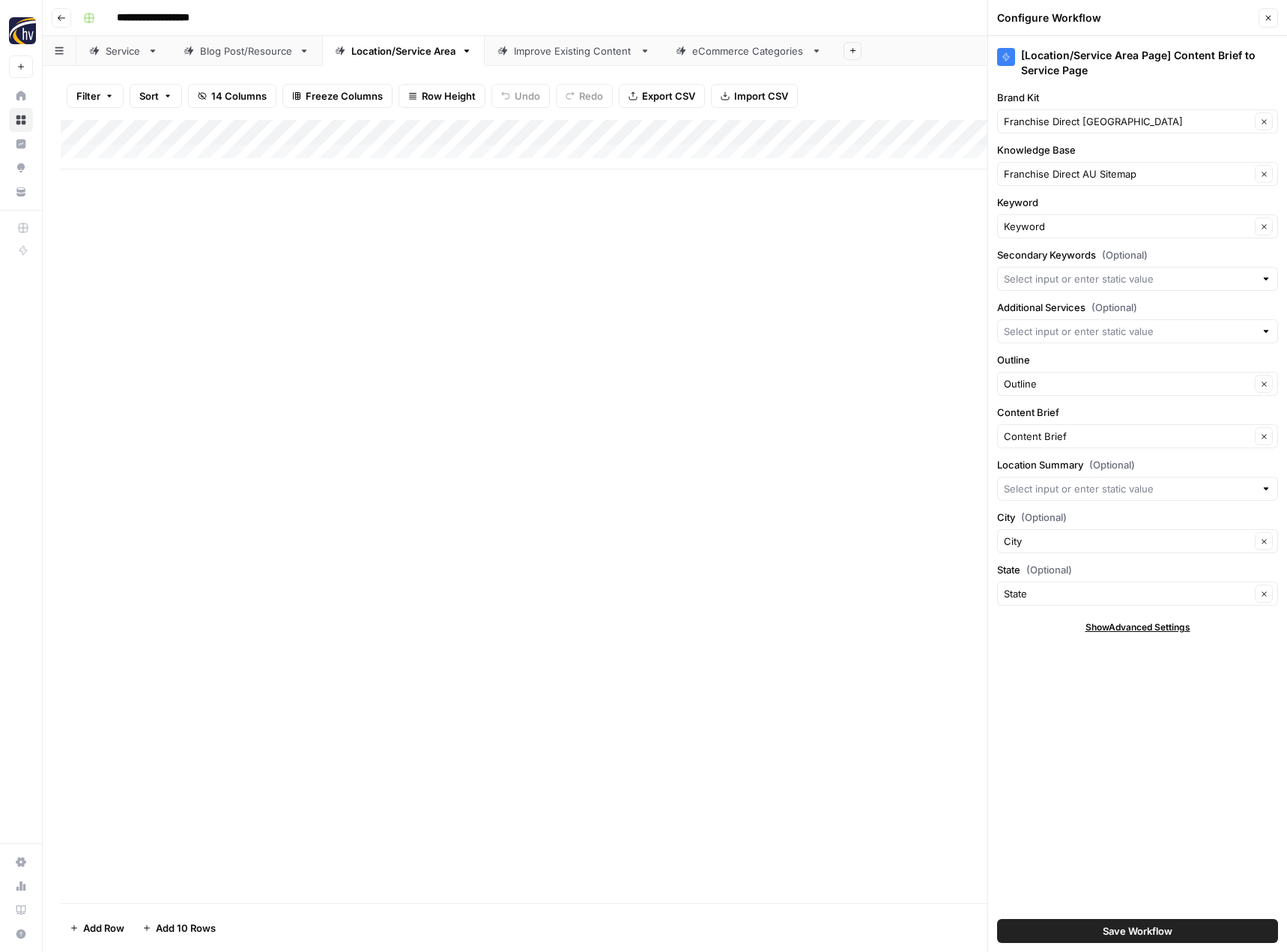
click at [1132, 923] on button "Save Workflow" at bounding box center [1137, 930] width 281 height 24
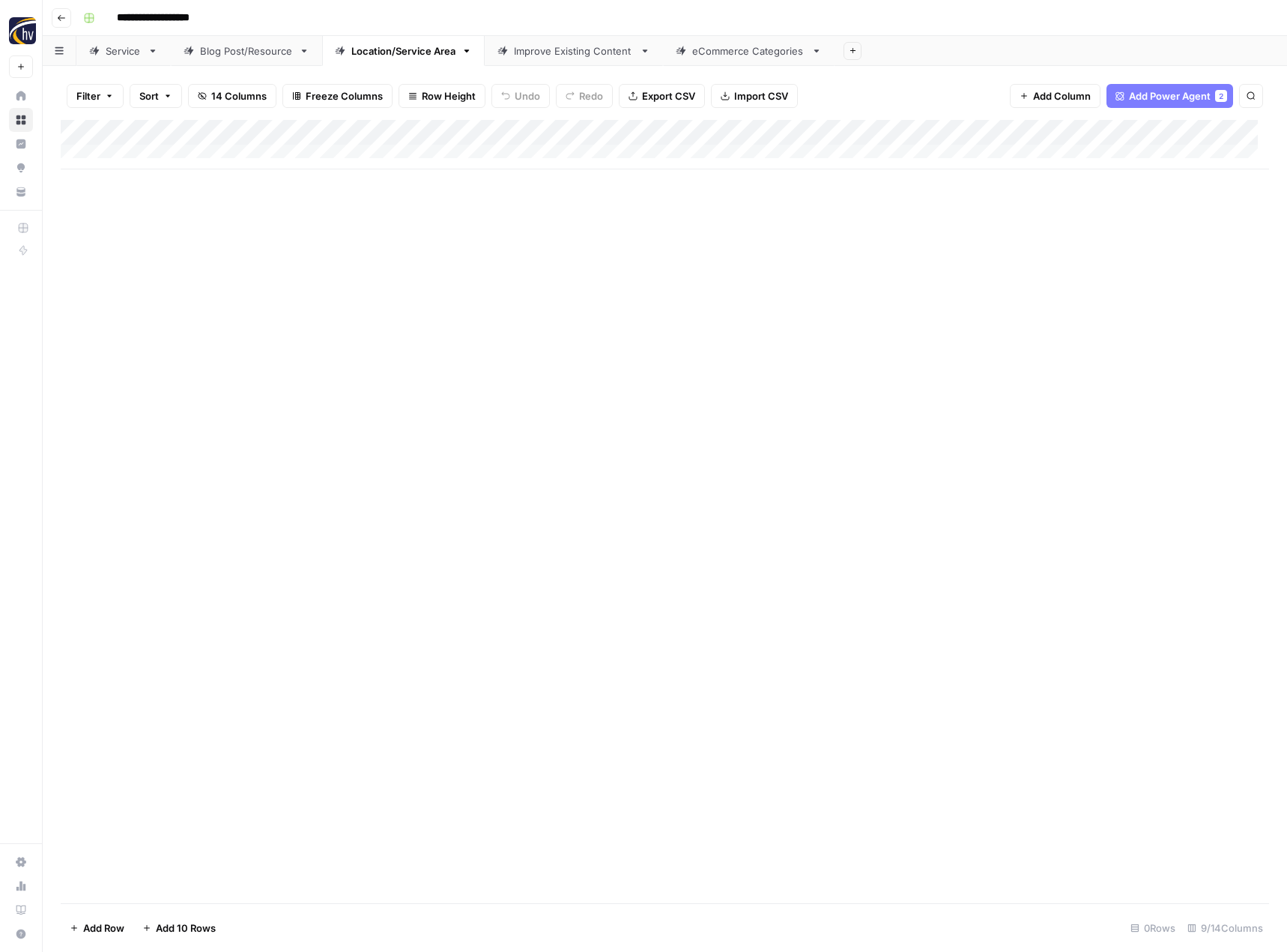
click at [555, 58] on div "Improve Existing Content" at bounding box center [574, 51] width 120 height 15
click at [824, 133] on div "Add Column" at bounding box center [665, 145] width 1208 height 50
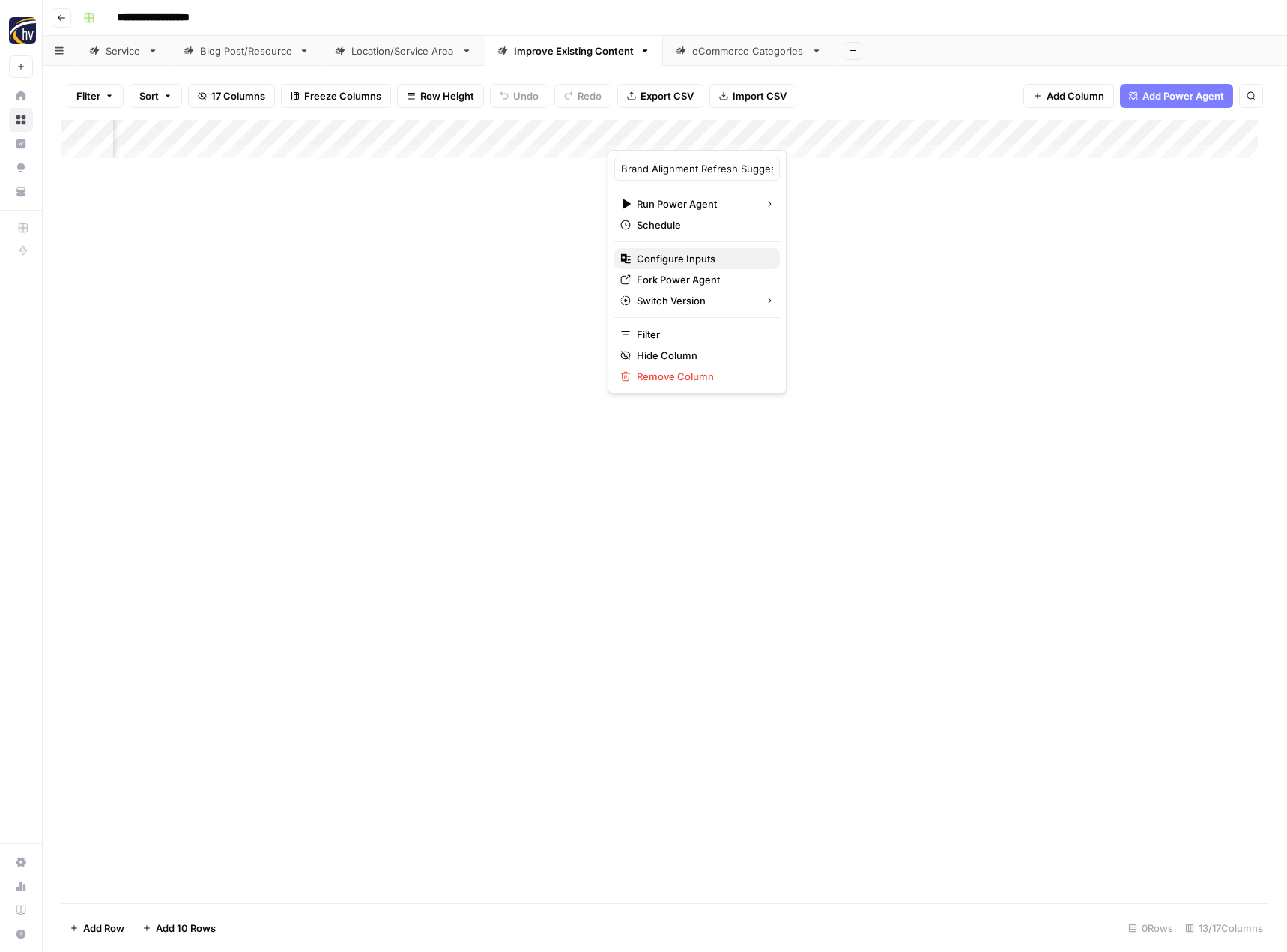
click at [697, 262] on span "Configure Inputs" at bounding box center [702, 259] width 131 height 15
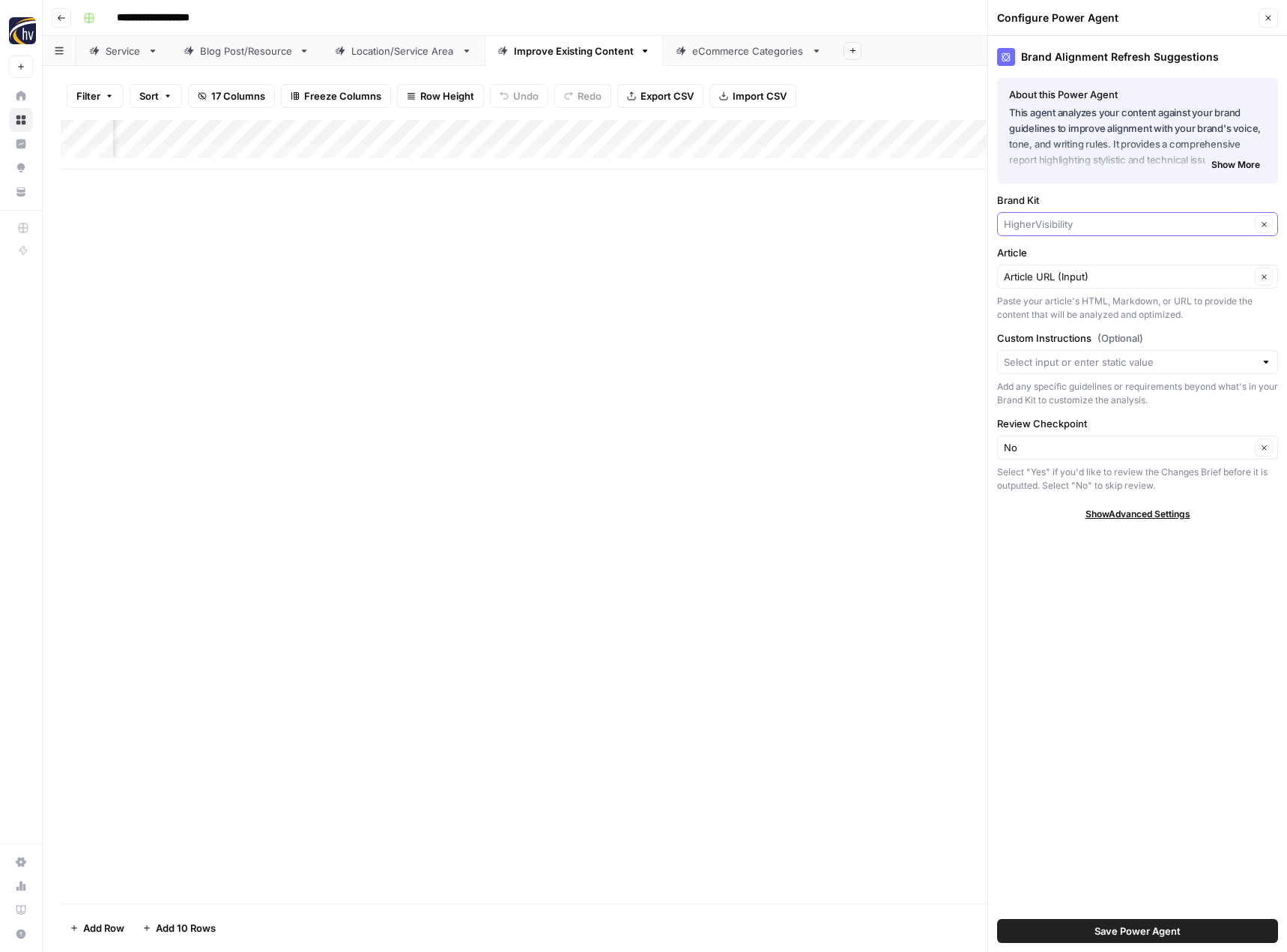
click at [1027, 227] on input "Brand Kit" at bounding box center [1127, 224] width 246 height 15
click at [1043, 282] on span "Franchise Direct [GEOGRAPHIC_DATA]" at bounding box center [1134, 281] width 250 height 15
click at [1127, 932] on span "Save Power Agent" at bounding box center [1137, 931] width 87 height 15
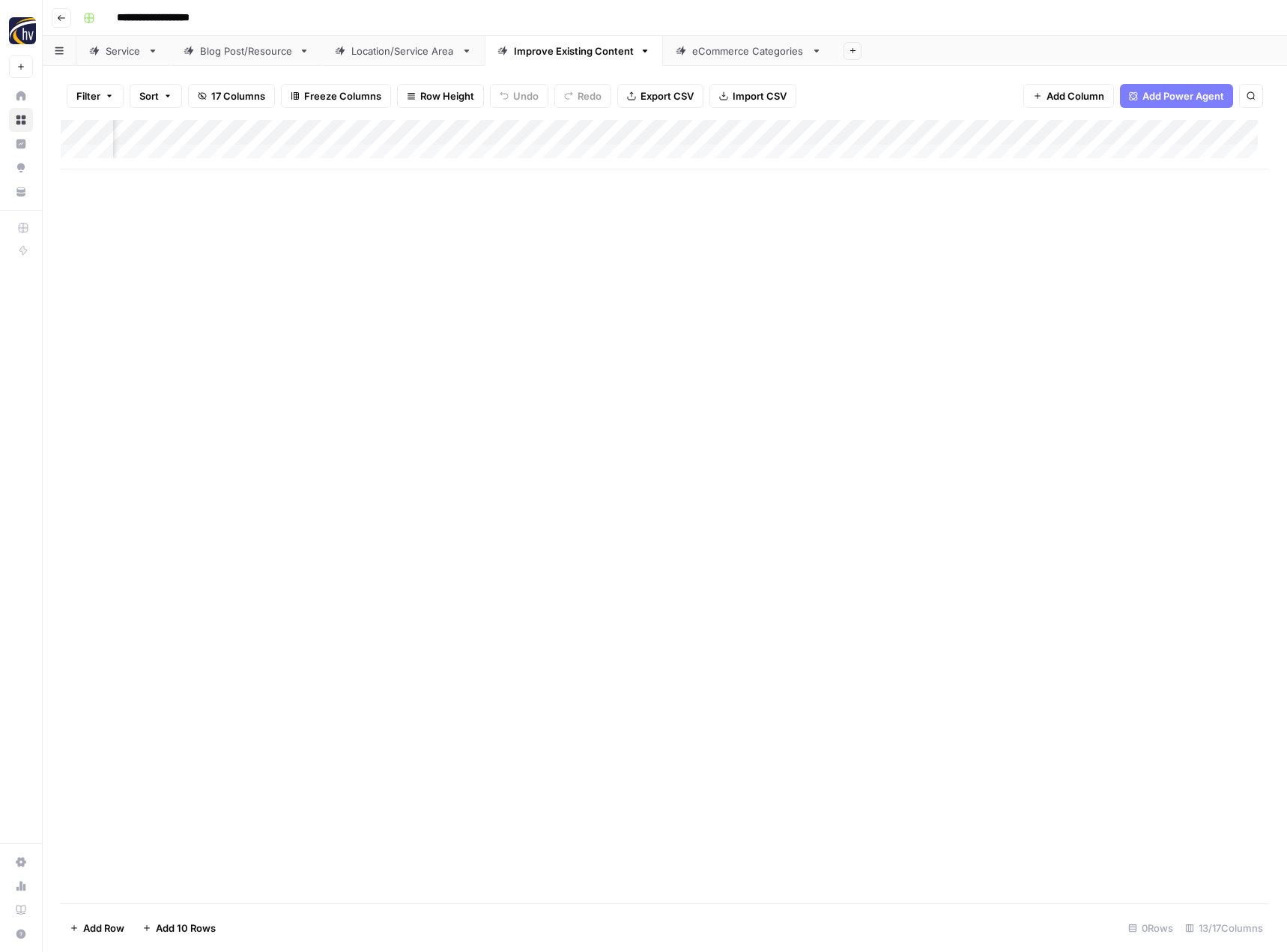
scroll to position [0, 1106]
click at [780, 134] on div "Add Column" at bounding box center [665, 145] width 1208 height 50
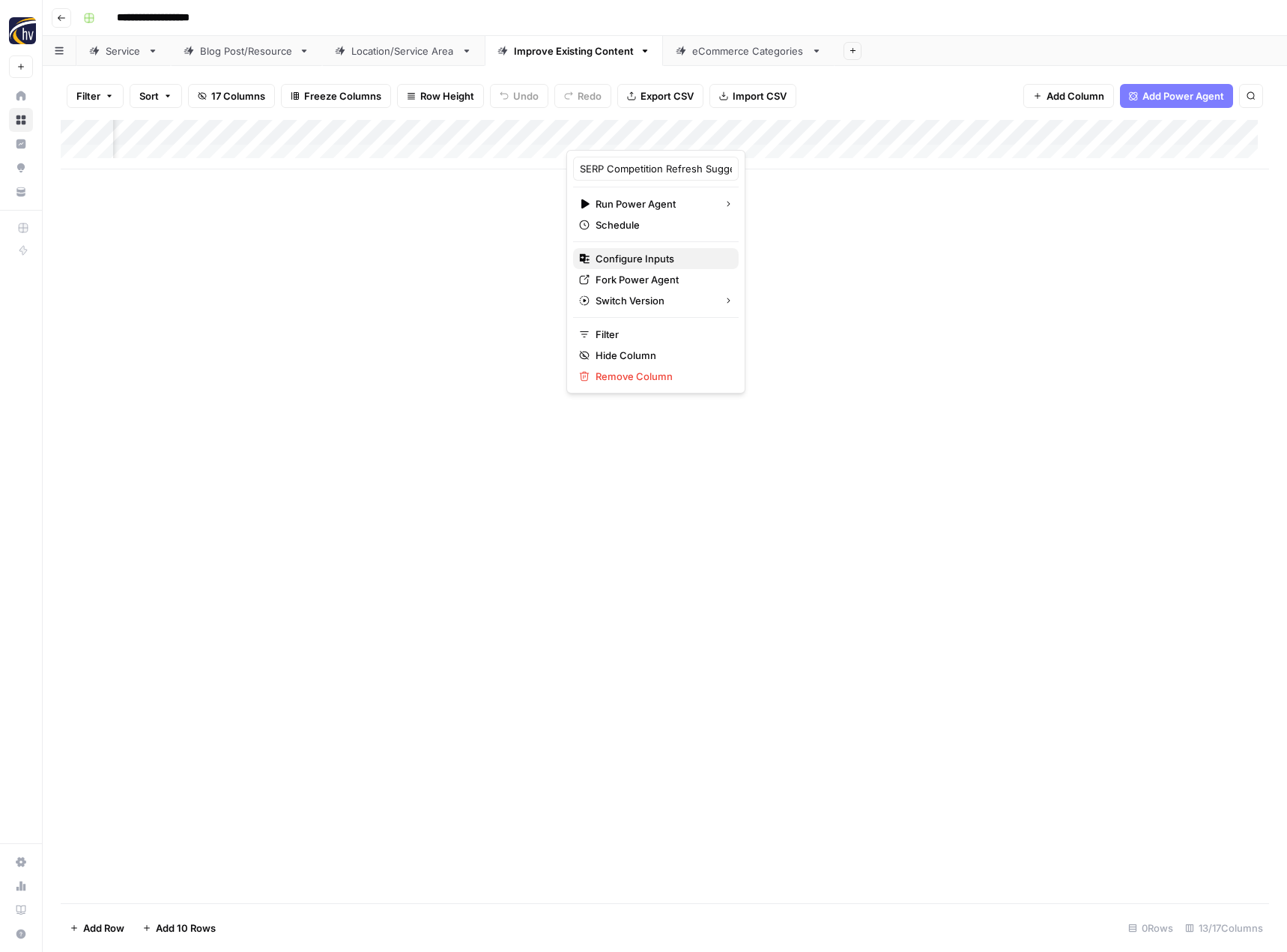
click at [663, 263] on span "Configure Inputs" at bounding box center [661, 259] width 131 height 15
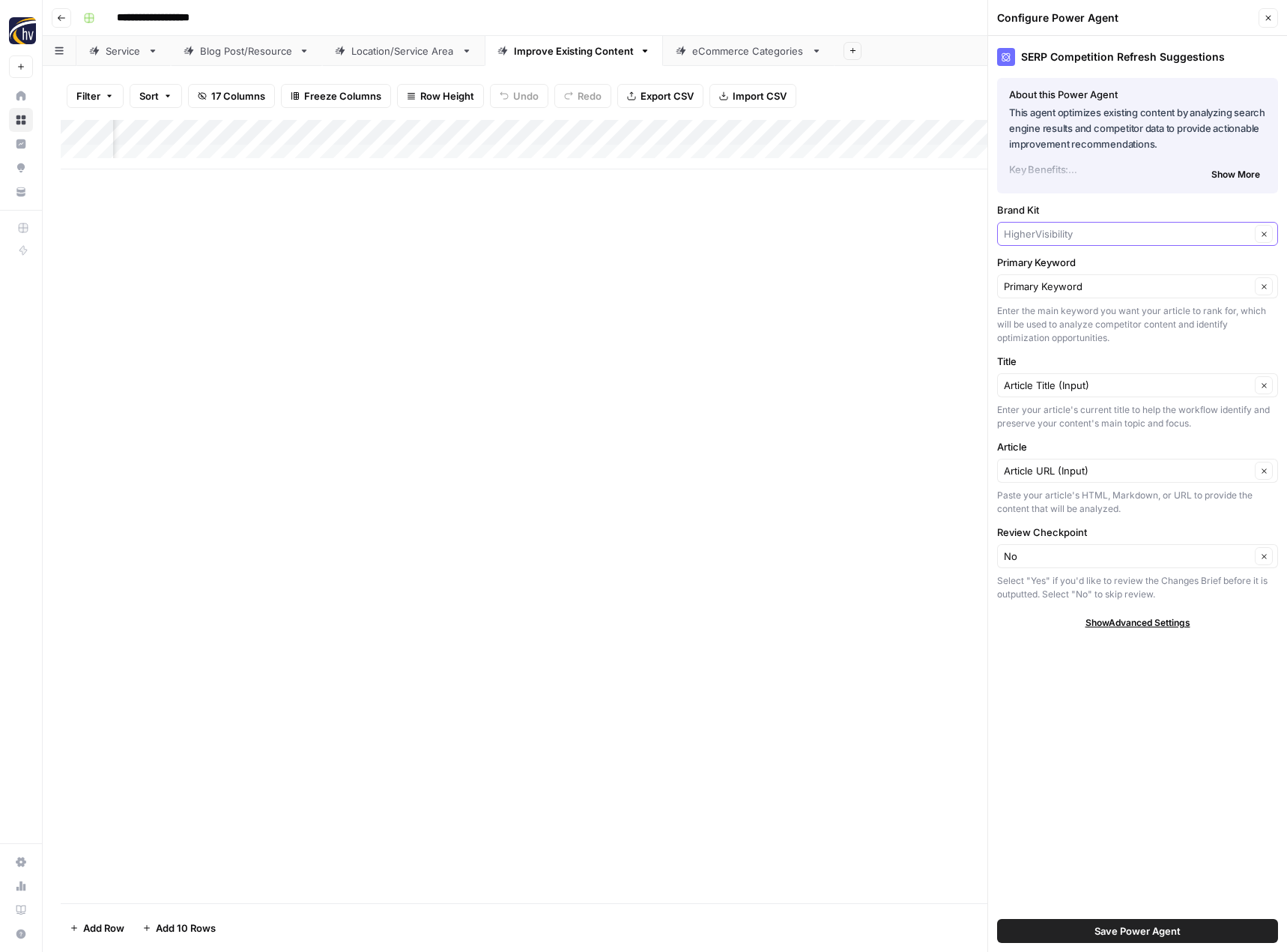
click at [1059, 226] on input "Brand Kit" at bounding box center [1127, 234] width 246 height 15
click at [1058, 287] on span "Franchise Direct [GEOGRAPHIC_DATA]" at bounding box center [1134, 290] width 250 height 15
click at [1174, 931] on span "Save Power Agent" at bounding box center [1137, 931] width 87 height 15
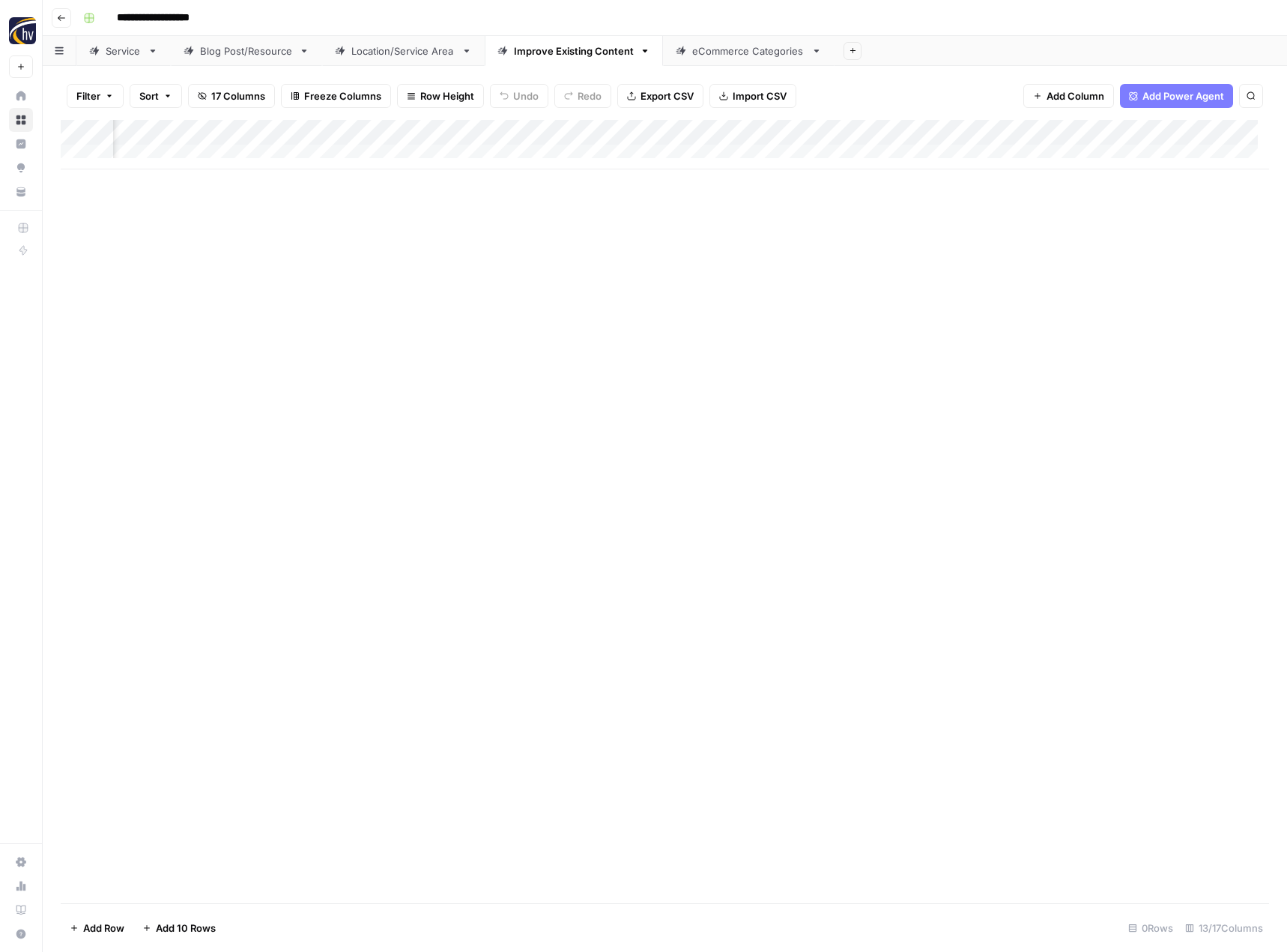
click at [1159, 131] on div "Add Column" at bounding box center [665, 145] width 1208 height 50
click at [1048, 255] on span "Configure Inputs" at bounding box center [1049, 259] width 131 height 15
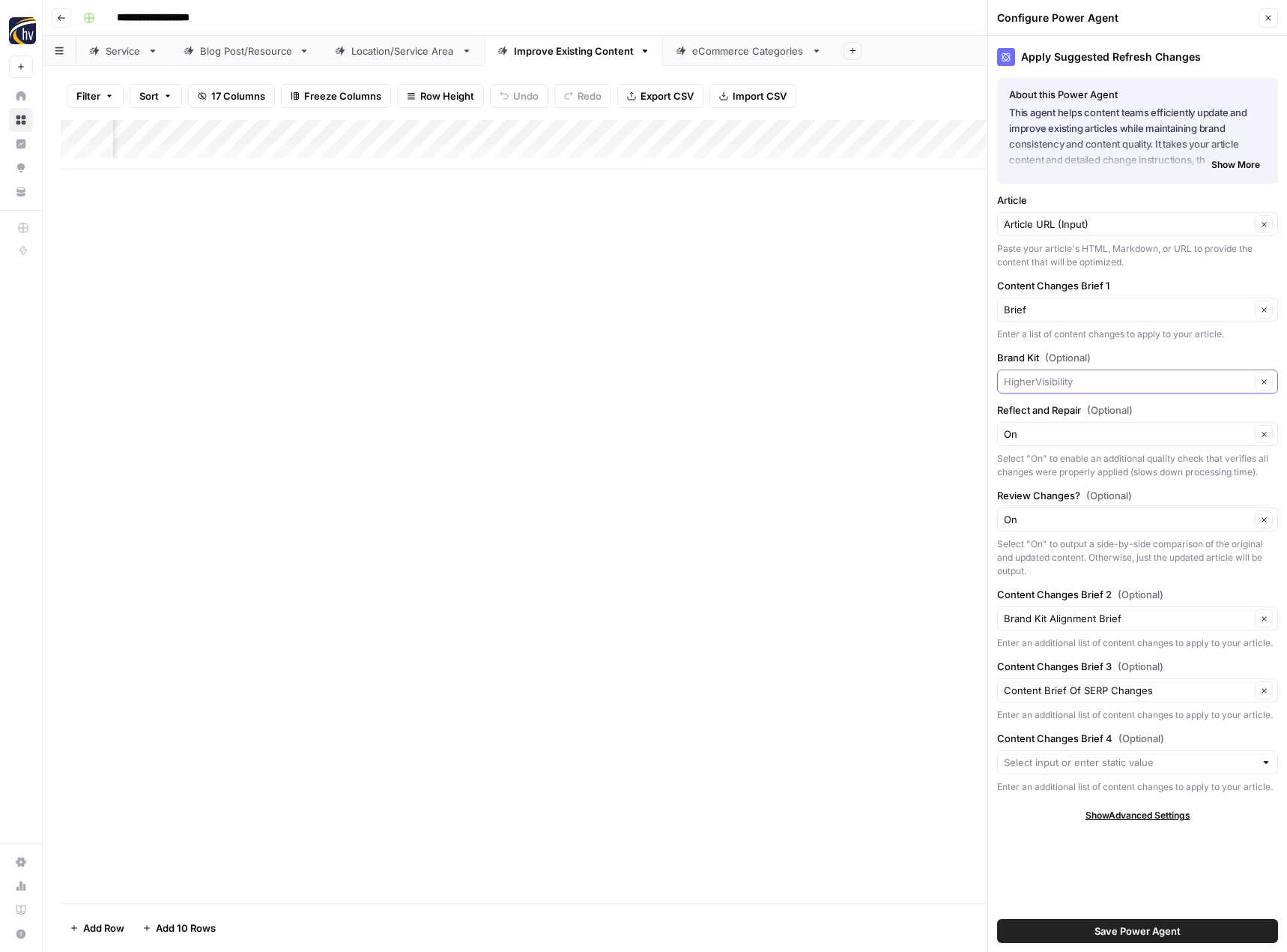
click at [1021, 379] on input "Brand Kit (Optional)" at bounding box center [1127, 381] width 246 height 15
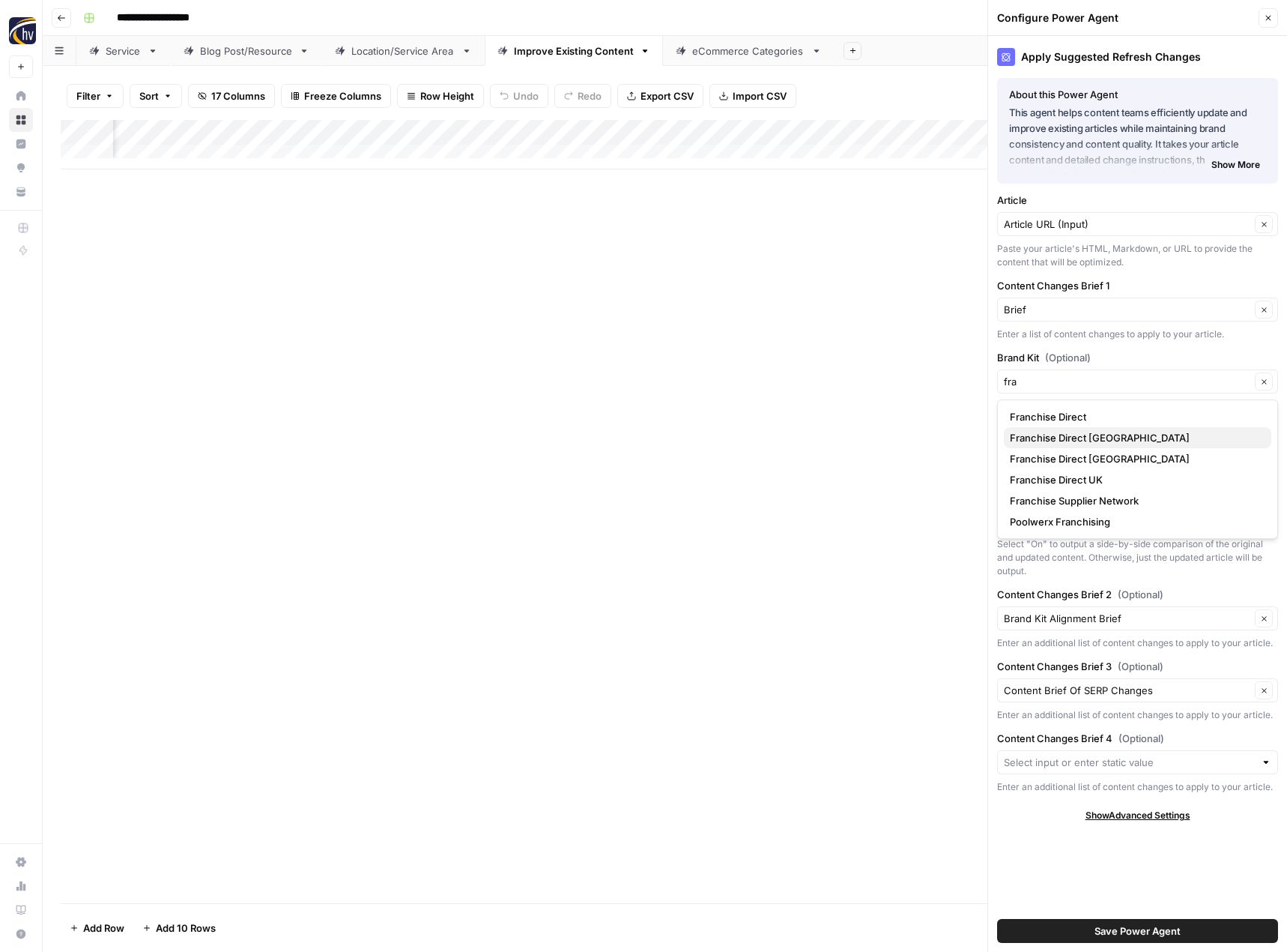
click at [1046, 434] on span "Franchise Direct [GEOGRAPHIC_DATA]" at bounding box center [1134, 438] width 250 height 15
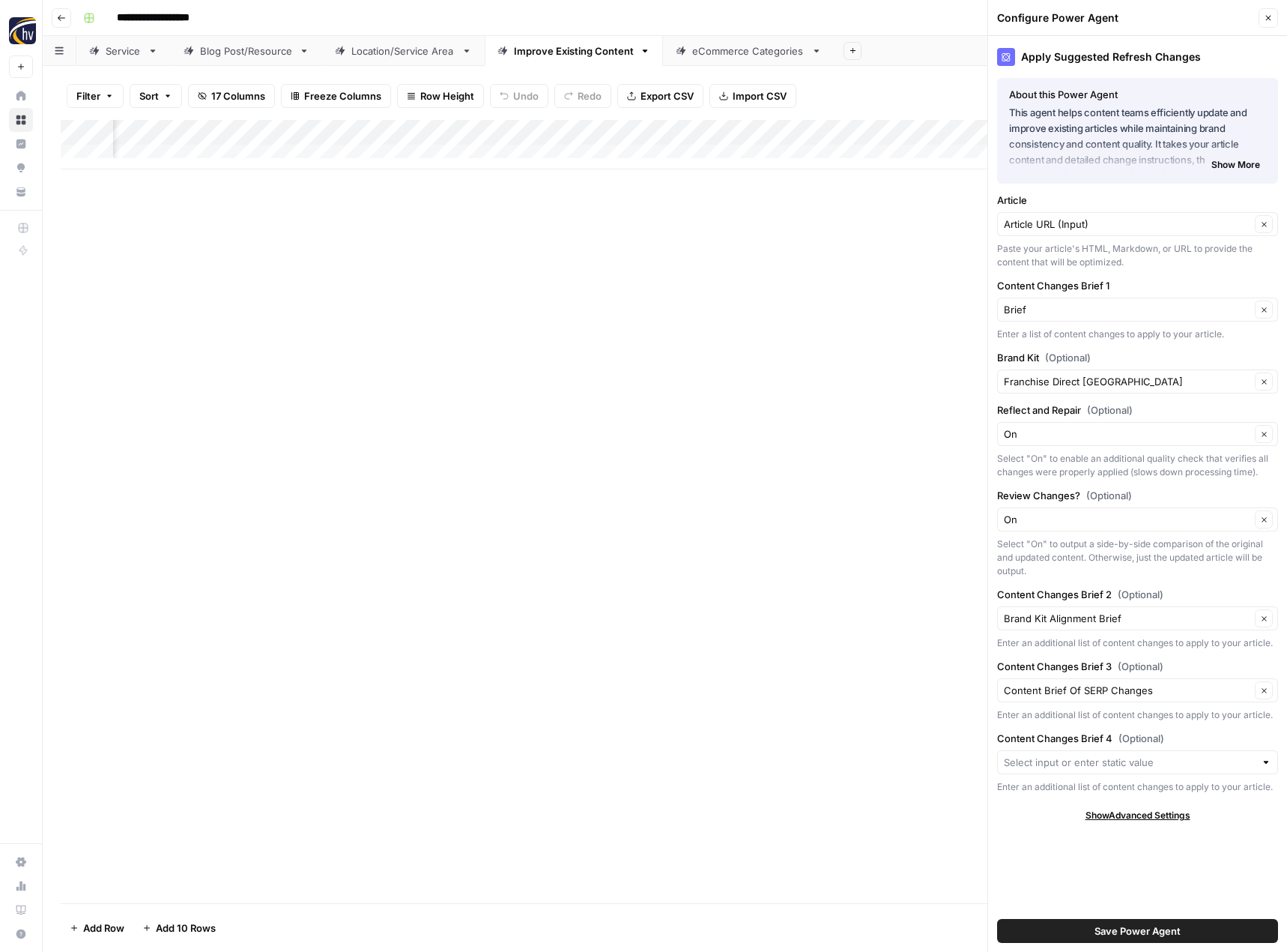
click at [1120, 934] on span "Save Power Agent" at bounding box center [1137, 931] width 87 height 15
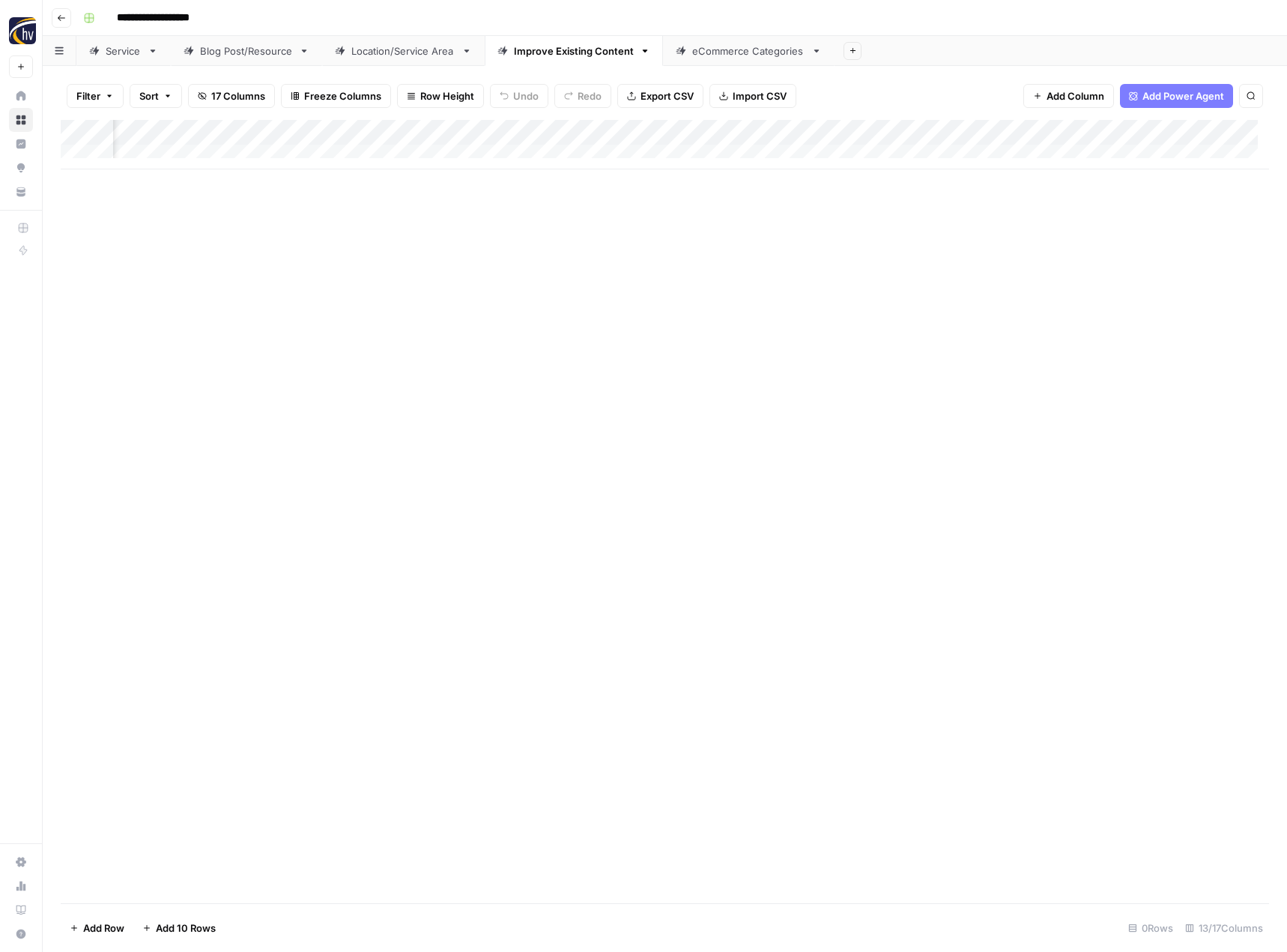
click at [724, 55] on div "eCommerce Categories" at bounding box center [749, 51] width 113 height 15
click at [736, 128] on div "Add Column" at bounding box center [665, 145] width 1208 height 50
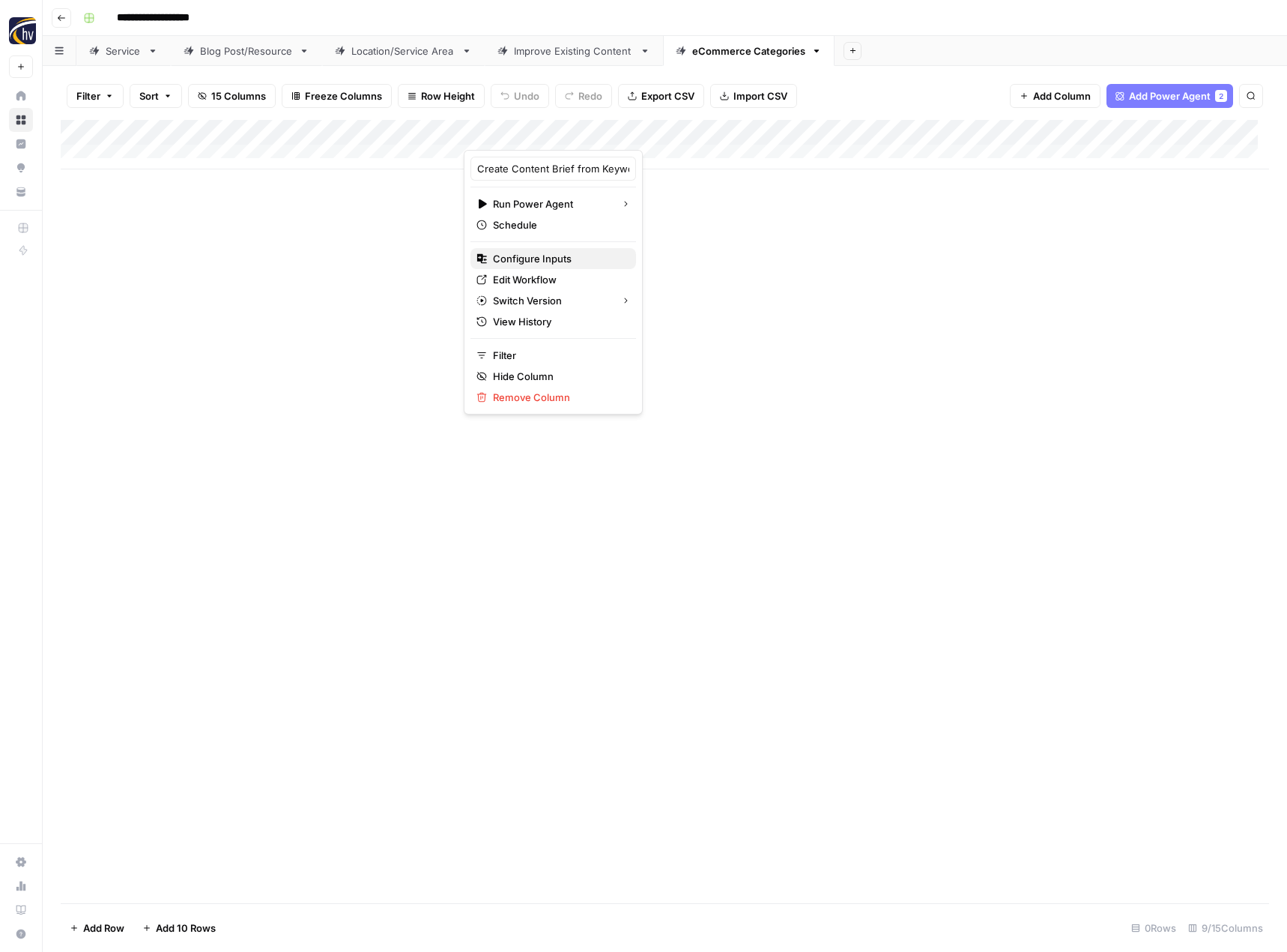
click at [603, 260] on div "Configure Inputs" at bounding box center [553, 259] width 154 height 15
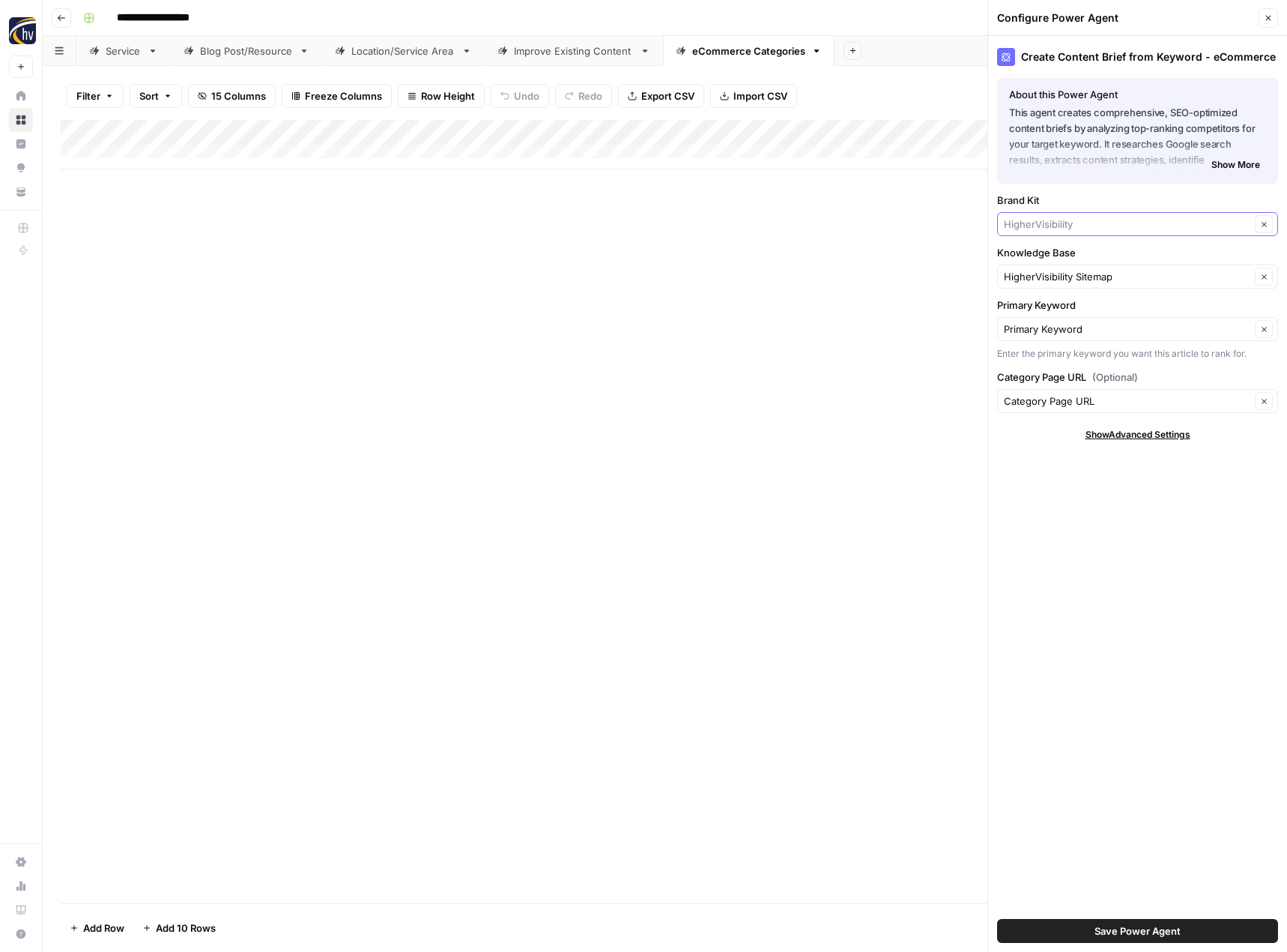
click at [1033, 218] on input "Brand Kit" at bounding box center [1127, 224] width 246 height 15
click at [1048, 276] on span "Franchise Direct [GEOGRAPHIC_DATA]" at bounding box center [1134, 281] width 250 height 15
click at [1048, 276] on input "Knowledge Base" at bounding box center [1127, 276] width 246 height 15
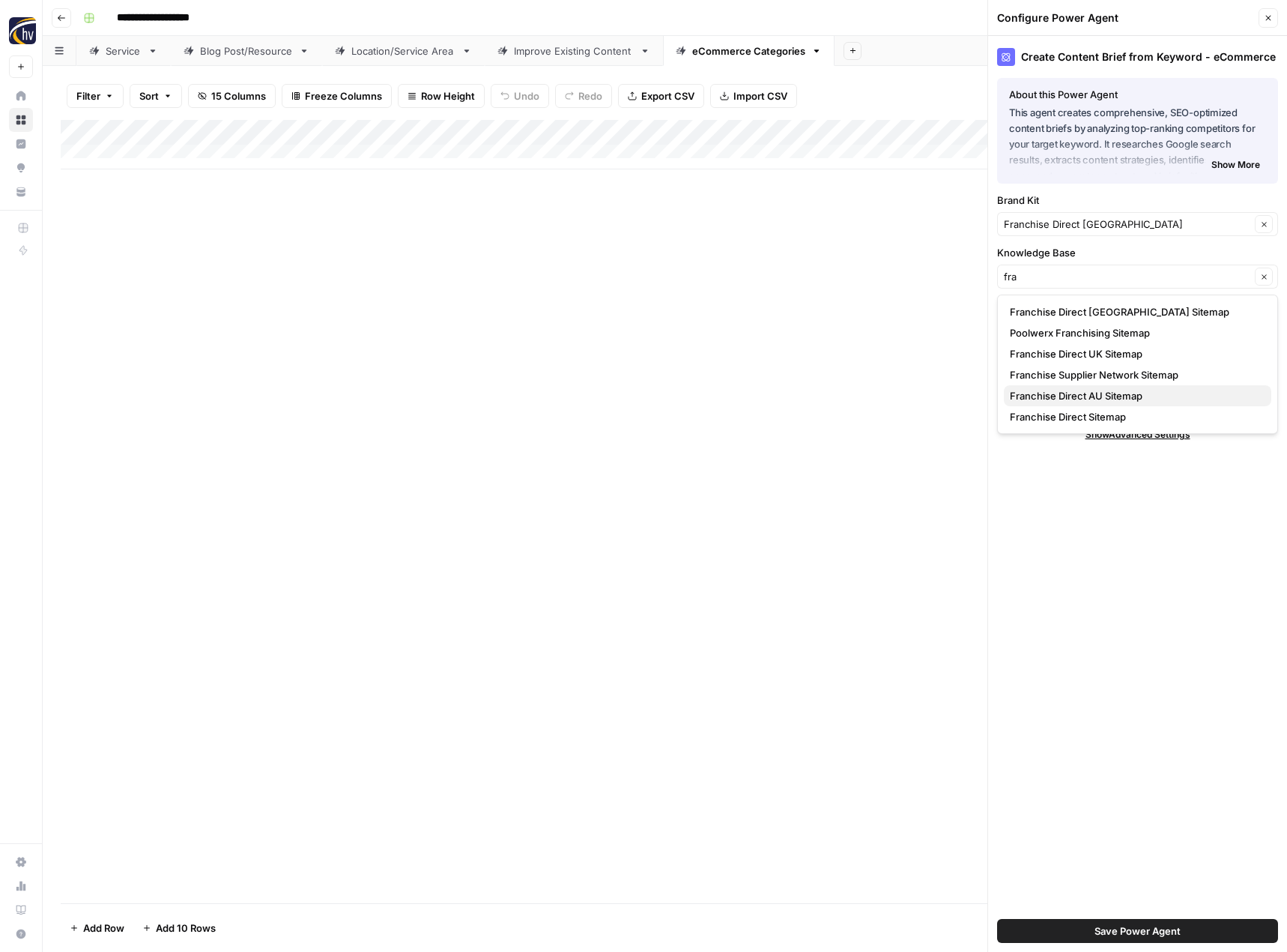
click at [1047, 391] on span "Franchise Direct AU Sitemap" at bounding box center [1134, 396] width 250 height 15
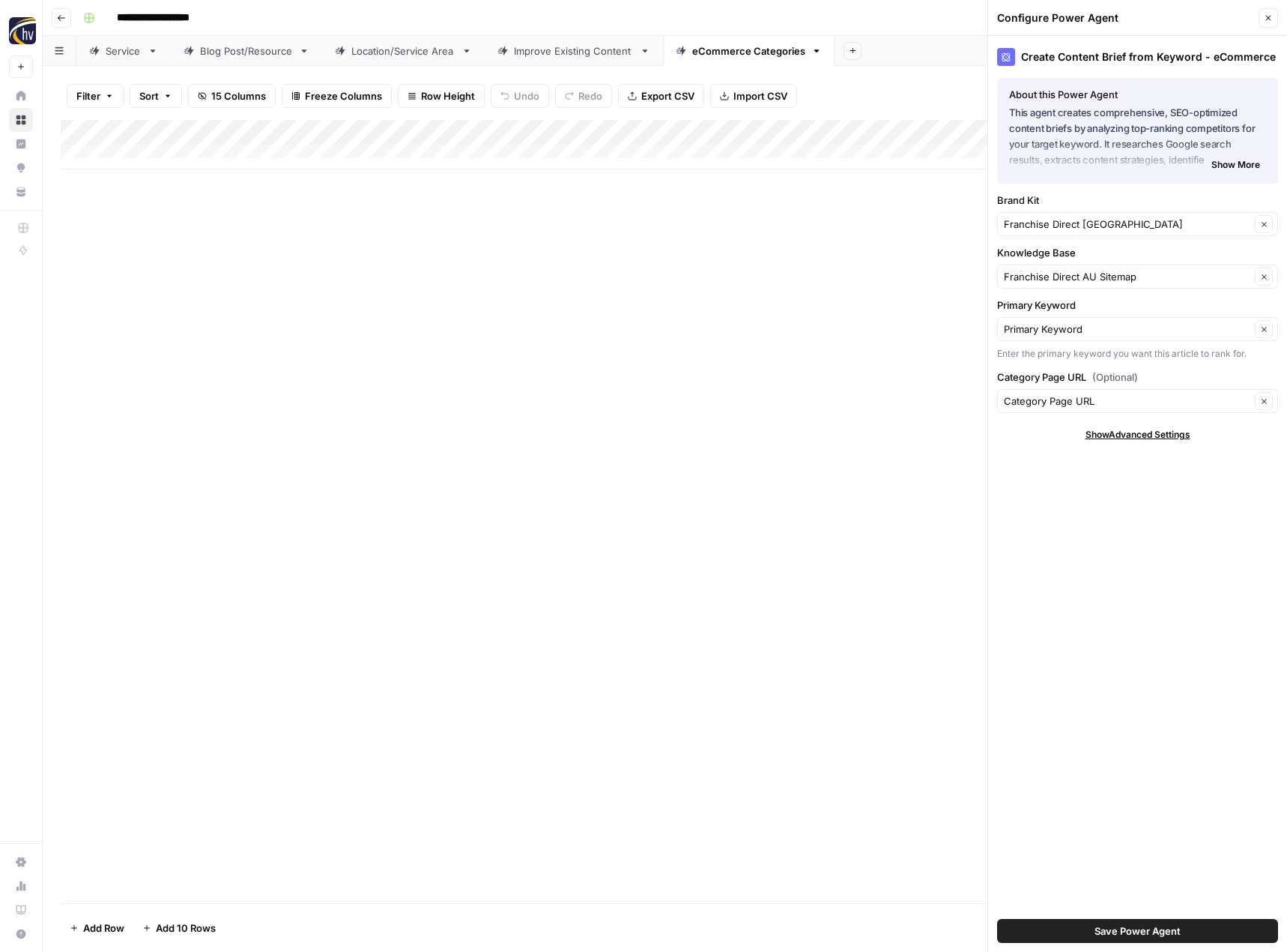
click at [1145, 934] on span "Save Power Agent" at bounding box center [1137, 931] width 87 height 15
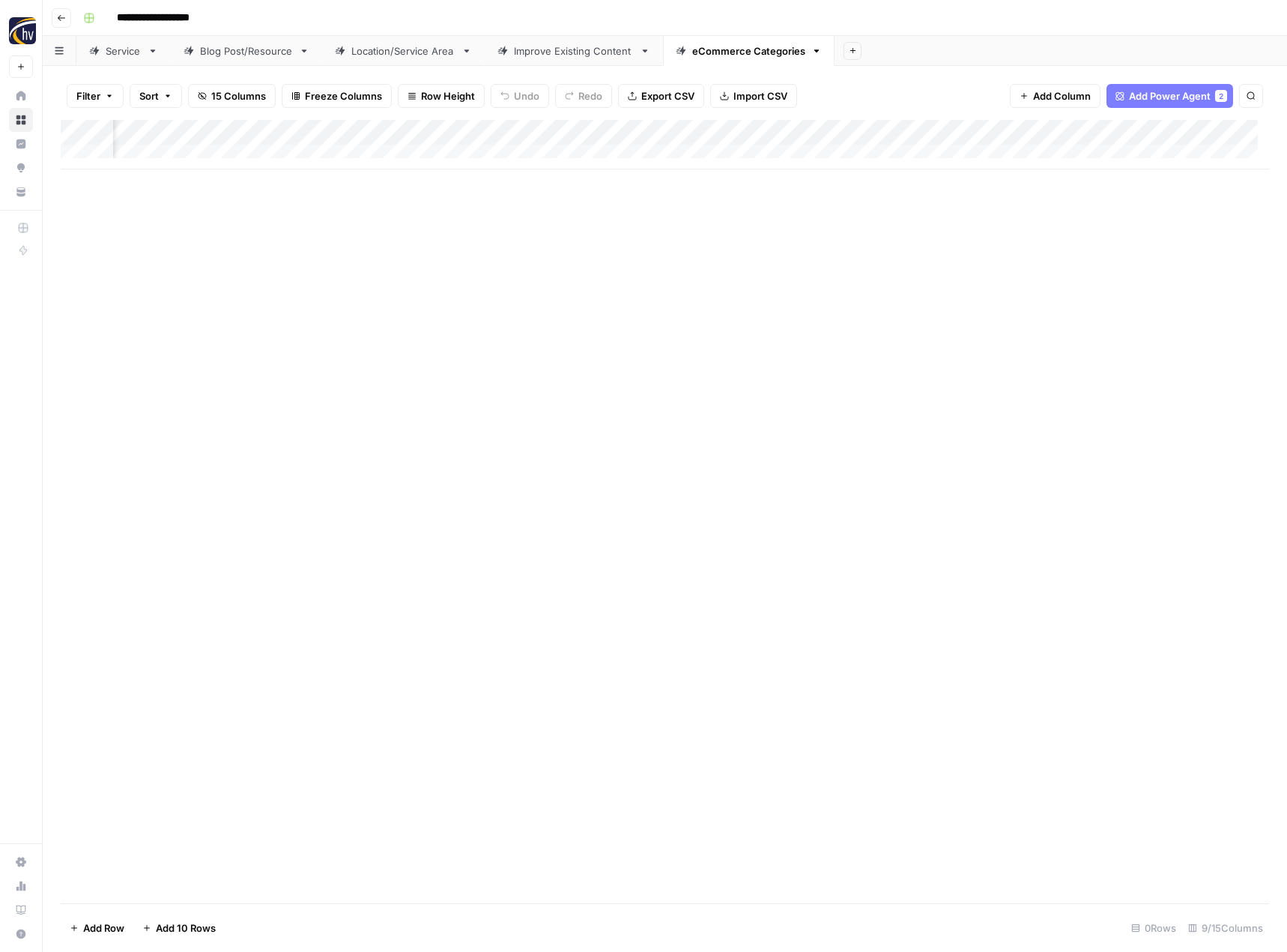
scroll to position [0, 419]
click at [1179, 135] on div "Add Column" at bounding box center [665, 145] width 1208 height 50
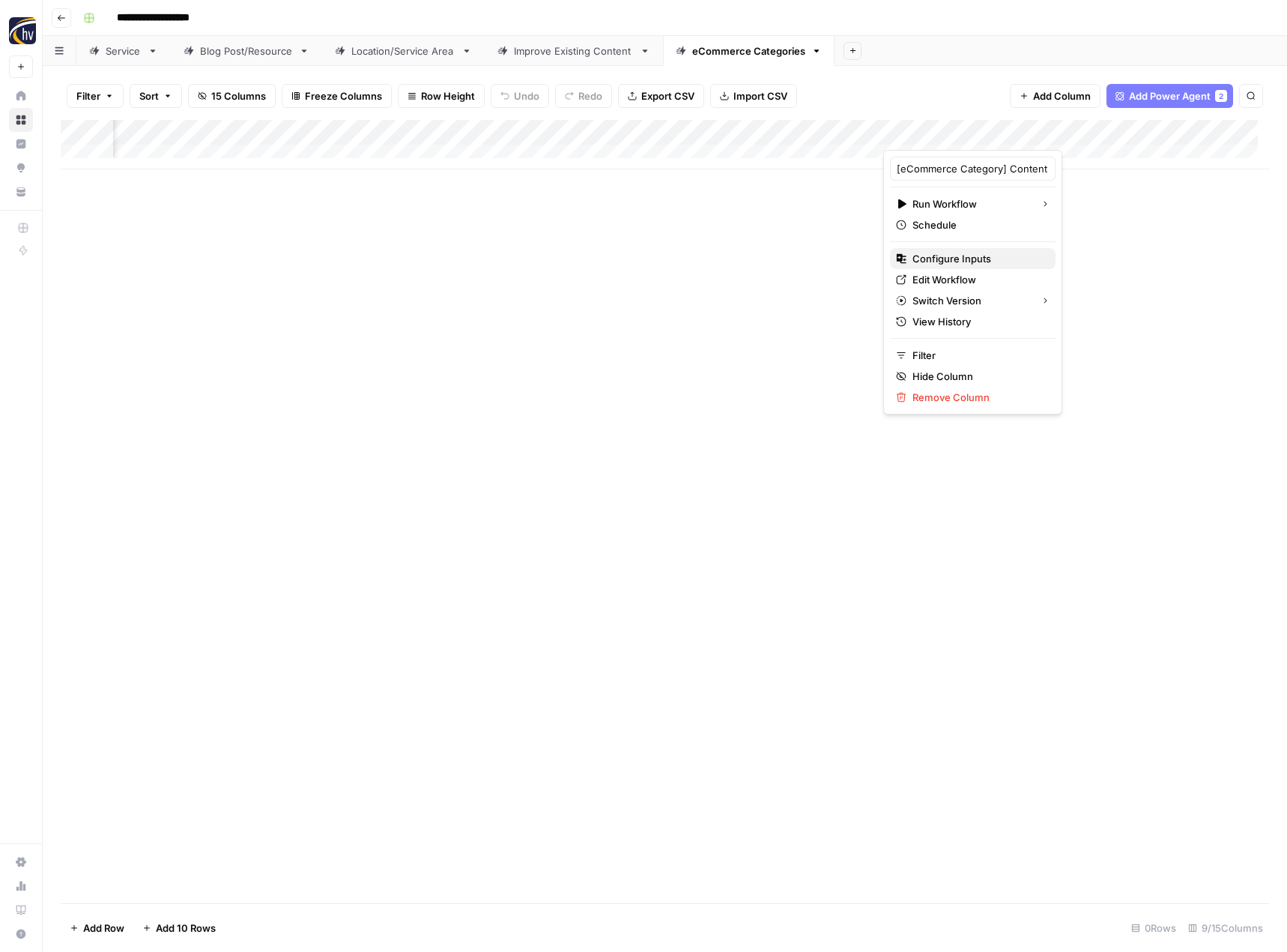
click at [1019, 261] on span "Configure Inputs" at bounding box center [978, 259] width 131 height 15
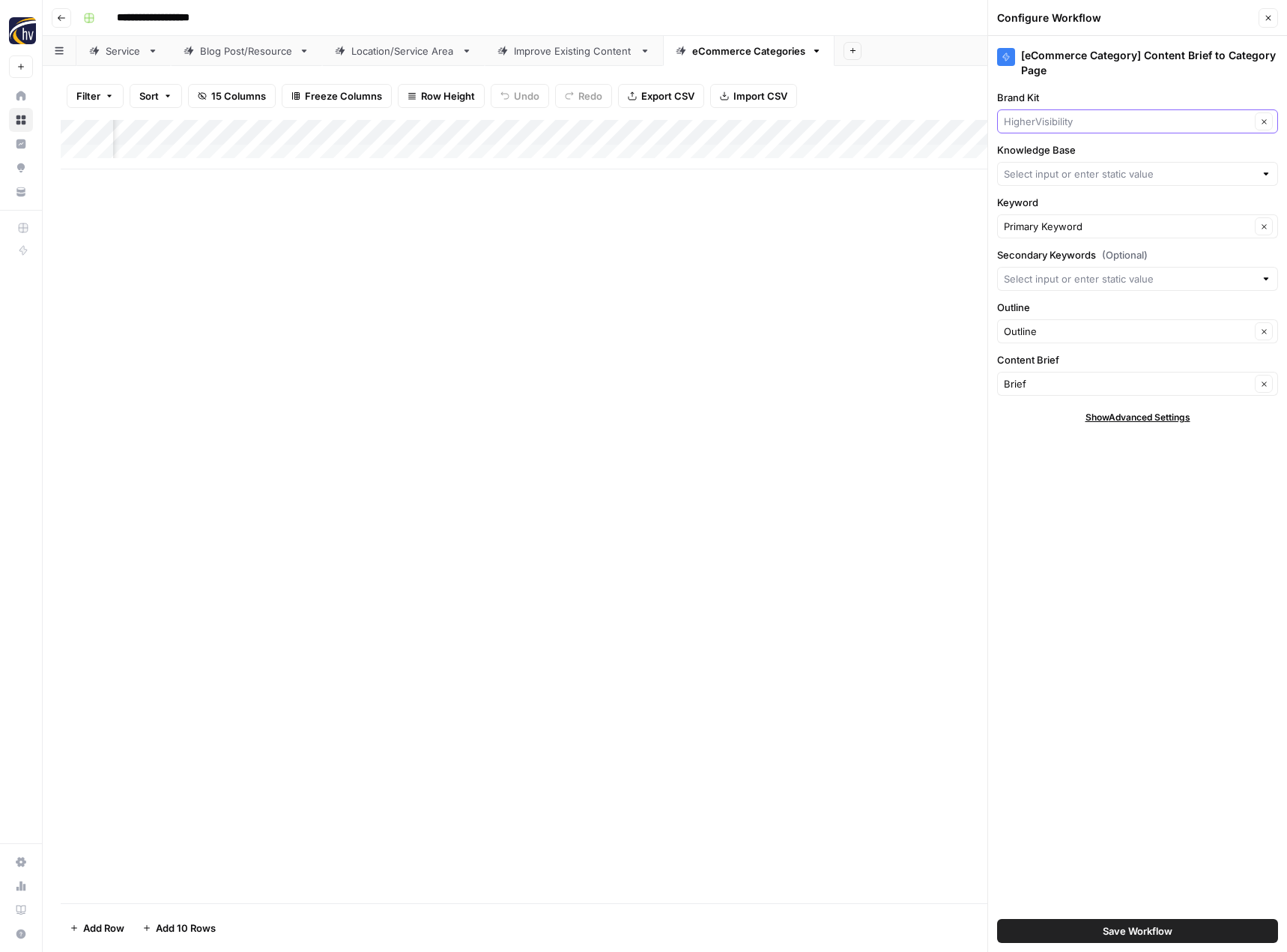
click at [1073, 117] on input "Brand Kit" at bounding box center [1127, 122] width 246 height 15
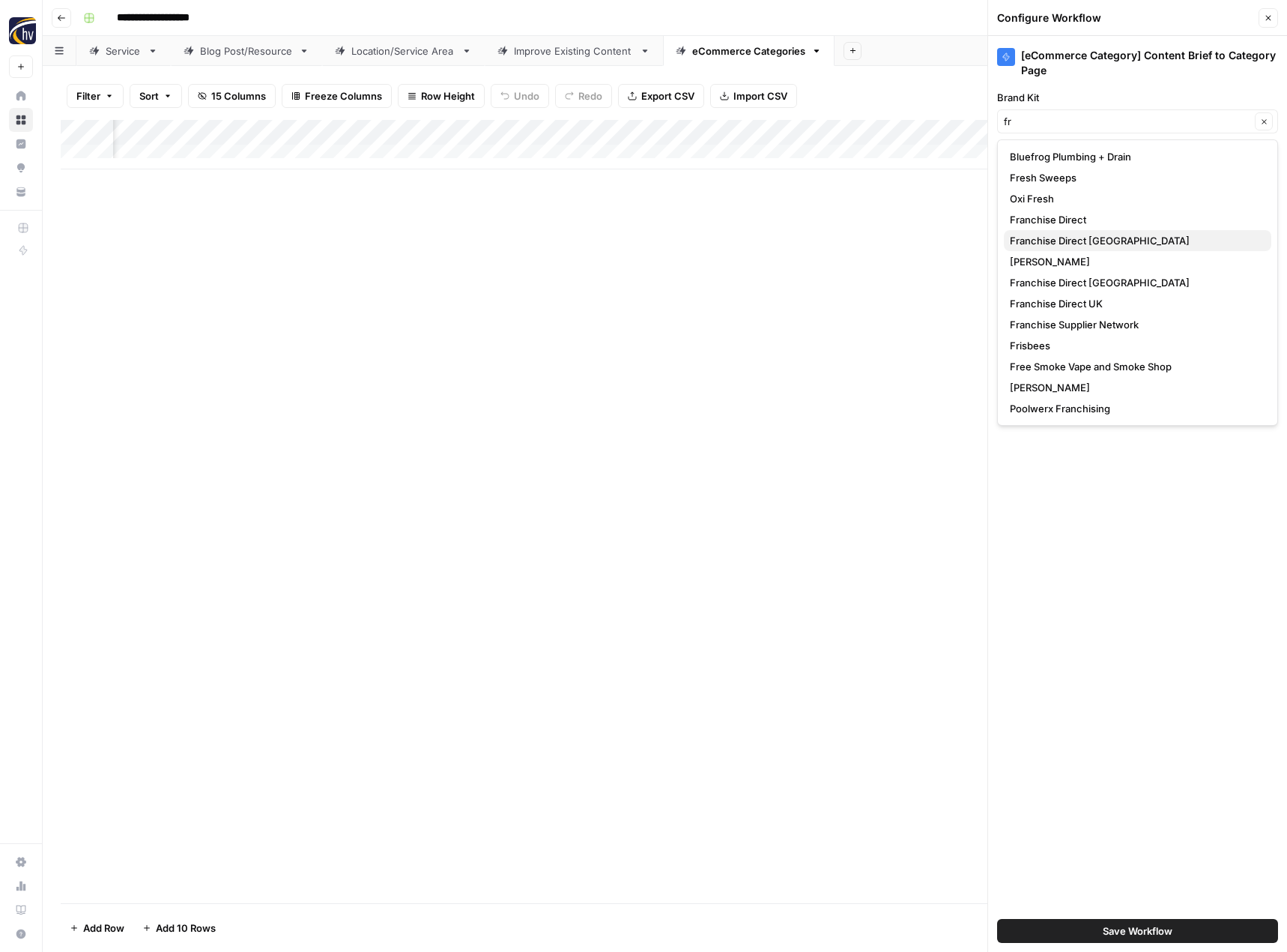
click at [1058, 237] on span "Franchise Direct [GEOGRAPHIC_DATA]" at bounding box center [1134, 240] width 250 height 15
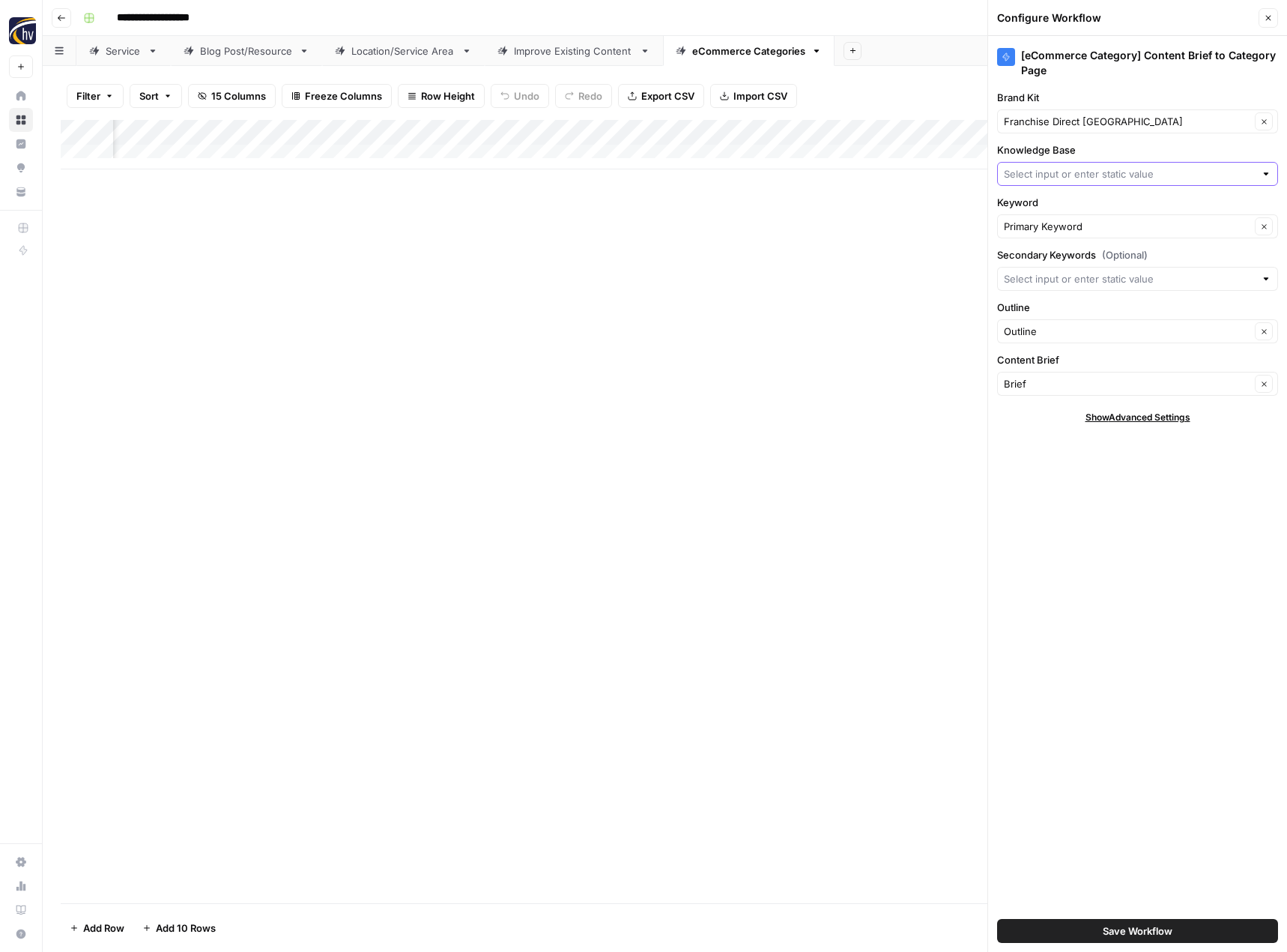
click at [1058, 169] on input "Knowledge Base" at bounding box center [1129, 174] width 251 height 15
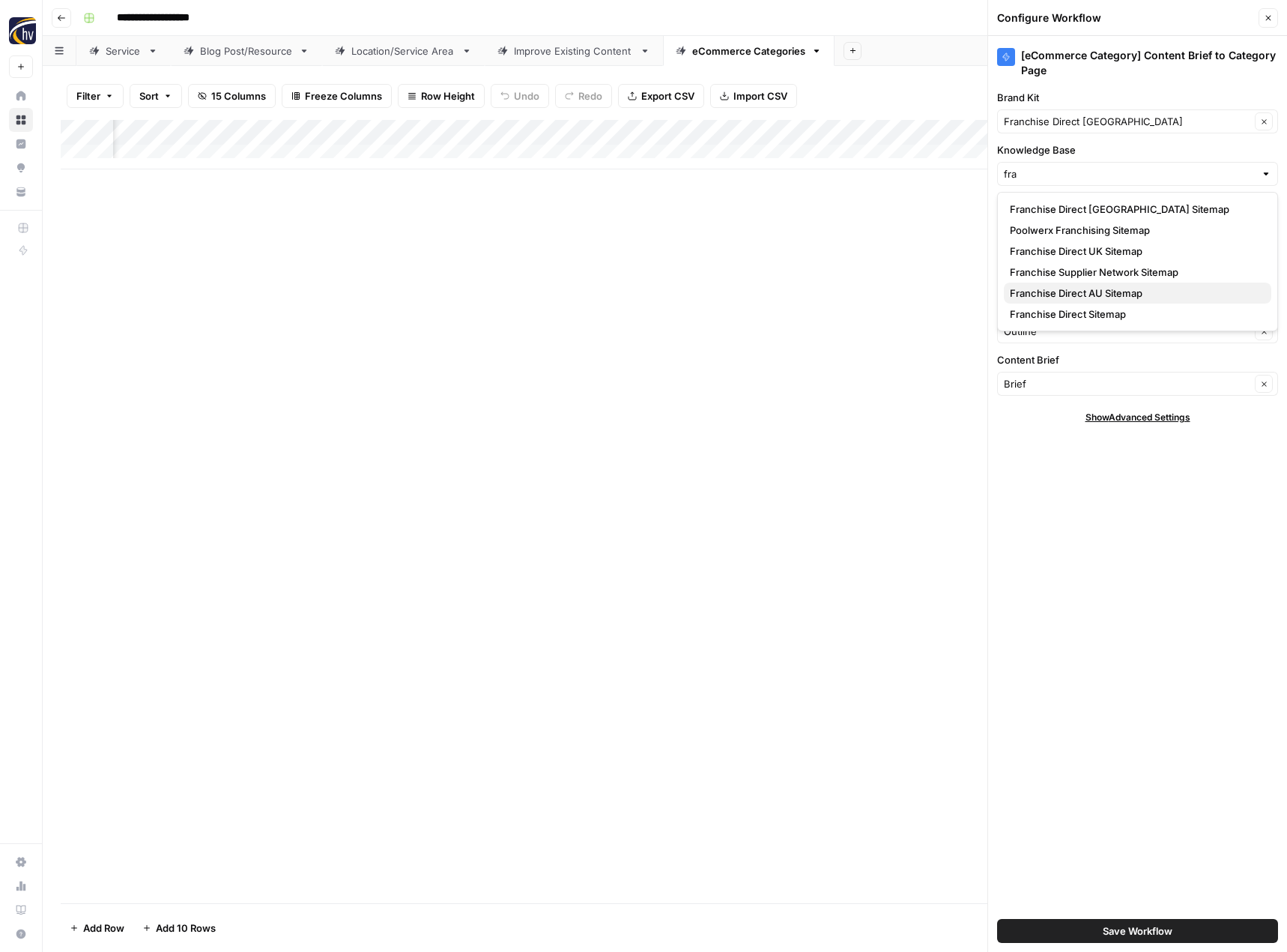
click at [1060, 283] on button "Franchise Direct AU Sitemap" at bounding box center [1137, 292] width 267 height 21
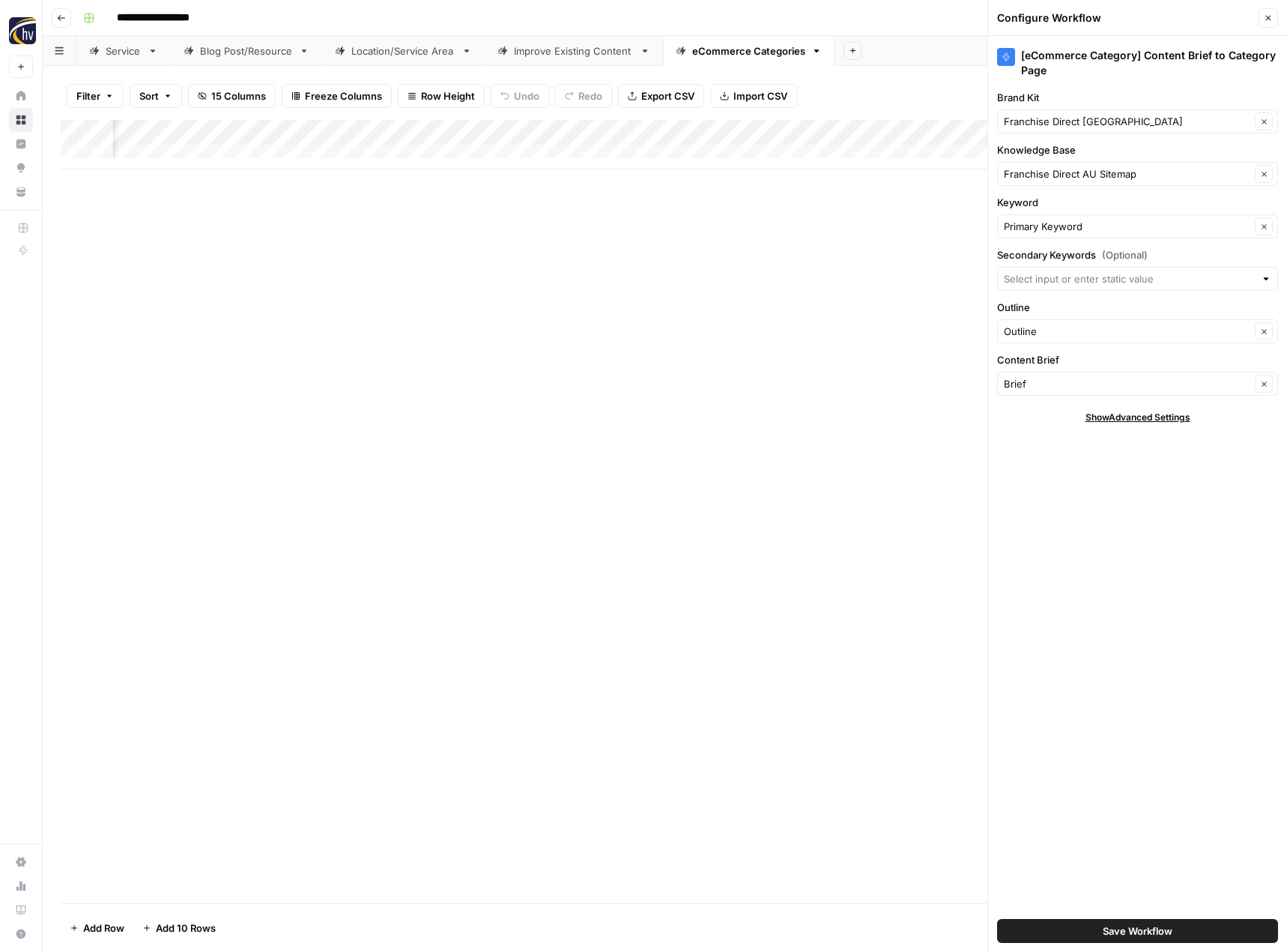
click at [1094, 923] on button "Save Workflow" at bounding box center [1137, 930] width 281 height 24
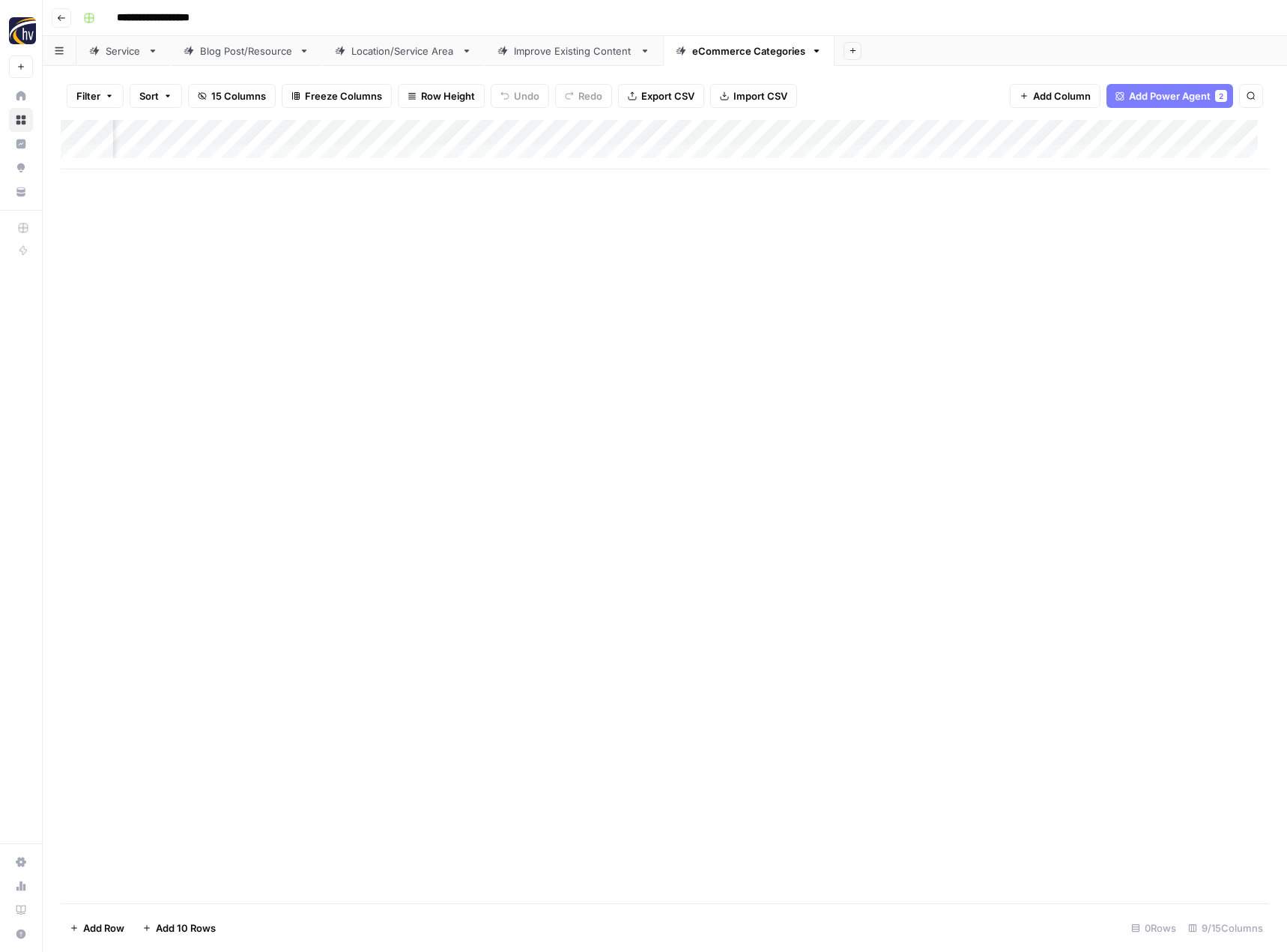
click at [753, 517] on div "Add Column" at bounding box center [665, 512] width 1208 height 783
drag, startPoint x: 145, startPoint y: 239, endPoint x: 149, endPoint y: 202, distance: 37.2
click at [148, 235] on div "Add Column" at bounding box center [665, 512] width 1208 height 783
click at [65, 21] on icon "button" at bounding box center [61, 18] width 9 height 9
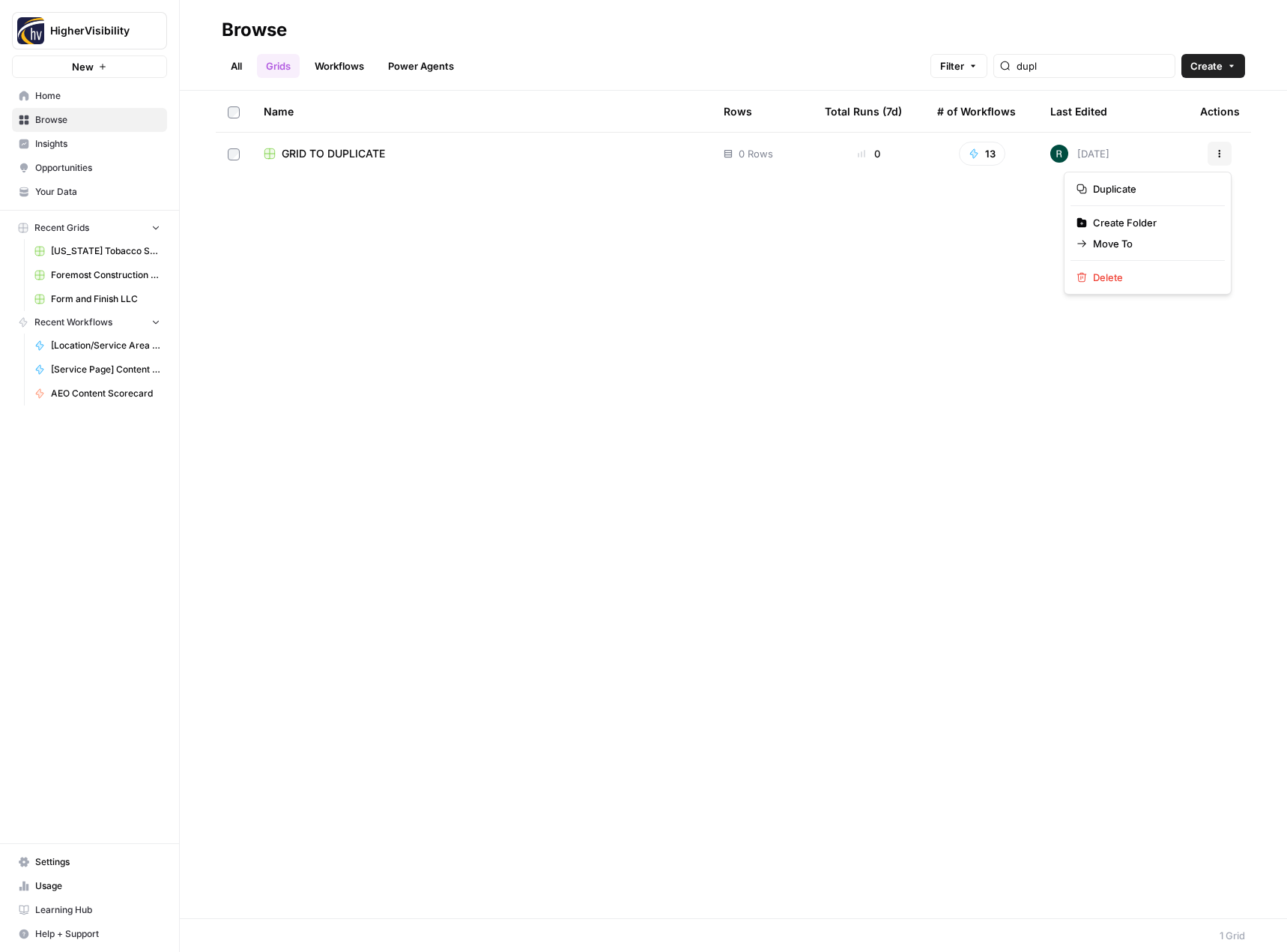
click at [1223, 155] on icon "button" at bounding box center [1219, 153] width 9 height 9
click at [1149, 194] on span "Duplicate" at bounding box center [1153, 189] width 120 height 15
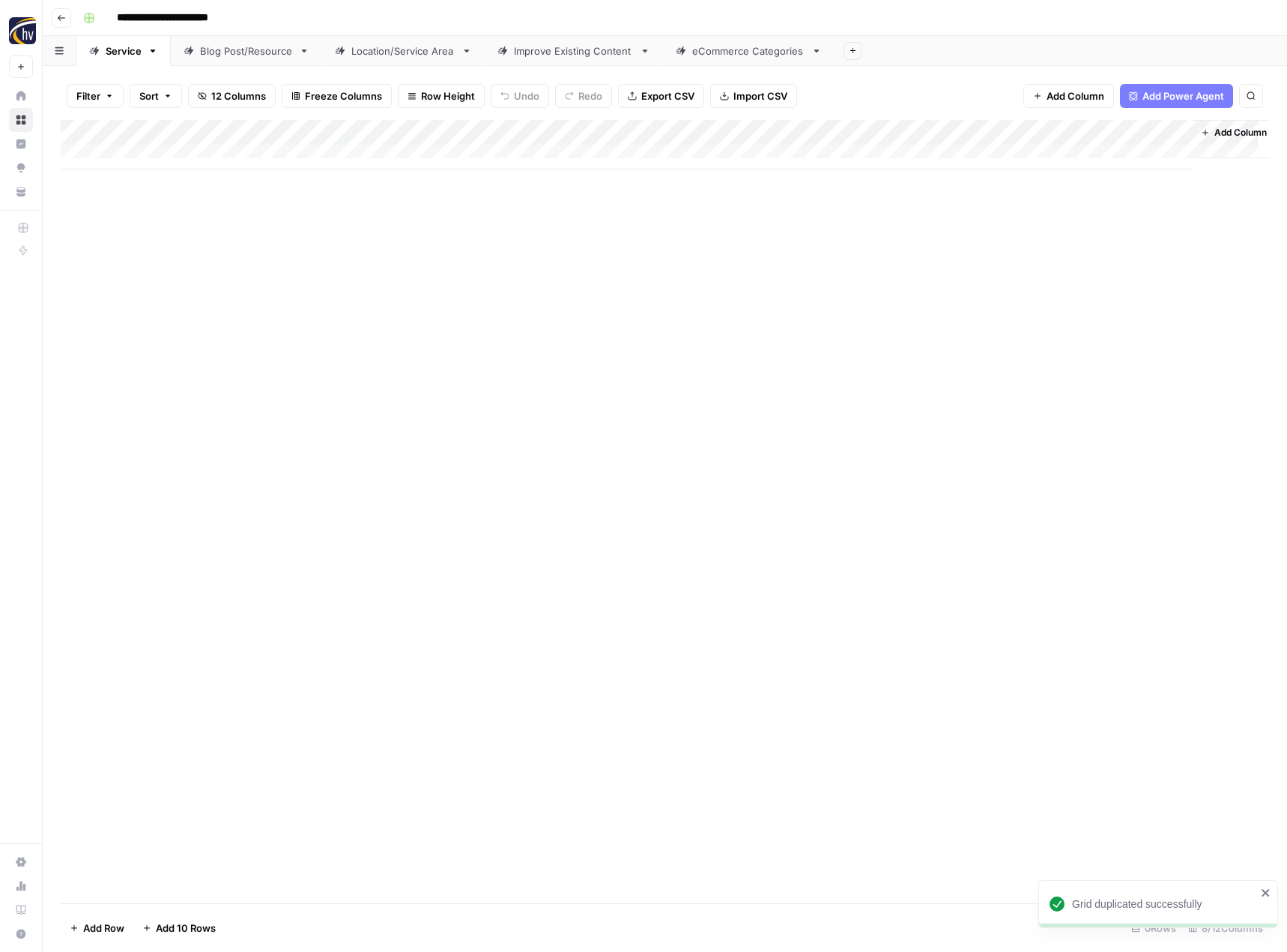
click at [231, 12] on input "**********" at bounding box center [187, 18] width 155 height 24
paste input
drag, startPoint x: 316, startPoint y: 356, endPoint x: 340, endPoint y: 260, distance: 99.0
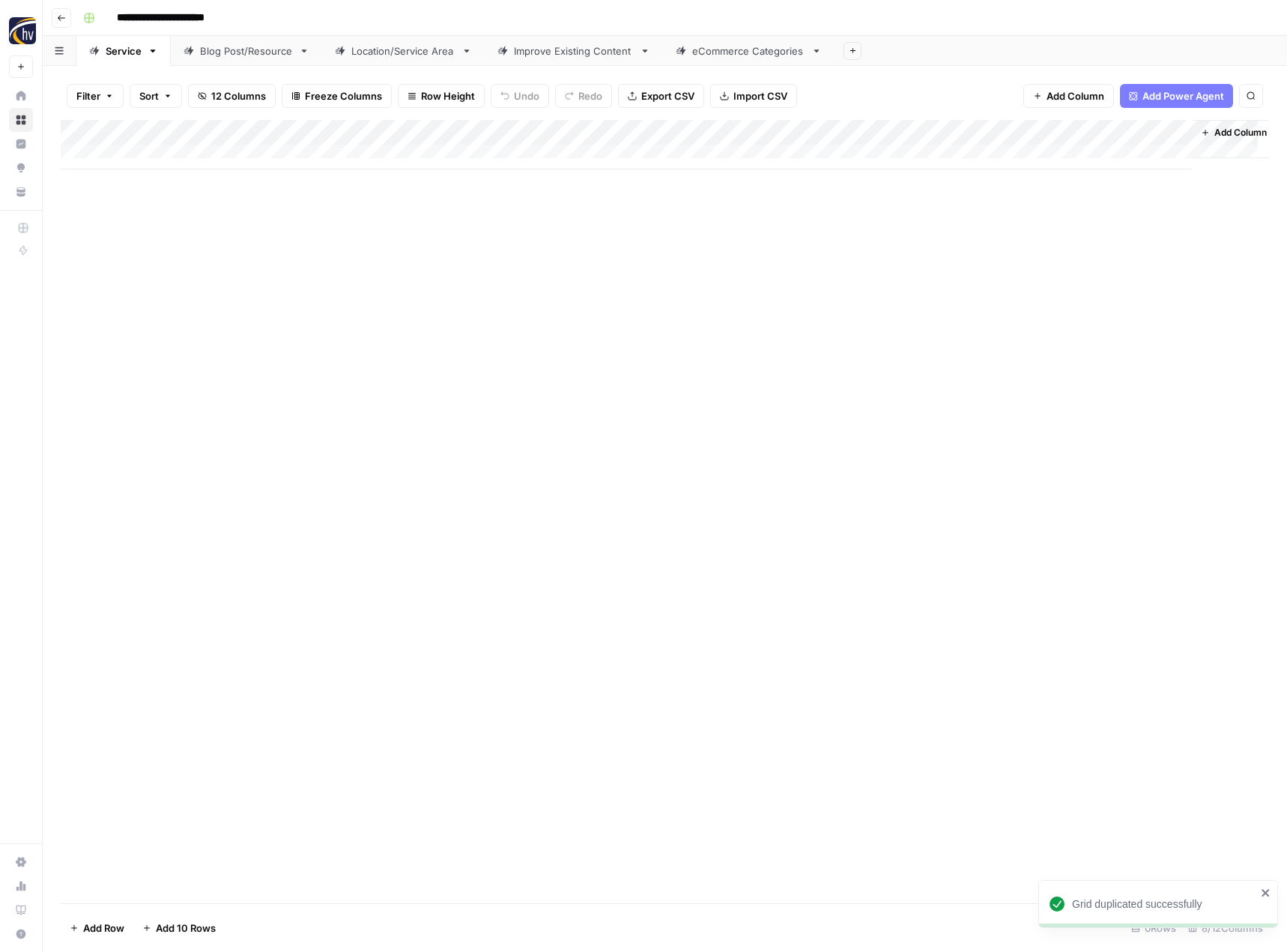
click at [325, 345] on div "Add Column" at bounding box center [665, 512] width 1208 height 783
click at [353, 131] on div "Add Column" at bounding box center [665, 145] width 1208 height 50
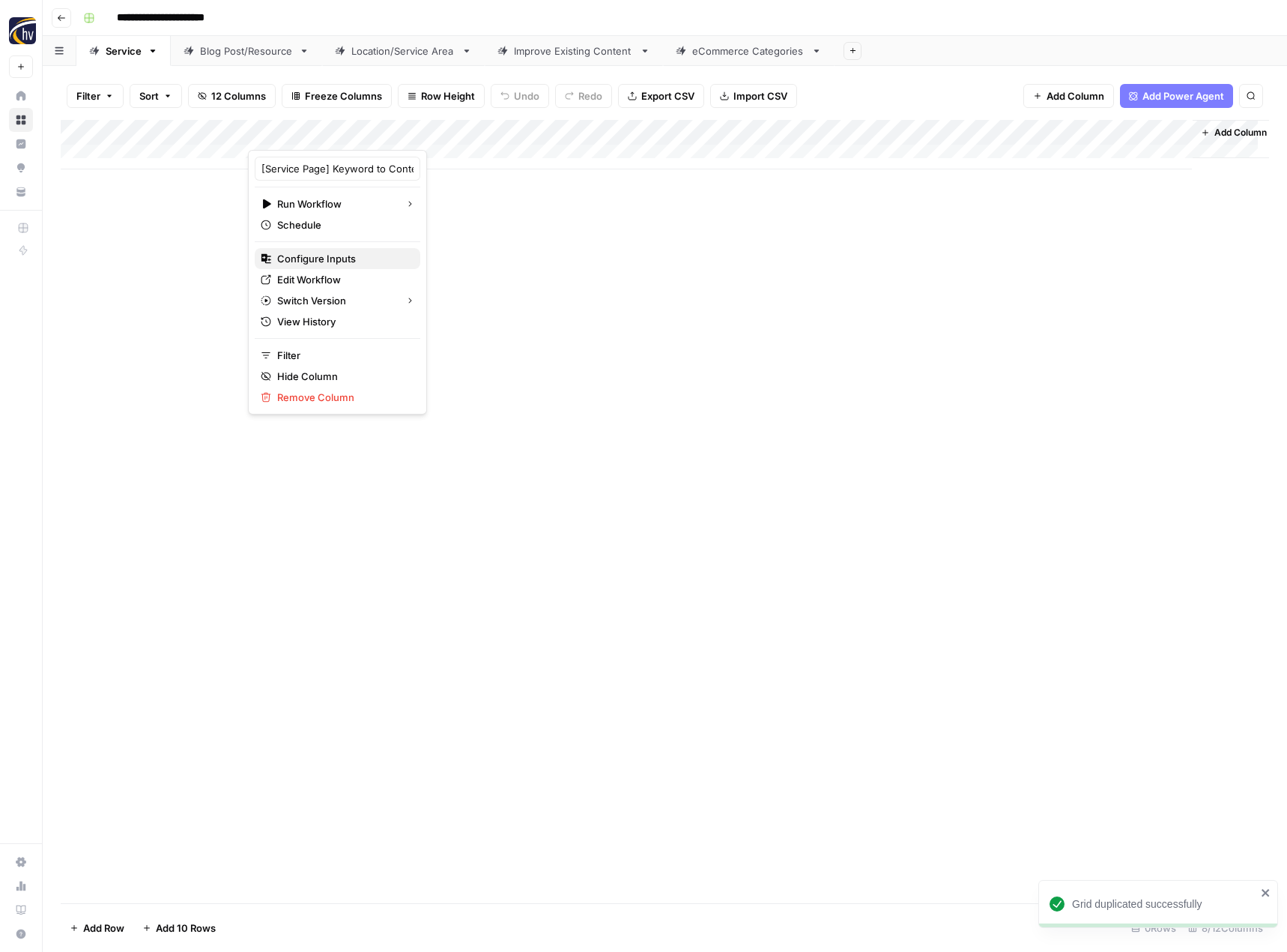
click at [318, 252] on span "Configure Inputs" at bounding box center [343, 259] width 131 height 15
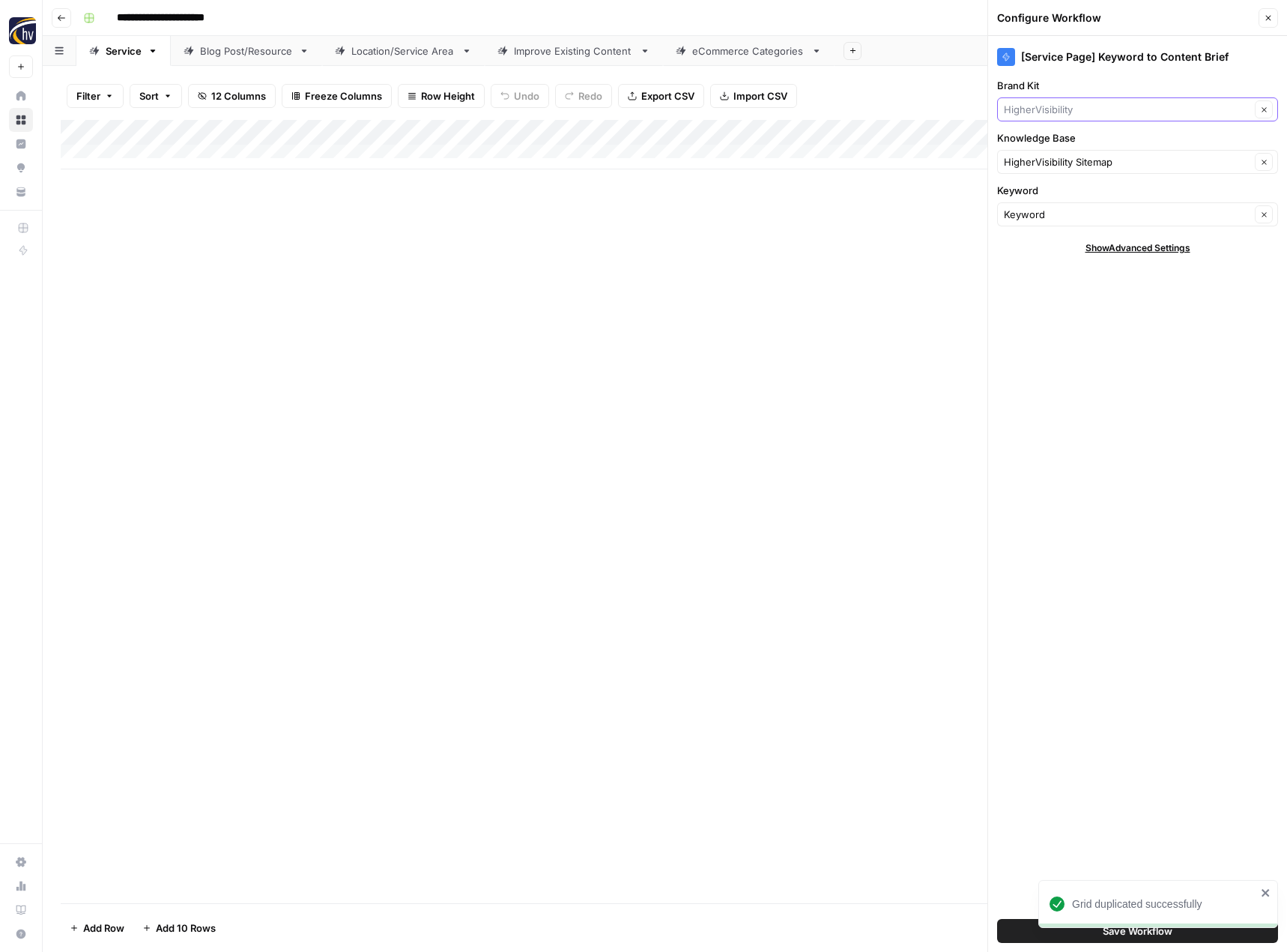
click at [1094, 108] on input "Brand Kit" at bounding box center [1127, 109] width 246 height 15
click at [1097, 137] on span "Franchise Direct [GEOGRAPHIC_DATA]" at bounding box center [1134, 145] width 250 height 15
click at [1035, 167] on input "Knowledge Base" at bounding box center [1127, 162] width 246 height 15
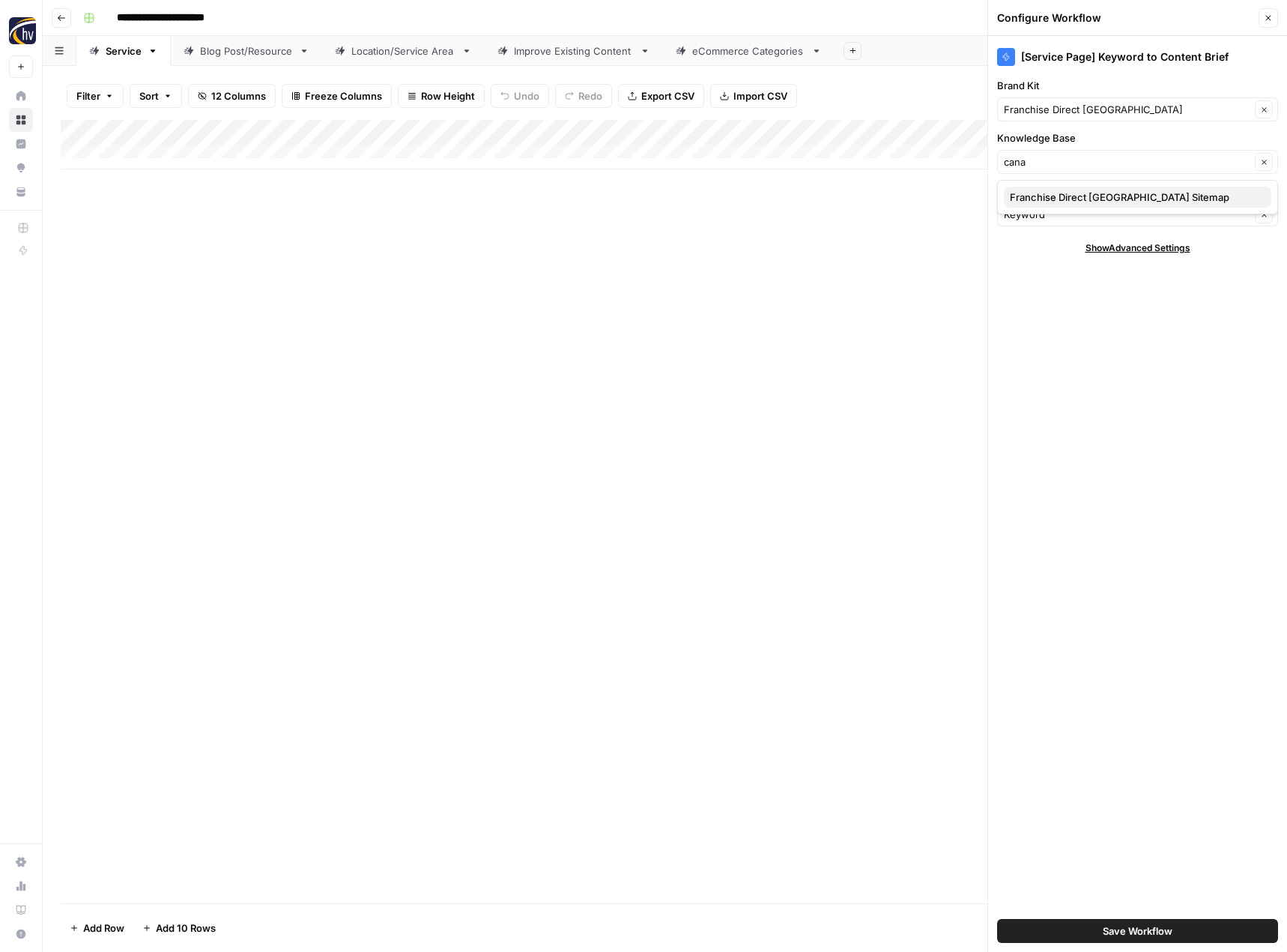
click at [1043, 197] on span "Franchise Direct [GEOGRAPHIC_DATA] Sitemap" at bounding box center [1134, 197] width 250 height 15
click at [1145, 924] on span "Save Workflow" at bounding box center [1137, 931] width 70 height 15
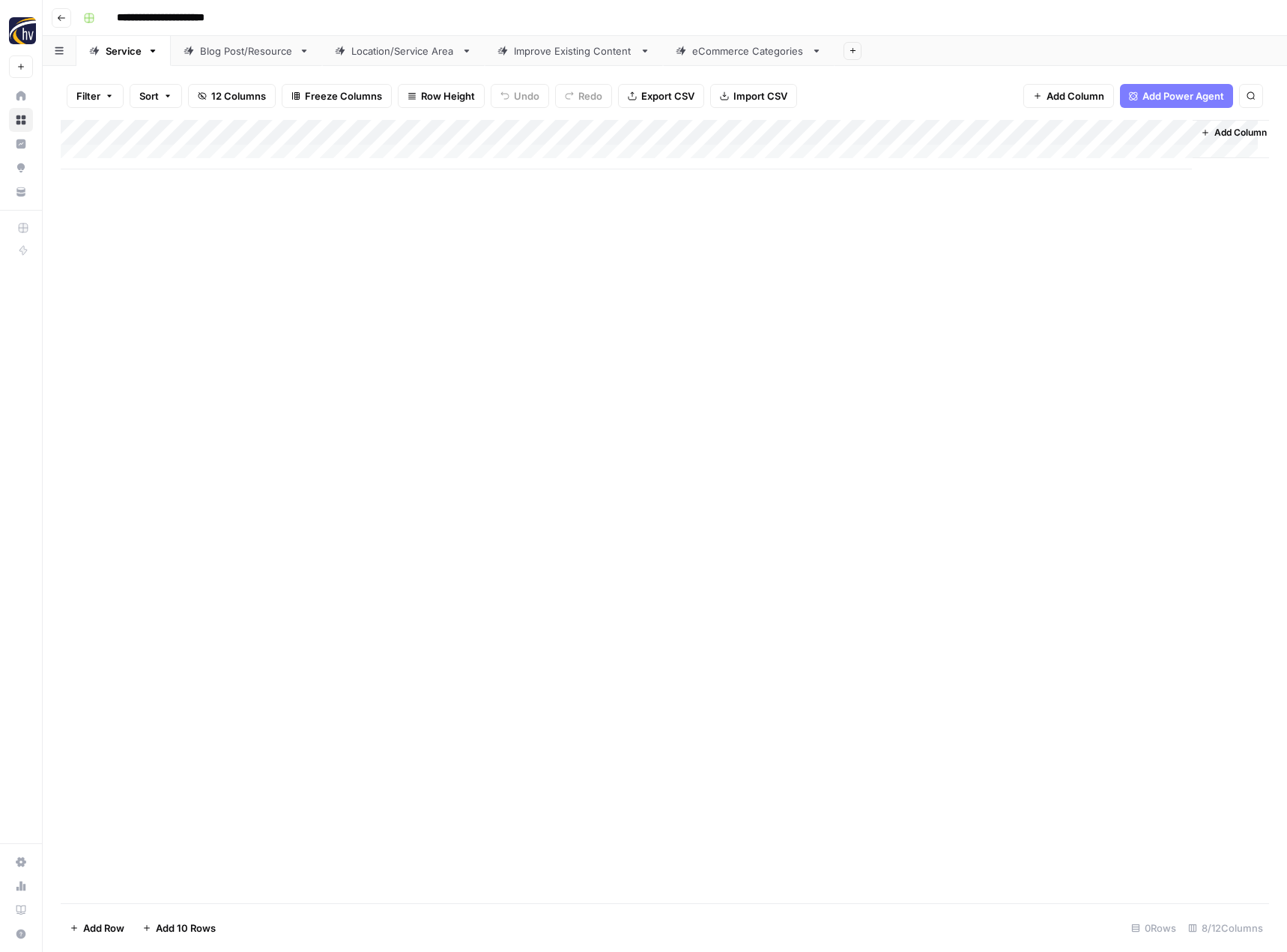
click at [1022, 132] on div "Add Column" at bounding box center [665, 145] width 1208 height 50
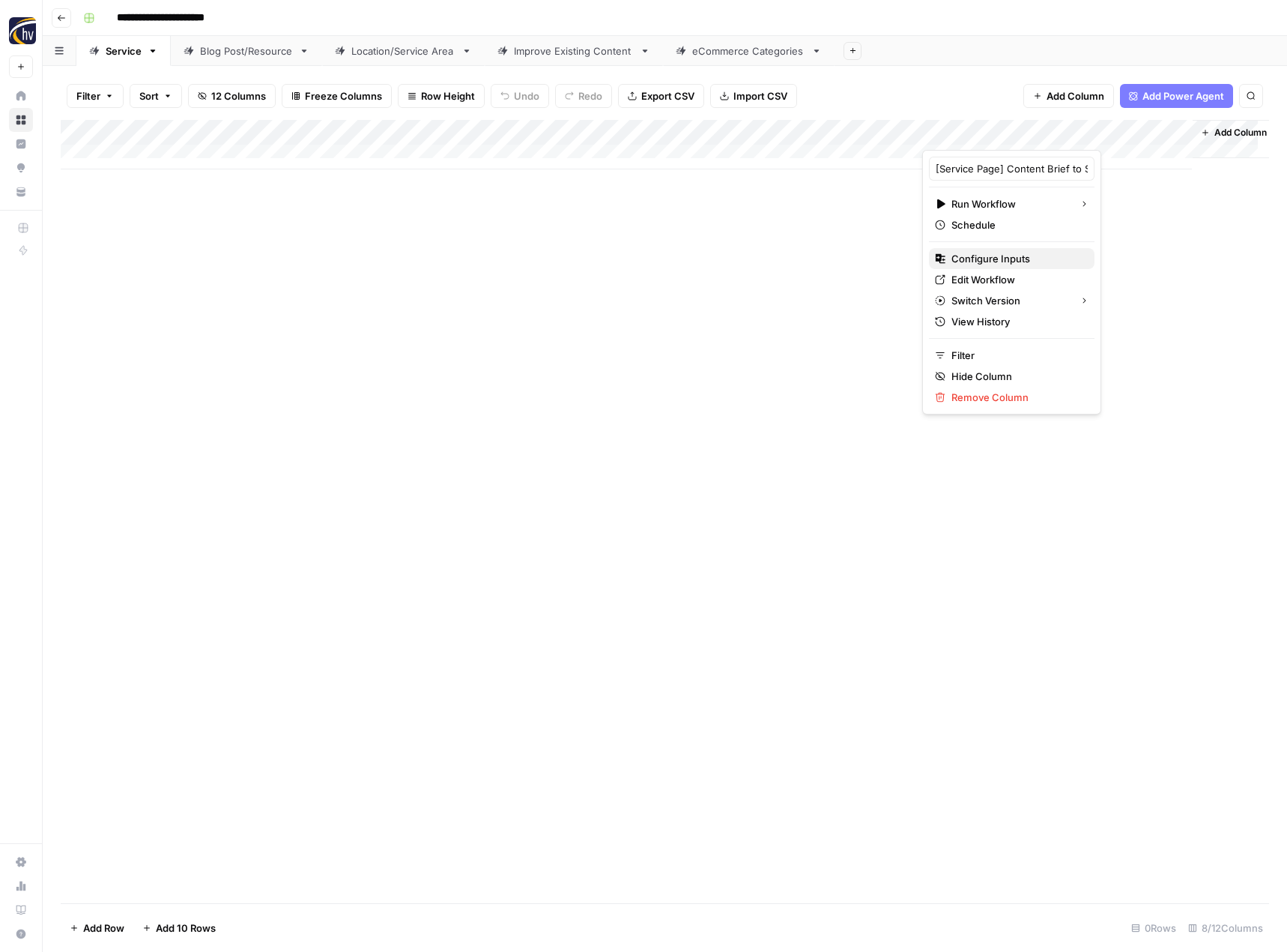
click at [969, 263] on span "Configure Inputs" at bounding box center [1017, 259] width 131 height 15
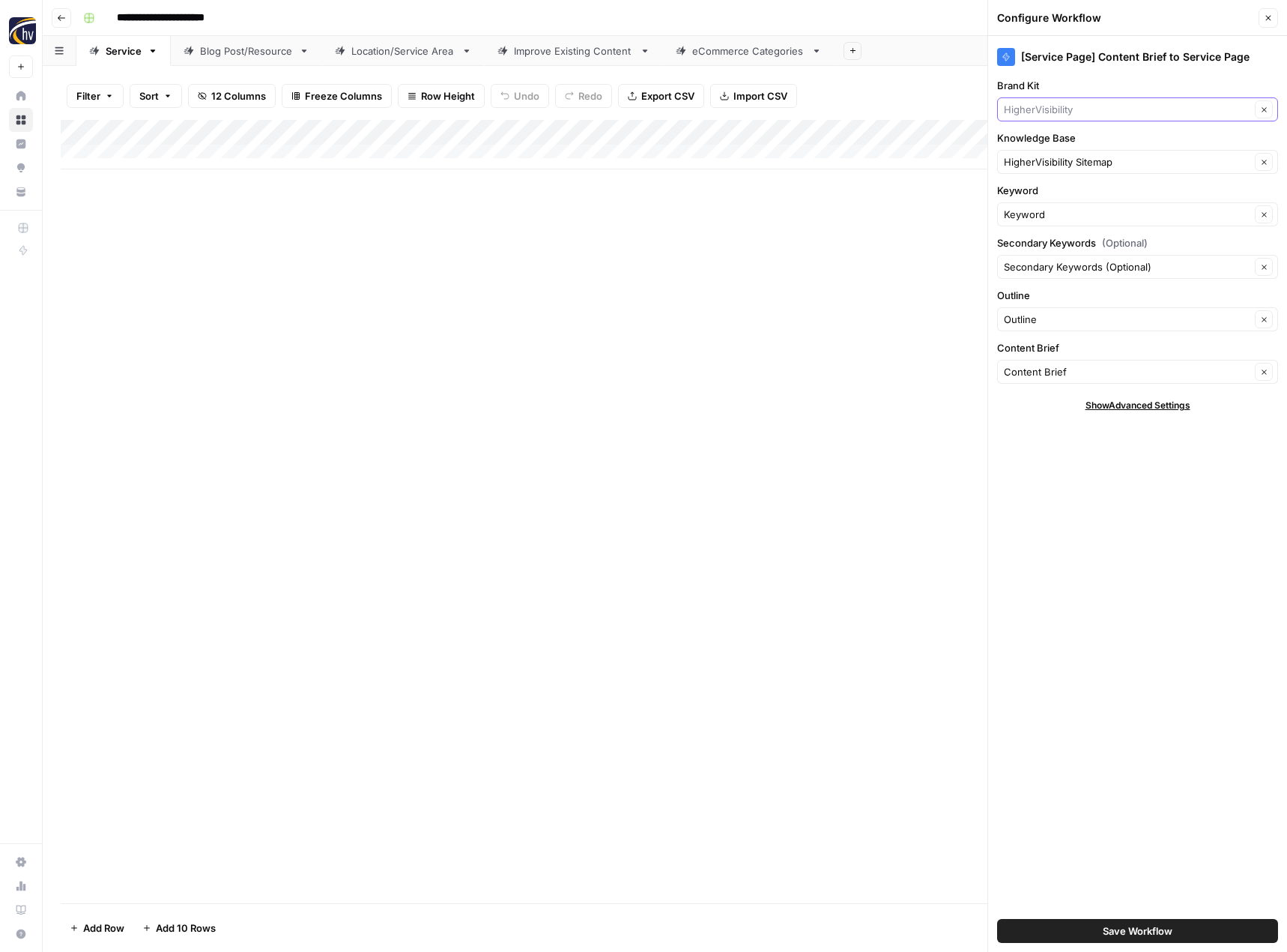
click at [1090, 112] on input "Brand Kit" at bounding box center [1127, 109] width 246 height 15
click at [1078, 185] on span "Franchise Direct [GEOGRAPHIC_DATA]" at bounding box center [1134, 187] width 250 height 15
click at [1080, 169] on input "Knowledge Base" at bounding box center [1127, 162] width 246 height 15
click at [1074, 197] on span "Franchise Direct [GEOGRAPHIC_DATA] Sitemap" at bounding box center [1134, 197] width 250 height 15
click at [1121, 923] on button "Save Workflow" at bounding box center [1137, 930] width 281 height 24
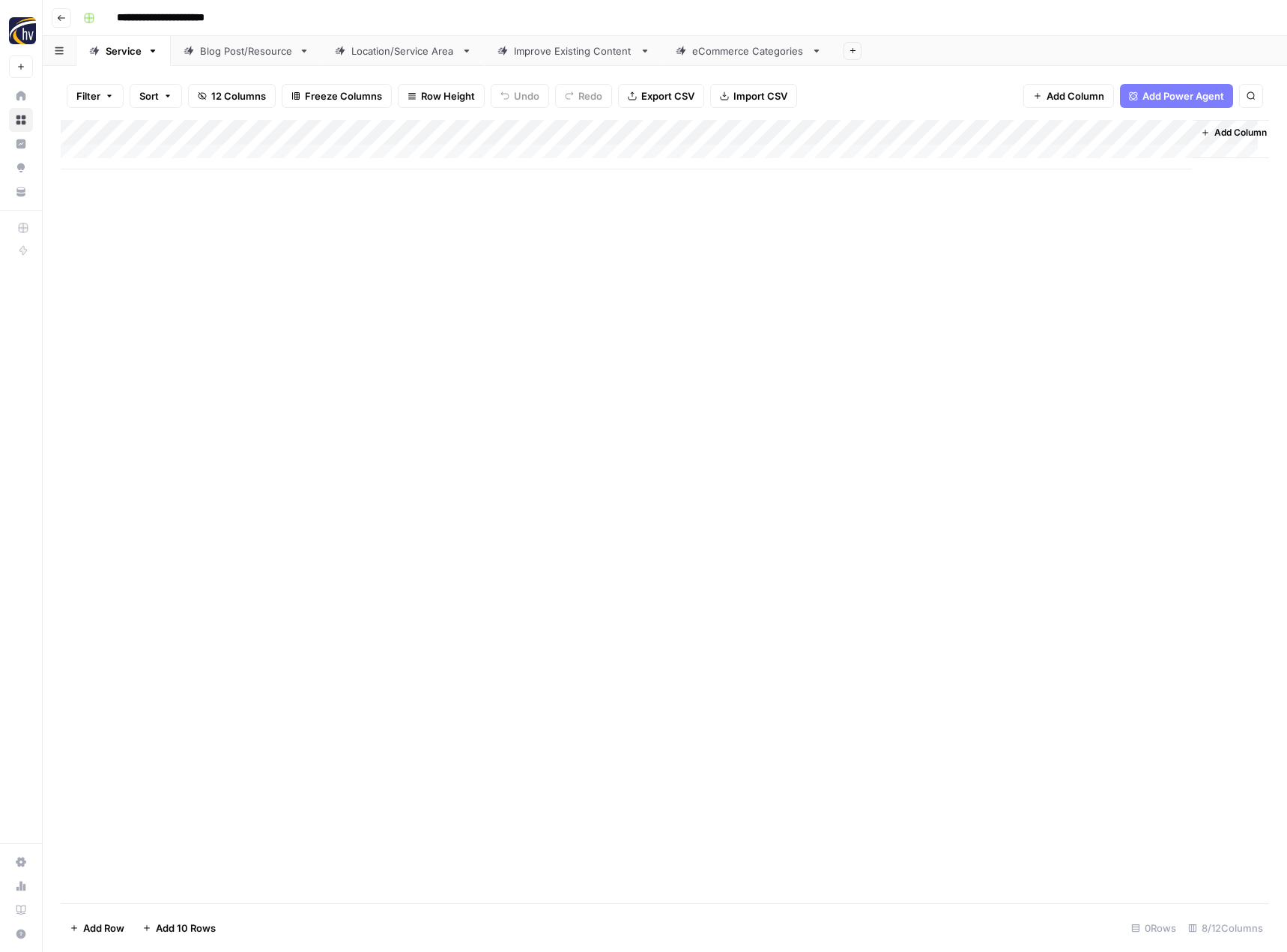
click at [265, 52] on div "Blog Post/Resource" at bounding box center [246, 51] width 93 height 15
click at [355, 129] on div "Add Column" at bounding box center [665, 145] width 1208 height 50
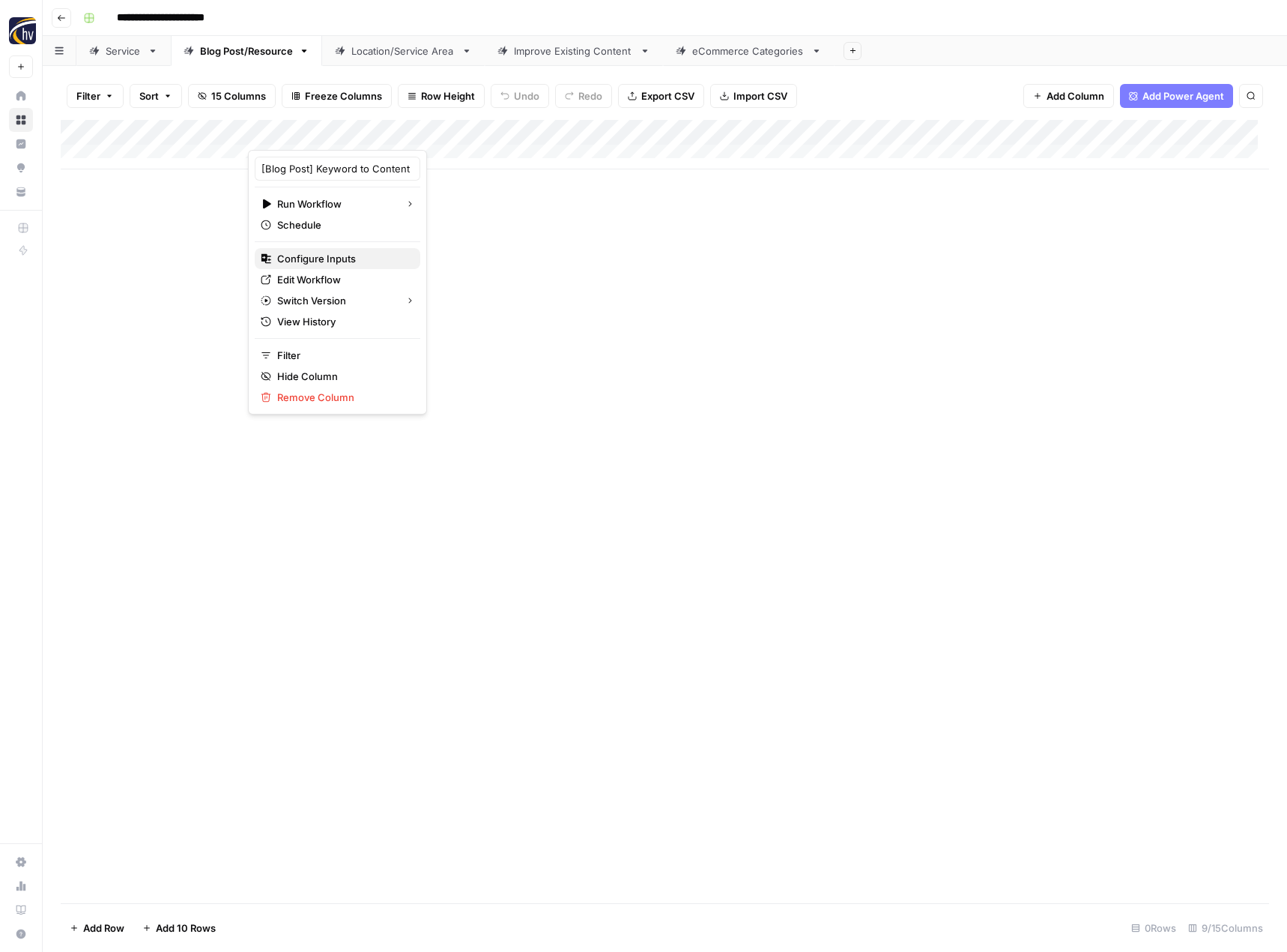
click at [336, 254] on span "Configure Inputs" at bounding box center [343, 259] width 131 height 15
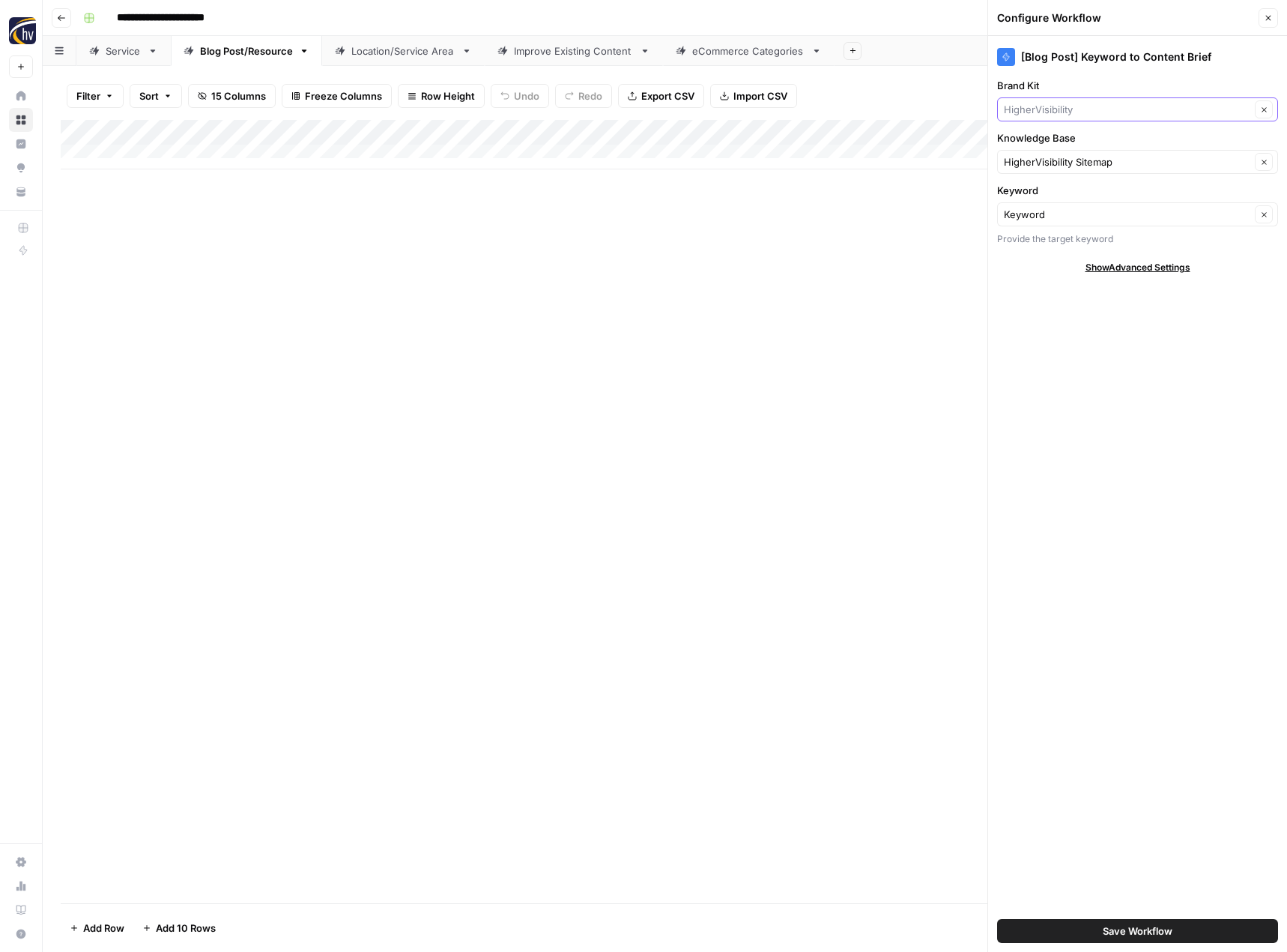
click at [1051, 109] on input "Brand Kit" at bounding box center [1127, 109] width 246 height 15
click at [1055, 149] on span "Franchise Direct [GEOGRAPHIC_DATA]" at bounding box center [1134, 145] width 250 height 15
click at [1041, 160] on input "Knowledge Base" at bounding box center [1127, 162] width 246 height 15
click at [1027, 186] on div "Franchise Direct [GEOGRAPHIC_DATA] Sitemap" at bounding box center [1137, 197] width 281 height 34
click at [1029, 193] on span "Franchise Direct [GEOGRAPHIC_DATA] Sitemap" at bounding box center [1134, 197] width 250 height 15
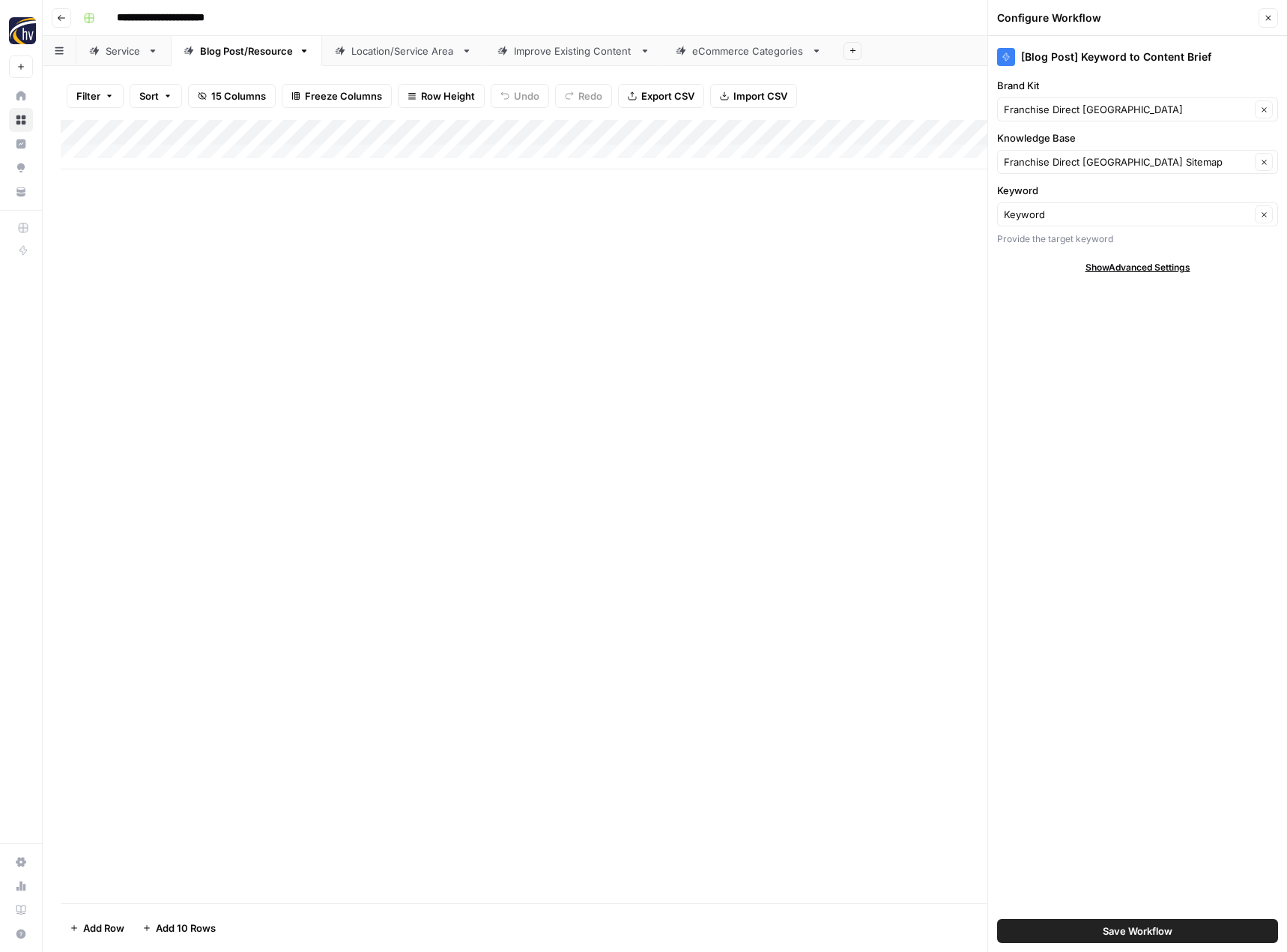
click at [1187, 933] on button "Save Workflow" at bounding box center [1137, 930] width 281 height 24
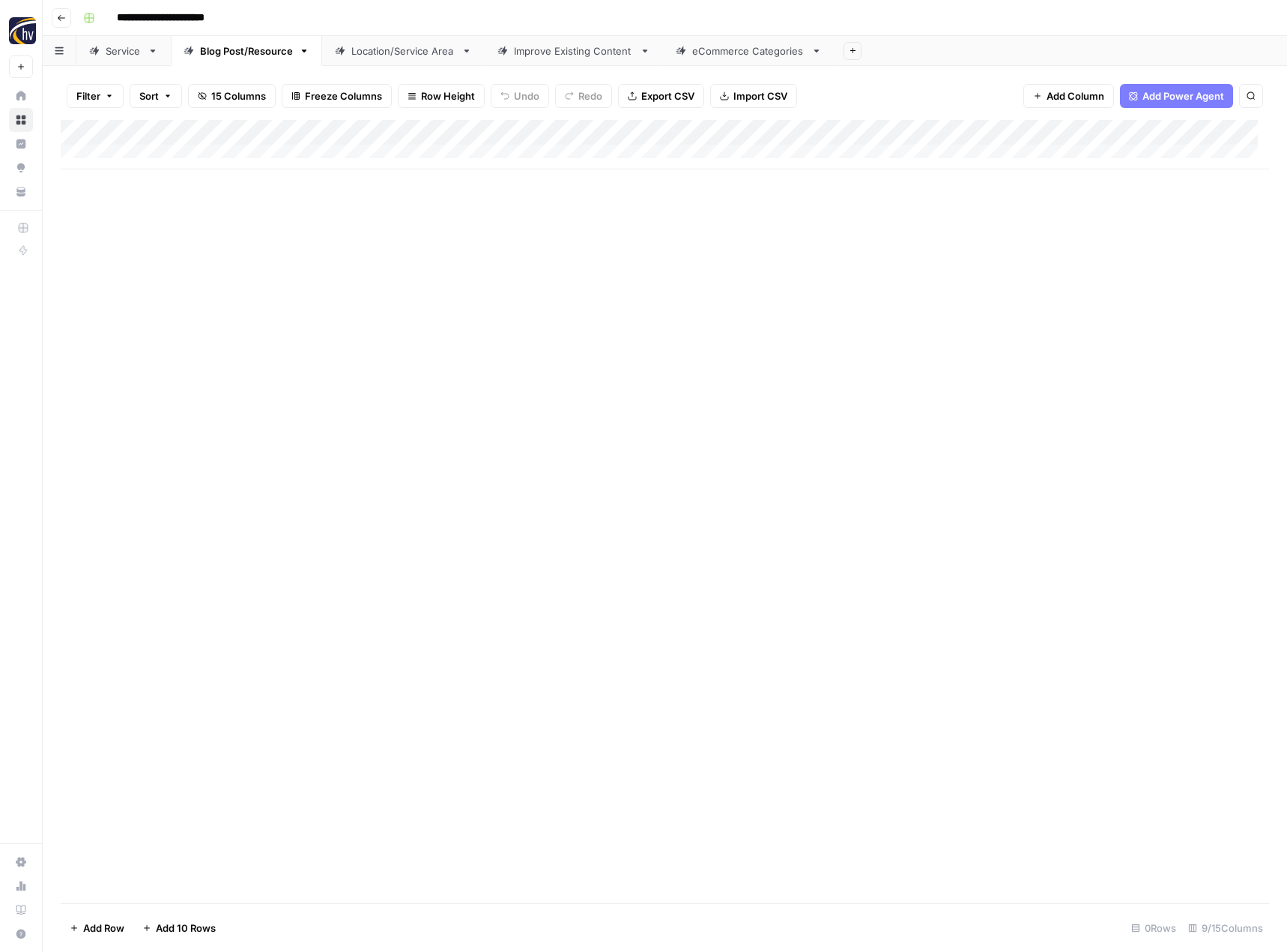
click at [1155, 130] on div "Add Column" at bounding box center [665, 145] width 1208 height 50
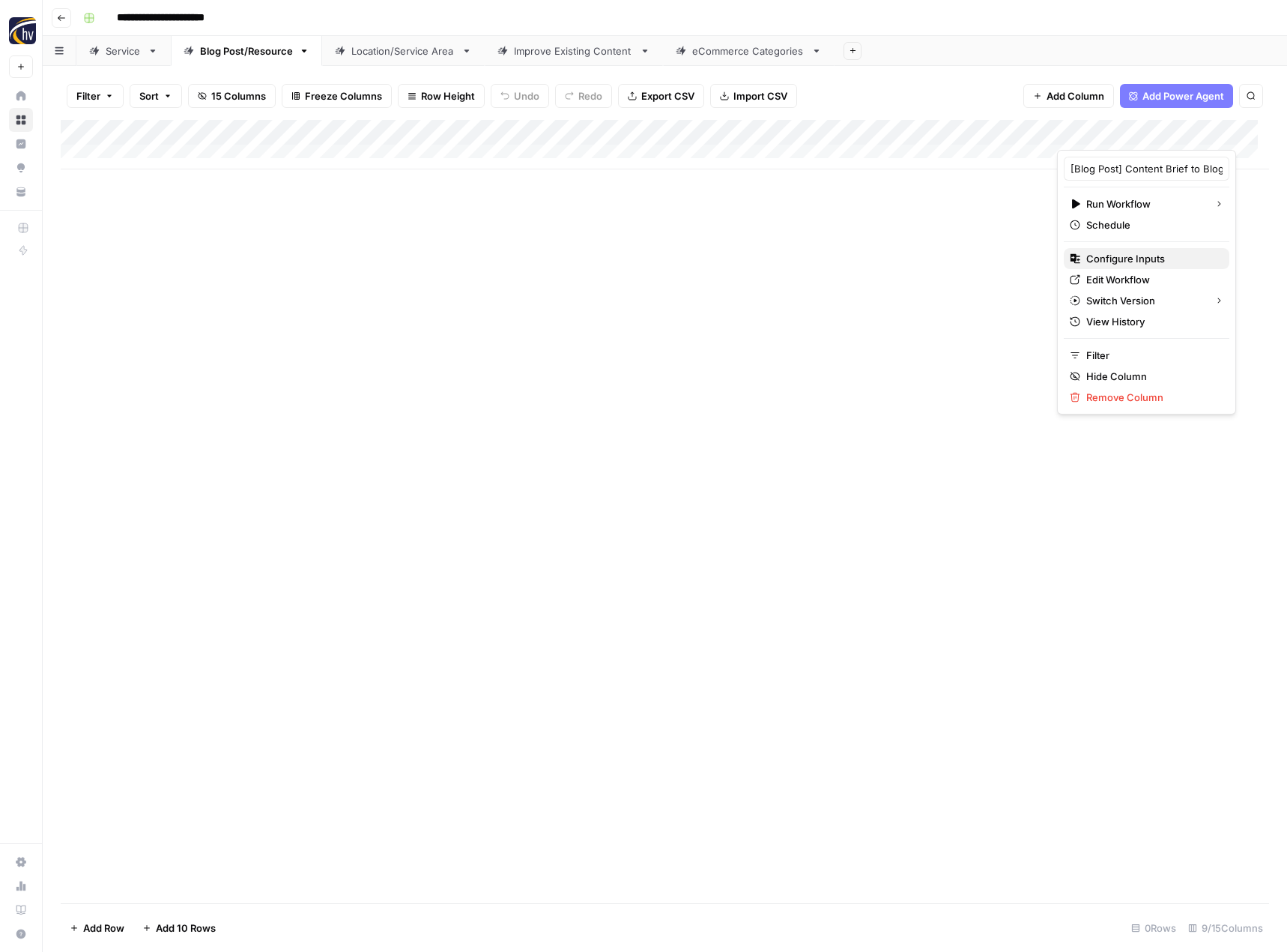
click at [1117, 258] on span "Configure Inputs" at bounding box center [1152, 259] width 131 height 15
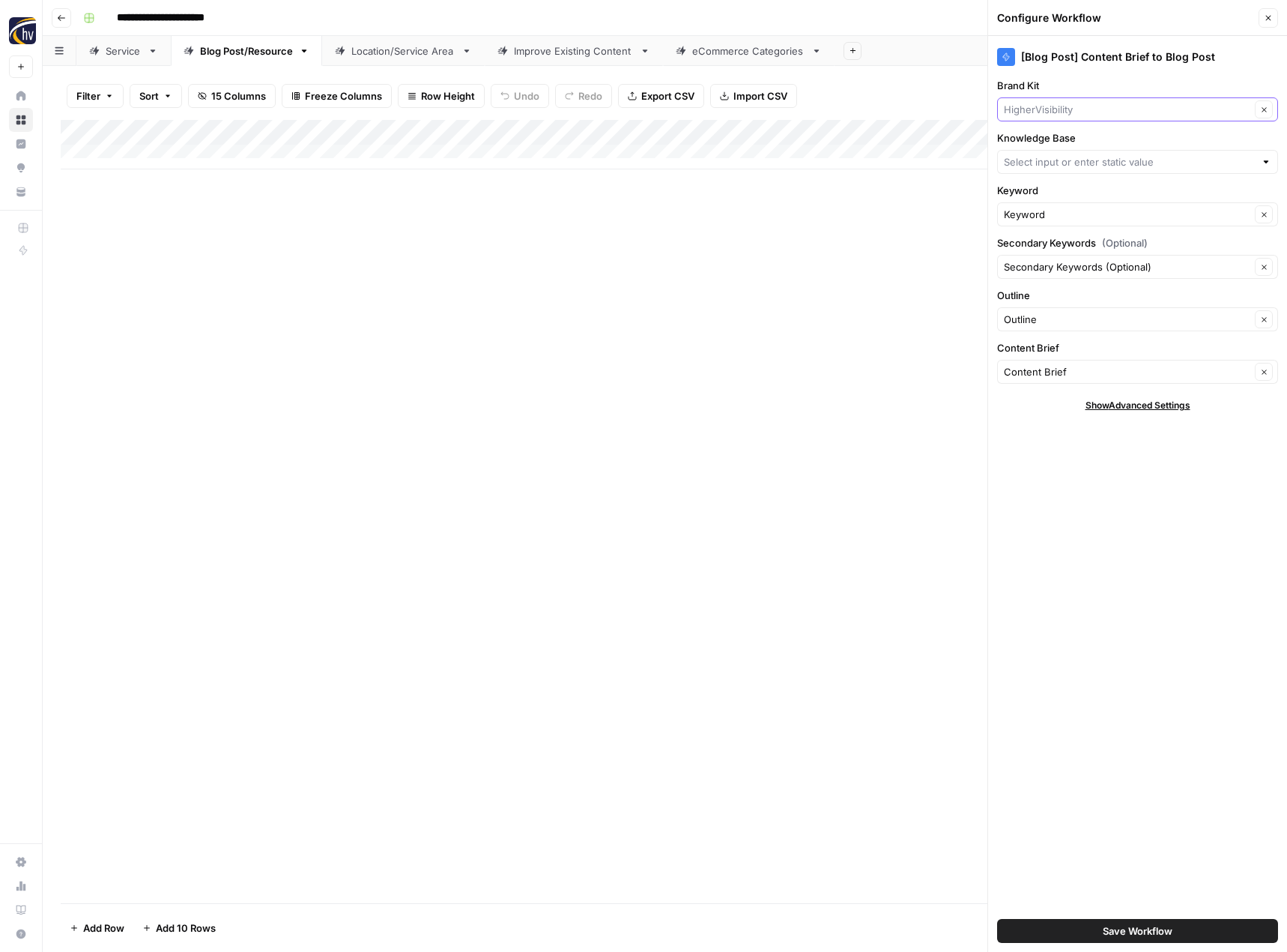
click at [1071, 102] on input "Brand Kit" at bounding box center [1127, 109] width 246 height 15
click at [1064, 146] on span "Franchise Direct [GEOGRAPHIC_DATA]" at bounding box center [1134, 145] width 250 height 15
click at [1060, 153] on div at bounding box center [1137, 161] width 281 height 24
click at [1086, 197] on span "Franchise Direct [GEOGRAPHIC_DATA] Sitemap" at bounding box center [1134, 197] width 250 height 15
click at [1104, 933] on span "Save Workflow" at bounding box center [1137, 931] width 70 height 15
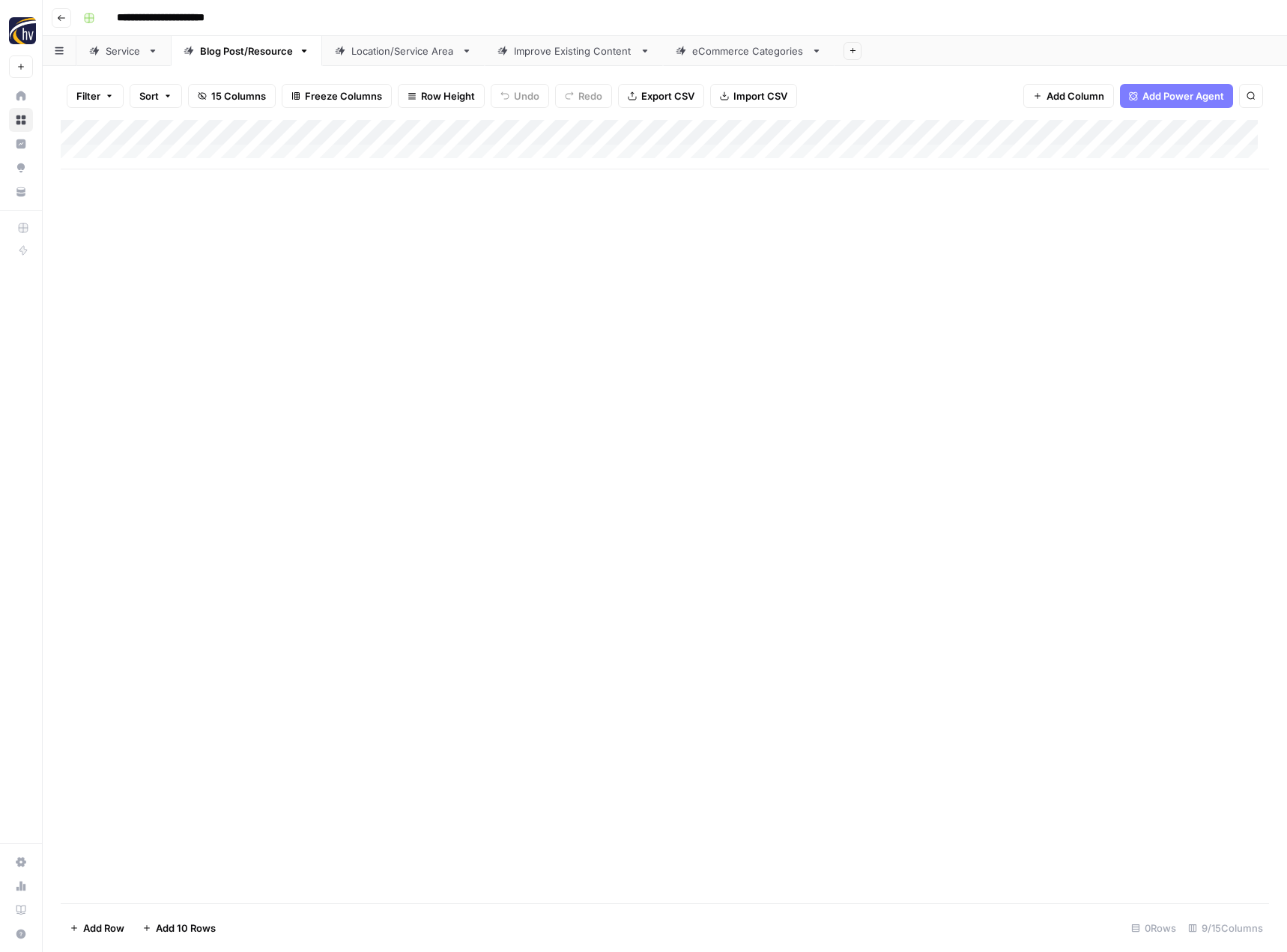
click at [401, 63] on link "Location/Service Area" at bounding box center [403, 51] width 163 height 30
click at [622, 129] on div "Add Column" at bounding box center [665, 145] width 1208 height 50
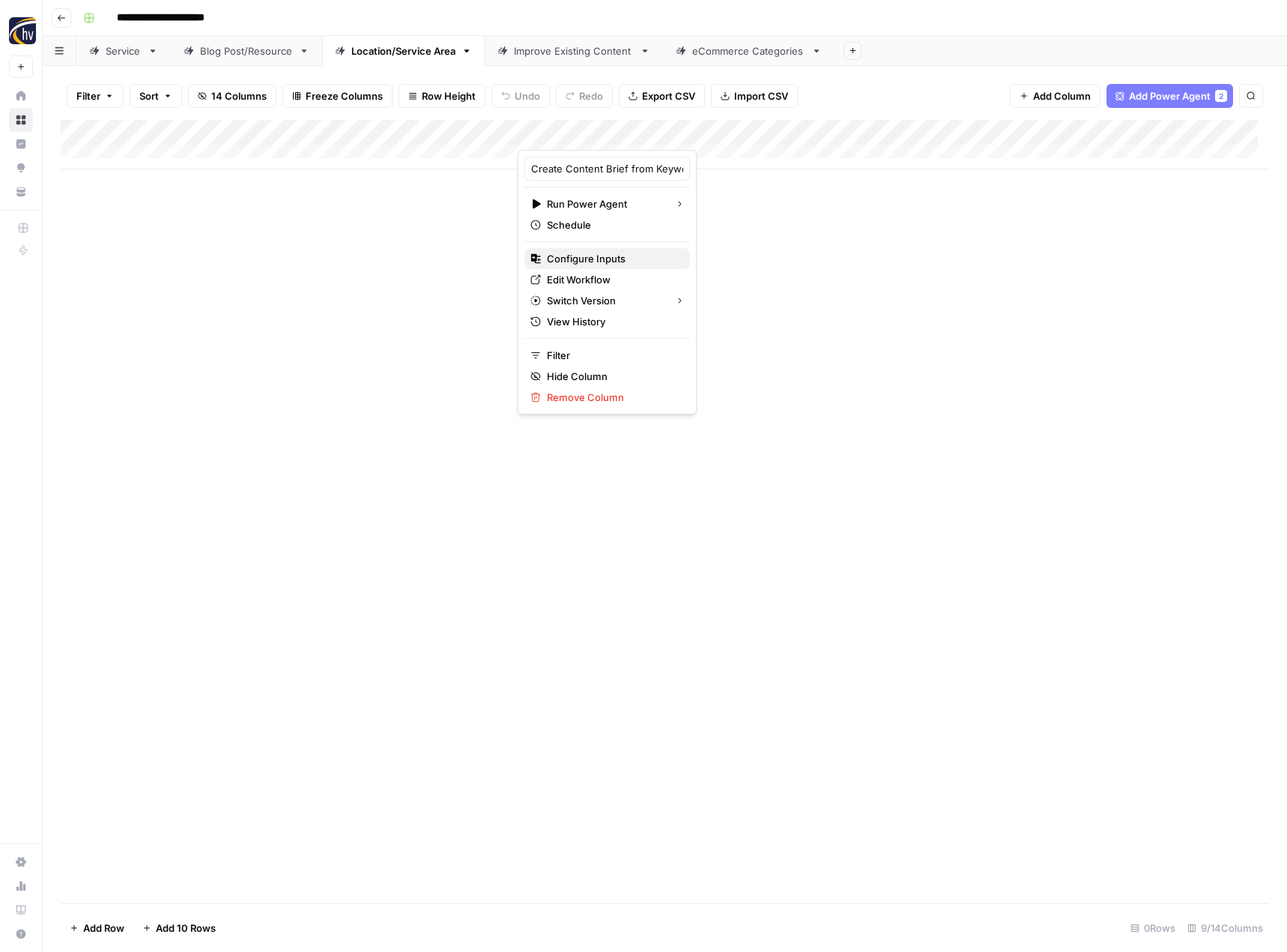
click at [585, 255] on span "Configure Inputs" at bounding box center [612, 259] width 131 height 15
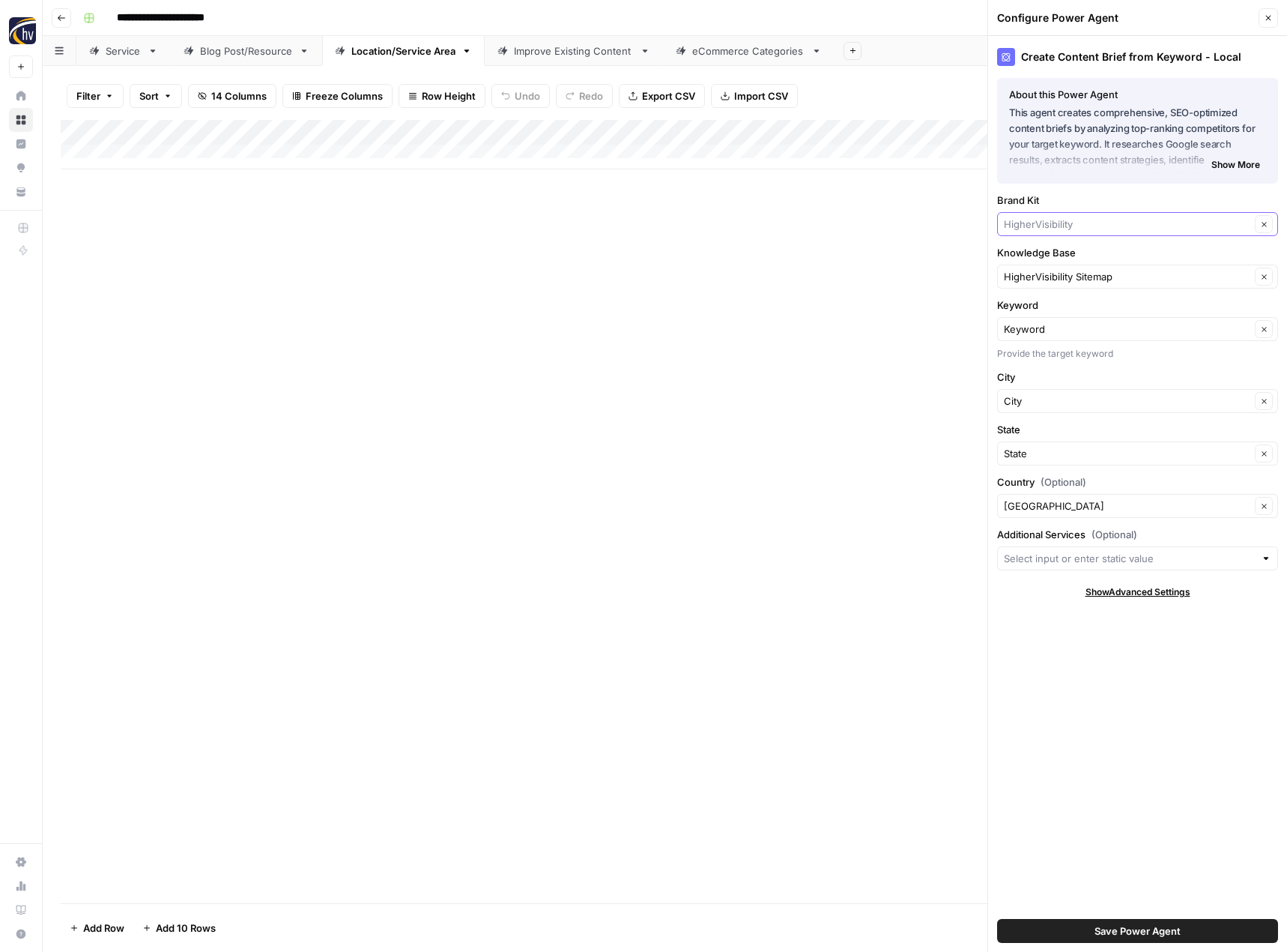
click at [1062, 223] on input "Brand Kit" at bounding box center [1127, 224] width 246 height 15
click at [1055, 262] on span "Franchise Direct [GEOGRAPHIC_DATA]" at bounding box center [1134, 260] width 250 height 15
click at [1055, 279] on input "Knowledge Base" at bounding box center [1127, 276] width 246 height 15
click at [1042, 303] on button "Franchise Direct [GEOGRAPHIC_DATA] Sitemap" at bounding box center [1137, 311] width 267 height 21
click at [1124, 928] on span "Save Power Agent" at bounding box center [1137, 931] width 87 height 15
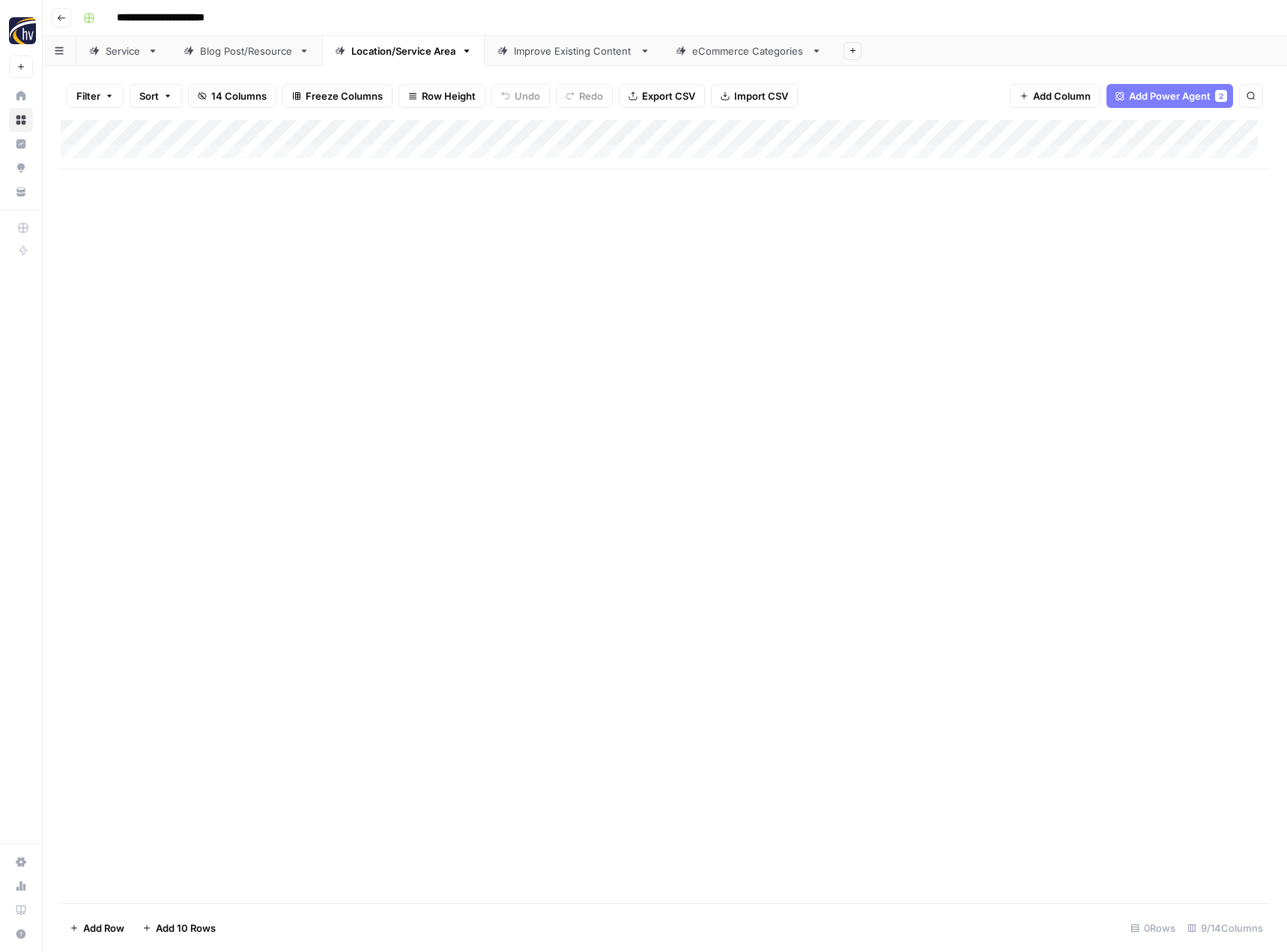
click at [1165, 139] on div "Add Column" at bounding box center [665, 145] width 1208 height 50
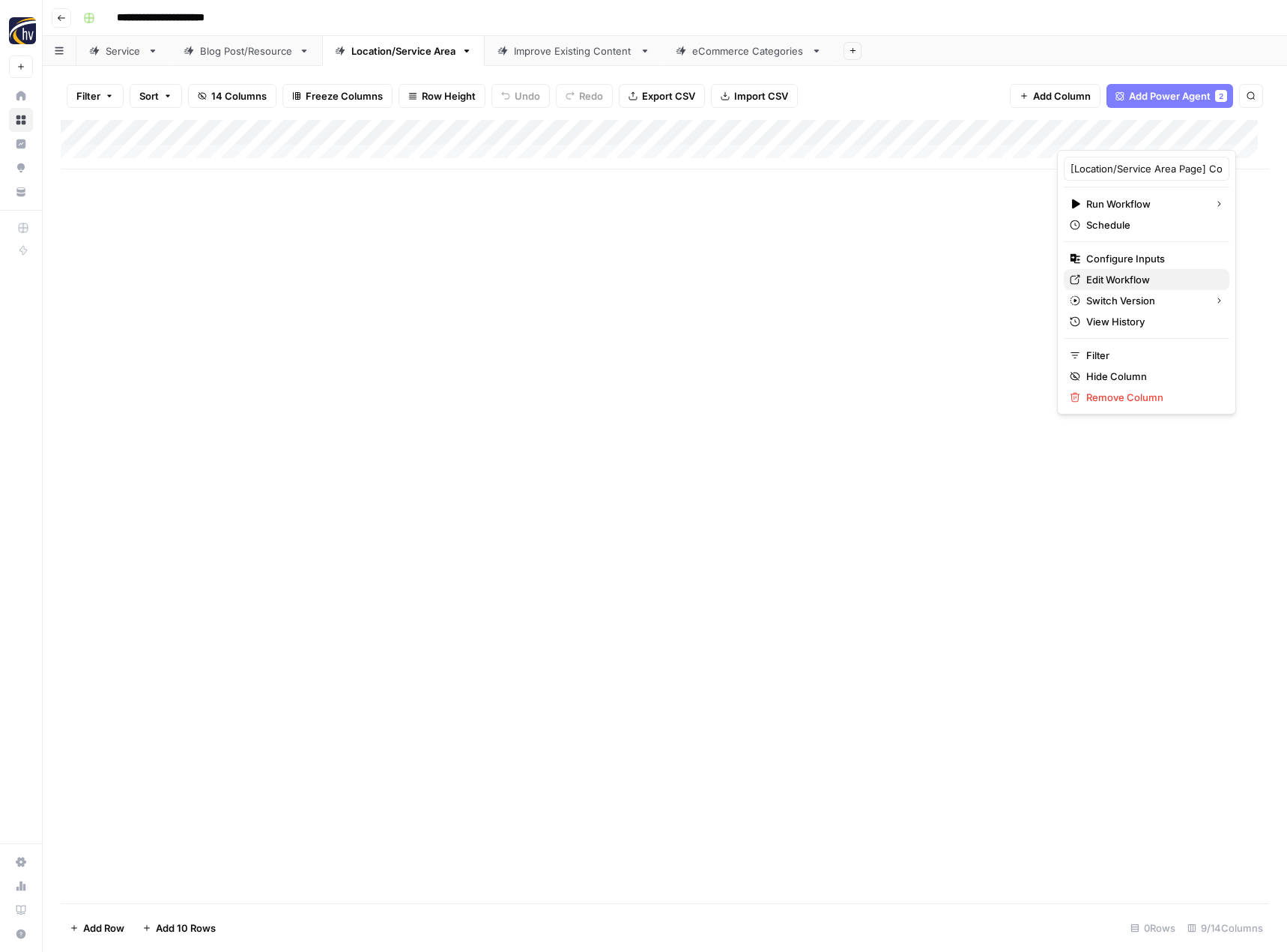
click at [1091, 269] on link "Edit Workflow" at bounding box center [1146, 279] width 165 height 21
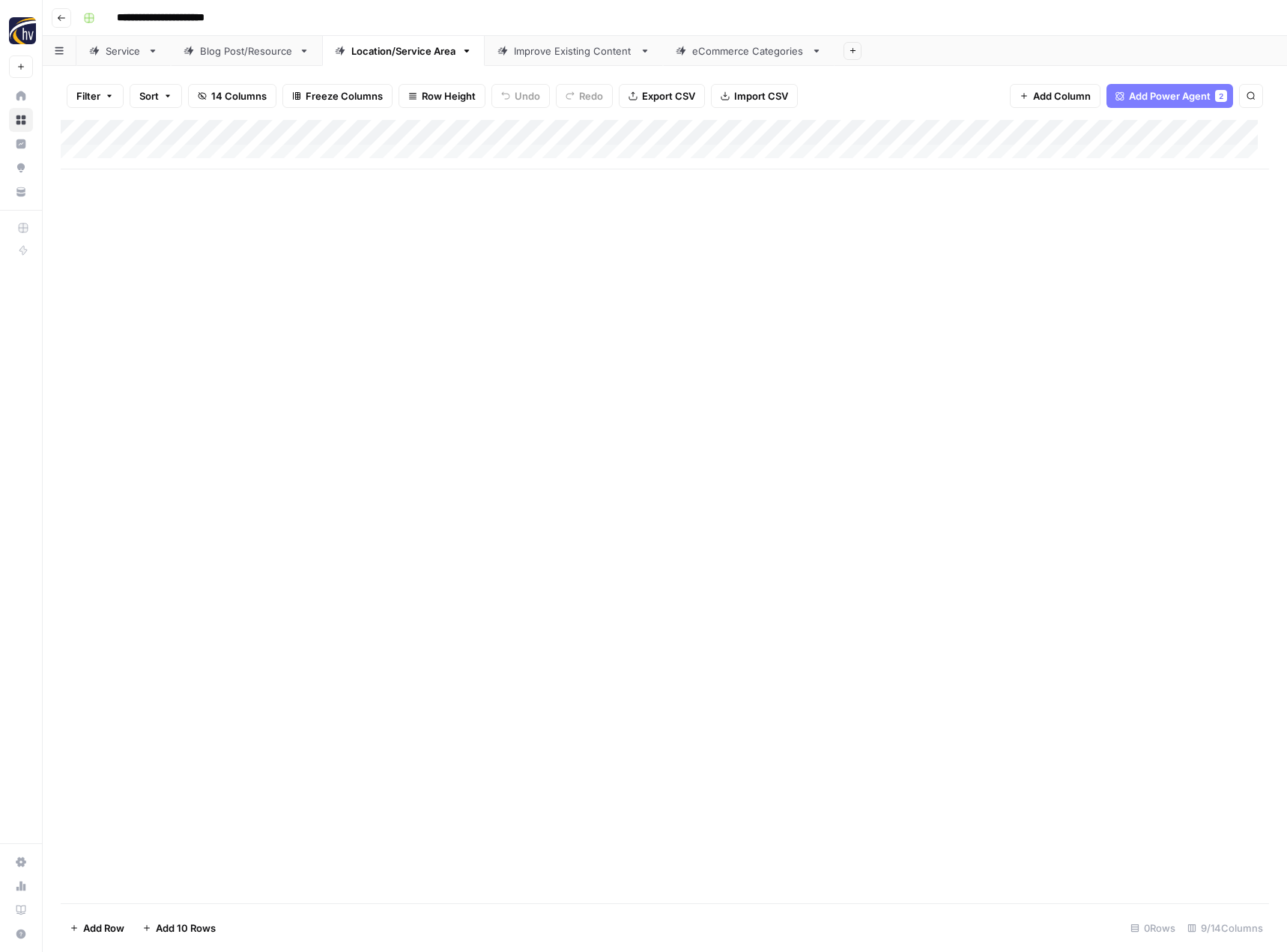
click at [1168, 131] on div "Add Column" at bounding box center [665, 145] width 1208 height 50
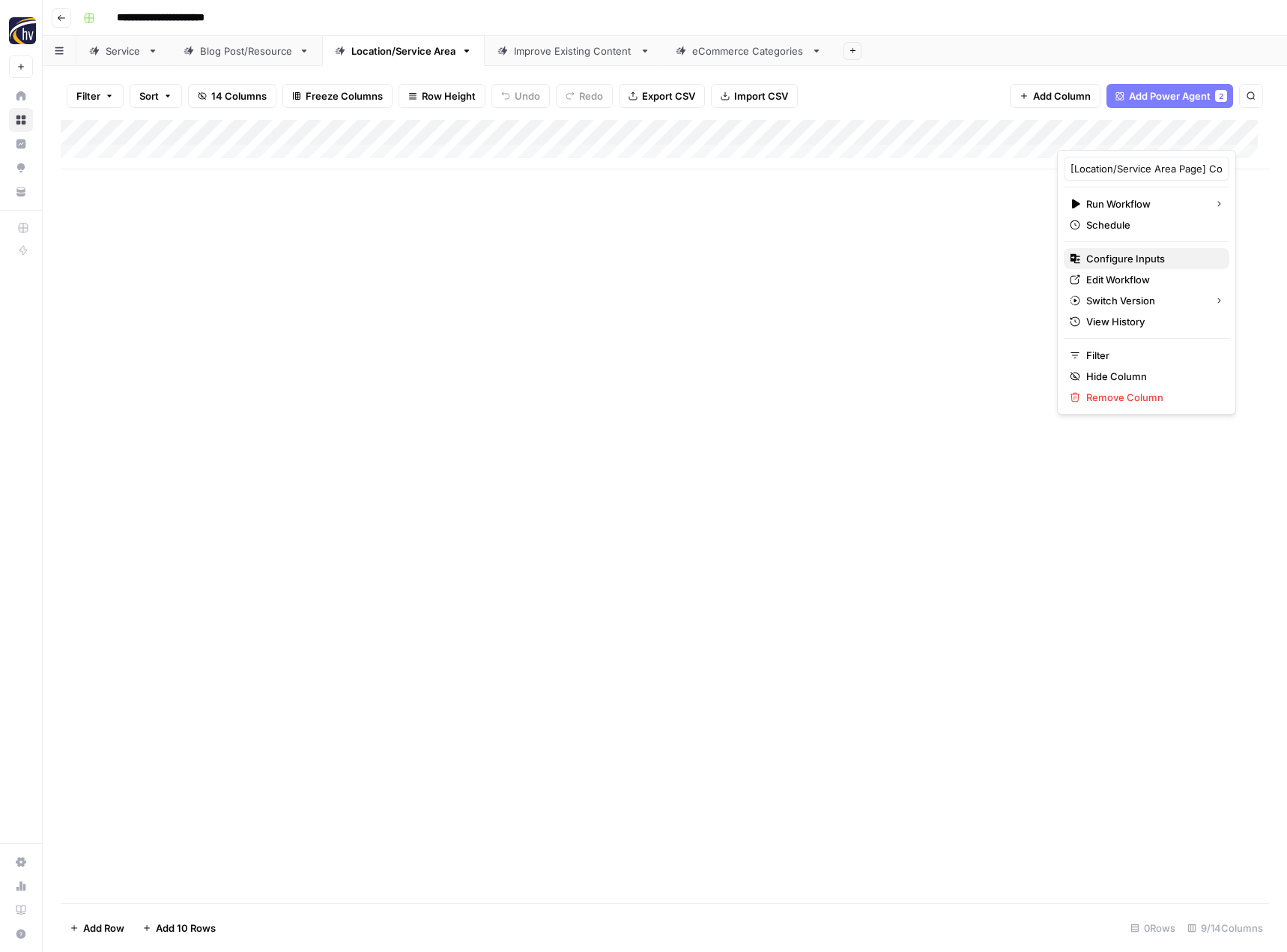
click at [1110, 257] on span "Configure Inputs" at bounding box center [1152, 259] width 131 height 15
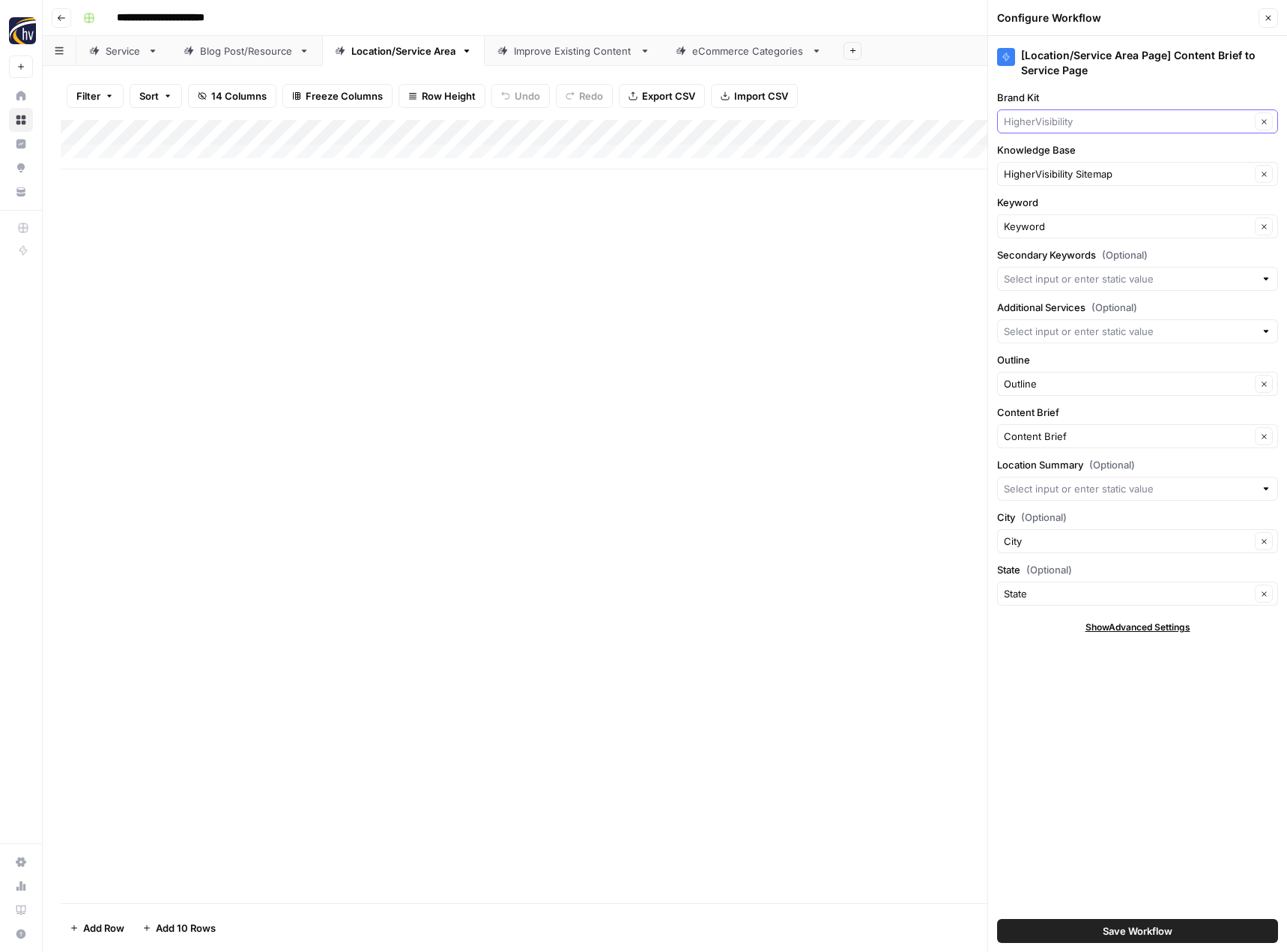
click at [1067, 122] on input "Brand Kit" at bounding box center [1127, 122] width 246 height 15
click at [1062, 151] on span "Franchise Direct [GEOGRAPHIC_DATA]" at bounding box center [1134, 156] width 250 height 15
click at [1037, 170] on input "Knowledge Base" at bounding box center [1127, 174] width 246 height 15
click at [1041, 206] on span "Franchise Direct [GEOGRAPHIC_DATA] Sitemap" at bounding box center [1134, 209] width 250 height 15
click at [1177, 924] on button "Save Workflow" at bounding box center [1137, 930] width 281 height 24
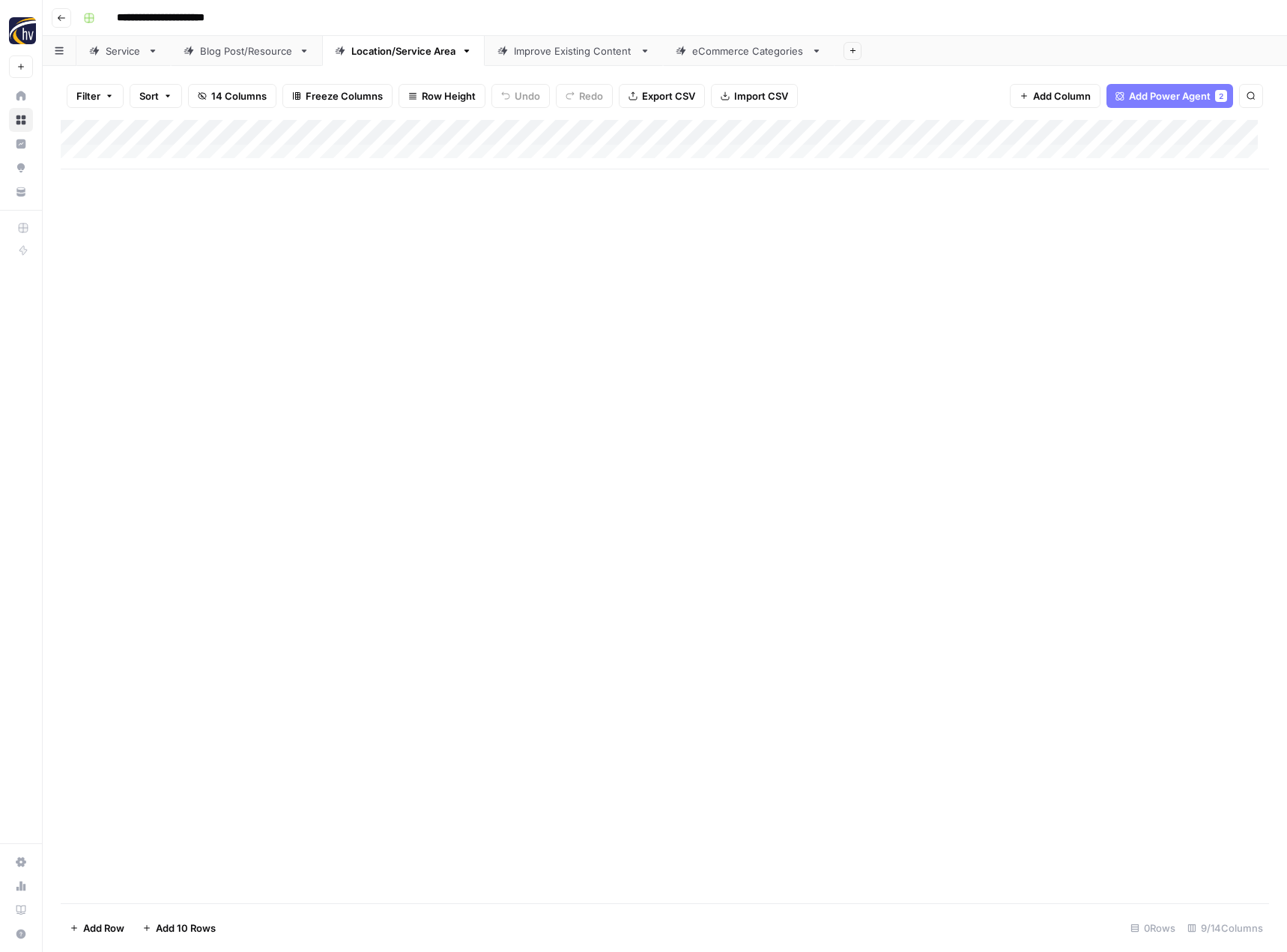
click at [974, 438] on div "Add Column" at bounding box center [665, 512] width 1208 height 783
click at [544, 59] on link "Improve Existing Content" at bounding box center [574, 51] width 178 height 30
click at [858, 131] on div "Add Column" at bounding box center [665, 145] width 1208 height 50
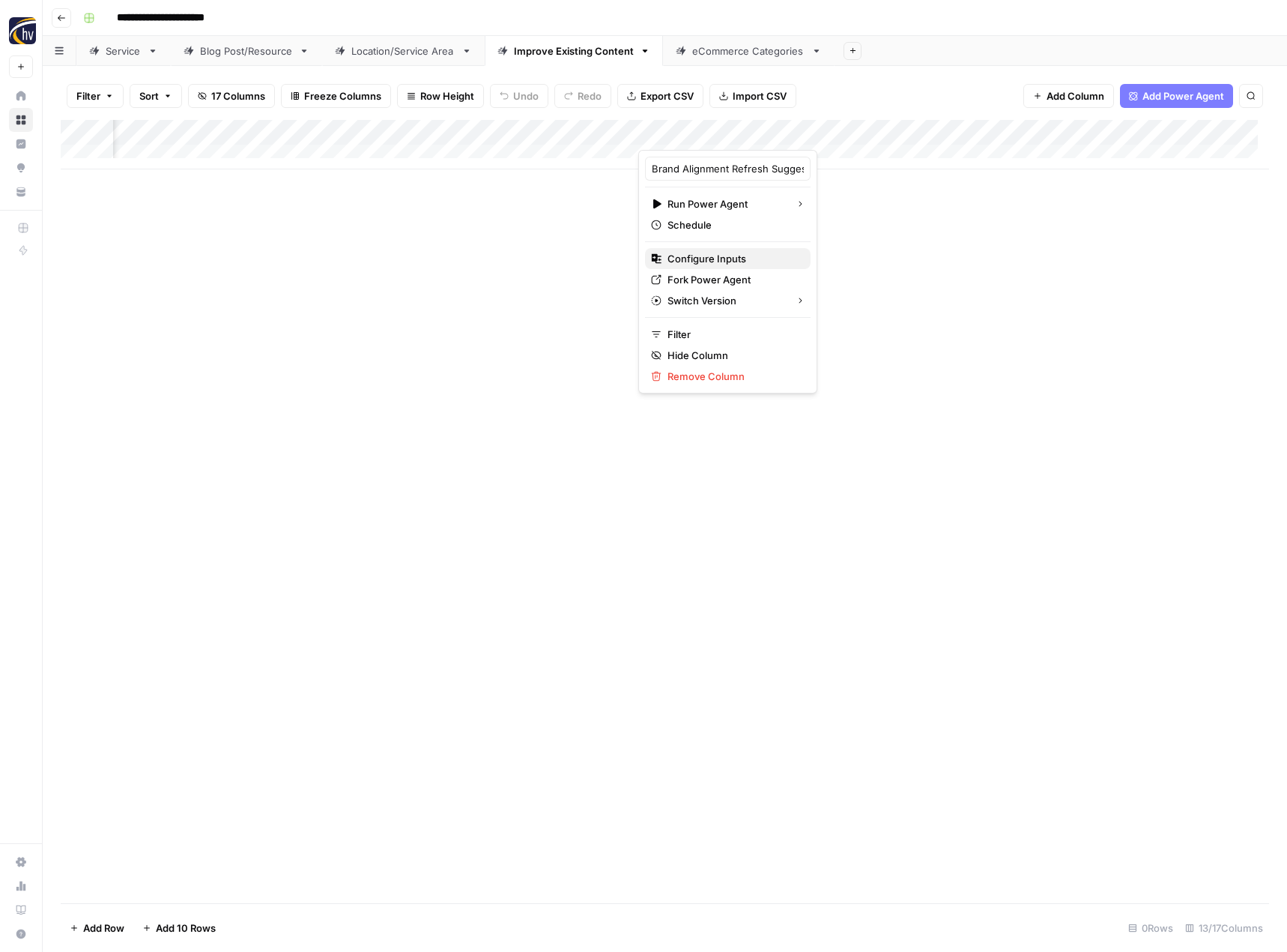
click at [733, 257] on span "Configure Inputs" at bounding box center [733, 259] width 131 height 15
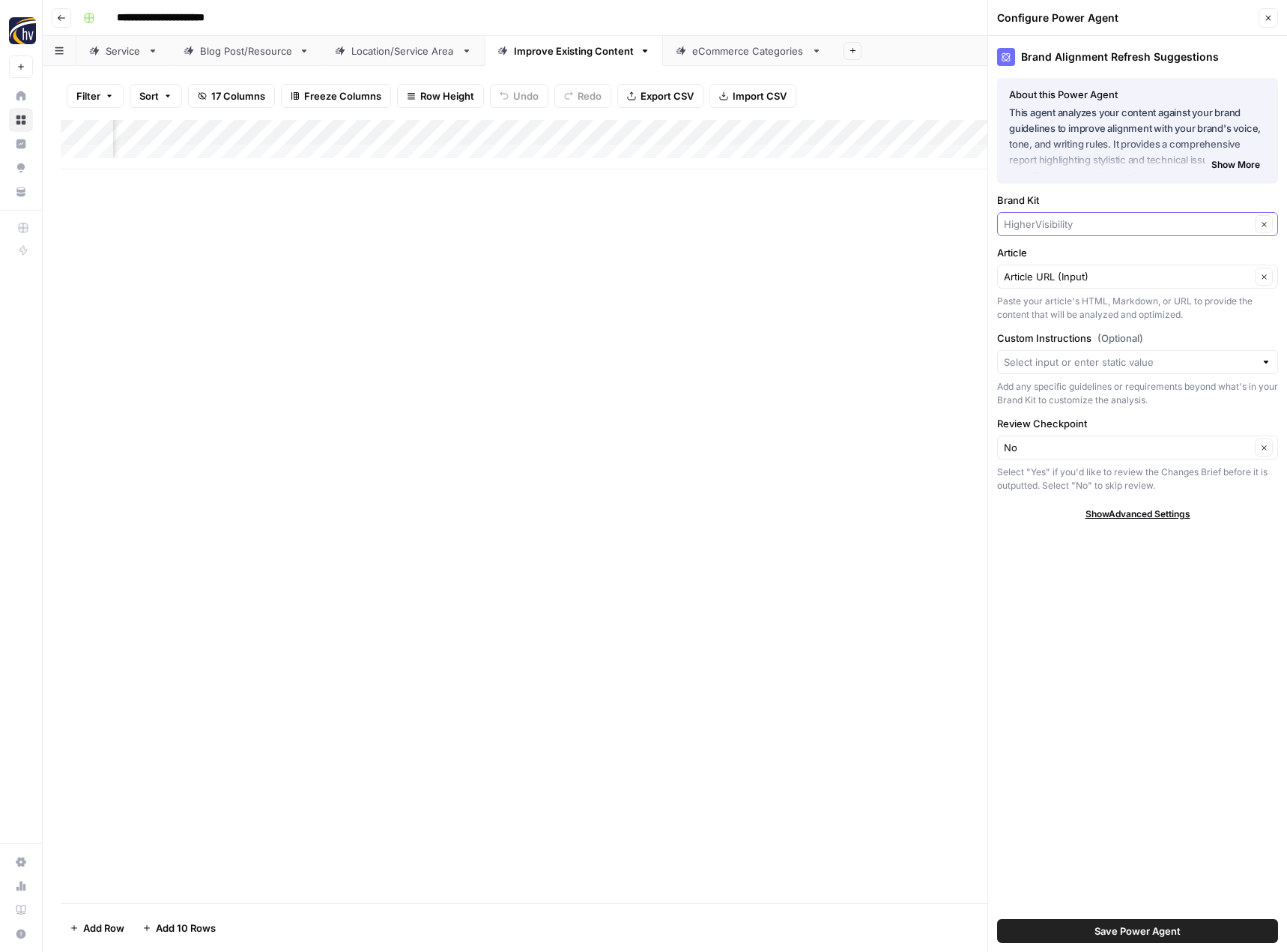
click at [1042, 226] on input "Brand Kit" at bounding box center [1127, 224] width 246 height 15
click at [1046, 250] on button "Franchise Direct [GEOGRAPHIC_DATA]" at bounding box center [1137, 259] width 267 height 21
click at [1093, 926] on button "Save Power Agent" at bounding box center [1137, 930] width 281 height 24
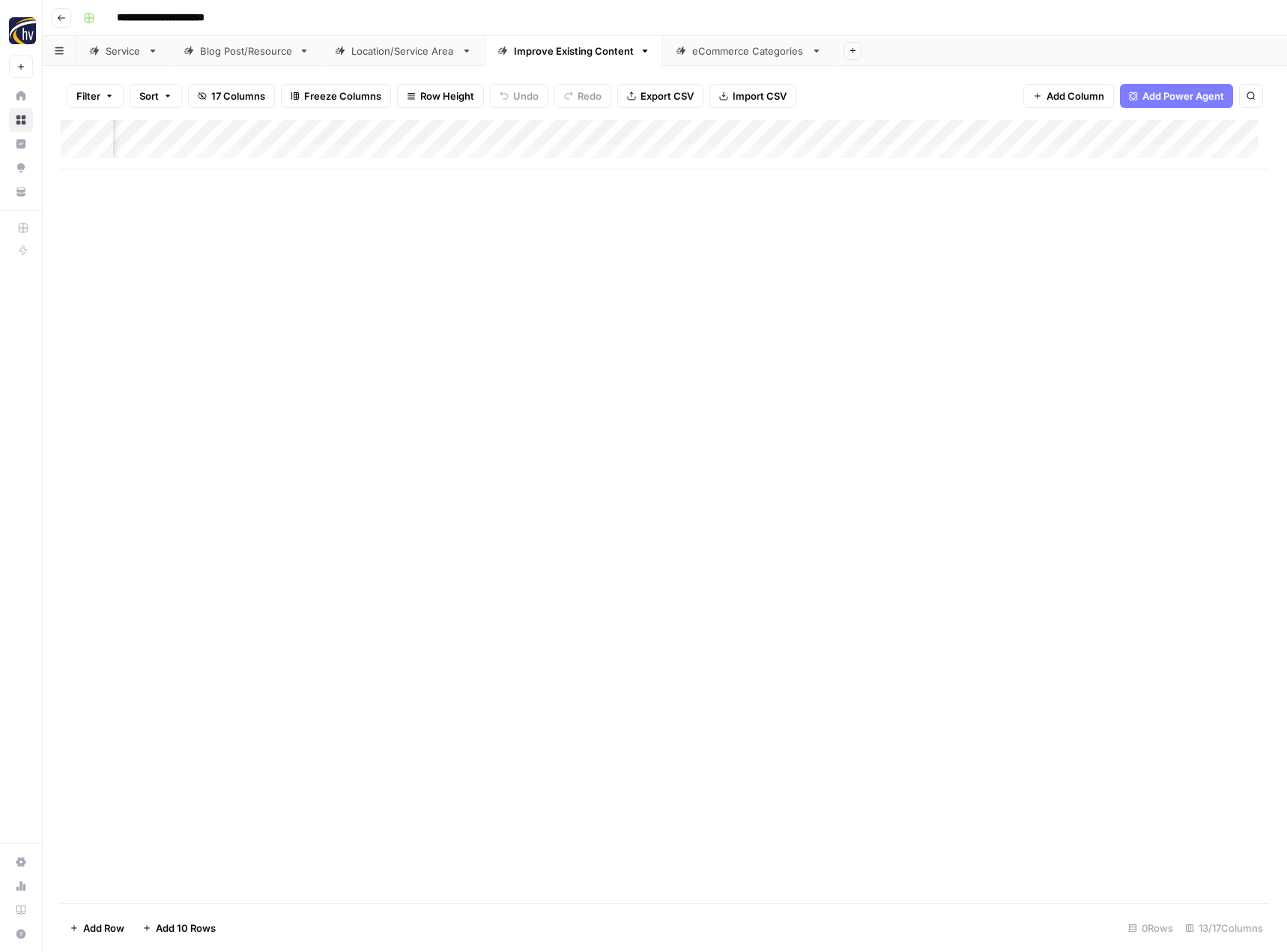
scroll to position [0, 1174]
click at [720, 126] on div "Add Column" at bounding box center [665, 145] width 1208 height 50
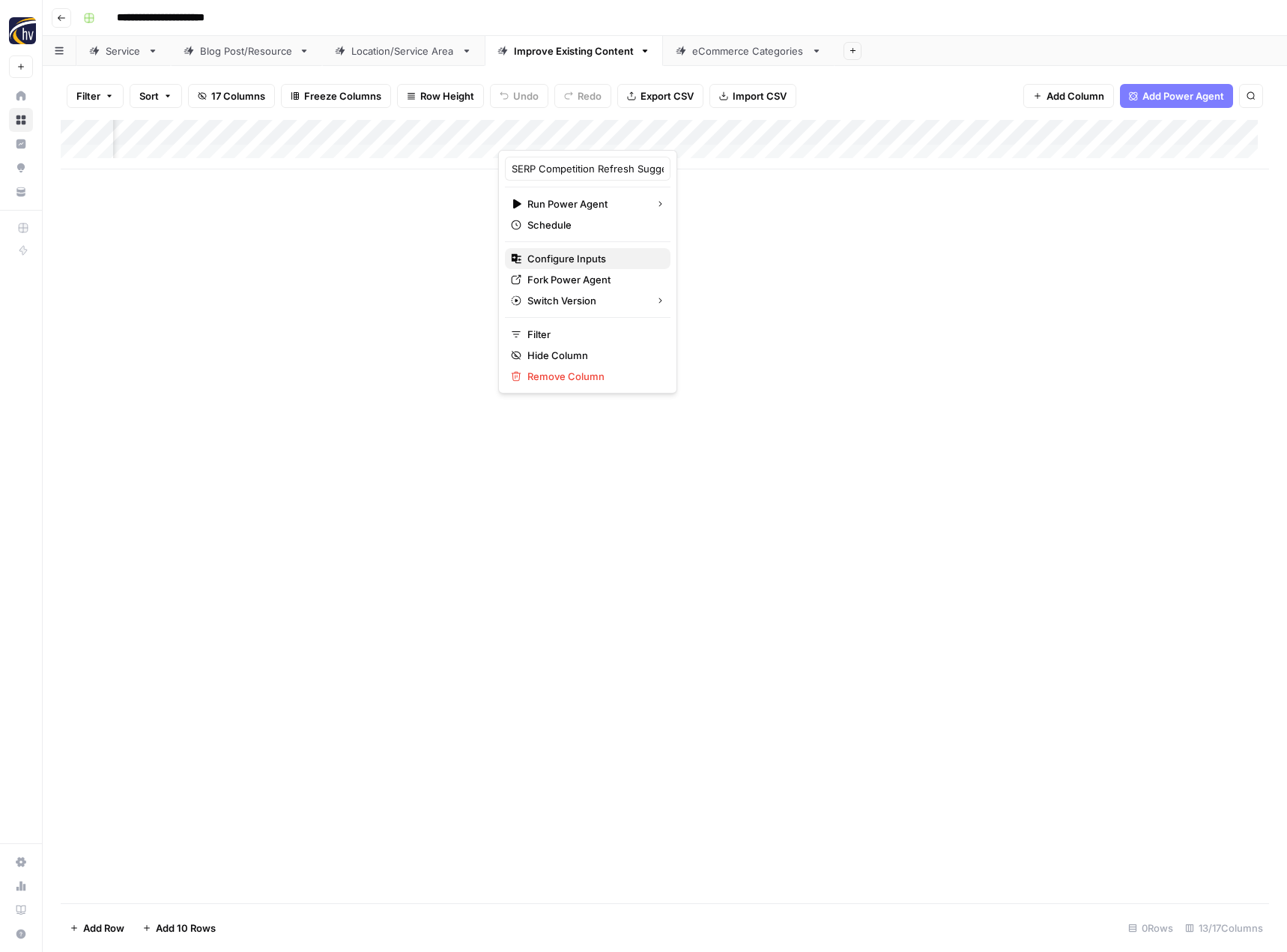
click at [621, 261] on span "Configure Inputs" at bounding box center [593, 259] width 131 height 15
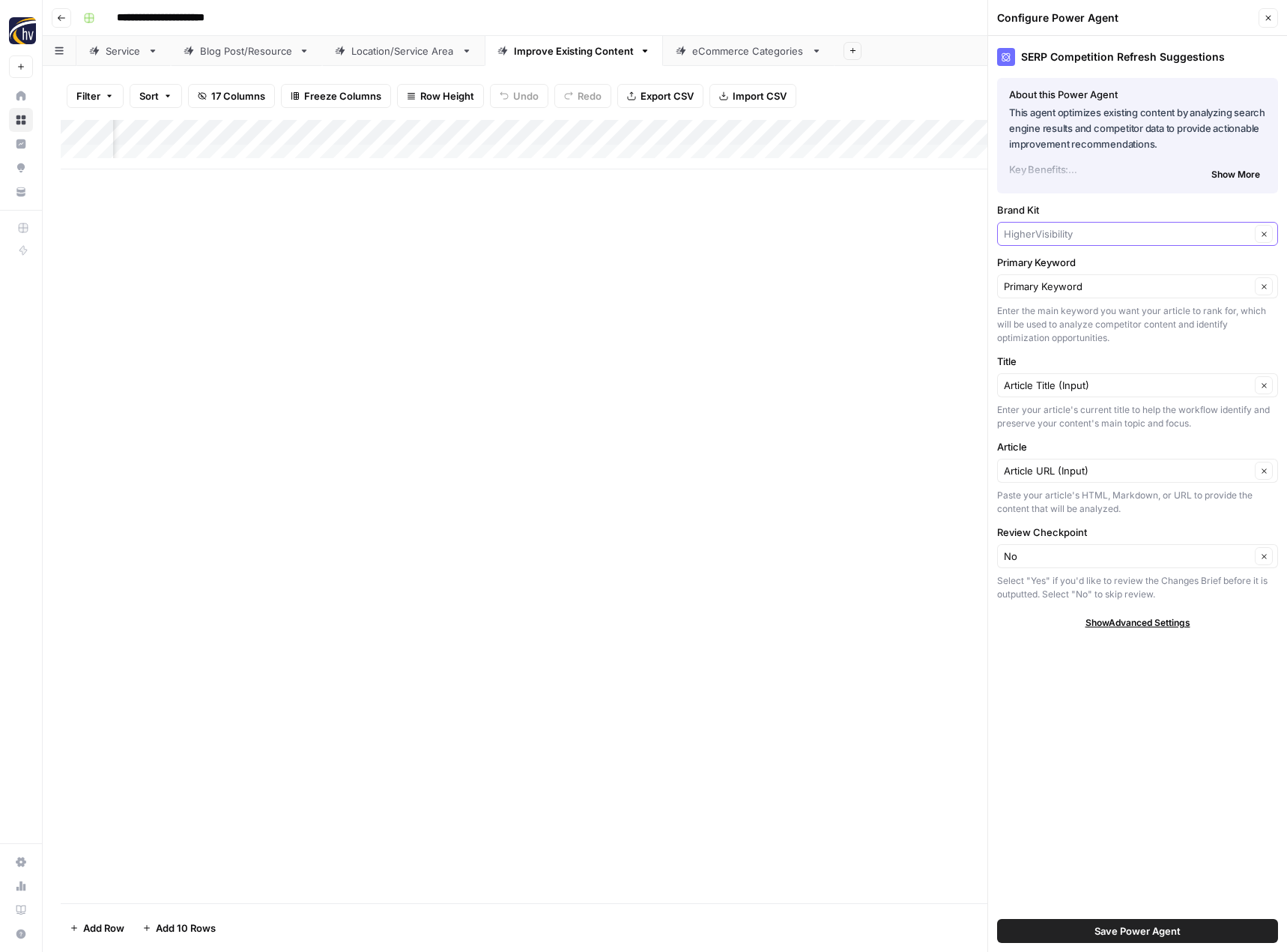
click at [1054, 233] on input "Brand Kit" at bounding box center [1127, 234] width 246 height 15
click at [1052, 264] on span "Franchise Direct [GEOGRAPHIC_DATA]" at bounding box center [1134, 269] width 250 height 15
click at [1111, 939] on button "Save Power Agent" at bounding box center [1137, 930] width 281 height 24
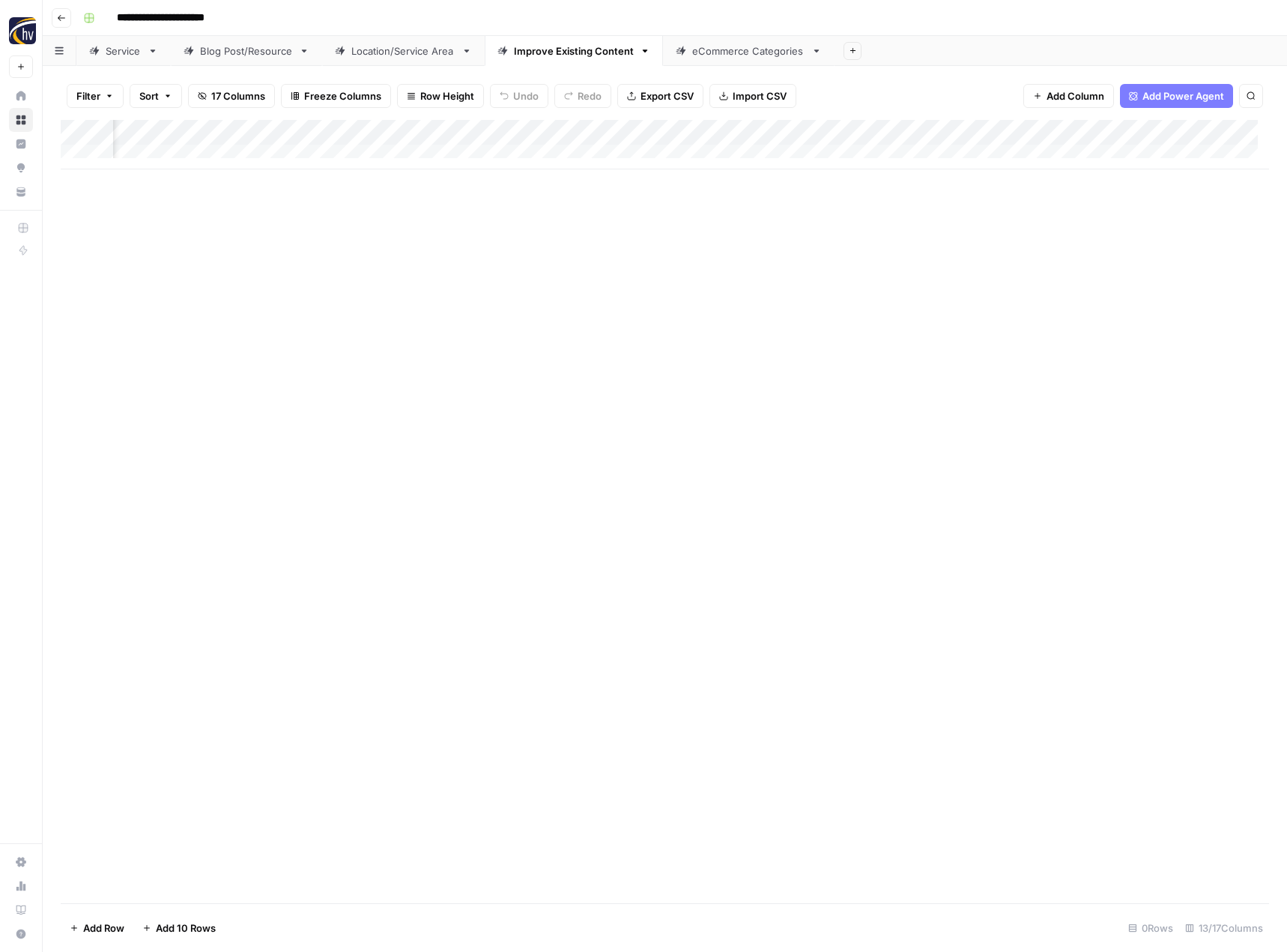
click at [1087, 135] on div "Add Column" at bounding box center [665, 145] width 1208 height 50
click at [997, 245] on div "Apply Suggested Refresh Changes Run Power Agent Schedule Configure Inputs Filte…" at bounding box center [975, 250] width 179 height 202
click at [998, 250] on button "Configure Inputs" at bounding box center [975, 258] width 165 height 21
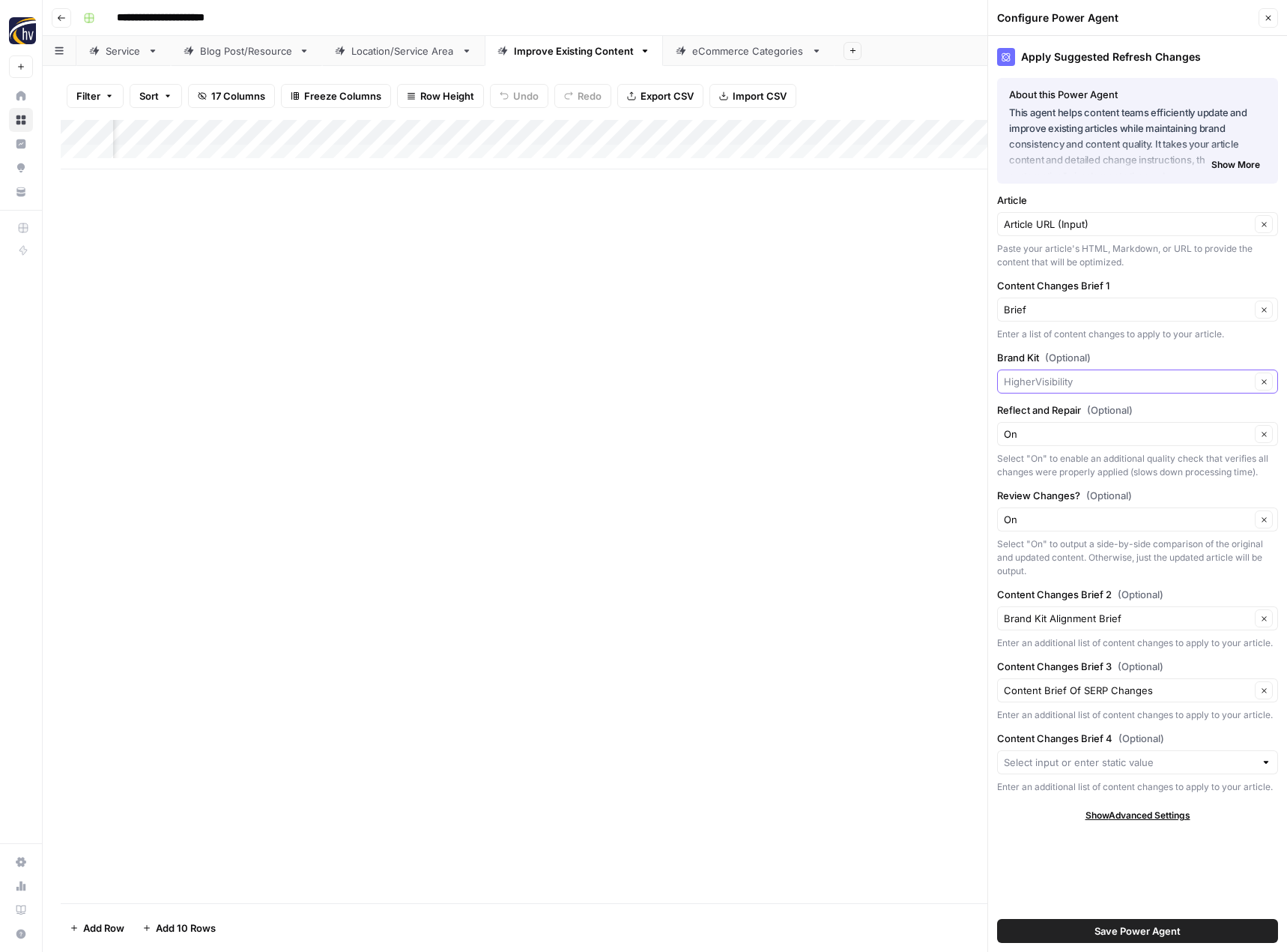
click at [1051, 377] on input "Brand Kit (Optional)" at bounding box center [1127, 381] width 246 height 15
click at [1048, 419] on span "Franchise Direct [GEOGRAPHIC_DATA]" at bounding box center [1134, 417] width 250 height 15
click at [1148, 929] on span "Save Power Agent" at bounding box center [1137, 931] width 87 height 15
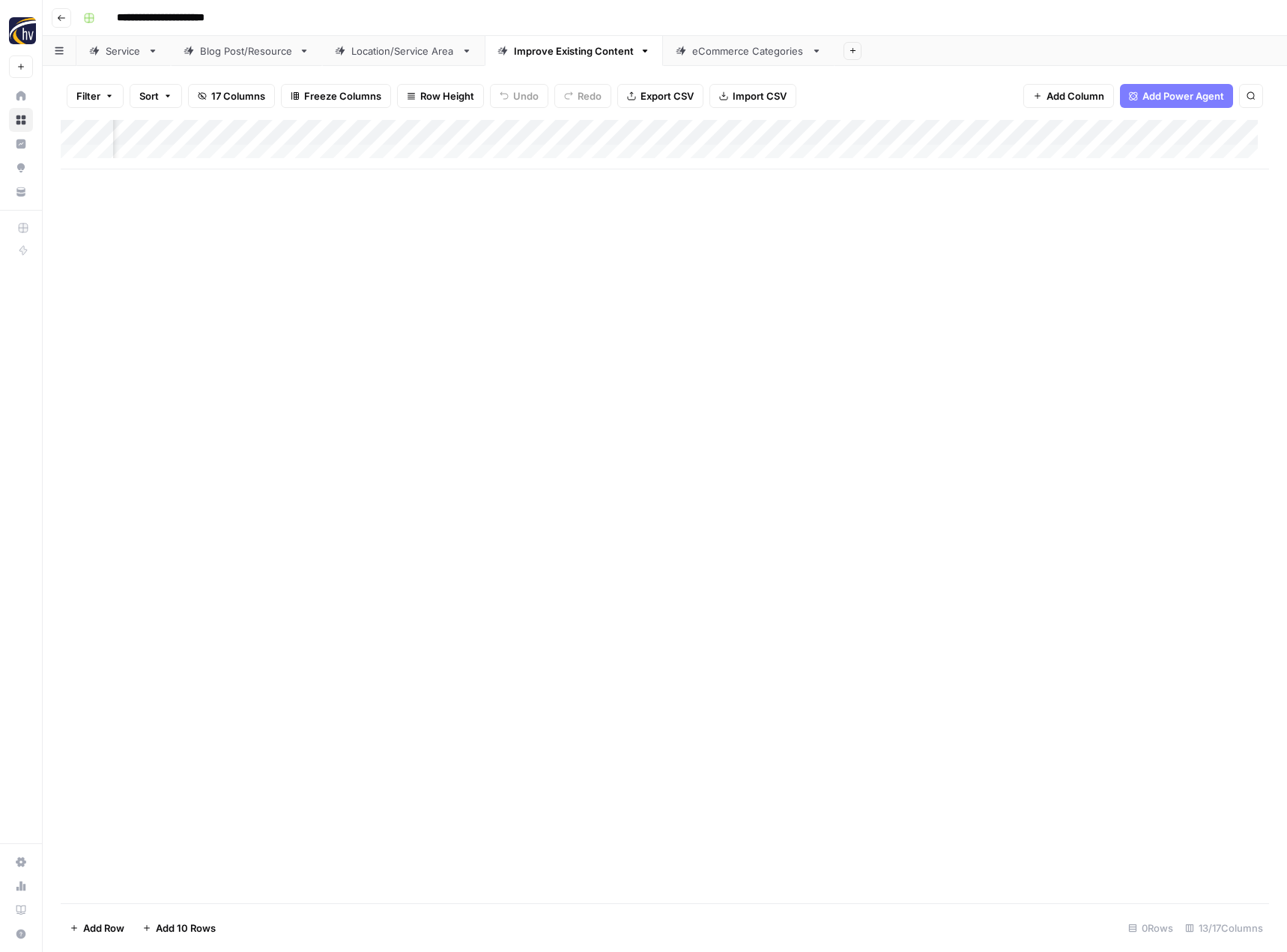
click at [711, 57] on div "eCommerce Categories" at bounding box center [749, 51] width 113 height 15
click at [729, 129] on div "Add Column" at bounding box center [665, 145] width 1208 height 50
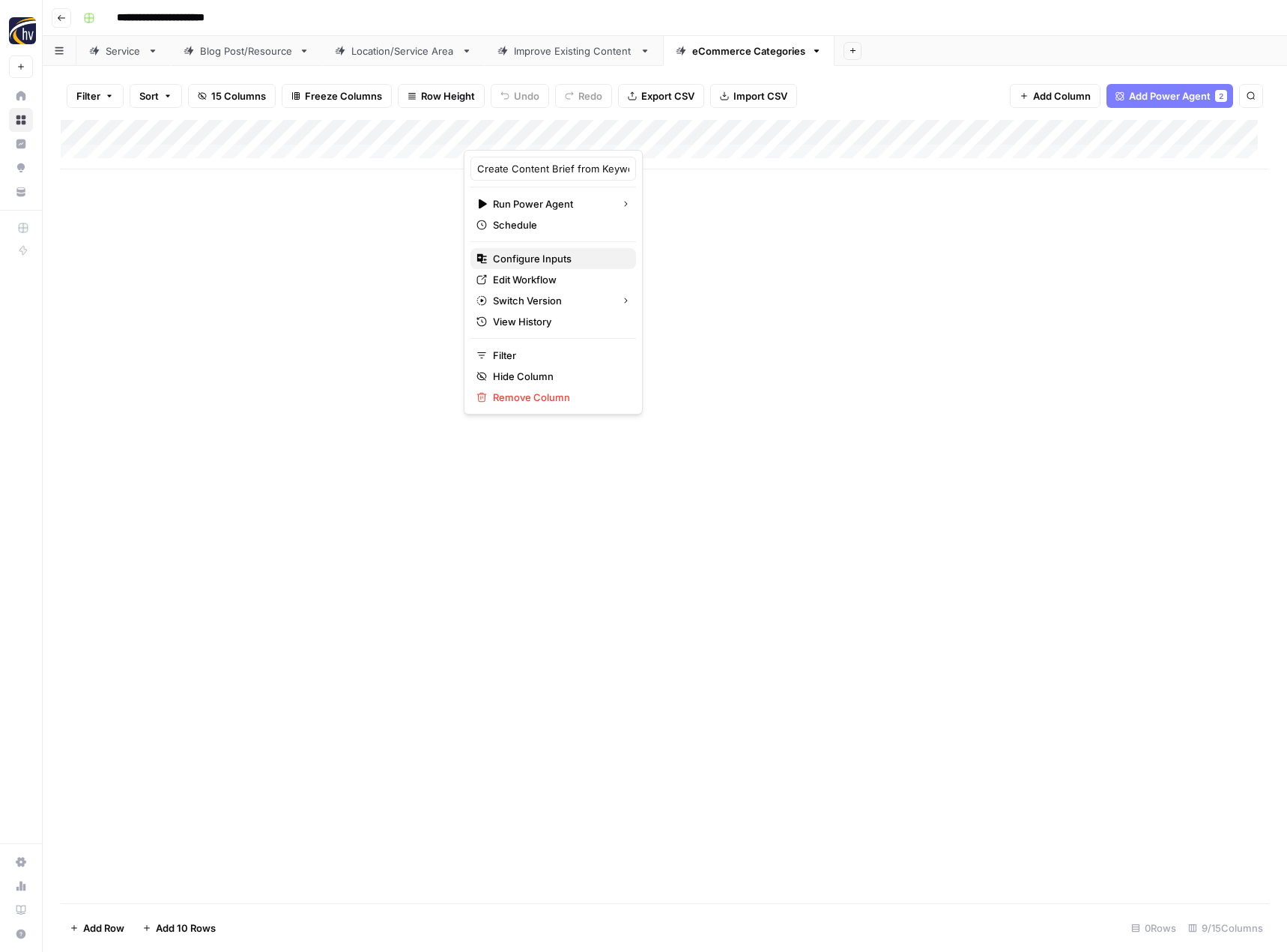
click at [595, 253] on span "Configure Inputs" at bounding box center [559, 259] width 131 height 15
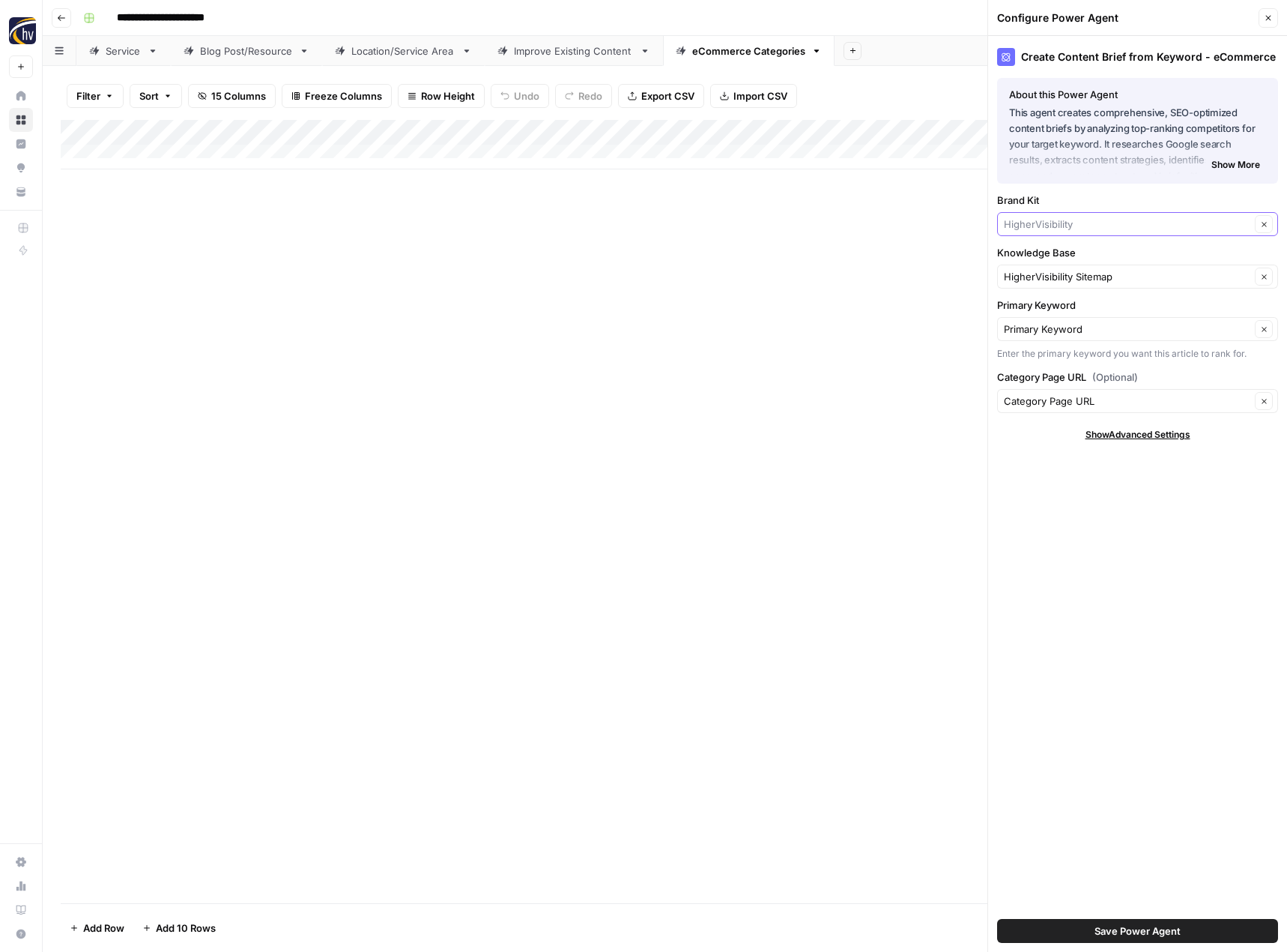
click at [1036, 219] on input "Brand Kit" at bounding box center [1127, 224] width 246 height 15
click at [1030, 256] on span "Franchise Direct [GEOGRAPHIC_DATA]" at bounding box center [1134, 260] width 250 height 15
click at [1030, 276] on input "Knowledge Base" at bounding box center [1127, 276] width 246 height 15
drag, startPoint x: 1050, startPoint y: 323, endPoint x: 1054, endPoint y: 313, distance: 10.8
click at [1054, 313] on div "Franchise Direct [GEOGRAPHIC_DATA] Sitemap" at bounding box center [1137, 311] width 281 height 34
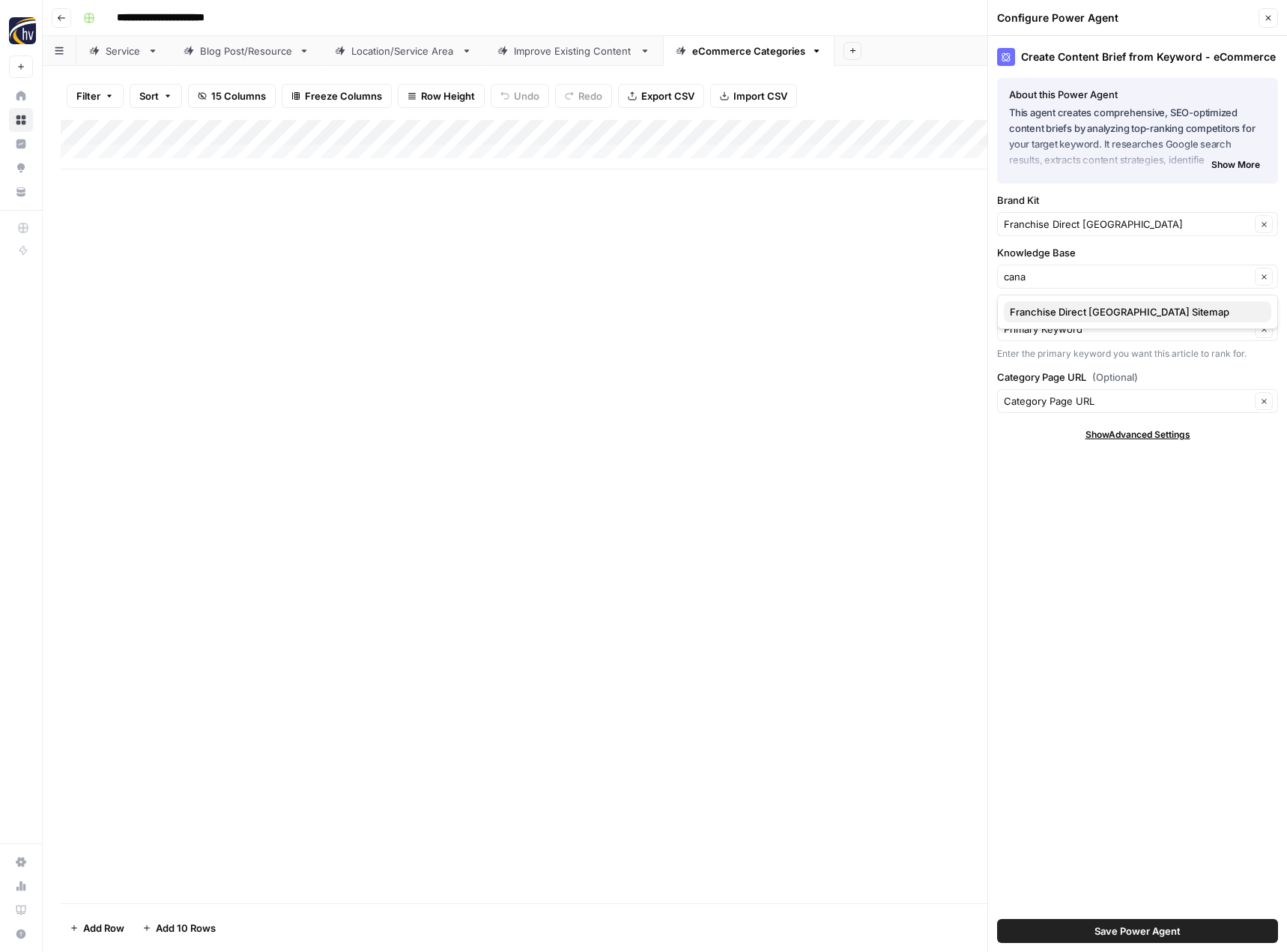
click at [1054, 313] on span "Franchise Direct [GEOGRAPHIC_DATA] Sitemap" at bounding box center [1134, 312] width 250 height 15
click at [1162, 931] on span "Save Power Agent" at bounding box center [1137, 931] width 87 height 15
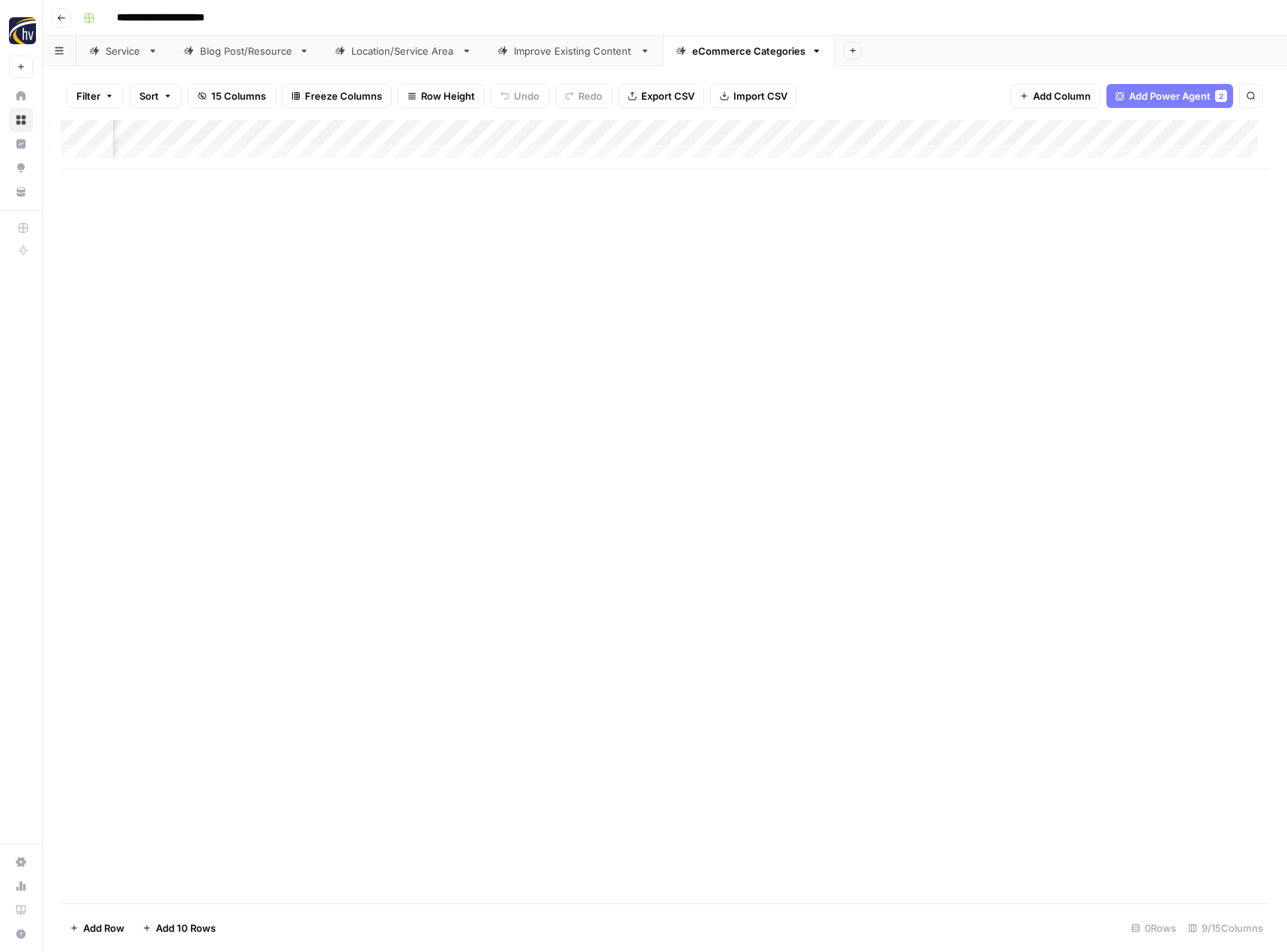
scroll to position [0, 497]
click at [1097, 132] on div "Add Column" at bounding box center [665, 145] width 1208 height 50
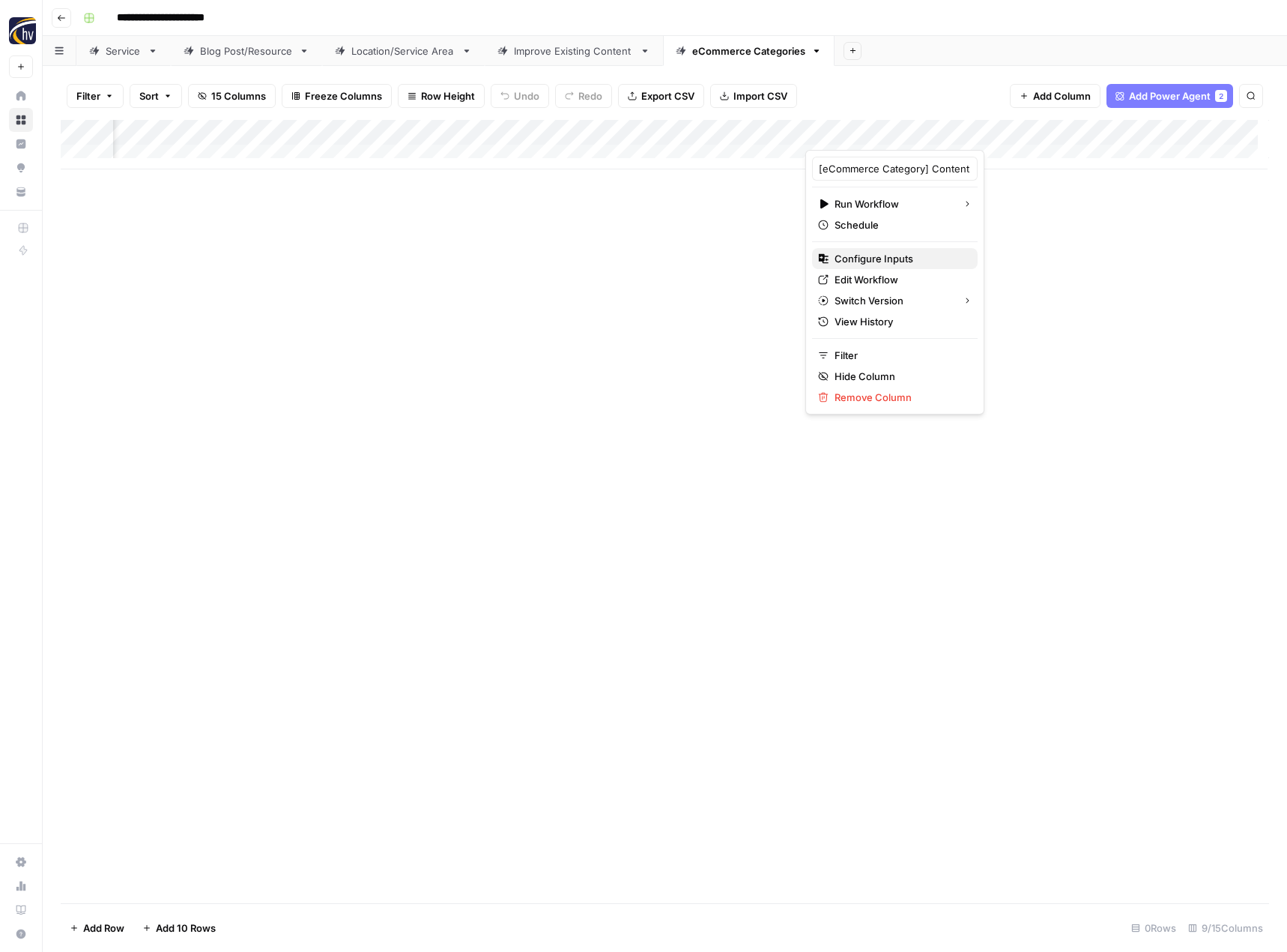
click at [933, 261] on span "Configure Inputs" at bounding box center [900, 259] width 131 height 15
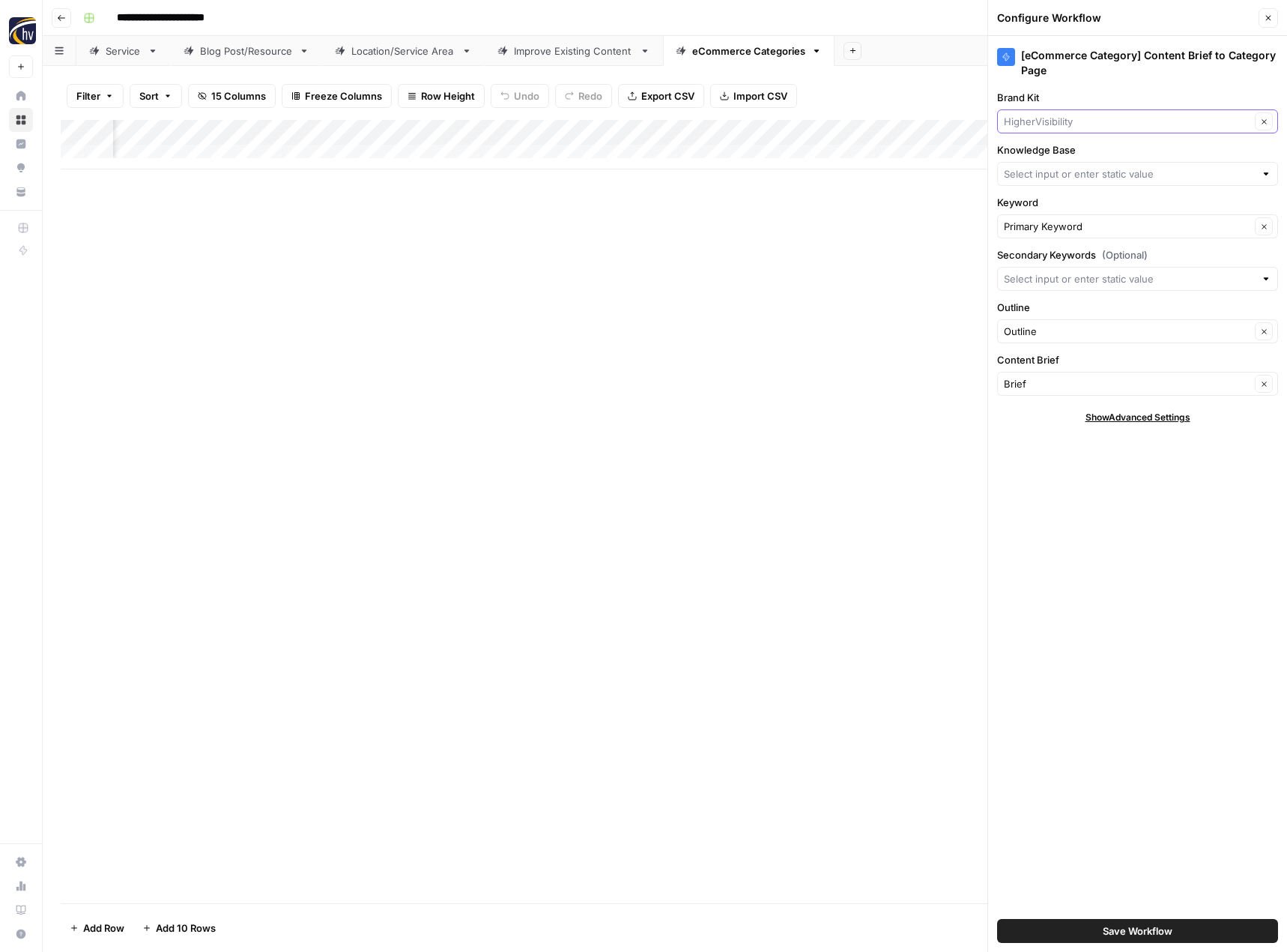
click at [1073, 124] on input "Brand Kit" at bounding box center [1127, 122] width 246 height 15
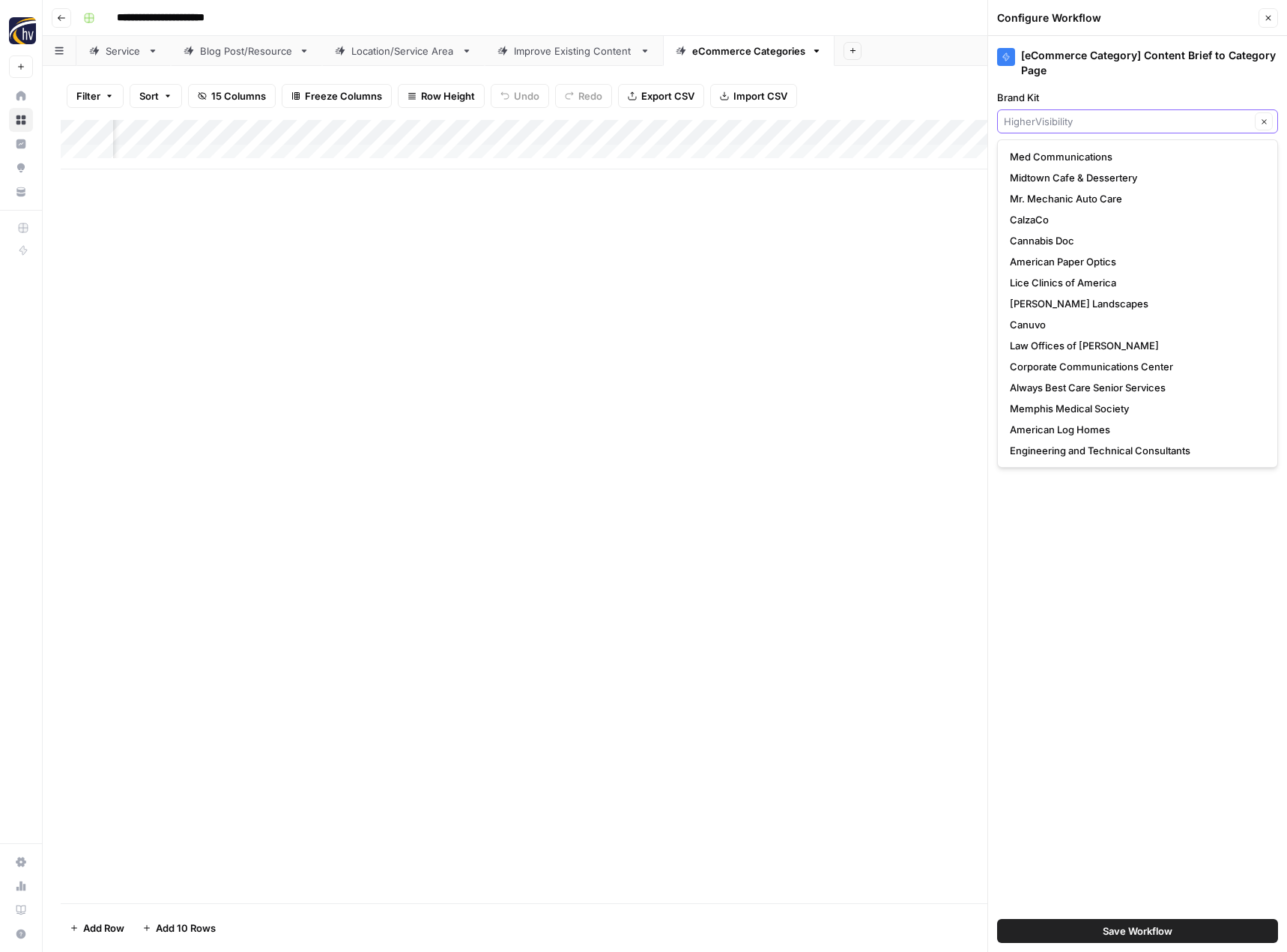
click at [1064, 126] on input "Brand Kit" at bounding box center [1127, 122] width 246 height 15
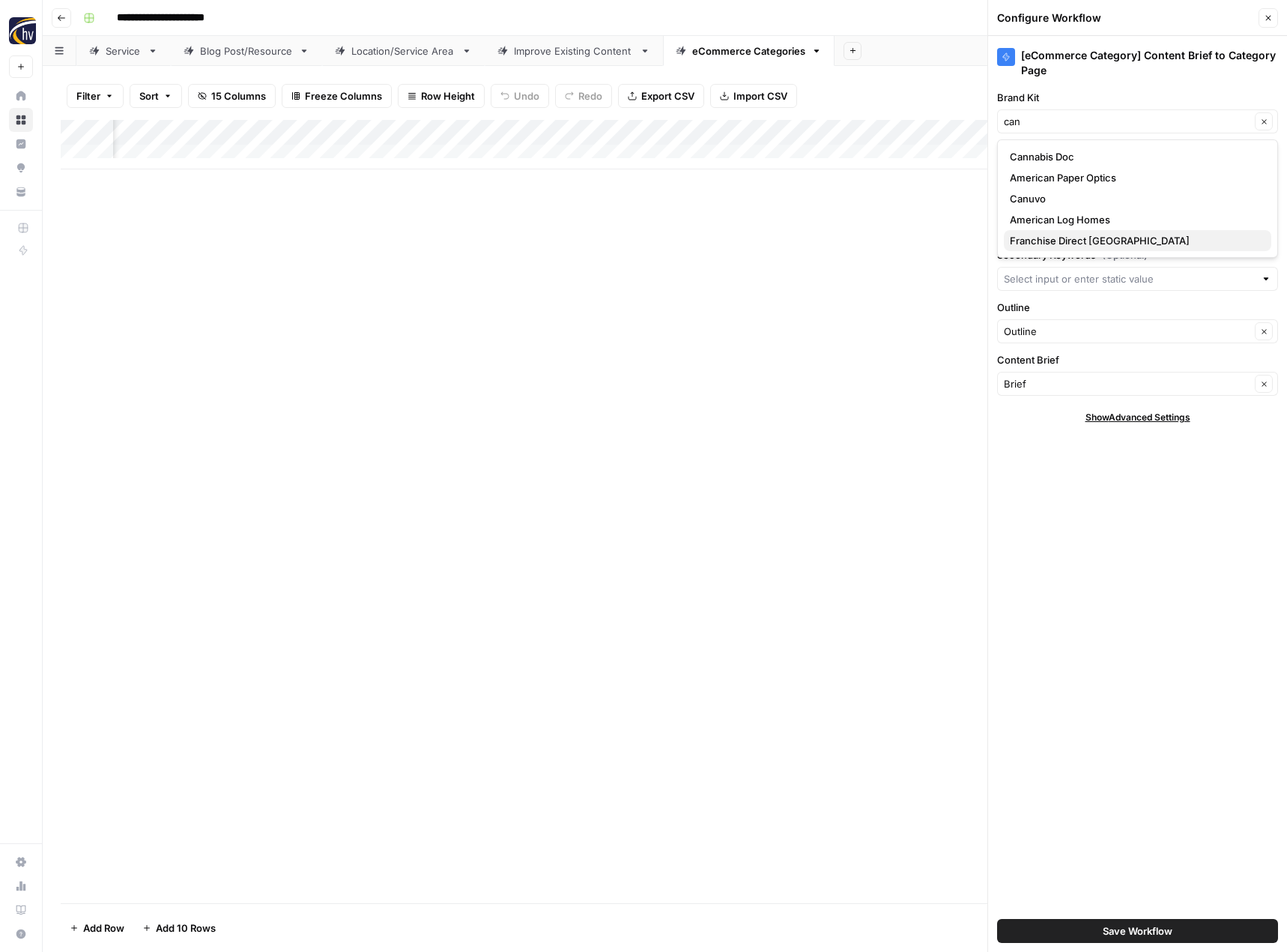
drag, startPoint x: 1062, startPoint y: 149, endPoint x: 1064, endPoint y: 234, distance: 85.0
click at [1064, 234] on div "Cannabis Doc American Paper Optics Canuvo American Log Homes Franchise Direct […" at bounding box center [1137, 198] width 267 height 105
click at [1064, 234] on span "Franchise Direct [GEOGRAPHIC_DATA]" at bounding box center [1134, 240] width 250 height 15
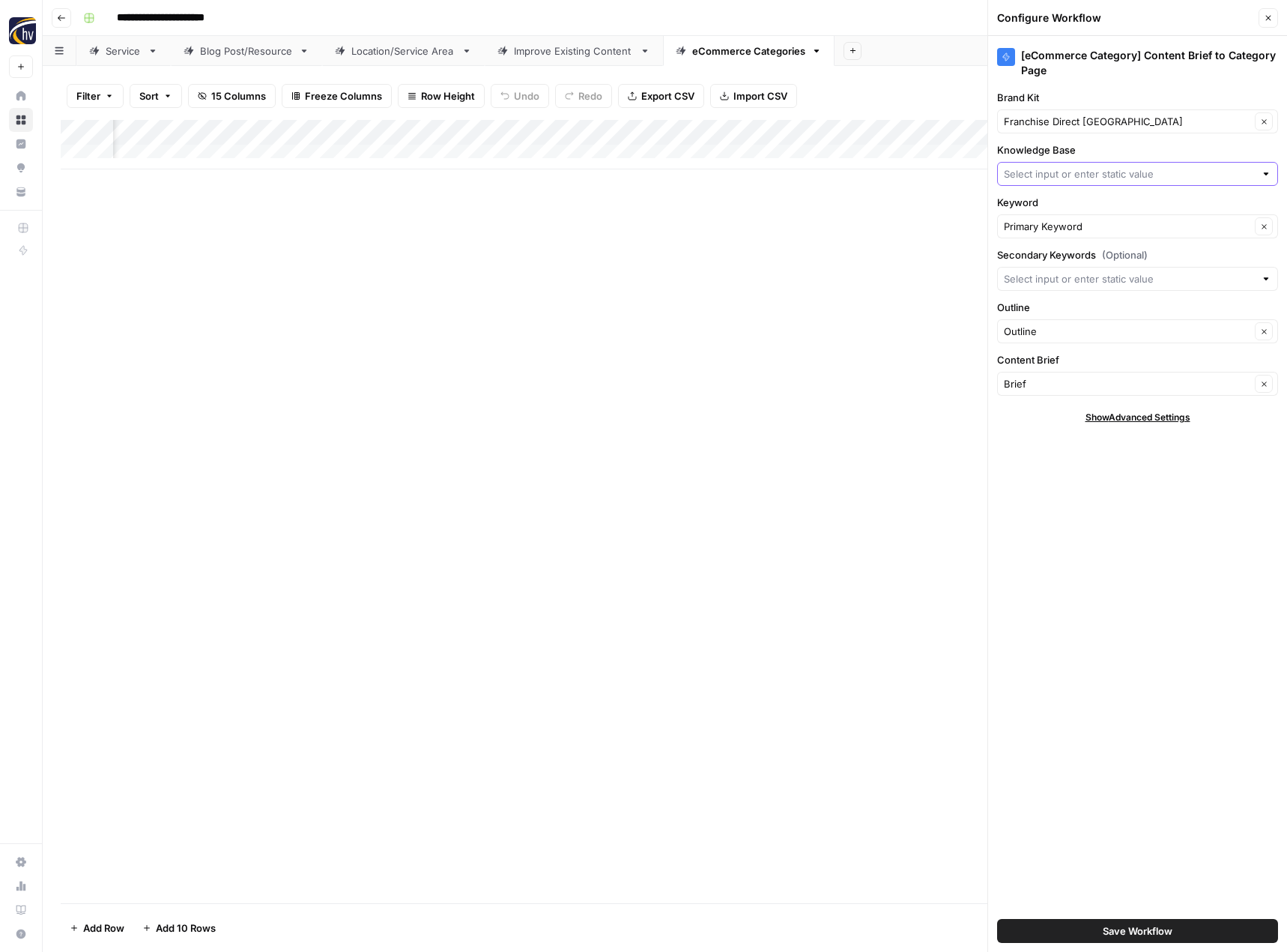
click at [1069, 181] on input "Knowledge Base" at bounding box center [1129, 174] width 251 height 15
click at [1076, 204] on span "Franchise Direct [GEOGRAPHIC_DATA] Sitemap" at bounding box center [1134, 209] width 250 height 15
click at [1210, 923] on button "Save Workflow" at bounding box center [1137, 930] width 281 height 24
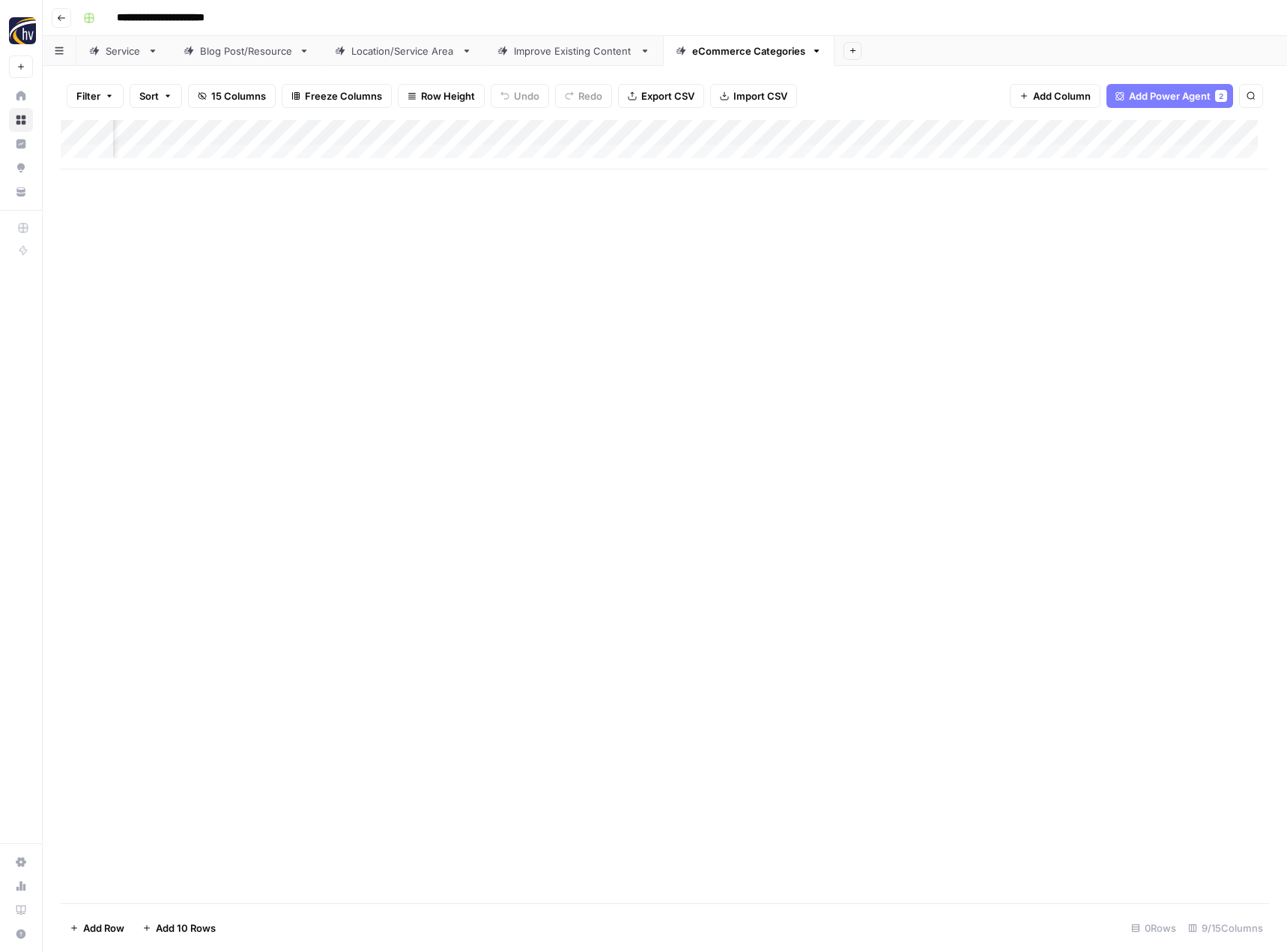
click at [59, 11] on button "Go back" at bounding box center [61, 18] width 19 height 19
